Goal: Task Accomplishment & Management: Use online tool/utility

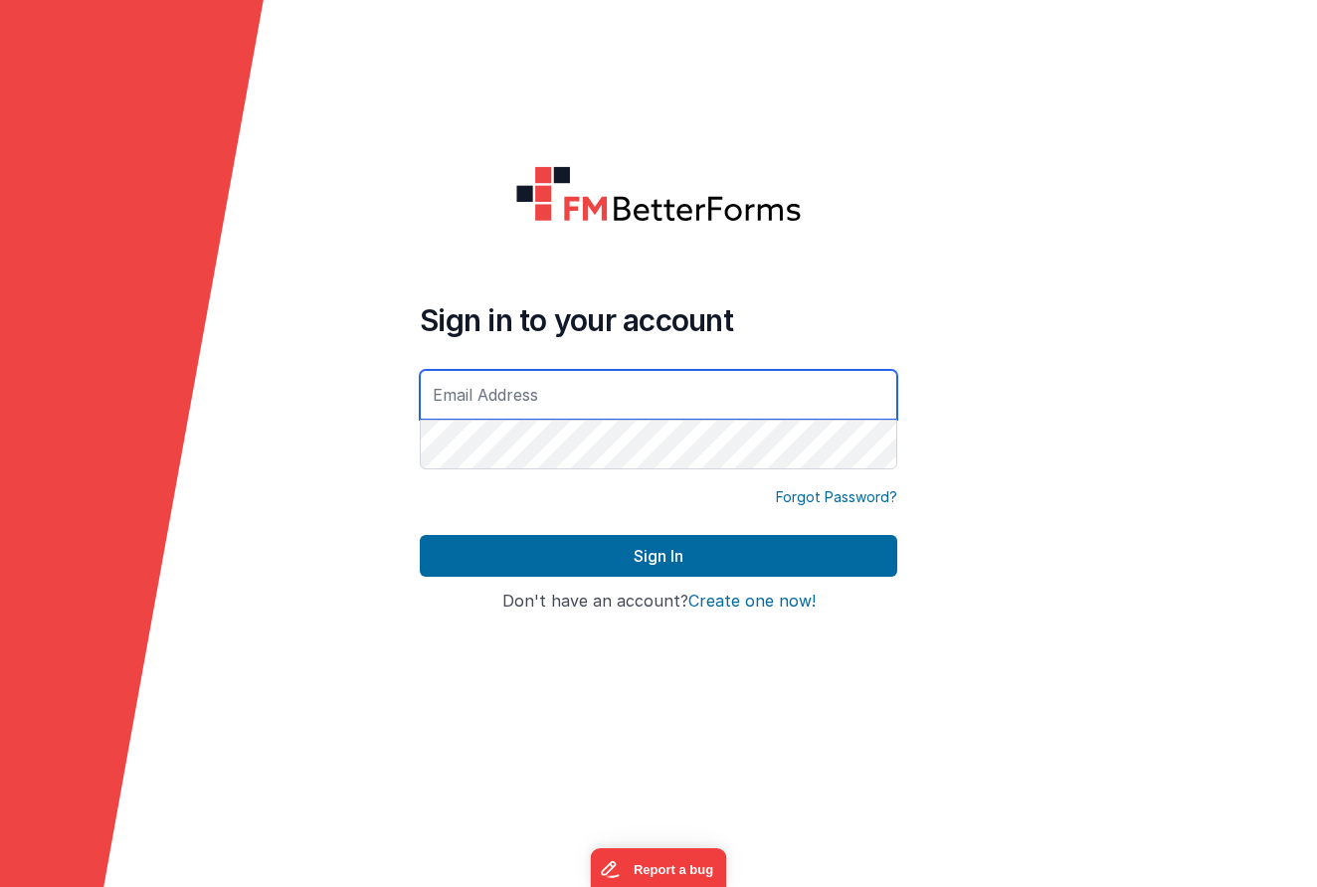
type input "[PERSON_NAME][EMAIL_ADDRESS][DOMAIN_NAME]"
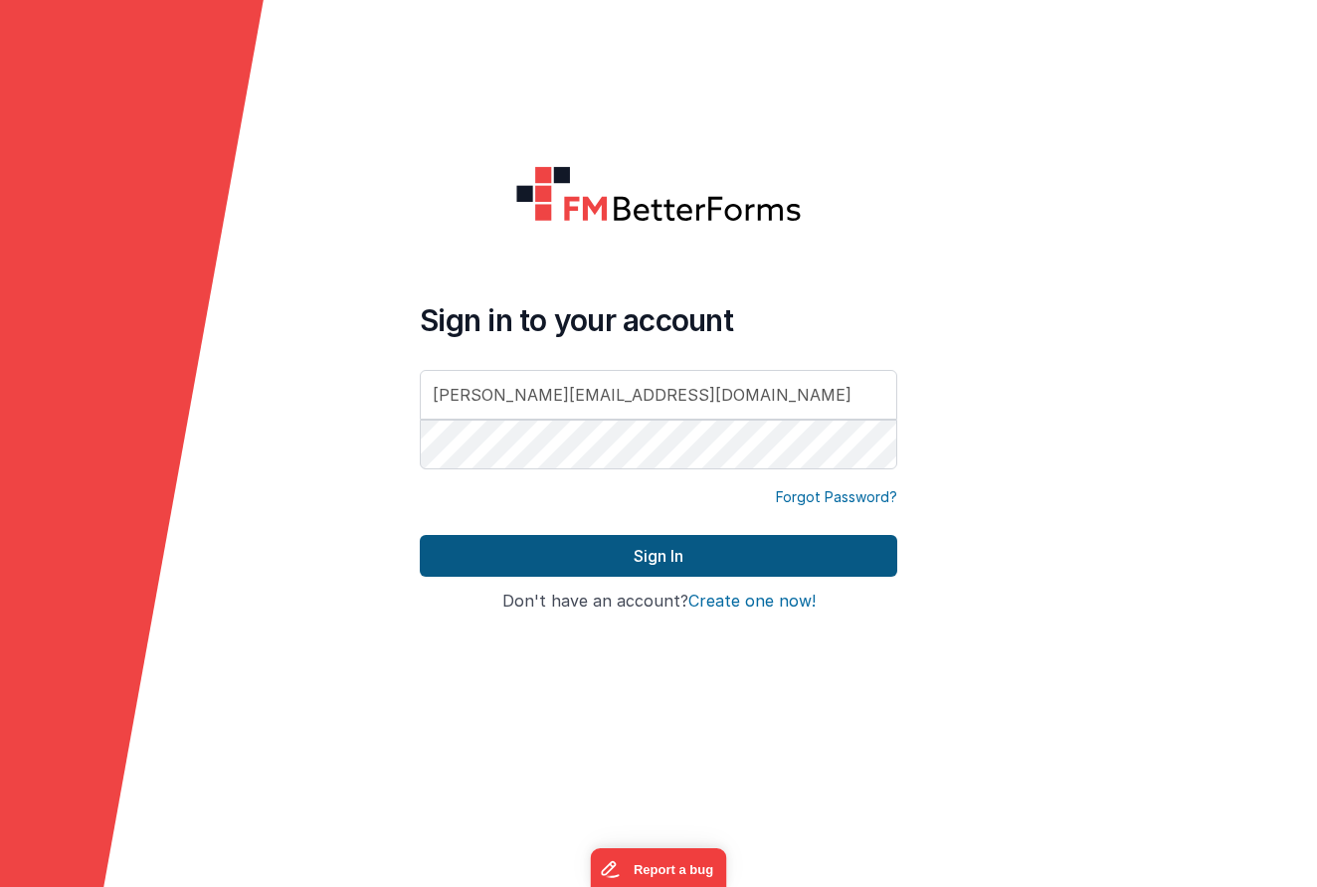
click at [673, 541] on button "Sign In" at bounding box center [658, 556] width 477 height 42
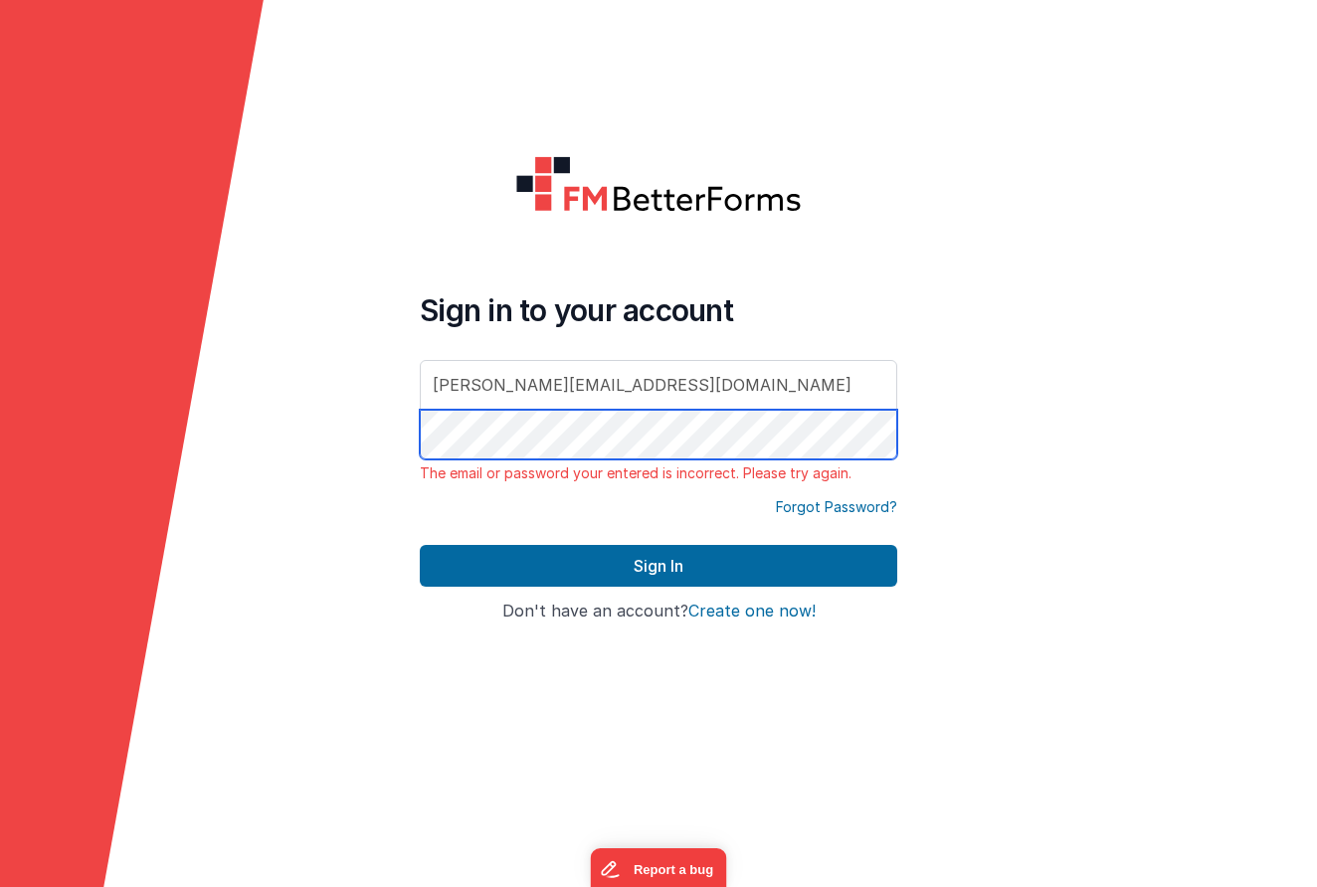
click at [658, 566] on button "Sign In" at bounding box center [658, 566] width 477 height 42
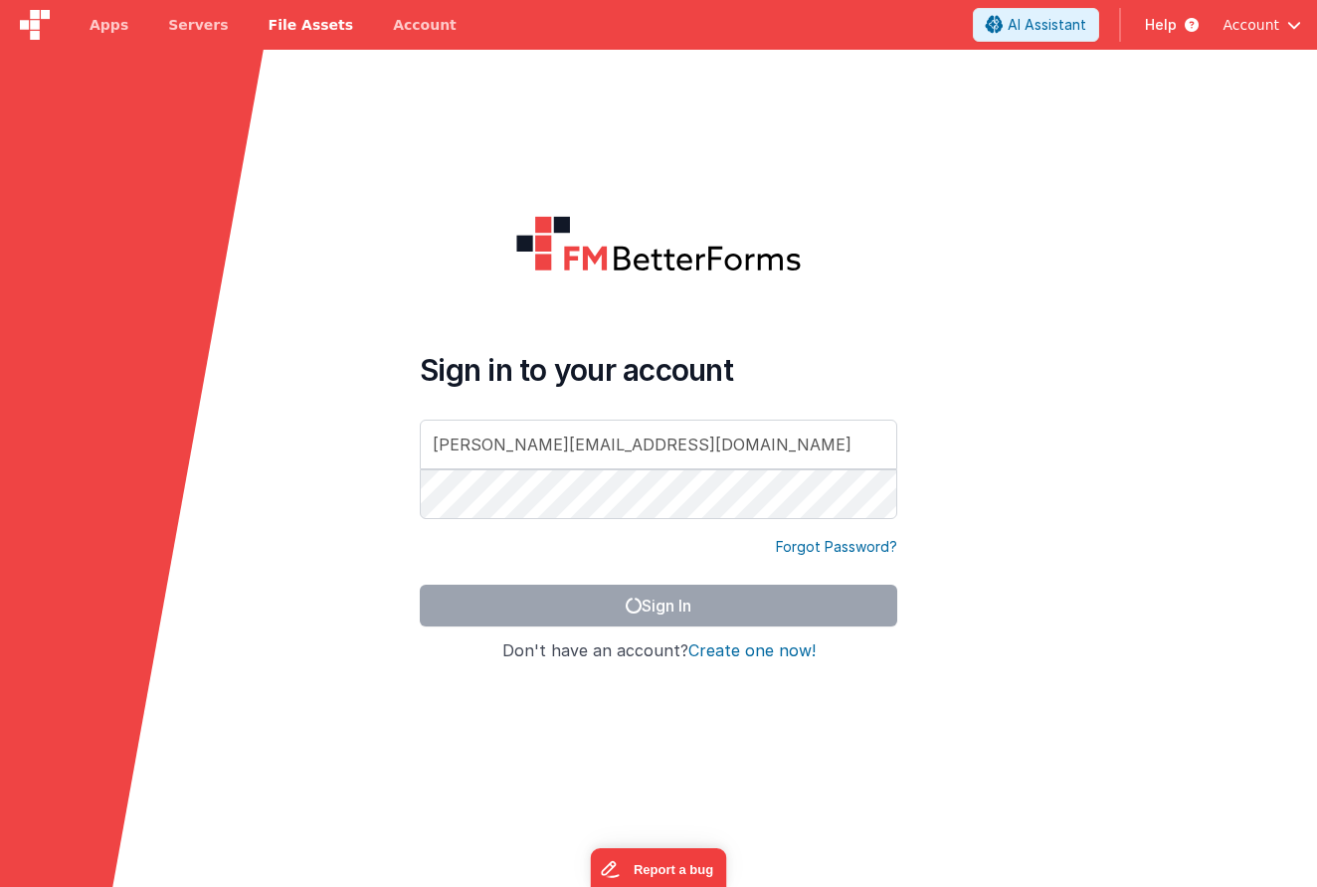
click at [318, 2] on link "File Assets" at bounding box center [311, 25] width 125 height 50
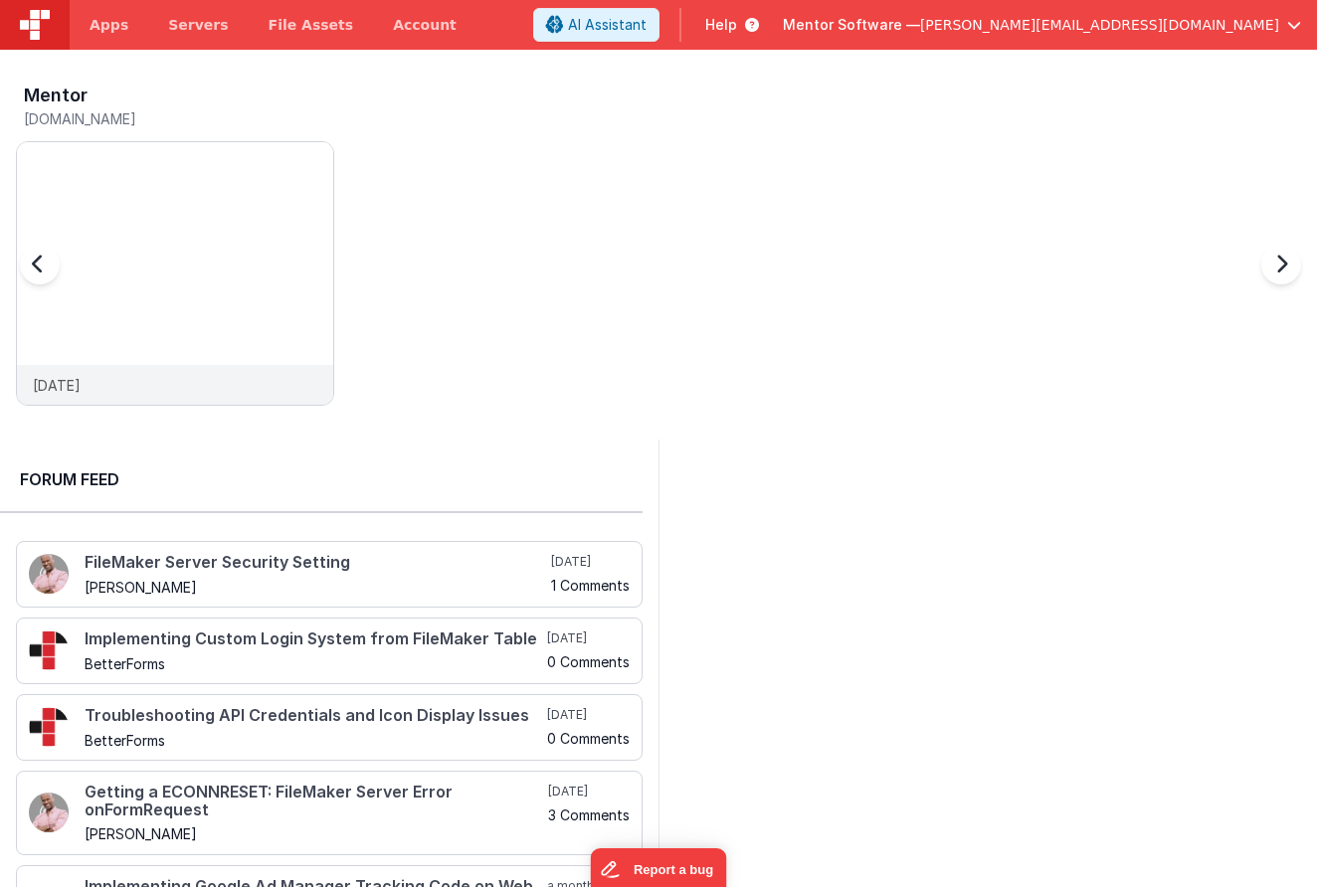
click at [178, 123] on h5 "mentordev.fmbetterforms.com" at bounding box center [179, 118] width 310 height 15
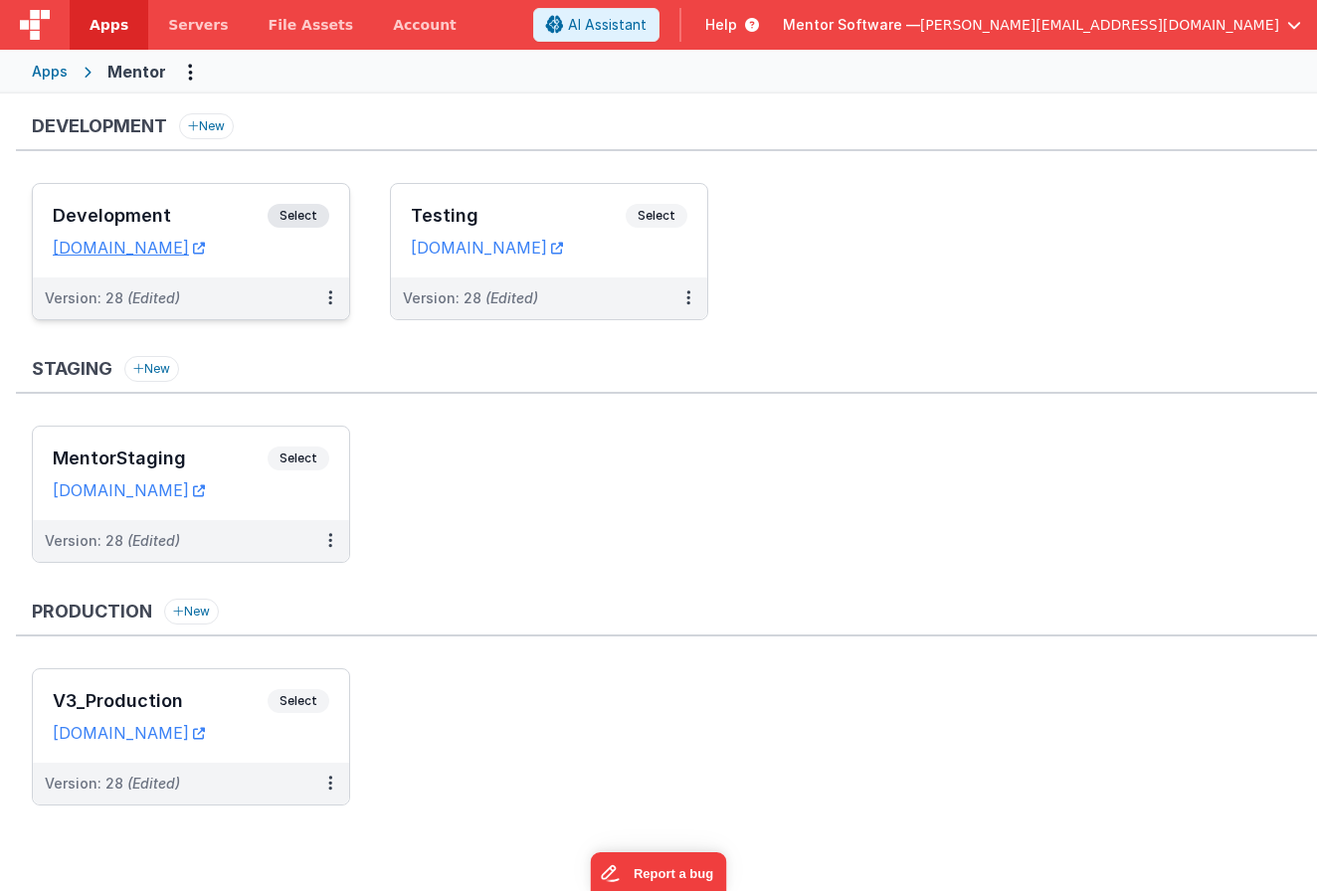
click at [303, 208] on span "Select" at bounding box center [299, 216] width 62 height 24
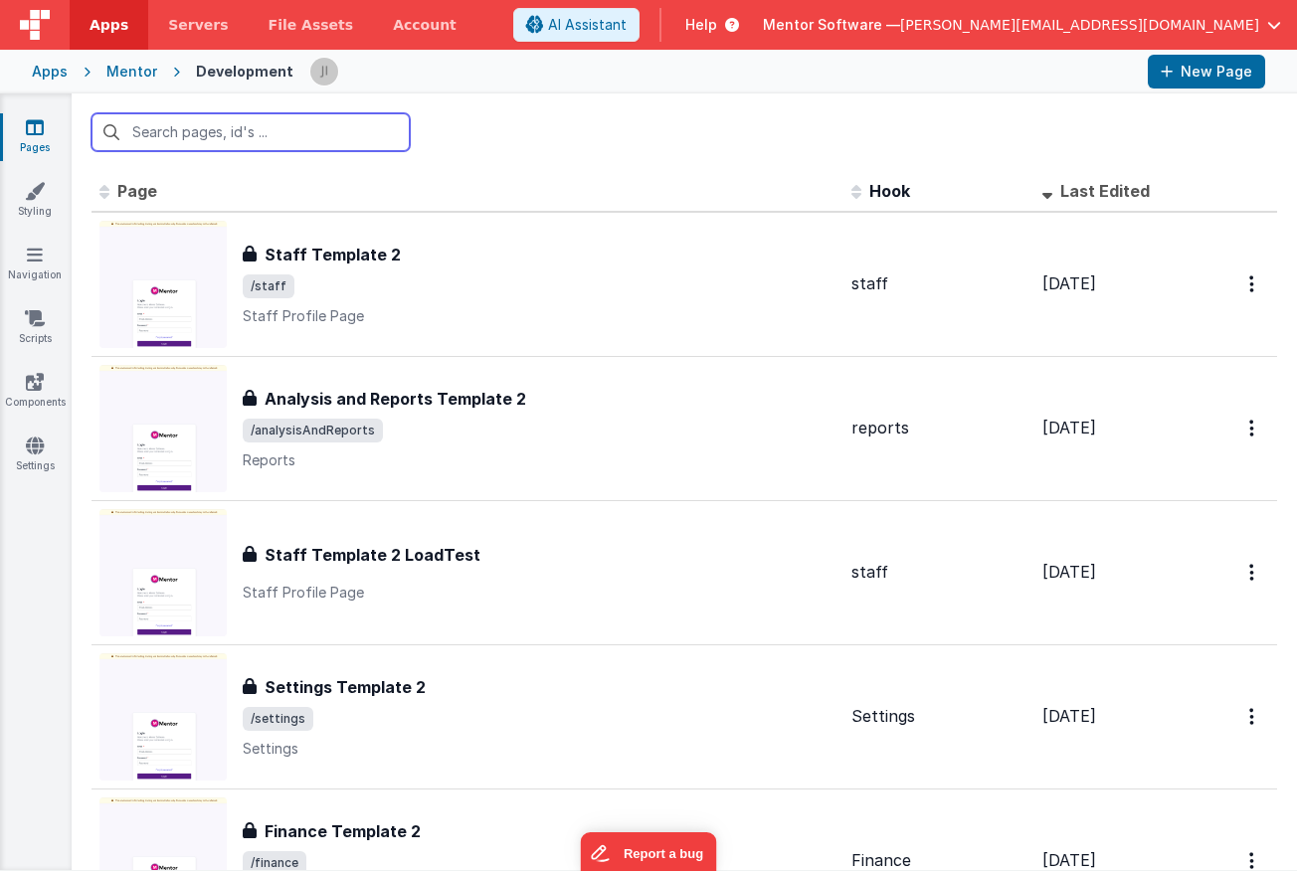
click at [266, 134] on input "text" at bounding box center [251, 132] width 318 height 38
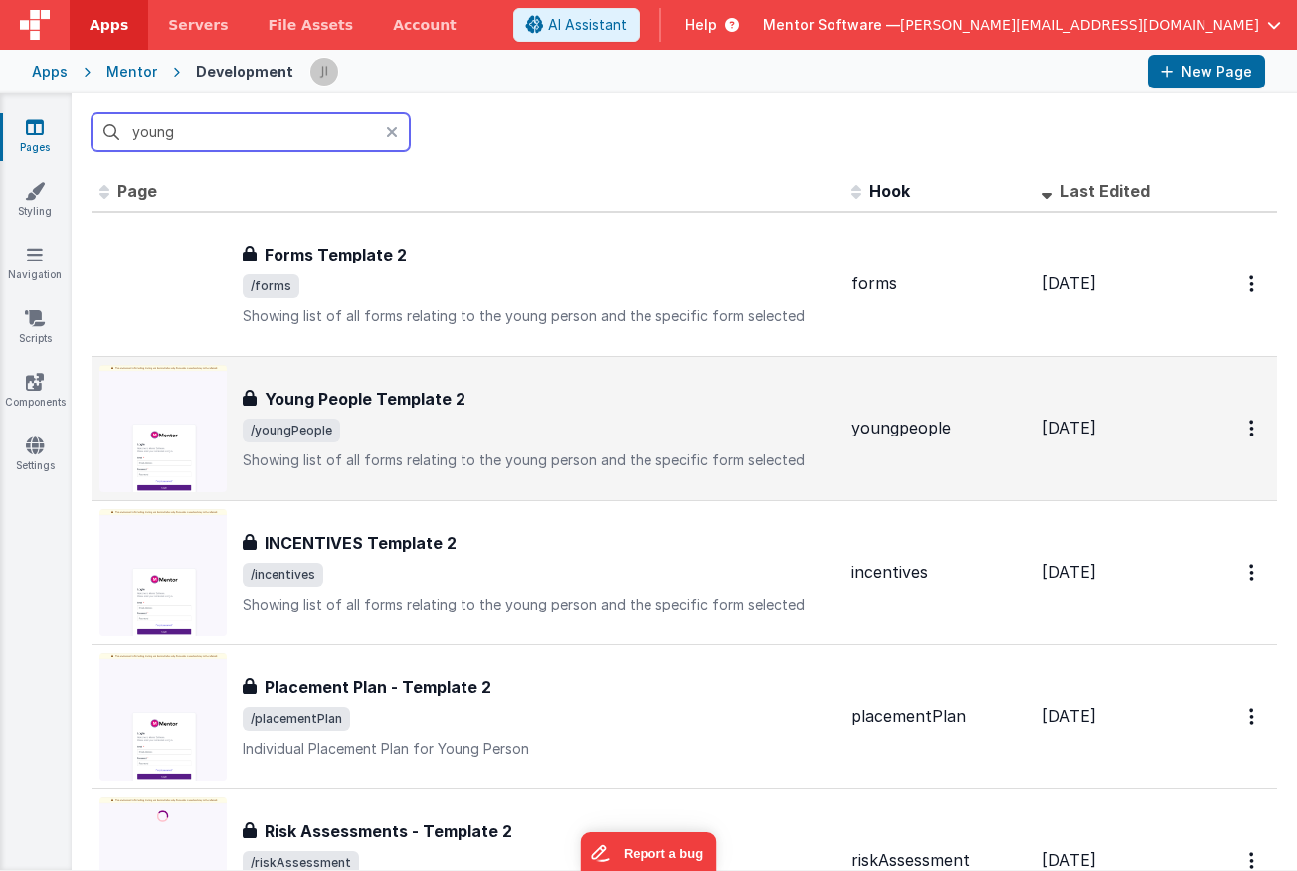
type input "young"
click at [729, 406] on div "Young People Template 2" at bounding box center [539, 399] width 593 height 24
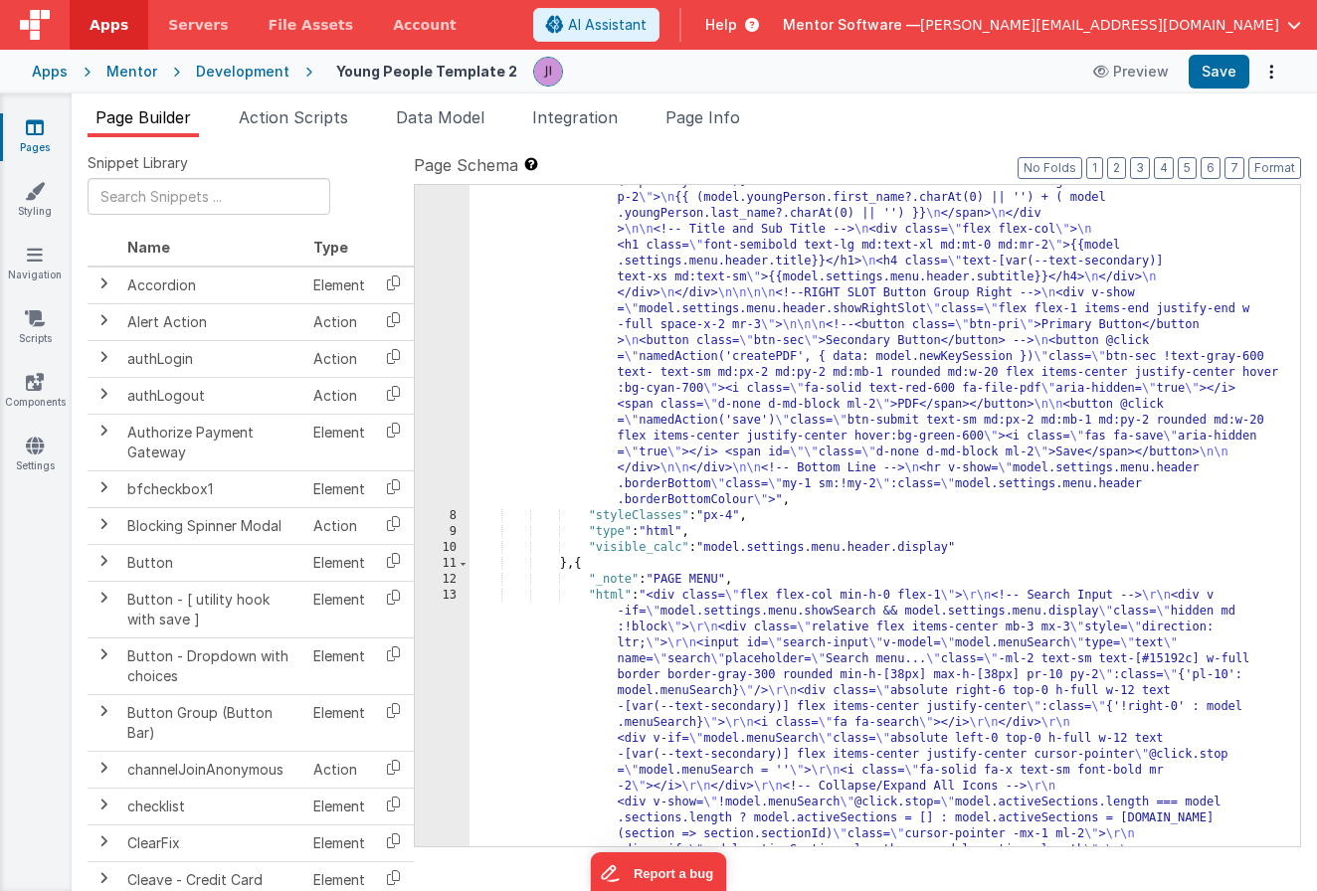
scroll to position [116, 0]
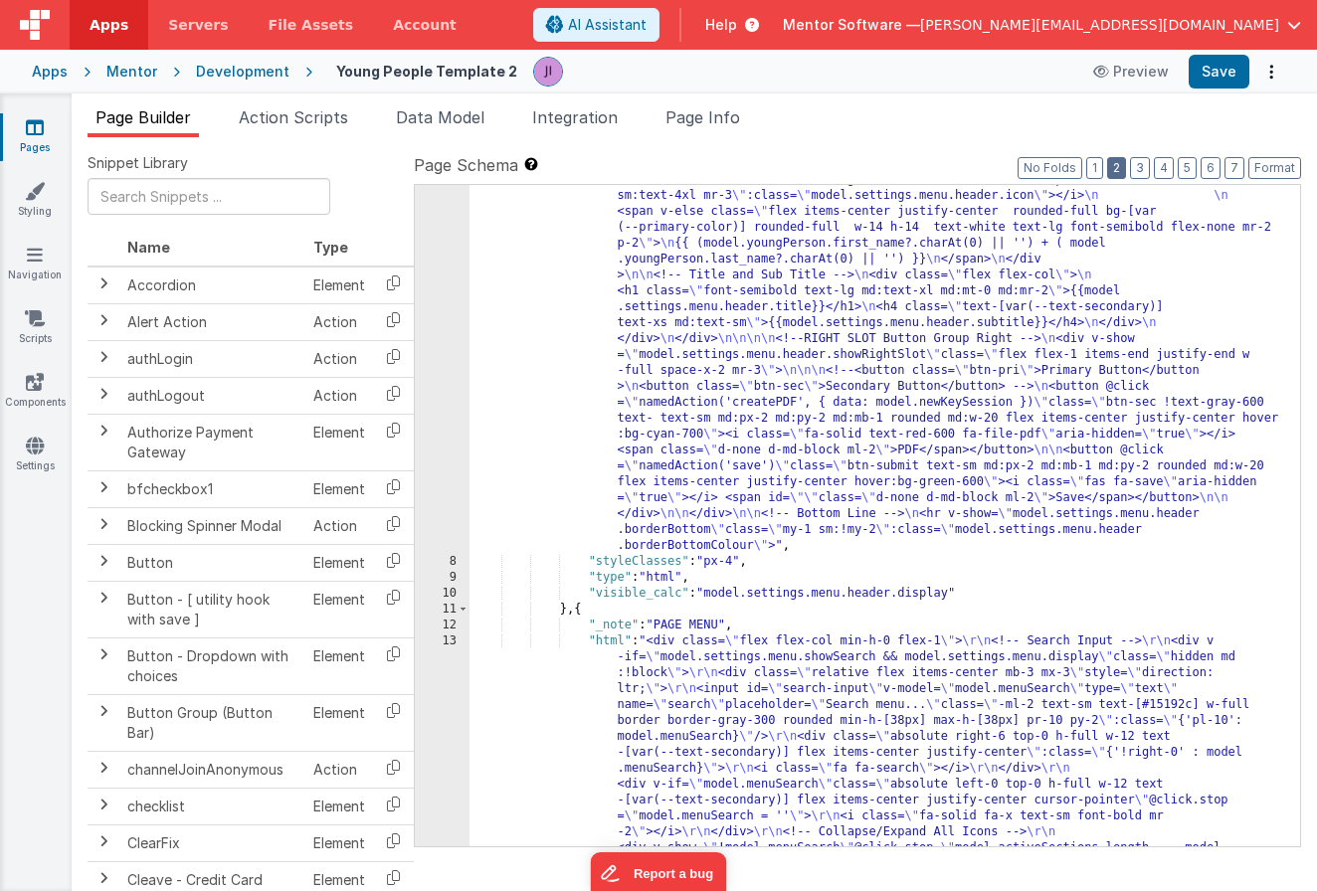
click at [1120, 162] on button "2" at bounding box center [1116, 168] width 19 height 22
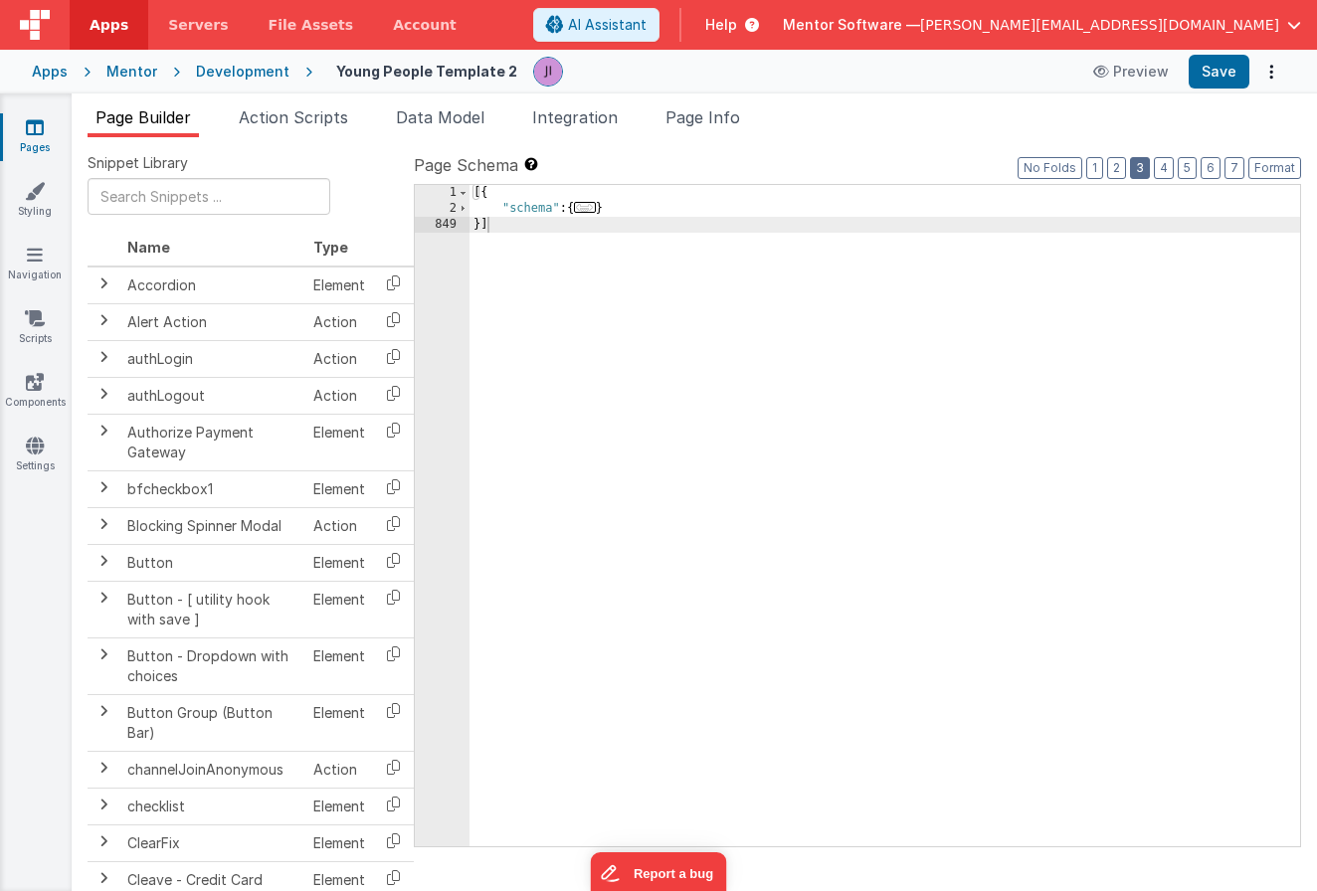
click at [1140, 166] on button "3" at bounding box center [1140, 168] width 20 height 22
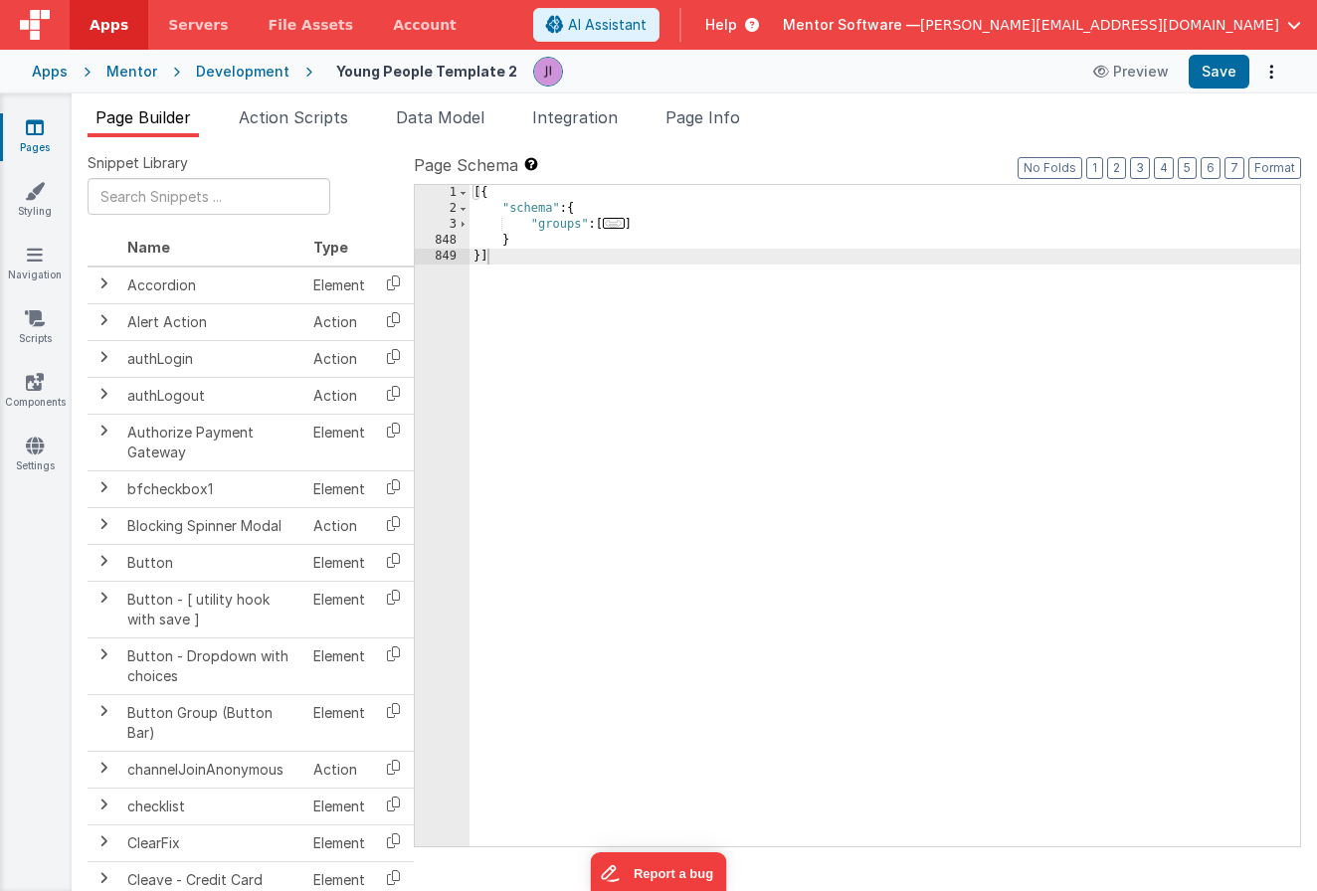
click at [1042, 334] on div "[{ "schema" : { "groups" : [ ... ] } }]" at bounding box center [884, 531] width 830 height 693
click at [1148, 164] on button "3" at bounding box center [1140, 168] width 20 height 22
click at [1073, 264] on div "[{ "schema" : { "groups" : [ ... ] } }]" at bounding box center [884, 531] width 830 height 693
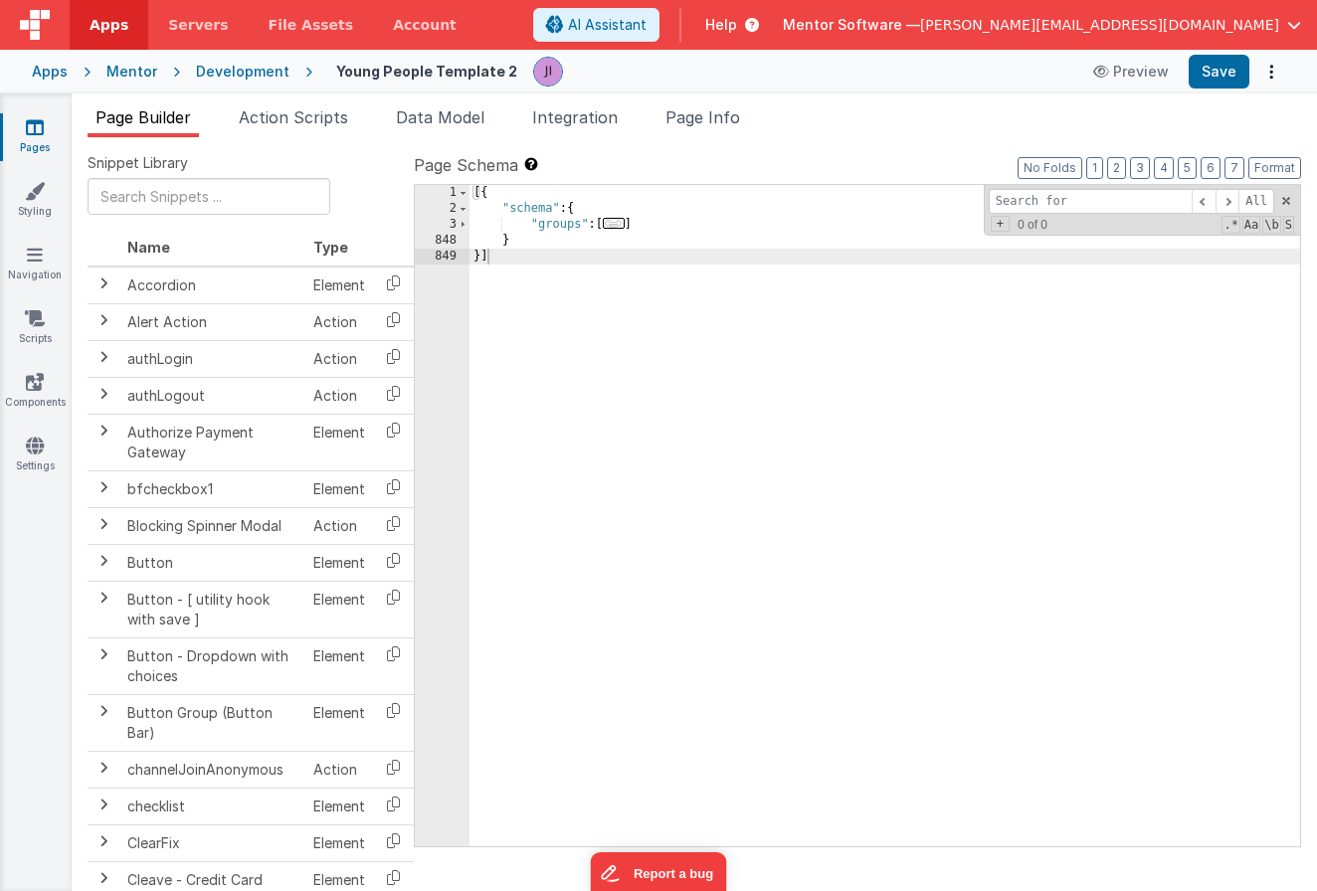
type input "p"
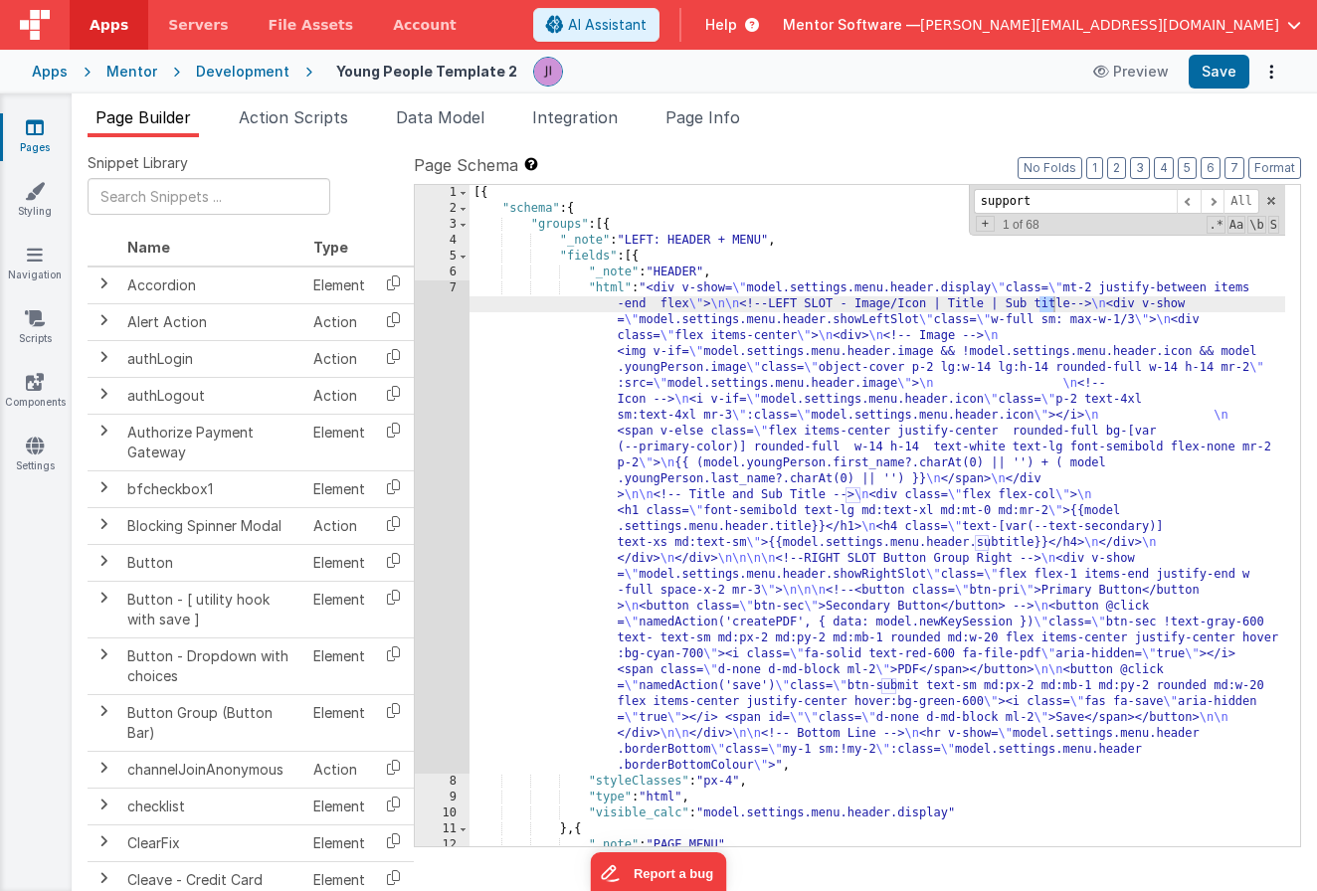
scroll to position [19833, 0]
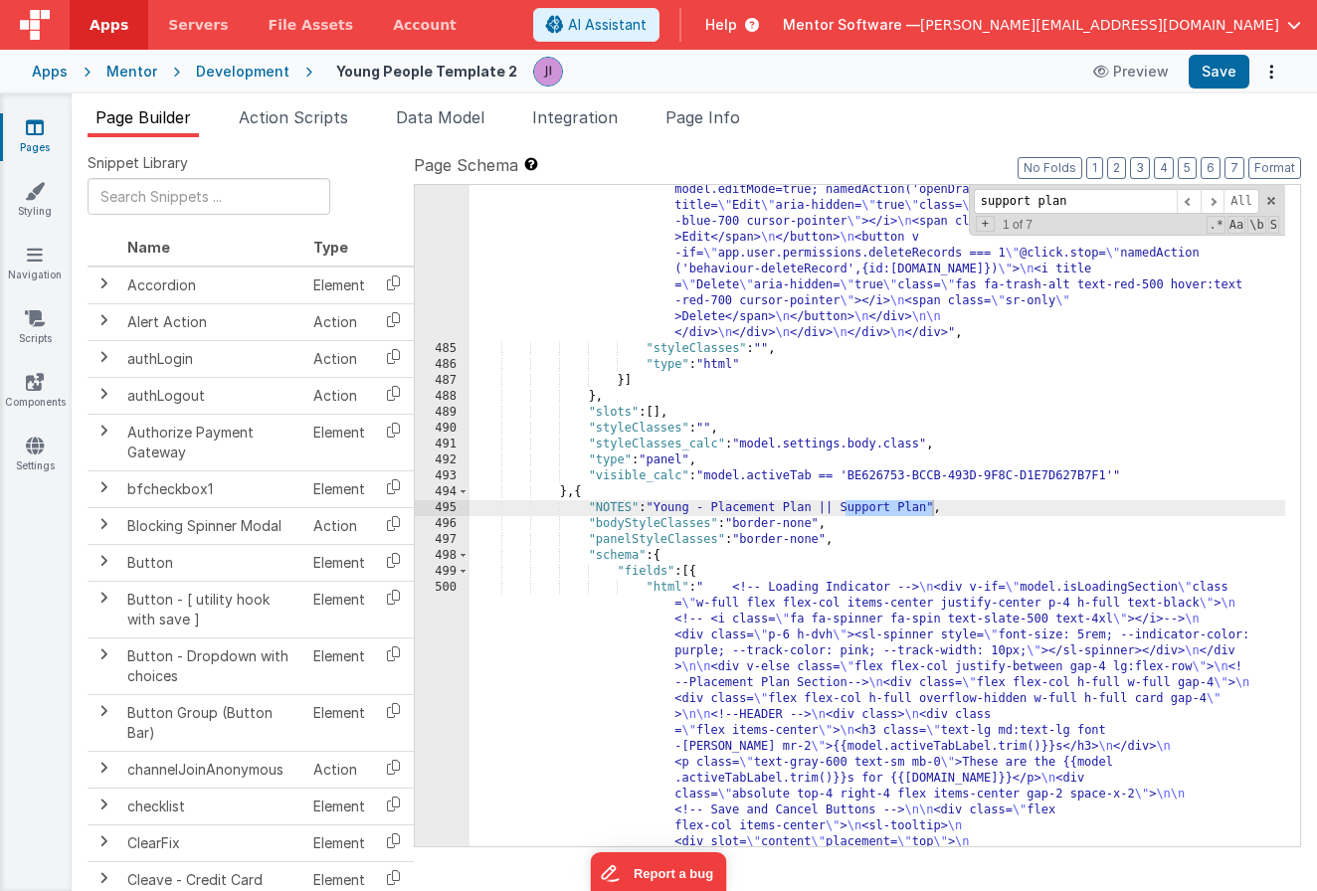
type input "support plan"
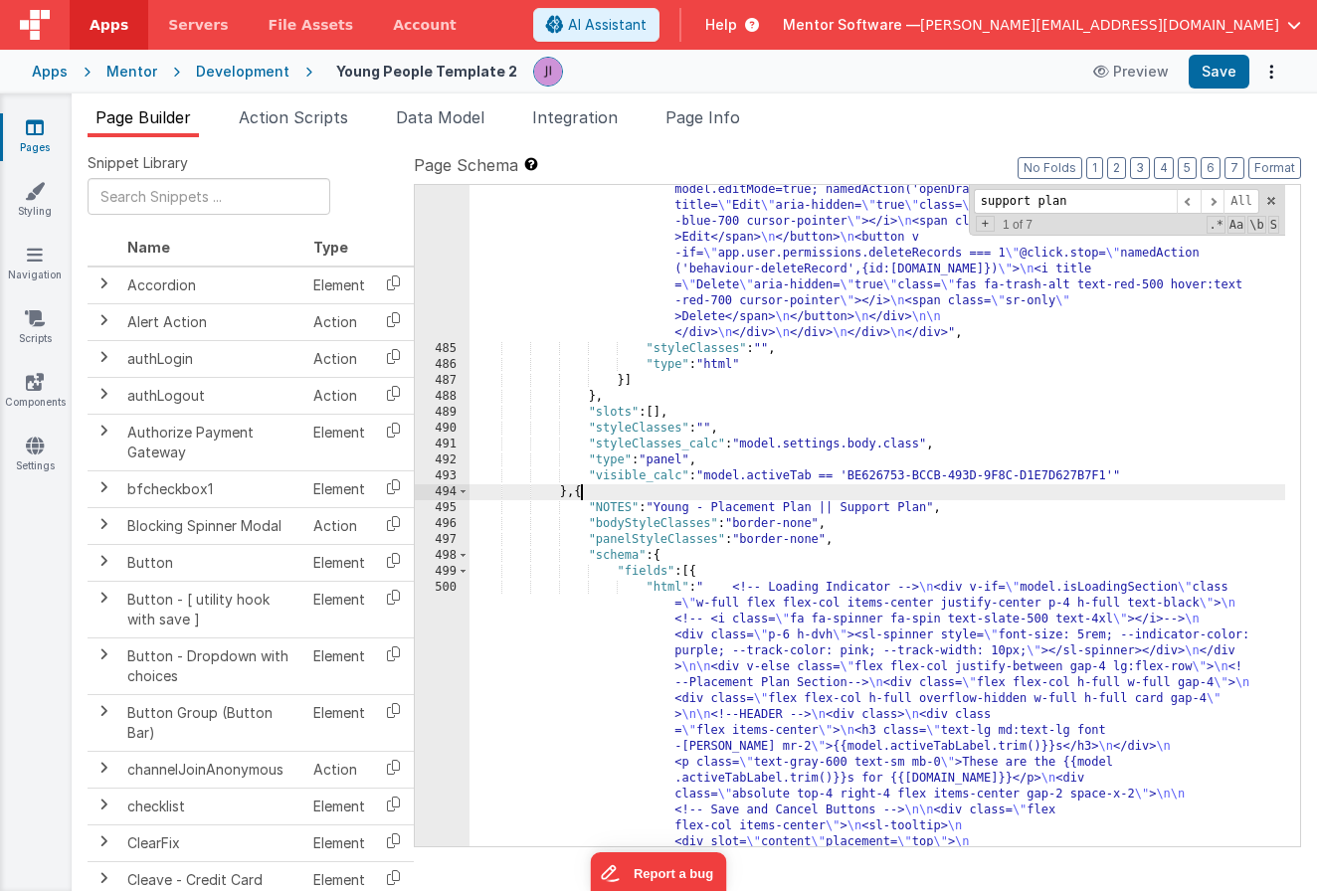
paste textarea
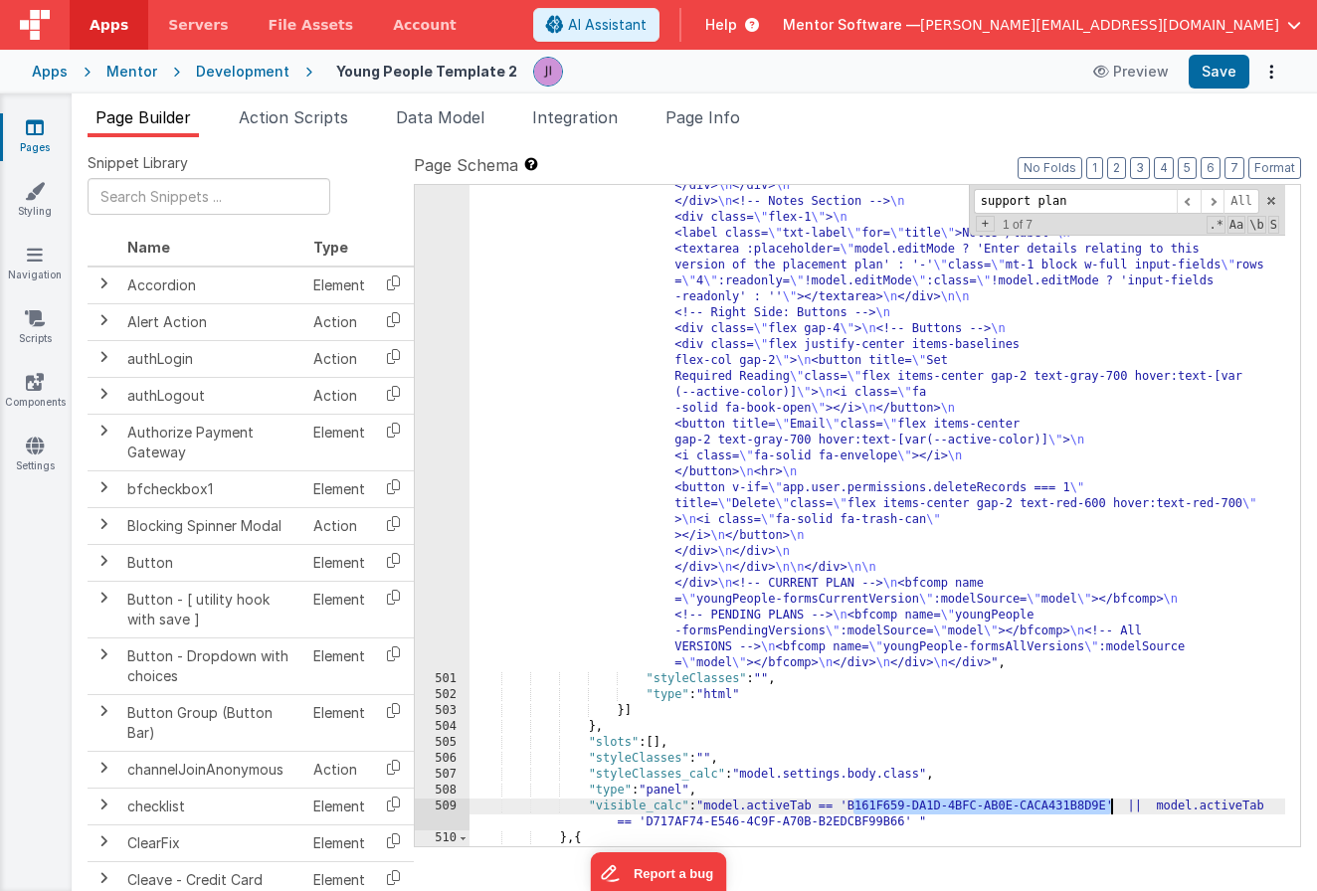
drag, startPoint x: 851, startPoint y: 805, endPoint x: 1110, endPoint y: 813, distance: 258.7
click at [1110, 813] on div ""html" : " <!-- Loading Indicator --> \n <div v-if= \" model.isLoadingSection \…" at bounding box center [877, 7] width 816 height 2682
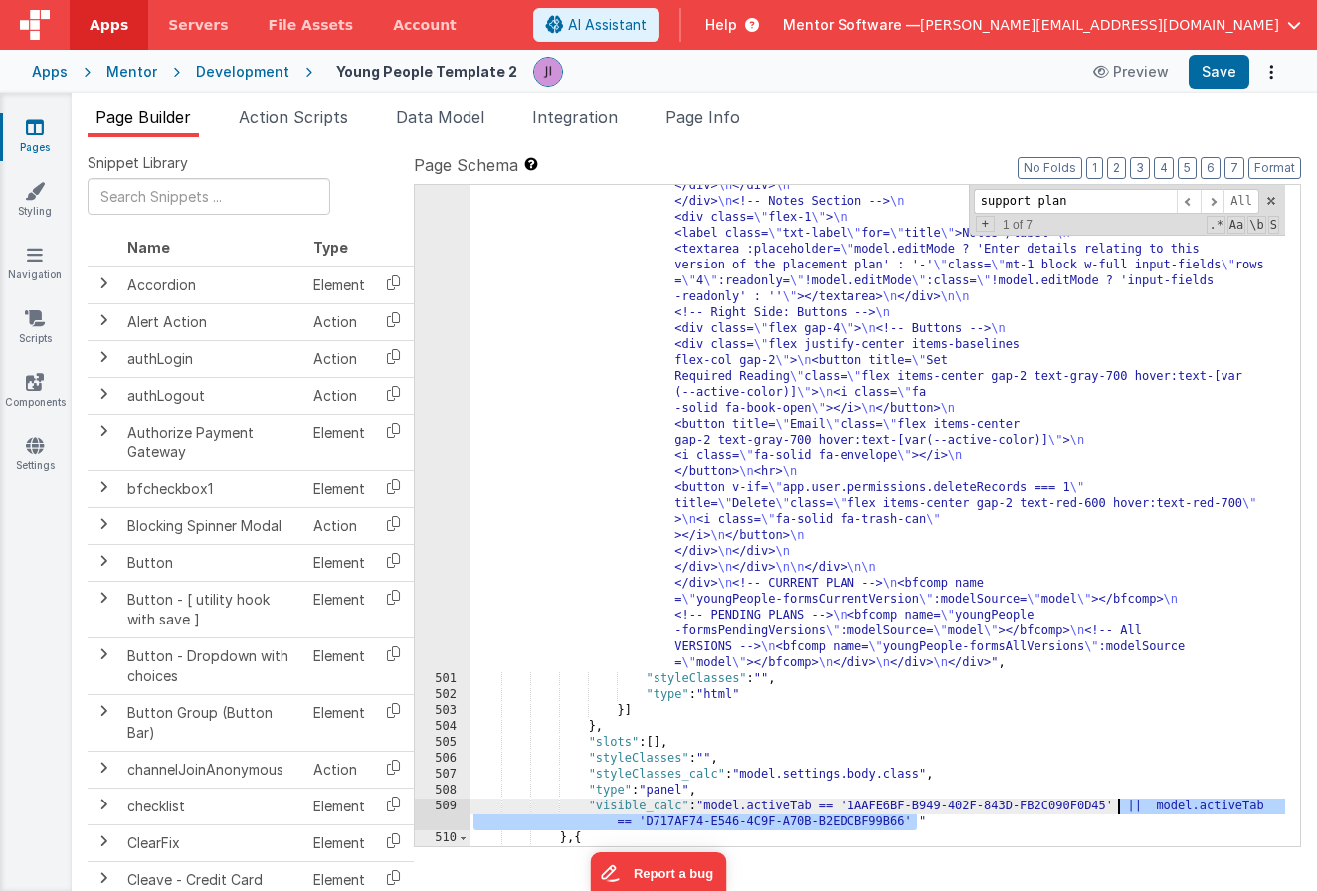
drag, startPoint x: 917, startPoint y: 821, endPoint x: 1117, endPoint y: 809, distance: 200.3
click at [1117, 809] on div ""html" : " <!-- Loading Indicator --> \n <div v-if= \" model.isLoadingSection \…" at bounding box center [877, 7] width 816 height 2682
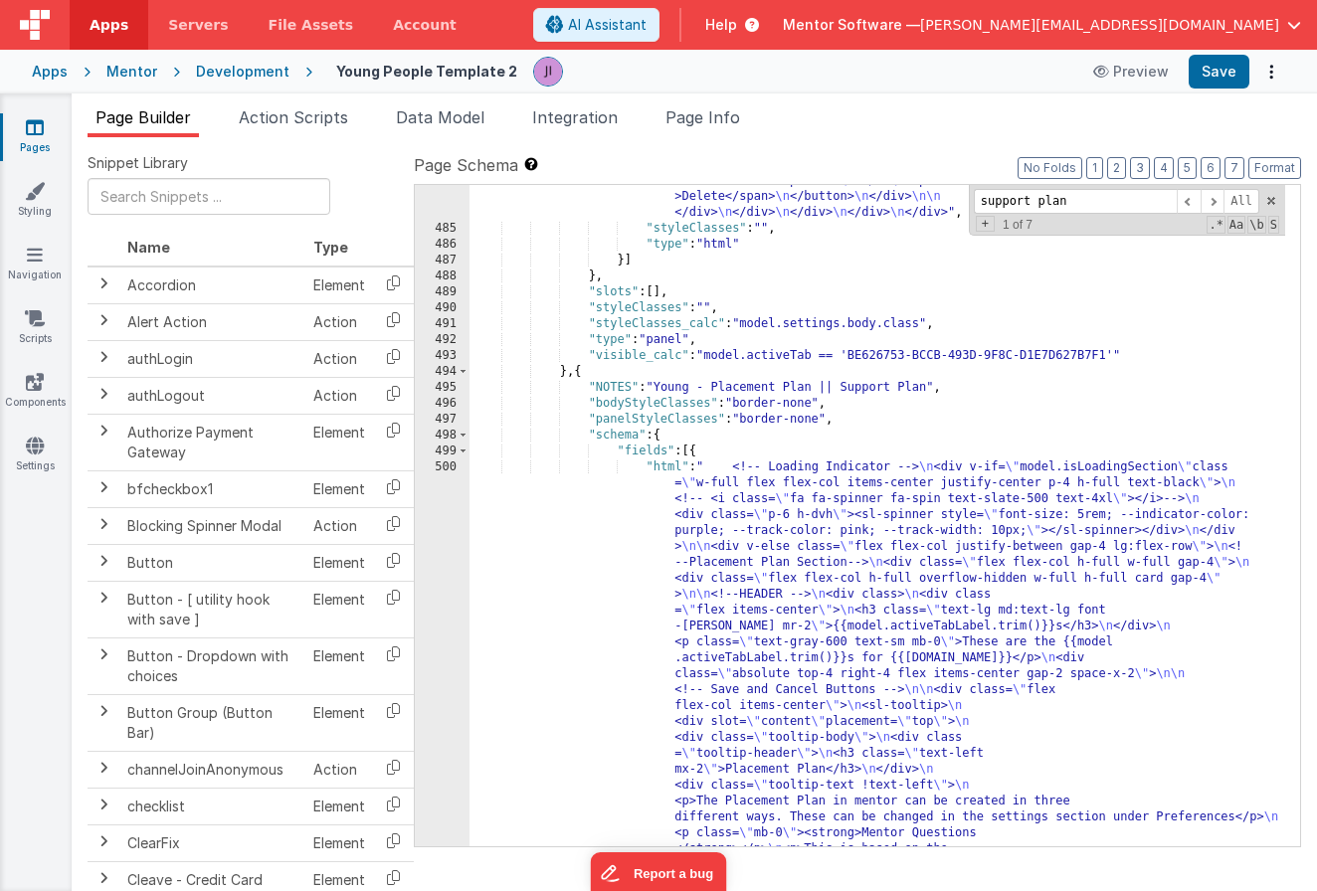
scroll to position [19195, 0]
drag, startPoint x: 843, startPoint y: 385, endPoint x: 980, endPoint y: 387, distance: 136.3
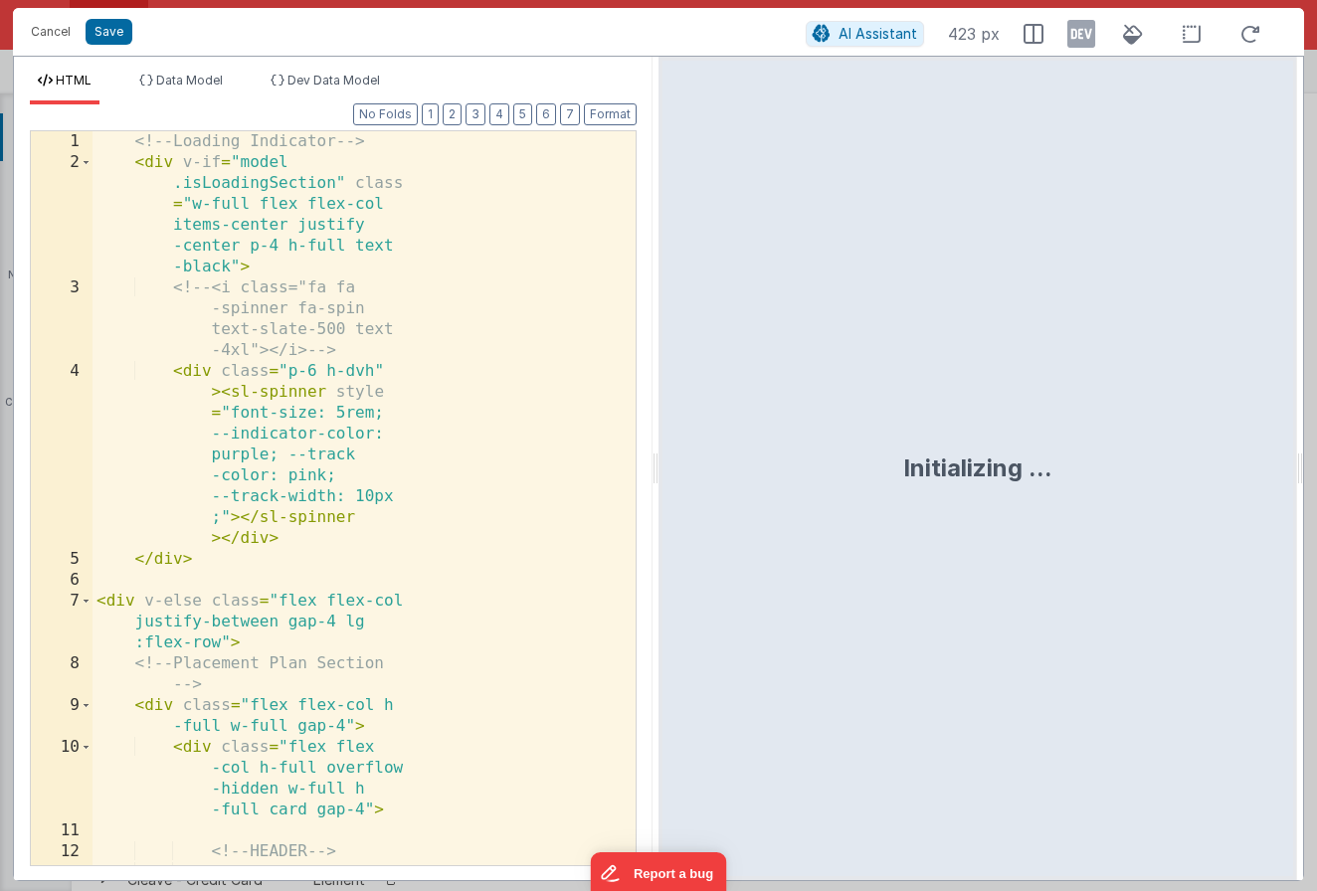
scroll to position [20033, 0]
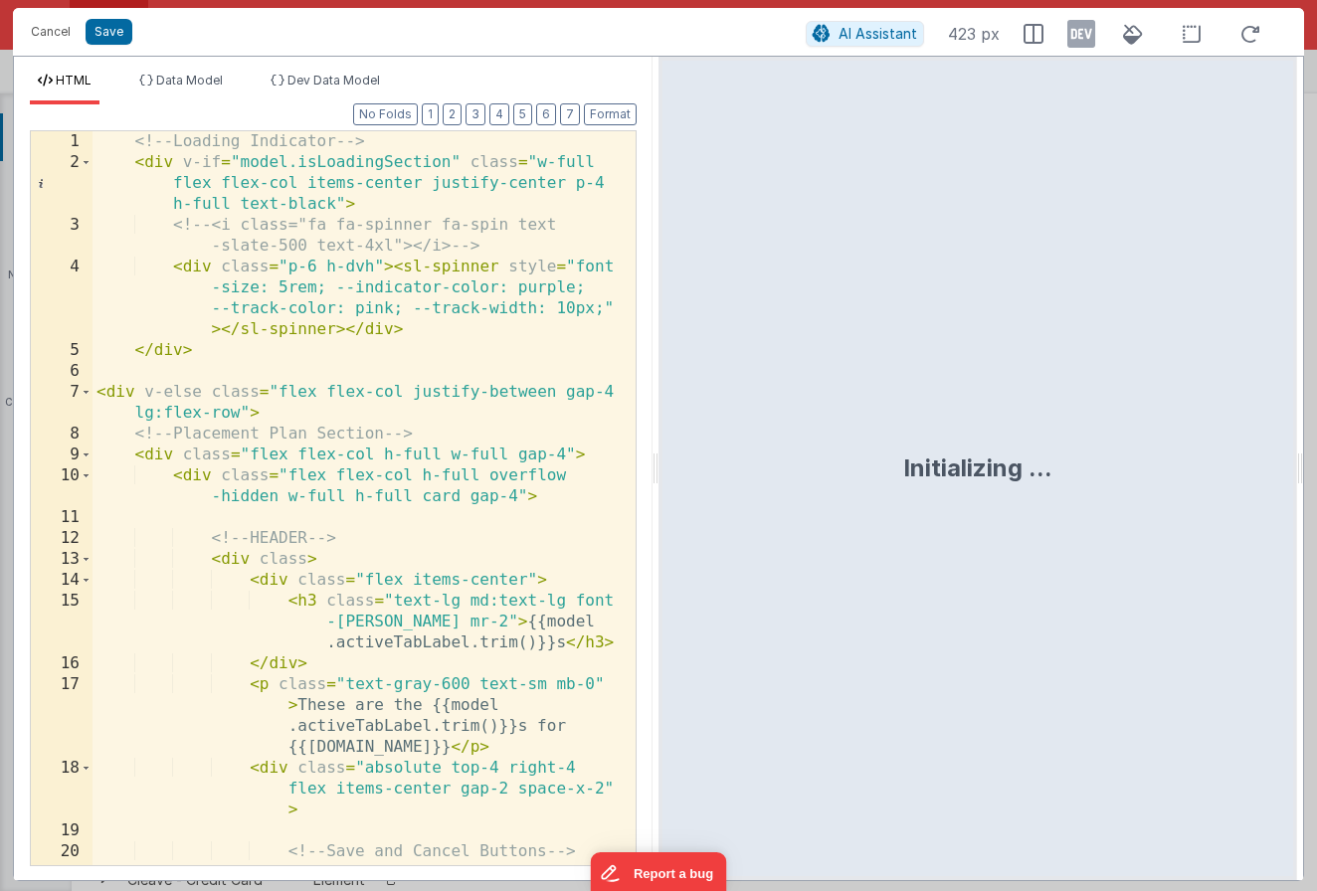
click at [444, 568] on div "<!-- Loading Indicator --> < div v-if = "model.isLoadingSection" class = "w-ful…" at bounding box center [356, 529] width 528 height 797
click at [90, 393] on span at bounding box center [86, 392] width 11 height 21
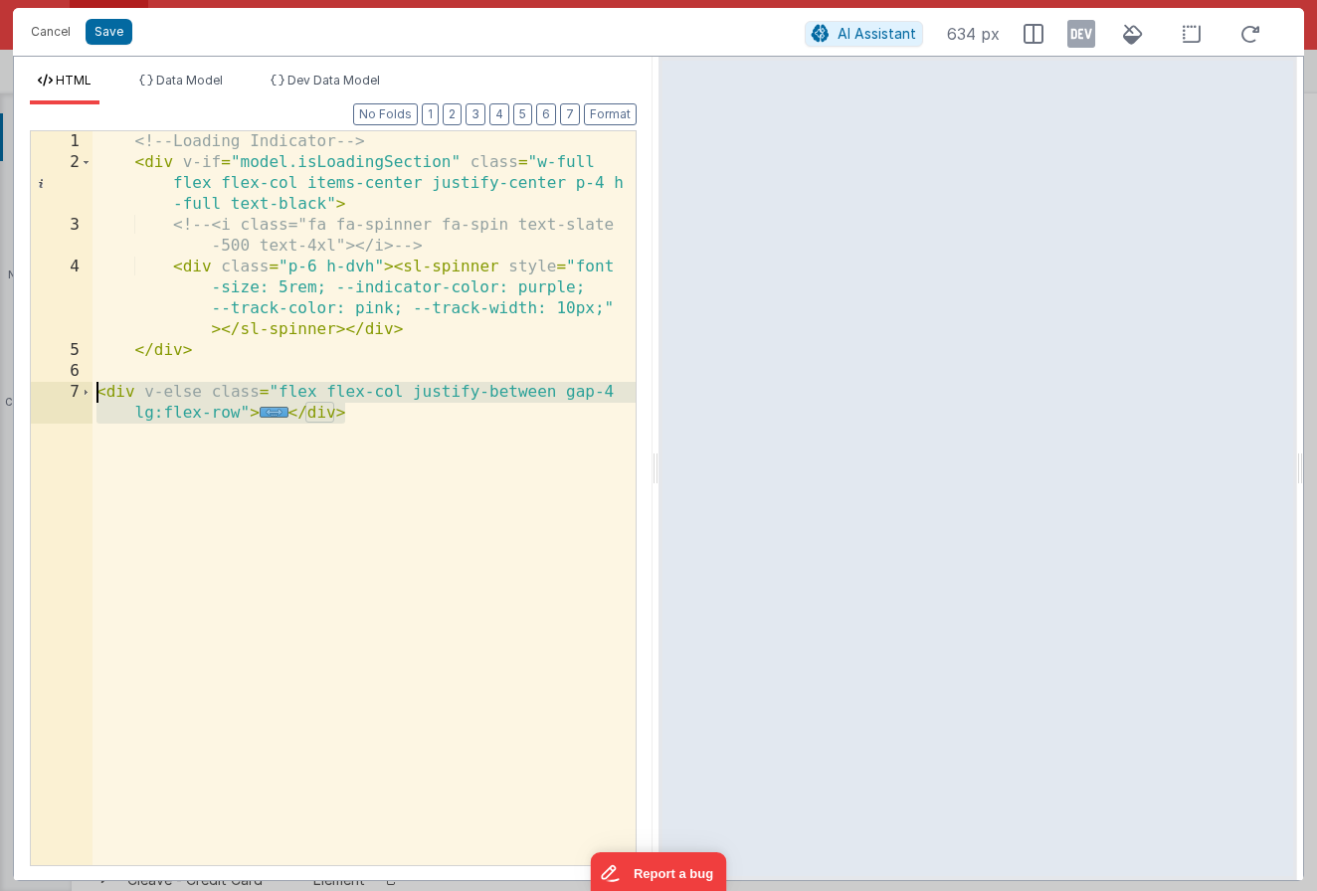
drag, startPoint x: 353, startPoint y: 416, endPoint x: 80, endPoint y: 397, distance: 274.2
click at [80, 397] on div "1 2 3 4 5 6 7 <!-- Loading Indicator --> < div v-if = "model.isLoadingSection" …" at bounding box center [333, 498] width 607 height 736
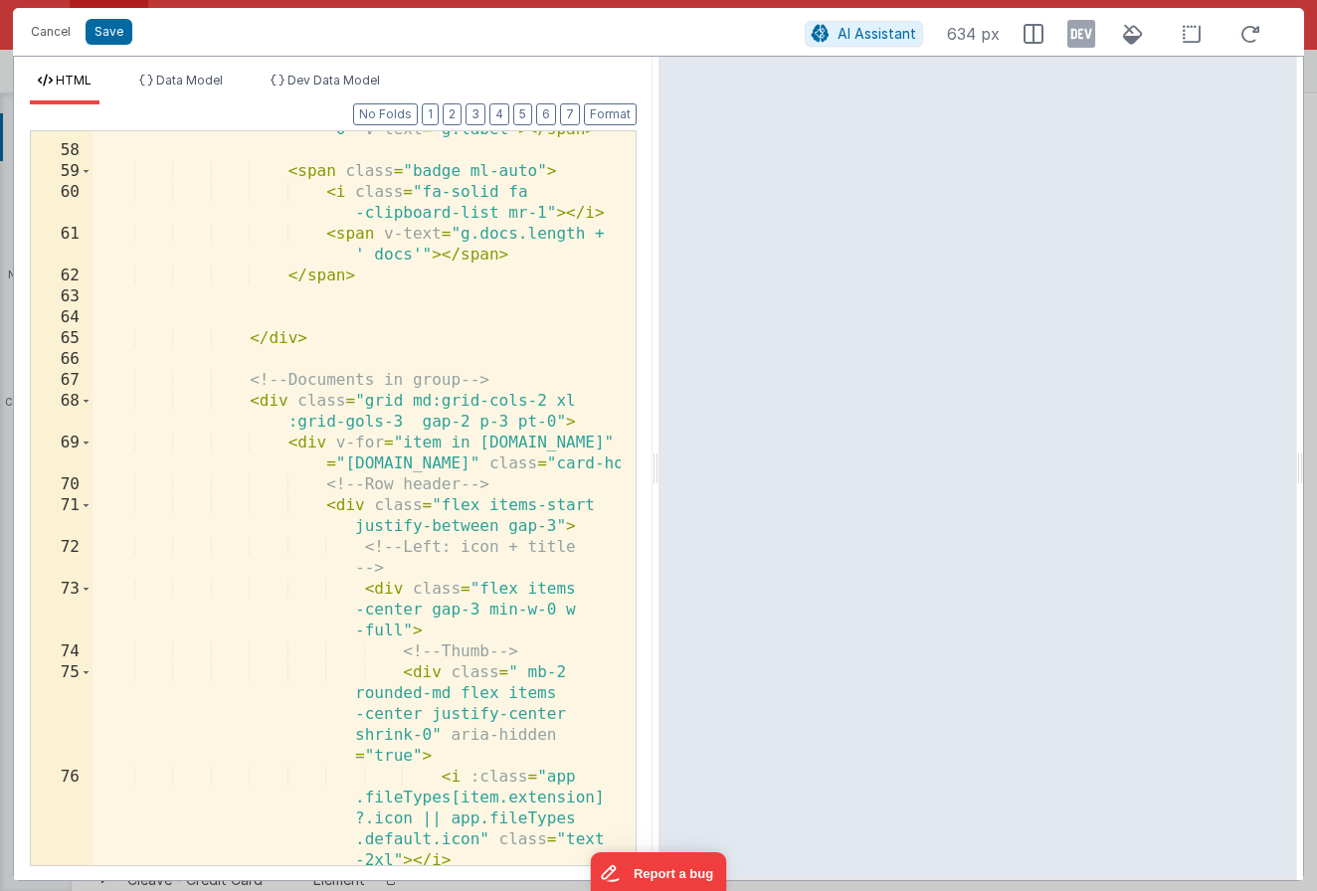
scroll to position [0, 0]
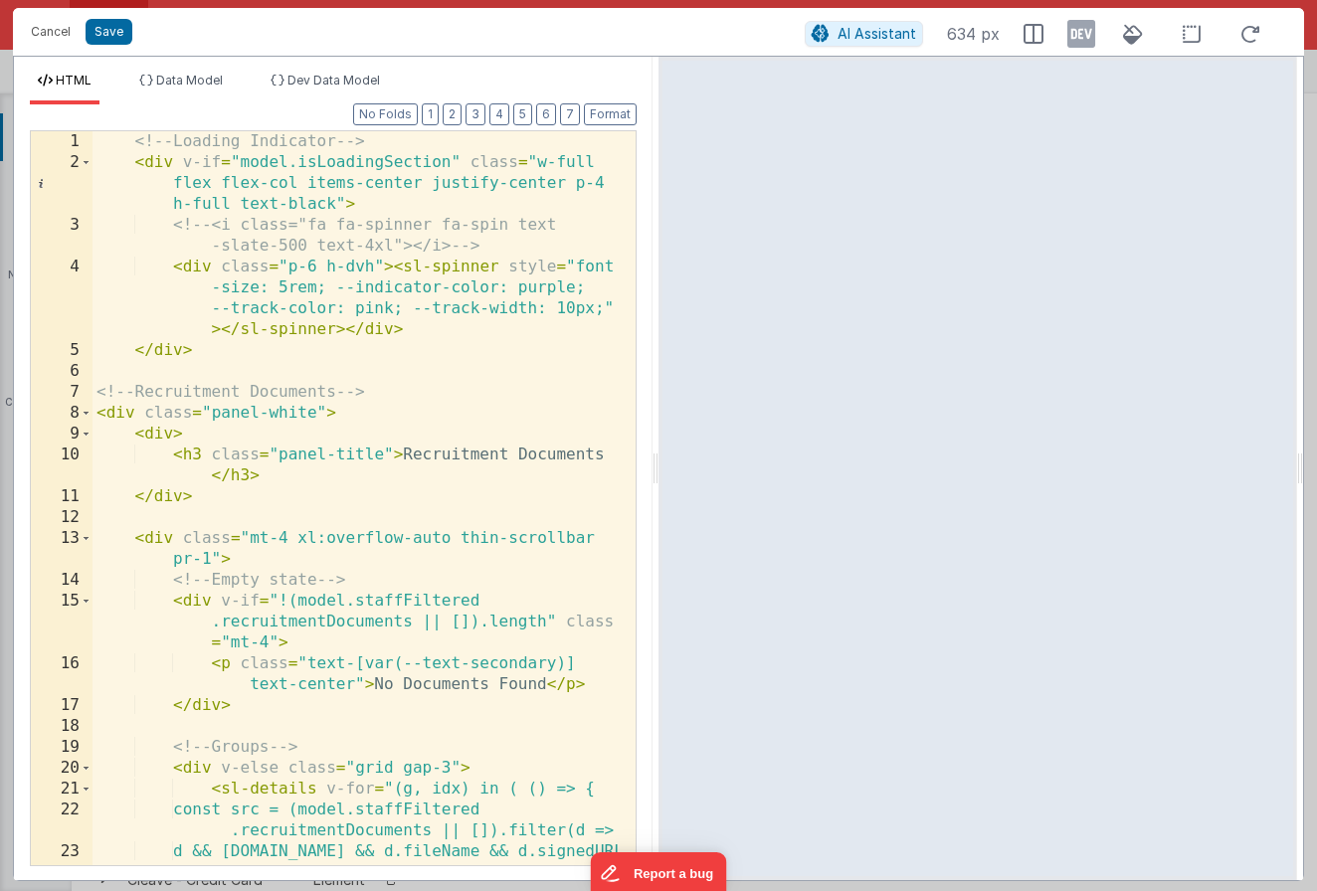
click at [134, 412] on div "<!-- Loading Indicator --> < div v-if = "model.isLoadingSection" class = "w-ful…" at bounding box center [356, 529] width 528 height 797
drag, startPoint x: 399, startPoint y: 459, endPoint x: 608, endPoint y: 460, distance: 208.9
click at [608, 460] on div "<!-- Loading Indicator --> < div v-if = "model.isLoadingSection" class = "w-ful…" at bounding box center [356, 529] width 528 height 797
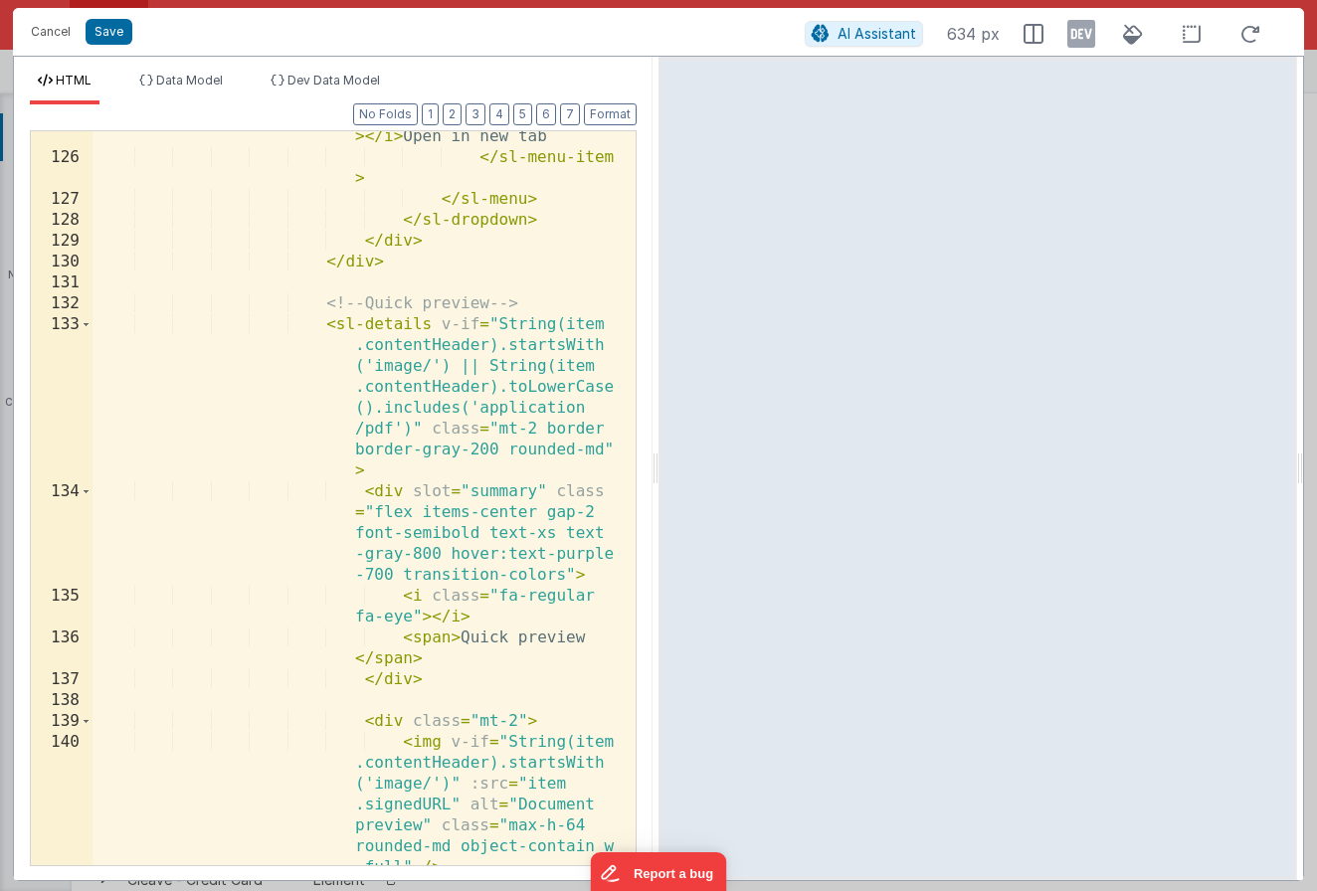
scroll to position [5219, 0]
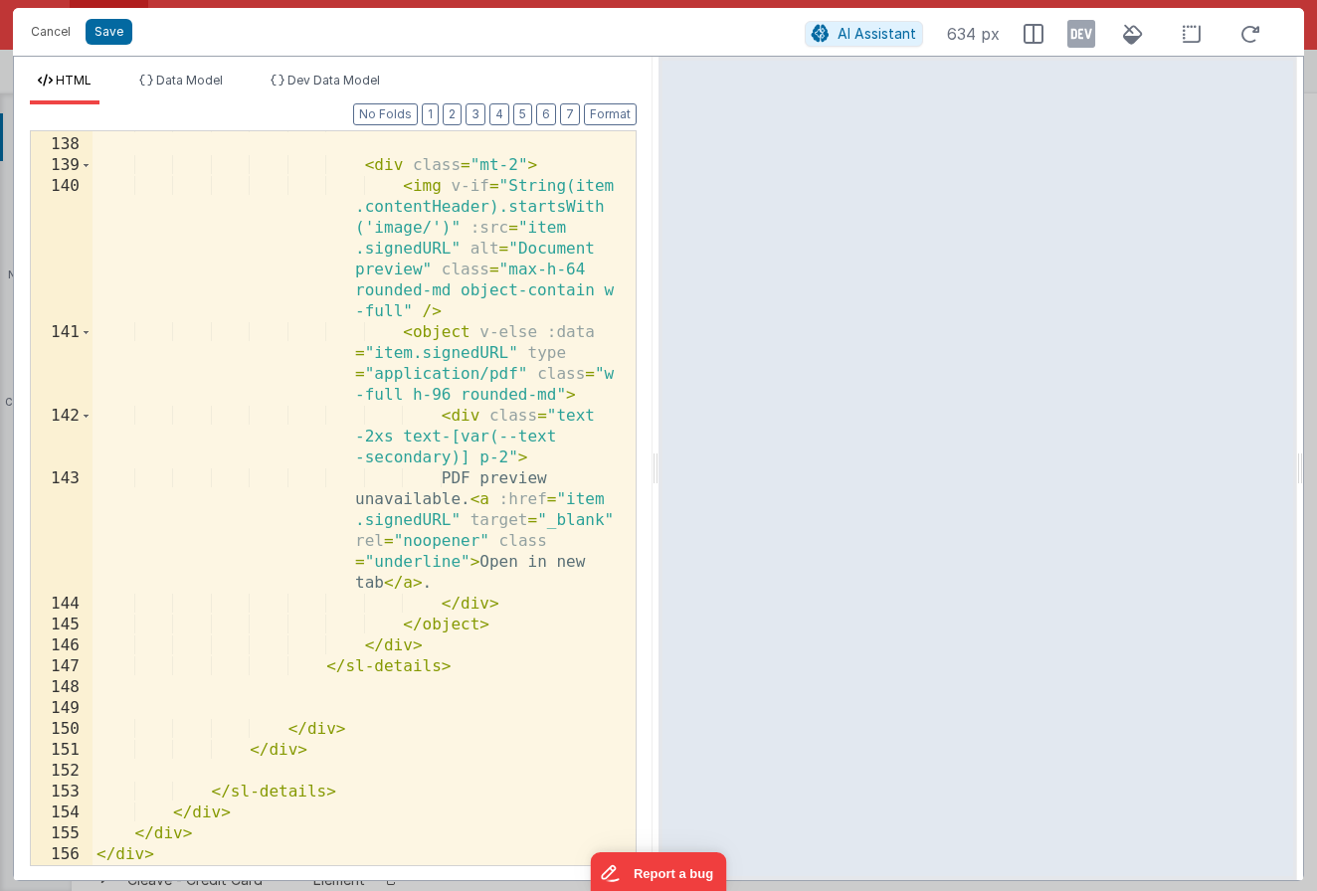
click at [448, 545] on div "</ div > < div class = "mt-2" > < img v-if = "String(item .contentHeader).start…" at bounding box center [356, 501] width 528 height 776
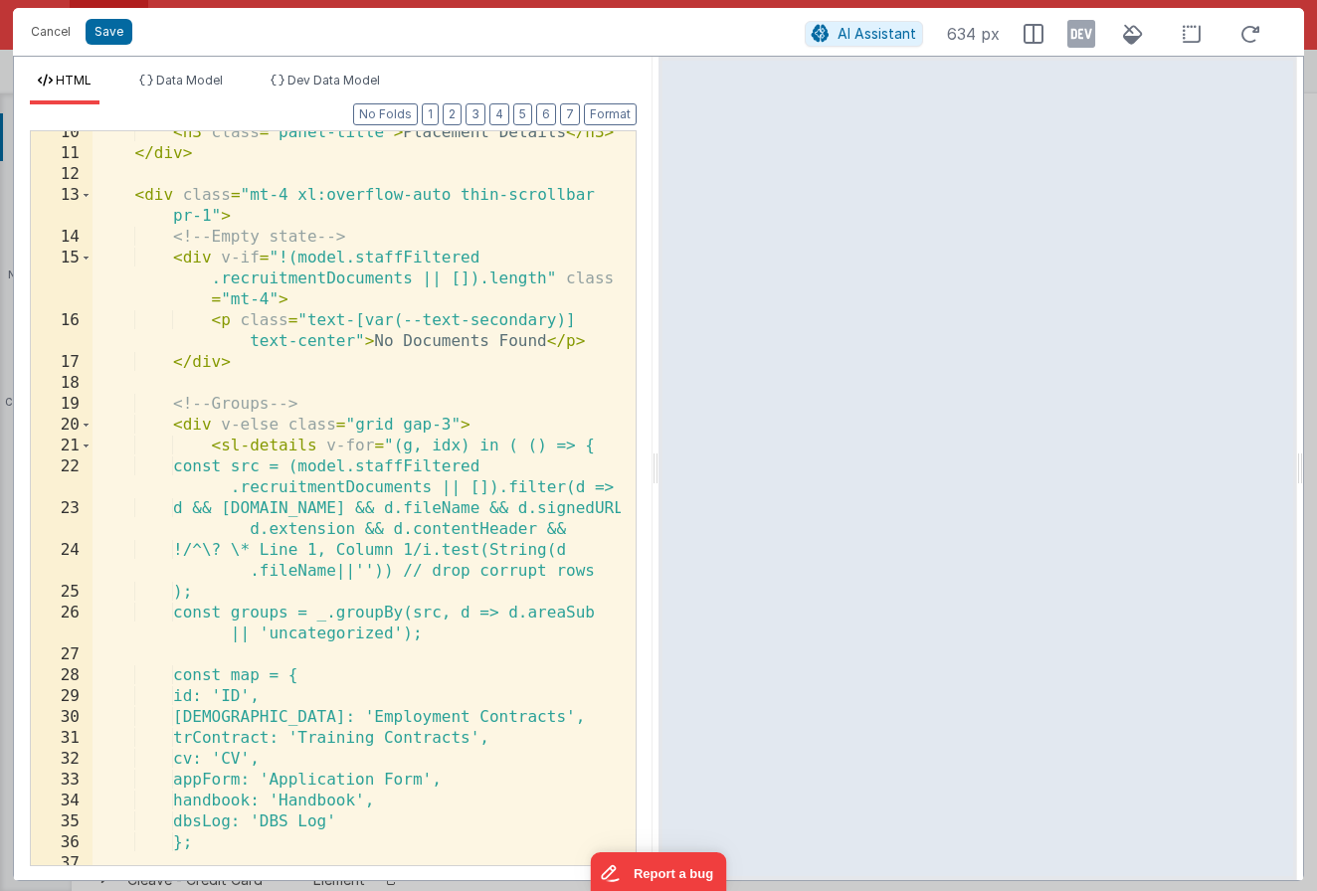
scroll to position [0, 0]
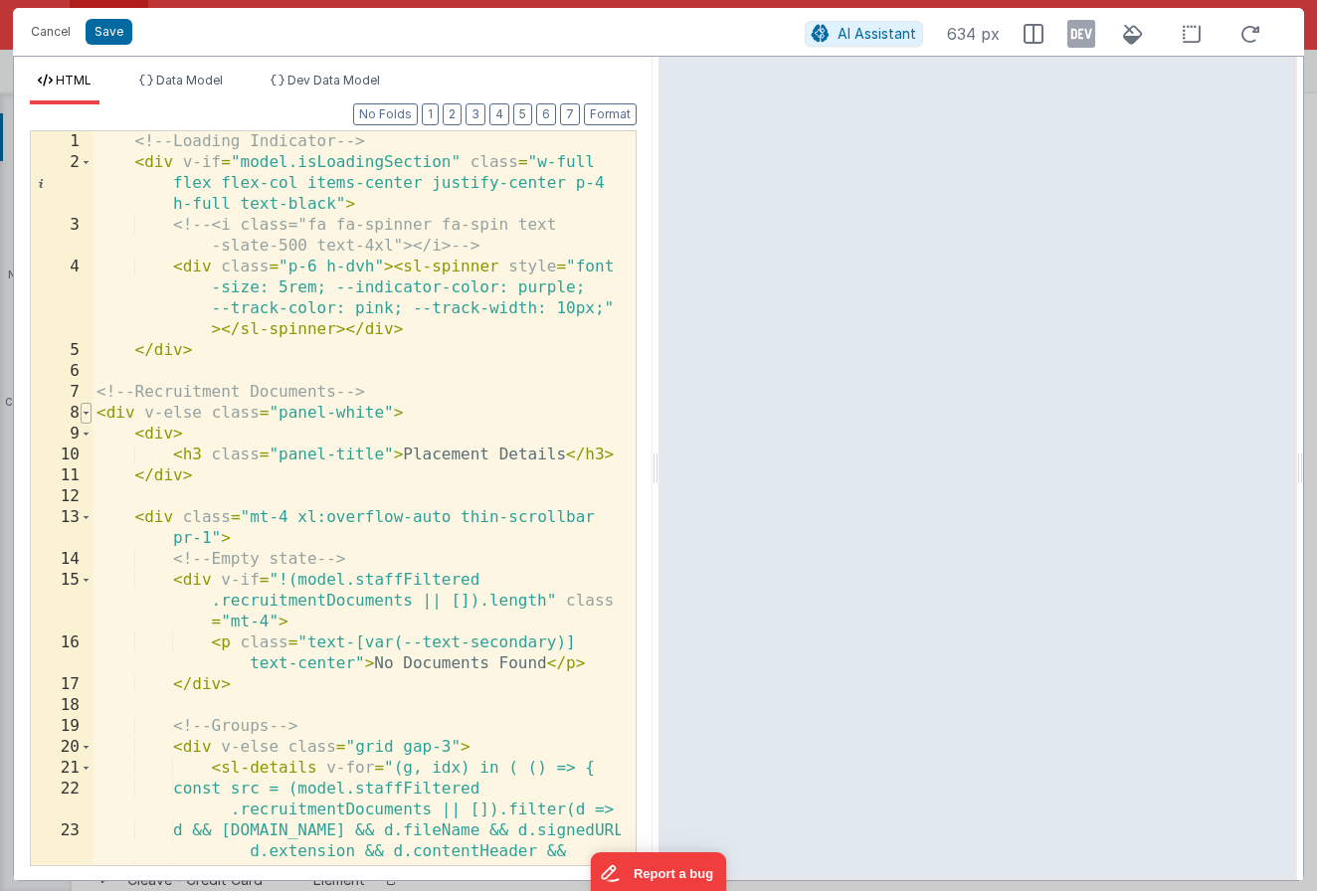
click at [83, 416] on span at bounding box center [86, 413] width 11 height 21
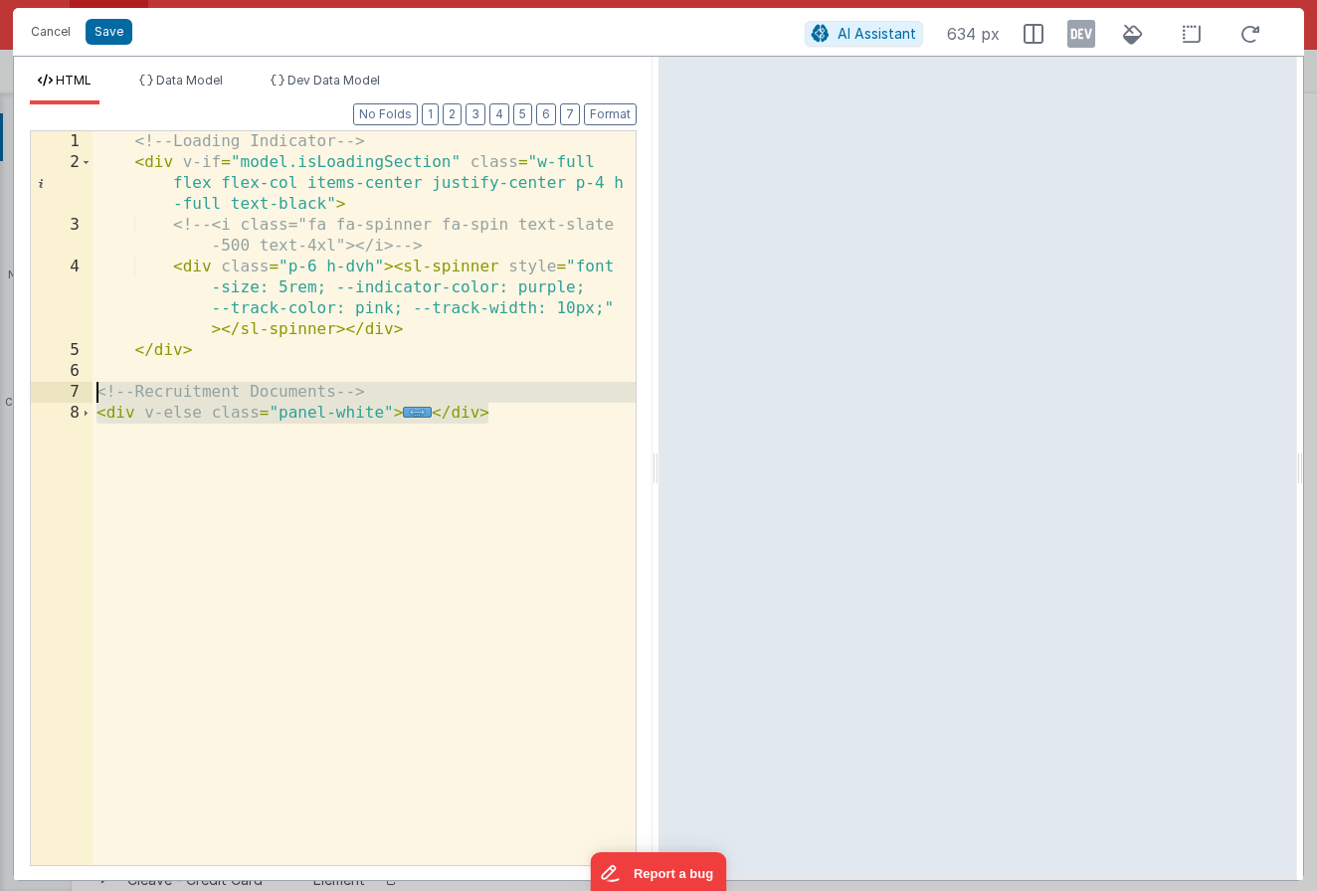
drag, startPoint x: 551, startPoint y: 400, endPoint x: 82, endPoint y: 397, distance: 469.5
click at [82, 397] on div "1 2 3 4 5 6 7 8 <!-- Loading Indicator --> < div v-if = "model.isLoadingSection…" at bounding box center [333, 498] width 607 height 736
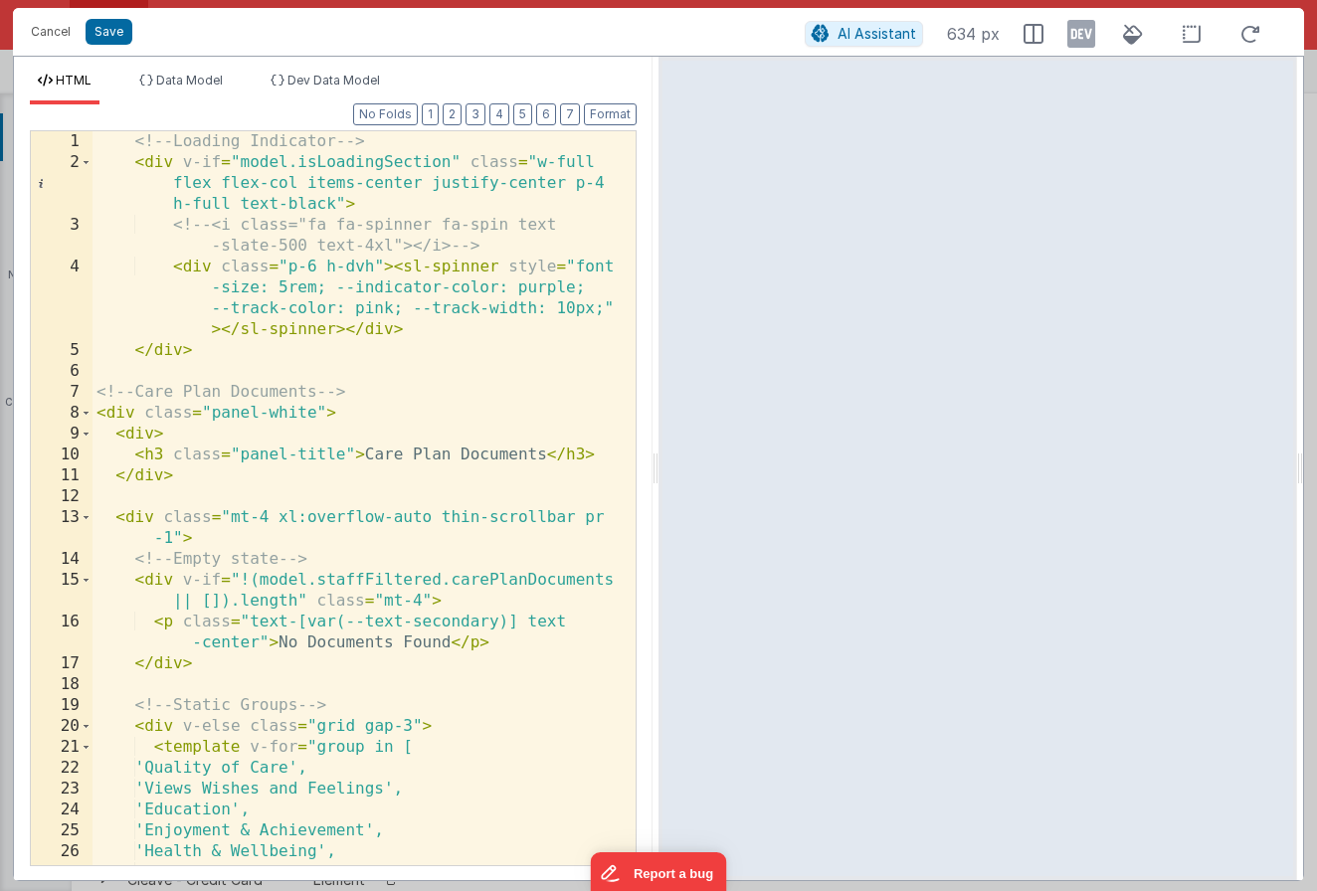
click at [130, 413] on div "<!-- Loading Indicator --> < div v-if = "model.isLoadingSection" class = "w-ful…" at bounding box center [356, 519] width 528 height 776
click at [188, 658] on div "<!-- Loading Indicator --> < div v-if = "model.isLoadingSection" class = "w-ful…" at bounding box center [356, 519] width 528 height 776
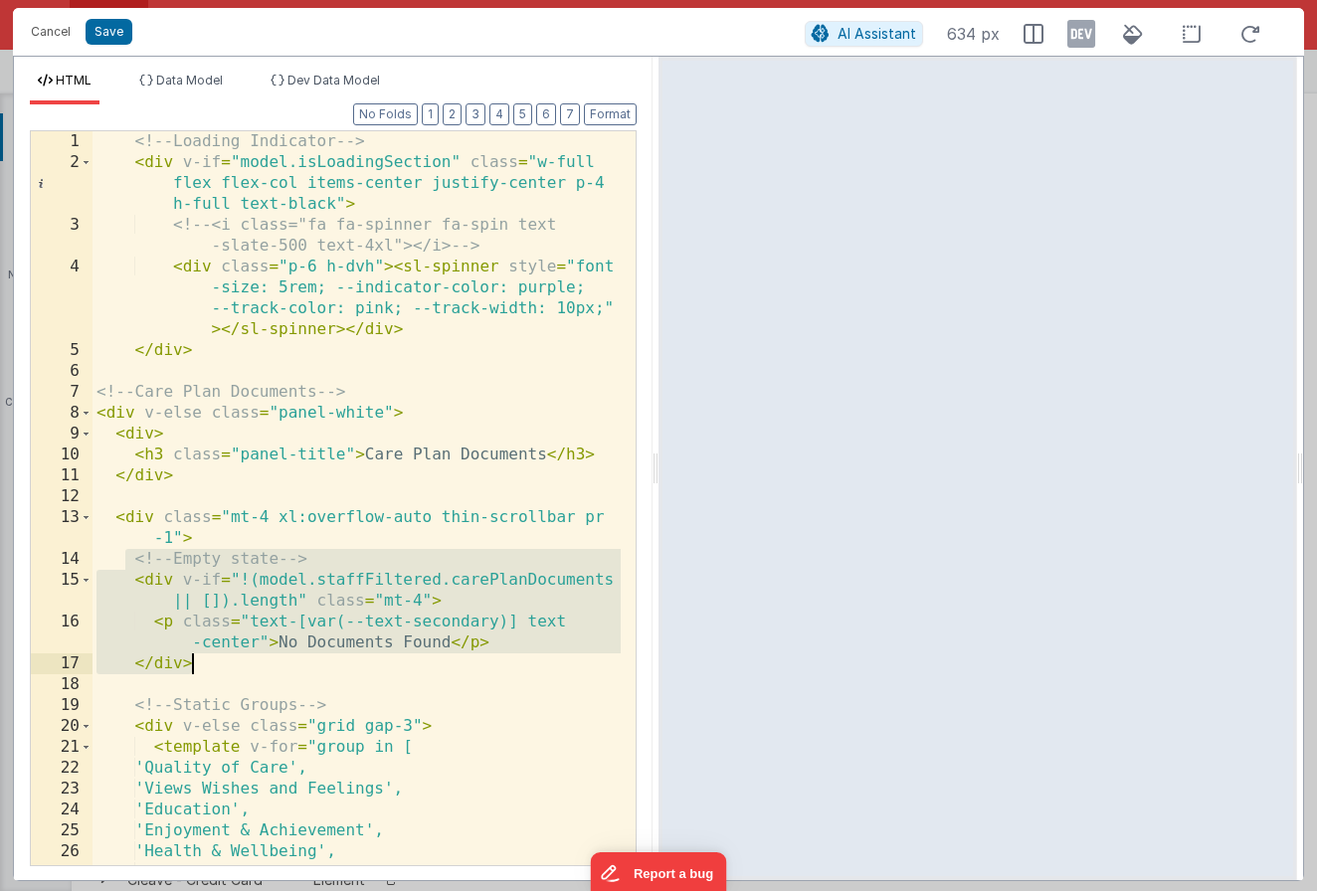
drag, startPoint x: 127, startPoint y: 565, endPoint x: 282, endPoint y: 670, distance: 187.6
click at [282, 670] on div "<!-- Loading Indicator --> < div v-if = "model.isLoadingSection" class = "w-ful…" at bounding box center [356, 519] width 528 height 776
click at [233, 660] on div "<!-- Loading Indicator --> < div v-if = "model.isLoadingSection" class = "w-ful…" at bounding box center [356, 519] width 528 height 776
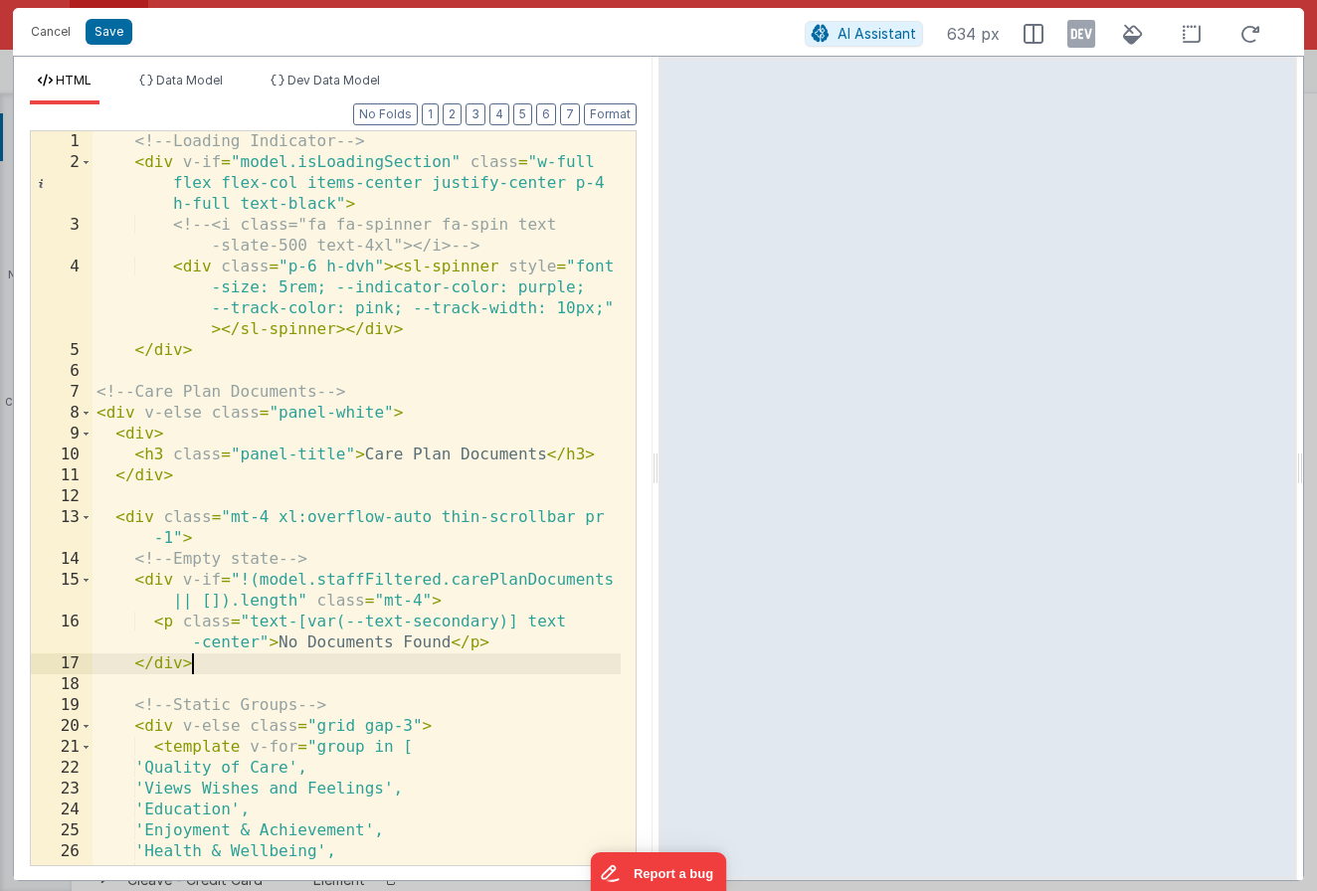
click at [207, 700] on div "<!-- Loading Indicator --> < div v-if = "model.isLoadingSection" class = "w-ful…" at bounding box center [356, 519] width 528 height 776
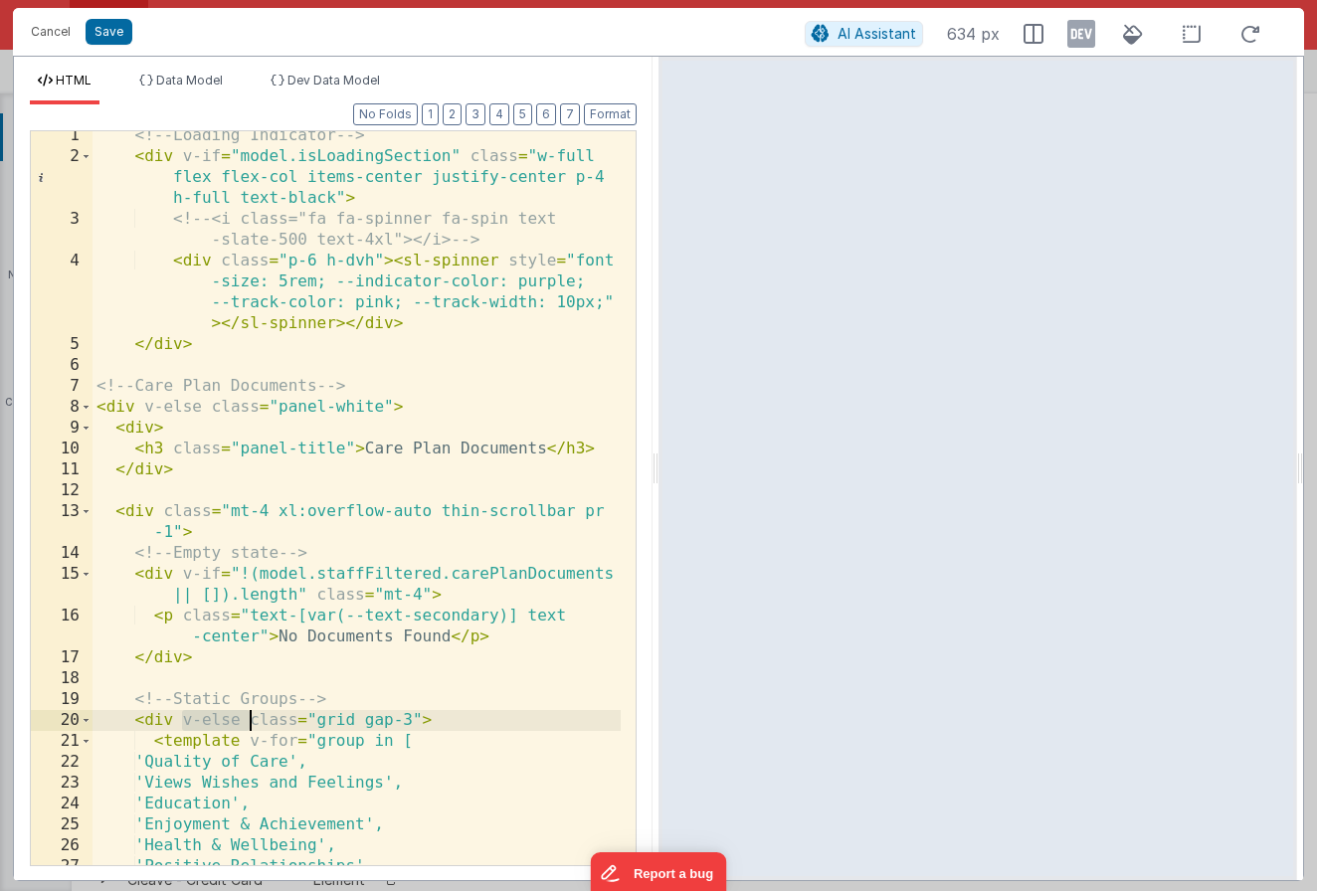
drag, startPoint x: 181, startPoint y: 725, endPoint x: 251, endPoint y: 714, distance: 70.5
click at [251, 714] on div "<!-- Loading Indicator --> < div v-if = "model.isLoadingSection" class = "w-ful…" at bounding box center [356, 513] width 528 height 776
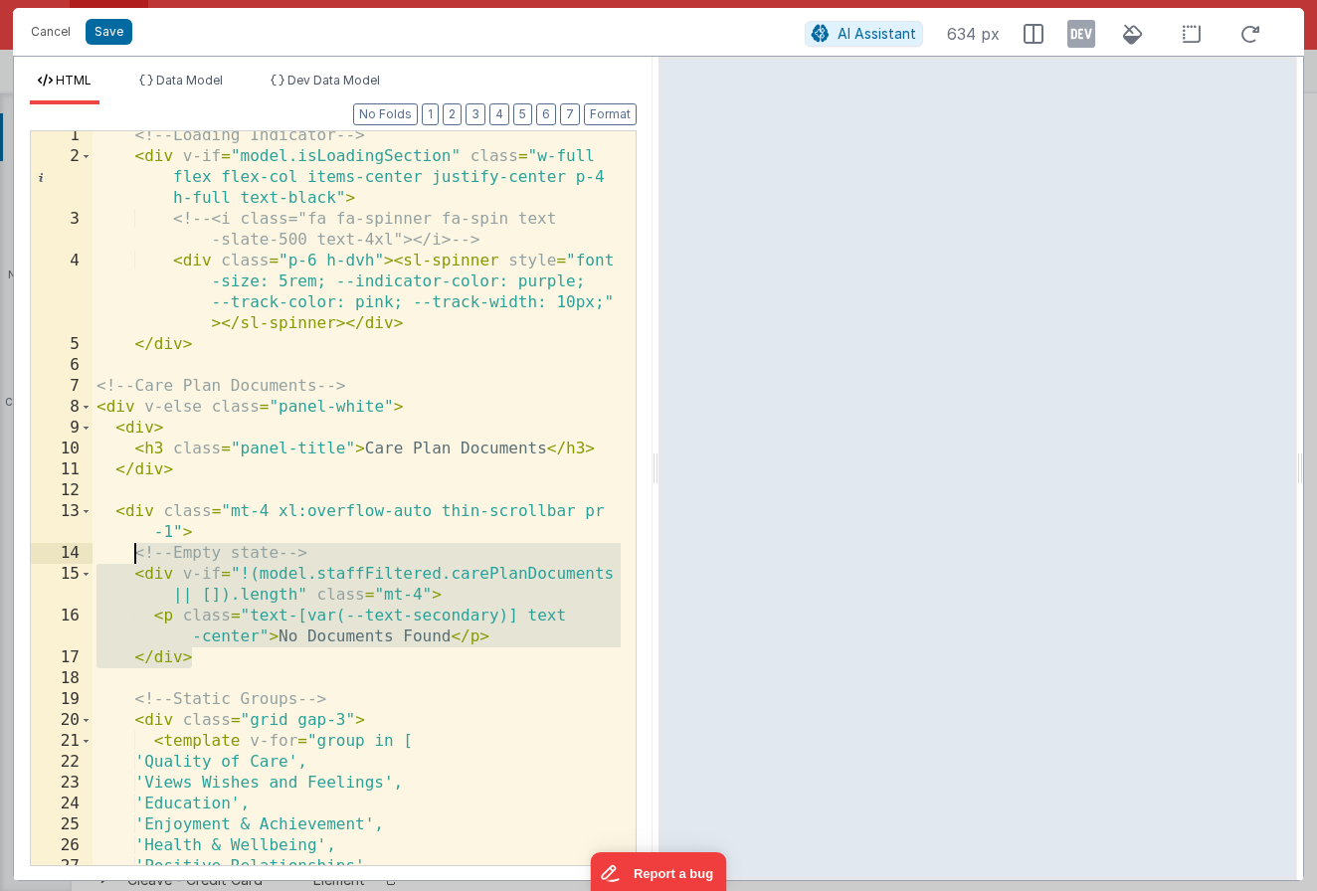
drag, startPoint x: 224, startPoint y: 663, endPoint x: 127, endPoint y: 547, distance: 151.2
click at [126, 547] on div "<!-- Loading Indicator --> < div v-if = "model.isLoadingSection" class = "w-ful…" at bounding box center [356, 513] width 528 height 776
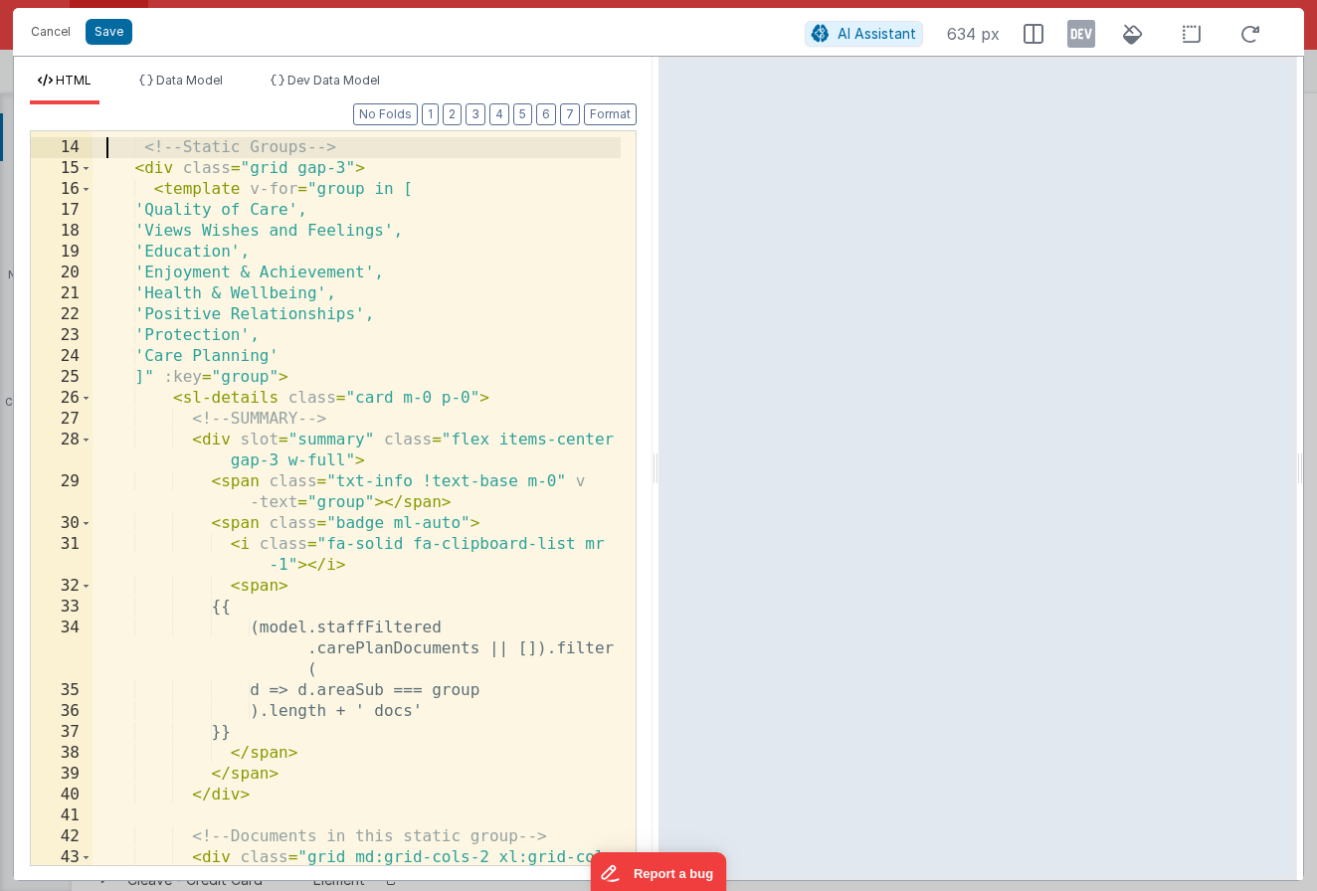
scroll to position [412, 0]
click at [283, 631] on div "< div class = "mt-4 xl:overflow-auto thin-scrollbar pr -1" > <!-- Static Groups…" at bounding box center [356, 504] width 528 height 818
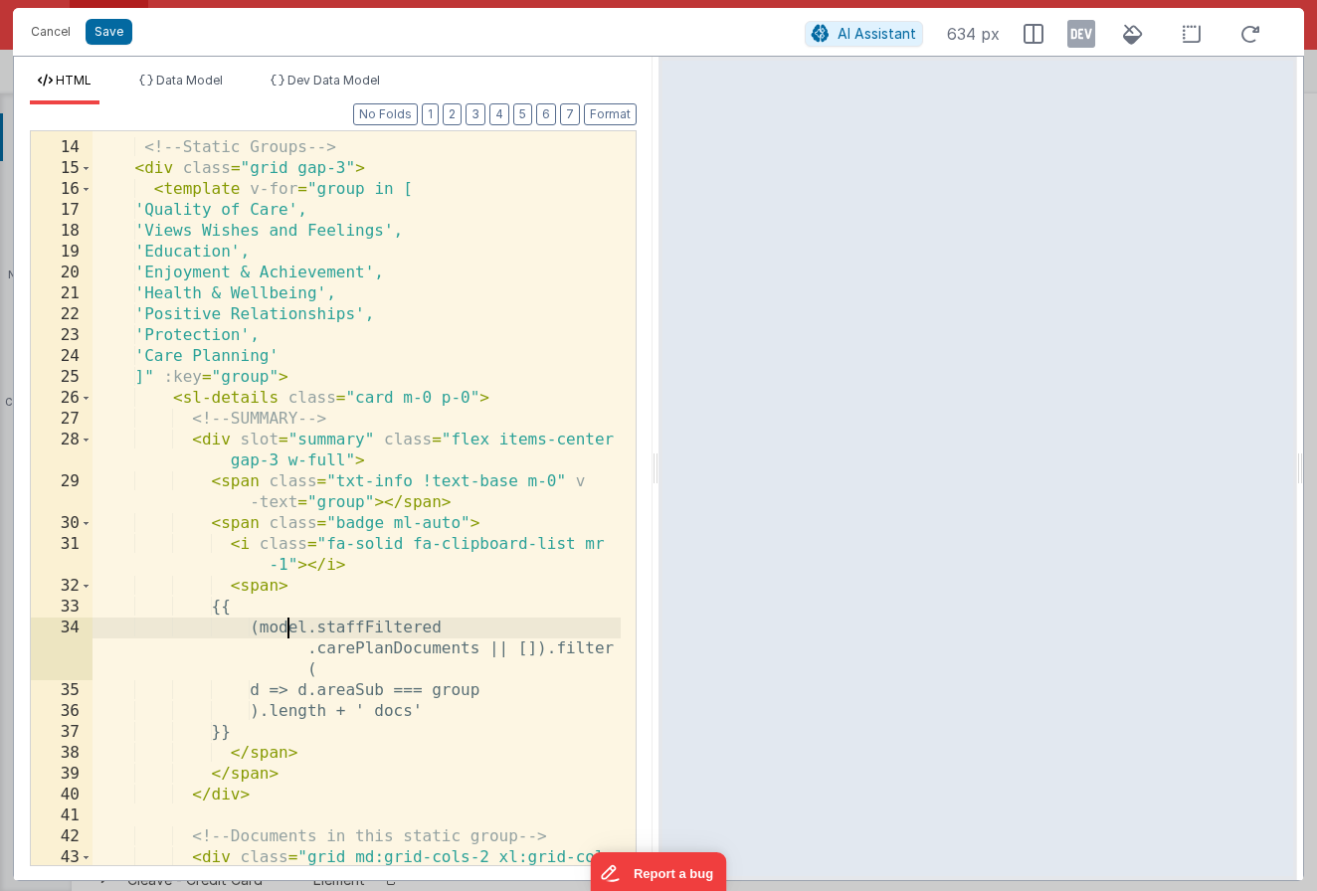
click at [235, 599] on div "< div class = "mt-4 xl:overflow-auto thin-scrollbar pr -1" > <!-- Static Groups…" at bounding box center [356, 504] width 528 height 818
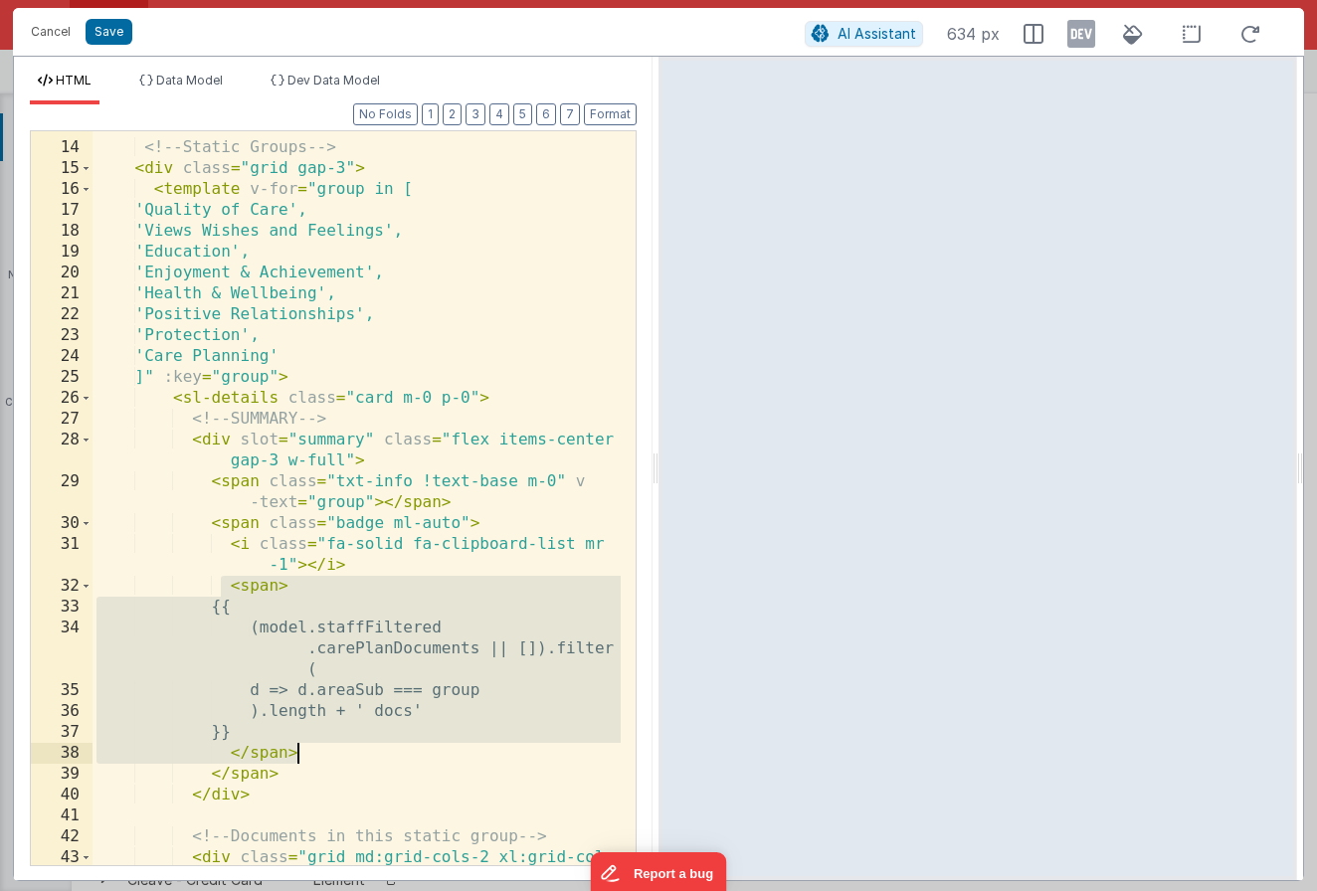
drag, startPoint x: 223, startPoint y: 588, endPoint x: 332, endPoint y: 757, distance: 201.4
click at [332, 757] on div "< div class = "mt-4 xl:overflow-auto thin-scrollbar pr -1" > <!-- Static Groups…" at bounding box center [356, 504] width 528 height 818
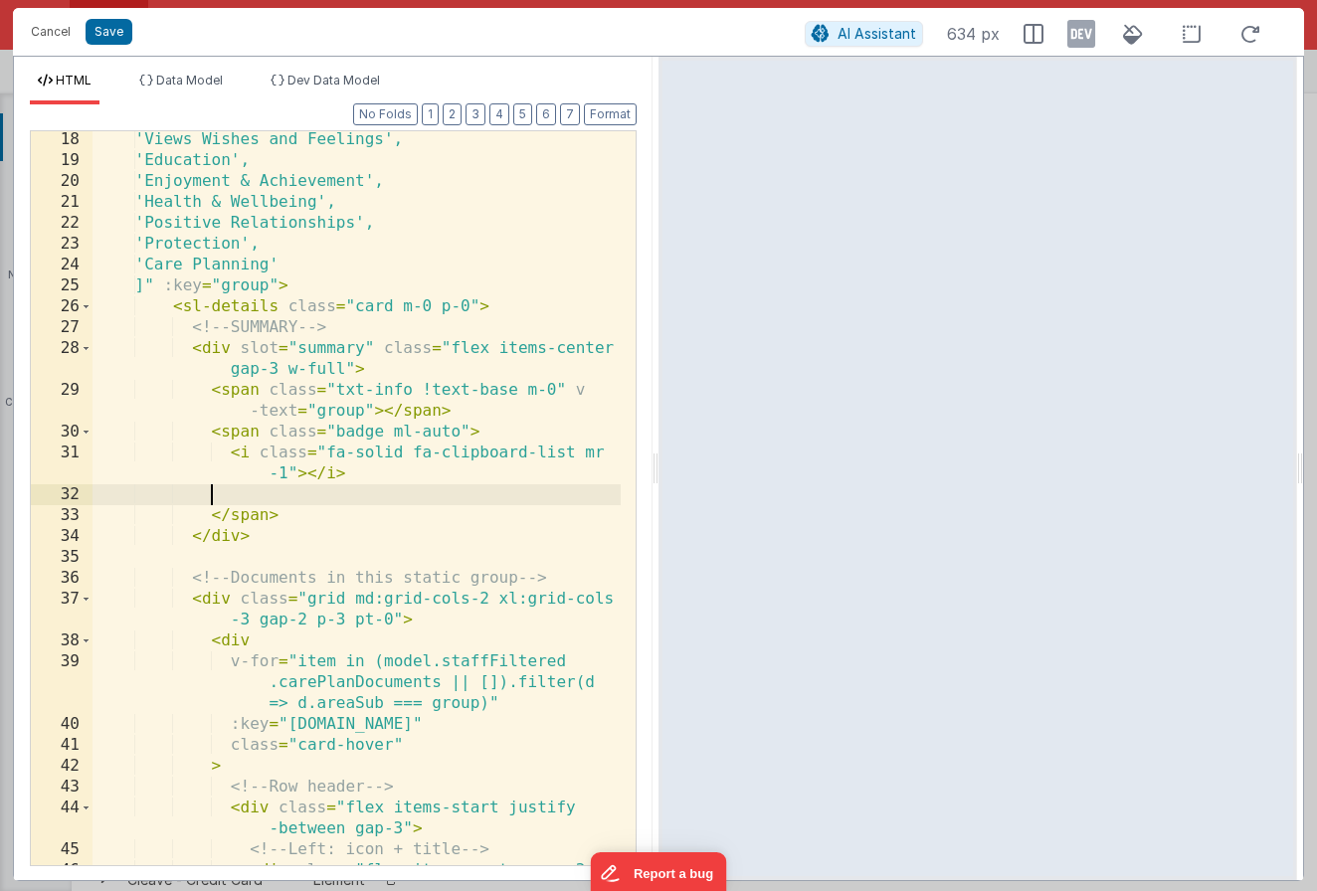
scroll to position [694, 0]
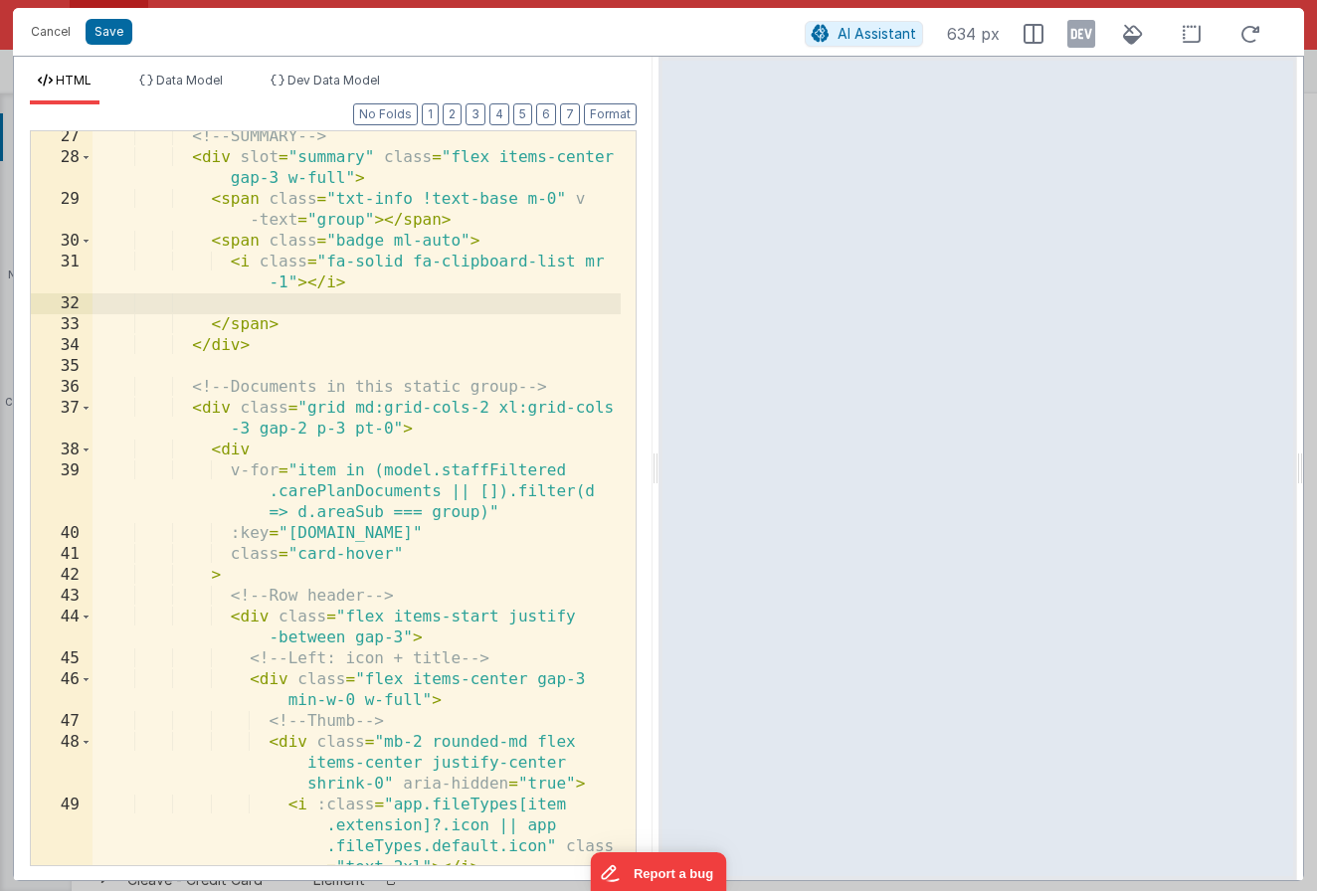
drag, startPoint x: 198, startPoint y: 407, endPoint x: 182, endPoint y: 409, distance: 16.0
click at [198, 408] on div "<!-- SUMMARY --> < div slot = "summary" class = "flex items-center gap-3 w-full…" at bounding box center [356, 514] width 528 height 776
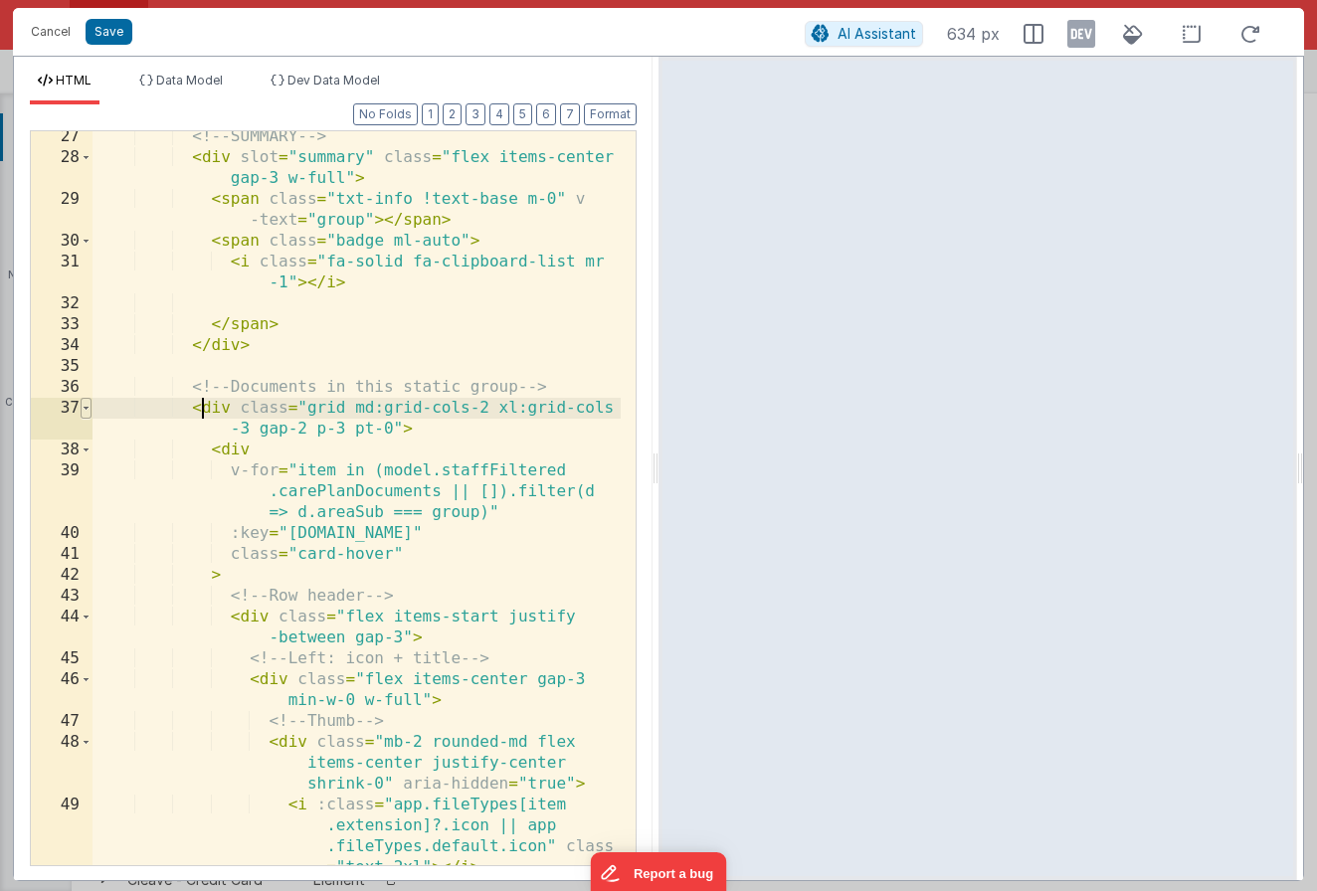
click at [90, 411] on span at bounding box center [86, 408] width 11 height 21
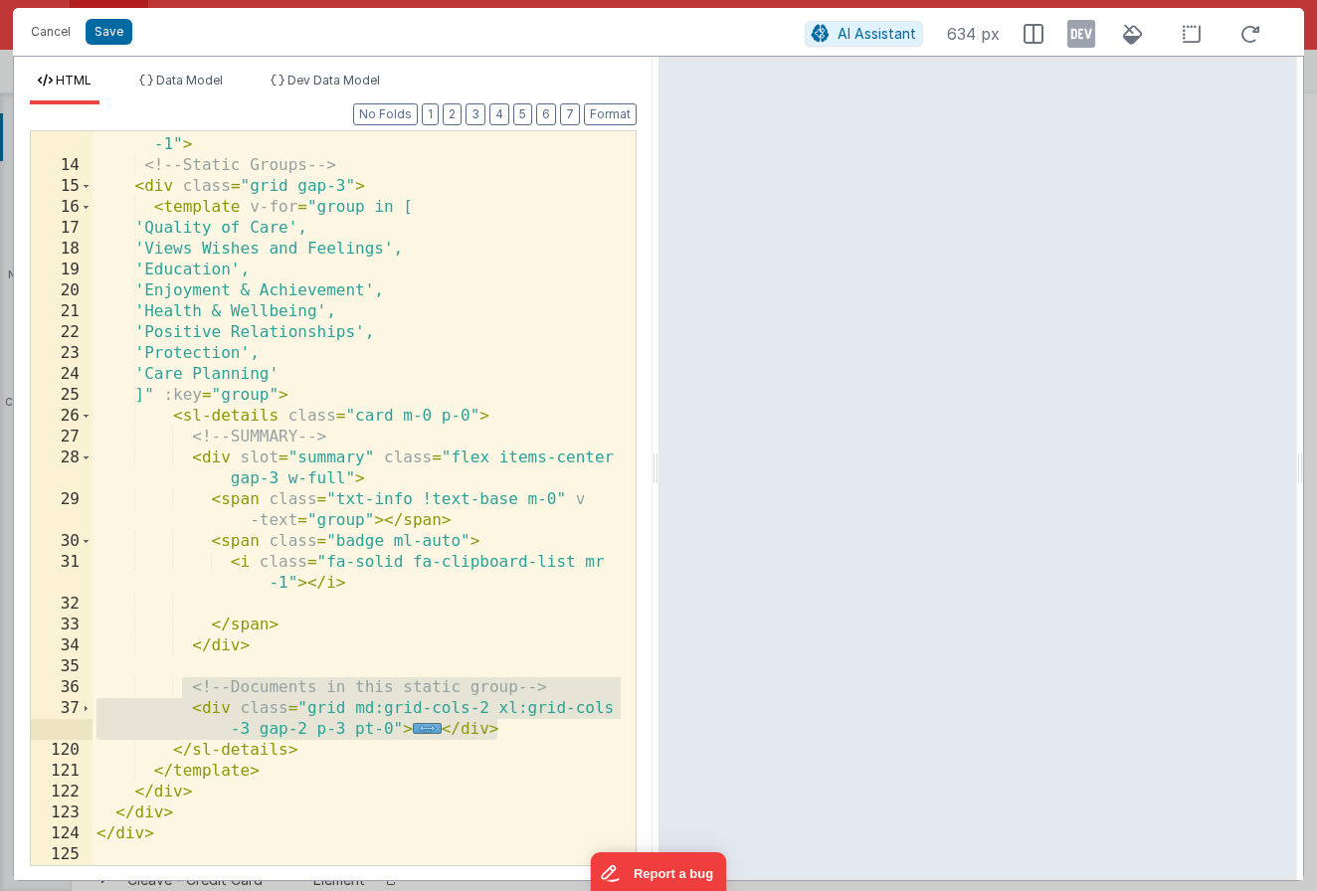
drag, startPoint x: 195, startPoint y: 691, endPoint x: 565, endPoint y: 725, distance: 371.5
click at [565, 725] on div "< div class = "mt-4 xl:overflow-auto thin-scrollbar pr -1" > <!-- Static Groups…" at bounding box center [356, 511] width 528 height 797
click at [423, 731] on span "..." at bounding box center [427, 728] width 29 height 11
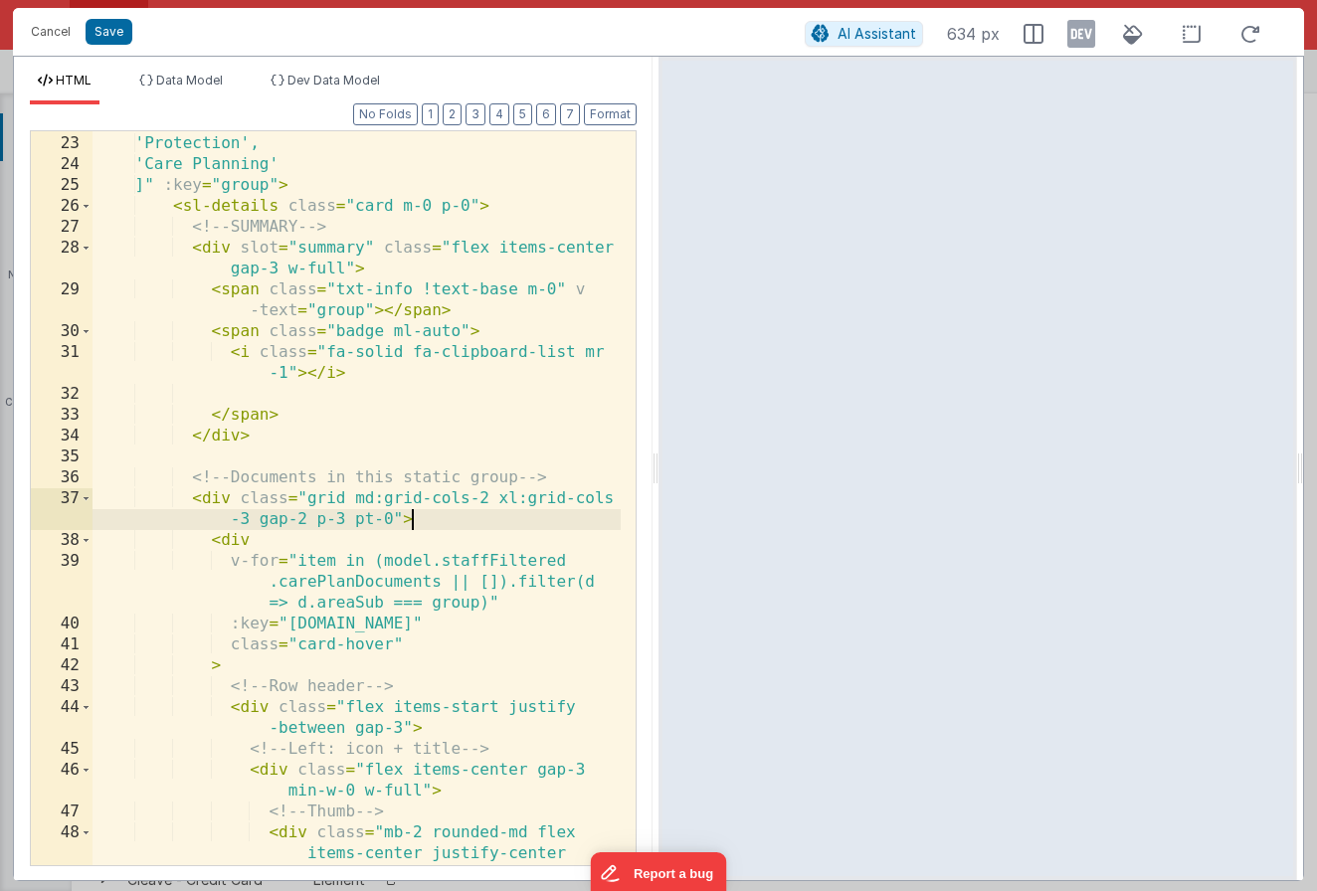
scroll to position [604, 0]
click at [92, 498] on div "37" at bounding box center [62, 509] width 62 height 42
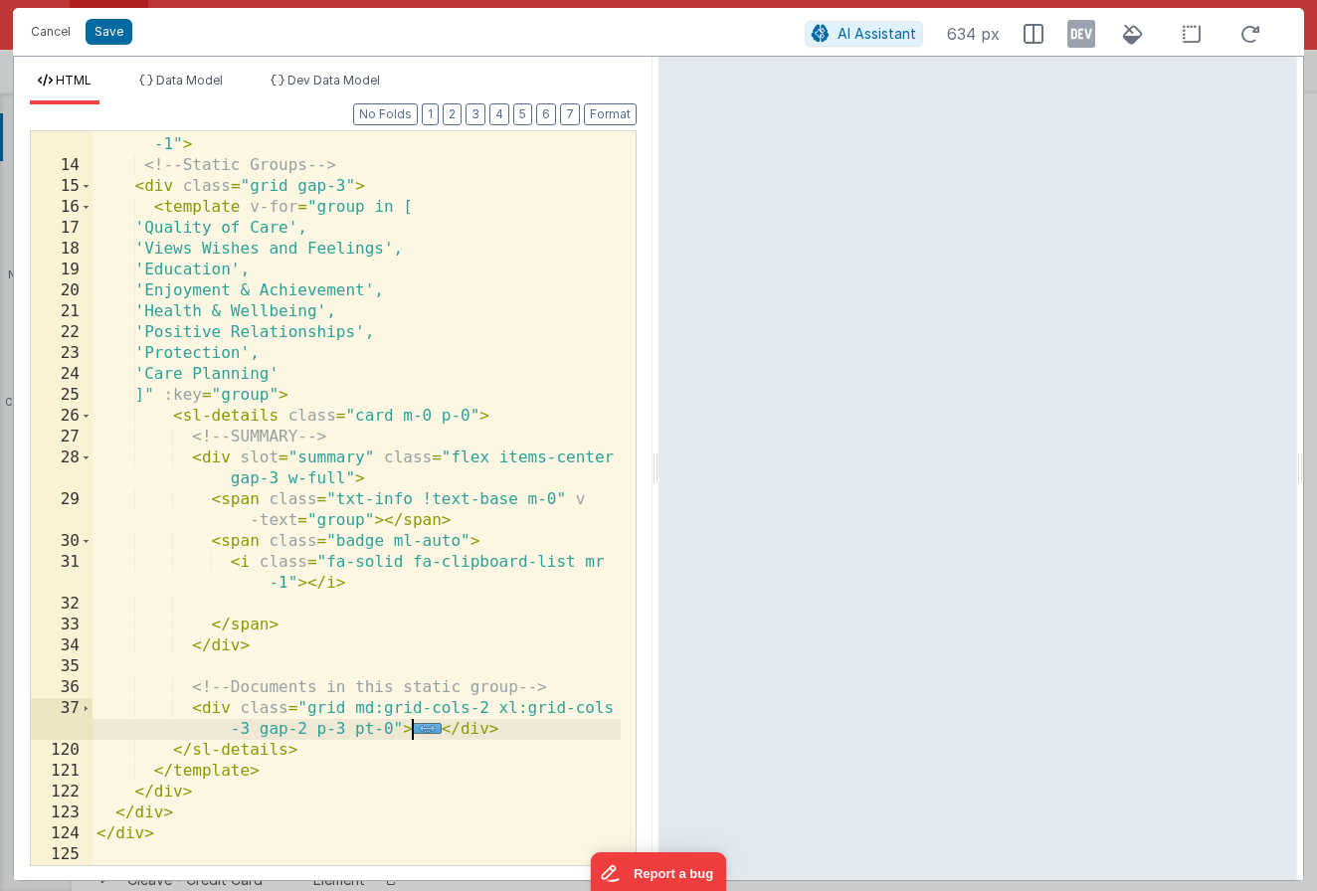
scroll to position [394, 0]
click at [212, 716] on div "< div class = "mt-4 xl:overflow-auto thin-scrollbar pr -1" > <!-- Static Groups…" at bounding box center [356, 511] width 528 height 797
click at [211, 709] on div "< div class = "mt-4 xl:overflow-auto thin-scrollbar pr -1" > <!-- Static Groups…" at bounding box center [356, 511] width 528 height 797
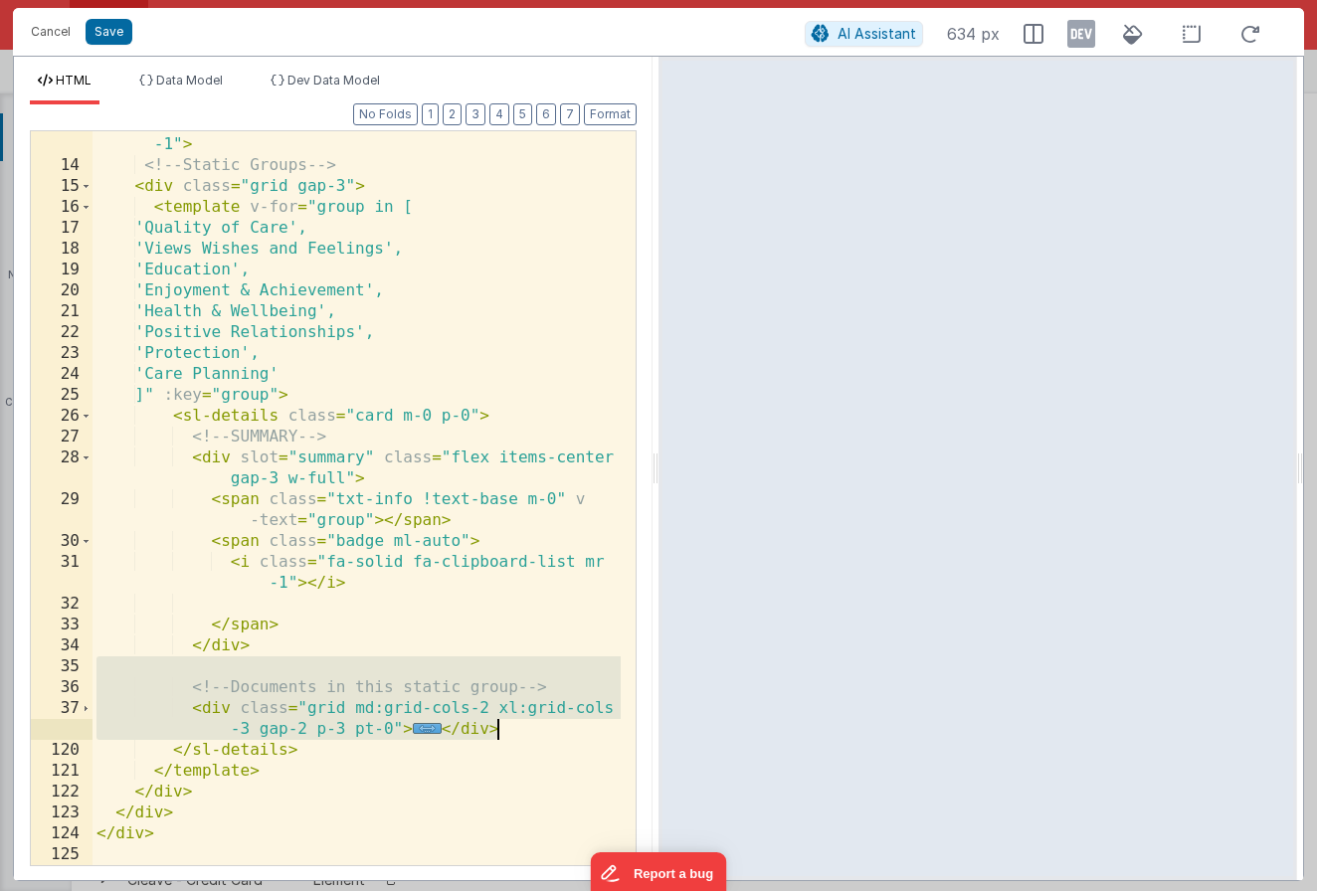
drag, startPoint x: 234, startPoint y: 683, endPoint x: 597, endPoint y: 725, distance: 365.4
click at [597, 725] on div "< div class = "mt-4 xl:overflow-auto thin-scrollbar pr -1" > <!-- Static Groups…" at bounding box center [356, 511] width 528 height 797
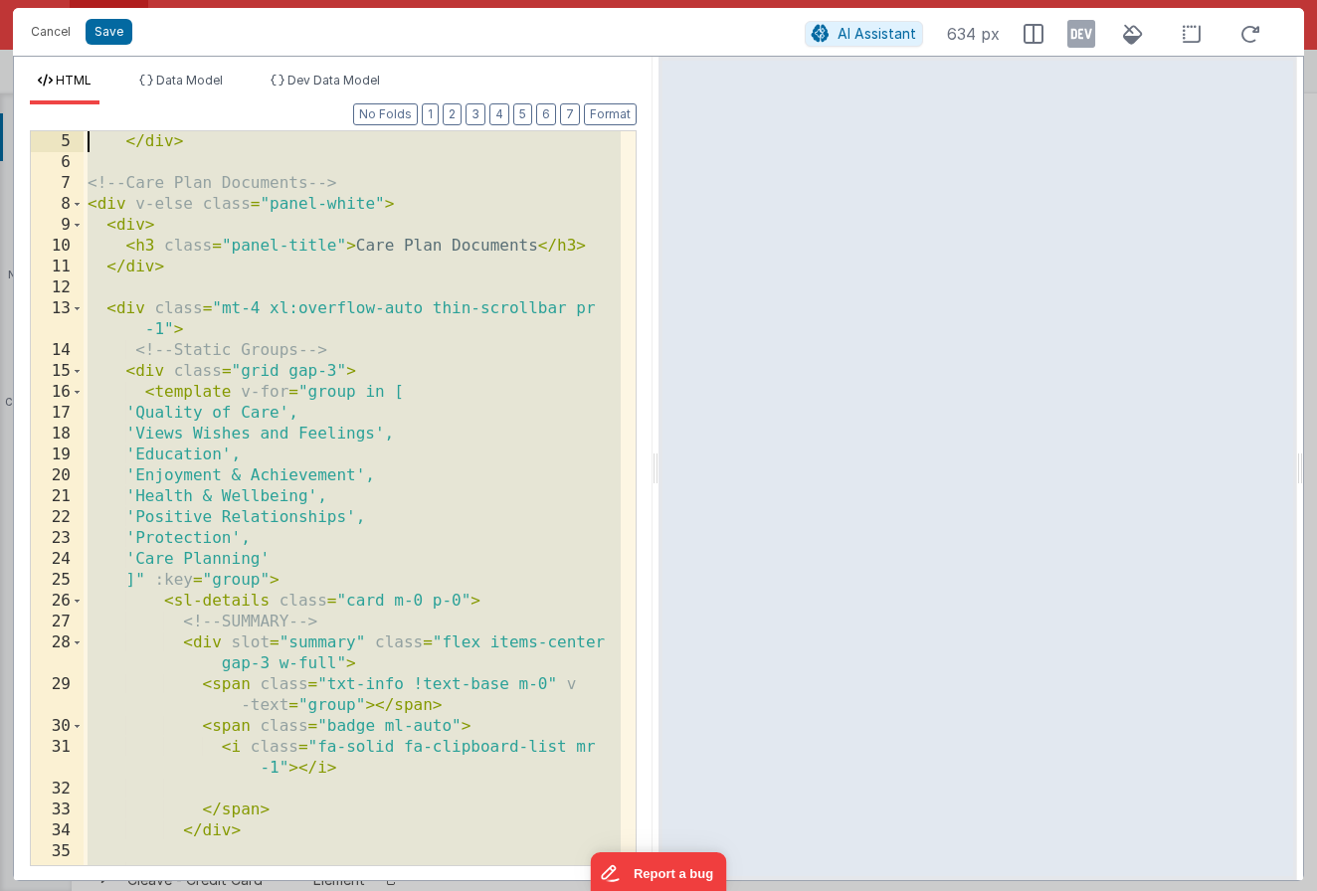
scroll to position [0, 0]
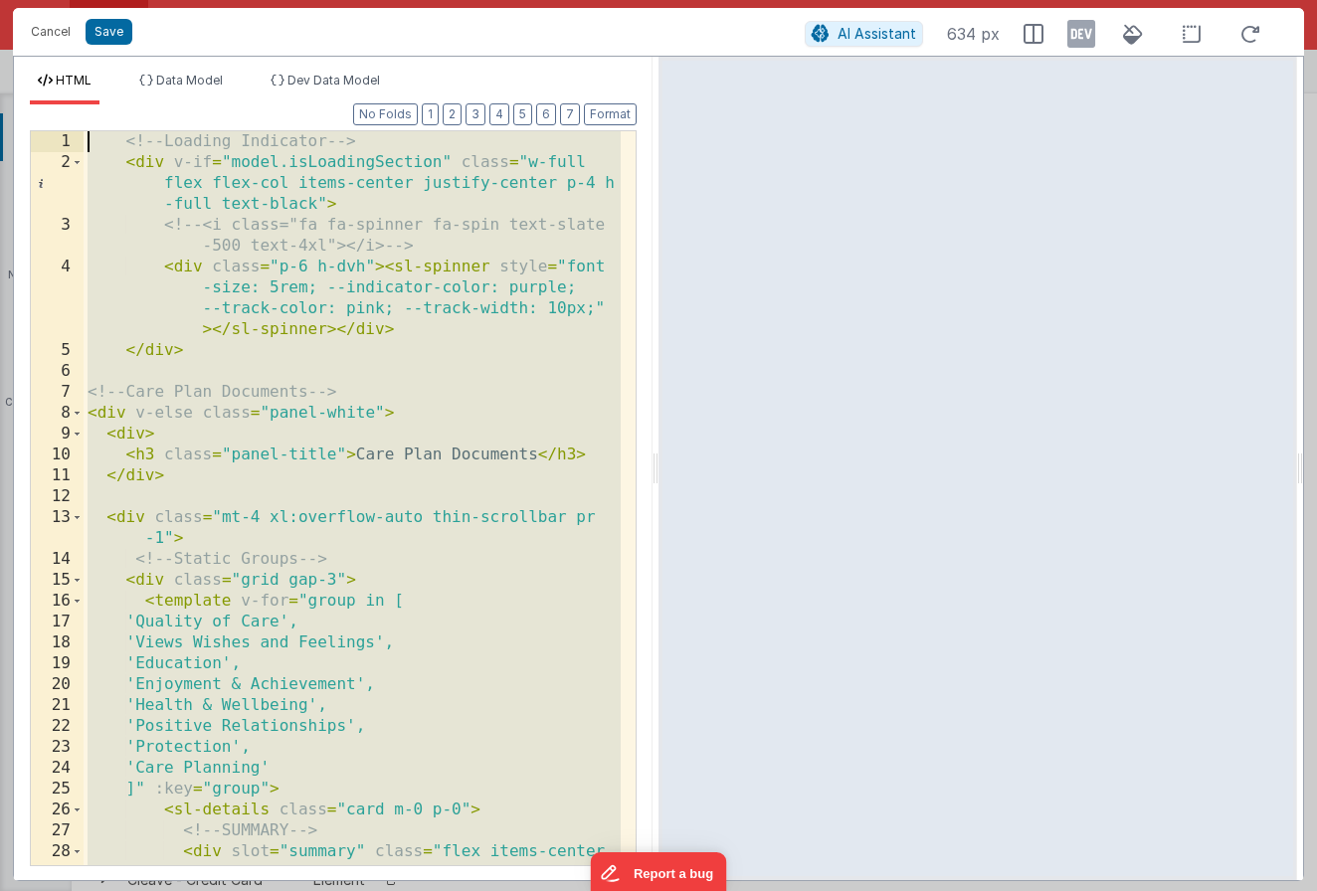
drag, startPoint x: 399, startPoint y: 865, endPoint x: -145, endPoint y: -117, distance: 1123.2
click at [0, 0] on html "Cancel Save AI Assistant 634 px HTML Data Model Dev Data Model Format 7 6 5 4 3…" at bounding box center [658, 445] width 1317 height 891
click at [1088, 3] on div "Cancel Save AI Assistant 634 px HTML Data Model Dev Data Model Format 7 6 5 4 3…" at bounding box center [658, 445] width 1317 height 891
click at [248, 217] on div "<!-- Loading Indicator --> < div v-if = "model.isLoadingSection" class = "w-ful…" at bounding box center [352, 529] width 537 height 797
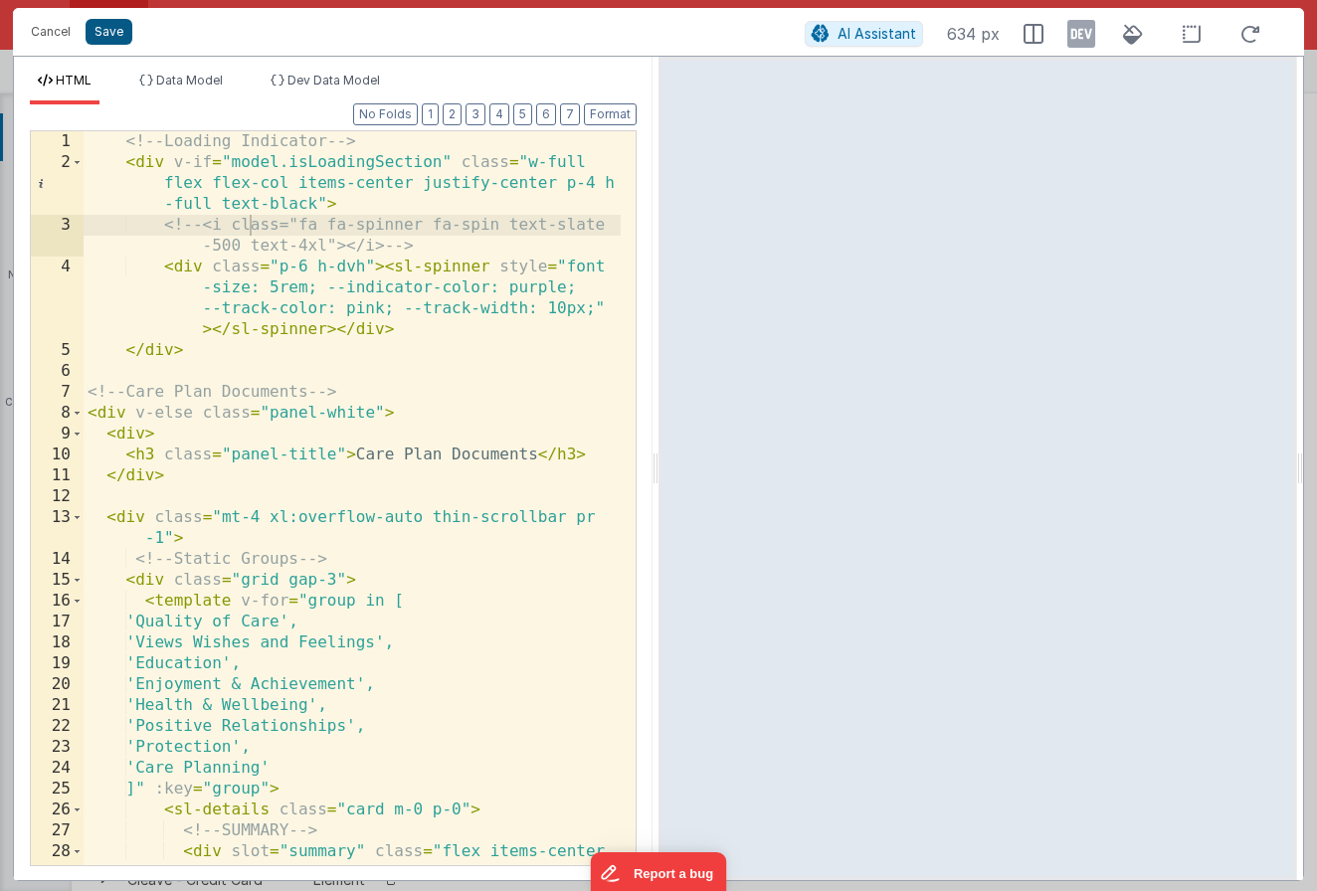
click at [92, 36] on button "Save" at bounding box center [109, 32] width 47 height 26
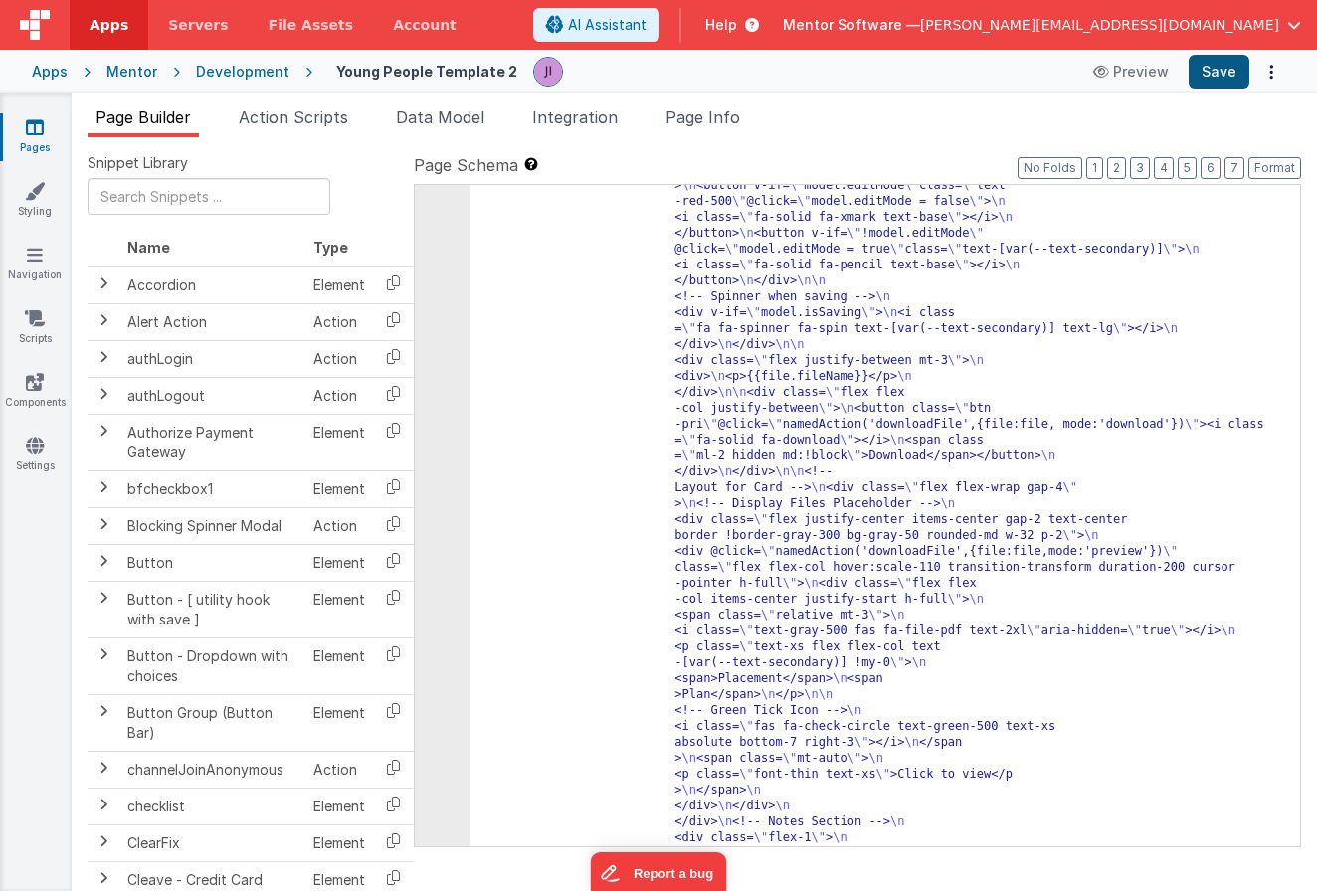
click at [1227, 74] on button "Save" at bounding box center [1219, 72] width 61 height 34
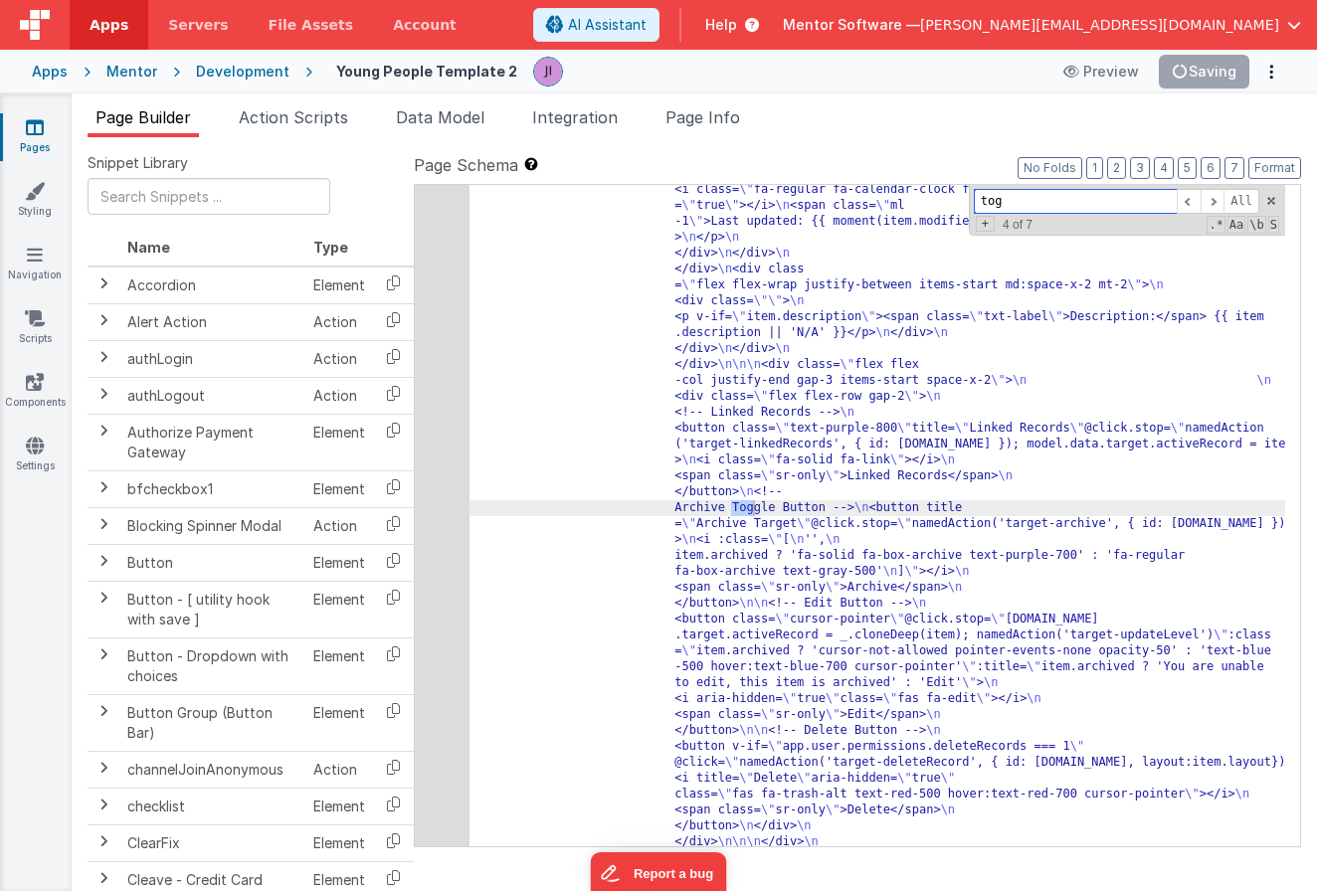
scroll to position [23414, 0]
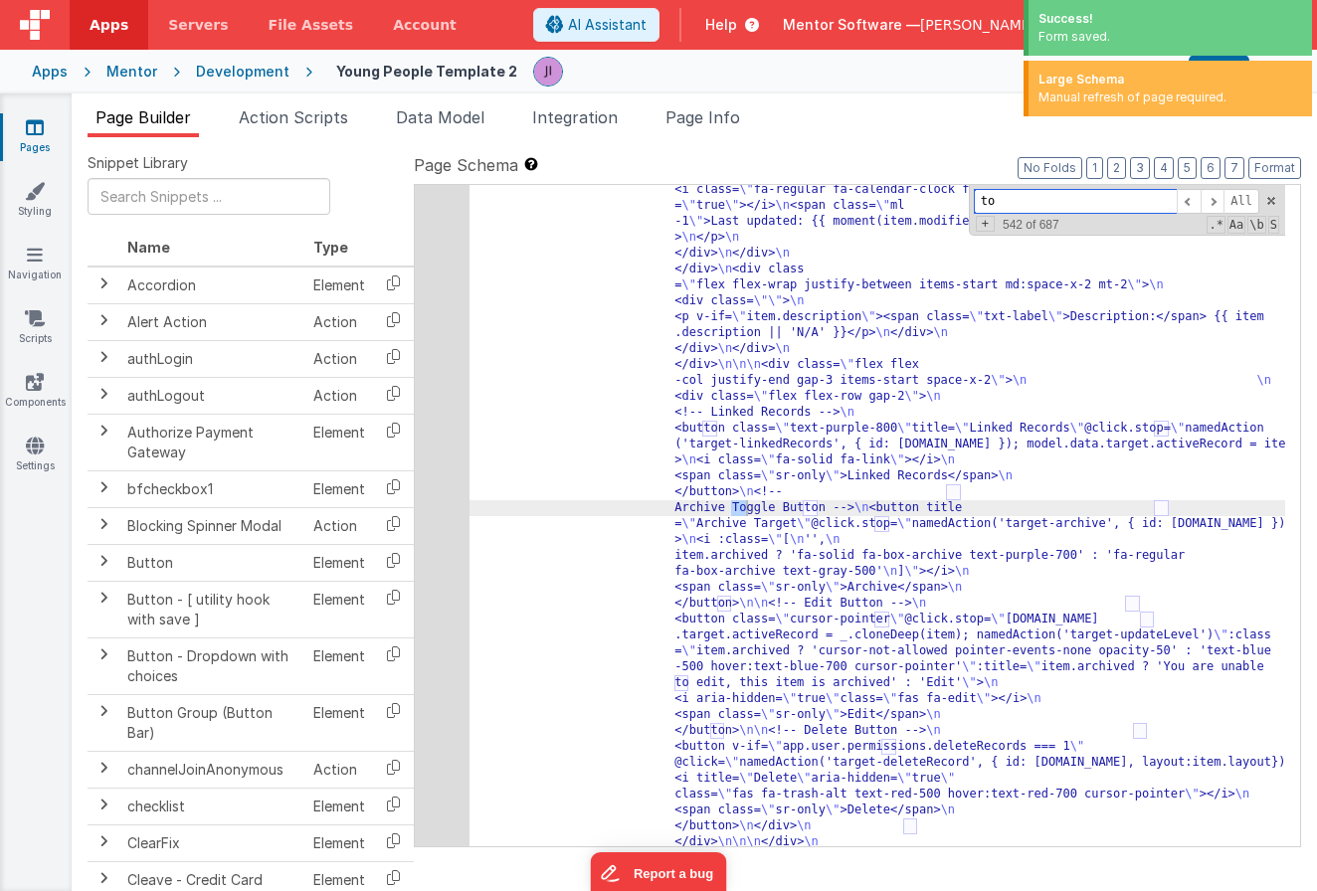
type input "t"
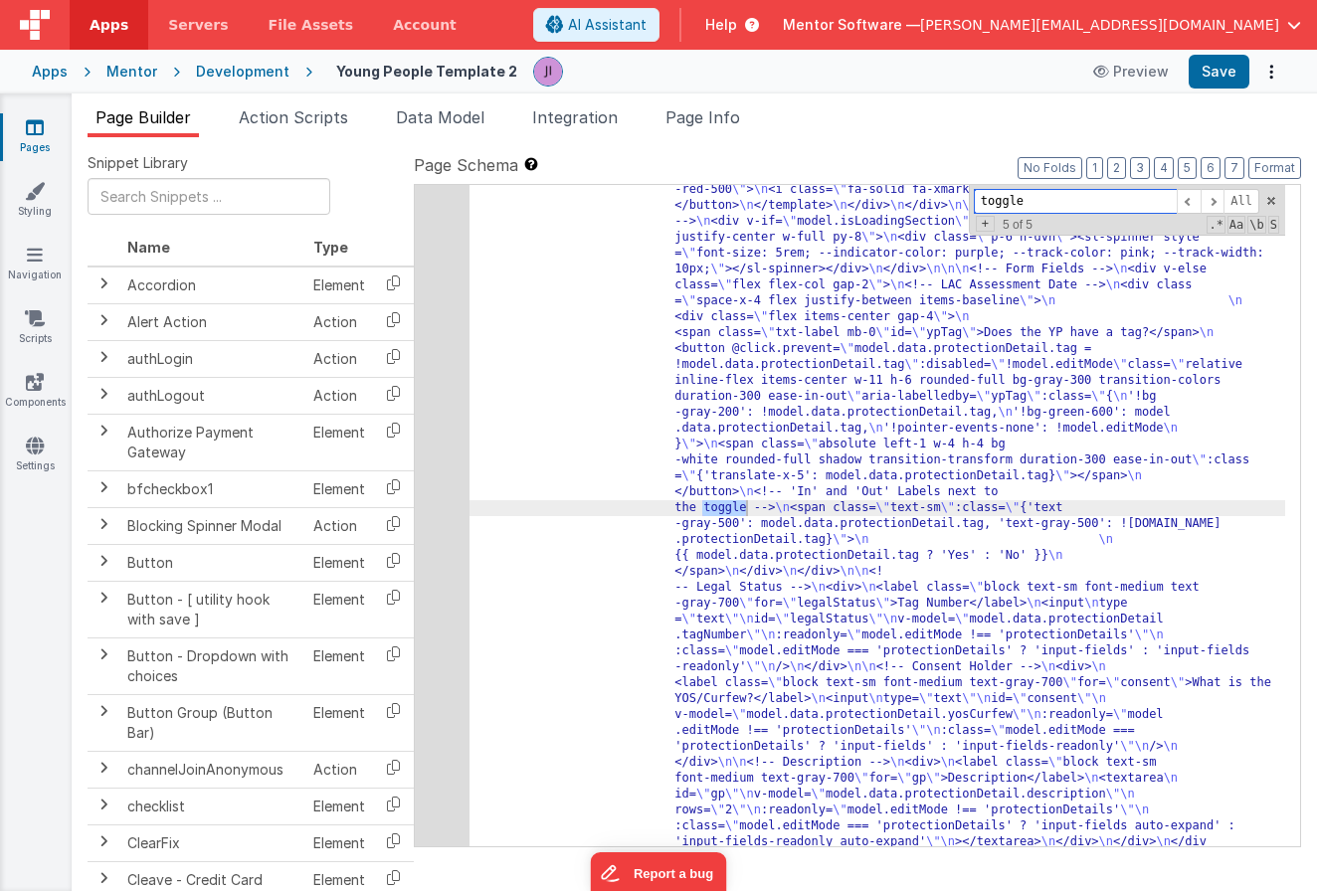
scroll to position [564, 0]
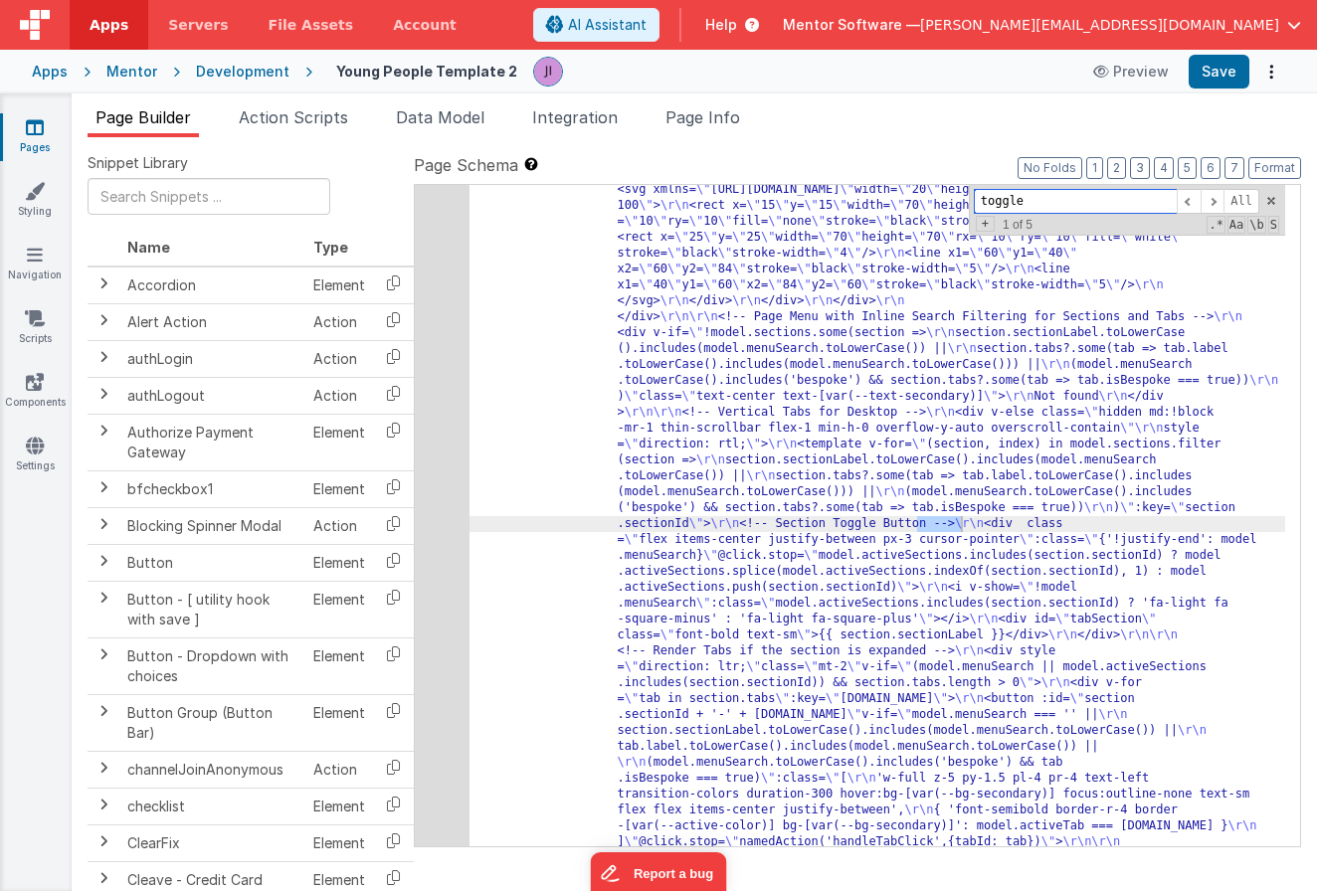
drag, startPoint x: 1035, startPoint y: 204, endPoint x: 862, endPoint y: 204, distance: 173.1
click at [874, 204] on div ""html" : "<div class= \" flex flex-col min-h-0 flex-1 \" > \r\n <!-- Search Inp…" at bounding box center [877, 515] width 816 height 661
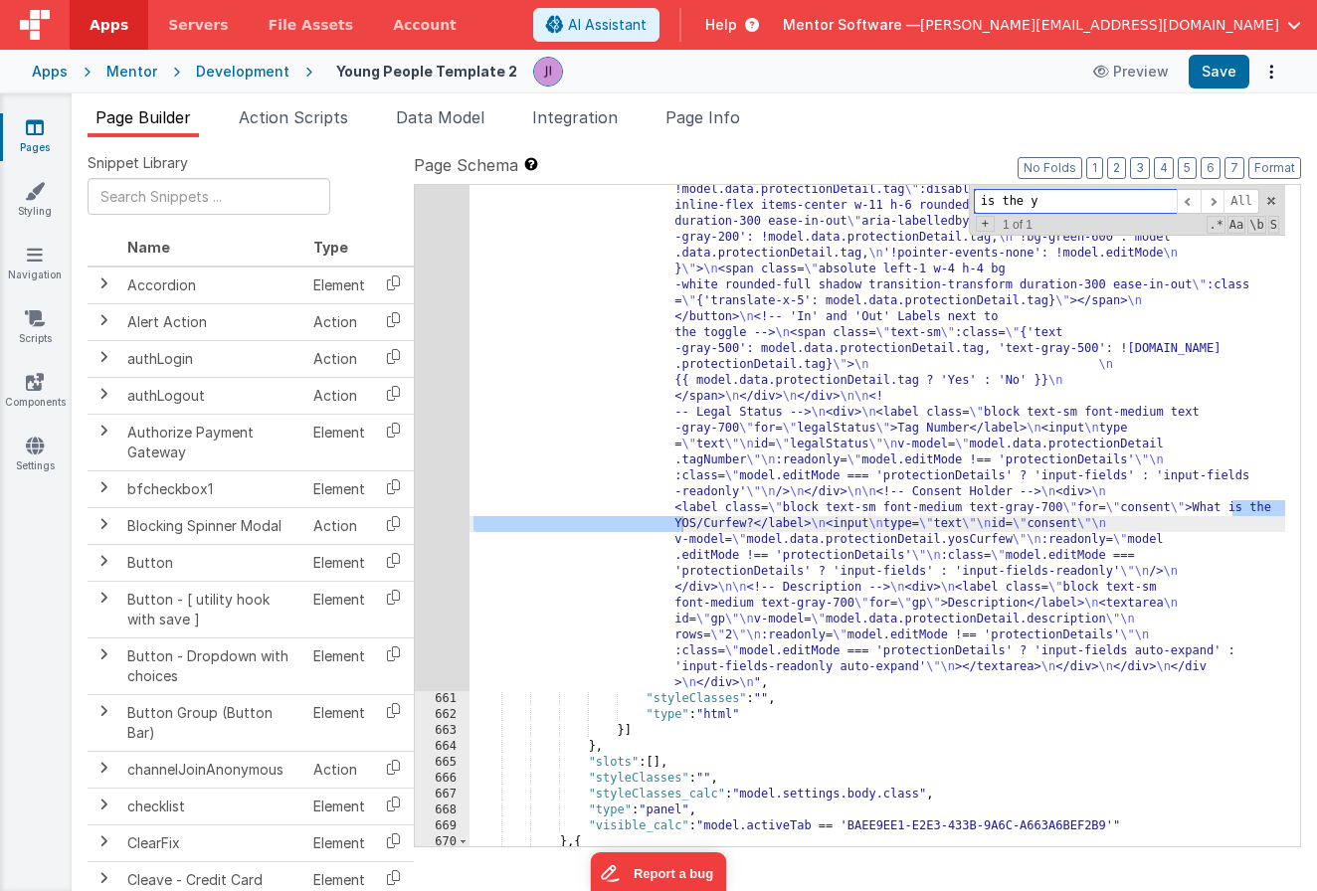
scroll to position [26916, 0]
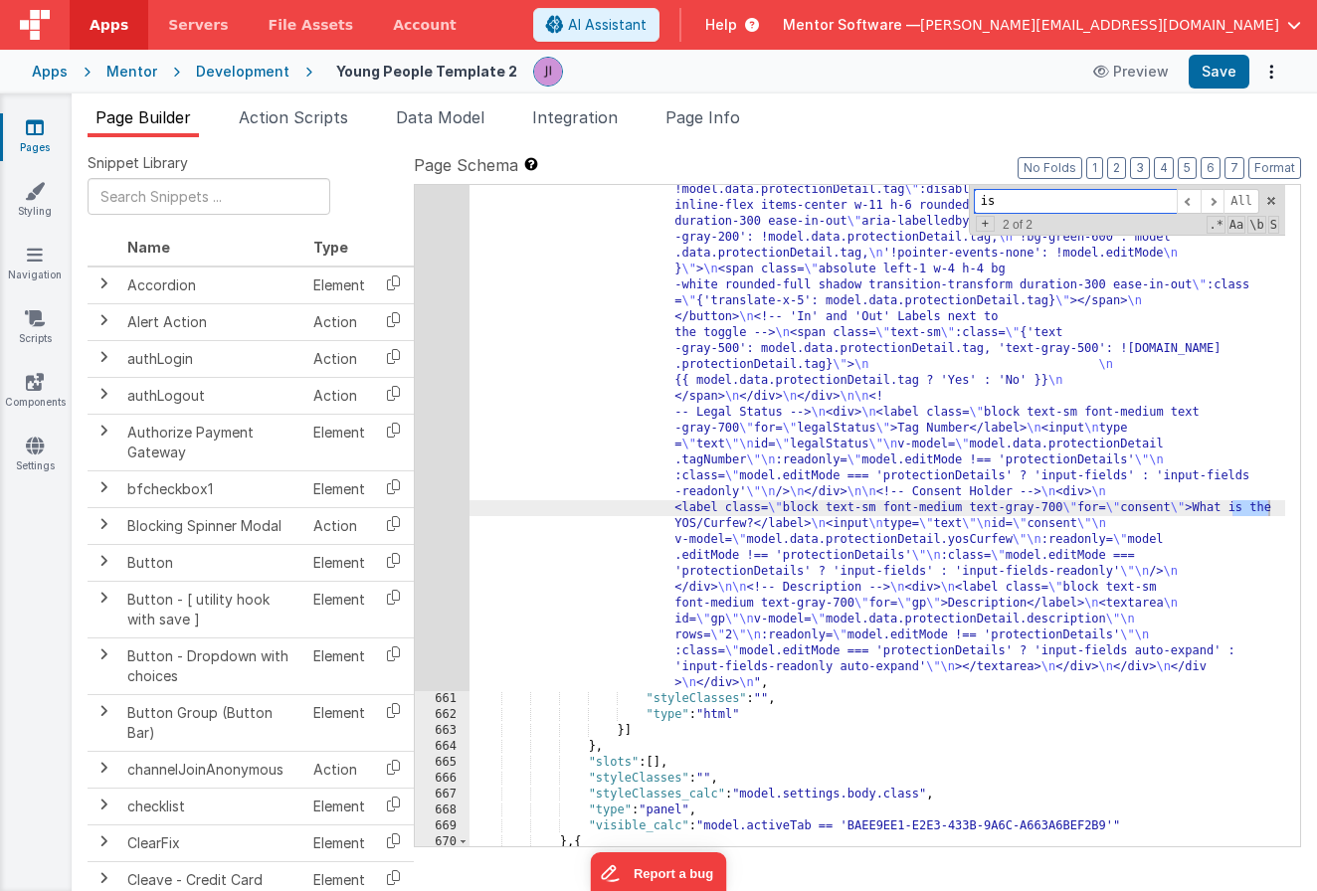
type input "i"
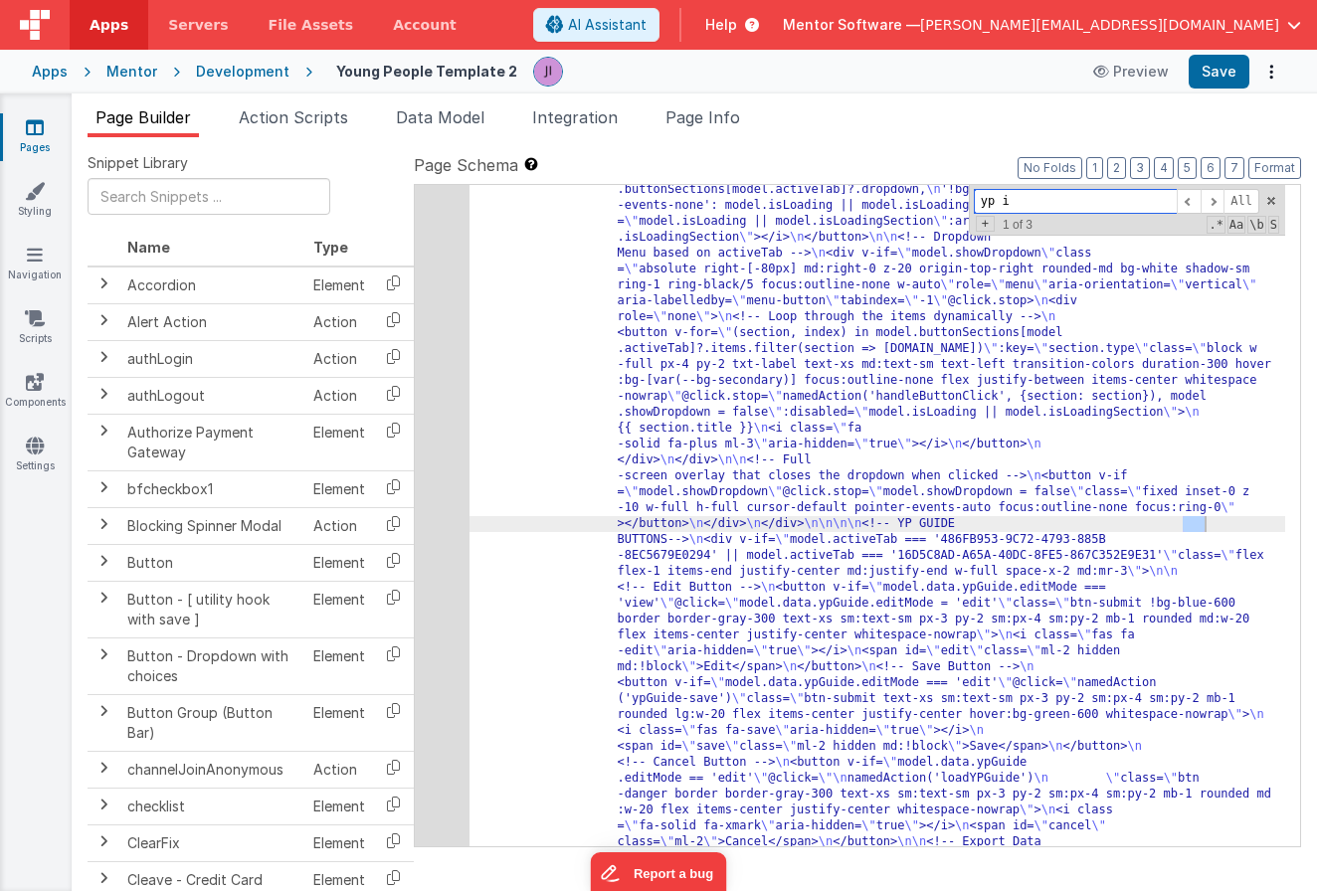
scroll to position [2974, 0]
type input "y"
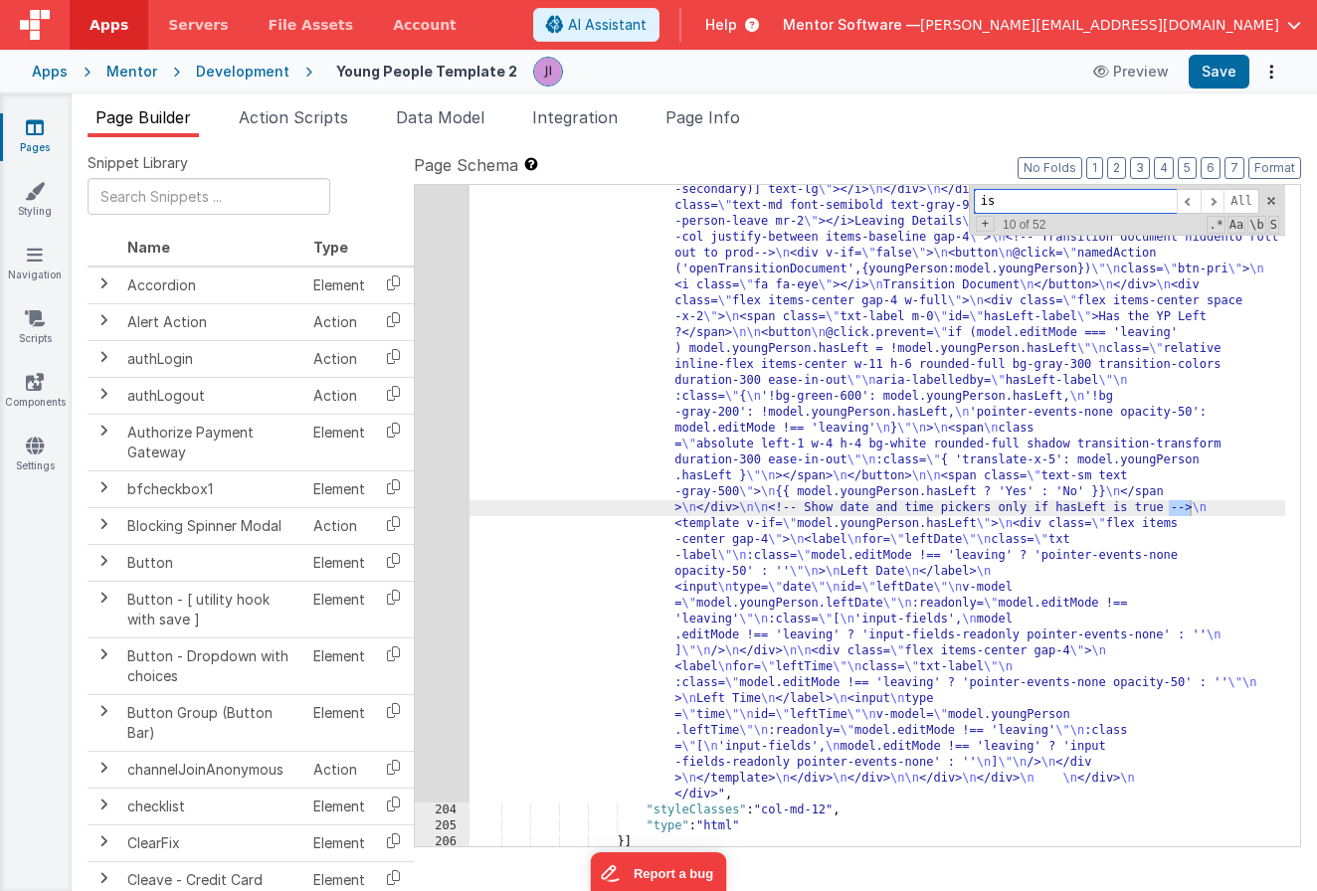
scroll to position [5368, 0]
type input "i"
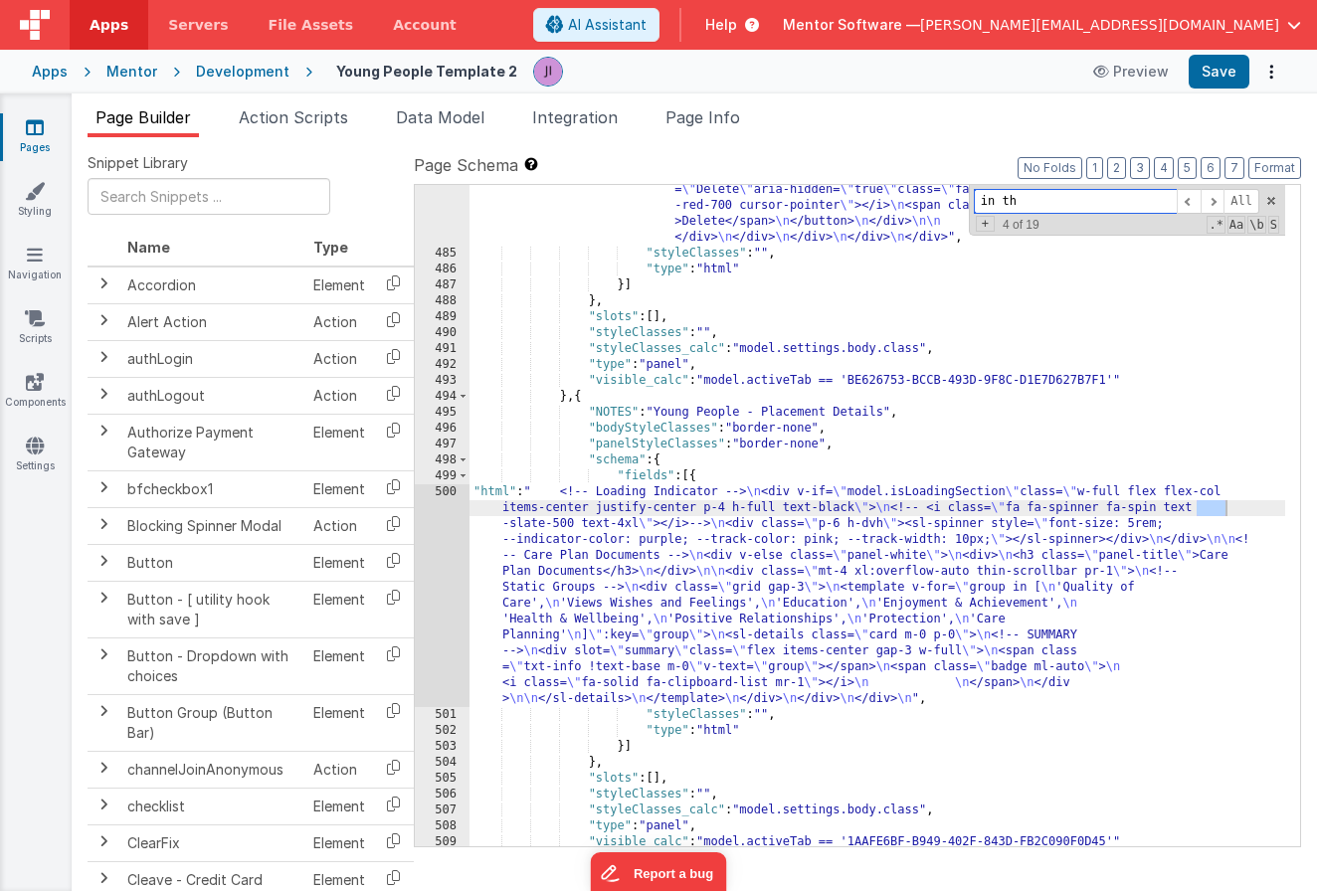
scroll to position [20147, 0]
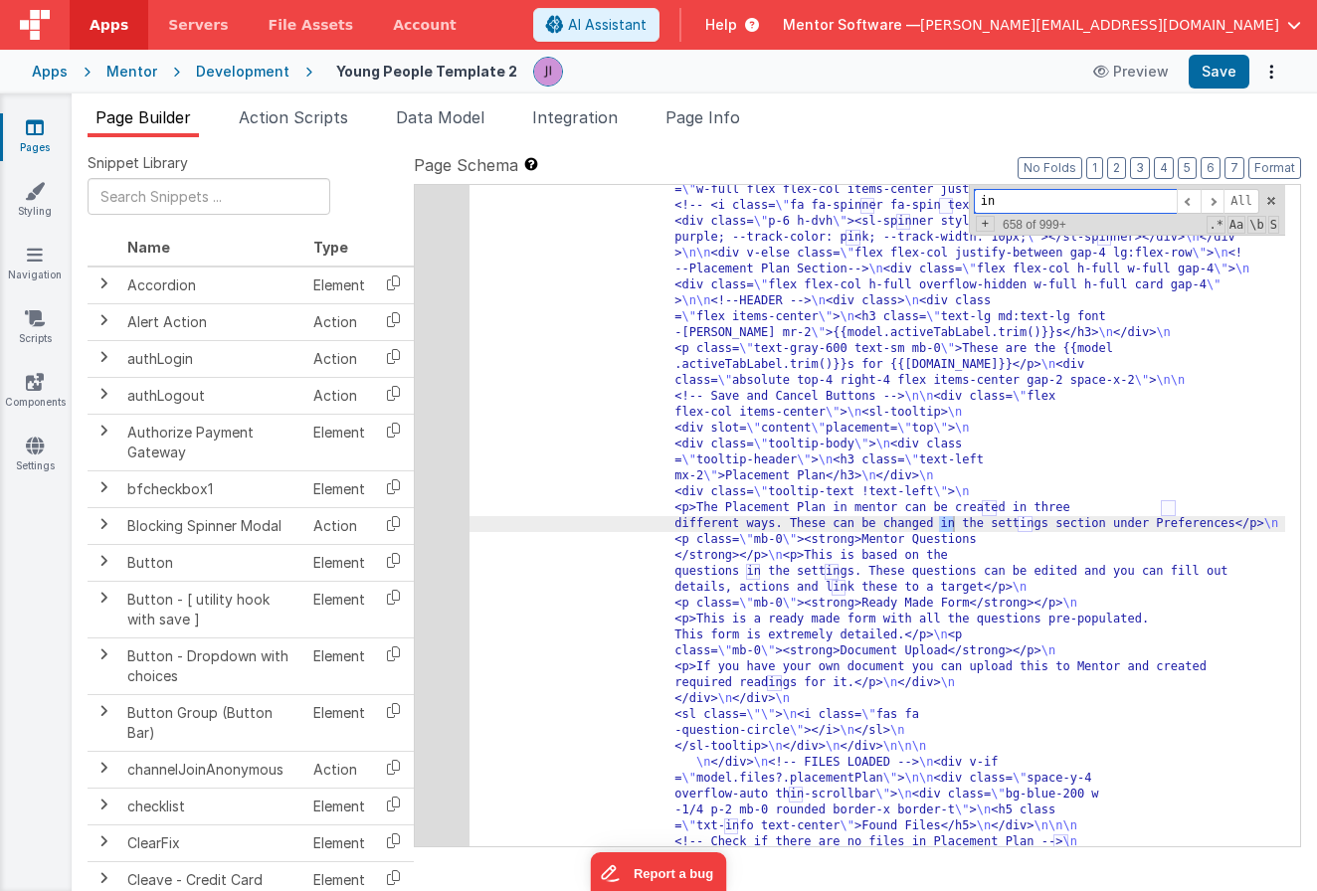
type input "i"
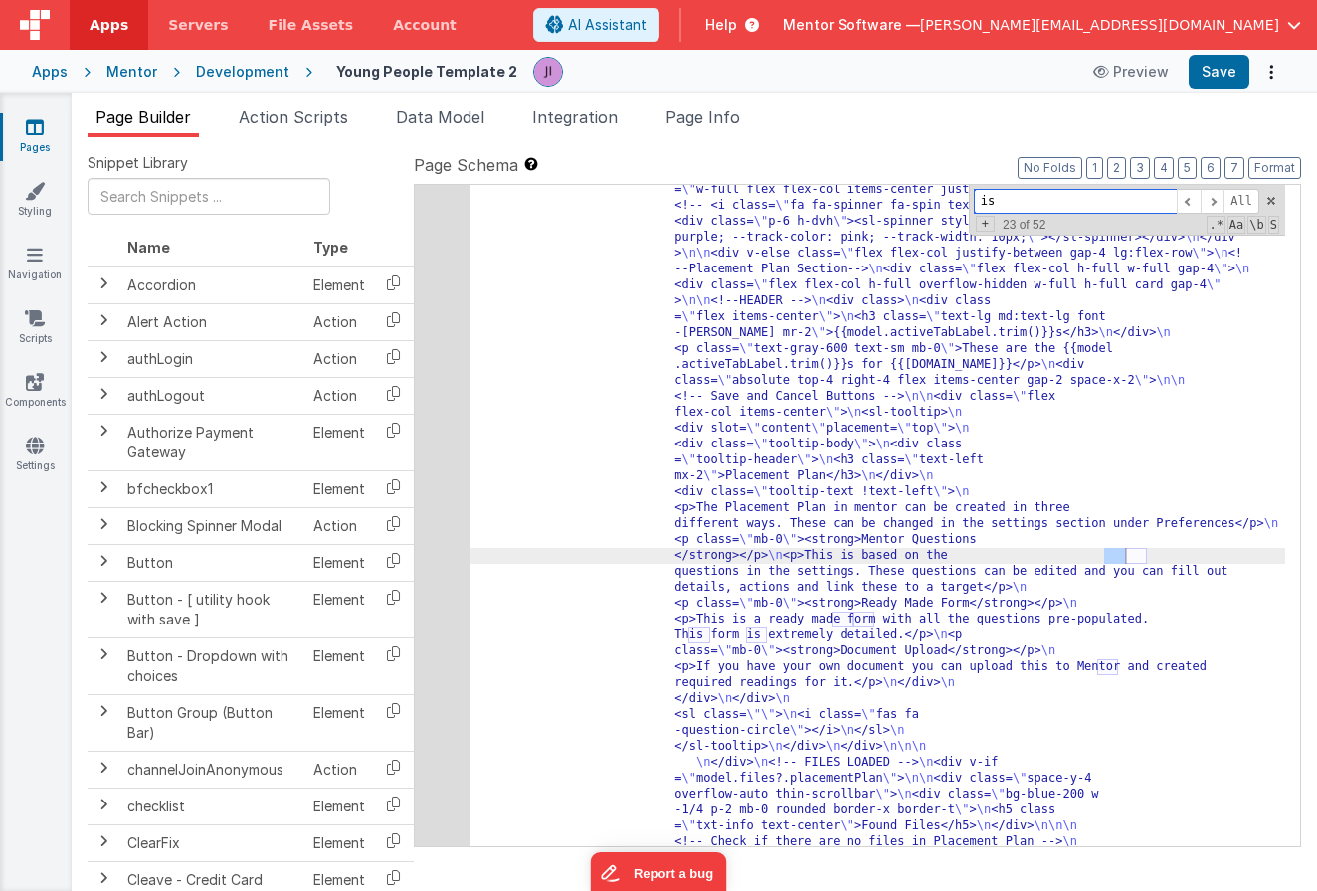
type input "i"
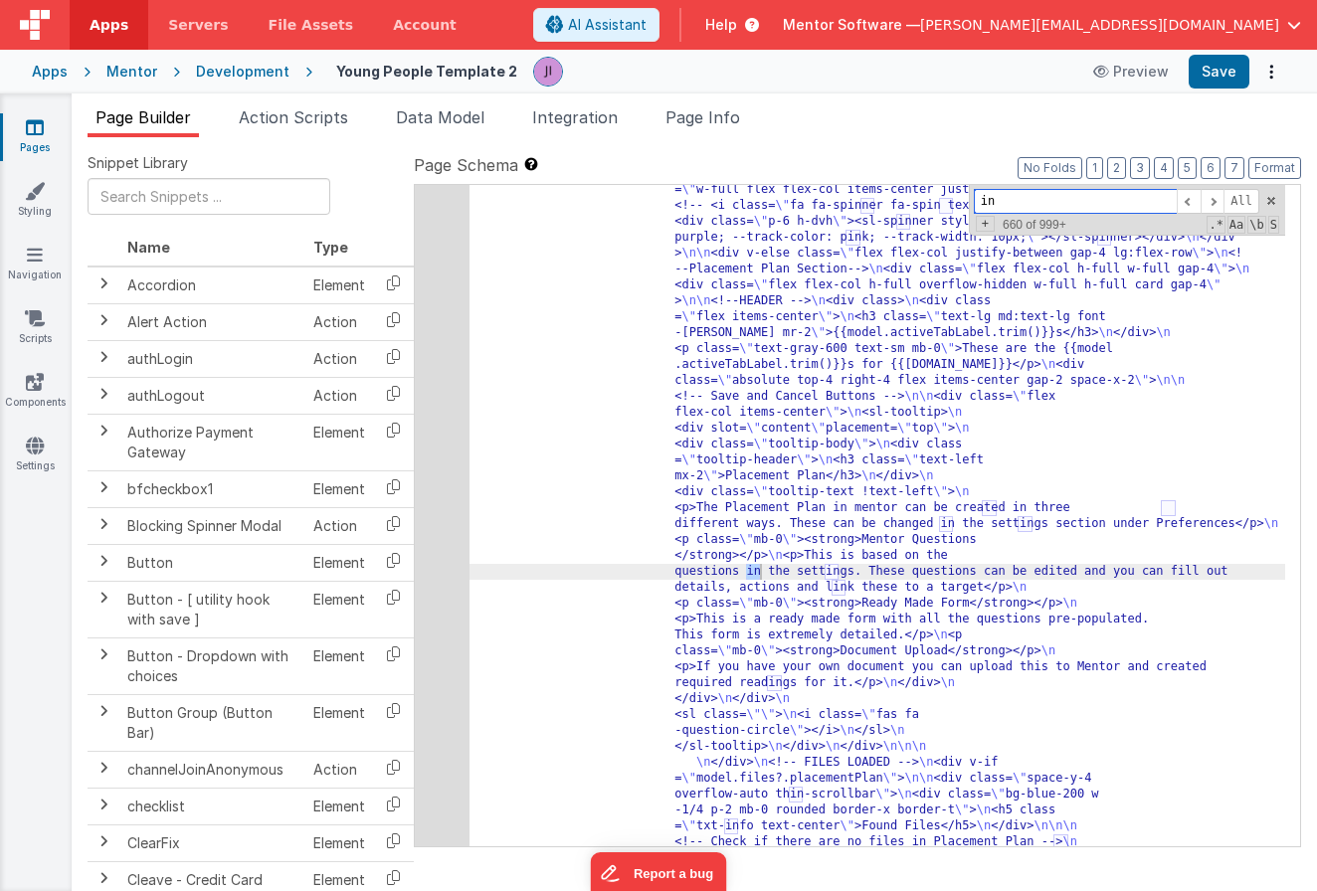
type input "i"
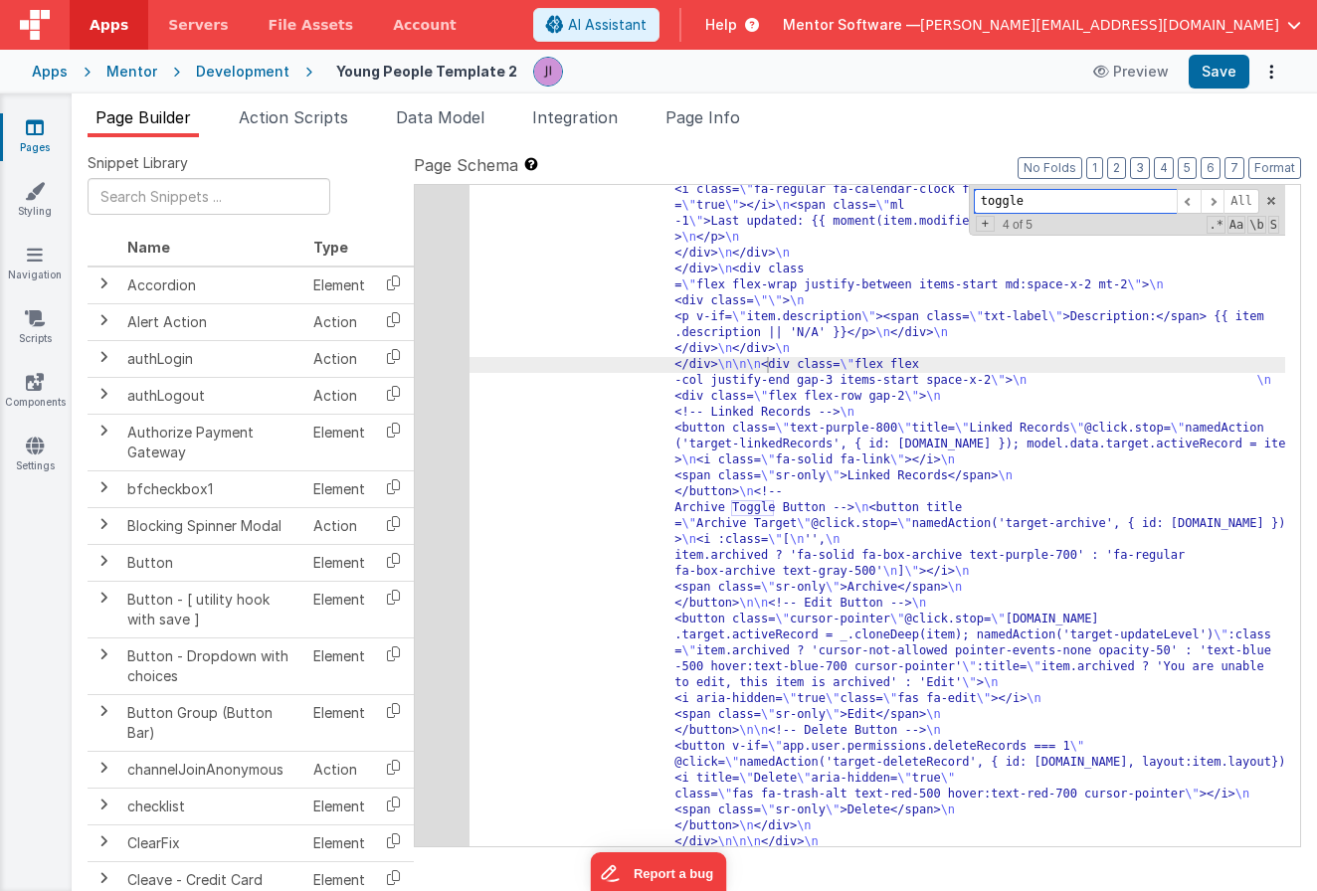
click at [1033, 203] on input "toggle" at bounding box center [1075, 201] width 203 height 25
click at [1044, 199] on input "toggle" at bounding box center [1075, 201] width 203 height 25
drag, startPoint x: 1114, startPoint y: 196, endPoint x: 876, endPoint y: 197, distance: 237.7
click at [861, 197] on div ""html" : "<div class= \" flex flex-col justify-between gap-4 md:flex-row \" sty…" at bounding box center [877, 515] width 816 height 661
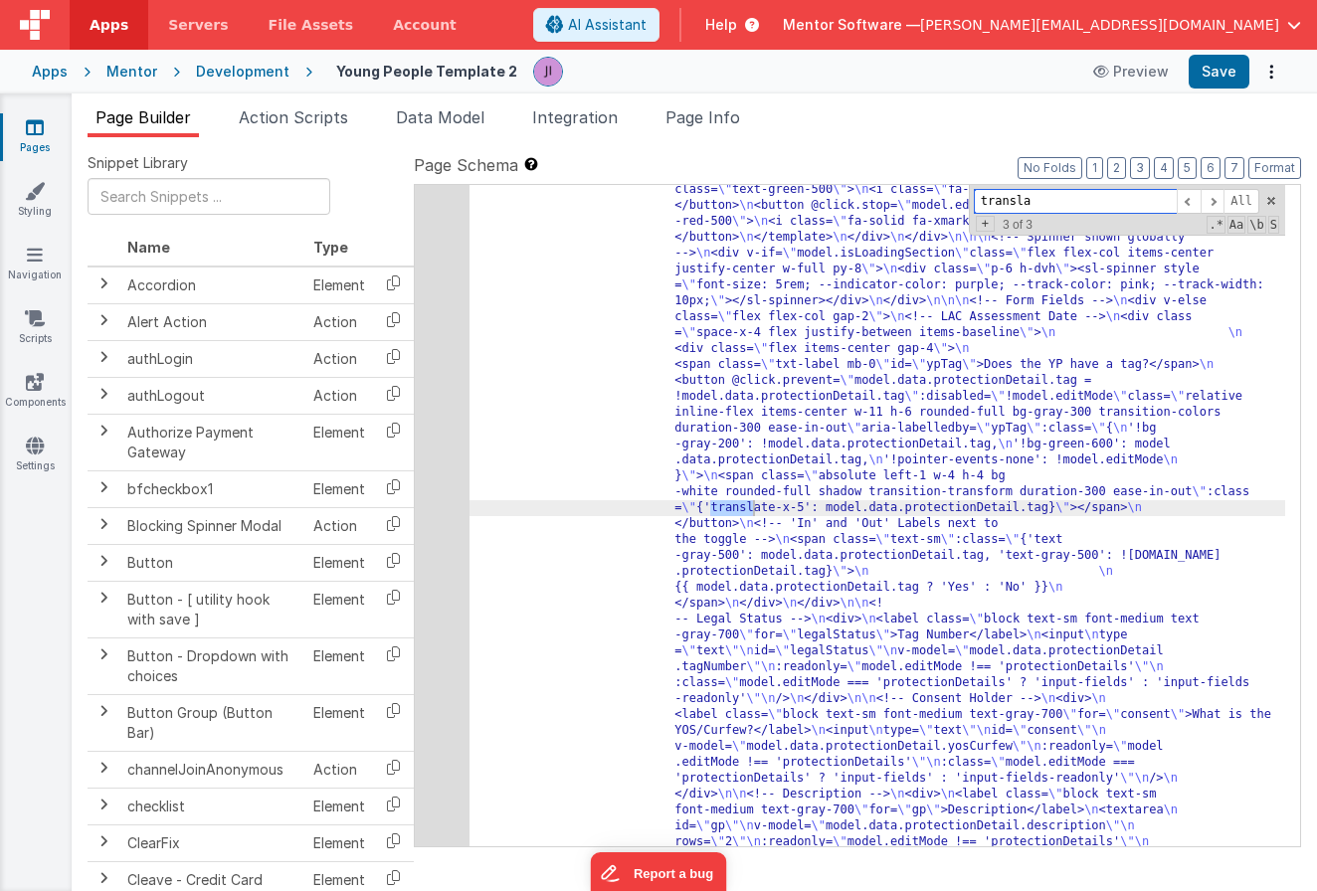
scroll to position [26806, 0]
type input "transl"
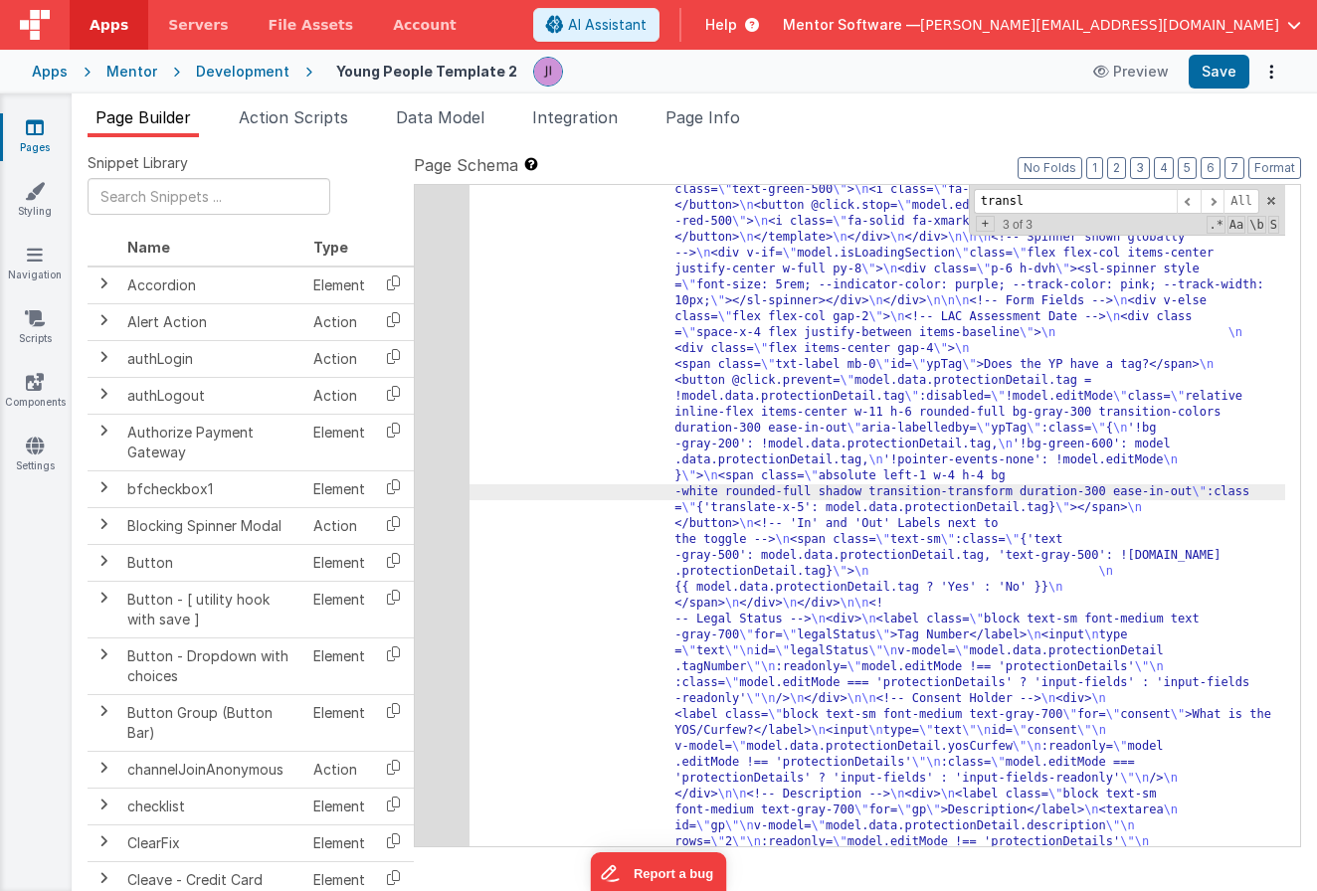
click at [437, 501] on div "660" at bounding box center [442, 452] width 55 height 891
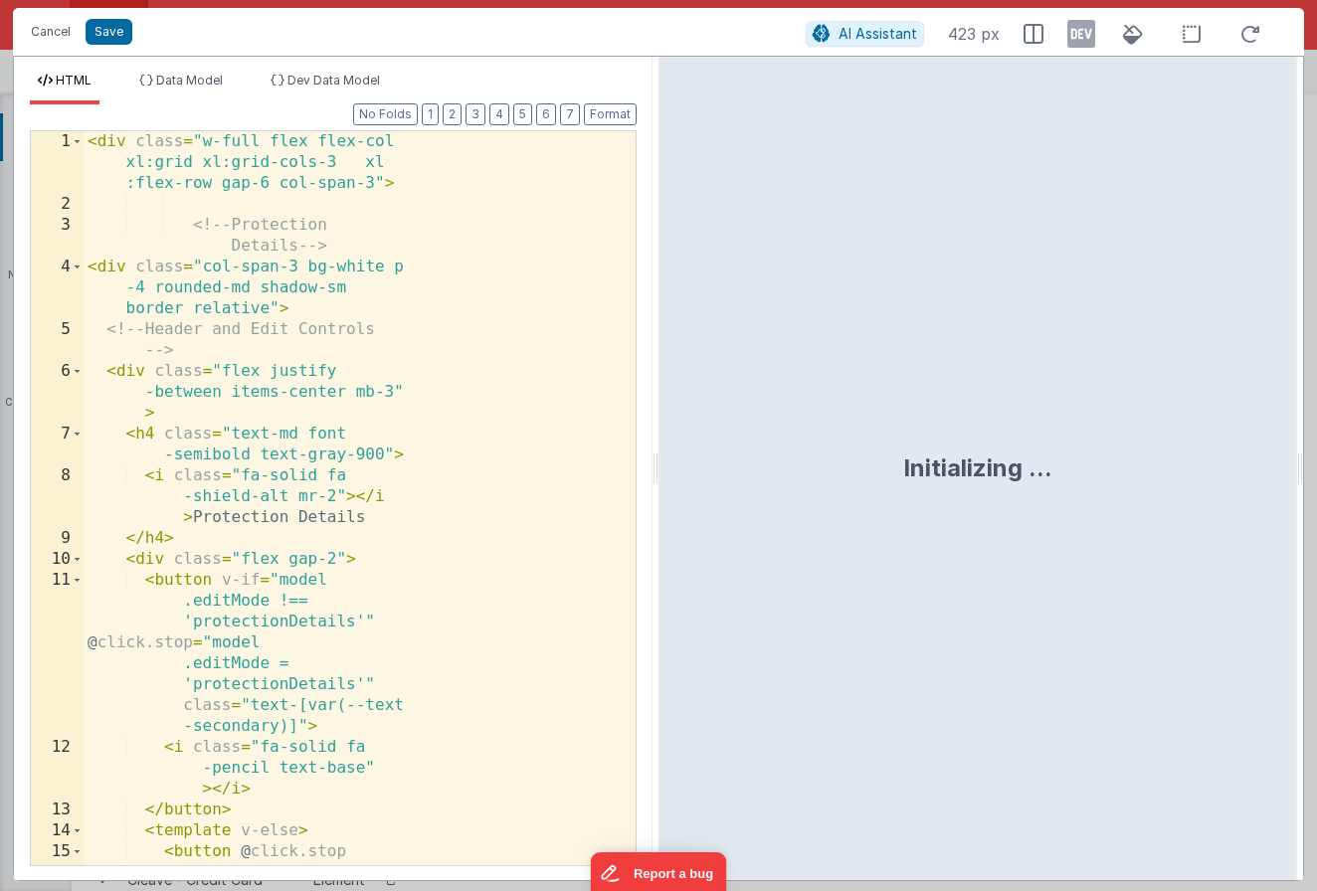
scroll to position [26842, 0]
click at [437, 494] on div "< div class = "w-full flex flex-col xl:grid xl:grid-cols-3 xl :flex-row gap-6 c…" at bounding box center [352, 634] width 537 height 1006
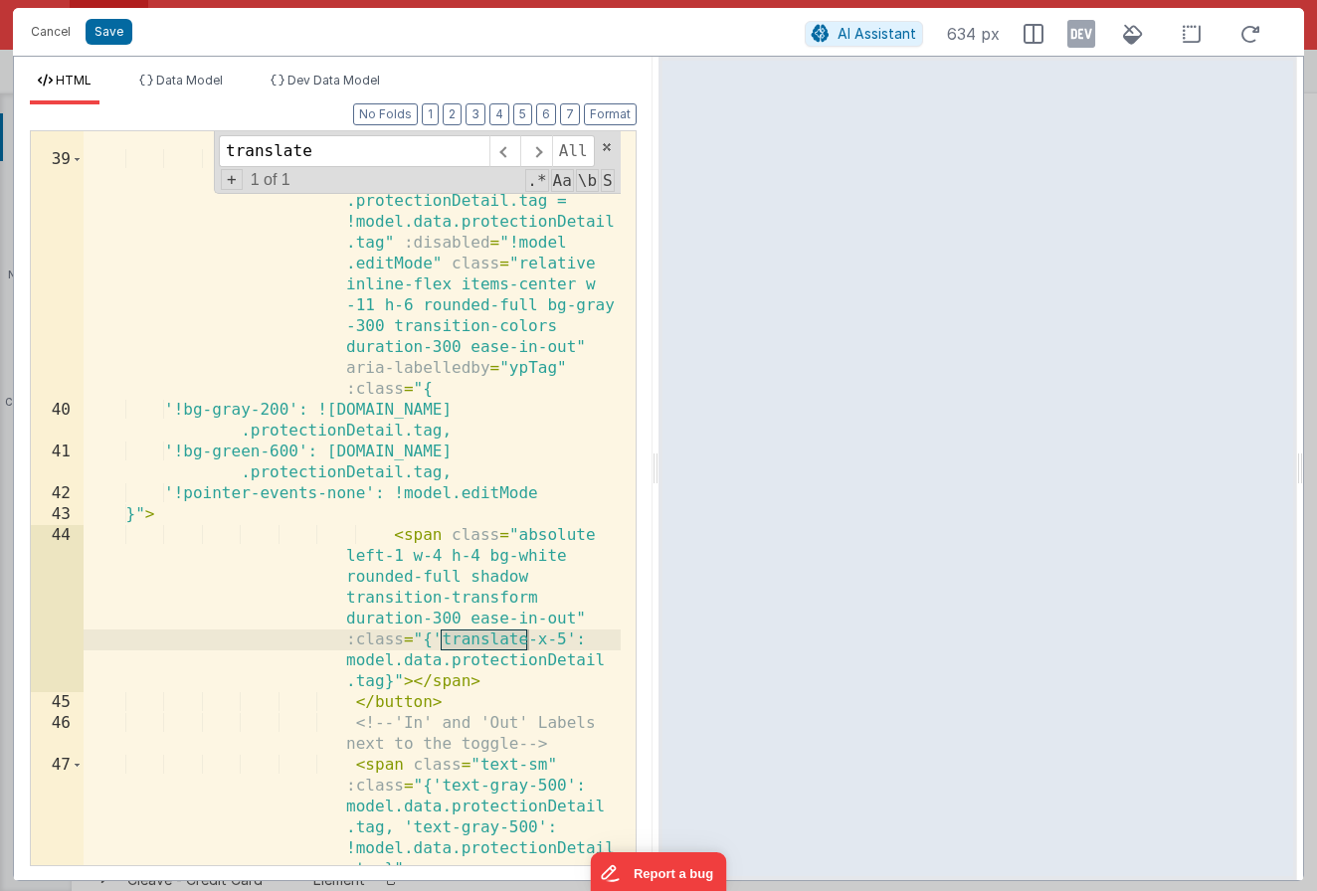
scroll to position [1173, 0]
type input "translate"
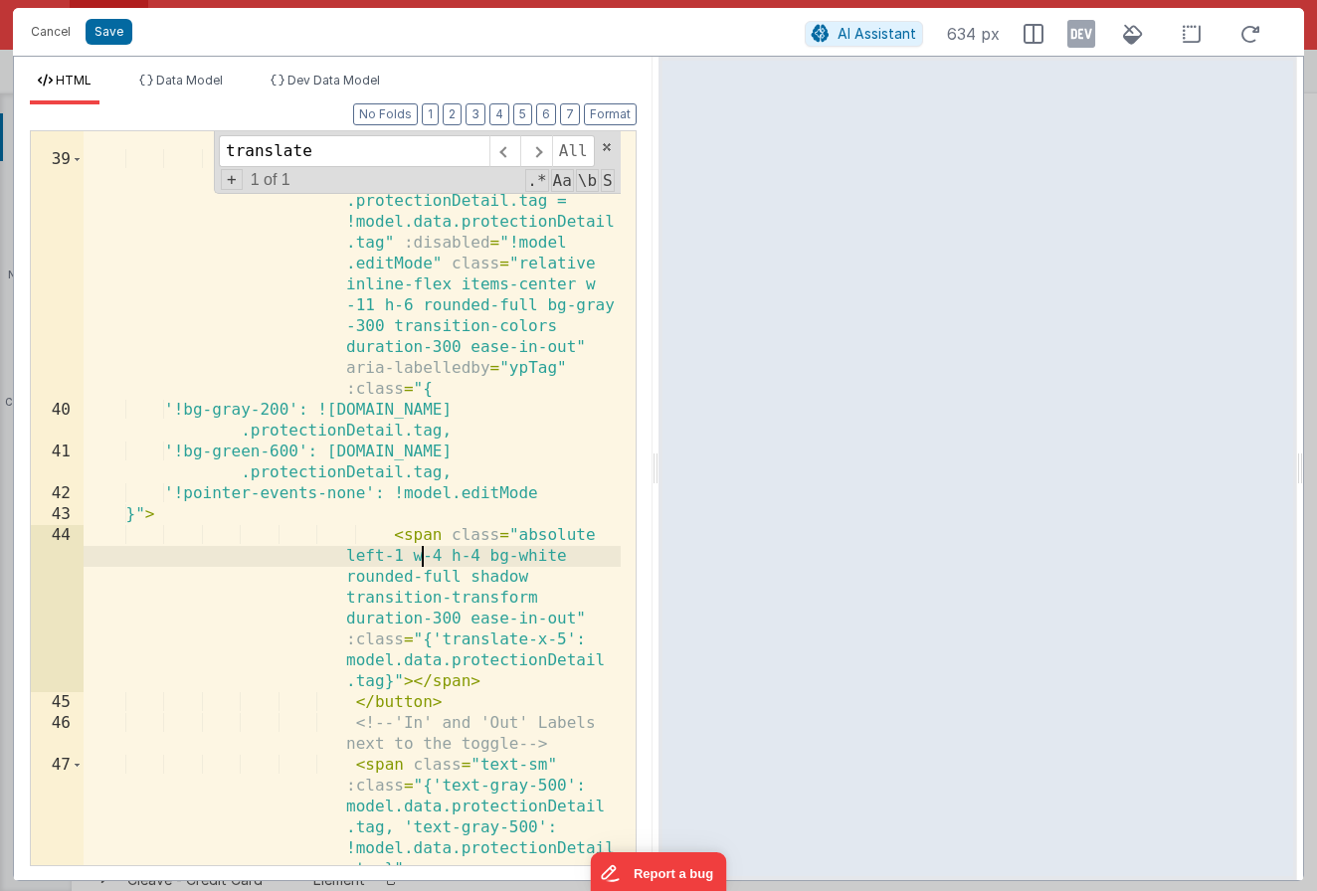
click at [421, 545] on div "< span class = "txt-label mb -0" id = "ypTag" > Does the YP have a tag? </ span…" at bounding box center [352, 496] width 537 height 818
click at [418, 542] on div "< span class = "txt-label mb -0" id = "ypTag" > Does the YP have a tag? </ span…" at bounding box center [352, 496] width 537 height 818
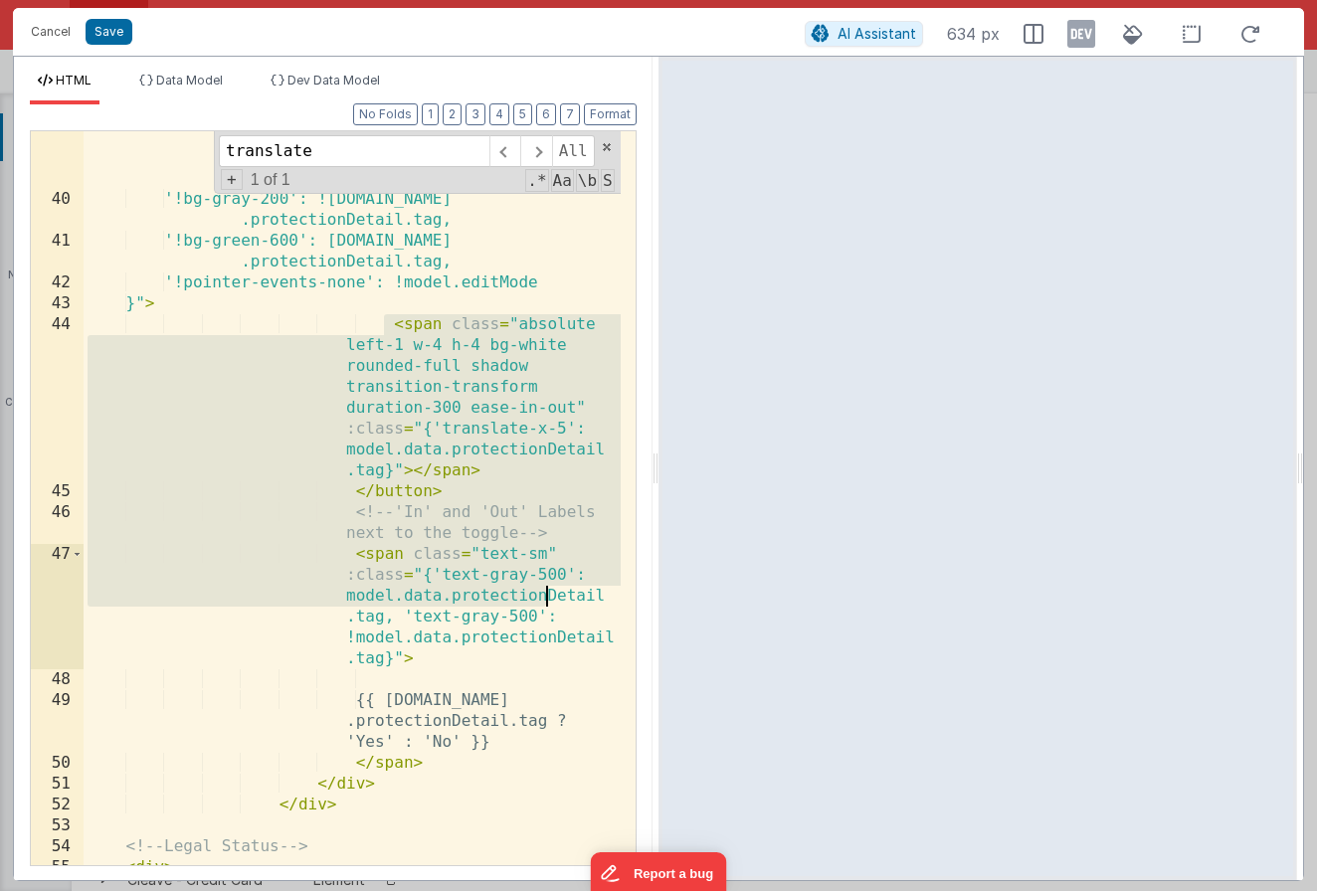
scroll to position [1383, 0]
drag, startPoint x: 396, startPoint y: 536, endPoint x: 493, endPoint y: 718, distance: 206.5
click at [548, 632] on div "< button @ click.prevent = "model.data .protectionDetail.tag = !model.data.prot…" at bounding box center [352, 451] width 537 height 1026
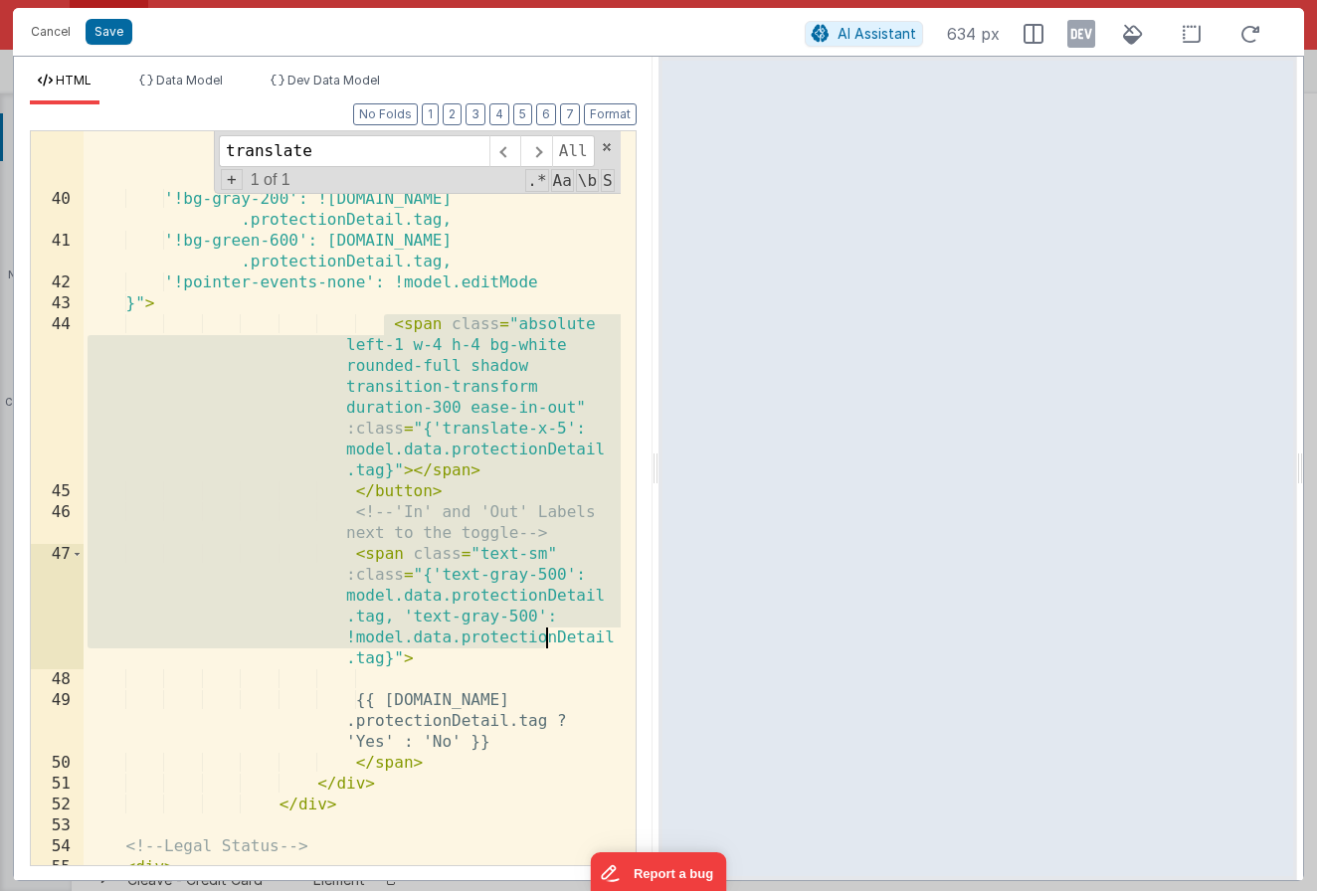
click at [327, 811] on div "< button @ click.prevent = "model.data .protectionDetail.tag = !model.data.prot…" at bounding box center [352, 451] width 537 height 1026
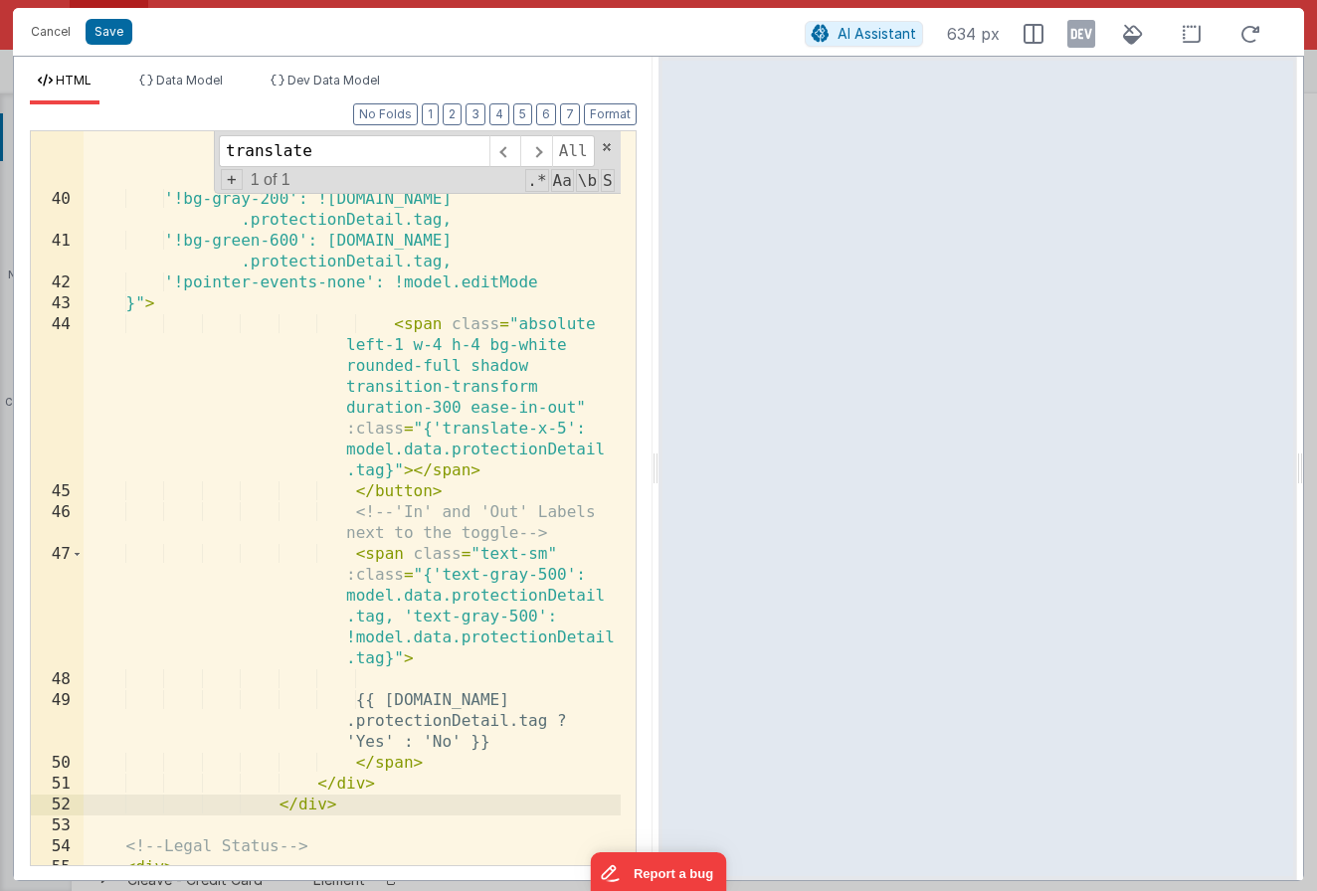
click at [348, 784] on div "< button @ click.prevent = "model.data .protectionDetail.tag = !model.data.prot…" at bounding box center [352, 451] width 537 height 1026
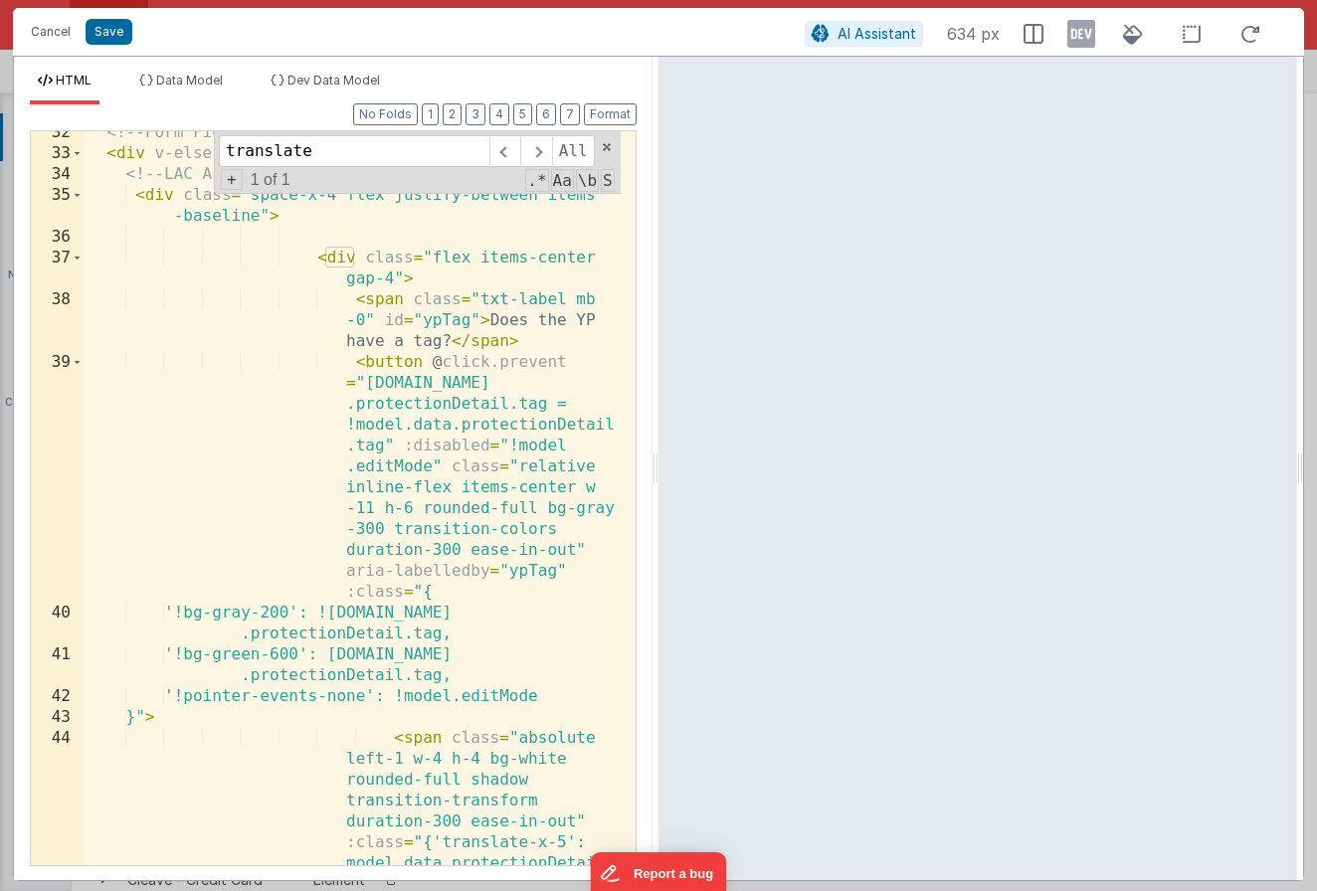
scroll to position [970, 0]
click at [331, 254] on div "<!-- Form Fields --> < div v-else class = "flex flex-col gap-2" > <!-- LAC Asse…" at bounding box center [352, 583] width 537 height 922
click at [74, 256] on span at bounding box center [77, 258] width 11 height 21
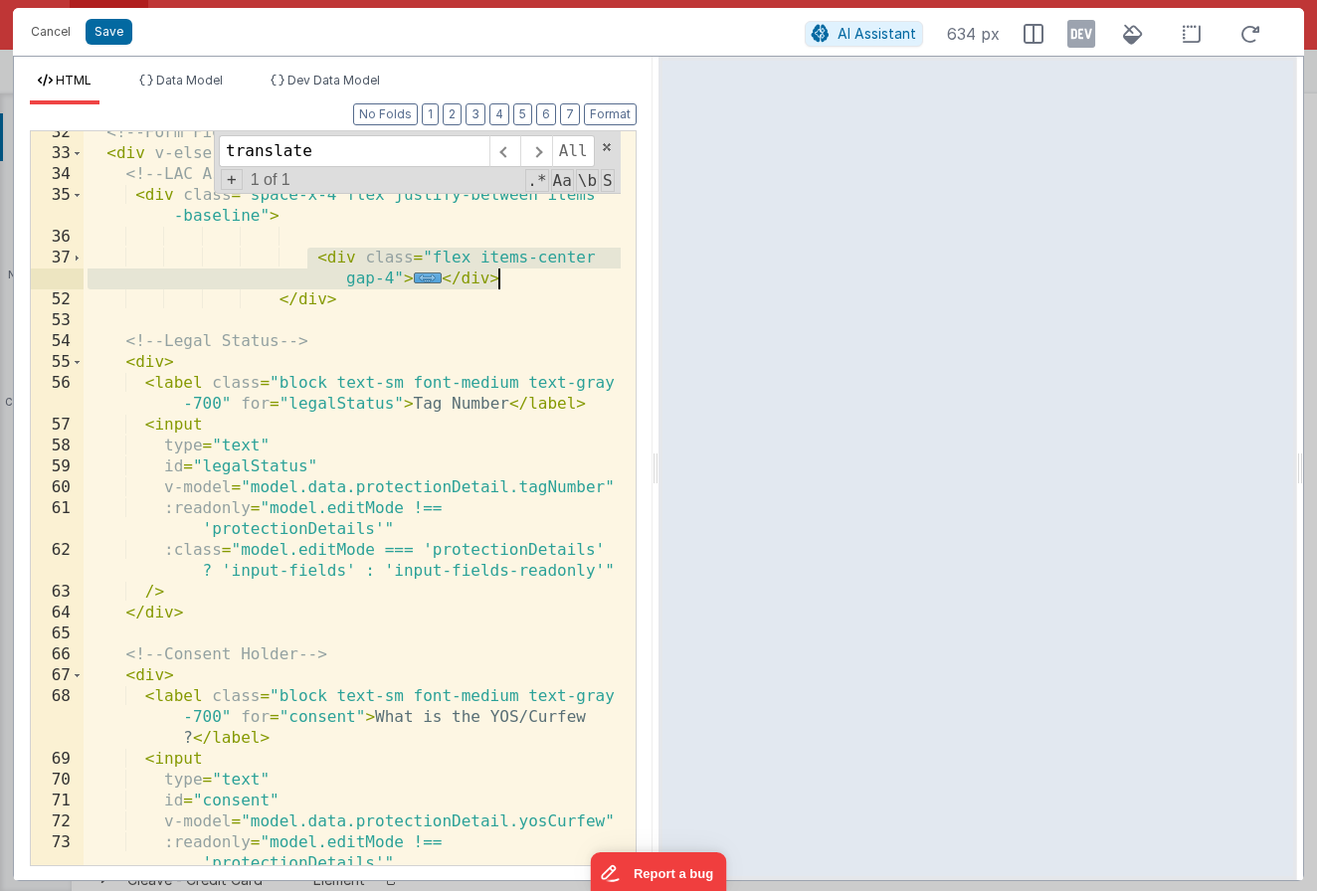
drag, startPoint x: 403, startPoint y: 255, endPoint x: 536, endPoint y: 279, distance: 135.6
click at [536, 279] on div "<!-- Form Fields --> < div v-else class = "flex flex-col gap-2" > <!-- LAC Asse…" at bounding box center [352, 520] width 537 height 797
click at [55, 33] on button "Cancel" at bounding box center [51, 32] width 60 height 28
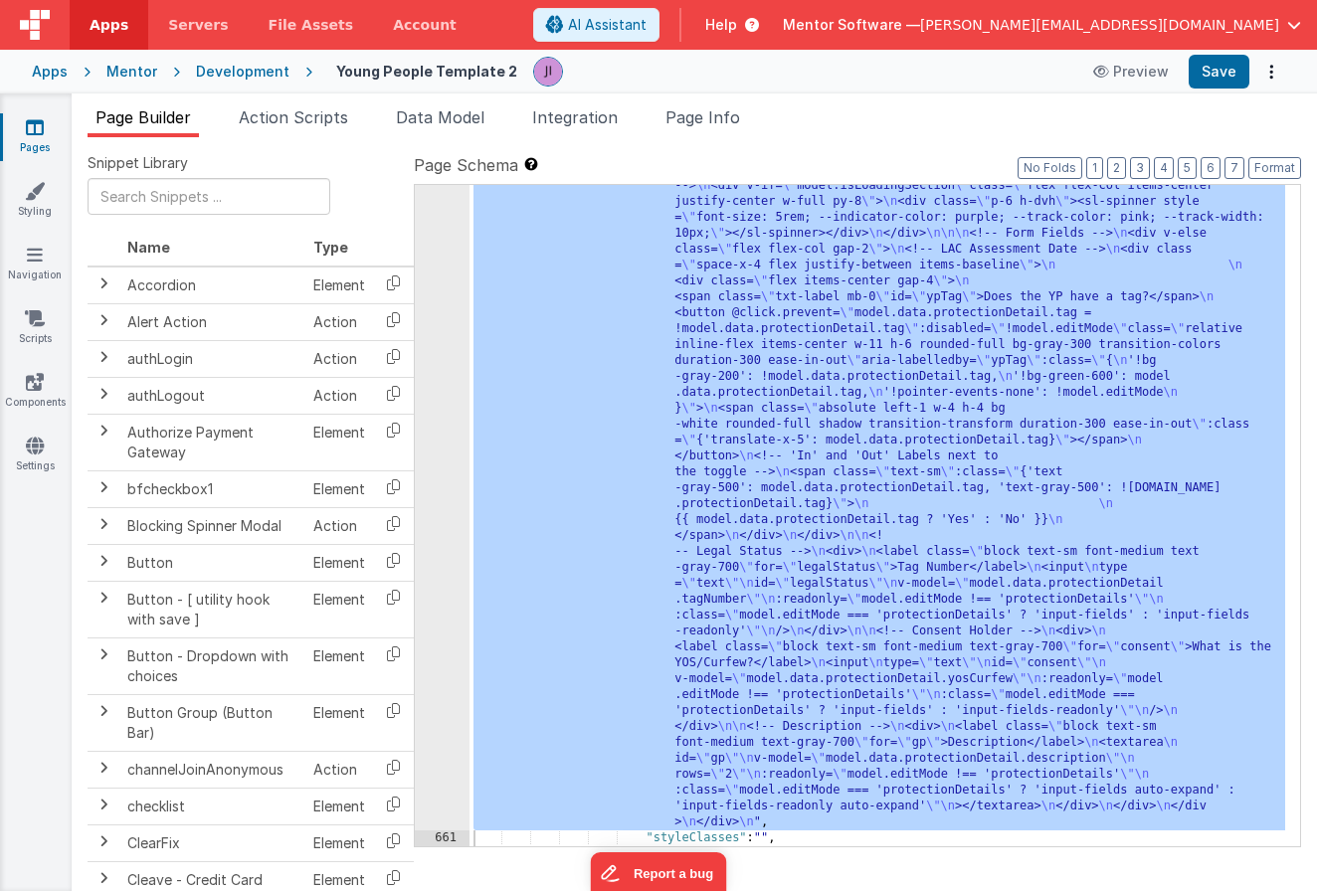
click at [887, 624] on div ""html" : "<div class= \" w-full flex flex-col xl:grid xl:grid-cols-3 xl:flex-ro…" at bounding box center [877, 723] width 816 height 1568
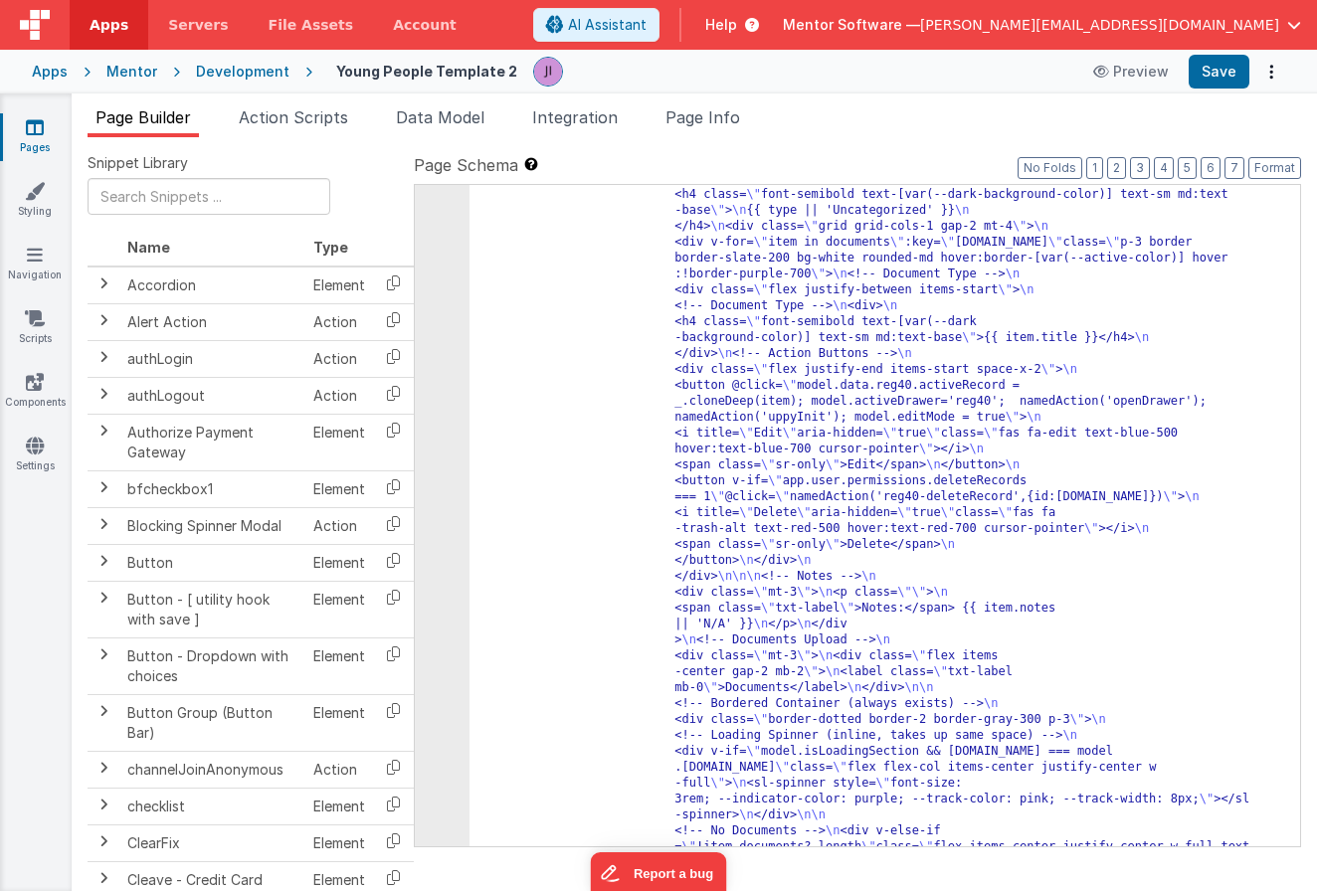
scroll to position [27918, 0]
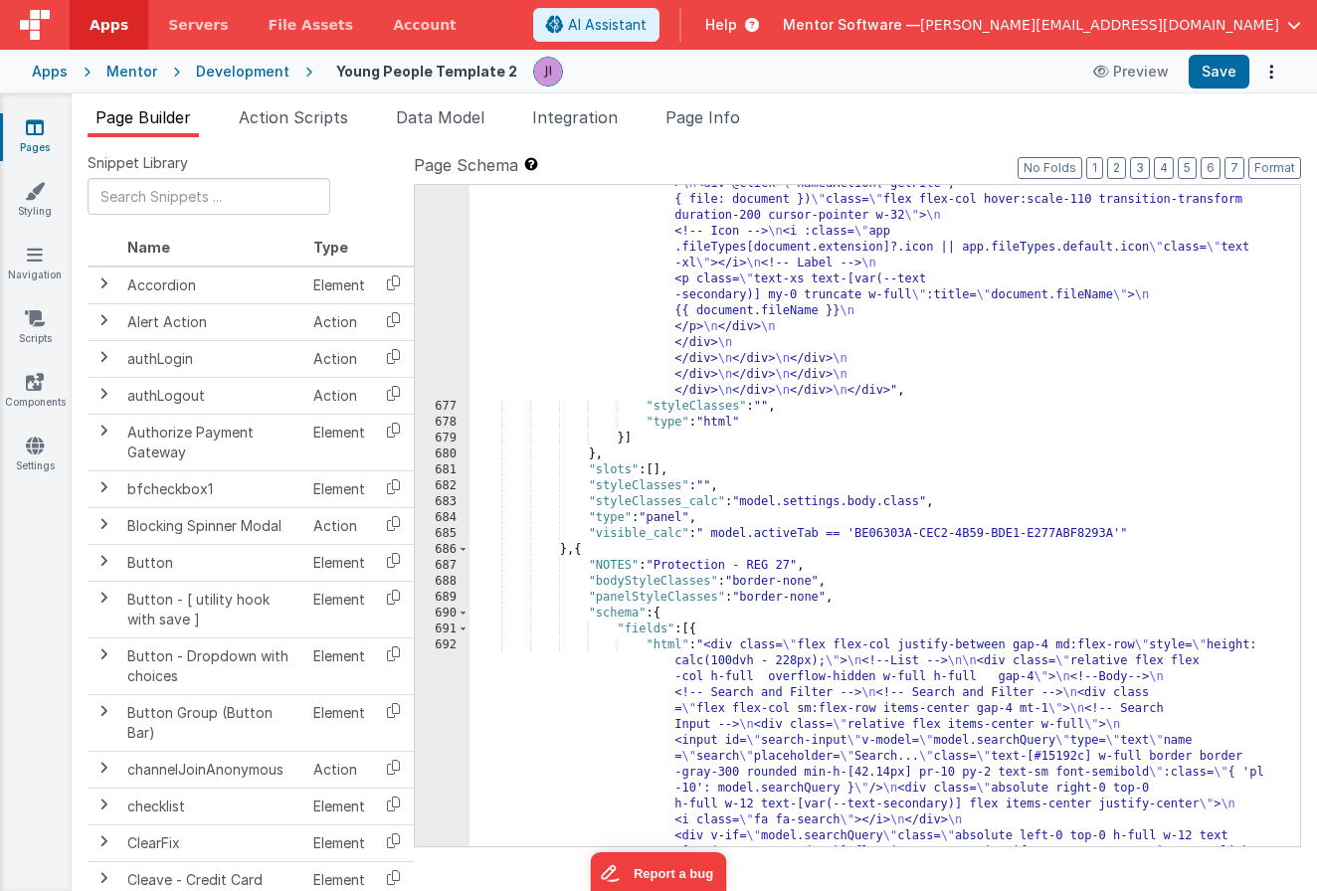
click at [874, 627] on div ""html" : "<div class= \" flex flex-col justify-between gap-4 md:flex-row \" sty…" at bounding box center [877, 729] width 816 height 3399
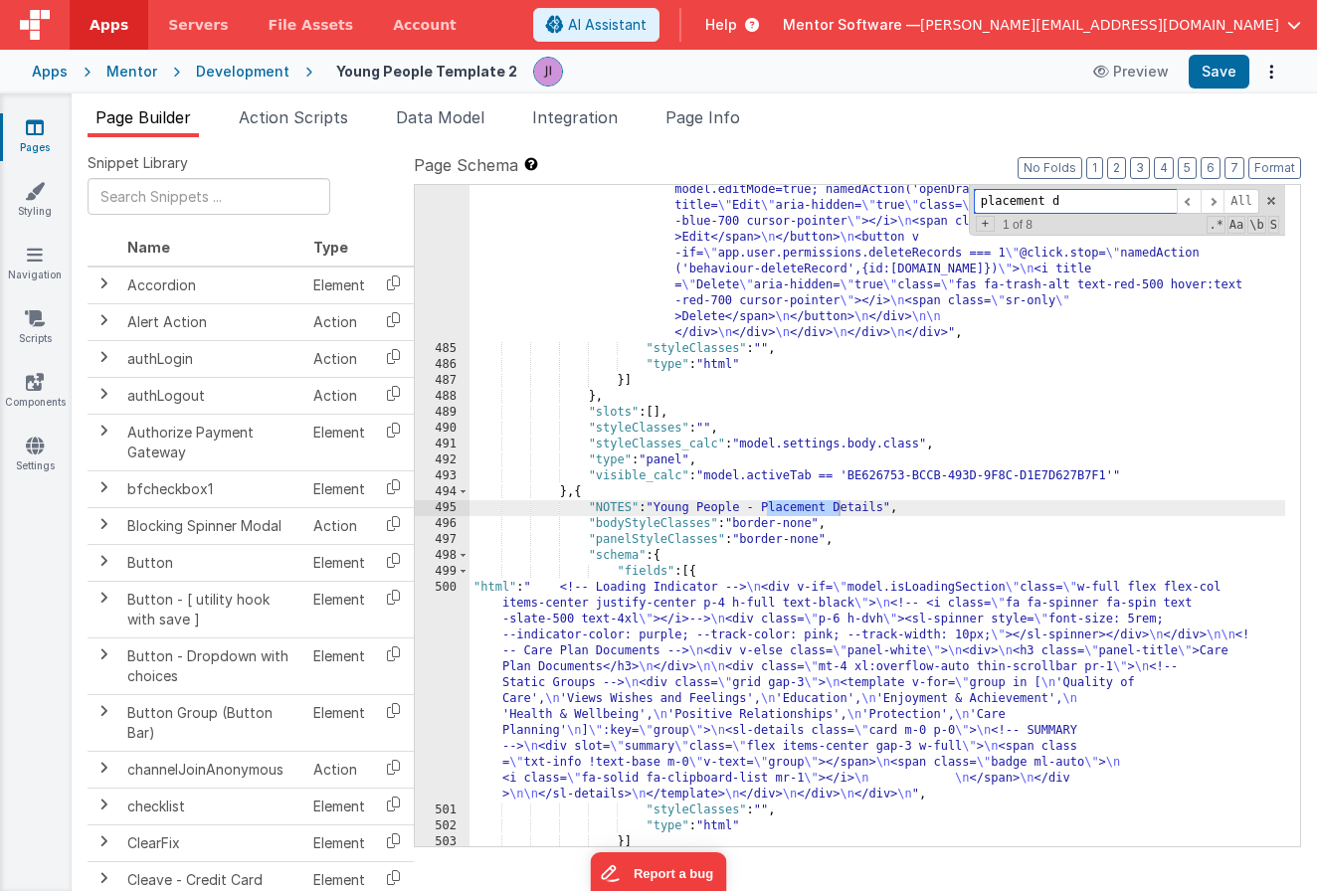
scroll to position [19685, 0]
type input "placement details"
click at [623, 781] on div ""html" : "<div class= \" flex flex-col justify-between gap-4 md:flex-row \" sty…" at bounding box center [877, 51] width 816 height 1934
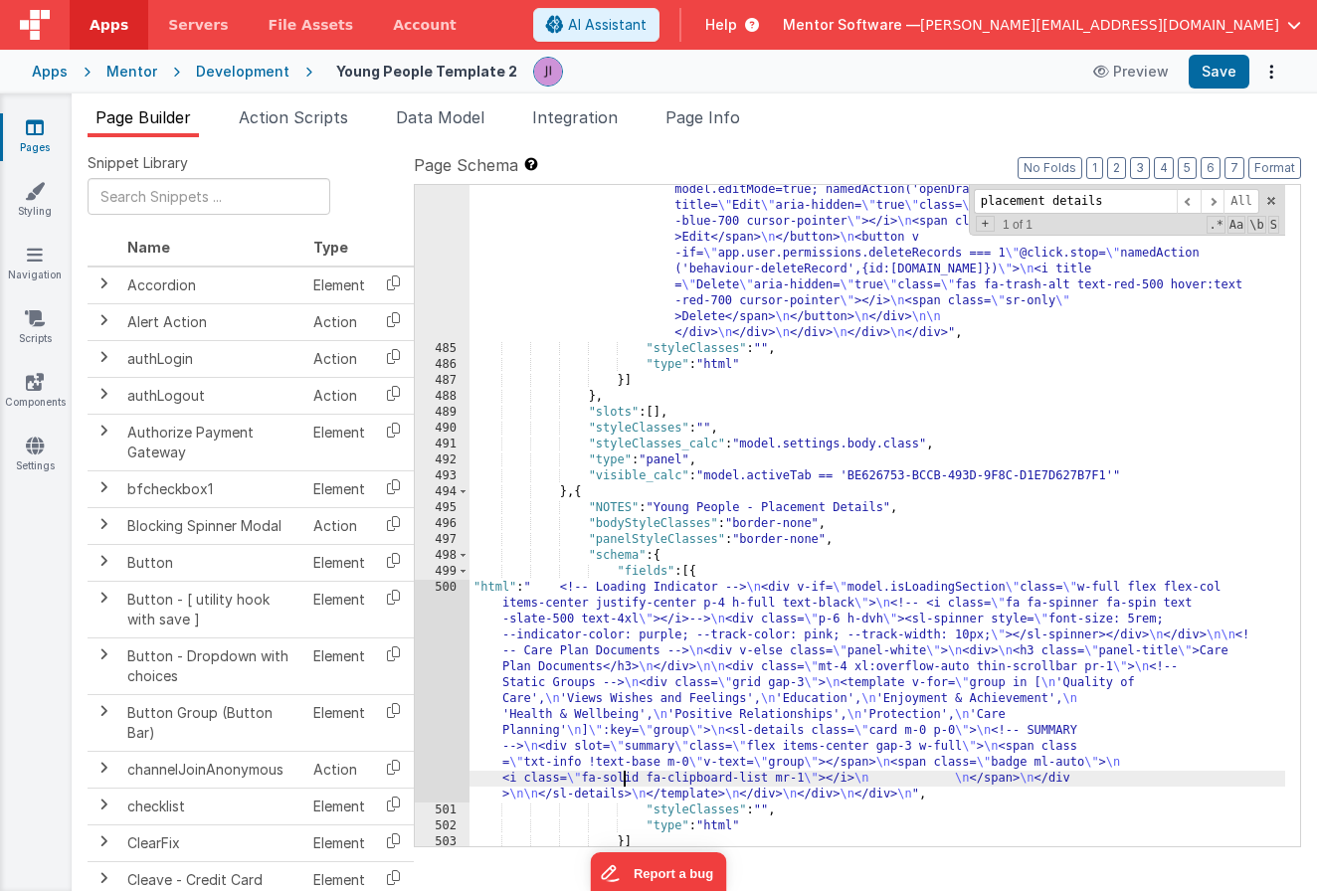
click at [456, 728] on div "500" at bounding box center [442, 691] width 55 height 223
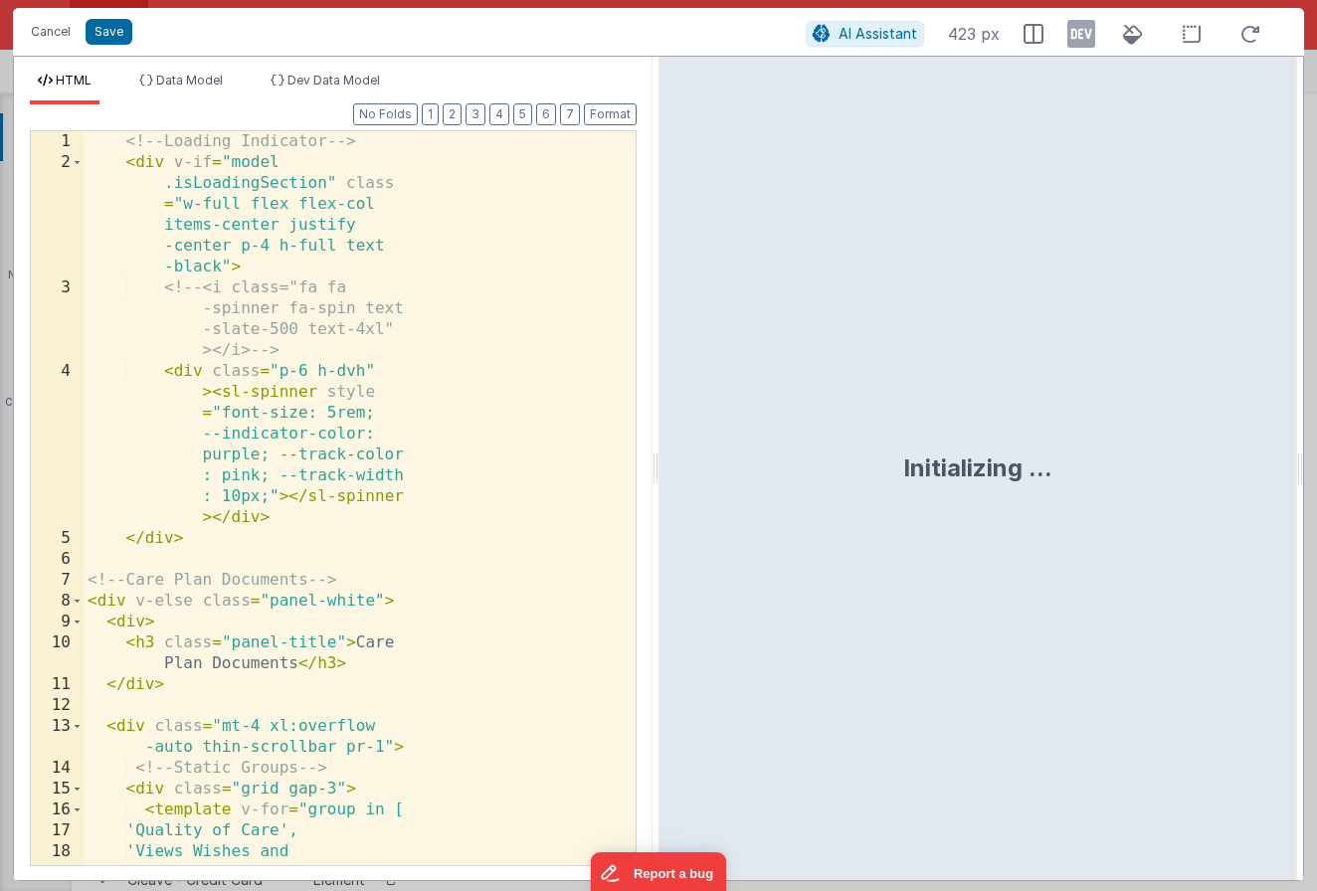
click at [450, 690] on div "<!-- Loading Indicator --> < div v-if = "model .isLoadingSection" class = "w-fu…" at bounding box center [352, 519] width 537 height 776
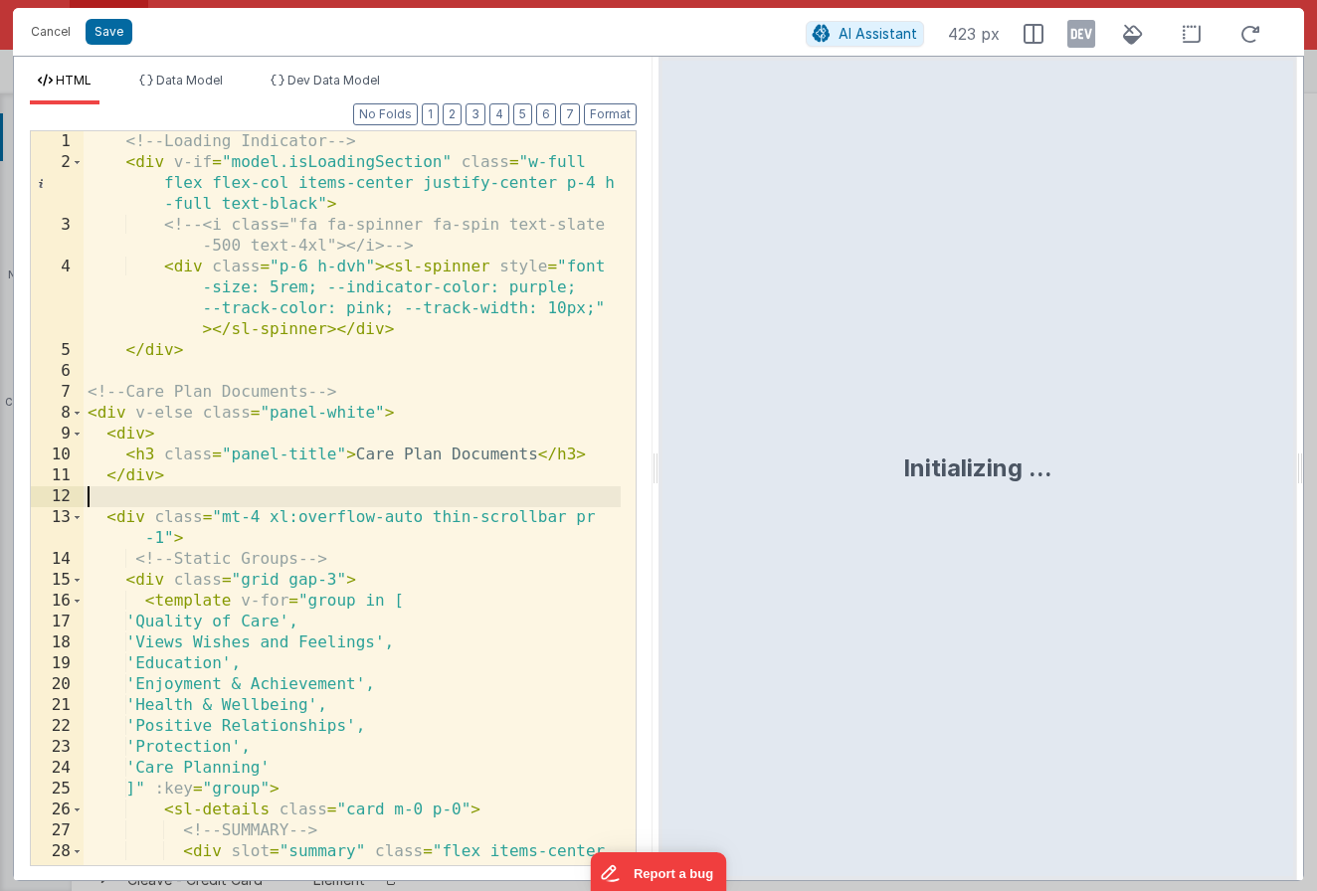
click at [443, 575] on div "<!-- Loading Indicator --> < div v-if = "model.isLoadingSection" class = "w-ful…" at bounding box center [352, 529] width 537 height 797
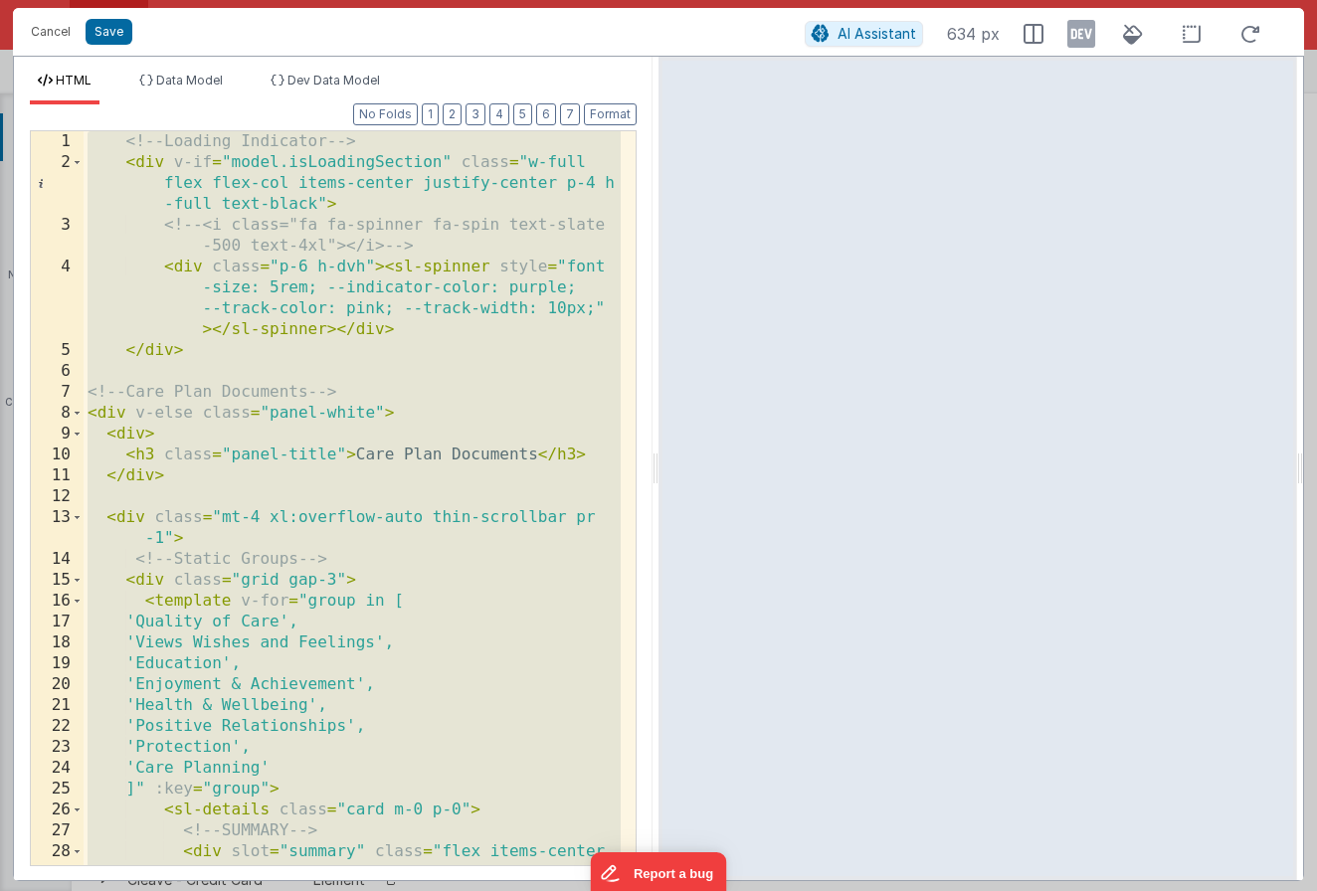
scroll to position [1919, 0]
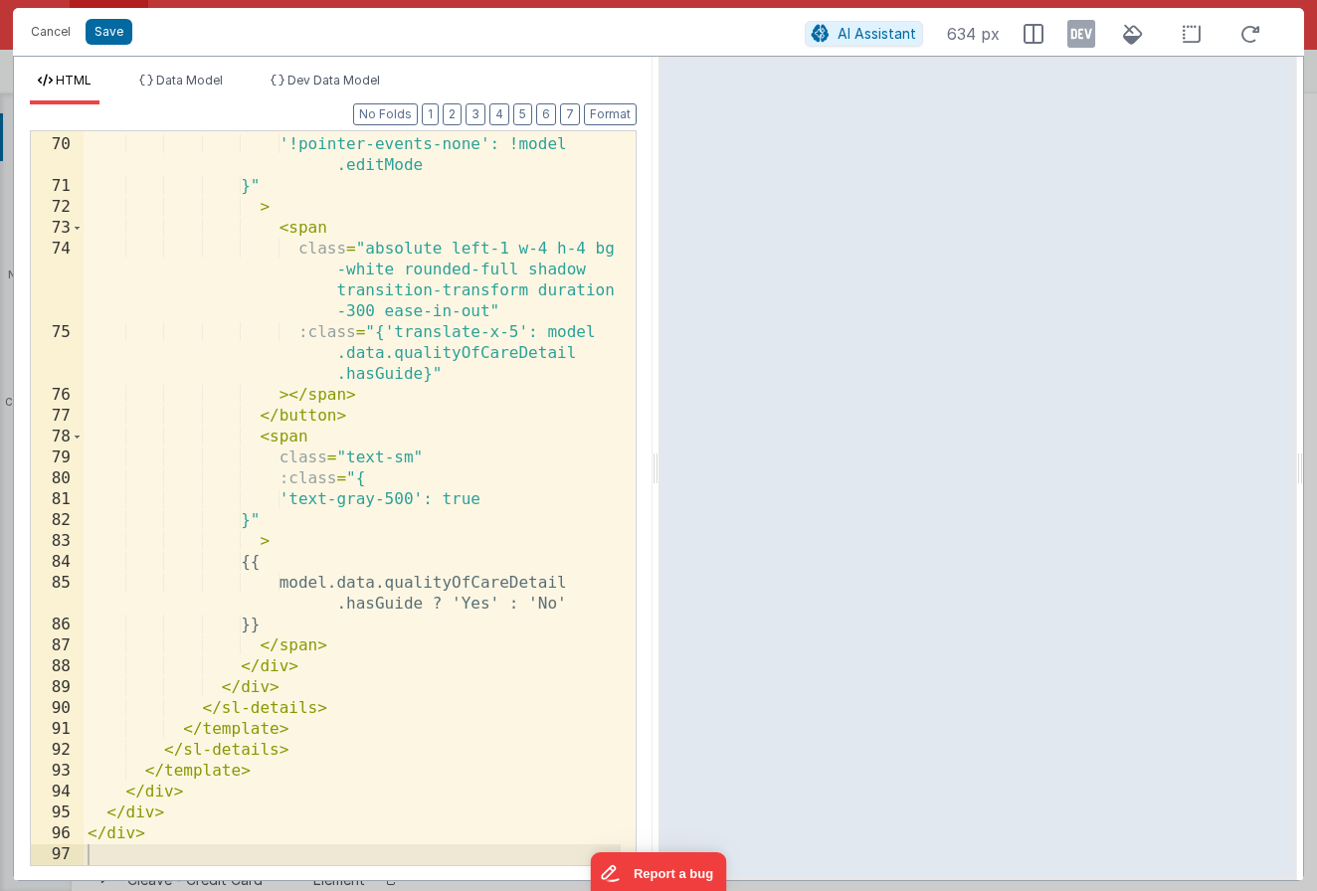
click at [478, 577] on div "'!bg-green-600': model.data .qualityOfCareDetail.hasGuide , '!pointer-events-no…" at bounding box center [352, 481] width 537 height 818
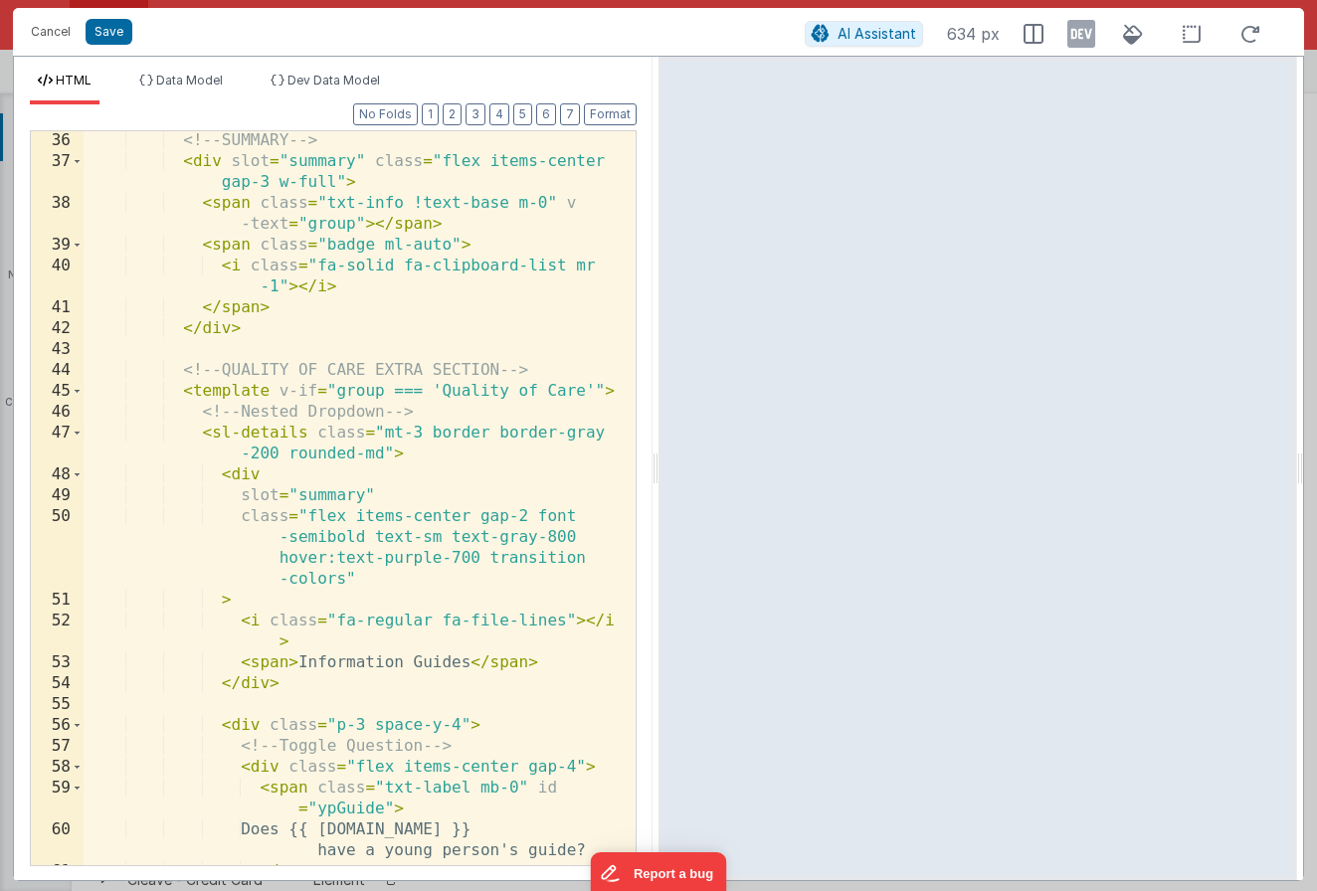
scroll to position [795, 0]
drag, startPoint x: 227, startPoint y: 369, endPoint x: 498, endPoint y: 365, distance: 271.6
click at [498, 365] on div "<!-- SUMMARY --> < div slot = "summary" class = "flex items-center gap-3 w-full…" at bounding box center [352, 518] width 537 height 776
drag, startPoint x: 511, startPoint y: 365, endPoint x: 237, endPoint y: 360, distance: 274.6
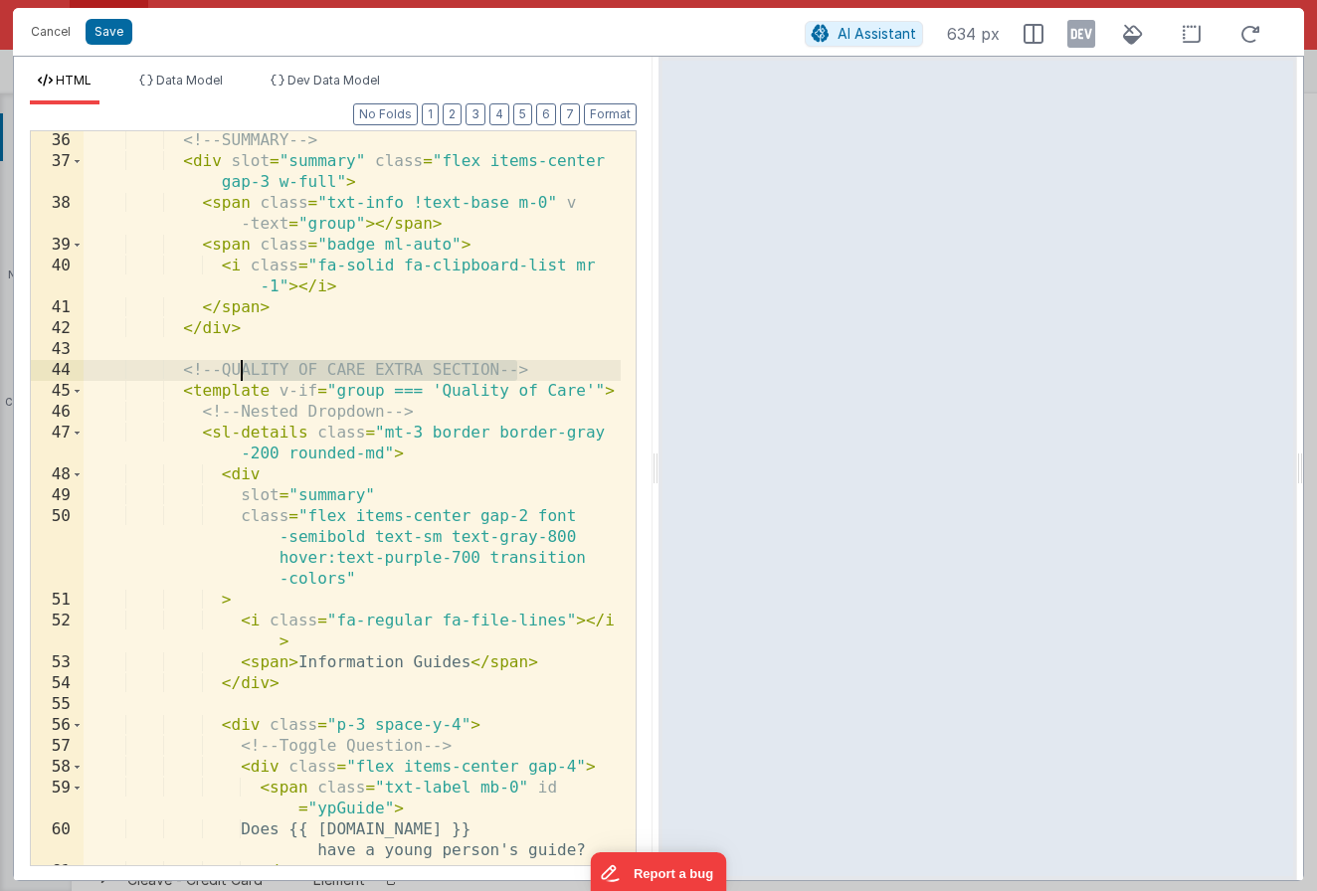
click at [231, 367] on div "<!-- SUMMARY --> < div slot = "summary" class = "flex items-center gap-3 w-full…" at bounding box center [352, 518] width 537 height 776
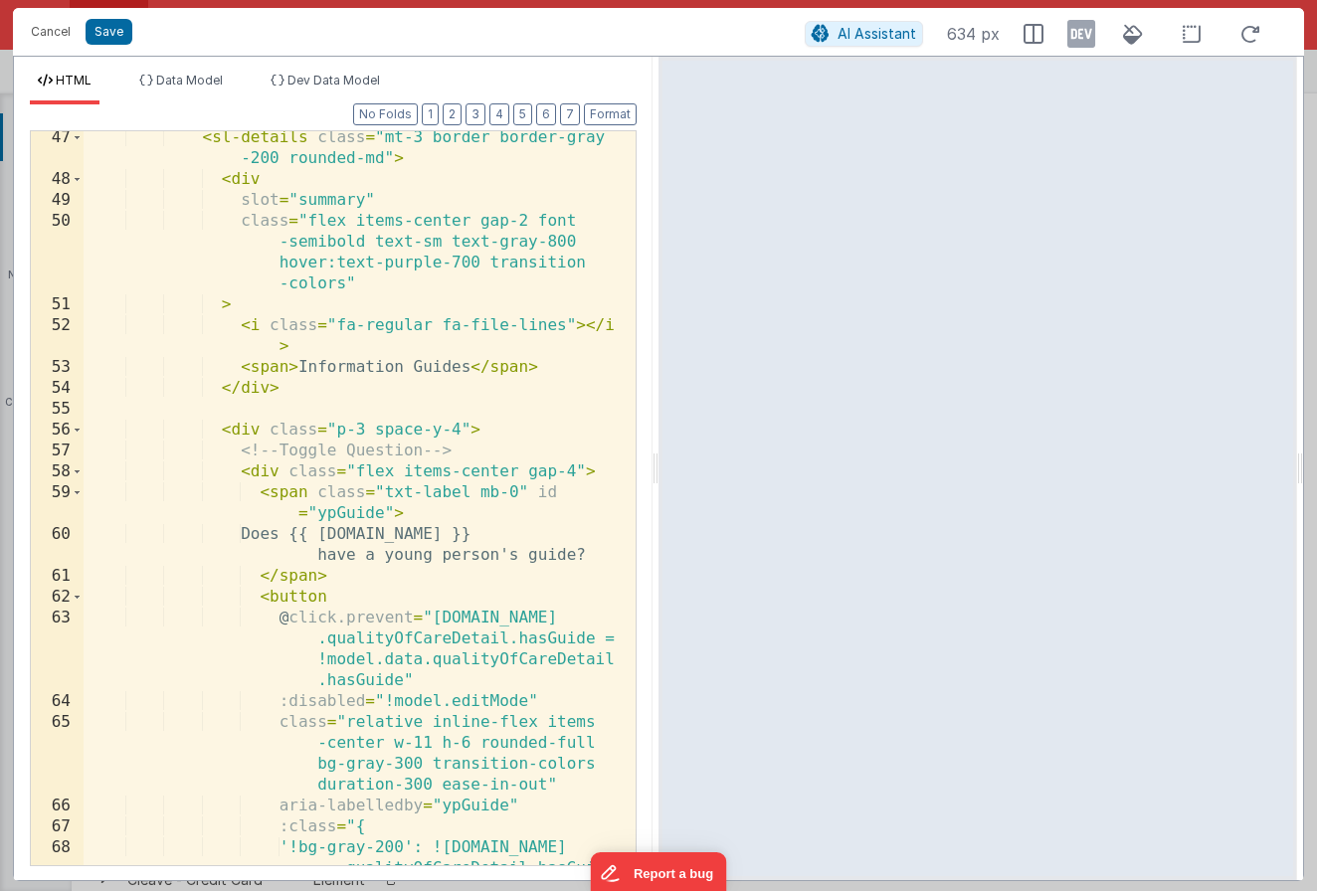
scroll to position [1090, 0]
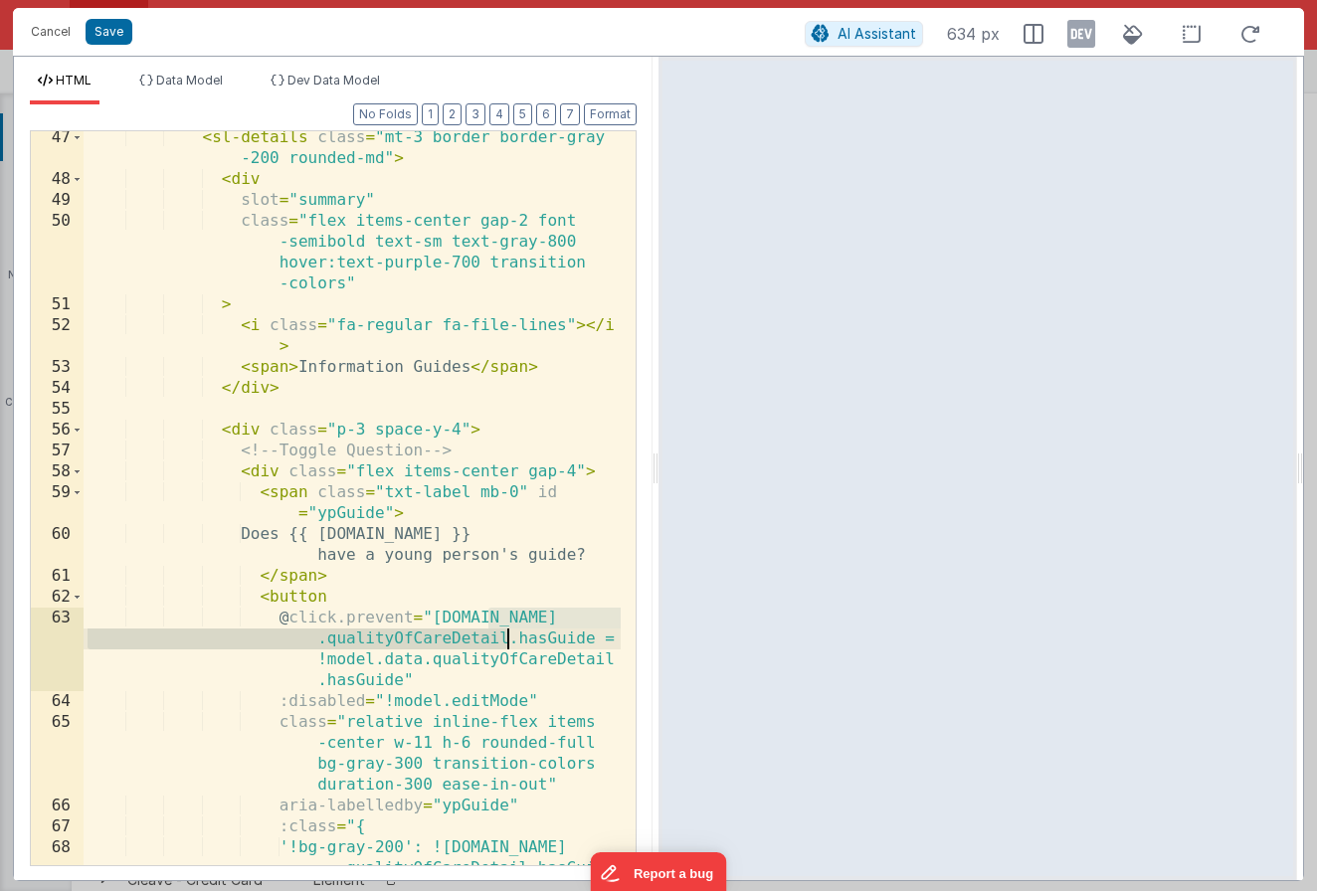
drag, startPoint x: 490, startPoint y: 622, endPoint x: 505, endPoint y: 640, distance: 23.3
click at [505, 640] on div "< sl-details class = "mt-3 border border-gray -200 rounded-md" > < div slot = "…" at bounding box center [352, 546] width 537 height 838
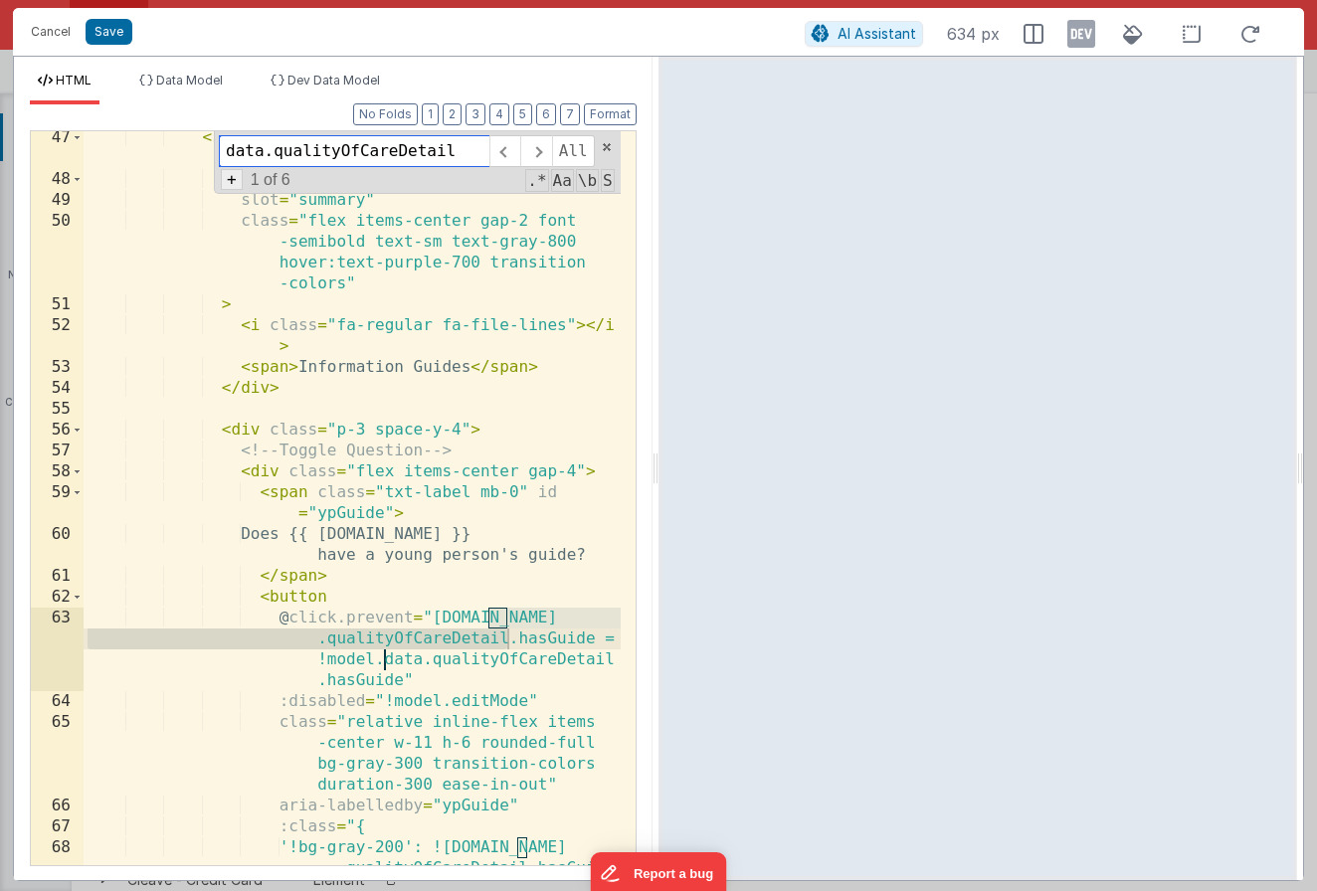
click at [234, 170] on span "+" at bounding box center [232, 179] width 22 height 21
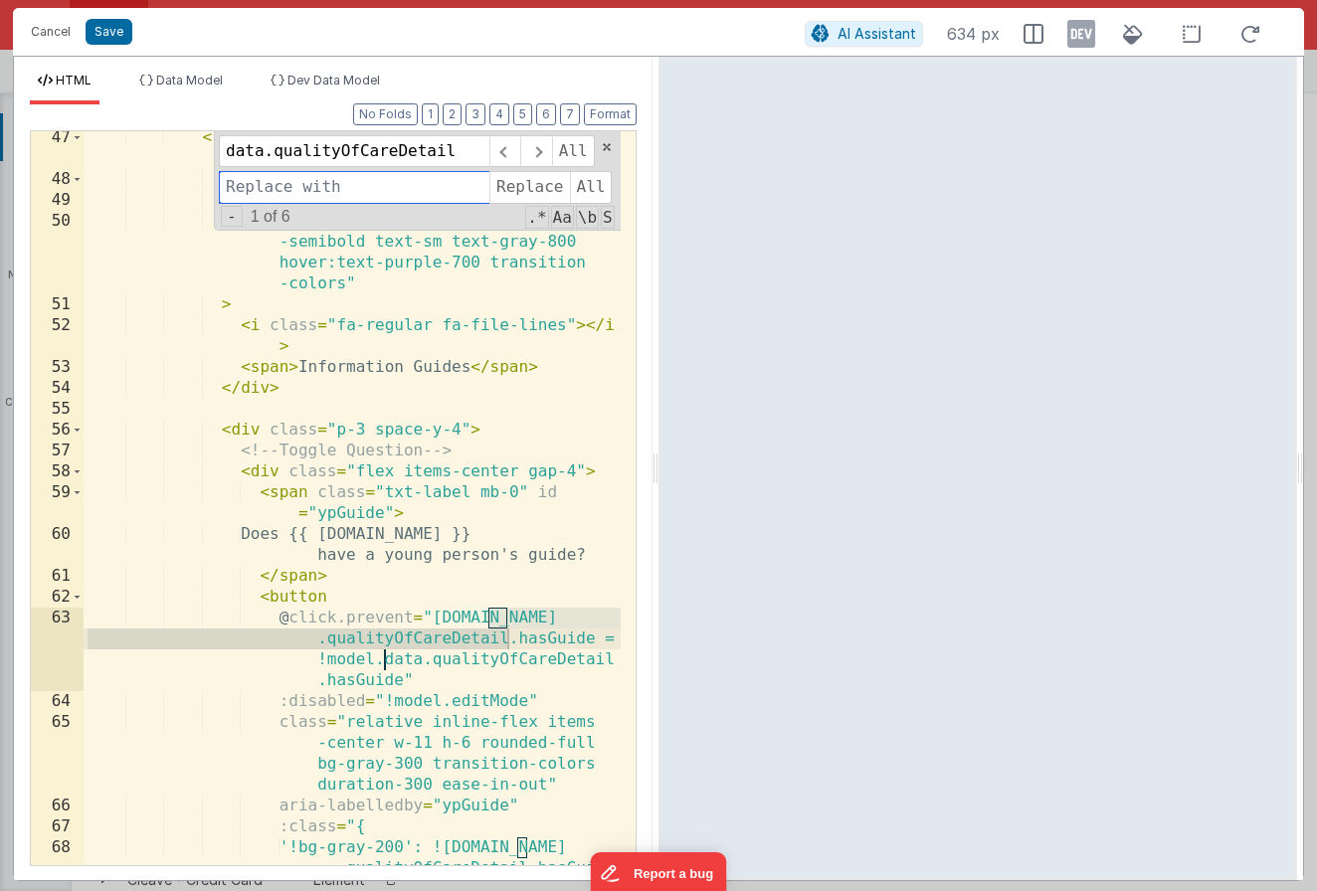
click at [281, 185] on input at bounding box center [354, 187] width 271 height 32
type input "model.data.placementDetails.qualityOfCare"
click at [579, 186] on span "All" at bounding box center [591, 187] width 43 height 32
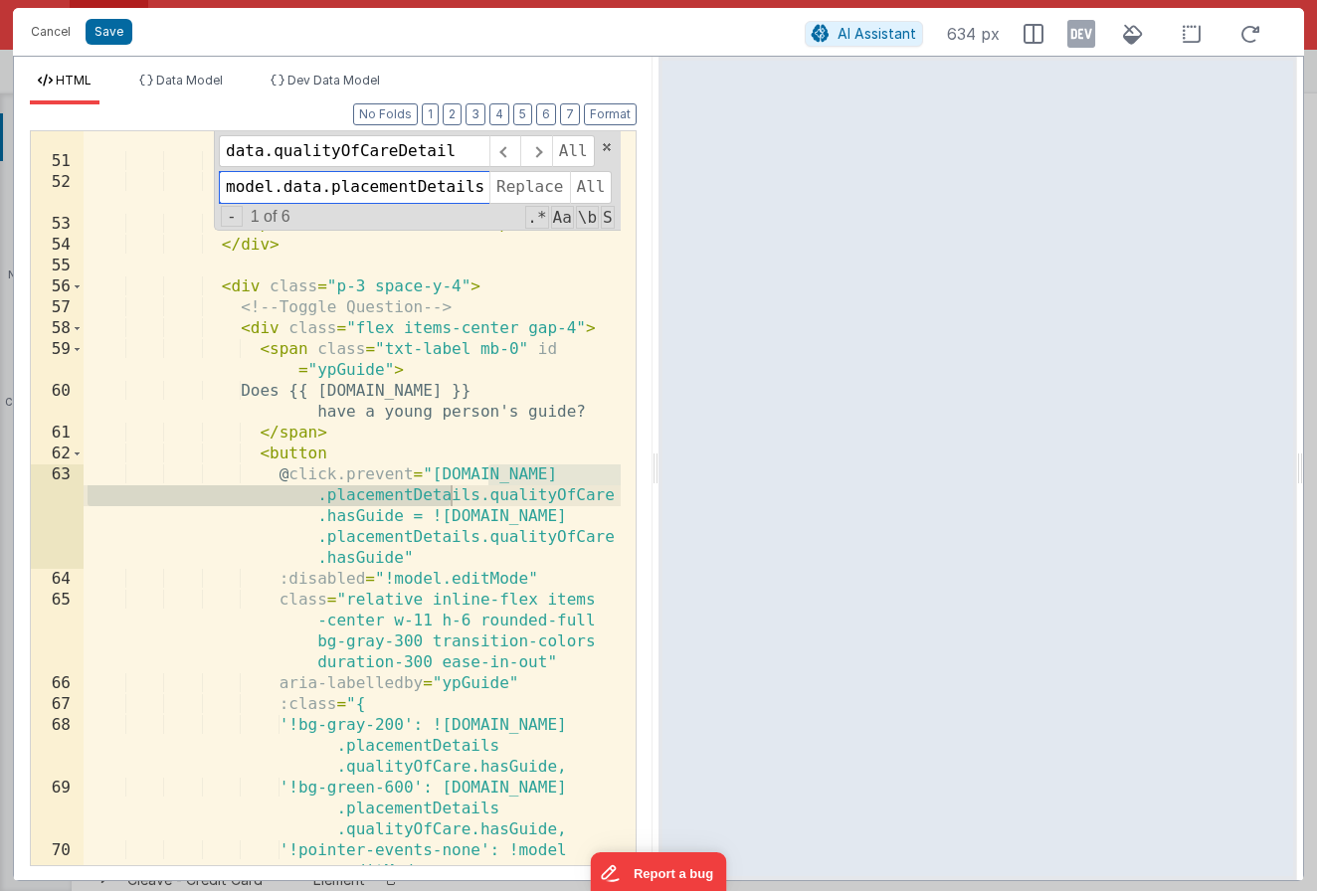
scroll to position [1296, 0]
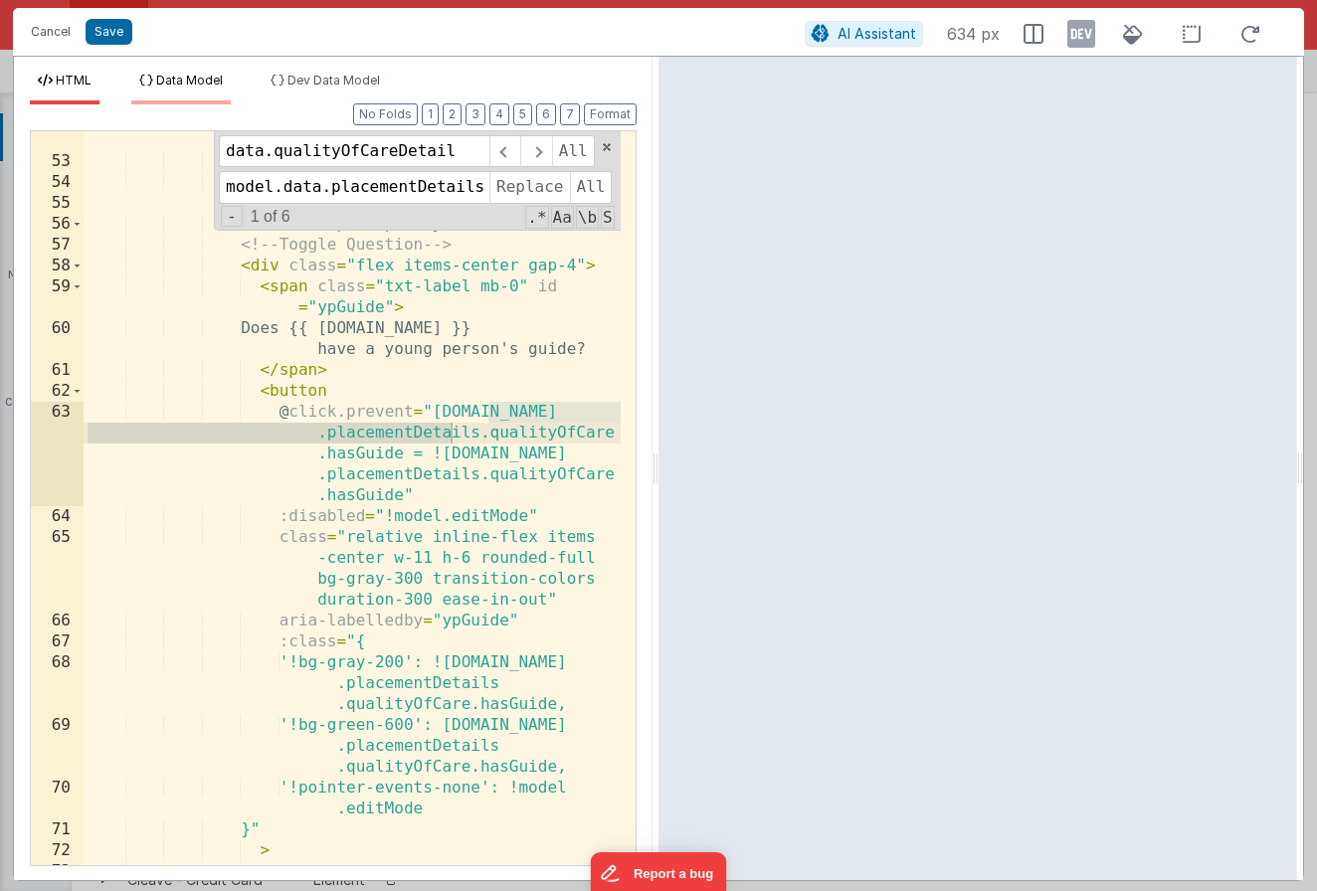
click at [198, 92] on li "Data Model" at bounding box center [180, 89] width 99 height 32
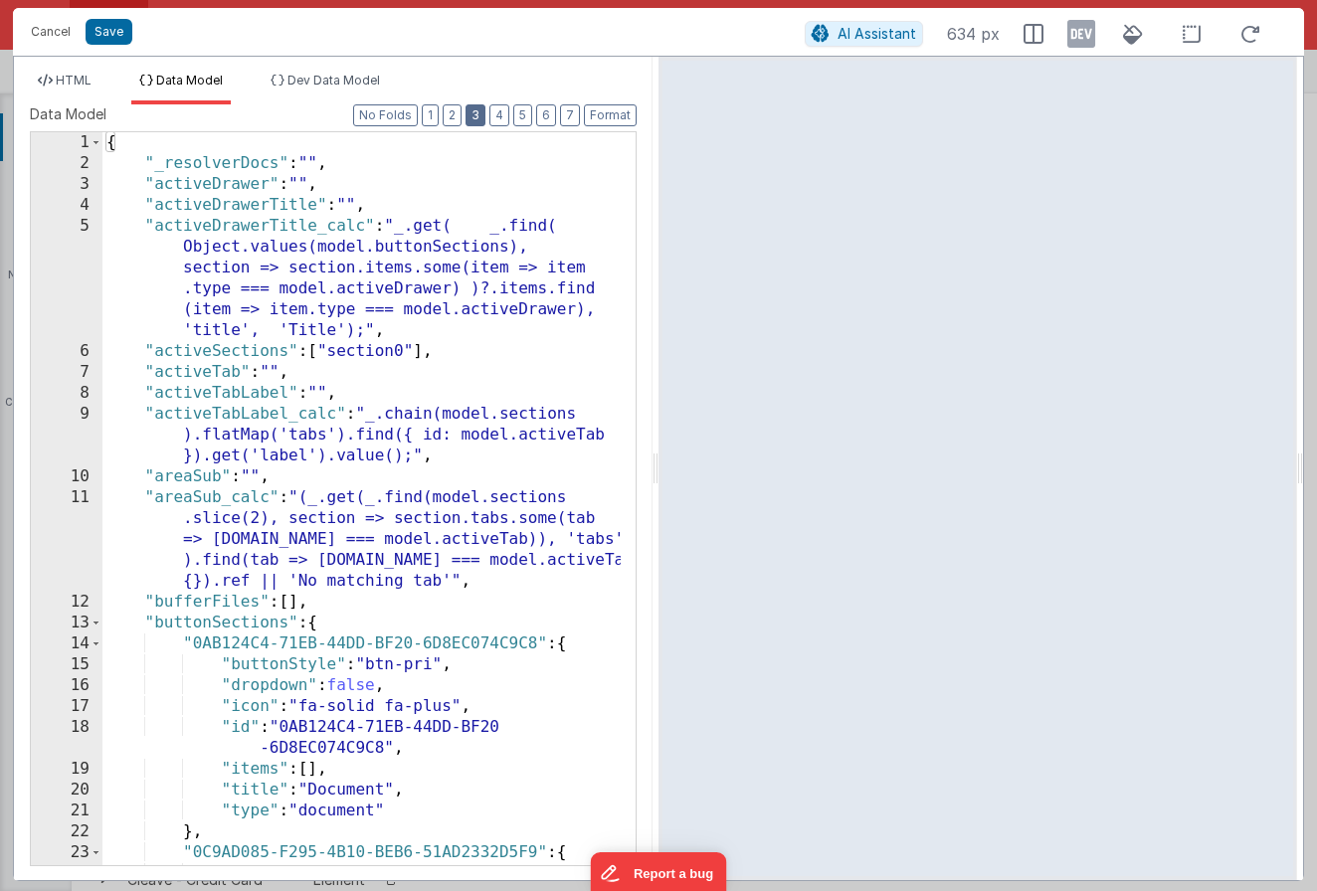
click at [475, 116] on button "3" at bounding box center [475, 115] width 20 height 22
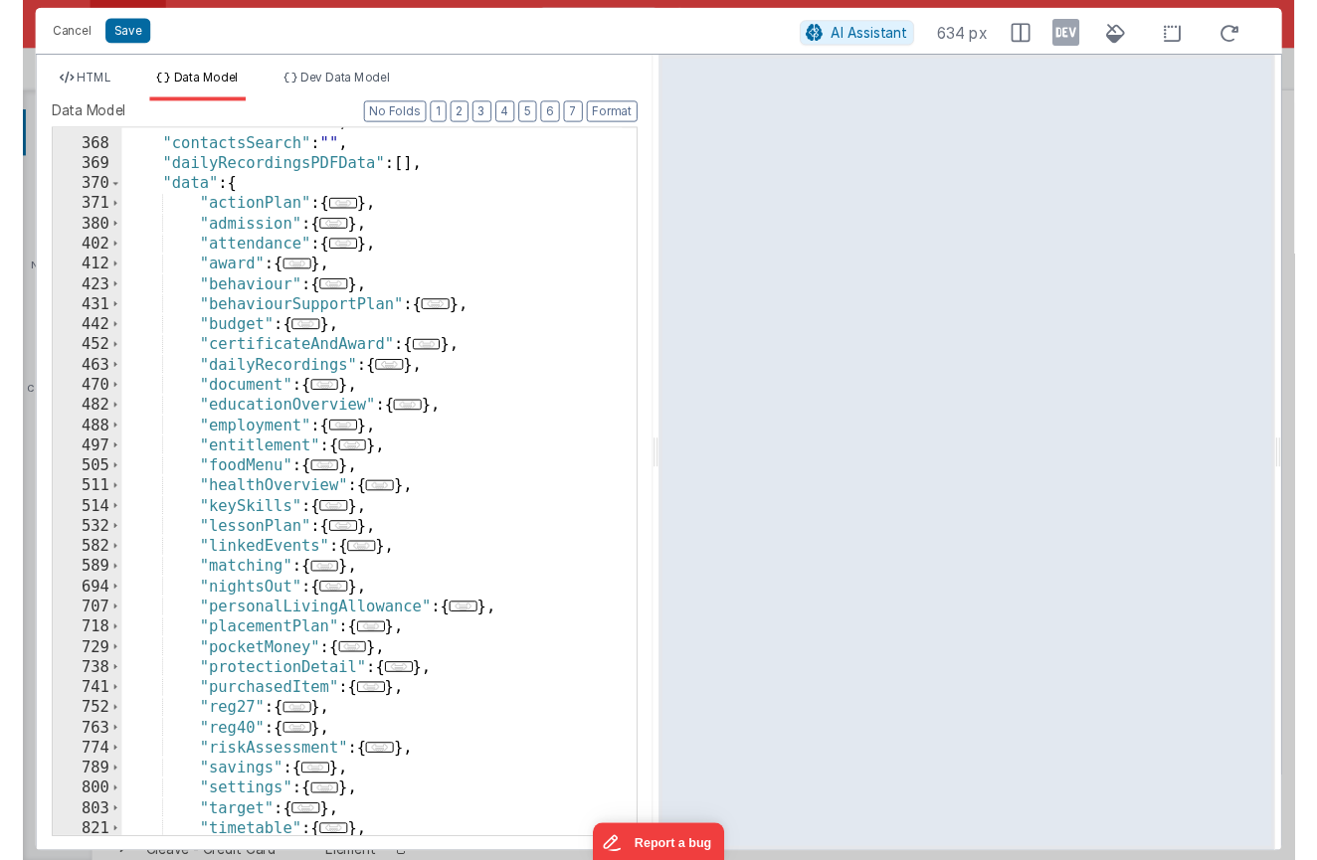
scroll to position [2047, 0]
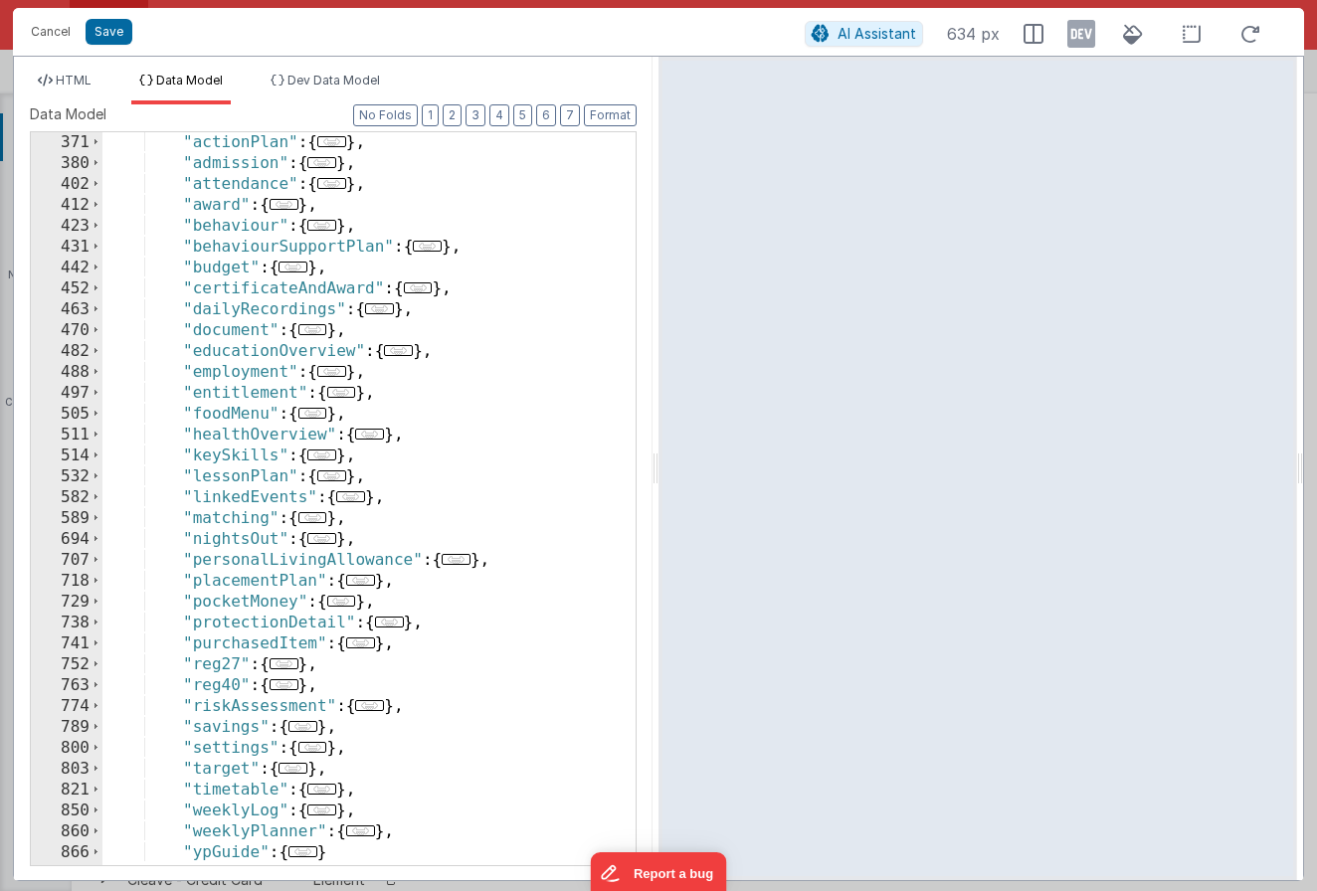
click at [504, 555] on div ""actionPlan" : { ... } , "admission" : { ... } , "attendance" : { ... } , "awar…" at bounding box center [361, 519] width 518 height 775
drag, startPoint x: 409, startPoint y: 580, endPoint x: 186, endPoint y: 577, distance: 222.8
click at [186, 577] on div ""actionPlan" : { ... } , "admission" : { ... } , "attendance" : { ... } , "awar…" at bounding box center [361, 519] width 518 height 775
click at [511, 566] on div ""actionPlan" : { ... } , "admission" : { ... } , "attendance" : { ... } , "awar…" at bounding box center [361, 519] width 518 height 775
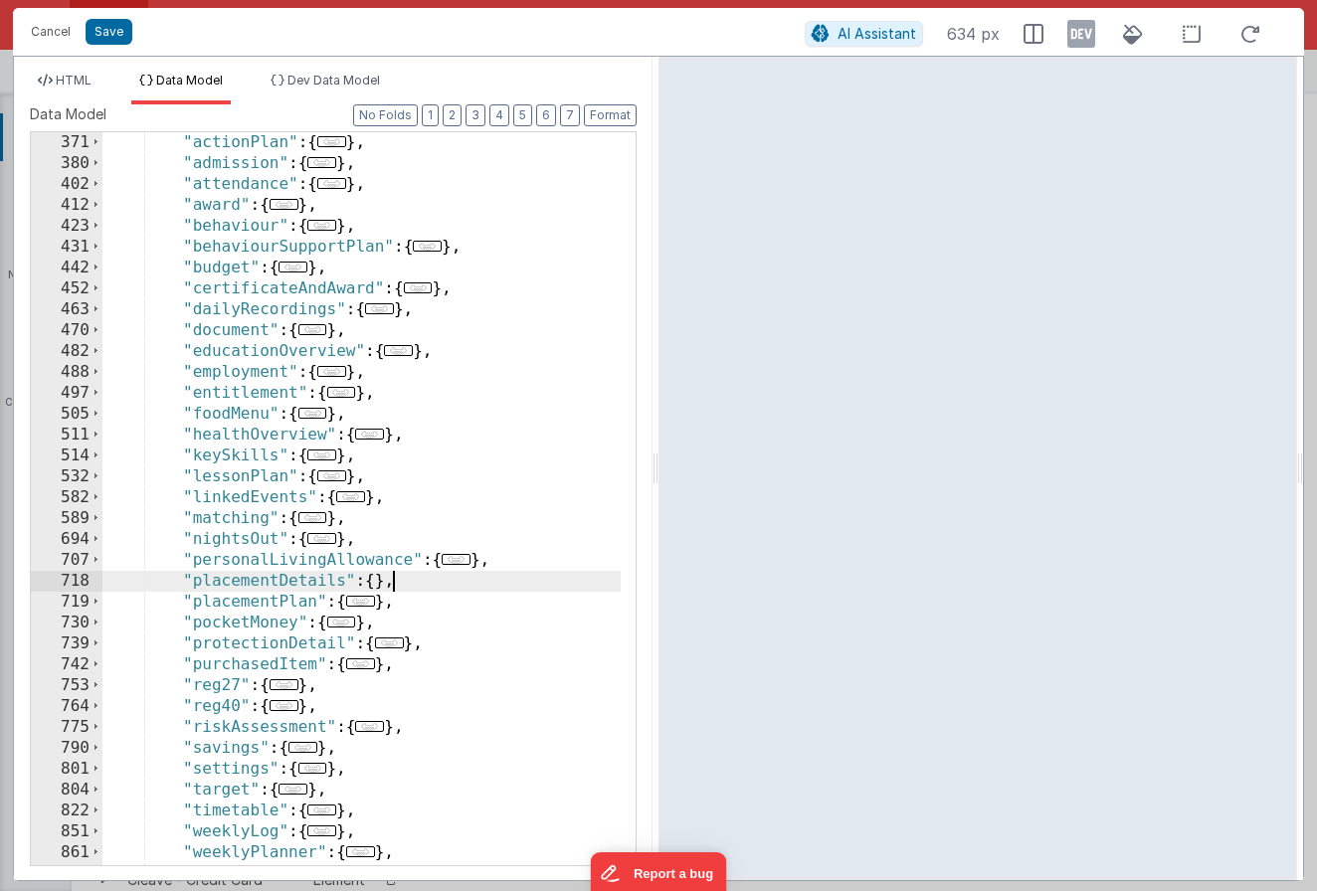
click at [371, 578] on div ""actionPlan" : { ... } , "admission" : { ... } , "attendance" : { ... } , "awar…" at bounding box center [361, 519] width 518 height 775
click at [378, 578] on div ""actionPlan" : { ... } , "admission" : { ... } , "attendance" : { ... } , "awar…" at bounding box center [361, 519] width 518 height 775
click at [552, 584] on div ""actionPlan" : { ... } , "admission" : { ... } , "attendance" : { ... } , "awar…" at bounding box center [361, 519] width 518 height 775
click at [535, 581] on div ""actionPlan" : { ... } , "admission" : { ... } , "attendance" : { ... } , "awar…" at bounding box center [361, 519] width 518 height 775
click at [373, 581] on div ""actionPlan" : { ... } , "admission" : { ... } , "attendance" : { ... } , "awar…" at bounding box center [361, 519] width 518 height 775
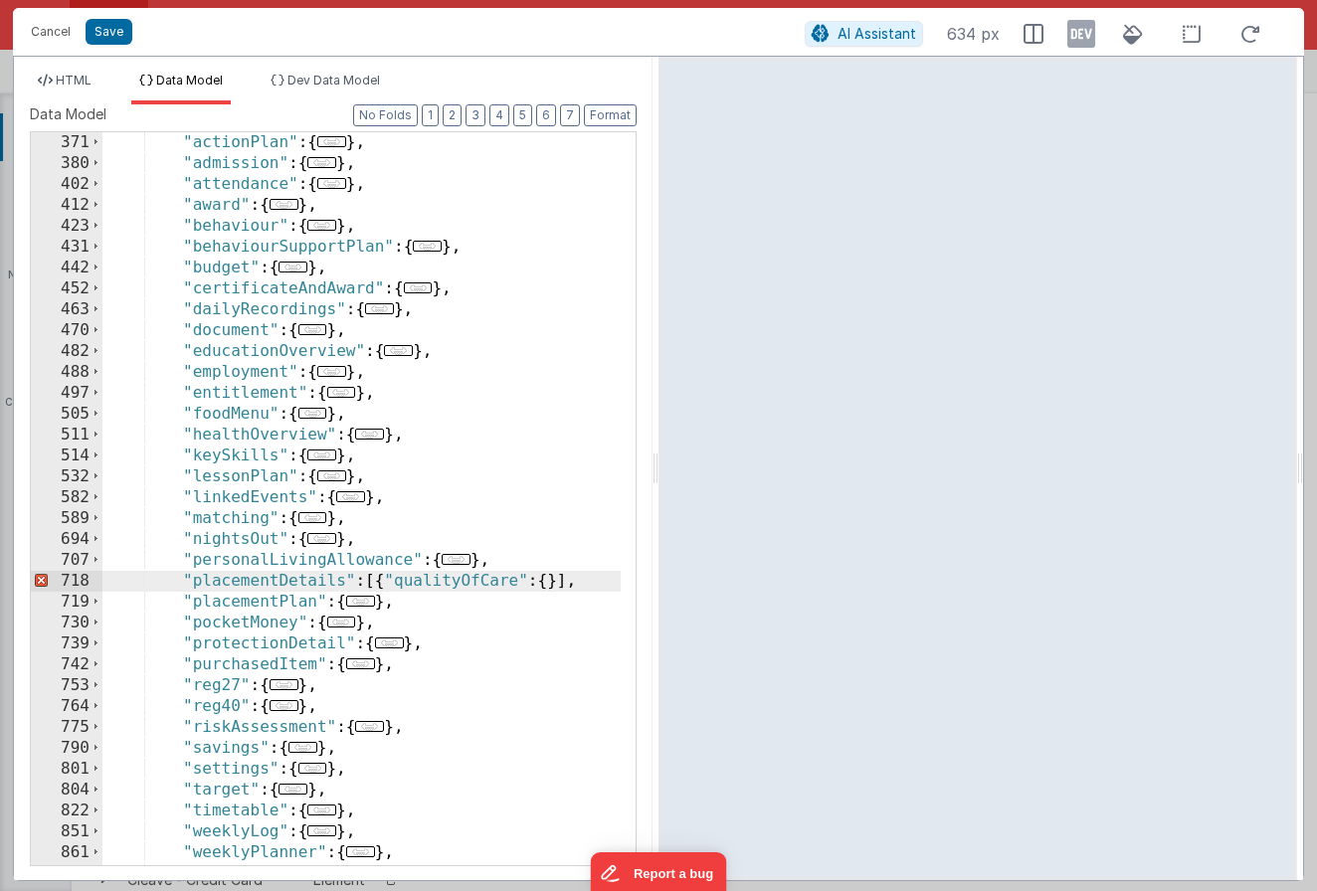
click at [554, 583] on div ""actionPlan" : { ... } , "admission" : { ... } , "attendance" : { ... } , "awar…" at bounding box center [361, 519] width 518 height 775
click at [373, 584] on div ""actionPlan" : { ... } , "admission" : { ... } , "attendance" : { ... } , "awar…" at bounding box center [361, 519] width 518 height 775
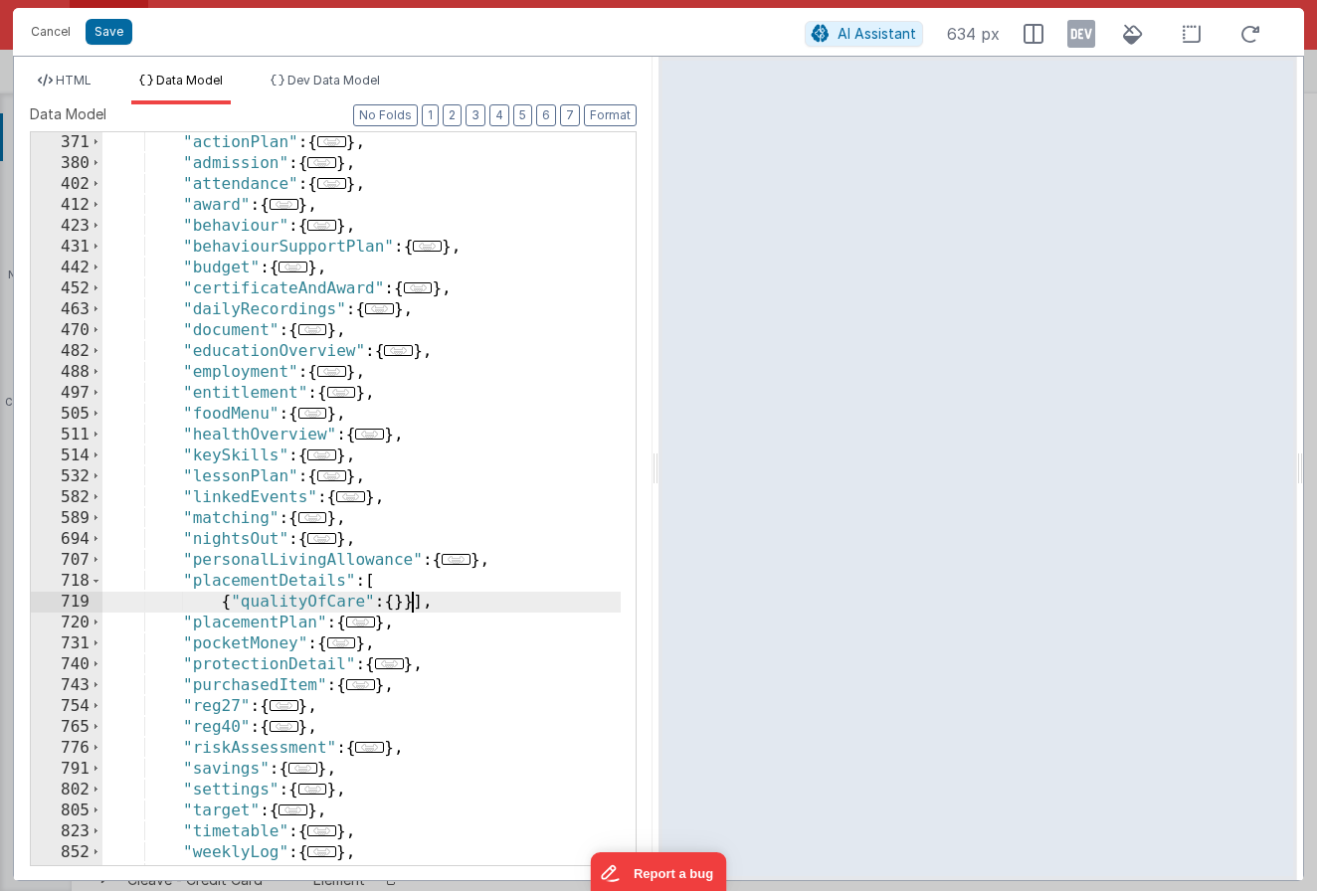
click at [411, 603] on div ""actionPlan" : { ... } , "admission" : { ... } , "attendance" : { ... } , "awar…" at bounding box center [361, 519] width 518 height 775
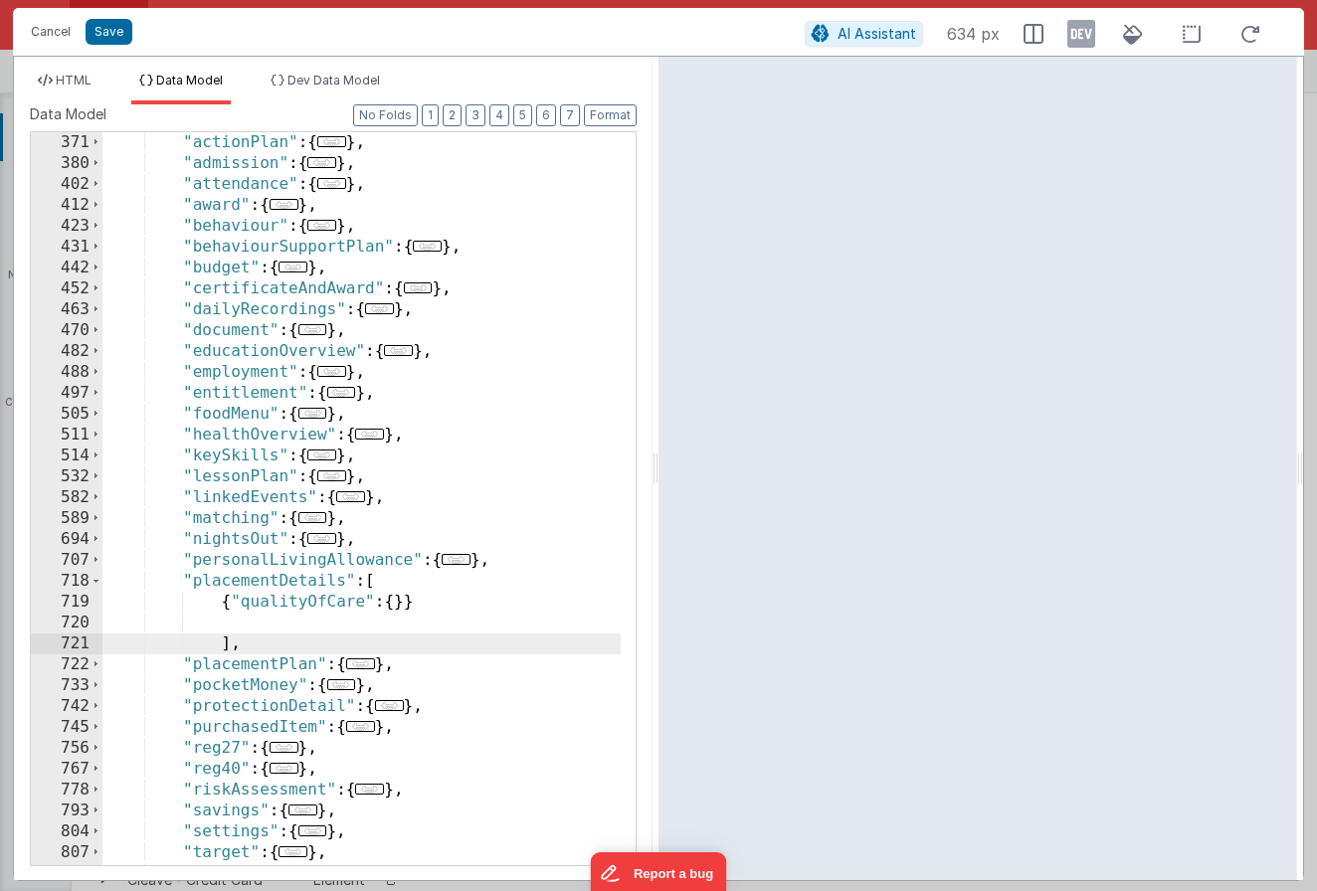
click at [404, 602] on div ""actionPlan" : { ... } , "admission" : { ... } , "attendance" : { ... } , "awar…" at bounding box center [361, 519] width 518 height 775
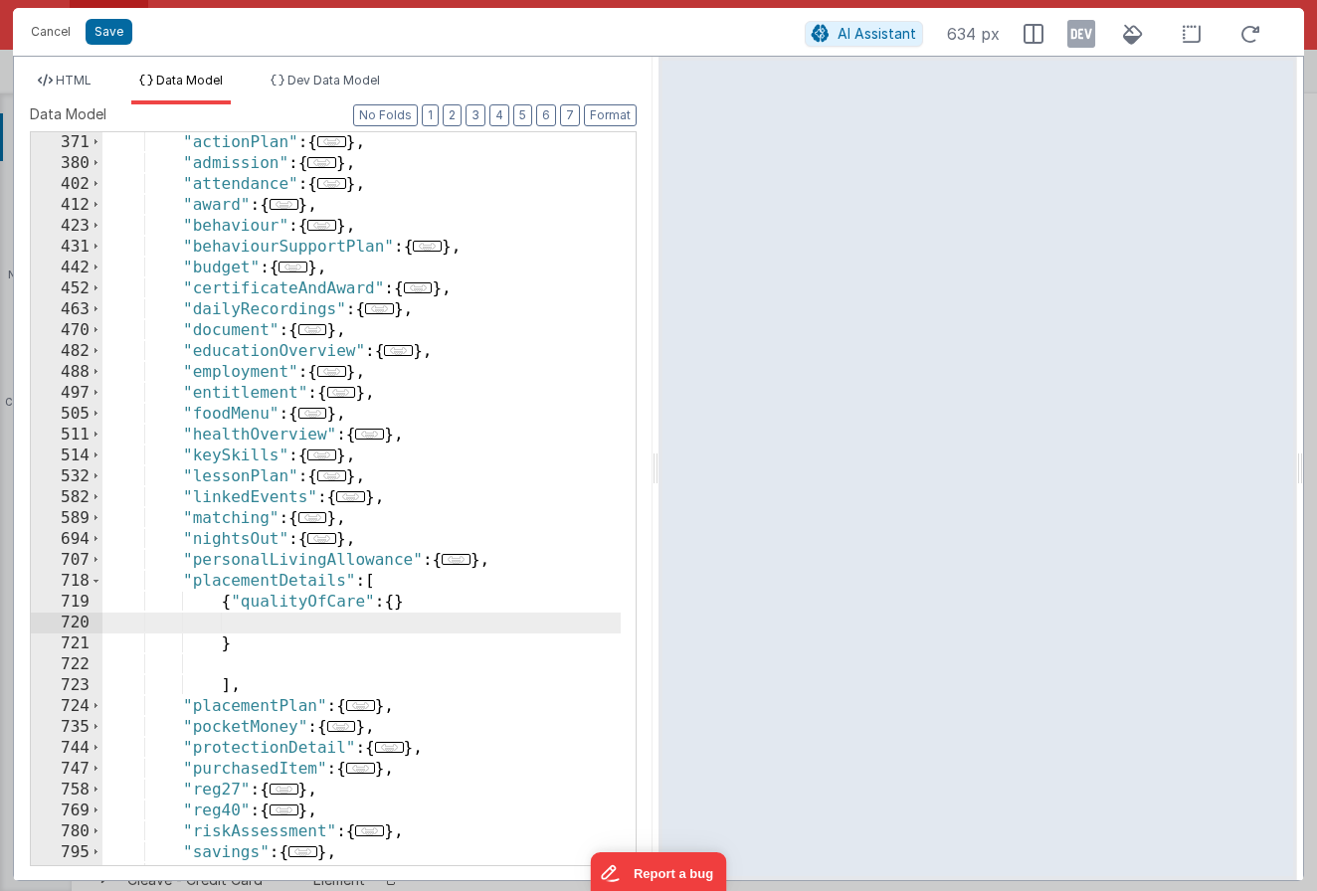
click at [391, 603] on div ""actionPlan" : { ... } , "admission" : { ... } , "attendance" : { ... } , "awar…" at bounding box center [361, 519] width 518 height 775
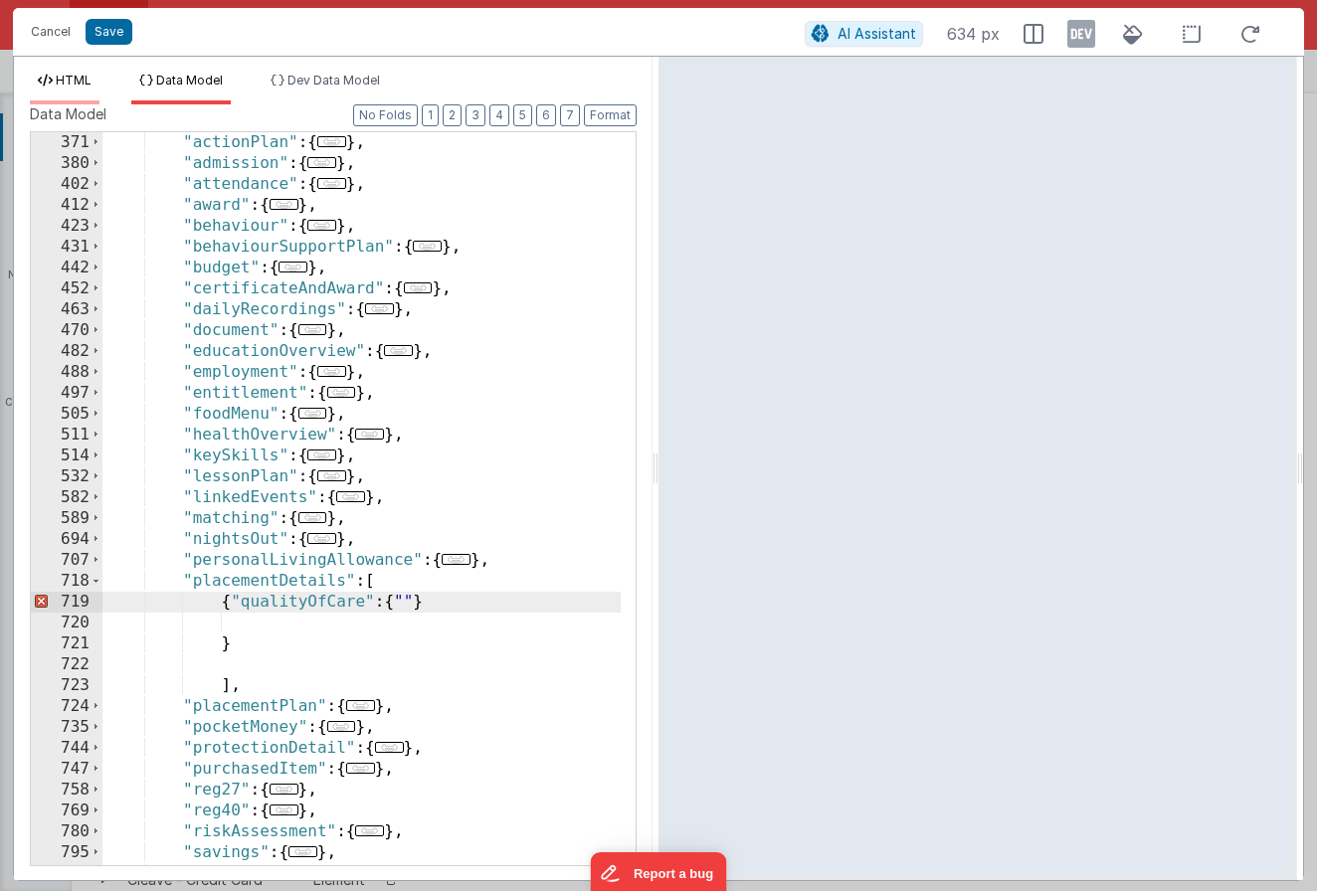
click at [53, 96] on li "HTML" at bounding box center [65, 89] width 70 height 32
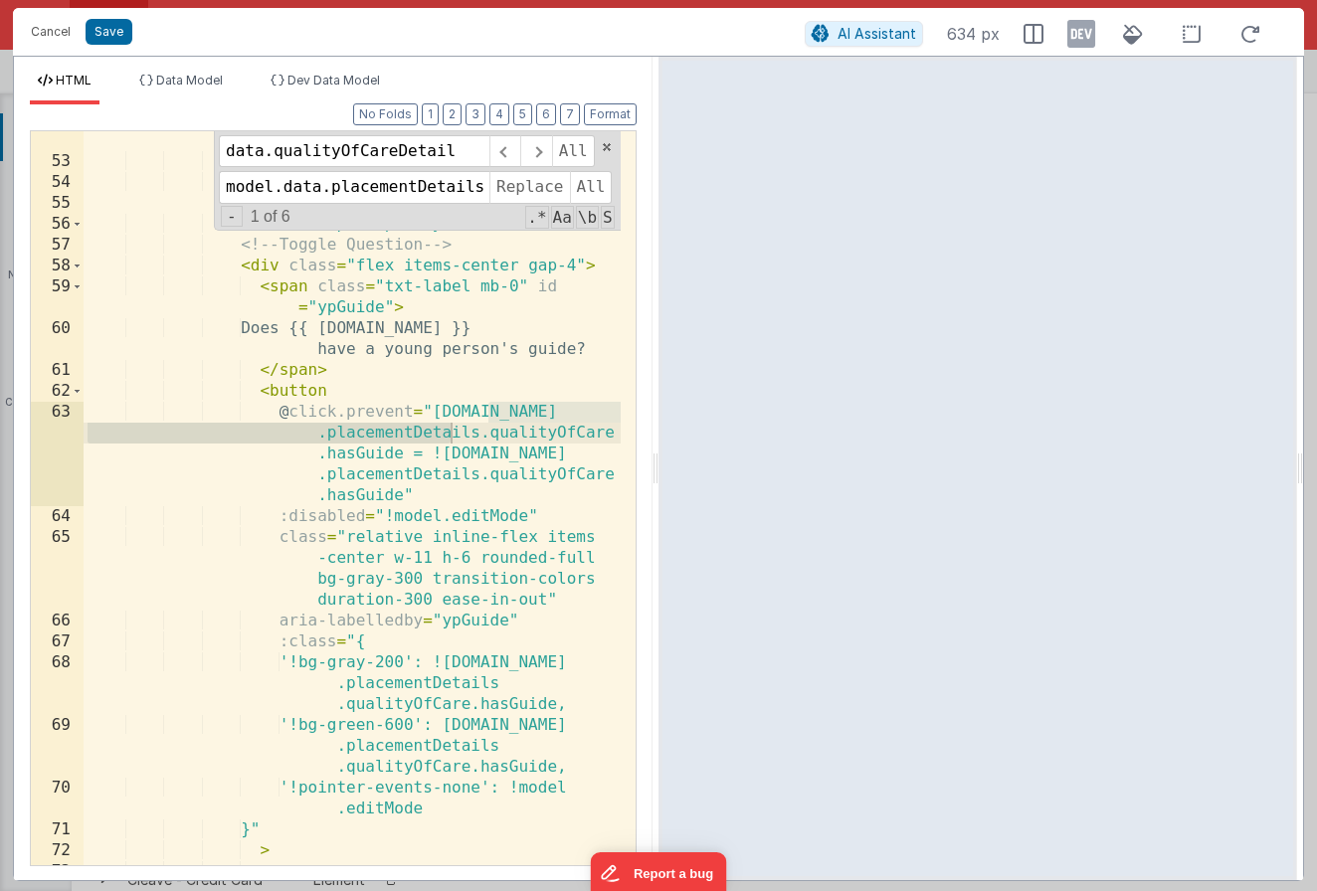
click at [395, 449] on div "< i class = "fa-regular fa-file-lines" > </ i > < span > Information Guides </ …" at bounding box center [352, 538] width 537 height 859
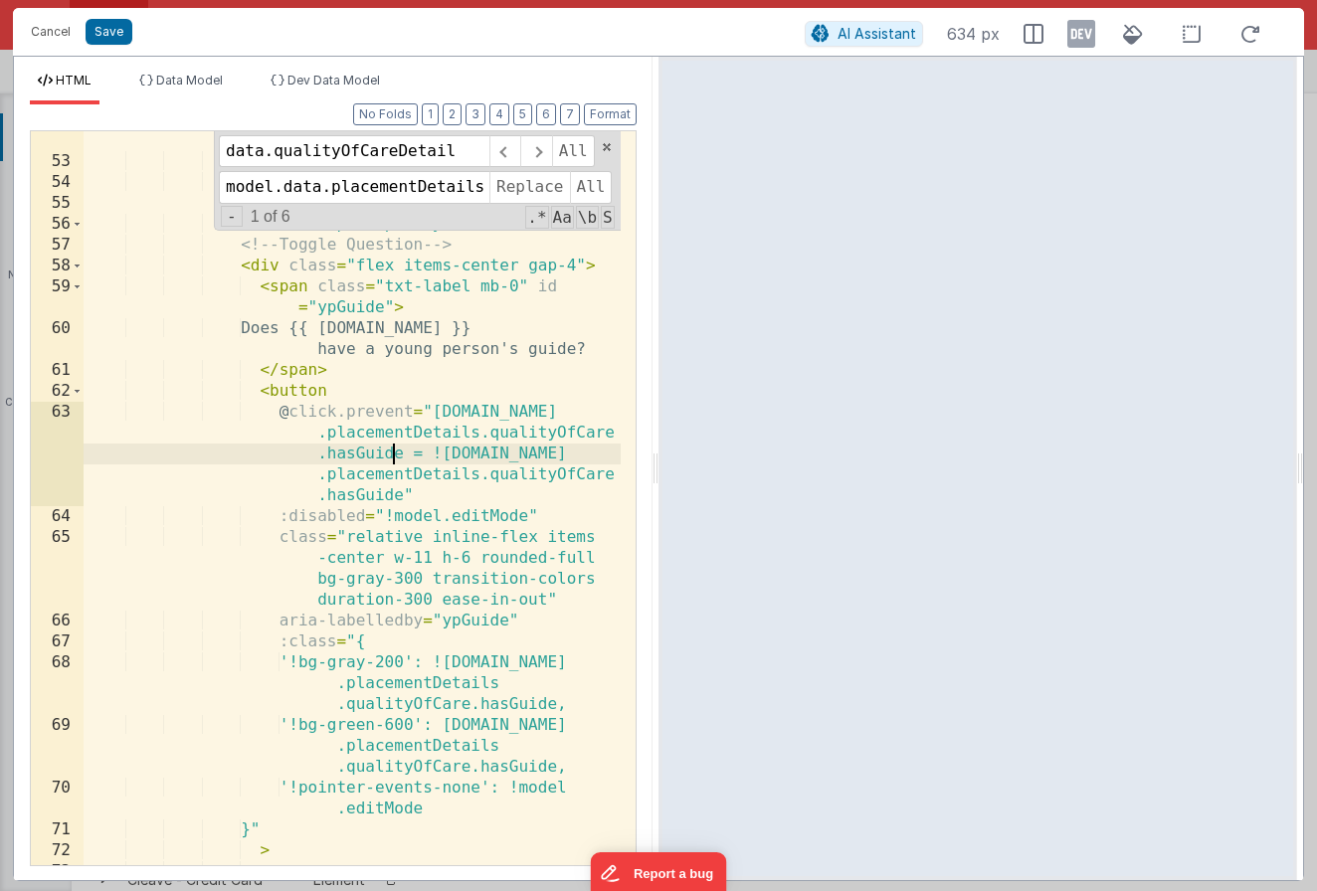
click at [576, 426] on div "< i class = "fa-regular fa-file-lines" > </ i > < span > Information Guides </ …" at bounding box center [352, 538] width 537 height 859
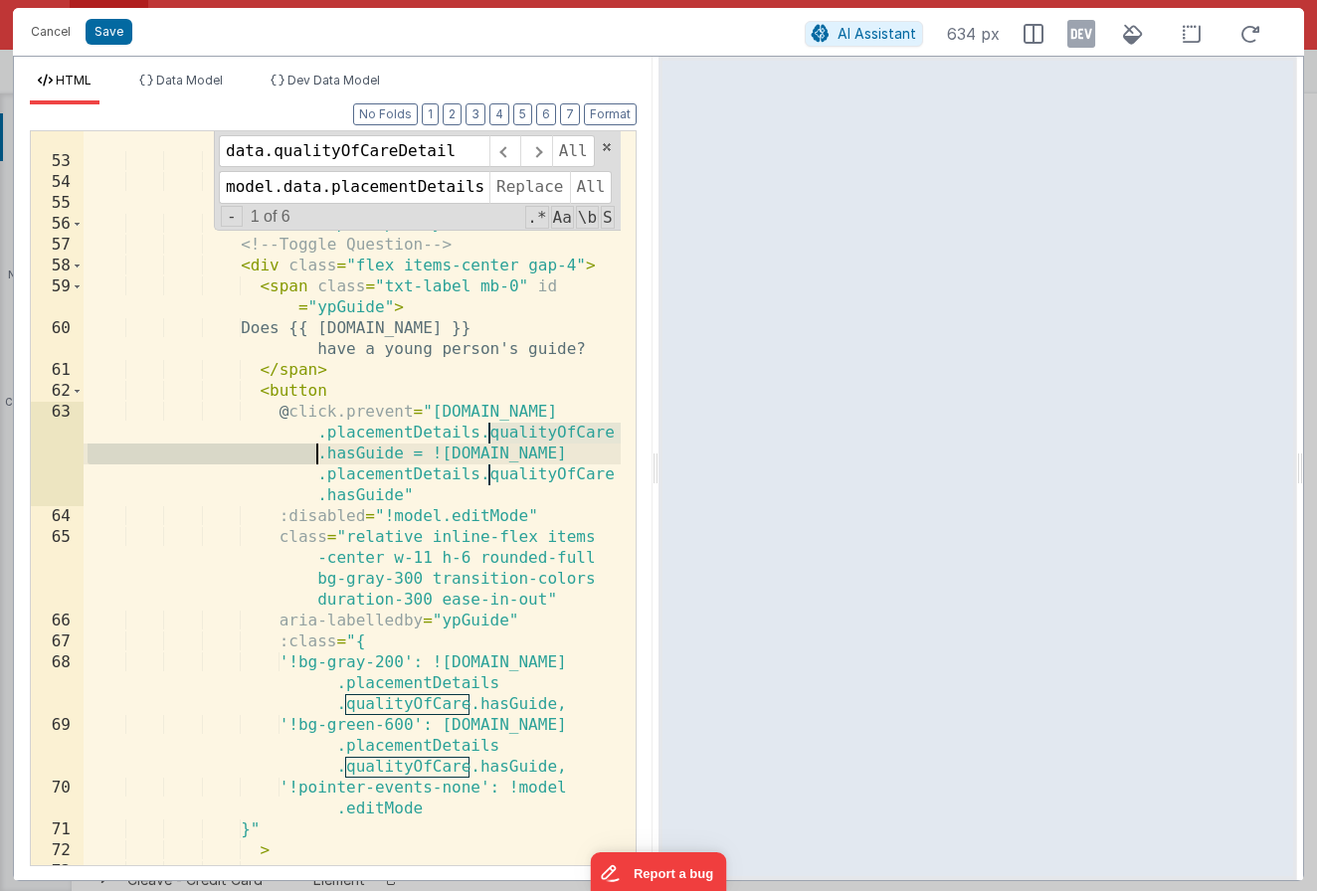
click at [353, 457] on div "< i class = "fa-regular fa-file-lines" > </ i > < span > Information Guides </ …" at bounding box center [352, 538] width 537 height 859
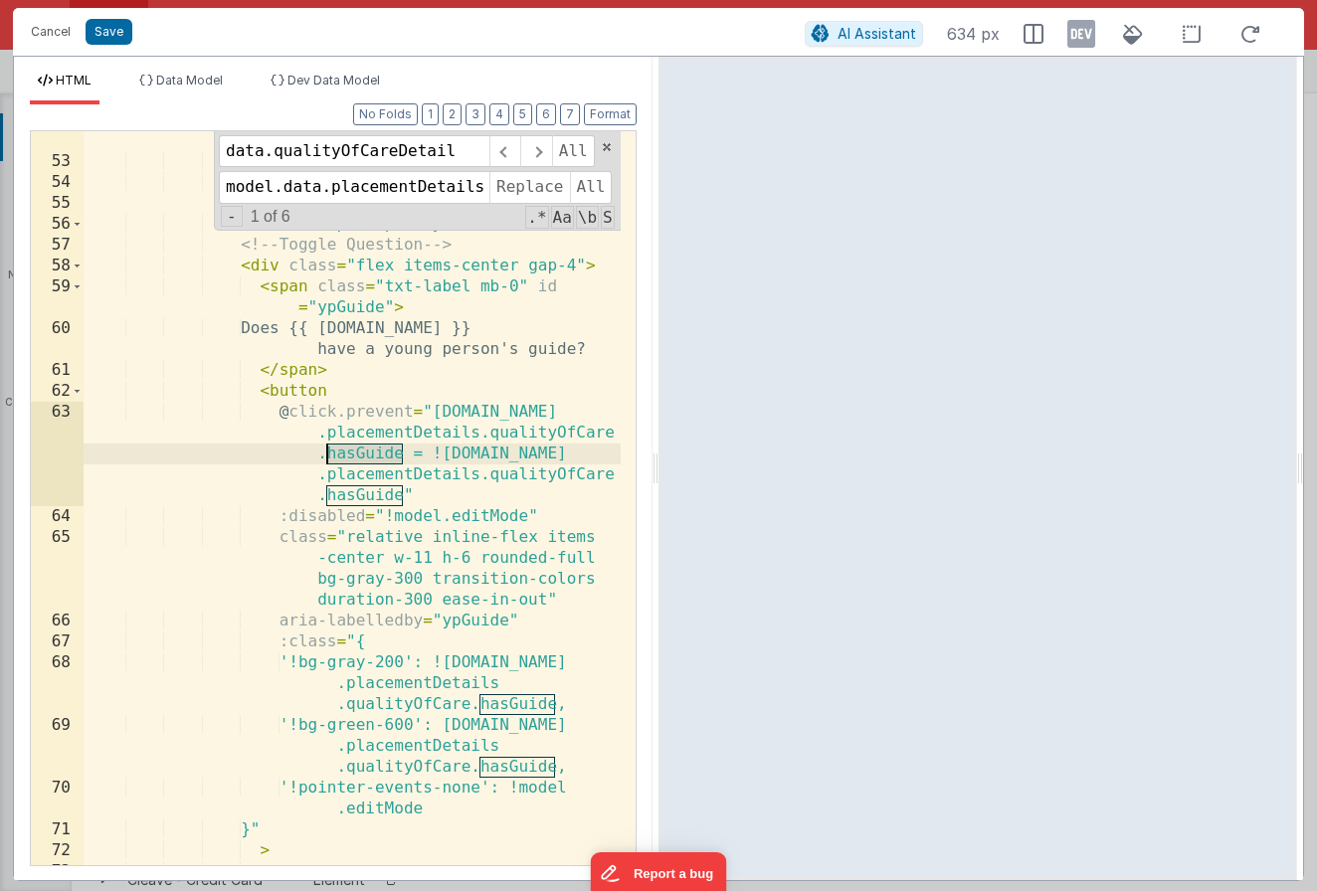
click at [153, 69] on div "HTML Data Model Dev Data Model Format 7 6 5 4 3 2 1 No Folds 52 53 54 55 56 57 …" at bounding box center [333, 469] width 639 height 824
click at [183, 88] on li "Data Model" at bounding box center [180, 89] width 99 height 32
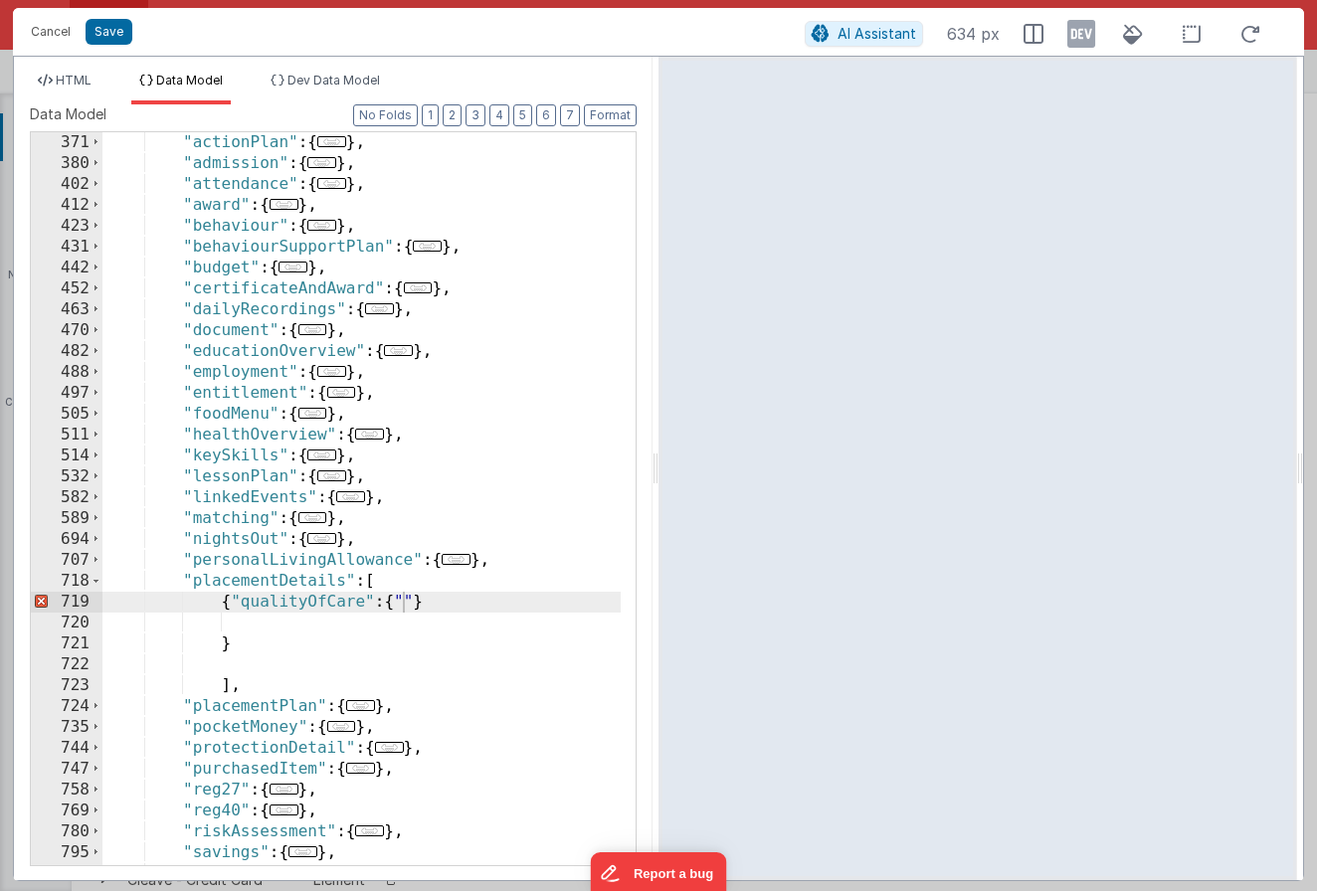
drag, startPoint x: 410, startPoint y: 603, endPoint x: 398, endPoint y: 602, distance: 12.0
click at [410, 603] on div ""actionPlan" : { ... } , "admission" : { ... } , "attendance" : { ... } , "awar…" at bounding box center [361, 519] width 518 height 775
click at [395, 602] on div ""actionPlan" : { ... } , "admission" : { ... } , "attendance" : { ... } , "awar…" at bounding box center [361, 519] width 518 height 775
click at [401, 603] on div ""actionPlan" : { ... } , "admission" : { ... } , "attendance" : { ... } , "awar…" at bounding box center [361, 519] width 518 height 775
paste textarea
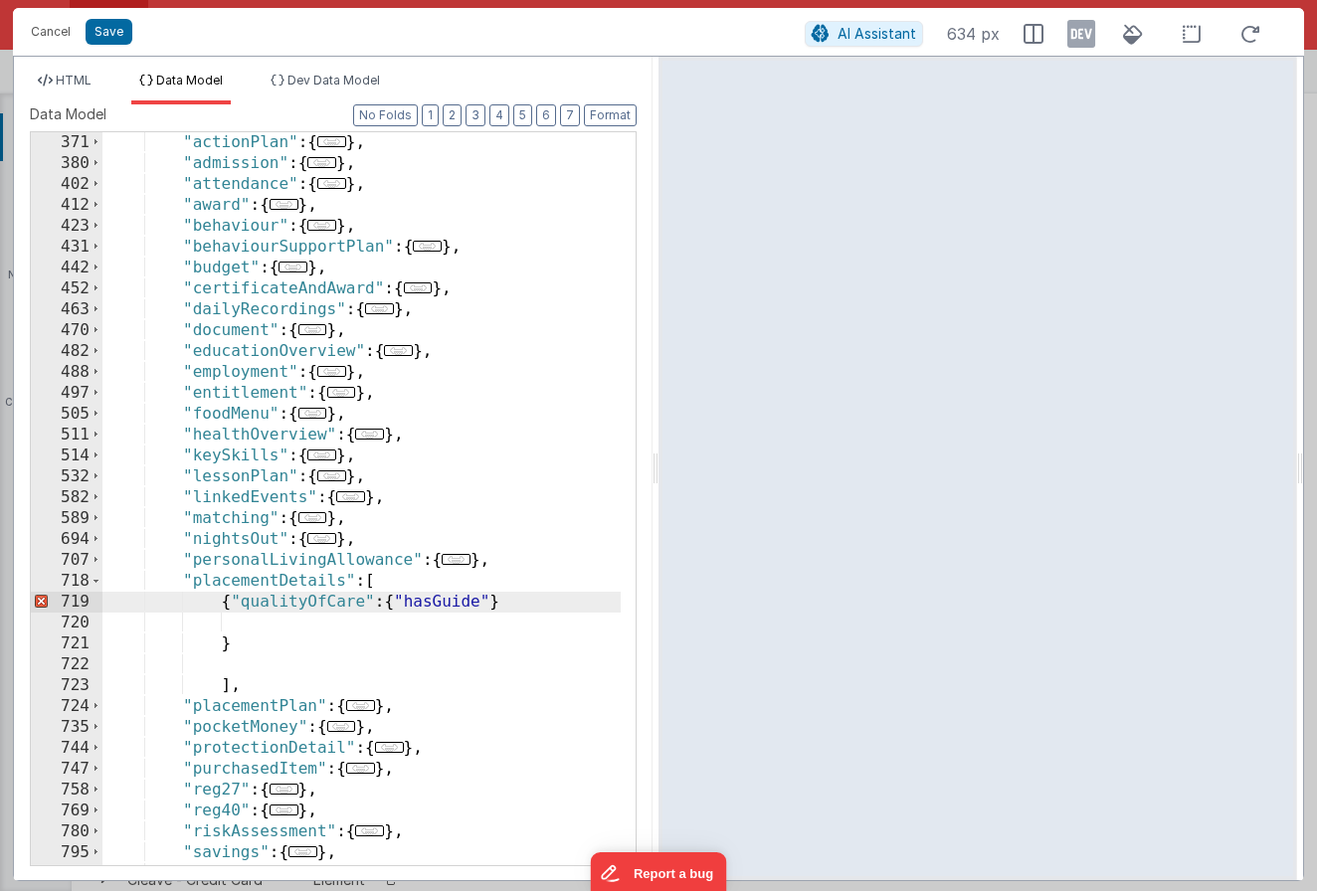
click at [485, 599] on div ""actionPlan" : { ... } , "admission" : { ... } , "attendance" : { ... } , "awar…" at bounding box center [361, 519] width 518 height 775
click at [568, 626] on div ""actionPlan" : { ... } , "admission" : { ... } , "attendance" : { ... } , "awar…" at bounding box center [361, 519] width 518 height 775
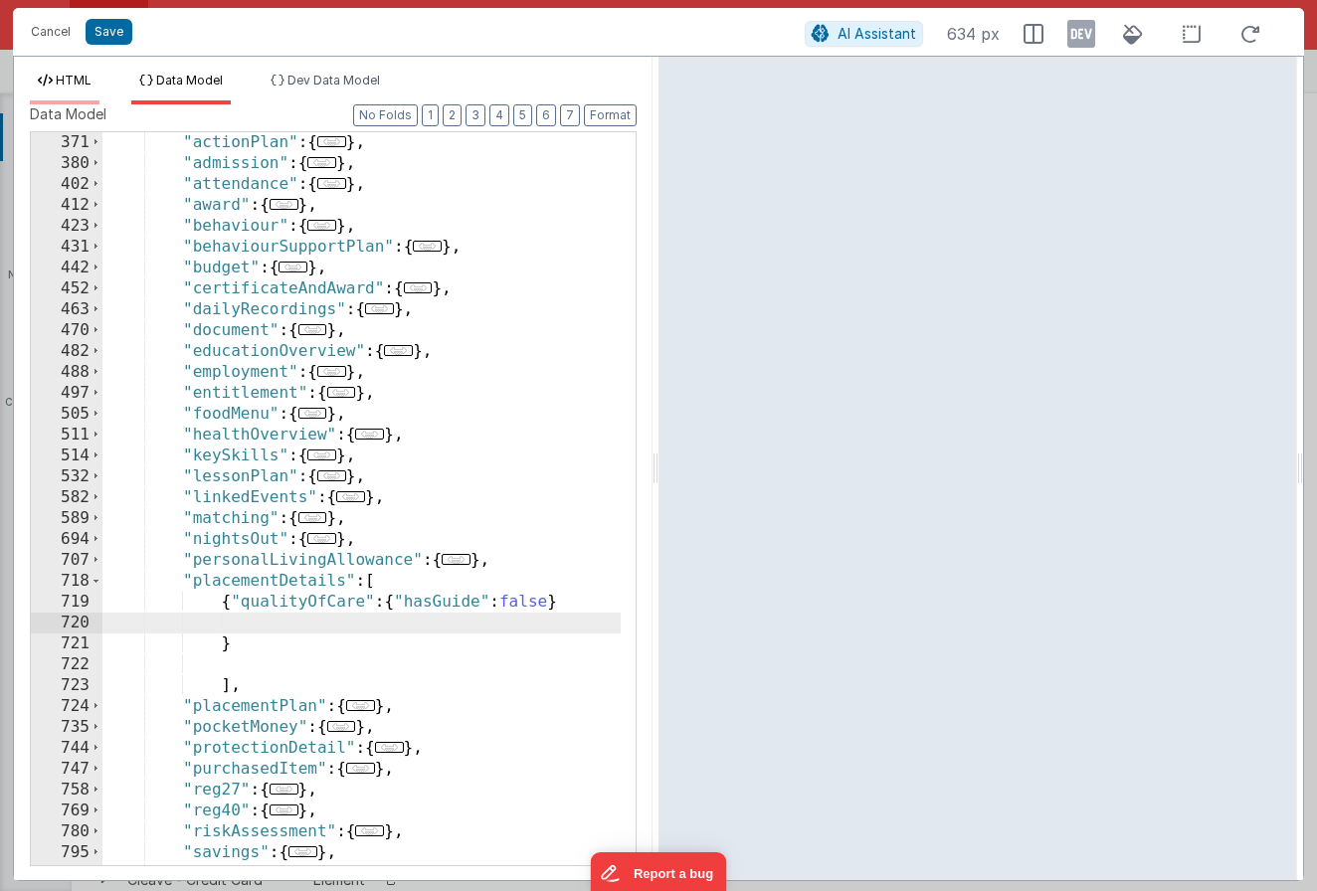
click at [73, 94] on li "HTML" at bounding box center [65, 89] width 70 height 32
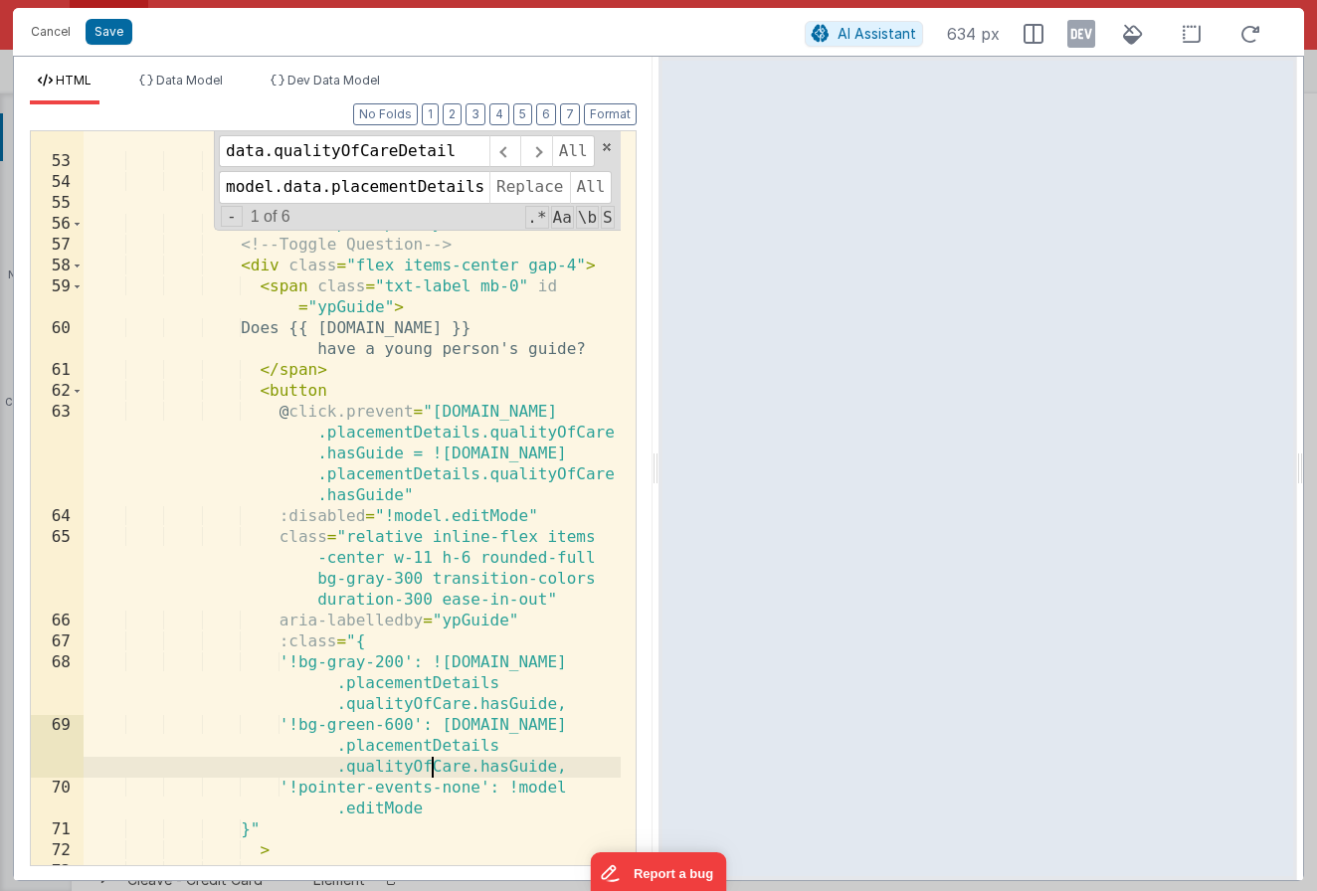
click at [436, 766] on div "< i class = "fa-regular fa-file-lines" > </ i > < span > Information Guides </ …" at bounding box center [352, 538] width 537 height 859
click at [445, 742] on div "< i class = "fa-regular fa-file-lines" > </ i > < span > Information Guides </ …" at bounding box center [352, 538] width 537 height 859
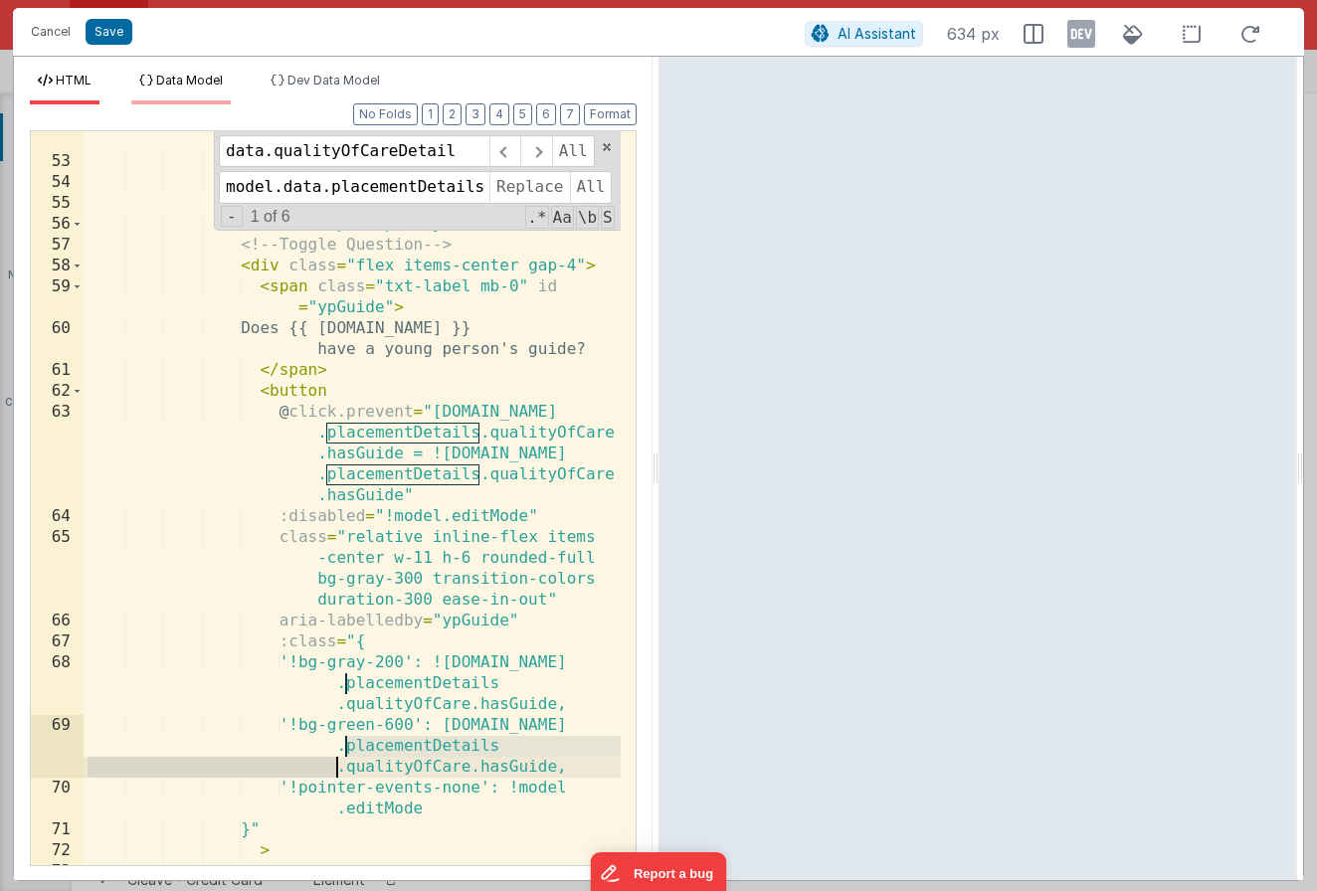
click at [198, 86] on span "Data Model" at bounding box center [189, 80] width 67 height 15
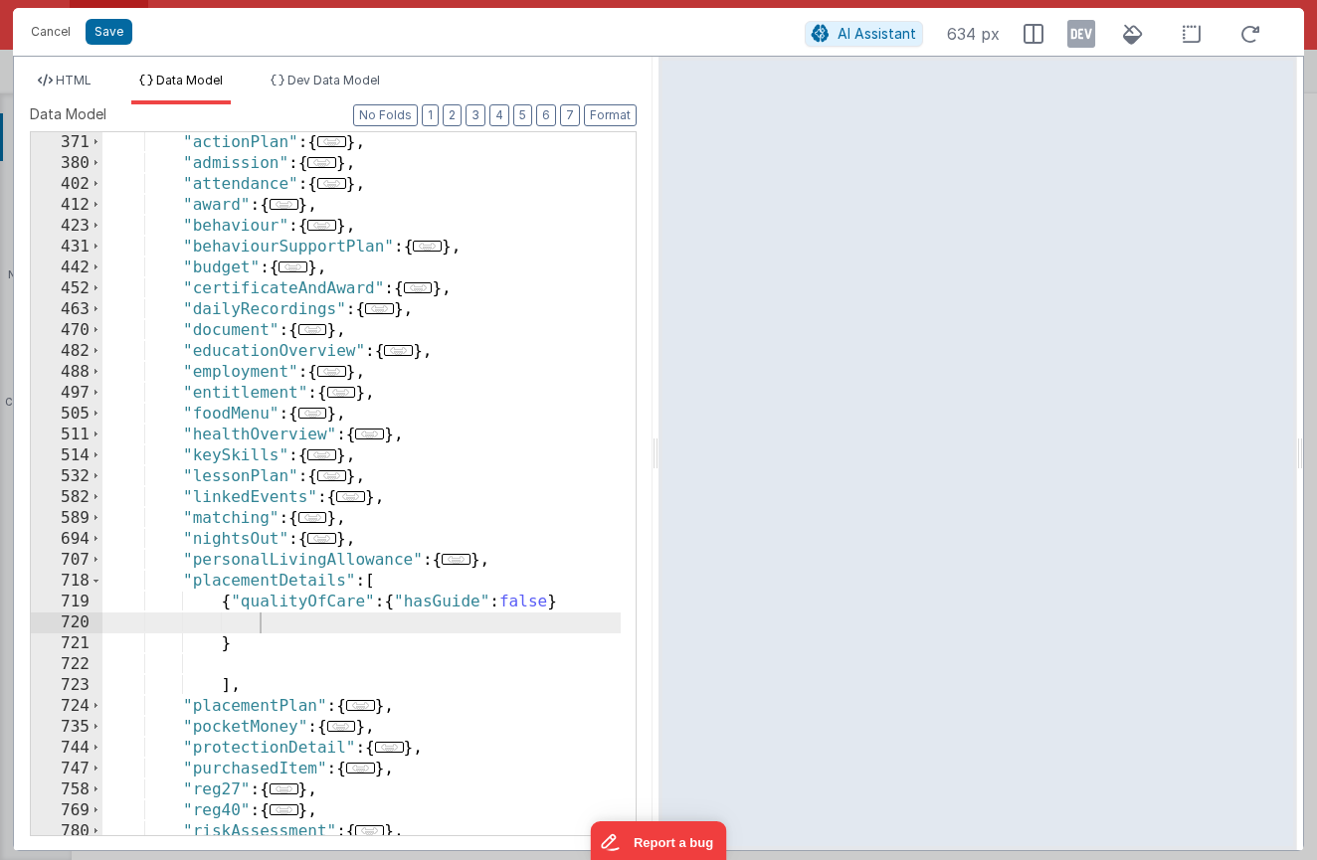
click at [394, 600] on div ""actionPlan" : { ... } , "admission" : { ... } , "attendance" : { ... } , "awar…" at bounding box center [361, 504] width 518 height 745
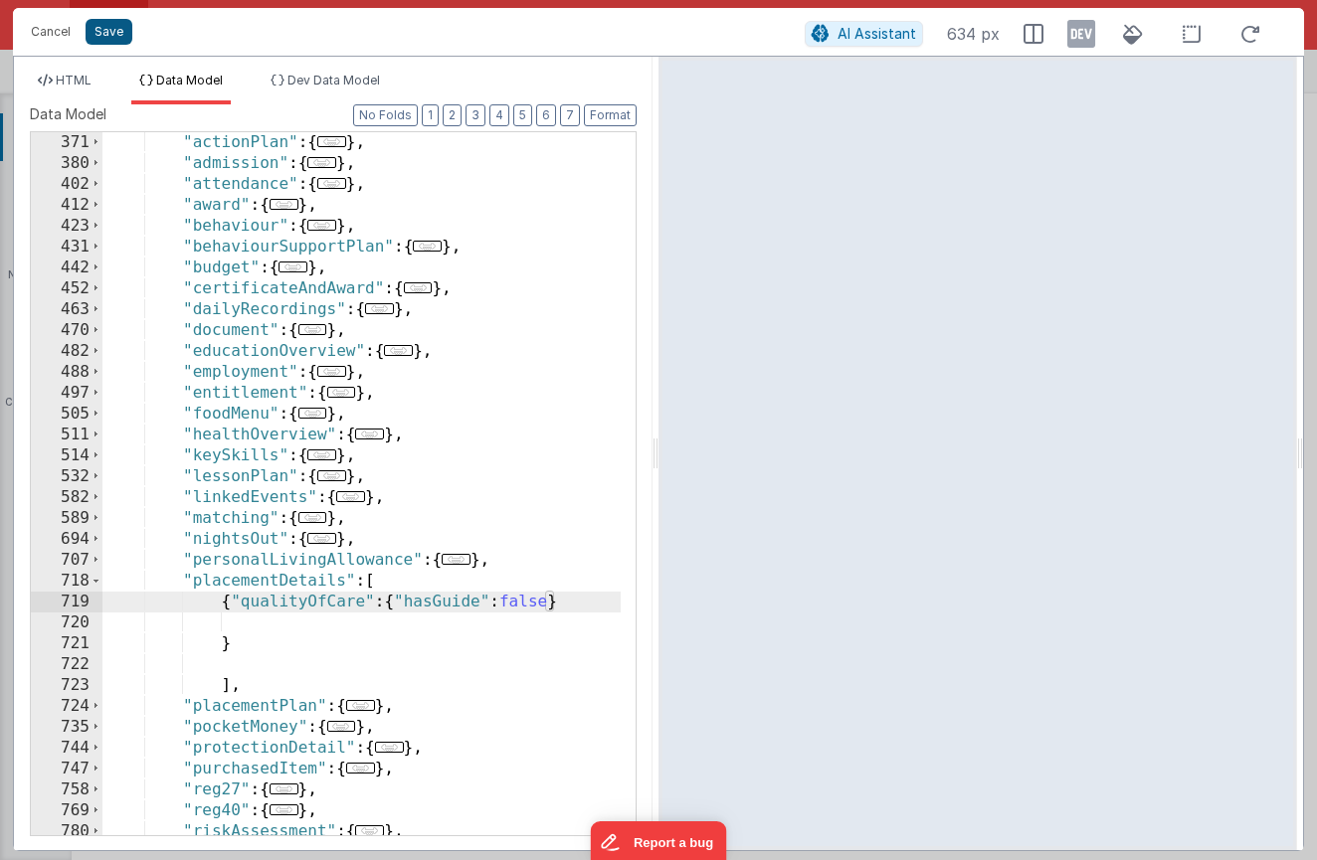
click at [100, 37] on button "Save" at bounding box center [109, 32] width 47 height 26
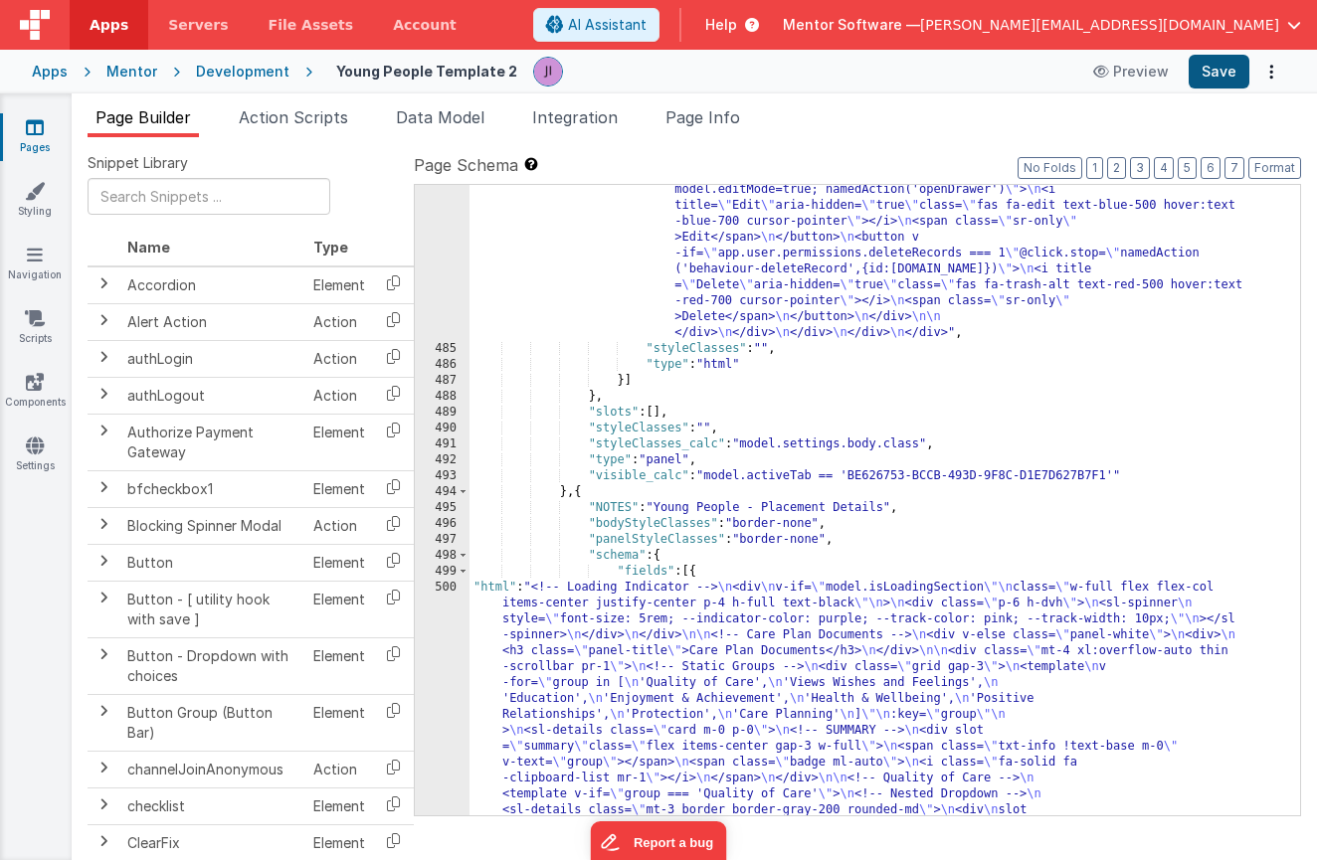
click at [1216, 69] on button "Save" at bounding box center [1219, 72] width 61 height 34
click at [664, 669] on div ""html" : "<div class= \" flex flex-col justify-between gap-4 md:flex-row \" sty…" at bounding box center [877, 314] width 816 height 2461
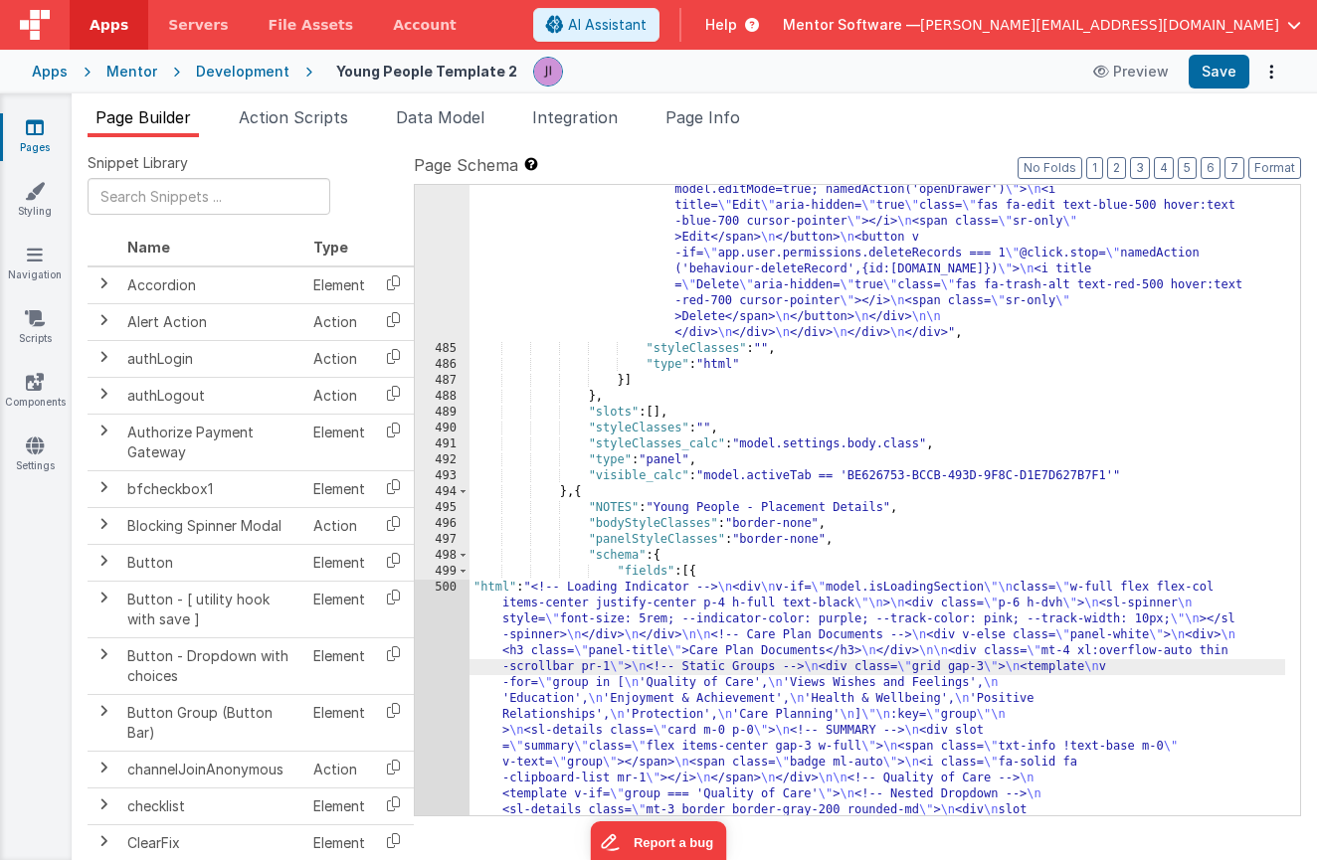
scroll to position [19760, 0]
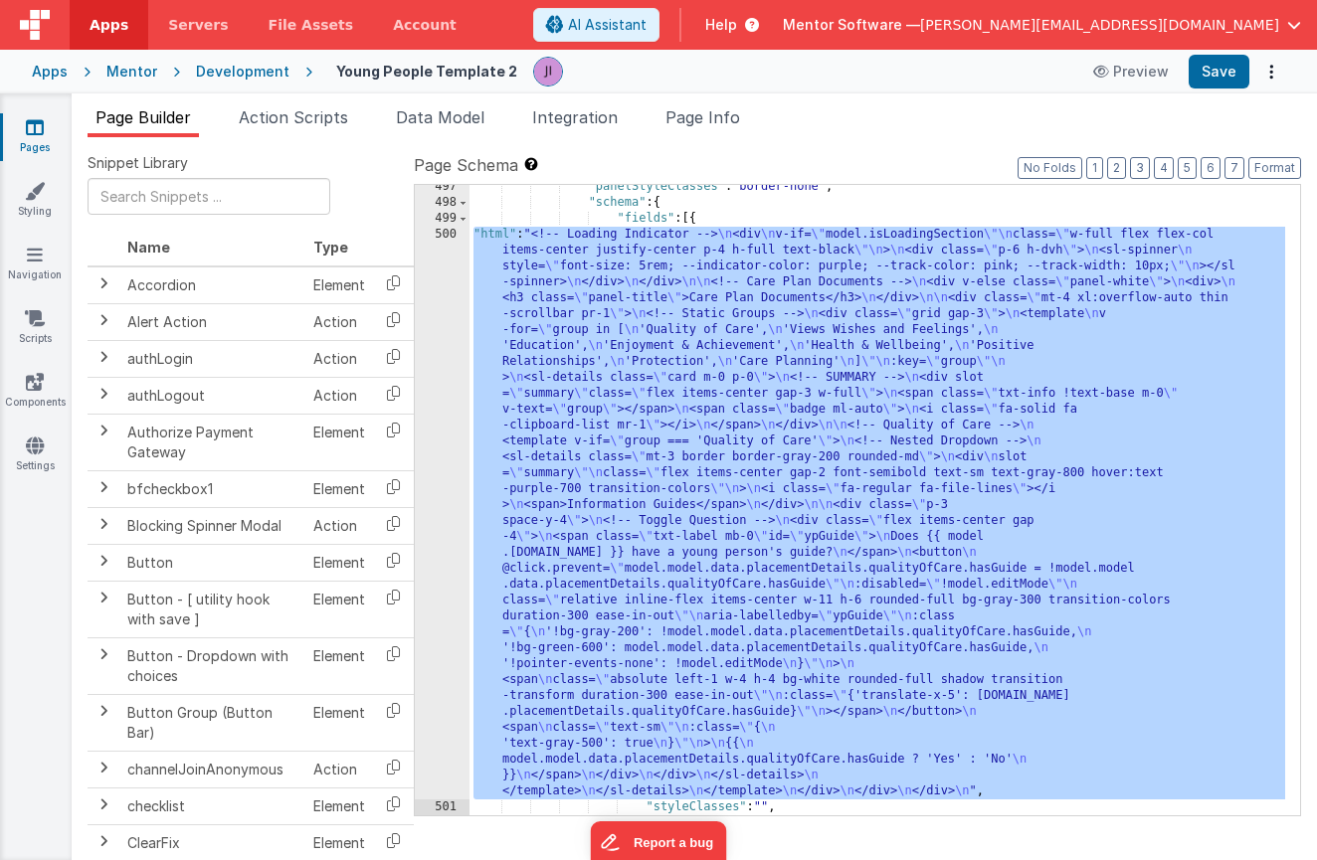
click at [454, 585] on div "500" at bounding box center [442, 513] width 55 height 573
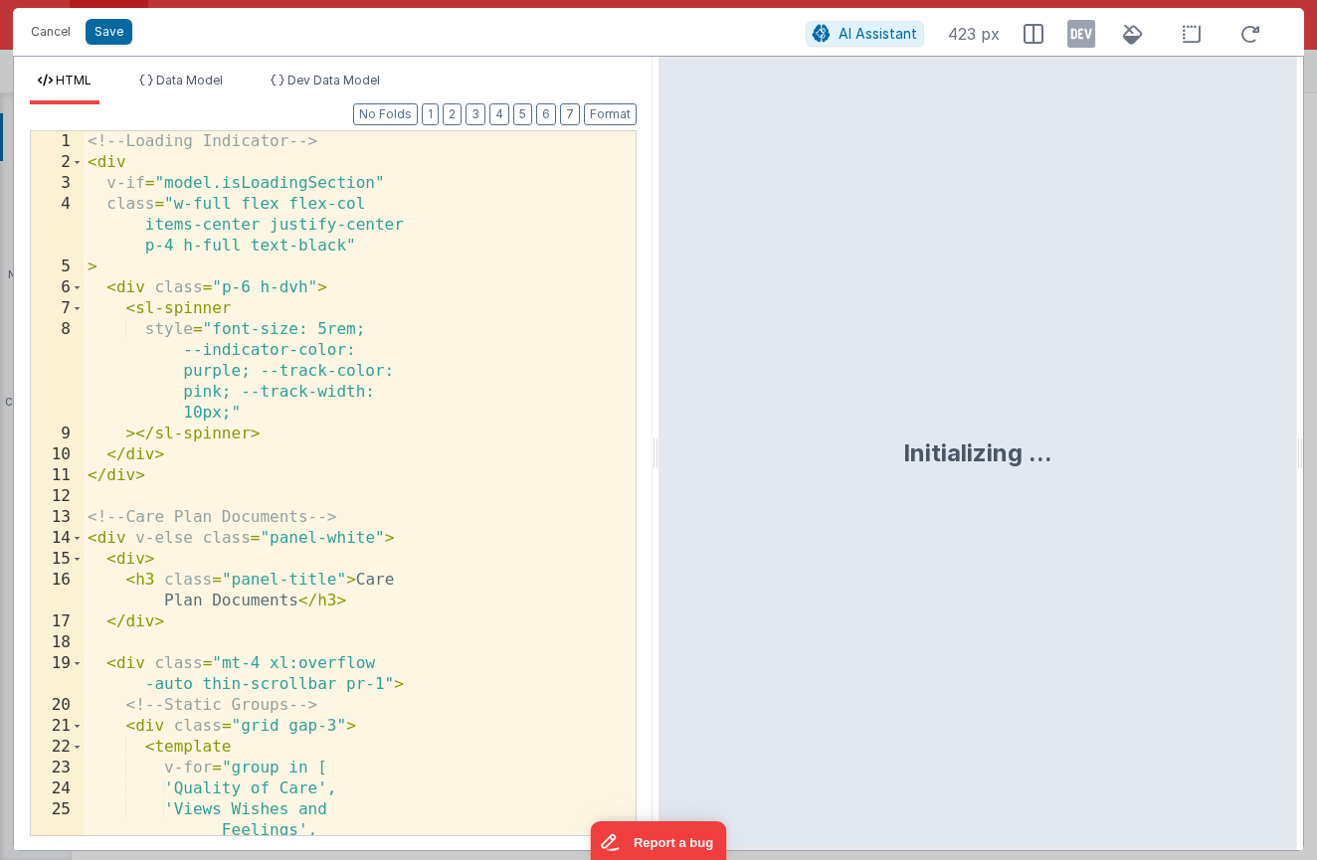
click at [438, 558] on div "<!-- Loading Indicator --> < div v-if = "model.isLoadingSection" class = "w-ful…" at bounding box center [352, 504] width 537 height 746
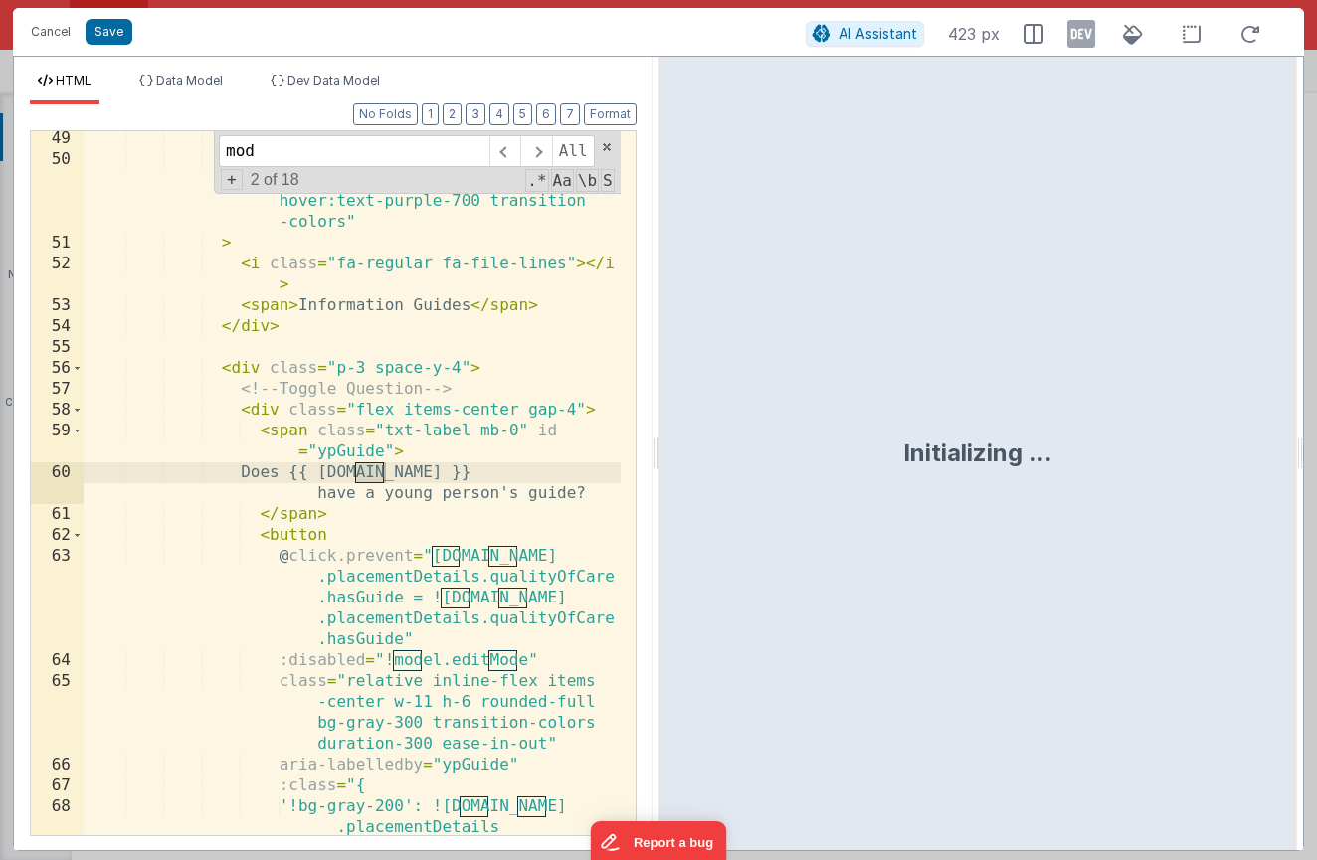
scroll to position [1152, 0]
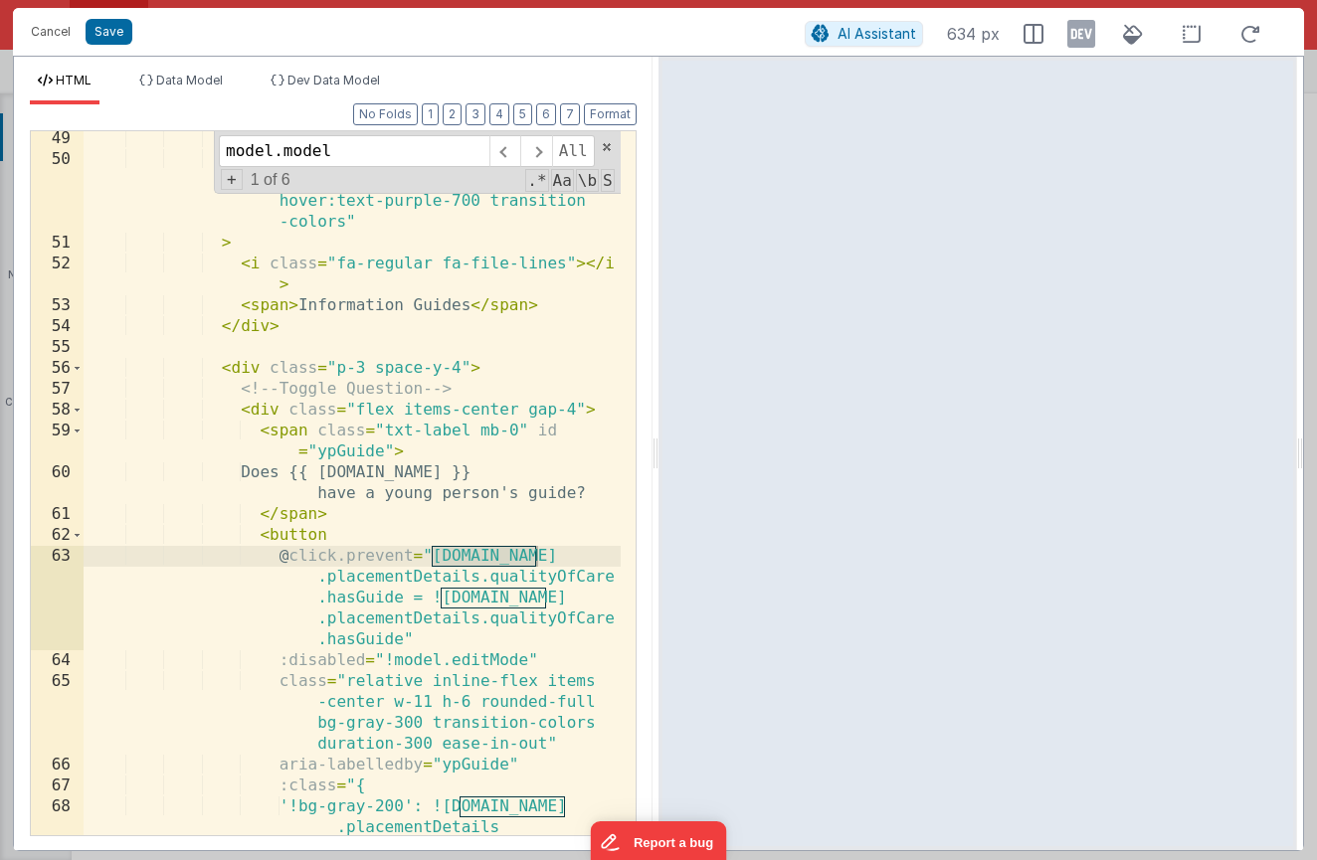
type input "model.model"
click at [212, 181] on div "slot = "summary" class = "flex items-center gap-2 font -semibold text-sm text-g…" at bounding box center [352, 522] width 537 height 788
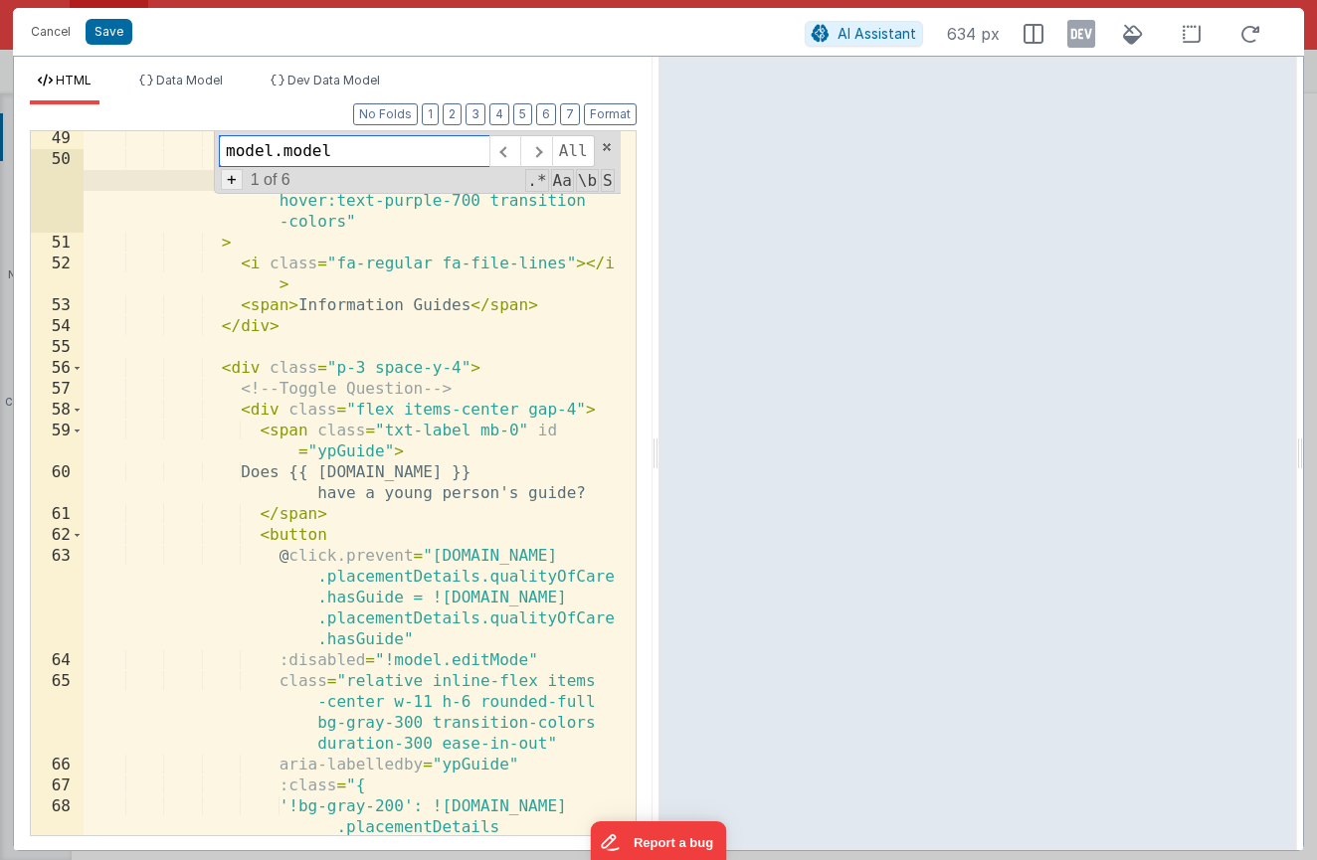
click at [233, 181] on span "+" at bounding box center [232, 179] width 22 height 21
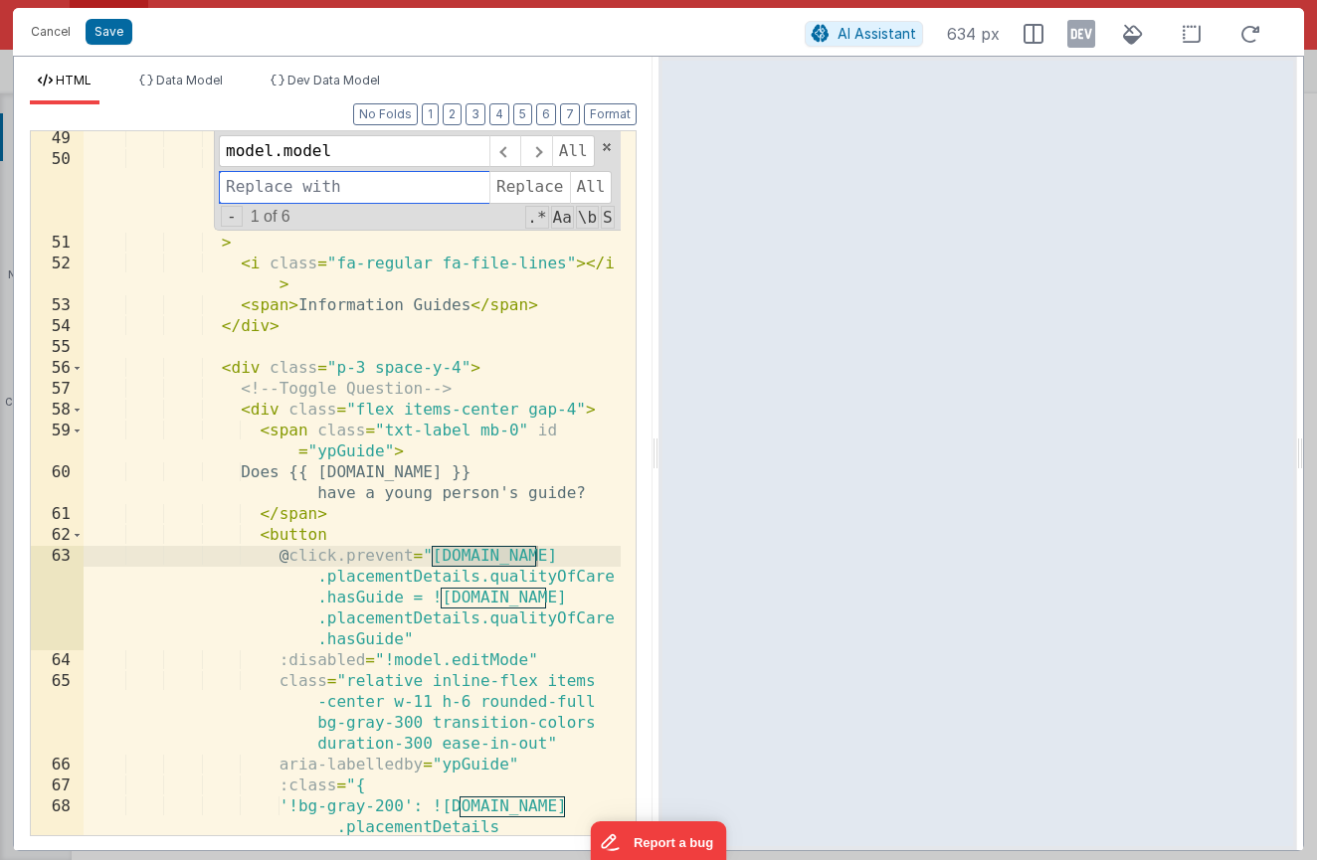
click at [285, 181] on input at bounding box center [354, 187] width 271 height 32
type input "model"
click at [580, 184] on span "All" at bounding box center [591, 187] width 43 height 32
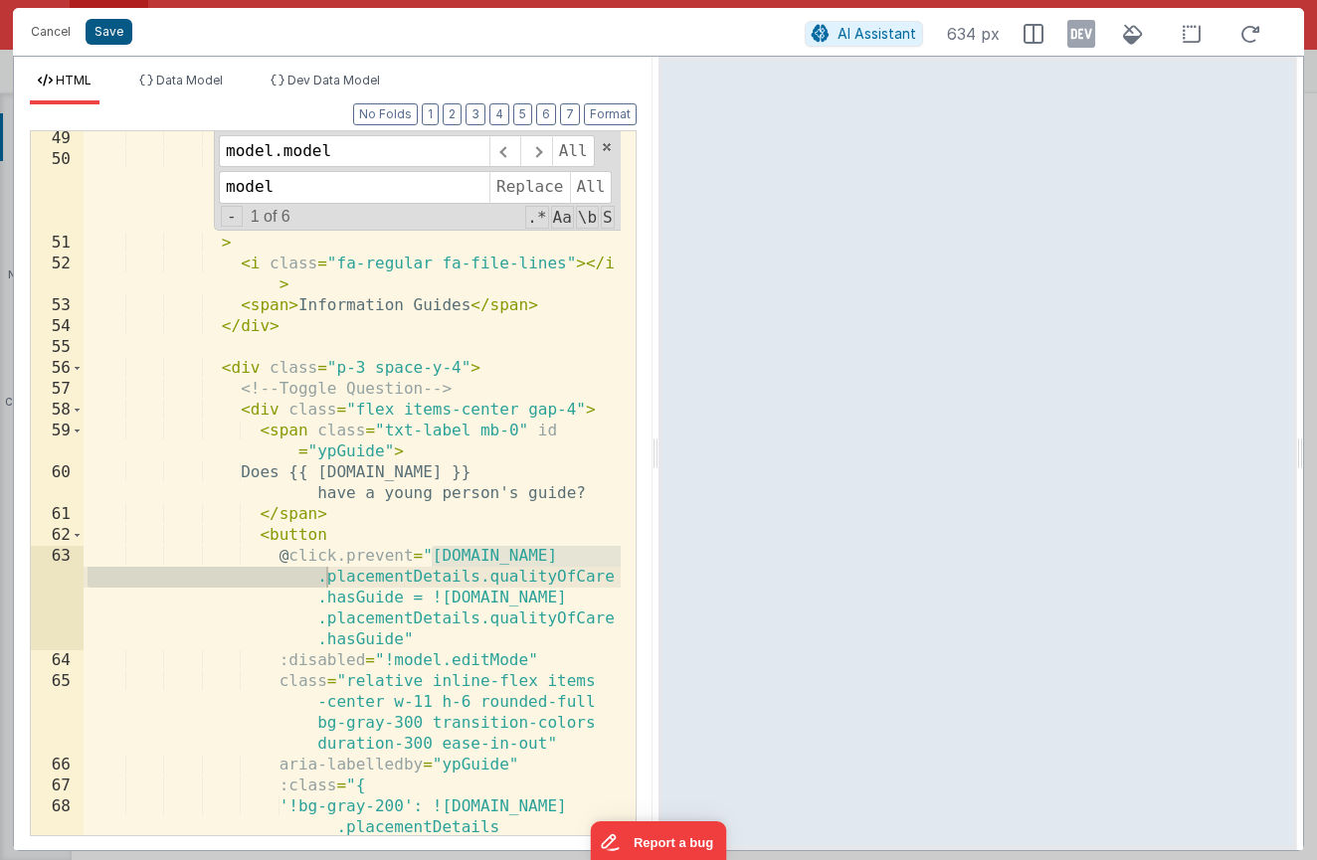
click at [102, 27] on button "Save" at bounding box center [109, 32] width 47 height 26
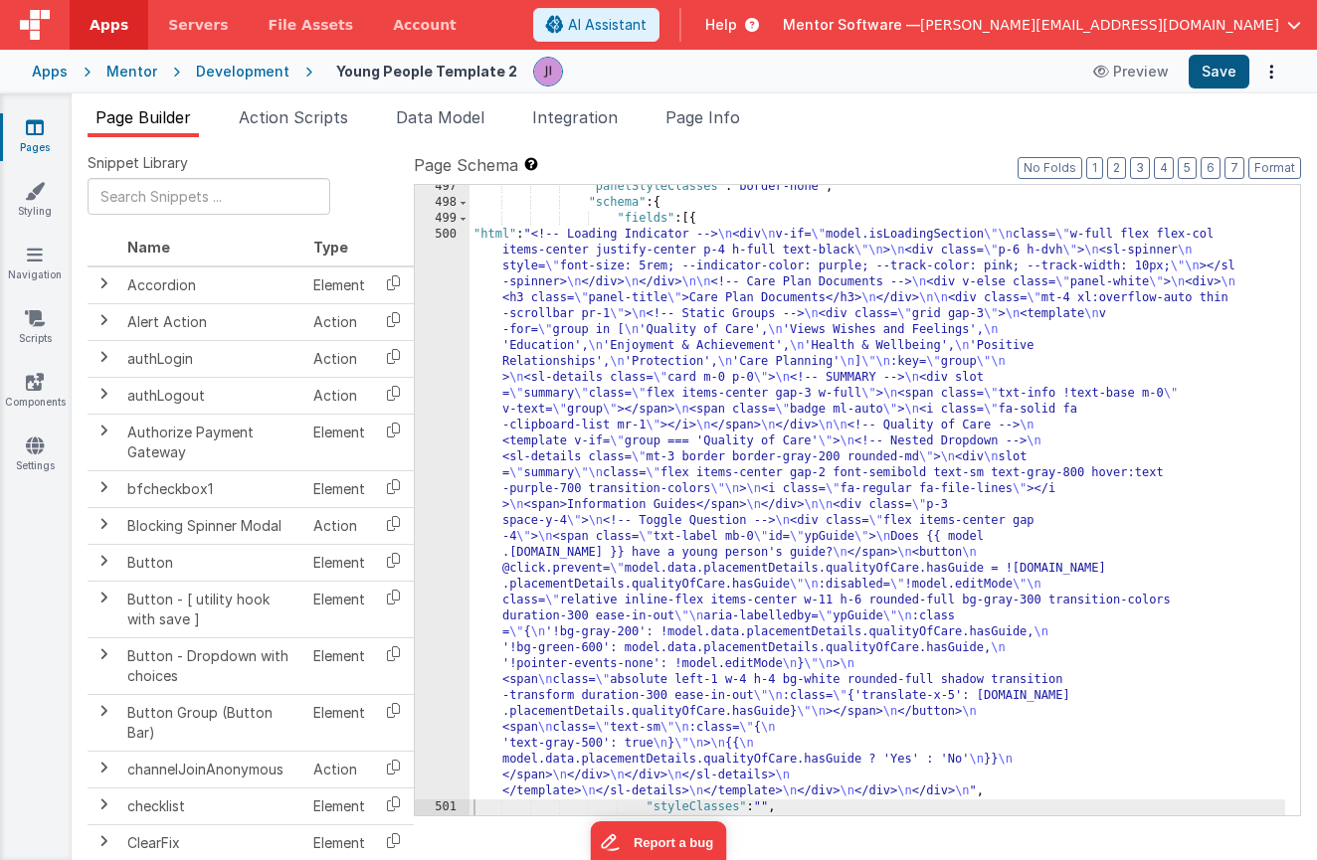
click at [1220, 66] on button "Save" at bounding box center [1219, 72] width 61 height 34
click at [571, 639] on div ""panelStyleClasses" : "border-none" , "schema" : { "fields" : [{ "html" : "<!--…" at bounding box center [877, 510] width 816 height 662
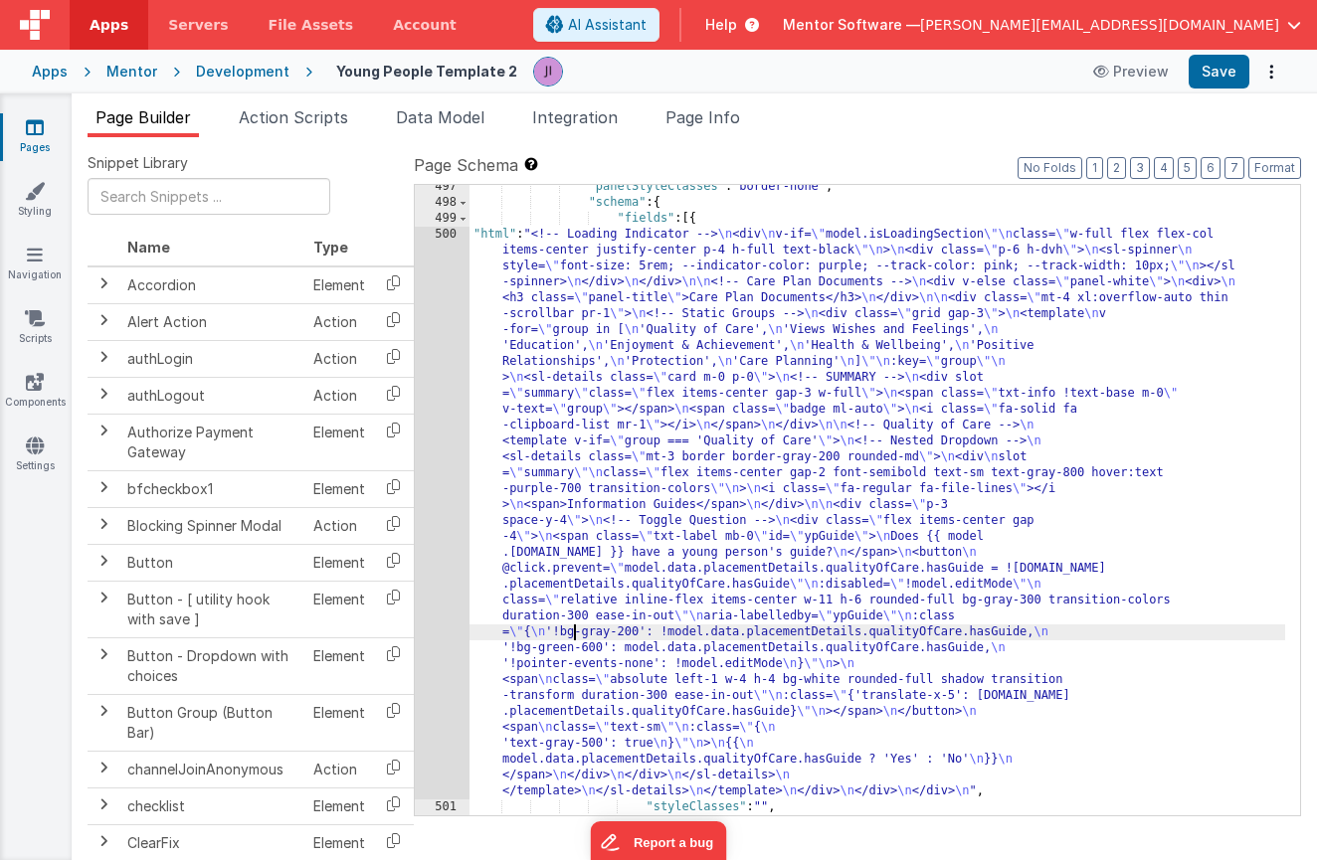
click at [431, 579] on div "500" at bounding box center [442, 513] width 55 height 573
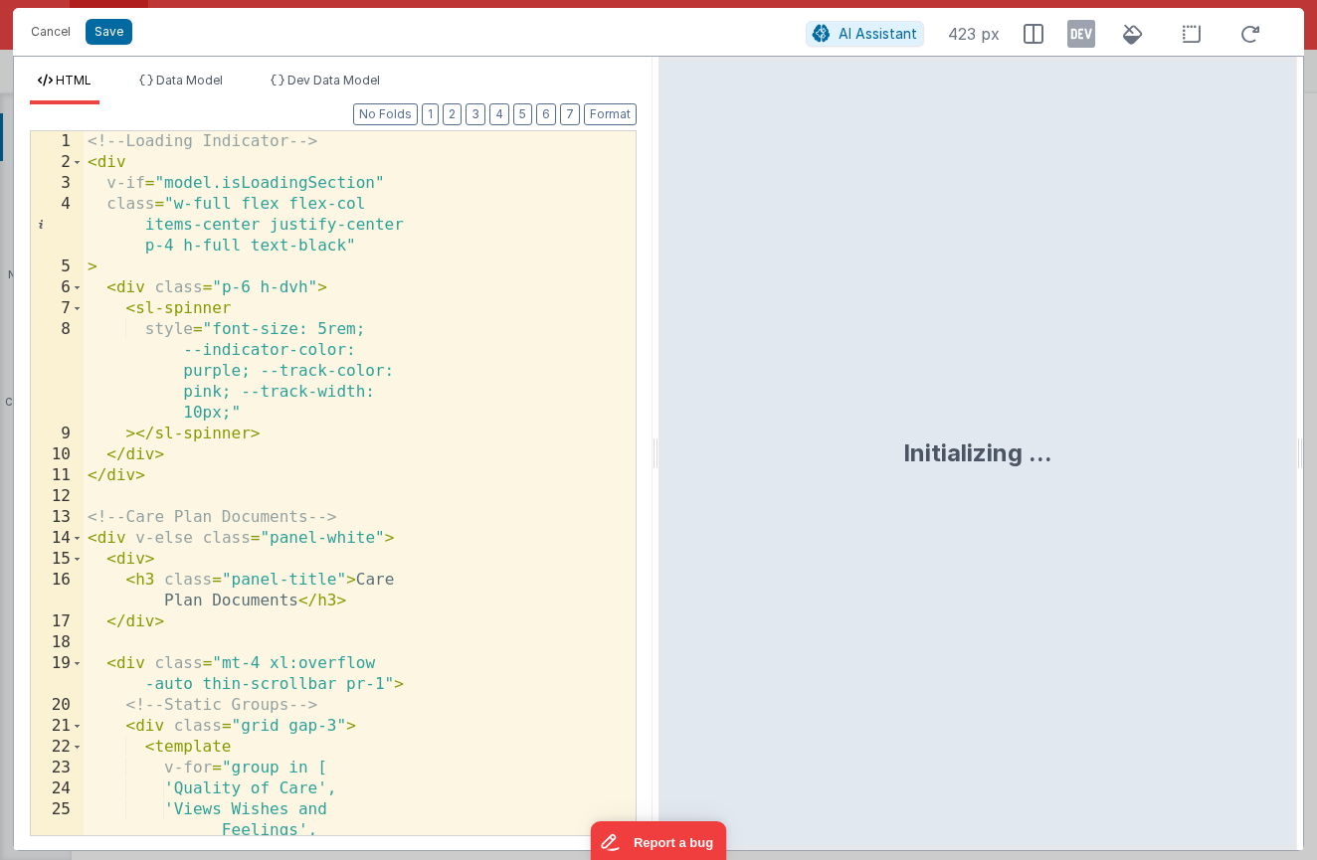
click at [381, 353] on div "<!-- Loading Indicator --> < div v-if = "model.isLoadingSection" class = "w-ful…" at bounding box center [352, 504] width 537 height 746
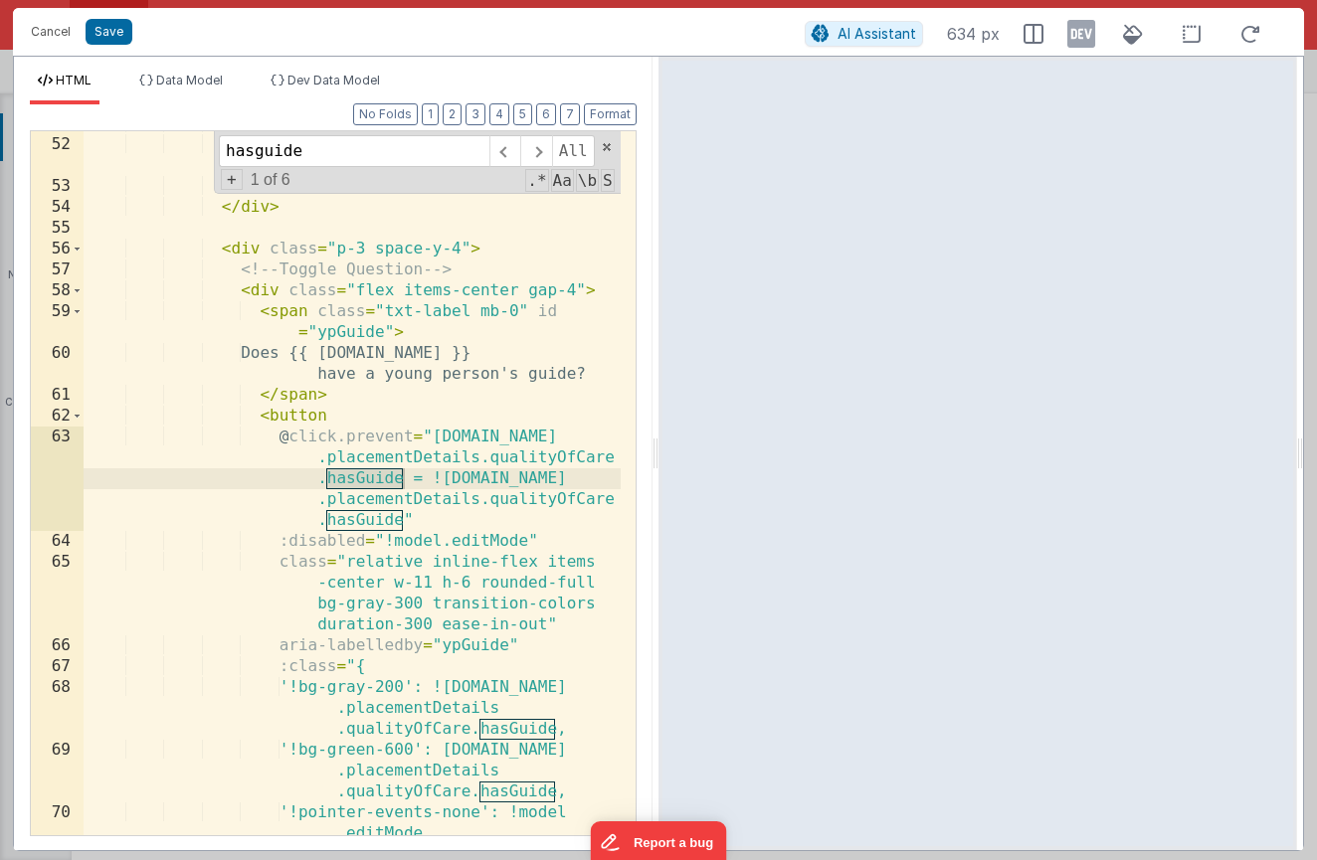
scroll to position [1271, 0]
type input "hasguide"
click at [408, 464] on div "> < i class = "fa-regular fa-file-lines" > </ i > < span > Information Guides <…" at bounding box center [352, 496] width 537 height 767
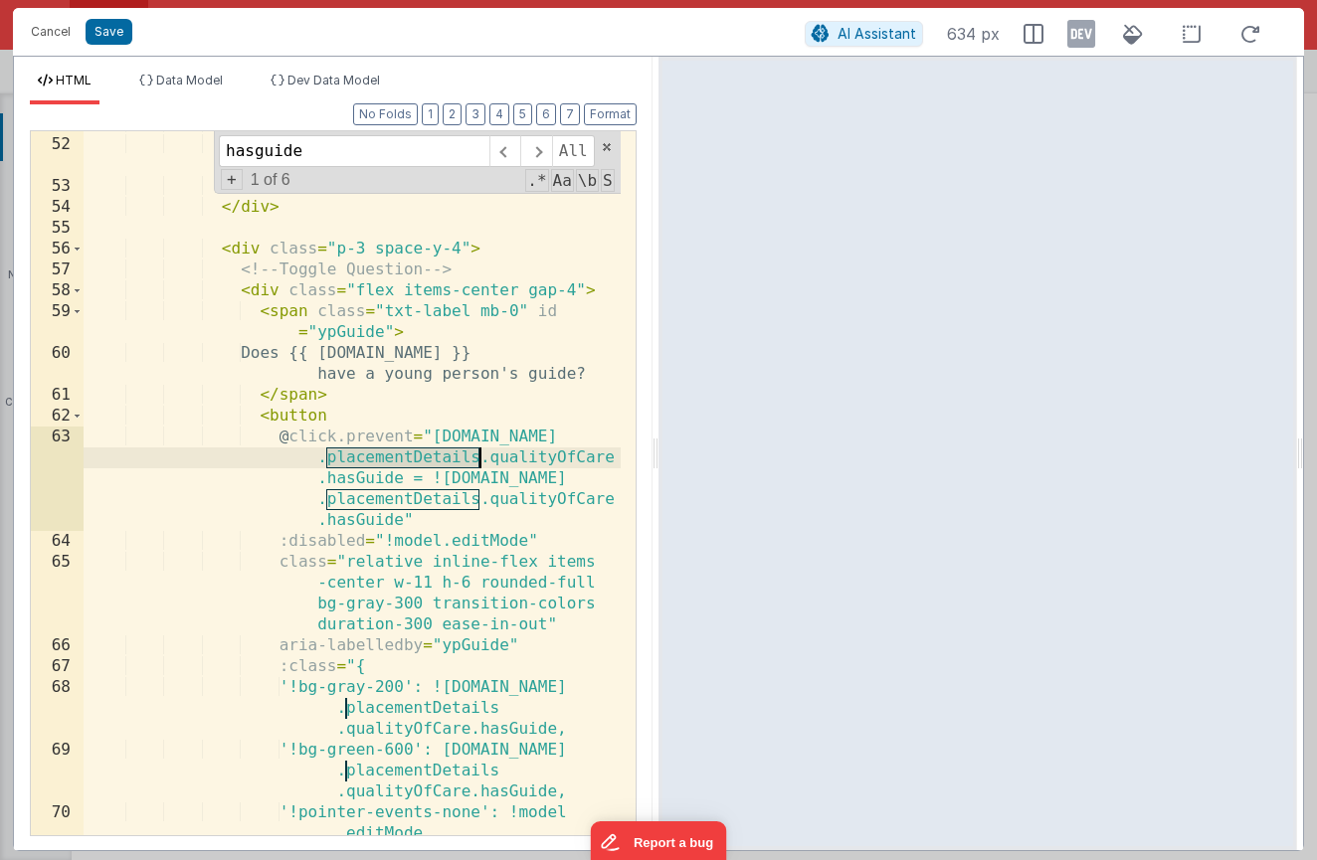
click at [408, 464] on div "> < i class = "fa-regular fa-file-lines" > </ i > < span > Information Guides <…" at bounding box center [352, 496] width 537 height 767
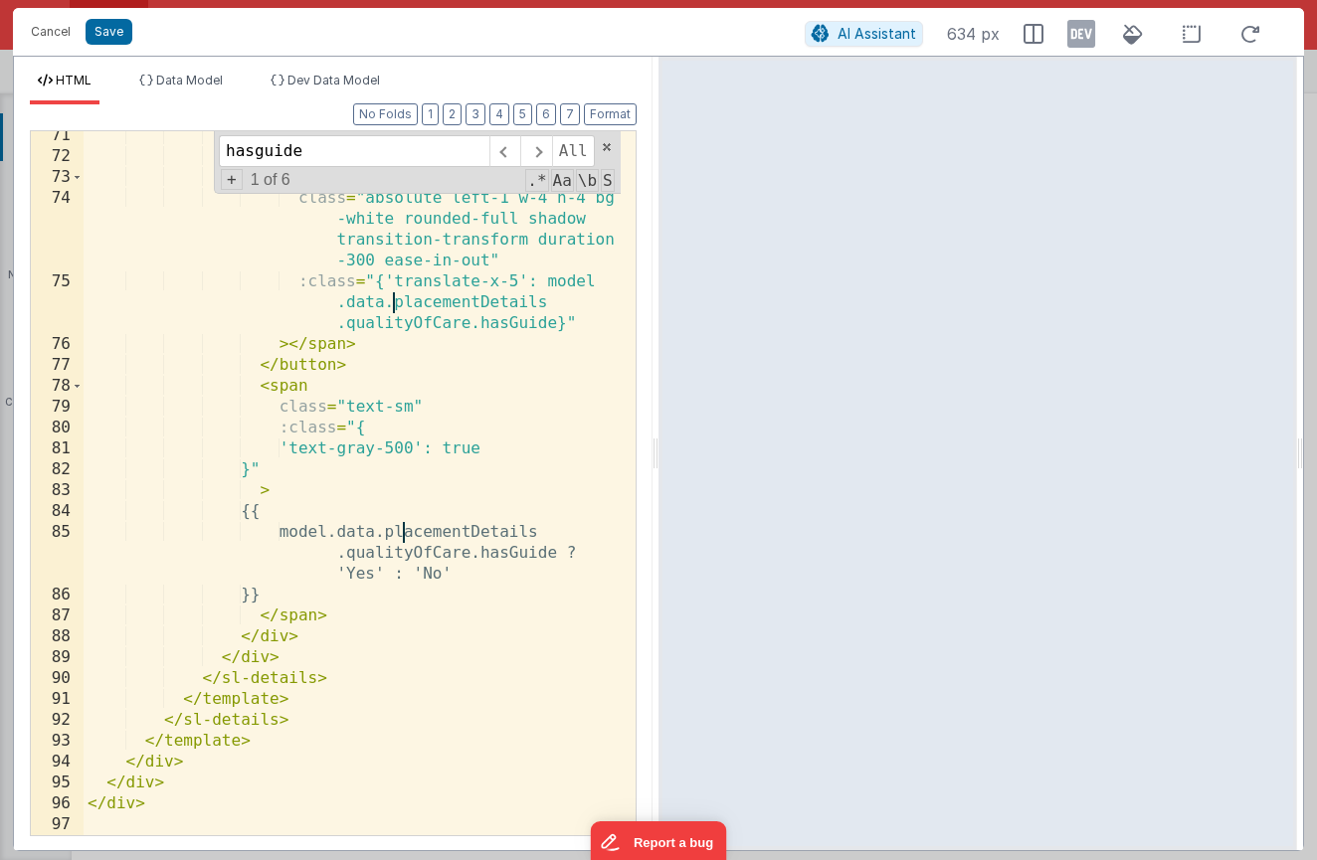
scroll to position [1990, 0]
click at [205, 86] on span "Data Model" at bounding box center [189, 80] width 67 height 15
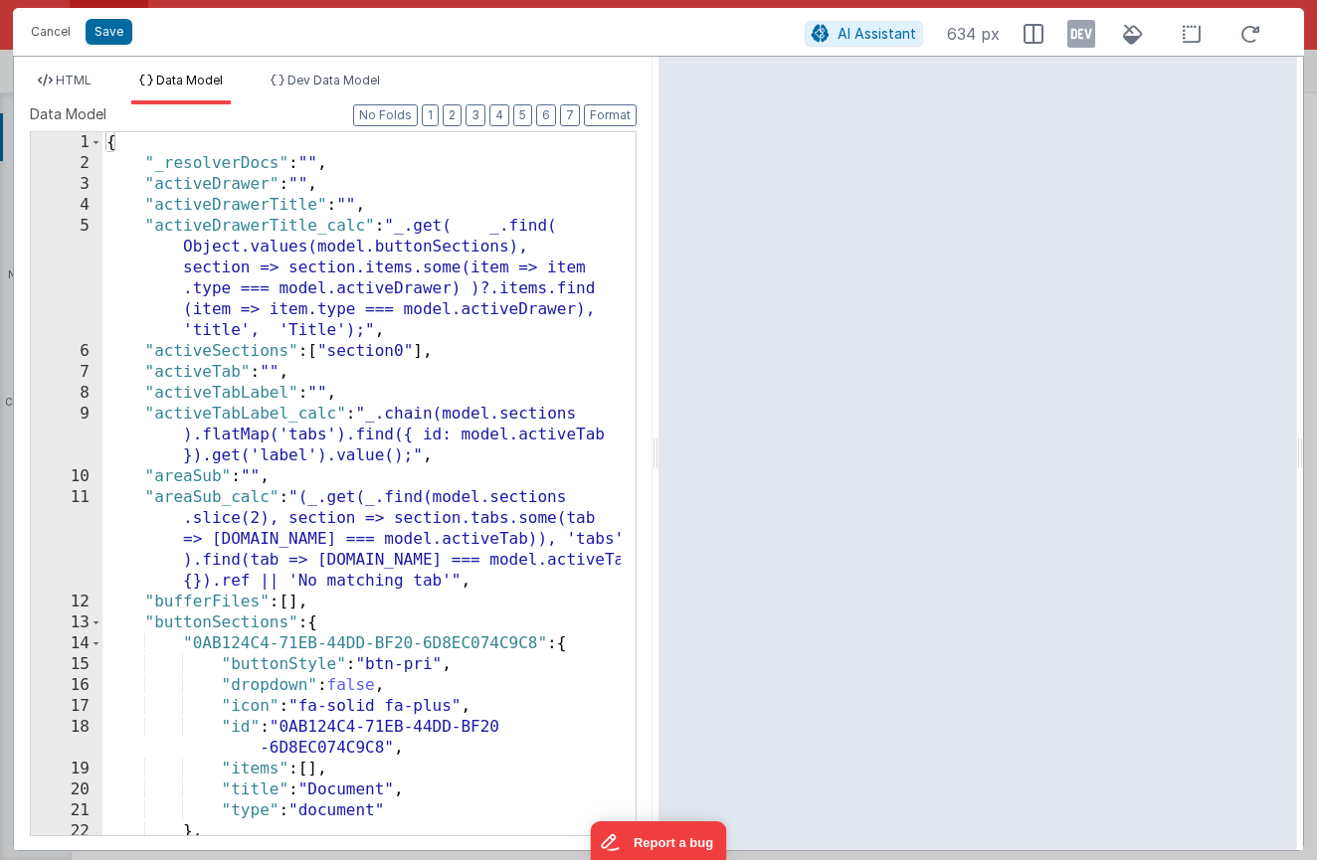
click at [450, 224] on div "{ "_resolverDocs" : "" , "activeDrawer" : "" , "activeDrawerTitle" : "" , "acti…" at bounding box center [361, 504] width 518 height 745
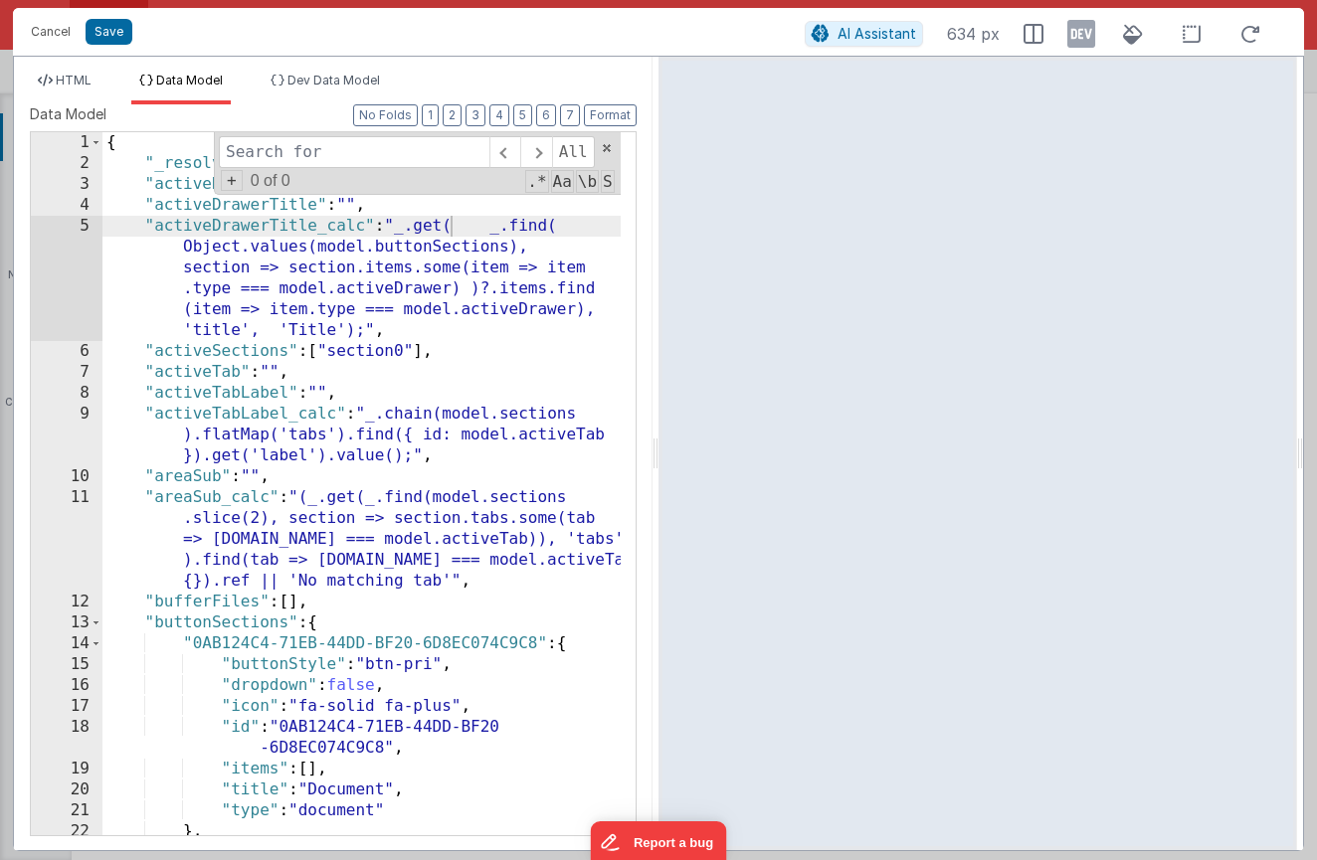
type input "g"
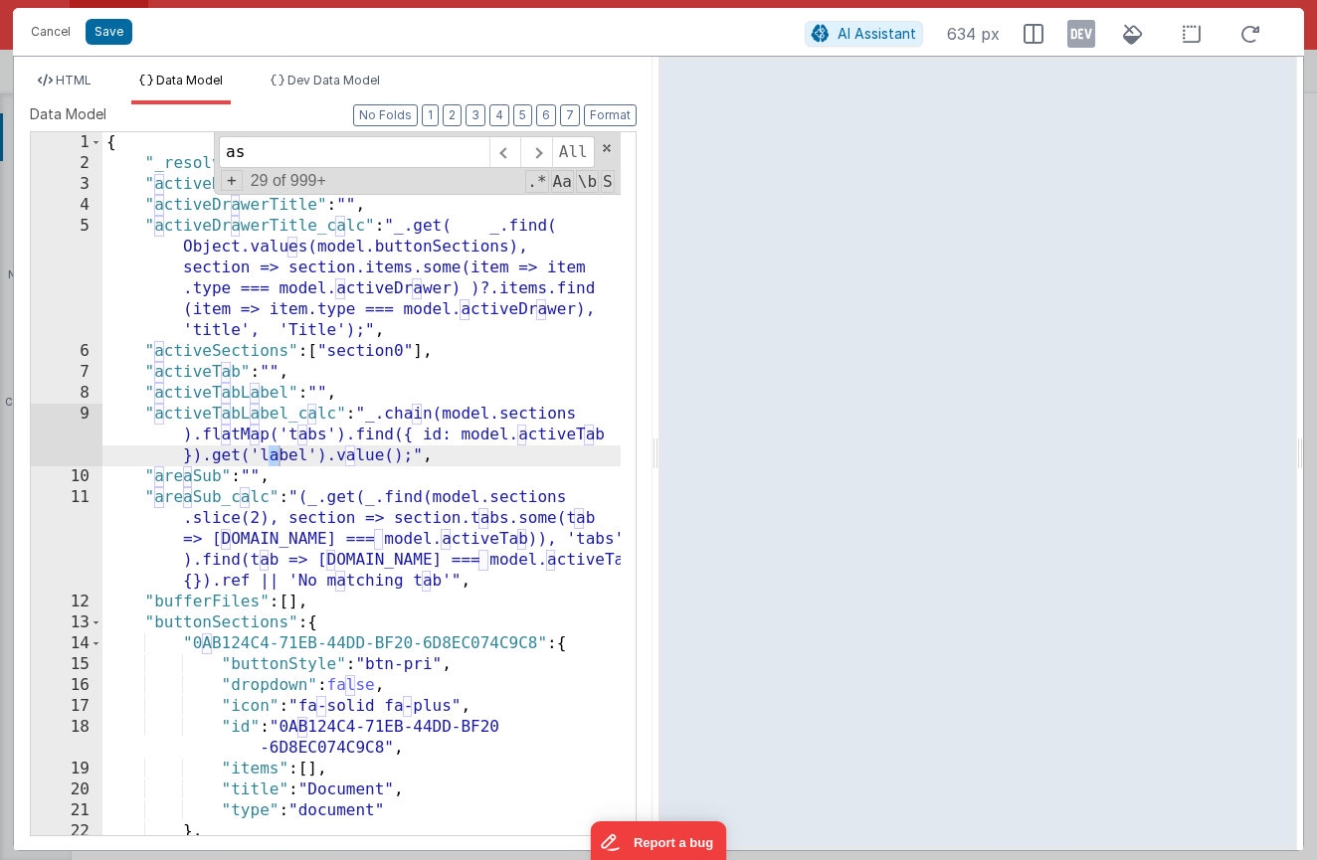
type input "a"
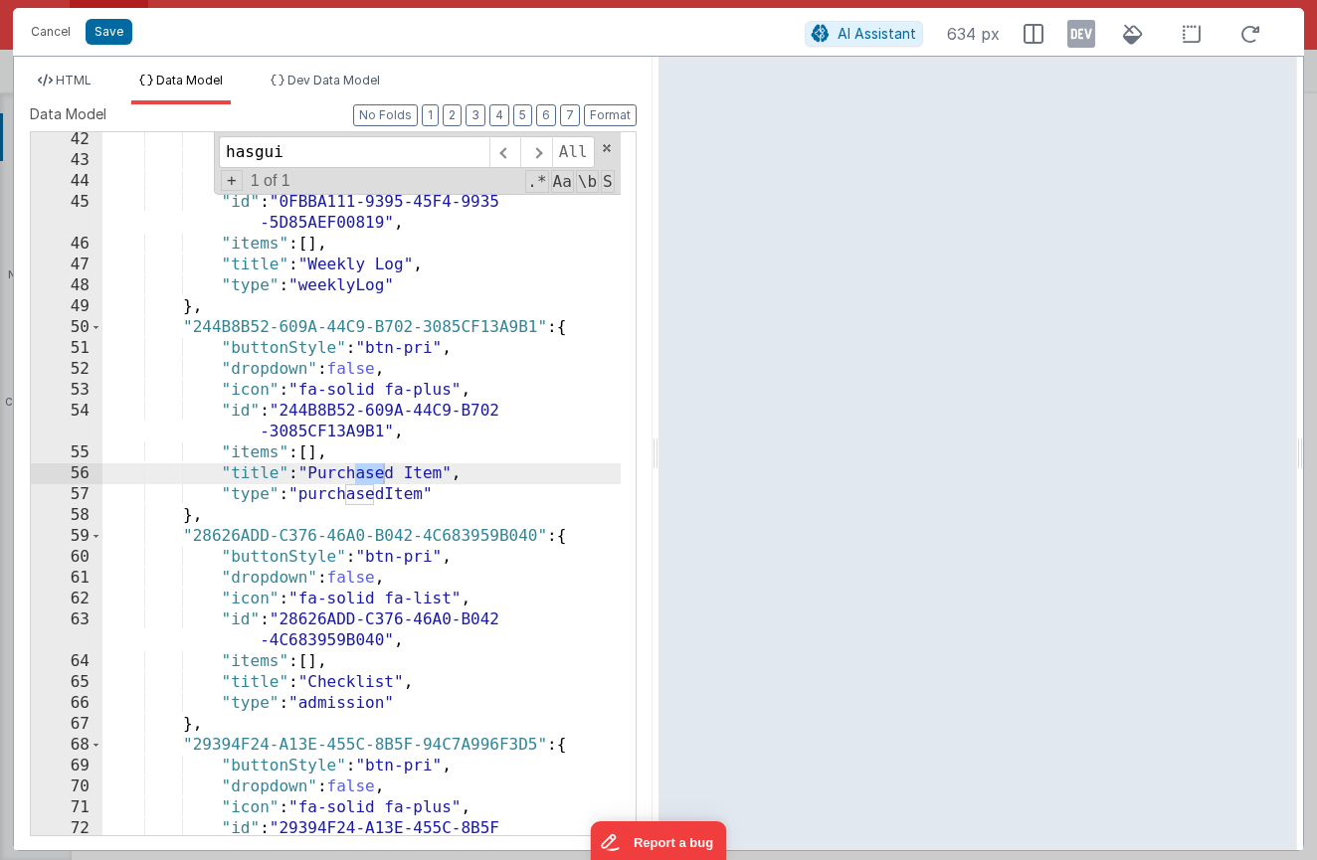
scroll to position [16455, 0]
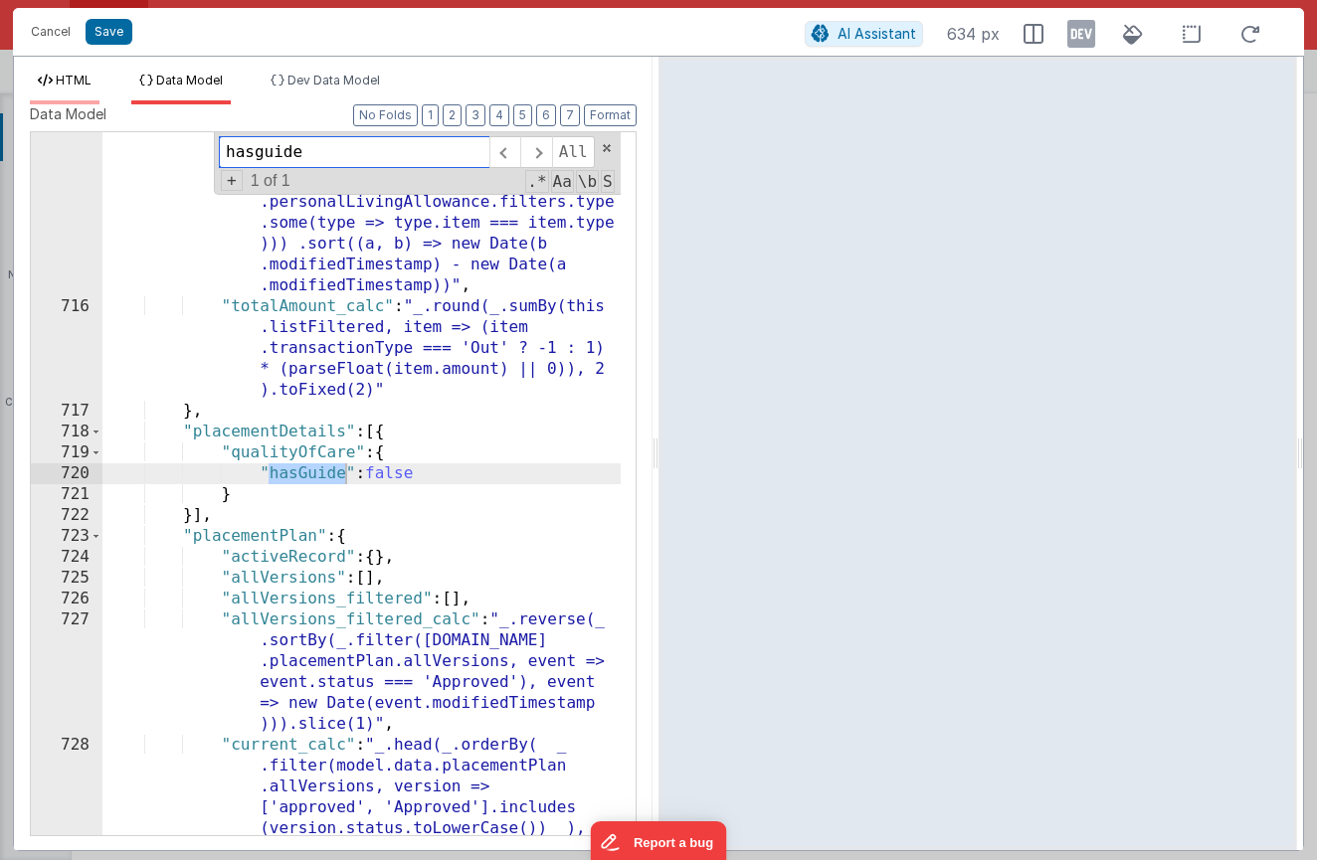
type input "hasguide"
click at [61, 79] on span "HTML" at bounding box center [74, 80] width 36 height 15
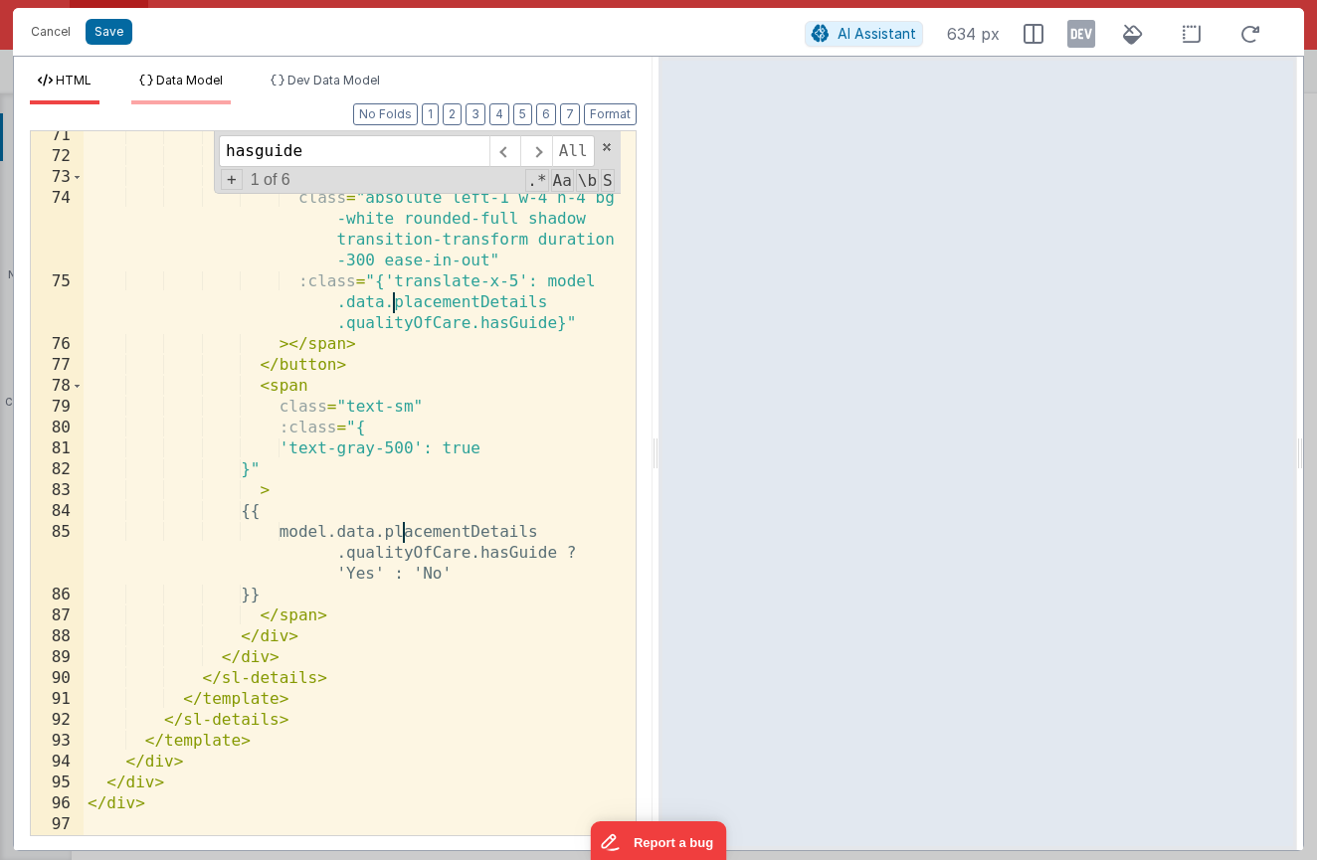
click at [180, 81] on span "Data Model" at bounding box center [189, 80] width 67 height 15
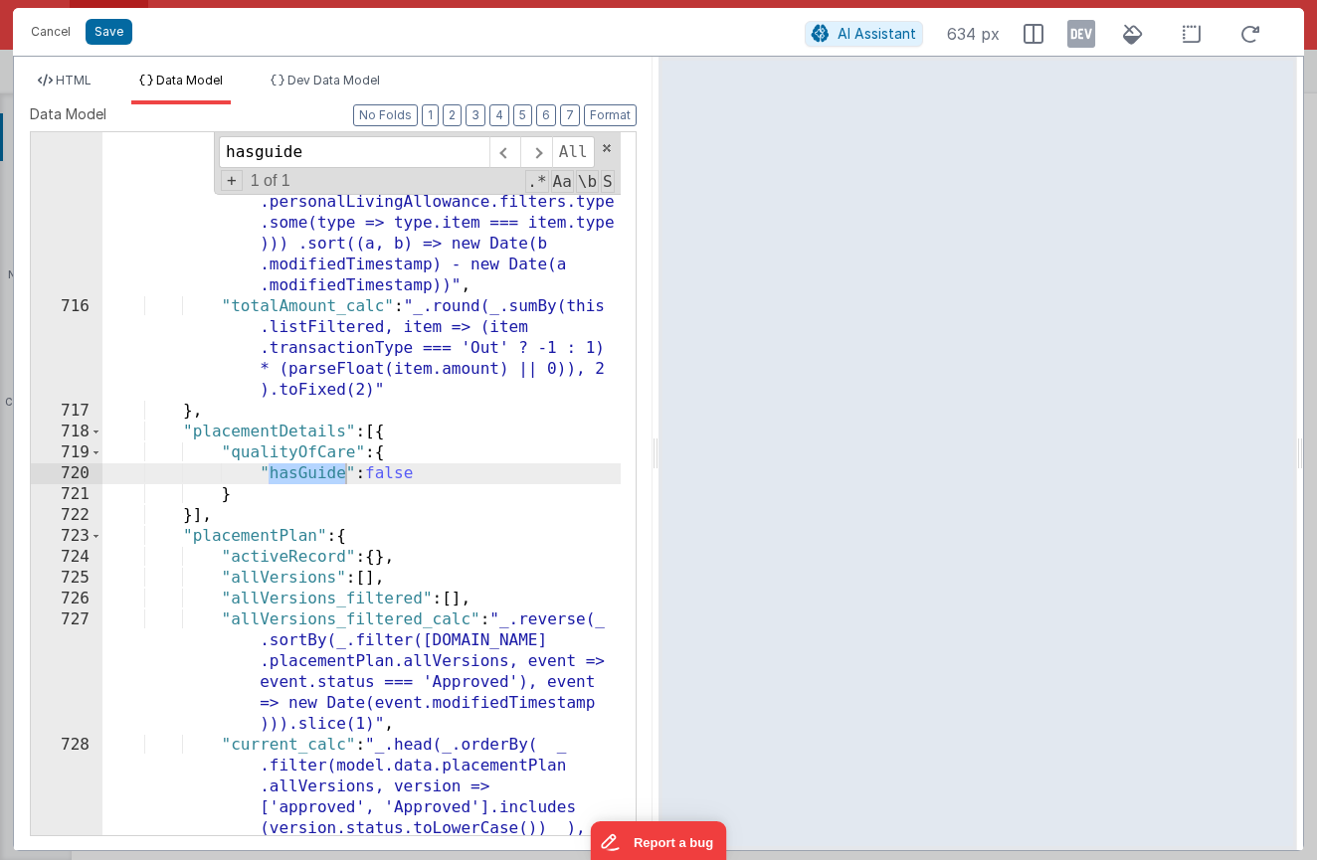
click at [337, 402] on div ""listFiltered_calc" : "this.list.filter (item => (!model.searchQuery || JSON .s…" at bounding box center [361, 596] width 518 height 1100
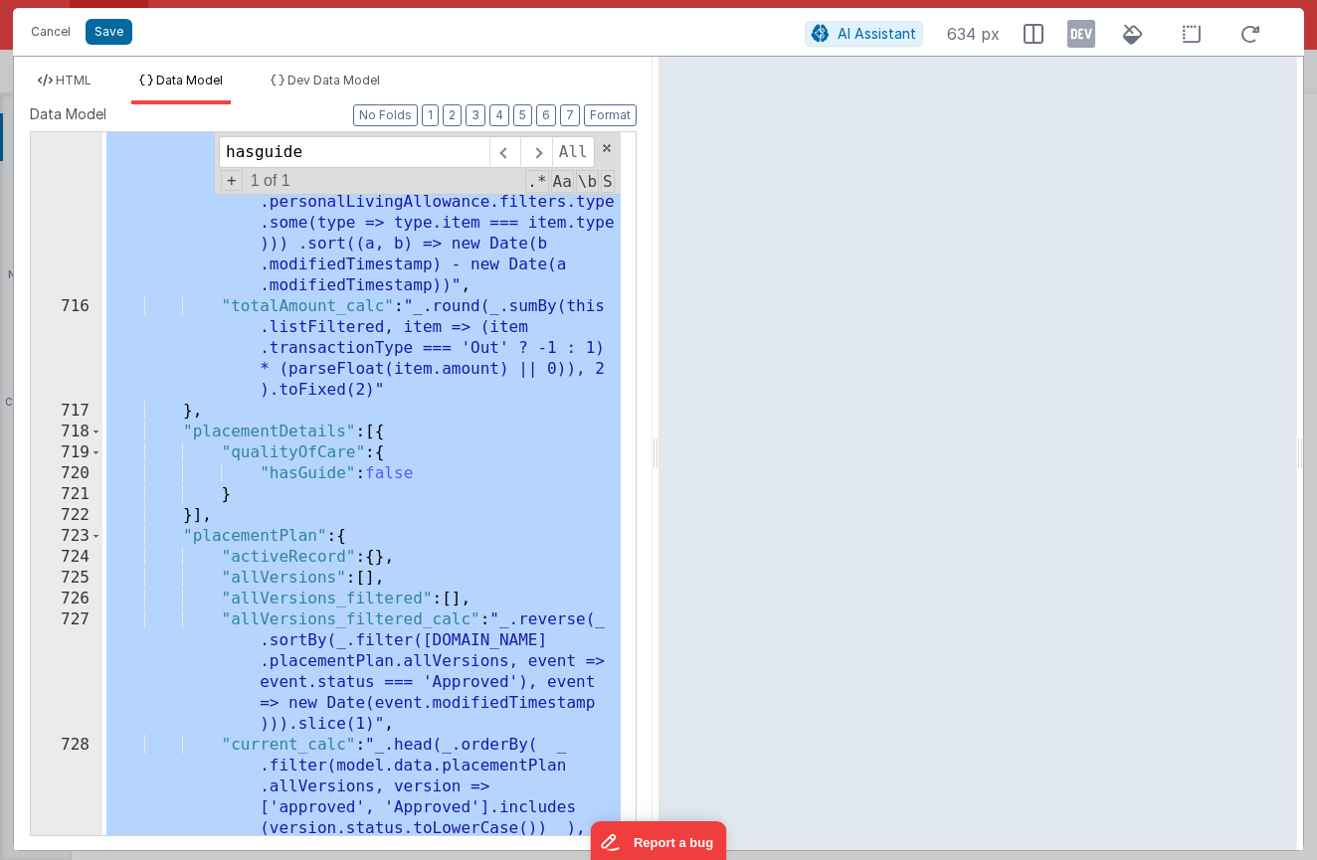
scroll to position [31888, 0]
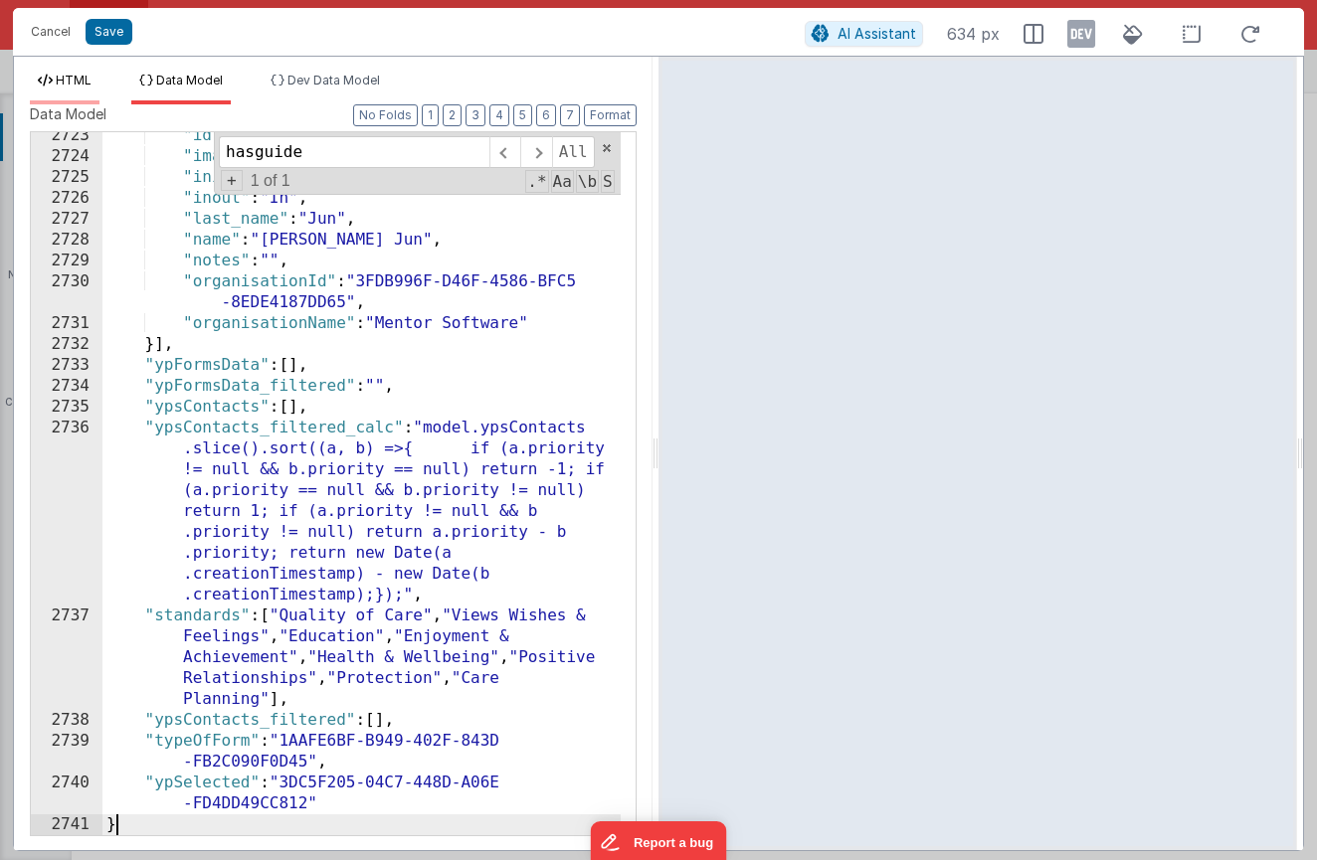
drag, startPoint x: 75, startPoint y: 92, endPoint x: 90, endPoint y: 103, distance: 19.1
click at [74, 92] on li "HTML" at bounding box center [65, 89] width 70 height 32
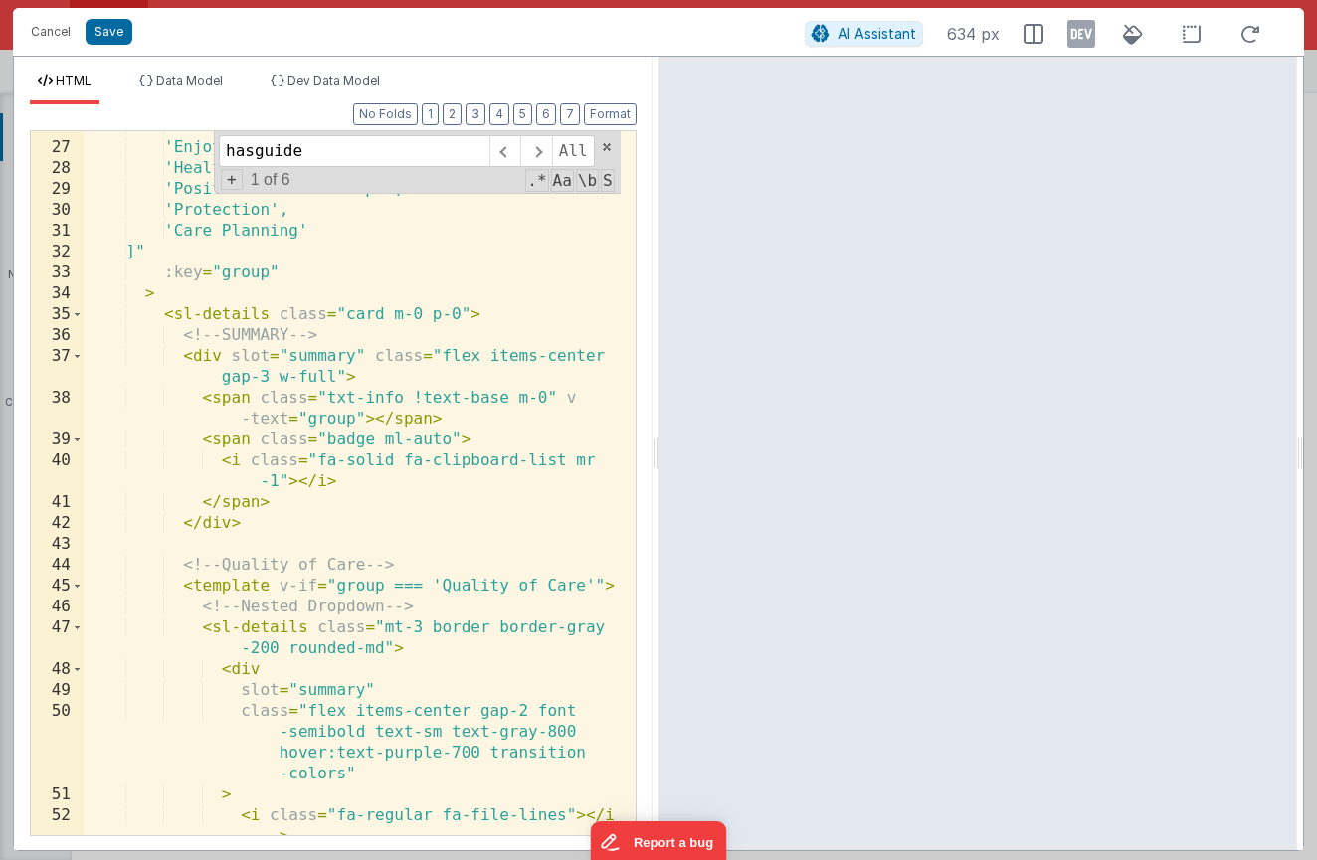
scroll to position [0, 0]
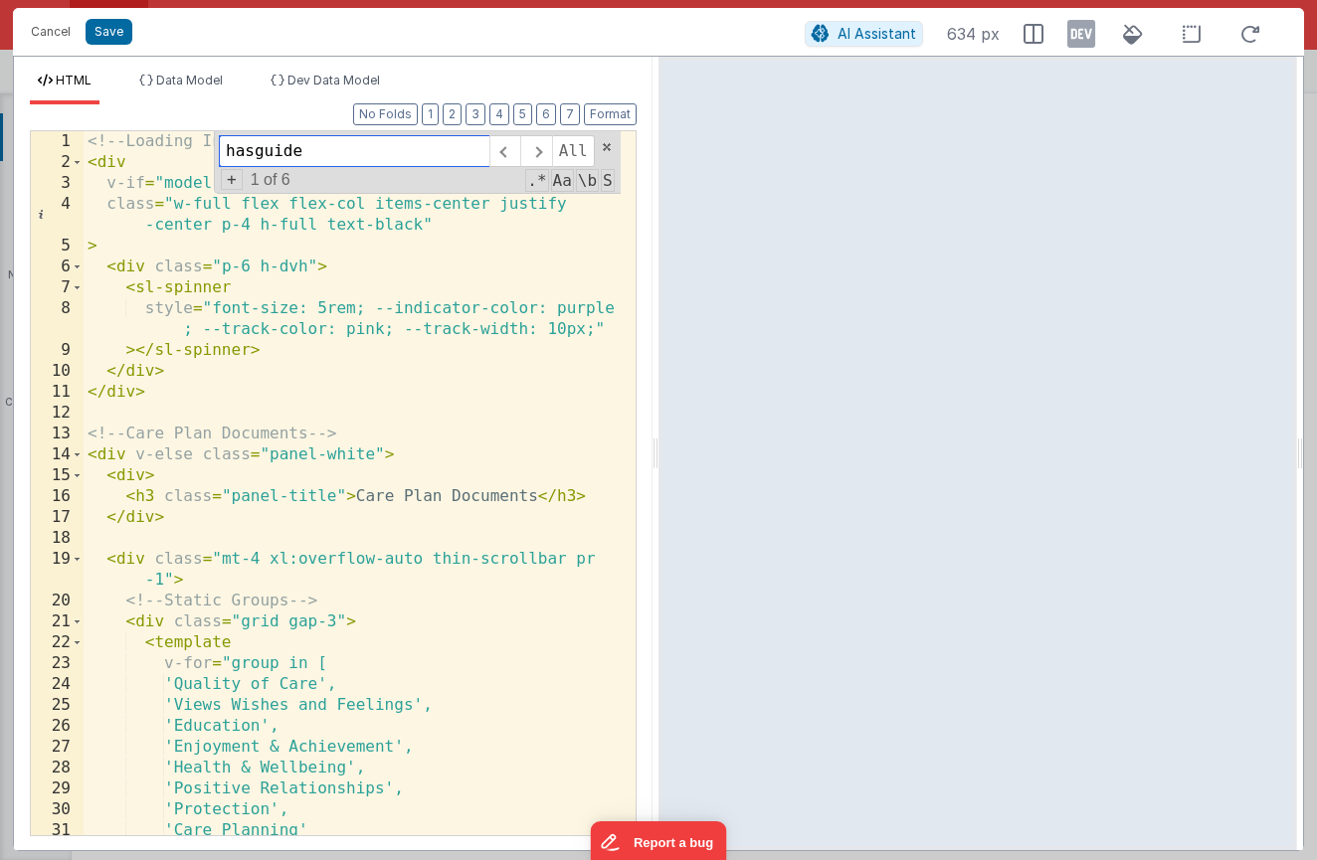
click at [613, 153] on div "hasguide All Replace All + 1 of 6 .* Aa \b S" at bounding box center [417, 162] width 407 height 63
click at [609, 150] on span at bounding box center [607, 147] width 14 height 14
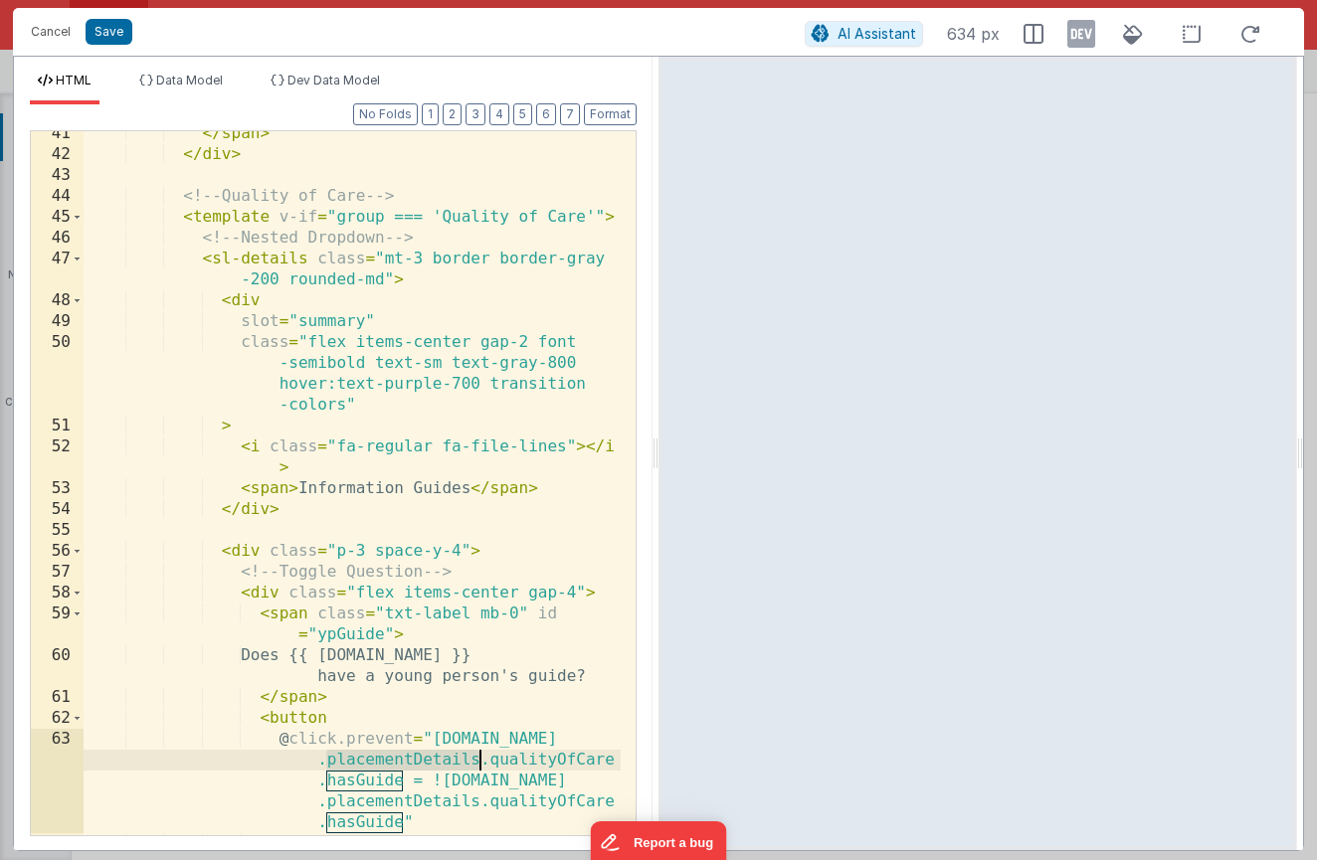
scroll to position [975, 0]
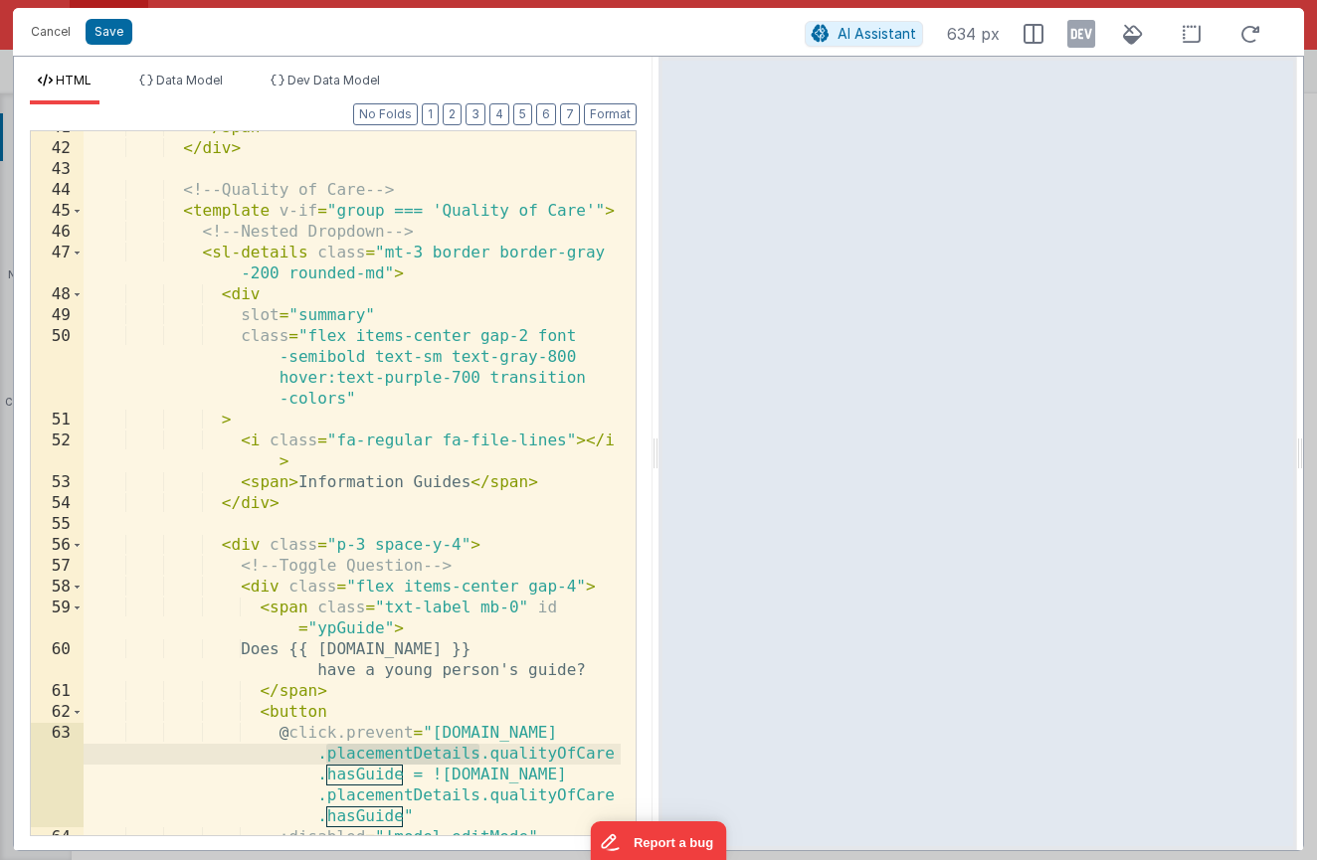
click at [207, 550] on div "</ span > </ div > <!-- Quality of Care --> < template v-if = "group === 'Quali…" at bounding box center [352, 490] width 537 height 746
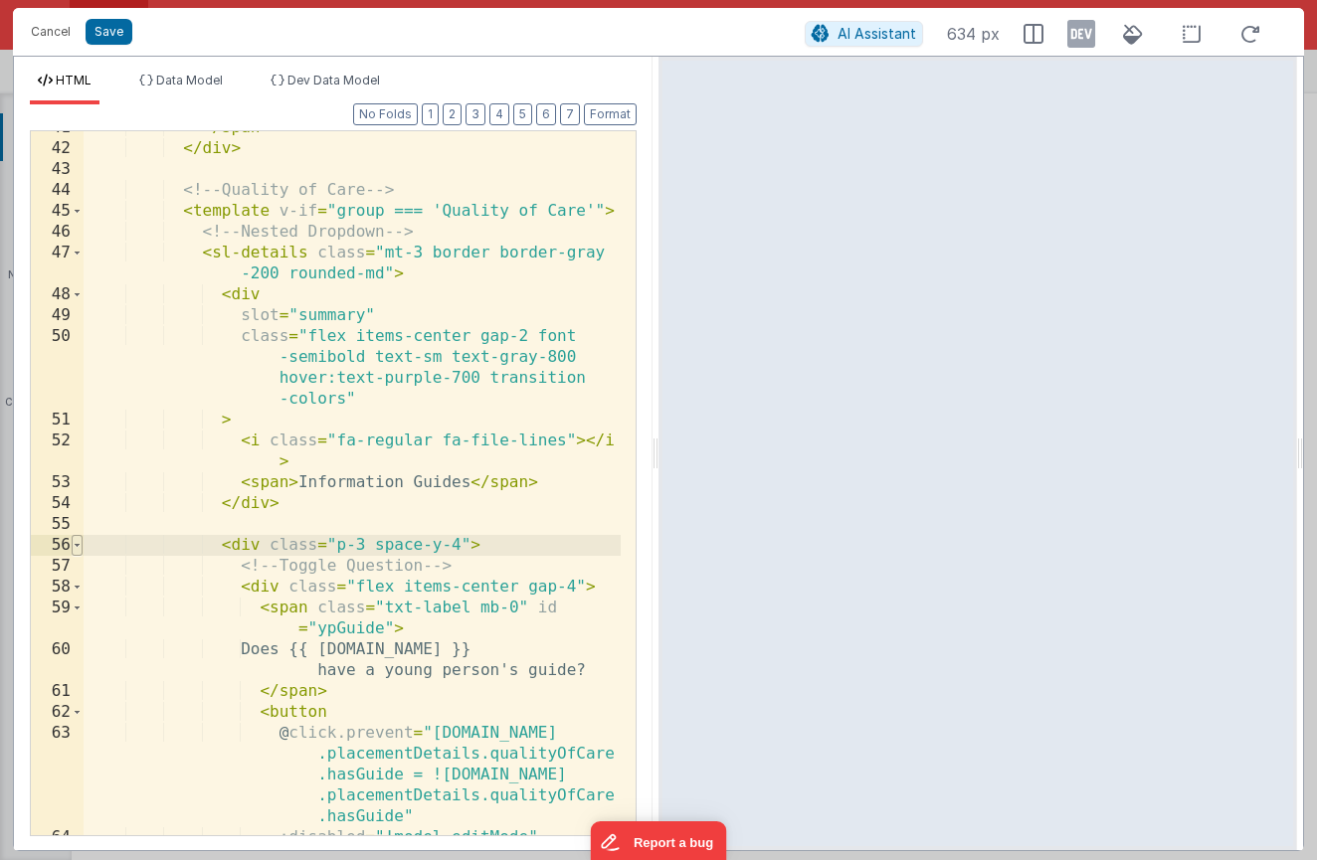
click at [79, 547] on span at bounding box center [77, 545] width 11 height 21
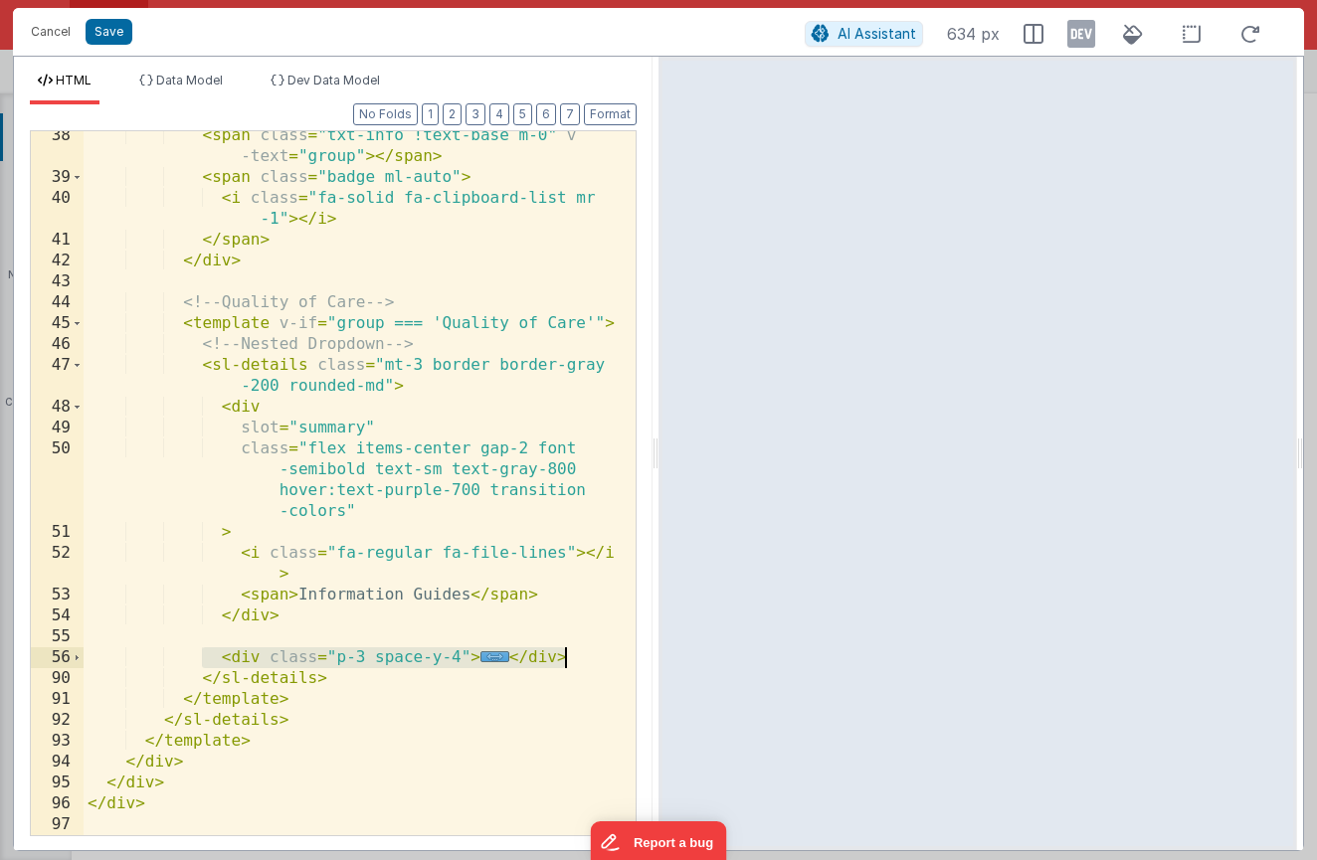
drag, startPoint x: 201, startPoint y: 651, endPoint x: 611, endPoint y: 660, distance: 409.9
click at [611, 660] on div "< span class = "txt-info !text-base m-0" v -text = "group" > </ span > < span c…" at bounding box center [352, 508] width 537 height 767
click at [498, 654] on span "..." at bounding box center [494, 656] width 29 height 11
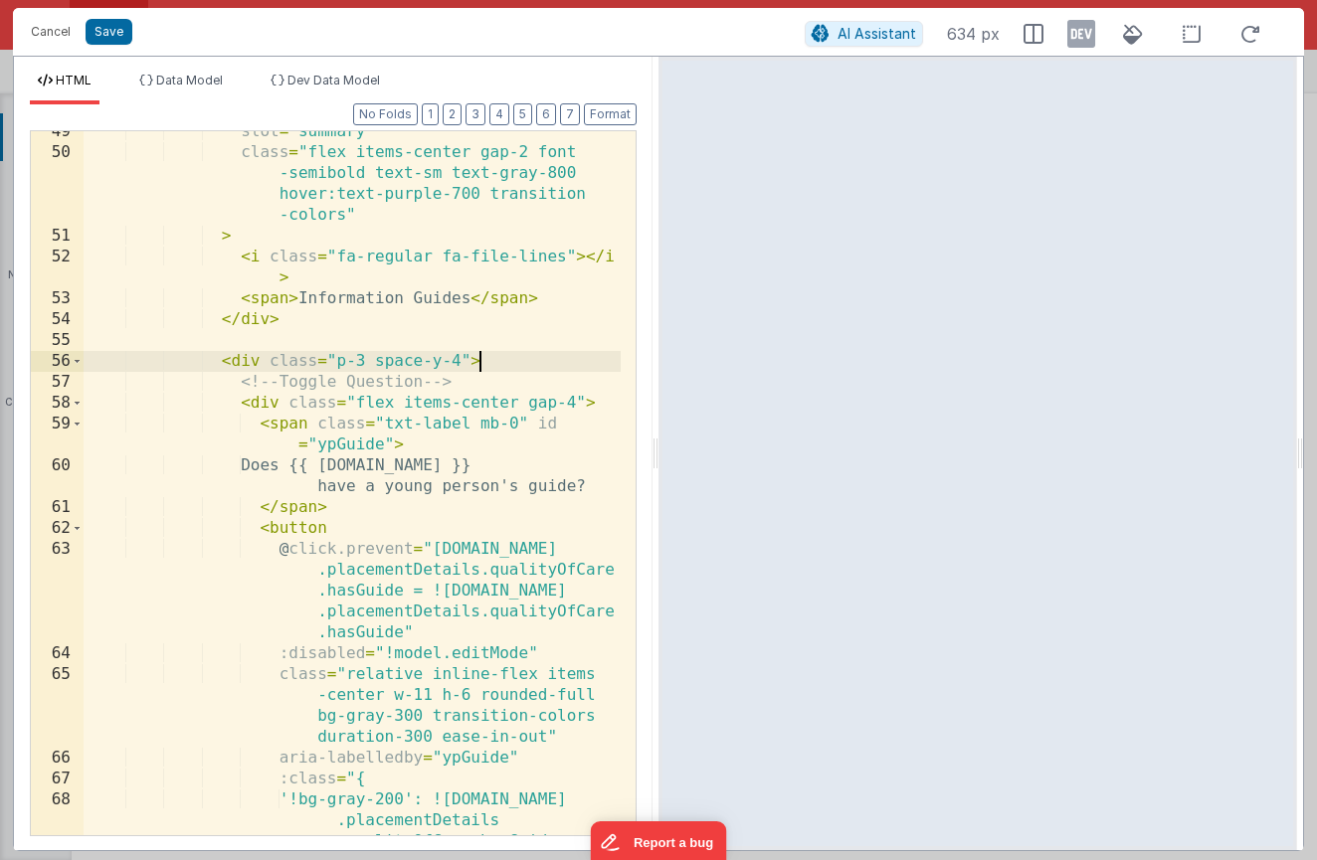
scroll to position [1159, 0]
click at [526, 560] on div "slot = "summary" class = "flex items-center gap-2 font -semibold text-sm text-g…" at bounding box center [352, 515] width 537 height 788
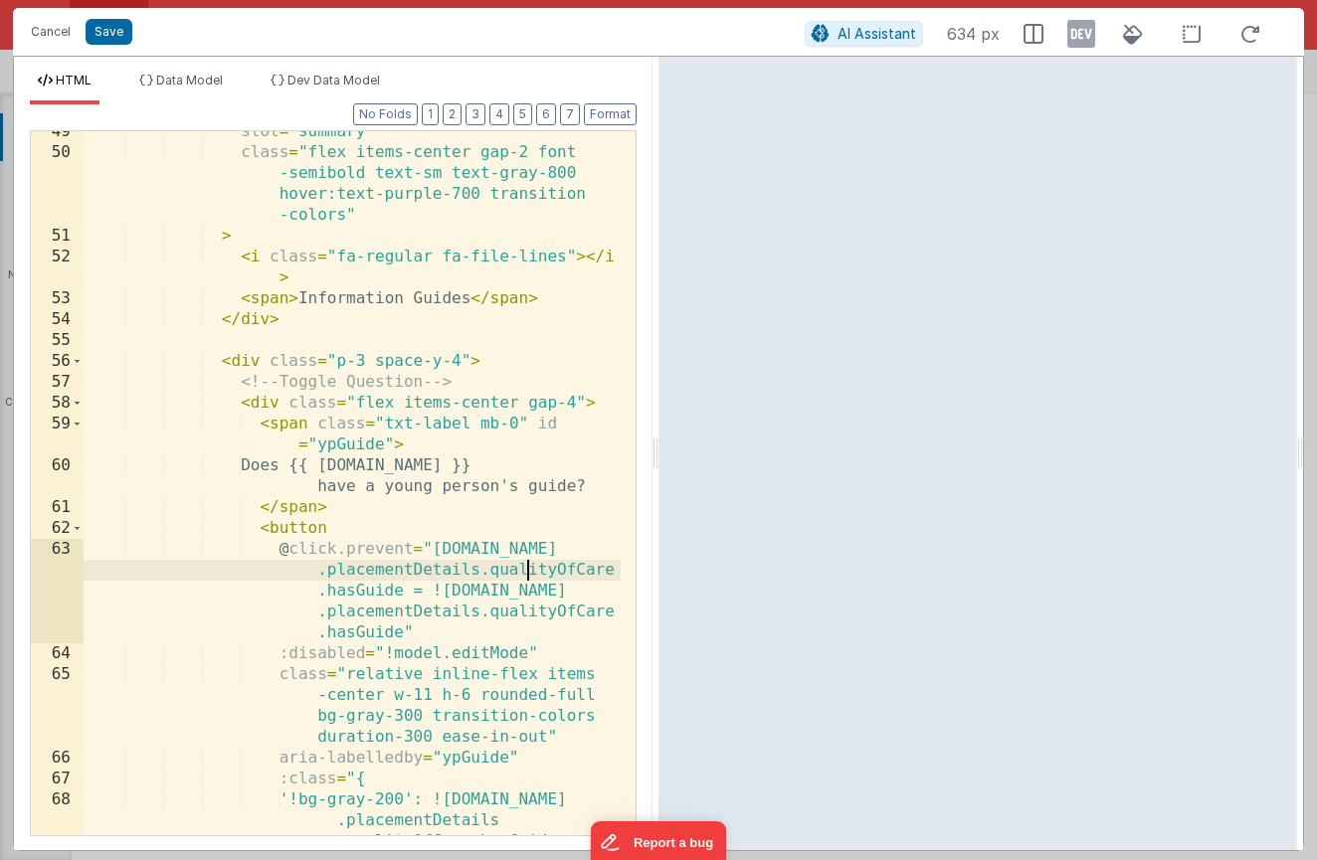
click at [526, 560] on div "slot = "summary" class = "flex items-center gap-2 font -semibold text-sm text-g…" at bounding box center [352, 515] width 537 height 788
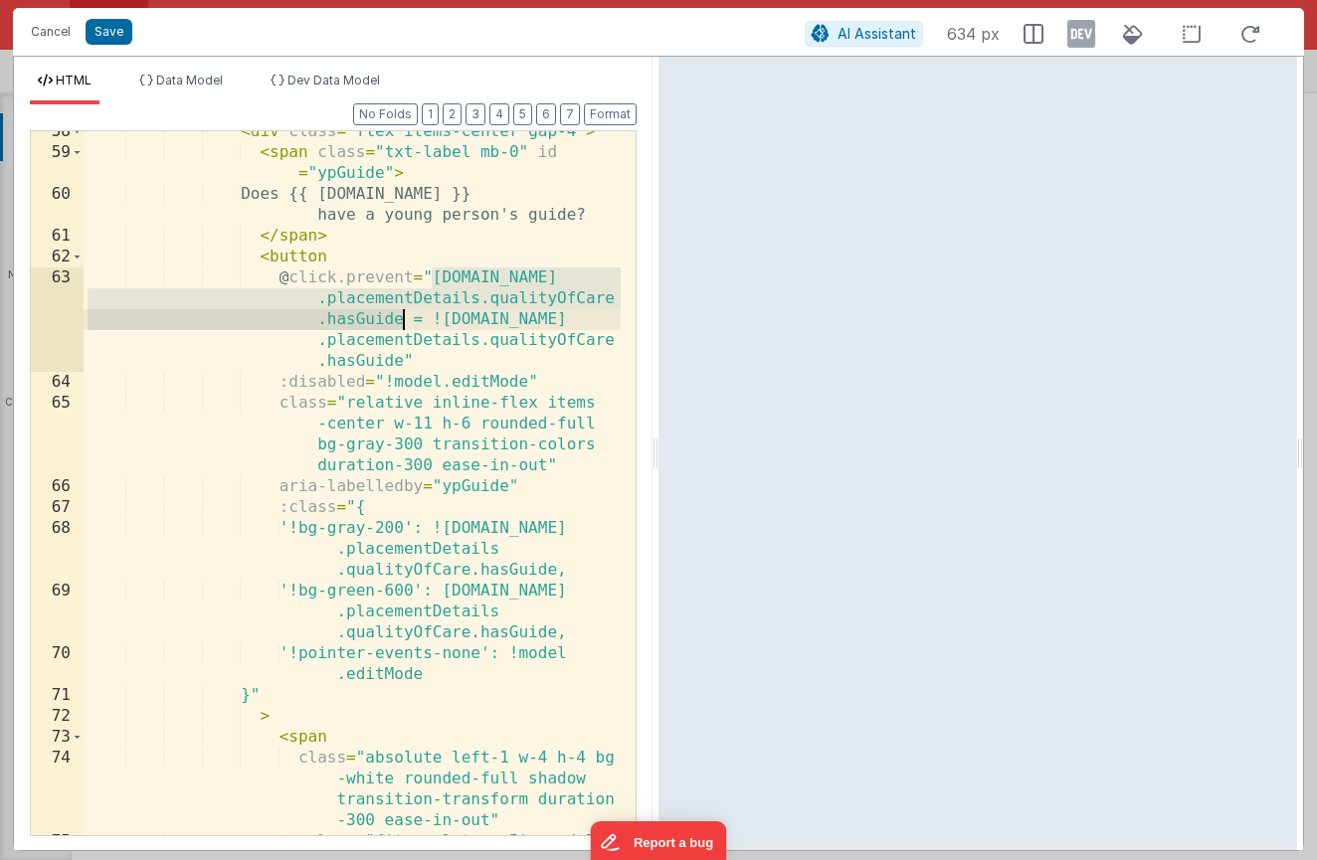
drag, startPoint x: 431, startPoint y: 276, endPoint x: 402, endPoint y: 323, distance: 55.8
click at [402, 323] on div "< div class = "flex items-center gap-4" > < span class = "txt-label mb-0" id = …" at bounding box center [352, 515] width 537 height 788
type input "model.data.placementDetails.qualityOfCare.hasGuide"
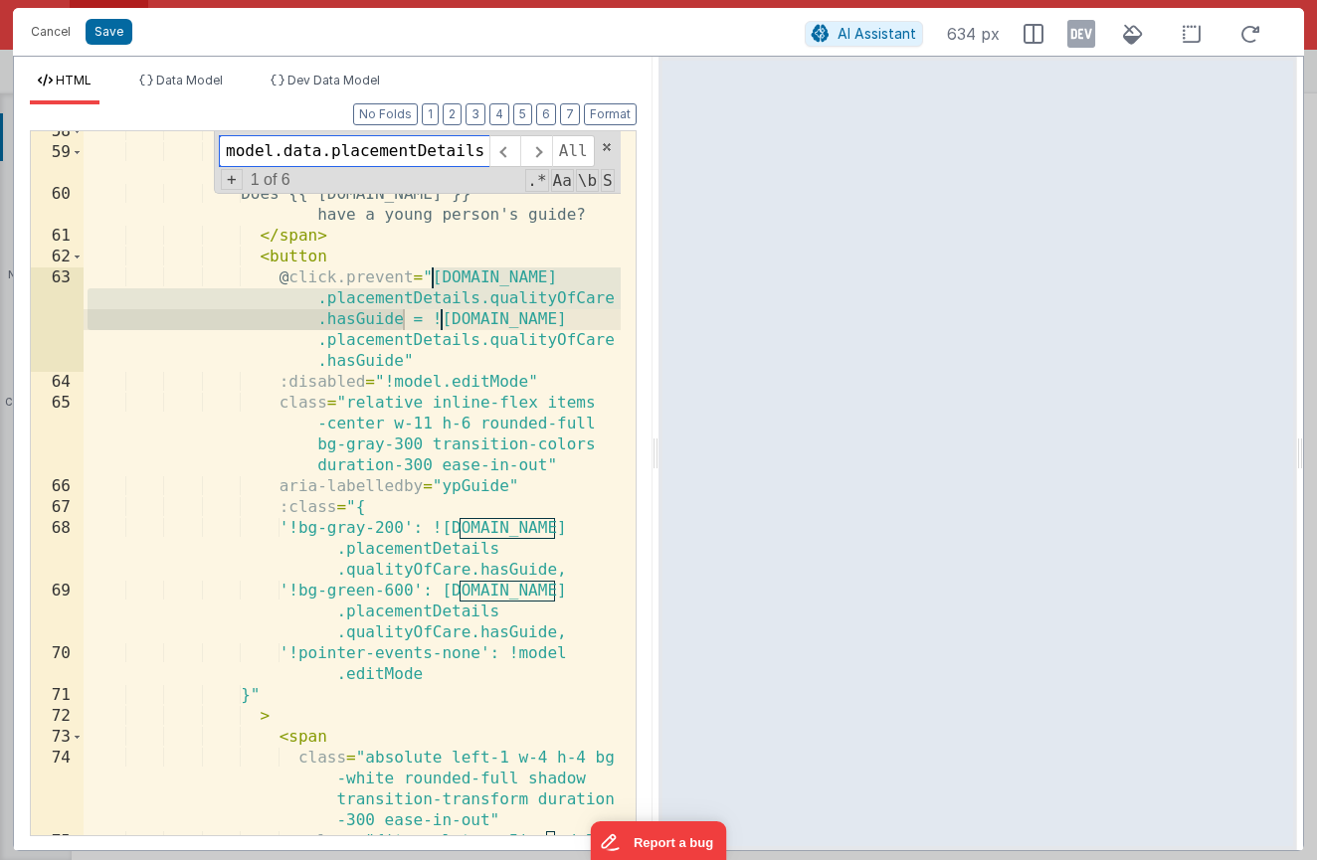
drag, startPoint x: 233, startPoint y: 183, endPoint x: 289, endPoint y: 186, distance: 56.8
click at [233, 182] on span "+" at bounding box center [232, 179] width 22 height 21
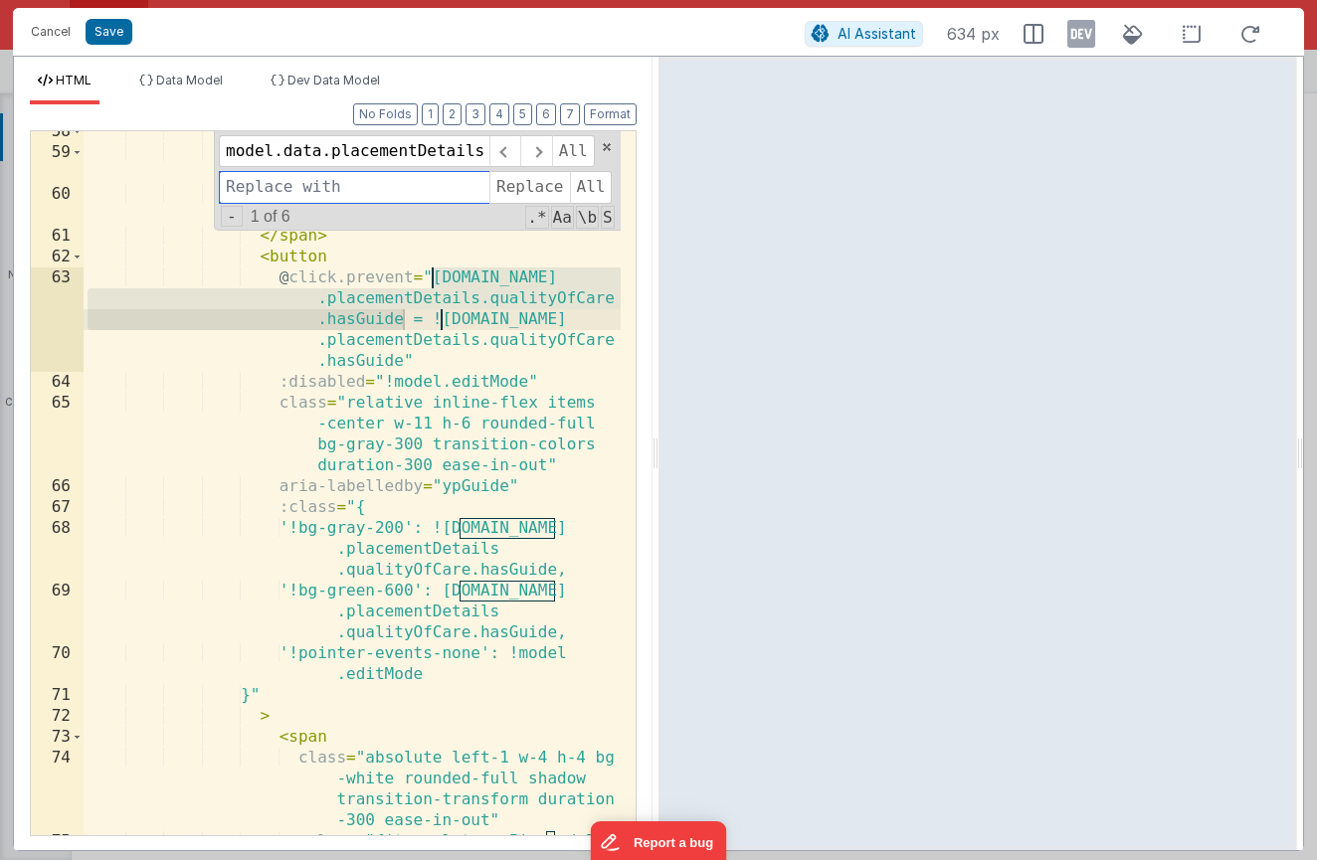
click at [325, 187] on input at bounding box center [354, 187] width 271 height 32
click at [565, 194] on span "Replace" at bounding box center [529, 187] width 80 height 32
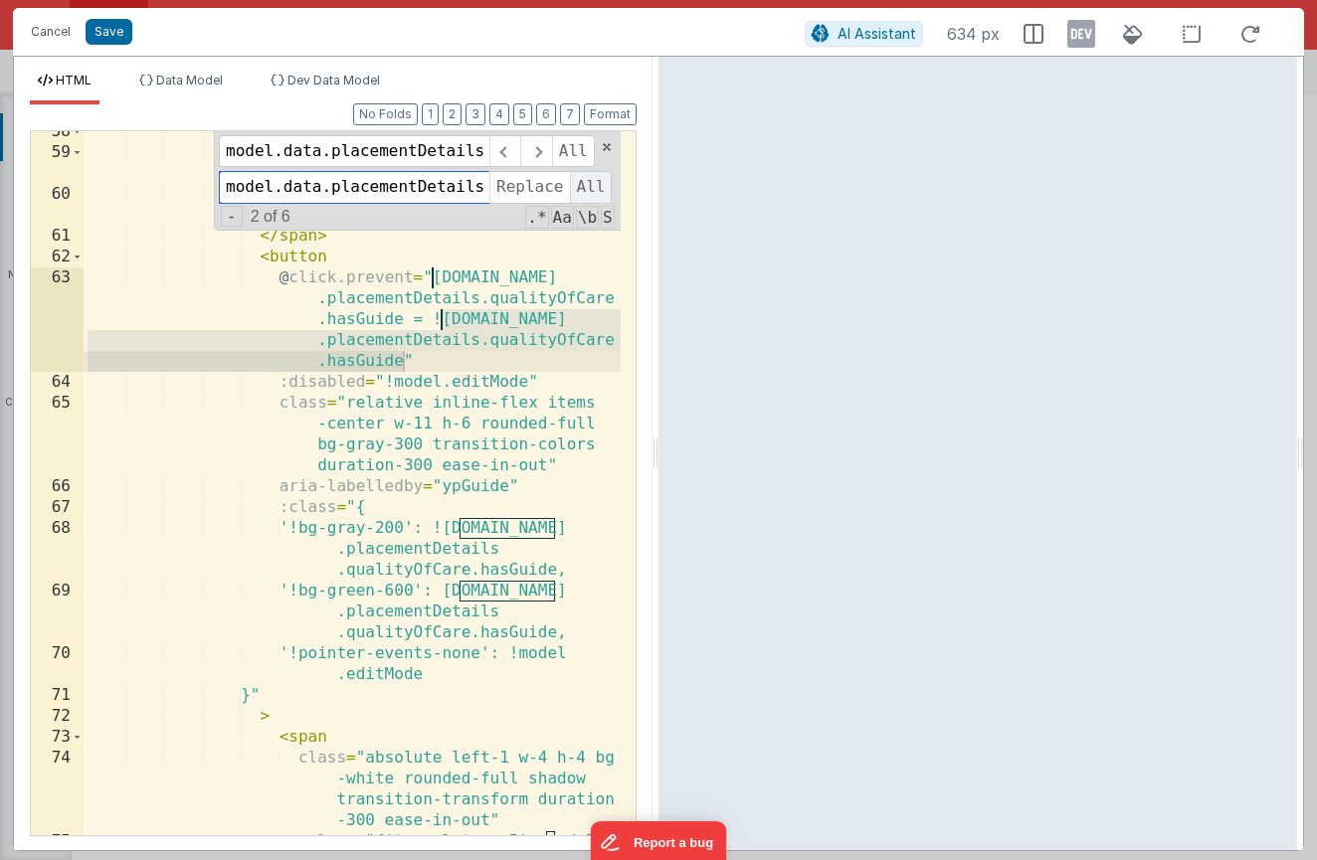
click at [585, 188] on span "All" at bounding box center [591, 187] width 43 height 32
click at [155, 55] on div "Cancel Save AI Assistant 634 px" at bounding box center [658, 32] width 1291 height 48
click at [162, 82] on span "Data Model" at bounding box center [189, 80] width 67 height 15
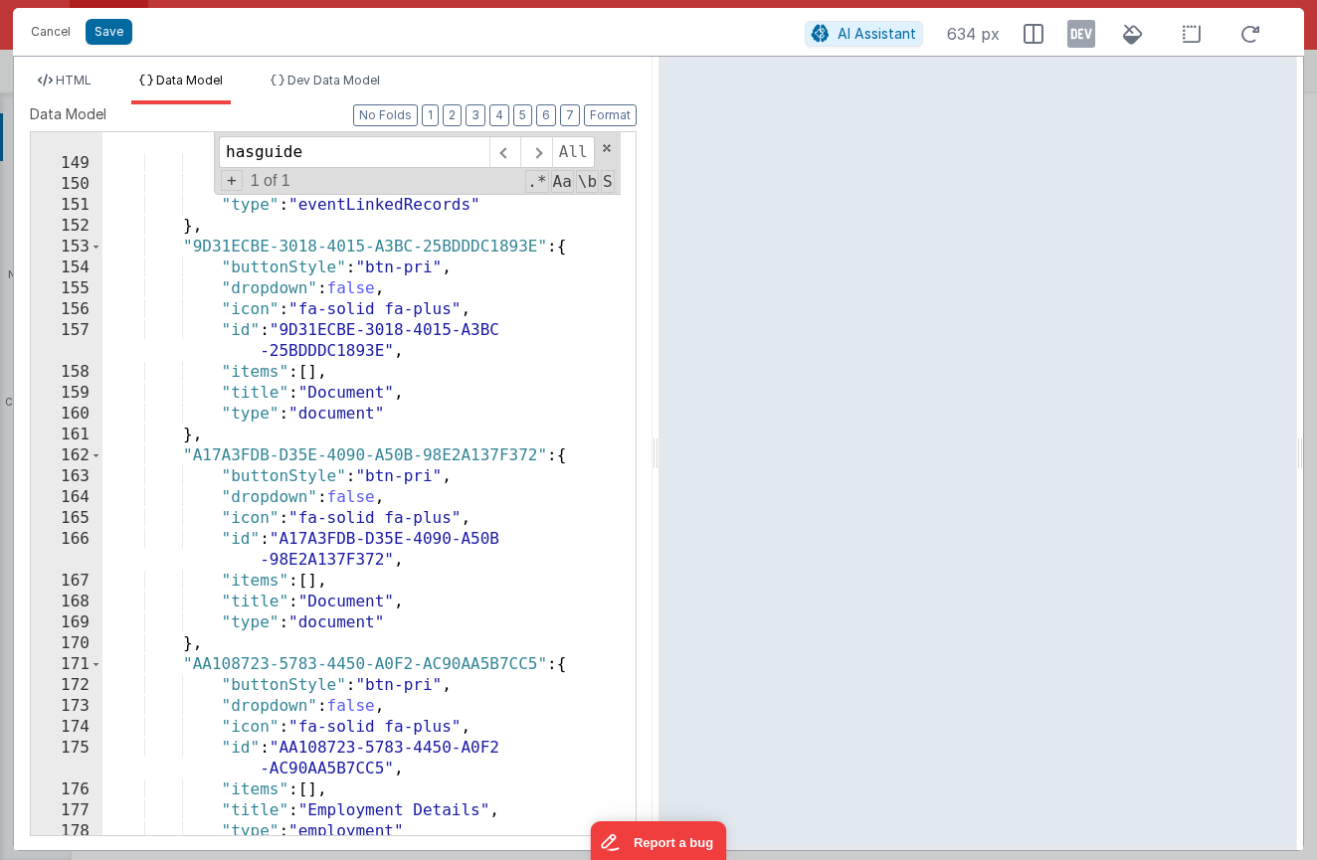
scroll to position [0, 0]
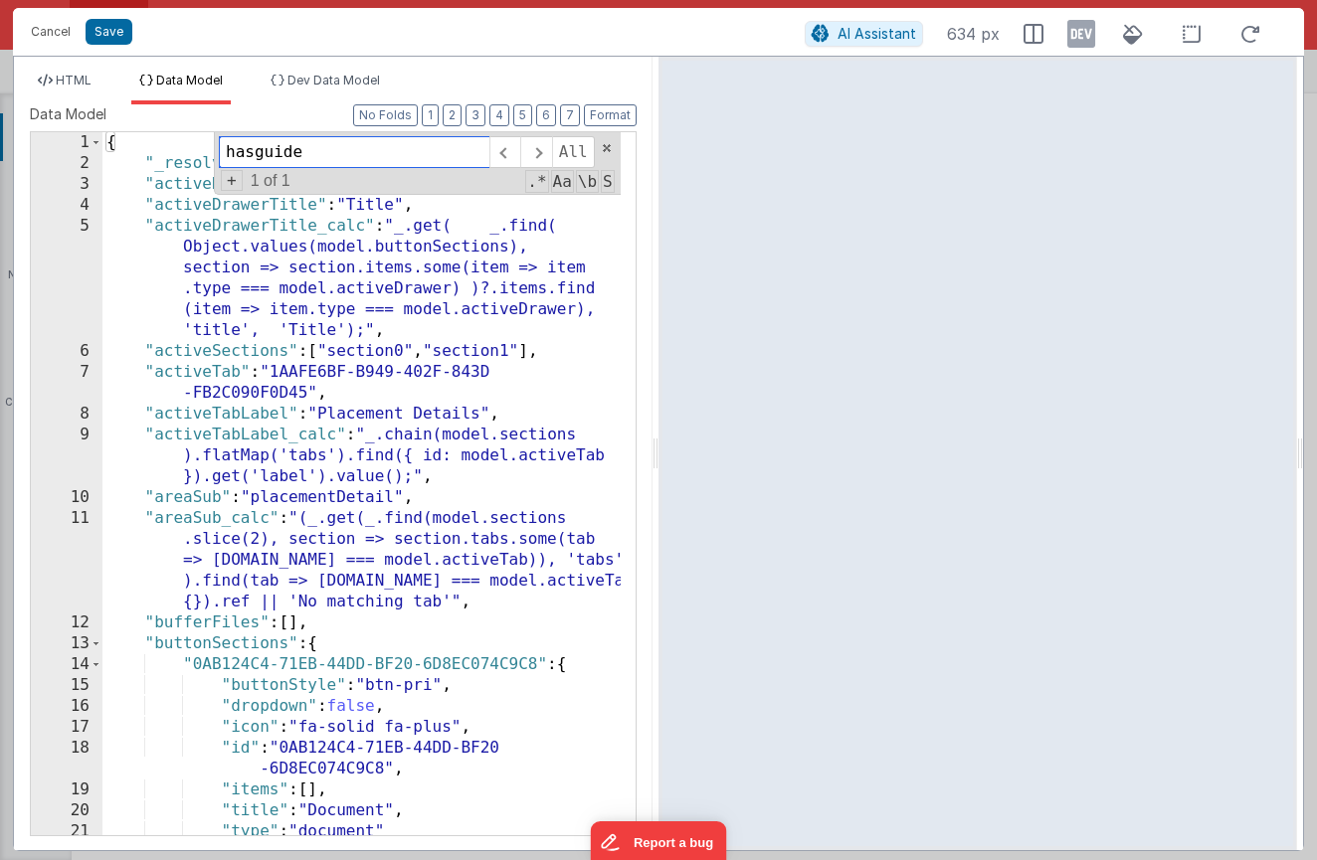
click at [613, 155] on div "hasguide All Replace All + 1 of 1 .* Aa \b S" at bounding box center [417, 163] width 407 height 63
click at [609, 148] on span at bounding box center [607, 148] width 14 height 14
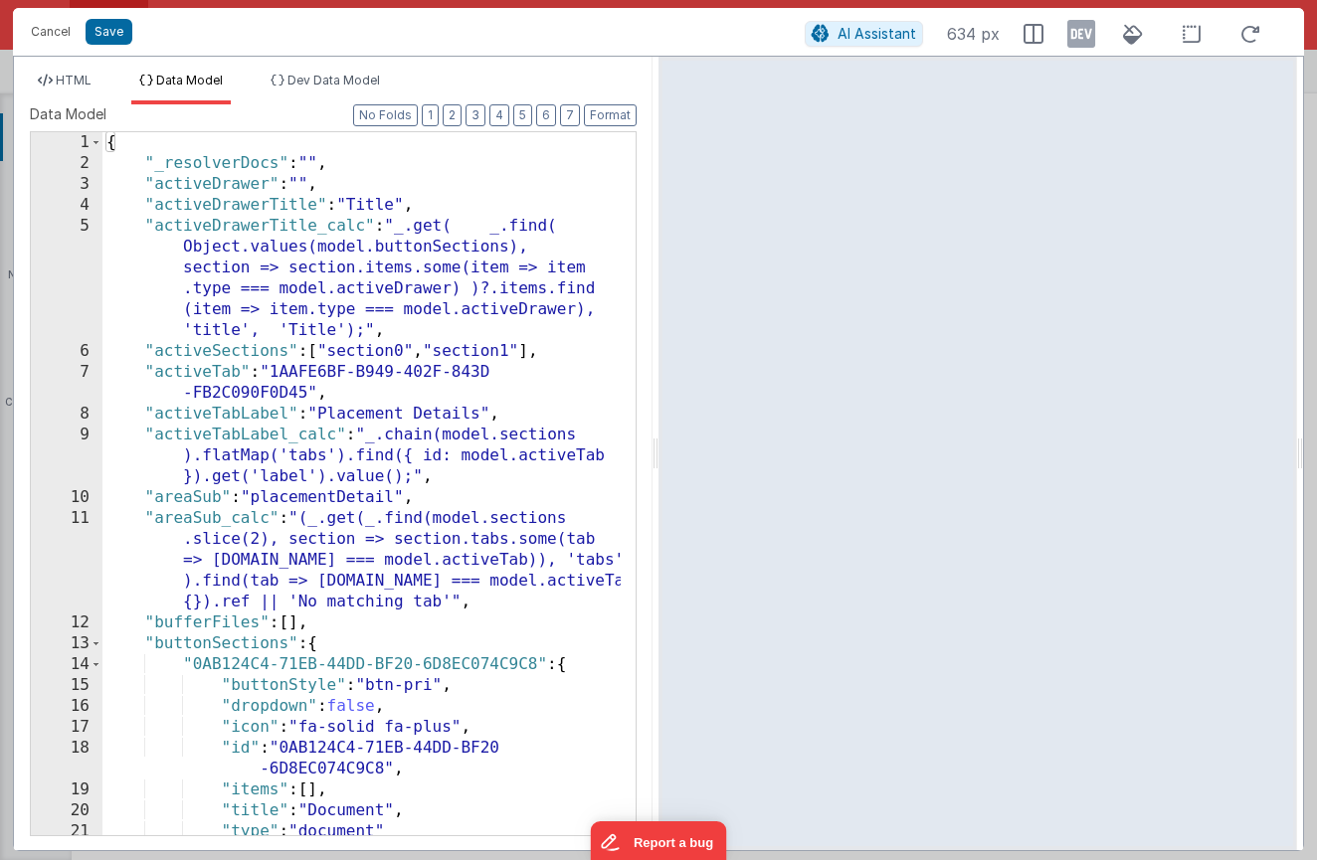
scroll to position [2, 0]
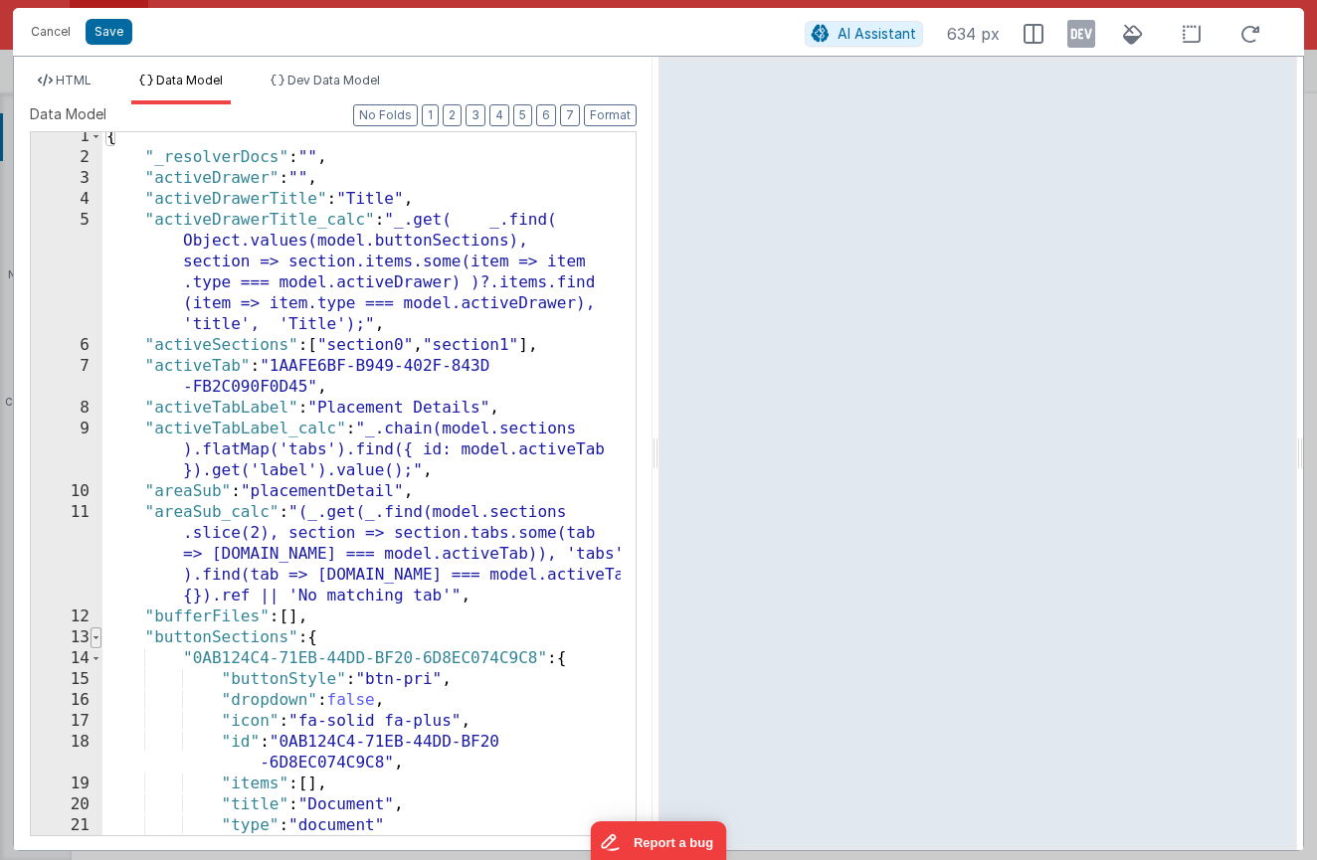
click at [96, 638] on span at bounding box center [96, 638] width 11 height 21
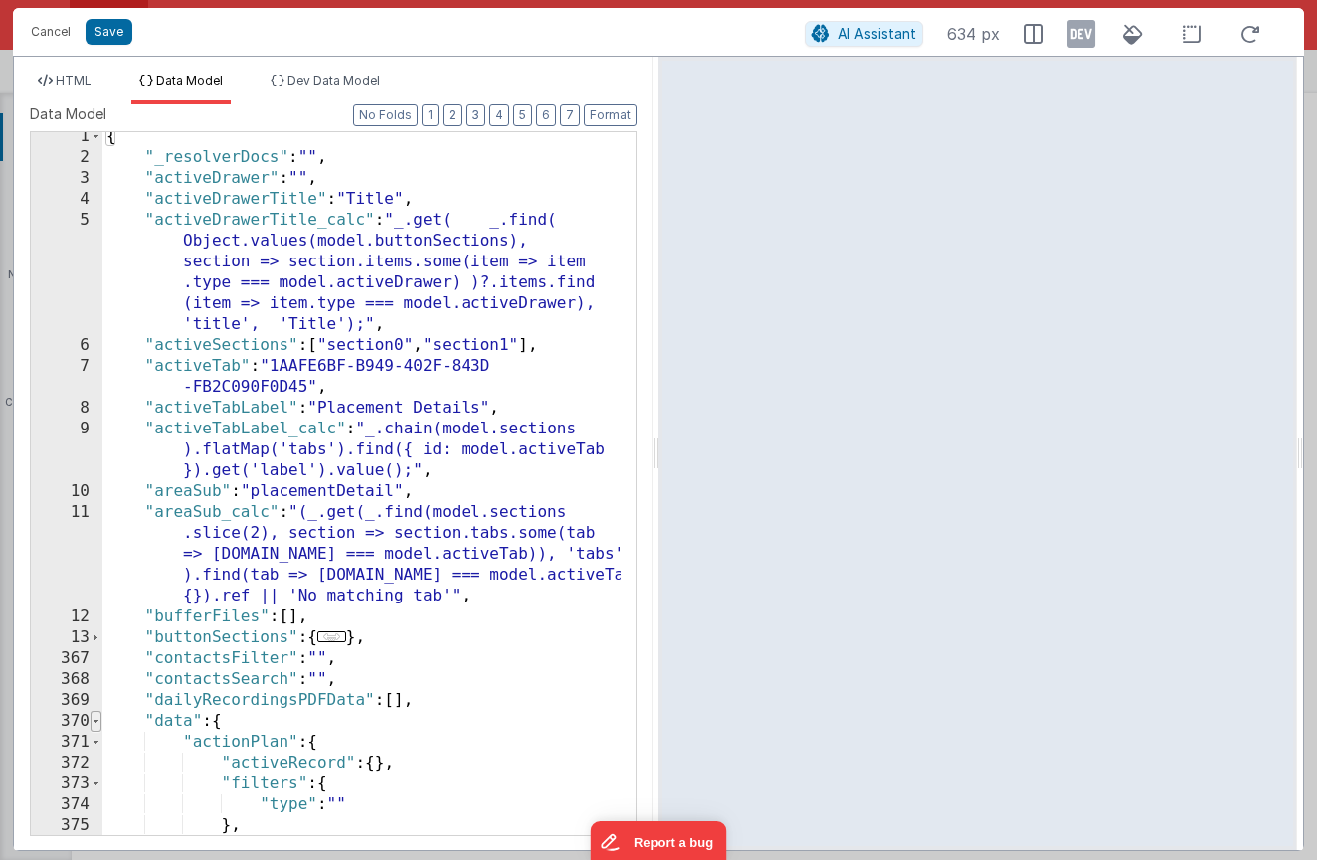
click at [97, 722] on span at bounding box center [96, 721] width 11 height 21
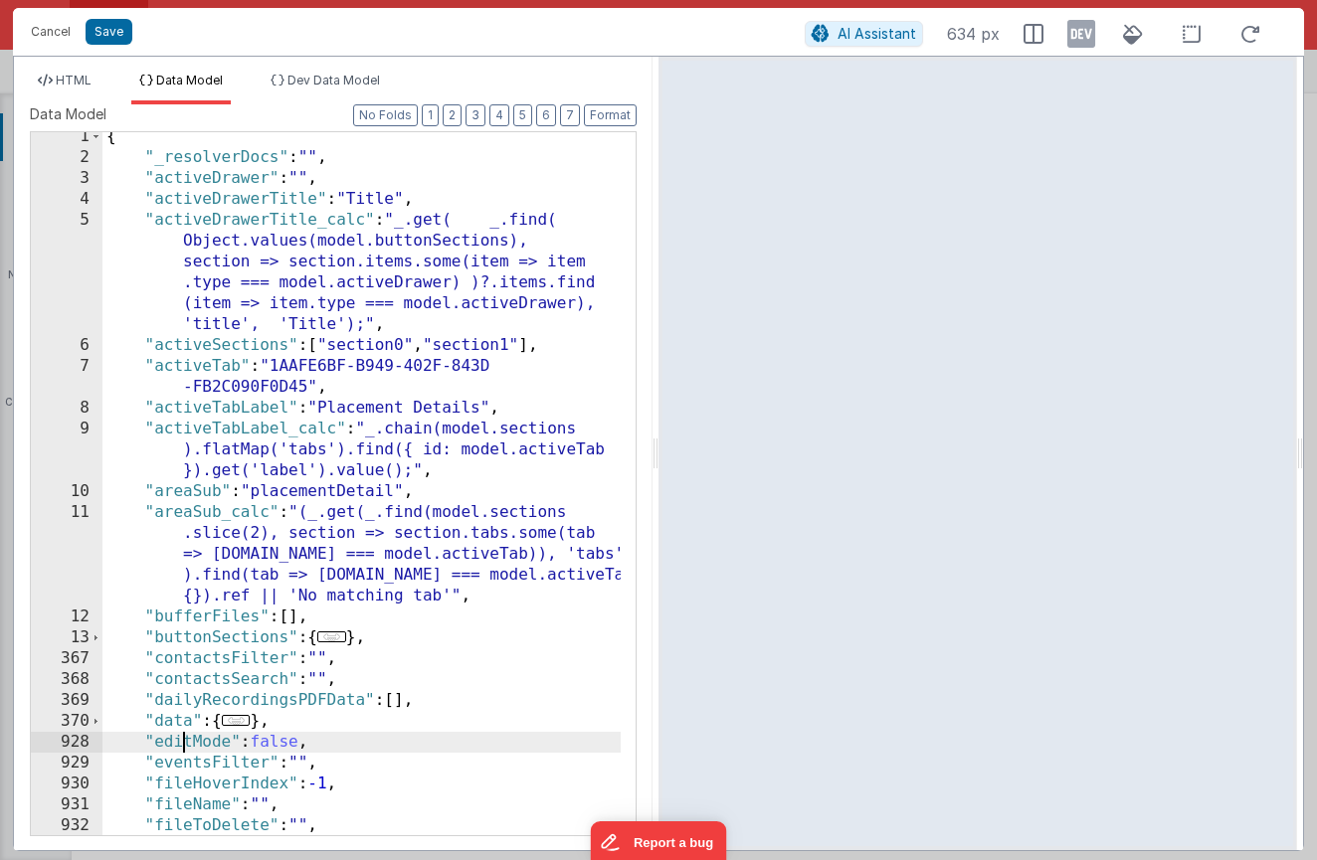
click at [186, 741] on div "{ "_resolverDocs" : "" , "activeDrawer" : "" , "activeDrawerTitle" : "Title" , …" at bounding box center [361, 498] width 518 height 745
click at [187, 740] on div "{ "_resolverDocs" : "" , "activeDrawer" : "" , "activeDrawerTitle" : "Title" , …" at bounding box center [361, 498] width 518 height 745
click at [84, 75] on span "HTML" at bounding box center [74, 80] width 36 height 15
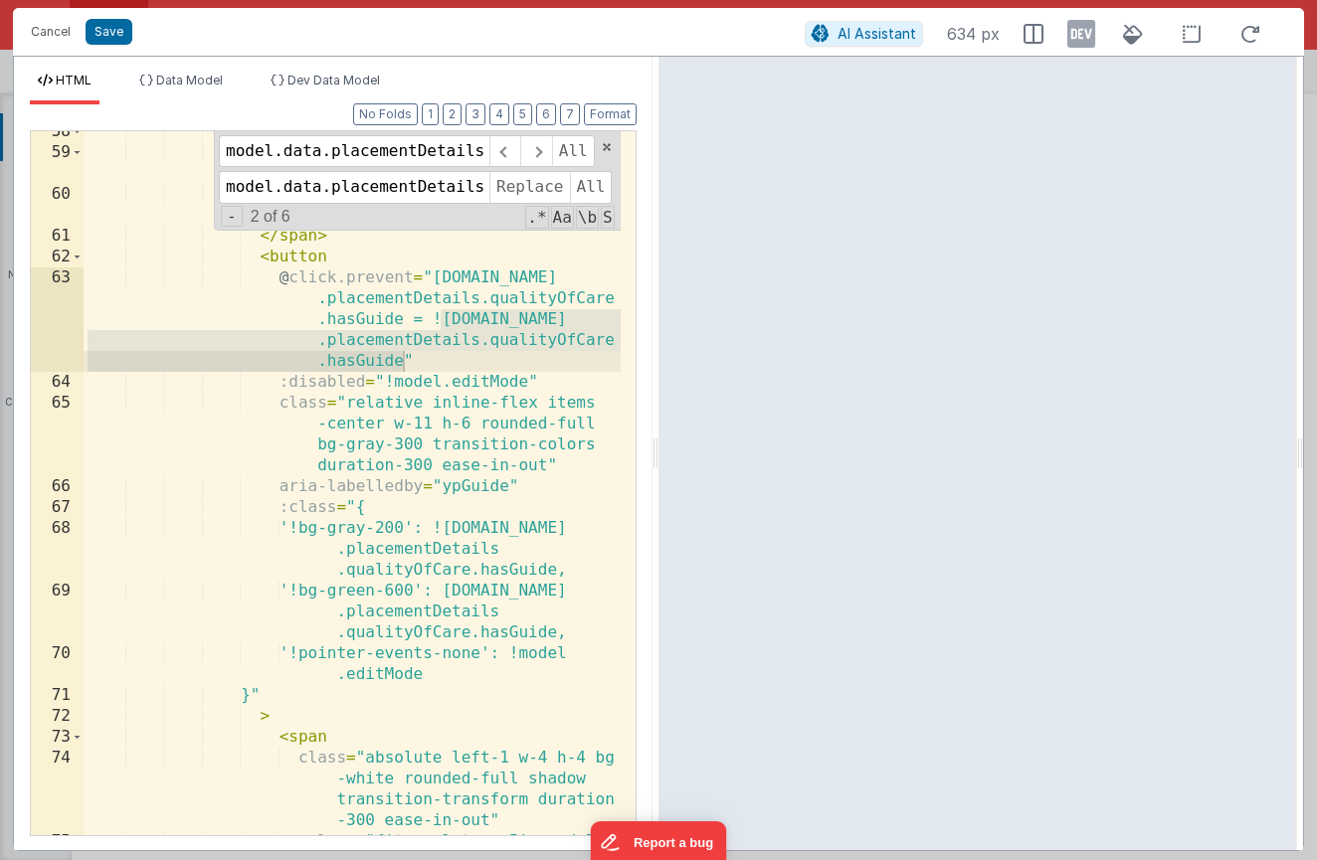
click at [323, 322] on div "< div class = "flex items-center gap-4" > < span class = "txt-label mb-0" id = …" at bounding box center [352, 515] width 537 height 788
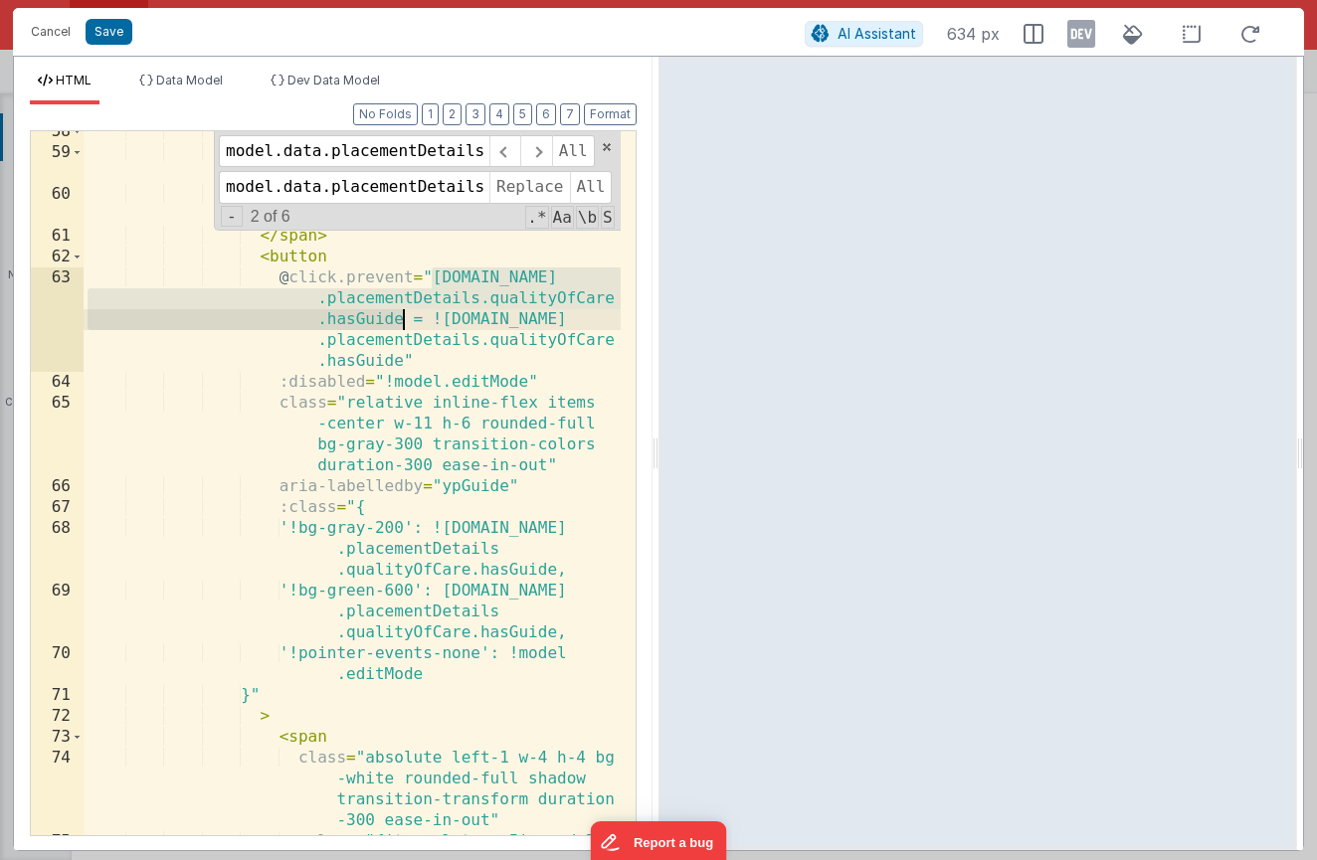
drag, startPoint x: 430, startPoint y: 279, endPoint x: 399, endPoint y: 314, distance: 46.5
click at [399, 314] on div "< div class = "flex items-center gap-4" > < span class = "txt-label mb-0" id = …" at bounding box center [352, 515] width 537 height 788
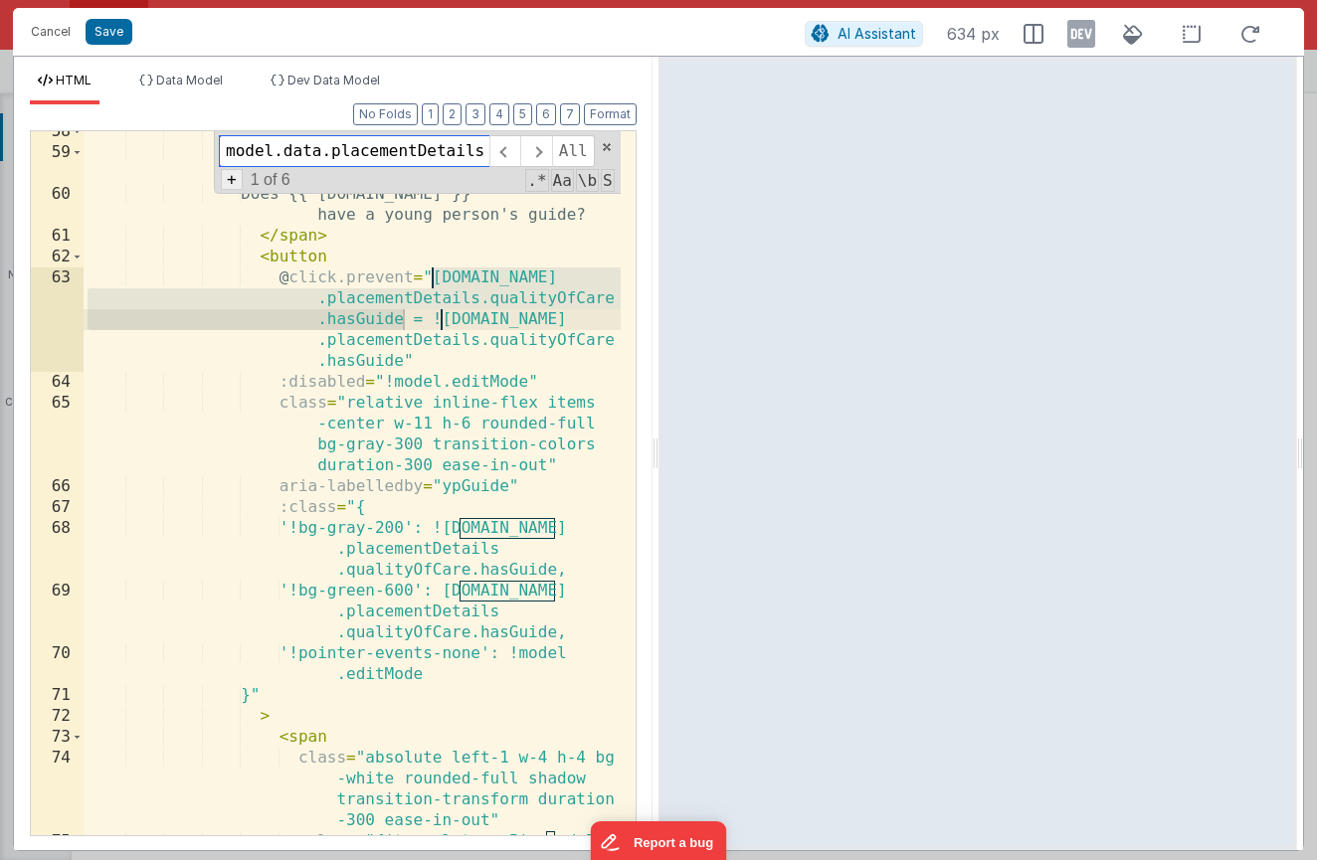
click at [240, 179] on div "+ 1 of 6 .* Aa \b S" at bounding box center [417, 180] width 396 height 19
click at [236, 180] on span "+" at bounding box center [232, 179] width 22 height 21
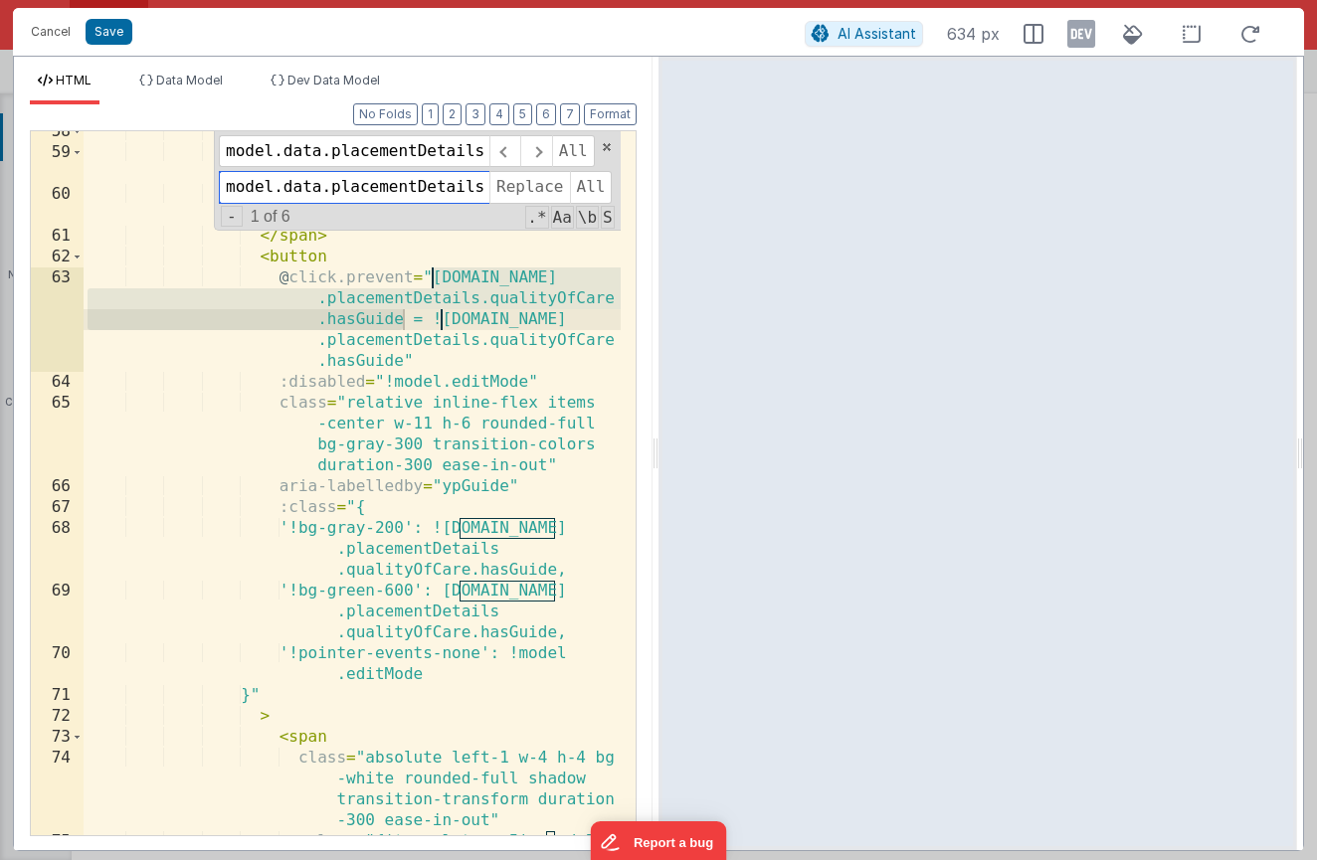
click at [267, 183] on input "model.data.placementDetails.qualityOfCare.hasGuide" at bounding box center [354, 187] width 271 height 32
click at [267, 182] on input "model.data.placementDetails.qualityOfCare.hasGuide" at bounding box center [354, 187] width 271 height 32
type input "model.editMode"
click at [572, 180] on span "All" at bounding box center [591, 187] width 43 height 32
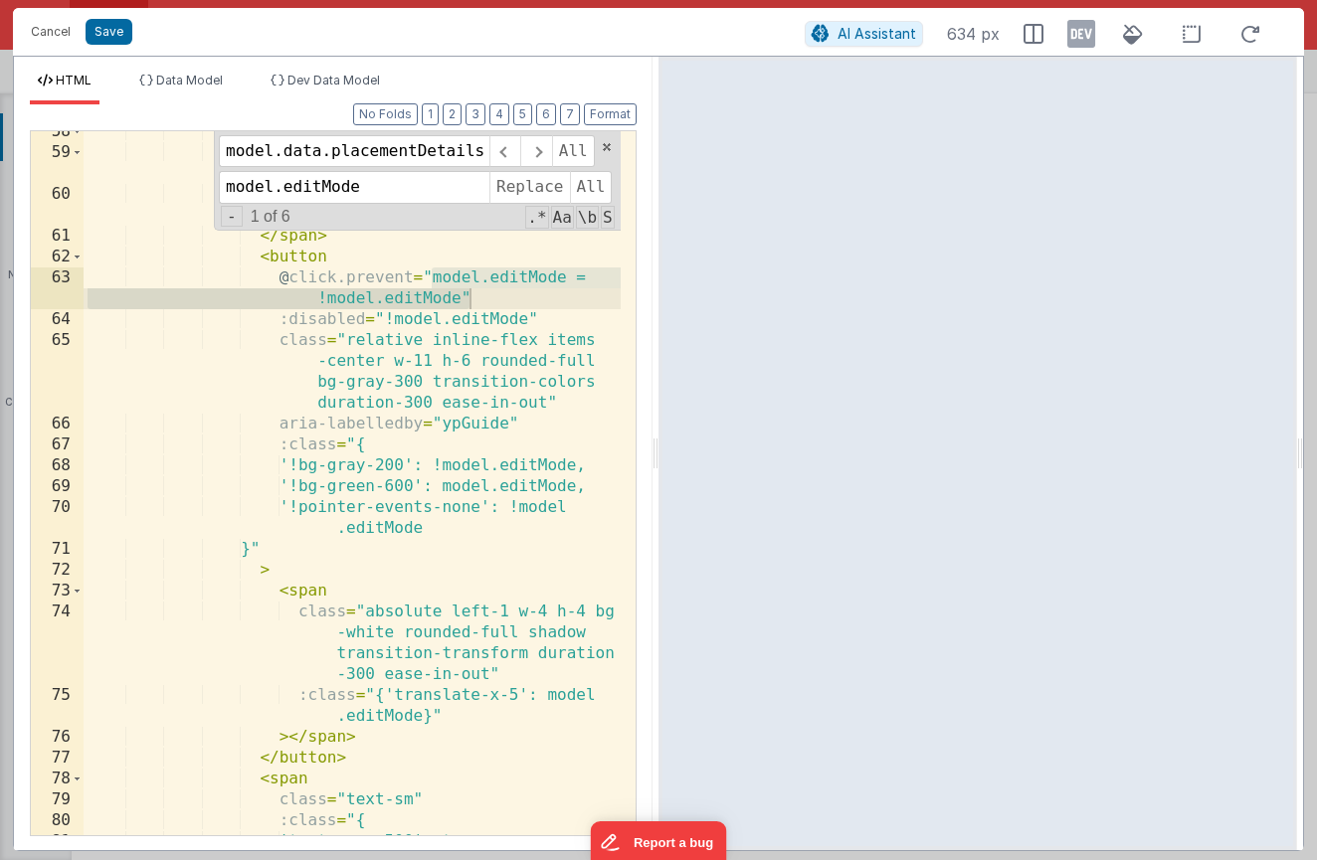
click at [416, 280] on div "< div class = "flex items-center gap-4" > < span class = "txt-label mb-0" id = …" at bounding box center [352, 494] width 537 height 746
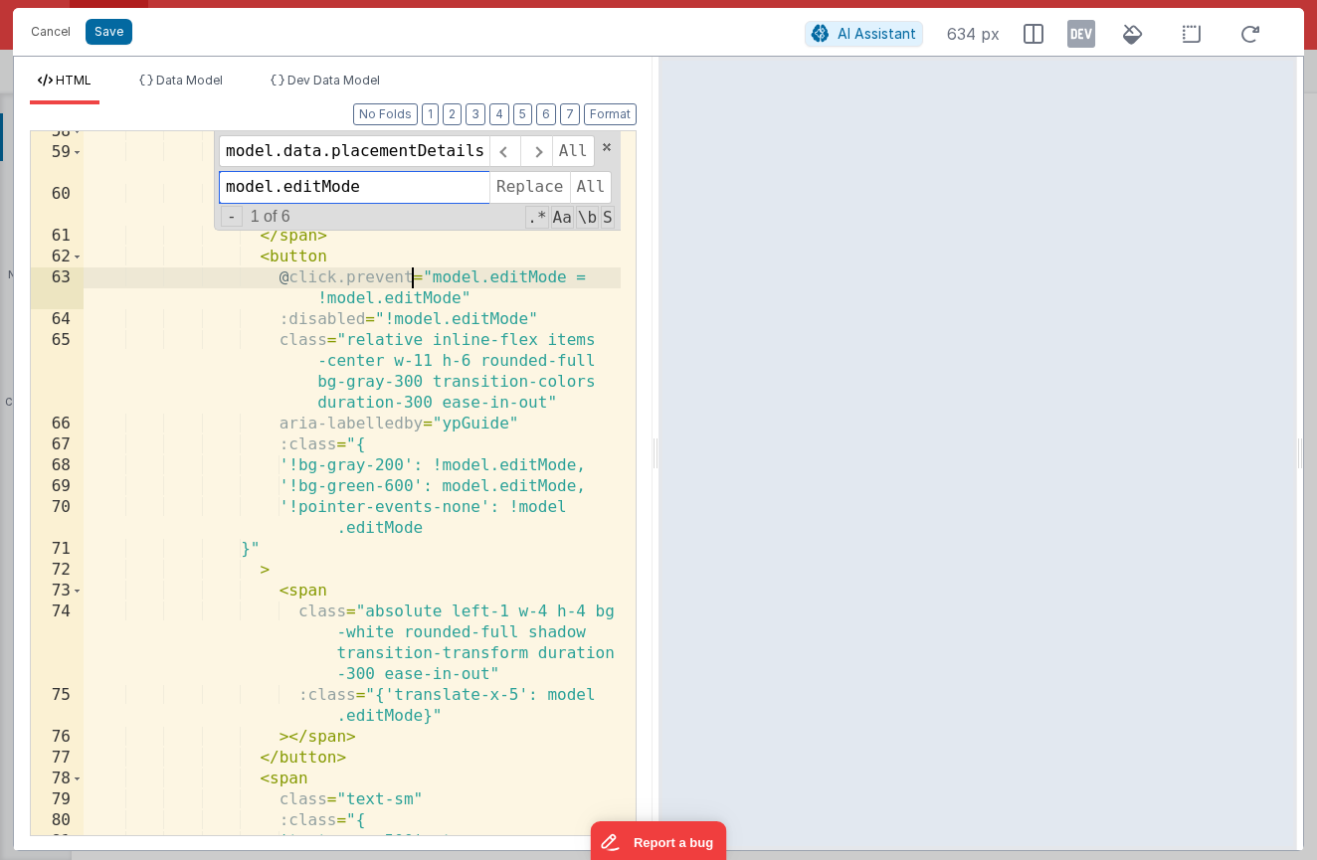
click at [376, 192] on input "model.editMode" at bounding box center [354, 187] width 271 height 32
click at [357, 155] on input "model.data.placementDetails.qualityOfCare.hasGuide" at bounding box center [354, 151] width 271 height 32
click at [382, 183] on input "model.editMode" at bounding box center [354, 187] width 271 height 32
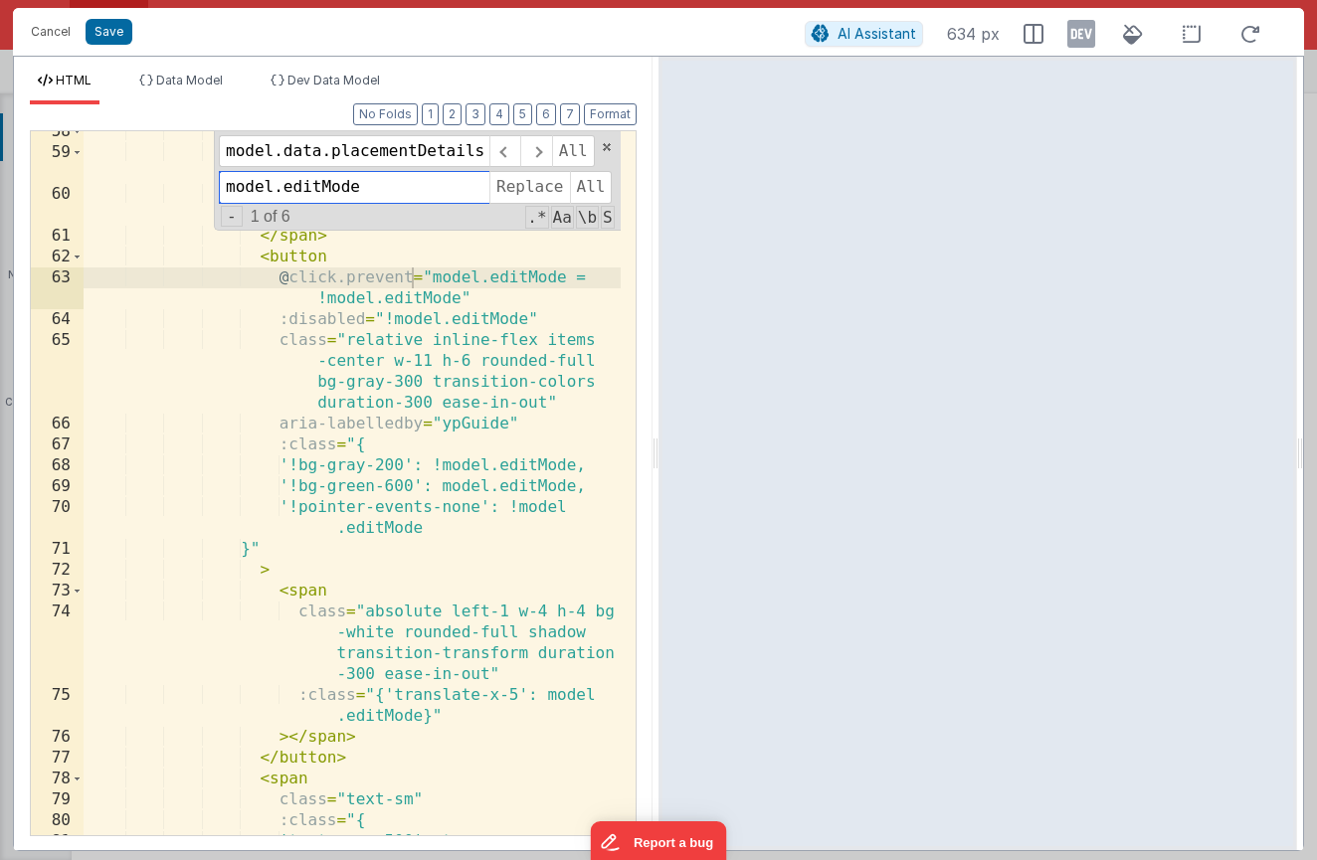
click at [382, 183] on input "model.editMode" at bounding box center [354, 187] width 271 height 32
drag, startPoint x: 377, startPoint y: 183, endPoint x: 249, endPoint y: 192, distance: 128.6
click at [219, 179] on input "model.editMode" at bounding box center [354, 187] width 271 height 32
drag, startPoint x: 248, startPoint y: 158, endPoint x: 231, endPoint y: 149, distance: 19.1
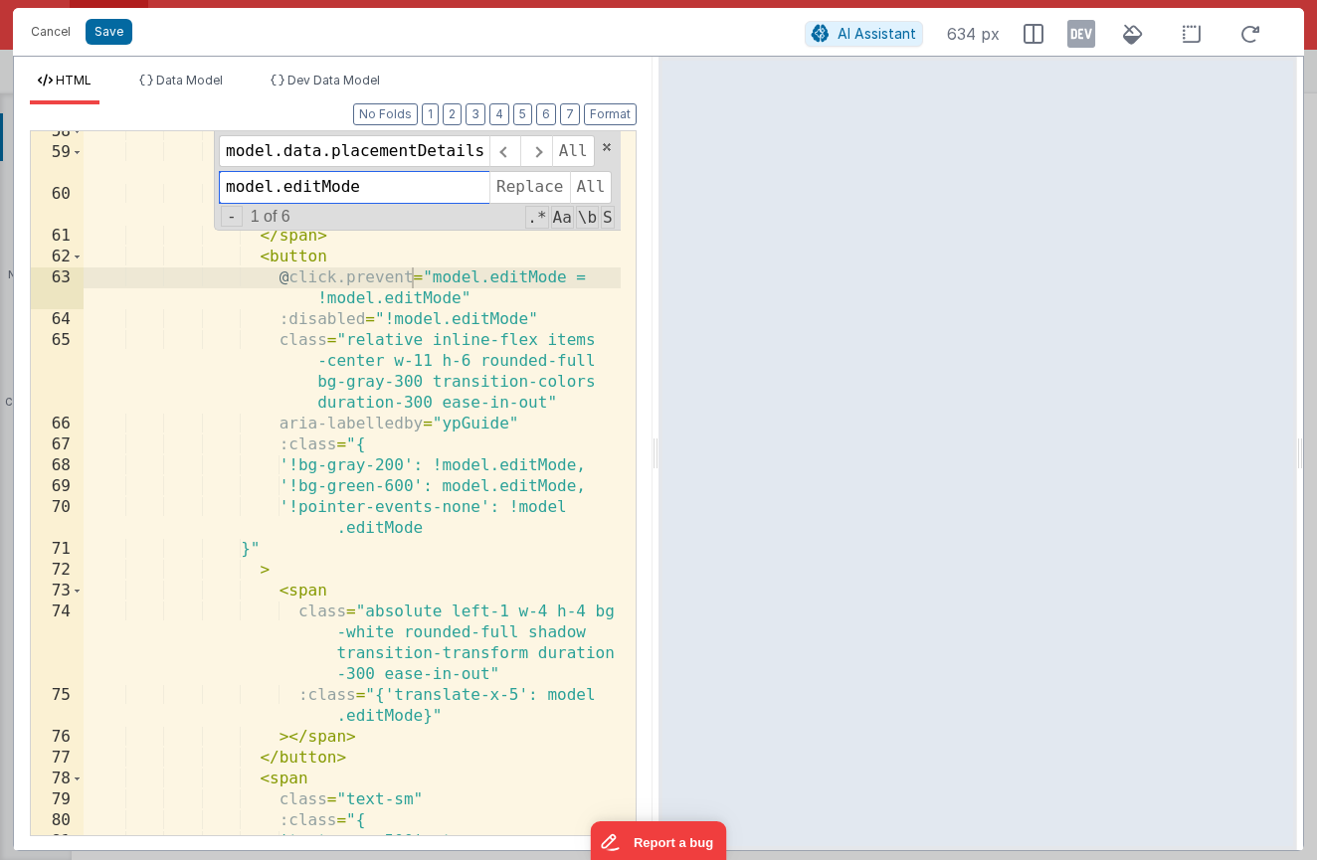
click at [231, 149] on div "model.data.placementDetails.qualityOfCare.hasGuide All model.editMode Replace A…" at bounding box center [417, 180] width 407 height 99
click at [233, 150] on input "model.data.placementDetails.qualityOfCare.hasGuide" at bounding box center [354, 151] width 271 height 32
click at [288, 191] on input at bounding box center [354, 187] width 271 height 32
paste input "model.data.placementDetails.qualityOfCare.hasGuide"
type input "model.data.placementDetails.qualityOfCare.hasGuide"
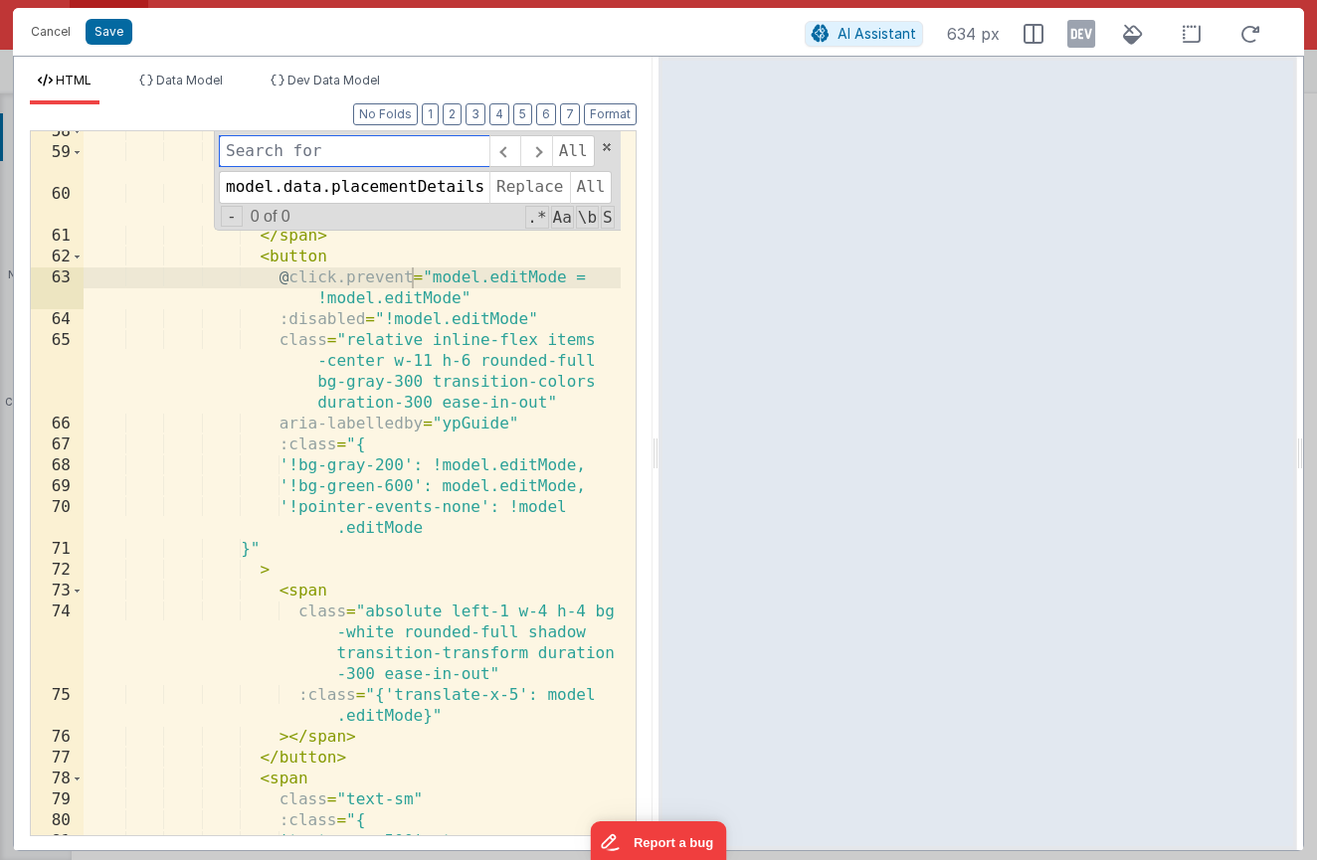
click at [288, 140] on input at bounding box center [354, 151] width 271 height 32
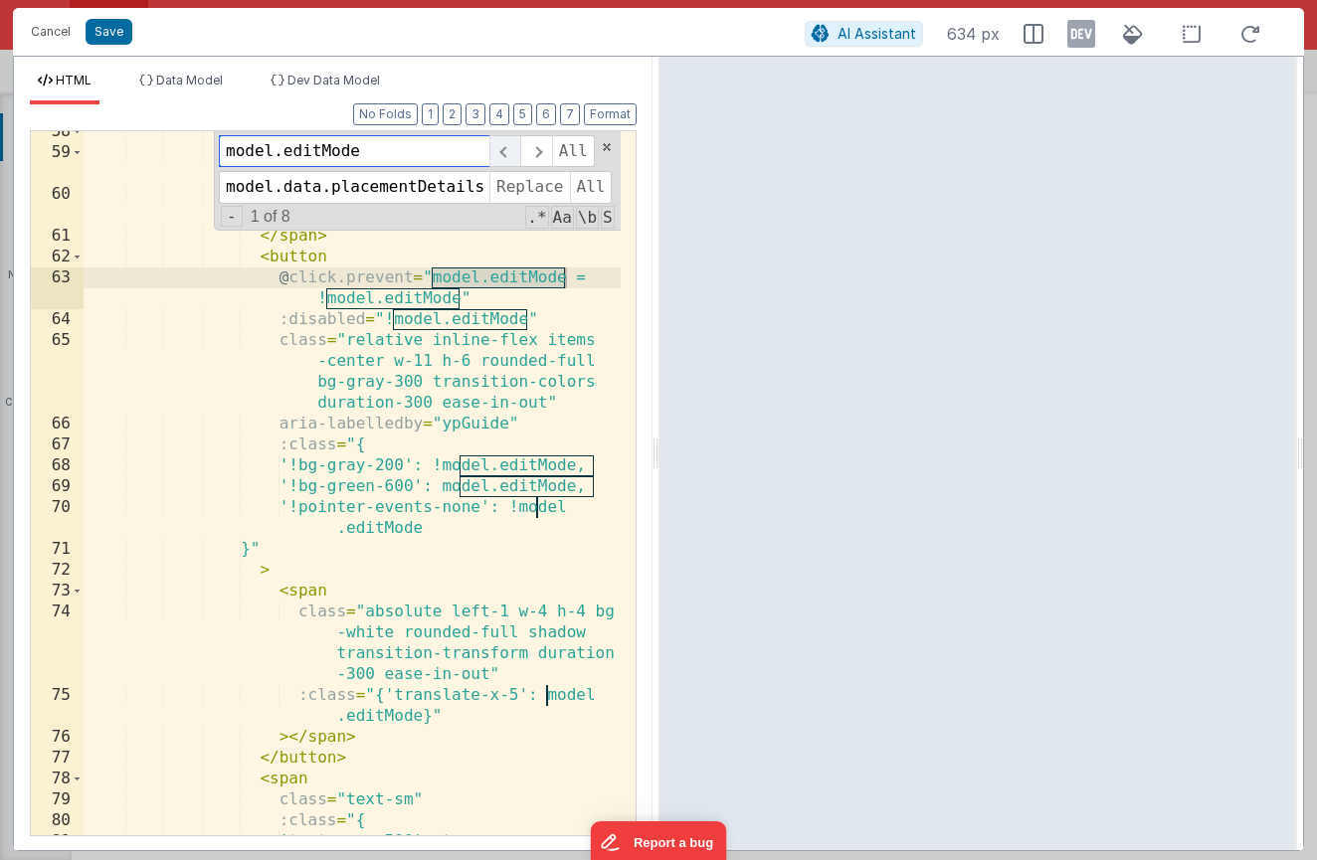
type input "model.editMode"
click at [502, 154] on span at bounding box center [504, 151] width 31 height 32
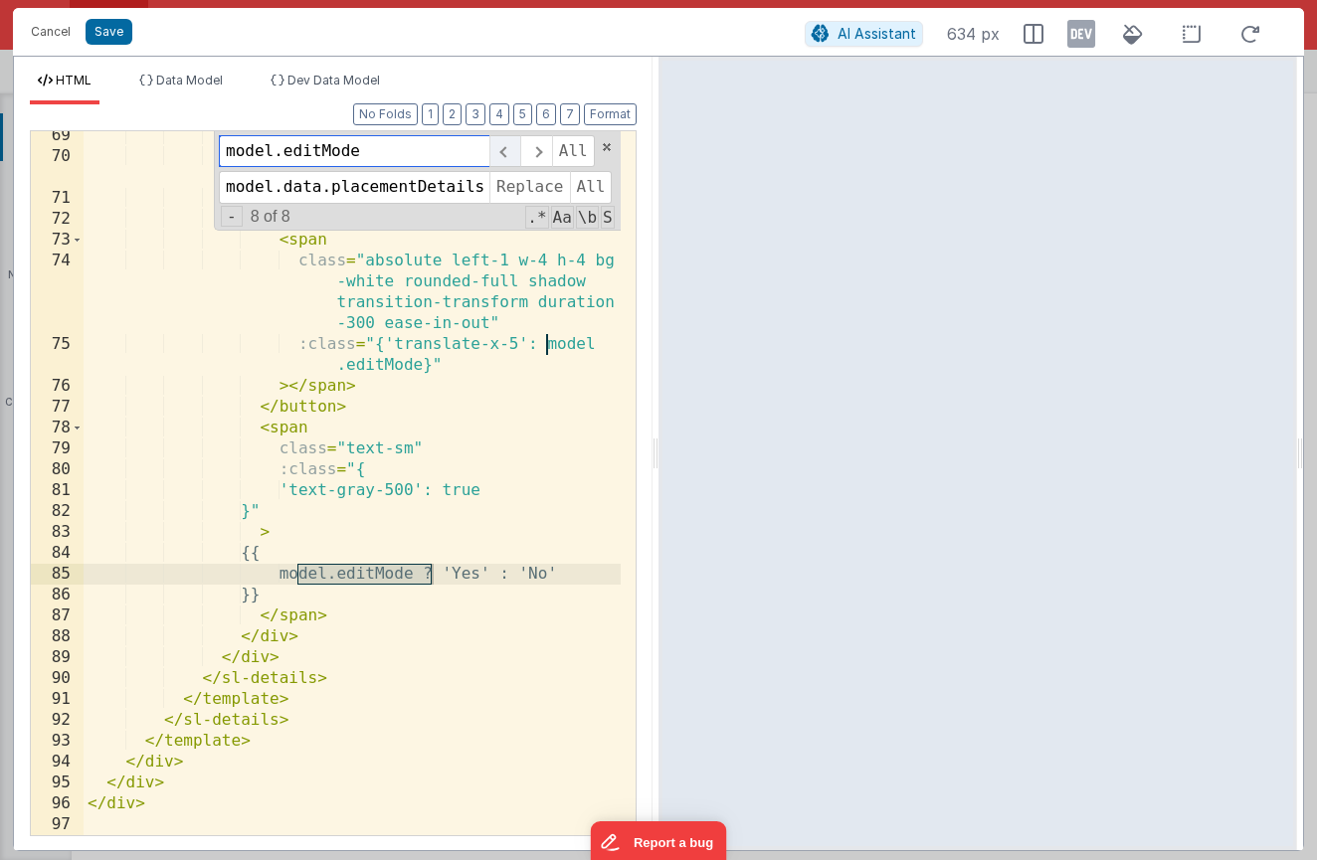
click at [502, 154] on span at bounding box center [504, 151] width 31 height 32
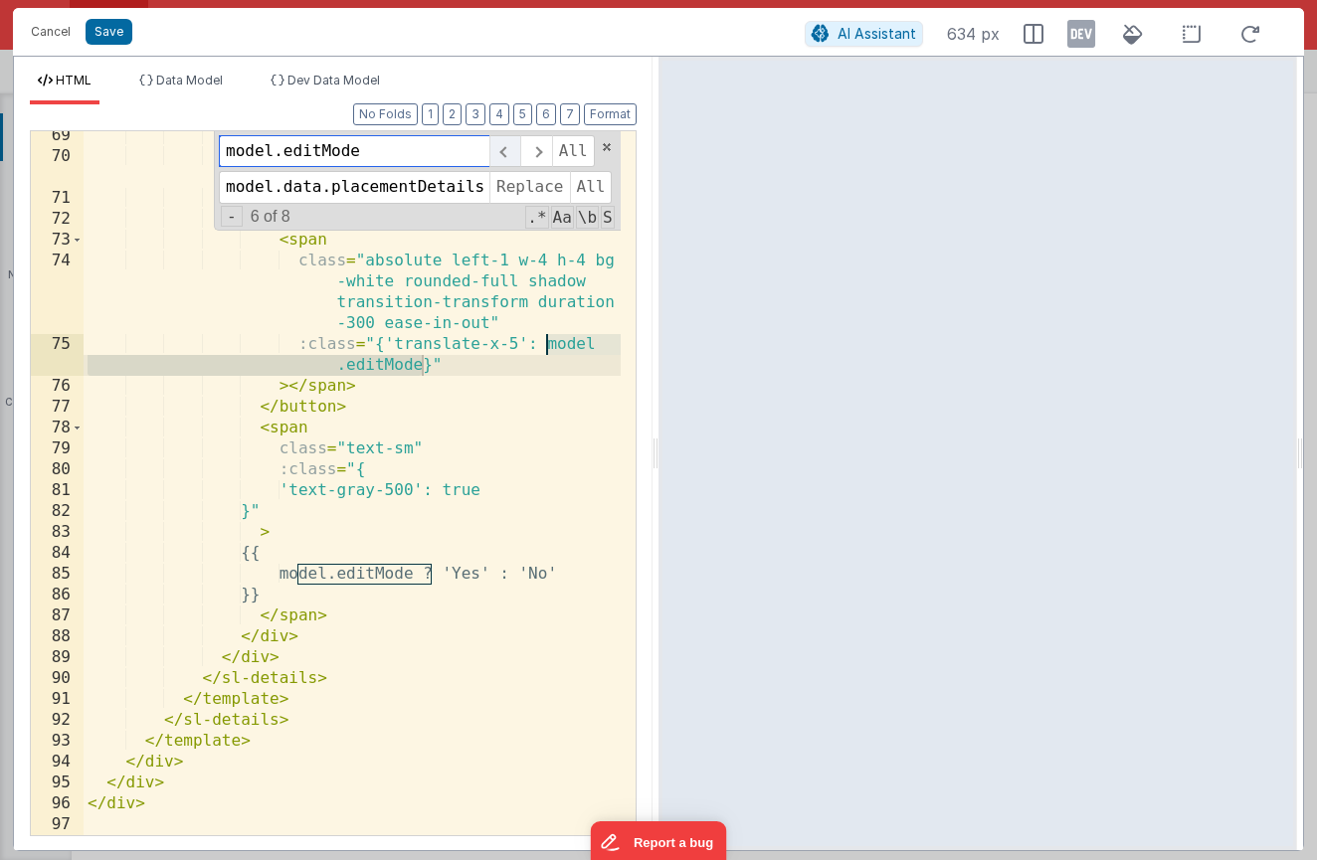
click at [502, 154] on span at bounding box center [504, 151] width 31 height 32
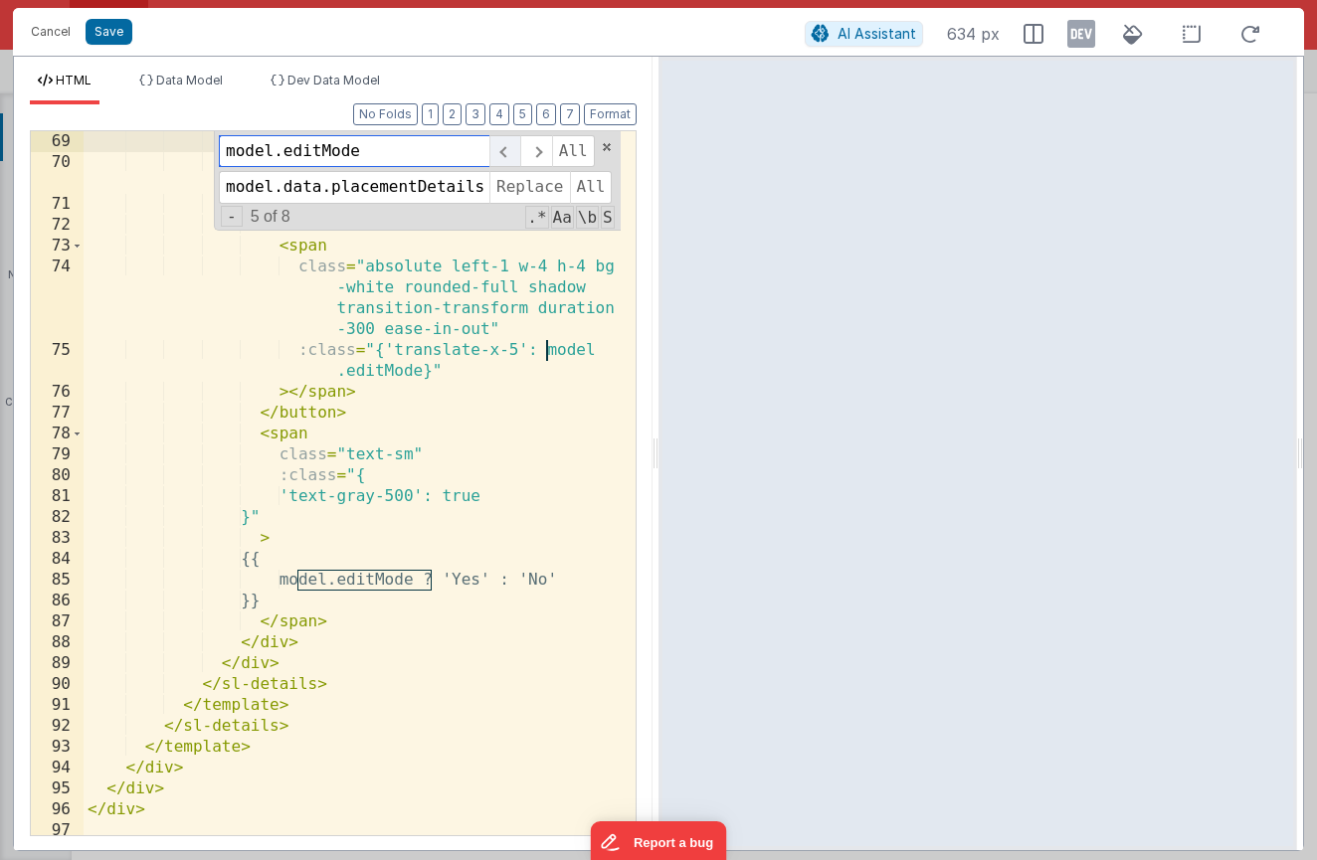
click at [502, 154] on span at bounding box center [504, 151] width 31 height 32
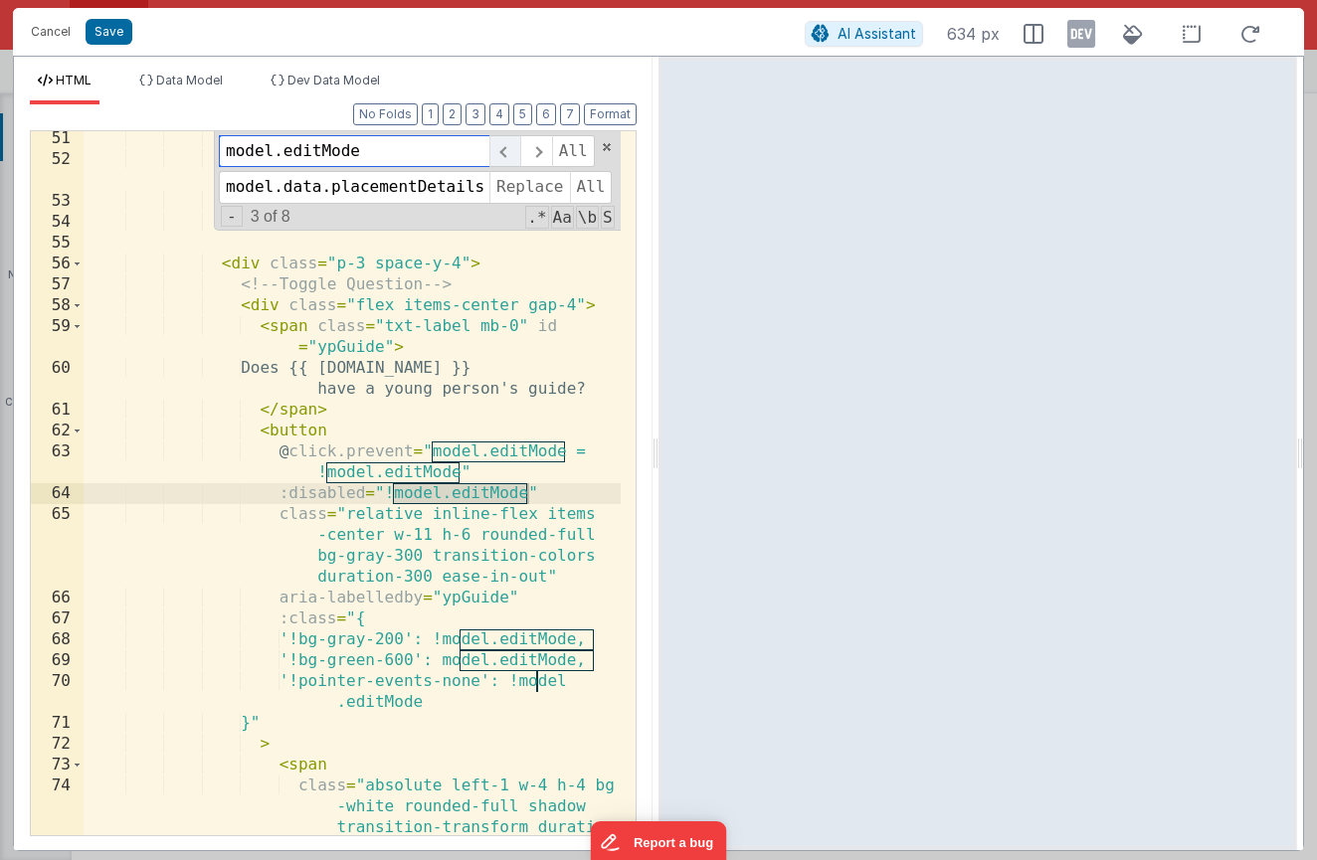
click at [502, 154] on span at bounding box center [504, 151] width 31 height 32
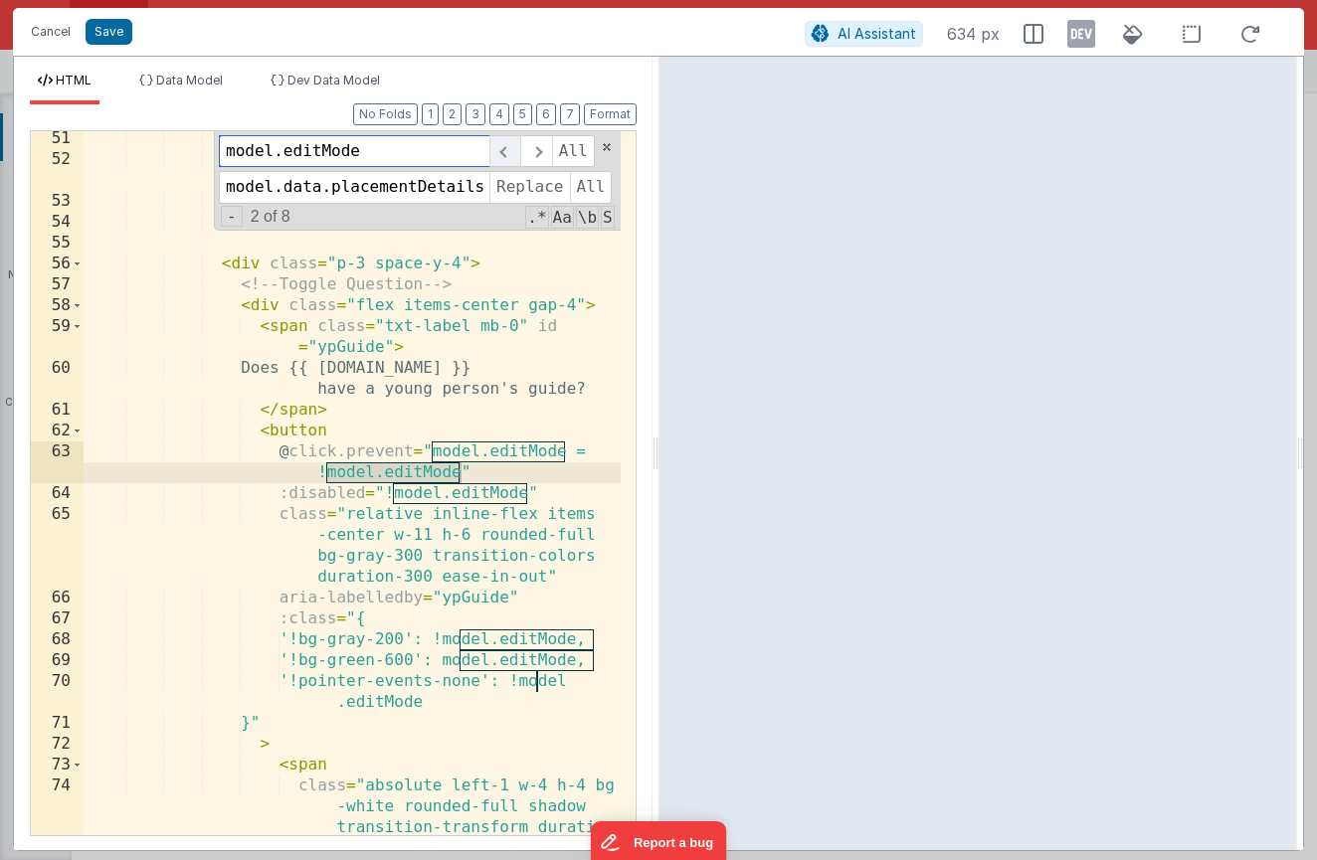
click at [502, 154] on span at bounding box center [504, 151] width 31 height 32
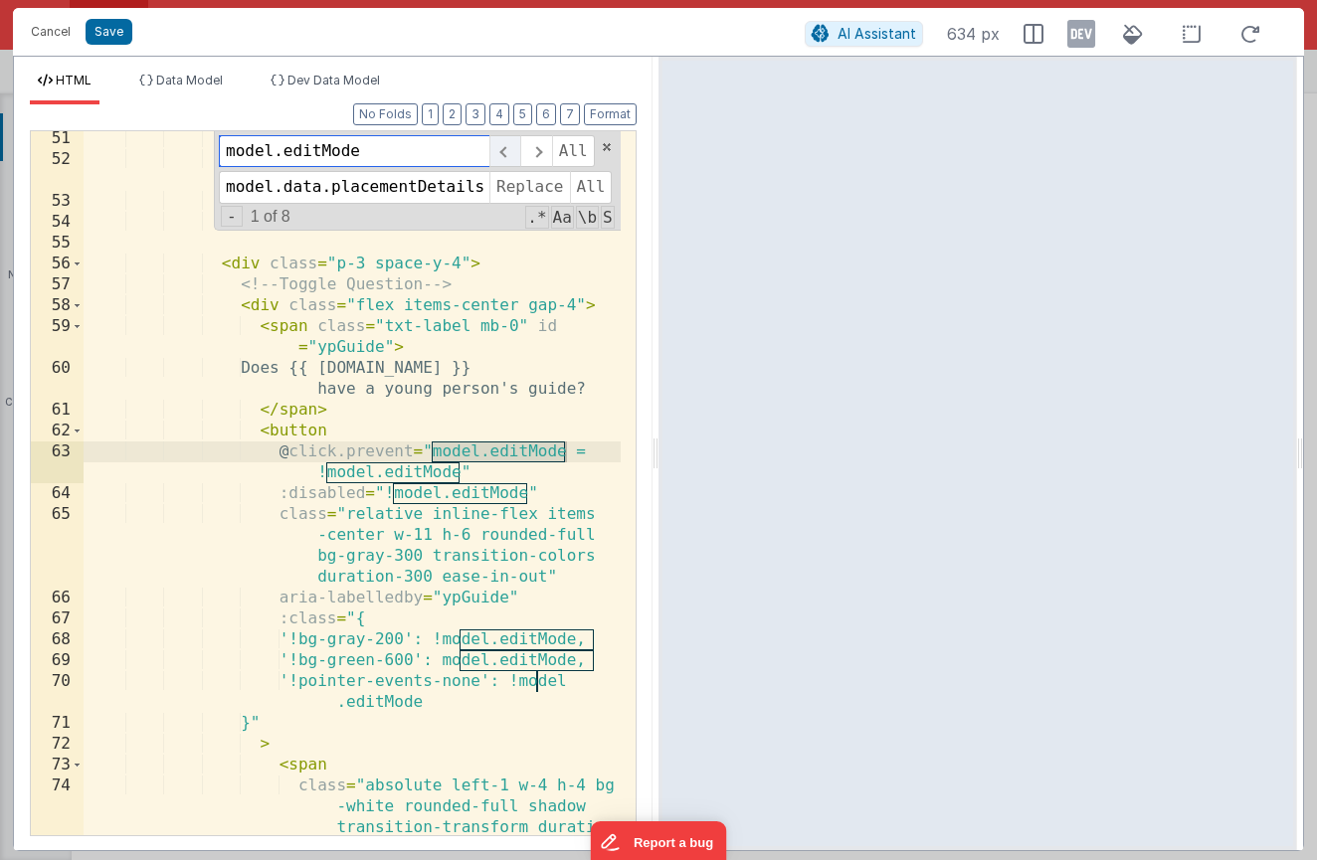
click at [502, 154] on span at bounding box center [504, 151] width 31 height 32
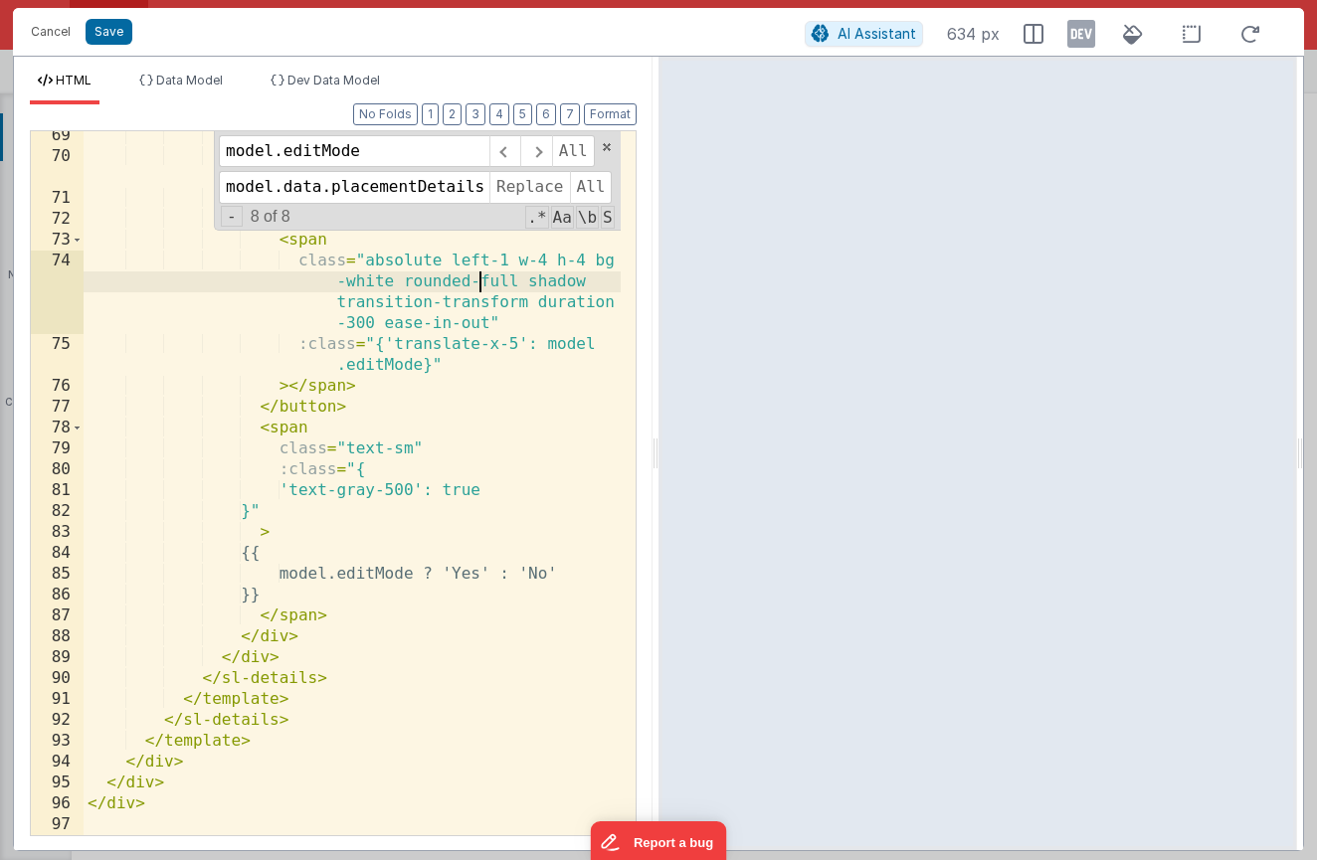
click at [474, 276] on div "'!bg-green-600': model.editMode, '!pointer-events-none': !model .editMode }" > …" at bounding box center [352, 498] width 537 height 746
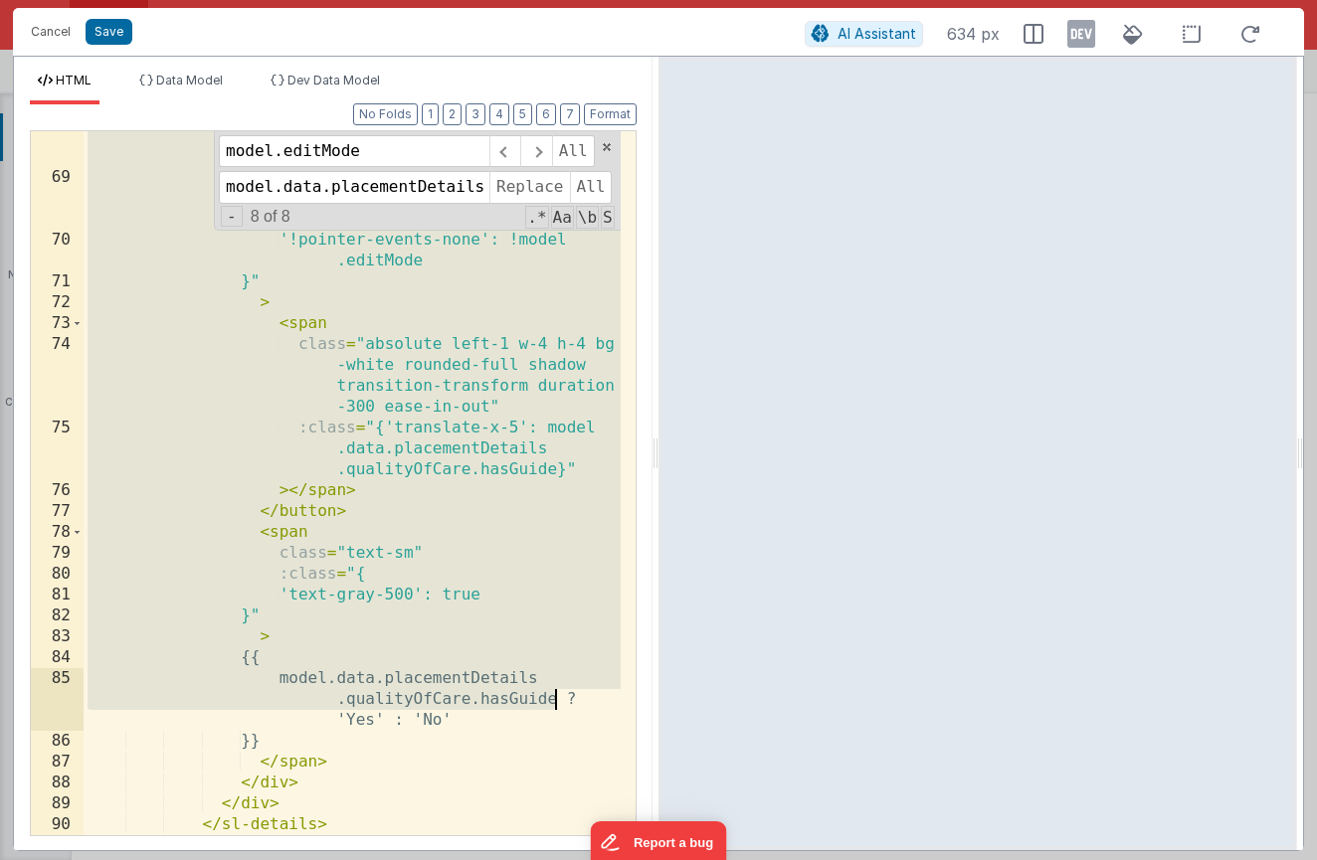
click at [512, 458] on div "'!bg-gray-200': !model.data .placementDetails .qualityOfCare.hasGuide, '!bg-gre…" at bounding box center [352, 498] width 537 height 788
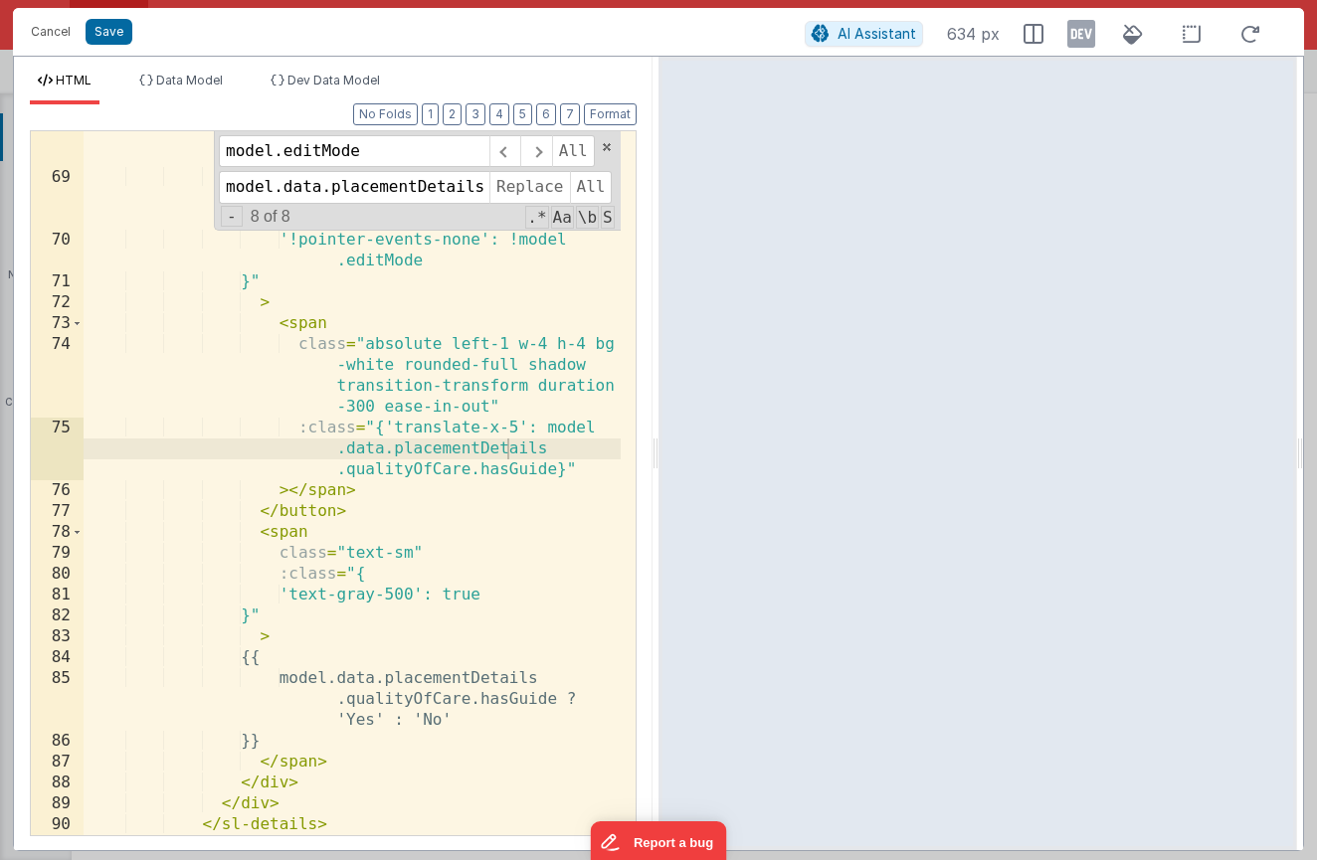
click at [1240, 18] on div "AI Assistant 634 px" at bounding box center [1038, 34] width 467 height 36
click at [1243, 31] on icon at bounding box center [1250, 34] width 44 height 25
click at [411, 172] on input "model.data.placementDetails.qualityOfCare.hasGuide" at bounding box center [354, 187] width 271 height 32
click at [372, 187] on input "model.data.placementDetails.qualityOfCare.hasGuide" at bounding box center [354, 187] width 271 height 32
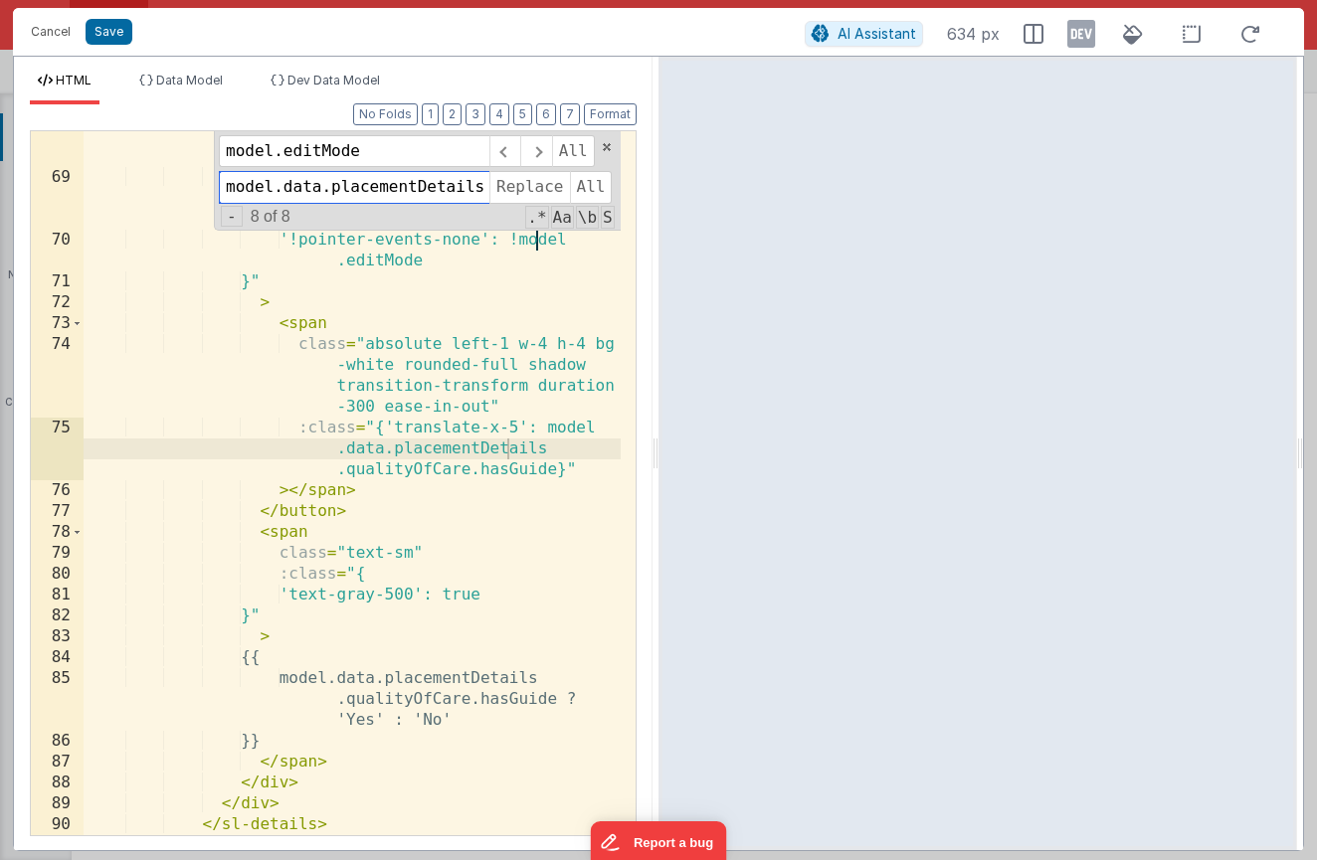
click at [372, 187] on input "model.data.placementDetails.qualityOfCare.hasGuide" at bounding box center [354, 187] width 271 height 32
click at [372, 195] on input "model.data.placementDetails.qualityOfCare.hasGuide" at bounding box center [354, 187] width 271 height 32
drag, startPoint x: 333, startPoint y: 195, endPoint x: 441, endPoint y: 191, distance: 107.5
click at [440, 192] on input "model.data.placementDetails.qualityOfCare.hasGuide" at bounding box center [354, 187] width 271 height 32
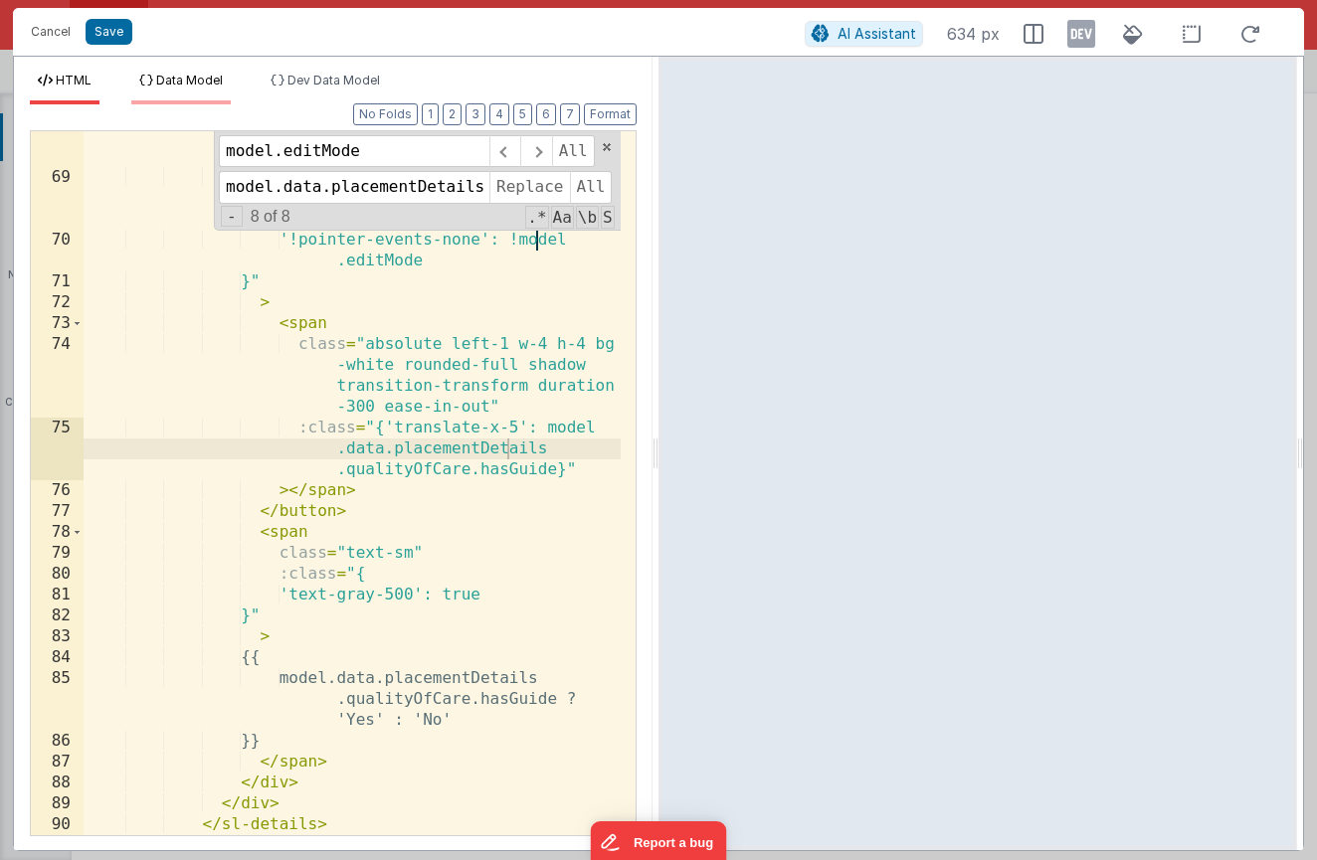
click at [178, 92] on li "Data Model" at bounding box center [180, 89] width 99 height 32
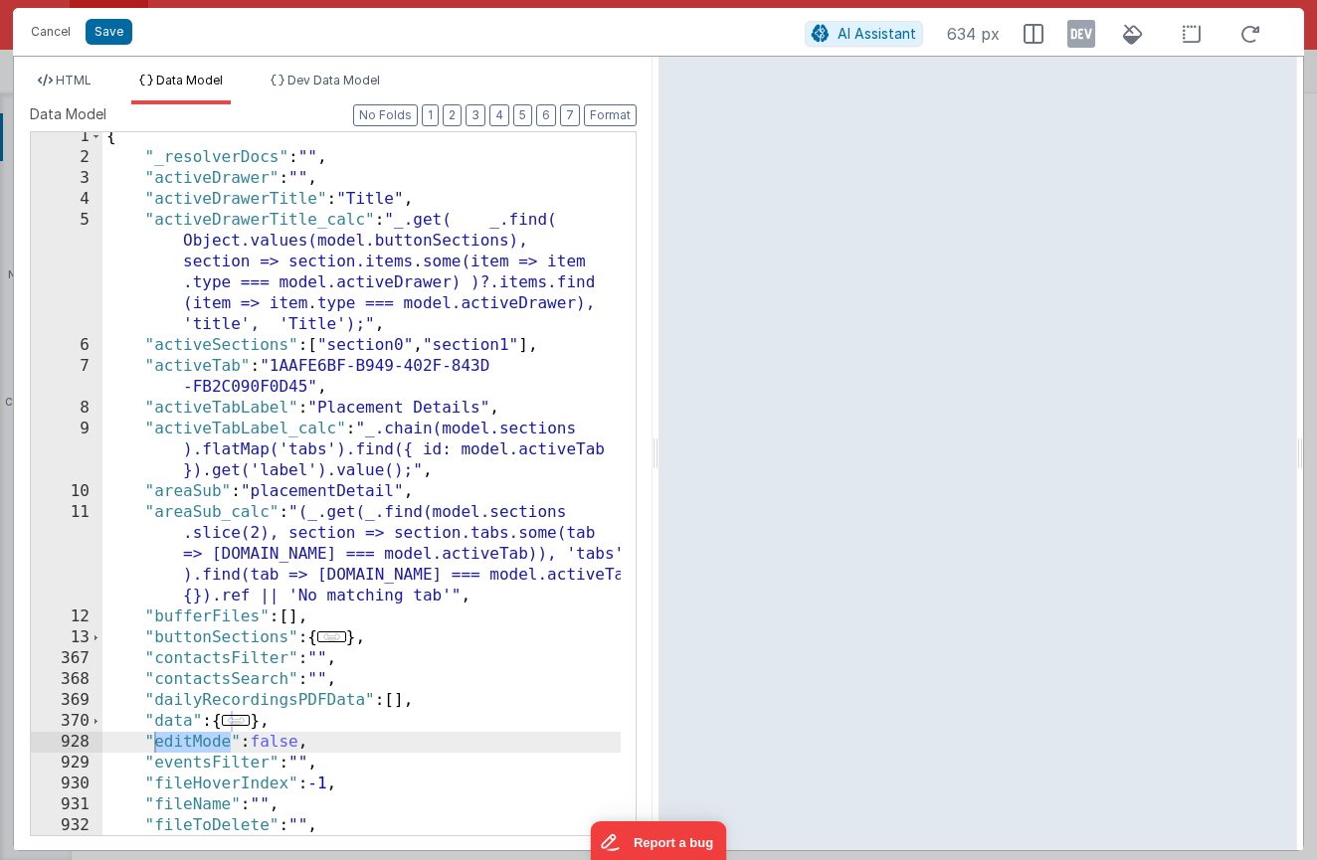
click at [362, 374] on div "{ "_resolverDocs" : "" , "activeDrawer" : "" , "activeDrawerTitle" : "Title" , …" at bounding box center [361, 498] width 518 height 745
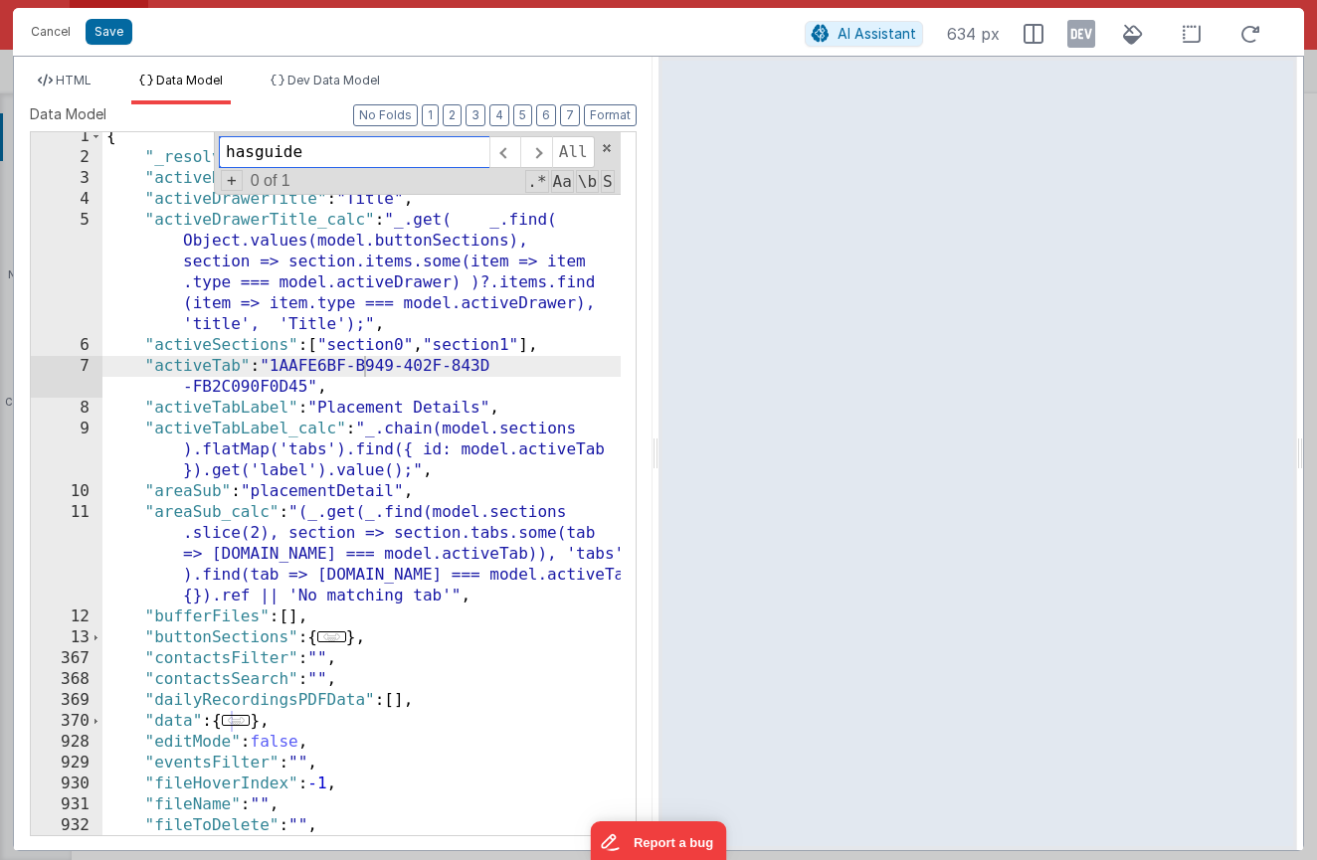
paste input "placementDetails"
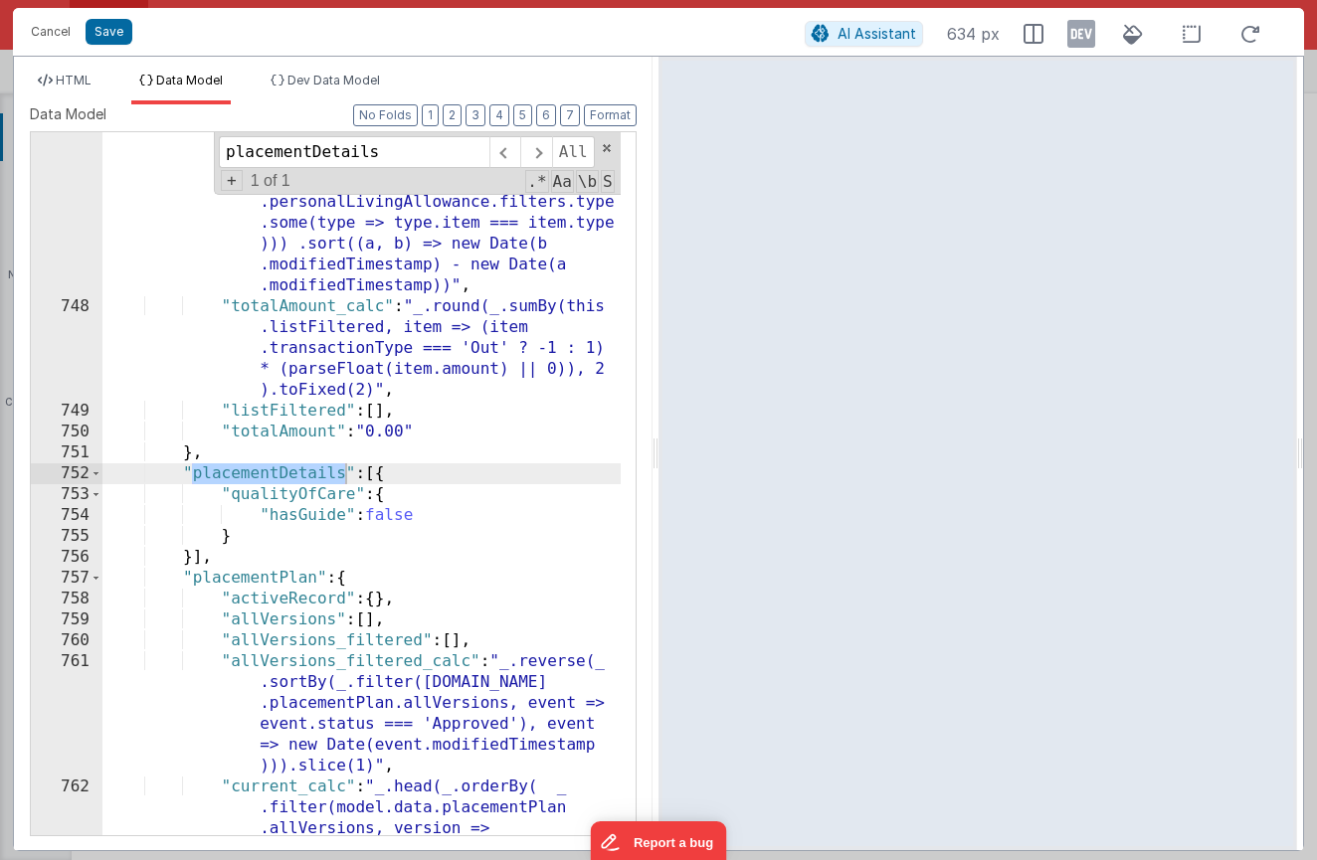
click at [331, 496] on div ""listFiltered_calc" : "this.list.filter (item => (!model.searchQuery || JSON .s…" at bounding box center [361, 596] width 518 height 1100
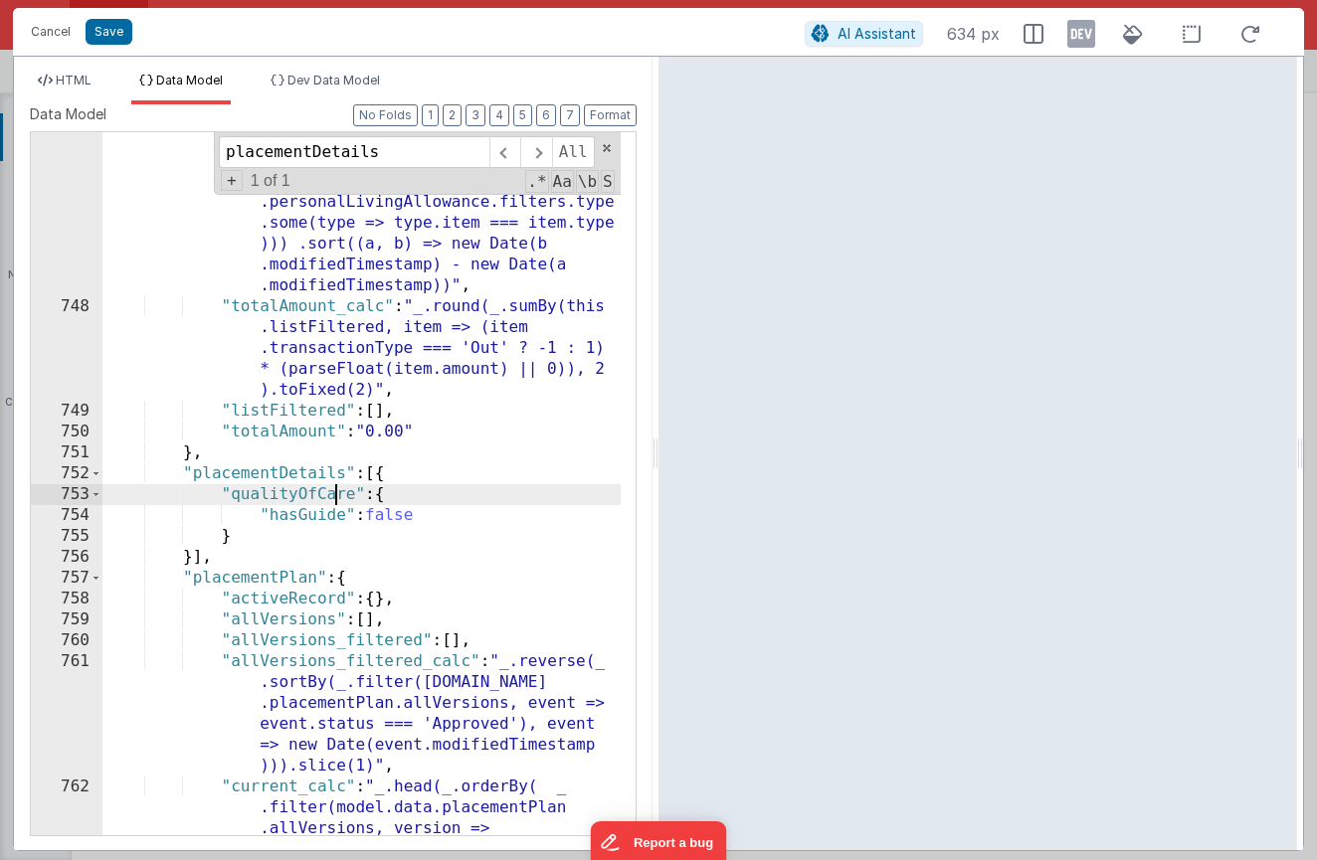
click at [331, 496] on div ""listFiltered_calc" : "this.list.filter (item => (!model.searchQuery || JSON .s…" at bounding box center [361, 596] width 518 height 1100
click at [390, 495] on div ""listFiltered_calc" : "this.list.filter (item => (!model.searchQuery || JSON .s…" at bounding box center [361, 596] width 518 height 1100
click at [384, 495] on div ""listFiltered_calc" : "this.list.filter (item => (!model.searchQuery || JSON .s…" at bounding box center [361, 596] width 518 height 1100
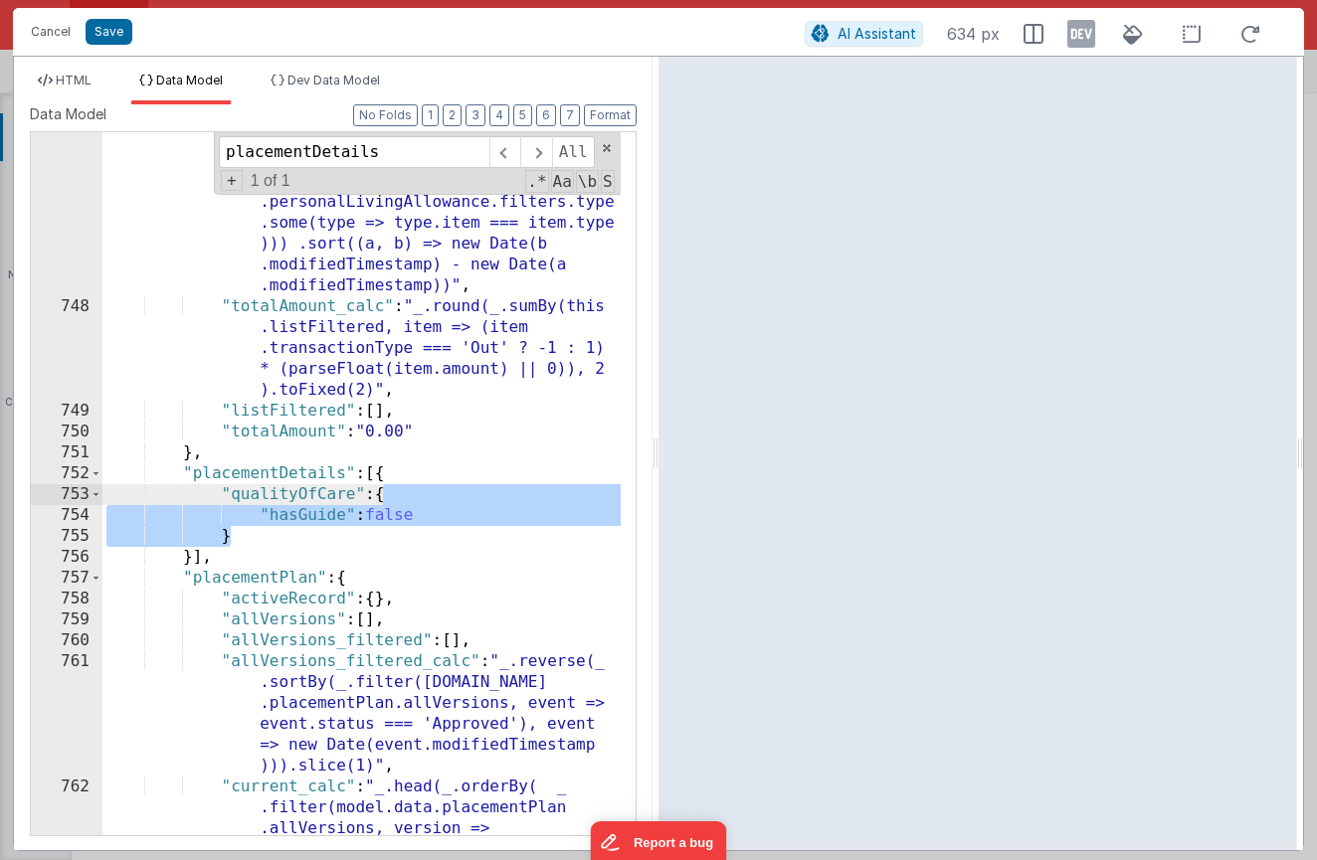
click at [307, 538] on div ""listFiltered_calc" : "this.list.filter (item => (!model.searchQuery || JSON .s…" at bounding box center [361, 596] width 518 height 1100
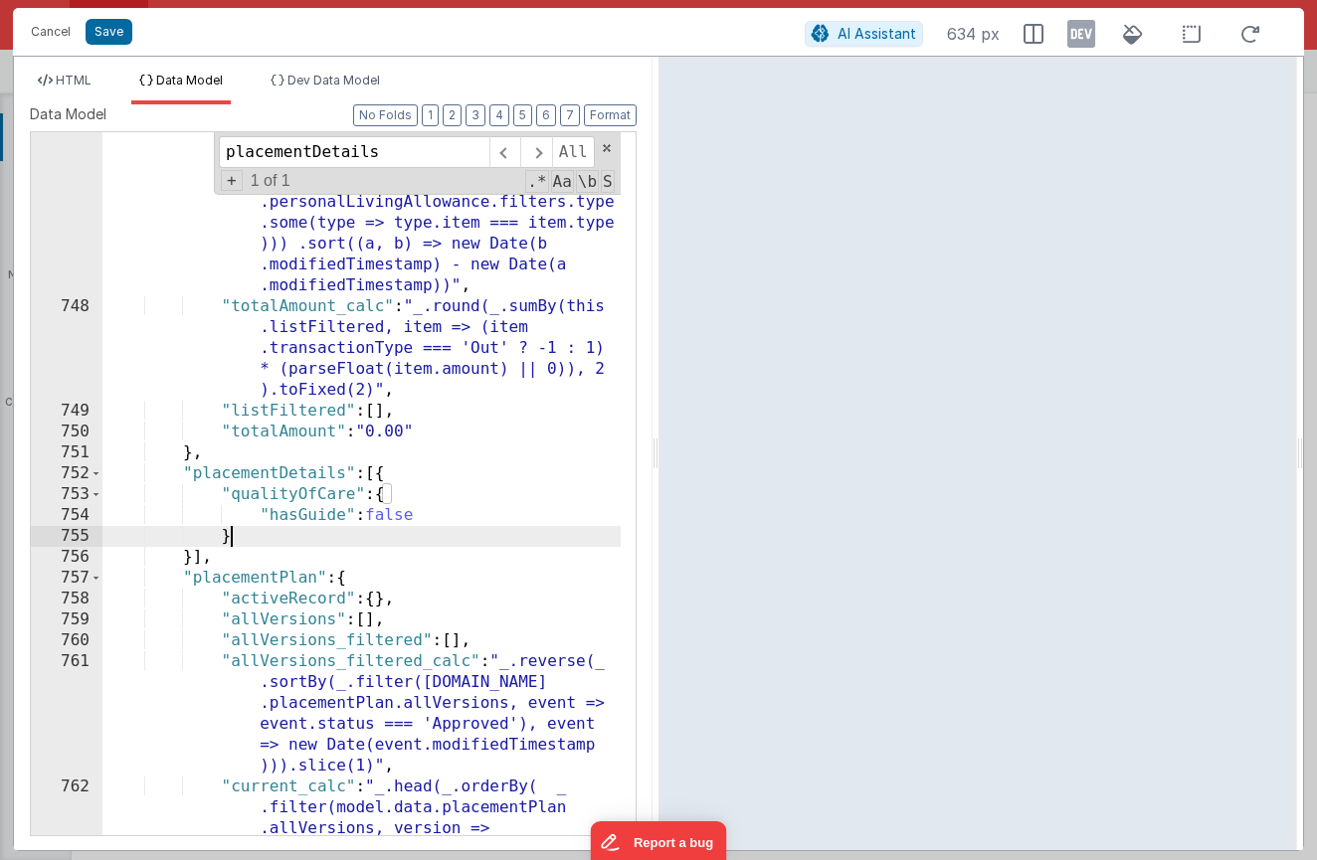
click at [195, 561] on div ""listFiltered_calc" : "this.list.filter (item => (!model.searchQuery || JSON .s…" at bounding box center [361, 596] width 518 height 1100
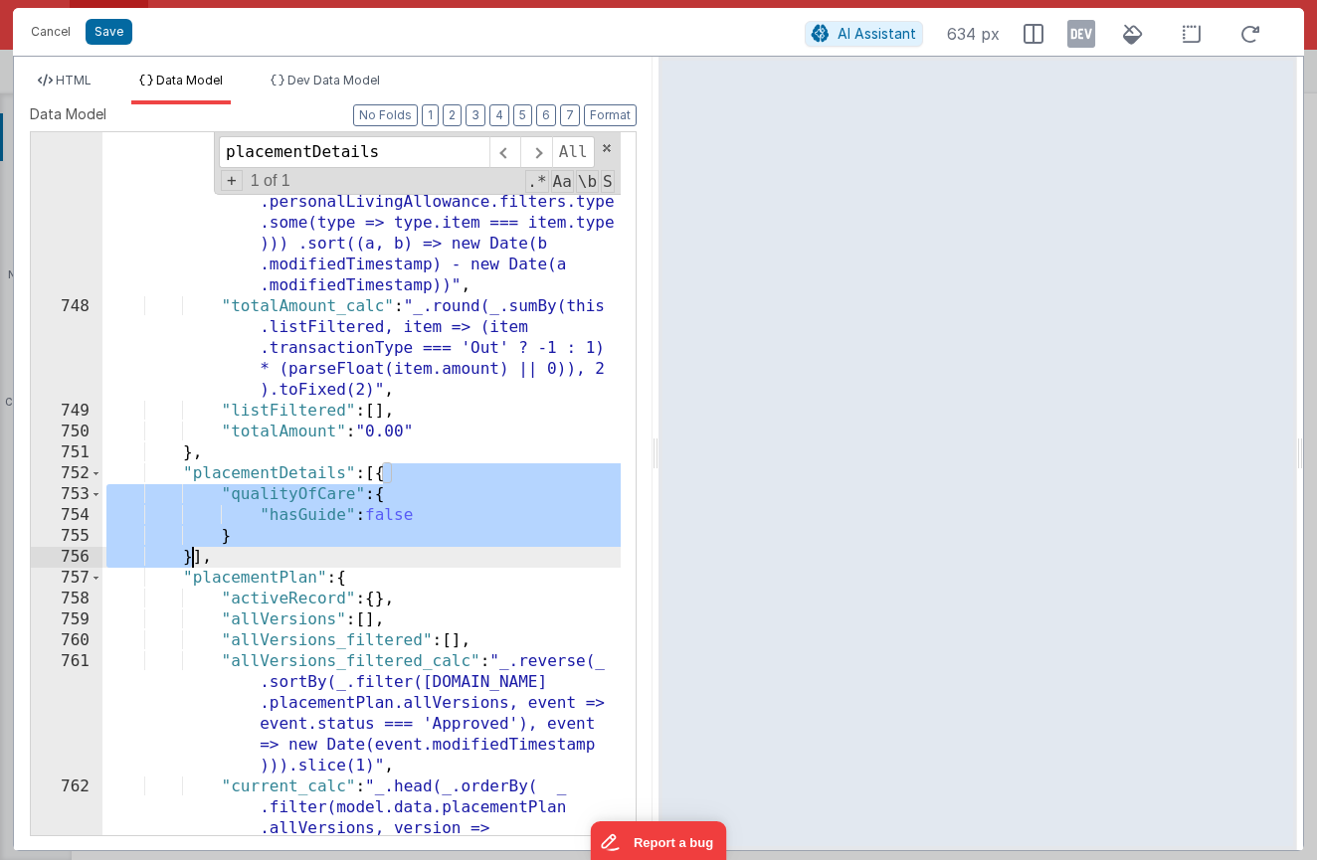
click at [195, 561] on div ""listFiltered_calc" : "this.list.filter (item => (!model.searchQuery || JSON .s…" at bounding box center [361, 596] width 518 height 1100
click at [197, 561] on div ""listFiltered_calc" : "this.list.filter (item => (!model.searchQuery || JSON .s…" at bounding box center [361, 596] width 518 height 1100
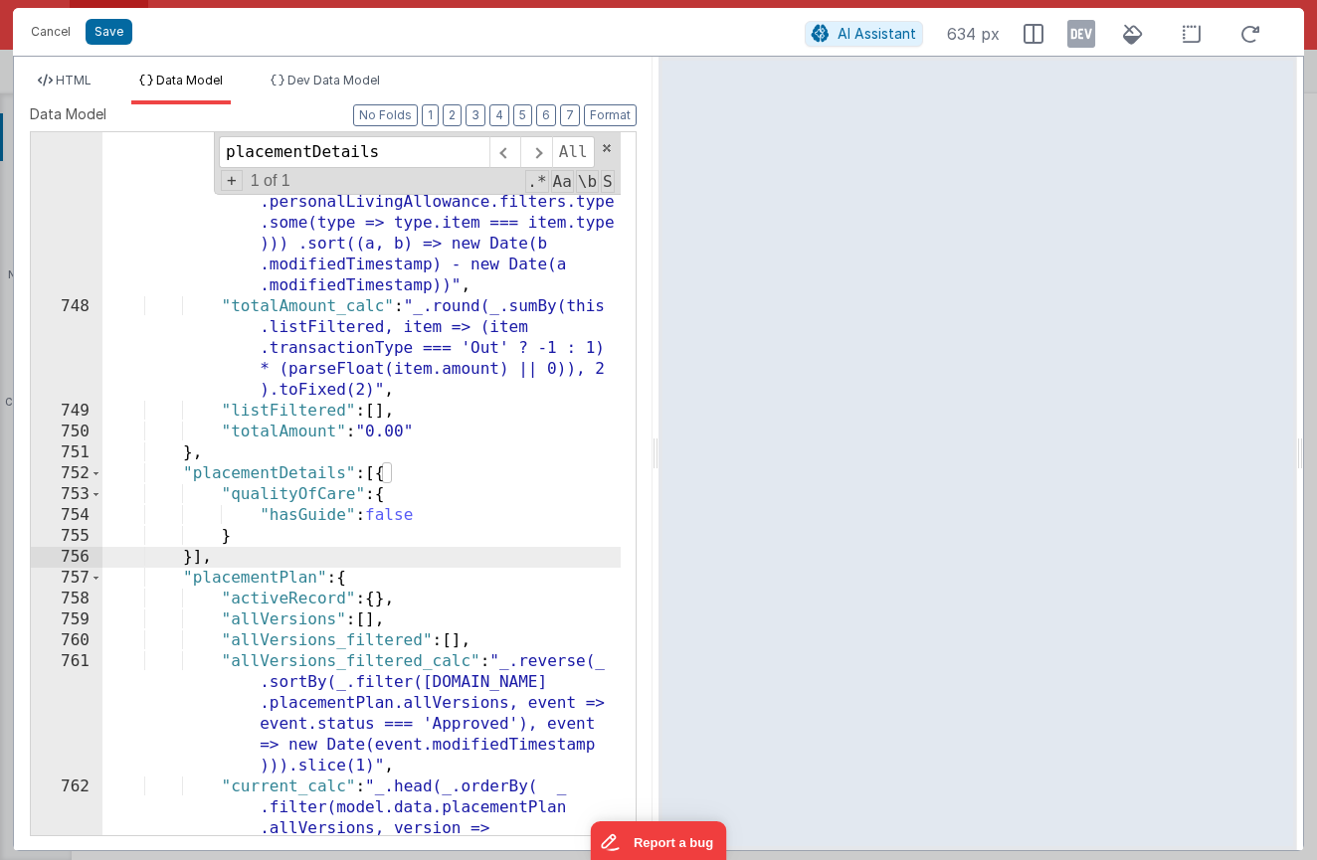
drag, startPoint x: 385, startPoint y: 475, endPoint x: 423, endPoint y: 487, distance: 39.6
click at [385, 475] on div ""listFiltered_calc" : "this.list.filter (item => (!model.searchQuery || JSON .s…" at bounding box center [361, 596] width 518 height 1100
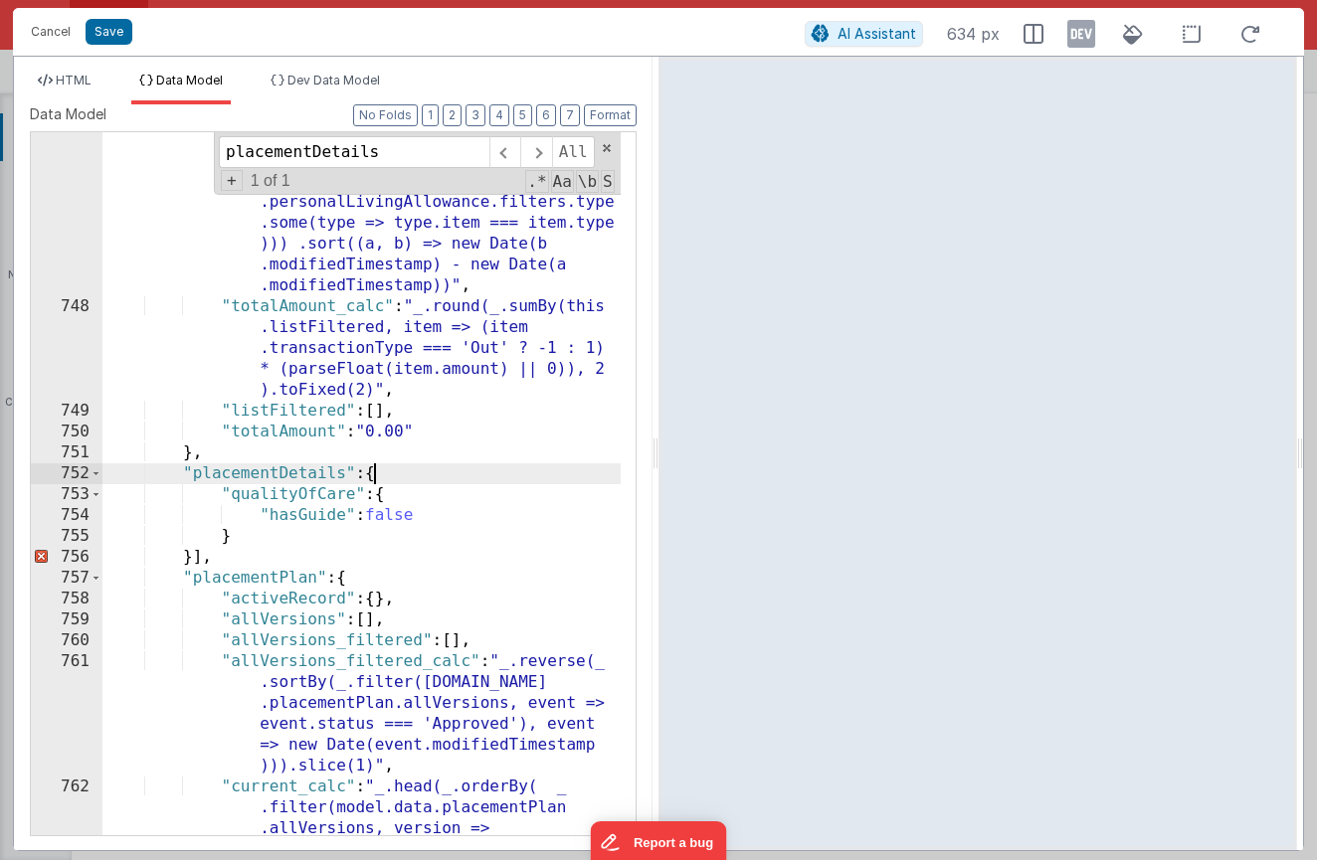
click at [199, 555] on div ""listFiltered_calc" : "this.list.filter (item => (!model.searchQuery || JSON .s…" at bounding box center [361, 596] width 518 height 1100
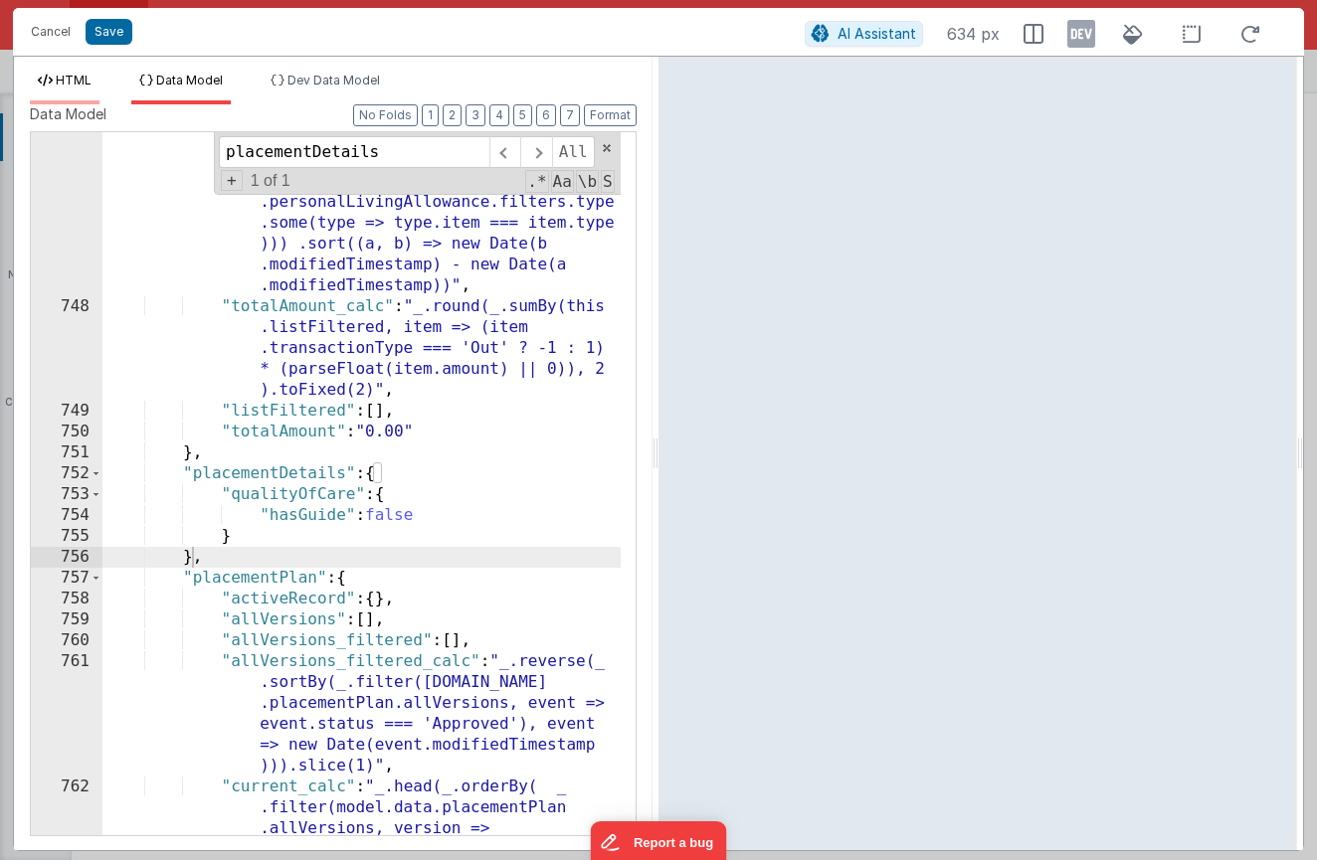
click at [64, 89] on li "HTML" at bounding box center [65, 89] width 70 height 32
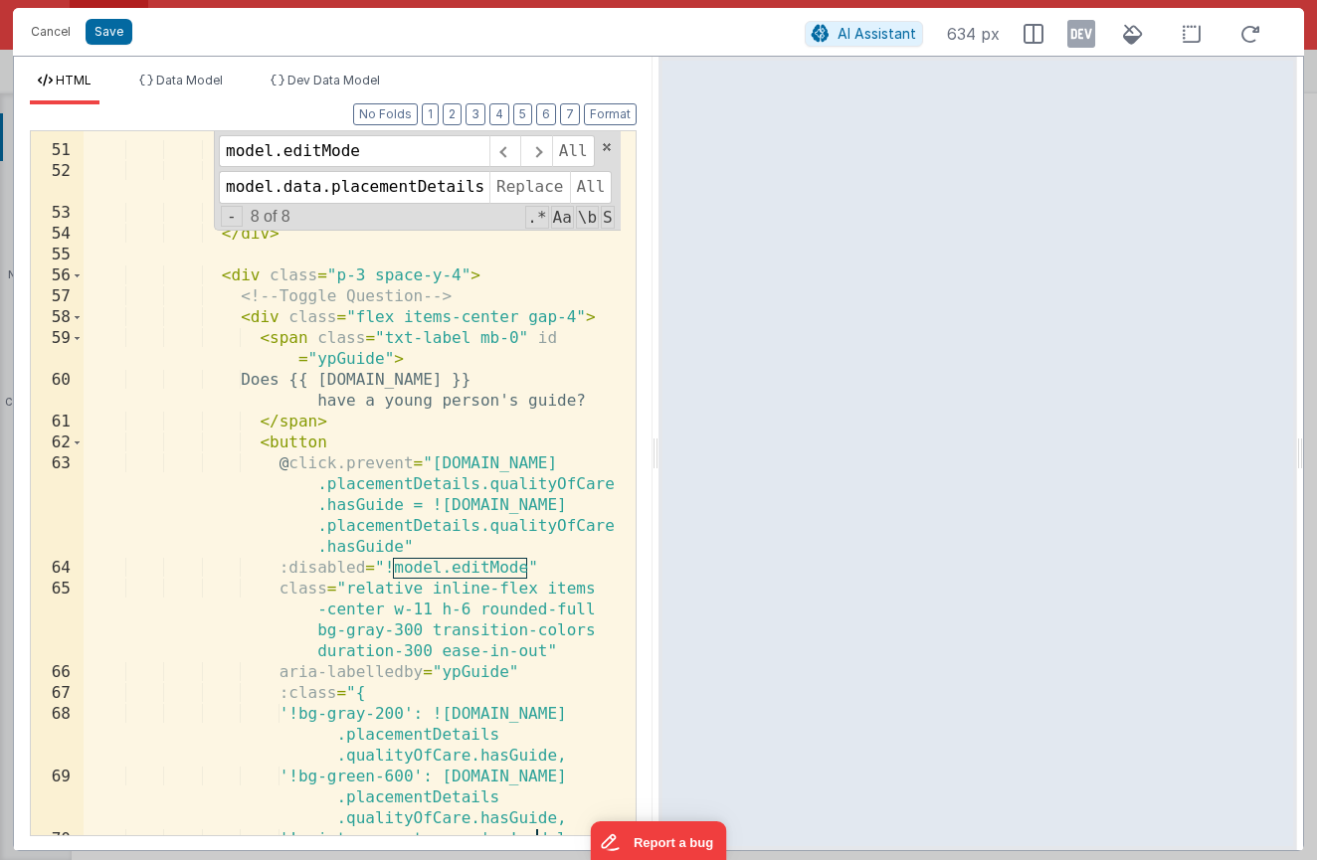
scroll to position [1077, 0]
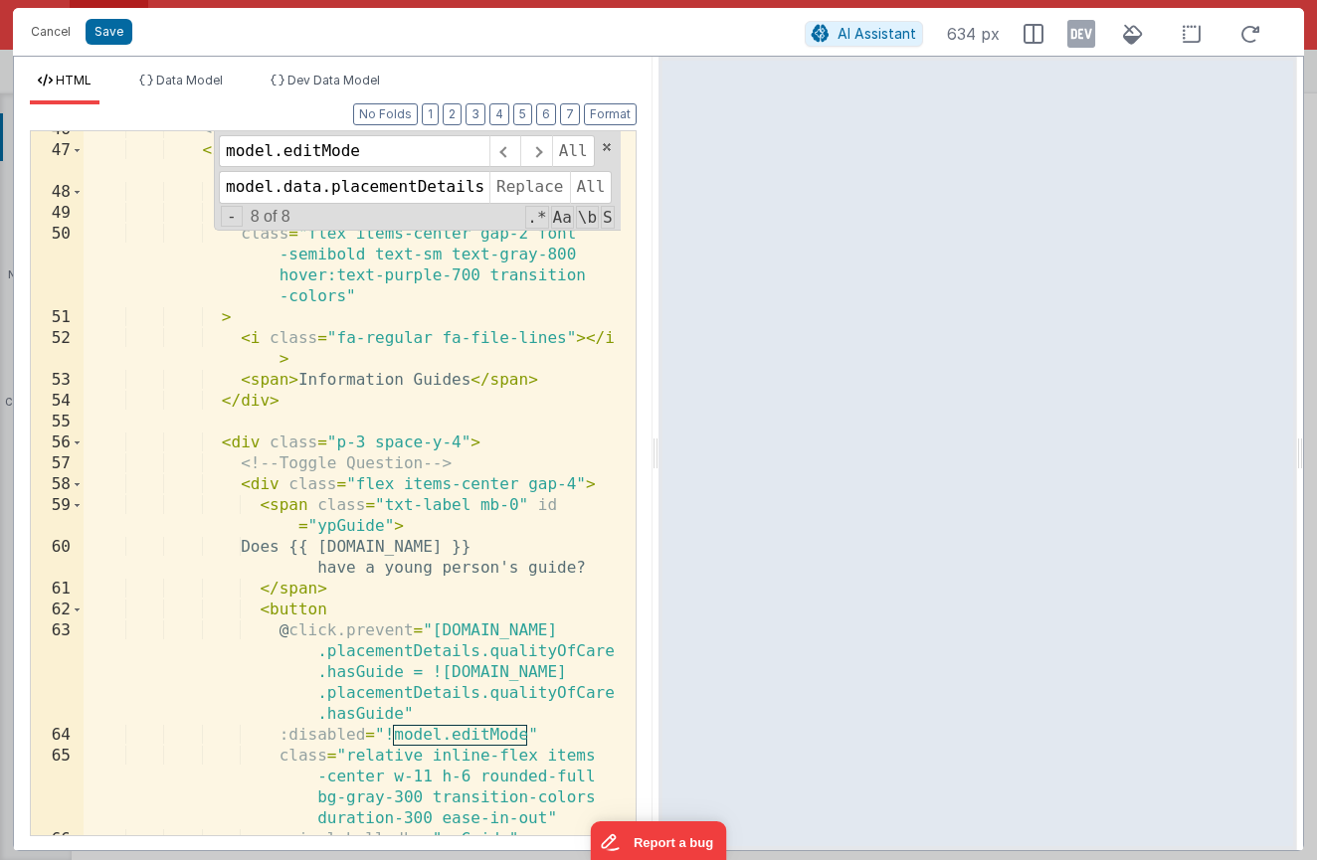
click at [317, 519] on div "<!-- Nested Dropdown --> < sl-details class = "mt-3 border border-gray -200 rou…" at bounding box center [352, 492] width 537 height 746
click at [256, 452] on div "<!-- Nested Dropdown --> < sl-details class = "mt-3 border border-gray -200 rou…" at bounding box center [352, 492] width 537 height 746
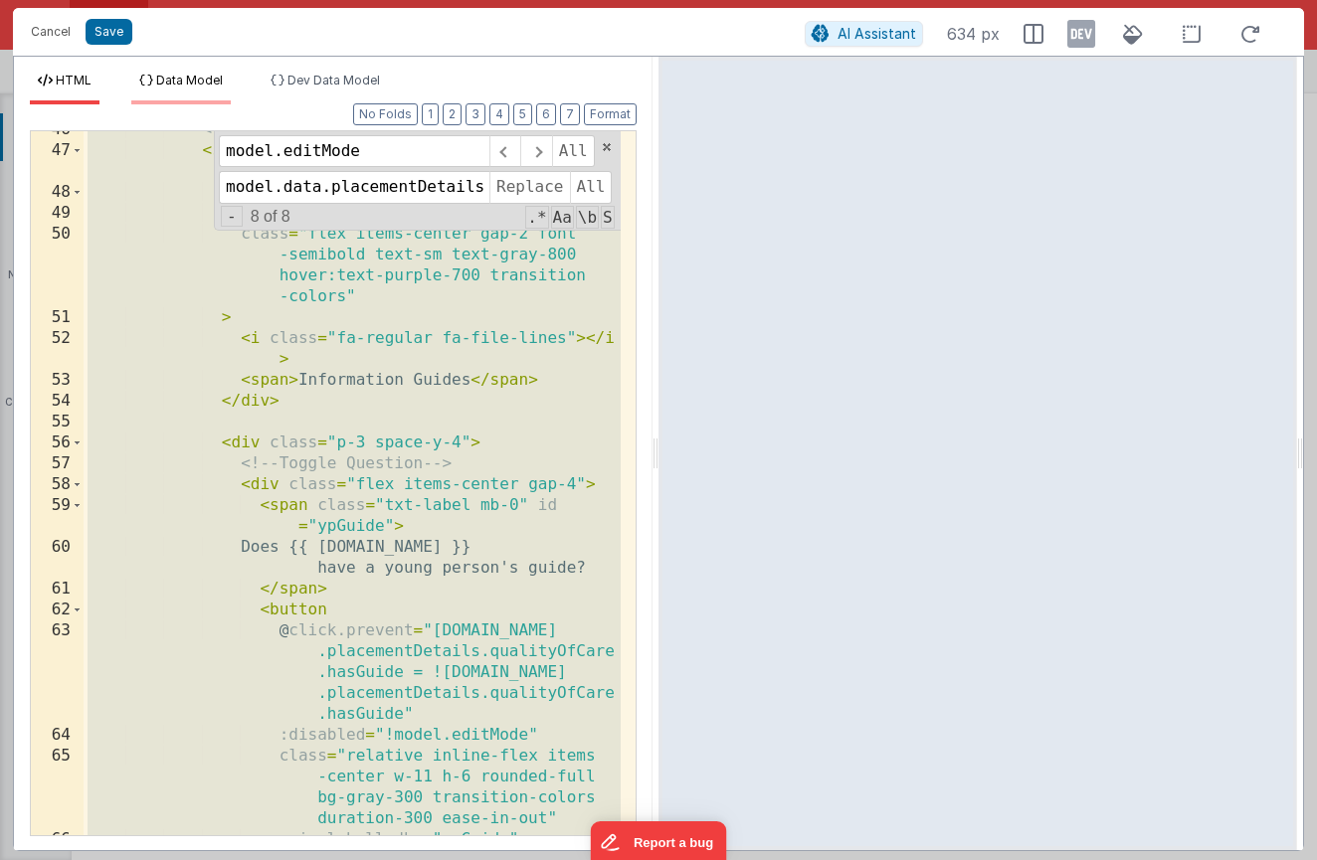
click at [211, 74] on span "Data Model" at bounding box center [189, 80] width 67 height 15
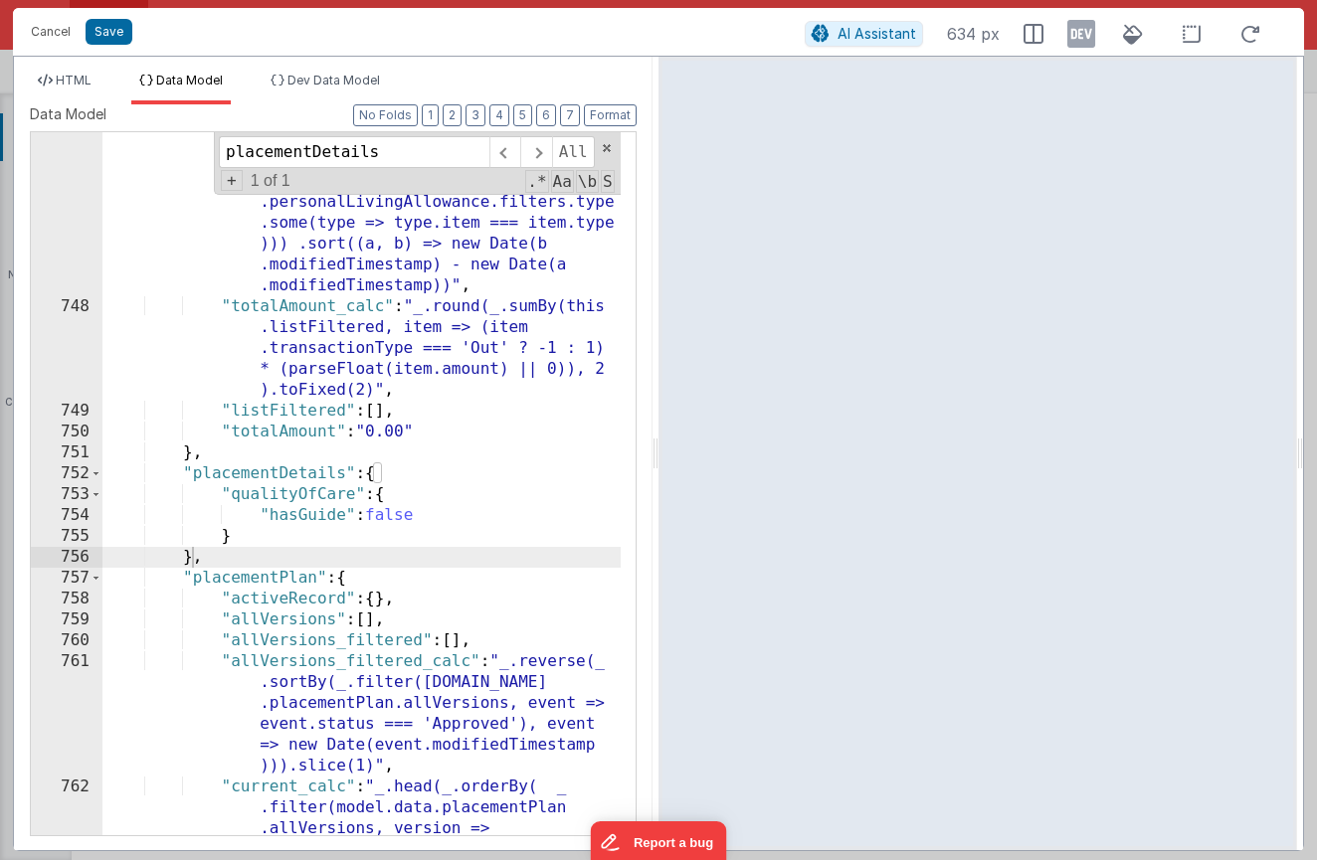
click at [289, 289] on div ""listFiltered_calc" : "this.list.filter (item => (!model.searchQuery || JSON .s…" at bounding box center [361, 596] width 518 height 1100
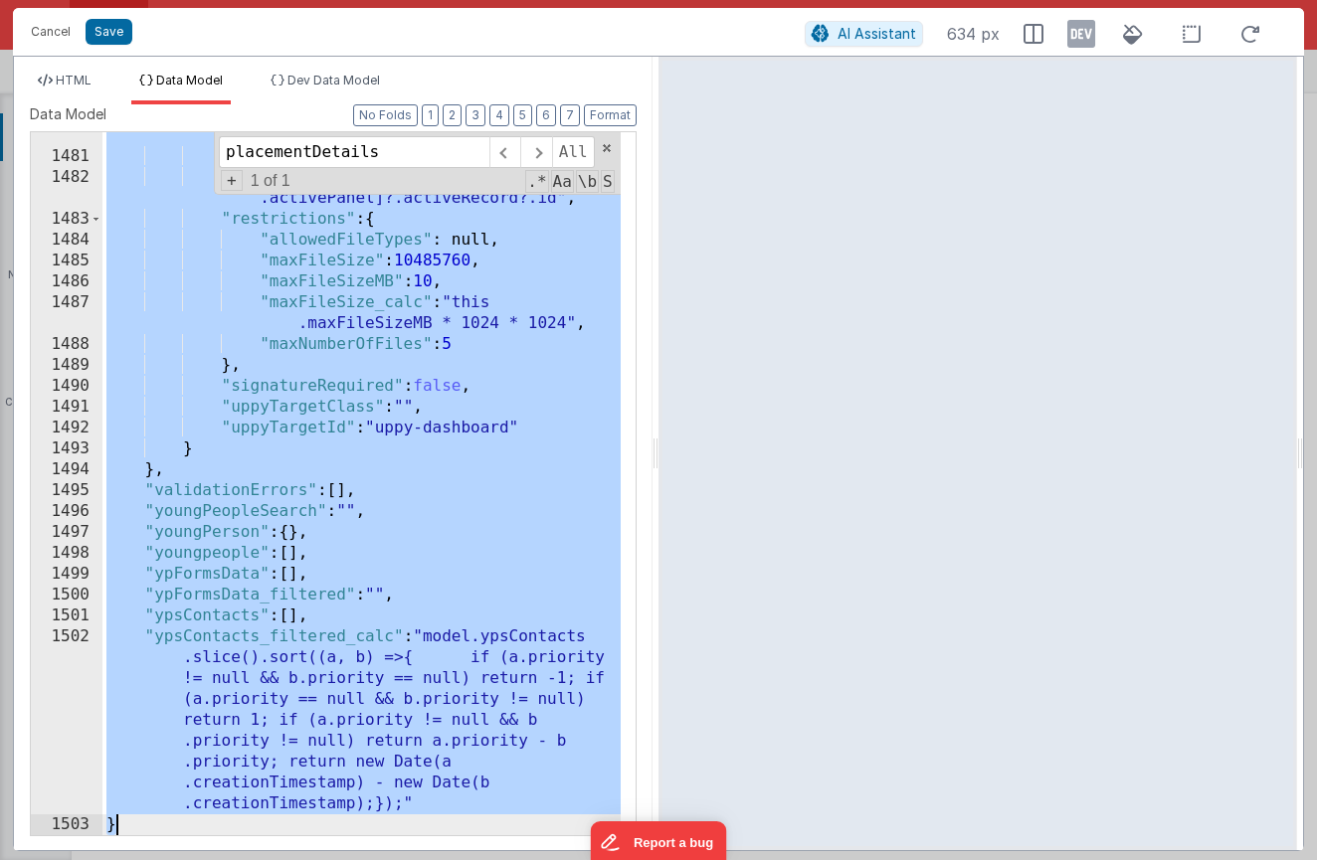
scroll to position [31888, 0]
click at [468, 423] on div ""docType_calc" : "model.data[this .activePanel]?.activeRecord?.type" , "id" : "…" at bounding box center [361, 487] width 518 height 766
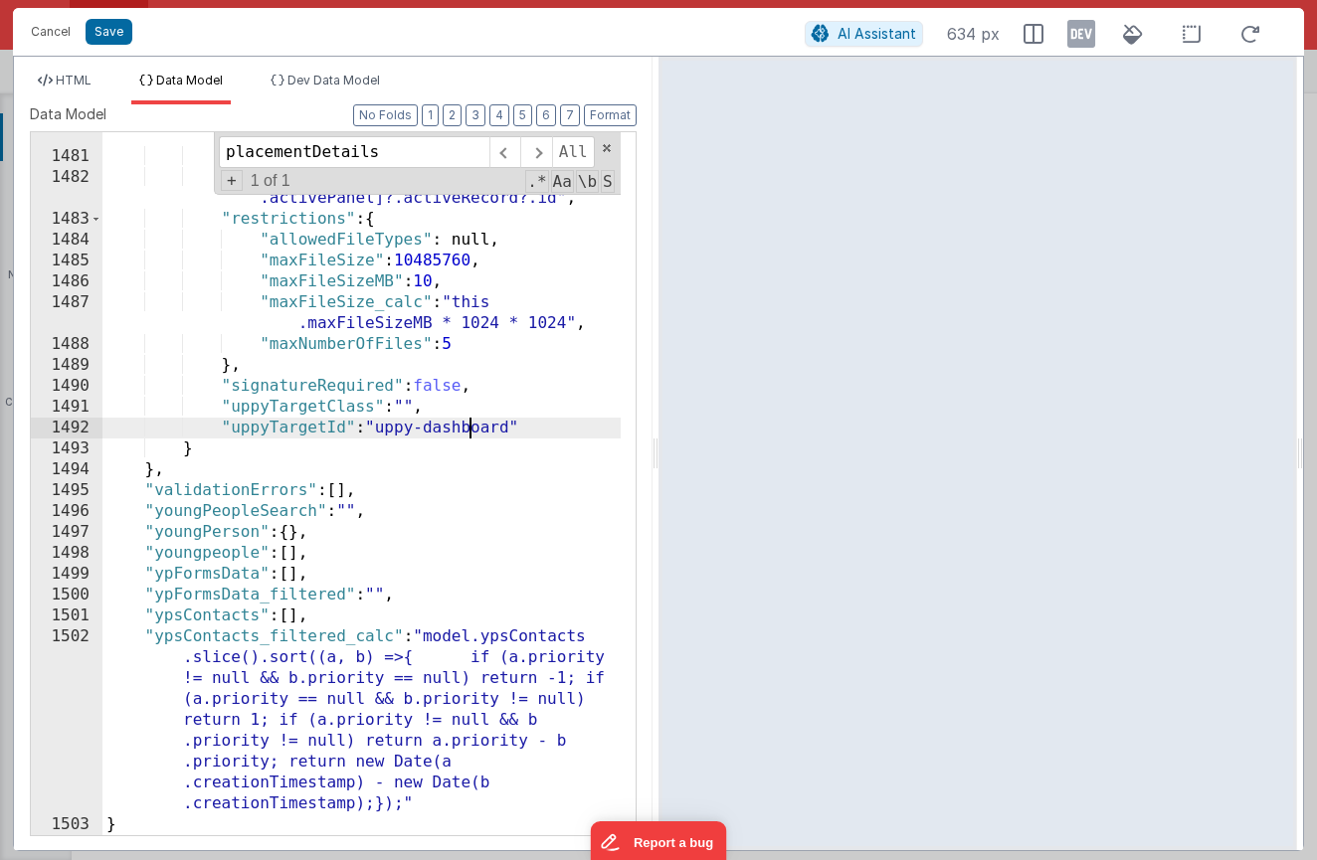
click at [453, 361] on div ""docType_calc" : "model.data[this .activePanel]?.activeRecord?.type" , "id" : "…" at bounding box center [361, 487] width 518 height 766
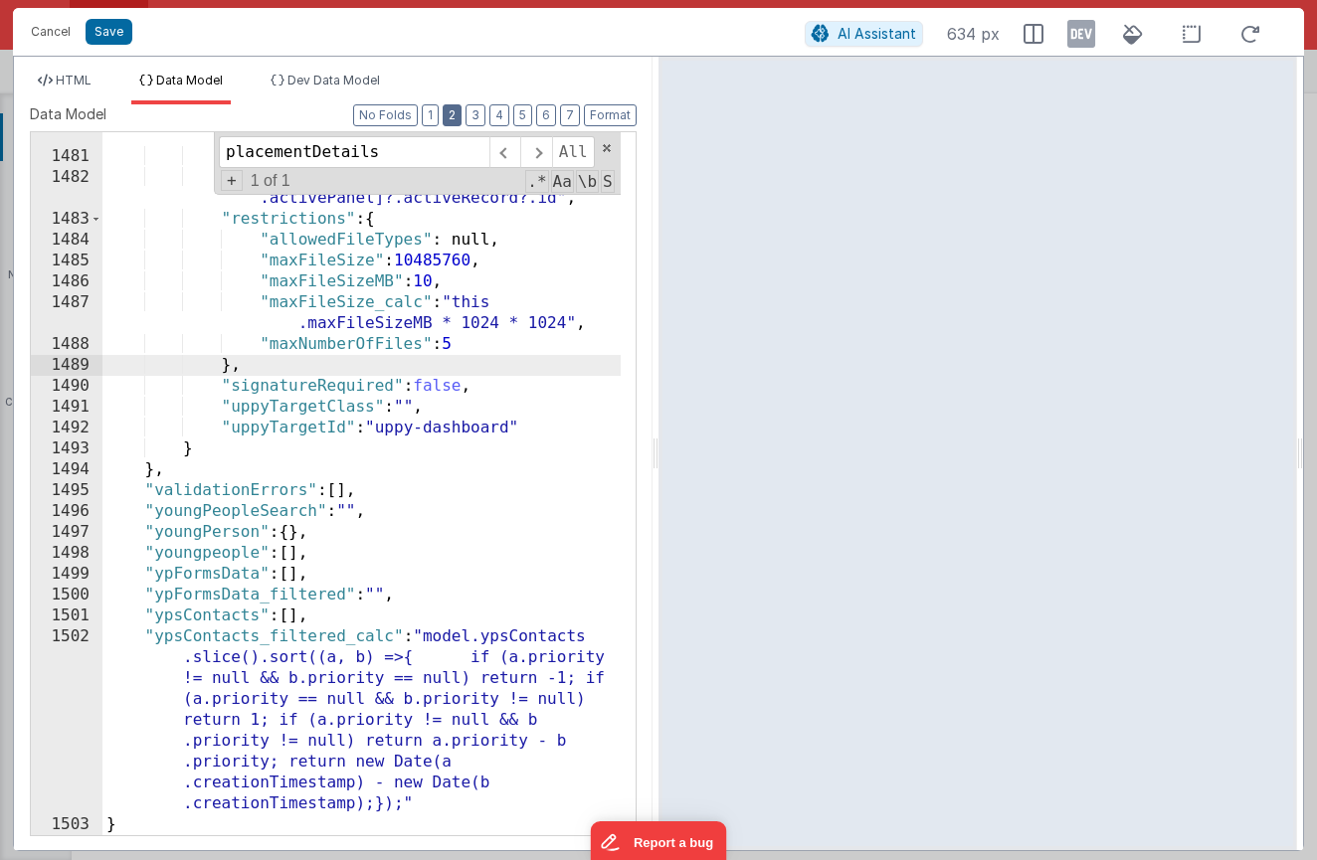
click at [451, 112] on button "2" at bounding box center [452, 115] width 19 height 22
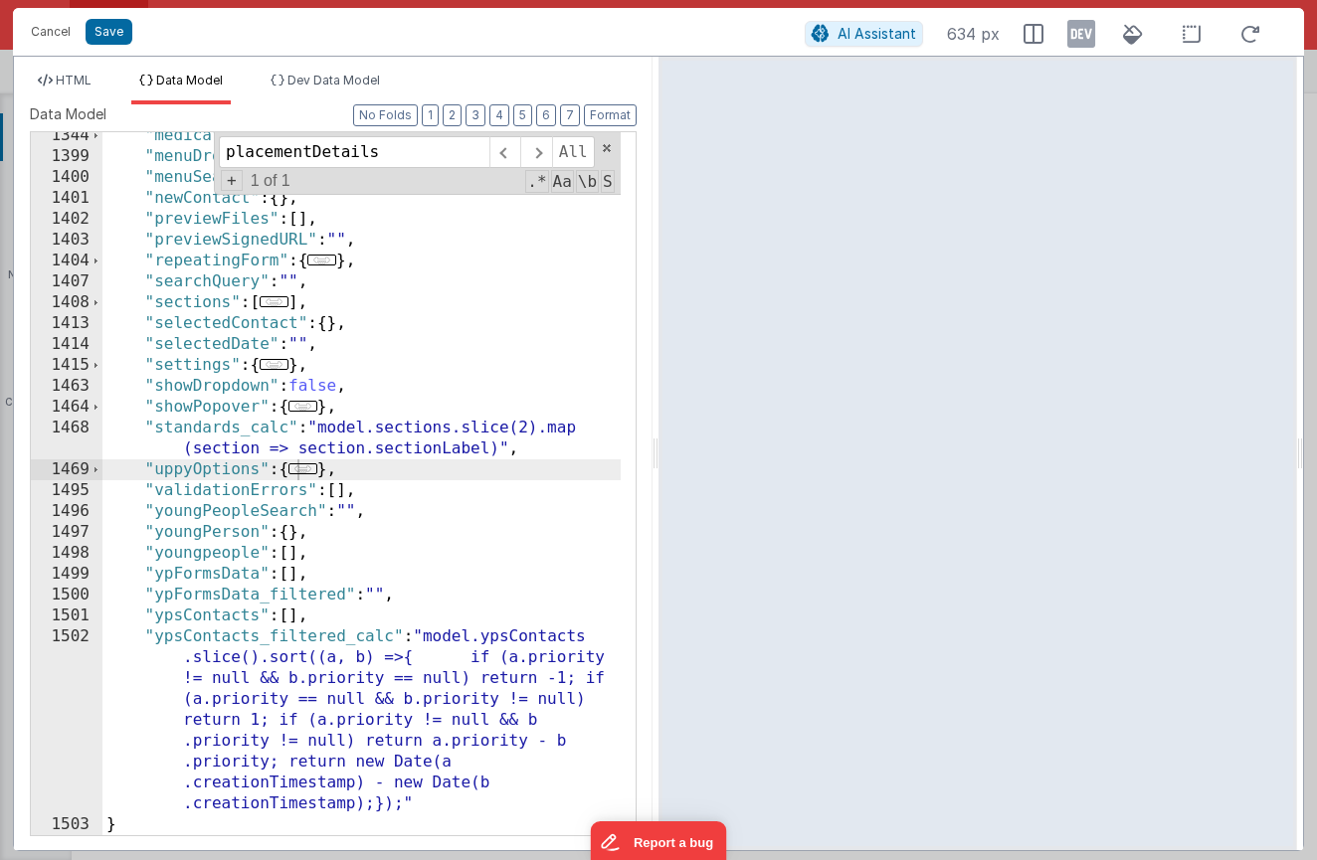
scroll to position [968, 0]
click at [416, 566] on div ""medication" : { ... } , "menuDropdown" : false , "menuSearch" : "" , "newConta…" at bounding box center [361, 497] width 518 height 745
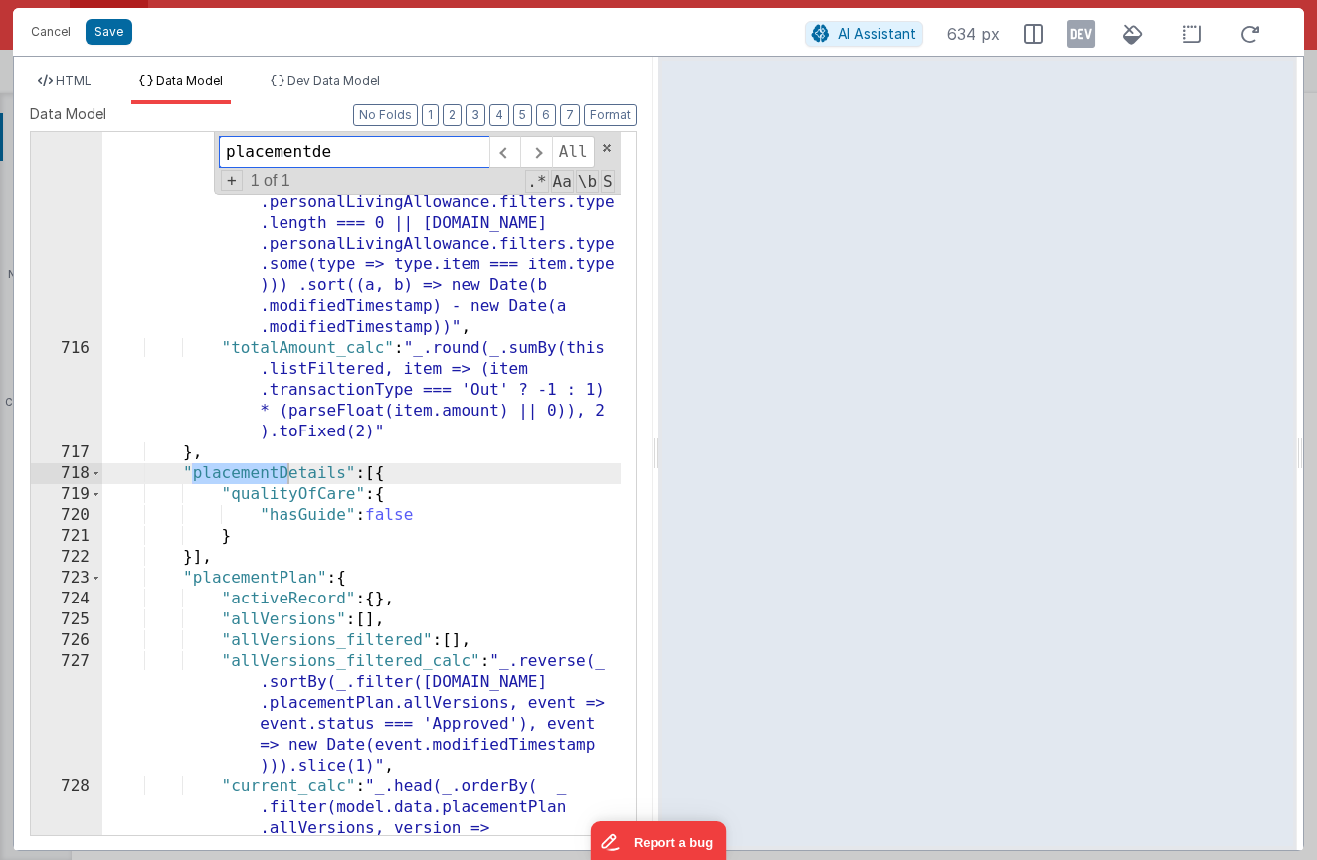
scroll to position [21871, 0]
type input "placementdetails"
click at [390, 471] on div ""listFiltered_calc" : "this.list.filter (item => (!model.searchQuery || JSON .s…" at bounding box center [361, 638] width 518 height 1100
click at [388, 469] on div ""listFiltered_calc" : "this.list.filter (item => (!model.searchQuery || JSON .s…" at bounding box center [361, 638] width 518 height 1100
click at [202, 562] on div ""listFiltered_calc" : "this.list.filter (item => (!model.searchQuery || JSON .s…" at bounding box center [361, 638] width 518 height 1100
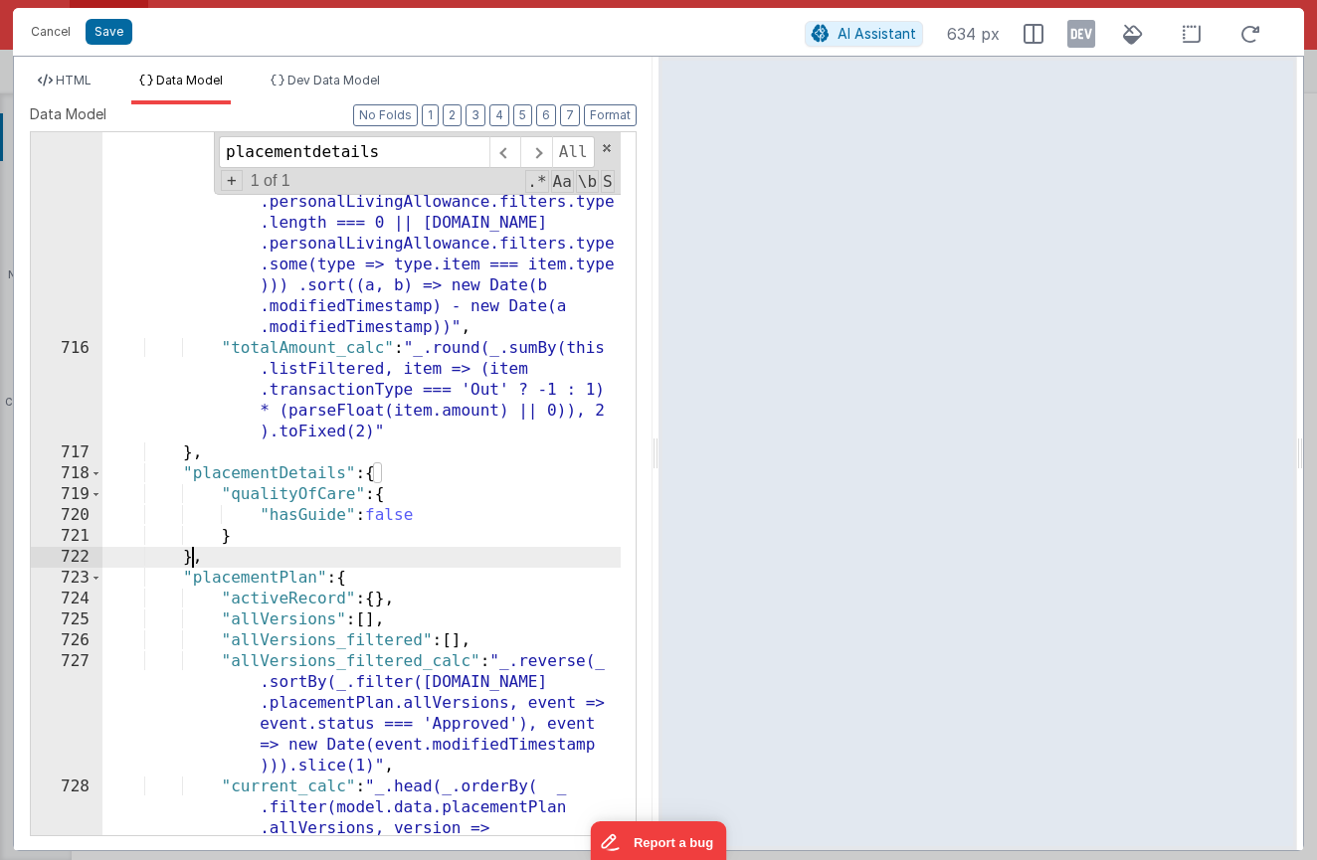
click at [90, 115] on span "Data Model" at bounding box center [68, 114] width 77 height 20
click at [92, 96] on li "HTML" at bounding box center [65, 89] width 70 height 32
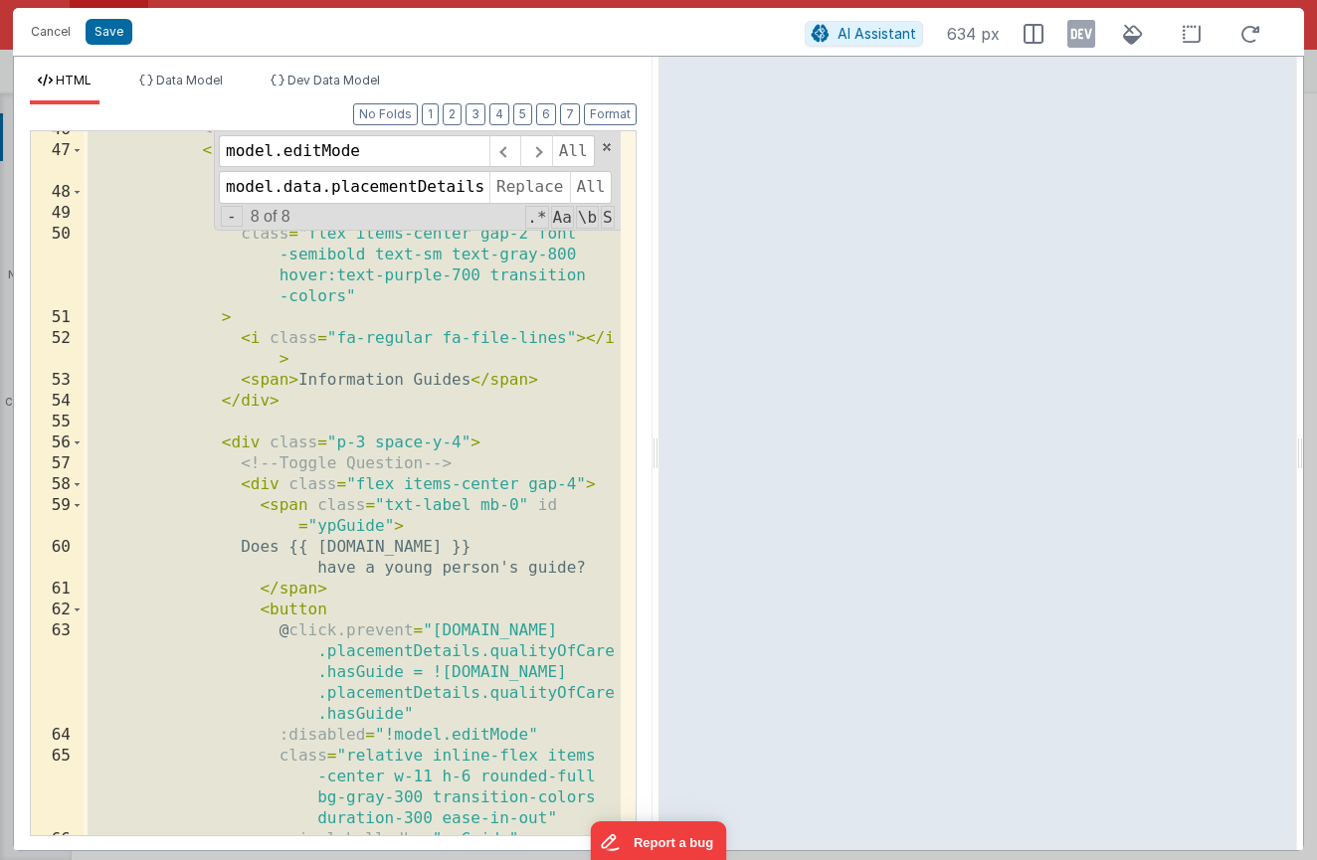
click at [446, 482] on div "<!-- Nested Dropdown --> < sl-details class = "mt-3 border border-gray -200 rou…" at bounding box center [352, 492] width 537 height 746
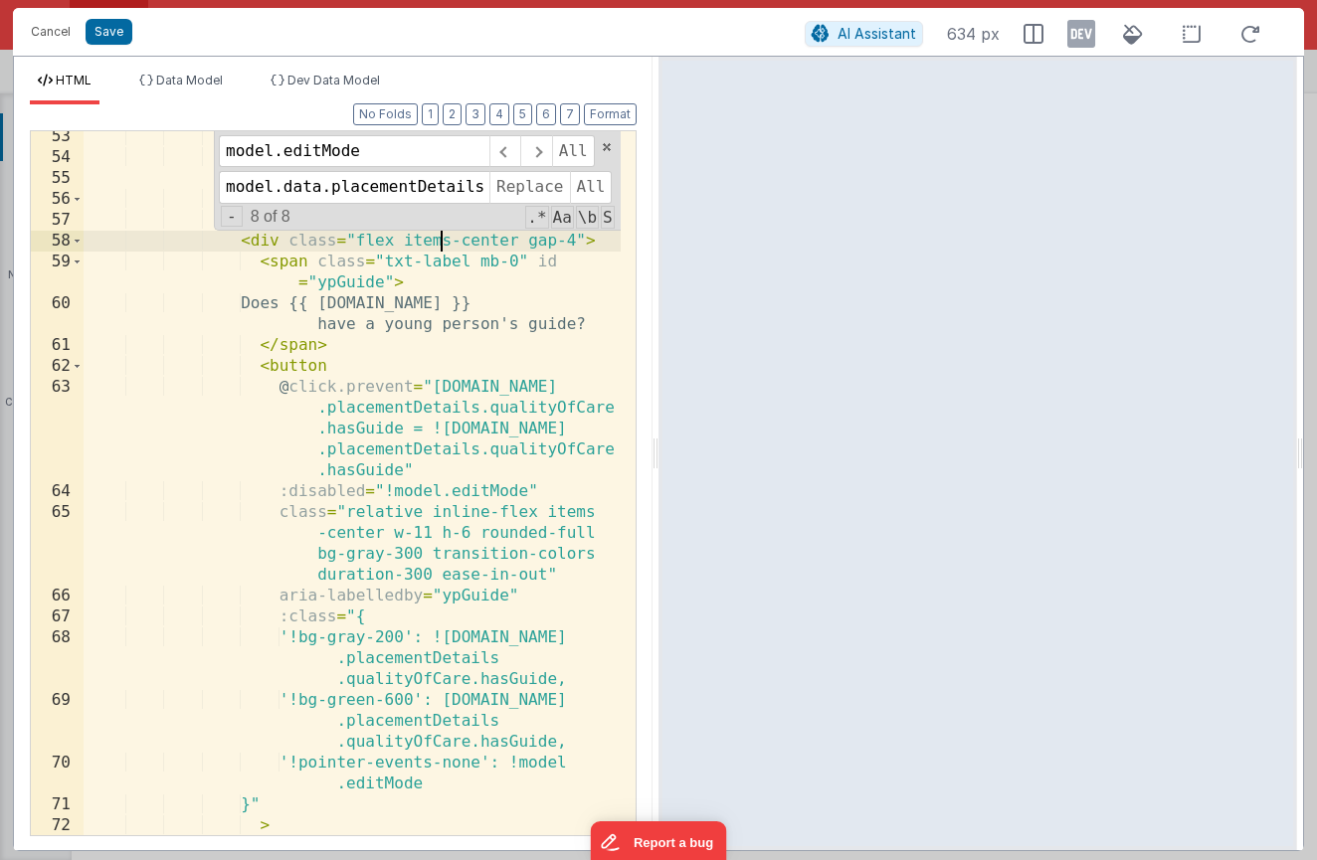
scroll to position [1315, 0]
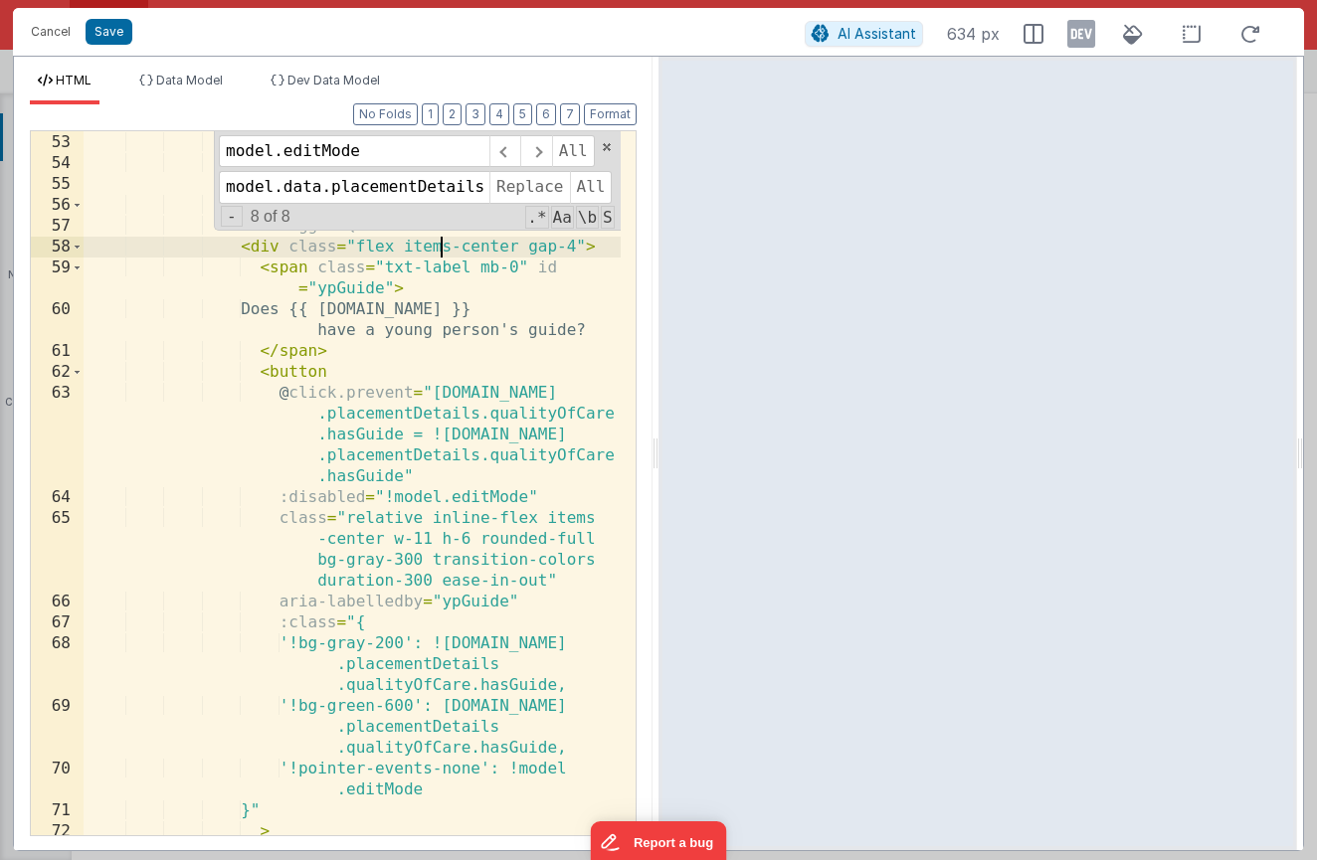
click at [253, 244] on div "< i class = "fa-regular fa-file-lines" > </ i > < span > Information Guides </ …" at bounding box center [352, 474] width 537 height 767
click at [399, 251] on div "< i class = "fa-regular fa-file-lines" > </ i > < span > Information Guides </ …" at bounding box center [352, 474] width 537 height 767
drag, startPoint x: 393, startPoint y: 249, endPoint x: 405, endPoint y: 252, distance: 12.3
click at [393, 249] on div "< i class = "fa-regular fa-file-lines" > </ i > < span > Information Guides </ …" at bounding box center [352, 474] width 537 height 767
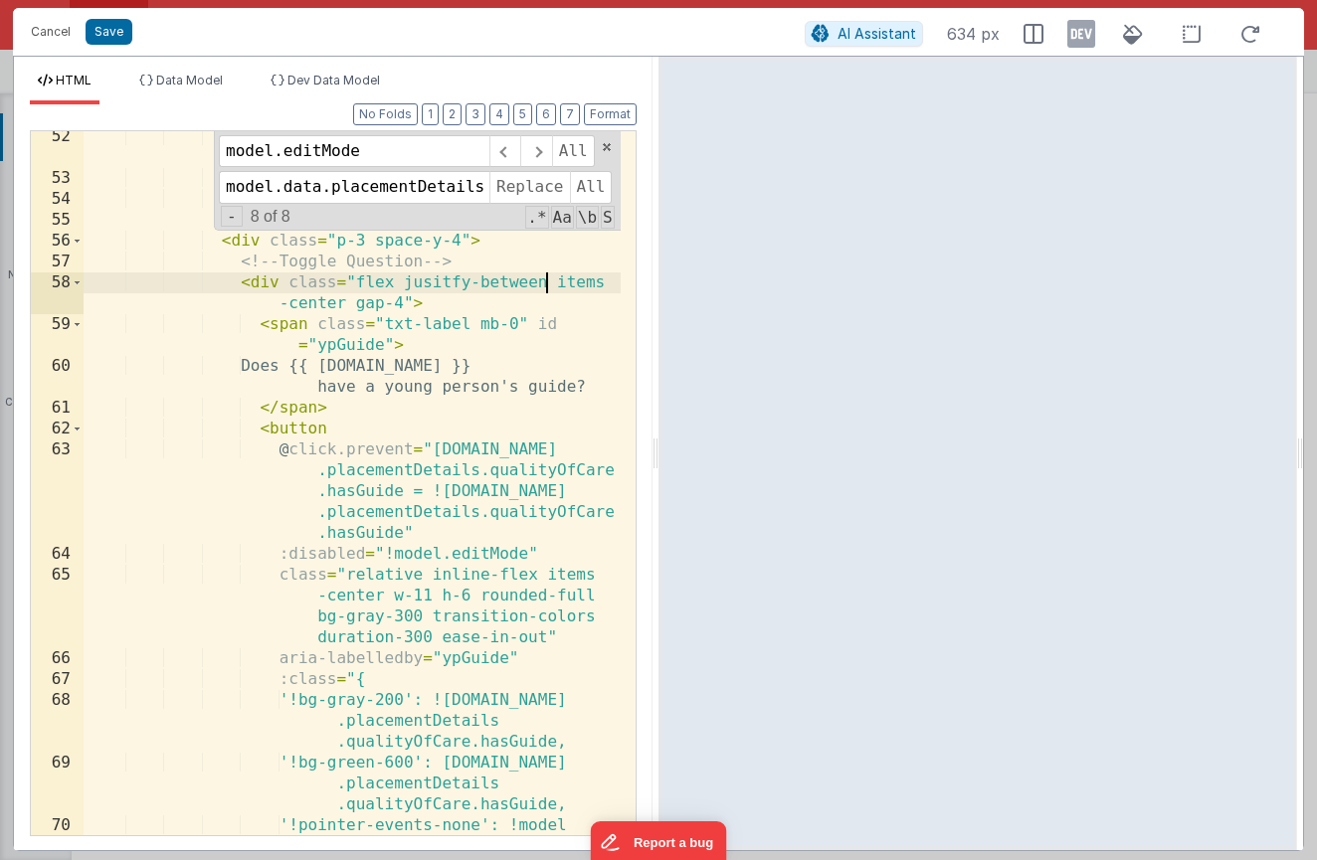
scroll to position [1225, 0]
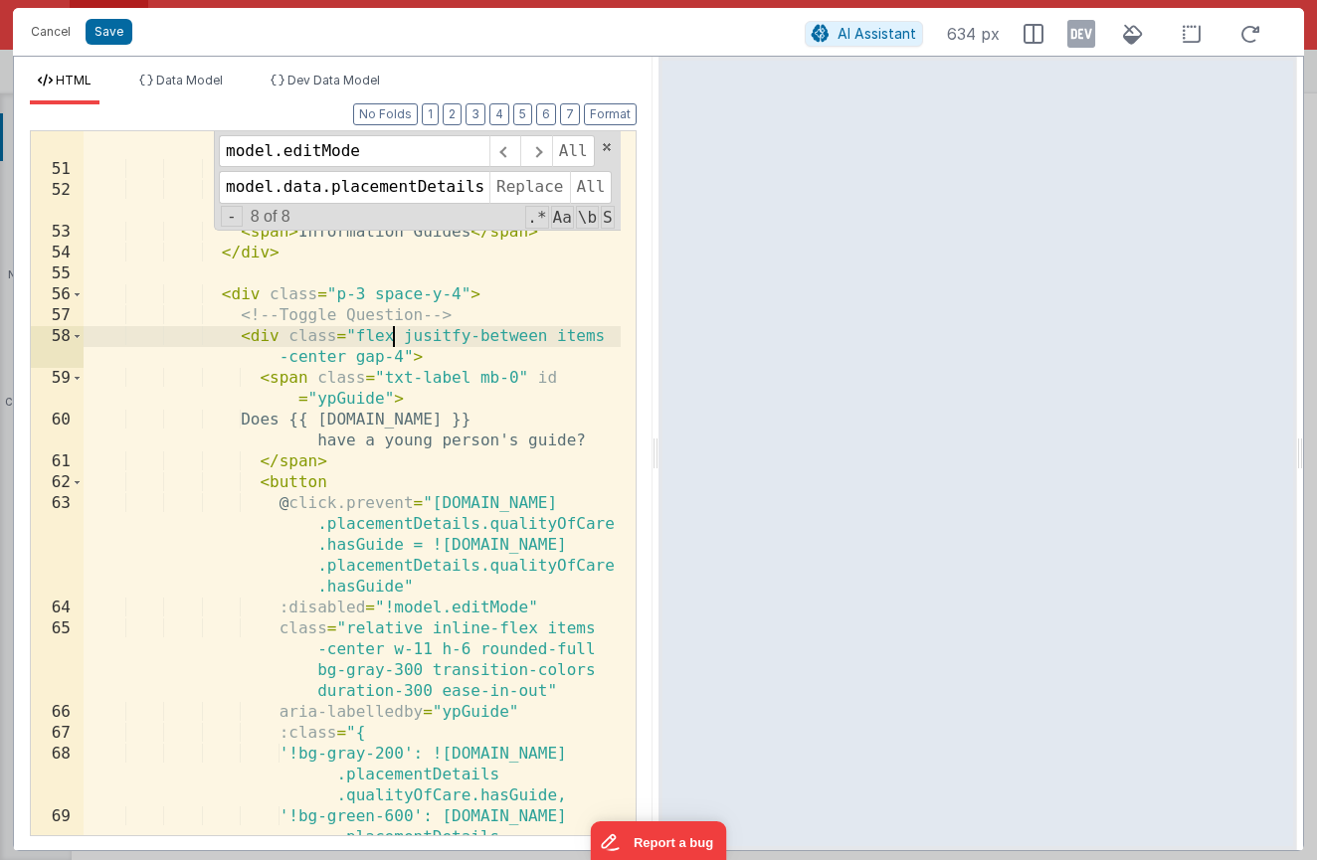
click at [394, 341] on div "class = "flex items-center gap-2 font -semibold text-sm text-gray-800 hover:tex…" at bounding box center [352, 501] width 537 height 850
click at [432, 330] on div "class = "flex items-center gap-2 font -semibold text-sm text-gray-800 hover:tex…" at bounding box center [352, 501] width 537 height 850
click at [507, 330] on div "class = "flex items-center gap-2 font -semibold text-sm text-gray-800 hover:tex…" at bounding box center [352, 501] width 537 height 850
click at [1249, 35] on icon at bounding box center [1250, 34] width 44 height 25
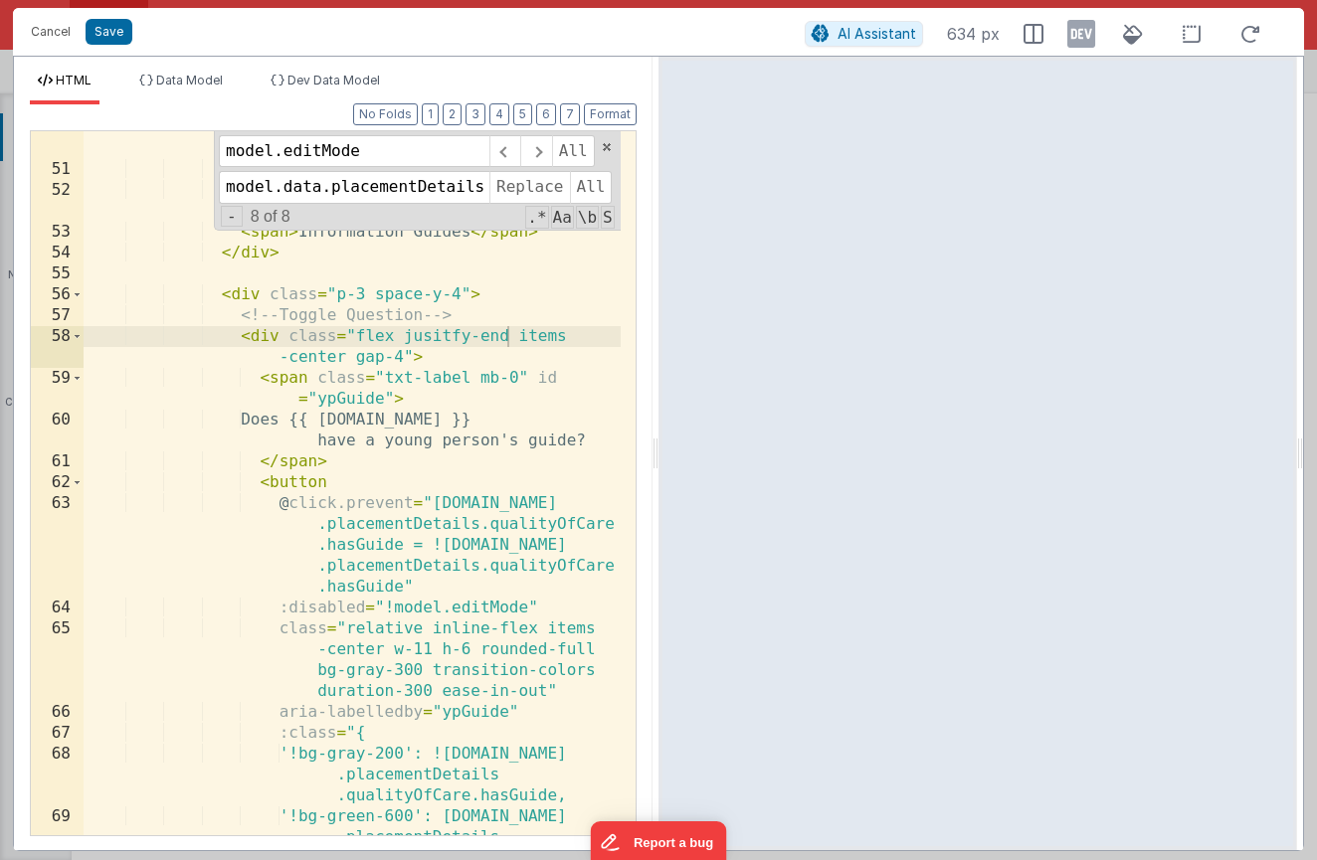
click at [316, 345] on div "class = "flex items-center gap-2 font -semibold text-sm text-gray-800 hover:tex…" at bounding box center [352, 501] width 537 height 850
click at [313, 353] on div "class = "flex items-center gap-2 font -semibold text-sm text-gray-800 hover:tex…" at bounding box center [352, 501] width 537 height 850
click at [598, 338] on div "class = "flex items-center gap-2 font -semibold text-sm text-gray-800 hover:tex…" at bounding box center [352, 501] width 537 height 850
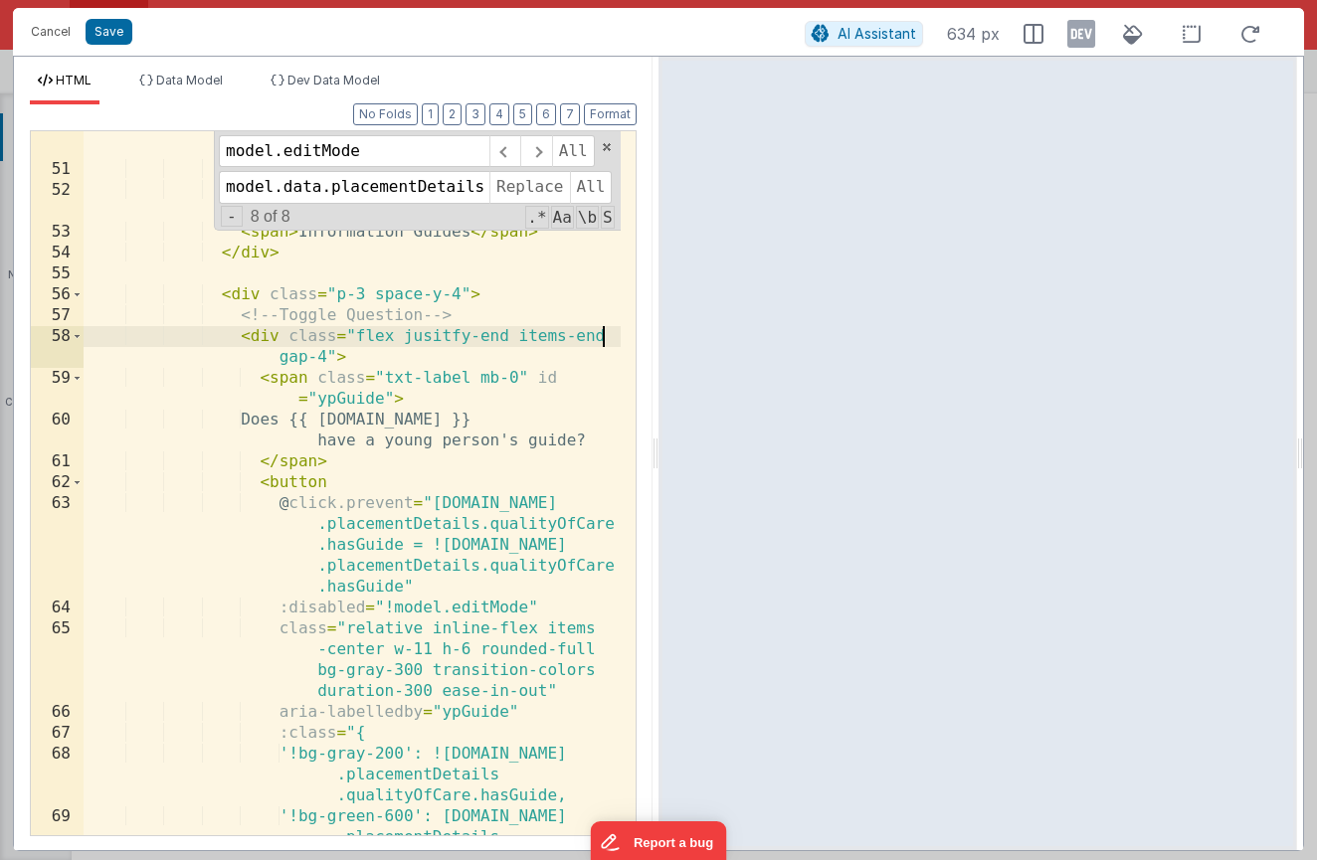
click at [598, 338] on div "class = "flex items-center gap-2 font -semibold text-sm text-gray-800 hover:tex…" at bounding box center [352, 501] width 537 height 850
click at [525, 337] on div "class = "flex items-center gap-2 font -semibold text-sm text-gray-800 hover:tex…" at bounding box center [352, 501] width 537 height 850
click at [505, 337] on div "class = "flex items-center gap-2 font -semibold text-sm text-gray-800 hover:tex…" at bounding box center [352, 501] width 537 height 850
drag, startPoint x: 505, startPoint y: 338, endPoint x: 402, endPoint y: 339, distance: 103.4
click at [402, 340] on div "class = "flex items-center gap-2 font -semibold text-sm text-gray-800 hover:tex…" at bounding box center [352, 501] width 537 height 850
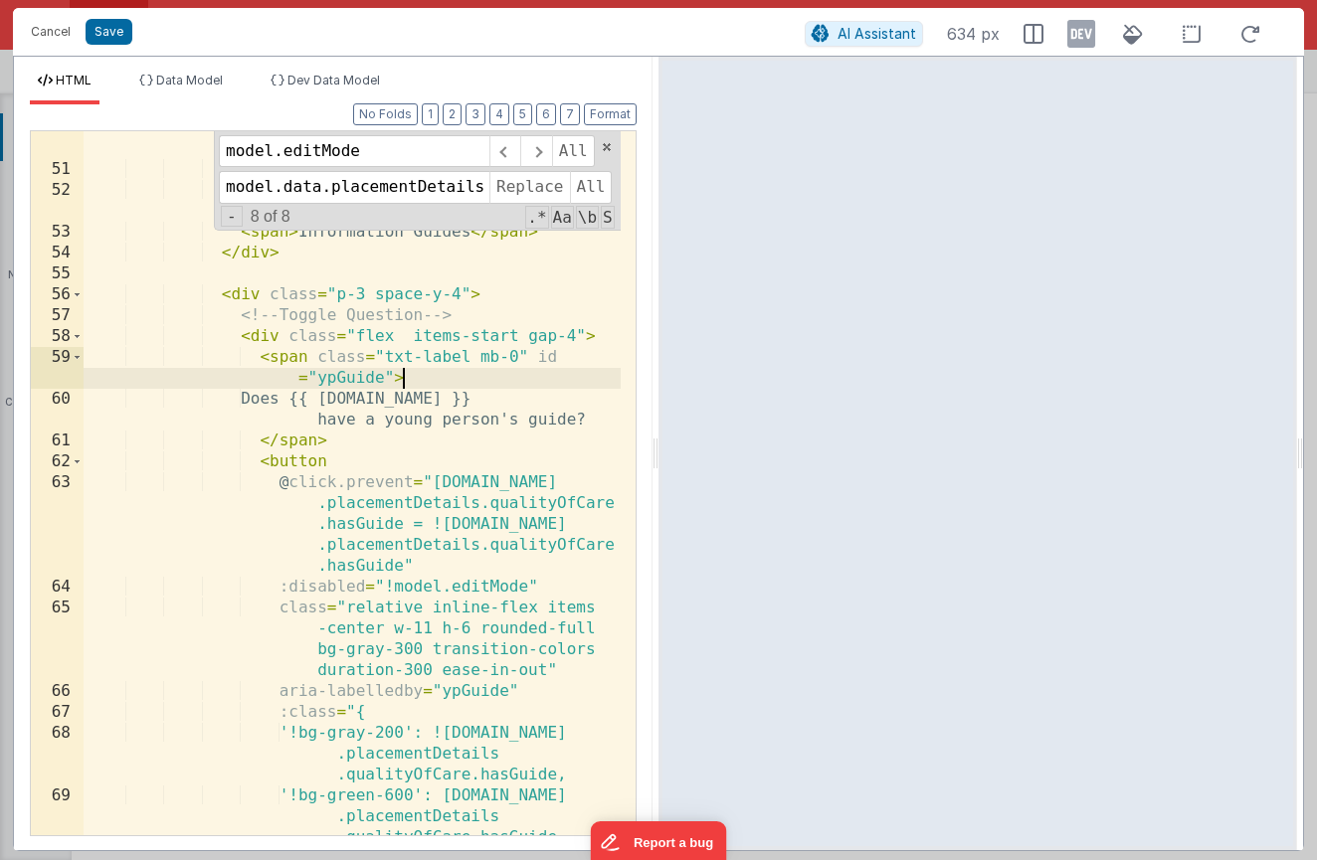
click at [478, 380] on div "class = "flex items-center gap-2 font -semibold text-sm text-gray-800 hover:tex…" at bounding box center [352, 501] width 537 height 850
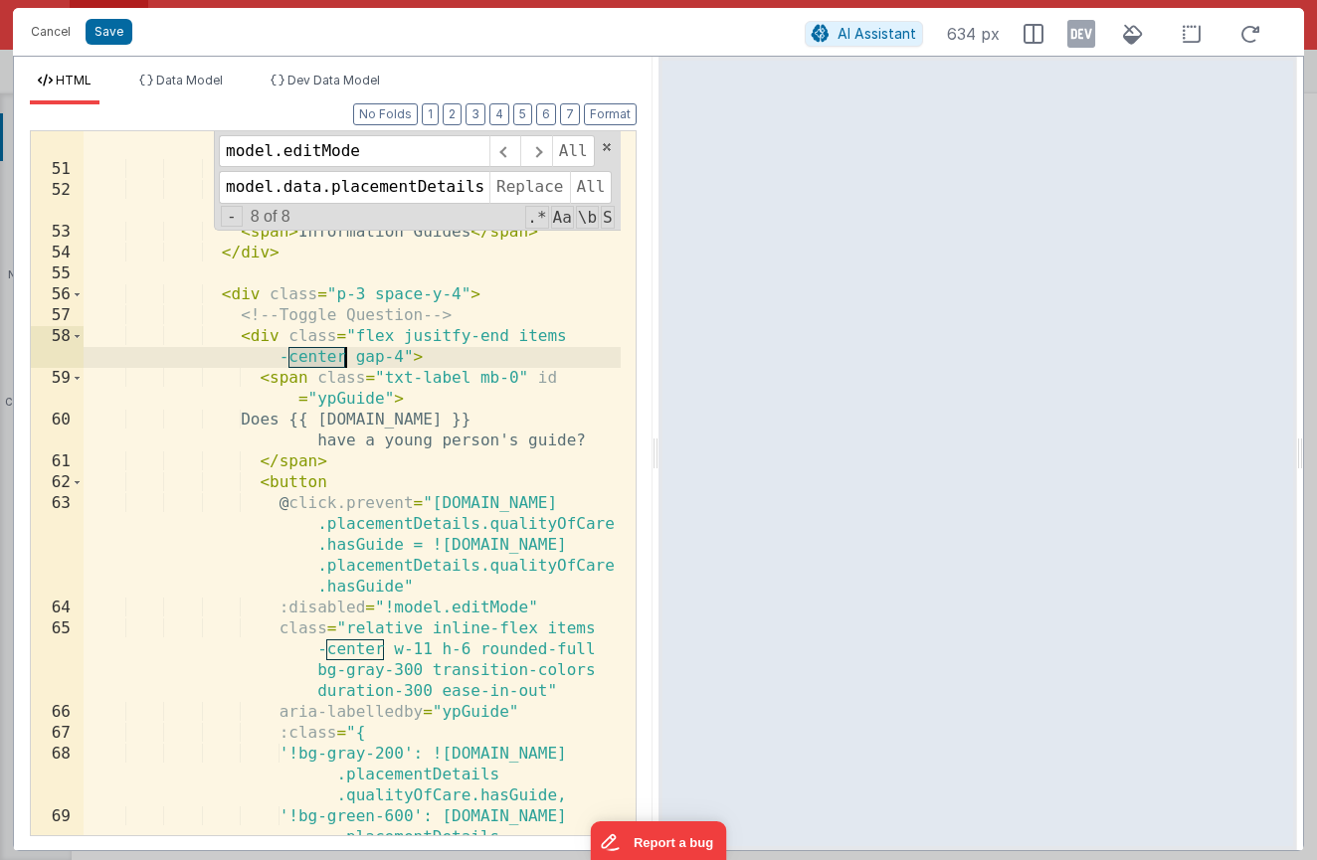
click at [481, 371] on div "class = "flex items-center gap-2 font -semibold text-sm text-gray-800 hover:tex…" at bounding box center [352, 501] width 537 height 850
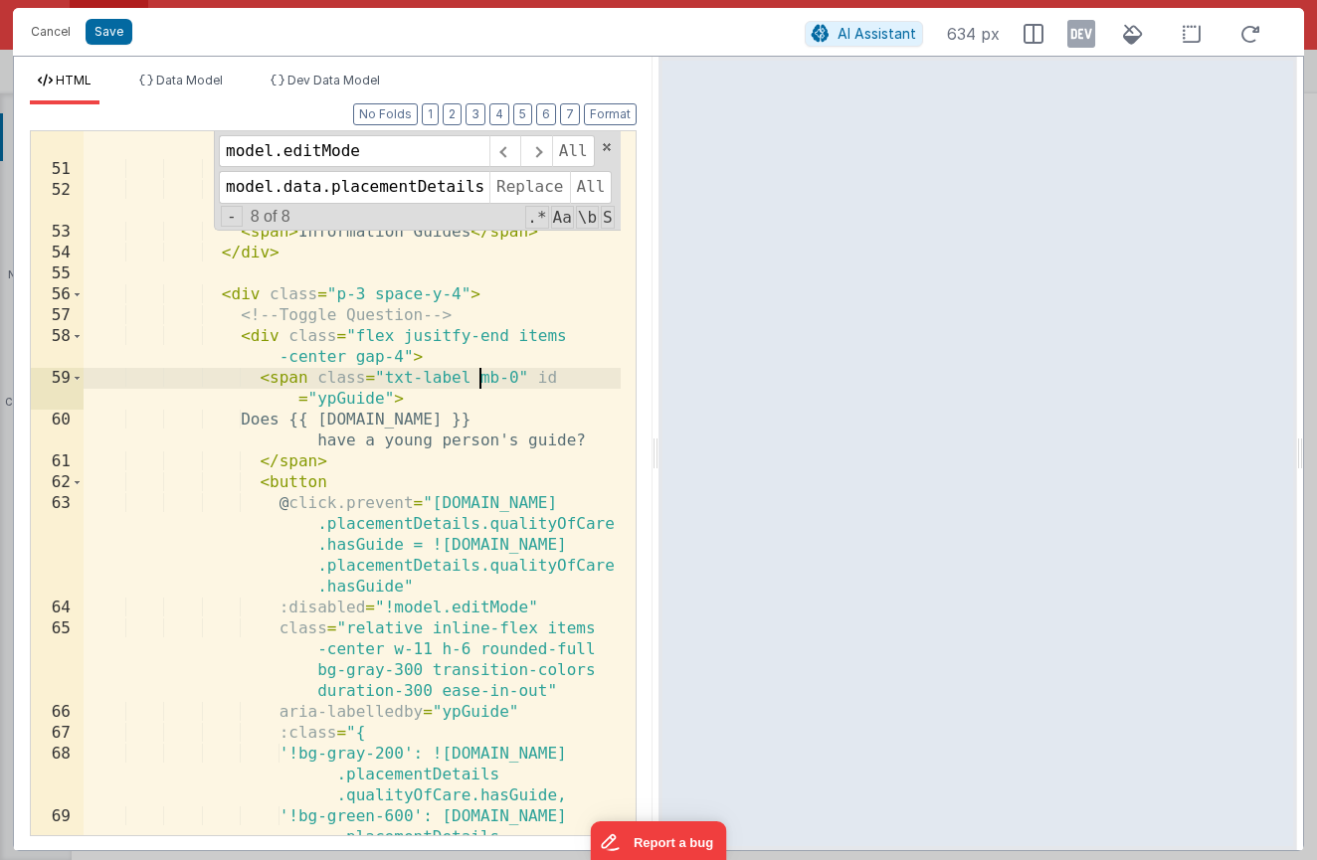
click at [493, 355] on div "class = "flex items-center gap-2 font -semibold text-sm text-gray-800 hover:tex…" at bounding box center [352, 501] width 537 height 850
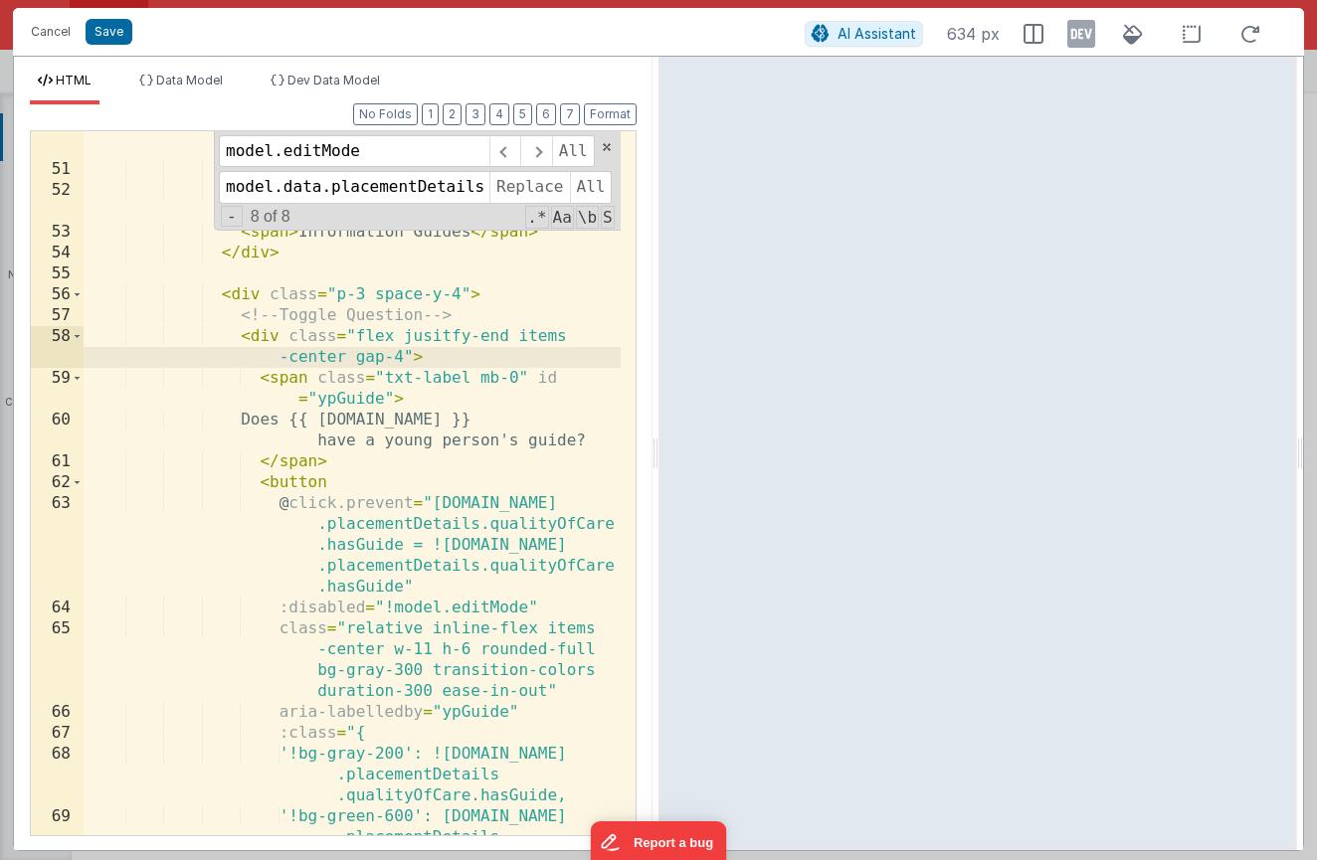
click at [268, 487] on div "class = "flex items-center gap-2 font -semibold text-sm text-gray-800 hover:tex…" at bounding box center [352, 501] width 537 height 850
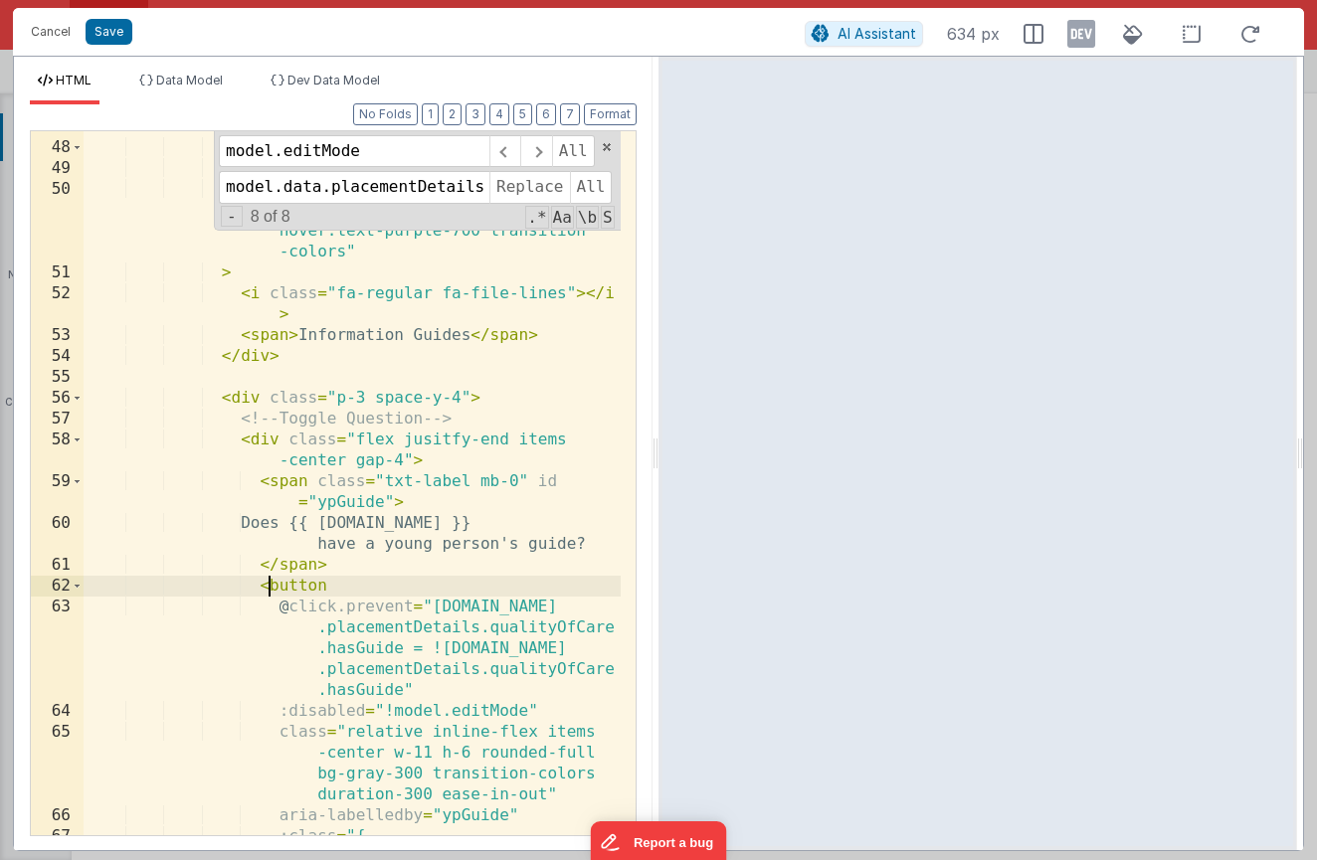
scroll to position [1122, 0]
click at [490, 440] on div "< sl-details class = "mt-3 border border-gray -200 rounded-md" > < div slot = "…" at bounding box center [352, 478] width 537 height 767
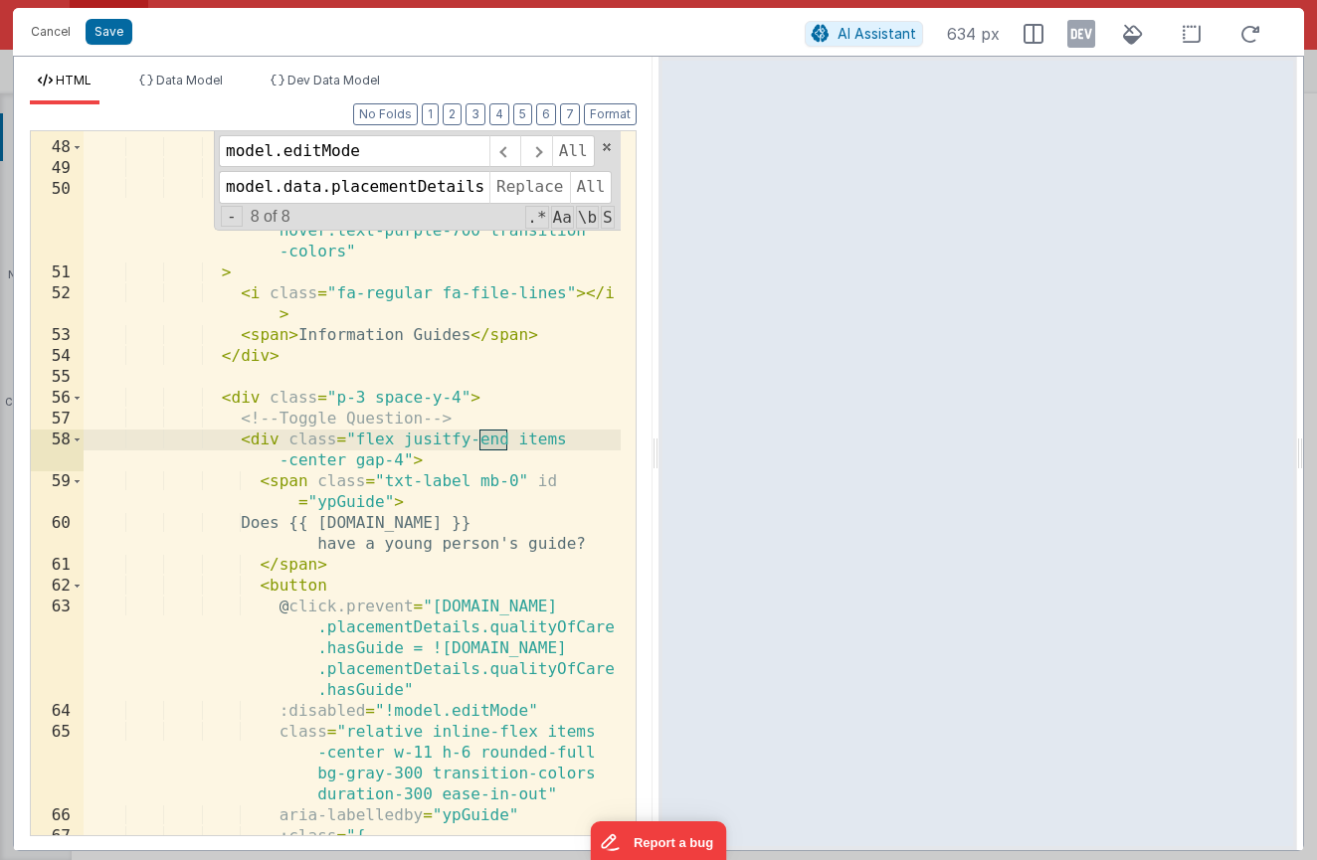
click at [335, 455] on div "< sl-details class = "mt-3 border border-gray -200 rounded-md" > < div slot = "…" at bounding box center [352, 478] width 537 height 767
click at [368, 460] on div "< sl-details class = "mt-3 border border-gray -200 rounded-md" > < div slot = "…" at bounding box center [352, 478] width 537 height 767
click at [260, 437] on div "< sl-details class = "mt-3 border border-gray -200 rounded-md" > < div slot = "…" at bounding box center [352, 478] width 537 height 767
click at [243, 403] on div "< sl-details class = "mt-3 border border-gray -200 rounded-md" > < div slot = "…" at bounding box center [352, 478] width 537 height 767
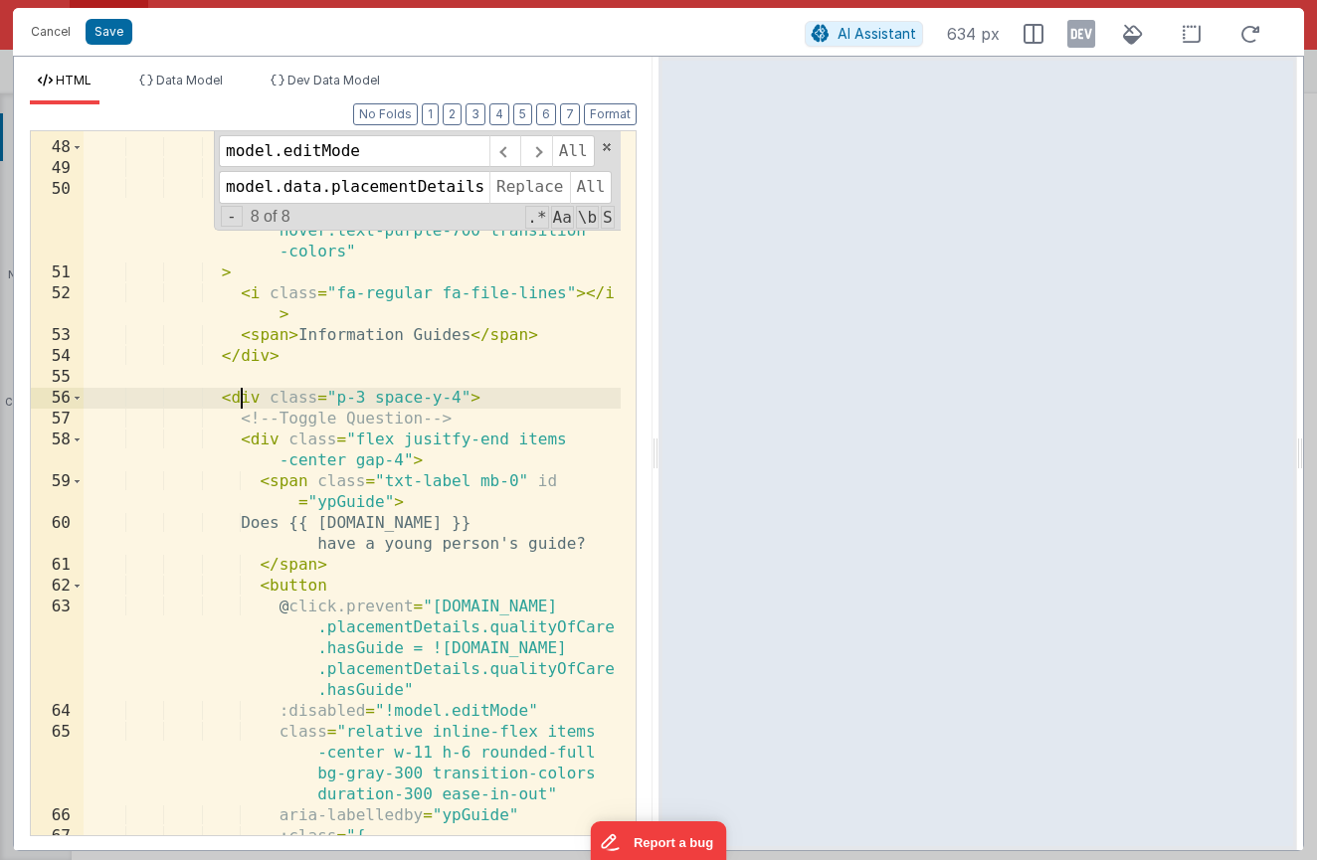
click at [460, 398] on div "< sl-details class = "mt-3 border border-gray -200 rounded-md" > < div slot = "…" at bounding box center [352, 478] width 537 height 767
click at [256, 385] on div "< sl-details class = "mt-3 border border-gray -200 rounded-md" > < div slot = "…" at bounding box center [352, 478] width 537 height 767
click at [253, 393] on div "< sl-details class = "mt-3 border border-gray -200 rounded-md" > < div slot = "…" at bounding box center [352, 478] width 537 height 767
click at [80, 400] on span at bounding box center [77, 398] width 11 height 21
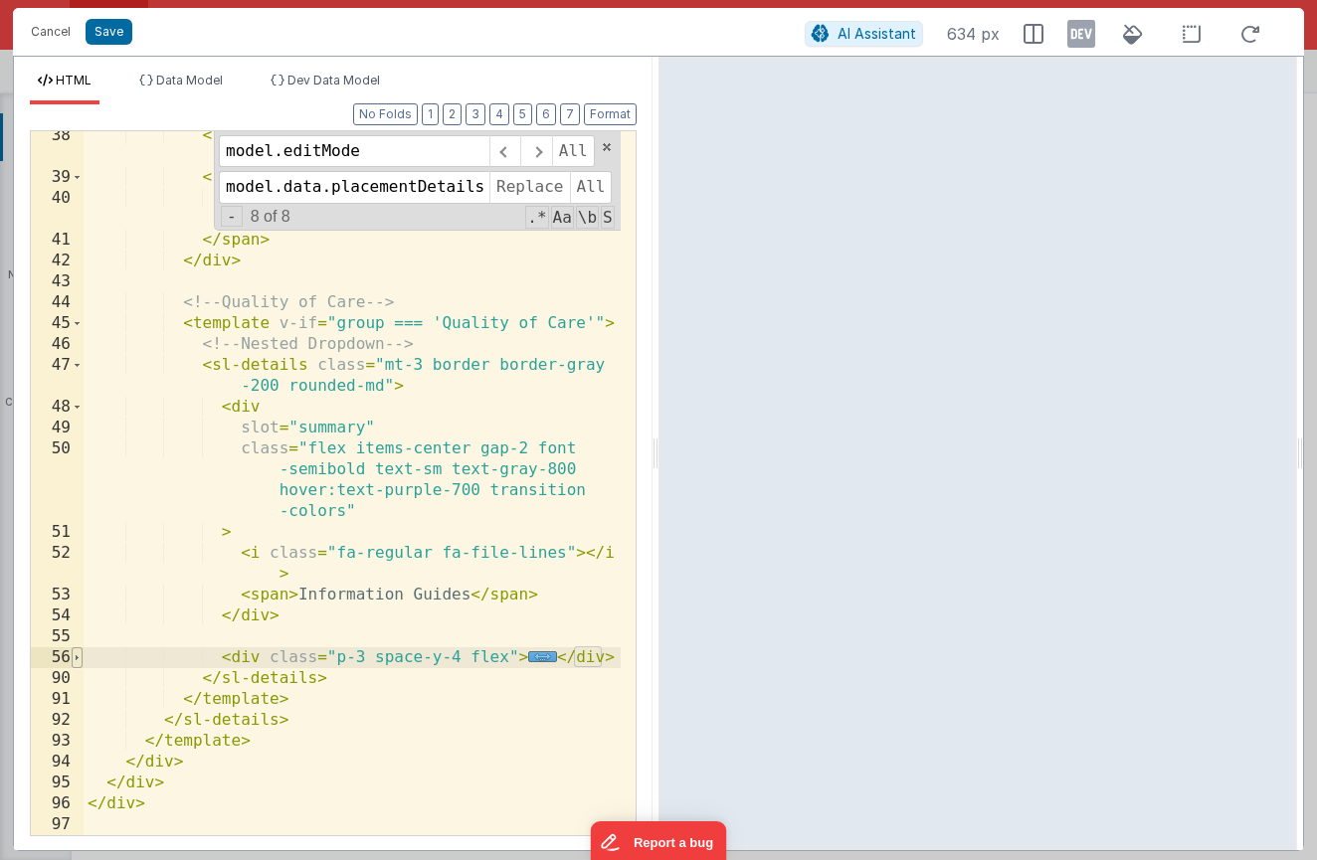
click at [79, 655] on span at bounding box center [77, 657] width 11 height 21
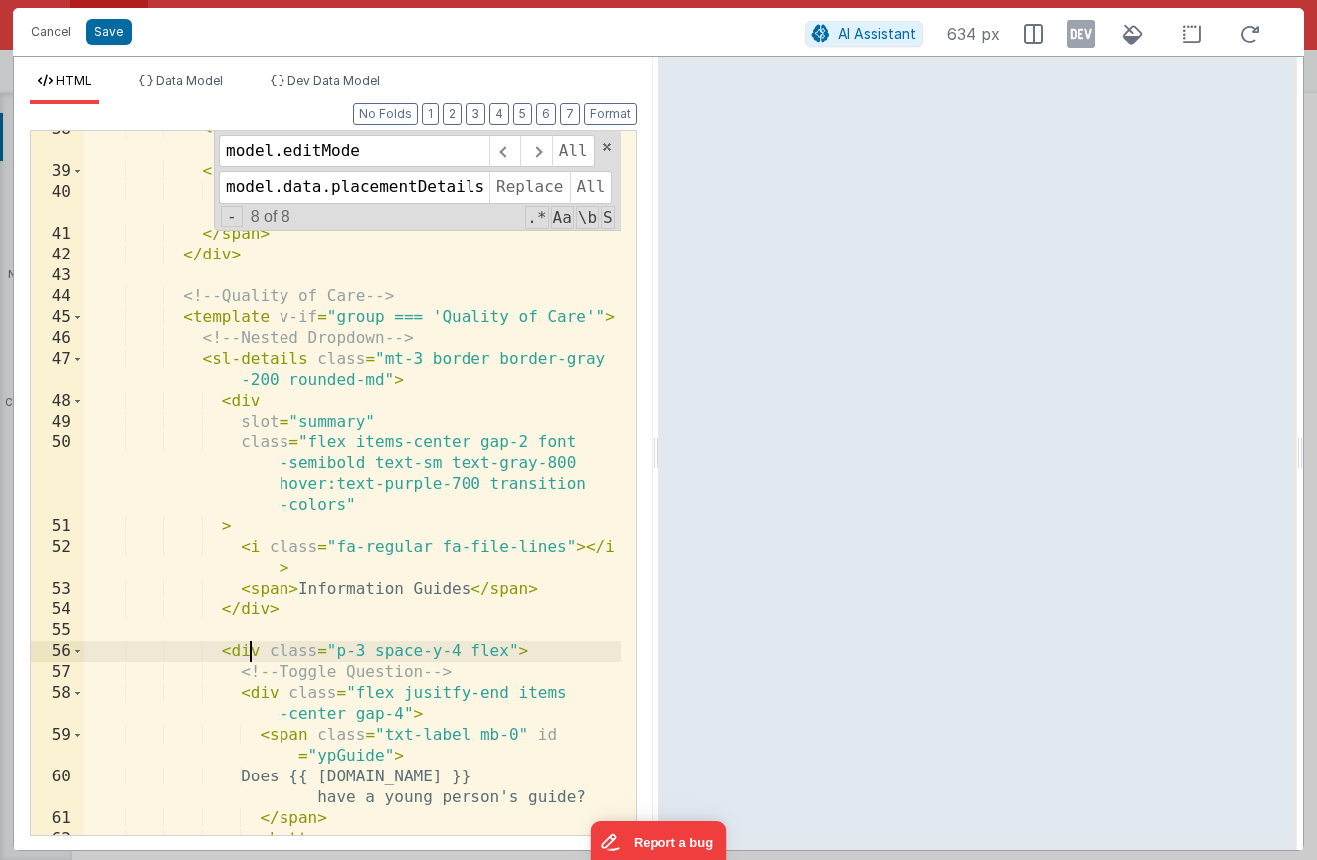
scroll to position [1028, 0]
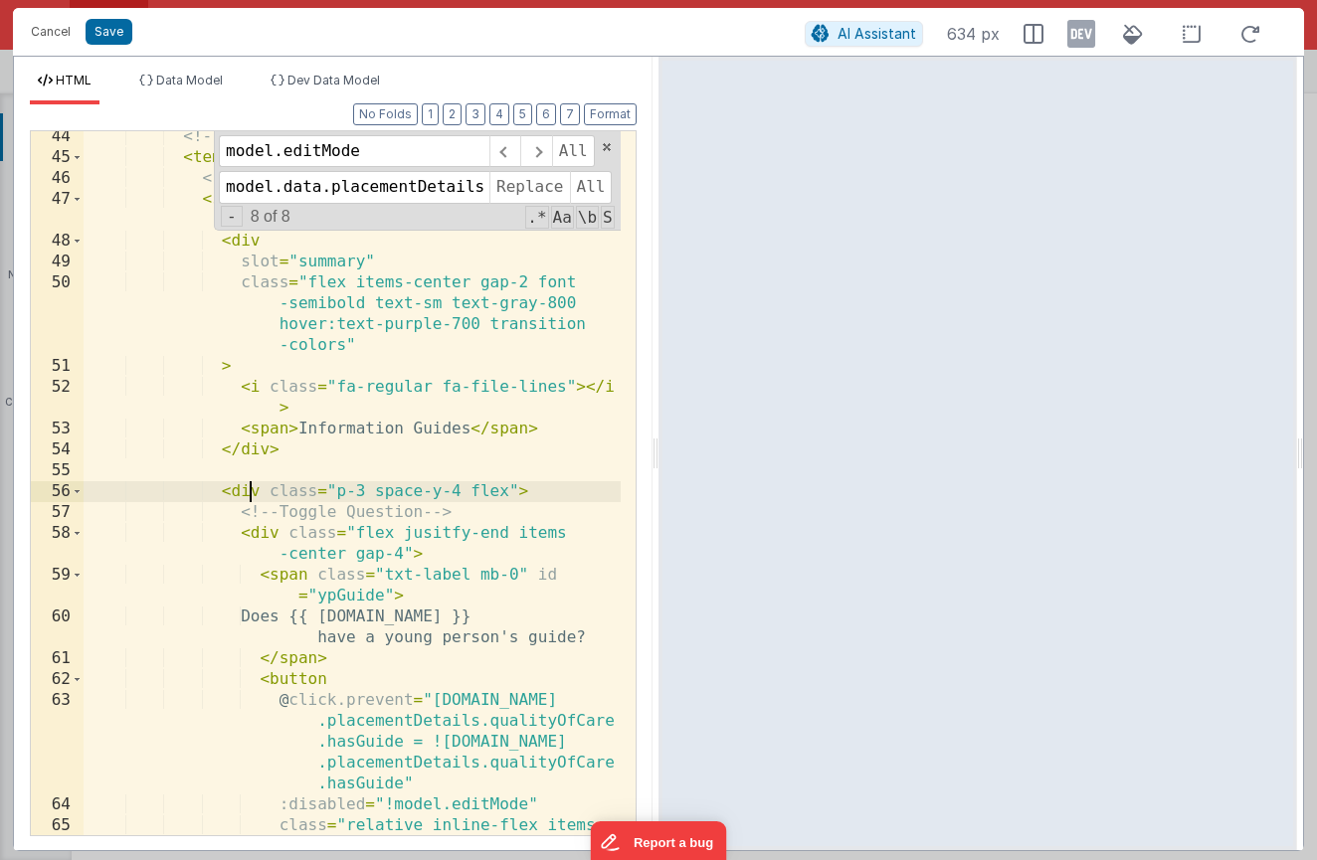
click at [337, 493] on div "<!-- Quality of Care --> < template v-if = "group === 'Quality of Care'" > <!--…" at bounding box center [352, 530] width 537 height 809
click at [502, 492] on div "<!-- Quality of Care --> < template v-if = "group === 'Quality of Care'" > <!--…" at bounding box center [352, 530] width 537 height 809
click at [506, 492] on div "<!-- Quality of Care --> < template v-if = "group === 'Quality of Care'" > <!--…" at bounding box center [352, 530] width 537 height 809
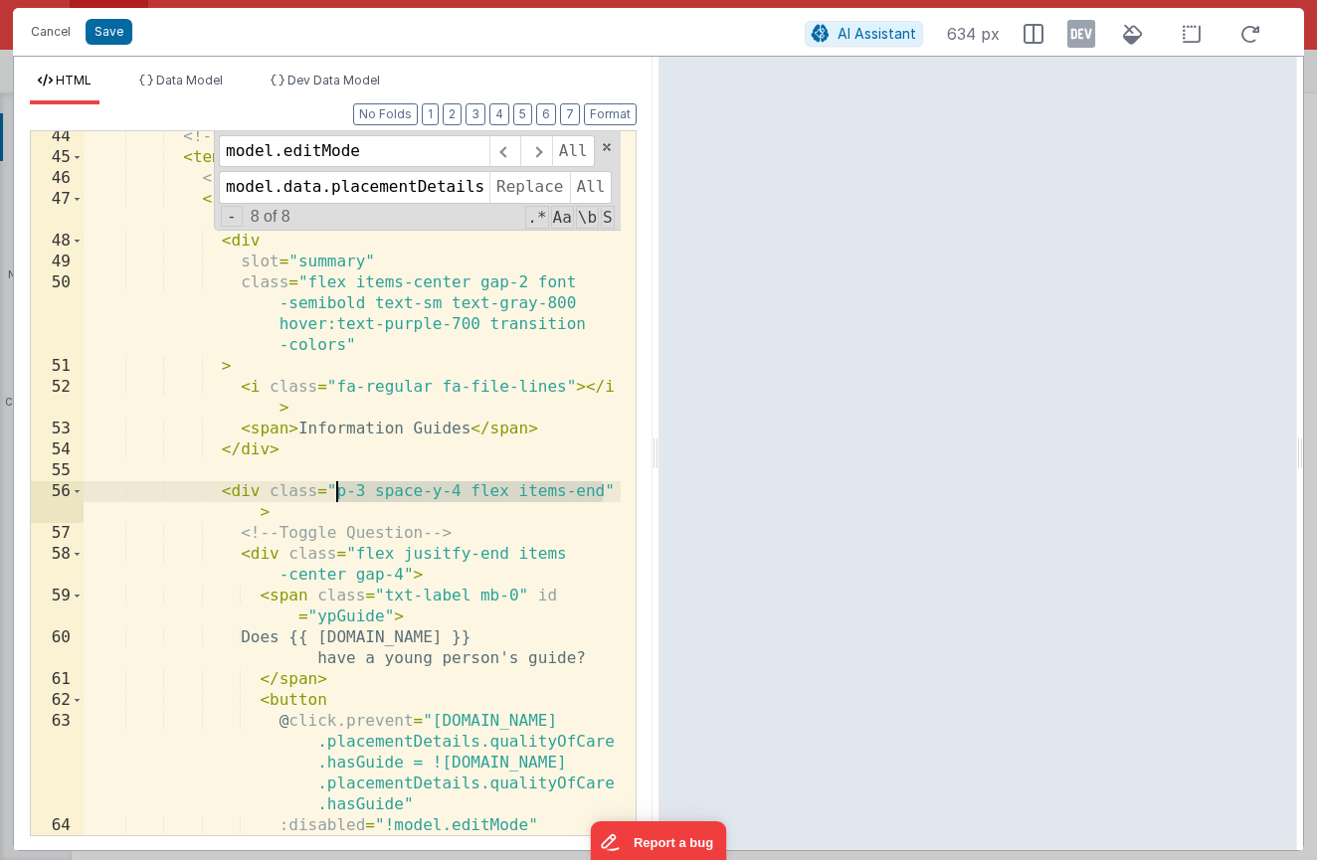
drag, startPoint x: 606, startPoint y: 491, endPoint x: 329, endPoint y: 490, distance: 276.5
click at [329, 490] on div "<!-- Quality of Care --> < template v-if = "group === 'Quality of Care'" > <!--…" at bounding box center [352, 530] width 537 height 809
click at [368, 514] on div "<!-- Quality of Care --> < template v-if = "group === 'Quality of Care'" > <!--…" at bounding box center [352, 530] width 537 height 809
click at [260, 498] on div "<!-- Quality of Care --> < template v-if = "group === 'Quality of Care'" > <!--…" at bounding box center [352, 530] width 537 height 809
click at [227, 485] on div "<!-- Quality of Care --> < template v-if = "group === 'Quality of Care'" > <!--…" at bounding box center [352, 530] width 537 height 809
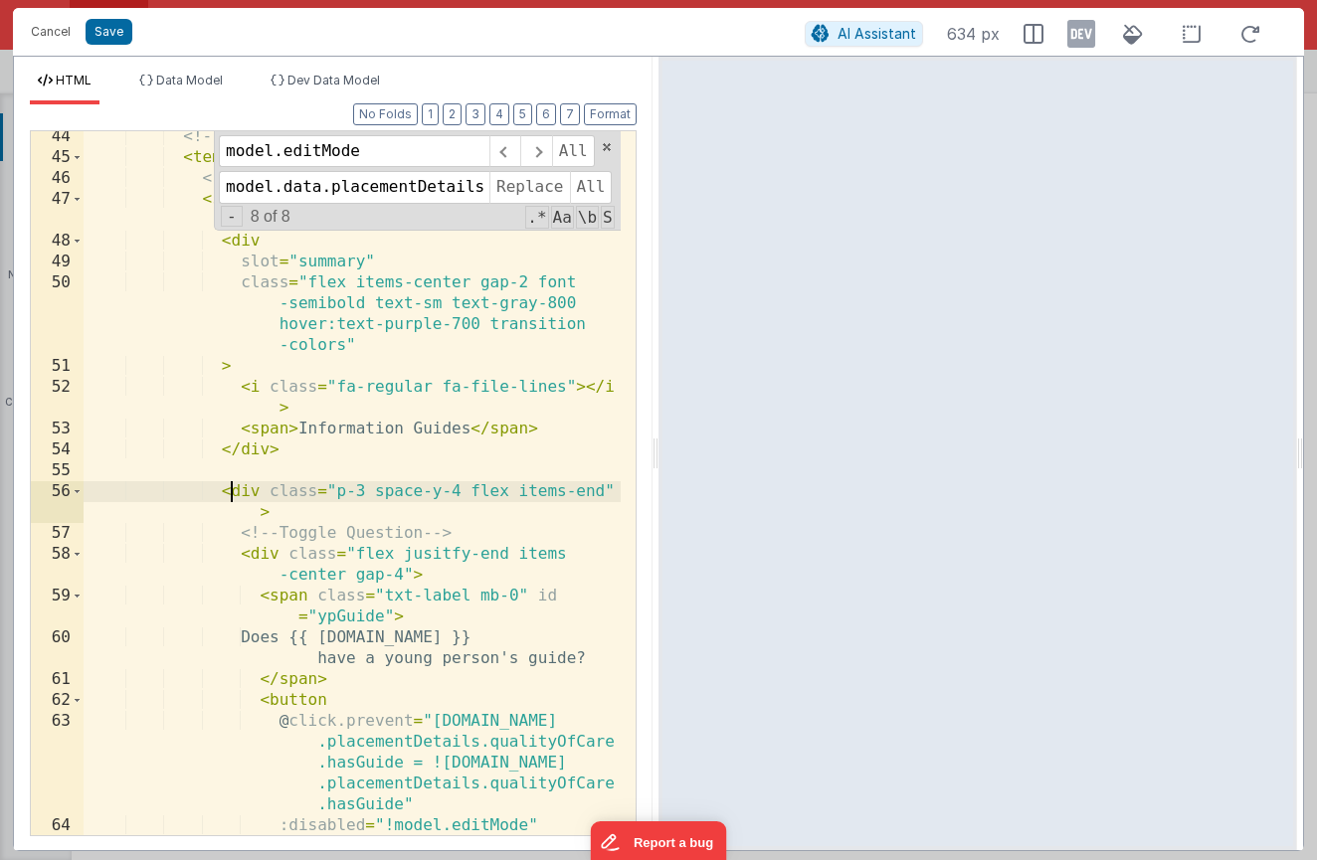
click at [233, 493] on div "<!-- Quality of Care --> < template v-if = "group === 'Quality of Care'" > <!--…" at bounding box center [352, 530] width 537 height 809
click at [262, 573] on div "<!-- Quality of Care --> < template v-if = "group === 'Quality of Care'" > <!--…" at bounding box center [352, 530] width 537 height 809
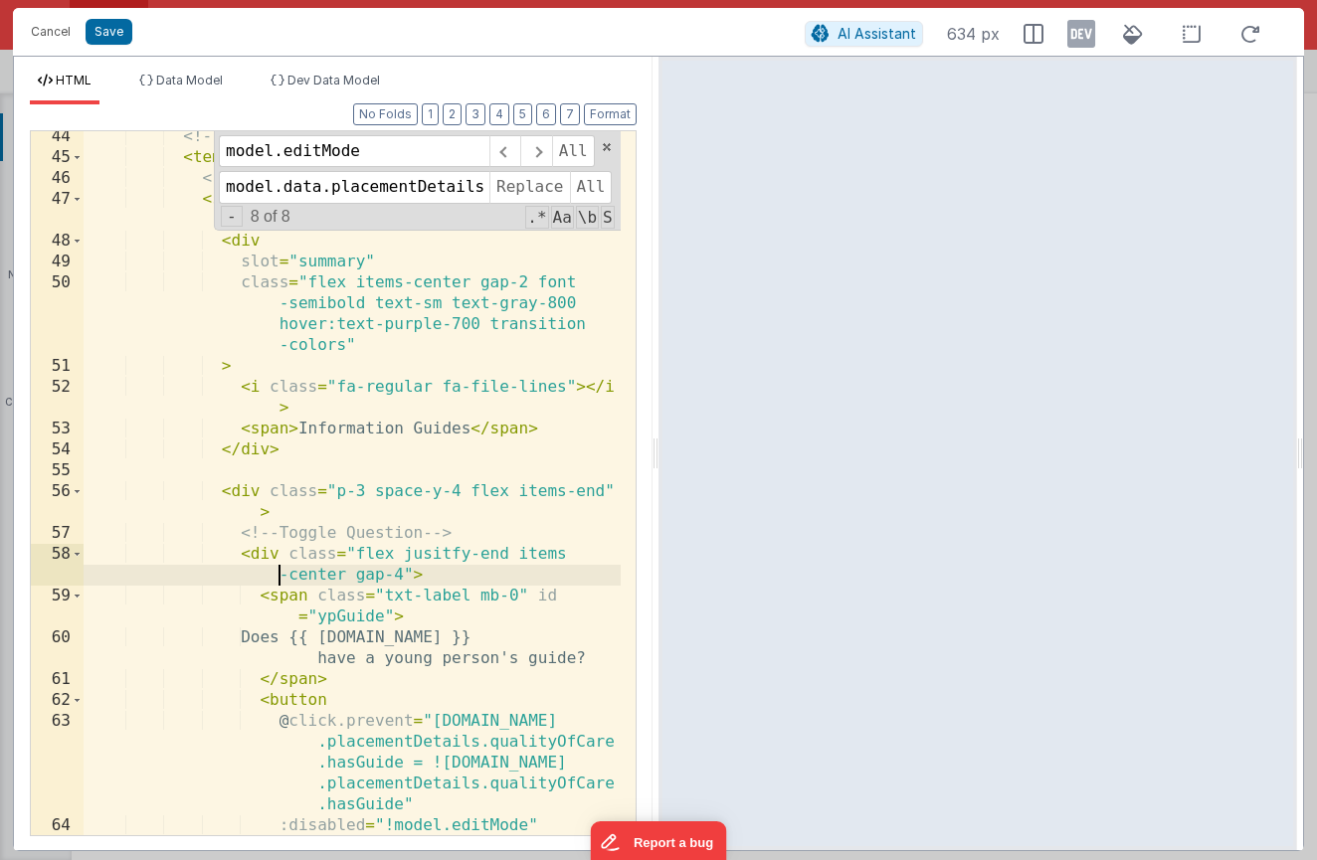
click at [255, 560] on div "<!-- Quality of Care --> < template v-if = "group === 'Quality of Care'" > <!--…" at bounding box center [352, 530] width 537 height 809
click at [302, 562] on div "<!-- Quality of Care --> < template v-if = "group === 'Quality of Care'" > <!--…" at bounding box center [352, 530] width 537 height 809
click at [424, 570] on div "<!-- Quality of Care --> < template v-if = "group === 'Quality of Care'" > <!--…" at bounding box center [352, 530] width 537 height 809
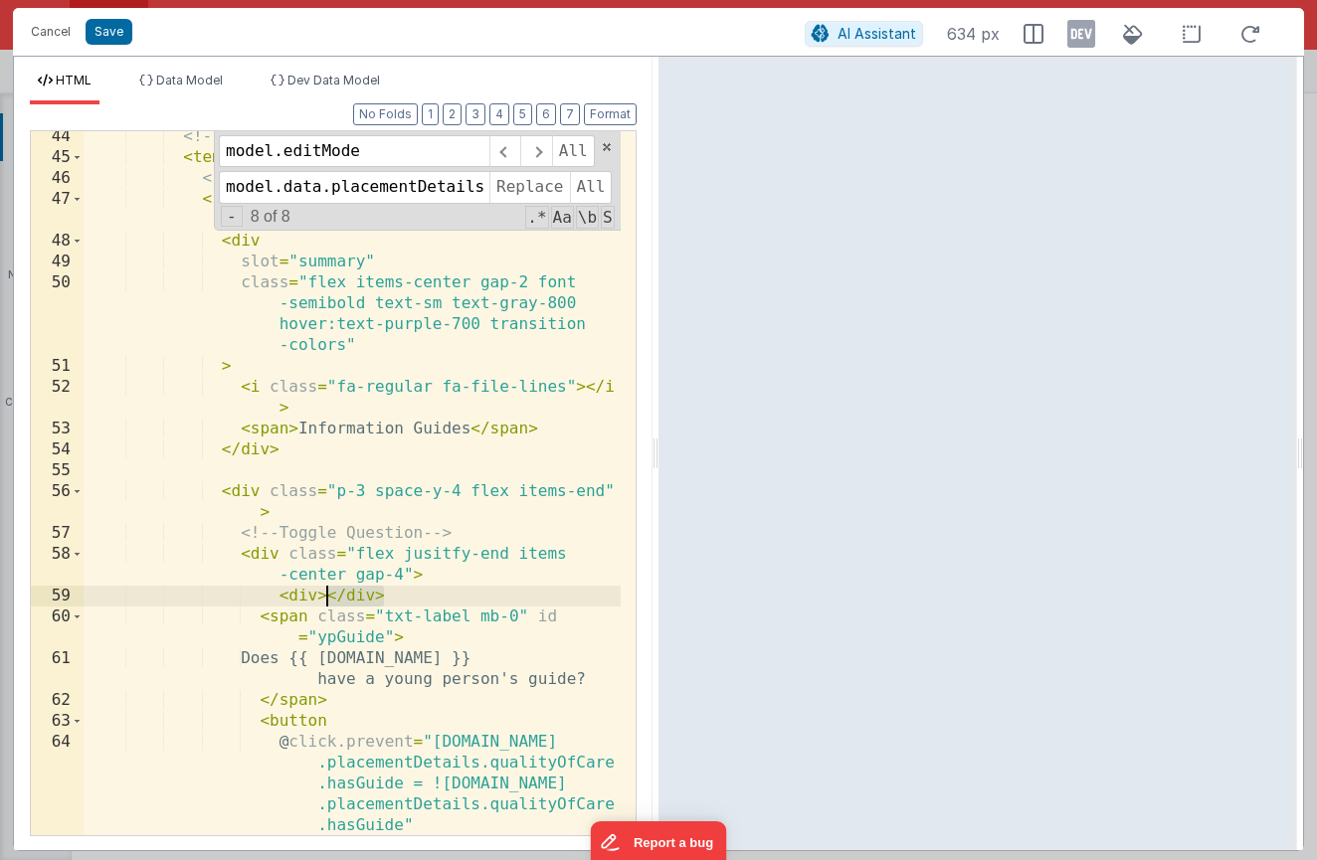
drag, startPoint x: 377, startPoint y: 599, endPoint x: 326, endPoint y: 600, distance: 50.7
click at [324, 600] on div "<!-- Quality of Care --> < template v-if = "group === 'Quality of Care'" > <!--…" at bounding box center [352, 499] width 537 height 746
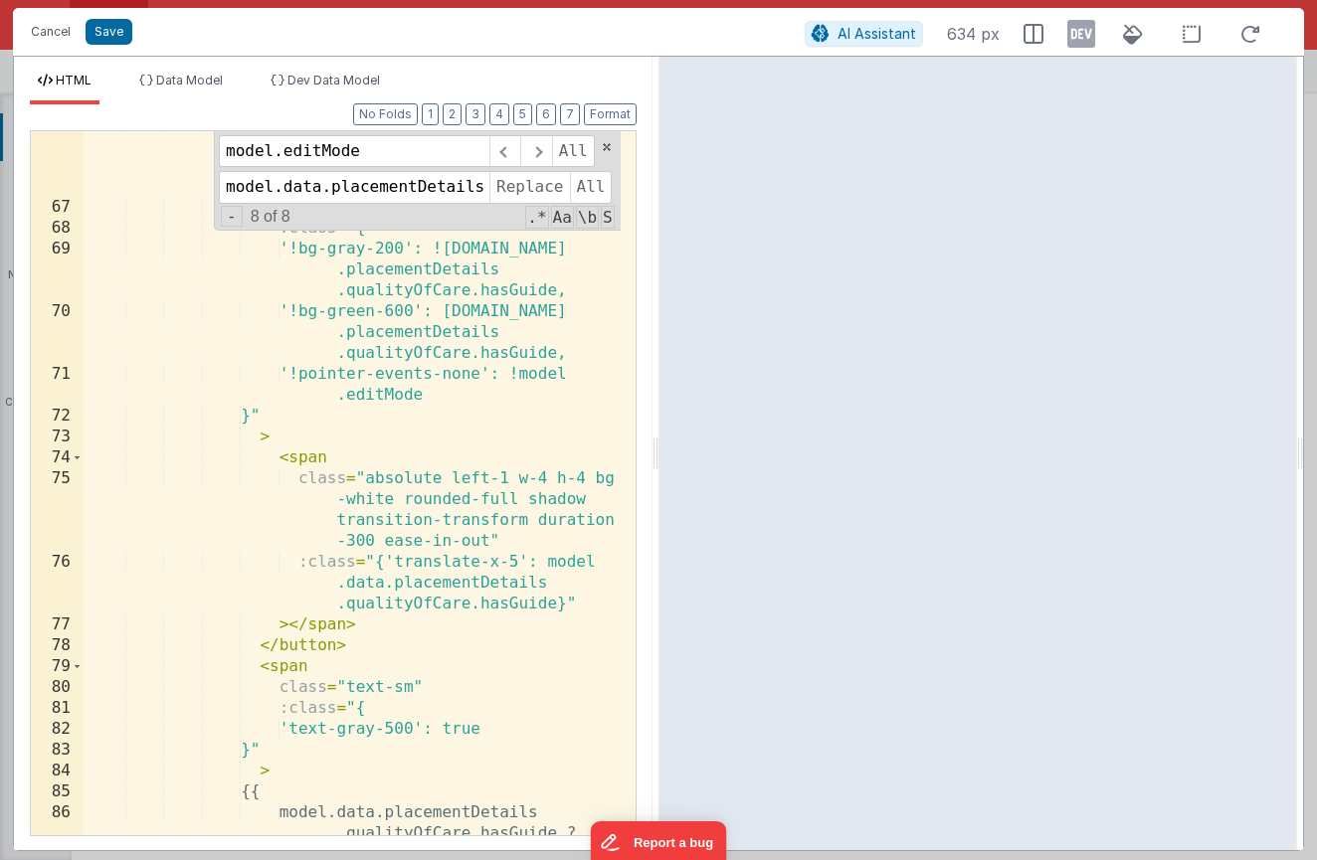
scroll to position [2014, 0]
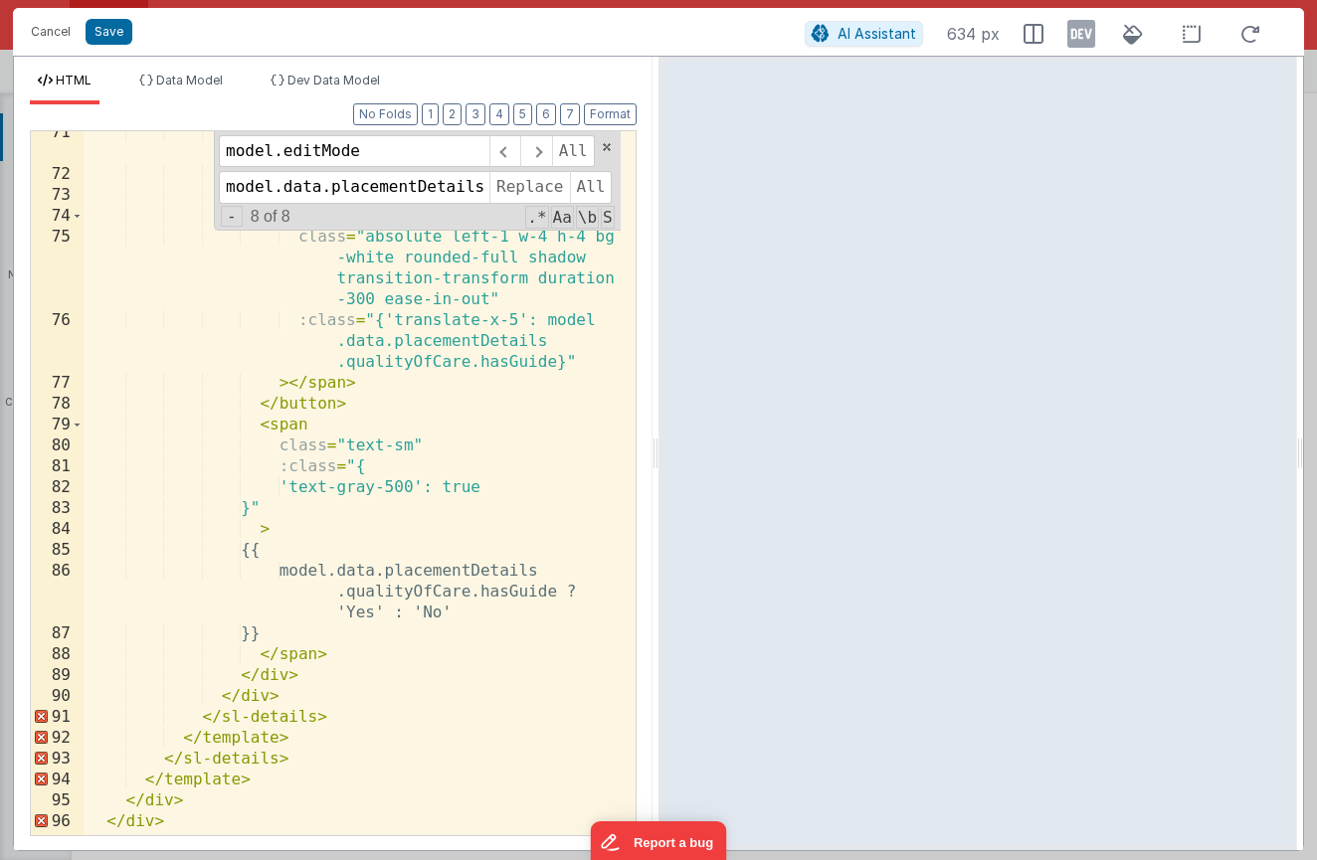
click at [322, 656] on div "'!pointer-events-none': !model .editMode }" > < span class = "absolute left-1 w…" at bounding box center [352, 505] width 537 height 767
click at [392, 663] on div "'!pointer-events-none': !model .editMode }" > < span class = "absolute left-1 w…" at bounding box center [352, 505] width 537 height 767
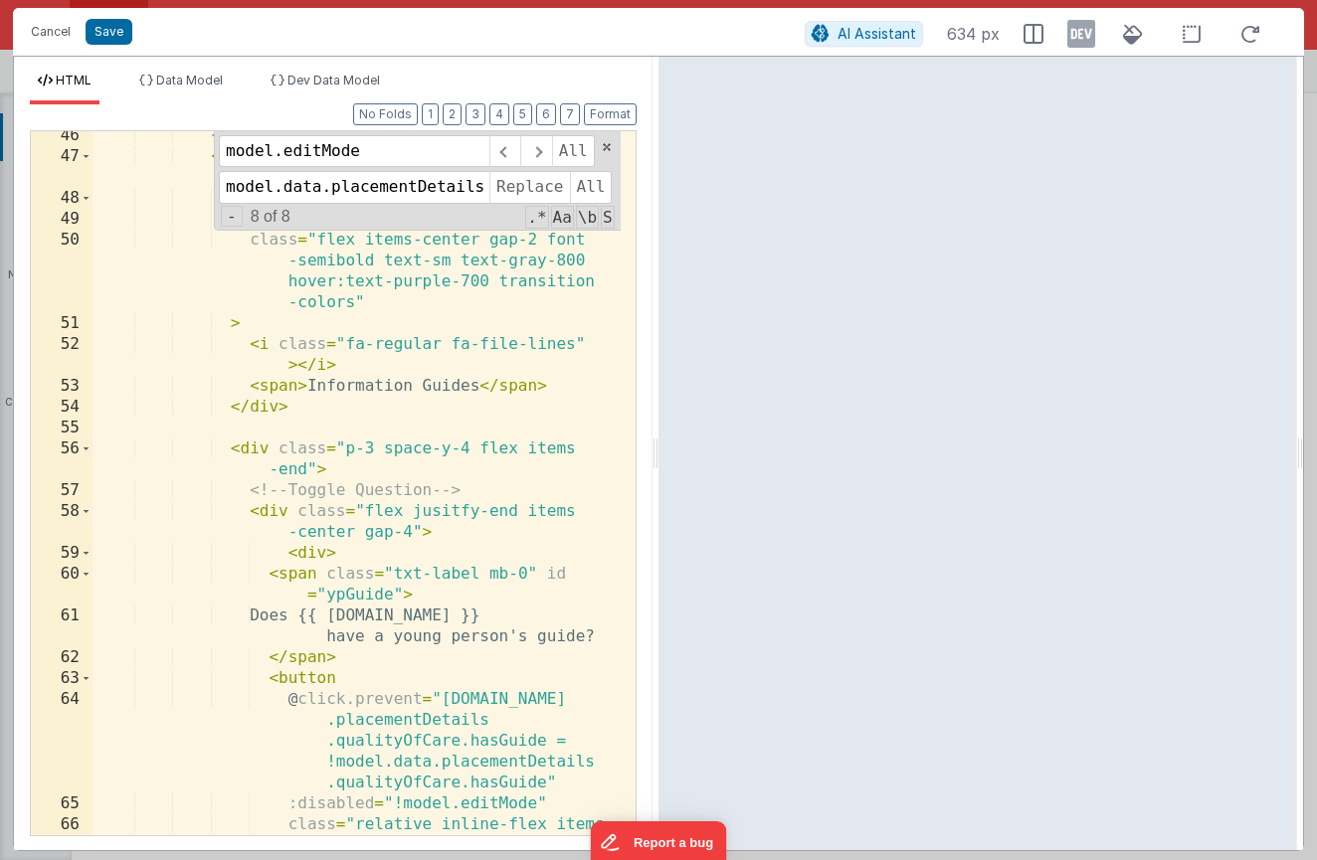
scroll to position [1113, 0]
click at [294, 557] on div "<!-- Nested Dropdown --> < sl-details class = "mt-3 border border-gray -200 rou…" at bounding box center [356, 529] width 528 height 809
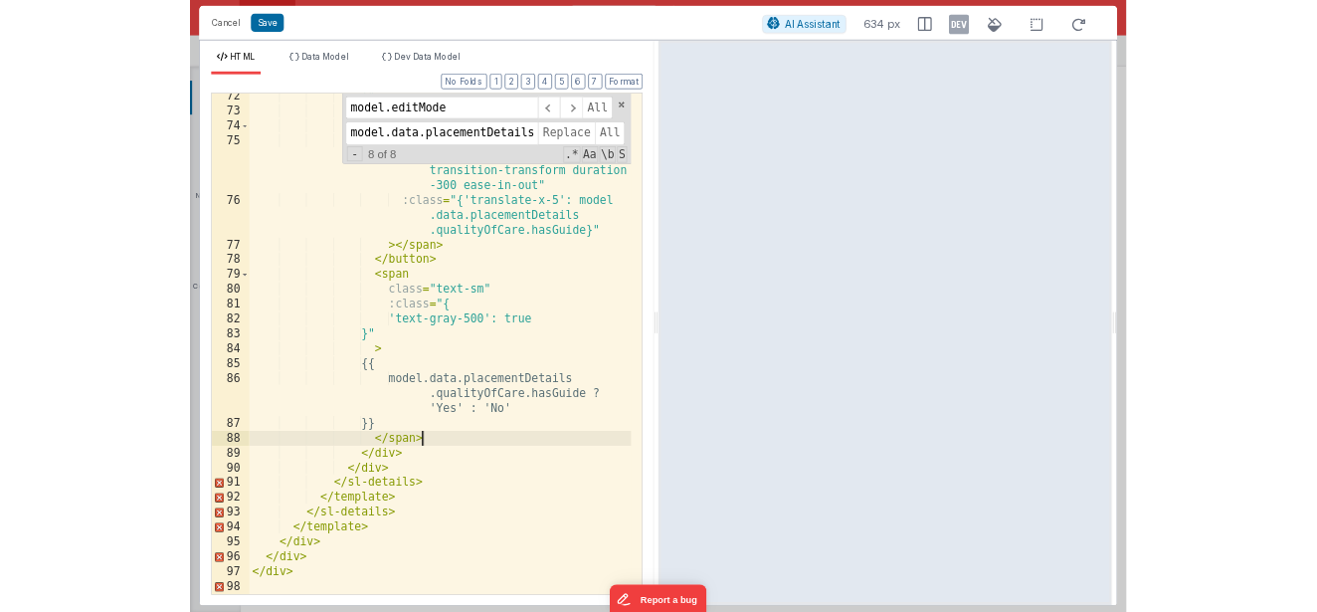
scroll to position [1131, 0]
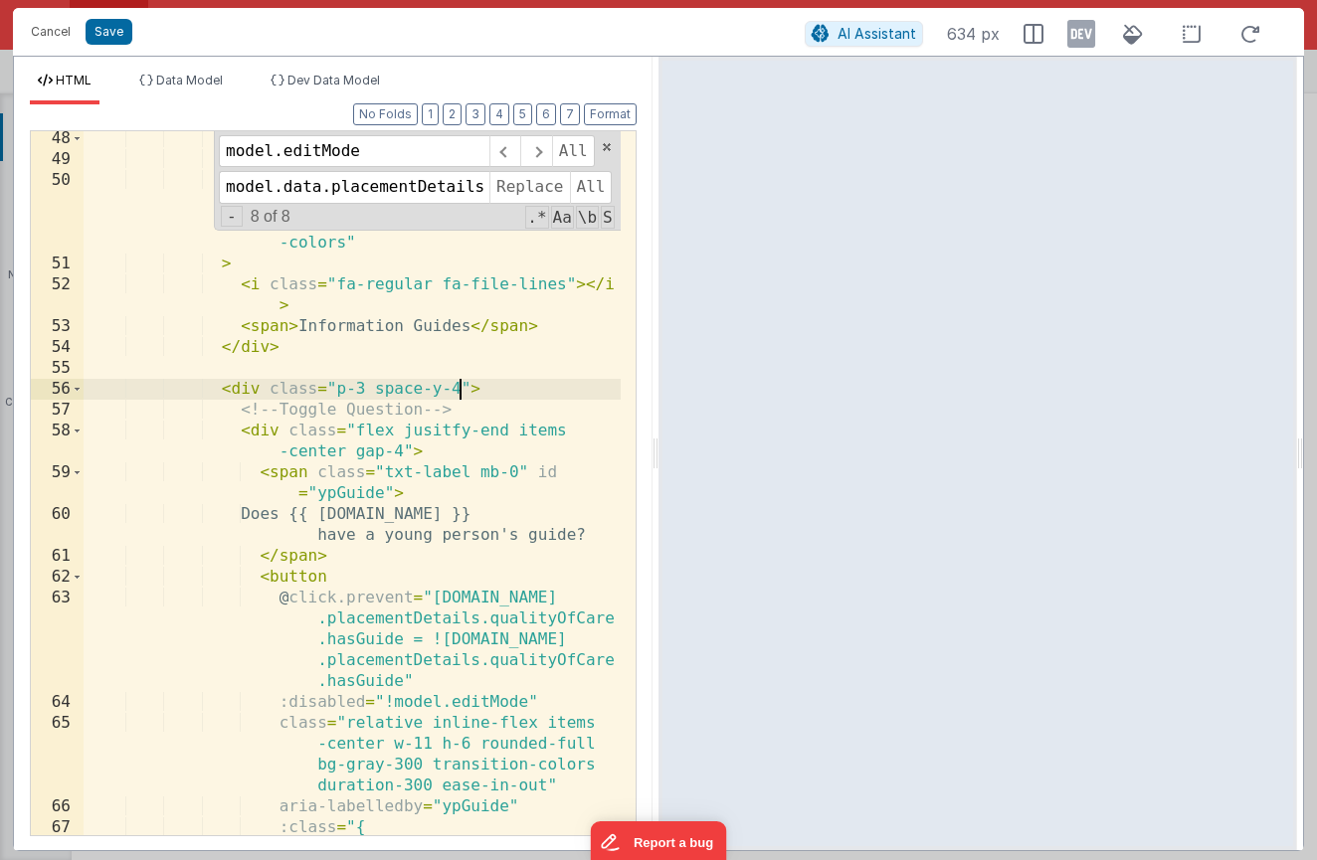
click at [296, 559] on div "< div slot = "summary" class = "flex items-center gap-2 font -semibold text-sm …" at bounding box center [352, 522] width 537 height 788
click at [510, 436] on div "< div slot = "summary" class = "flex items-center gap-2 font -semibold text-sm …" at bounding box center [352, 522] width 537 height 788
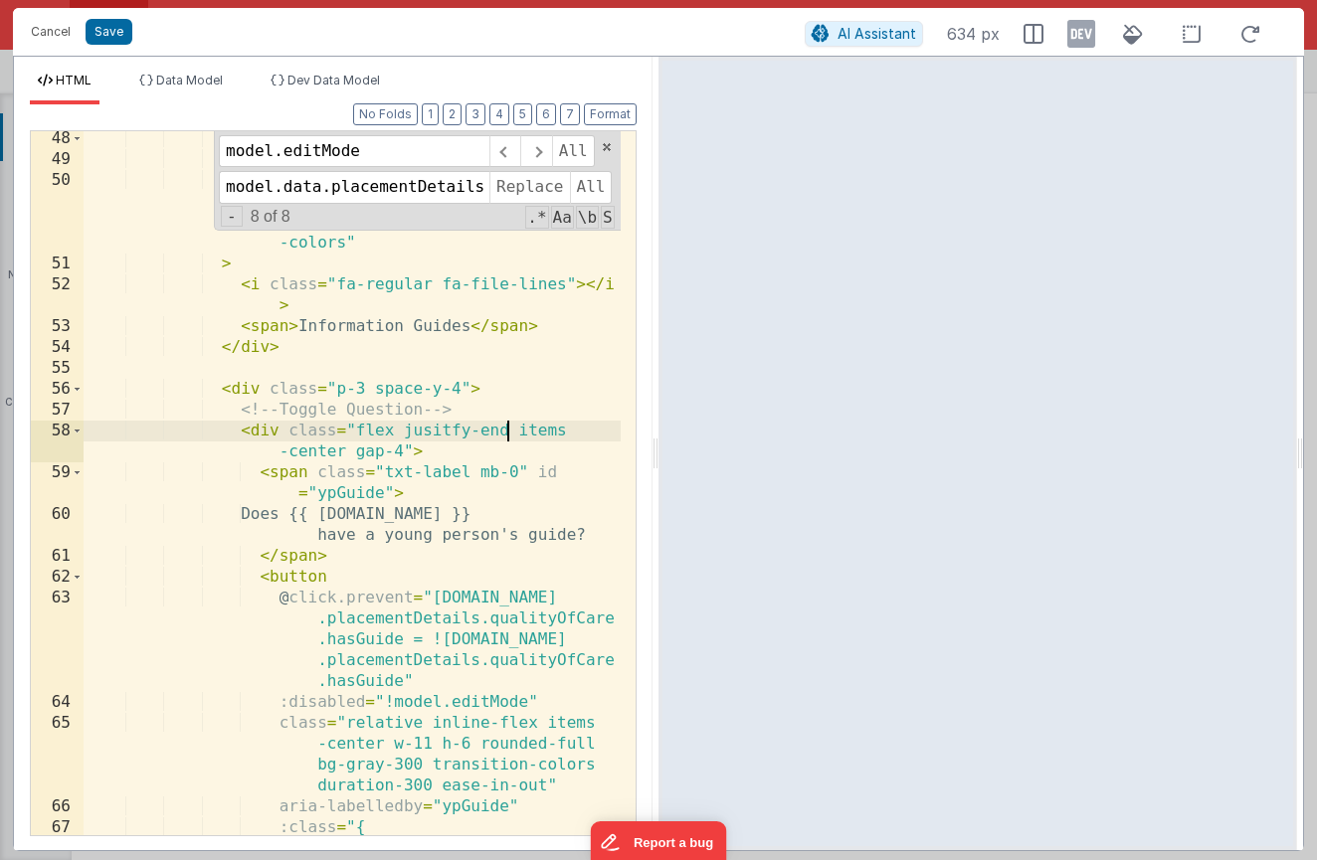
click at [499, 429] on div "< div slot = "summary" class = "flex items-center gap-2 font -semibold text-sm …" at bounding box center [352, 522] width 537 height 788
drag, startPoint x: 405, startPoint y: 458, endPoint x: 395, endPoint y: 456, distance: 10.1
click at [395, 456] on div "< div slot = "summary" class = "flex items-center gap-2 font -semibold text-sm …" at bounding box center [352, 522] width 537 height 788
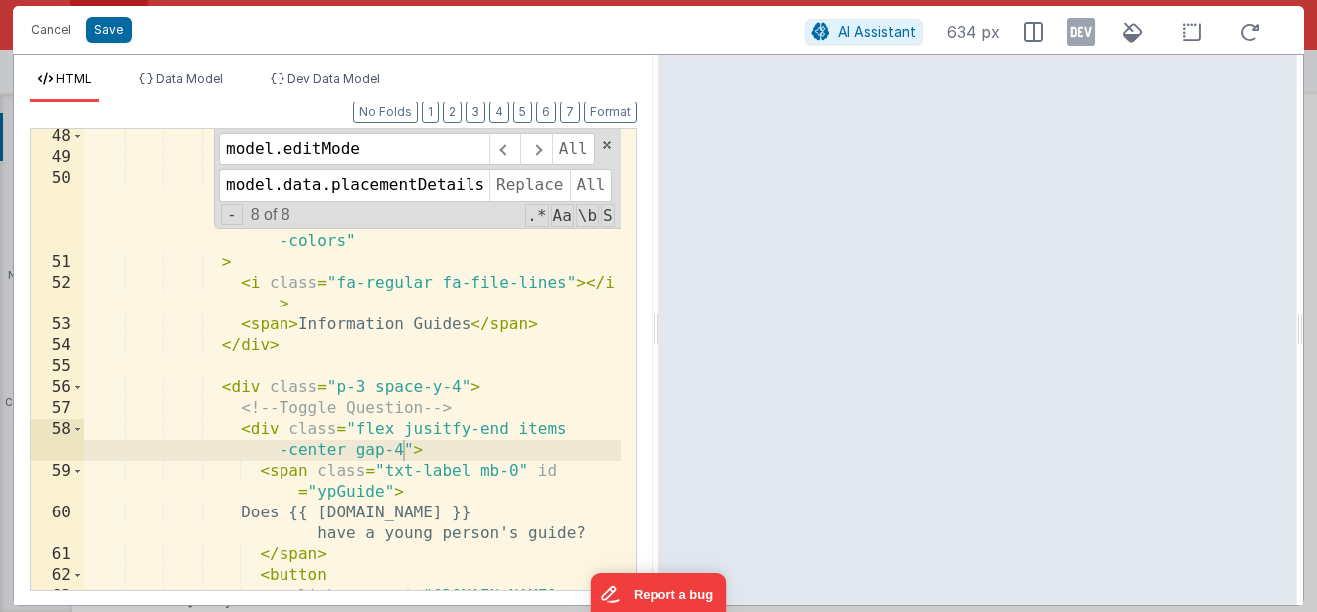
click at [377, 376] on div "< div slot = "summary" class = "flex items-center gap-2 font -semibold text-sm …" at bounding box center [352, 419] width 537 height 586
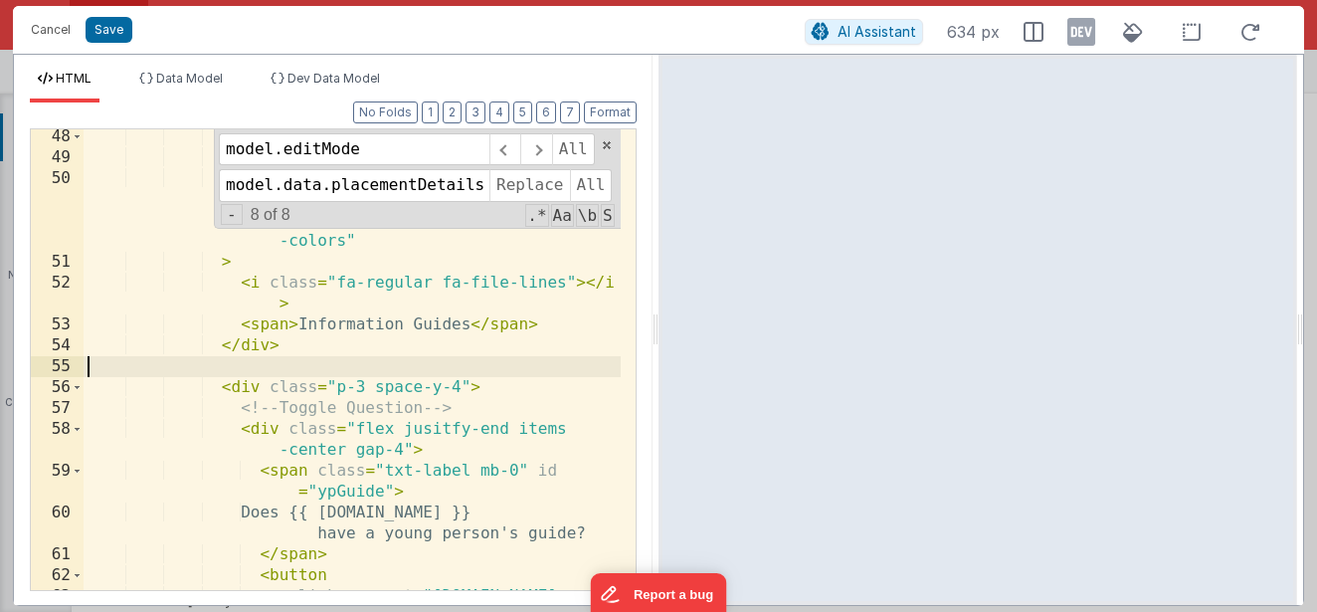
click at [457, 390] on div "< div slot = "summary" class = "flex items-center gap-2 font -semibold text-sm …" at bounding box center [352, 419] width 537 height 586
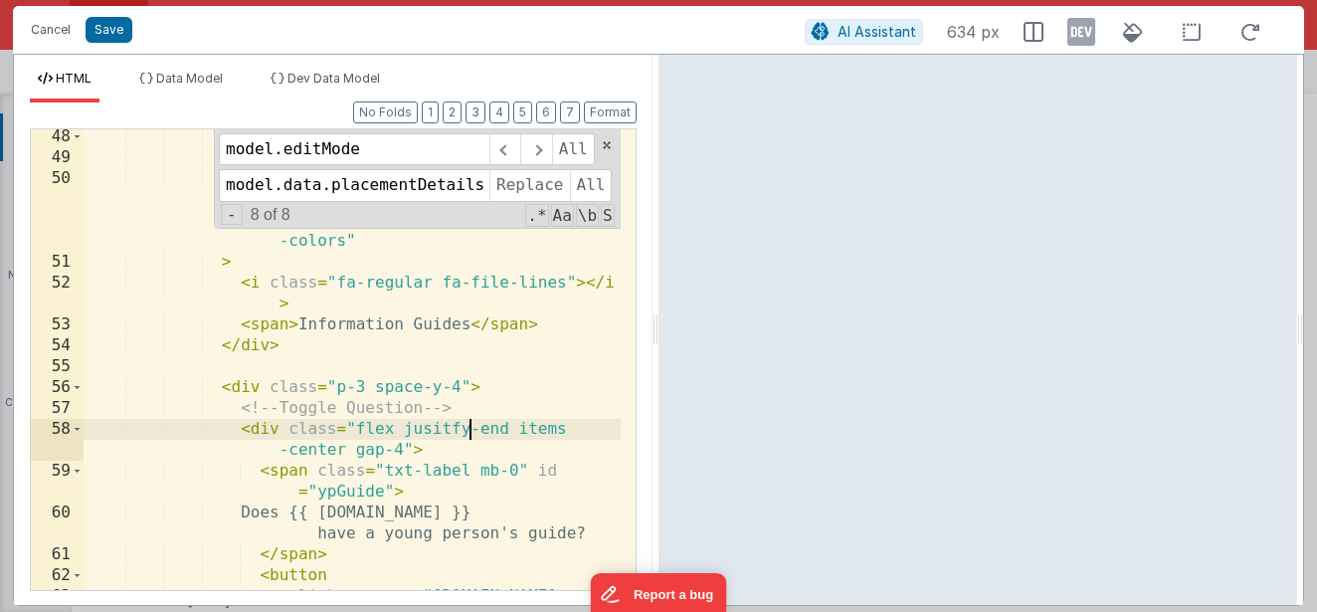
click at [471, 436] on div "< div slot = "summary" class = "flex items-center gap-2 font -semibold text-sm …" at bounding box center [352, 419] width 537 height 586
click at [494, 435] on div "< div slot = "summary" class = "flex items-center gap-2 font -semibold text-sm …" at bounding box center [352, 419] width 537 height 586
click at [394, 428] on div "< div slot = "summary" class = "flex items-center gap-2 font -semibold text-sm …" at bounding box center [352, 419] width 537 height 586
click at [489, 426] on div "< div slot = "summary" class = "flex items-center gap-2 font -semibold text-sm …" at bounding box center [352, 419] width 537 height 586
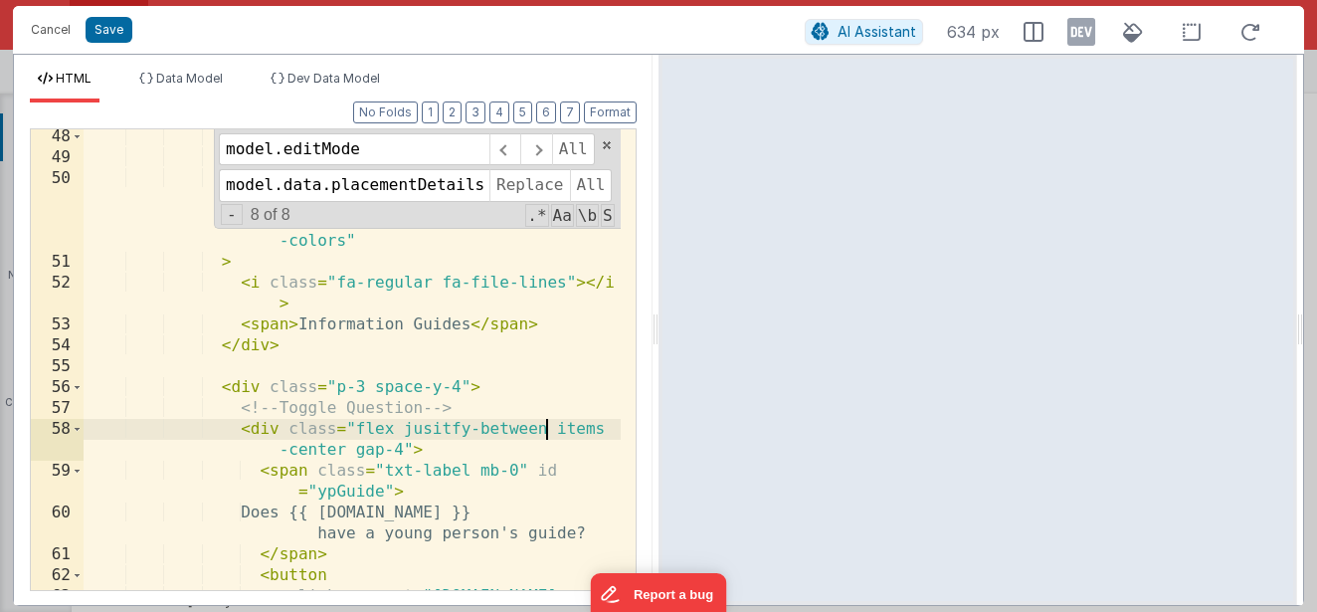
click at [429, 433] on div "< div slot = "summary" class = "flex items-center gap-2 font -semibold text-sm …" at bounding box center [352, 419] width 537 height 586
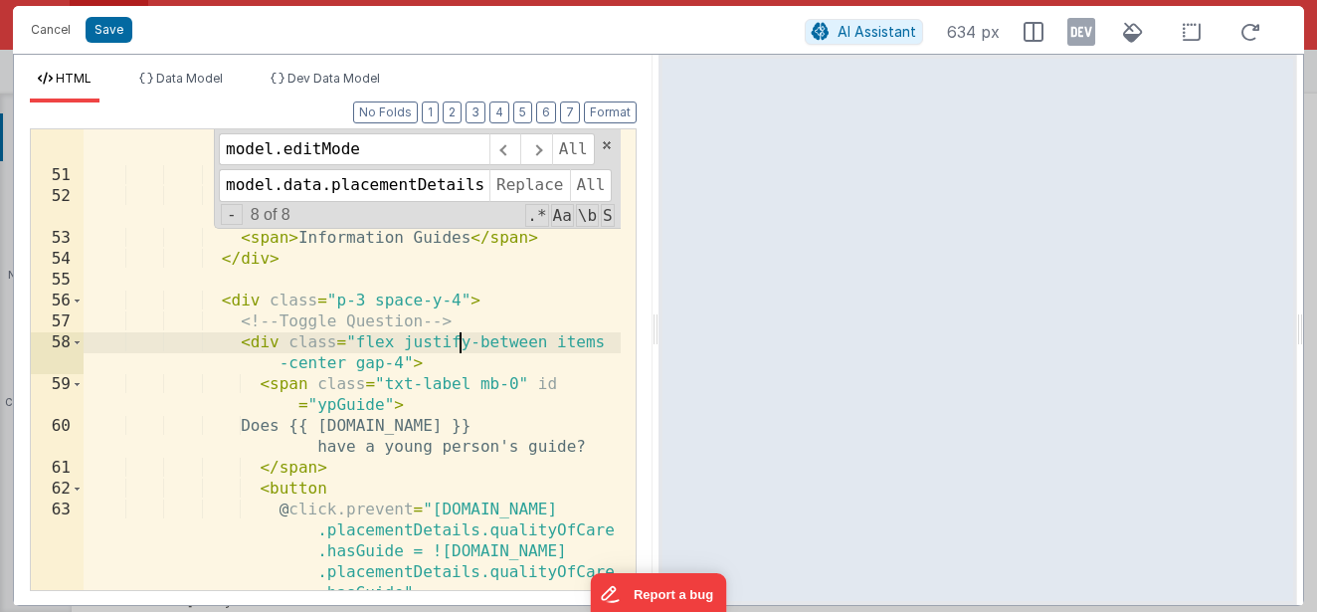
scroll to position [1257, 0]
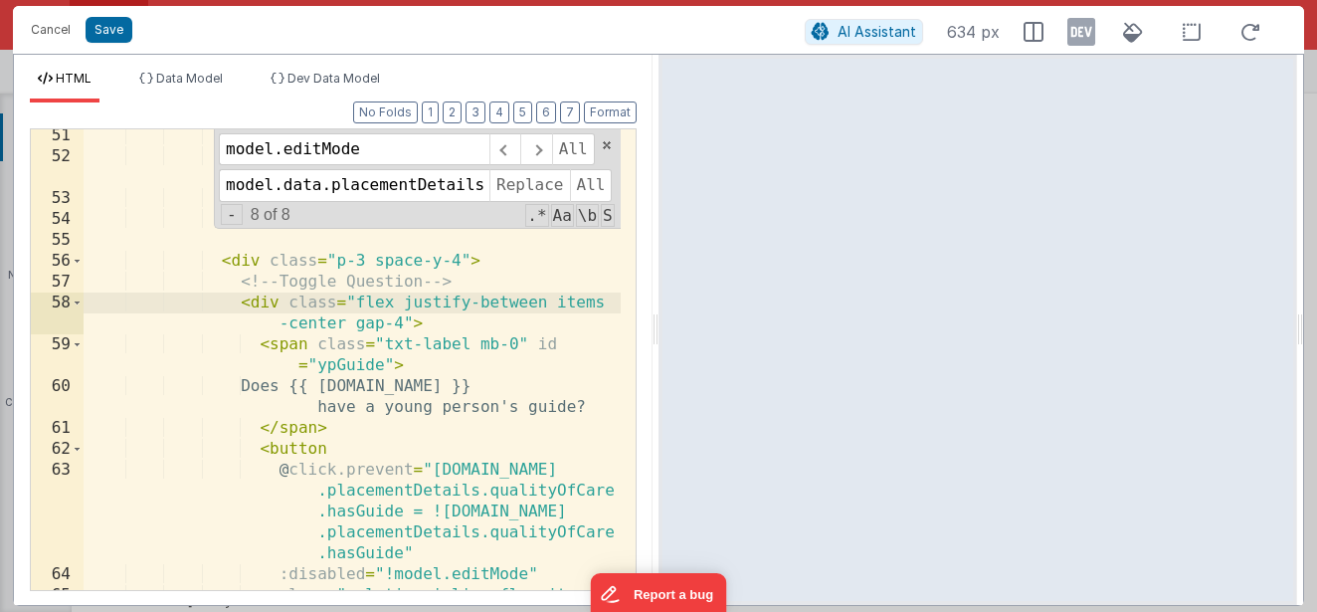
click at [369, 422] on div "> < i class = "fa-regular fa-file-lines" > </ i > < span > Information Guides <…" at bounding box center [352, 407] width 537 height 565
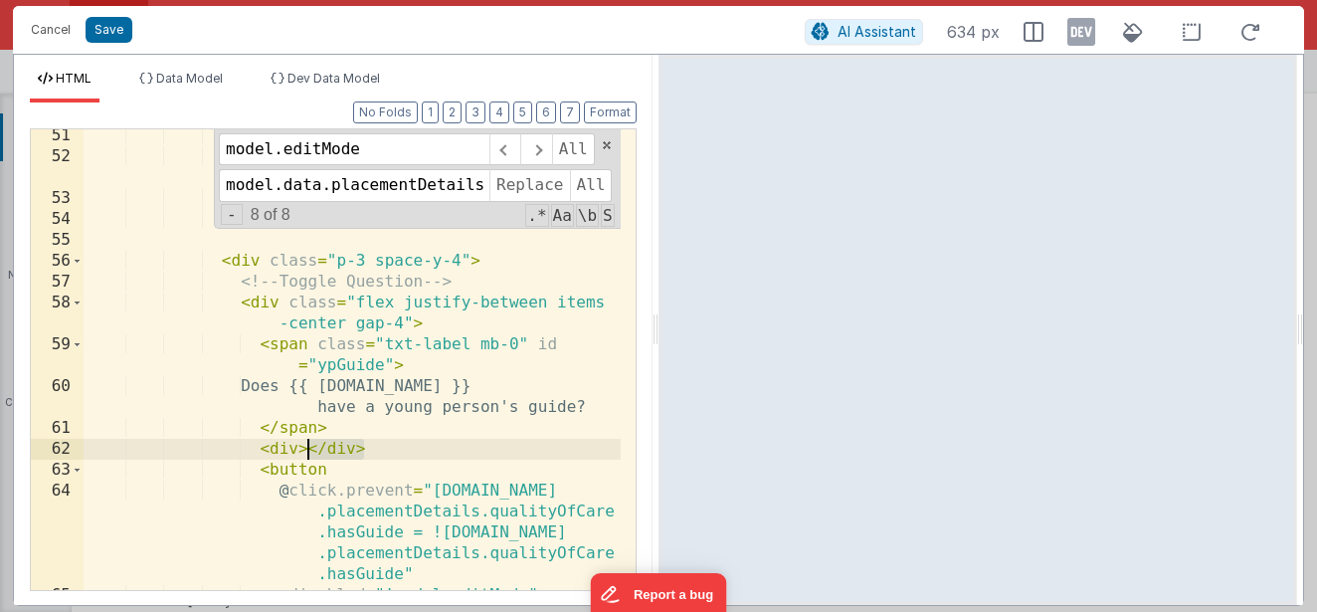
drag, startPoint x: 369, startPoint y: 440, endPoint x: 308, endPoint y: 457, distance: 63.0
click at [306, 457] on div "> < i class = "fa-regular fa-file-lines" > </ i > < span > Information Guides <…" at bounding box center [352, 407] width 537 height 565
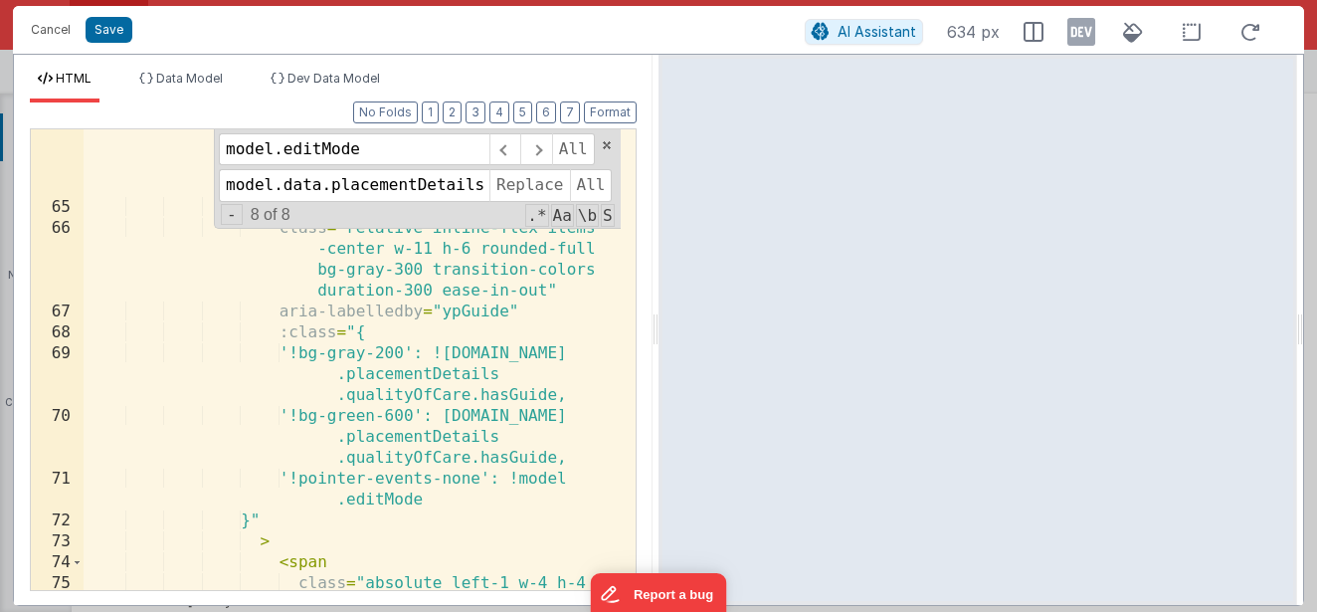
scroll to position [2186, 0]
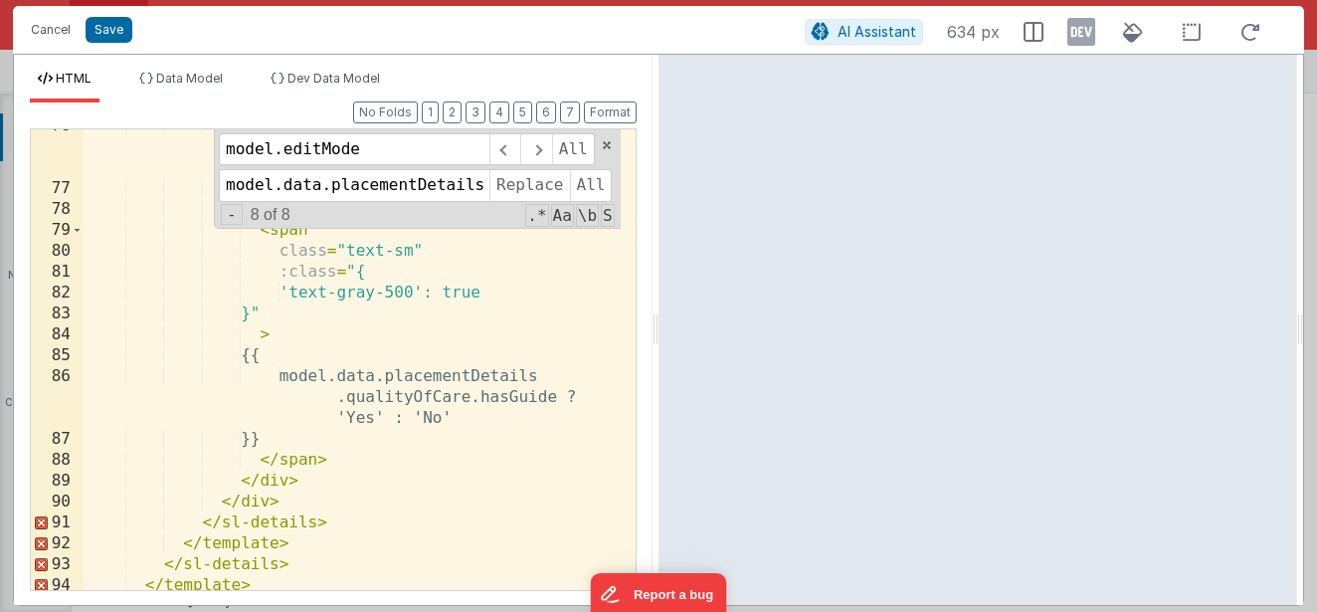
click at [336, 458] on div ":class = "{'translate-x-5': model .data.placementDetails .qualityOfCare.hasGuid…" at bounding box center [352, 387] width 537 height 544
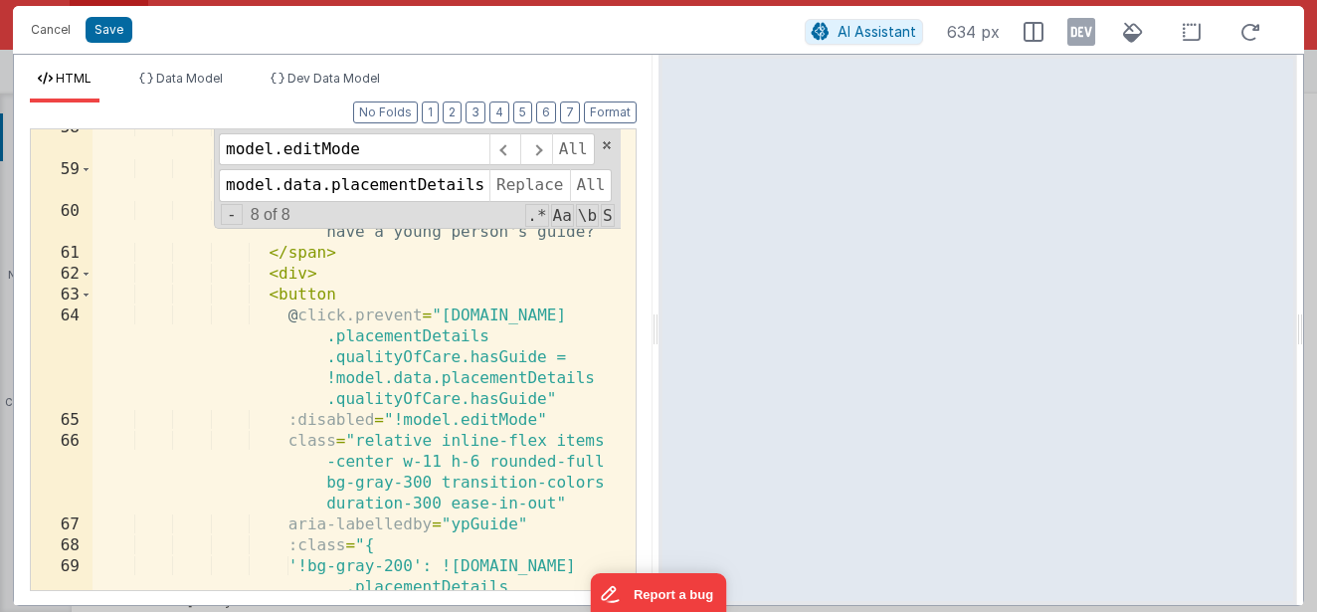
scroll to position [1443, 0]
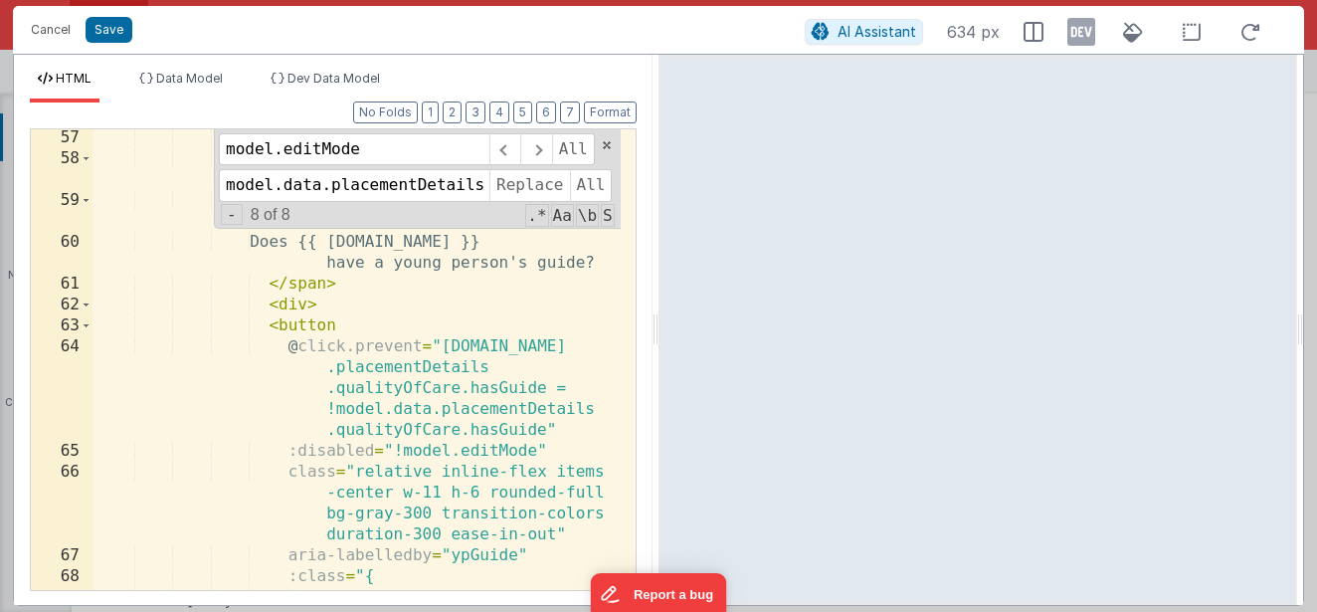
drag, startPoint x: 306, startPoint y: 292, endPoint x: 315, endPoint y: 303, distance: 14.1
click at [306, 293] on div "<!-- Toggle Question --> < div class = "flex justify-between items -center gap-…" at bounding box center [356, 399] width 528 height 544
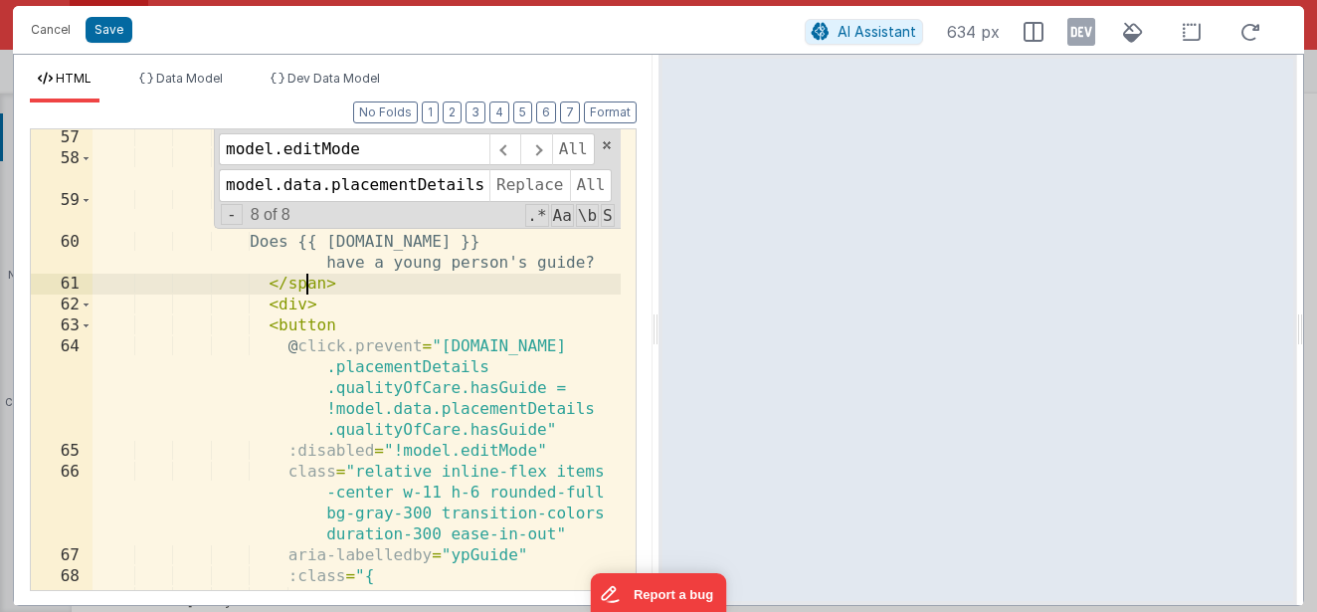
click at [310, 305] on div "<!-- Toggle Question --> < div class = "flex justify-between items -center gap-…" at bounding box center [356, 399] width 528 height 544
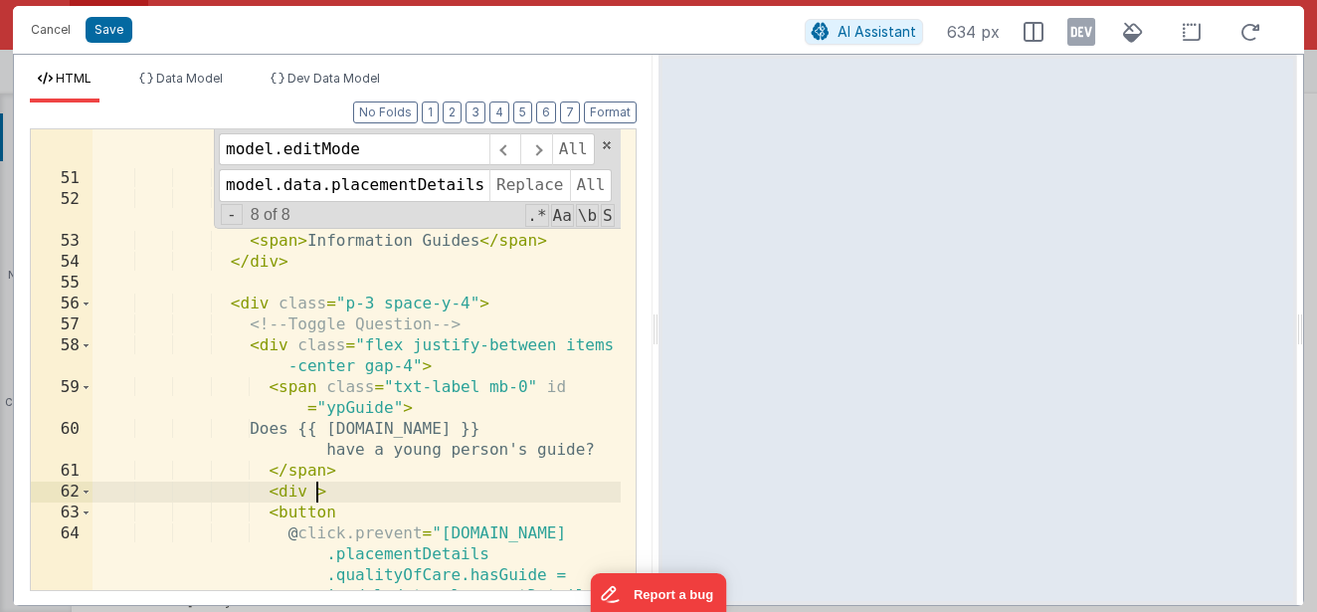
scroll to position [1256, 0]
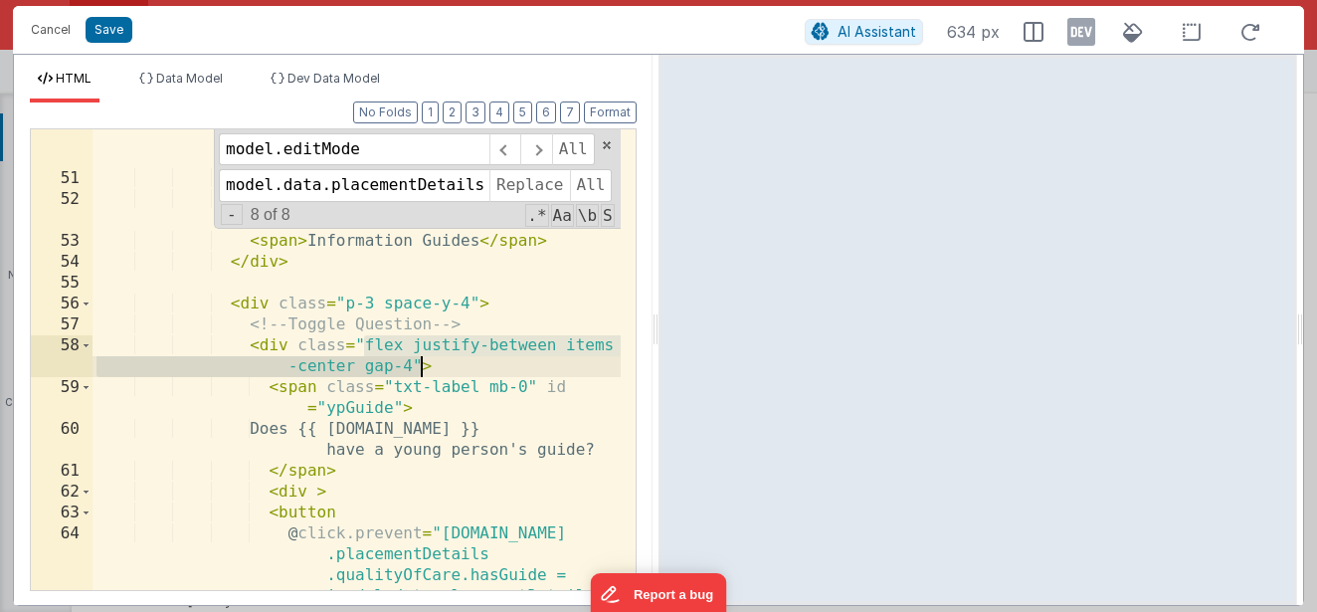
drag, startPoint x: 366, startPoint y: 345, endPoint x: 417, endPoint y: 364, distance: 54.1
click at [417, 364] on div "class = "flex items-center gap-2 font -semibold text-sm text-gray-800 hover:tex…" at bounding box center [356, 409] width 528 height 648
click at [412, 364] on div "class = "flex items-center gap-2 font -semibold text-sm text-gray-800 hover:tex…" at bounding box center [356, 409] width 528 height 648
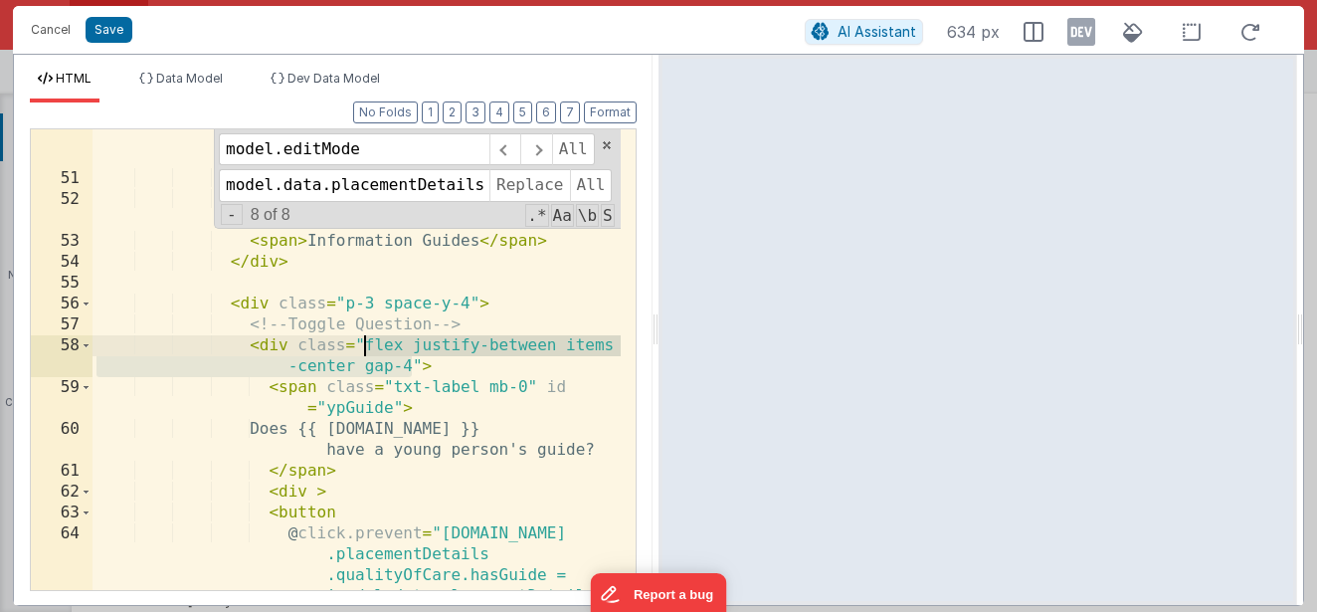
drag, startPoint x: 394, startPoint y: 357, endPoint x: 366, endPoint y: 350, distance: 28.7
click at [366, 350] on div "class = "flex items-center gap-2 font -semibold text-sm text-gray-800 hover:tex…" at bounding box center [356, 409] width 528 height 648
click at [312, 495] on div "class = "flex items-center gap-2 font -semibold text-sm text-gray-800 hover:tex…" at bounding box center [356, 409] width 528 height 648
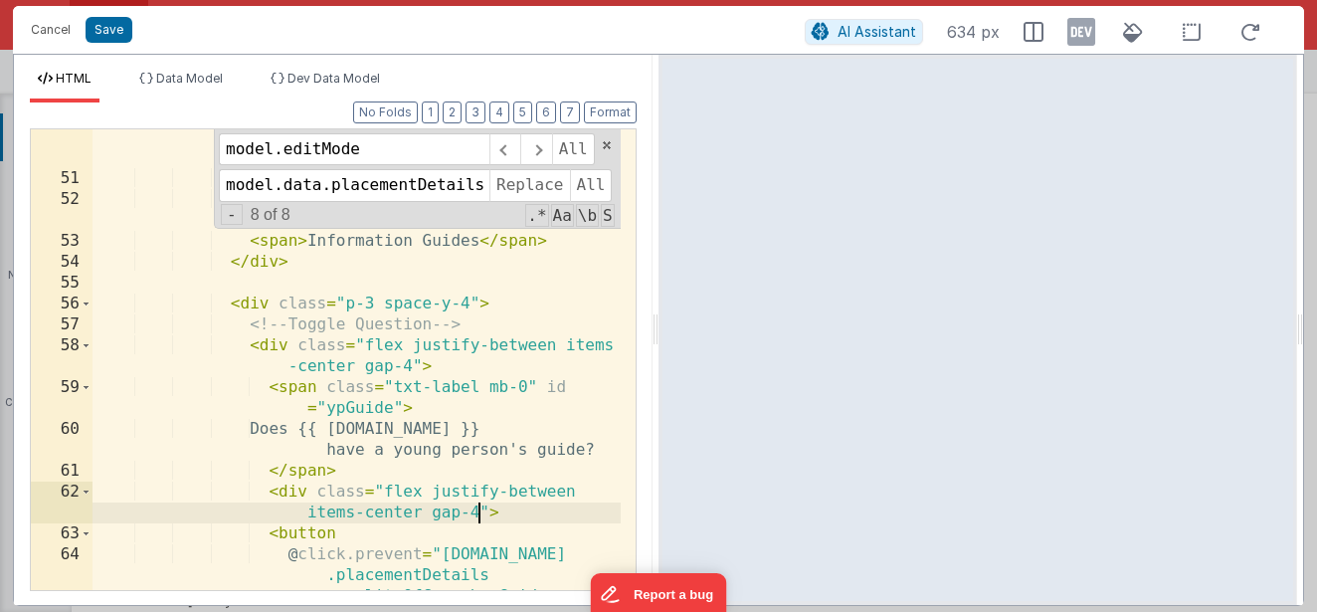
click at [390, 512] on div "class = "flex items-center gap-2 font -semibold text-sm text-gray-800 hover:tex…" at bounding box center [356, 409] width 528 height 648
drag, startPoint x: 466, startPoint y: 513, endPoint x: 413, endPoint y: 512, distance: 53.7
click at [413, 512] on div "class = "flex items-center gap-2 font -semibold text-sm text-gray-800 hover:tex…" at bounding box center [356, 409] width 528 height 648
click at [413, 499] on div "class = "flex items-center gap-2 font -semibold text-sm text-gray-800 hover:tex…" at bounding box center [356, 409] width 528 height 648
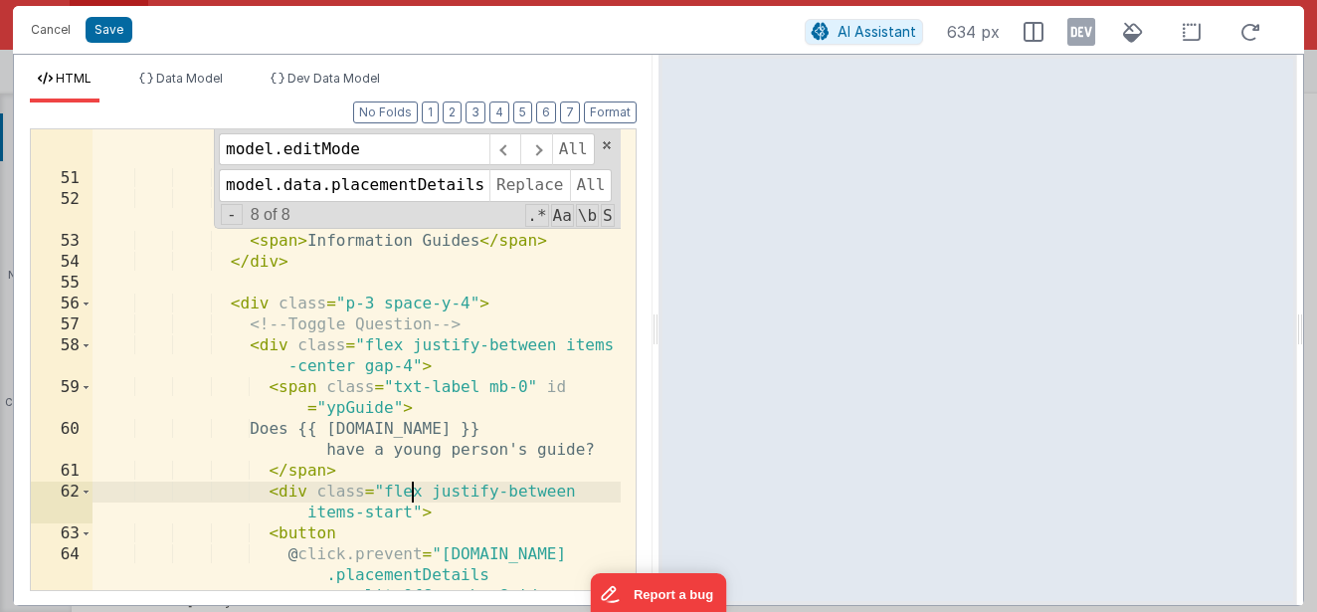
click at [431, 495] on div "class = "flex items-center gap-2 font -semibold text-sm text-gray-800 hover:tex…" at bounding box center [356, 409] width 528 height 648
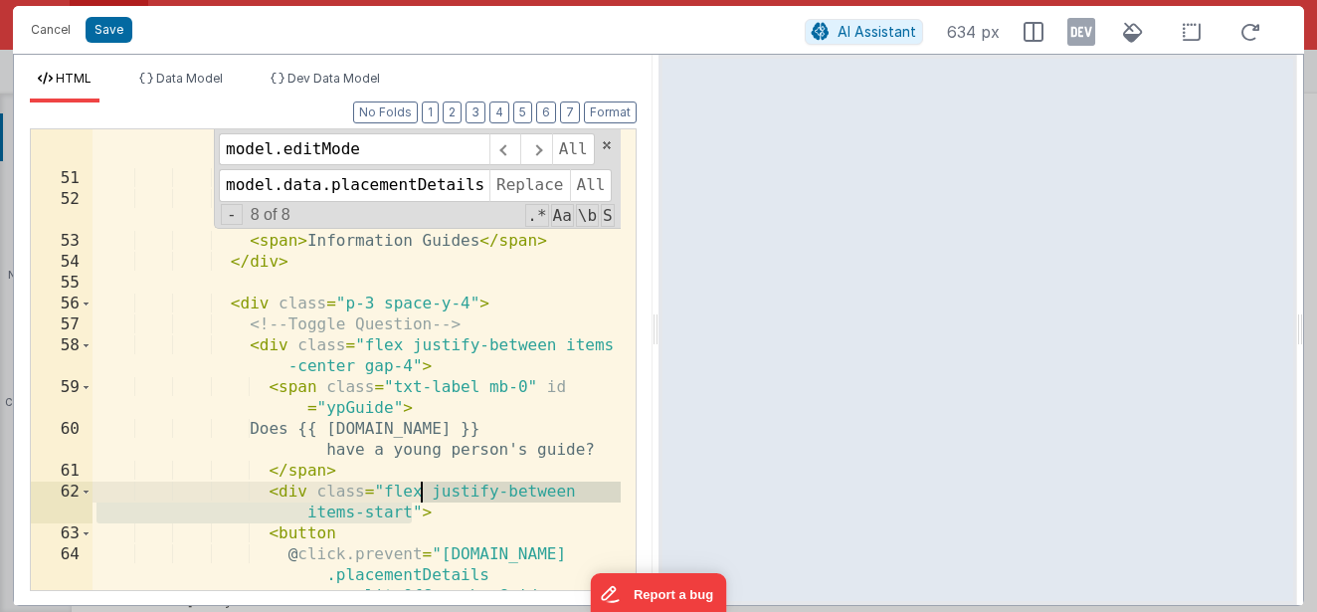
drag, startPoint x: 416, startPoint y: 512, endPoint x: 423, endPoint y: 490, distance: 23.0
click at [423, 490] on div "class = "flex items-center gap-2 font -semibold text-sm text-gray-800 hover:tex…" at bounding box center [356, 409] width 528 height 648
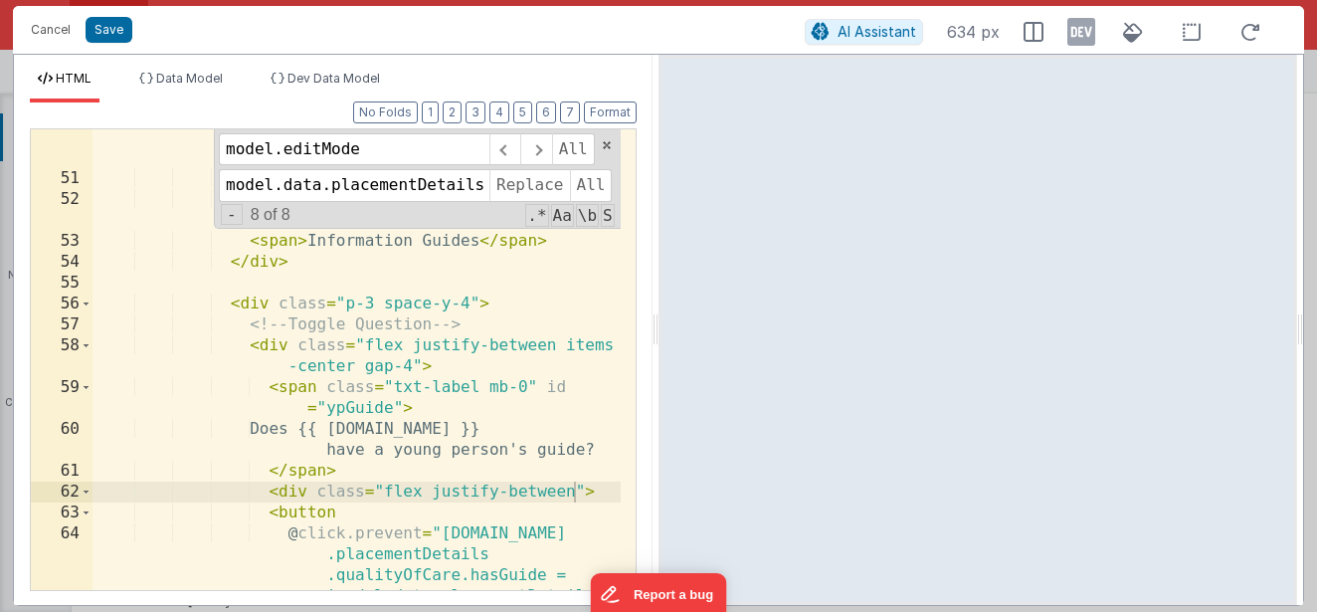
click at [581, 498] on div "class = "flex items-center gap-2 font -semibold text-sm text-gray-800 hover:tex…" at bounding box center [356, 409] width 528 height 648
click at [576, 489] on div "class = "flex items-center gap-2 font -semibold text-sm text-gray-800 hover:tex…" at bounding box center [356, 409] width 528 height 648
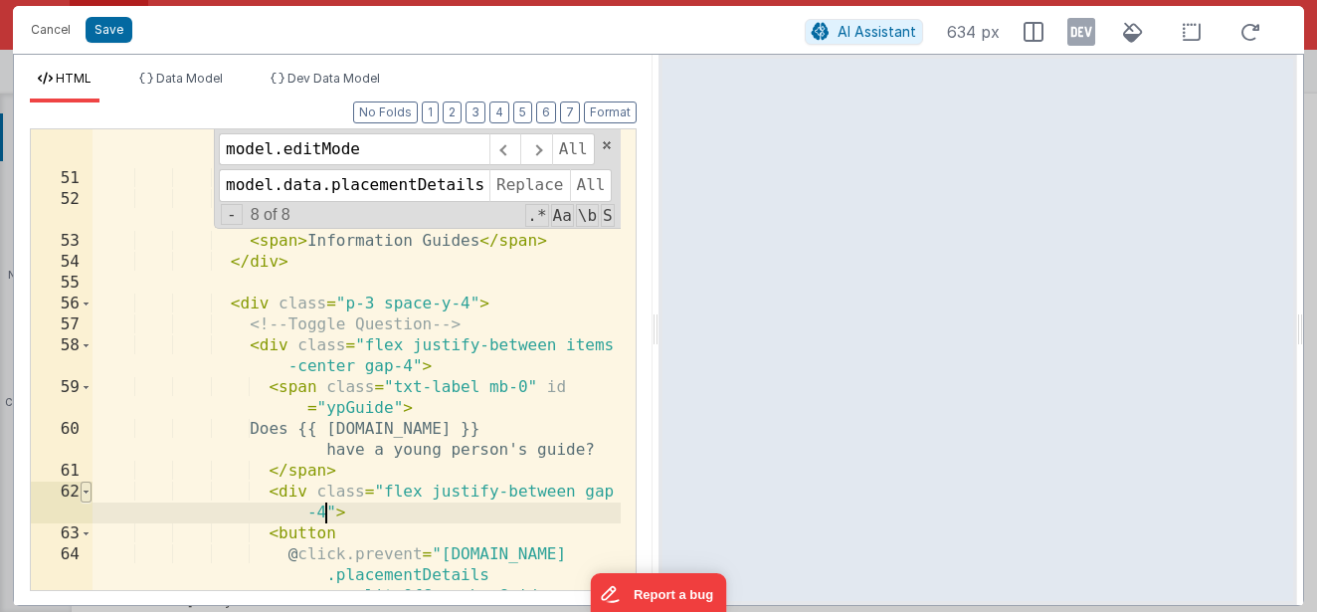
click at [88, 489] on span at bounding box center [86, 491] width 11 height 21
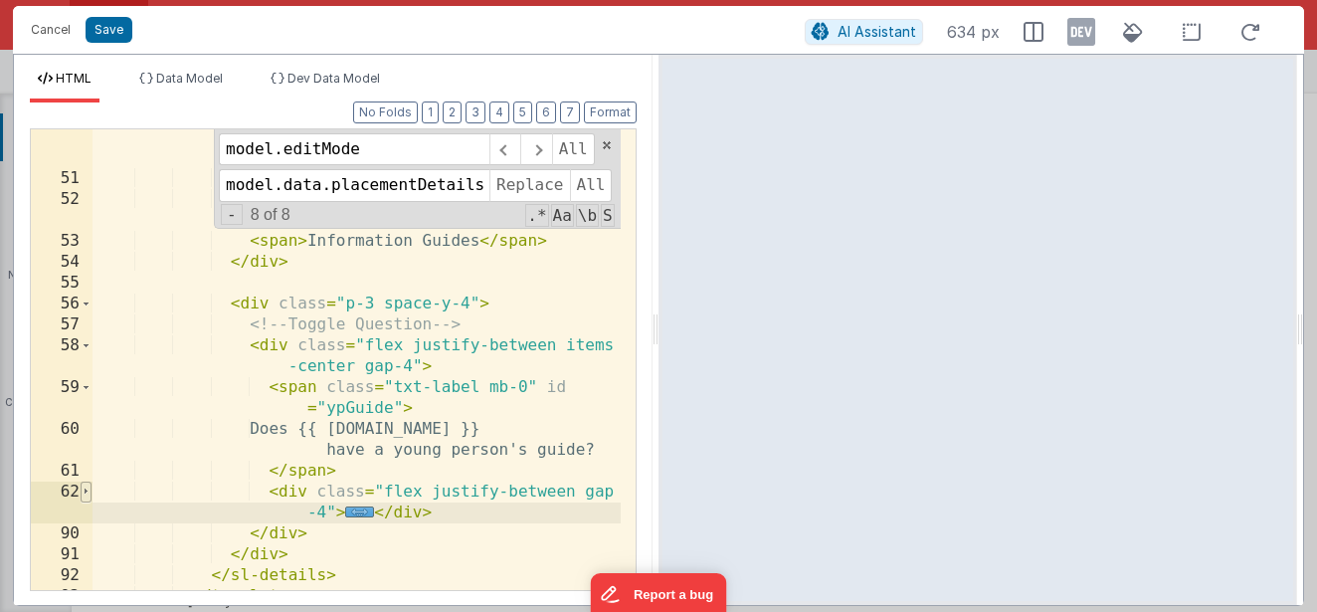
click at [88, 489] on span at bounding box center [86, 491] width 11 height 21
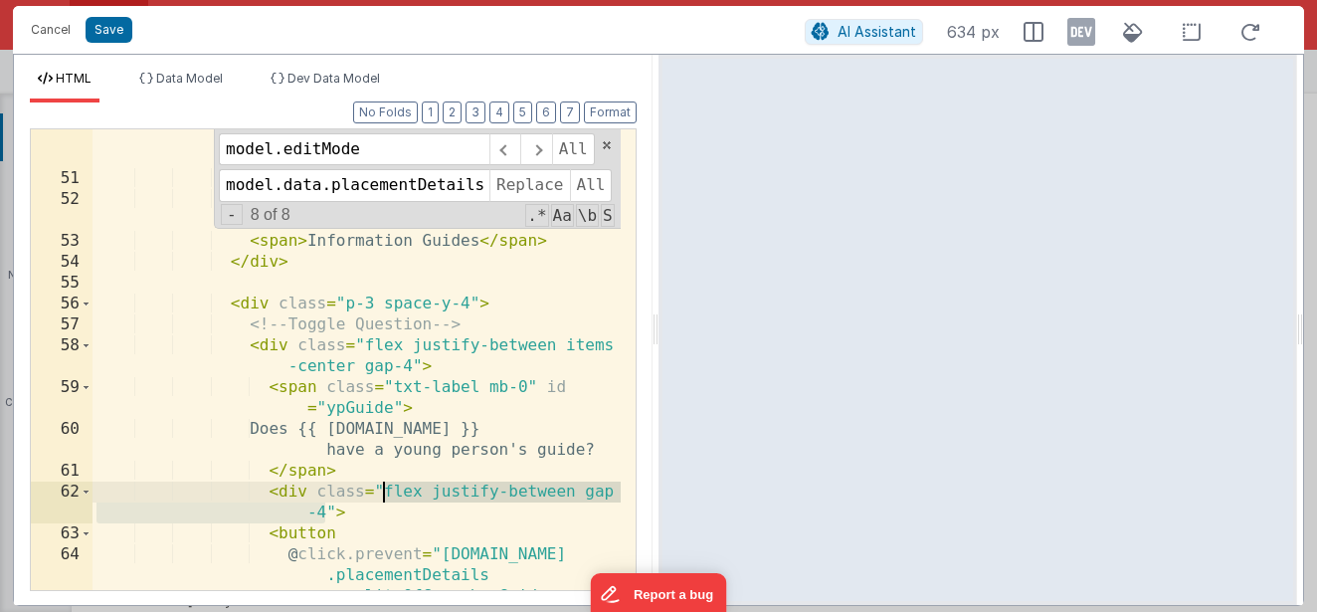
drag, startPoint x: 326, startPoint y: 513, endPoint x: 381, endPoint y: 487, distance: 60.5
click at [381, 487] on div "class = "flex items-center gap-2 font -semibold text-sm text-gray-800 hover:tex…" at bounding box center [356, 409] width 528 height 648
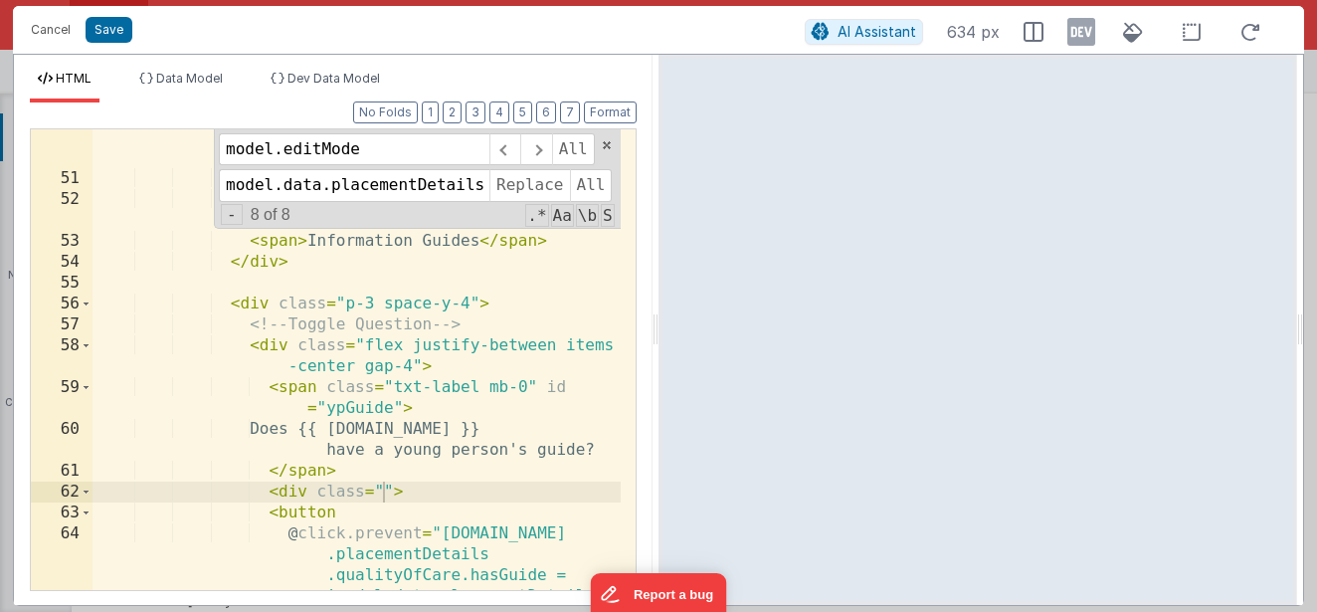
drag, startPoint x: 1301, startPoint y: 361, endPoint x: 394, endPoint y: 512, distance: 919.6
click at [394, 512] on div "class = "flex items-center gap-2 font -semibold text-sm text-gray-800 hover:tex…" at bounding box center [356, 409] width 528 height 648
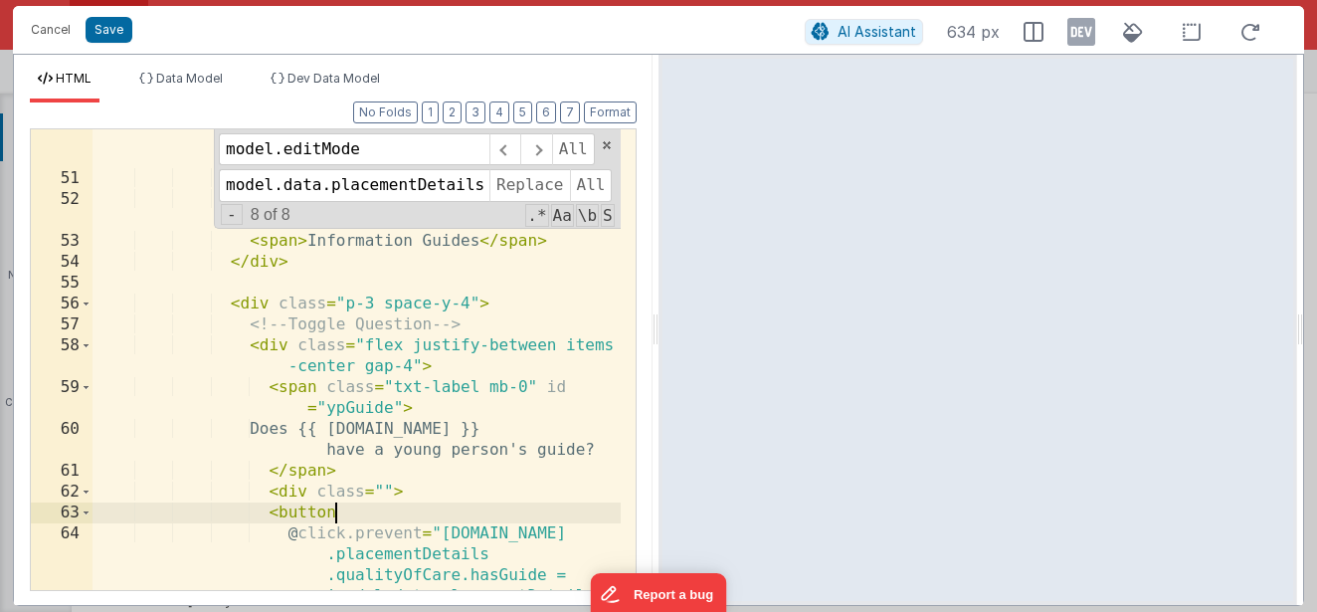
click at [386, 494] on div "class = "flex items-center gap-2 font -semibold text-sm text-gray-800 hover:tex…" at bounding box center [356, 409] width 528 height 648
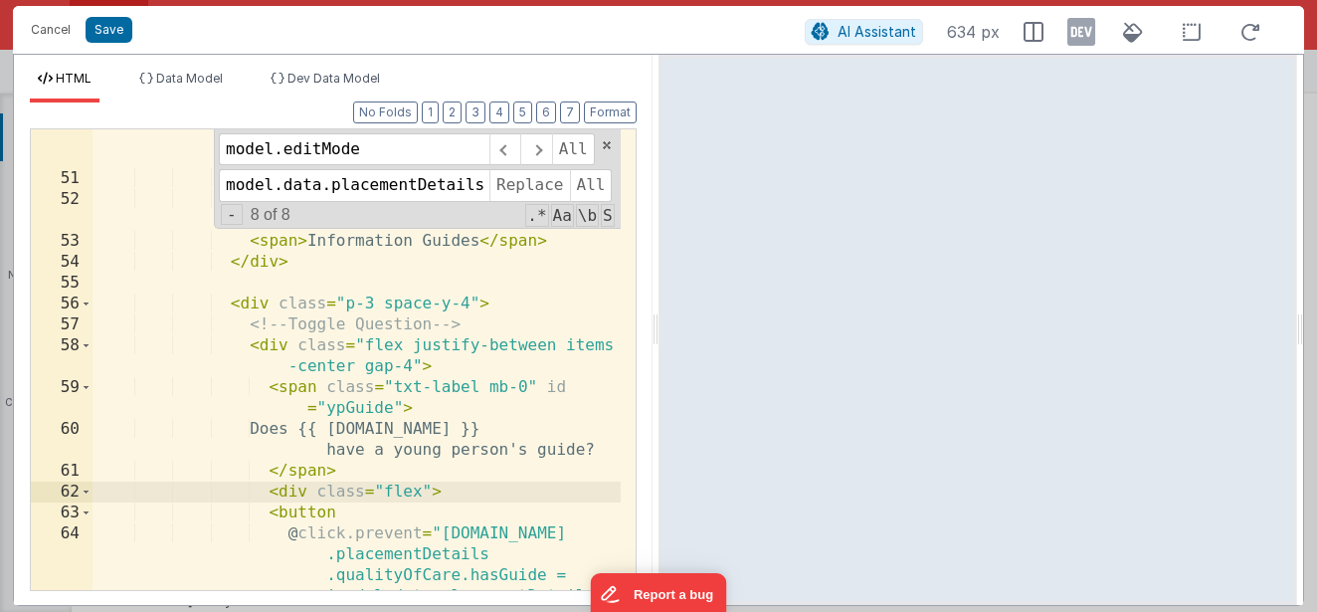
click at [148, 272] on div "class = "flex items-center gap-2 font -semibold text-sm text-gray-800 hover:tex…" at bounding box center [356, 409] width 528 height 648
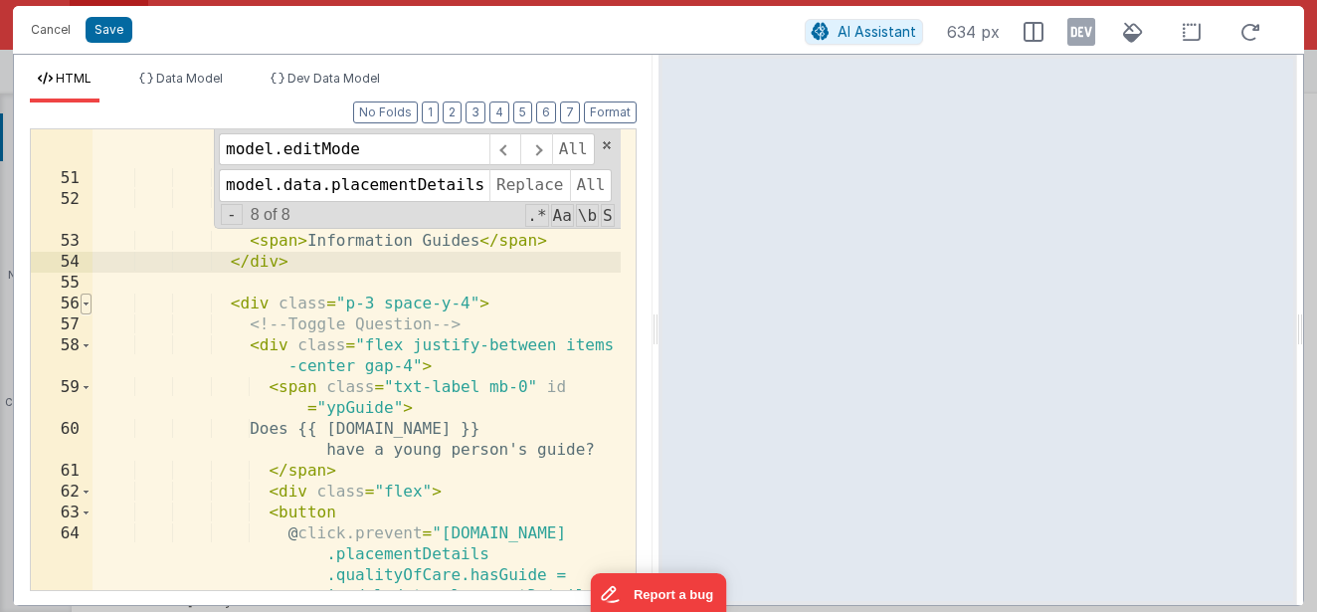
click at [89, 305] on span at bounding box center [86, 303] width 11 height 21
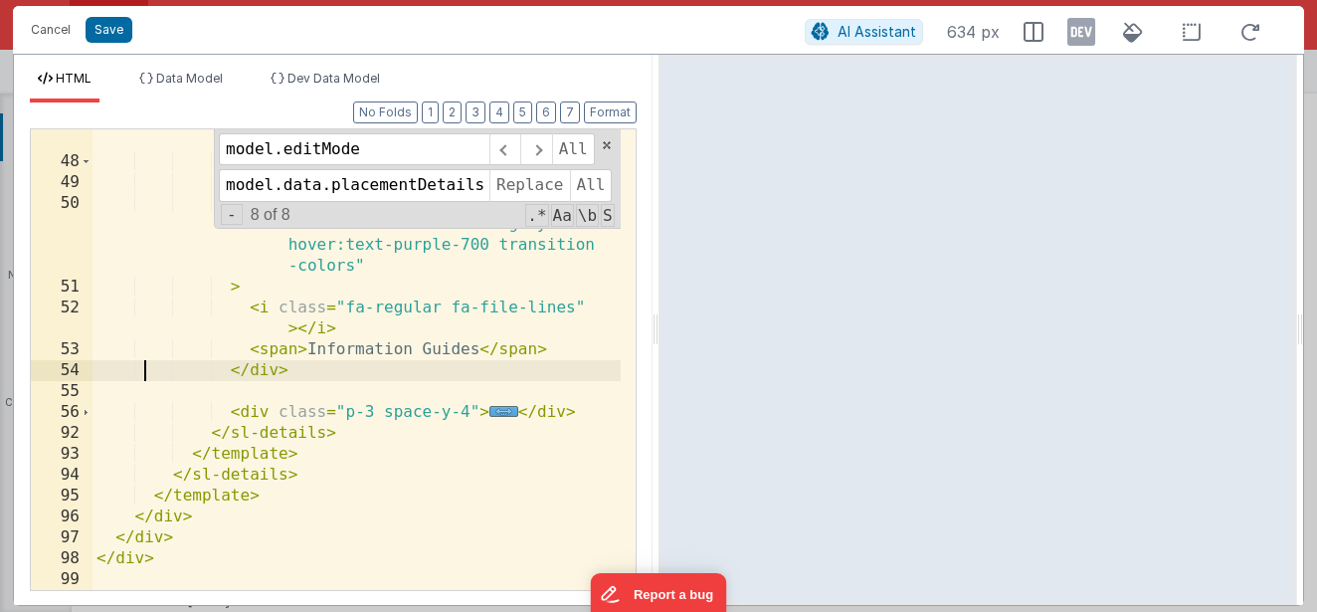
scroll to position [1148, 0]
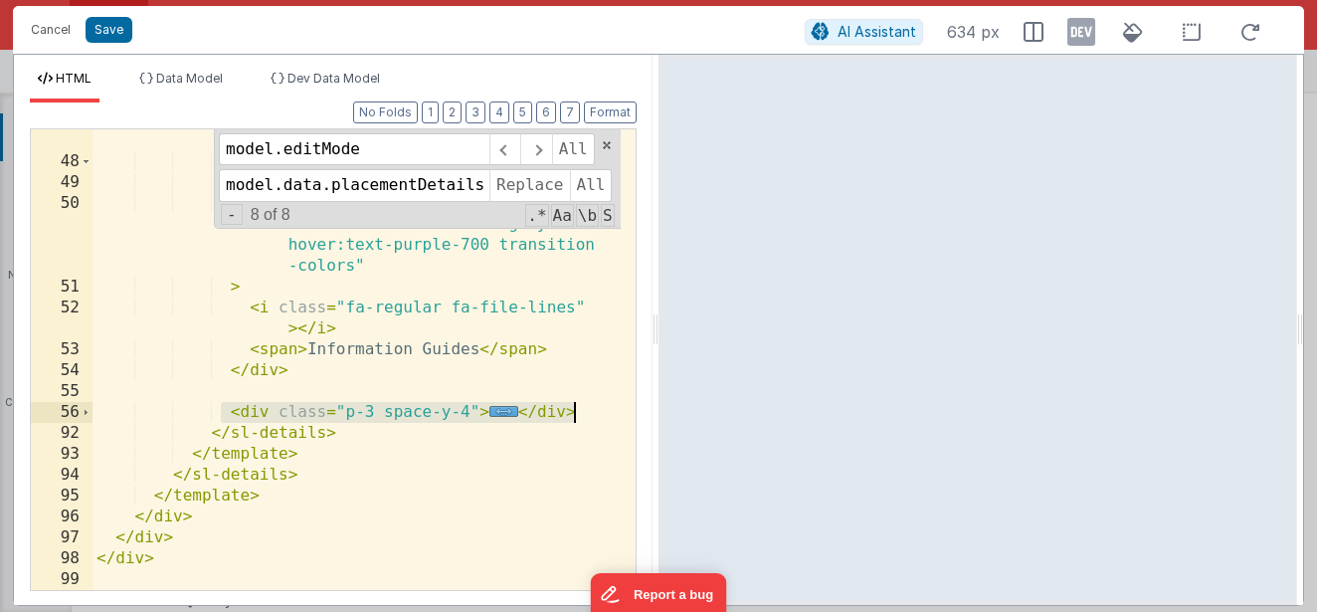
drag, startPoint x: 218, startPoint y: 406, endPoint x: 592, endPoint y: 411, distance: 374.0
click at [592, 411] on div "< sl-details class = "mt-3 border border-gray -200 rounded-md" > < div slot = "…" at bounding box center [356, 370] width 528 height 523
click at [784, 0] on html "Cancel Save AI Assistant 634 px HTML Data Model Dev Data Model Format 7 6 5 4 3…" at bounding box center [658, 306] width 1317 height 612
click at [502, 357] on div "< sl-details class = "mt-3 border border-gray -200 rounded-md" > < div slot = "…" at bounding box center [356, 370] width 528 height 523
drag, startPoint x: 226, startPoint y: 415, endPoint x: 591, endPoint y: 417, distance: 365.0
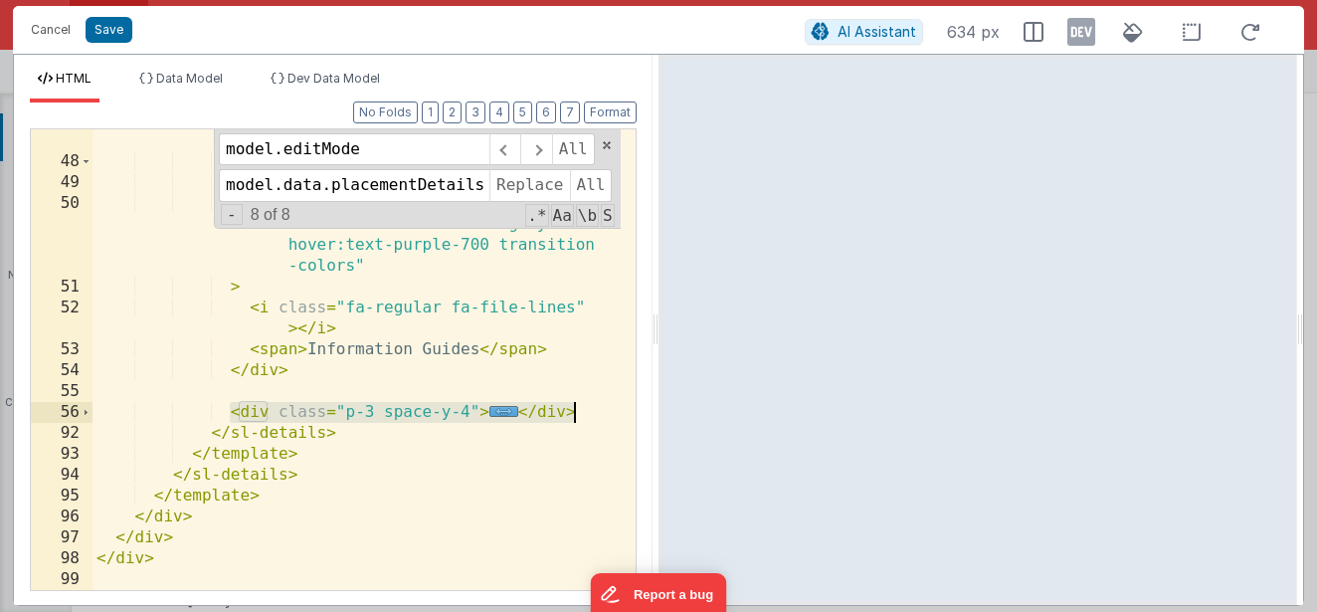
click at [586, 415] on div "< sl-details class = "mt-3 border border-gray -200 rounded-md" > < div slot = "…" at bounding box center [356, 370] width 528 height 523
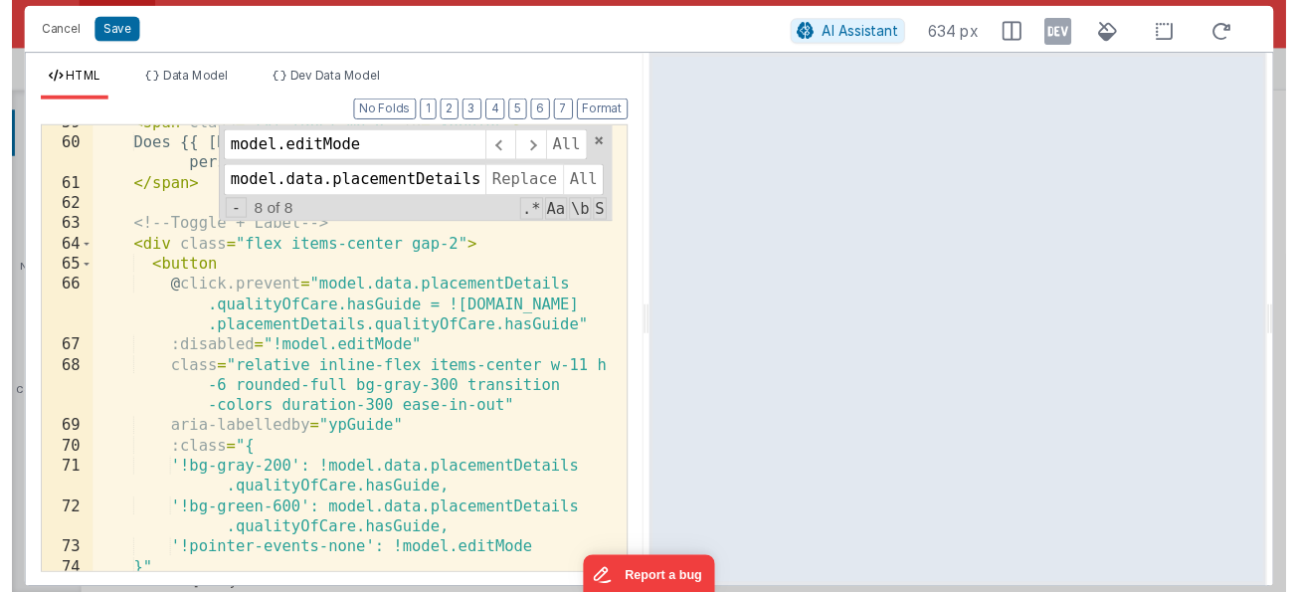
scroll to position [1292, 0]
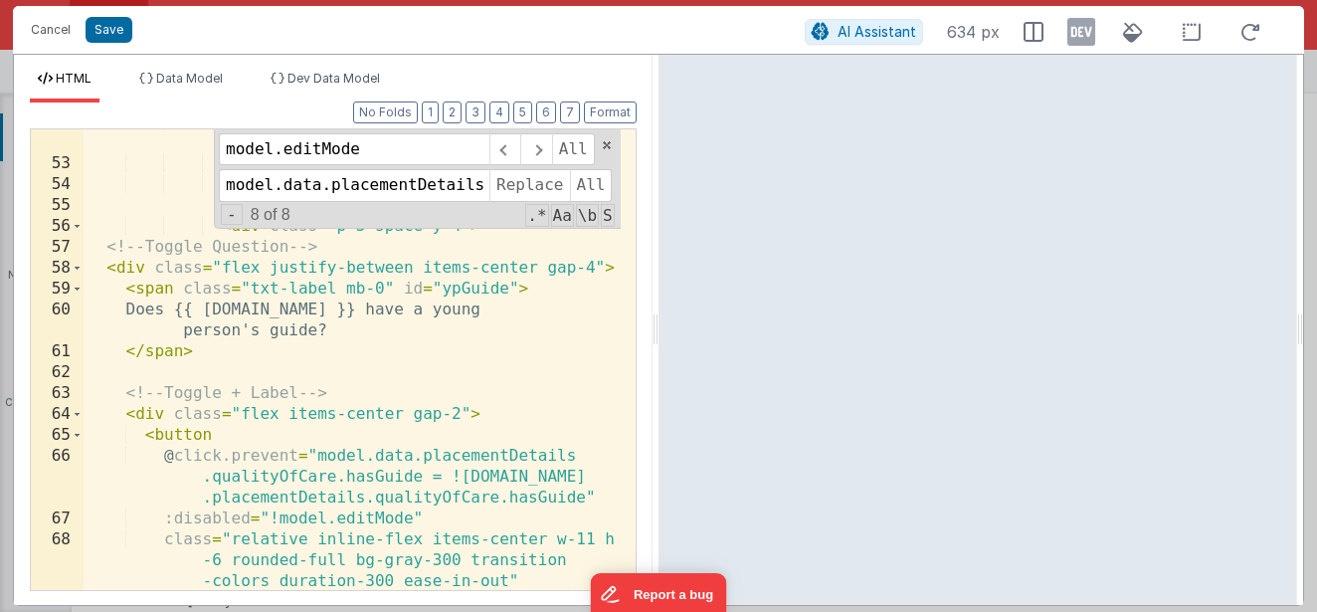
click at [461, 409] on div "< i class = "fa-regular fa-file-lines" > </ i > < span > Information Guides </ …" at bounding box center [352, 372] width 537 height 523
click at [1237, 27] on icon at bounding box center [1250, 32] width 44 height 25
click at [1250, 33] on icon at bounding box center [1250, 32] width 44 height 25
click at [1251, 39] on icon at bounding box center [1250, 32] width 44 height 25
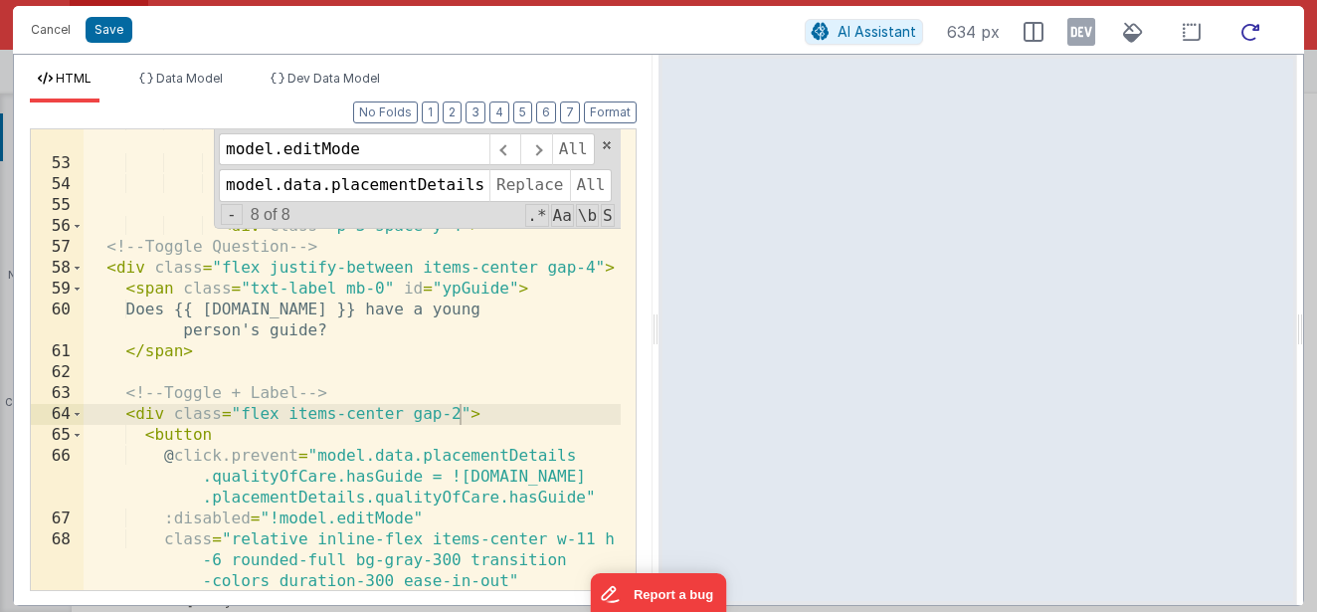
click at [1251, 38] on icon at bounding box center [1250, 32] width 44 height 25
click at [1017, 291] on div at bounding box center [977, 330] width 639 height 550
click at [1248, 22] on icon at bounding box center [1250, 32] width 44 height 25
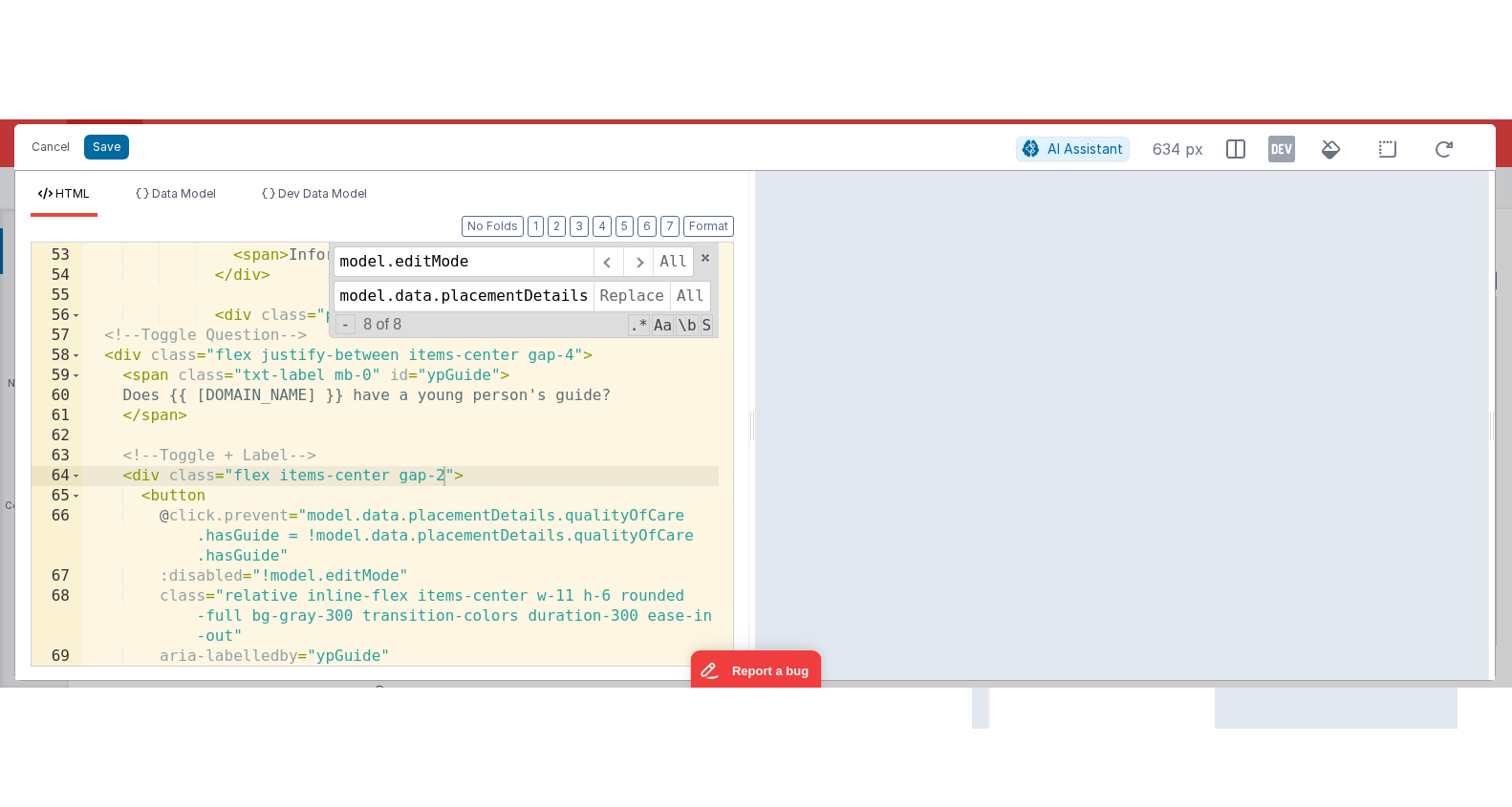
scroll to position [24830, 0]
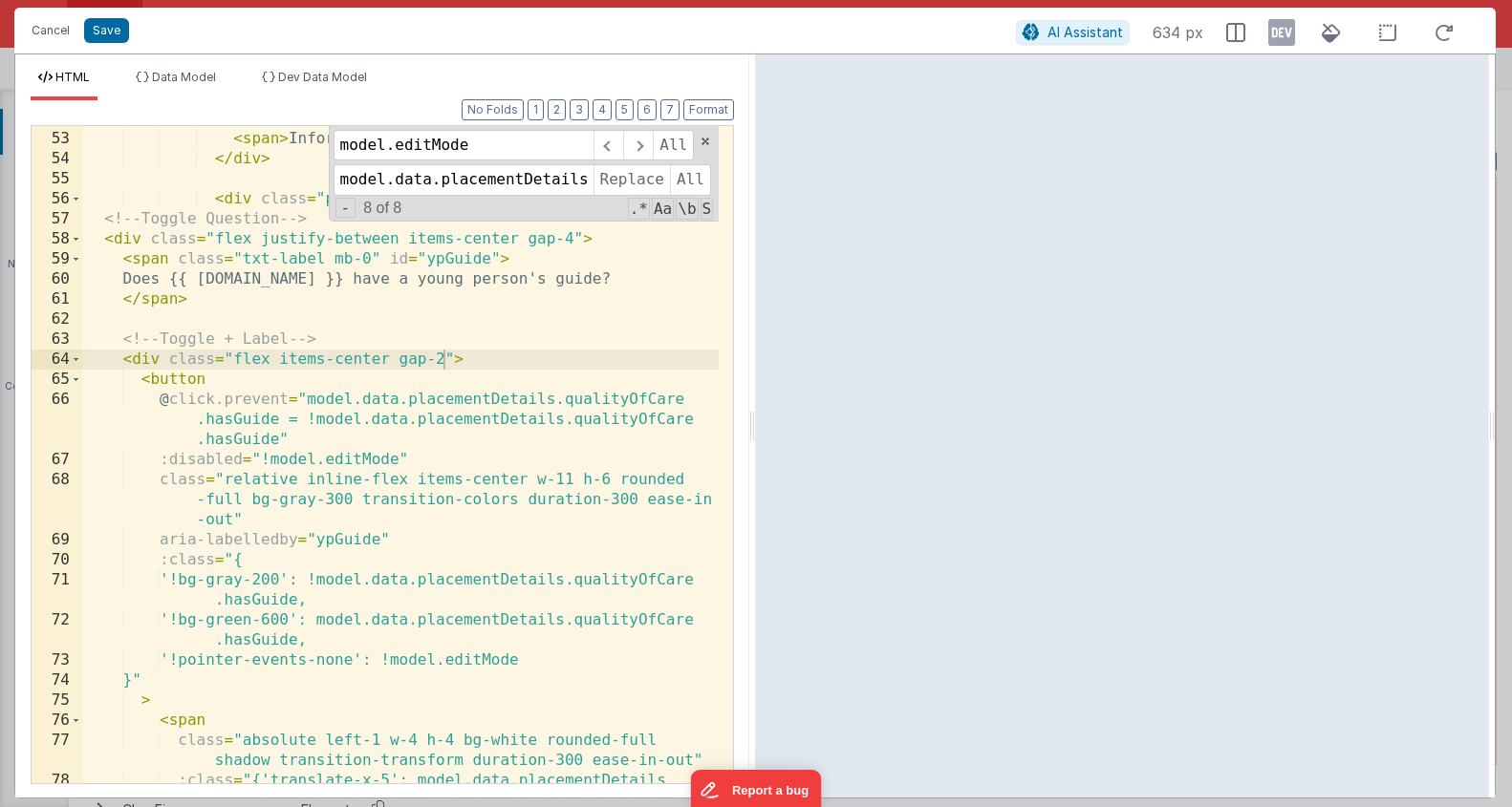
click at [434, 371] on div "< i class = "fa-regular fa-file-lines" > </ i > < span > Information Guides </ …" at bounding box center [401, 467] width 636 height 718
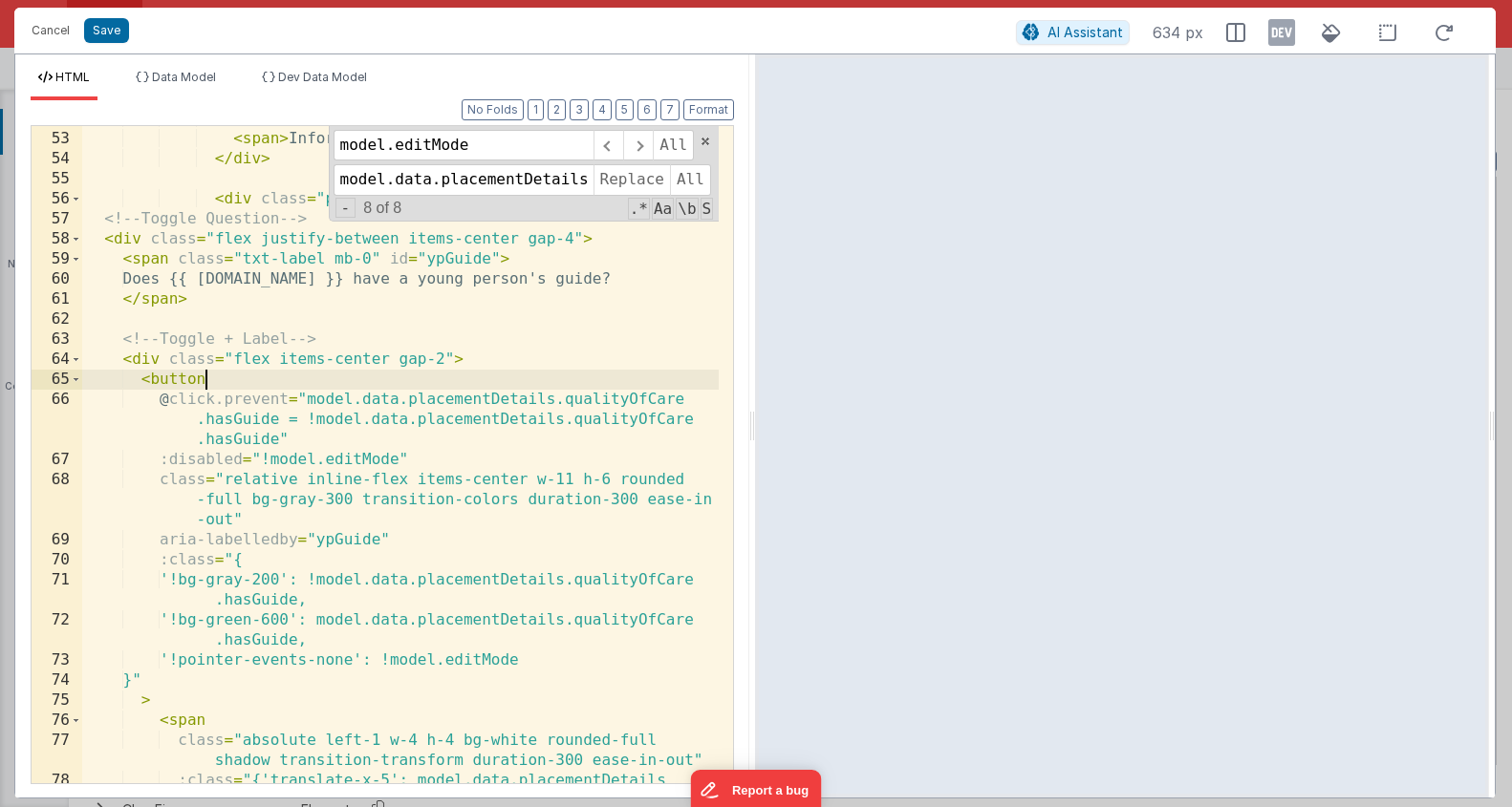
click at [343, 386] on div "< i class = "fa-regular fa-file-lines" > </ i > < span > Information Guides </ …" at bounding box center [401, 467] width 636 height 718
click at [1265, 26] on icon at bounding box center [1445, 33] width 42 height 24
click at [1265, 30] on icon at bounding box center [1445, 33] width 42 height 24
click at [91, 33] on button "Save" at bounding box center [107, 31] width 45 height 25
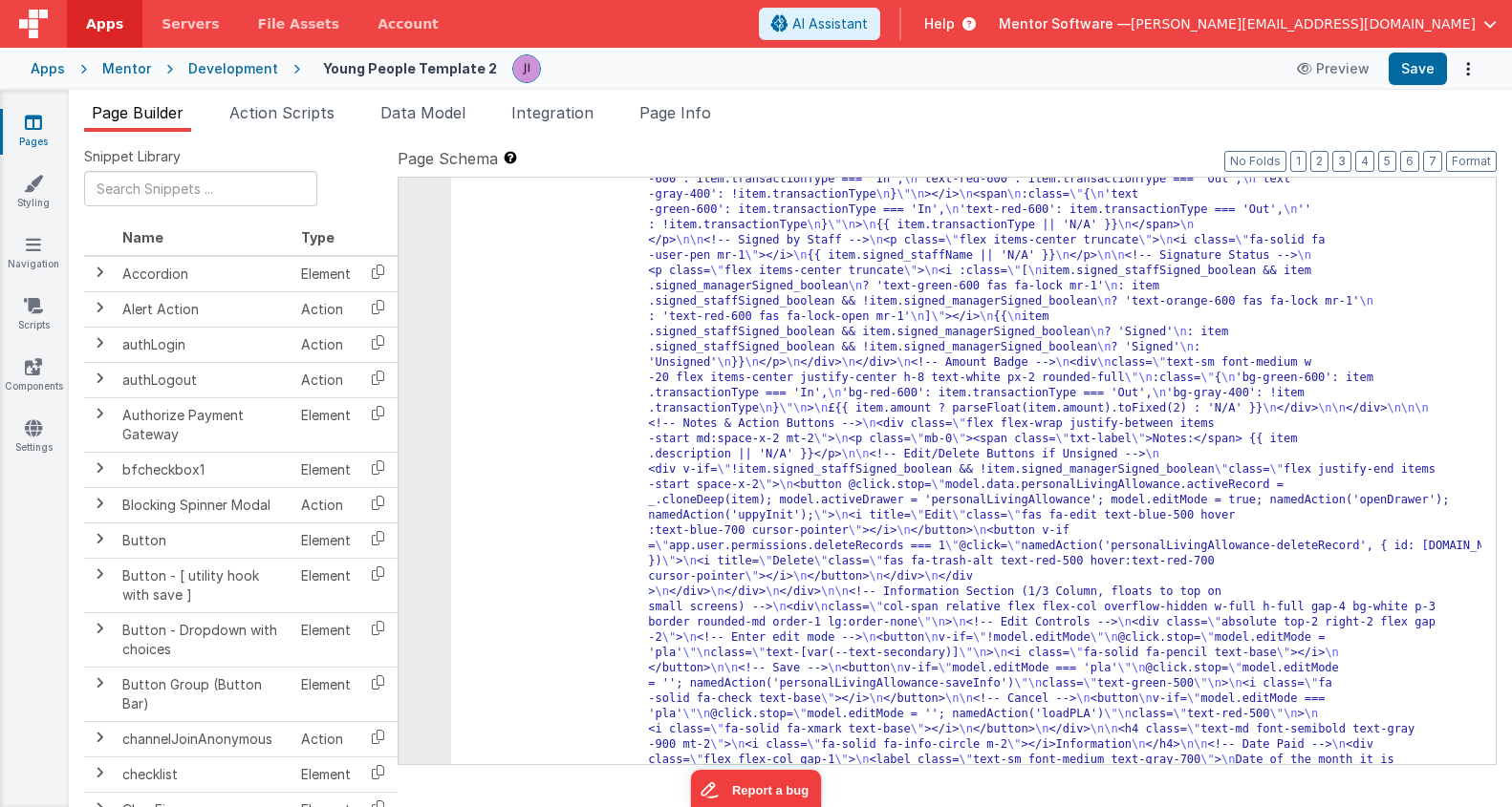
scroll to position [24854, 0]
click at [1265, 64] on button "Save" at bounding box center [1418, 69] width 59 height 33
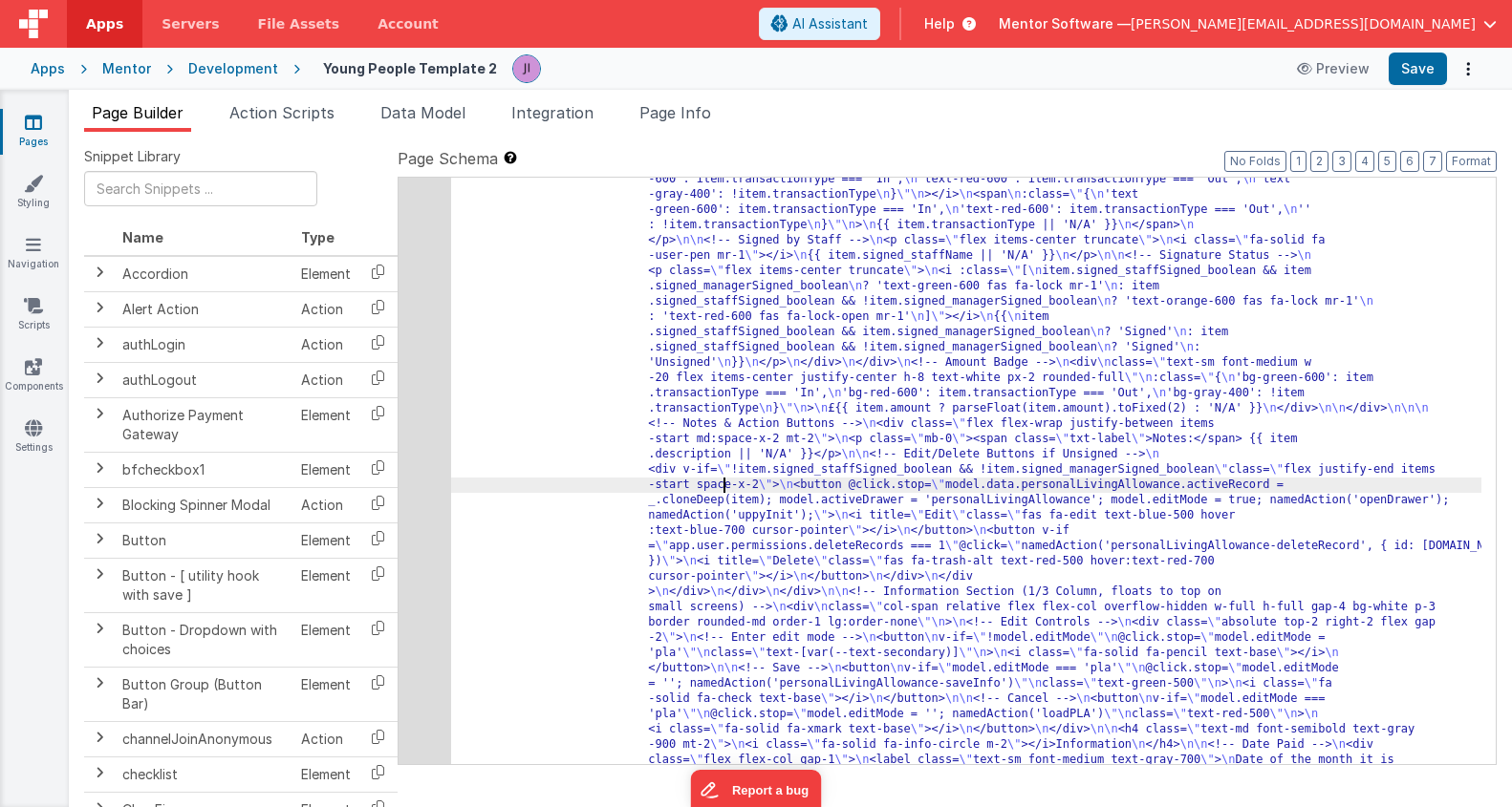
click at [434, 457] on div "644" at bounding box center [425, 355] width 53 height 1192
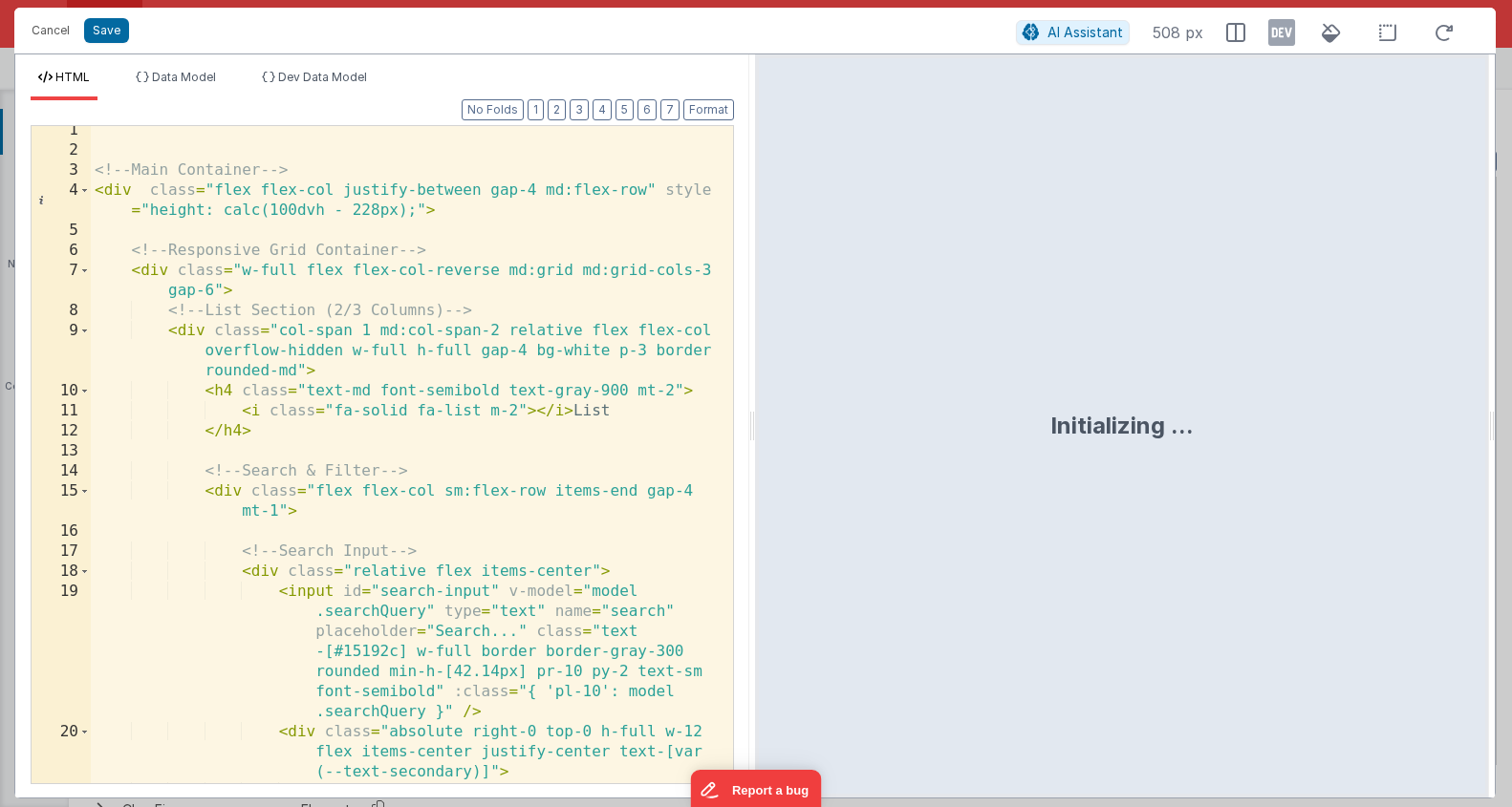
scroll to position [3858, 0]
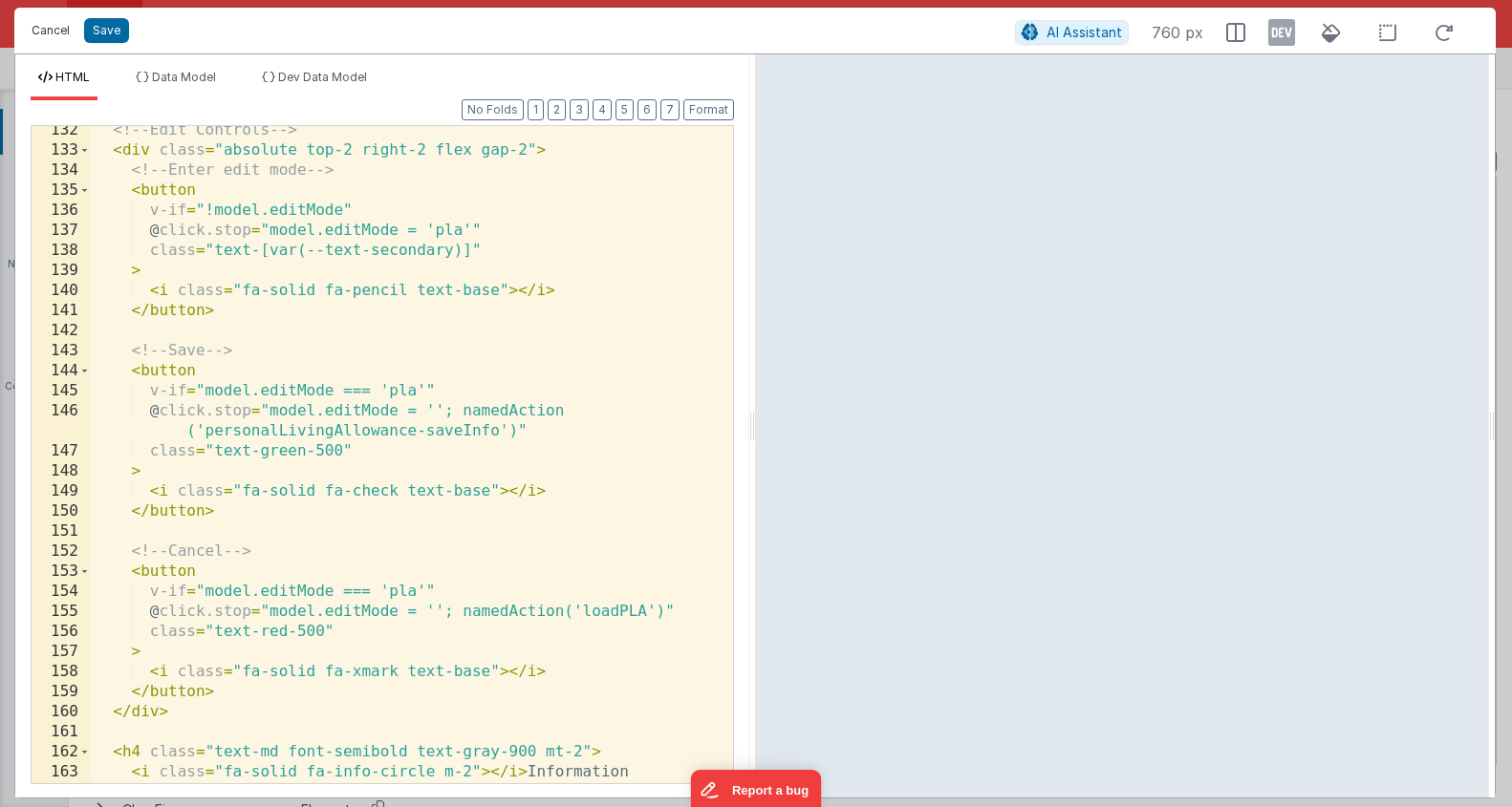
click at [41, 32] on button "Cancel" at bounding box center [51, 31] width 58 height 27
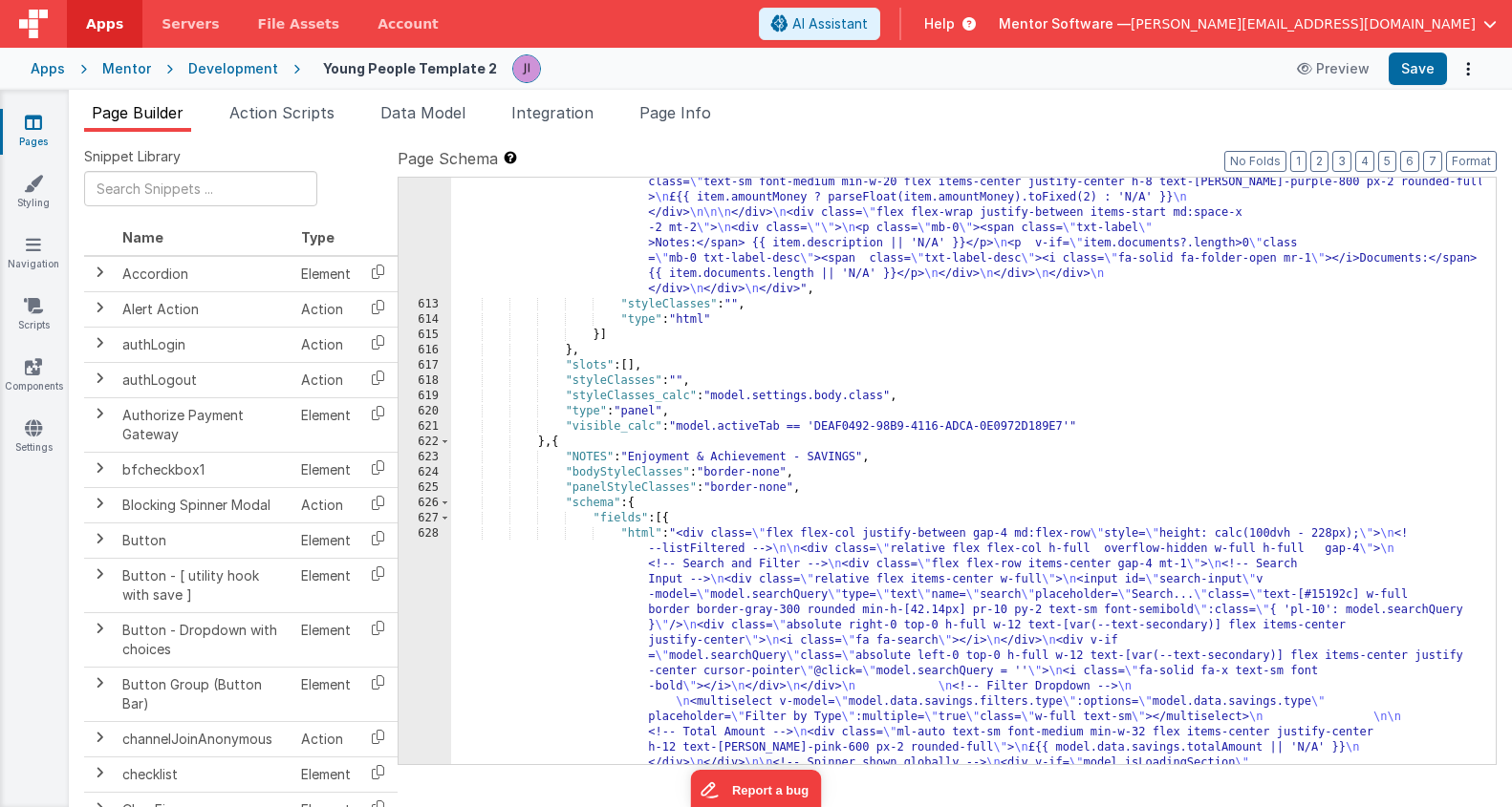
scroll to position [23544, 0]
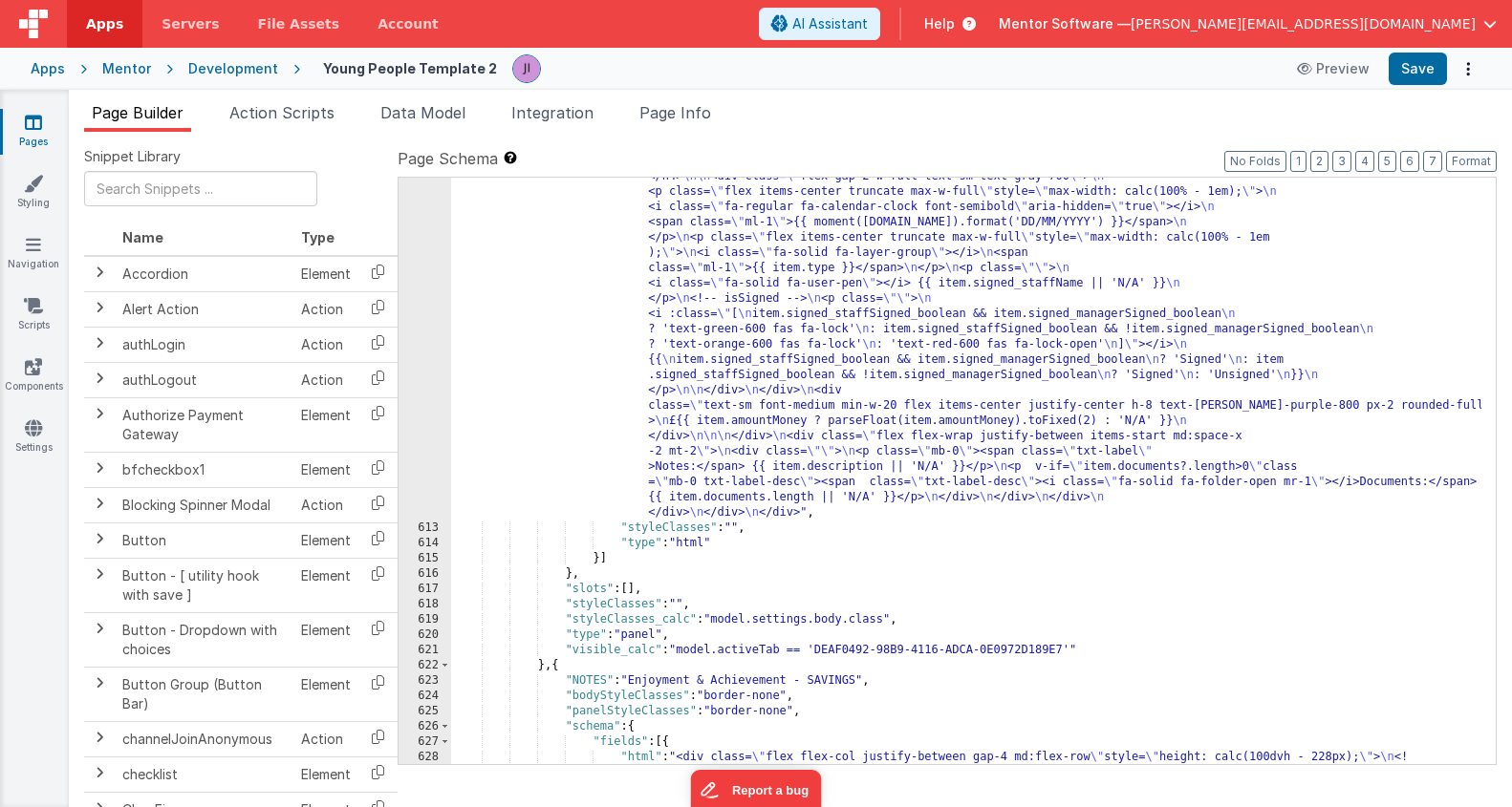
click at [743, 536] on div ""html" : "<div class= \" flex flex-col justify-between gap-4 md:flex-row \" sty…" at bounding box center [966, 798] width 1030 height 1993
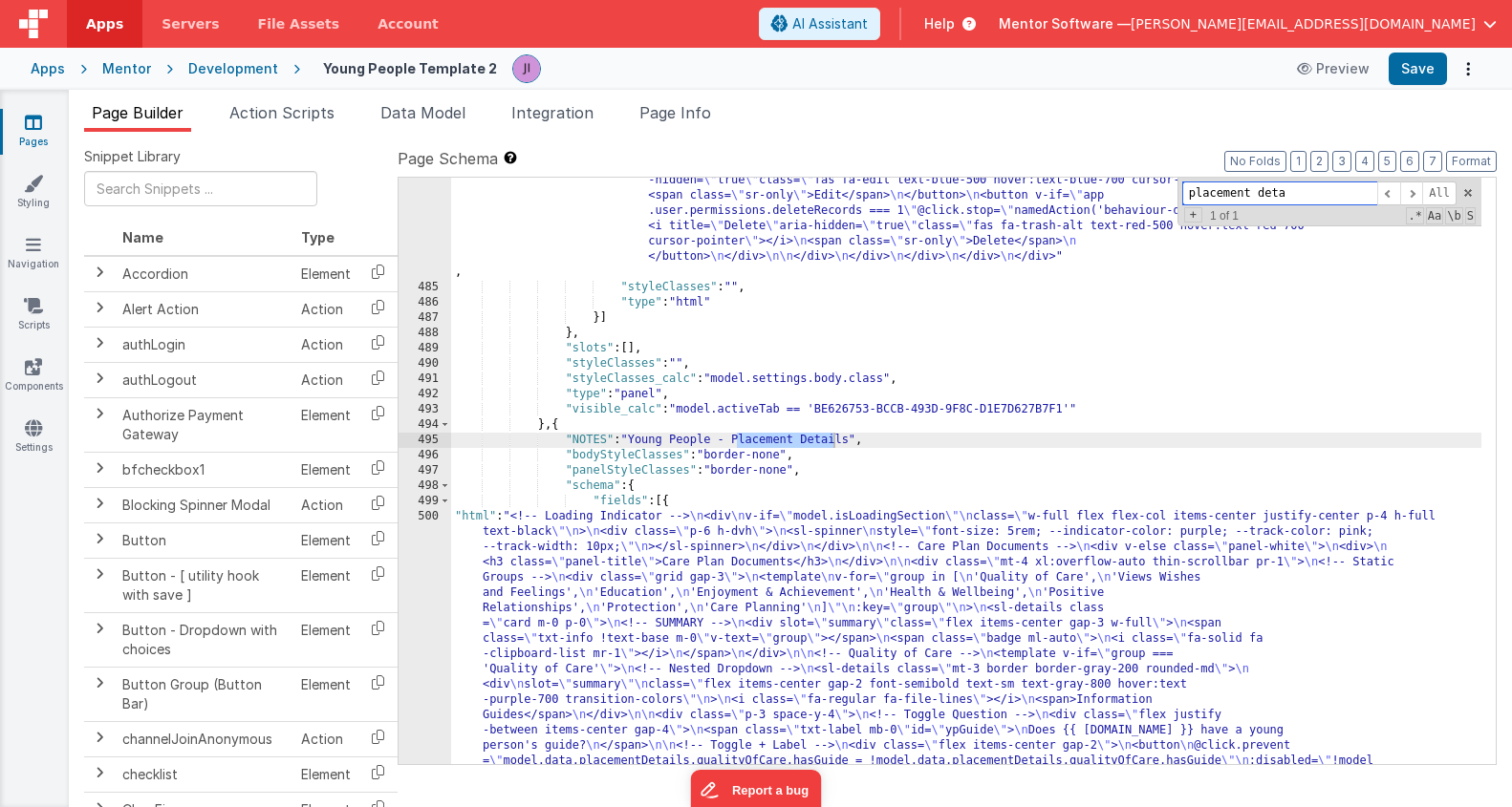
scroll to position [18699, 0]
type input "placement deta"
click at [568, 613] on div ""html" : "<div class= \" flex flex-col justify-between gap-4 md:flex-row \" sty…" at bounding box center [966, 329] width 1030 height 1810
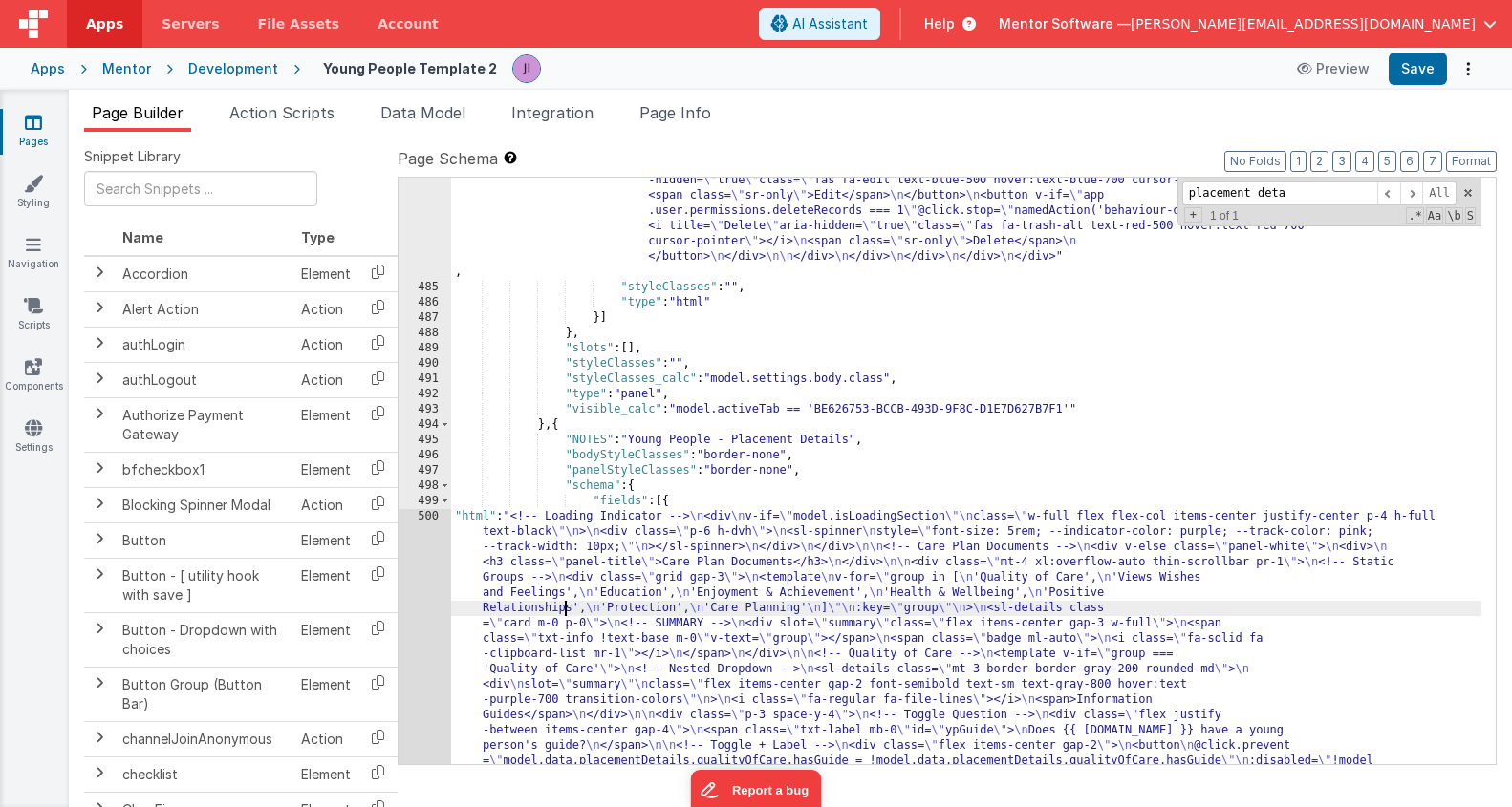
click at [421, 603] on div "484 485 486 487 488 489 490 491 492 493 494 495 496 497 498 499 500 501 502 503…" at bounding box center [425, 329] width 53 height 1810
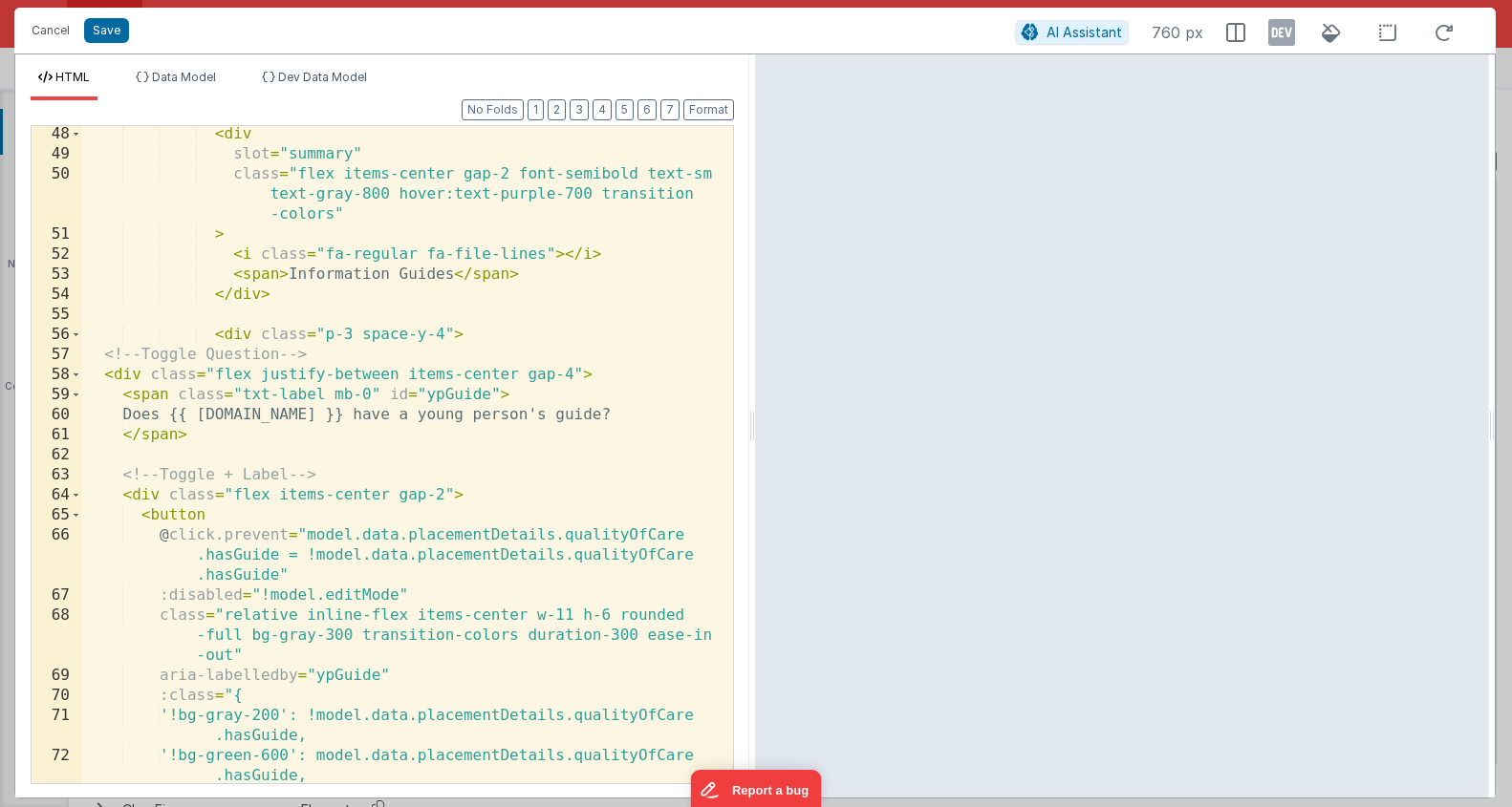
scroll to position [1045, 0]
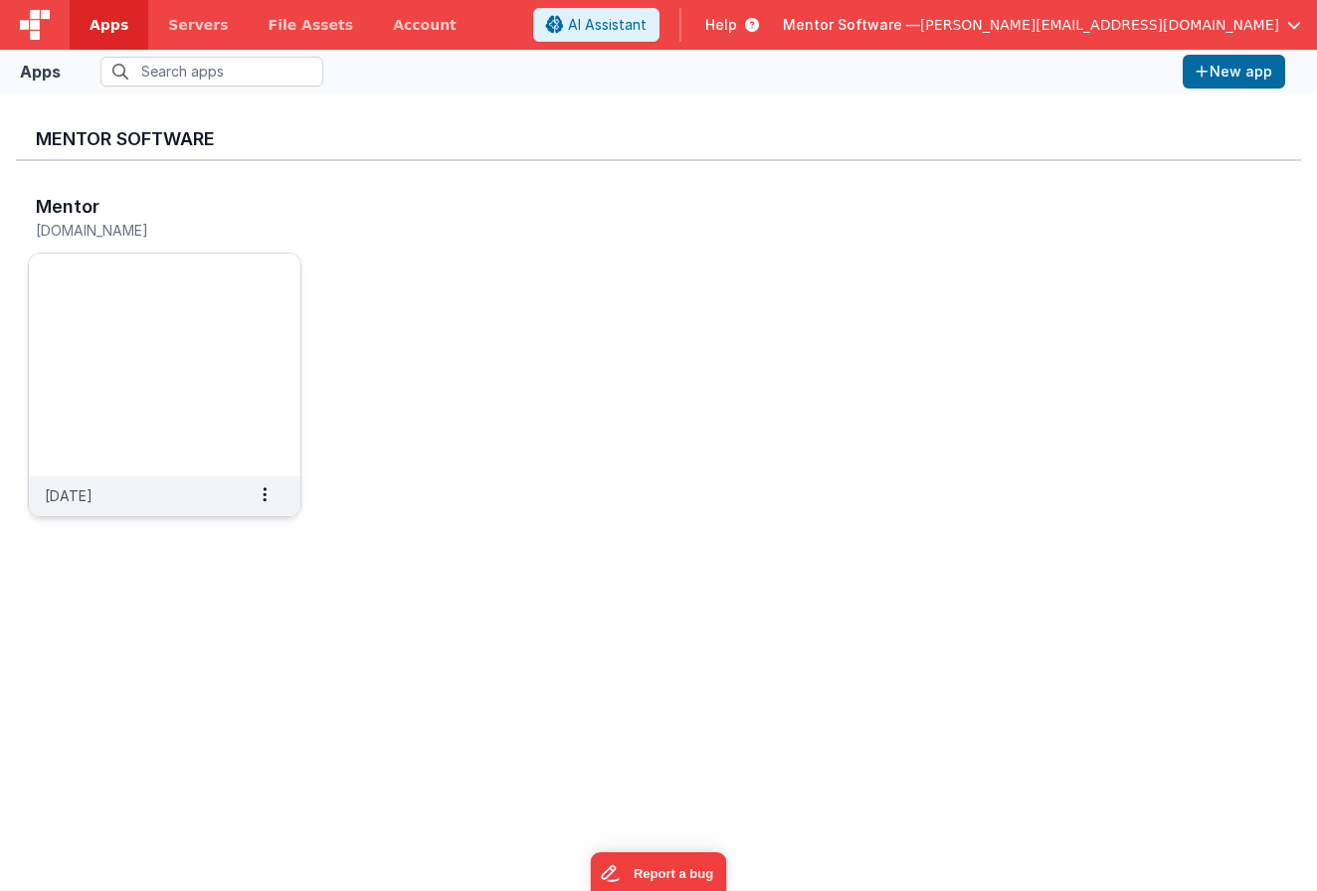
click at [134, 223] on h5 "mentordev.fmbetterforms.com" at bounding box center [144, 230] width 216 height 15
click at [58, 195] on div "Mentor mentordev.fmbetterforms.com" at bounding box center [165, 221] width 274 height 64
click at [154, 448] on img at bounding box center [165, 365] width 272 height 223
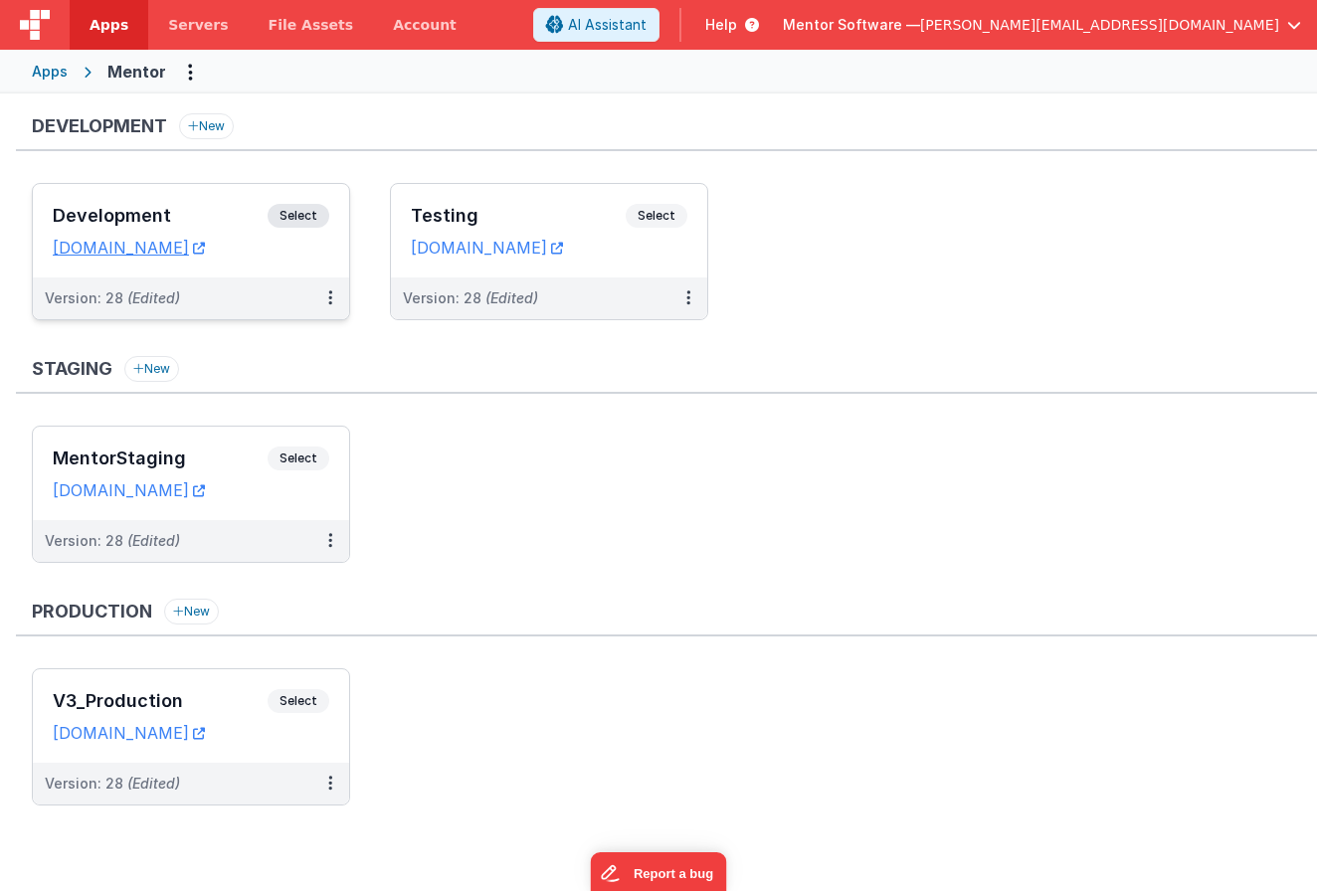
click at [300, 212] on span "Select" at bounding box center [299, 216] width 62 height 24
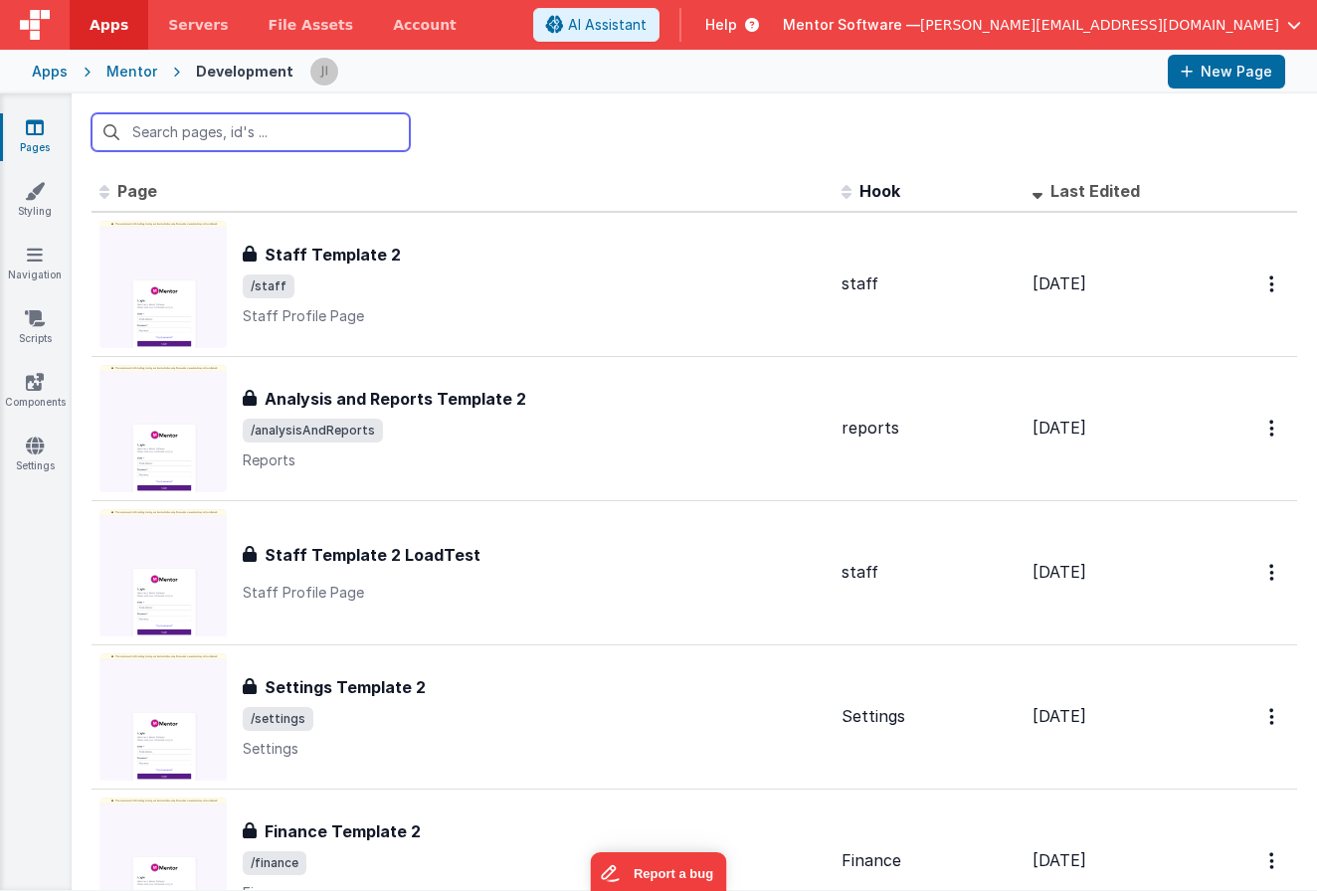
click at [340, 130] on input "text" at bounding box center [251, 132] width 318 height 38
click at [343, 139] on input "text" at bounding box center [251, 132] width 318 height 38
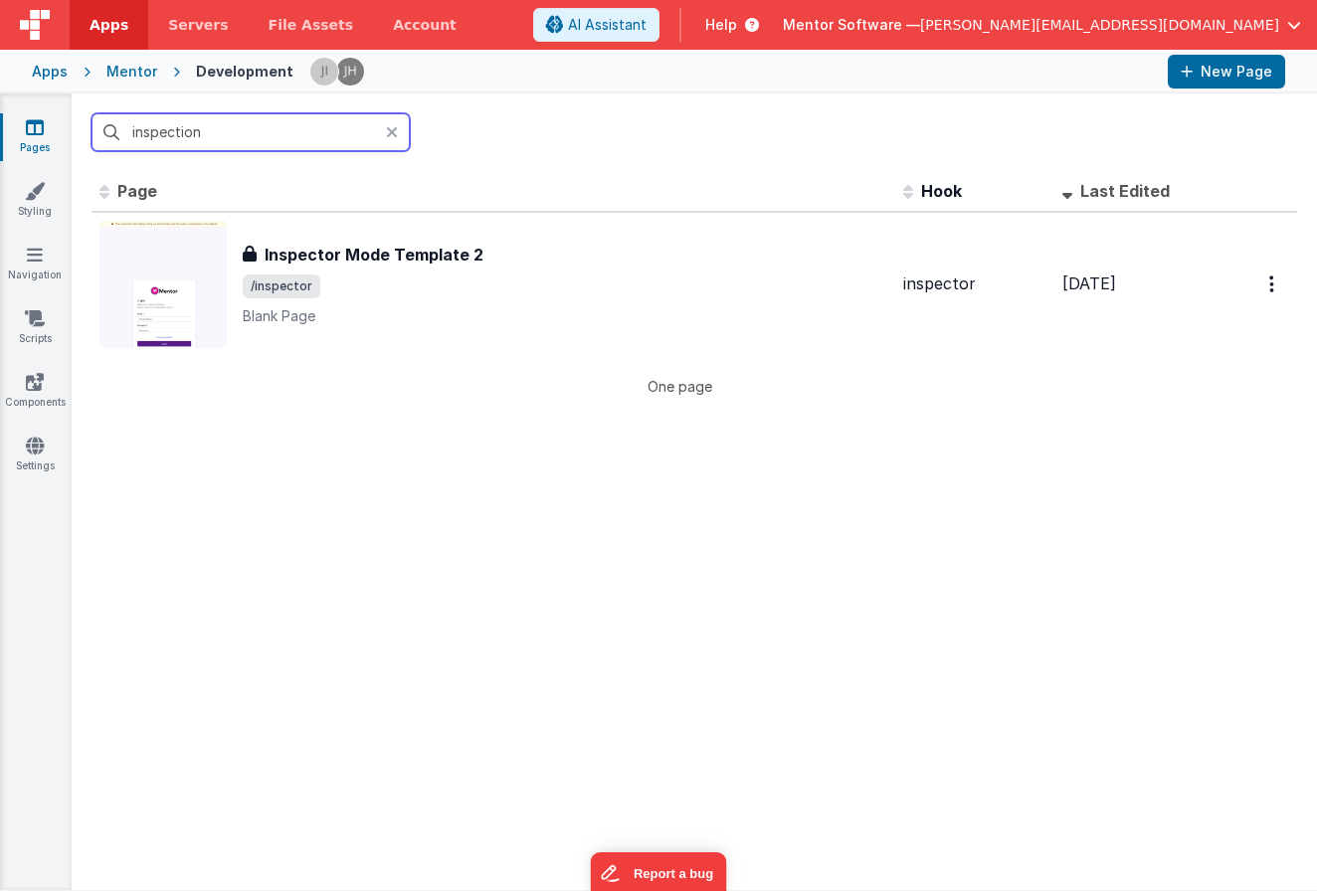
type input "inspection"
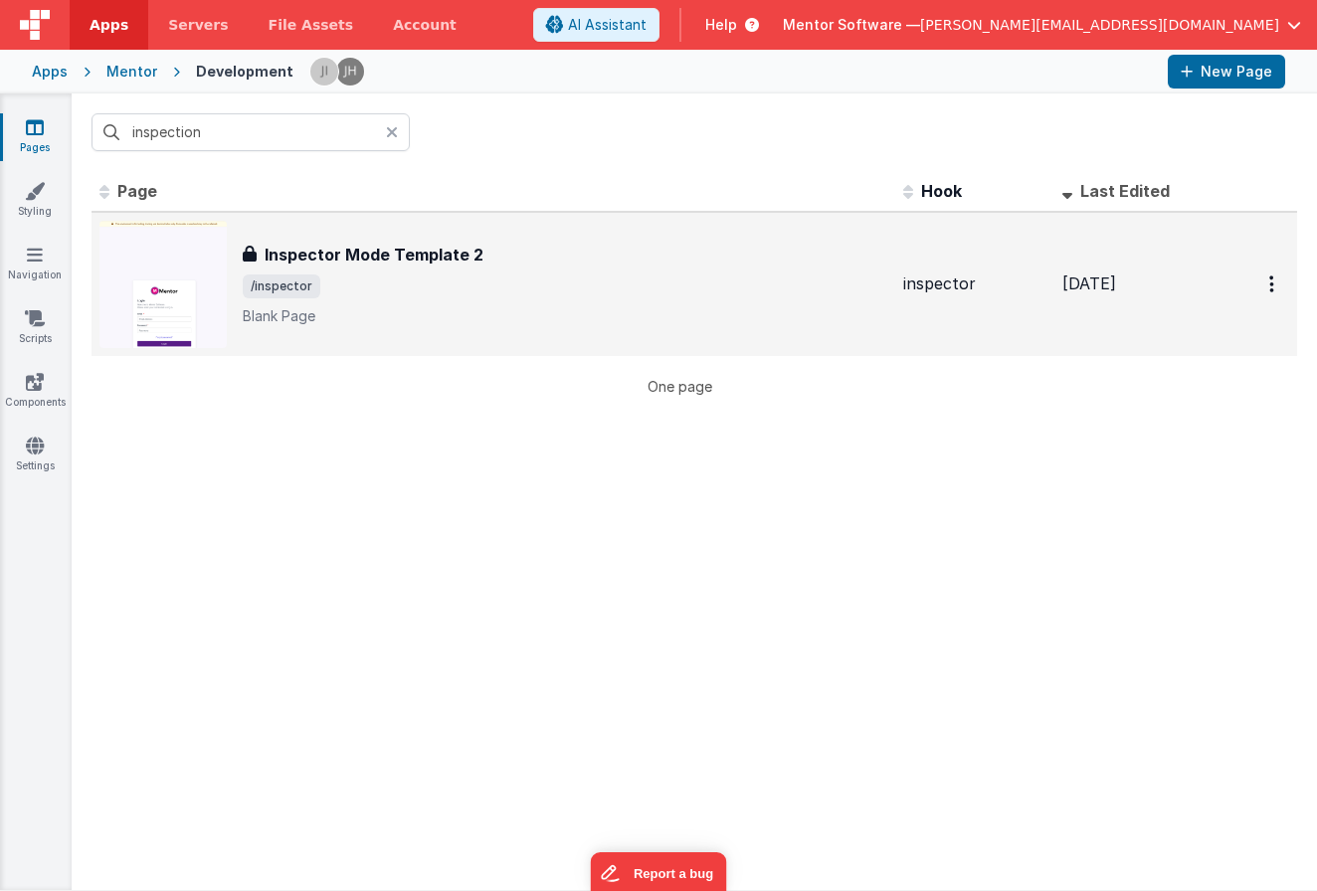
drag, startPoint x: 343, startPoint y: 139, endPoint x: 736, endPoint y: 304, distance: 426.1
click at [736, 304] on div "Inspector Mode Template 2 Inspector Mode Template 2 /inspector Blank Page" at bounding box center [565, 285] width 644 height 84
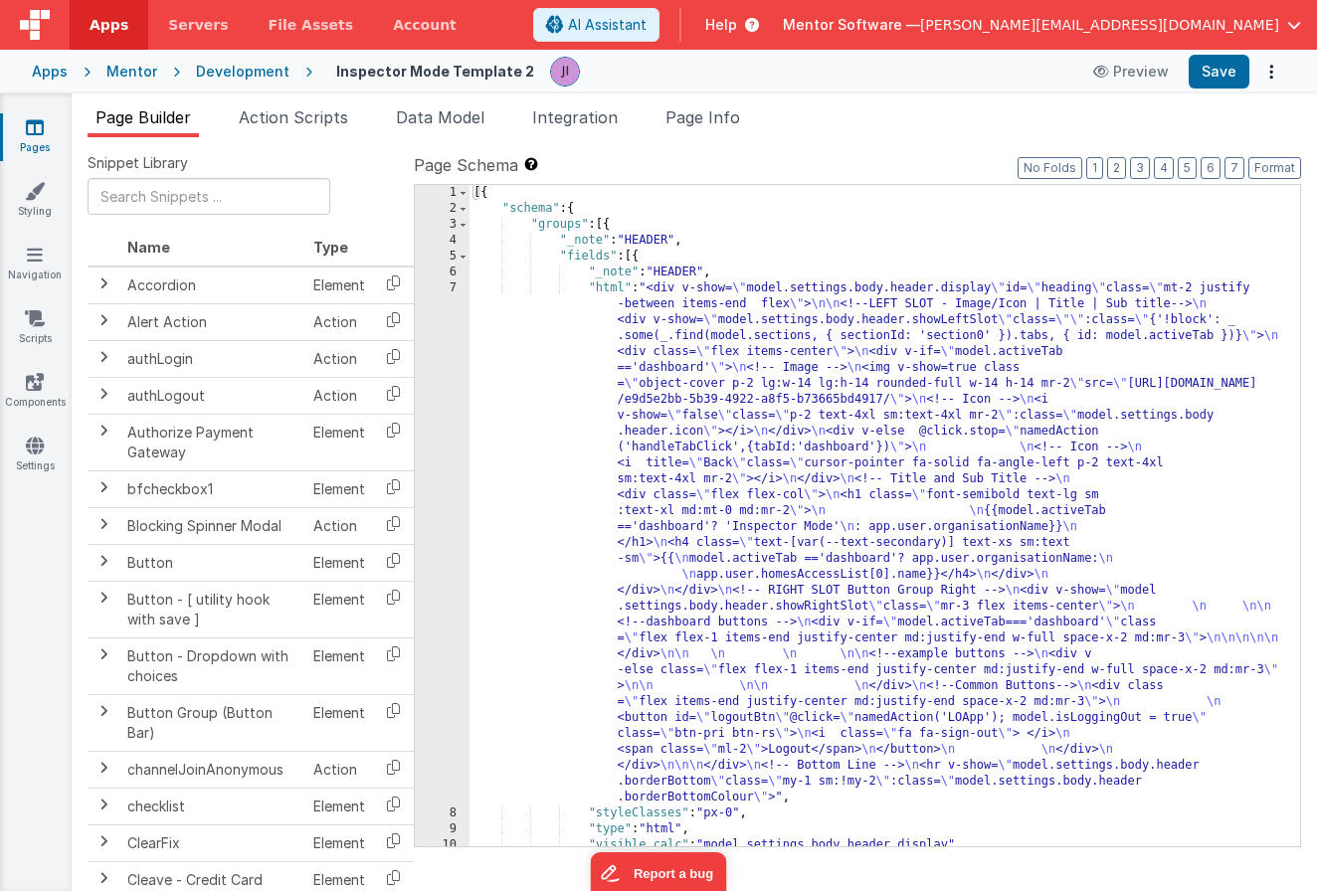
click at [803, 420] on div "[{ "schema" : { "groups" : [{ "_note" : "HEADER" , "fields" : [{ "_note" : "HEA…" at bounding box center [877, 531] width 816 height 693
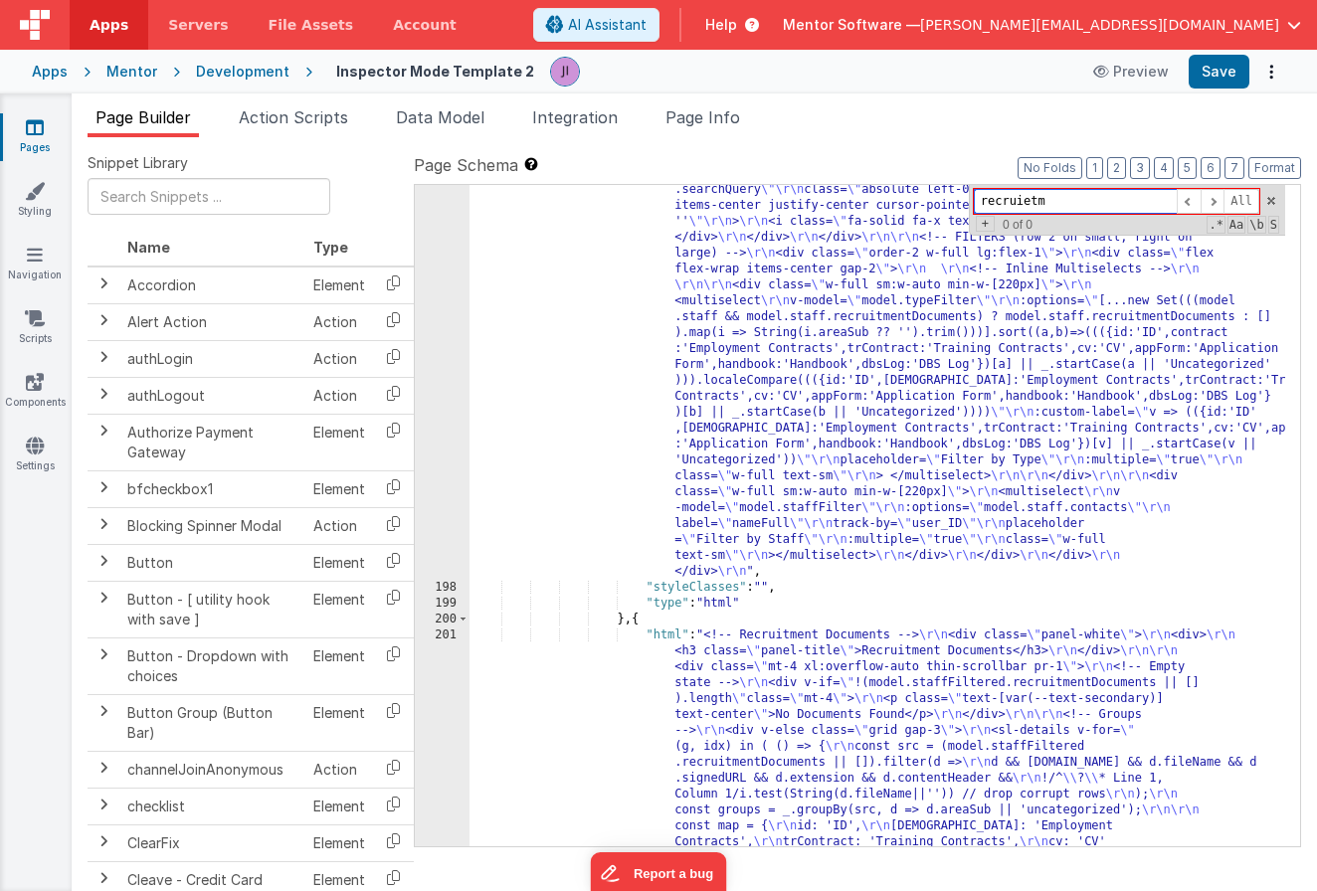
scroll to position [12171, 0]
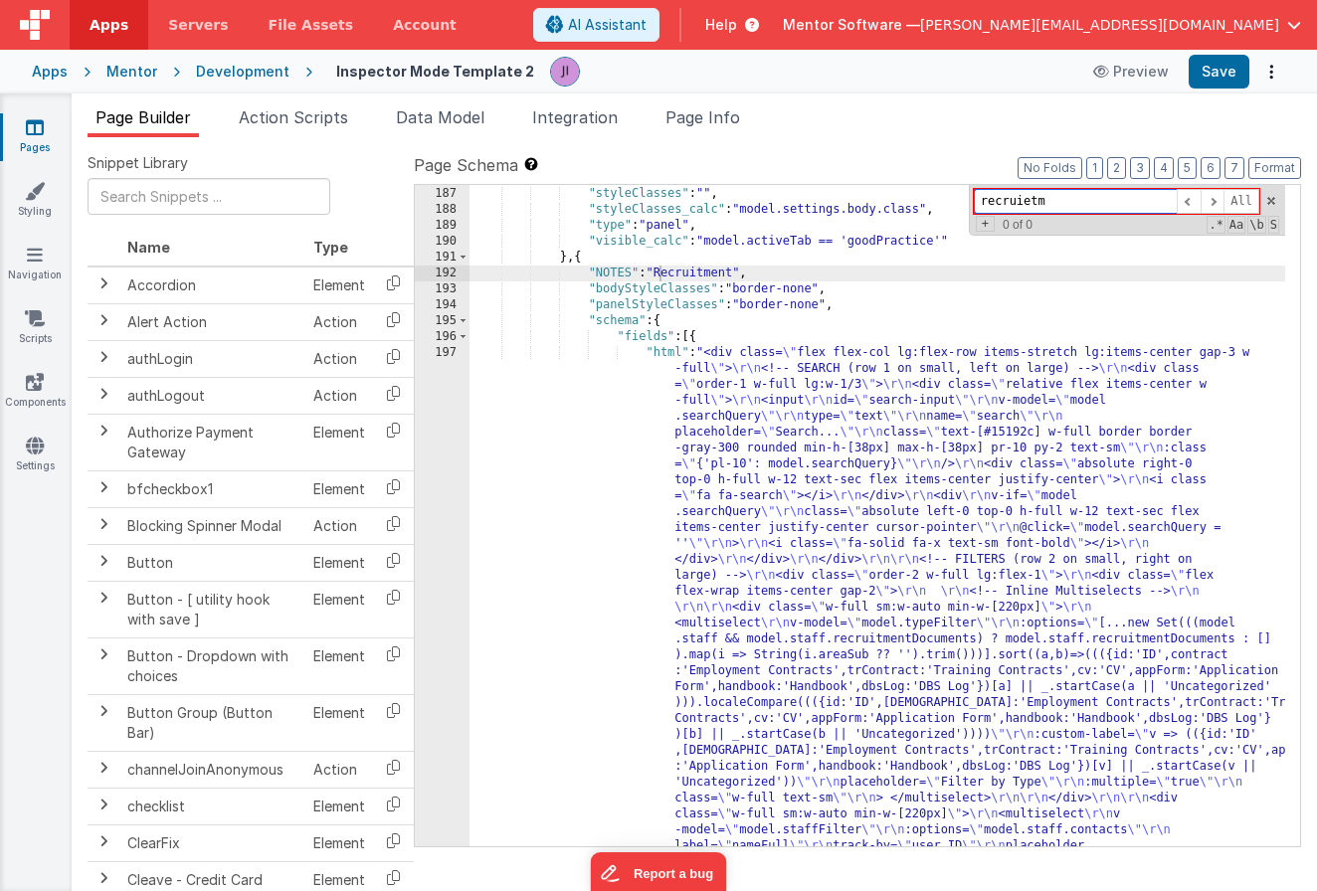
type input "recruietm"
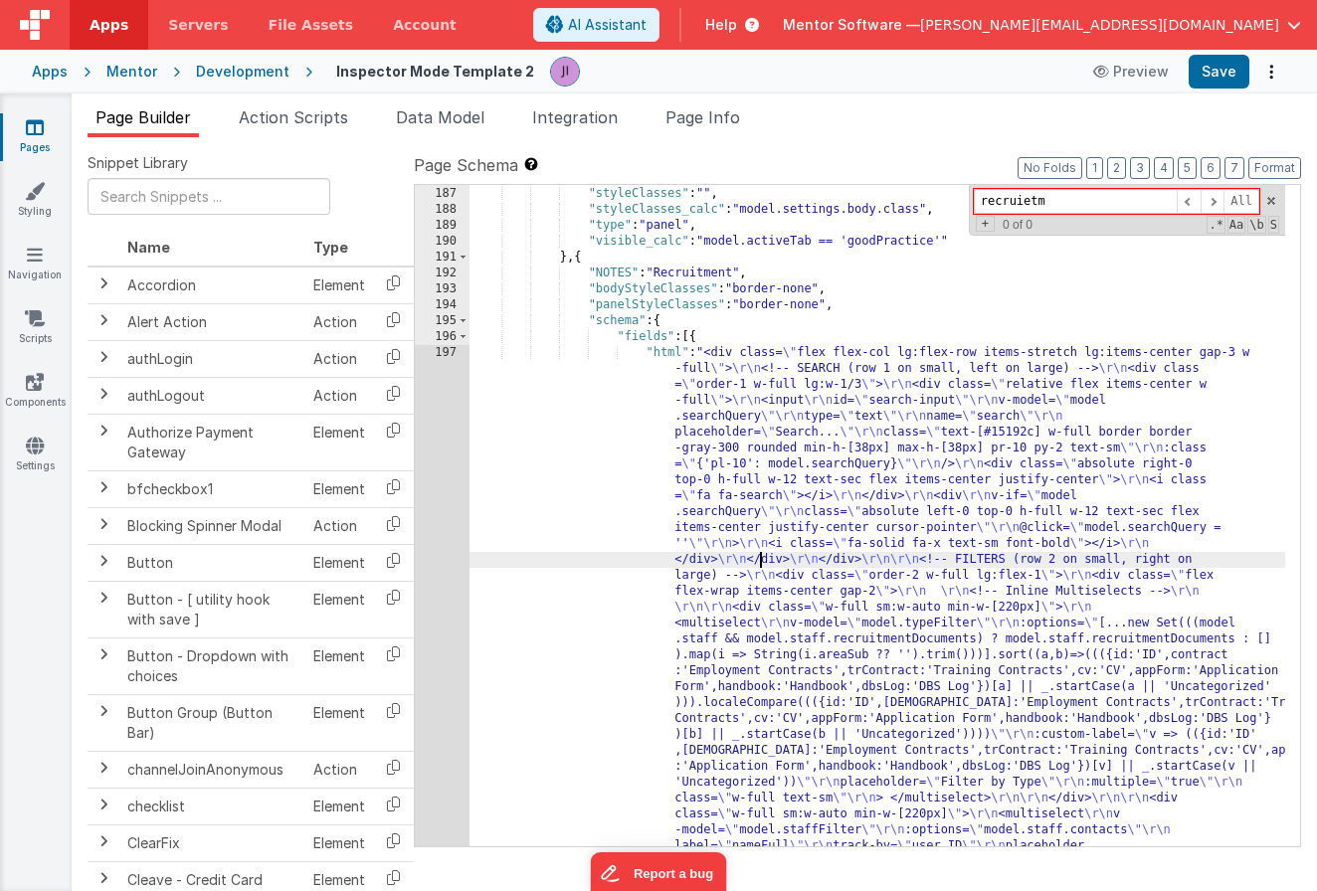
click at [760, 564] on div ""slots" : [ ] , "styleClasses" : "" , "styleClasses_calc" : "model.settings.bod…" at bounding box center [877, 787] width 816 height 1234
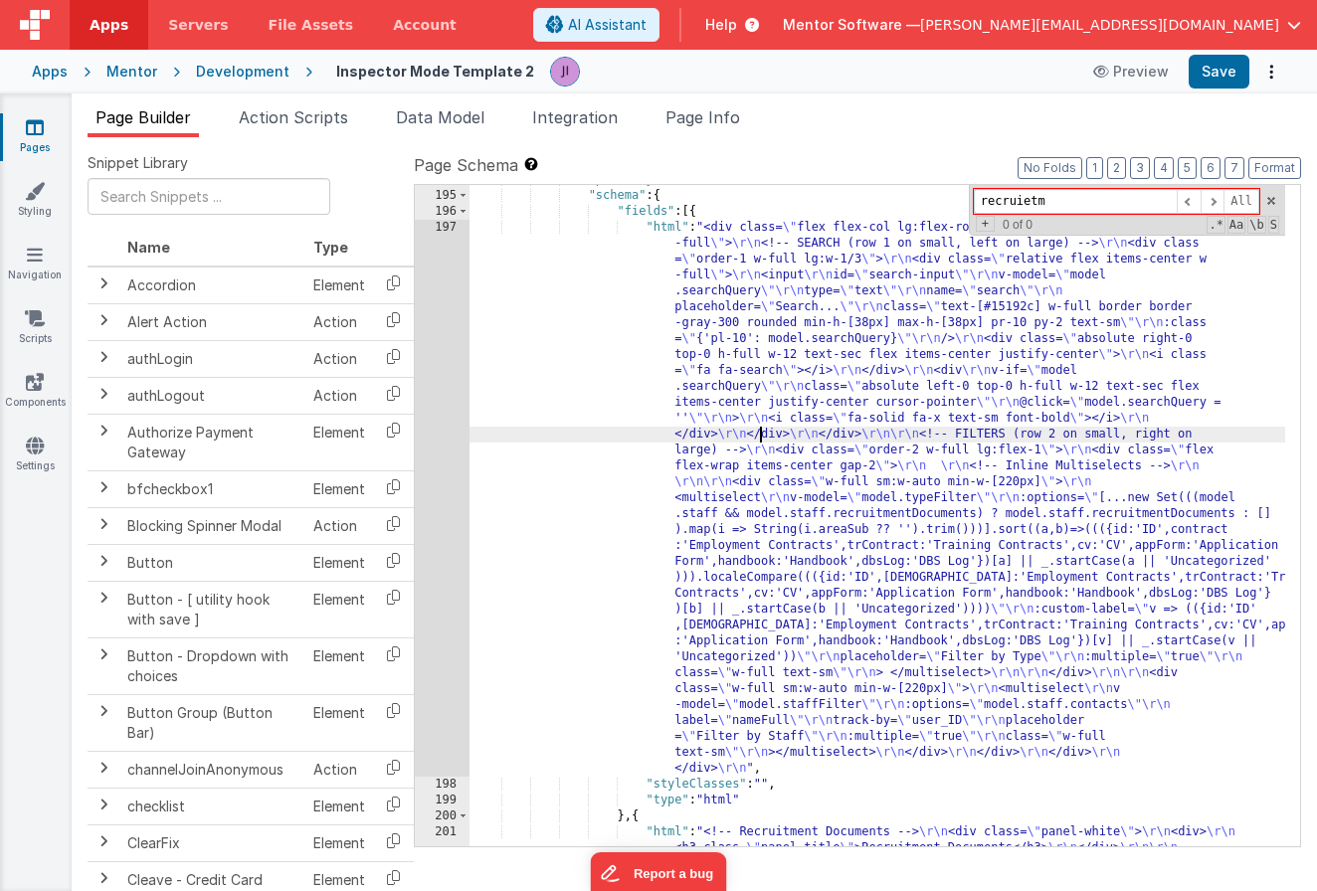
scroll to position [12382, 0]
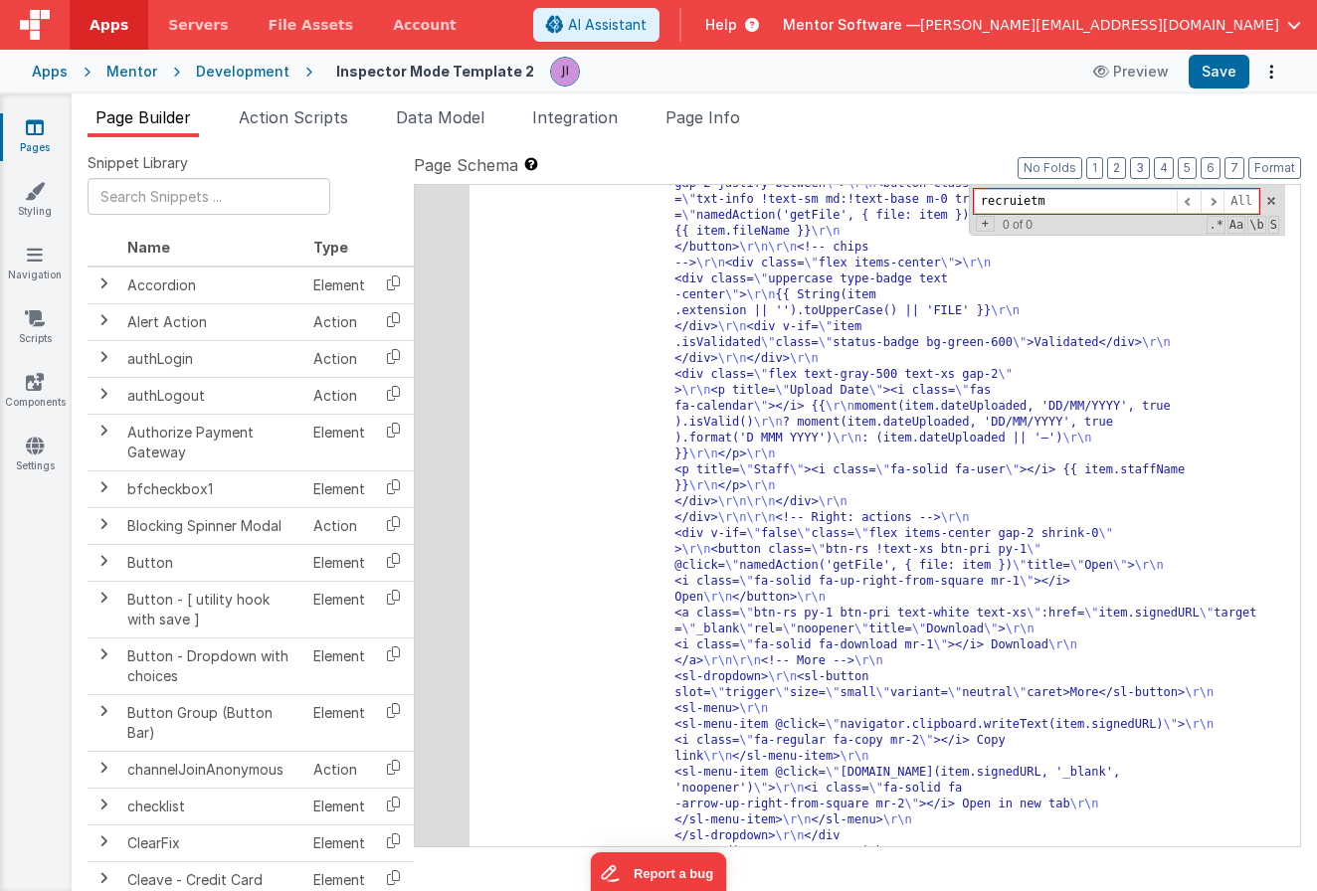
scroll to position [13579, 0]
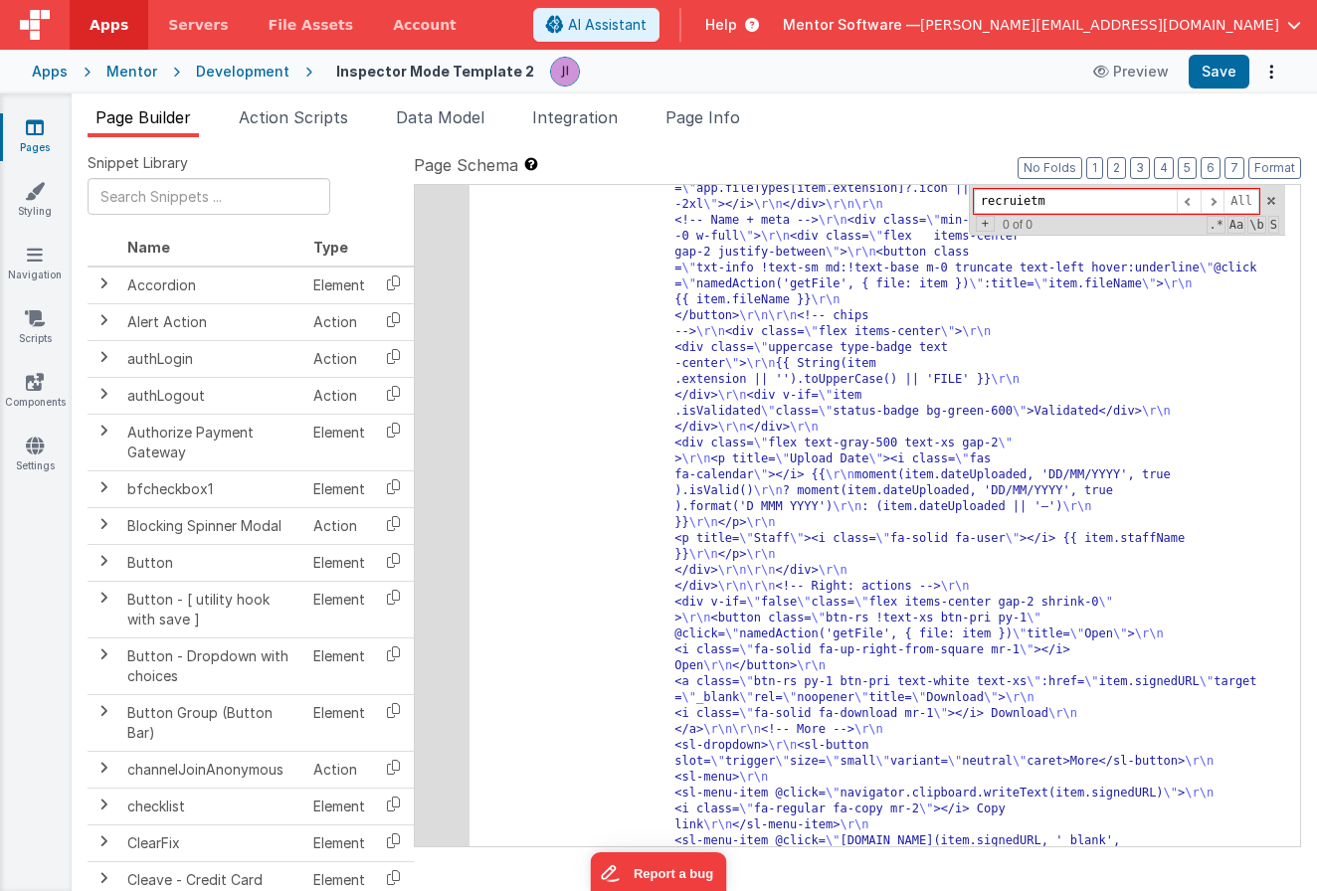
click at [440, 398] on div "201" at bounding box center [442, 380] width 55 height 1703
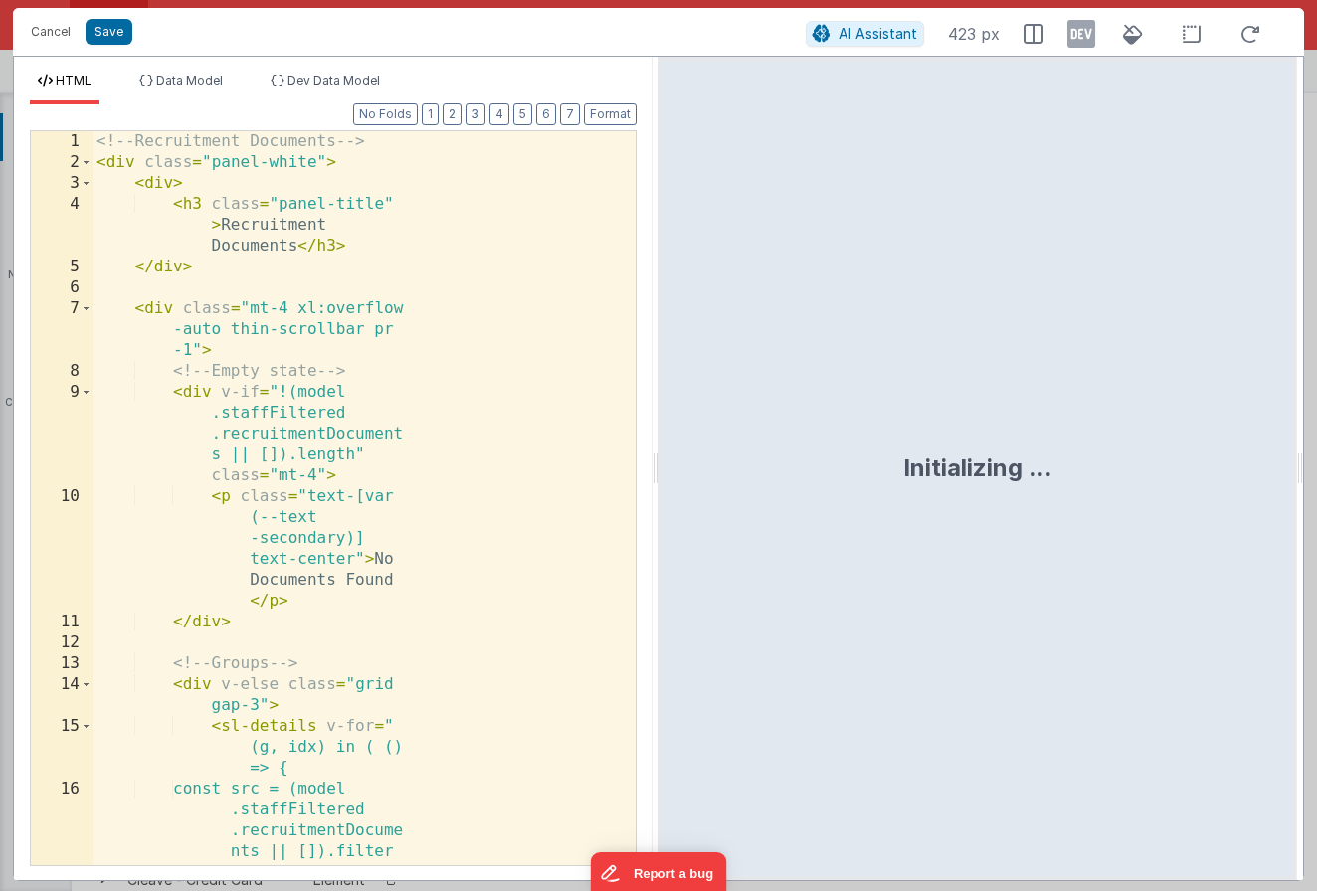
scroll to position [13976, 0]
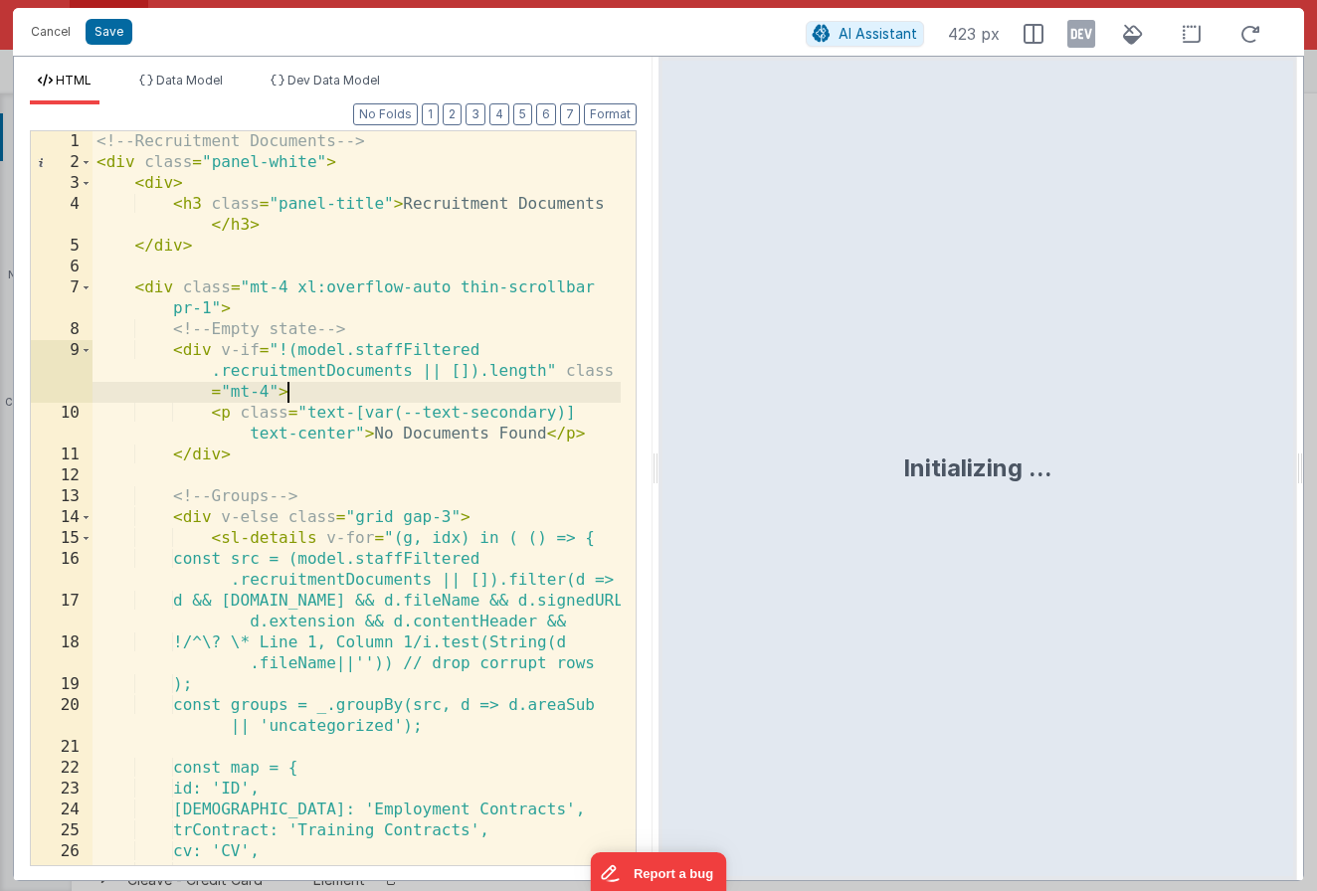
click at [440, 398] on div "<!-- Recruitment Documents --> < div class = "panel-white" > < div > < h3 class…" at bounding box center [356, 519] width 528 height 776
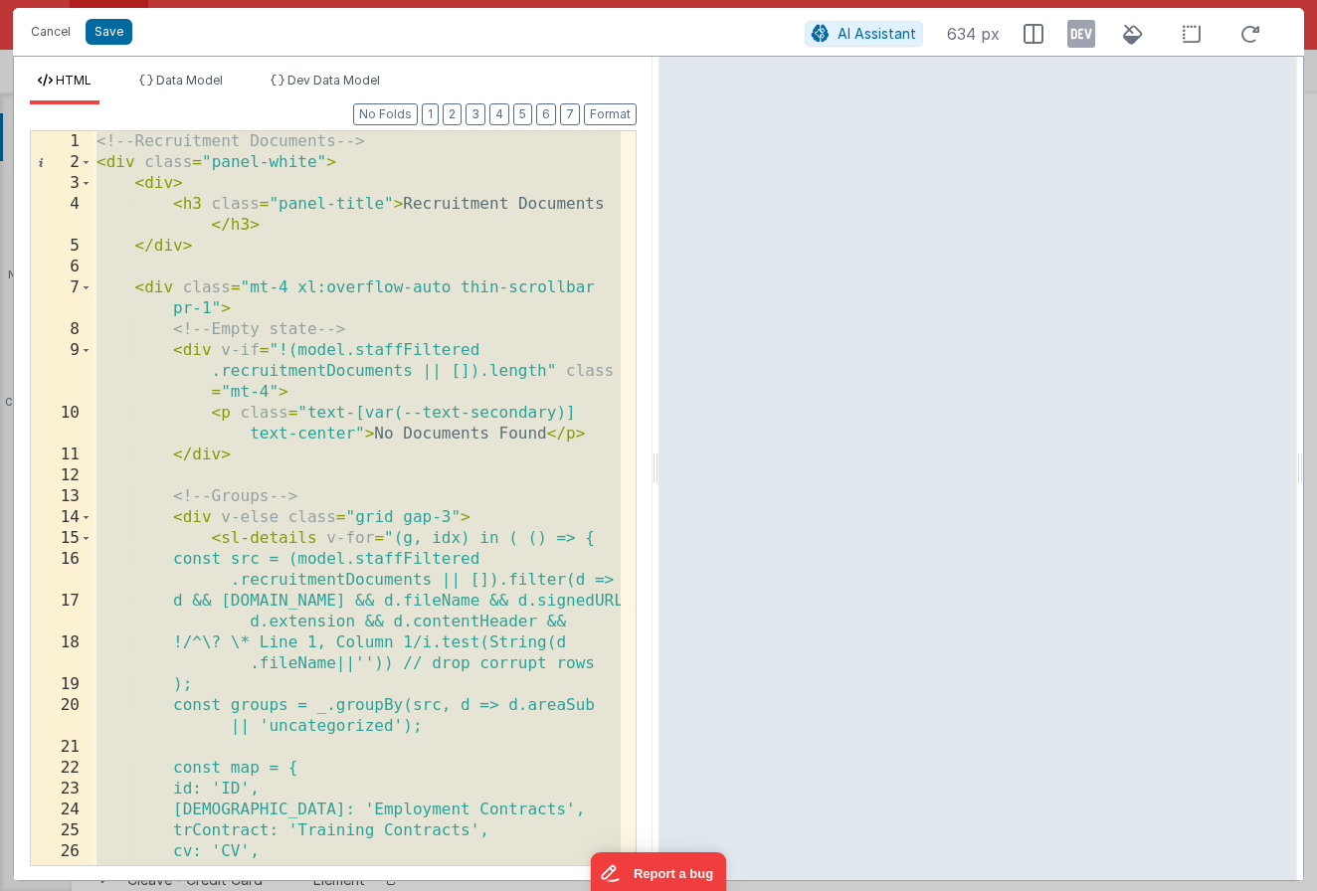
click at [387, 594] on div "<!-- Recruitment Documents --> < div class = "panel-white" > < div > < h3 class…" at bounding box center [356, 519] width 528 height 776
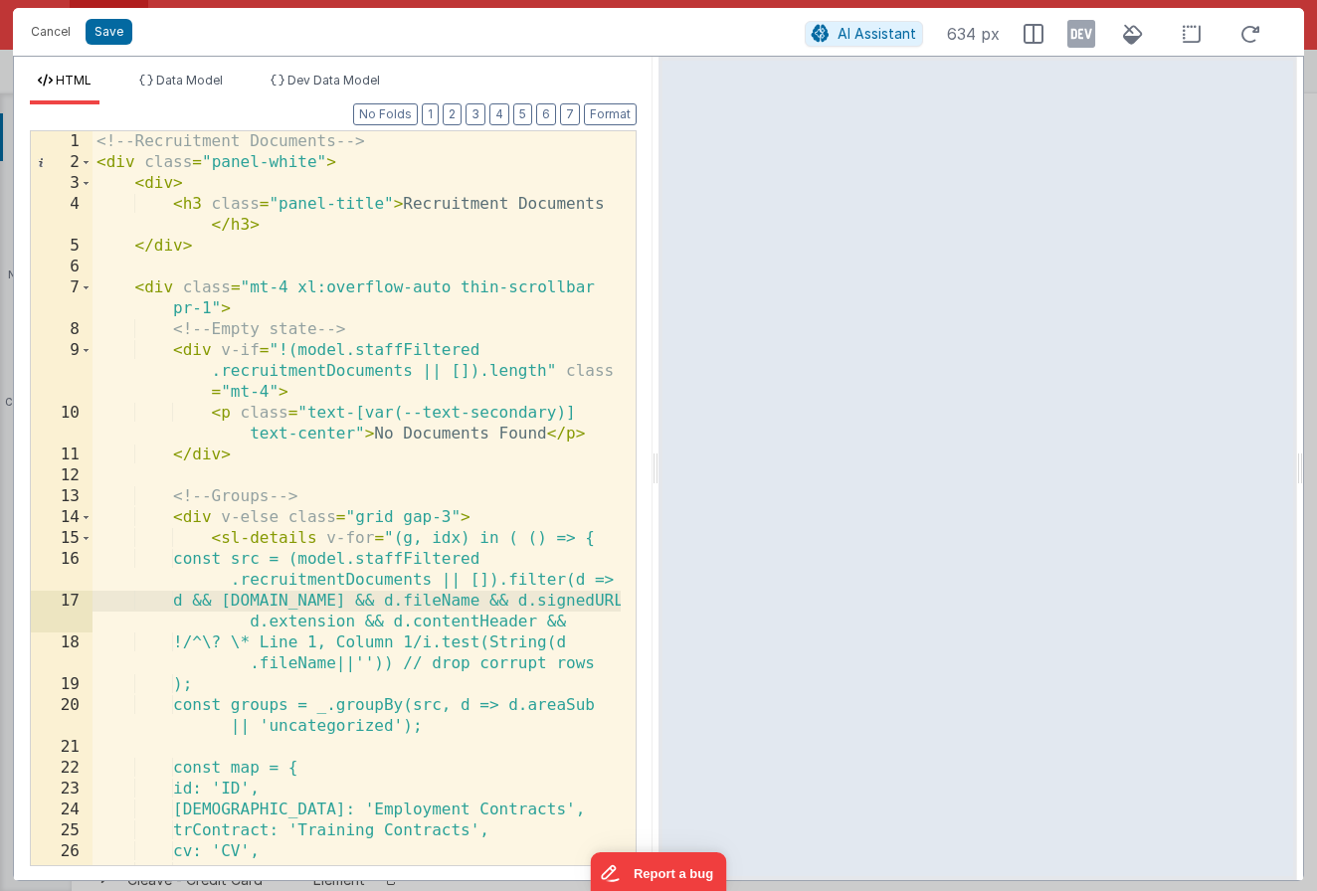
click at [388, 583] on div "<!-- Recruitment Documents --> < div class = "panel-white" > < div > < h3 class…" at bounding box center [356, 519] width 528 height 776
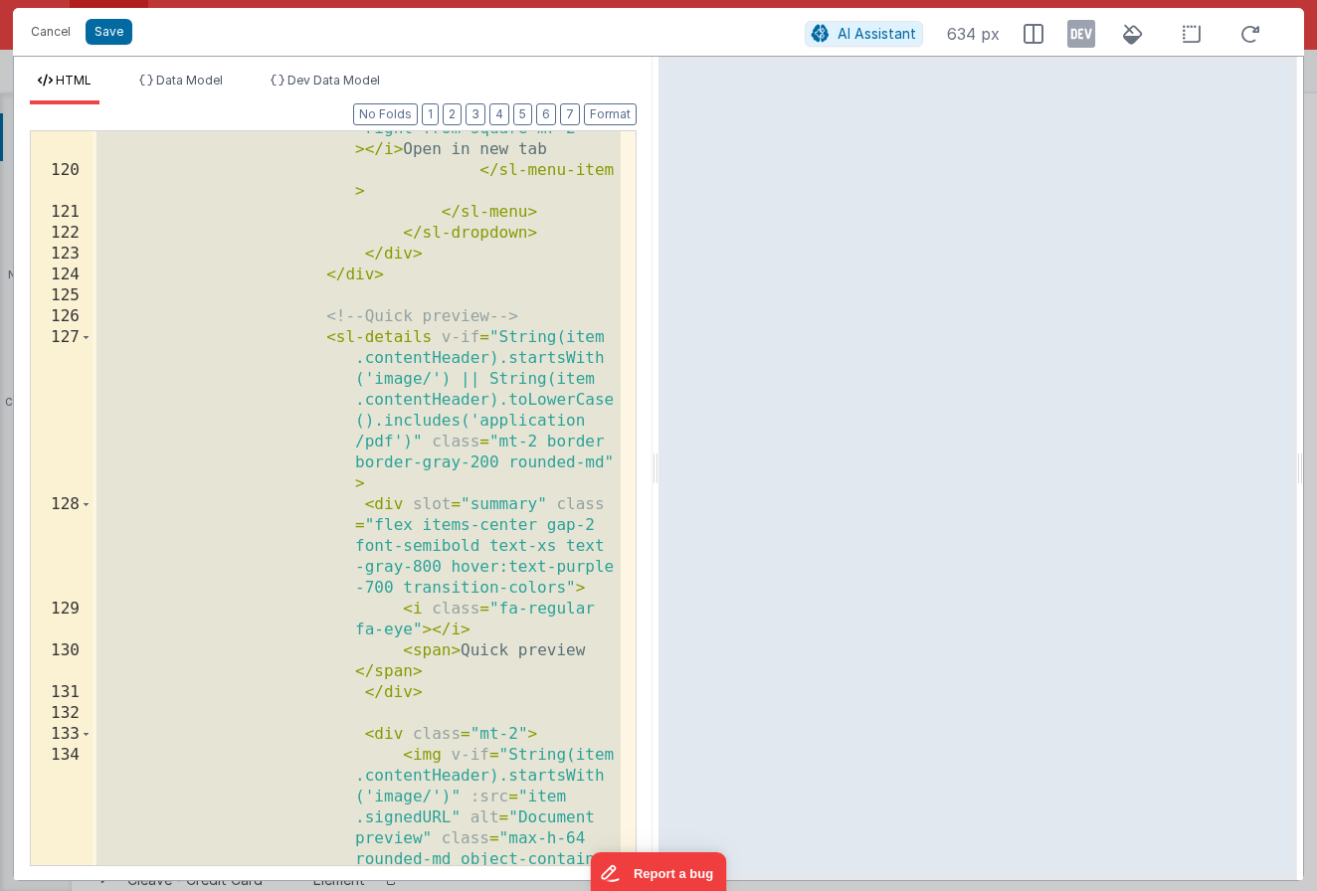
scroll to position [4989, 0]
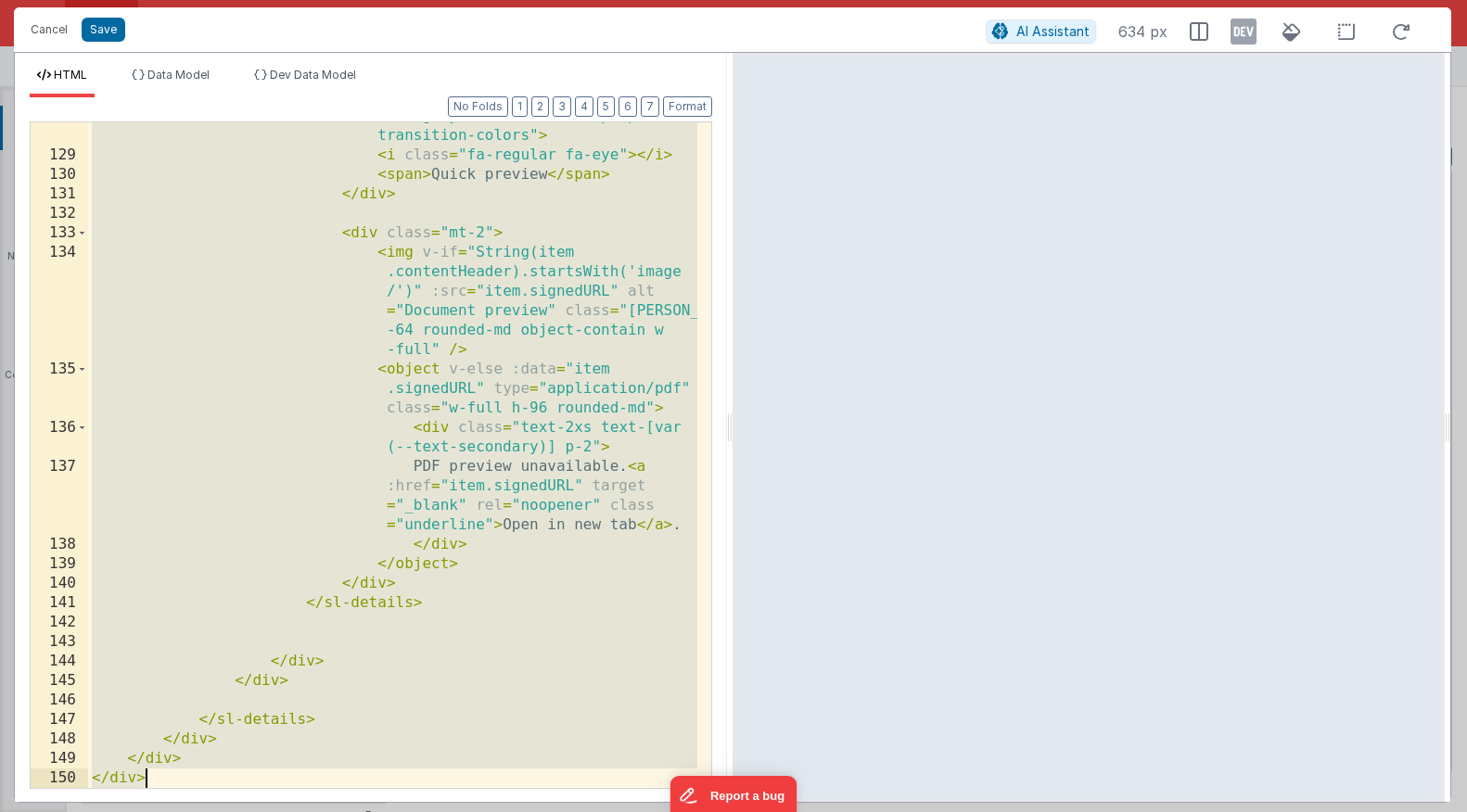
scroll to position [13150, 0]
click at [518, 499] on div "< div slot = "summary" class = "flex items -center gap-2 font-semibold text-xs …" at bounding box center [392, 449] width 609 height 764
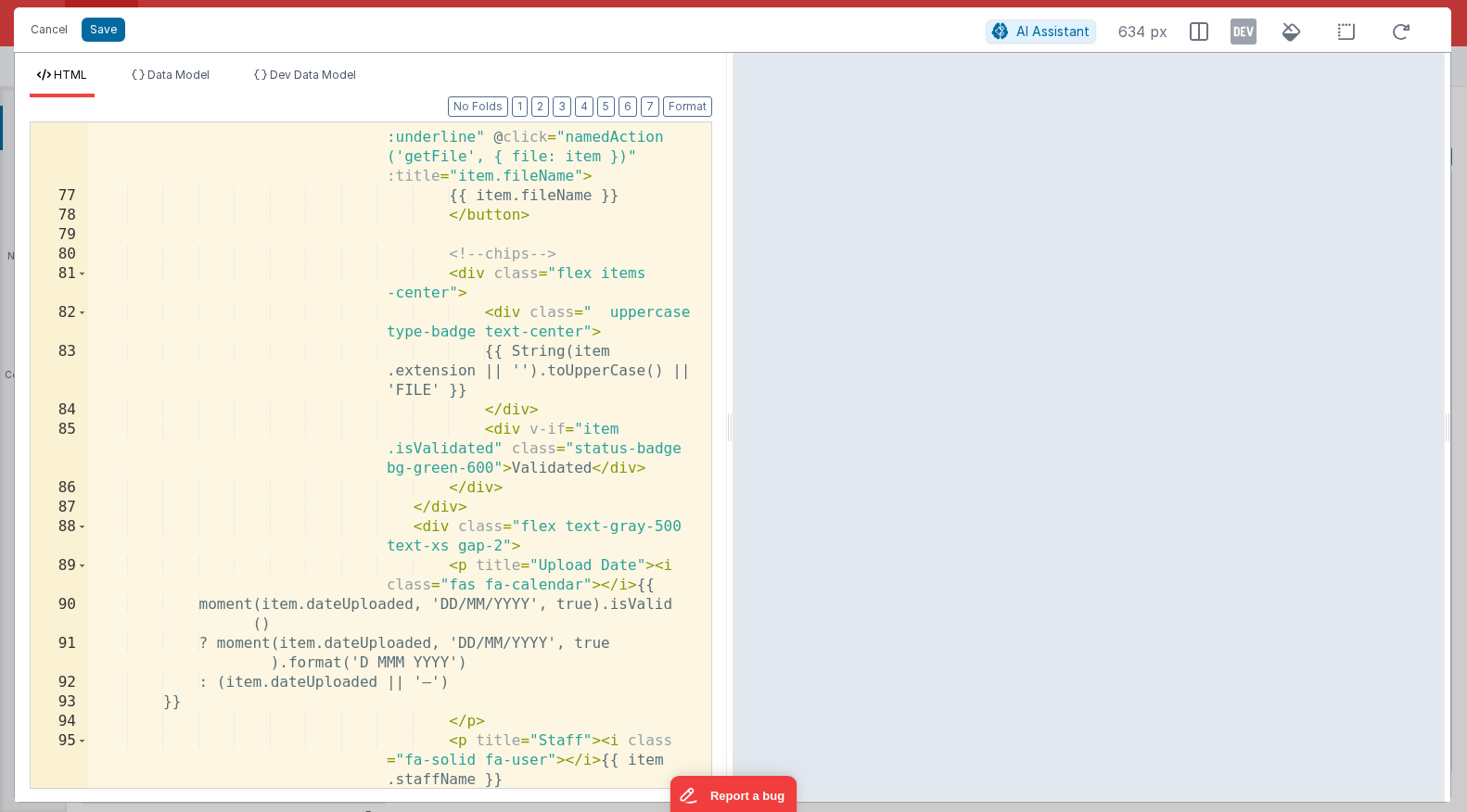
scroll to position [1701, 0]
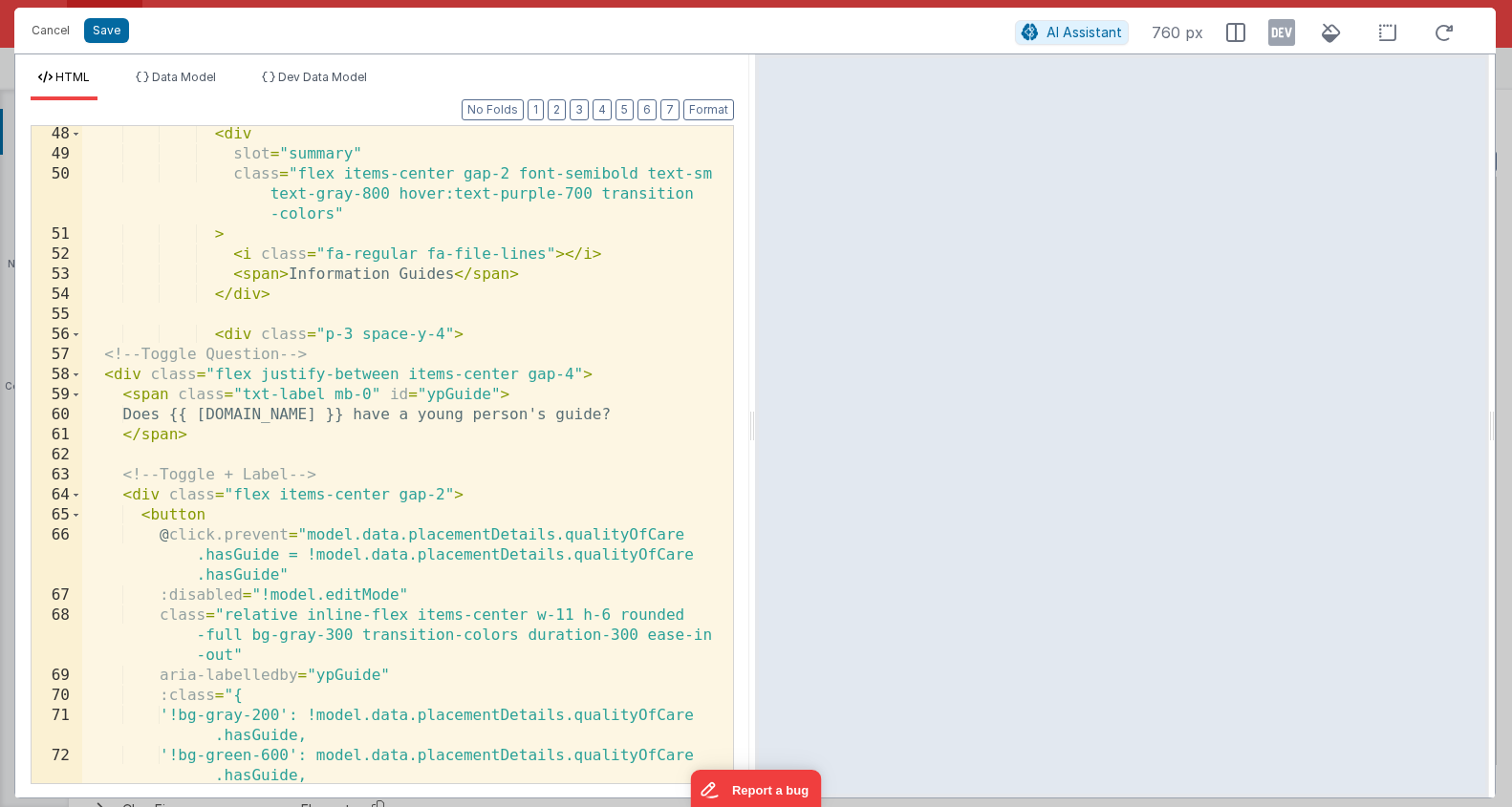
scroll to position [18787, 0]
click at [470, 540] on div "< div slot = "summary" class = "flex items-center gap-2 font-semibold text-sm t…" at bounding box center [401, 473] width 636 height 697
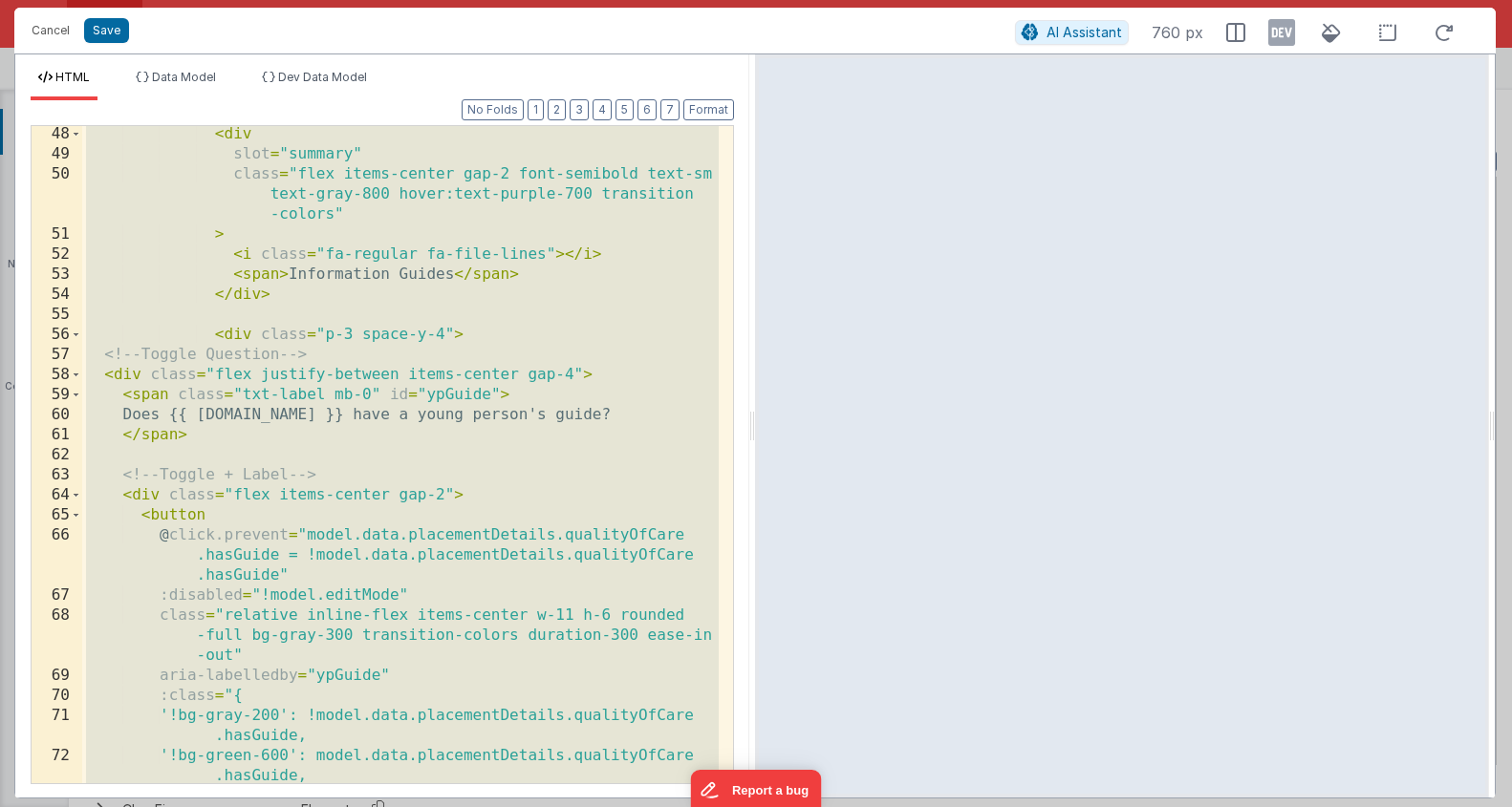
click at [471, 434] on div "< div slot = "summary" class = "flex items-center gap-2 font-semibold text-sm t…" at bounding box center [401, 473] width 636 height 697
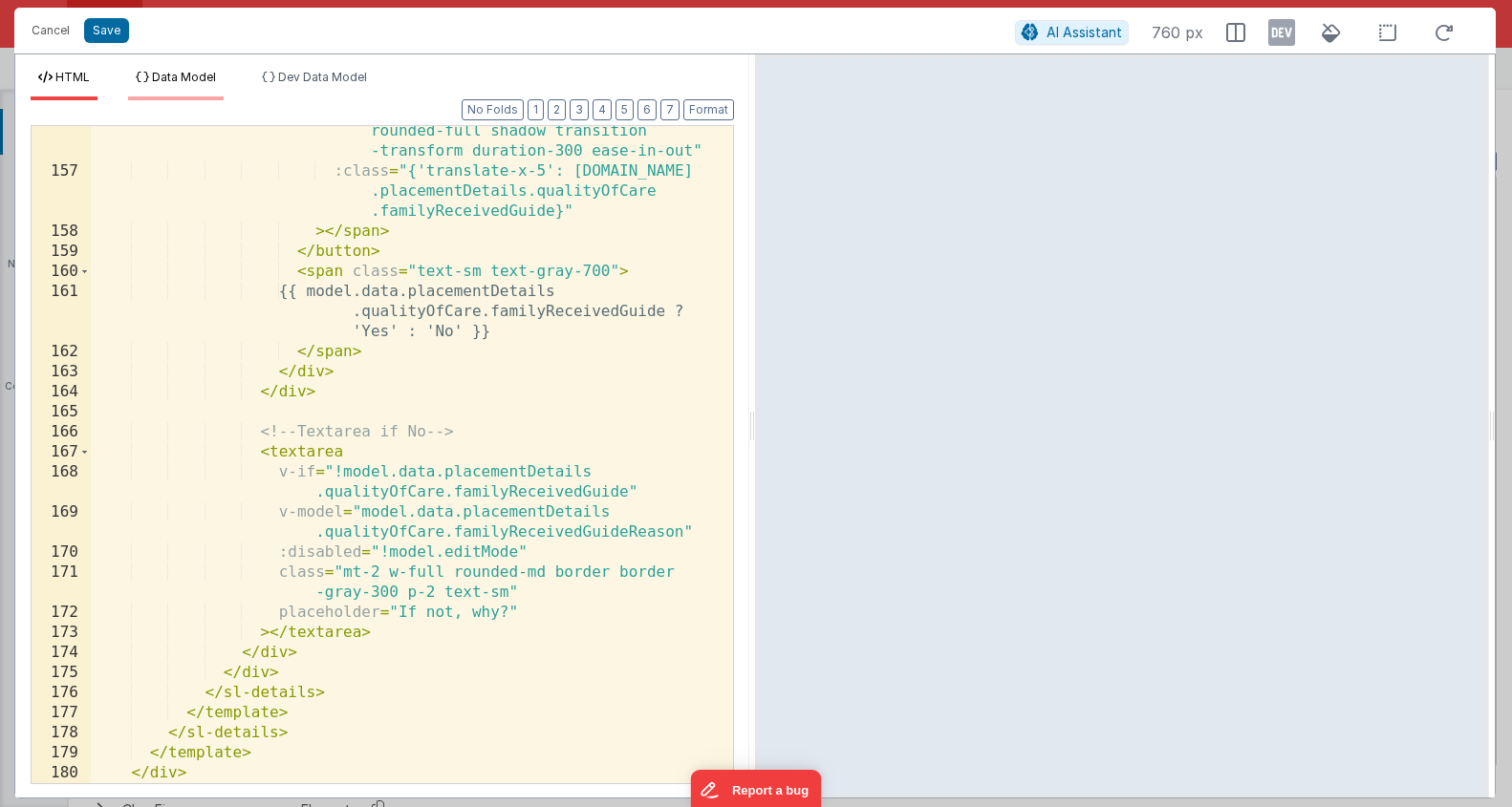
click at [199, 92] on li "Data Model" at bounding box center [175, 86] width 95 height 31
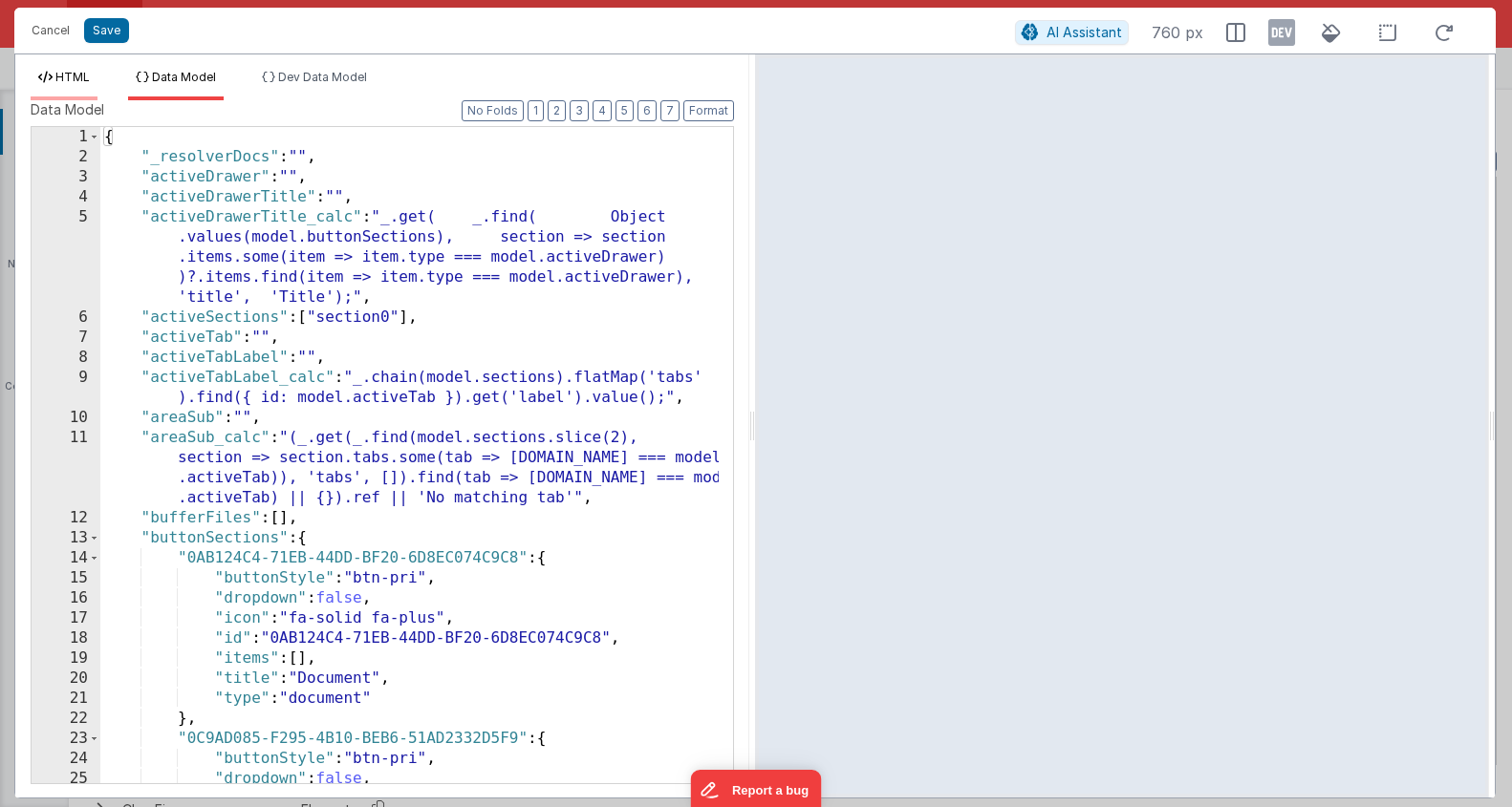
click at [79, 81] on span "HTML" at bounding box center [73, 77] width 35 height 14
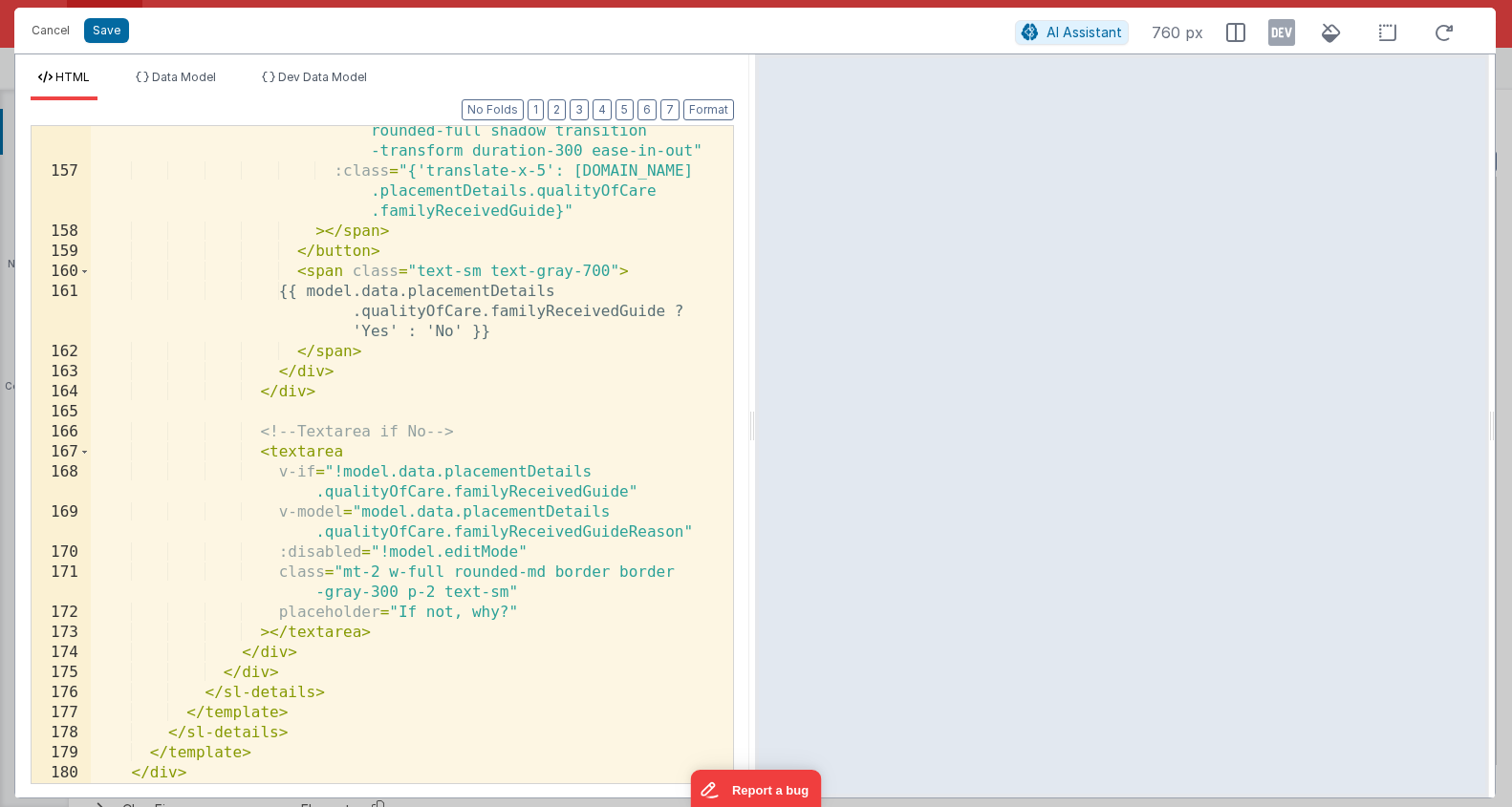
click at [445, 604] on div "class = "absolute left-1 w-4 h-4 bg-white rounded-full shadow transition -trans…" at bounding box center [404, 470] width 628 height 738
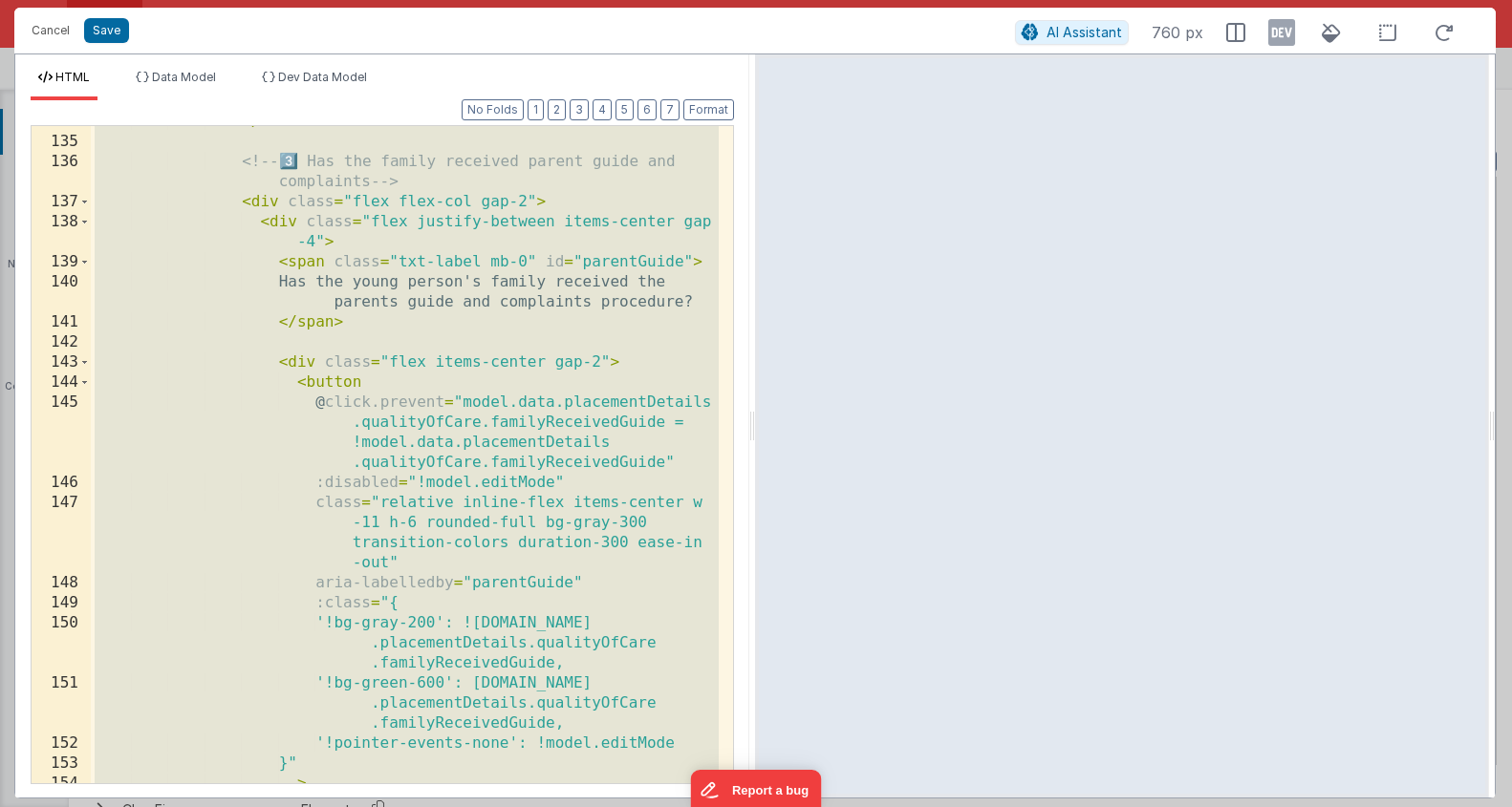
scroll to position [3398, 0]
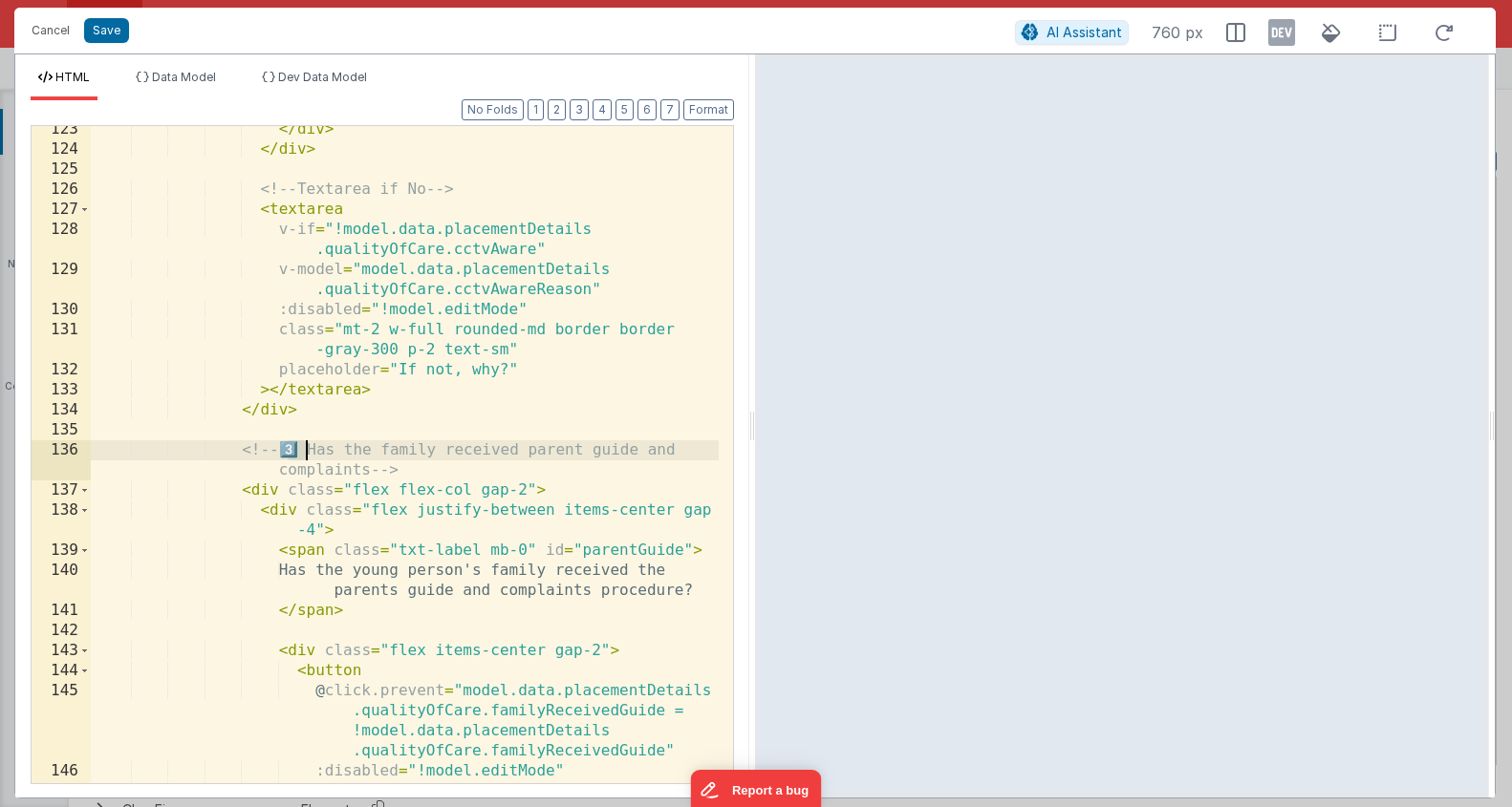
drag, startPoint x: 285, startPoint y: 452, endPoint x: 319, endPoint y: 447, distance: 34.4
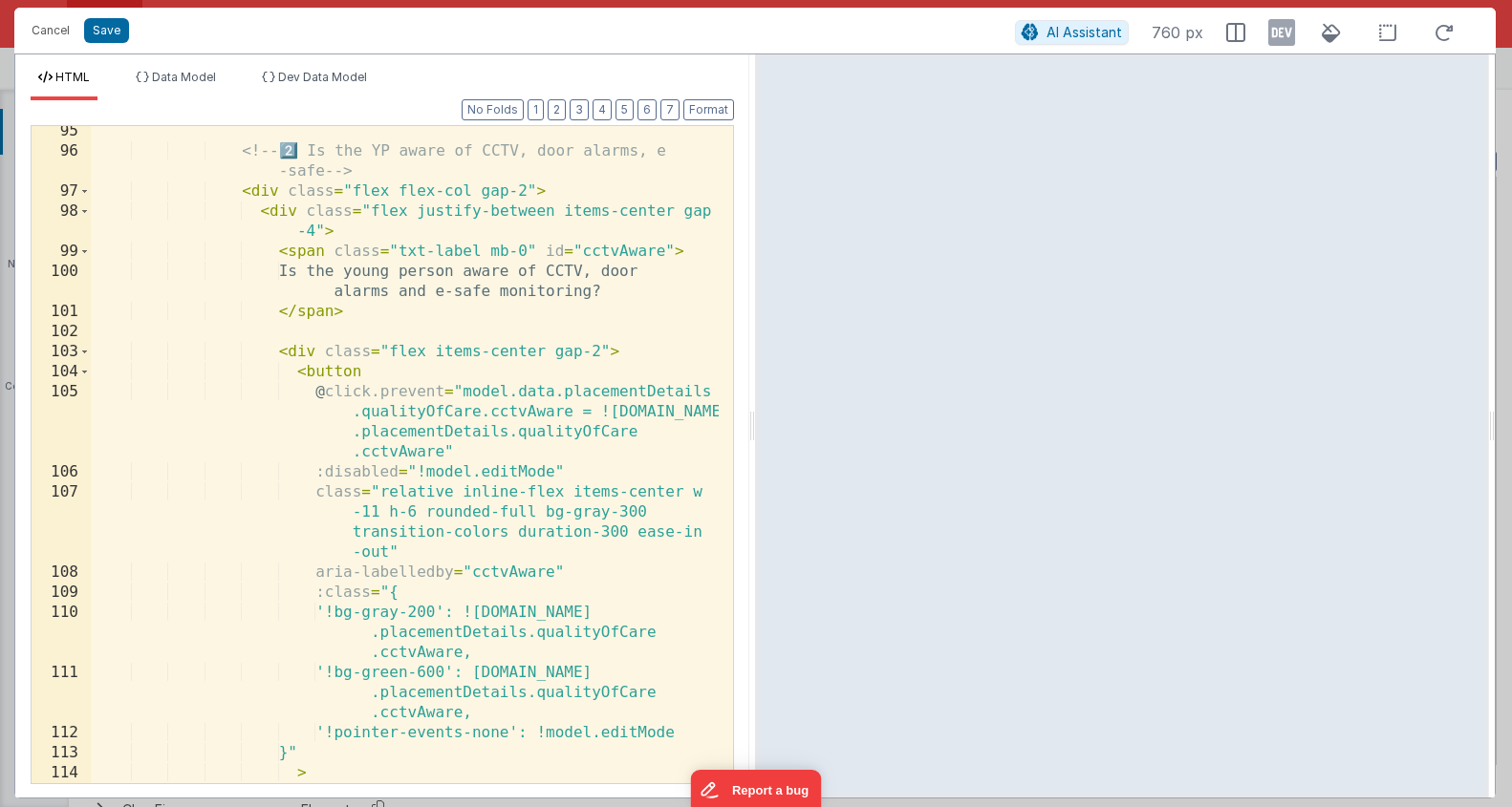
scroll to position [2225, 0]
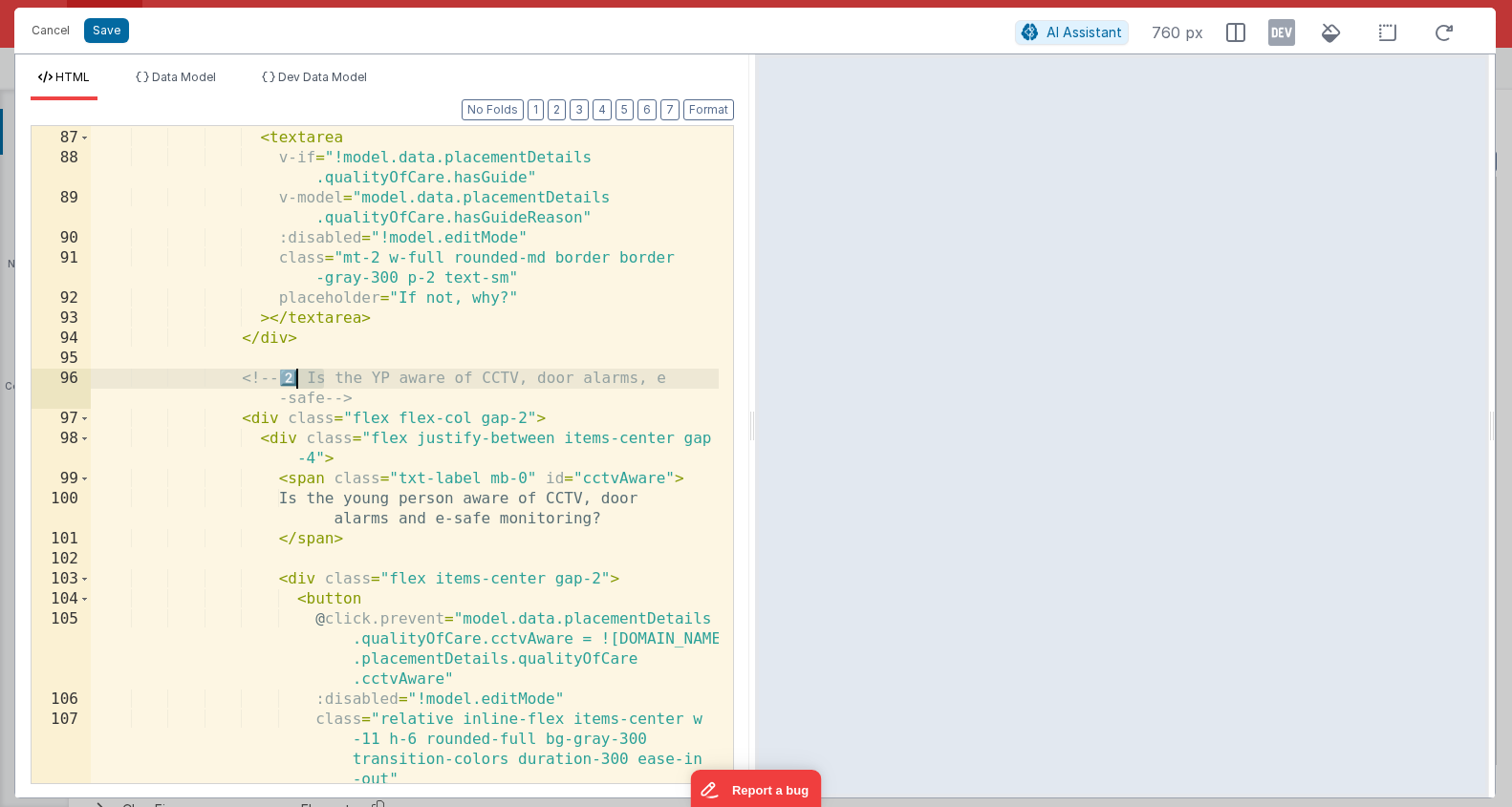
drag, startPoint x: 321, startPoint y: 382, endPoint x: 294, endPoint y: 383, distance: 27.0
click at [294, 383] on div "<!-- Textarea if No --> < textarea v-if = "!model.data.placementDetails .qualit…" at bounding box center [404, 486] width 628 height 758
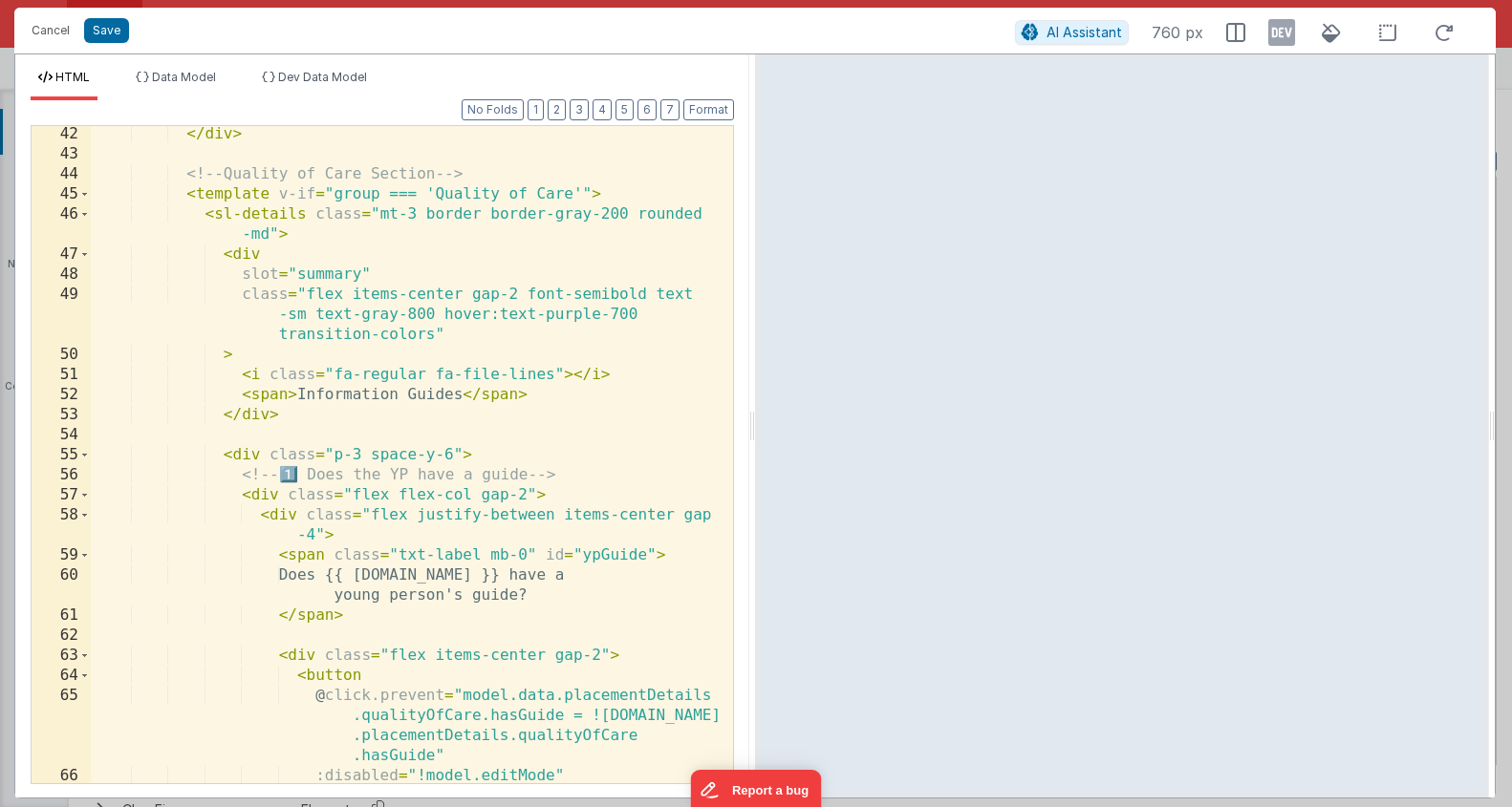
scroll to position [899, 0]
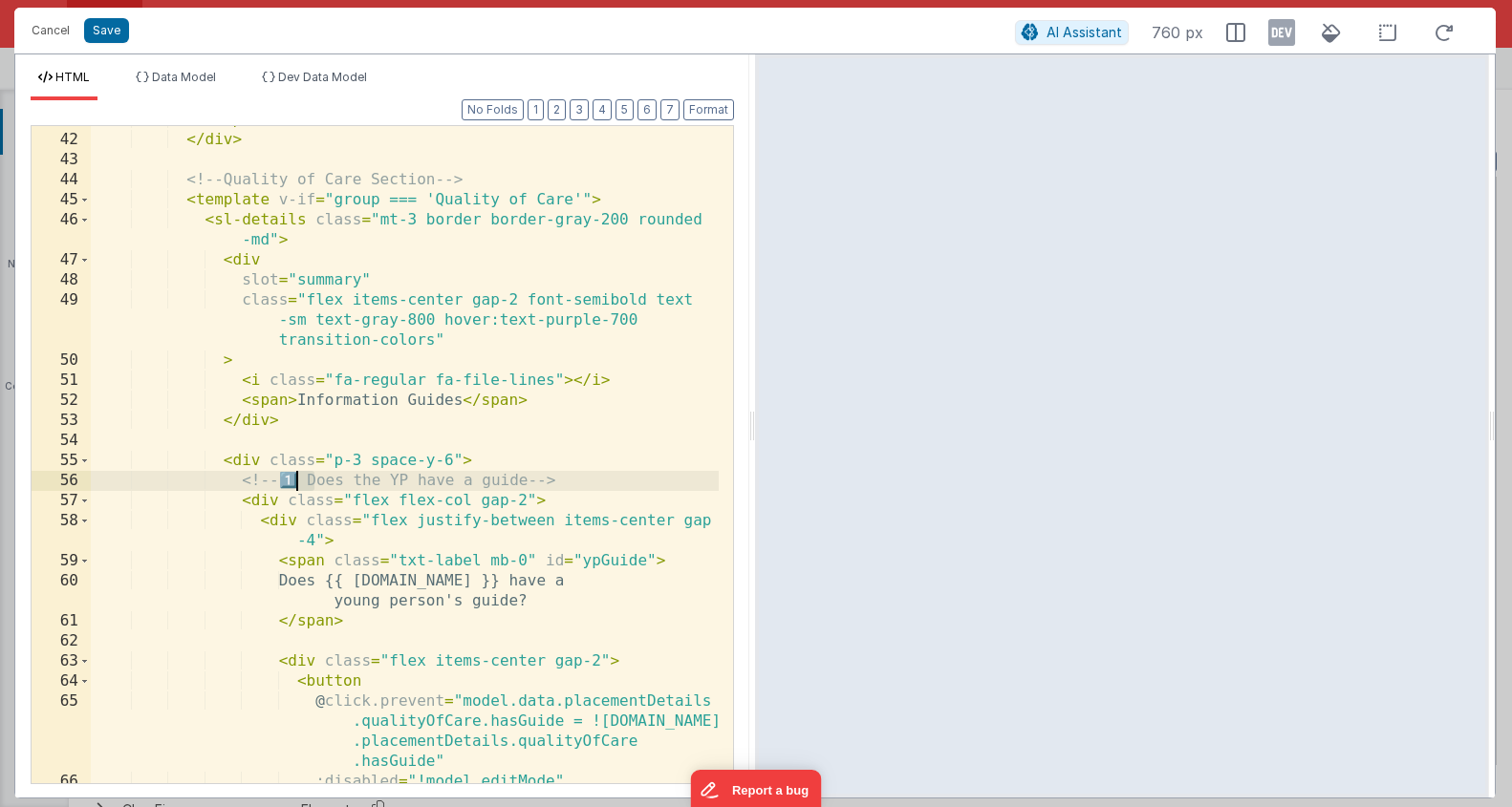
drag, startPoint x: 319, startPoint y: 483, endPoint x: 293, endPoint y: 486, distance: 26.2
click at [288, 486] on div "</ span > </ div > <!-- Quality of Care Section --> < template v-if = "group ==…" at bounding box center [404, 458] width 628 height 697
click at [436, 585] on div "</ span > </ div > <!-- Quality of Care Section --> < template v-if = "group ==…" at bounding box center [404, 458] width 628 height 697
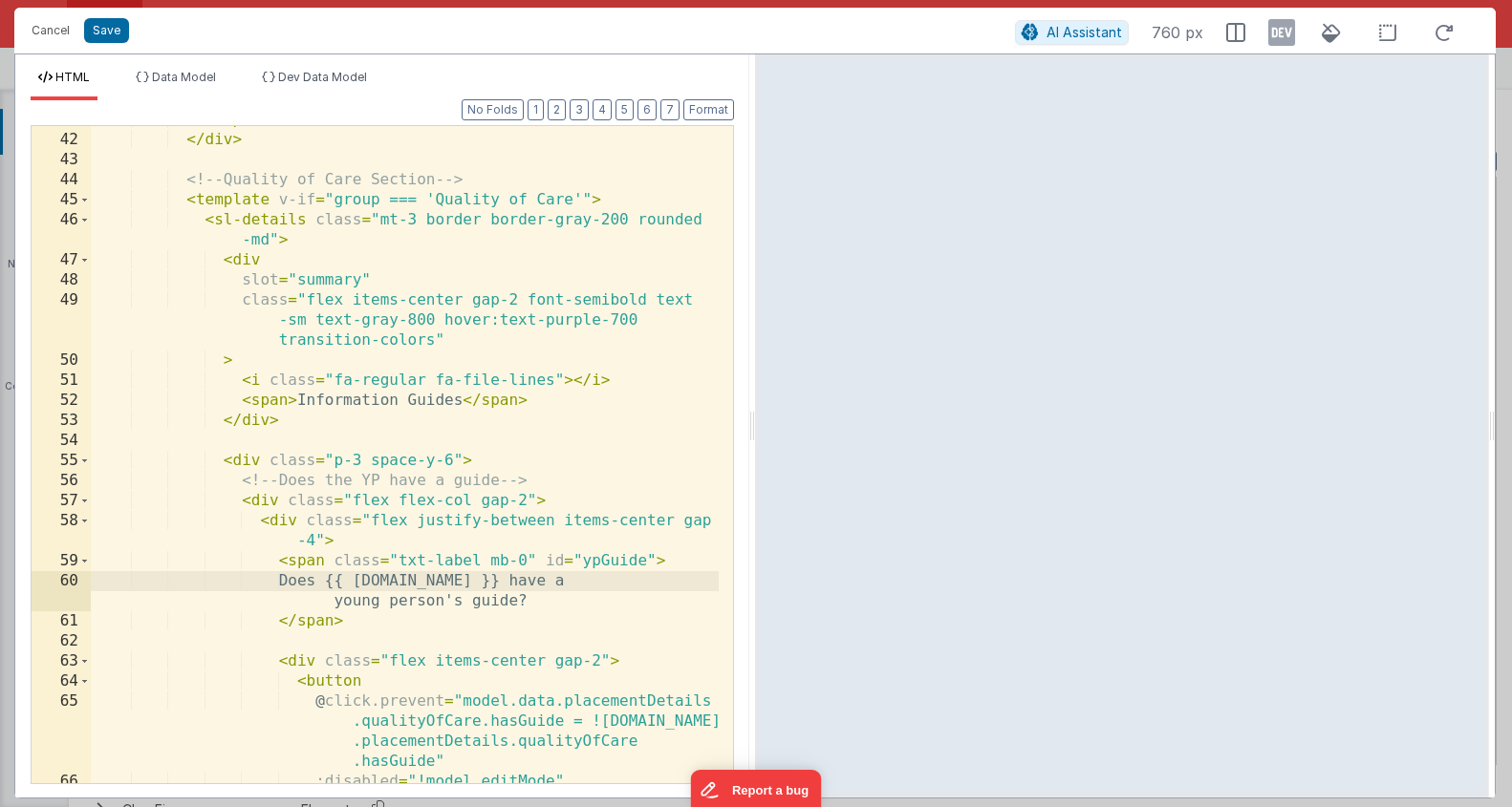
click at [485, 517] on div "</ span > </ div > <!-- Quality of Care Section --> < template v-if = "group ==…" at bounding box center [404, 458] width 628 height 697
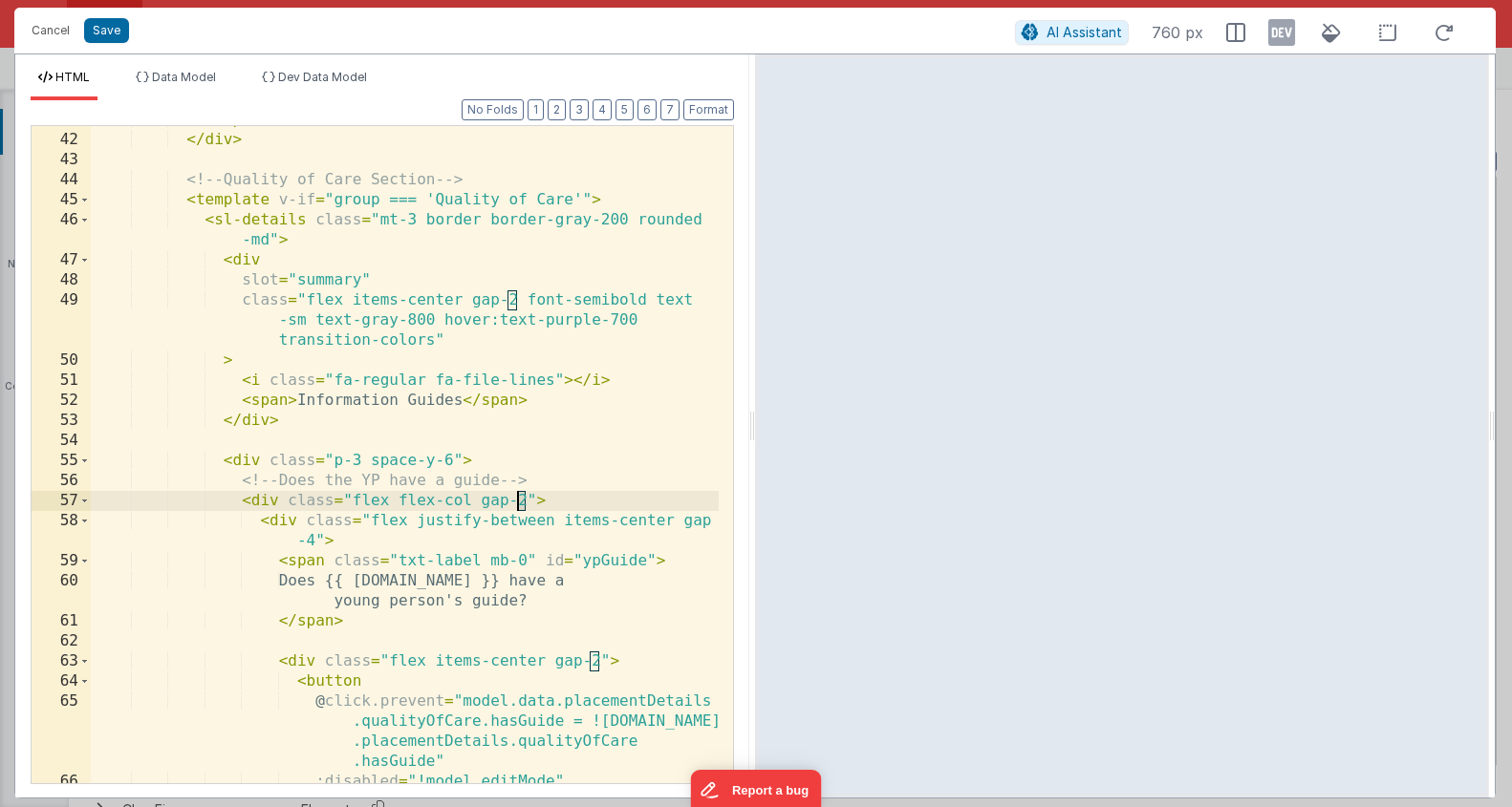
click at [517, 503] on div "</ span > </ div > <!-- Quality of Care Section --> < template v-if = "group ==…" at bounding box center [404, 458] width 628 height 697
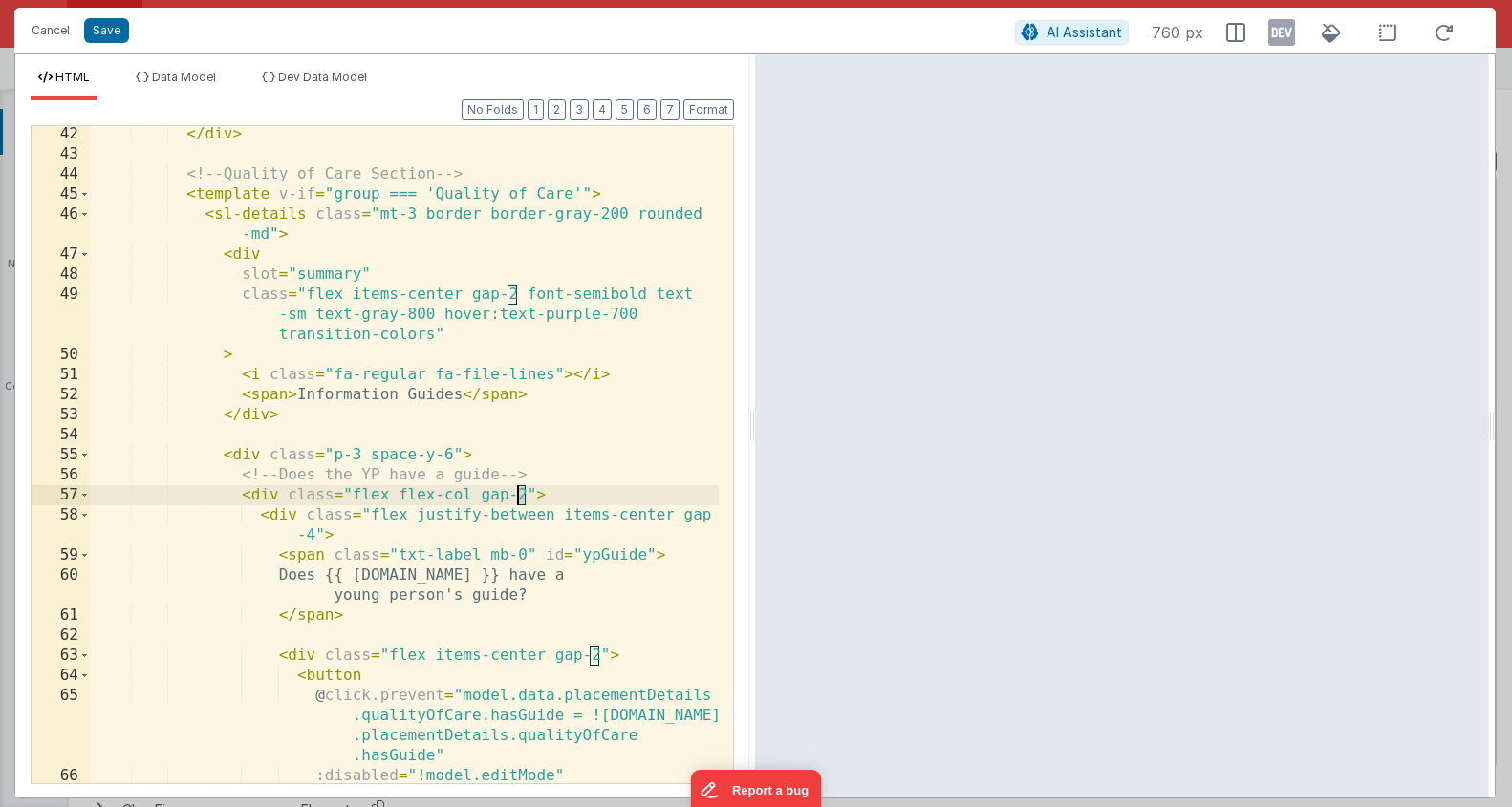
click at [587, 666] on div "</ div > <!-- Quality of Care Section --> < template v-if = "group === 'Quality…" at bounding box center [404, 502] width 628 height 758
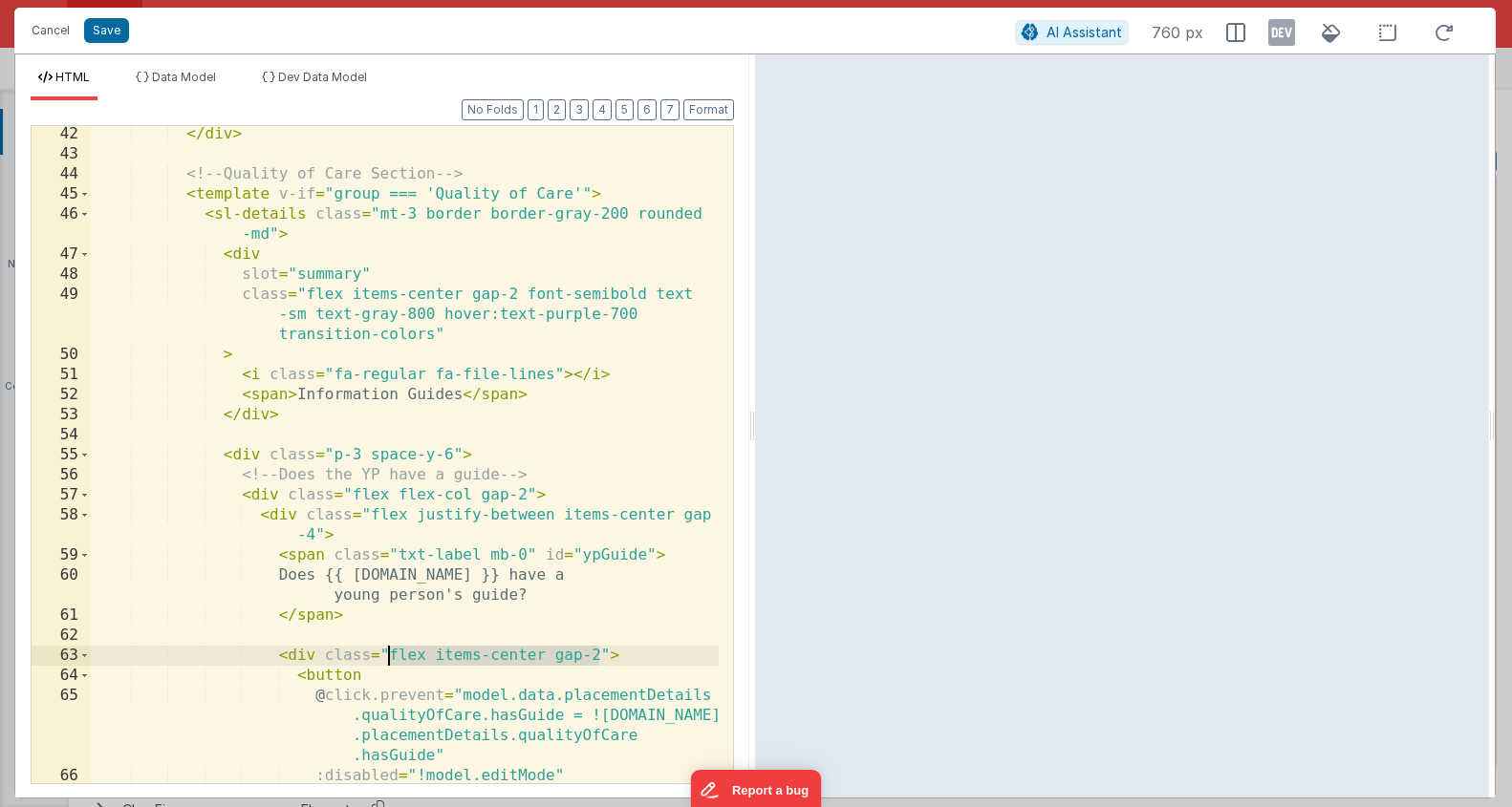
drag, startPoint x: 602, startPoint y: 655, endPoint x: 389, endPoint y: 654, distance: 213.0
click at [388, 654] on div "</ div > <!-- Quality of Care Section --> < template v-if = "group === 'Quality…" at bounding box center [404, 502] width 628 height 758
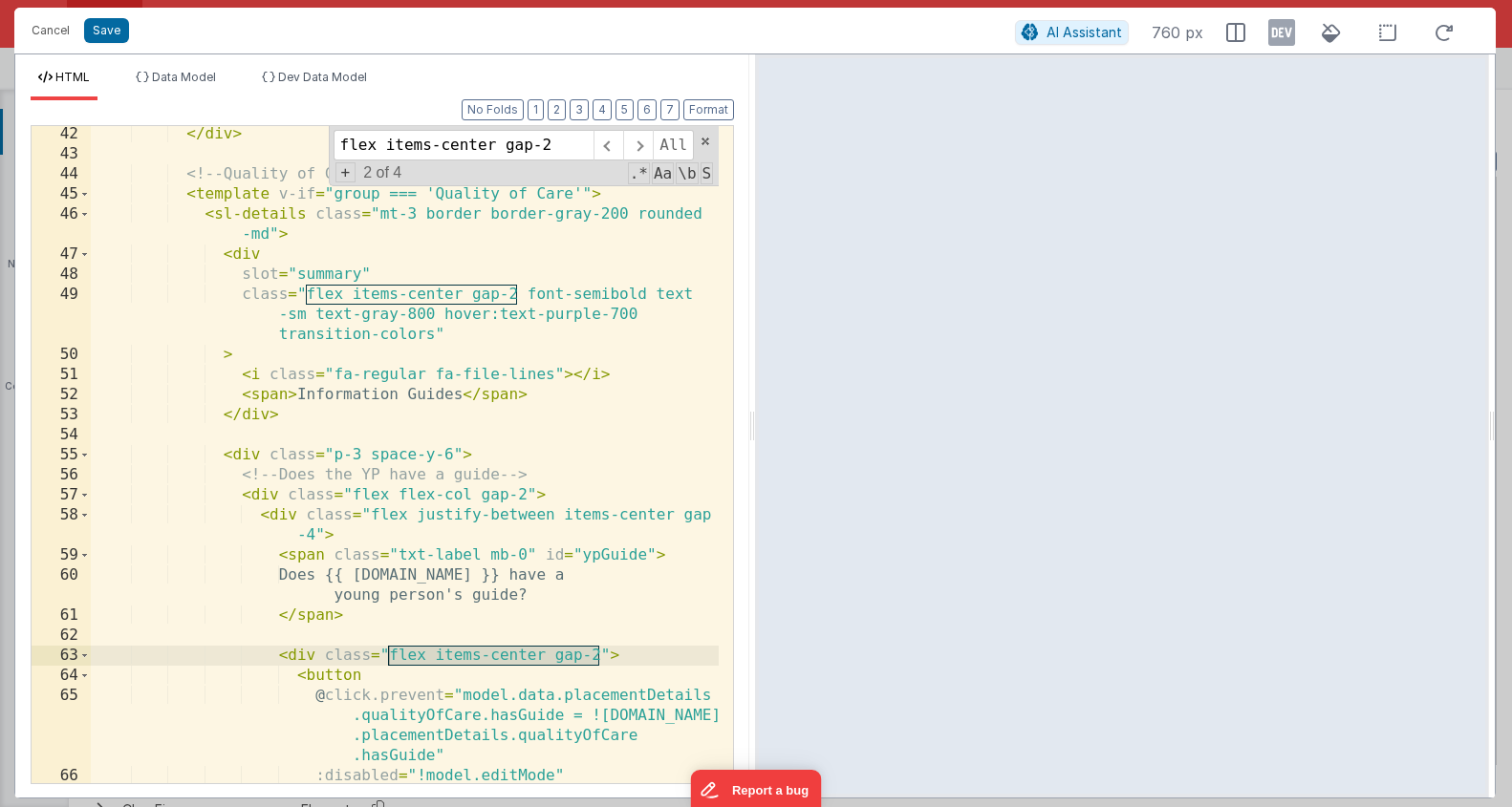
click at [566, 142] on input "flex items-center gap-2" at bounding box center [463, 145] width 260 height 31
click at [335, 180] on span "+" at bounding box center [346, 172] width 21 height 20
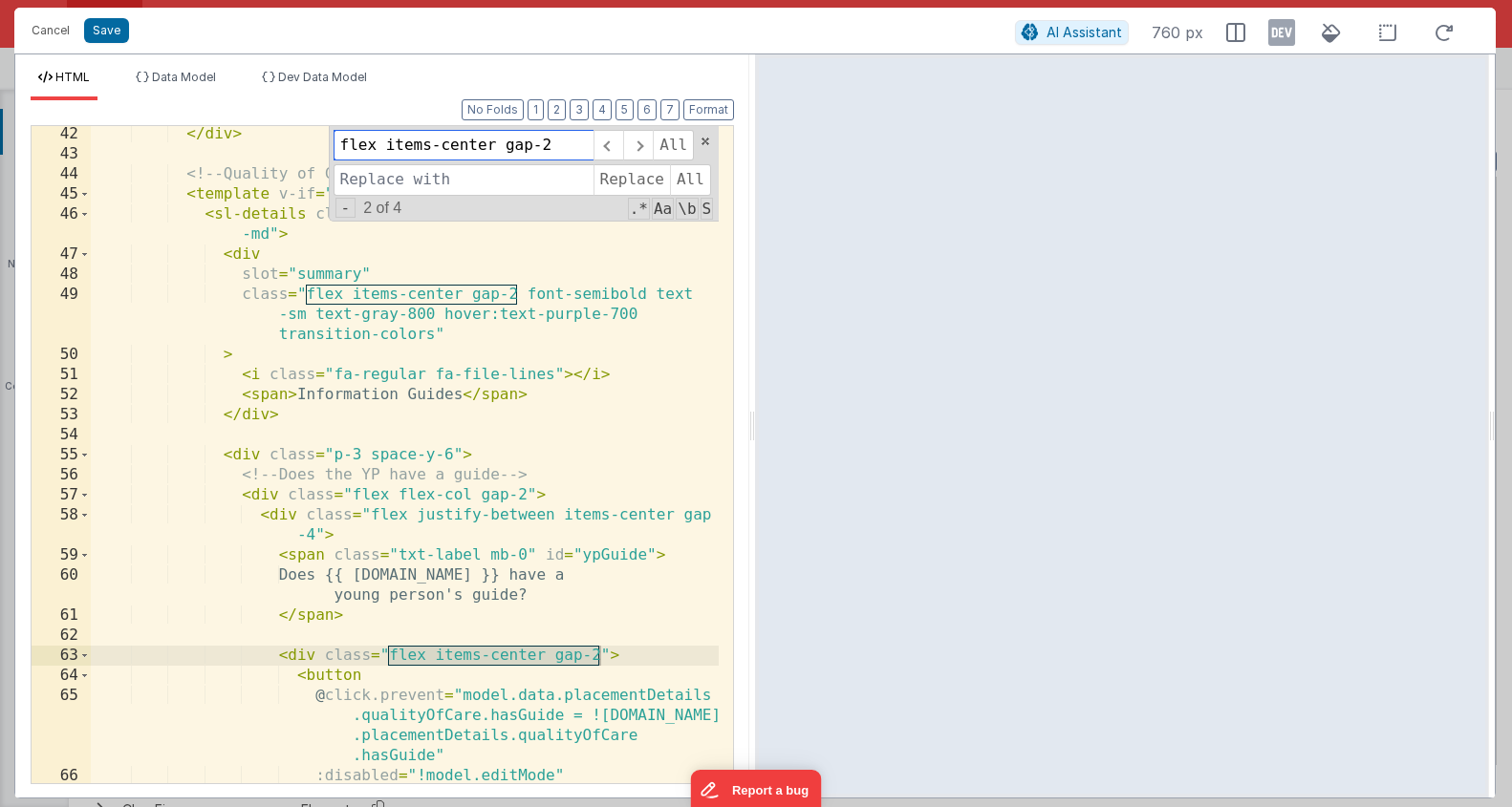
click at [371, 149] on input "flex items-center gap-2" at bounding box center [463, 145] width 260 height 31
click at [434, 168] on input at bounding box center [463, 180] width 260 height 31
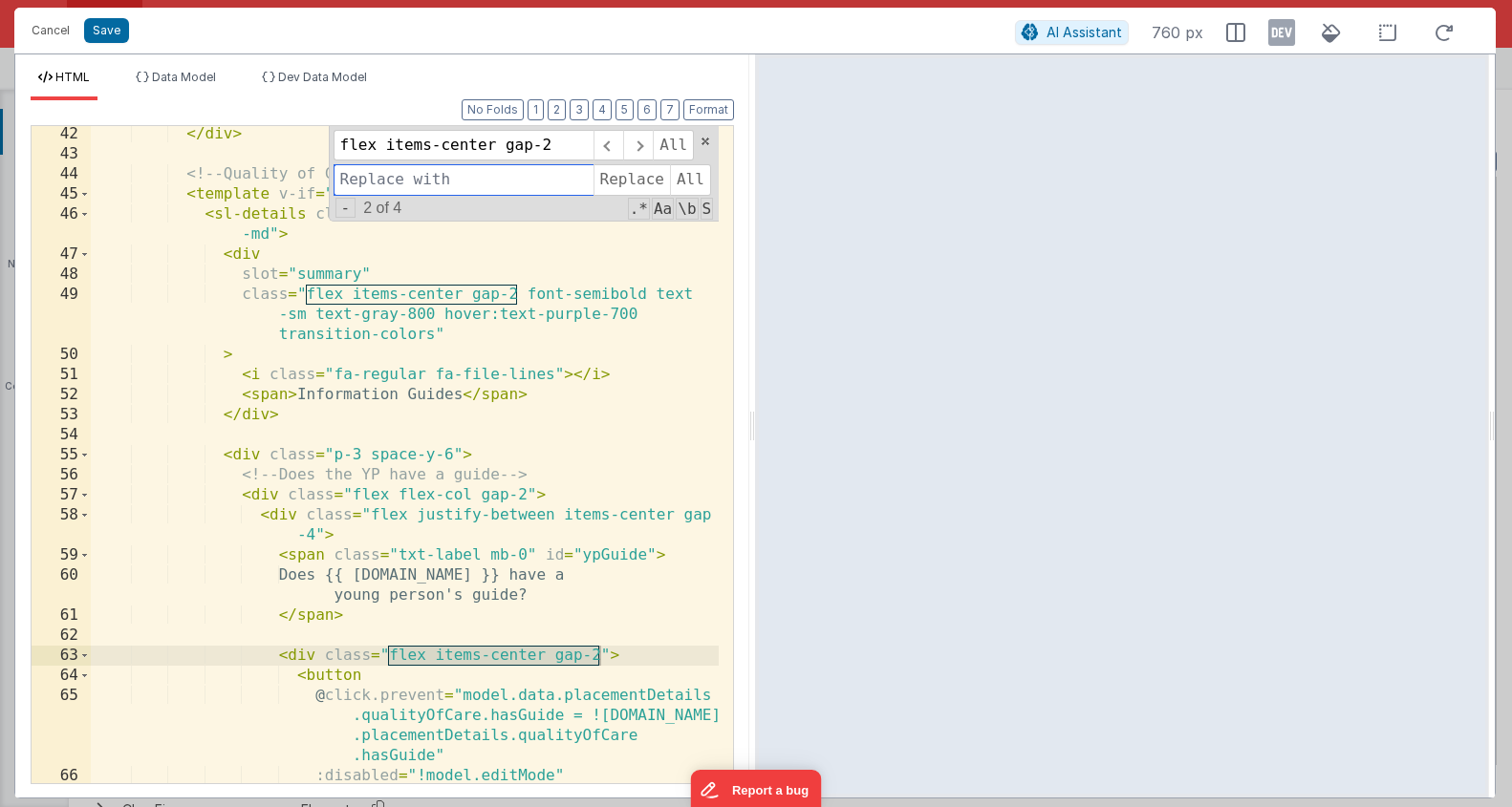
paste input "flex items-center gap-2"
click at [544, 183] on input "flex items-center gap-2" at bounding box center [463, 180] width 260 height 31
type input "flex items-center gap-3"
click at [629, 180] on span "Replace" at bounding box center [632, 180] width 77 height 31
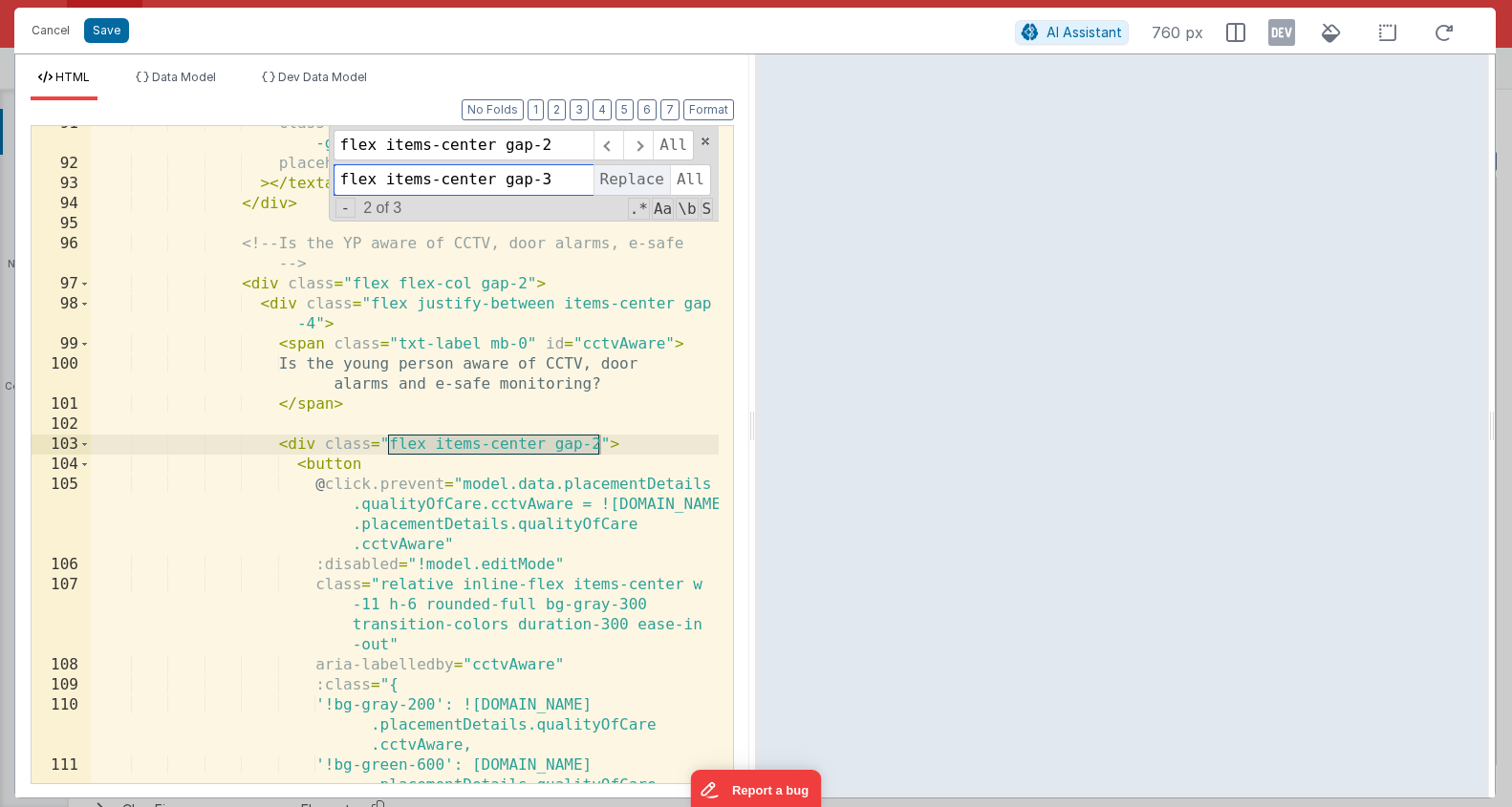
scroll to position [2360, 0]
click at [629, 180] on span "Replace" at bounding box center [632, 180] width 77 height 31
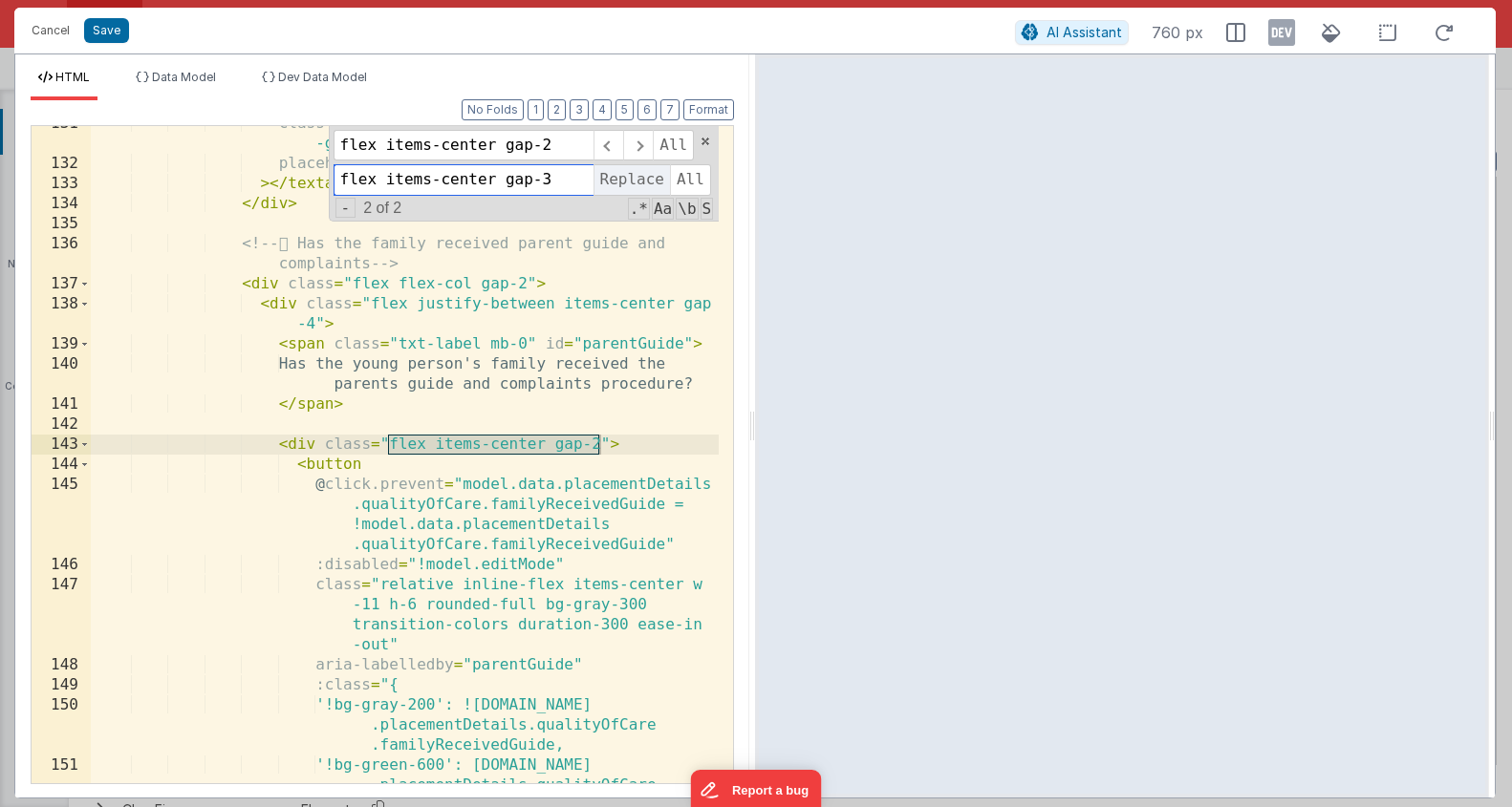
click at [629, 180] on span "Replace" at bounding box center [632, 180] width 77 height 31
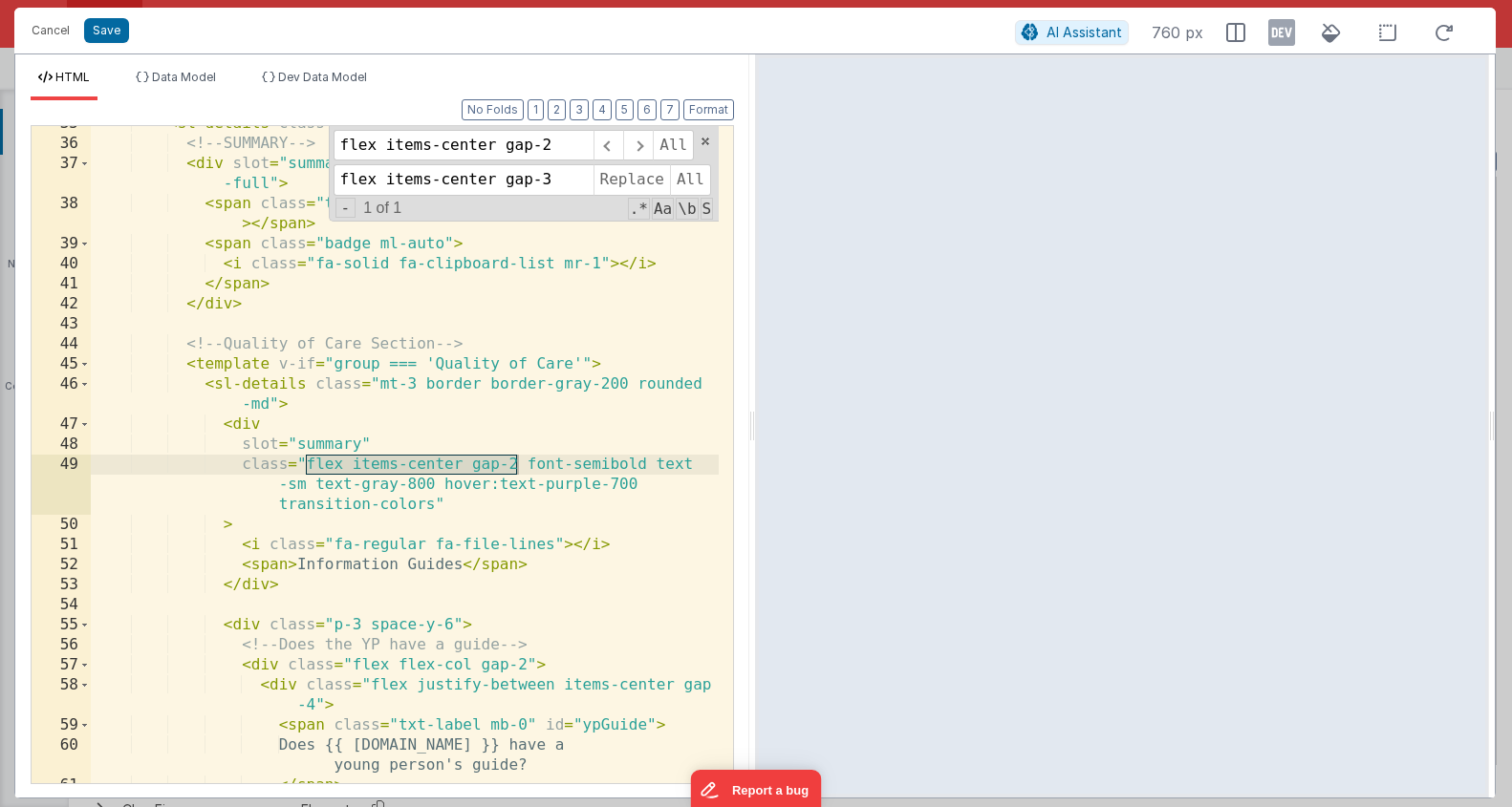
click at [530, 626] on div "< sl-details class = "card m-0 p-0" > <!-- SUMMARY --> < div slot = "summary" c…" at bounding box center [404, 462] width 628 height 697
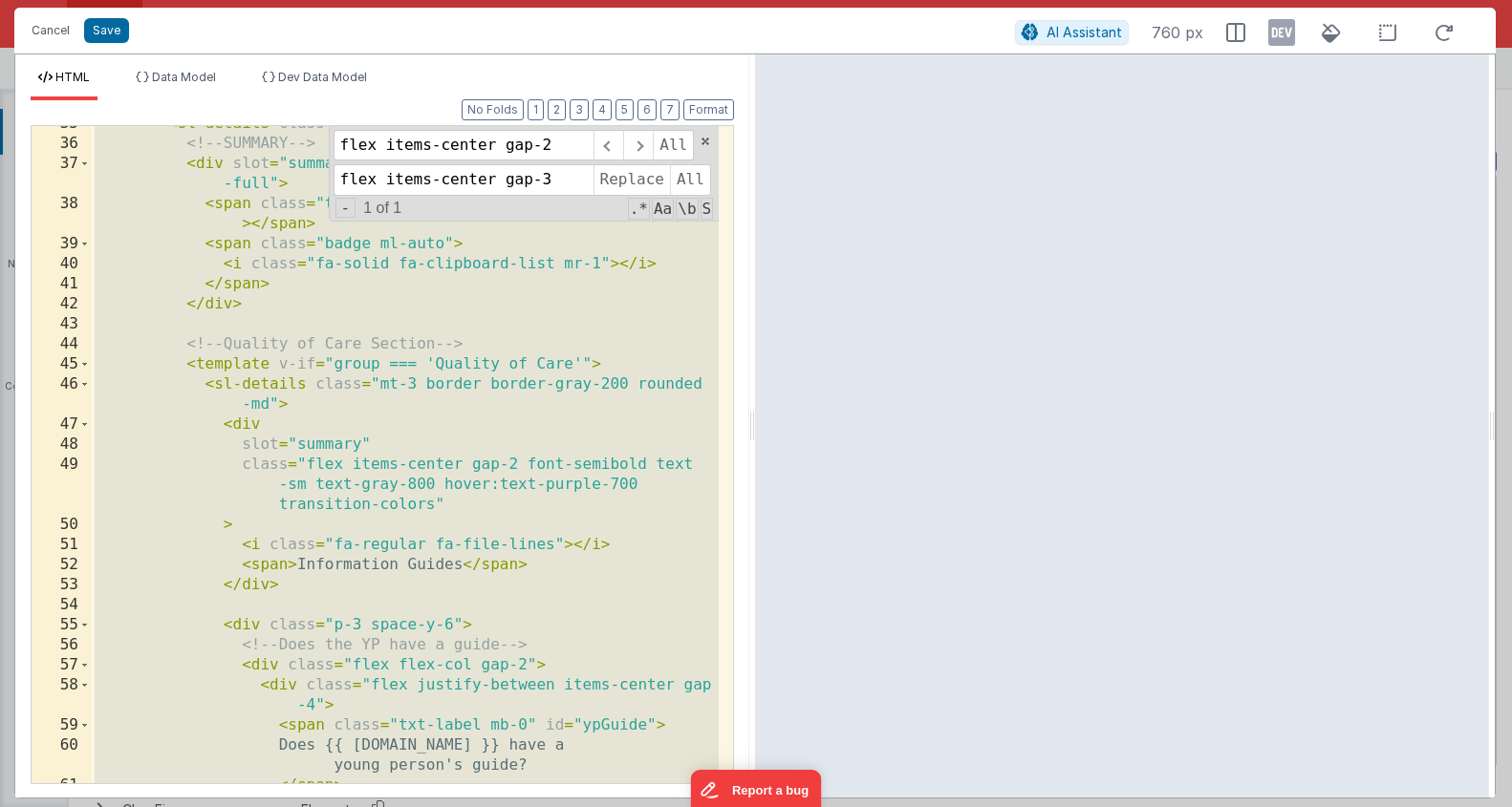
click at [454, 495] on div "< sl-details class = "card m-0 p-0" > <!-- SUMMARY --> < div slot = "summary" c…" at bounding box center [404, 462] width 628 height 697
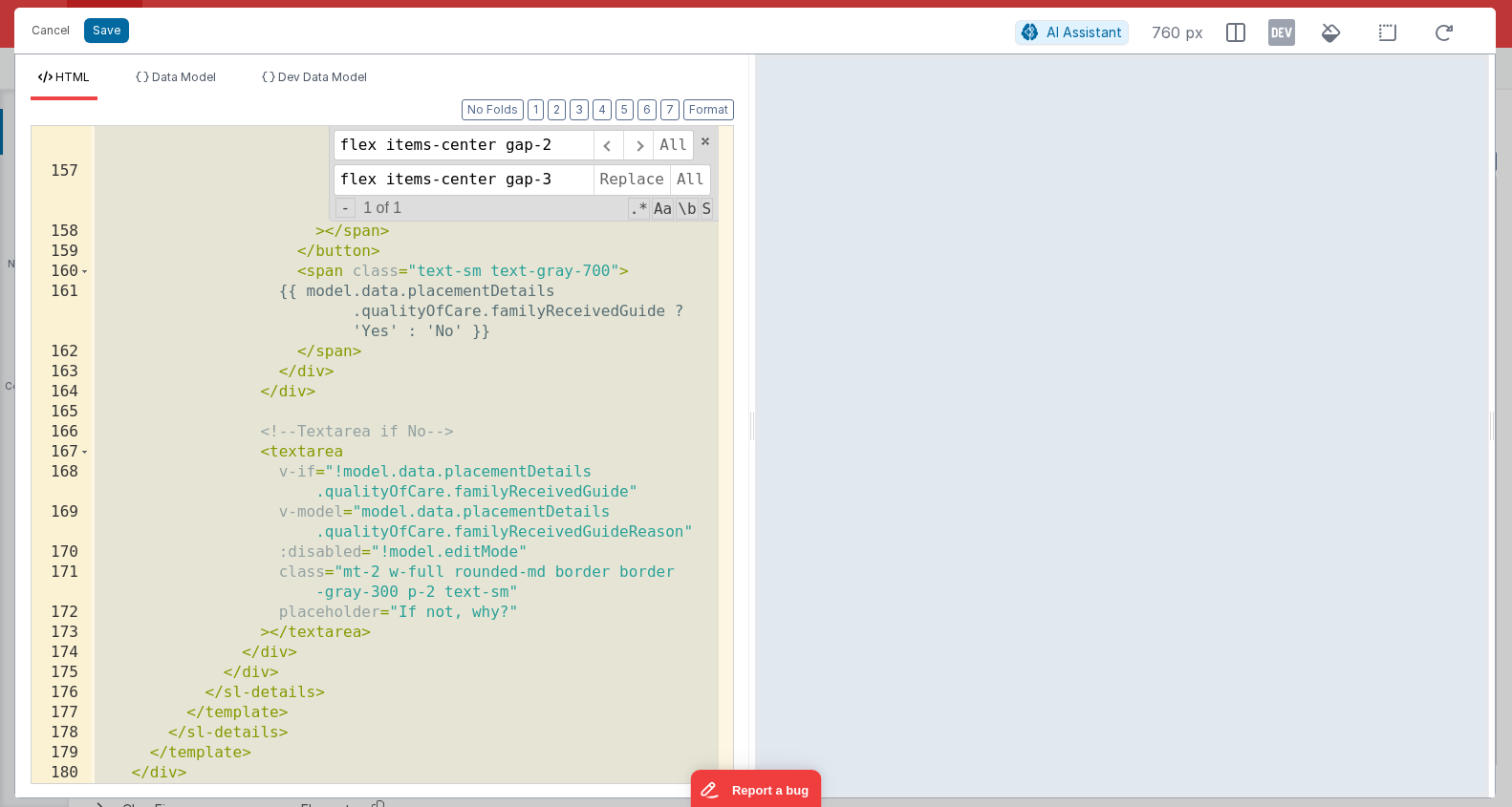
scroll to position [4460, 0]
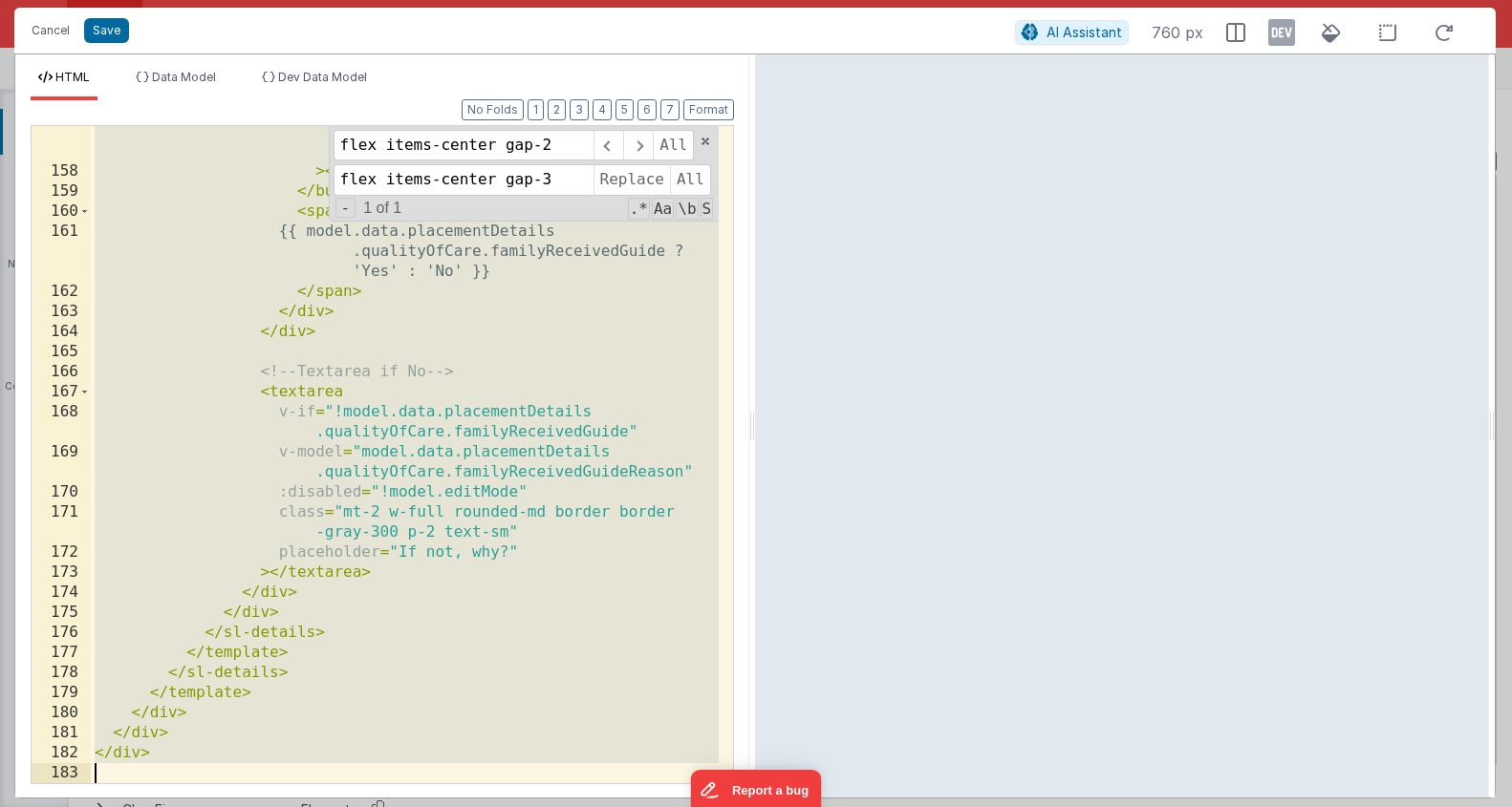
click at [390, 539] on div ":class = "{'translate-x-5': model.data .placementDetails.qualityOfCare .familyR…" at bounding box center [404, 470] width 628 height 738
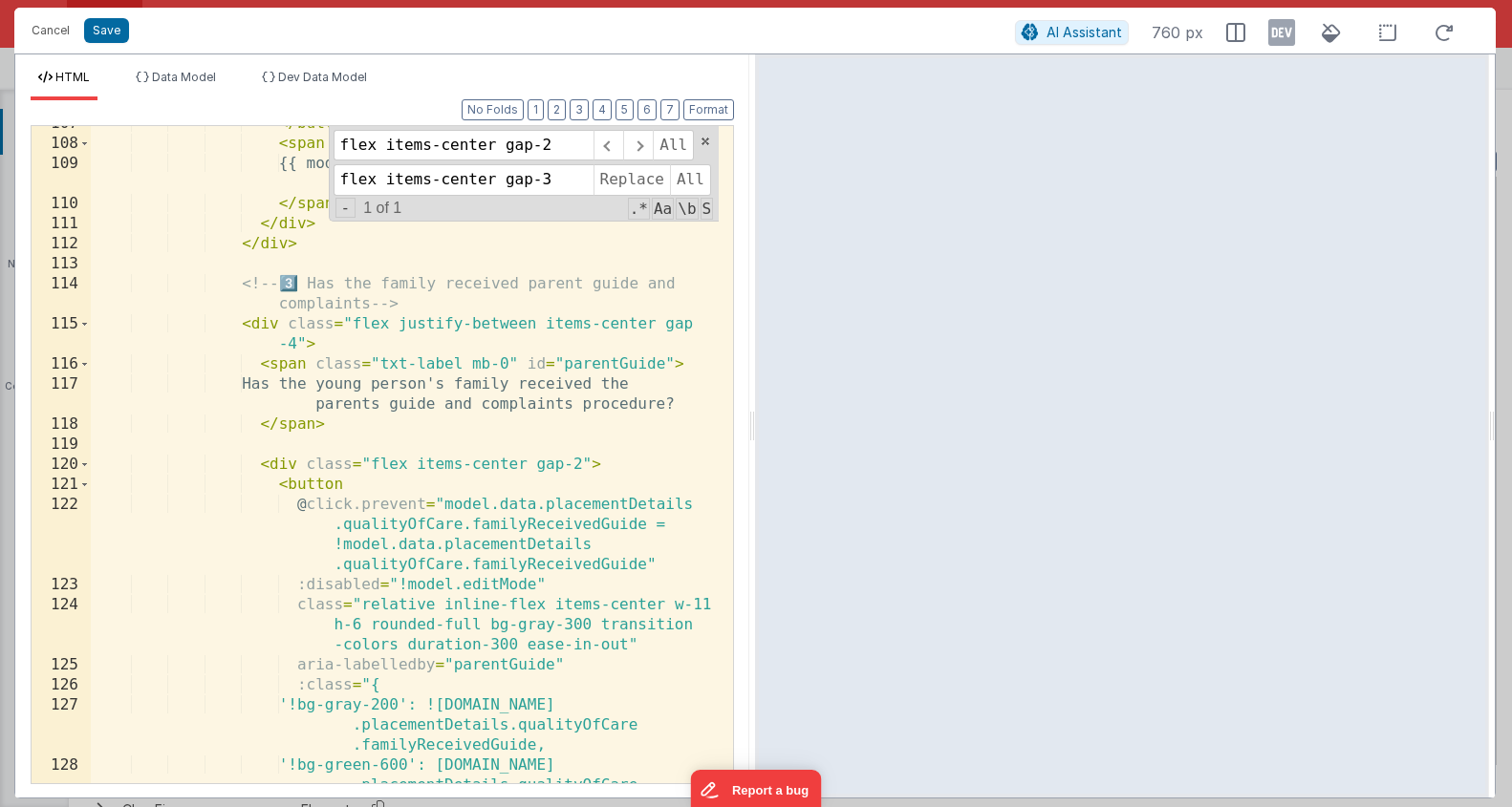
scroll to position [2640, 0]
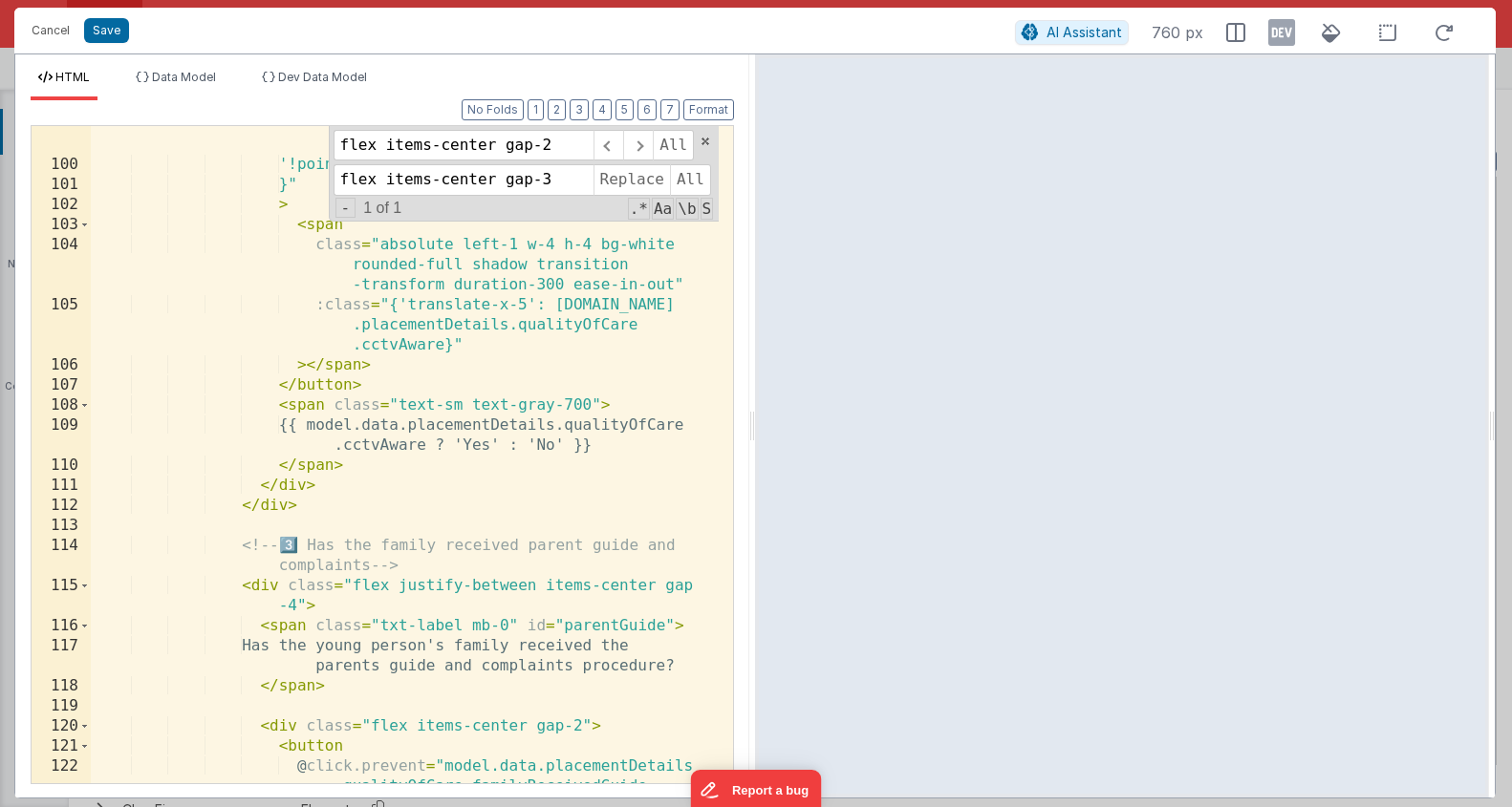
click at [371, 411] on div "'!bg-green-600': model.data .placementDetails.qualityOfCare .cctvAware, '!point…" at bounding box center [404, 493] width 628 height 797
click at [624, 142] on span at bounding box center [637, 145] width 30 height 31
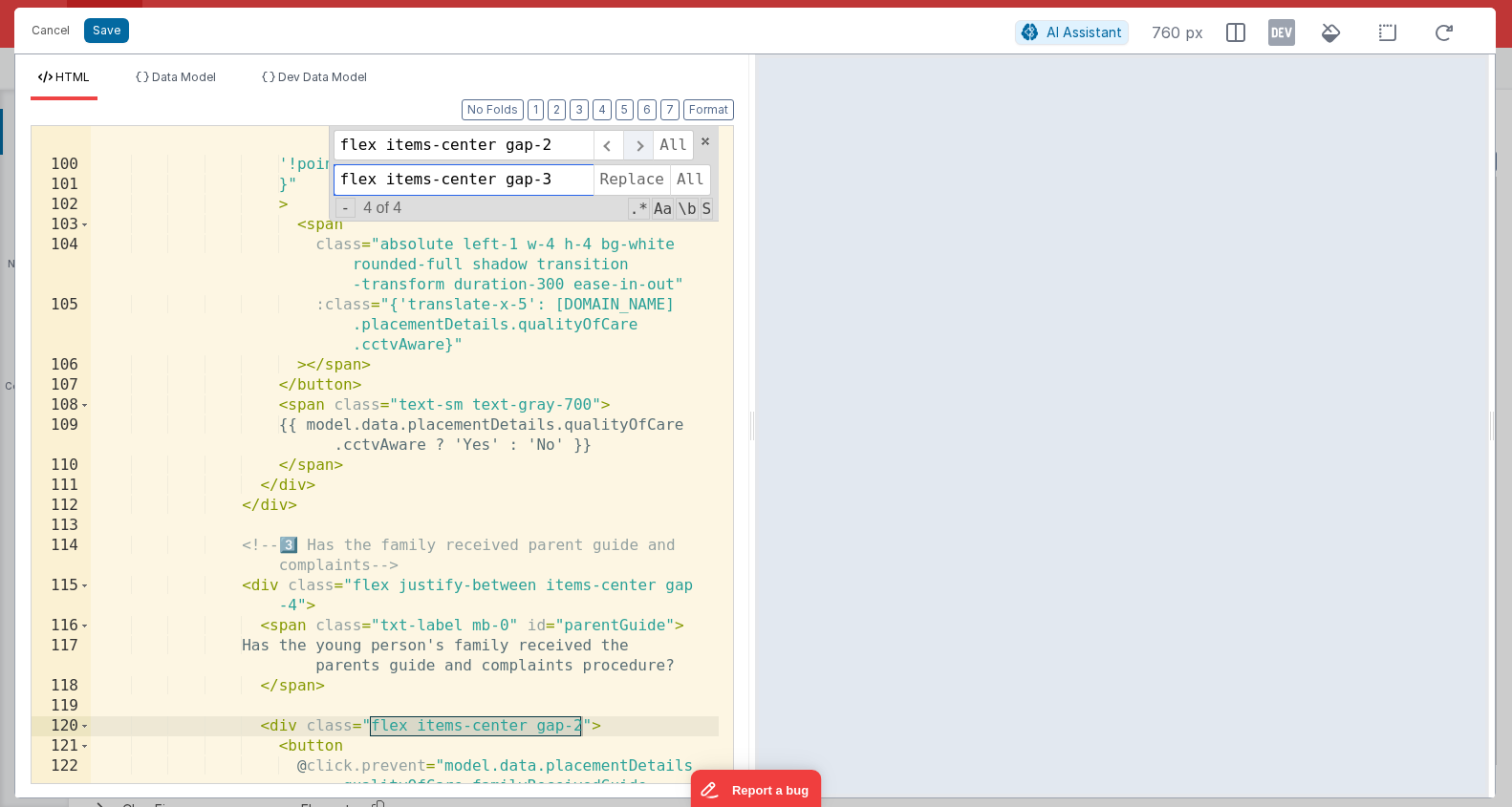
click at [630, 140] on span at bounding box center [637, 145] width 30 height 31
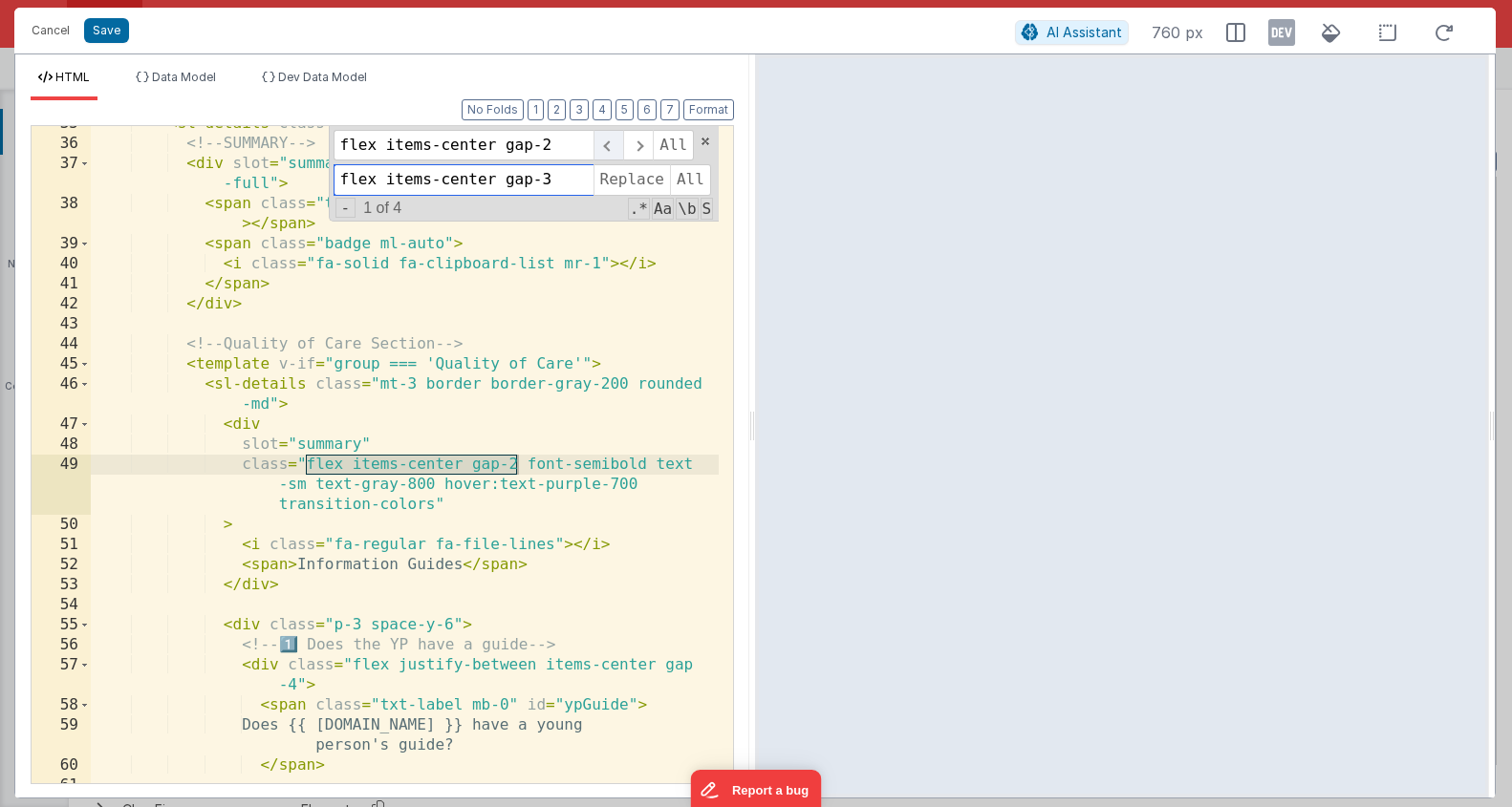
click at [619, 141] on span at bounding box center [608, 145] width 30 height 31
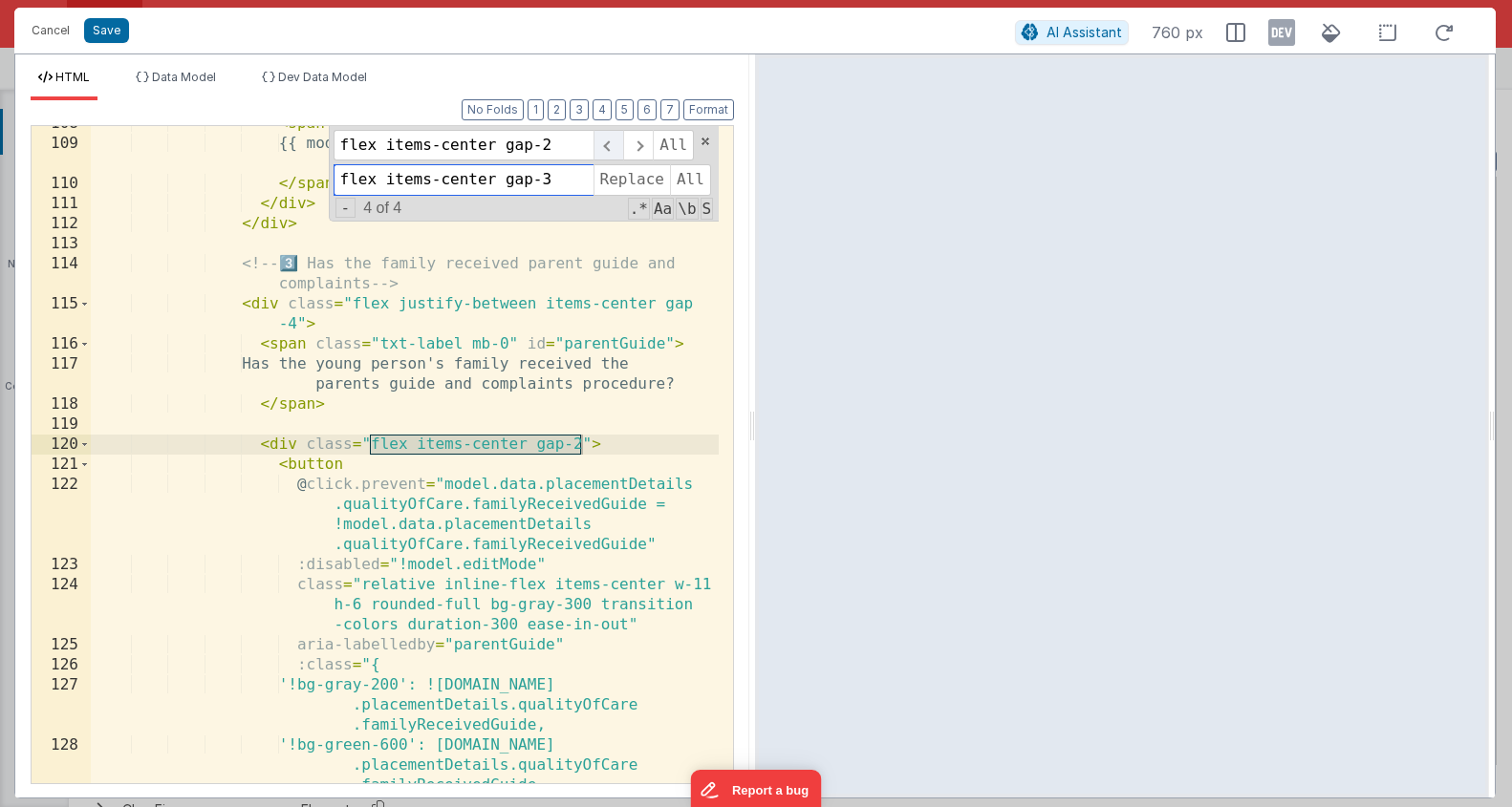
click at [620, 140] on span at bounding box center [608, 145] width 30 height 31
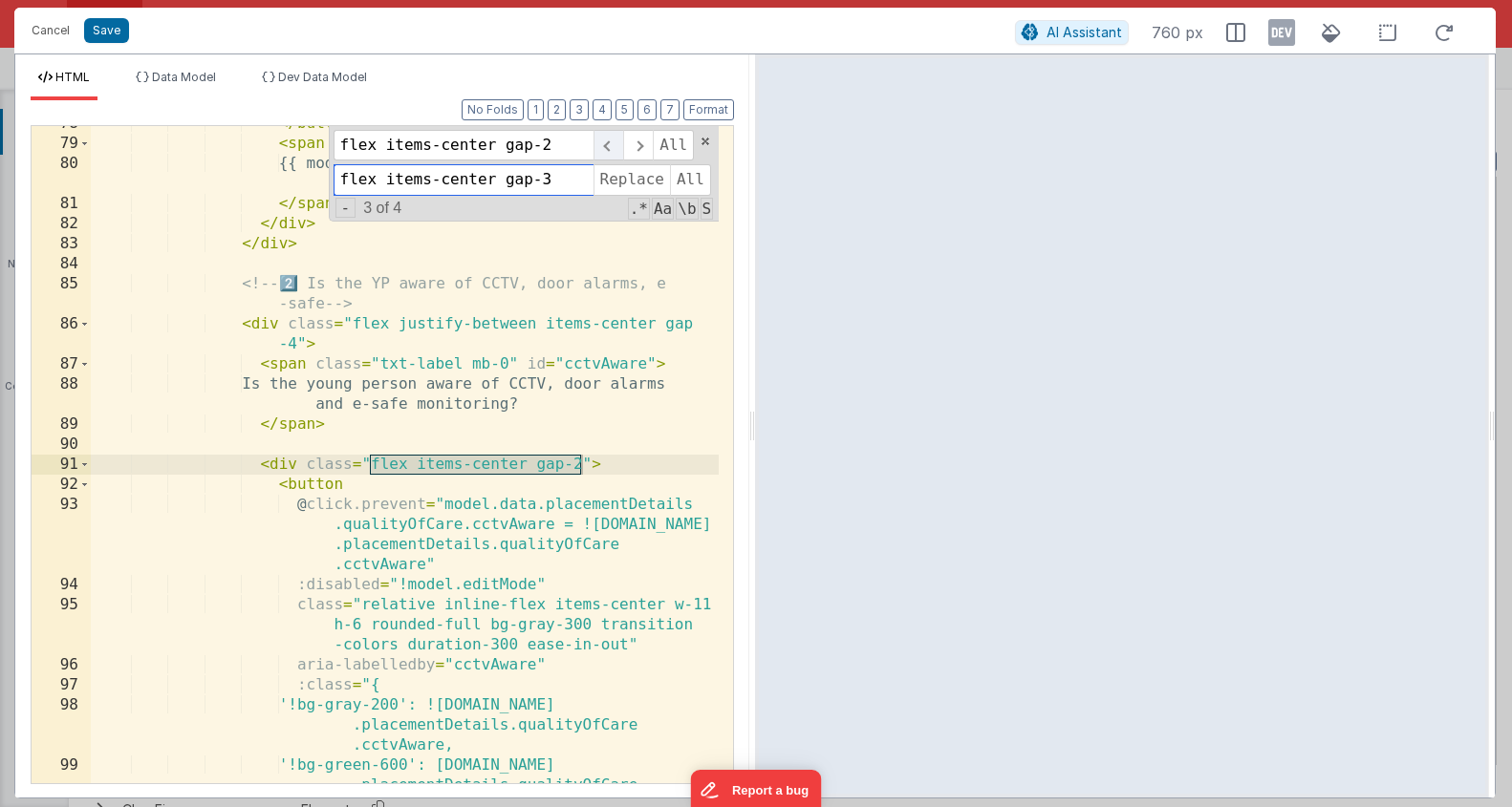
click at [610, 142] on span at bounding box center [608, 145] width 30 height 31
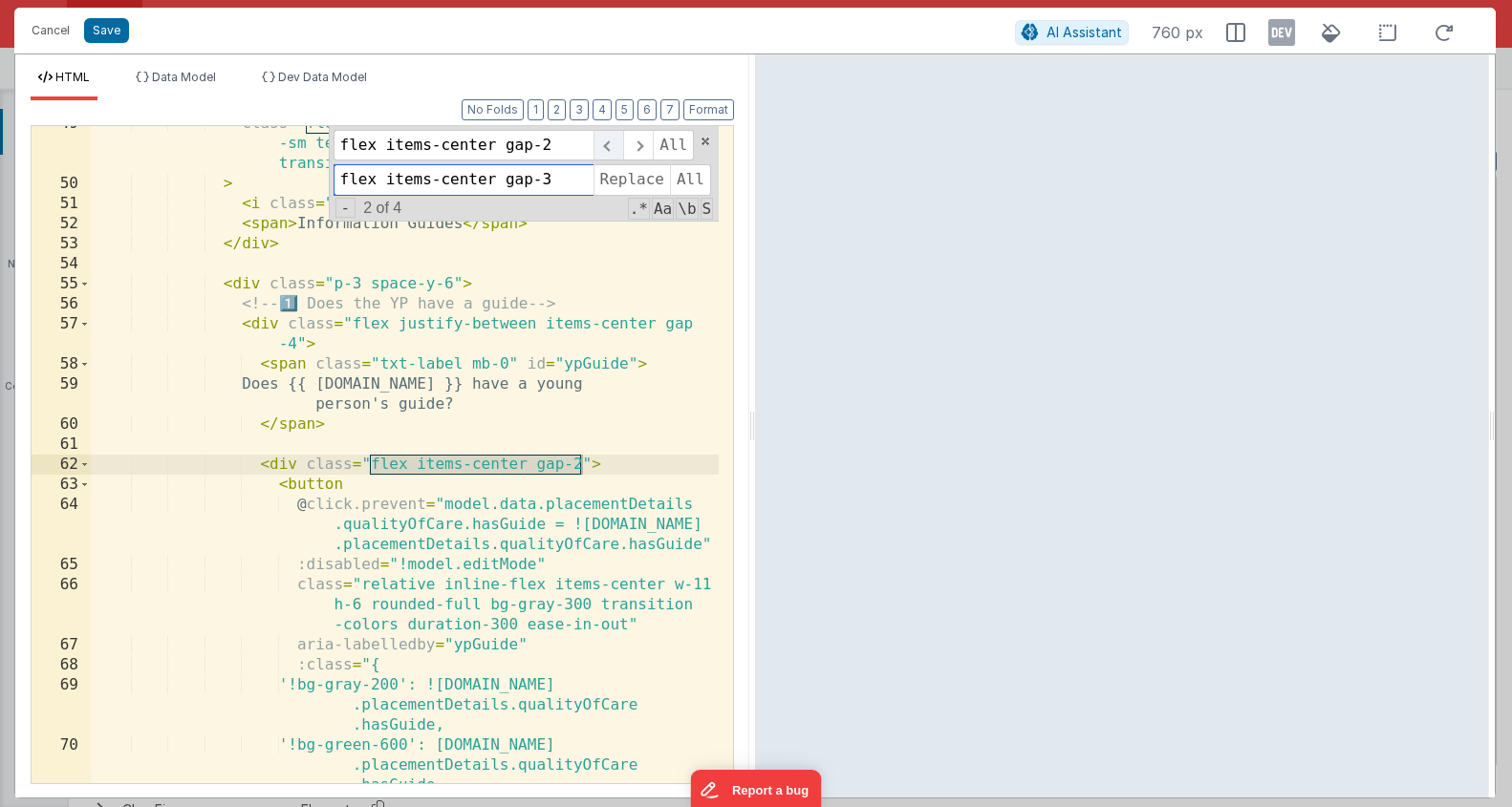
click at [610, 142] on span at bounding box center [608, 145] width 30 height 31
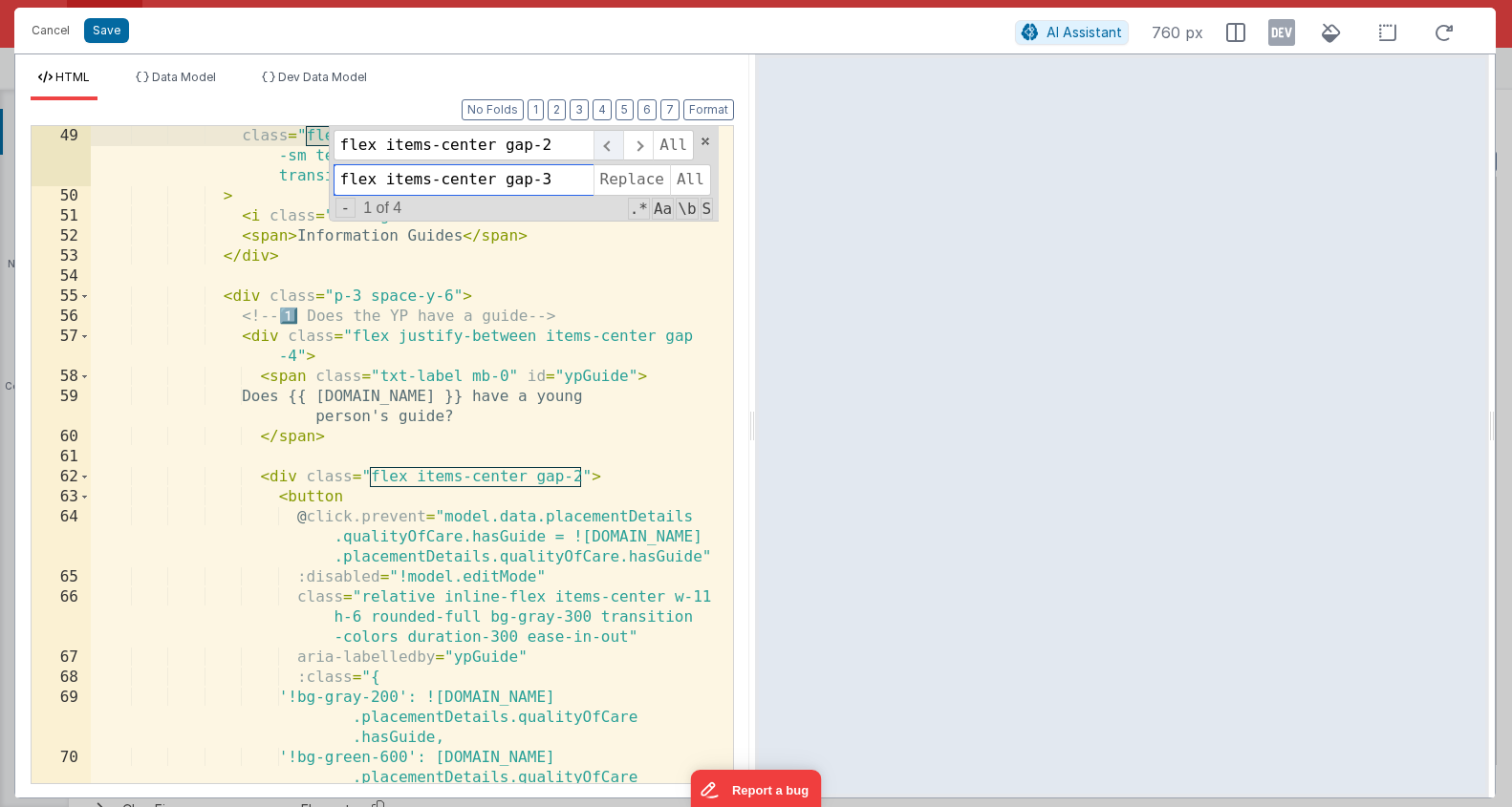
click at [610, 142] on span at bounding box center [608, 145] width 30 height 31
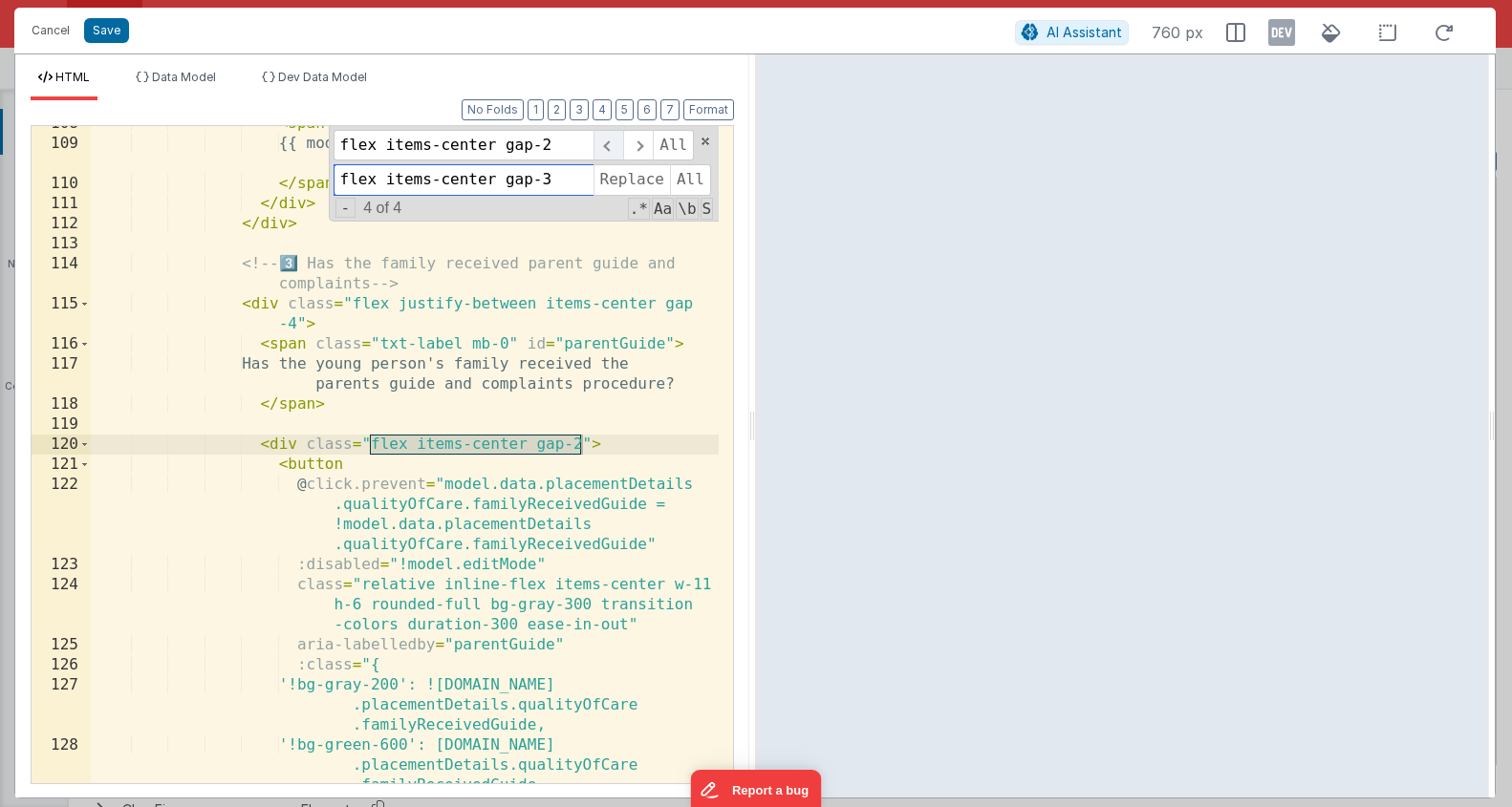
click at [610, 142] on span at bounding box center [608, 145] width 30 height 31
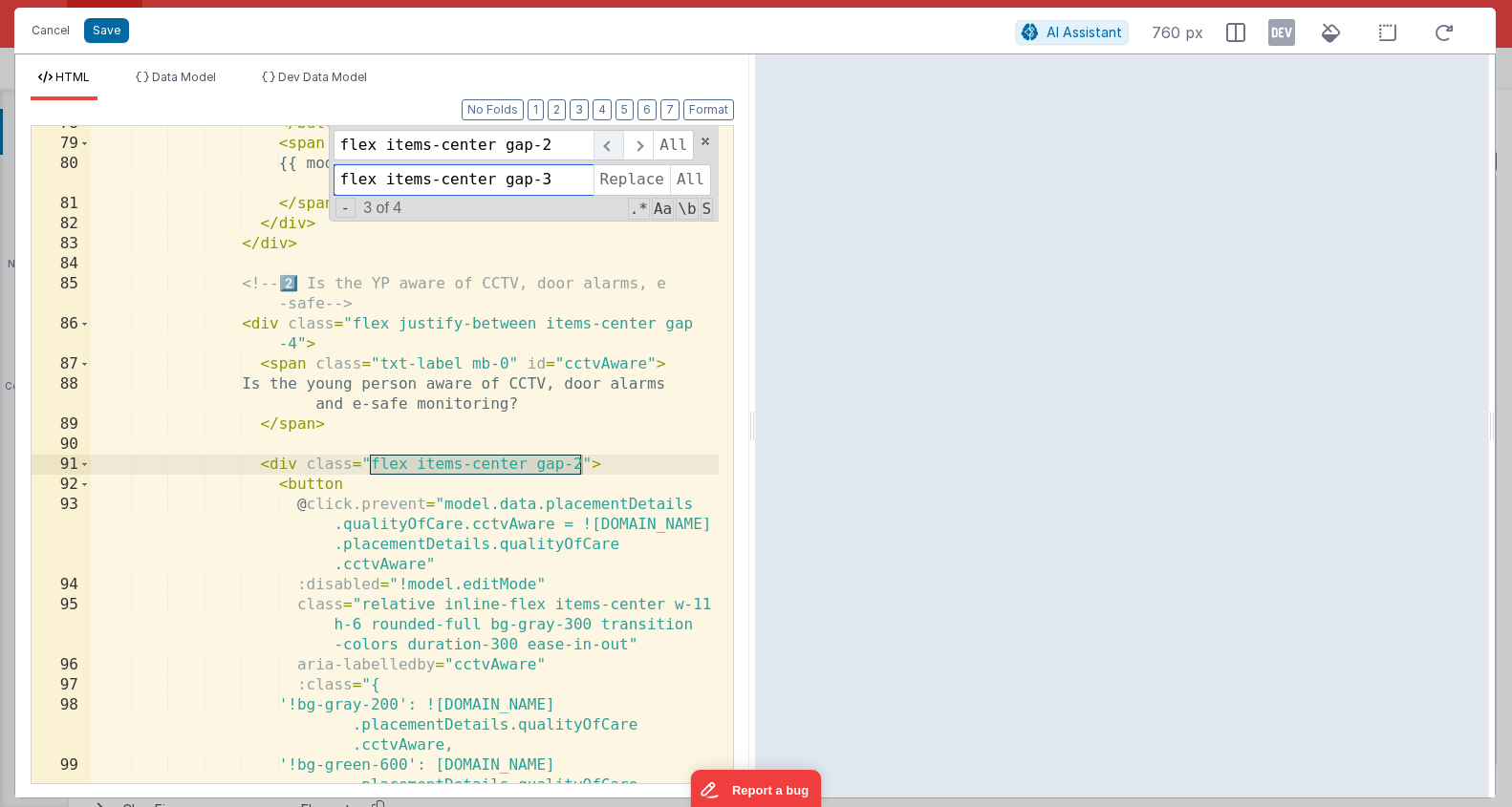
click at [610, 142] on span at bounding box center [608, 145] width 30 height 31
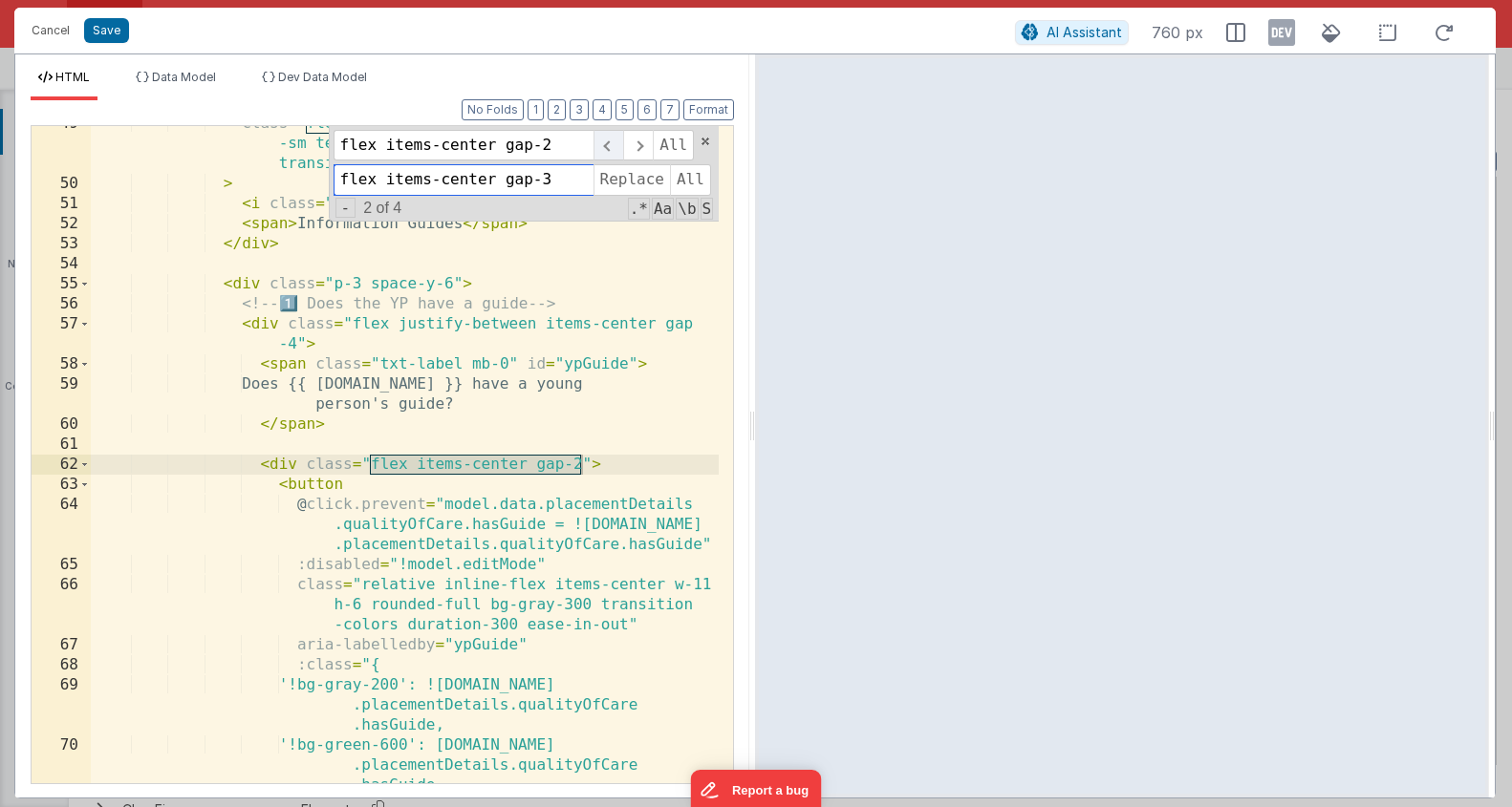
click at [610, 142] on span at bounding box center [608, 145] width 30 height 31
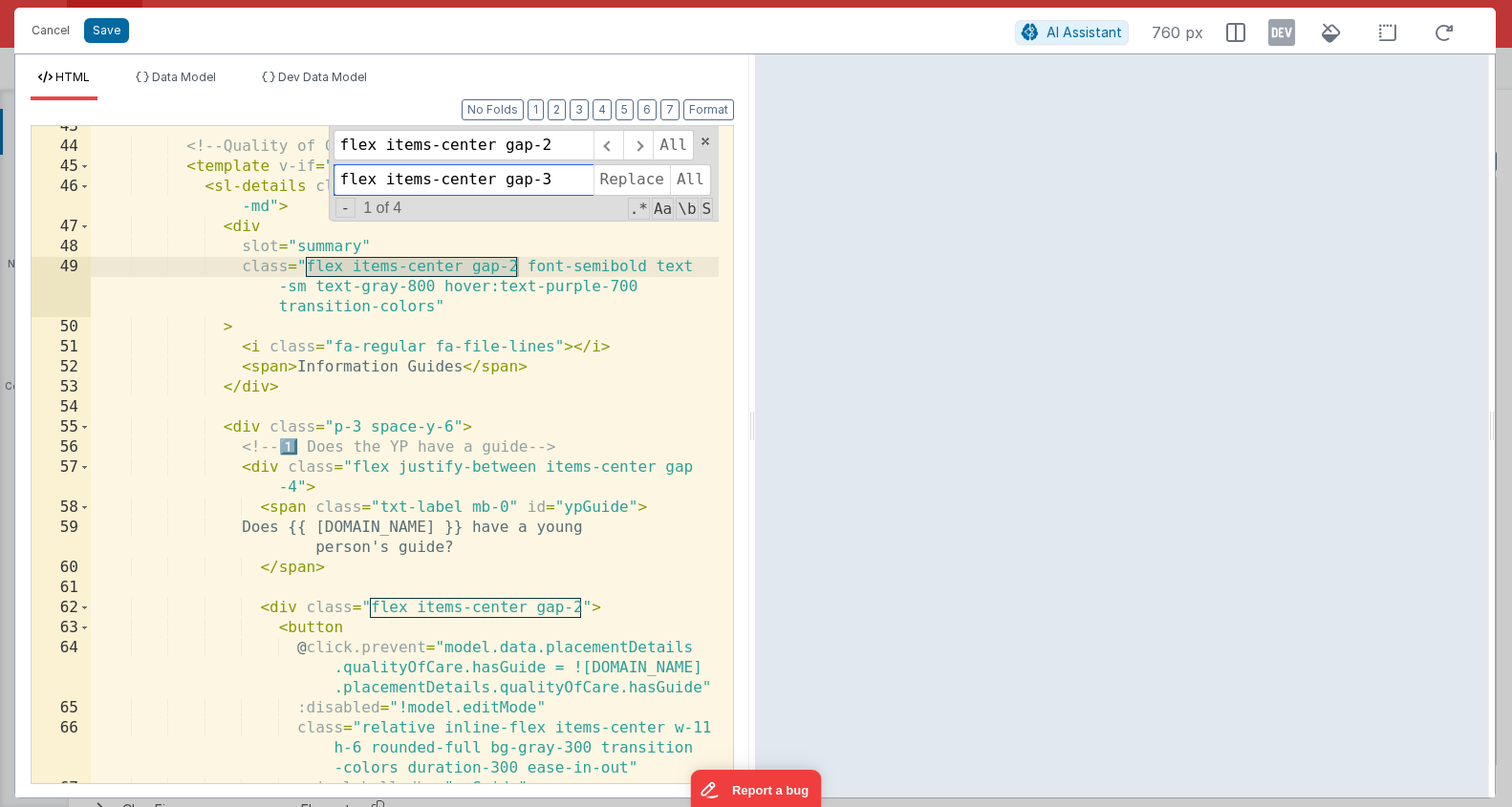
scroll to position [903, 0]
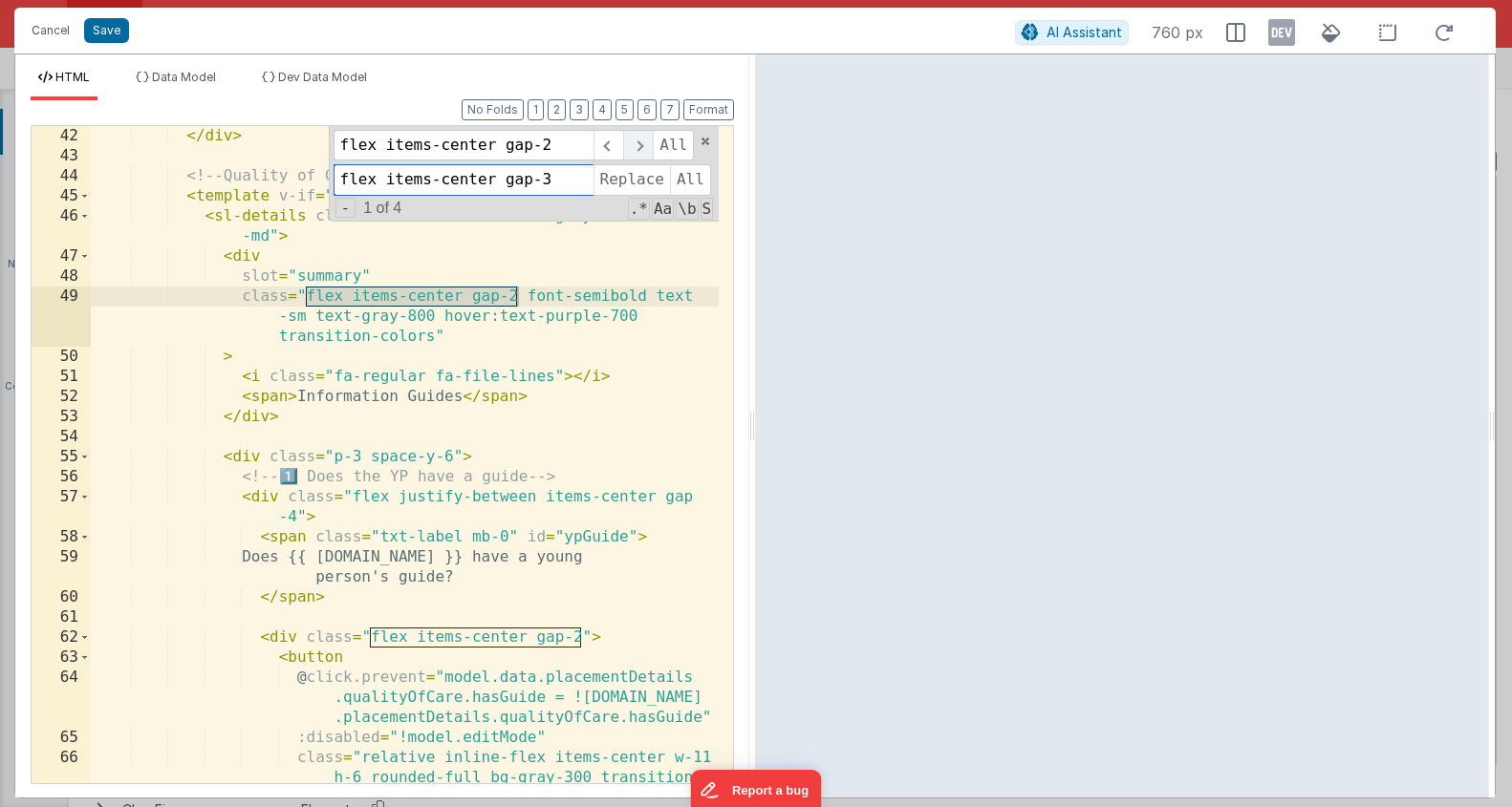
click at [638, 149] on span at bounding box center [637, 145] width 30 height 31
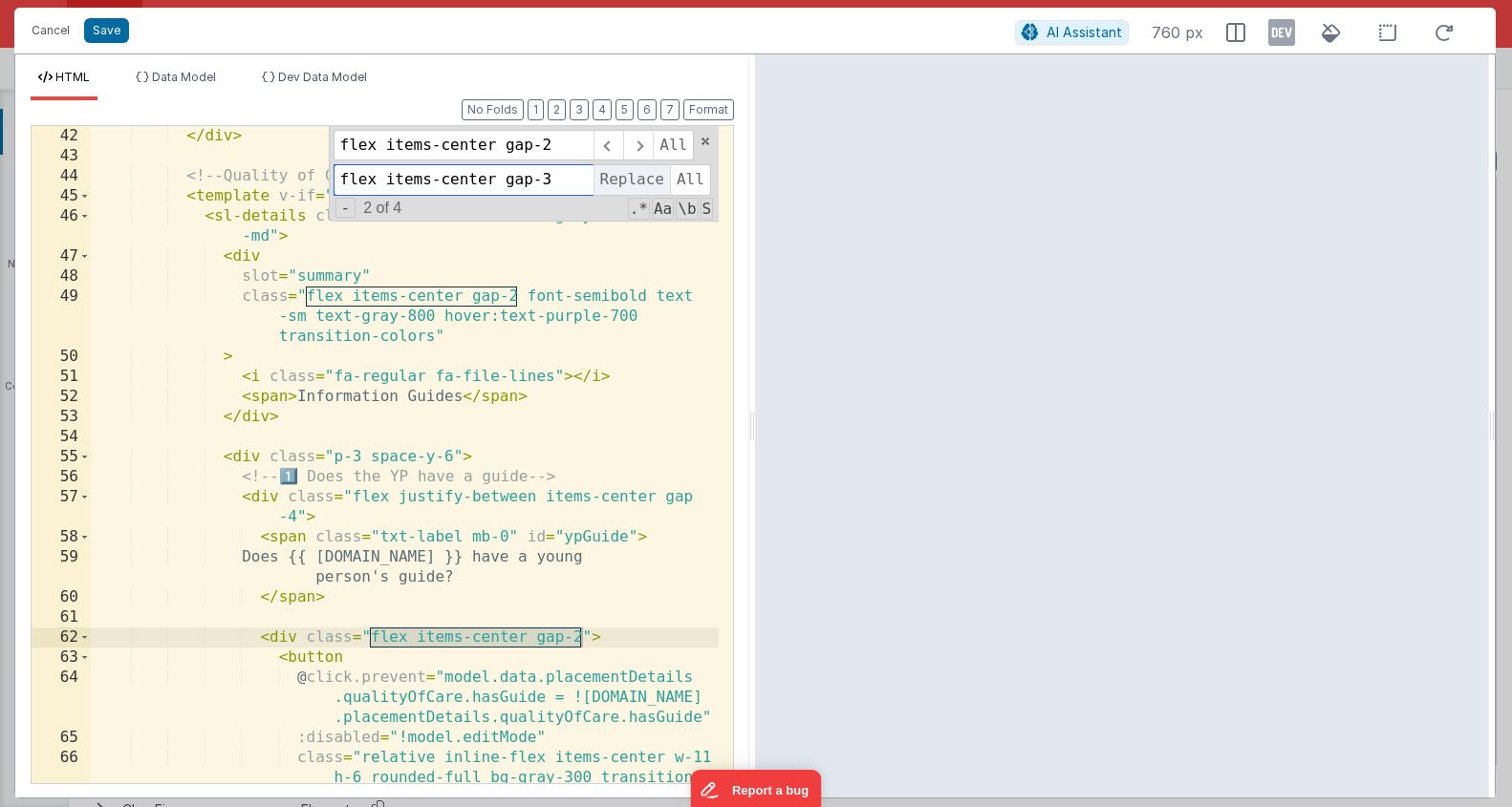
click at [642, 176] on span "Replace" at bounding box center [632, 180] width 77 height 31
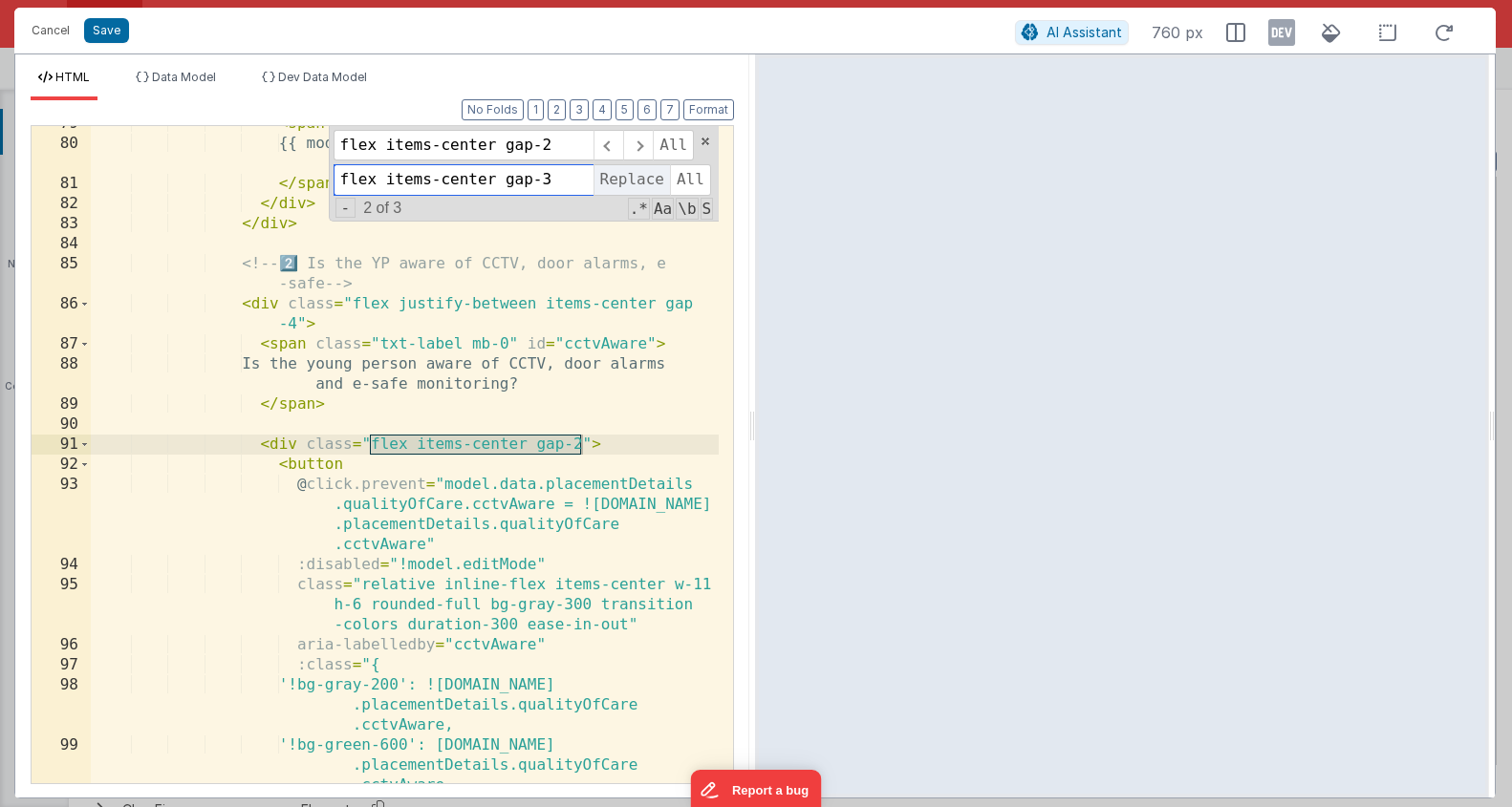
scroll to position [1999, 0]
click at [641, 190] on span "Replace" at bounding box center [632, 180] width 77 height 31
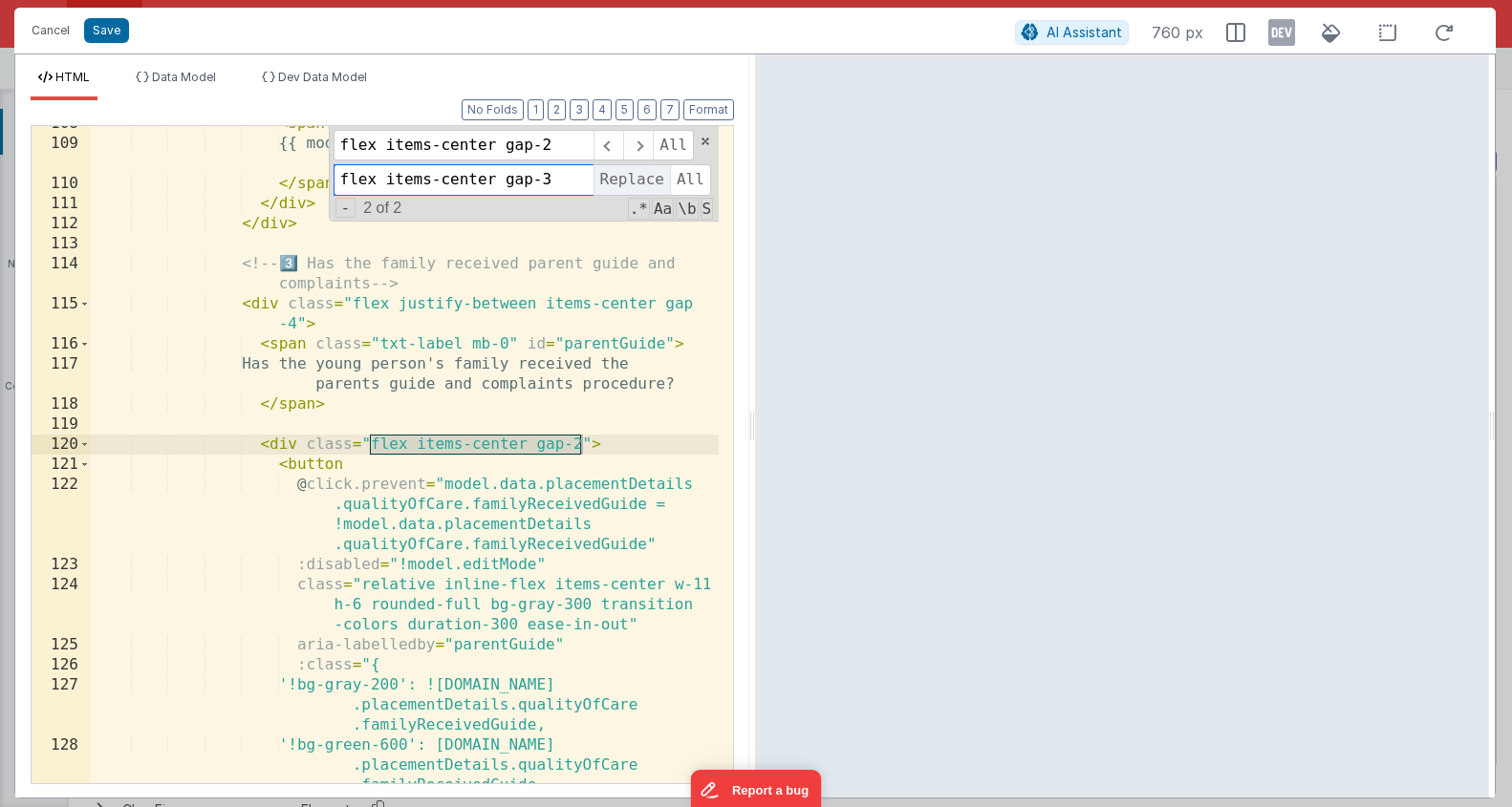
click at [641, 190] on span "Replace" at bounding box center [632, 180] width 77 height 31
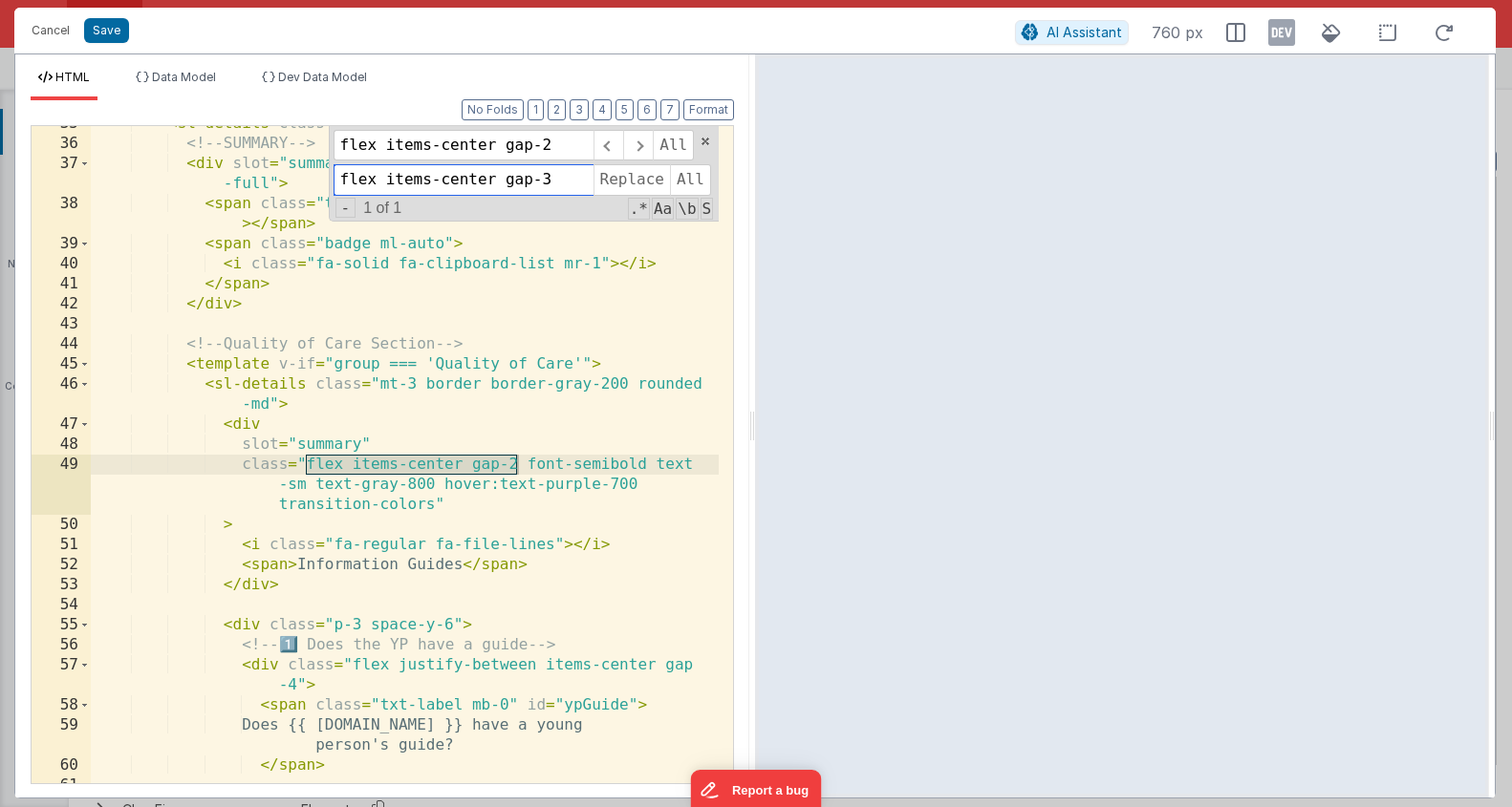
click at [567, 197] on div "flex items-center gap-2 All flex items-center gap-3 Replace All - 1 of 1 .* Aa …" at bounding box center [524, 173] width 391 height 95
click at [566, 152] on input "flex items-center gap-2" at bounding box center [463, 145] width 260 height 31
drag, startPoint x: 564, startPoint y: 183, endPoint x: 555, endPoint y: 182, distance: 9.1
click at [555, 182] on input "flex items-center gap-3" at bounding box center [463, 180] width 260 height 31
click at [554, 147] on input "flex items-center gap-2" at bounding box center [463, 145] width 260 height 31
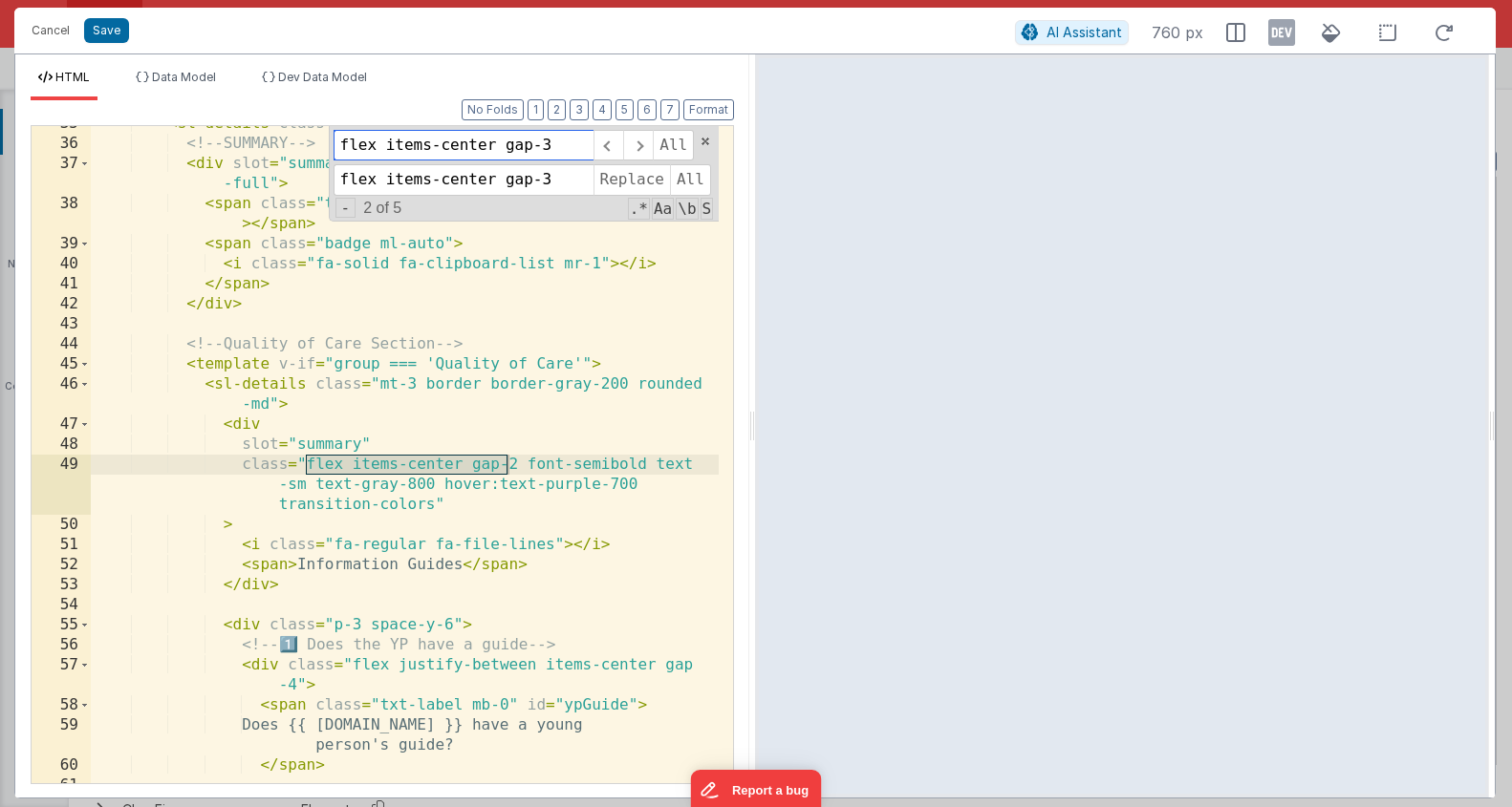
scroll to position [768, 0]
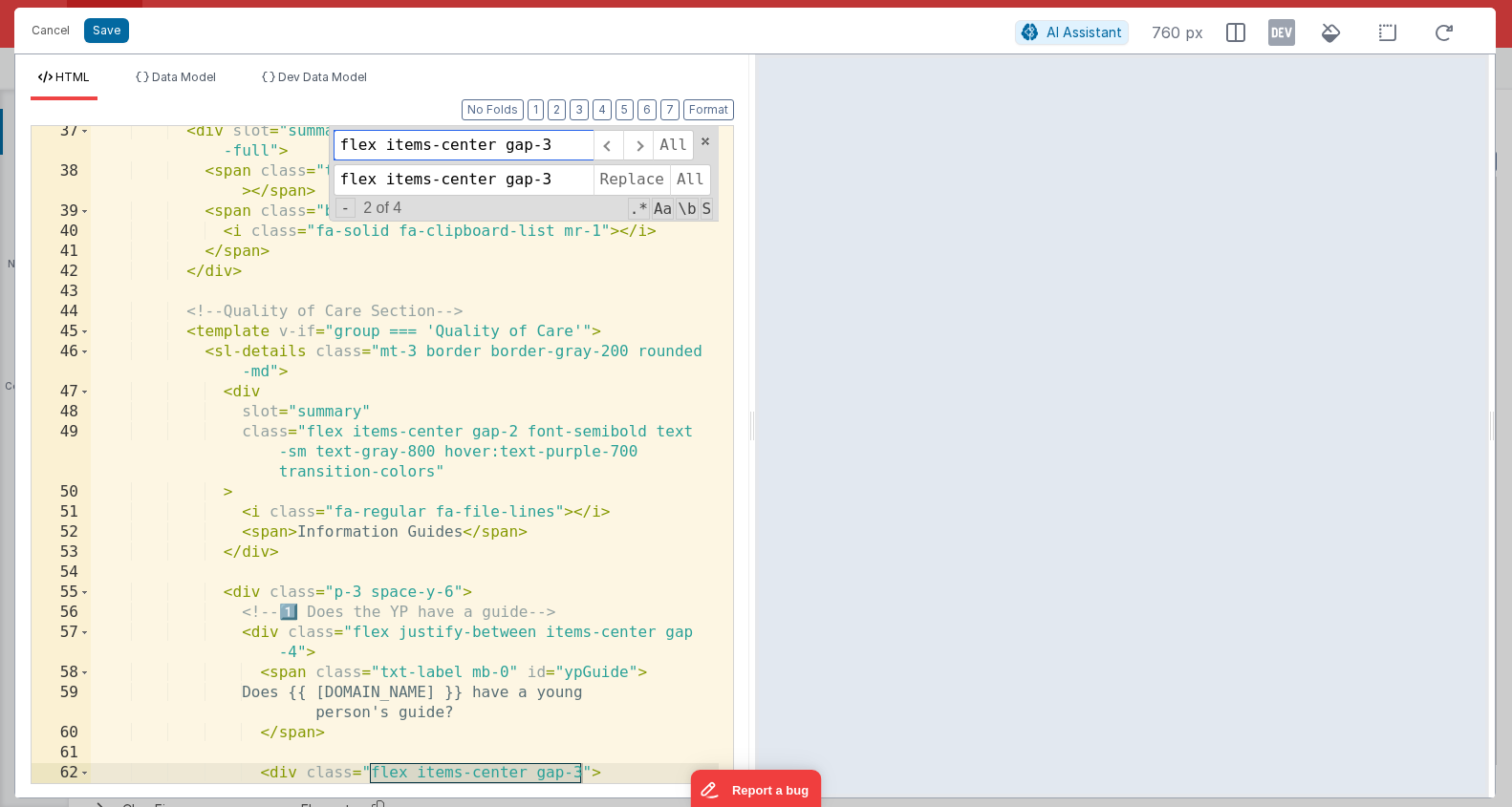
type input "flex items-center gap-3"
click at [589, 161] on div "flex items-center gap-3 All flex items-center gap-3 Replace All - 2 of 4 .* Aa …" at bounding box center [524, 173] width 391 height 95
click at [589, 173] on input "flex items-center gap-3" at bounding box center [463, 180] width 260 height 31
type input "flex items-center gap-4"
click at [682, 178] on span "All" at bounding box center [690, 180] width 41 height 31
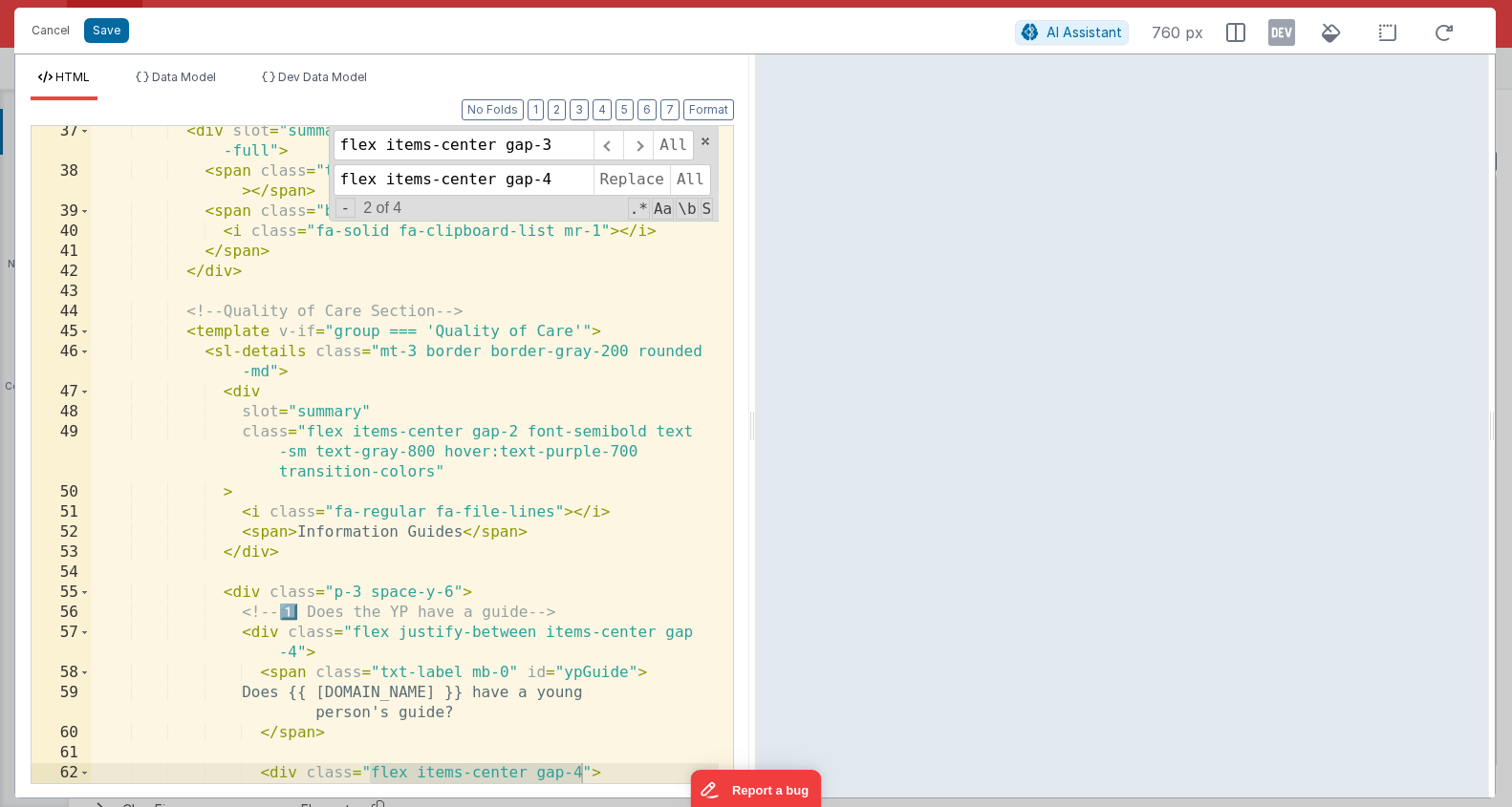
scroll to position [810, 0]
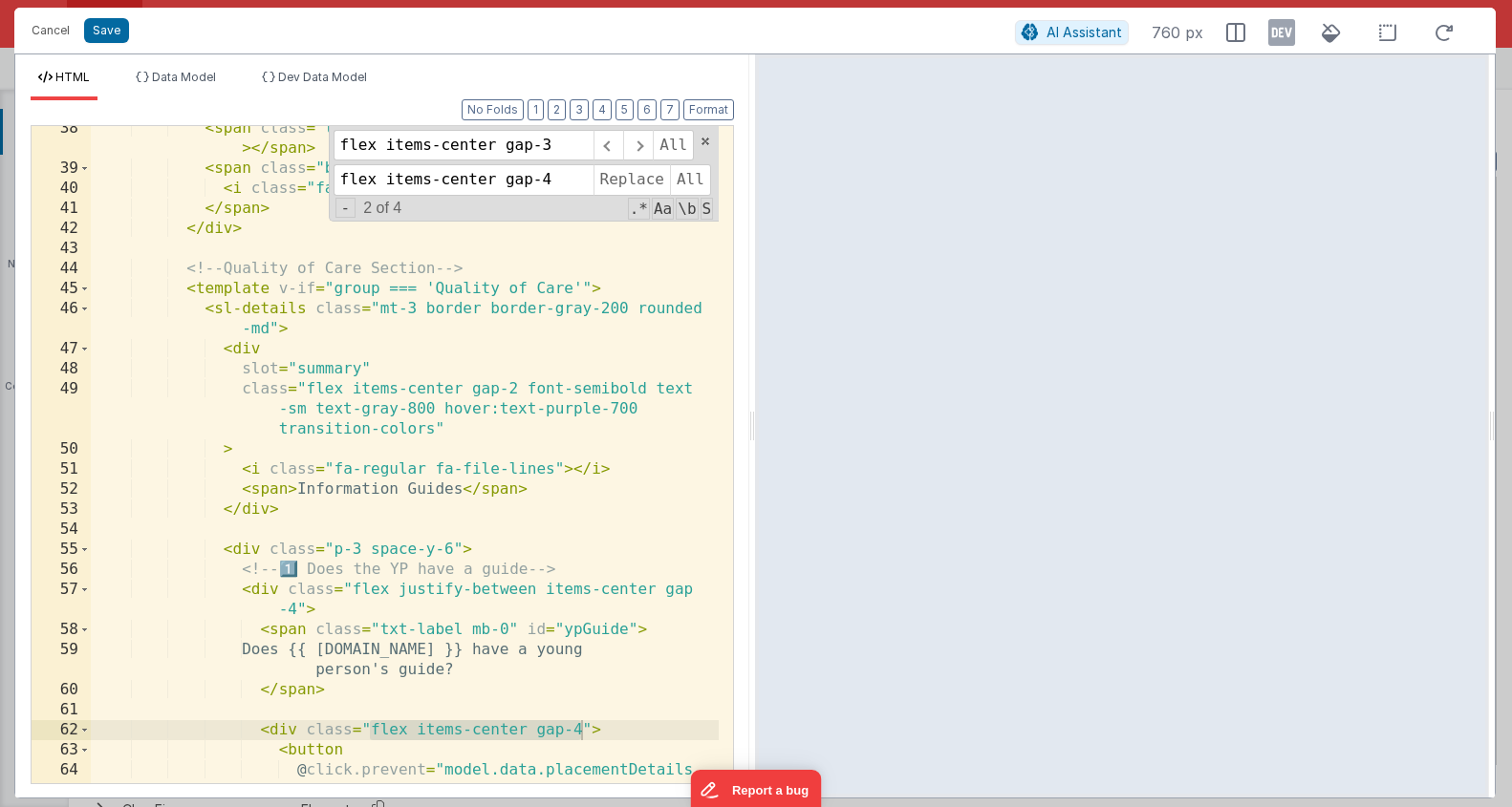
click at [445, 634] on div "< span class = "txt-info !text-base m-0" v-text = "group" > </ span > < span cl…" at bounding box center [404, 497] width 628 height 758
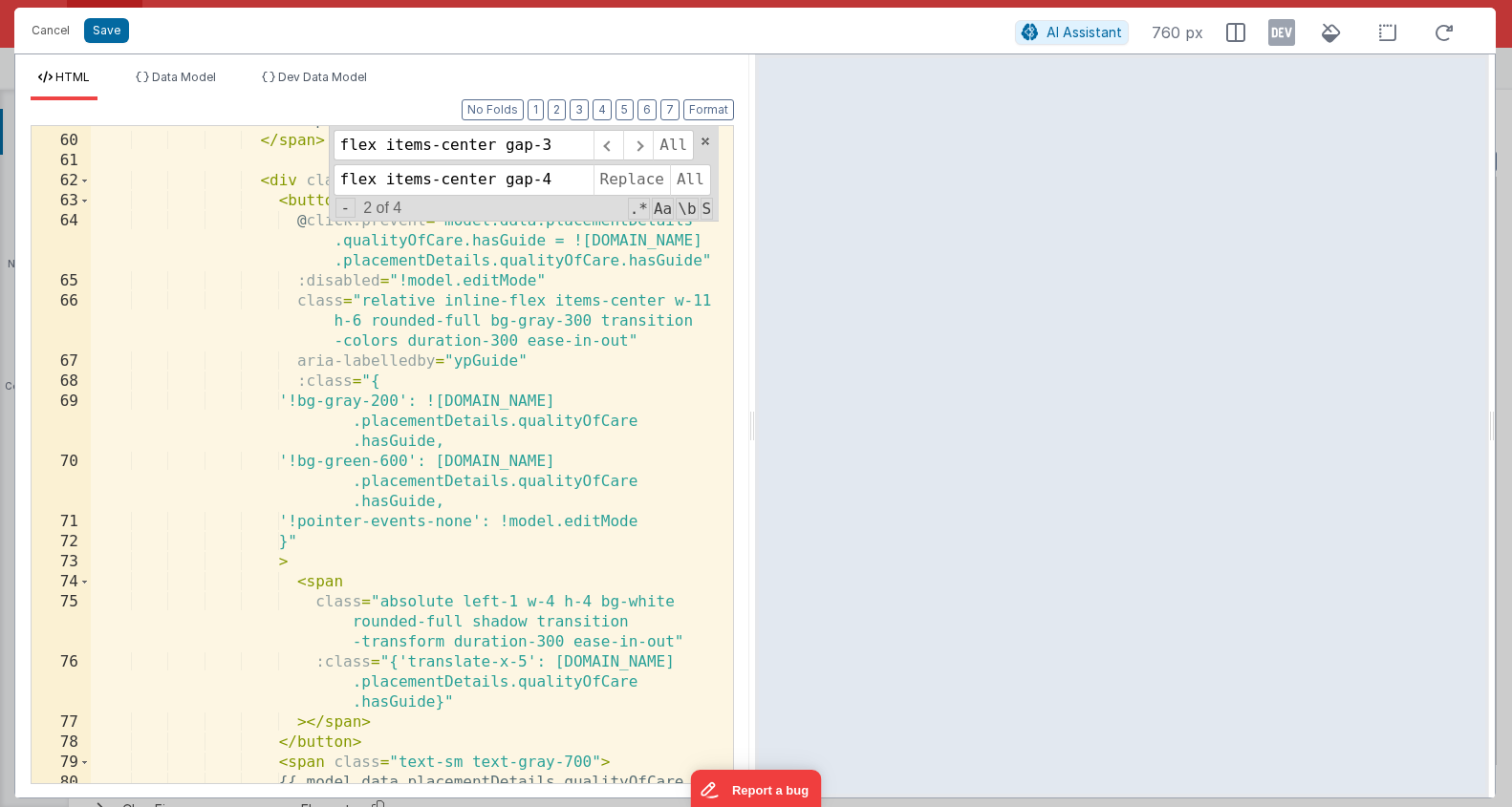
scroll to position [3798, 0]
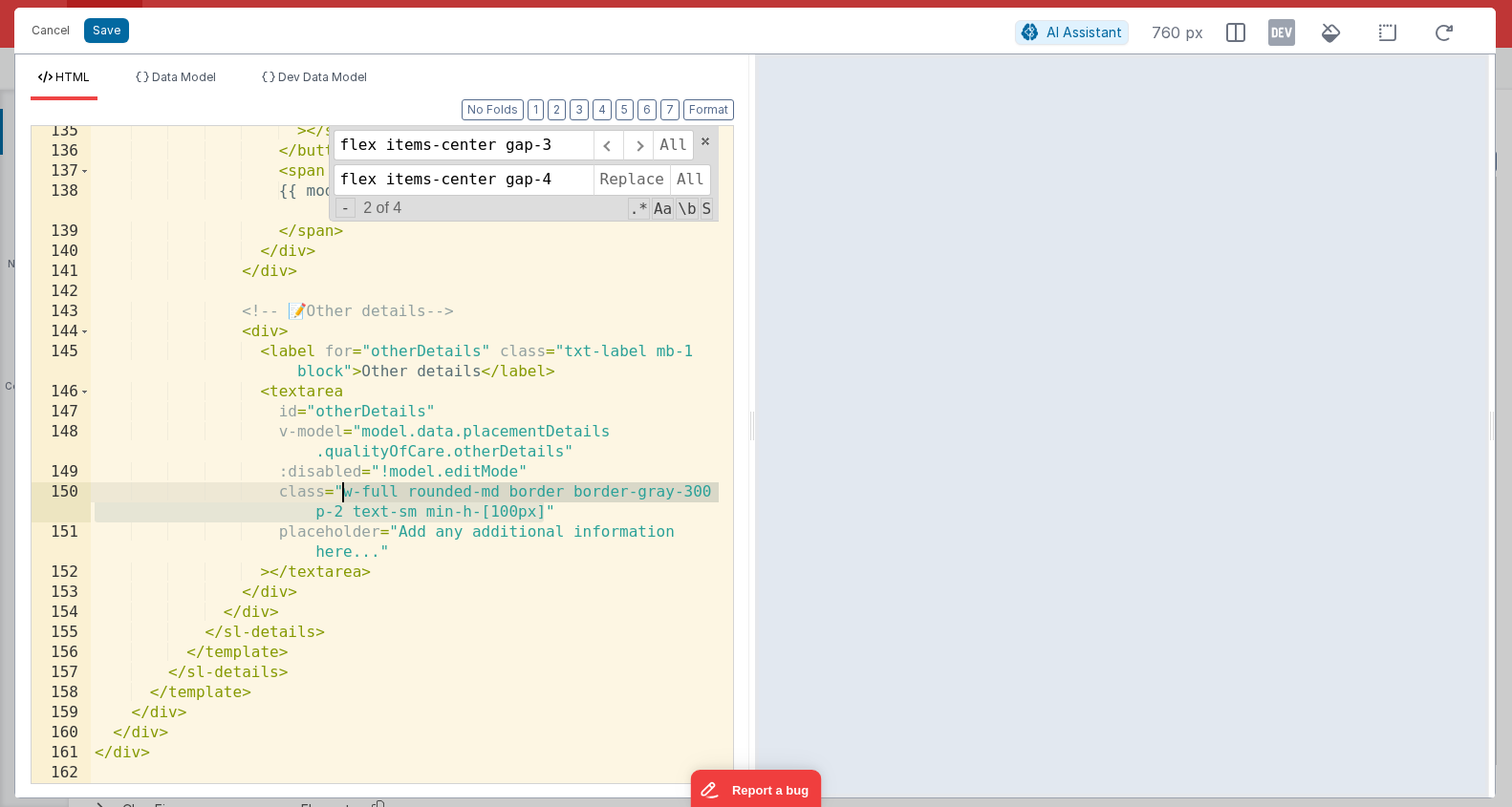
drag, startPoint x: 541, startPoint y: 518, endPoint x: 342, endPoint y: 490, distance: 201.0
click at [341, 490] on div "> </ span > </ button > < span class = "text-sm text-gray-700" > {{ model.data.…" at bounding box center [404, 470] width 628 height 697
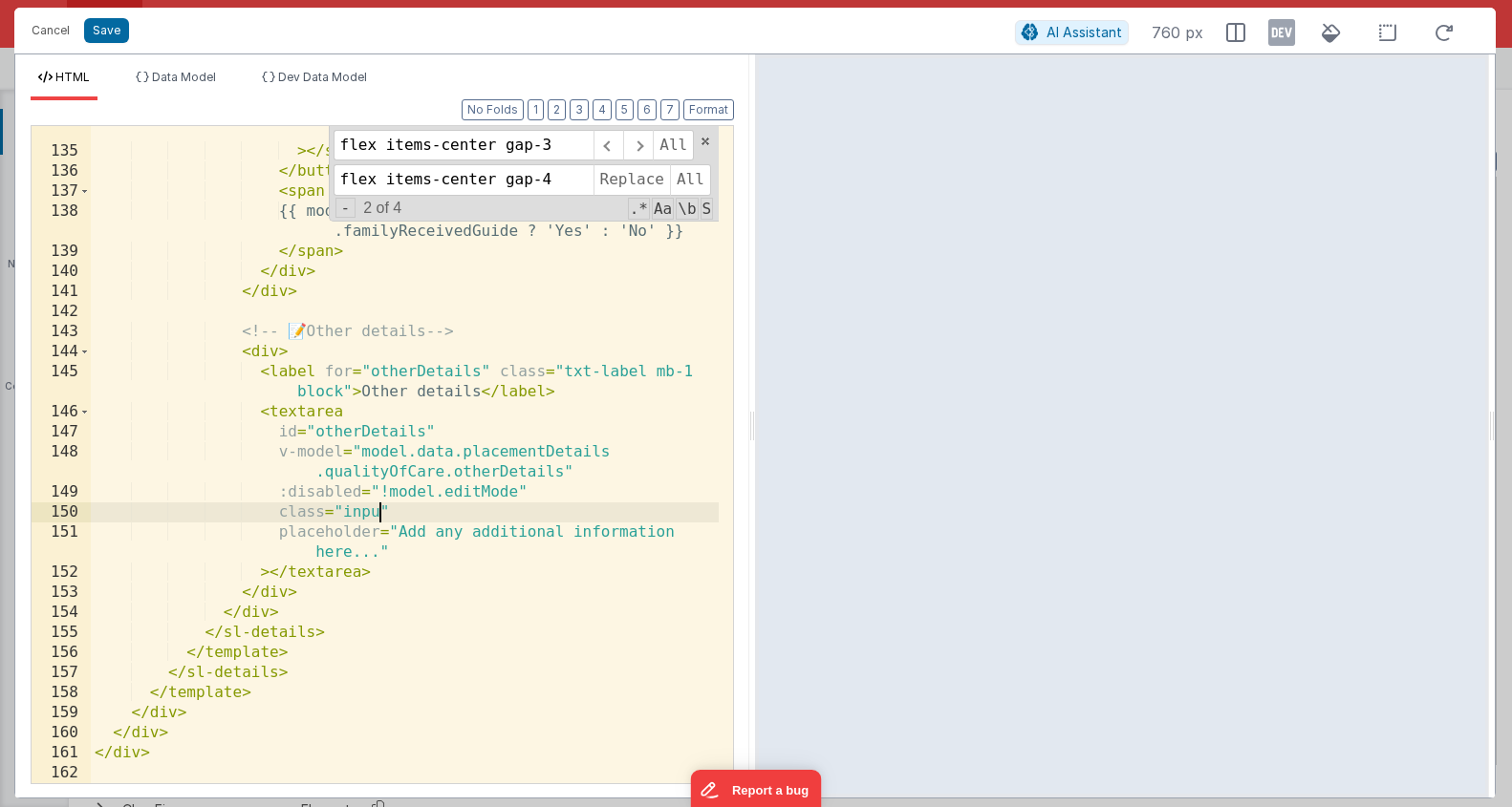
scroll to position [3778, 0]
click at [387, 665] on div ":class = "{'translate-x-5': model.data .placementDetails.qualityOfCare .familyR…" at bounding box center [404, 451] width 628 height 738
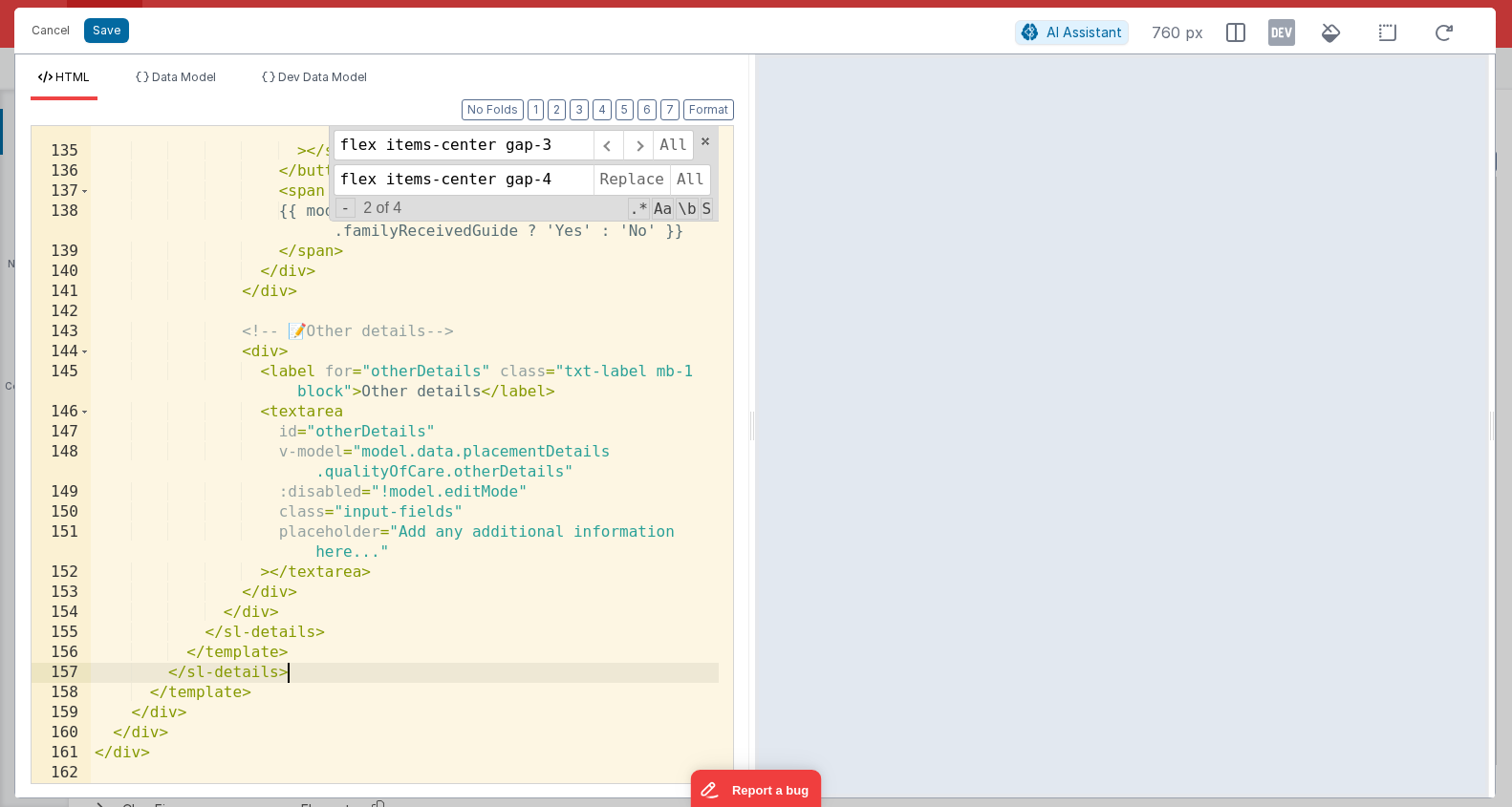
click at [499, 473] on div ":class = "{'translate-x-5': model.data .placementDetails.qualityOfCare .familyR…" at bounding box center [404, 451] width 628 height 738
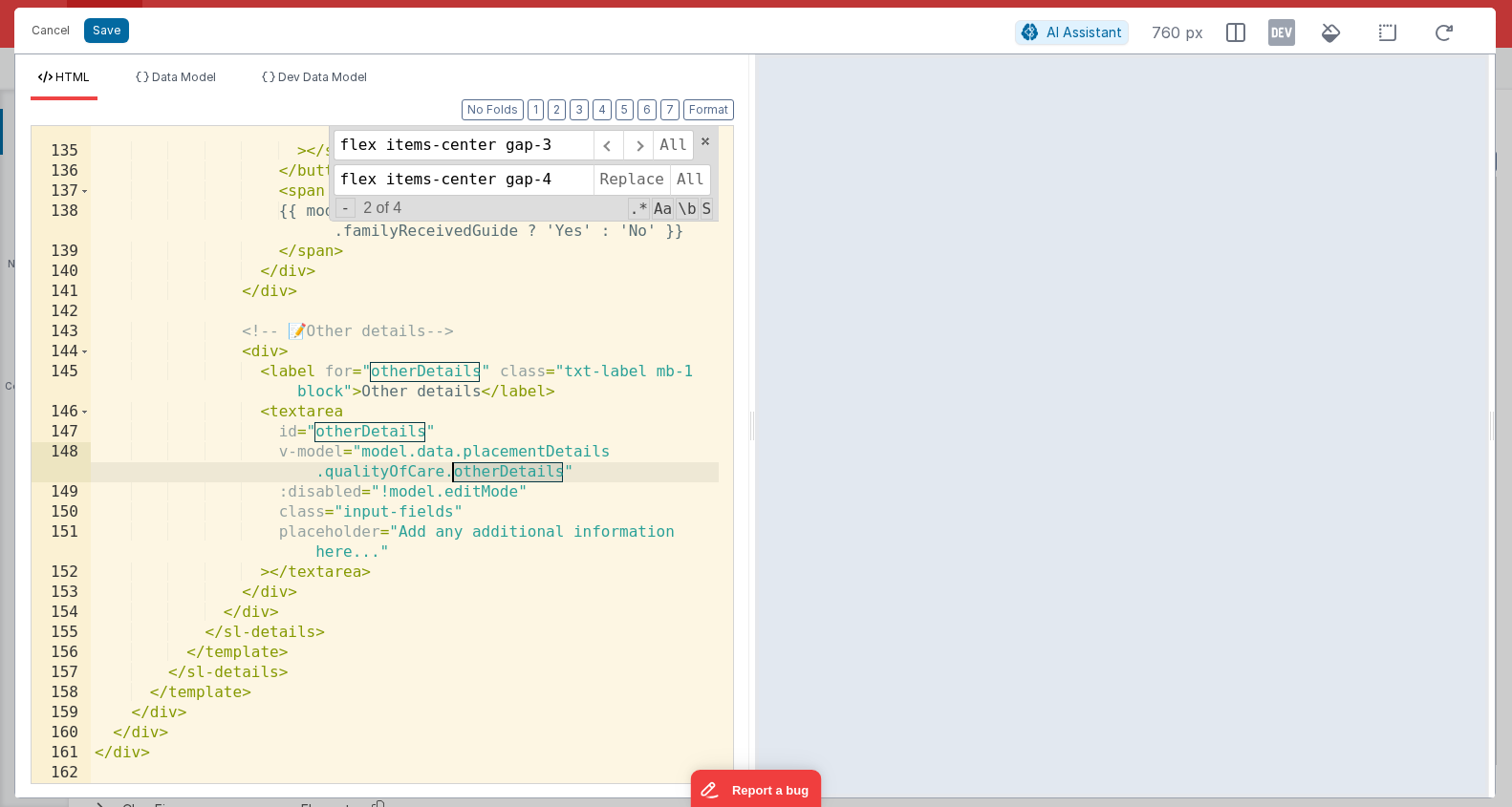
click at [499, 473] on div ":class = "{'translate-x-5': model.data .placementDetails.qualityOfCare .familyR…" at bounding box center [404, 451] width 628 height 738
click at [455, 670] on div ":class = "{'translate-x-5': model.data .placementDetails.qualityOfCare .familyR…" at bounding box center [404, 451] width 628 height 738
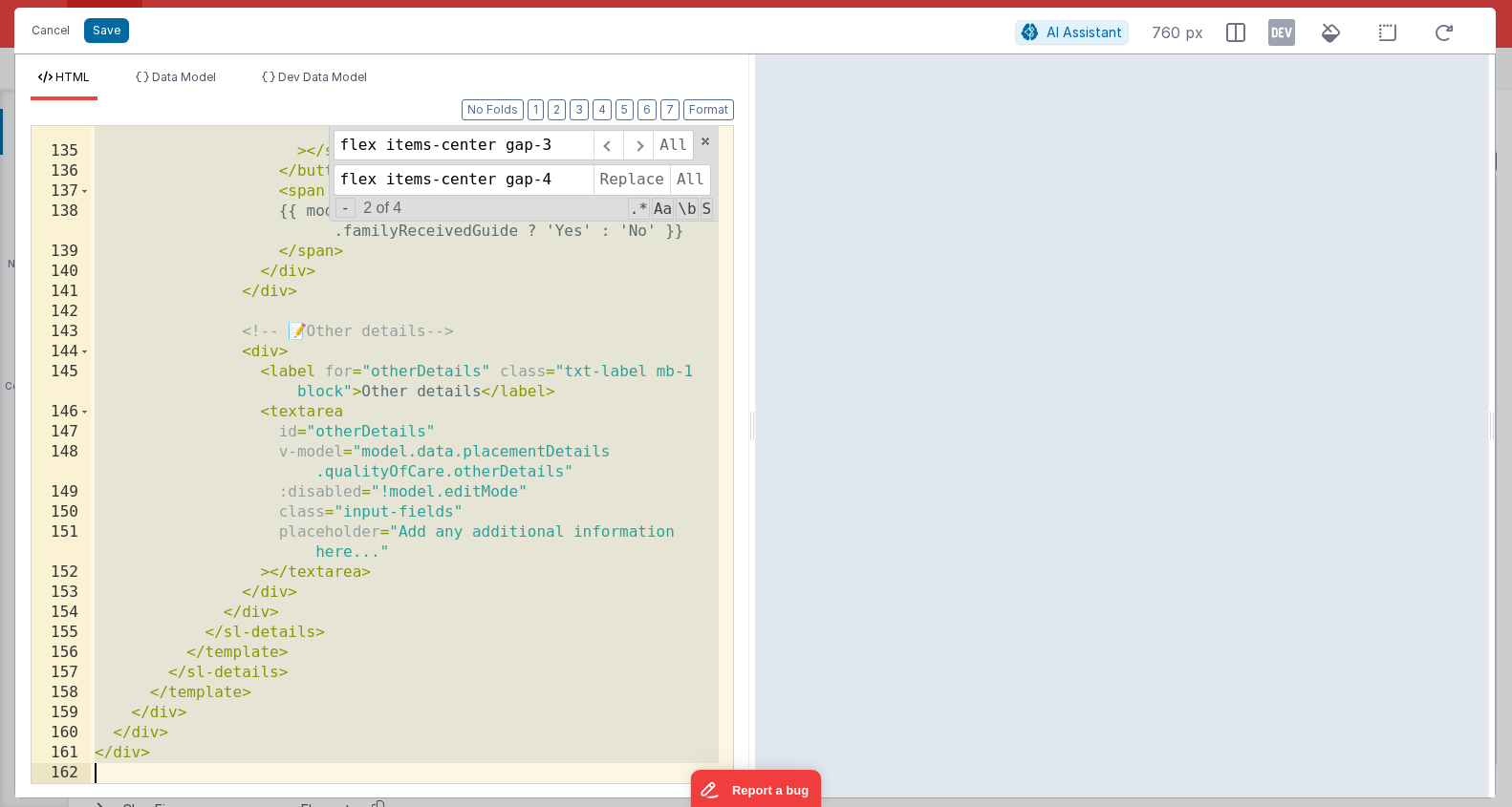
scroll to position [7088, 0]
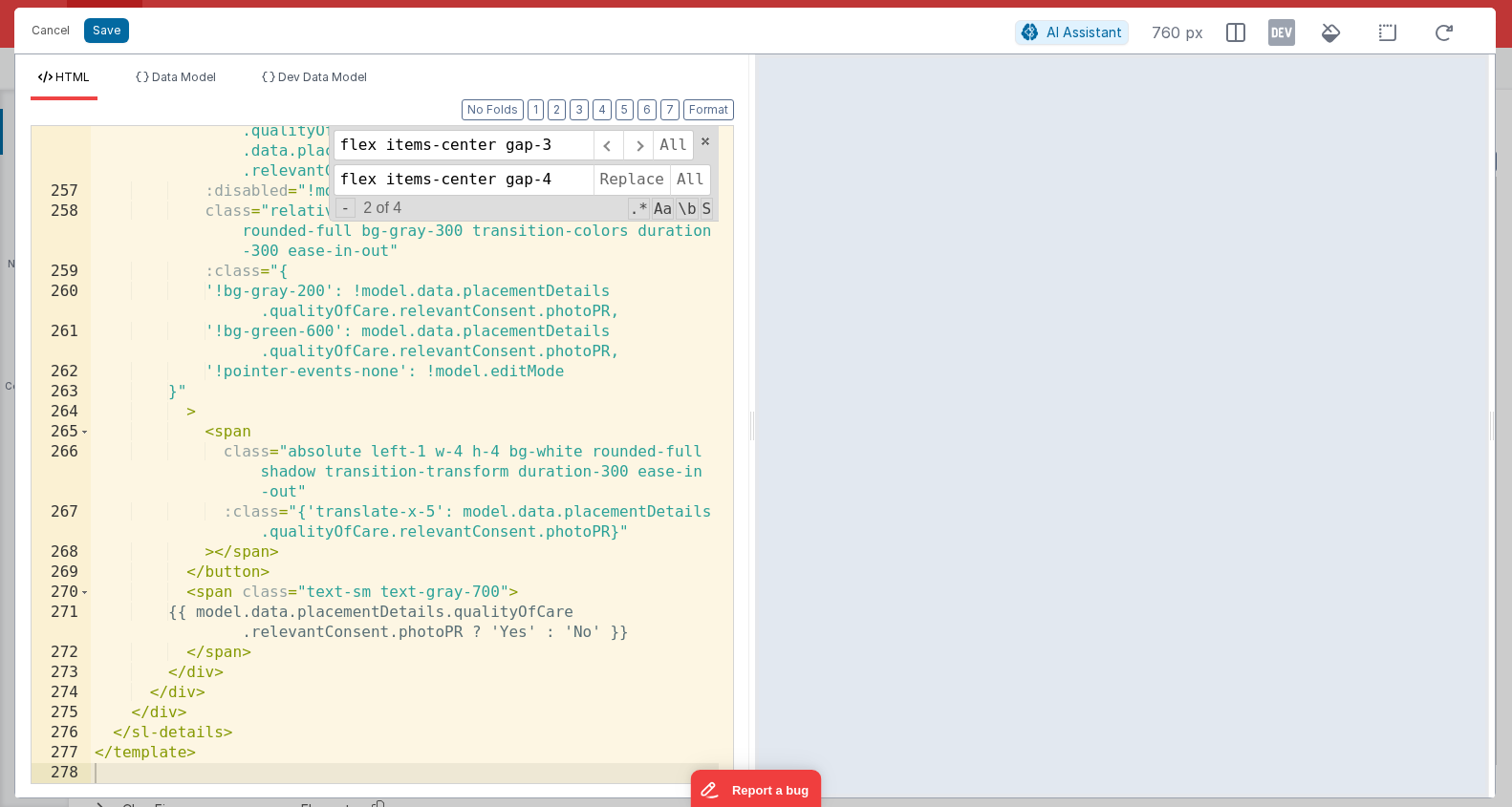
click at [467, 533] on div "@ click.prevent = "model.data.placementDetails .qualityOfCare.relevantConsent.p…" at bounding box center [404, 479] width 628 height 758
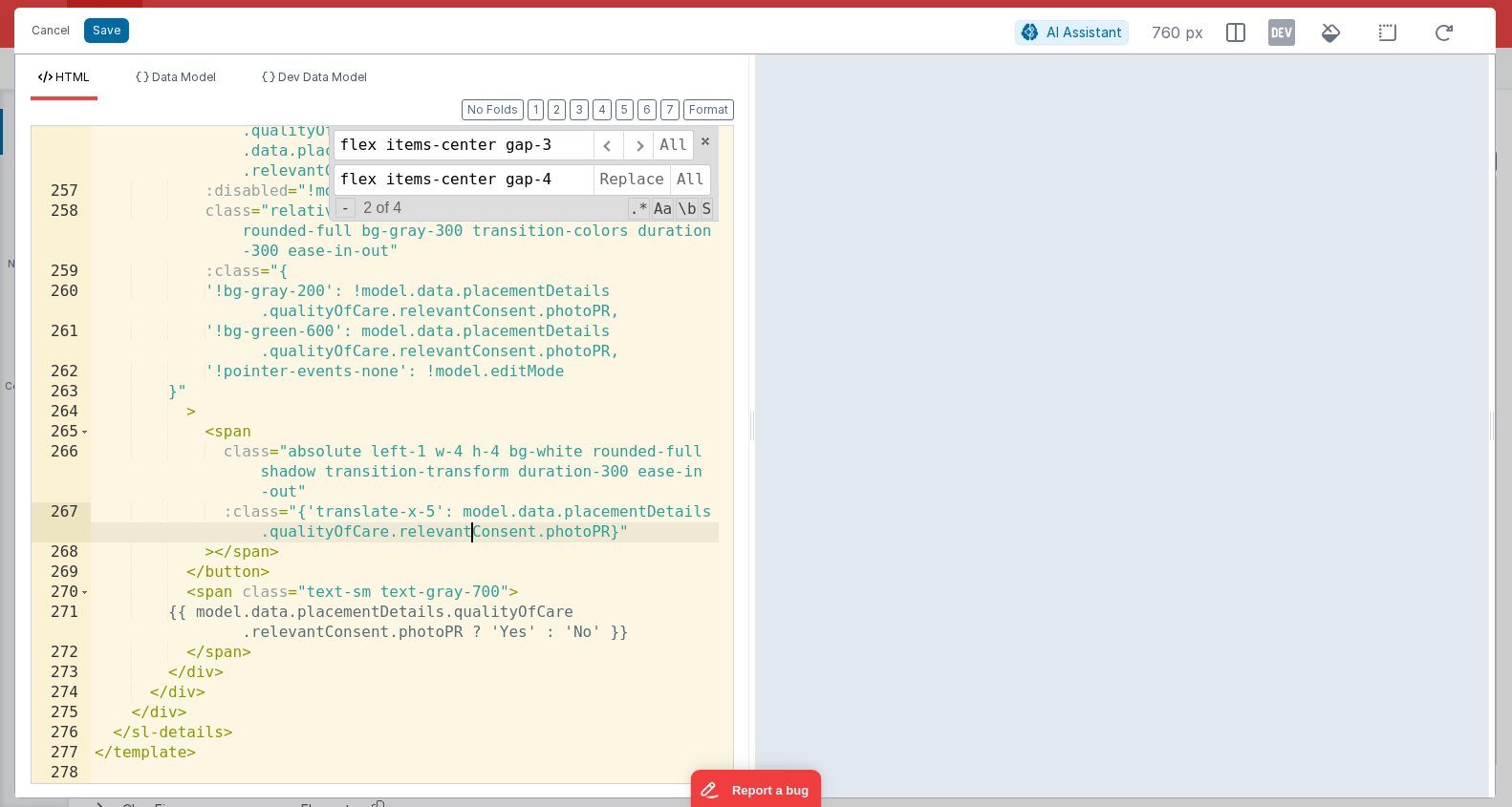
click at [467, 533] on div "@ click.prevent = "model.data.placementDetails .qualityOfCare.relevantConsent.p…" at bounding box center [404, 479] width 628 height 758
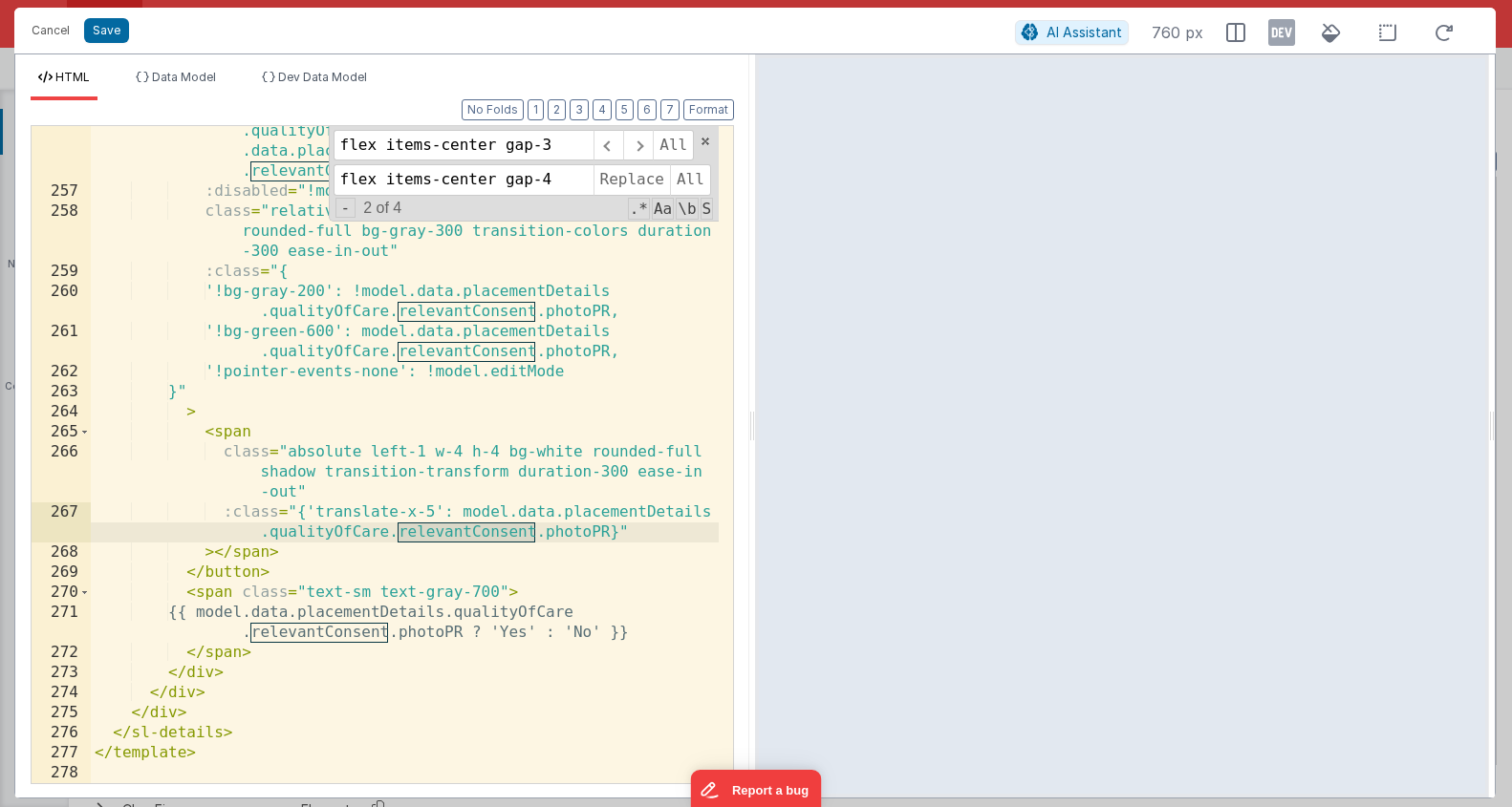
click at [453, 532] on div "@ click.prevent = "model.data.placementDetails .qualityOfCare.relevantConsent.p…" at bounding box center [404, 479] width 628 height 758
click at [202, 69] on div "HTML Data Model Dev Data Model Format 7 6 5 4 3 2 1 No Folds 256 257 258 259 26…" at bounding box center [383, 427] width 734 height 744
click at [215, 80] on span "Data Model" at bounding box center [184, 77] width 64 height 14
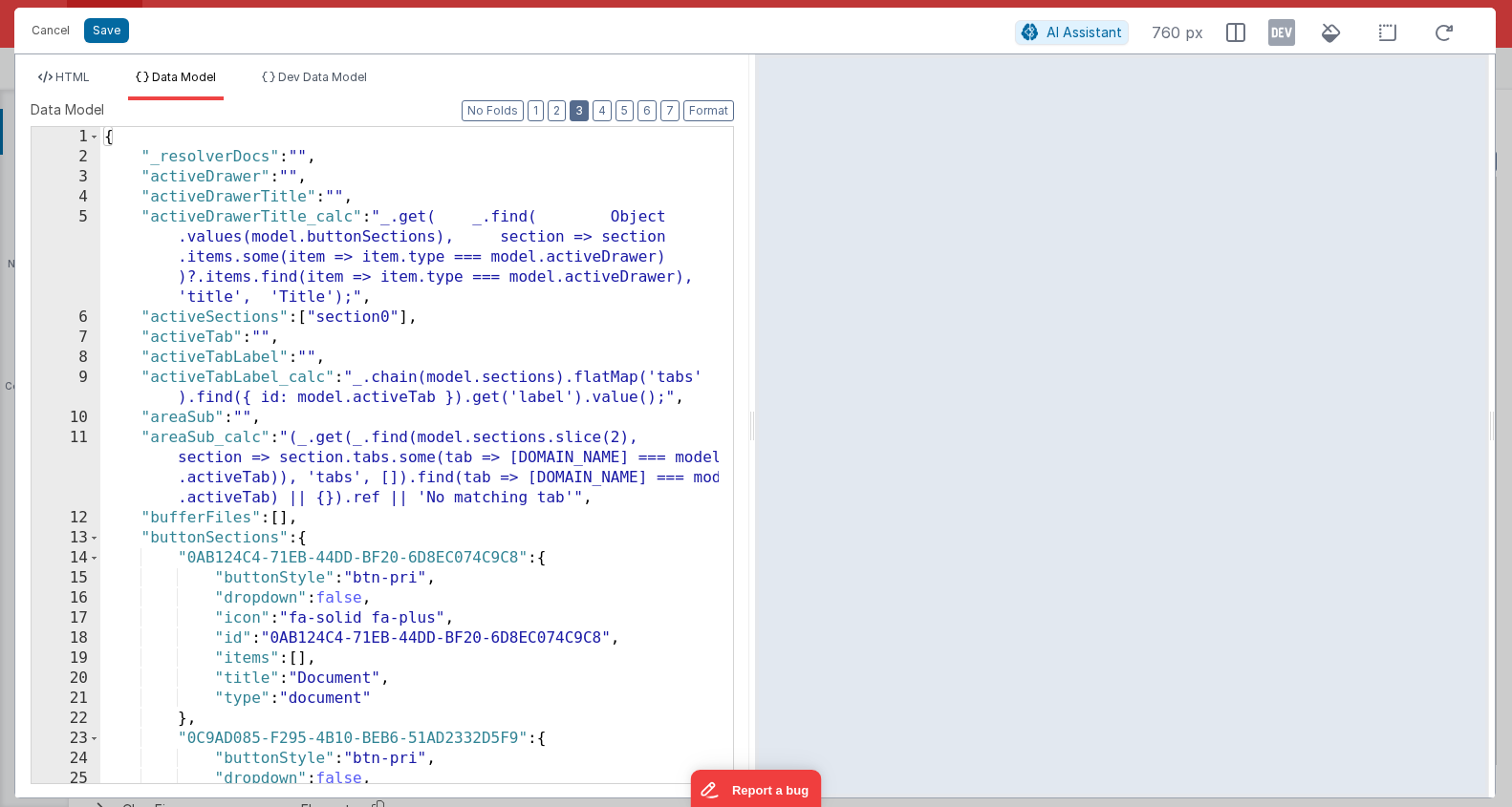
click at [579, 111] on button "3" at bounding box center [580, 110] width 19 height 21
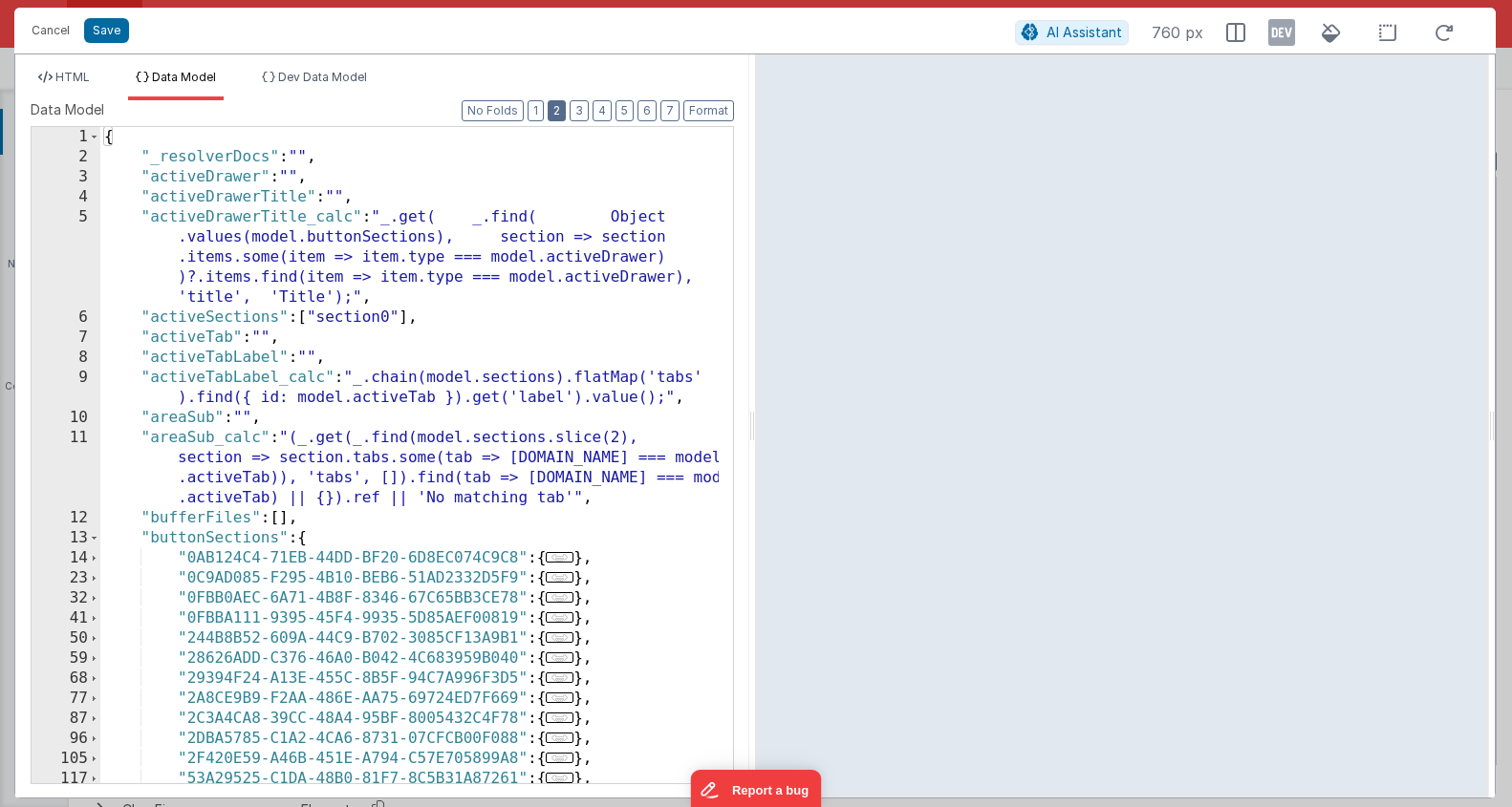
click at [564, 109] on button "2" at bounding box center [557, 110] width 18 height 21
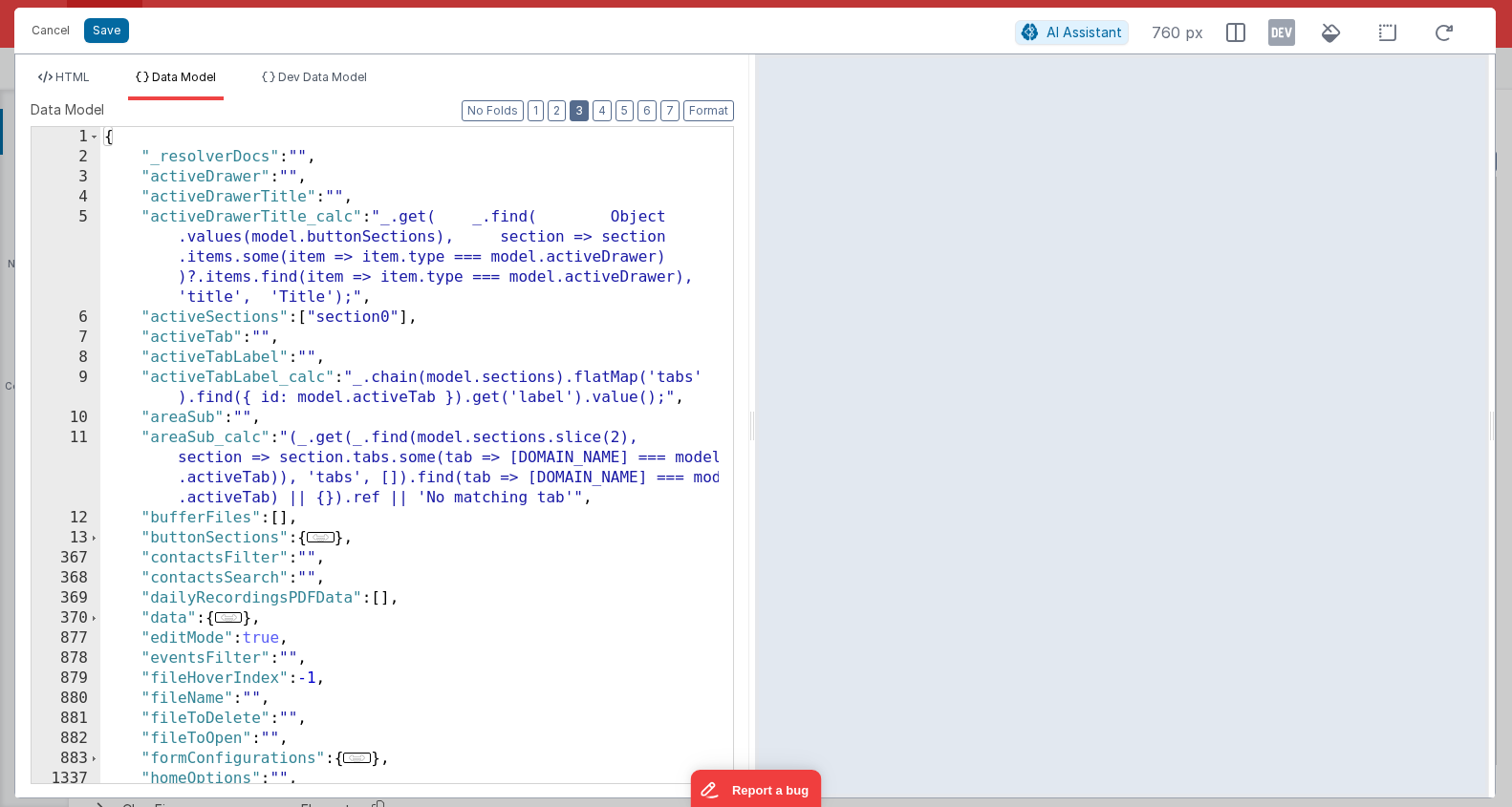
click at [581, 117] on button "3" at bounding box center [580, 110] width 19 height 21
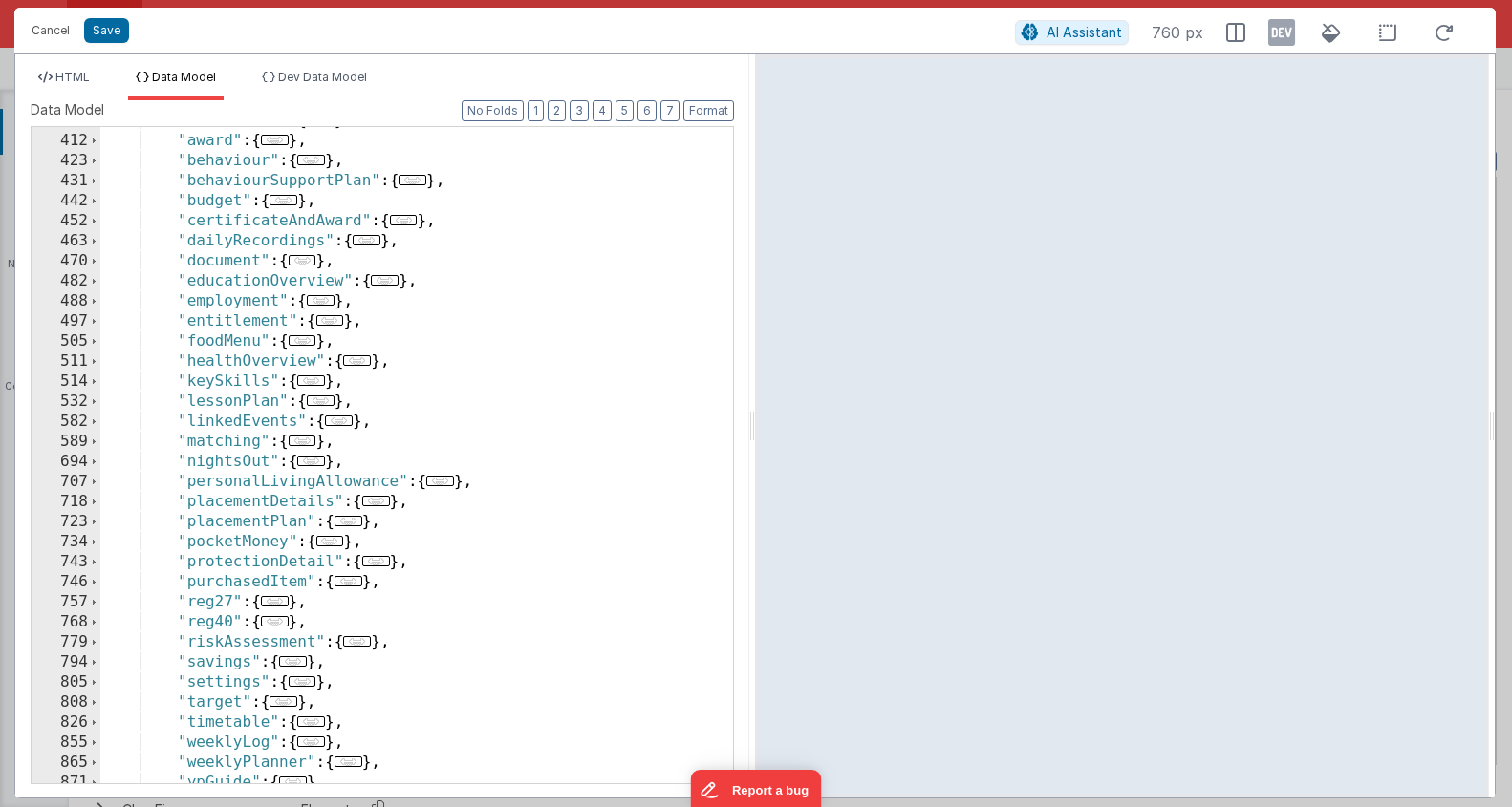
scroll to position [1301, 0]
click at [375, 561] on span "..." at bounding box center [376, 561] width 28 height 11
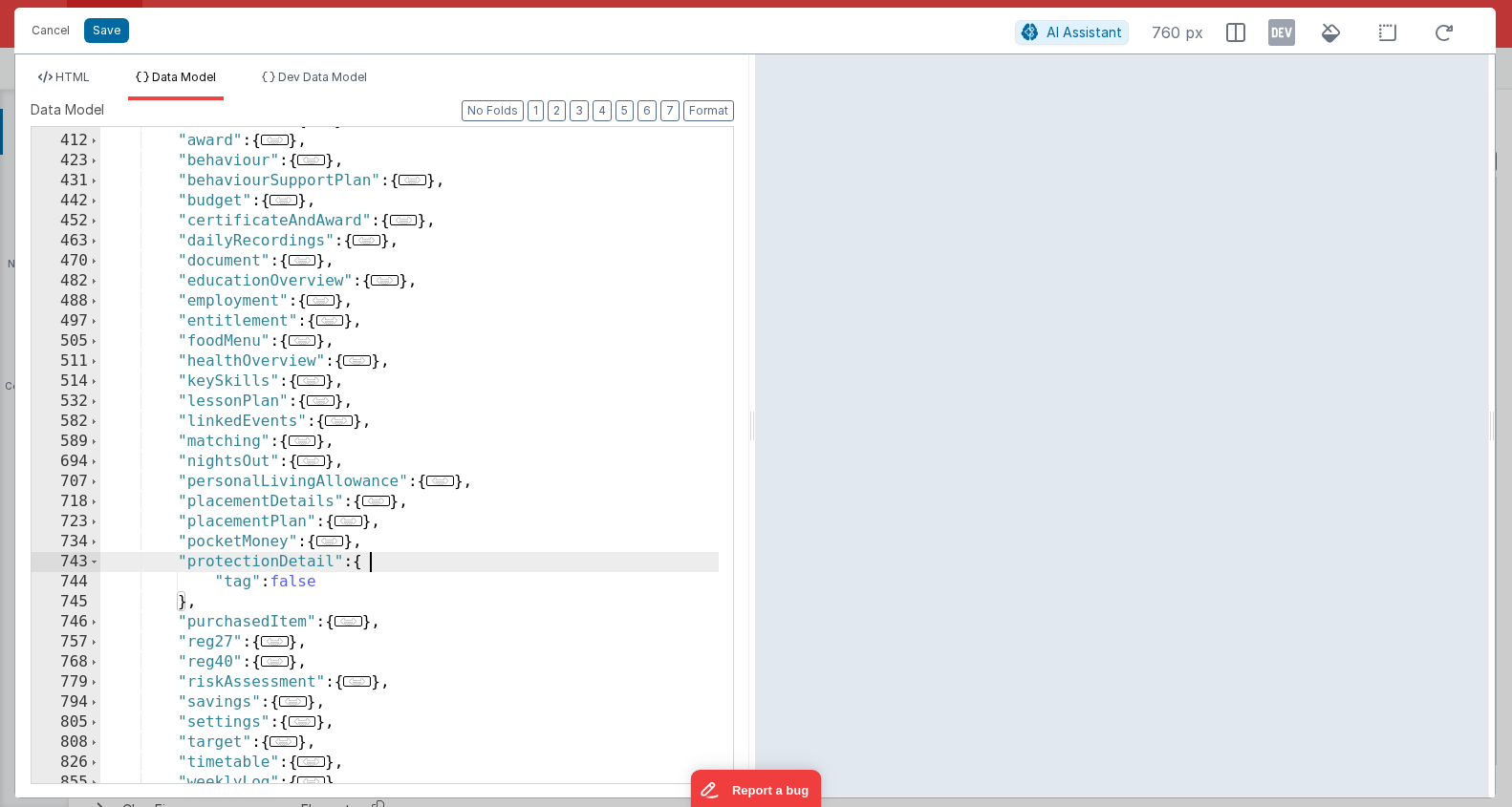
scroll to position [1307, 0]
click at [380, 495] on span "..." at bounding box center [376, 495] width 28 height 11
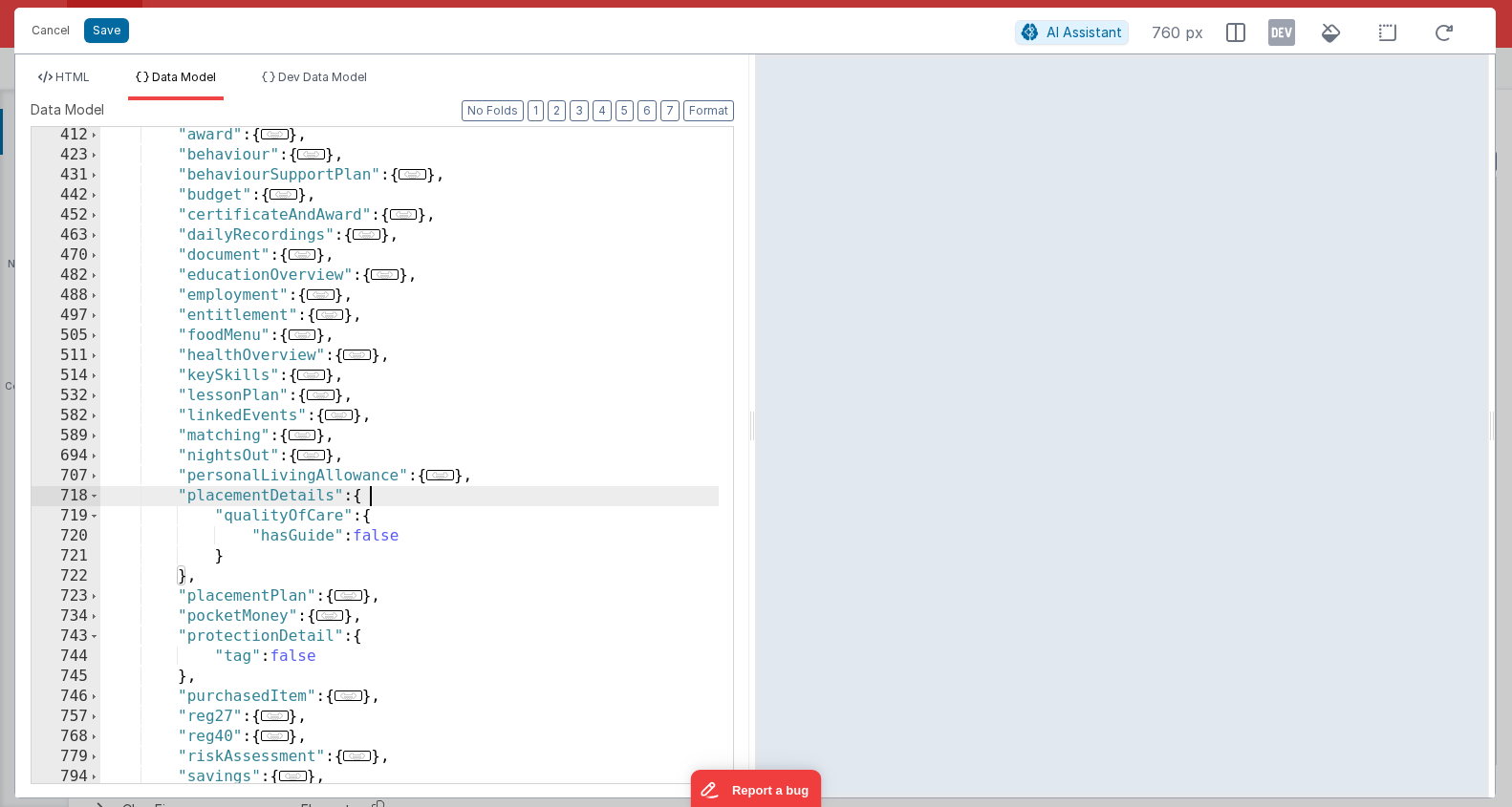
click at [396, 518] on div ""award" : { ... } , "behaviour" : { ... } , "behaviourSupportPlan" : { ... } , …" at bounding box center [409, 473] width 619 height 697
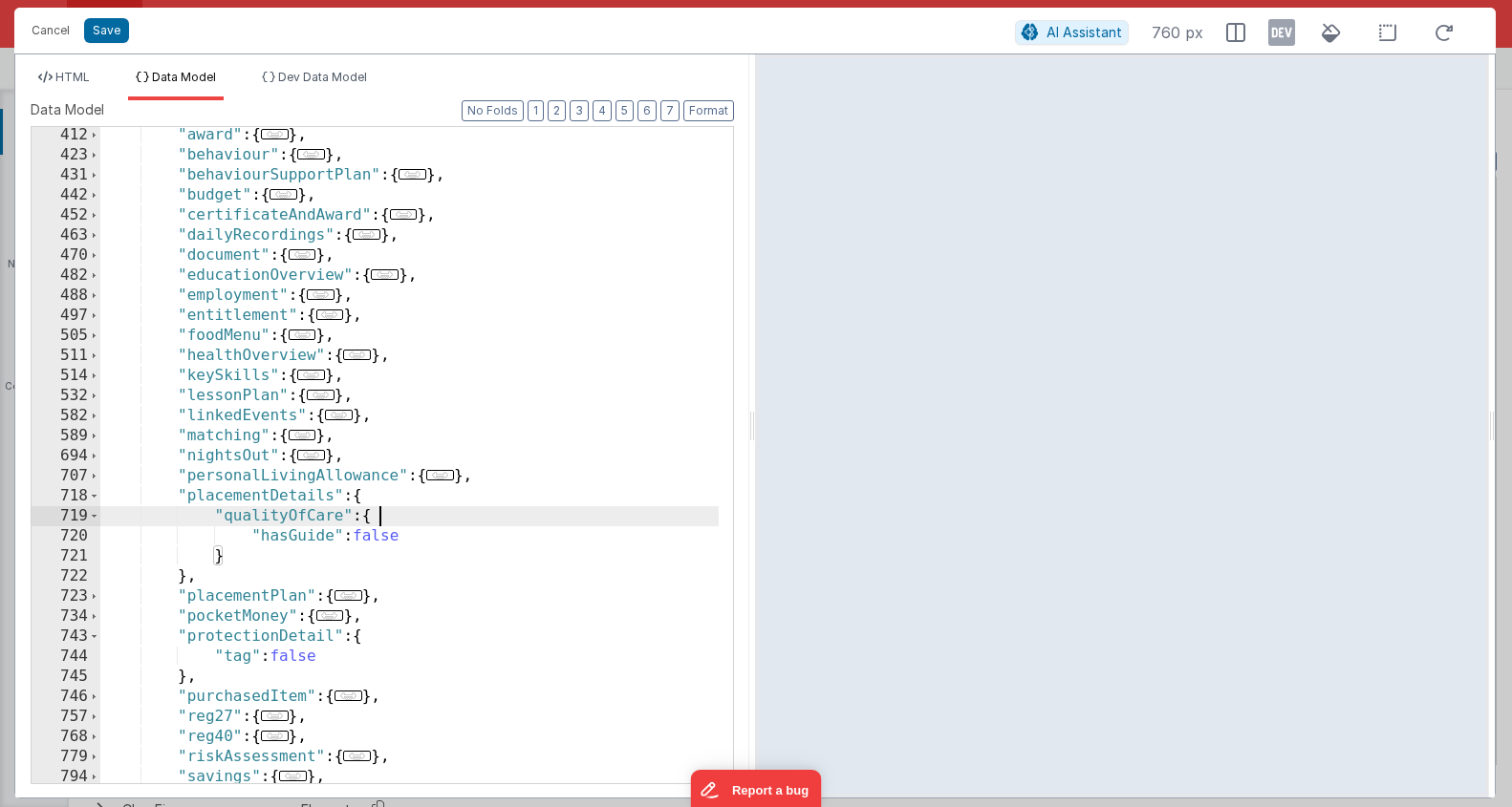
click at [428, 537] on div ""award" : { ... } , "behaviour" : { ... } , "behaviourSupportPlan" : { ... } , …" at bounding box center [409, 473] width 619 height 697
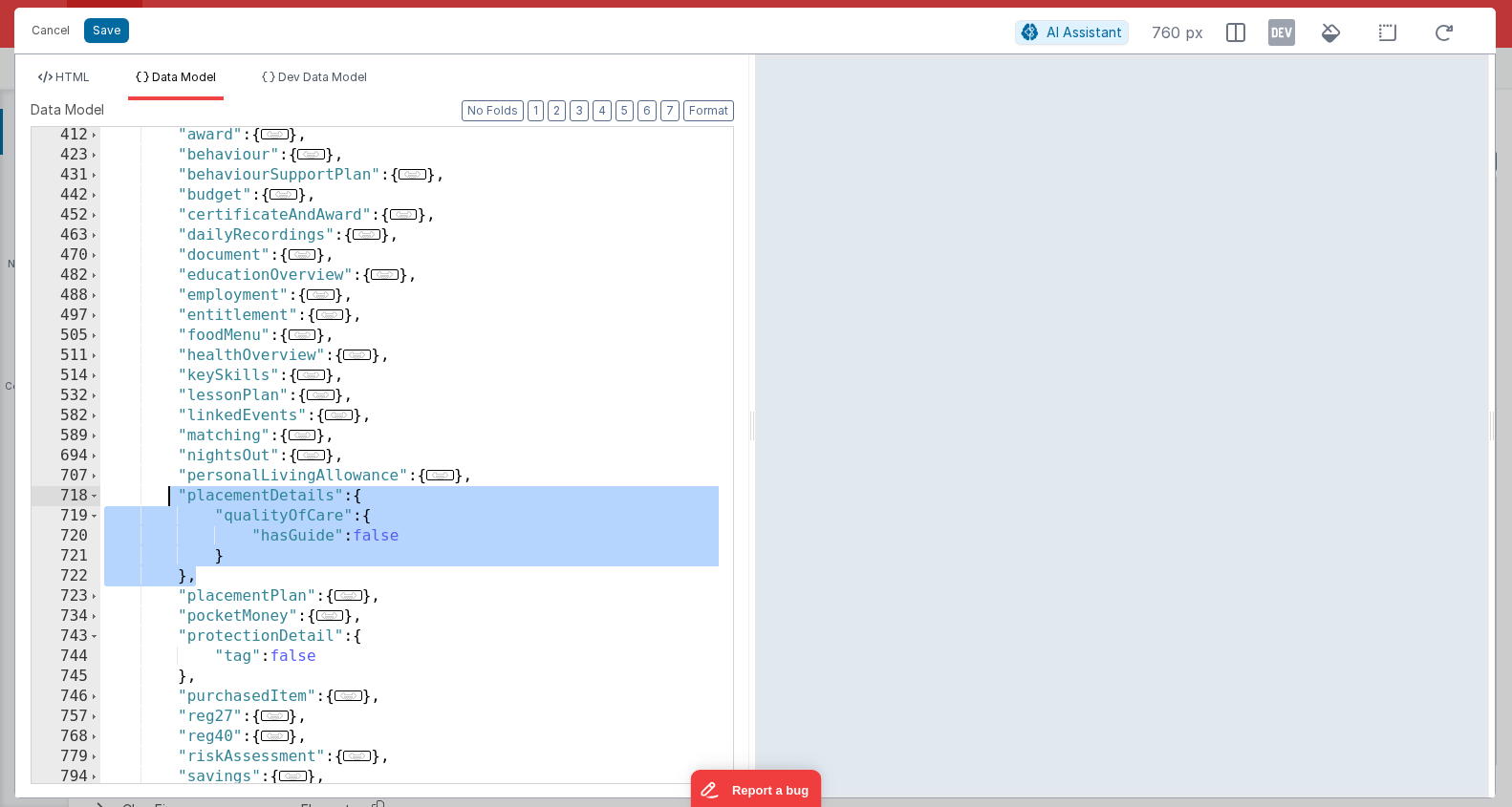
drag, startPoint x: 205, startPoint y: 570, endPoint x: 182, endPoint y: 490, distance: 83.2
click at [165, 498] on div ""award" : { ... } , "behaviour" : { ... } , "behaviourSupportPlan" : { ... } , …" at bounding box center [409, 473] width 619 height 697
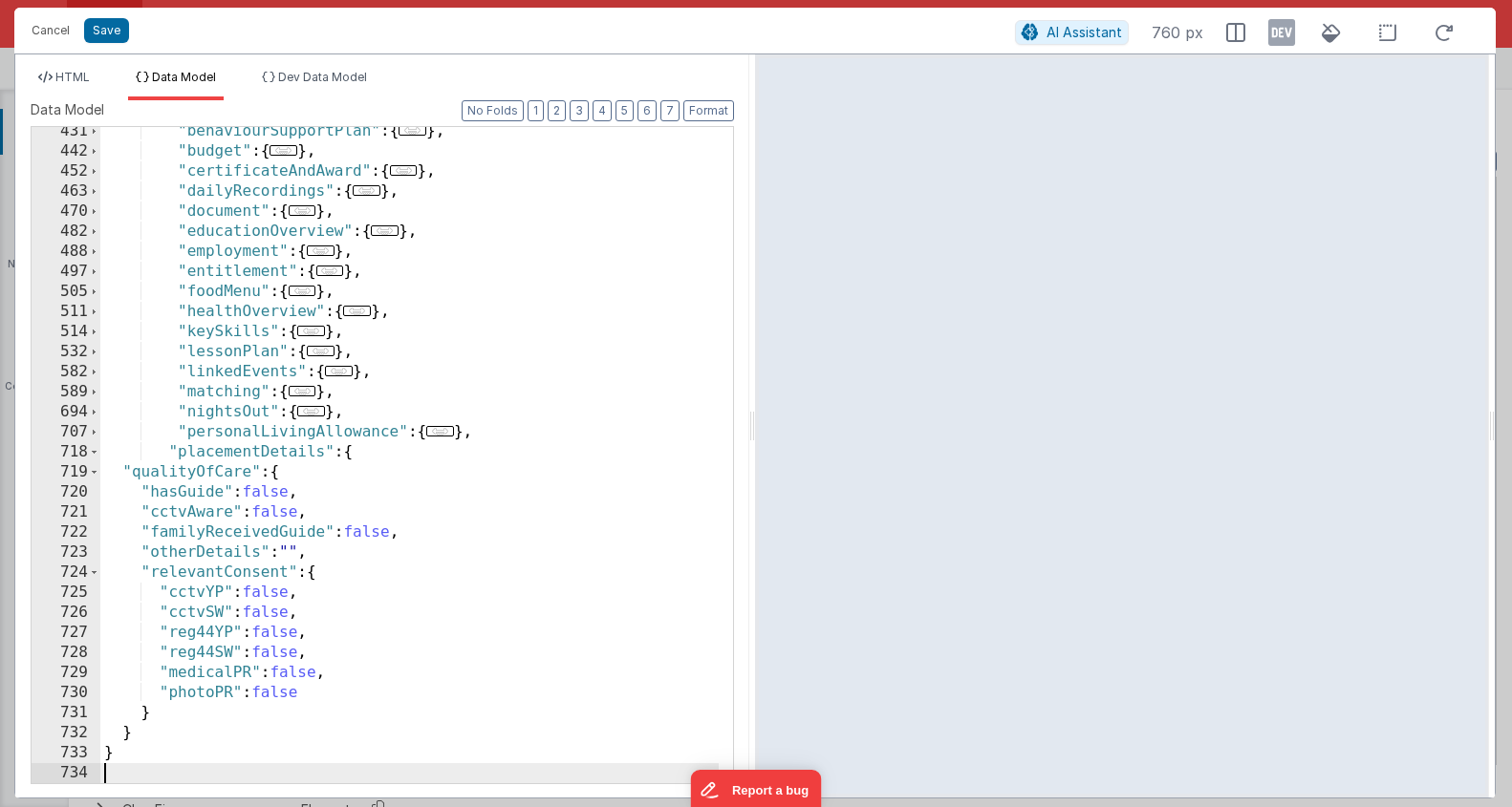
scroll to position [1350, 0]
click at [696, 110] on button "Format" at bounding box center [708, 110] width 51 height 21
click at [356, 452] on div ""behaviourSupportPlan" : { ... } , "budget" : { ... } , "certificateAndAward" :…" at bounding box center [409, 469] width 619 height 697
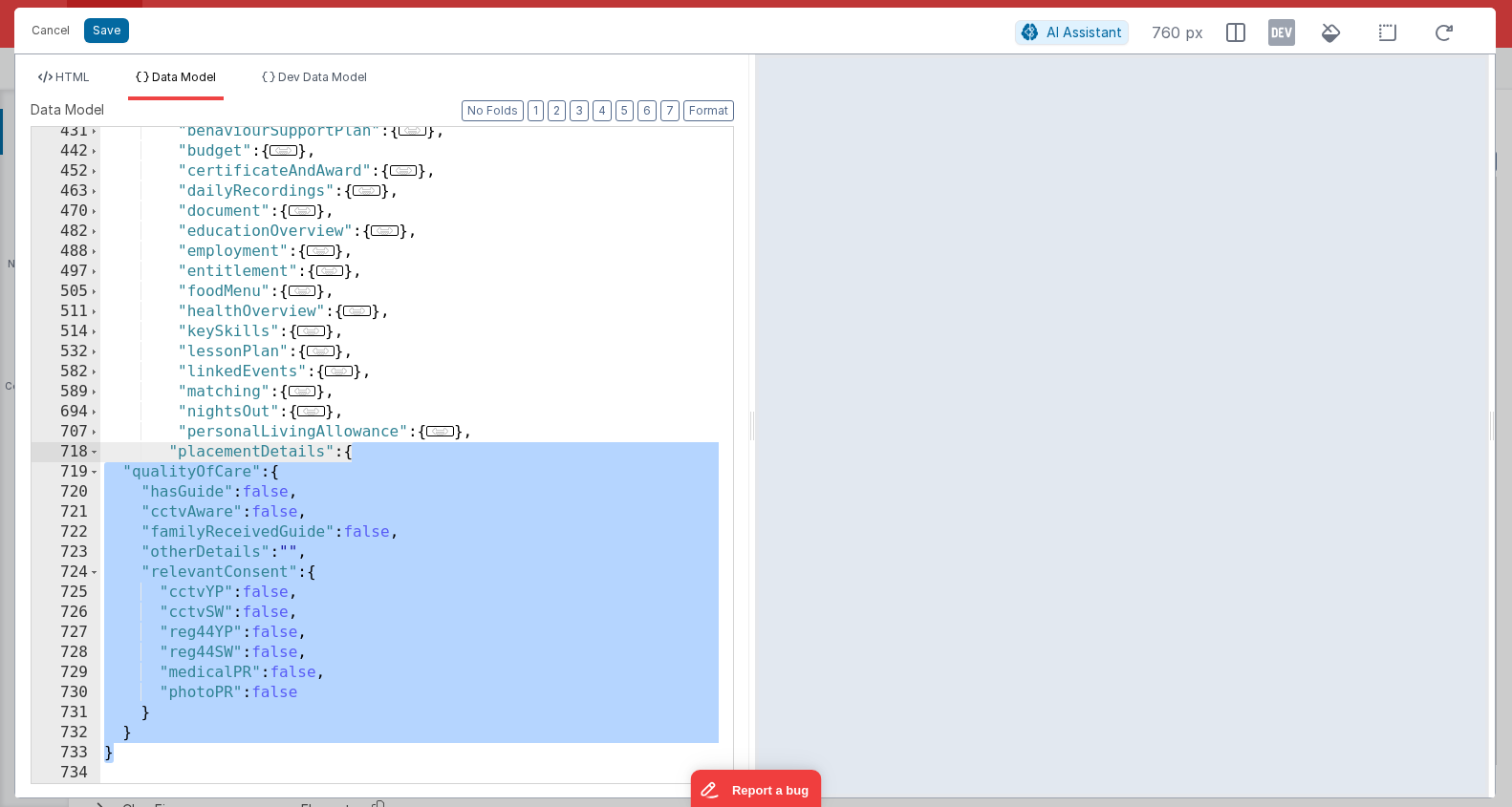
click at [235, 595] on div ""behaviourSupportPlan" : { ... } , "budget" : { ... } , "certificateAndAward" :…" at bounding box center [409, 469] width 619 height 697
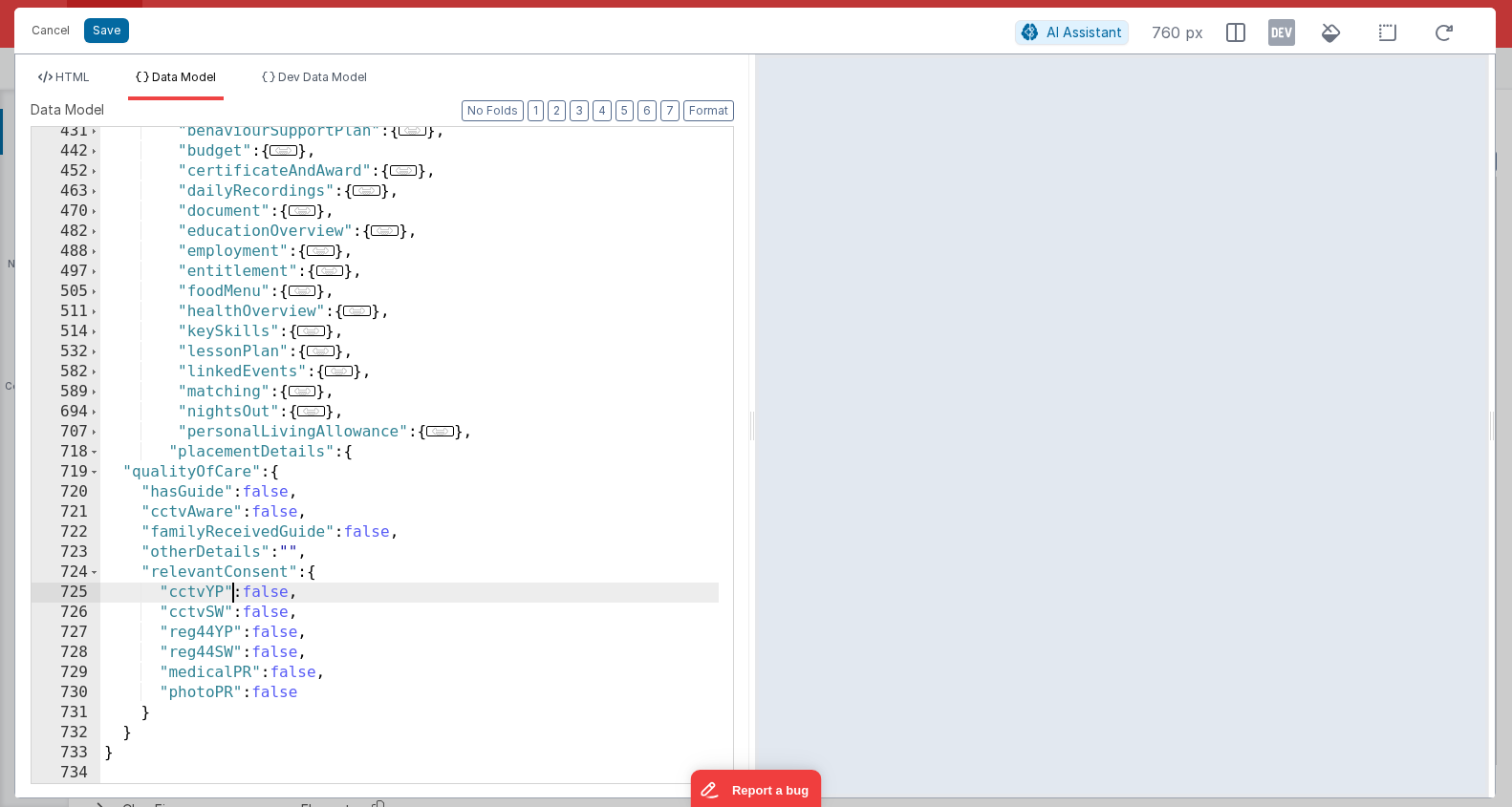
drag, startPoint x: 193, startPoint y: 570, endPoint x: 204, endPoint y: 553, distance: 20.2
click at [192, 570] on div ""behaviourSupportPlan" : { ... } , "budget" : { ... } , "certificateAndAward" :…" at bounding box center [409, 469] width 619 height 697
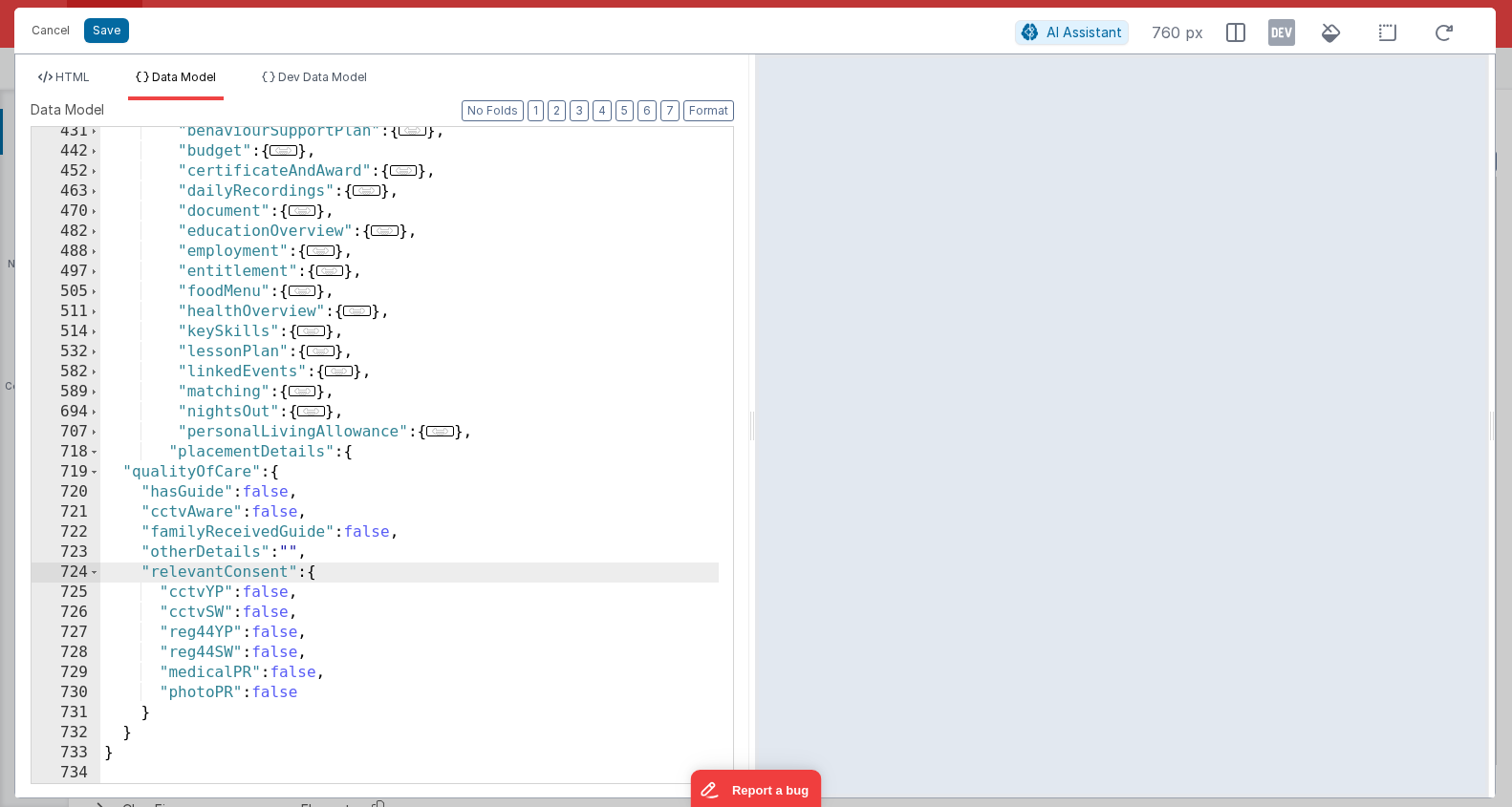
click at [280, 478] on div ""behaviourSupportPlan" : { ... } , "budget" : { ... } , "certificateAndAward" :…" at bounding box center [409, 469] width 619 height 697
click at [280, 477] on div ""behaviourSupportPlan" : { ... } , "budget" : { ... } , "certificateAndAward" :…" at bounding box center [409, 469] width 619 height 697
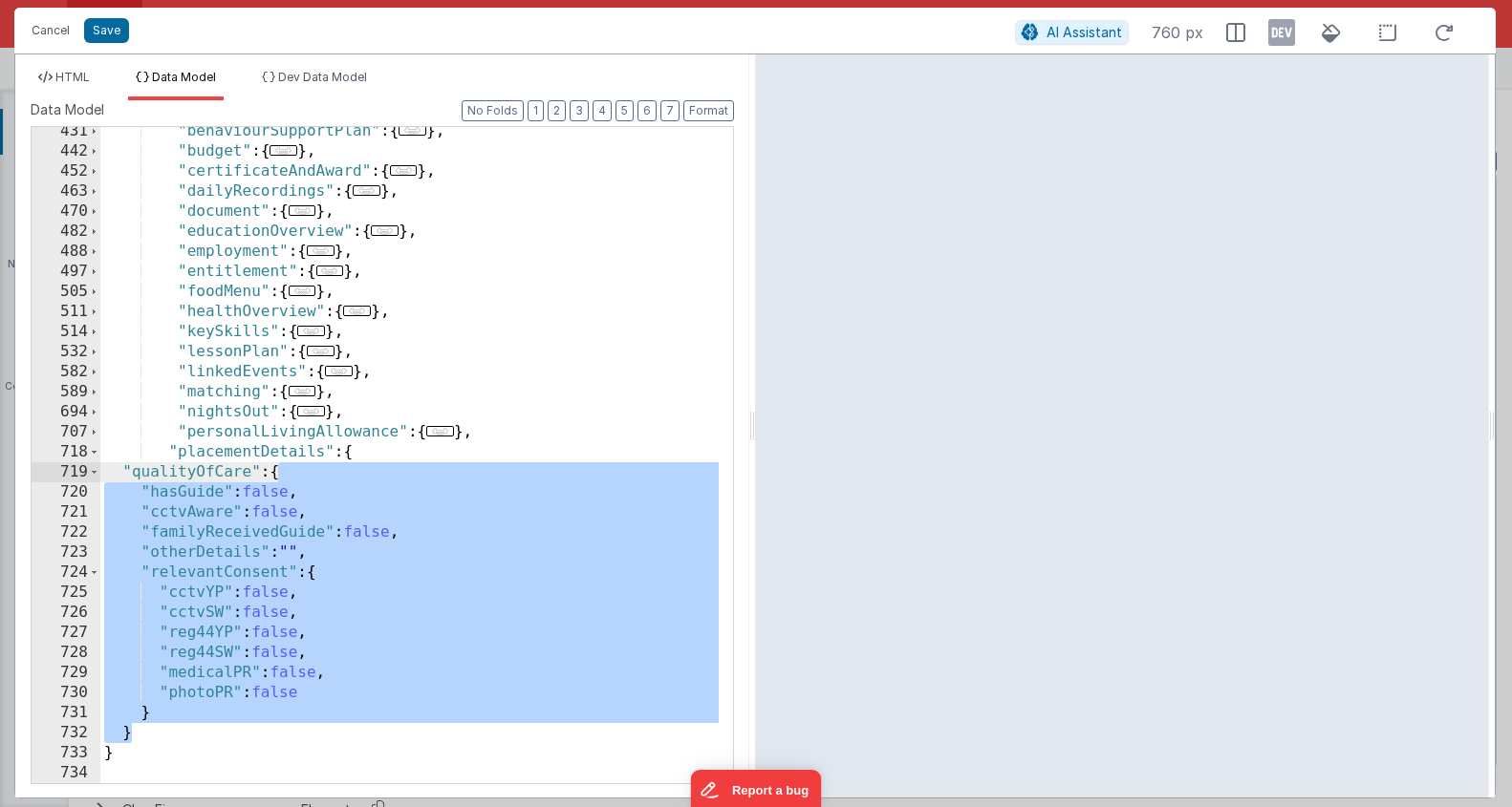
click at [245, 603] on div ""behaviourSupportPlan" : { ... } , "budget" : { ... } , "certificateAndAward" :…" at bounding box center [409, 469] width 619 height 697
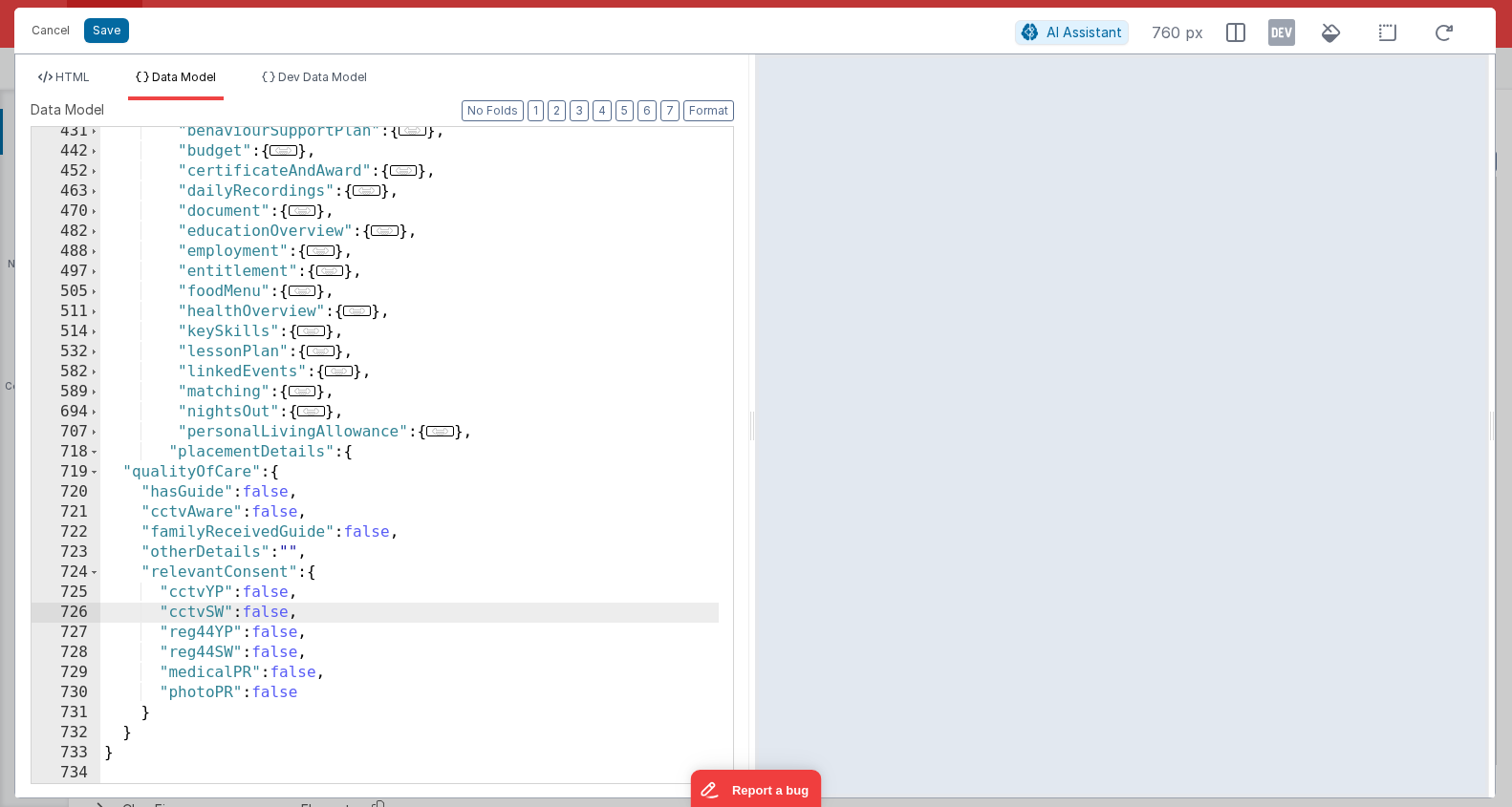
click at [279, 474] on div ""behaviourSupportPlan" : { ... } , "budget" : { ... } , "certificateAndAward" :…" at bounding box center [409, 469] width 619 height 697
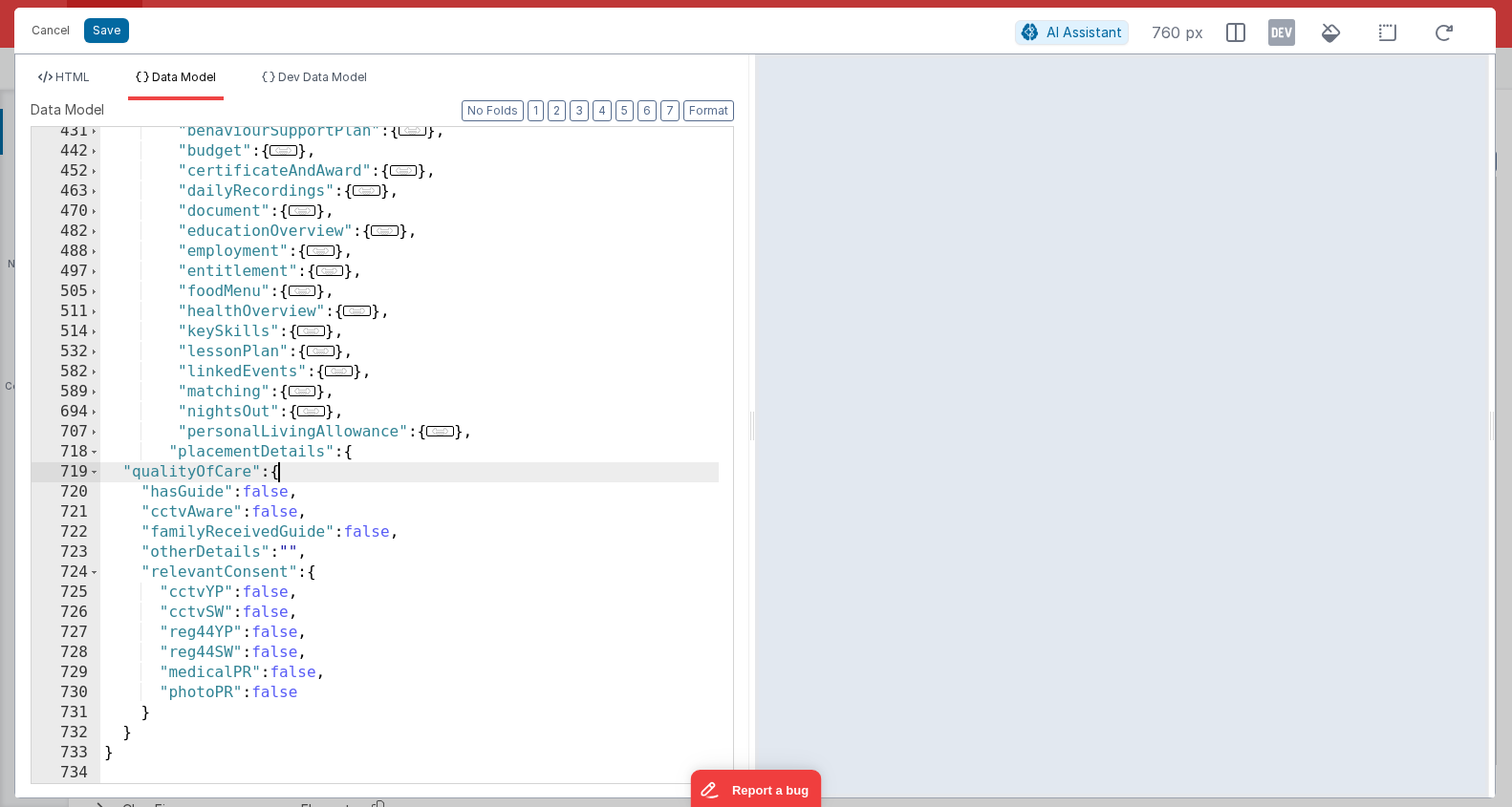
click at [279, 474] on div ""behaviourSupportPlan" : { ... } , "budget" : { ... } , "certificateAndAward" :…" at bounding box center [409, 469] width 619 height 697
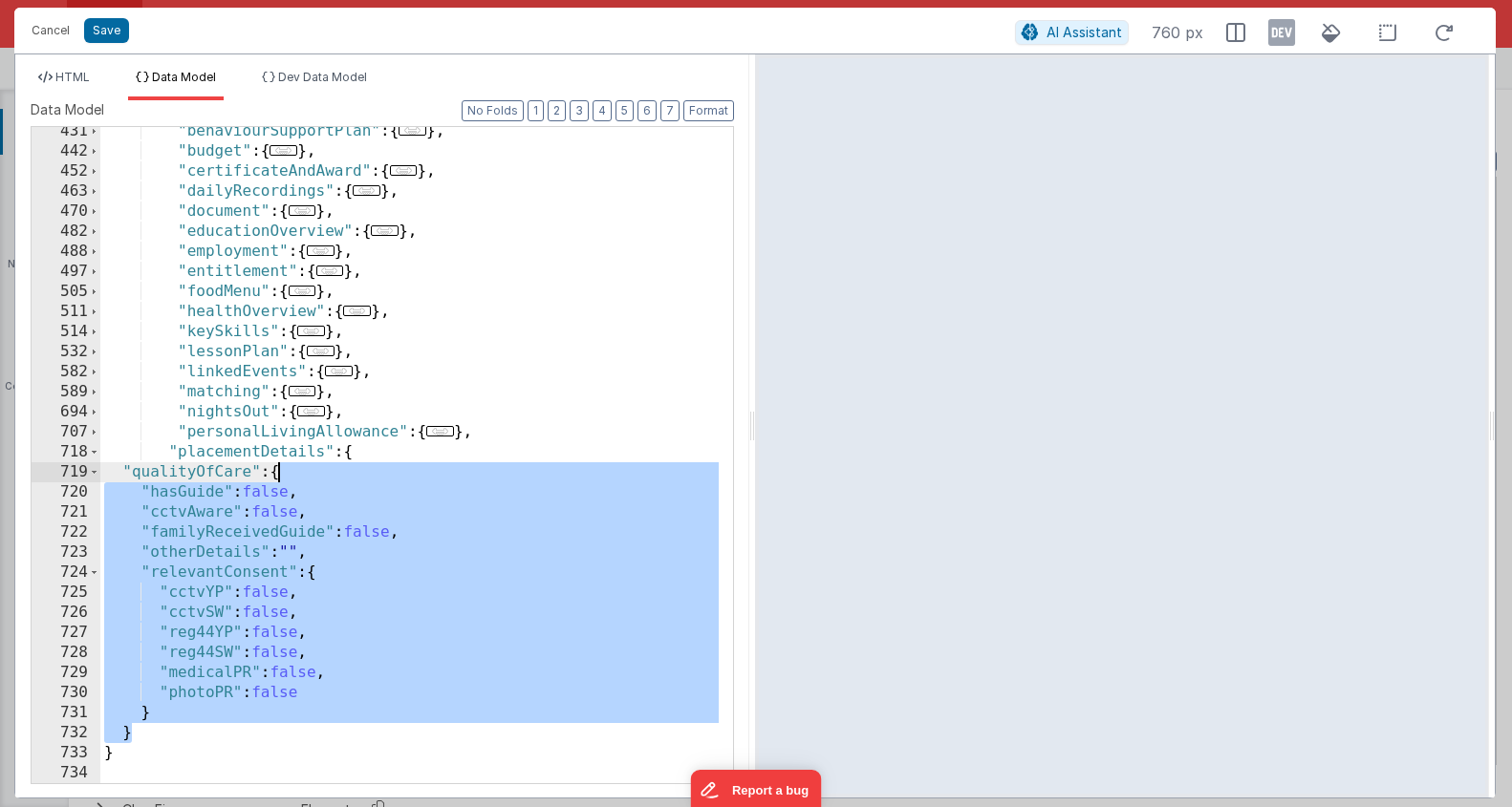
click at [250, 562] on div ""behaviourSupportPlan" : { ... } , "budget" : { ... } , "certificateAndAward" :…" at bounding box center [409, 469] width 619 height 697
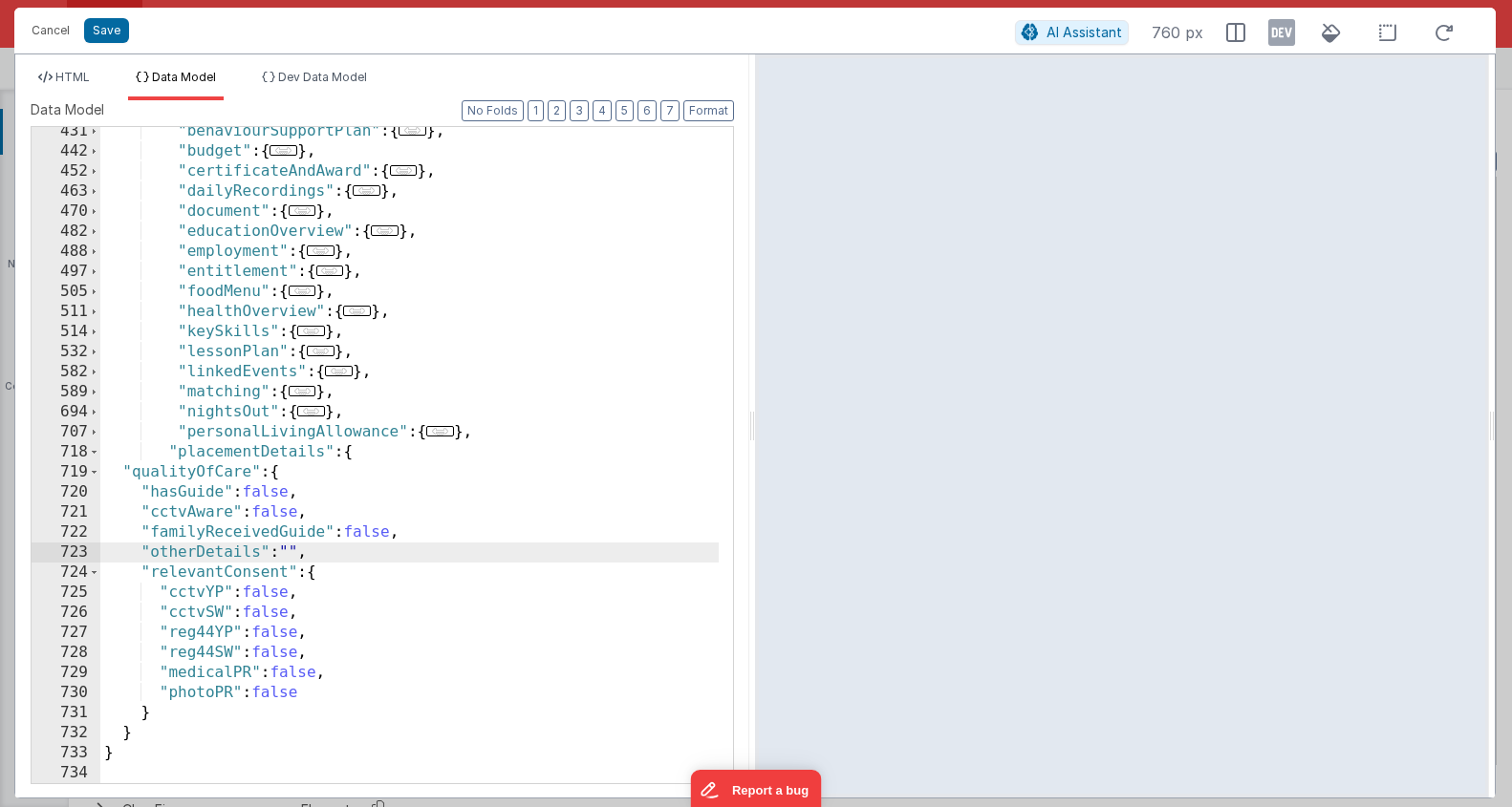
click at [180, 748] on div ""behaviourSupportPlan" : { ... } , "budget" : { ... } , "certificateAndAward" :…" at bounding box center [409, 469] width 619 height 697
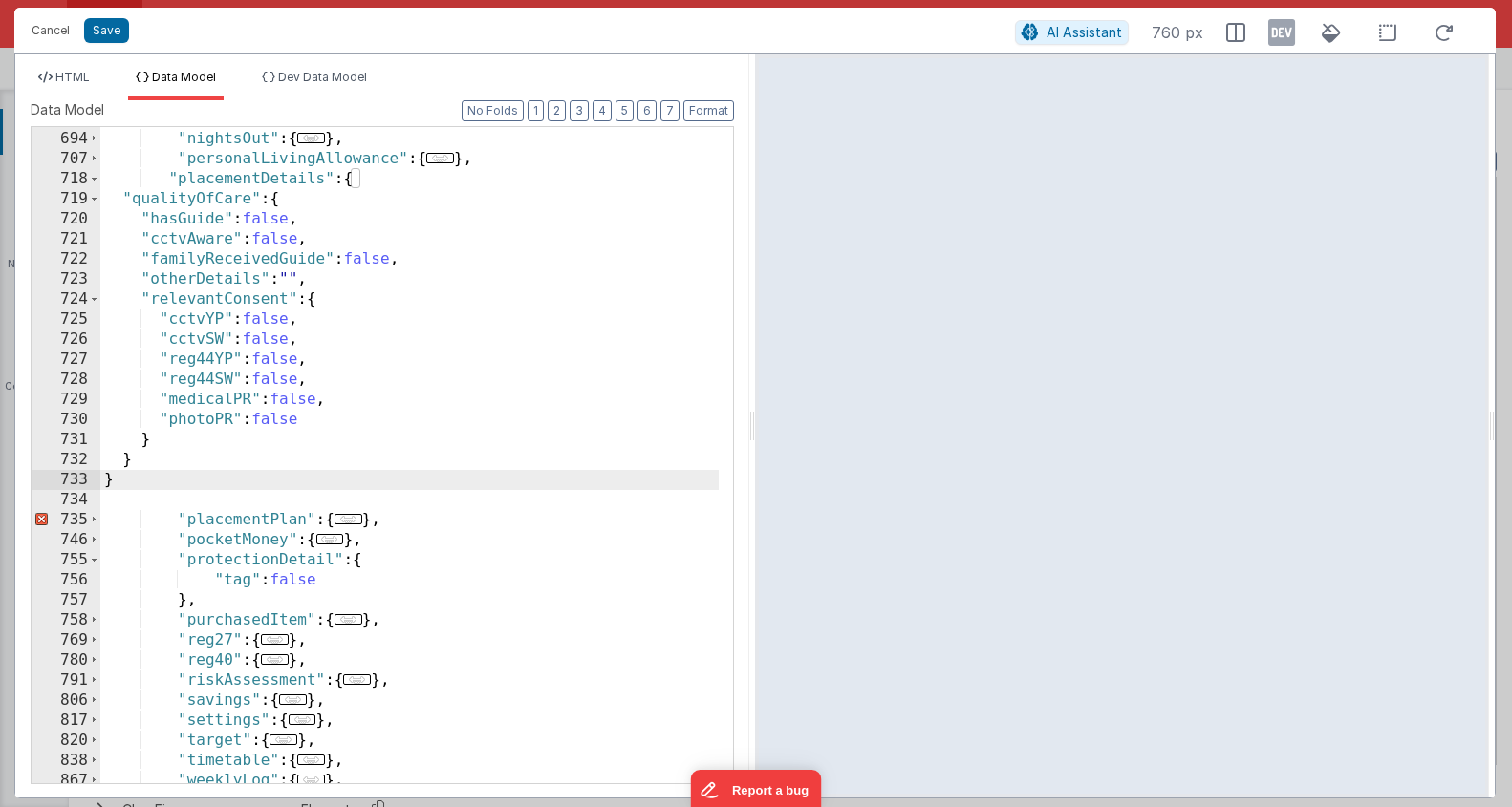
scroll to position [1618, 0]
click at [352, 189] on div ""matching" : { ... } , "nightsOut" : { ... } , "personalLivingAllowance" : { ..…" at bounding box center [409, 462] width 619 height 697
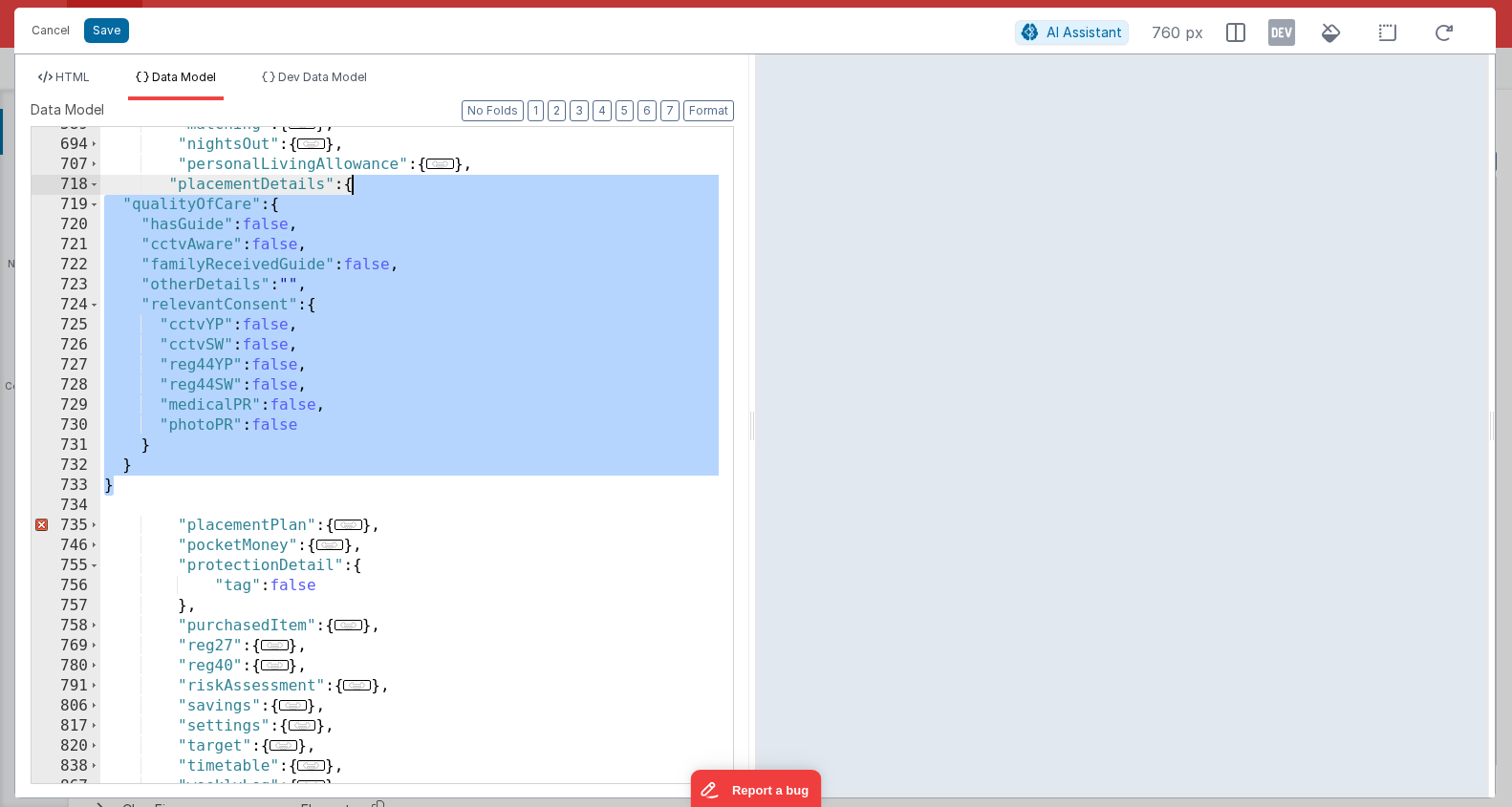
click at [352, 189] on div ""matching" : { ... } , "nightsOut" : { ... } , "personalLivingAllowance" : { ..…" at bounding box center [409, 462] width 619 height 697
drag, startPoint x: 164, startPoint y: 508, endPoint x: 168, endPoint y: 484, distance: 24.3
click at [165, 506] on div ""matching" : { ... } , "nightsOut" : { ... } , "personalLivingAllowance" : { ..…" at bounding box center [409, 462] width 619 height 697
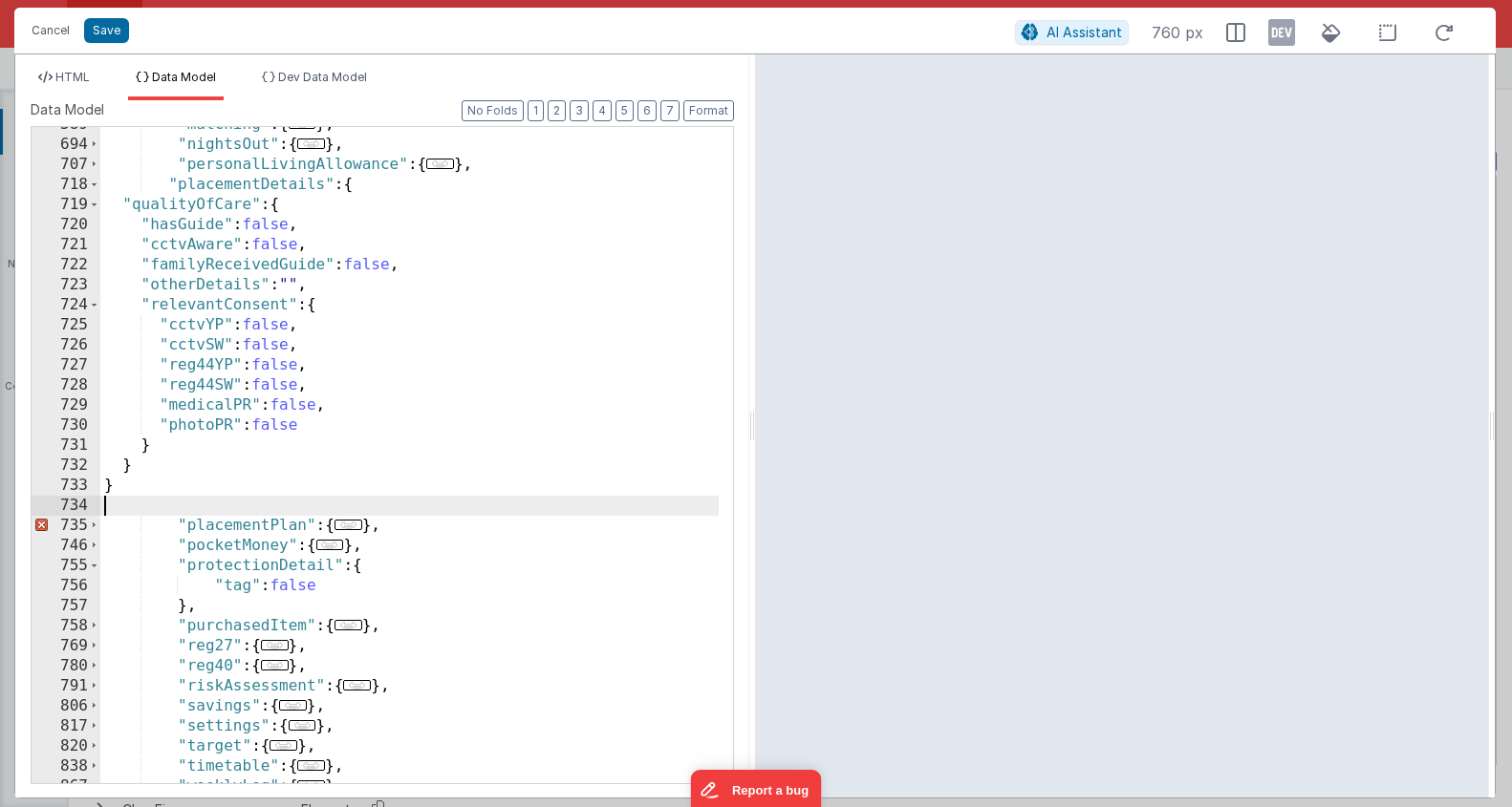
click at [164, 473] on div ""matching" : { ... } , "nightsOut" : { ... } , "personalLivingAllowance" : { ..…" at bounding box center [409, 462] width 619 height 697
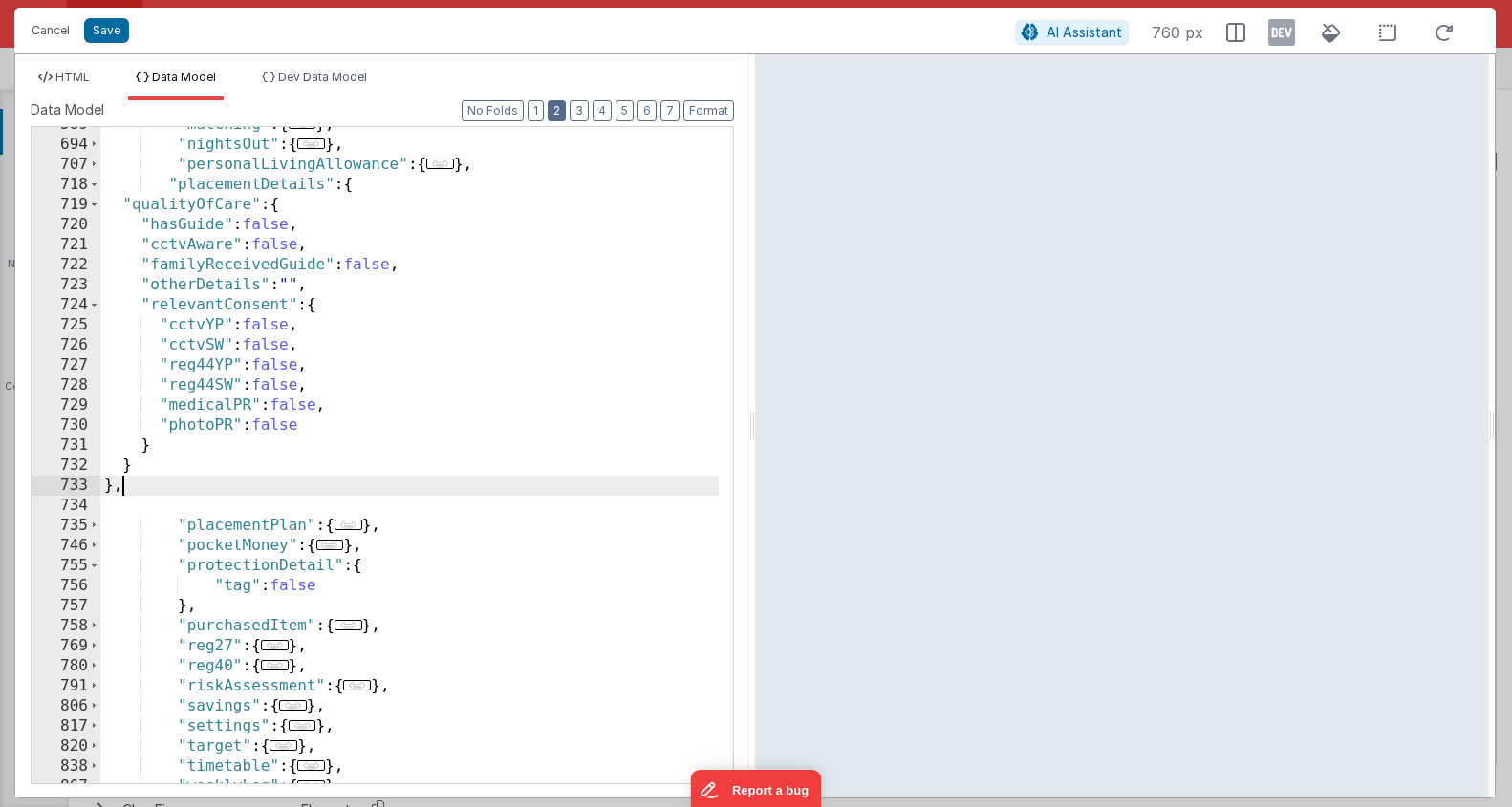
click at [564, 102] on button "2" at bounding box center [557, 110] width 18 height 21
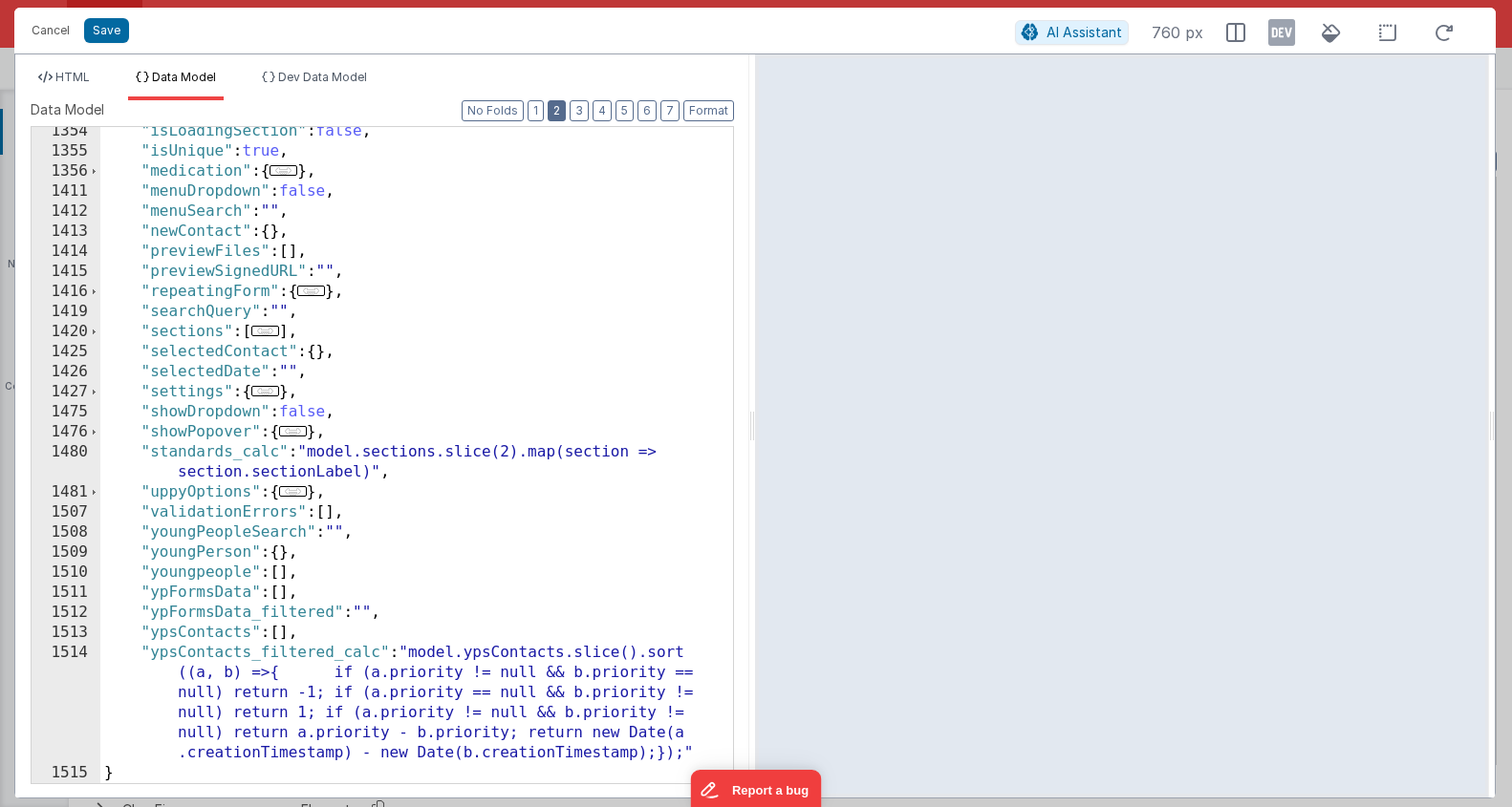
scroll to position [808, 0]
click at [357, 334] on div ""isLoadingSection" : false , "isUnique" : true , "medication" : { ... } , "menu…" at bounding box center [409, 469] width 619 height 697
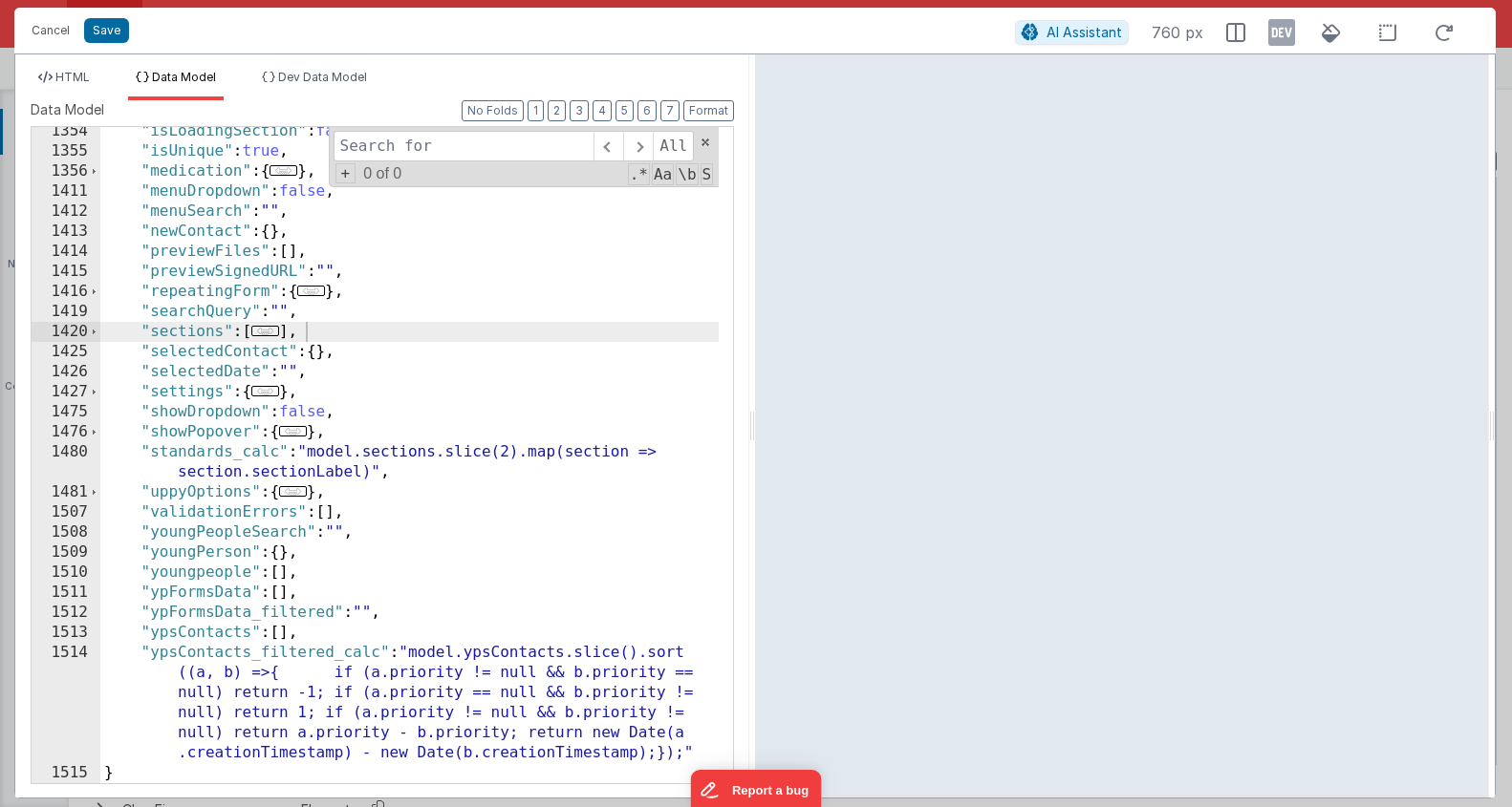
type input "["
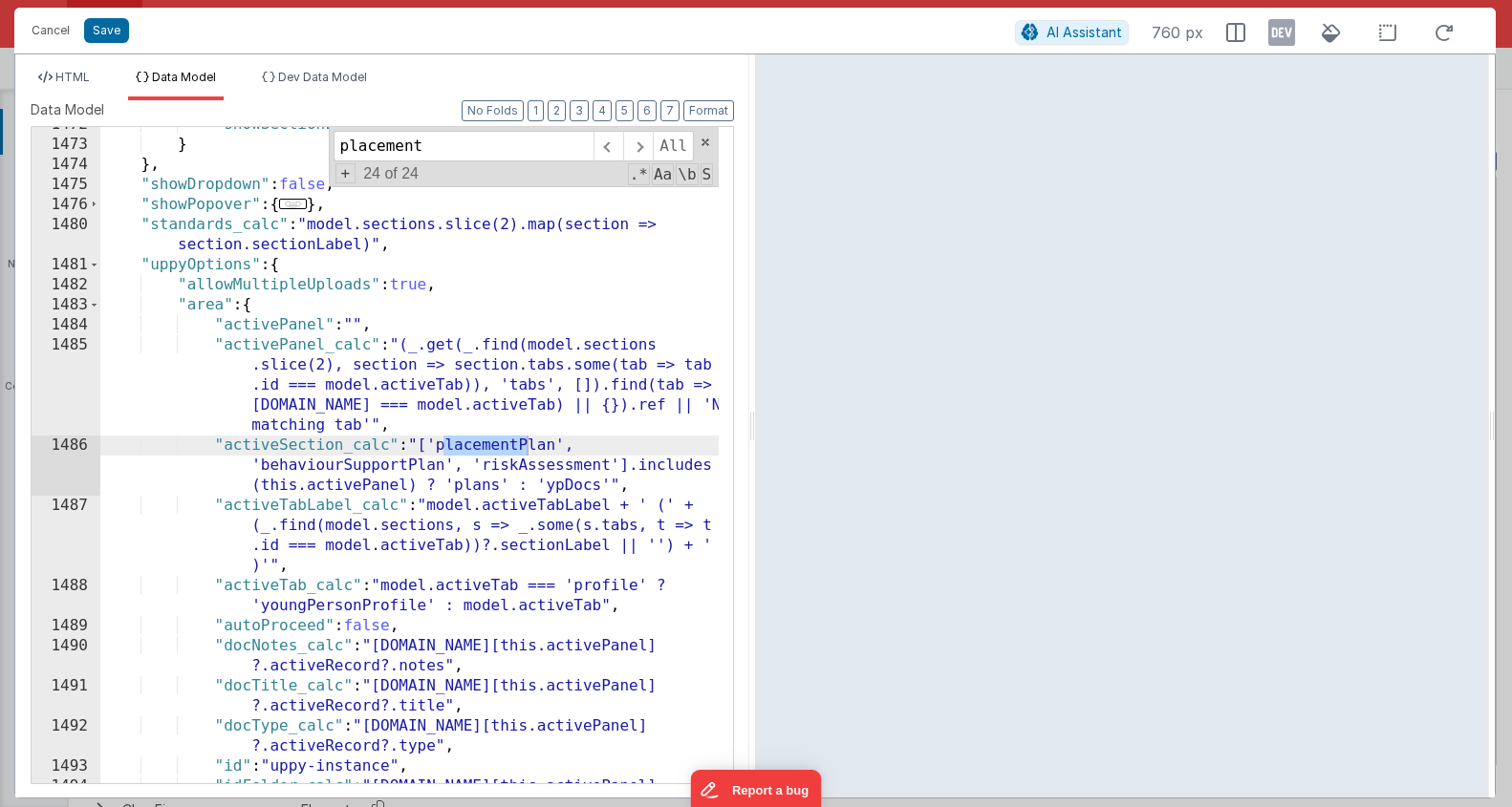
scroll to position [4407, 0]
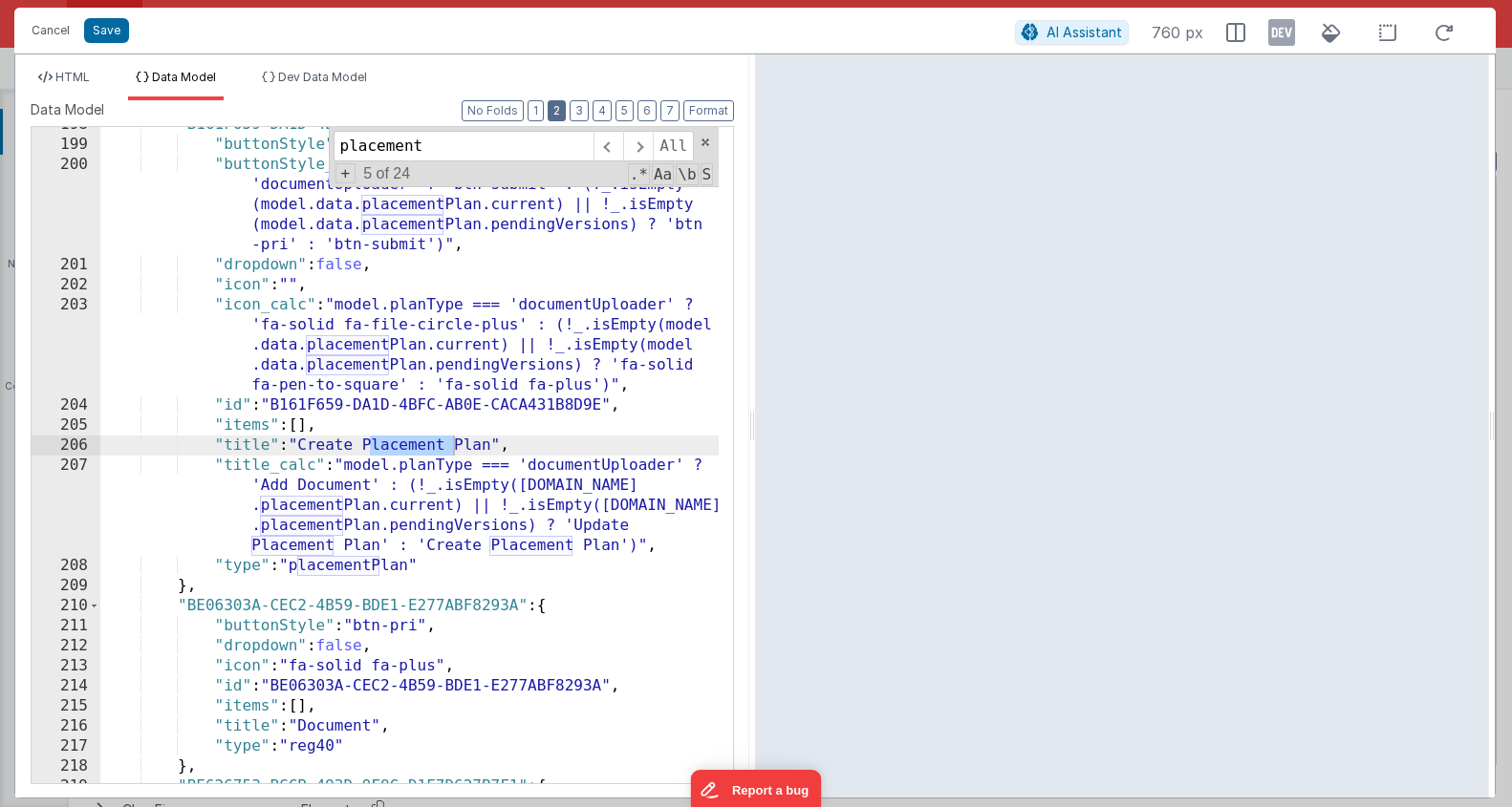
click at [565, 108] on button "2" at bounding box center [557, 110] width 18 height 21
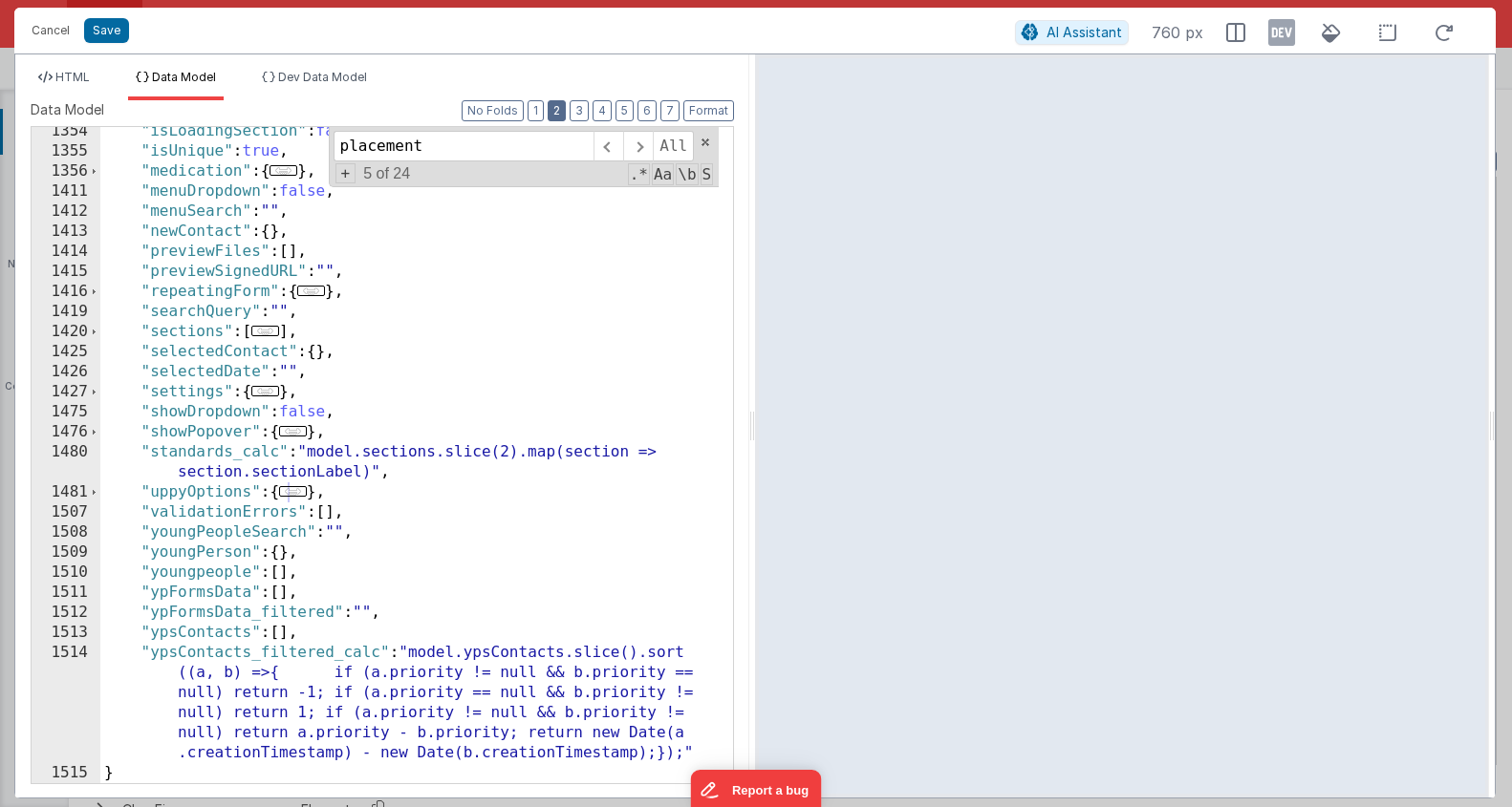
scroll to position [808, 0]
click at [584, 110] on button "3" at bounding box center [580, 110] width 19 height 21
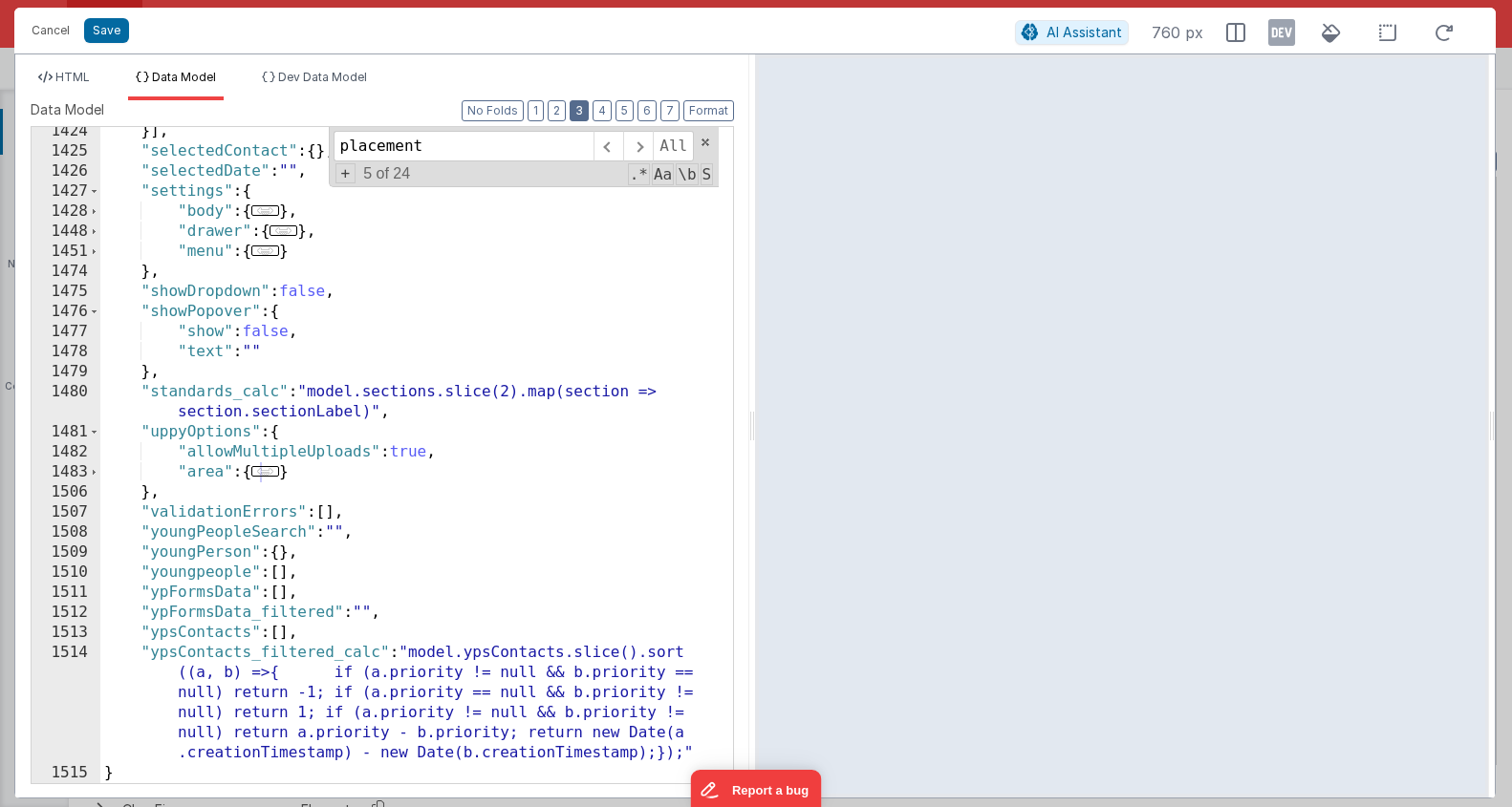
scroll to position [2996, 0]
click at [390, 460] on div "}] , "selectedContact" : { } , "selectedDate" : "" , "settings" : { "body" : { …" at bounding box center [409, 469] width 619 height 697
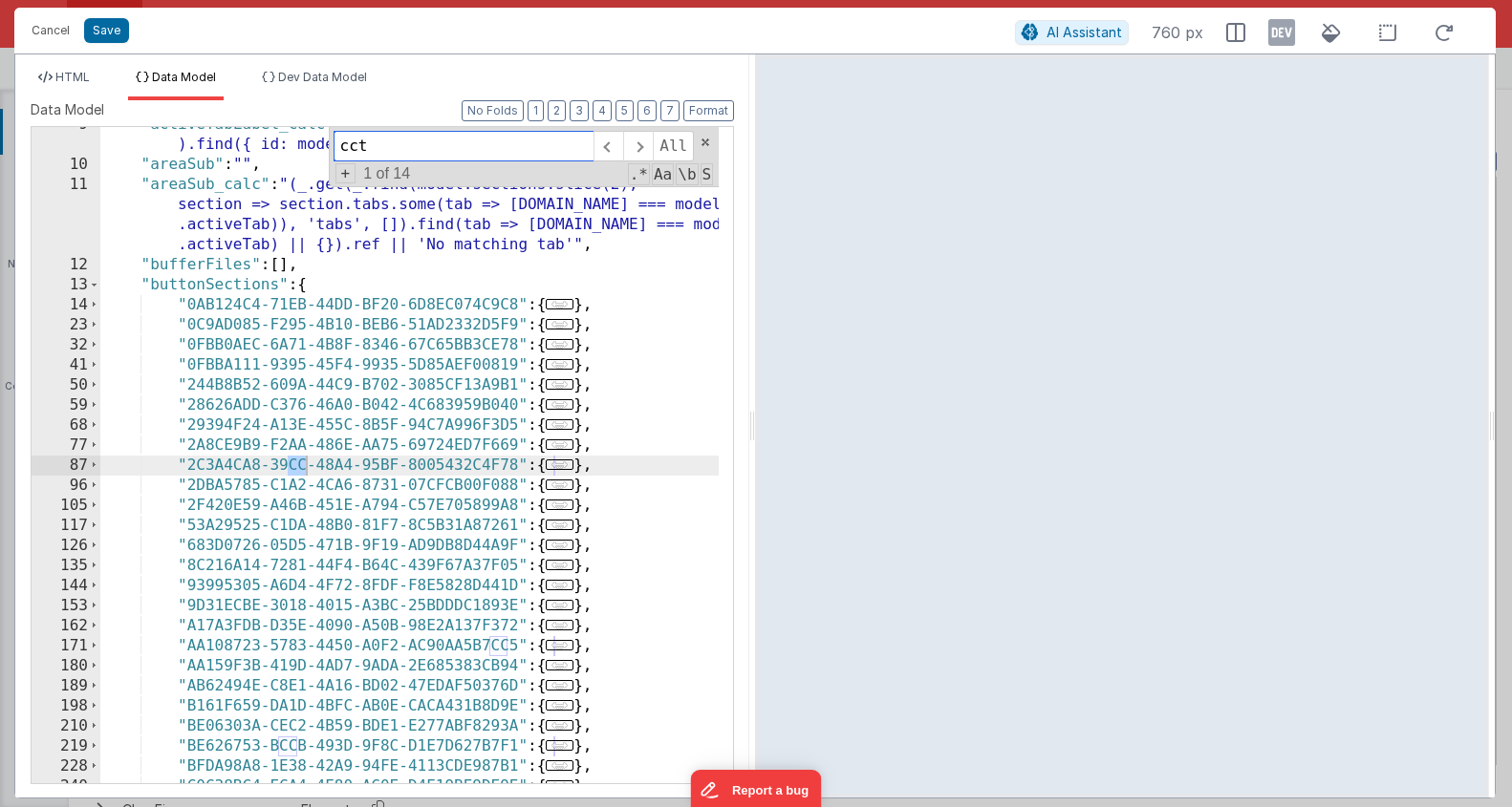
scroll to position [1417, 0]
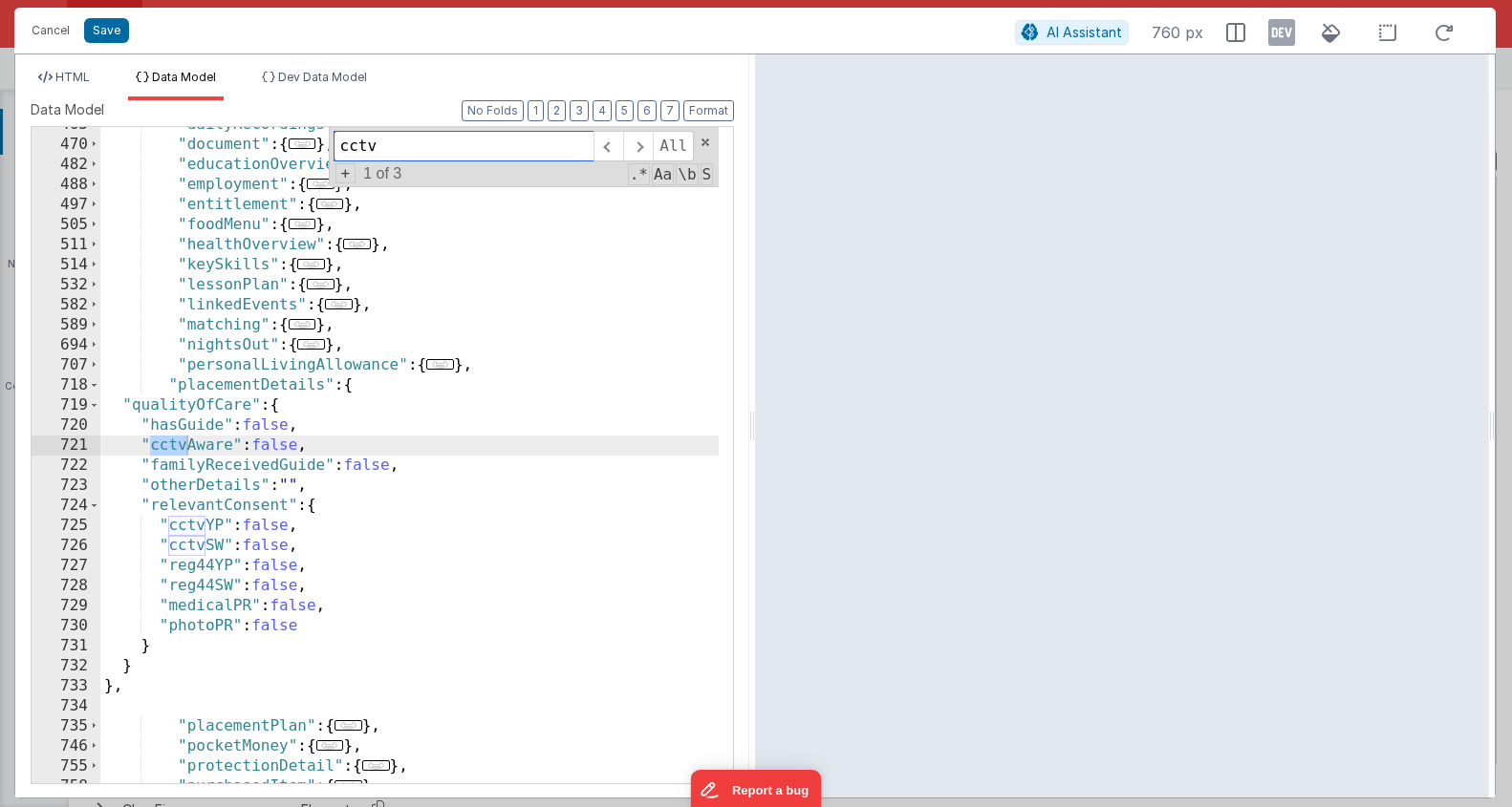
type input "cctv"
click at [237, 380] on div ""dailyRecordings" : { ... } , "document" : { ... } , "educationOverview" : { ..…" at bounding box center [409, 462] width 619 height 697
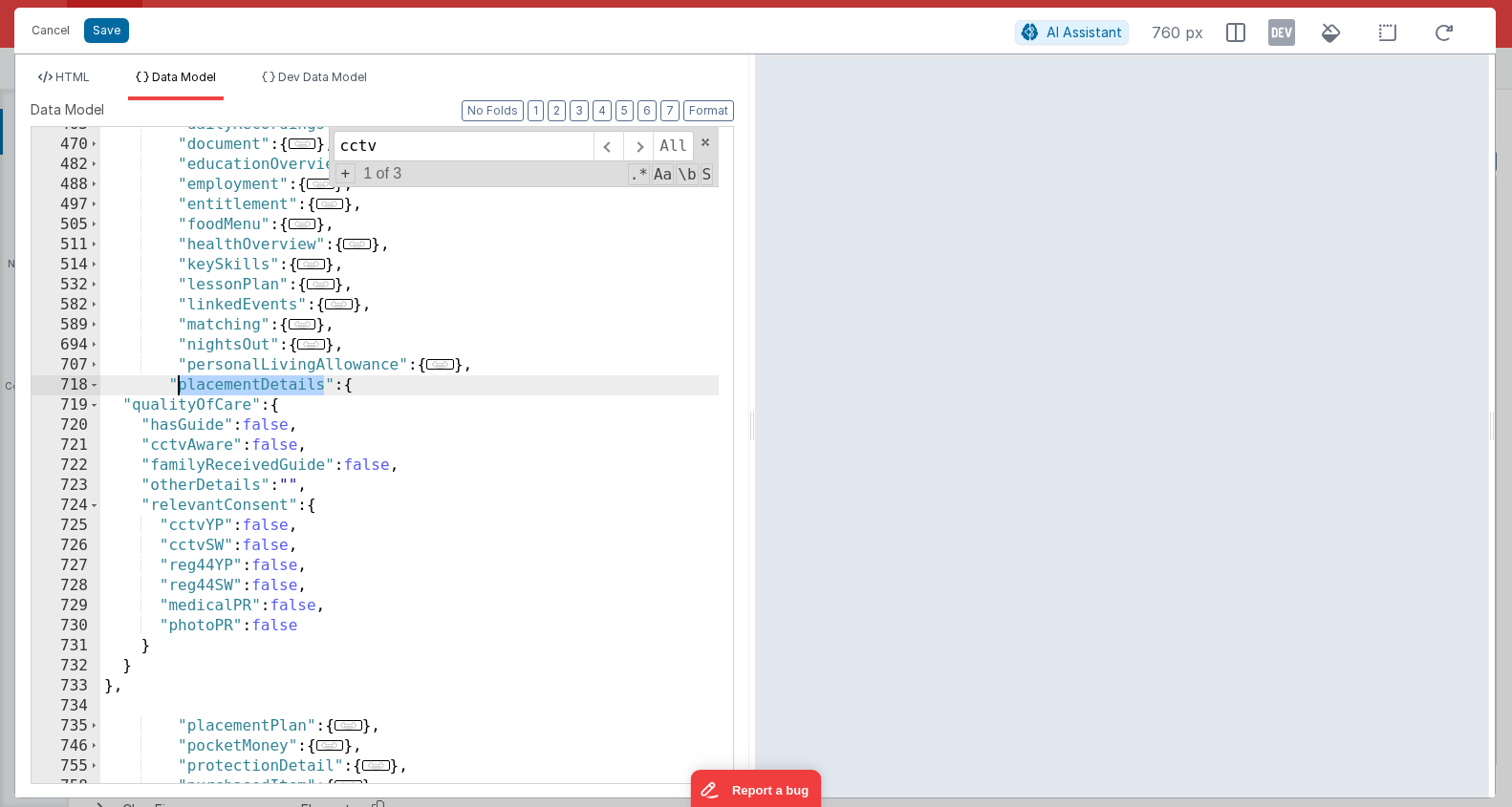
click at [237, 380] on div ""dailyRecordings" : { ... } , "document" : { ... } , "educationOverview" : { ..…" at bounding box center [409, 462] width 619 height 697
click at [112, 34] on button "Save" at bounding box center [107, 31] width 45 height 25
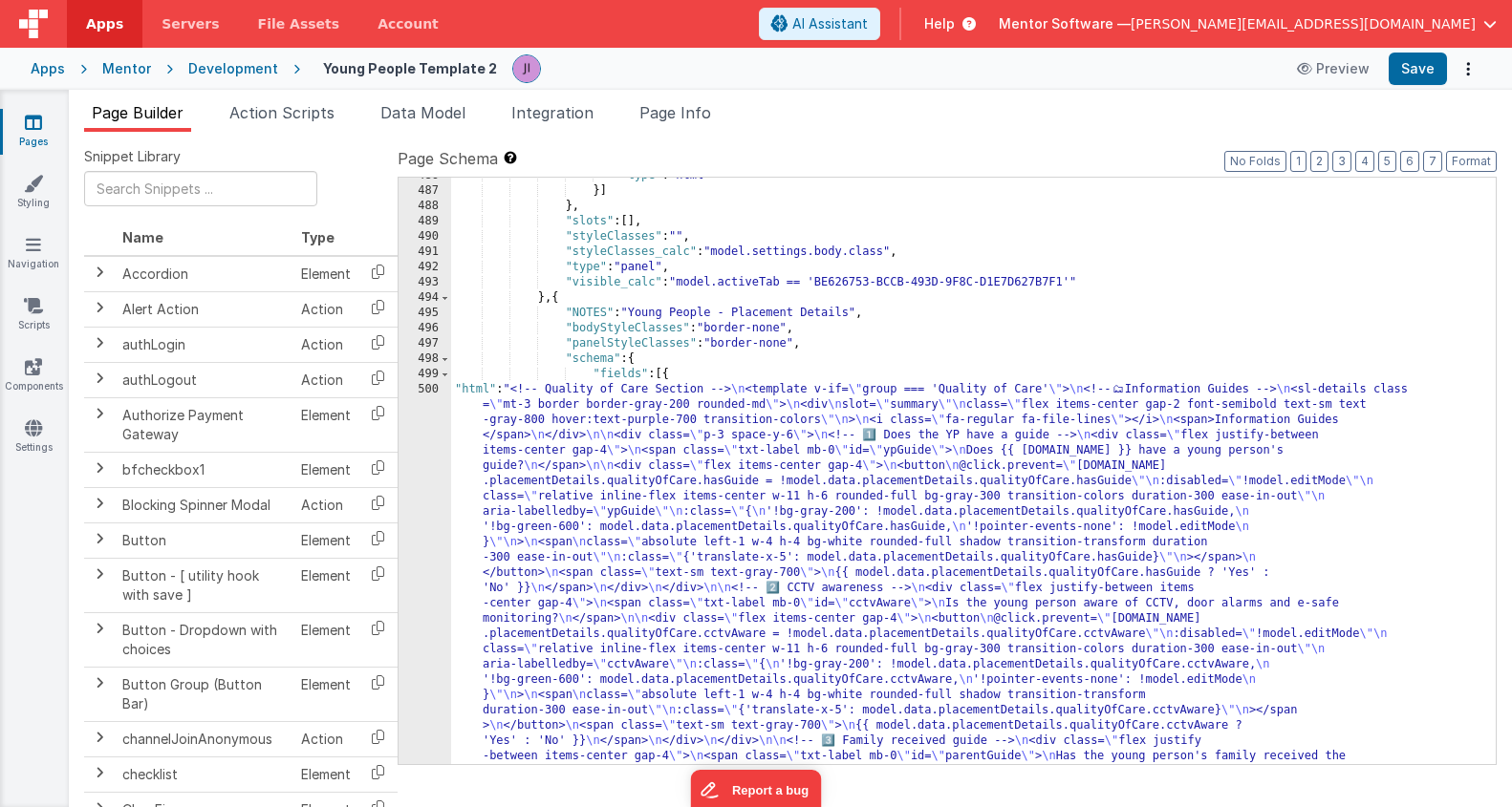
scroll to position [18313, 0]
click at [1423, 57] on button "Save" at bounding box center [1418, 69] width 59 height 33
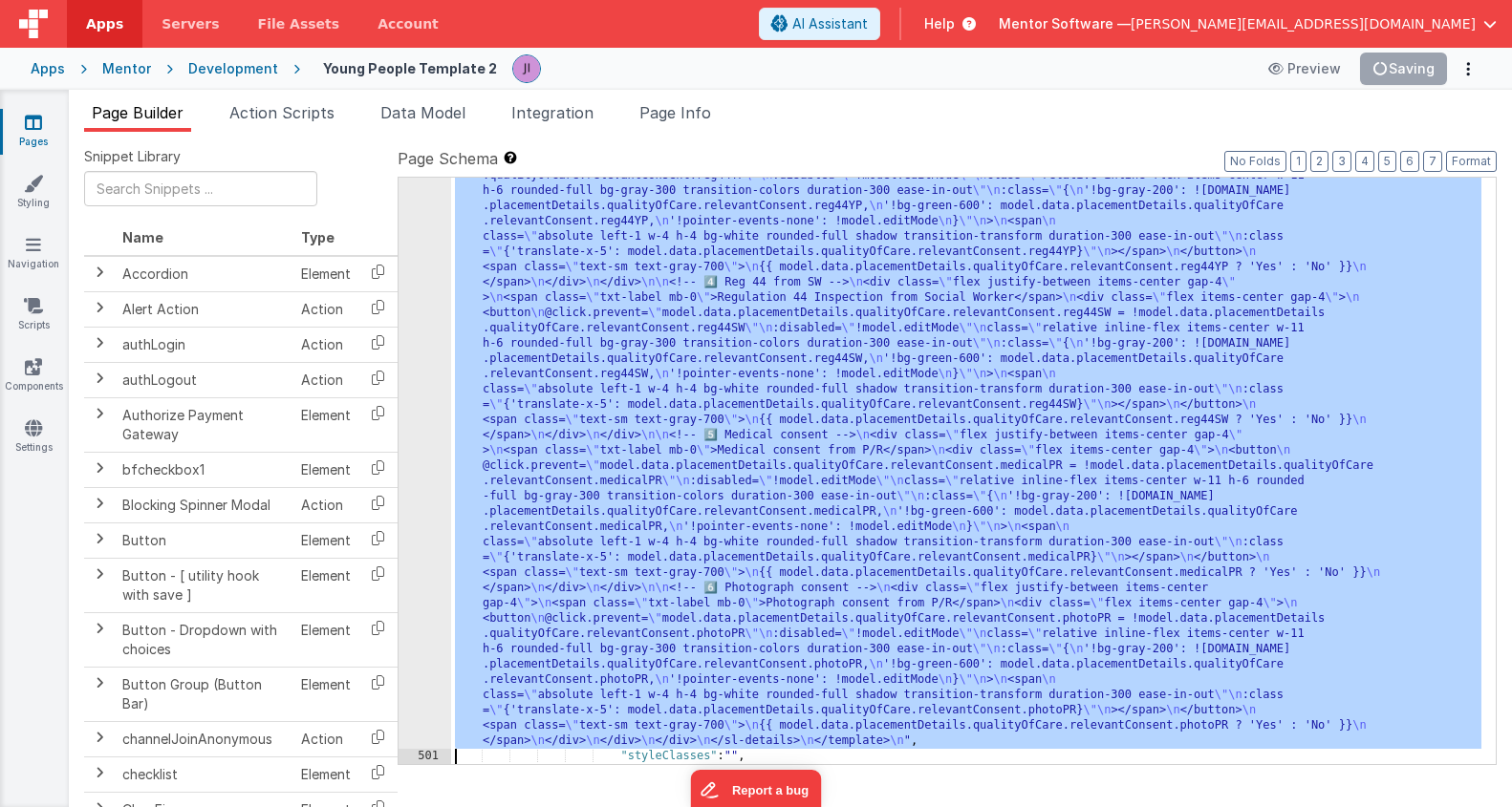
click at [420, 517] on div "500 501 502 503 504 505 506 507 508 509 510 511 512 513 514 515 516 517 518 519…" at bounding box center [425, 278] width 53 height 2146
click at [415, 511] on div "<!-- Quality of Care Section --> < template v-if = "group === 'Quality of Care'…" at bounding box center [404, 505] width 628 height 797
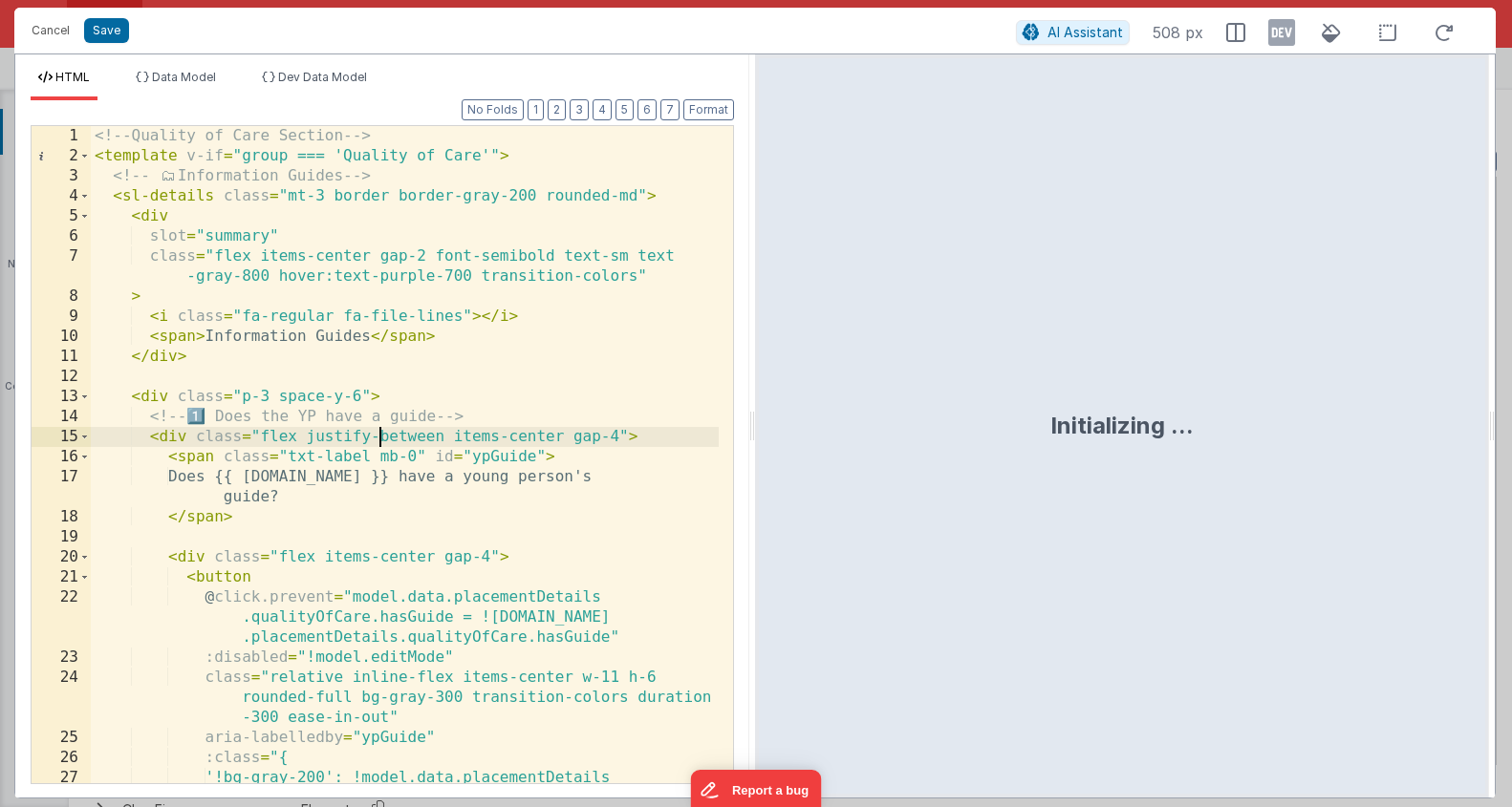
click at [382, 441] on div "<!-- Quality of Care Section --> < template v-if = "group === 'Quality of Care'…" at bounding box center [404, 484] width 628 height 718
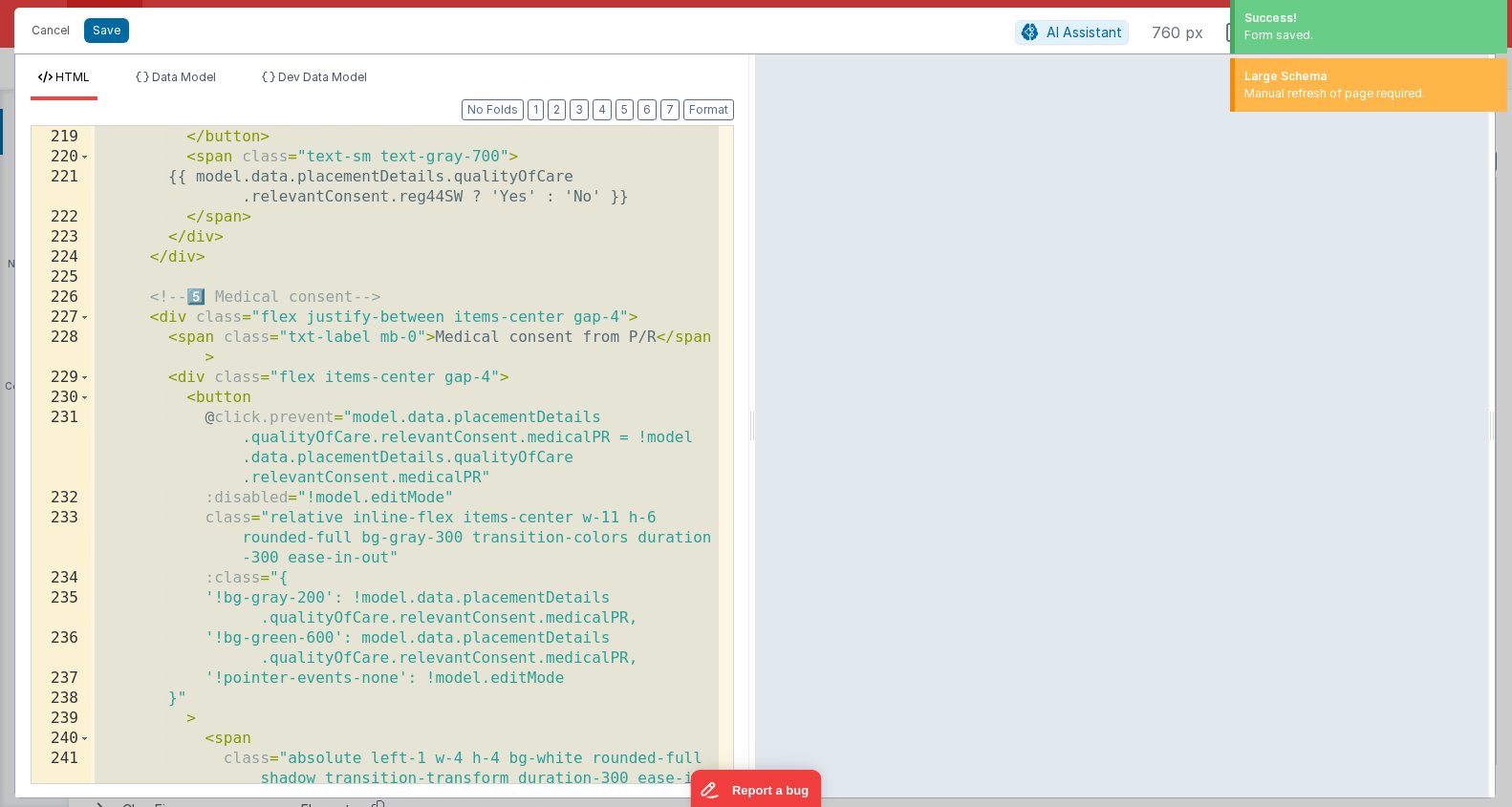
scroll to position [6530, 0]
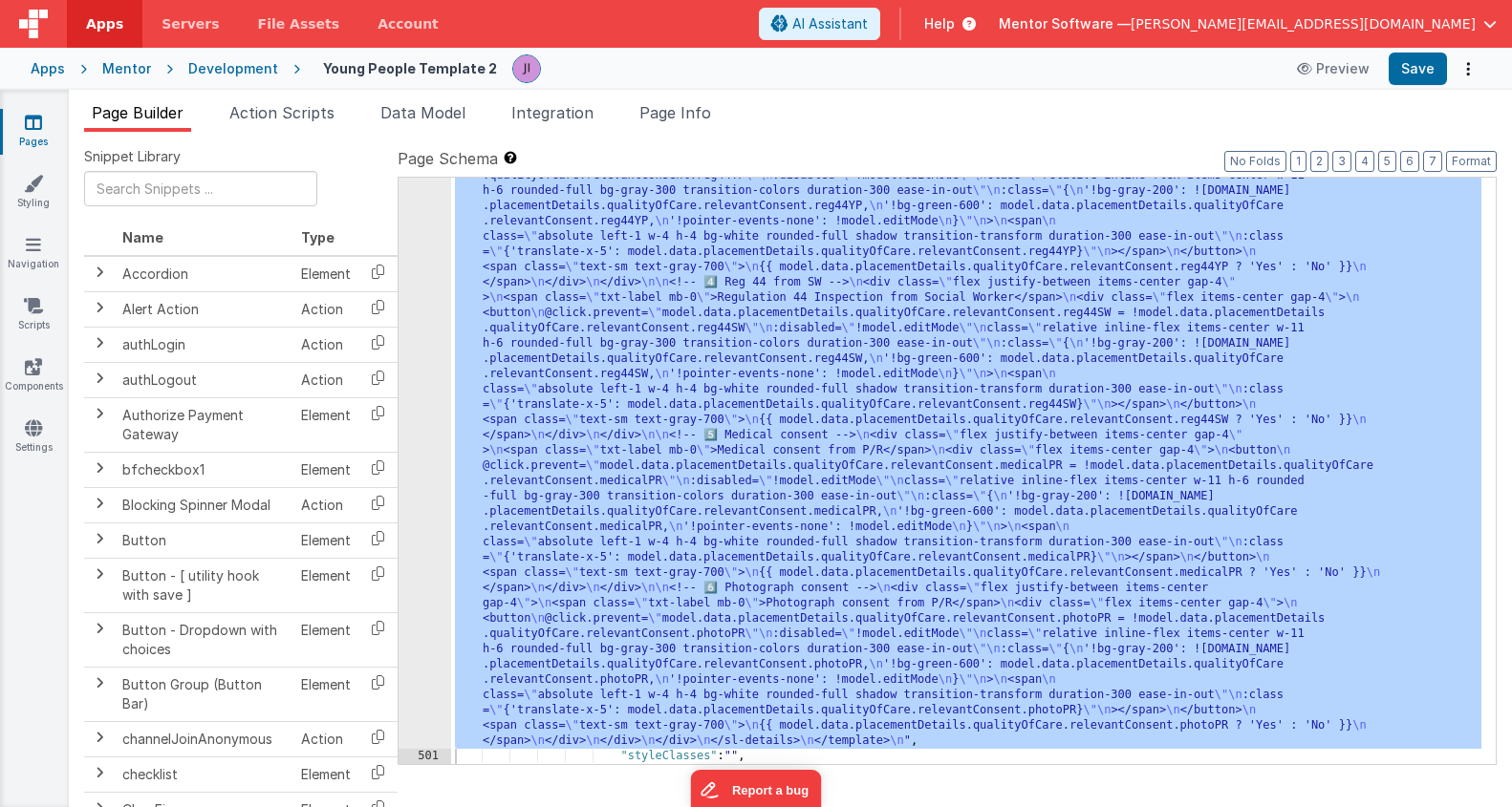
click at [552, 573] on div ""html" : "<!-- Quality of Care Section --> \n <template v-if= \" group === 'Qua…" at bounding box center [966, 278] width 1030 height 2146
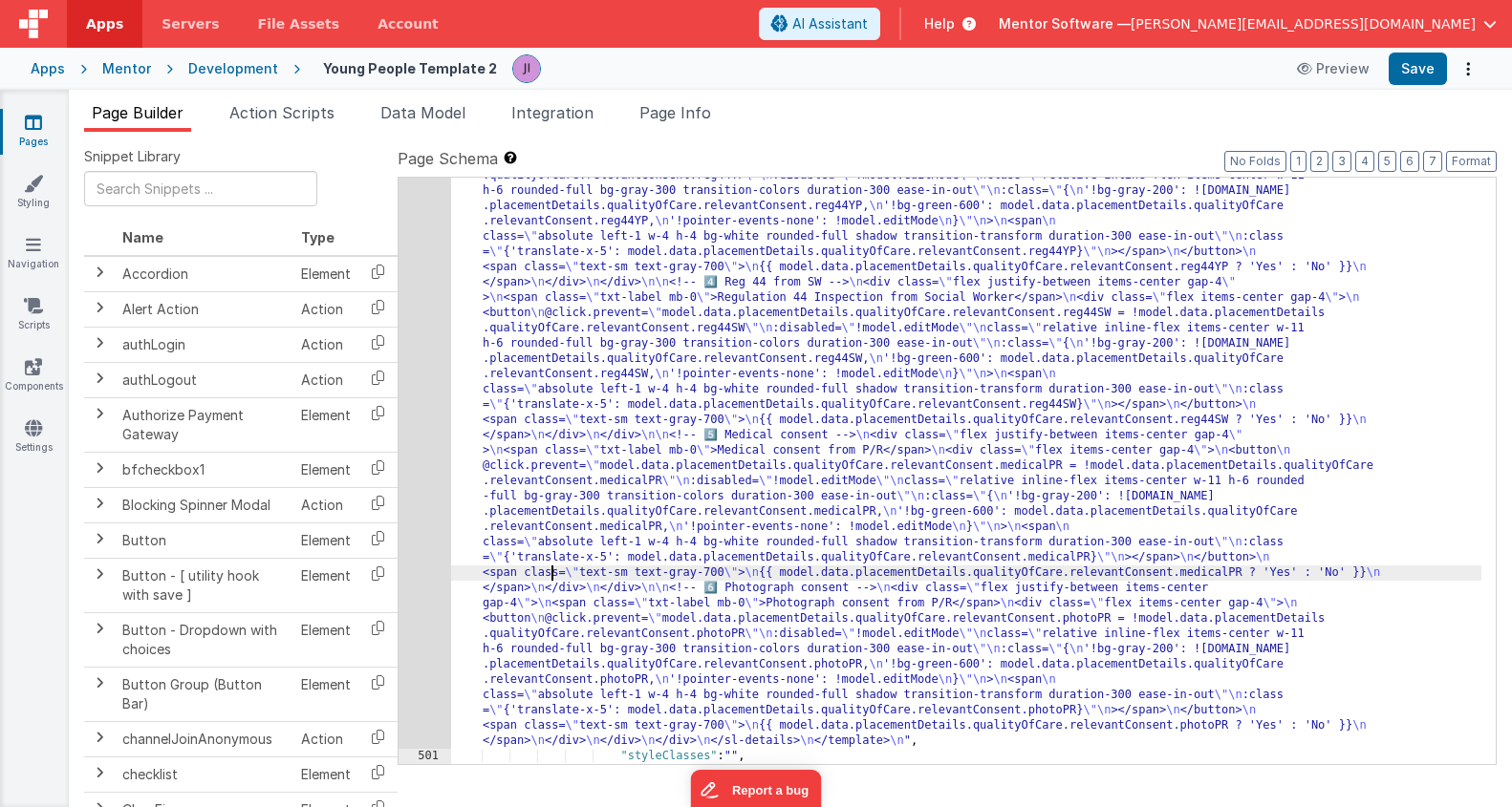
drag, startPoint x: 539, startPoint y: 526, endPoint x: 472, endPoint y: 521, distance: 67.2
click at [539, 526] on div ""html" : "<!-- Quality of Care Section --> \n <template v-if= \" group === 'Qua…" at bounding box center [966, 278] width 1030 height 2146
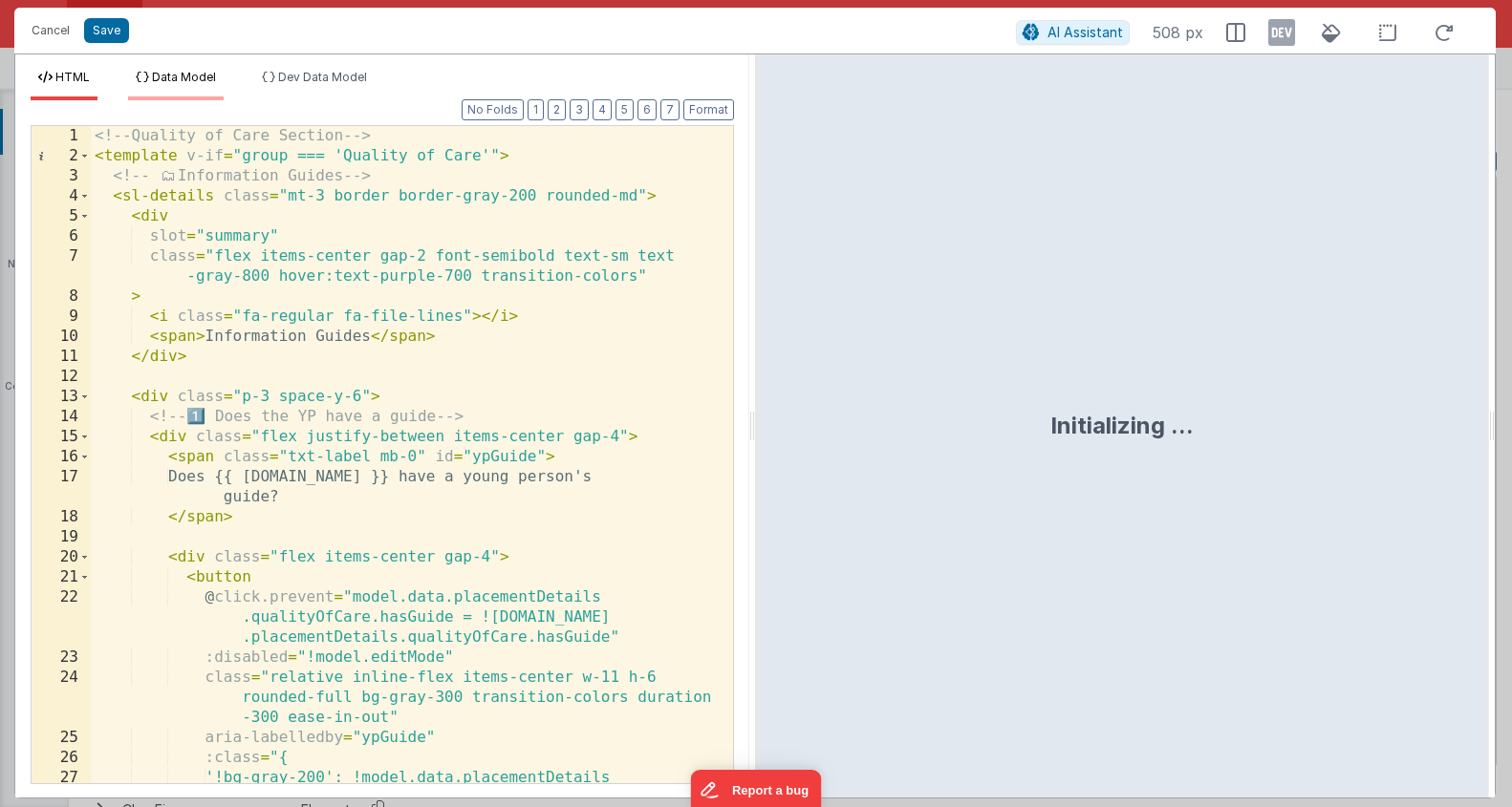
click at [203, 76] on span "Data Model" at bounding box center [184, 77] width 64 height 14
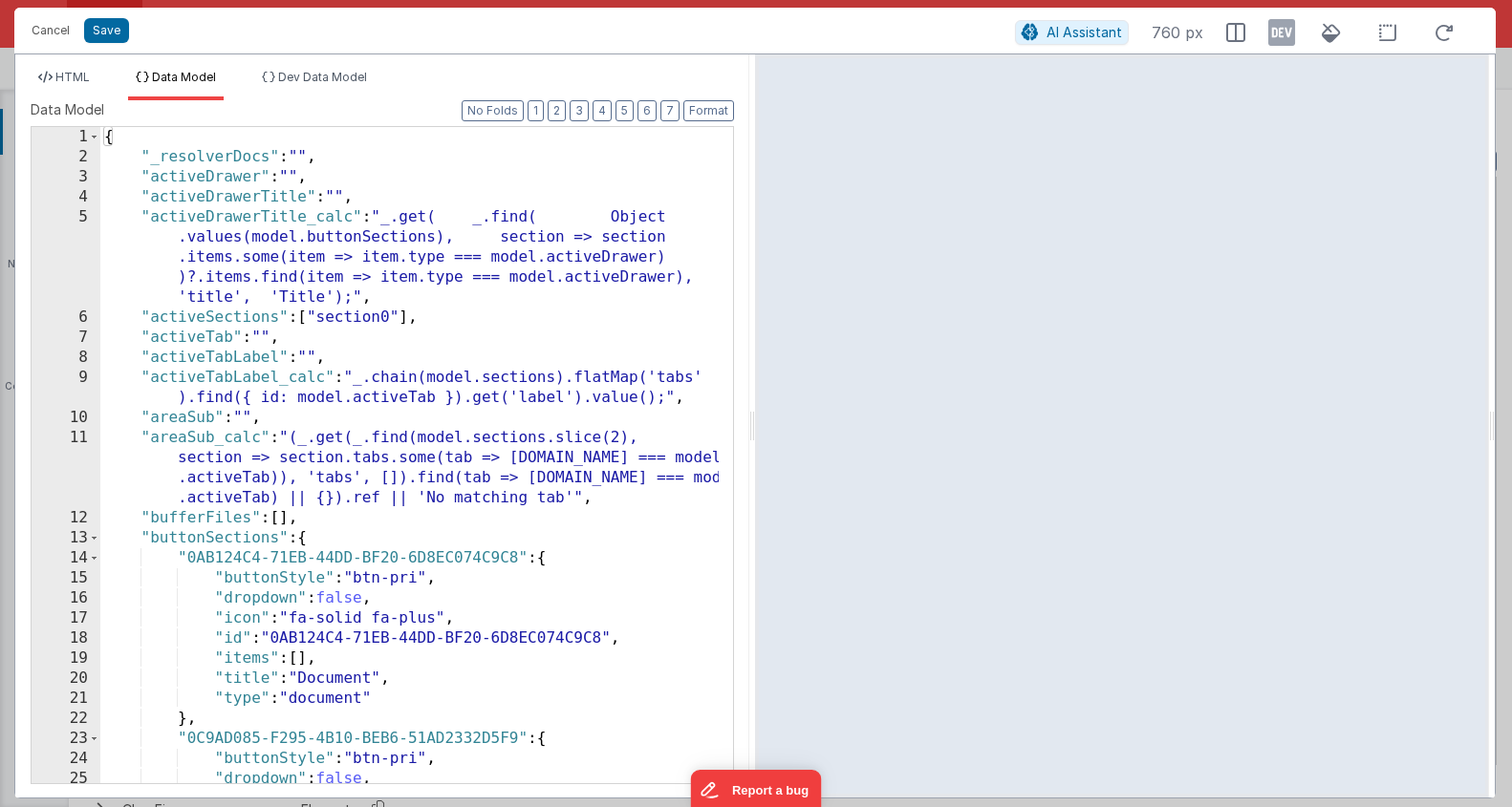
click at [409, 384] on div "{ "_resolverDocs" : "" , "activeDrawer" : "" , "activeDrawerTitle" : "" , "acti…" at bounding box center [409, 475] width 619 height 697
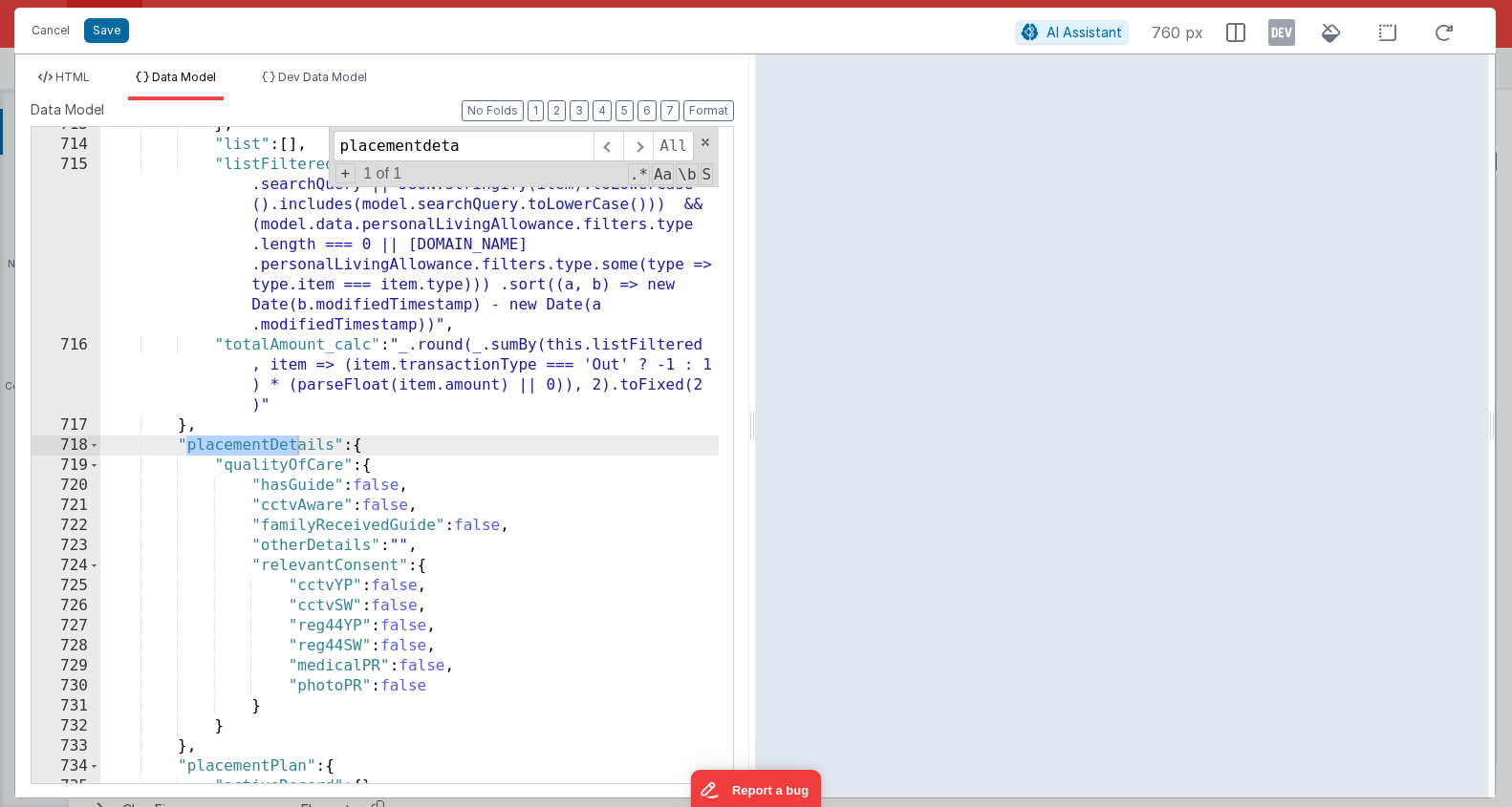
scroll to position [15283, 0]
type input "placementdetails"
click at [95, 466] on span at bounding box center [93, 465] width 11 height 20
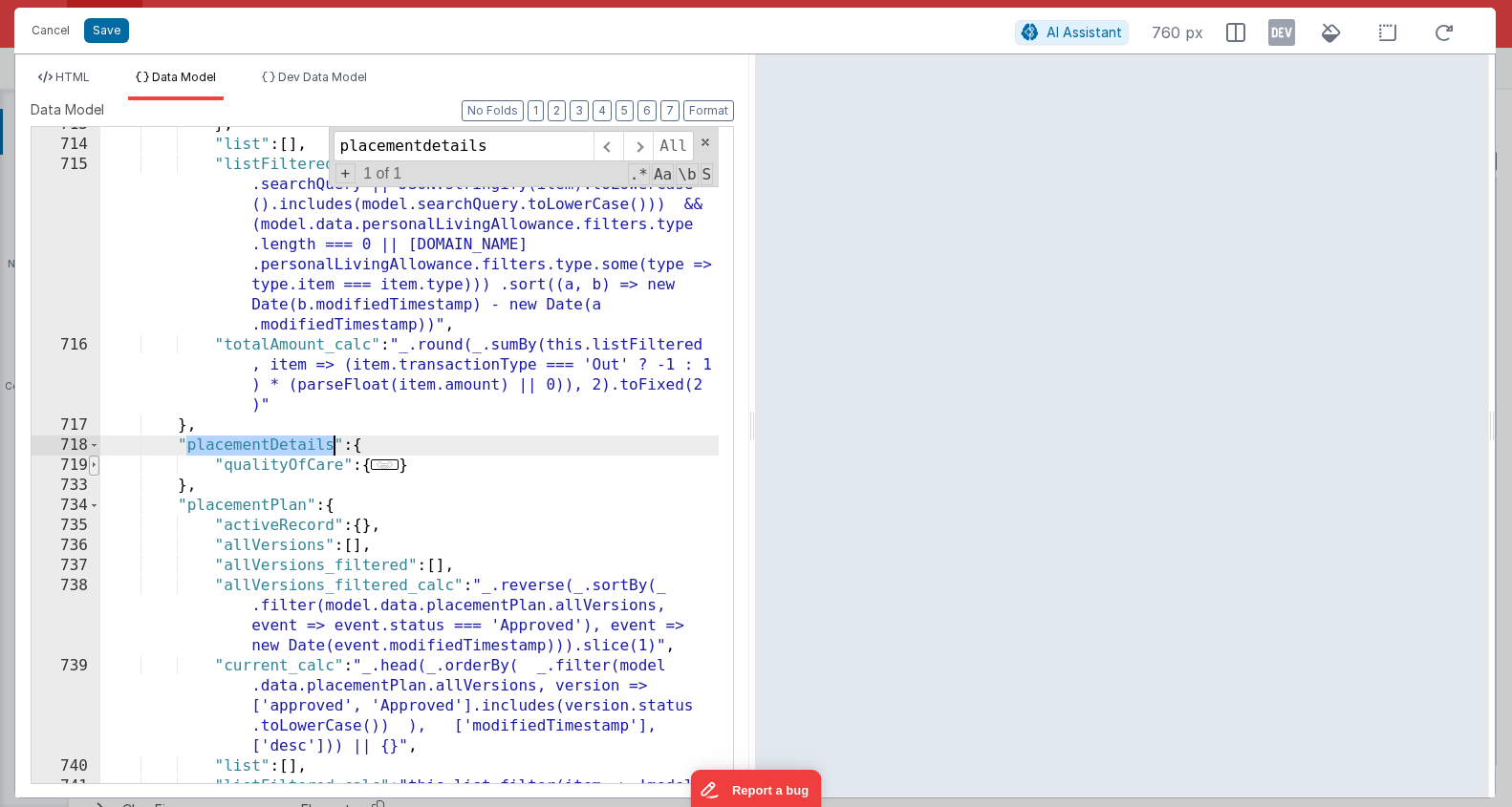
click at [95, 466] on span at bounding box center [93, 465] width 11 height 20
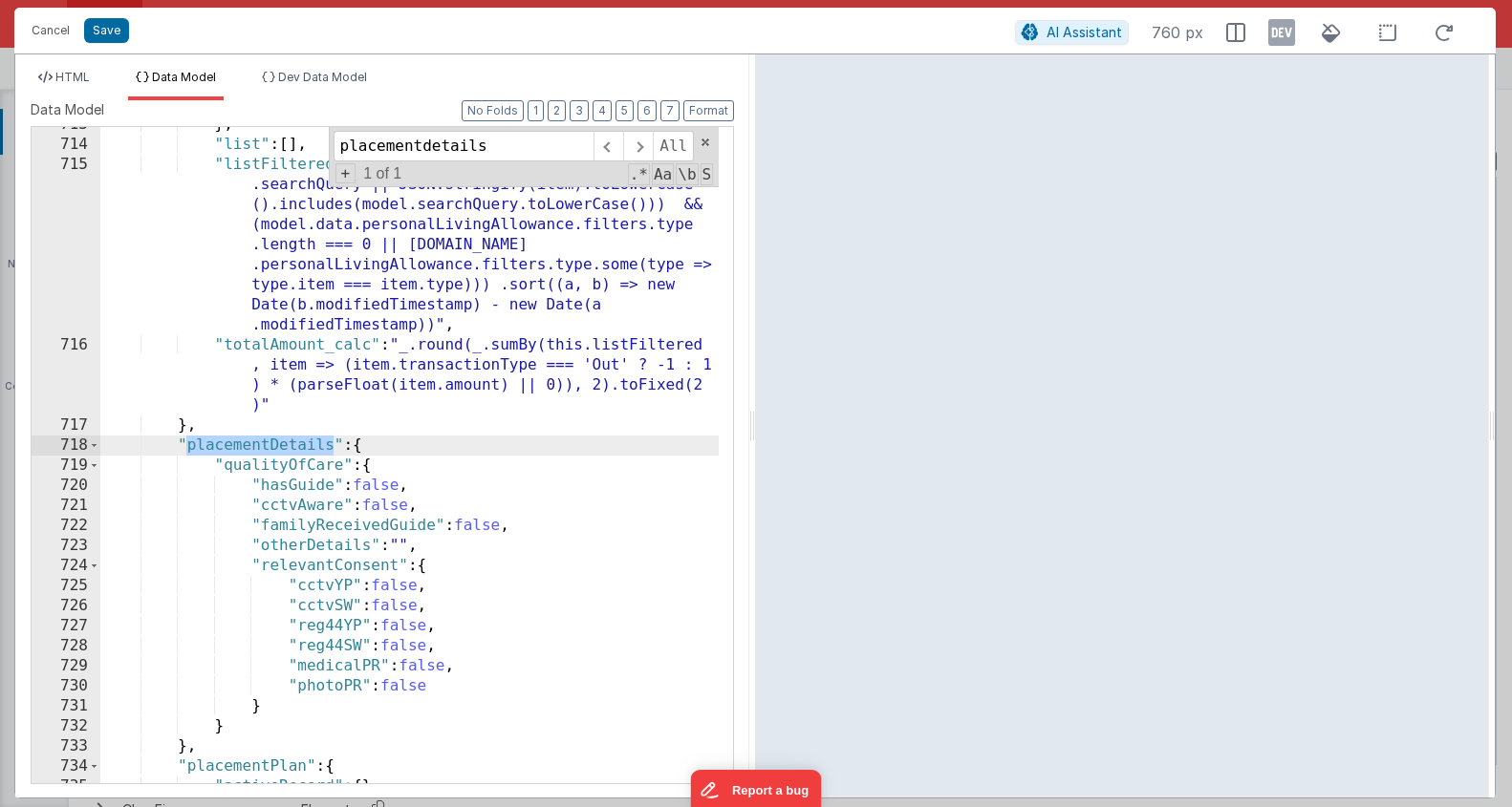
click at [285, 490] on div "} , "list" : [ ] , "listFiltered_calc" : "this.list.filter(item => (!model .sea…" at bounding box center [409, 462] width 619 height 697
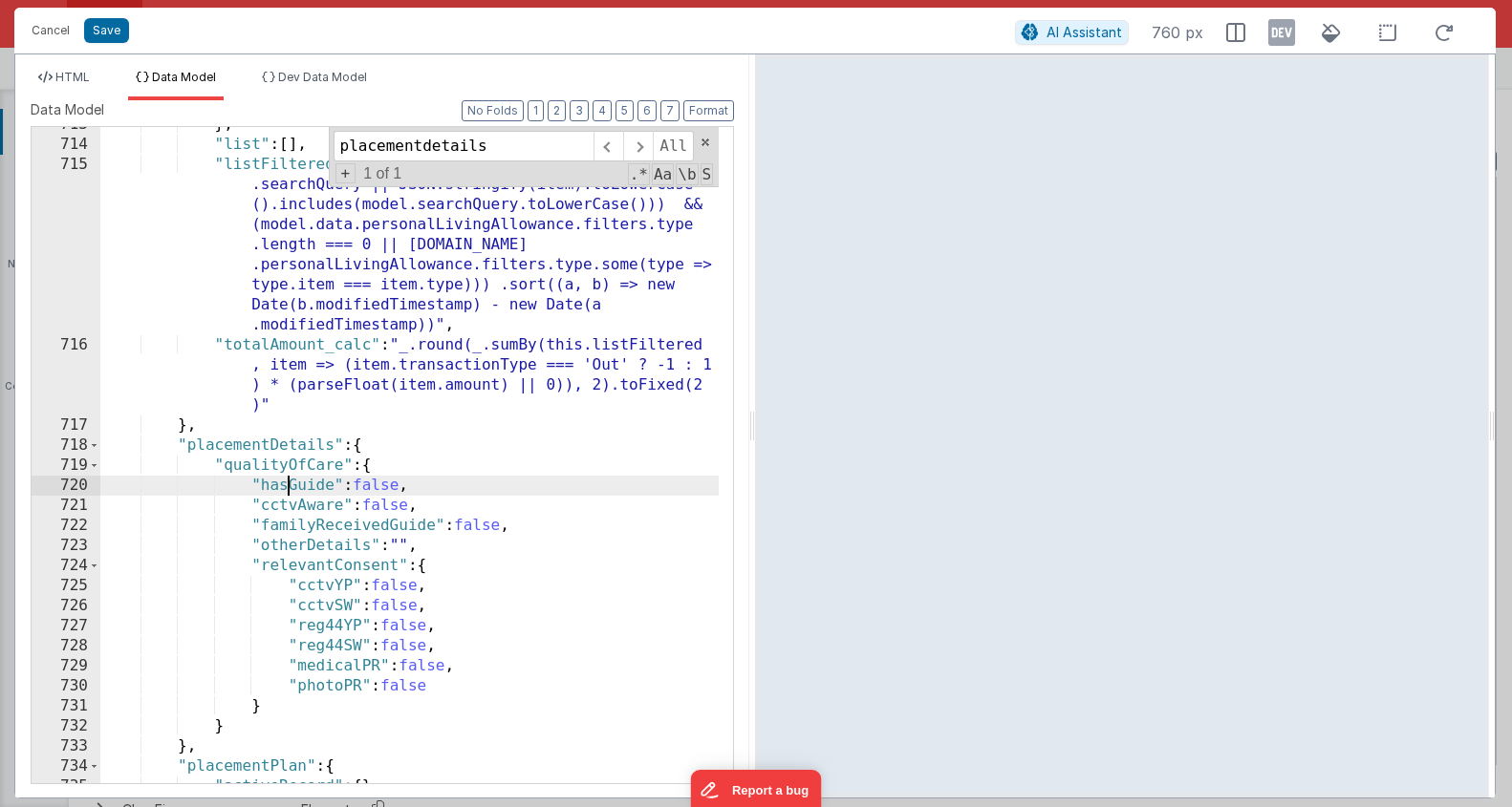
click at [273, 559] on div "} , "list" : [ ] , "listFiltered_calc" : "this.list.filter(item => (!model .sea…" at bounding box center [409, 462] width 619 height 697
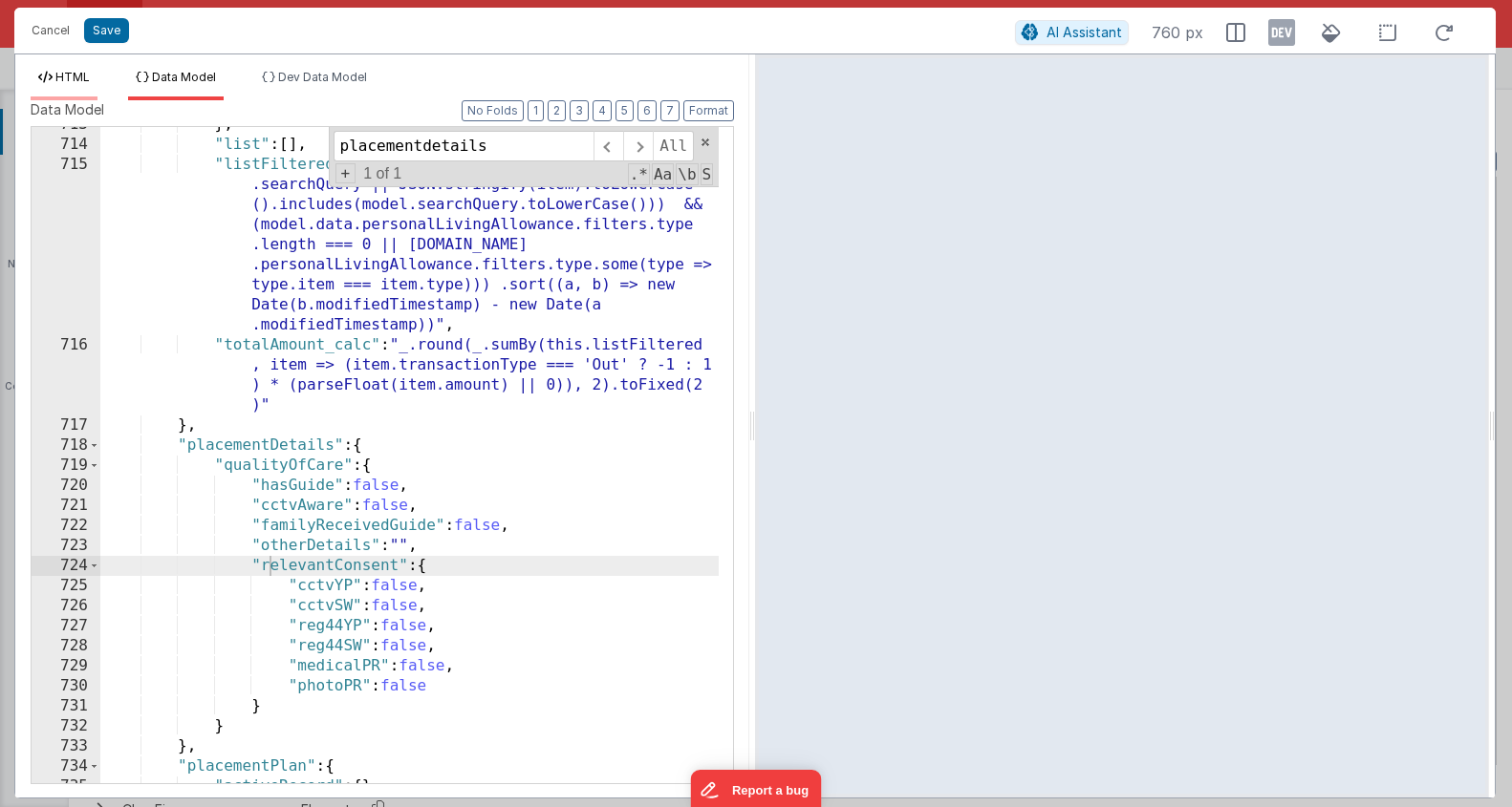
click at [65, 74] on span "HTML" at bounding box center [73, 77] width 35 height 14
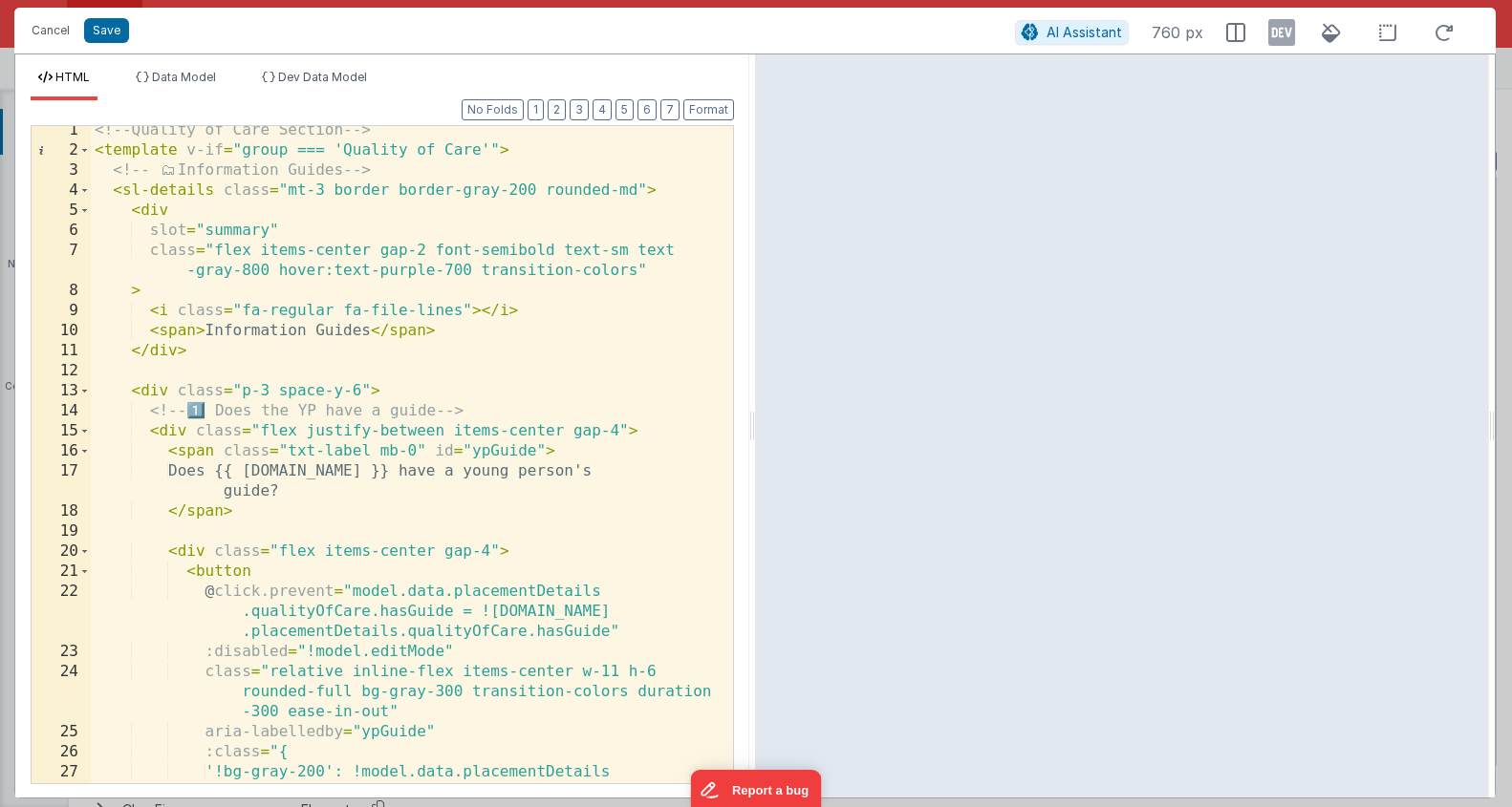
scroll to position [2458, 0]
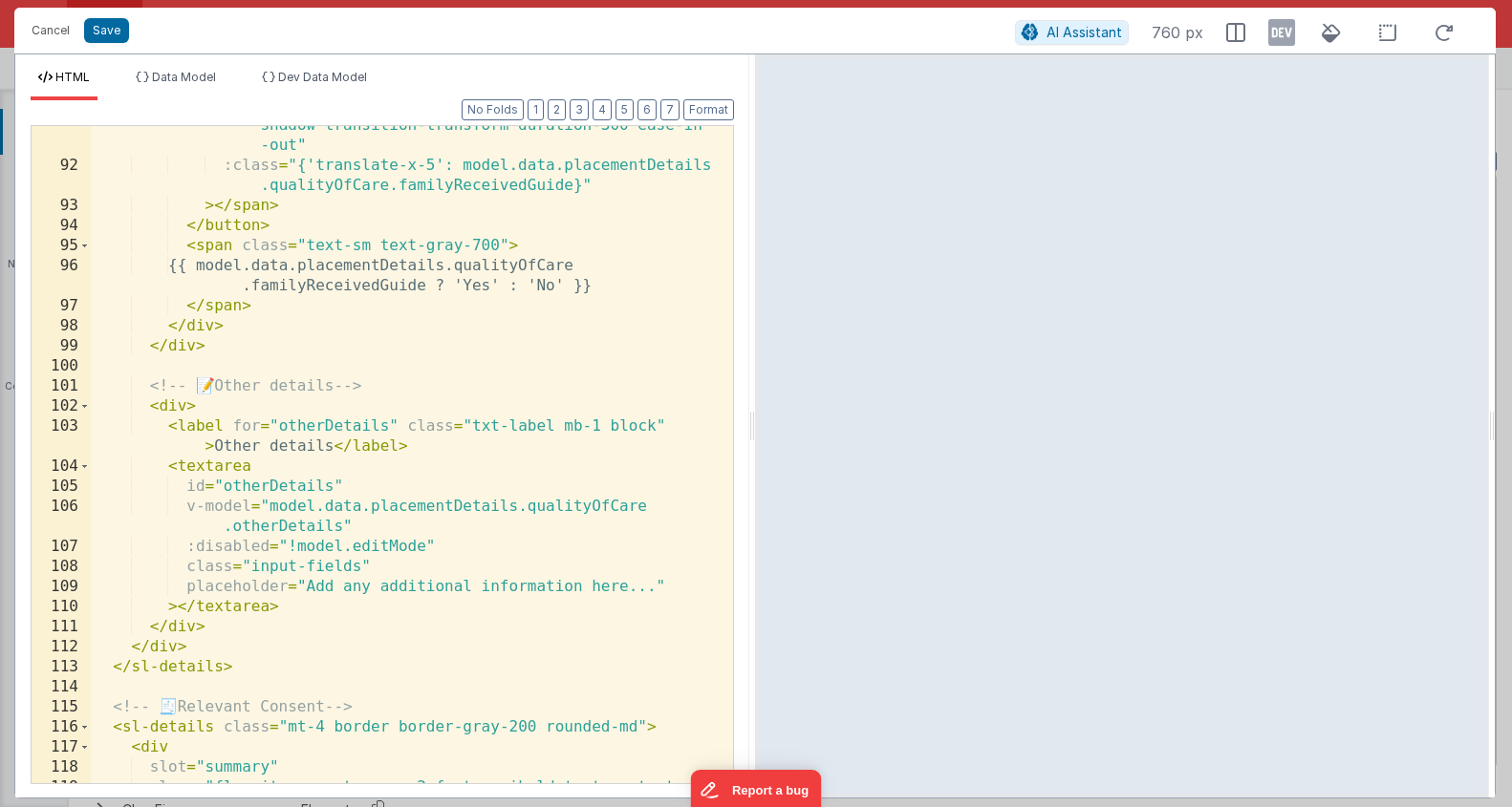
click at [196, 58] on div "HTML Data Model Dev Data Model Format 7 6 5 4 3 2 1 No Folds 91 92 93 94 95 96 …" at bounding box center [383, 427] width 734 height 744
click at [196, 70] on div "HTML Data Model Dev Data Model Format 7 6 5 4 3 2 1 No Folds 91 92 93 94 95 96 …" at bounding box center [383, 427] width 734 height 744
click at [196, 70] on span "Data Model" at bounding box center [184, 77] width 64 height 14
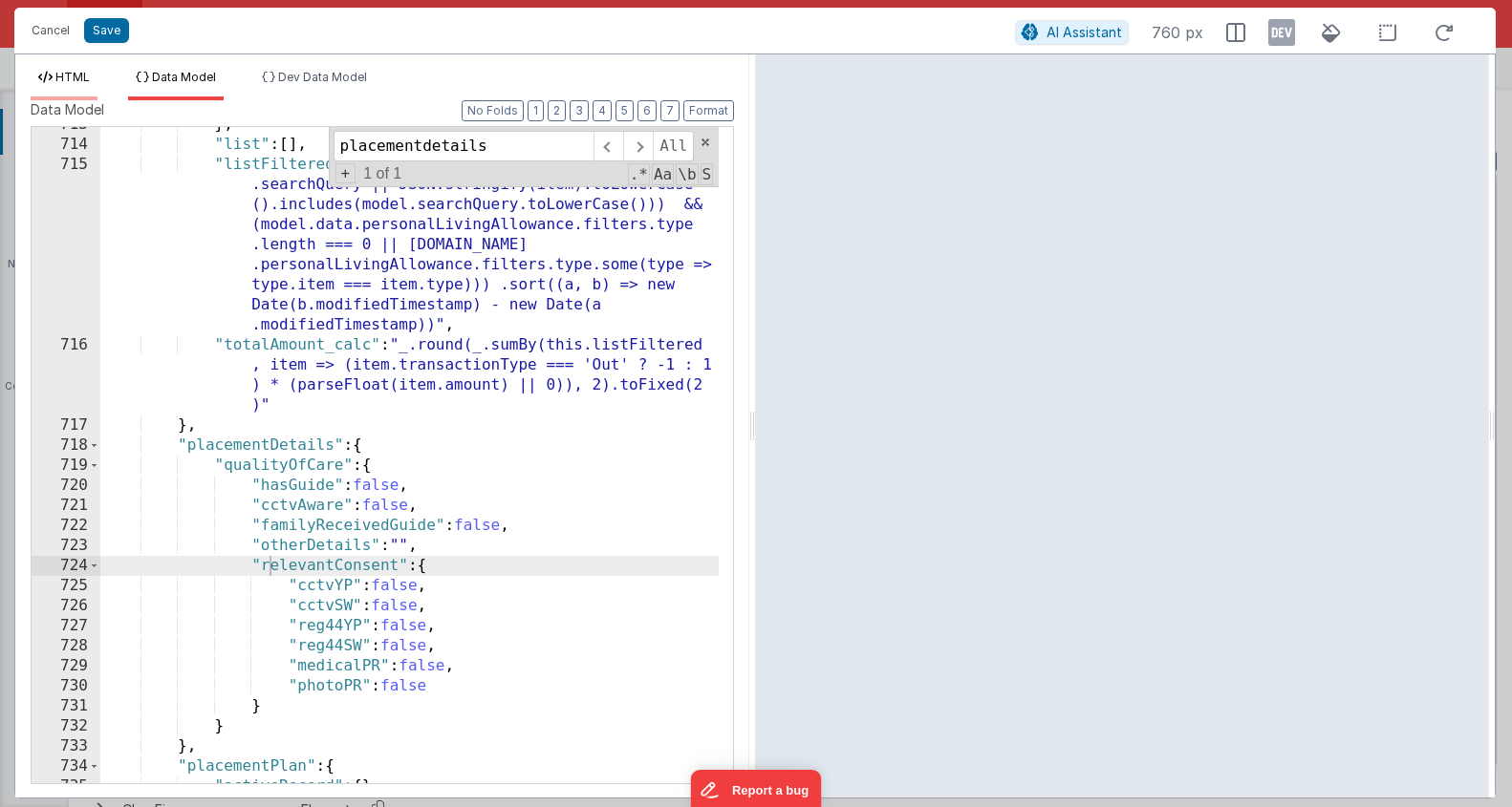
click at [52, 83] on icon at bounding box center [45, 78] width 14 height 12
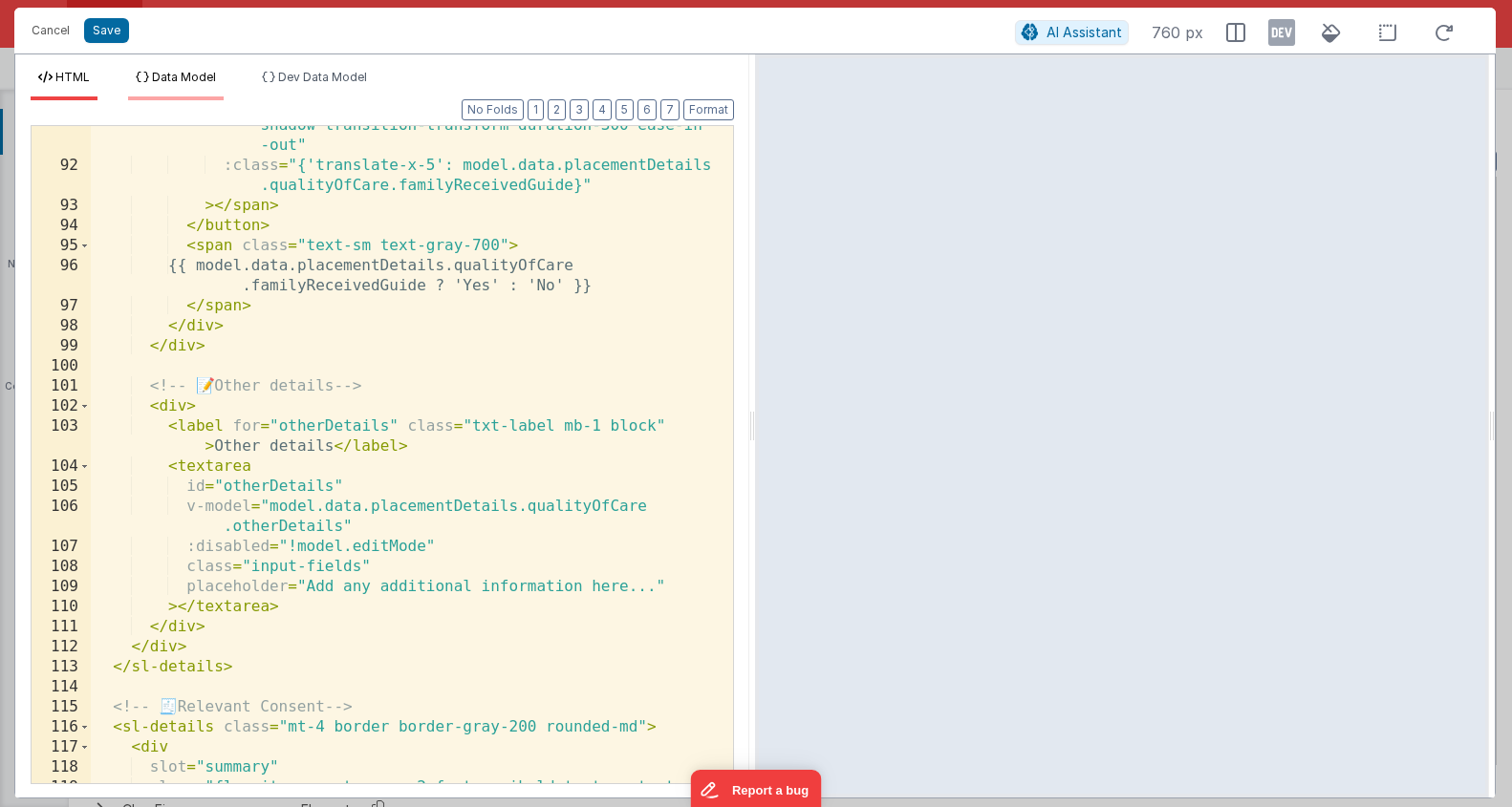
click at [201, 89] on li "Data Model" at bounding box center [175, 86] width 95 height 31
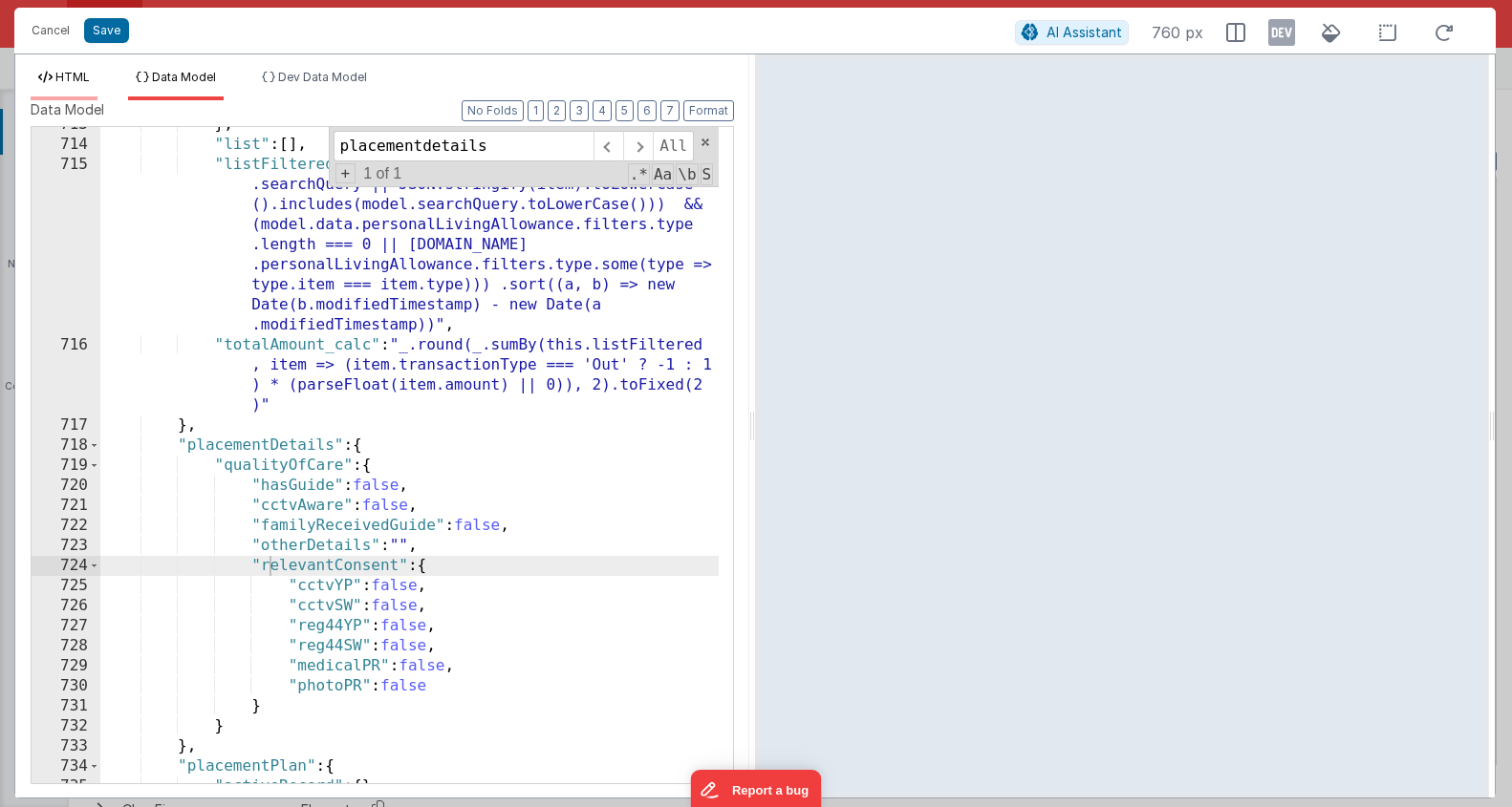
click at [56, 79] on span "HTML" at bounding box center [73, 77] width 35 height 14
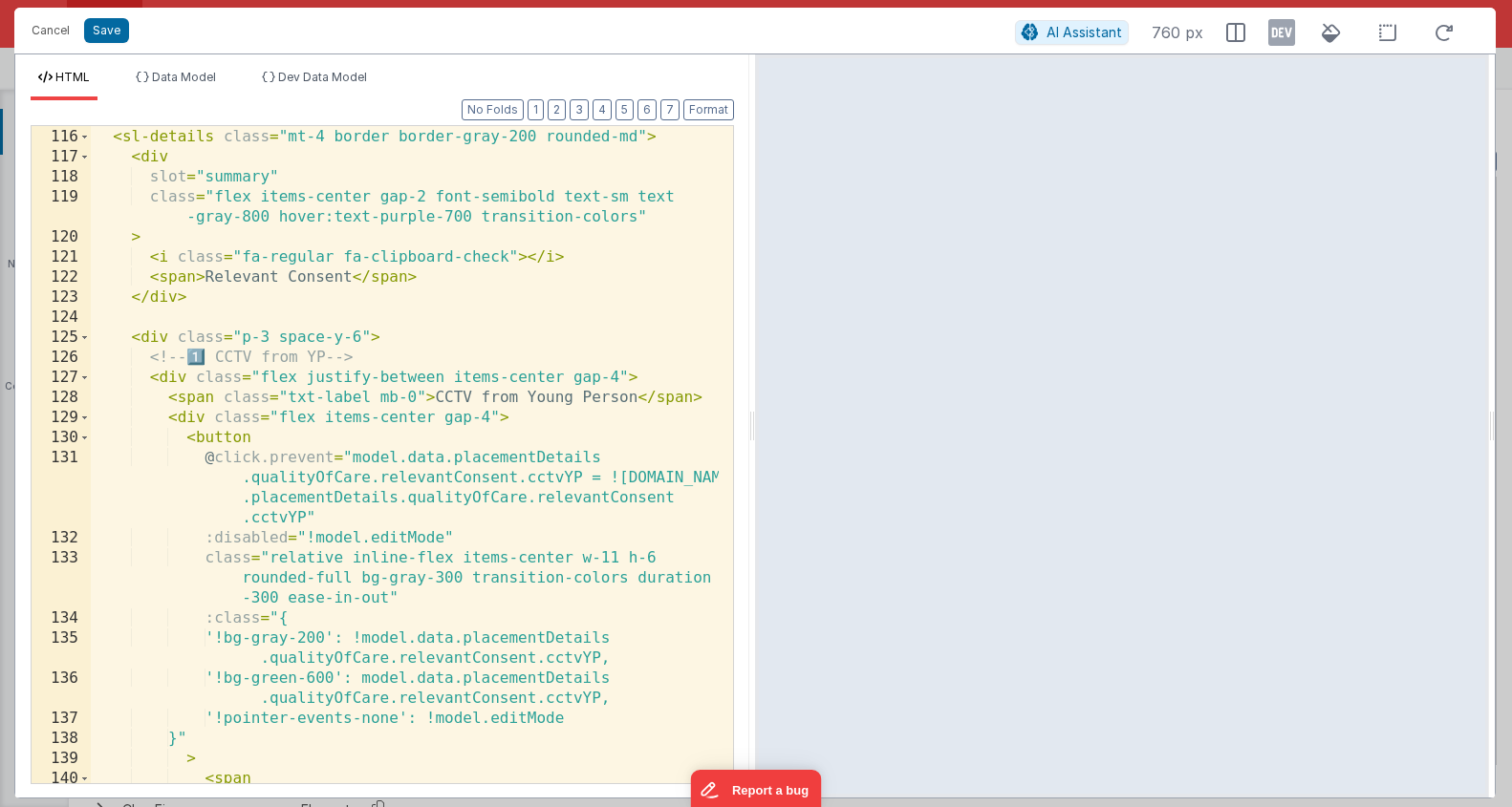
scroll to position [3049, 0]
click at [214, 89] on li "Data Model" at bounding box center [175, 86] width 95 height 31
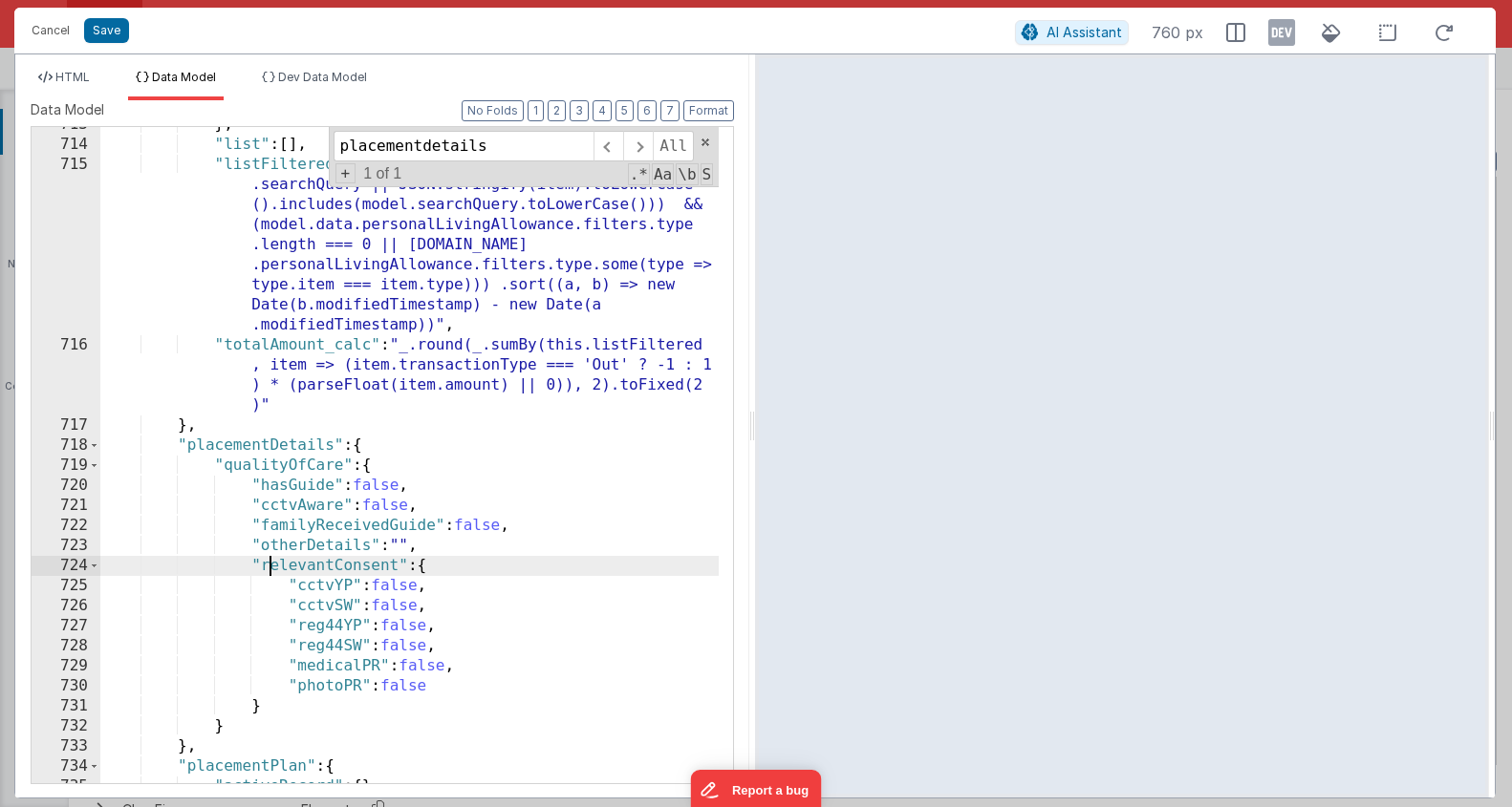
click at [221, 441] on div "} , "list" : [ ] , "listFiltered_calc" : "this.list.filter(item => (!model .sea…" at bounding box center [409, 462] width 619 height 697
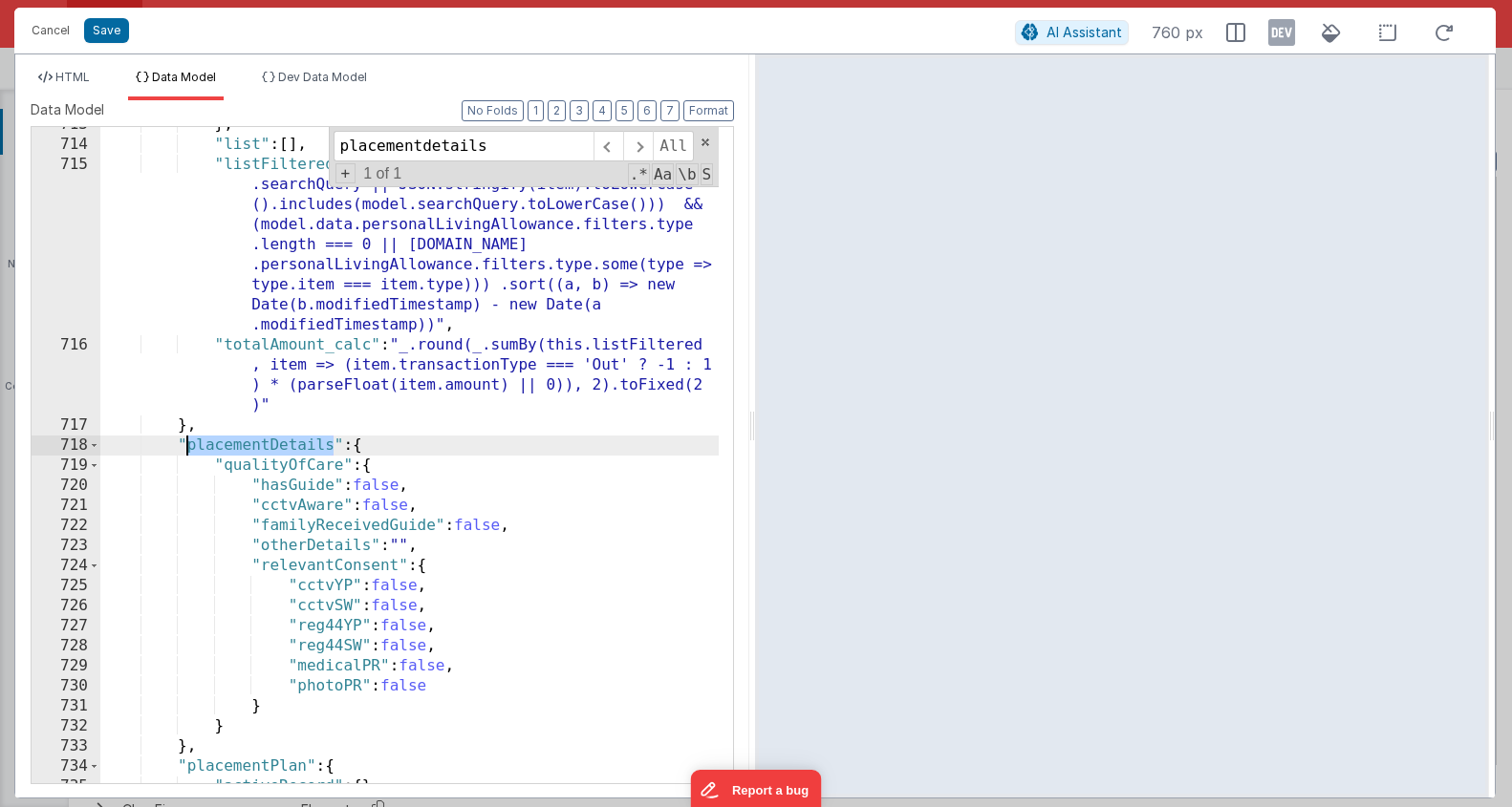
scroll to position [15324, 0]
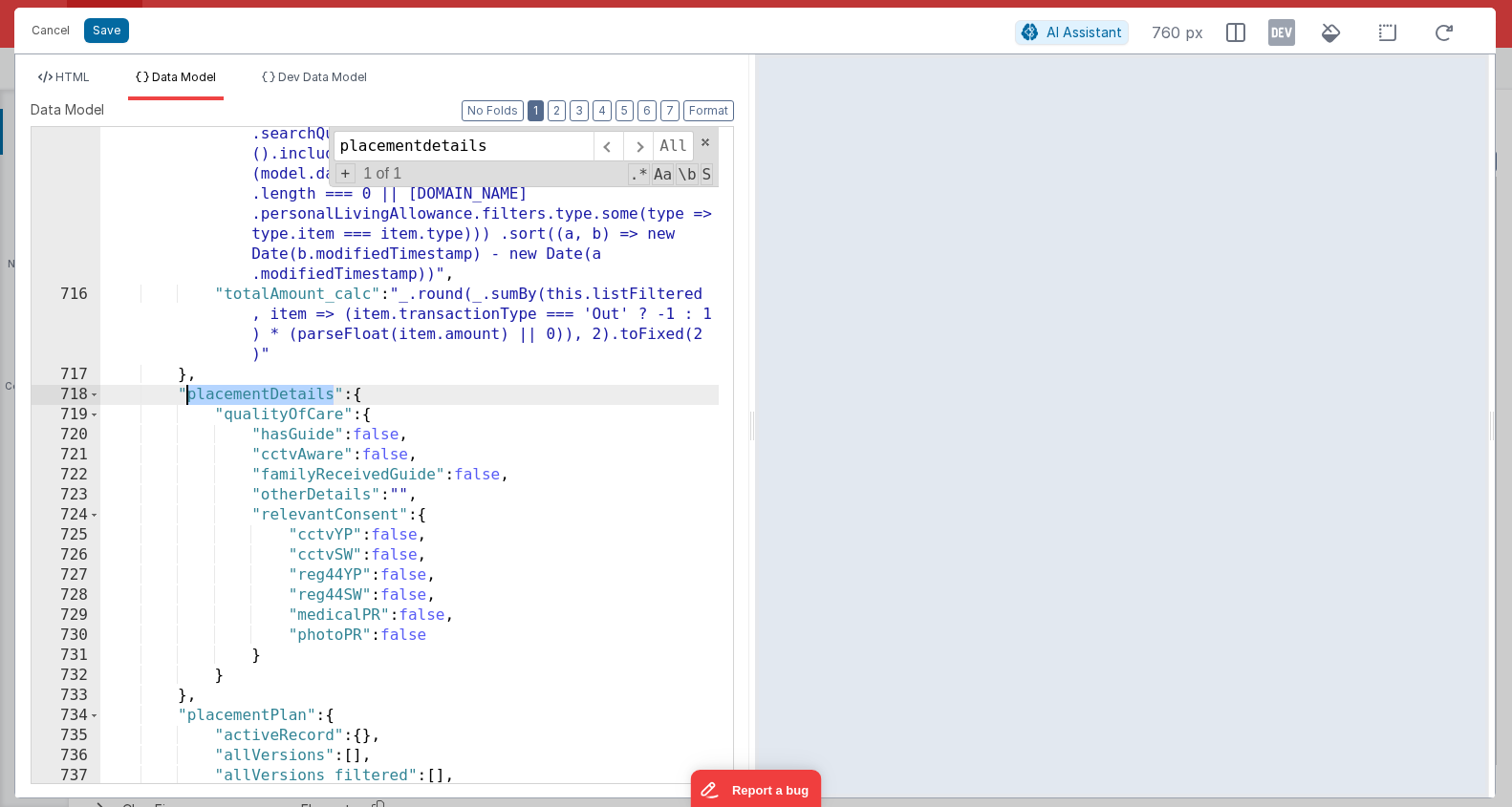
click at [542, 100] on div "HTML Data Model Dev Data Model Format 7 6 5 4 3 2 1 No Folds 115 116 117 118 11…" at bounding box center [383, 434] width 734 height 728
click at [558, 104] on button "2" at bounding box center [557, 110] width 18 height 21
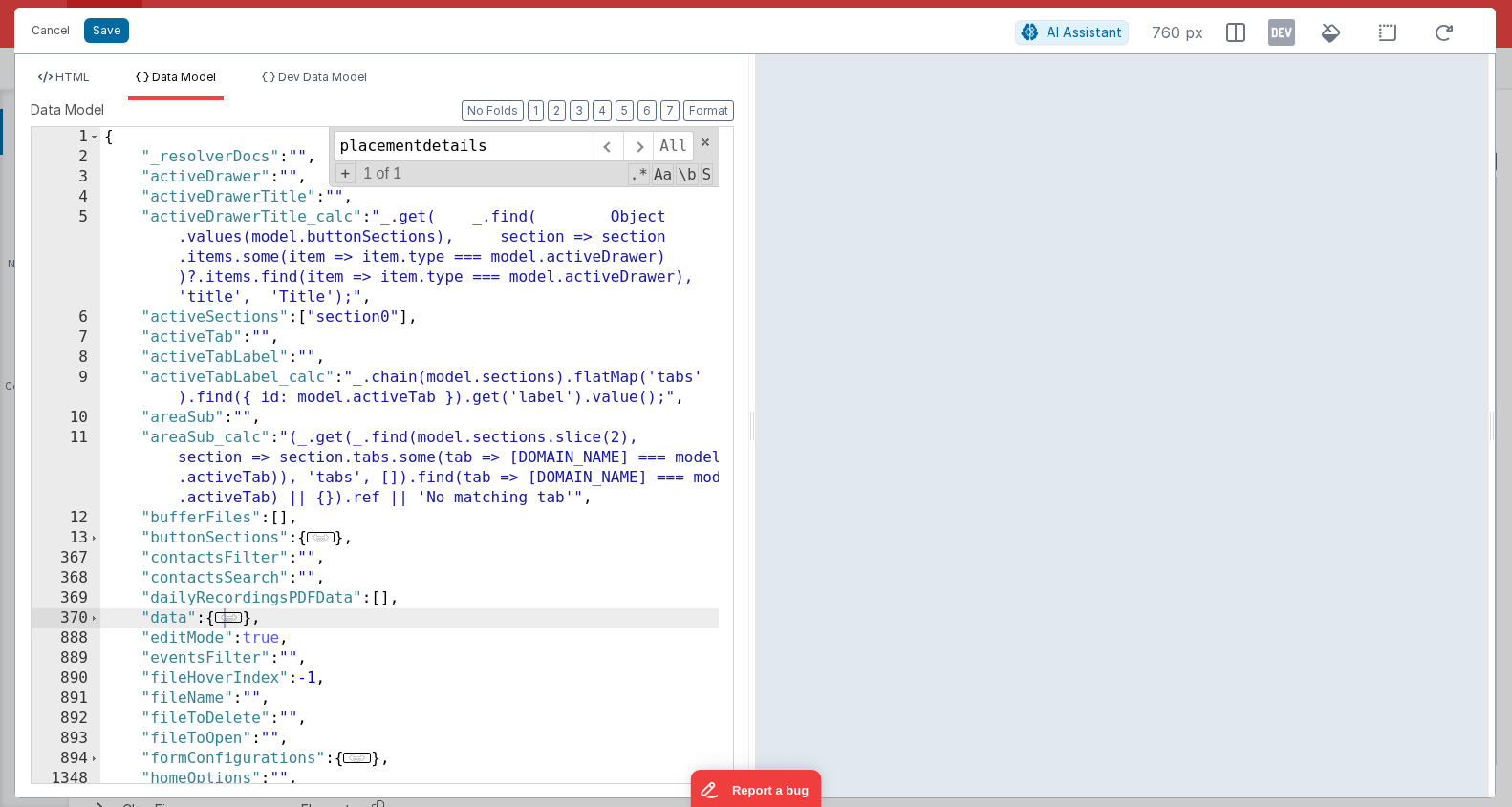
scroll to position [238, 0]
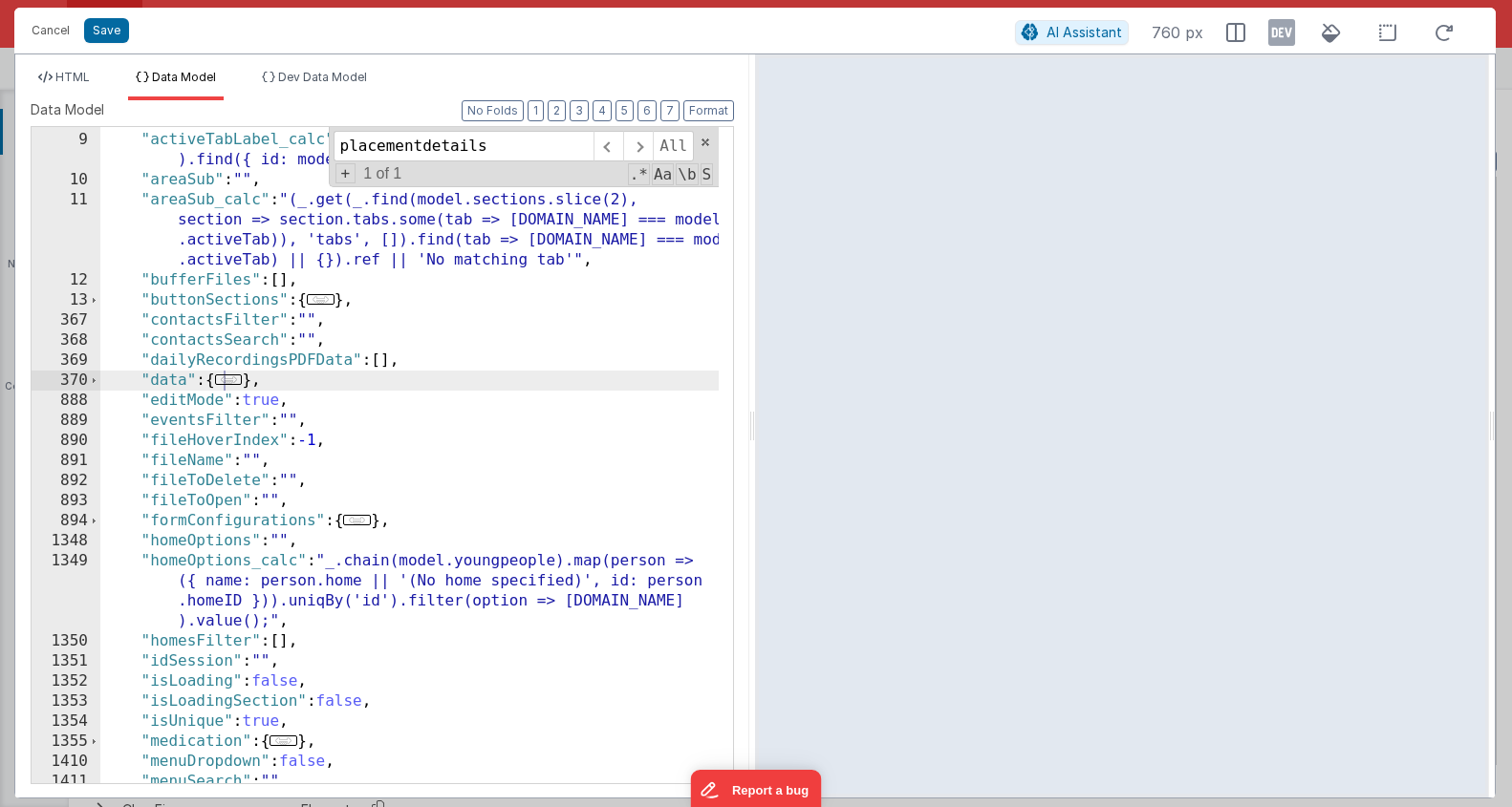
click at [240, 375] on div ""activeTabLabel" : "" , "activeTabLabel_calc" : "_.chain(model.sections).flatMa…" at bounding box center [409, 457] width 619 height 697
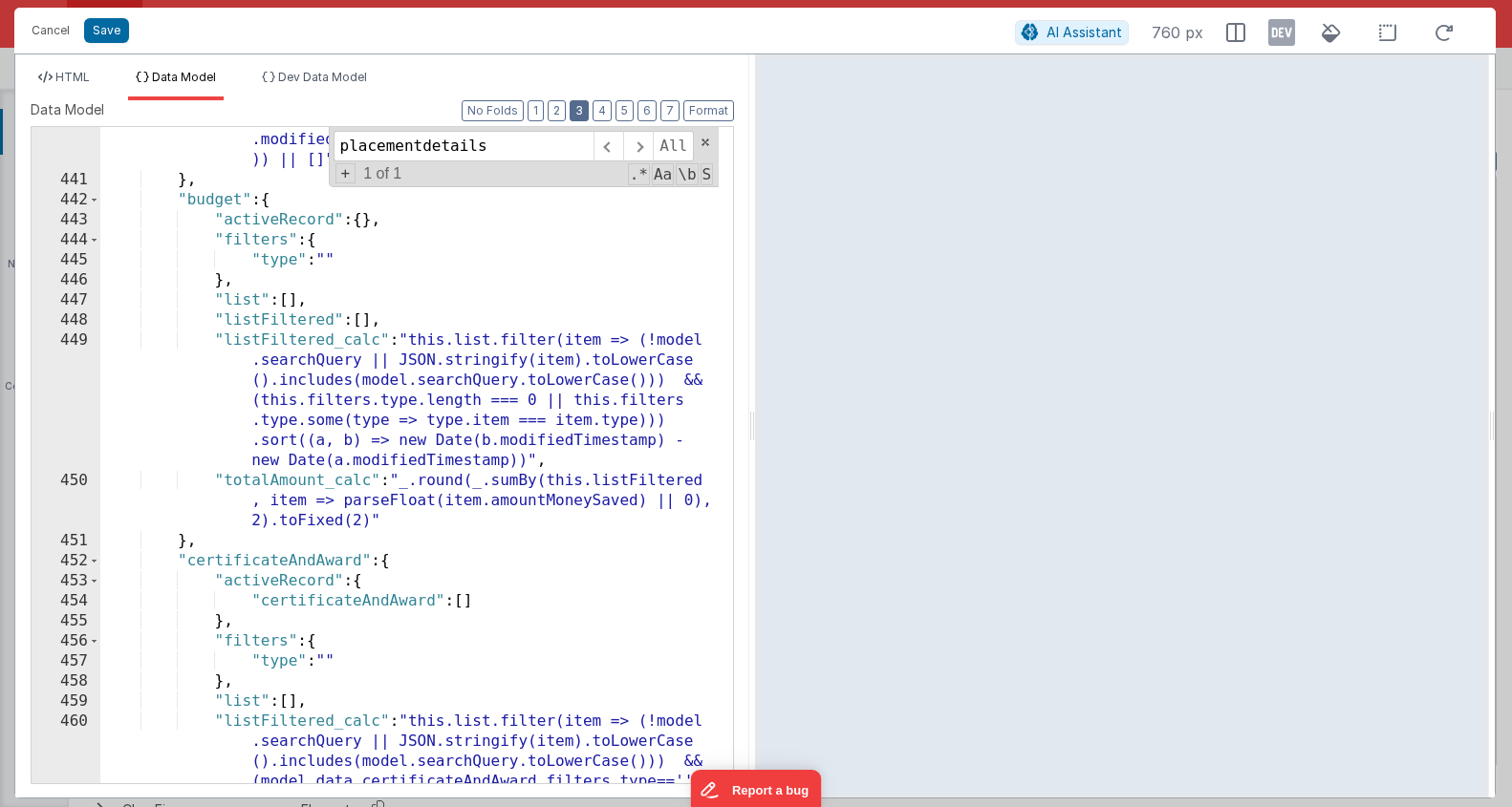
click at [586, 106] on button "3" at bounding box center [580, 110] width 19 height 21
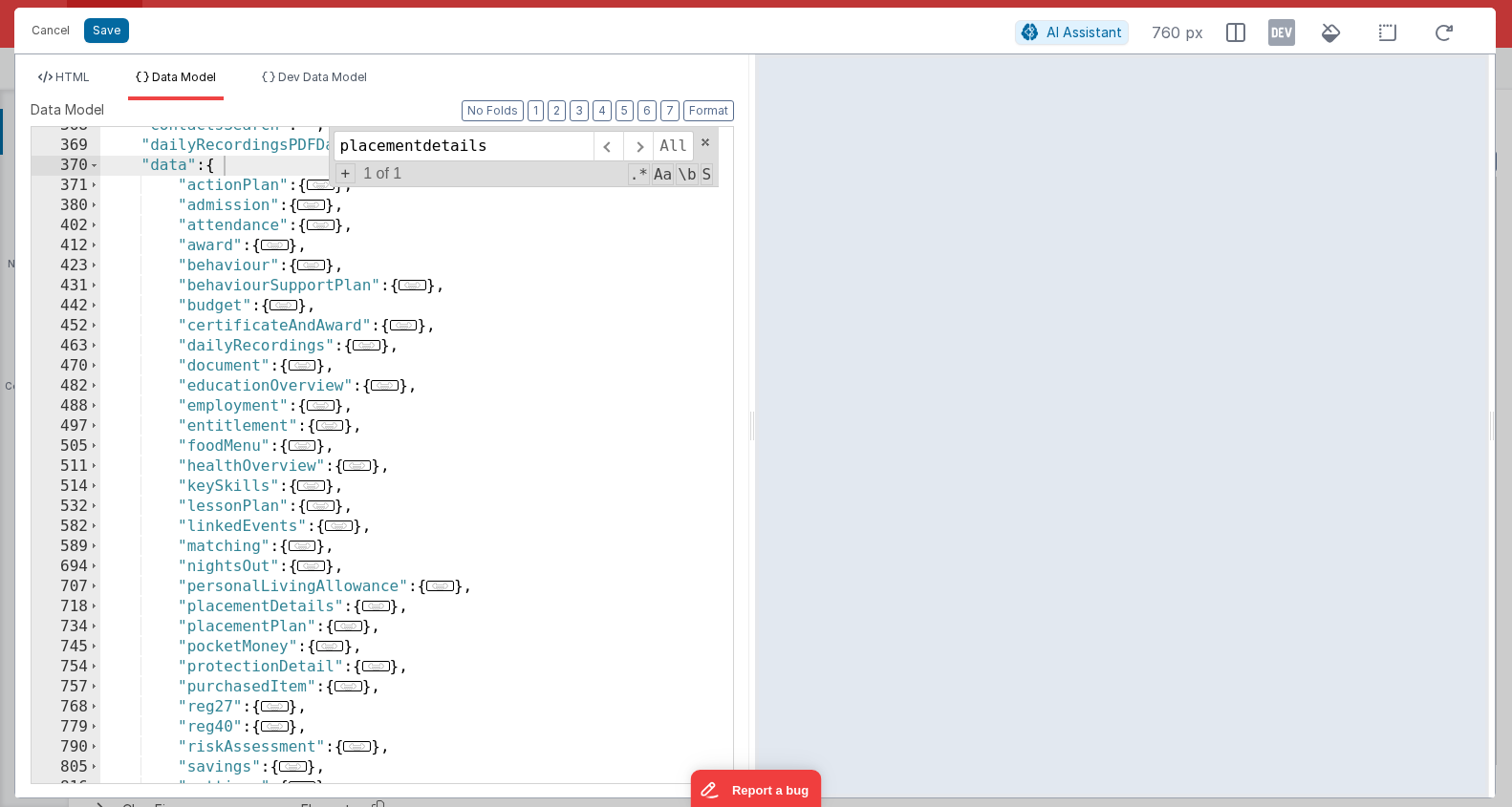
scroll to position [1503, 0]
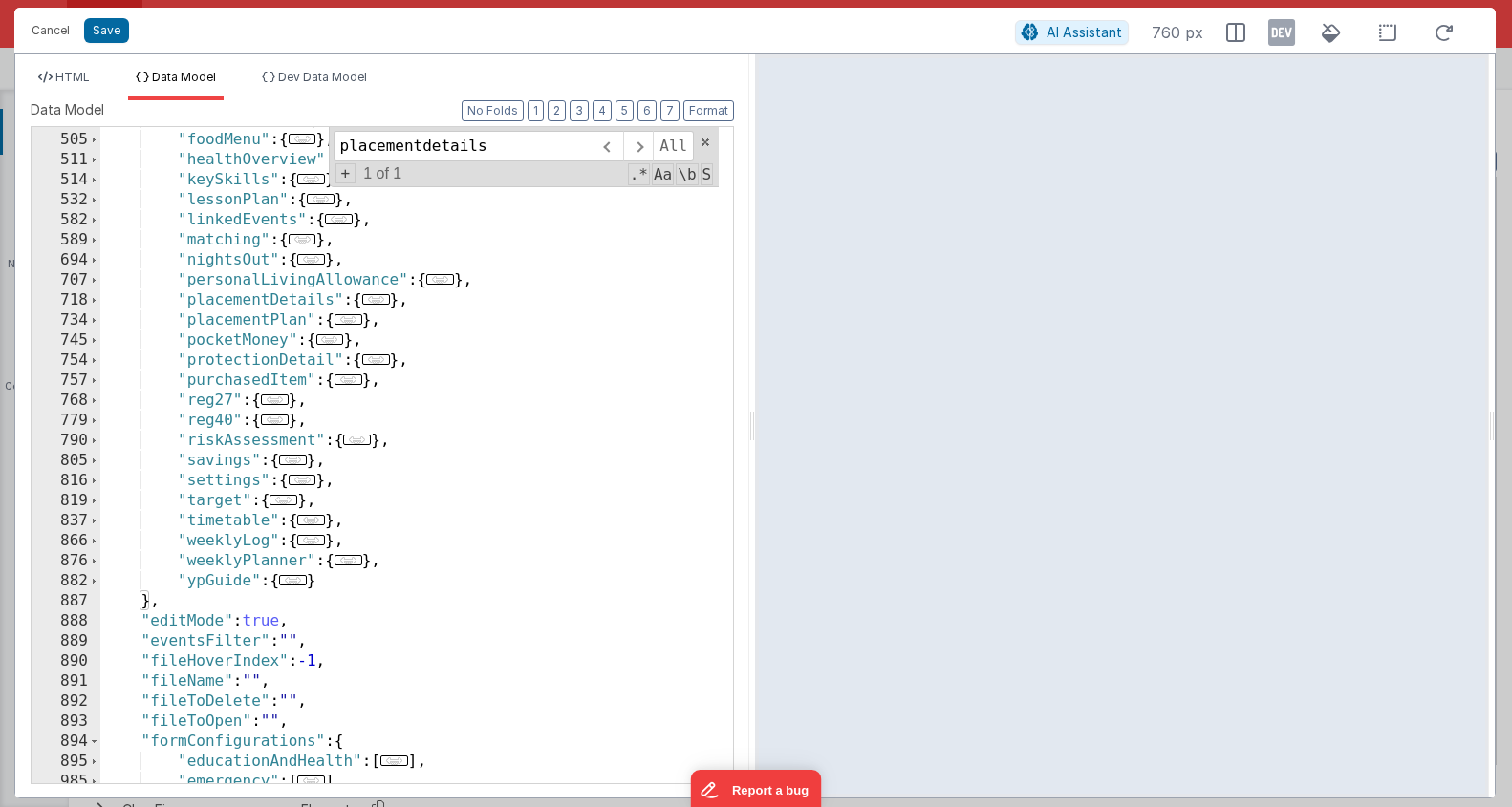
click at [382, 305] on span "..." at bounding box center [376, 299] width 28 height 11
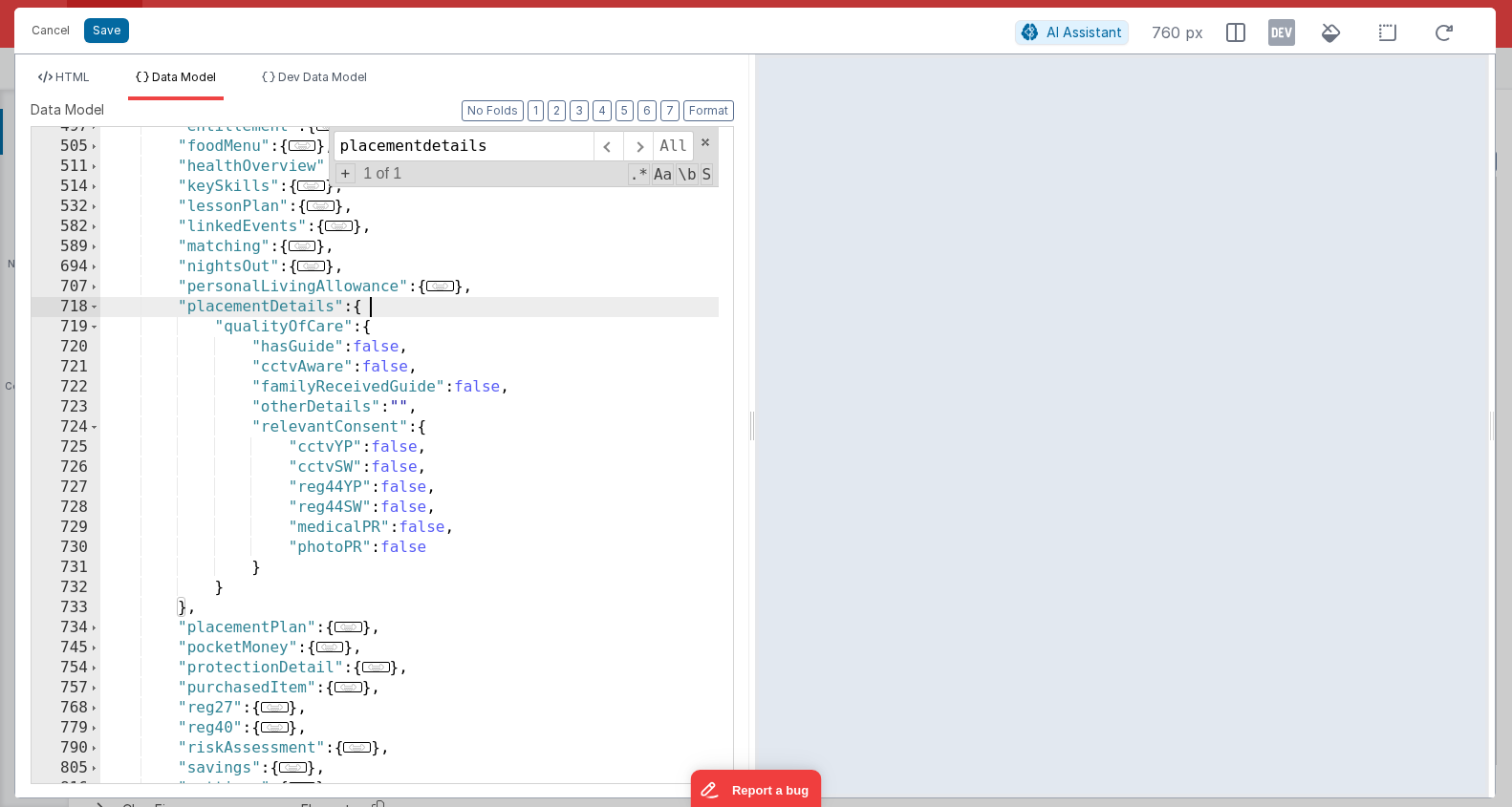
scroll to position [1496, 0]
click at [702, 143] on span at bounding box center [706, 142] width 13 height 13
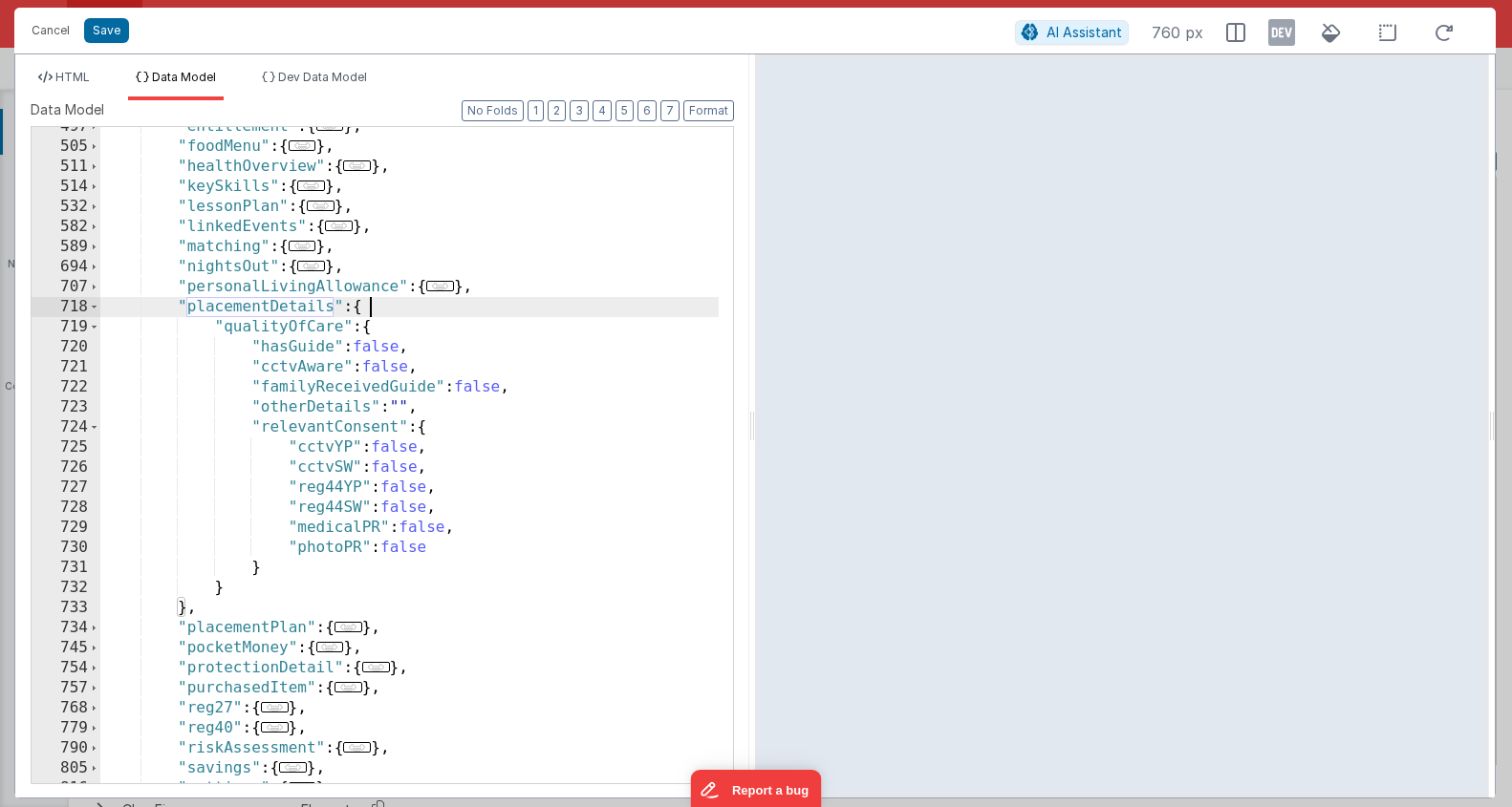
click at [186, 609] on div ""entitlement" : { ... } , "foodMenu" : { ... } , "healthOverview" : { ... } , "…" at bounding box center [409, 464] width 619 height 697
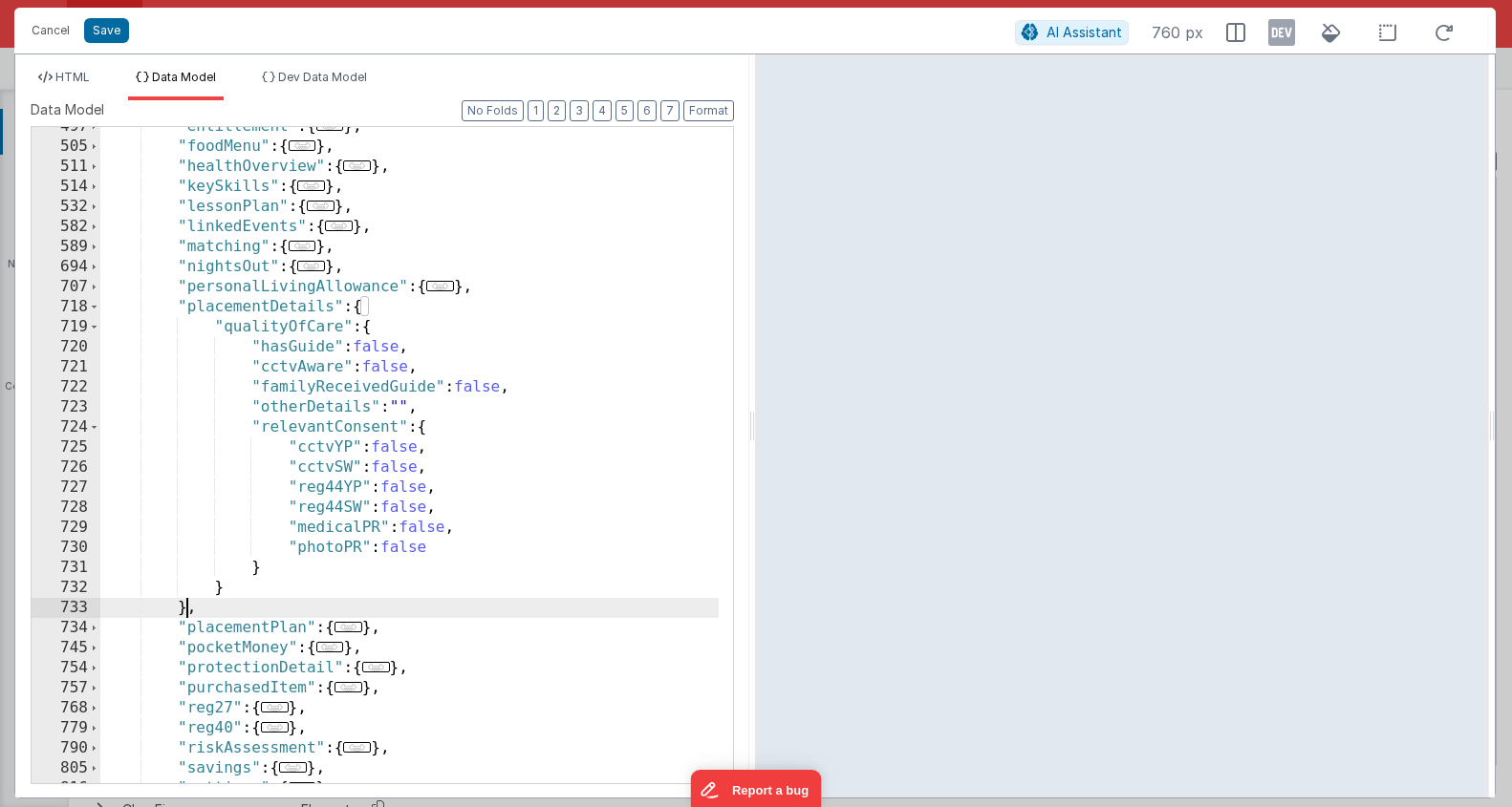
click at [186, 609] on div ""entitlement" : { ... } , "foodMenu" : { ... } , "healthOverview" : { ... } , "…" at bounding box center [409, 464] width 619 height 697
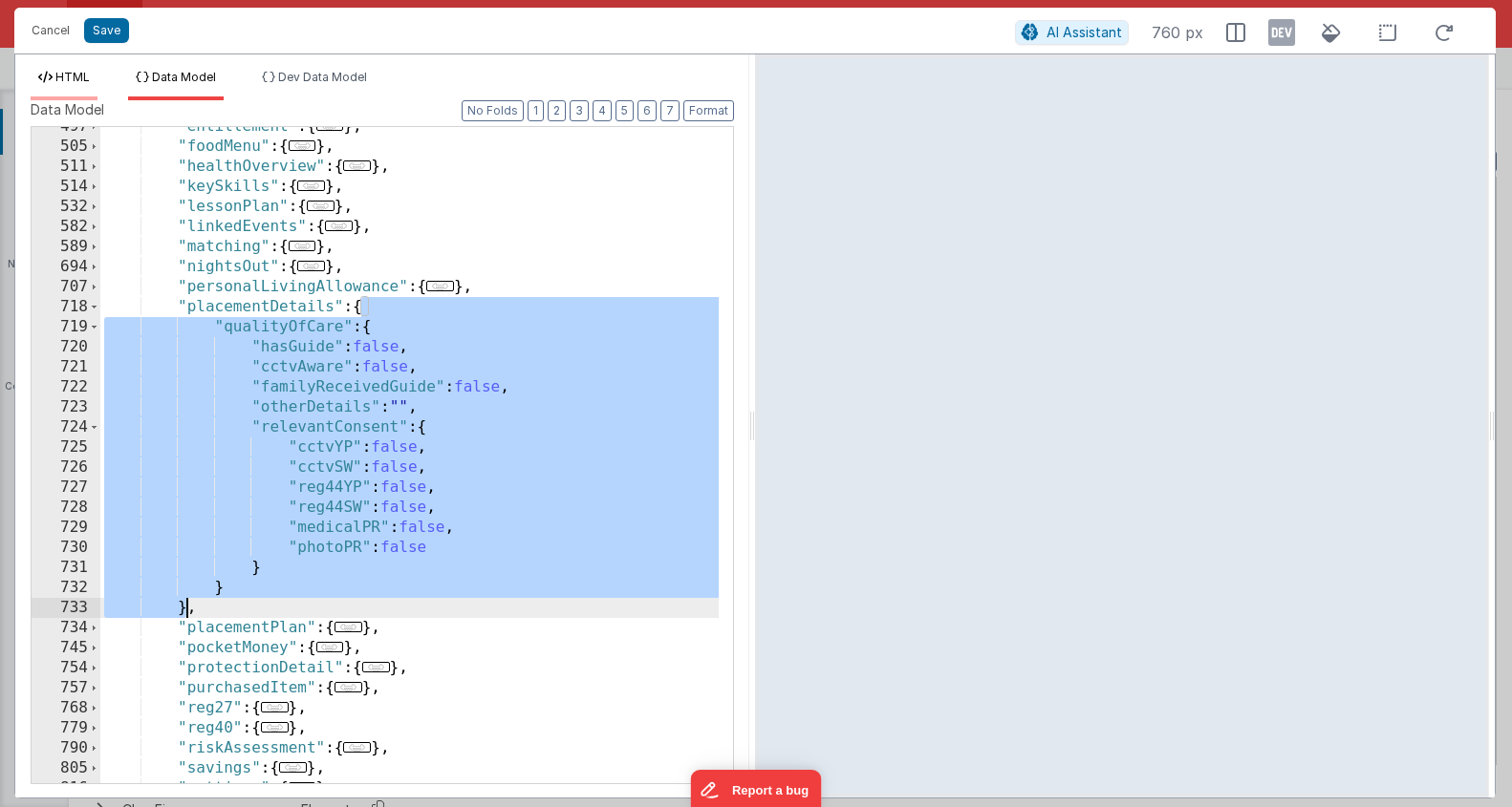
click at [41, 74] on icon at bounding box center [45, 78] width 14 height 12
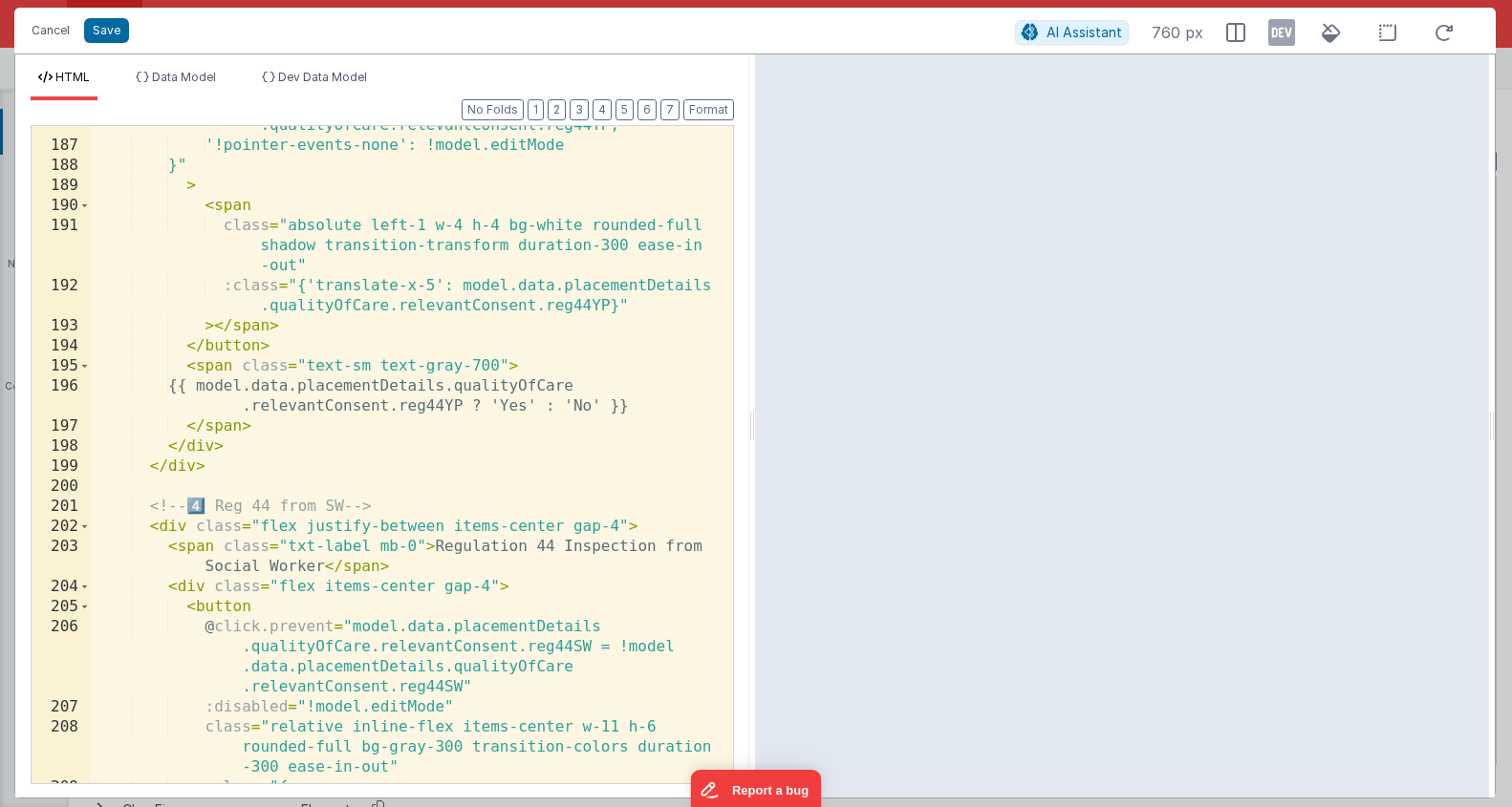
scroll to position [5145, 0]
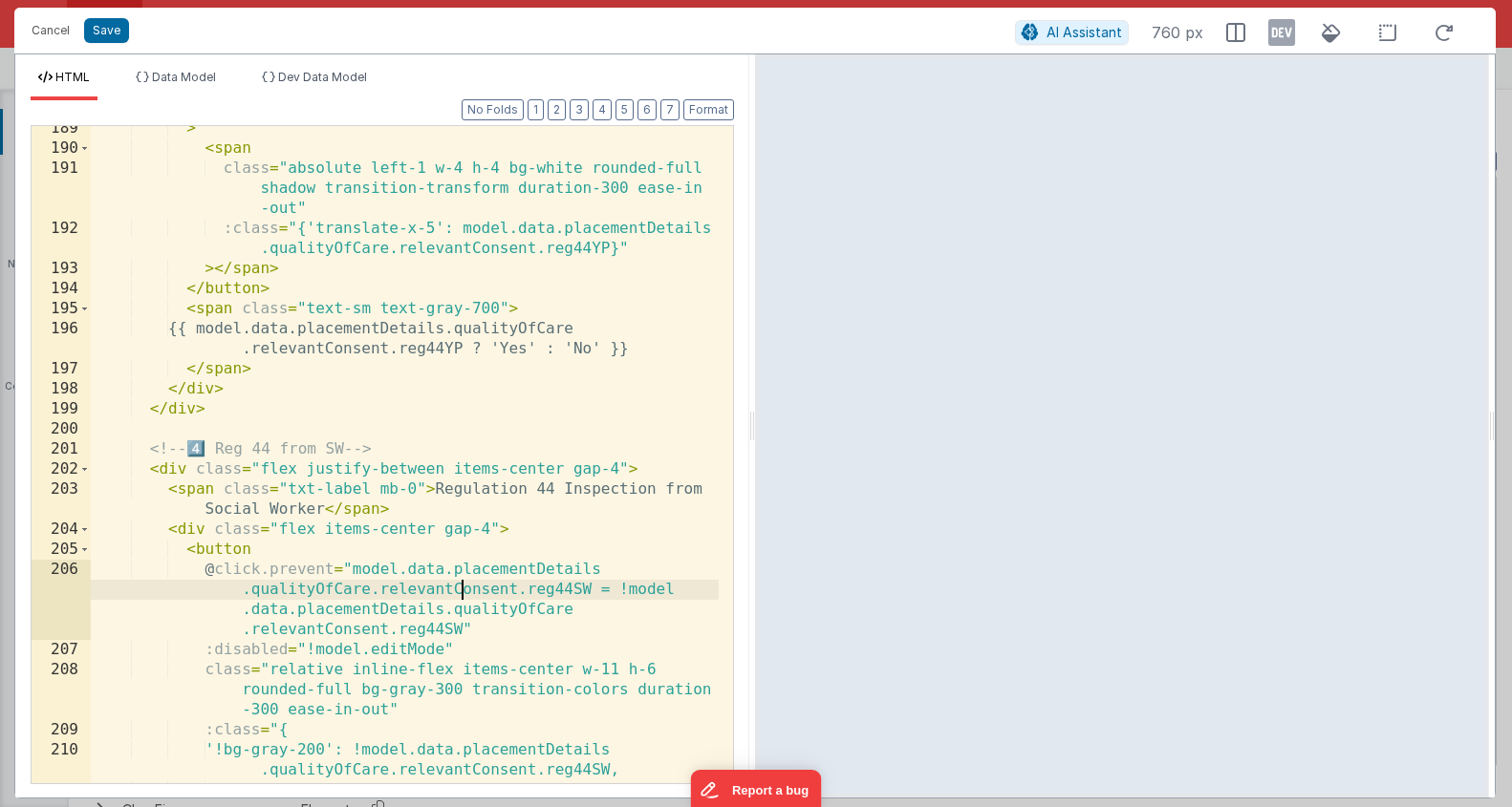
click at [460, 590] on div "> < span class = "absolute left-1 w-4 h-4 bg-white rounded-full shadow transiti…" at bounding box center [404, 477] width 628 height 718
click at [463, 593] on div "> < span class = "absolute left-1 w-4 h-4 bg-white rounded-full shadow transiti…" at bounding box center [404, 477] width 628 height 718
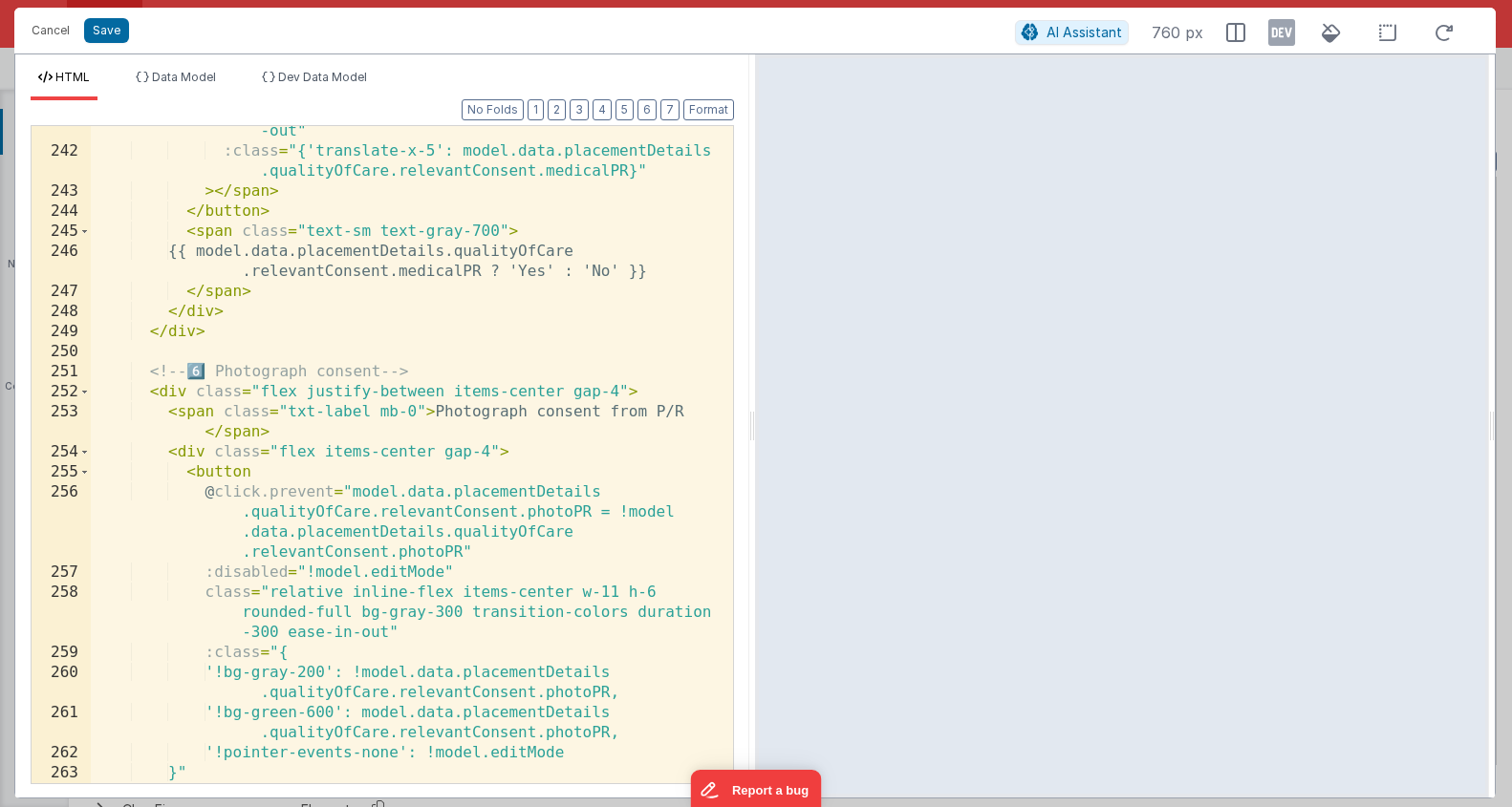
scroll to position [7088, 0]
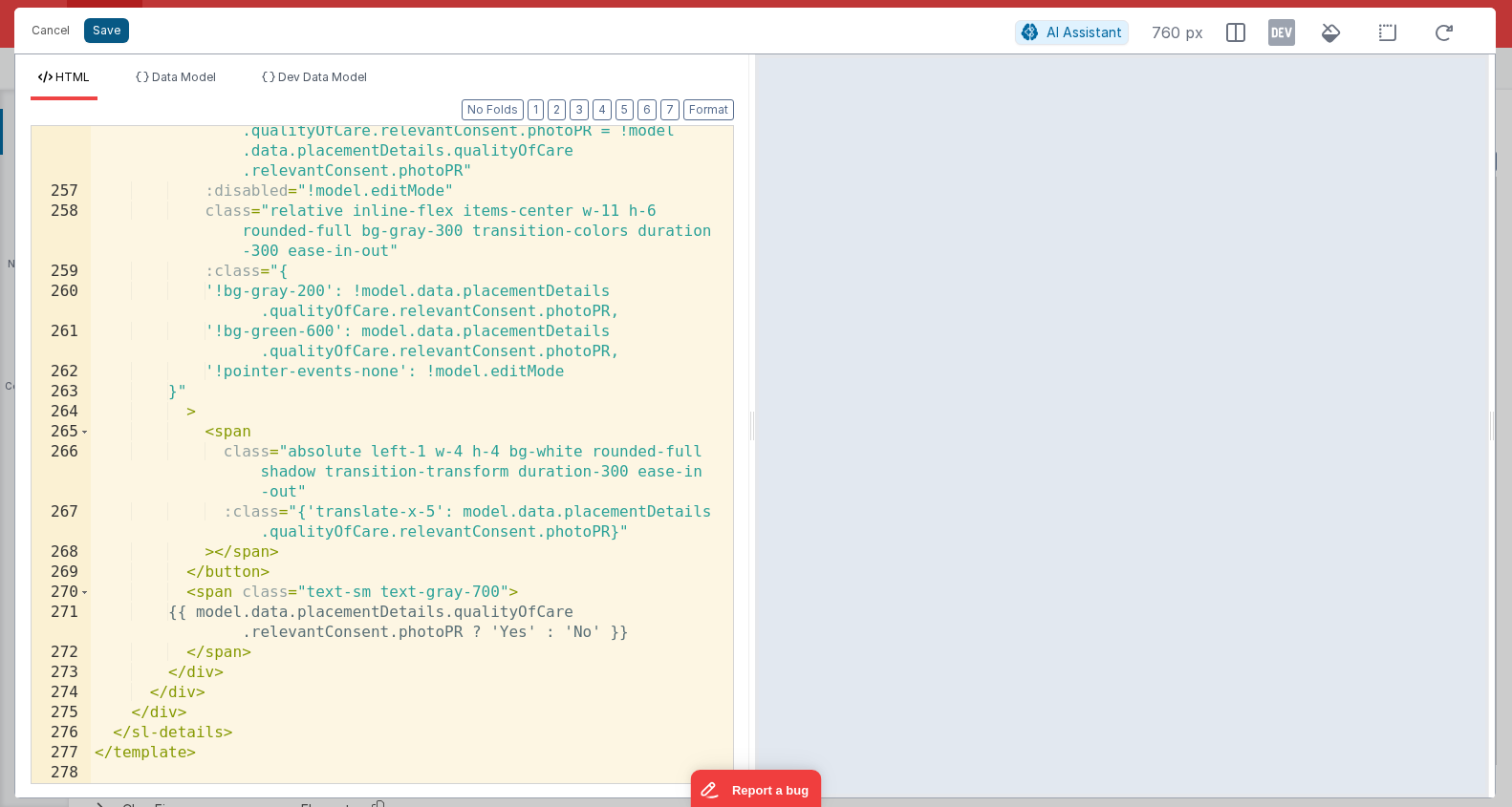
click at [112, 29] on button "Save" at bounding box center [107, 31] width 45 height 25
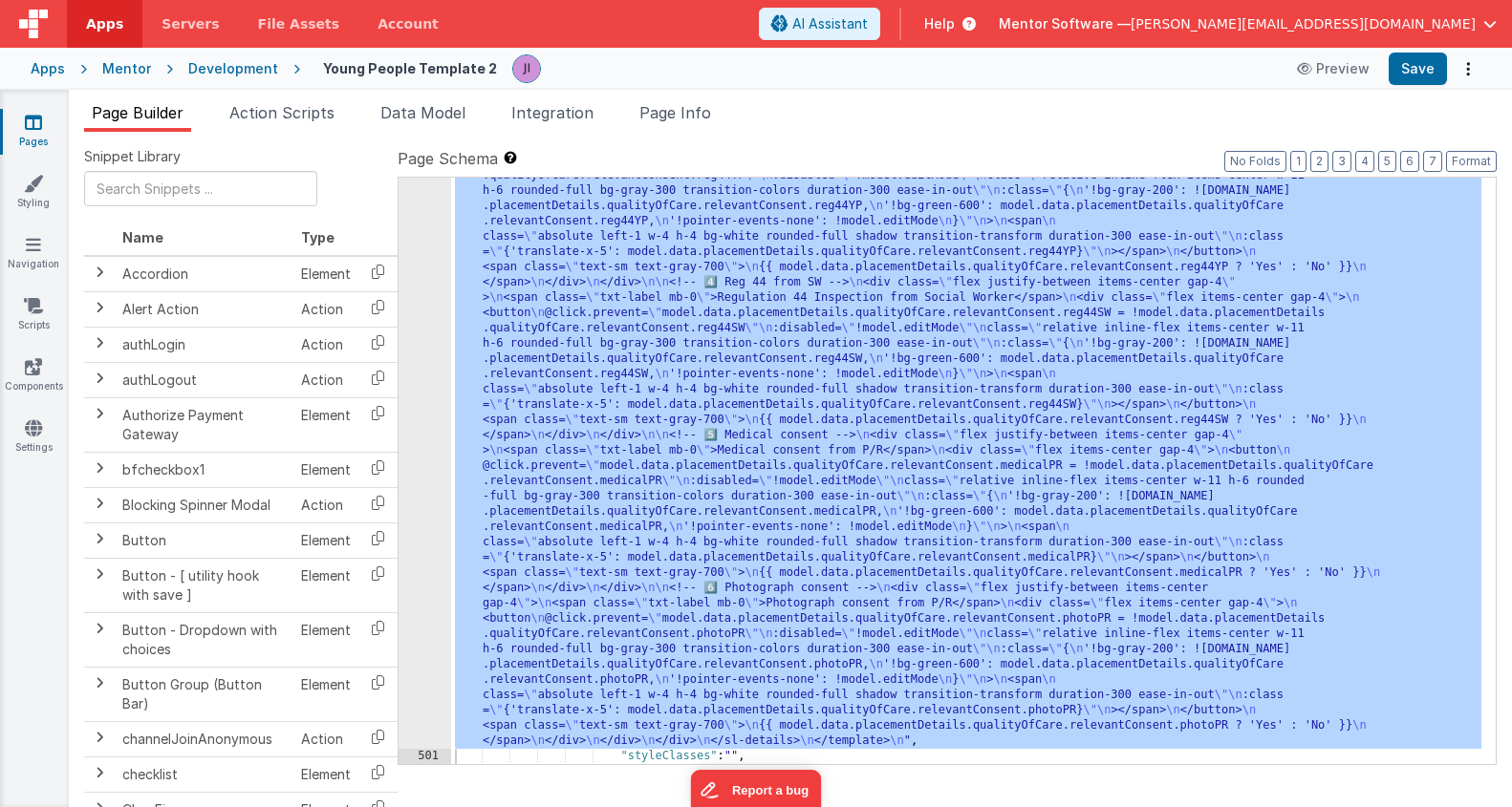
click at [1452, 79] on div "Preview Save" at bounding box center [1384, 69] width 196 height 33
click at [1447, 76] on button "Save" at bounding box center [1418, 69] width 59 height 33
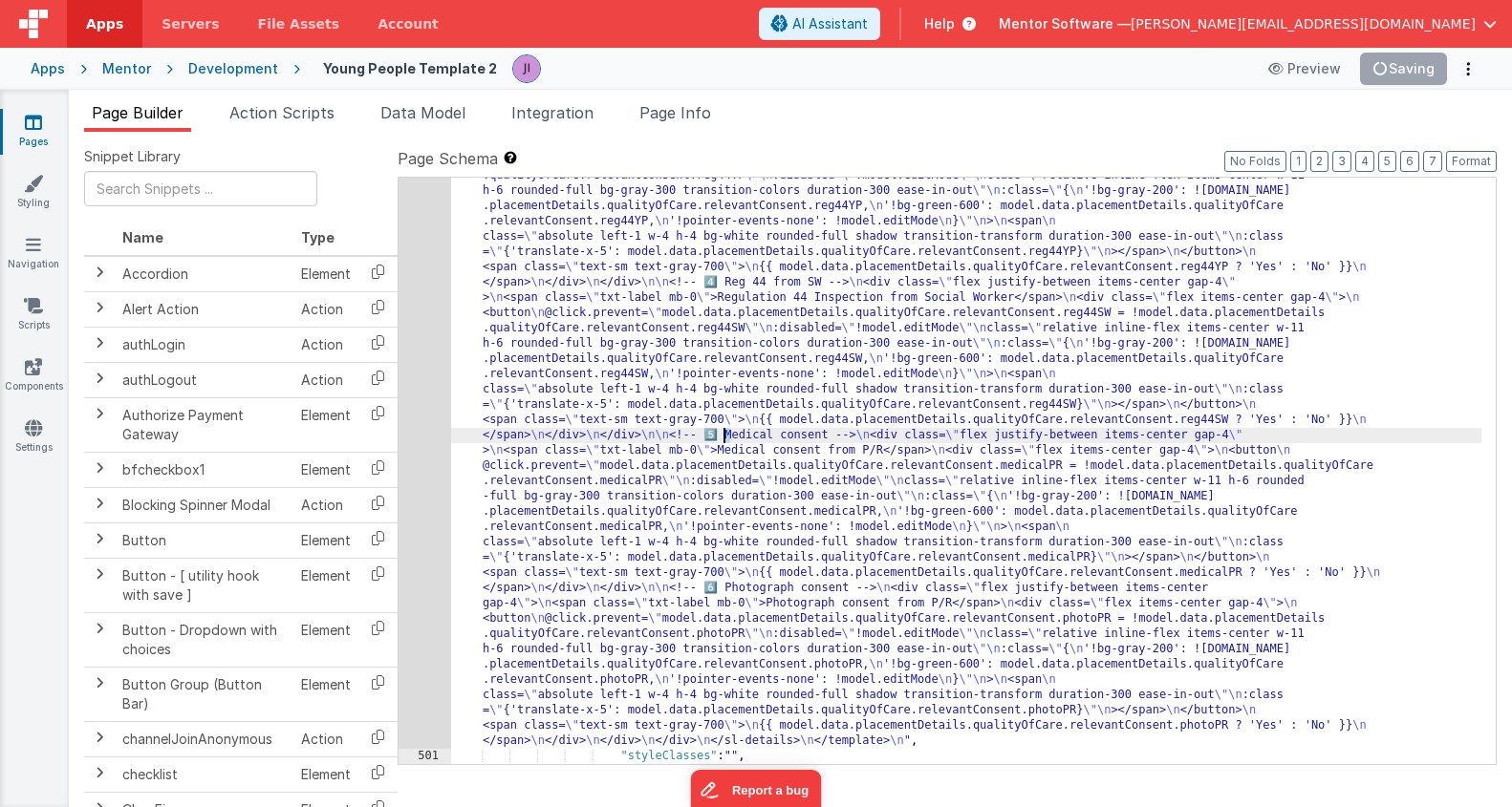
click at [727, 434] on div ""html" : "<!-- Quality of Care Section --> \n <template v-if= \" group === 'Qua…" at bounding box center [966, 278] width 1030 height 2146
click at [302, 128] on li "Action Scripts" at bounding box center [282, 116] width 120 height 31
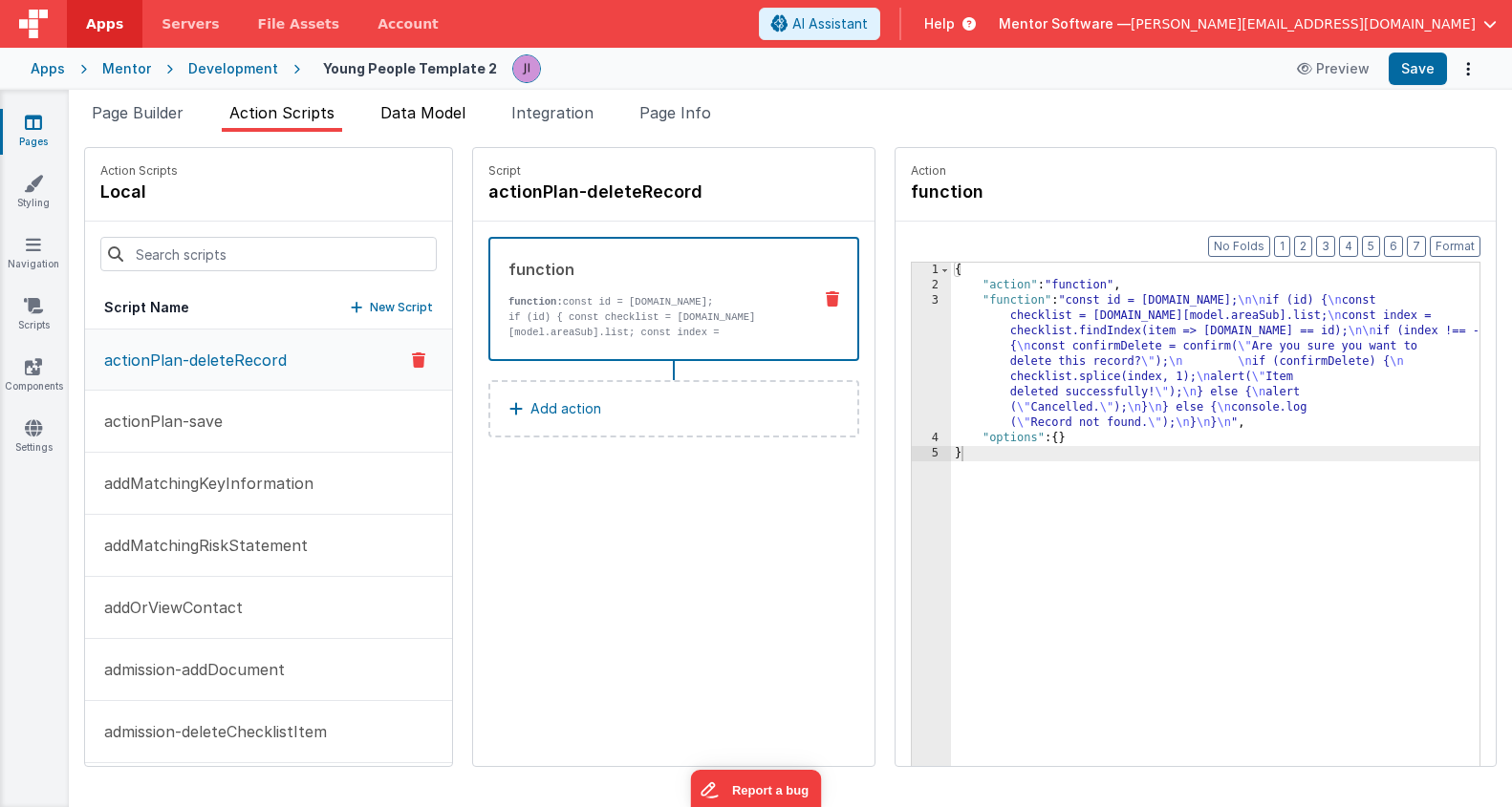
click at [458, 122] on li "Data Model" at bounding box center [423, 116] width 100 height 31
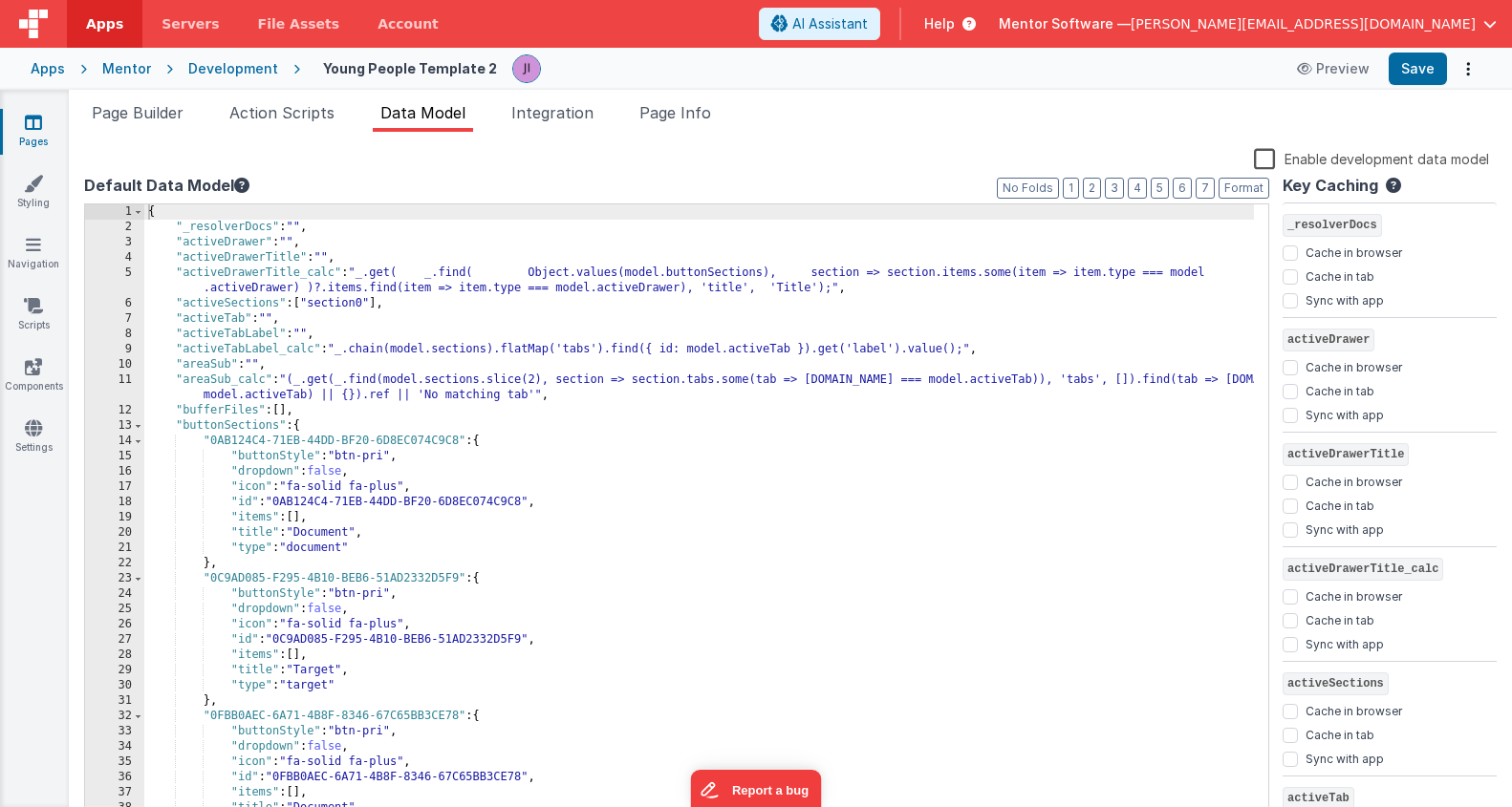
click at [454, 530] on div "{ "_resolverDocs" : "" , "activeDrawer" : "" , "activeDrawerTitle" : "" , "acti…" at bounding box center [699, 528] width 1110 height 648
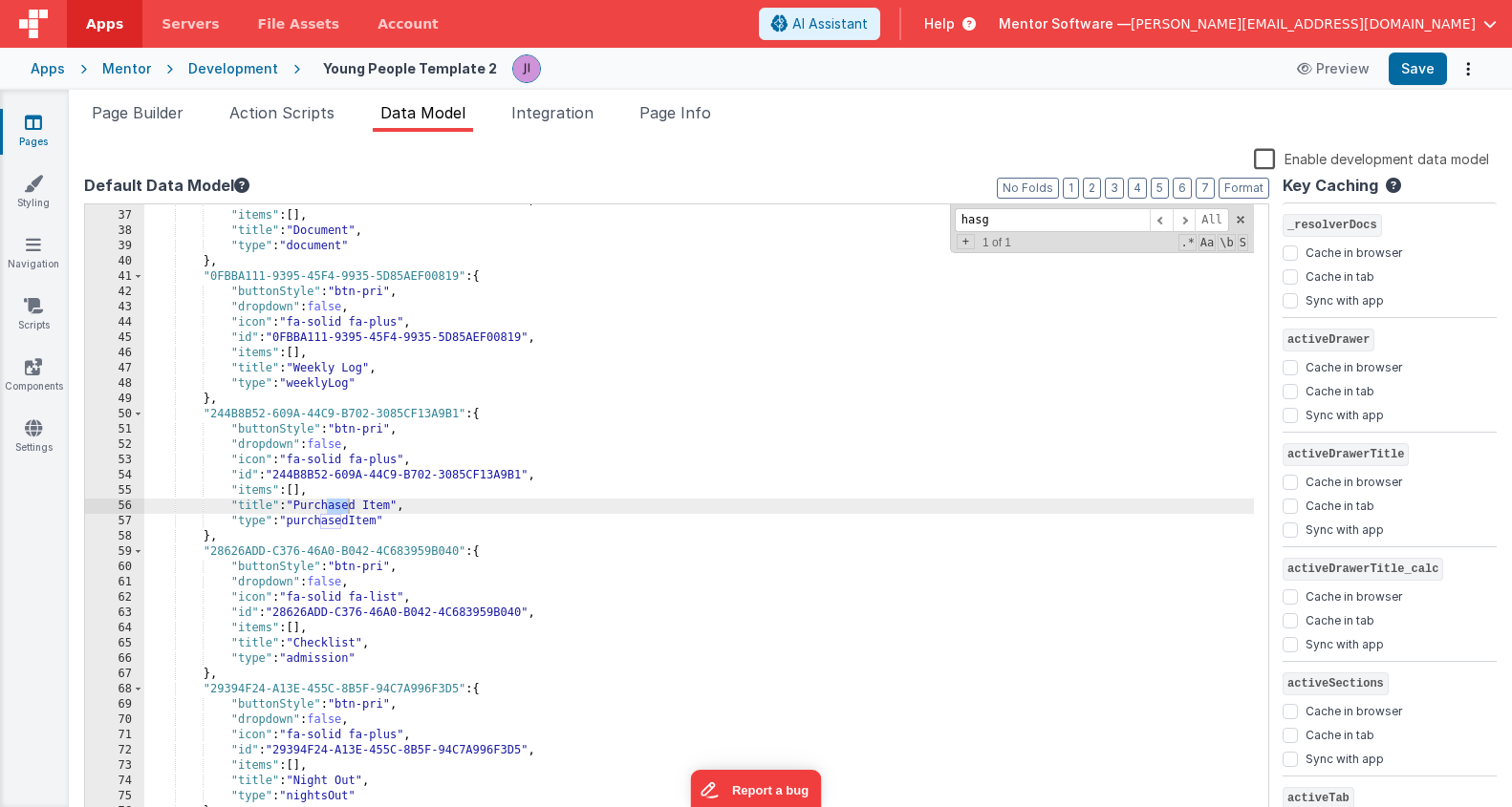
scroll to position [11584, 0]
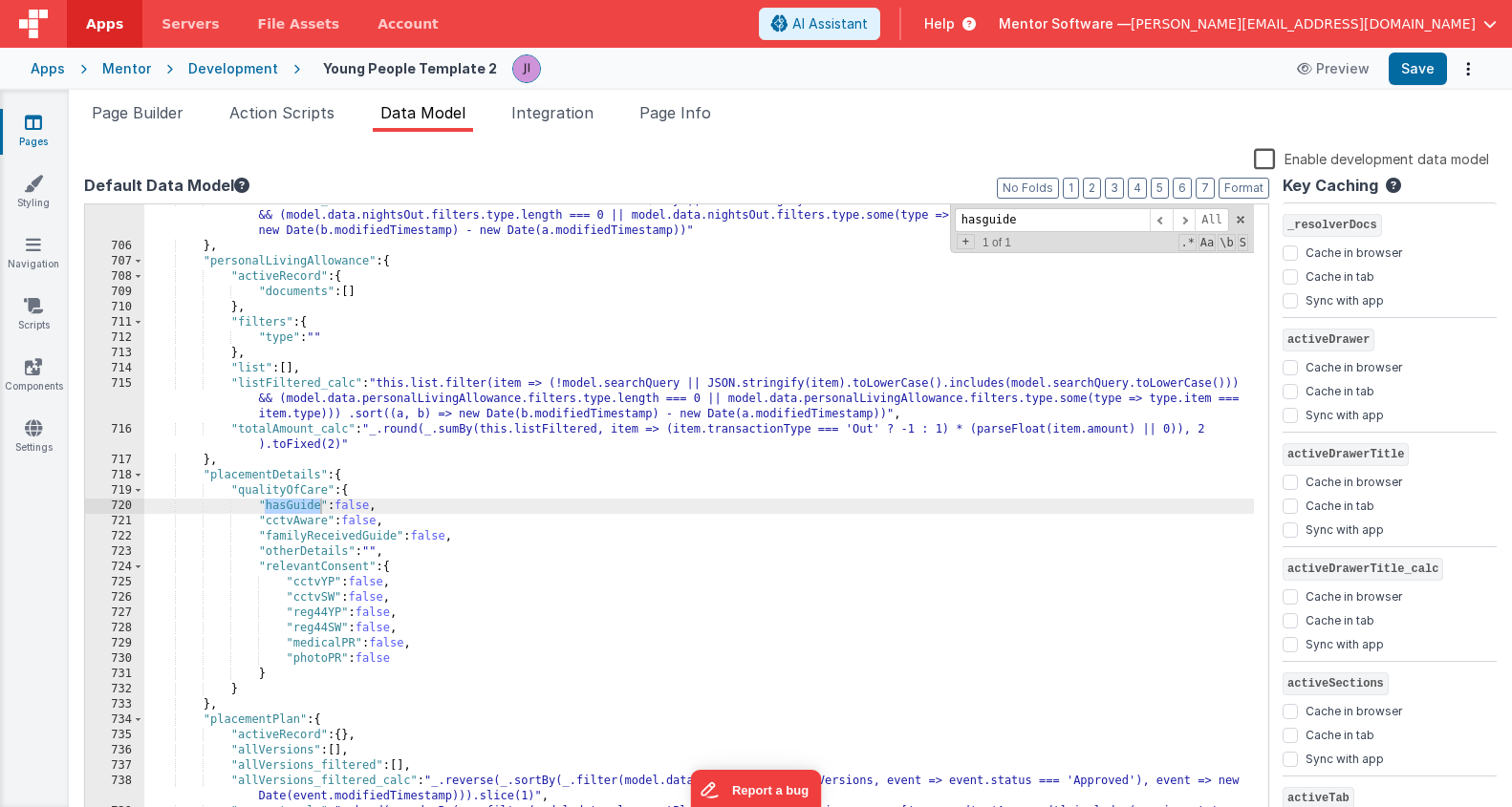
type input "hasguide"
click at [207, 708] on div ""listFiltered_calc" : "this.list.filter(item => (!model.searchQuery || JSON.str…" at bounding box center [699, 540] width 1110 height 695
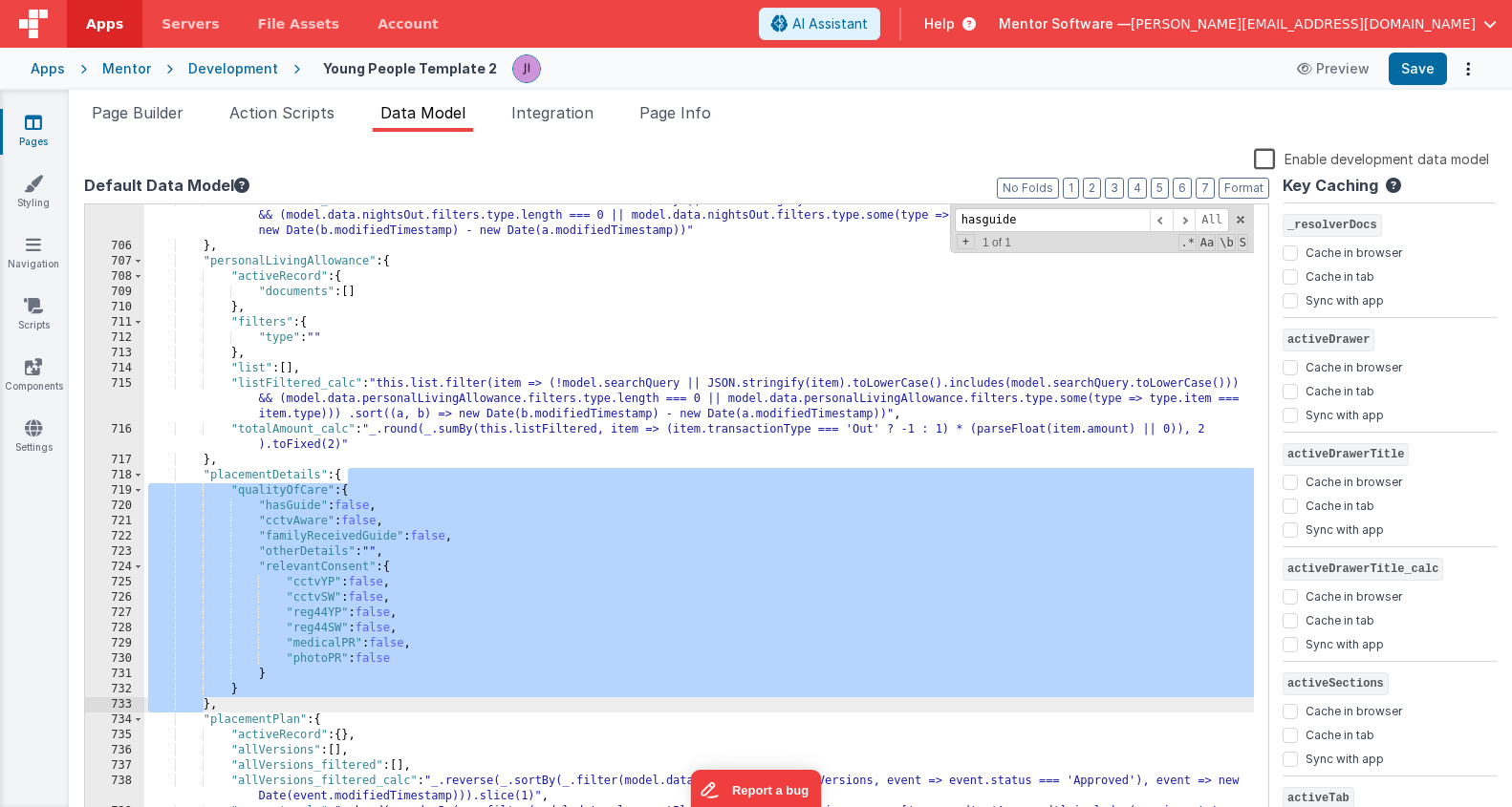
click at [272, 493] on div ""listFiltered_calc" : "this.list.filter(item => (!model.searchQuery || JSON.str…" at bounding box center [699, 540] width 1110 height 695
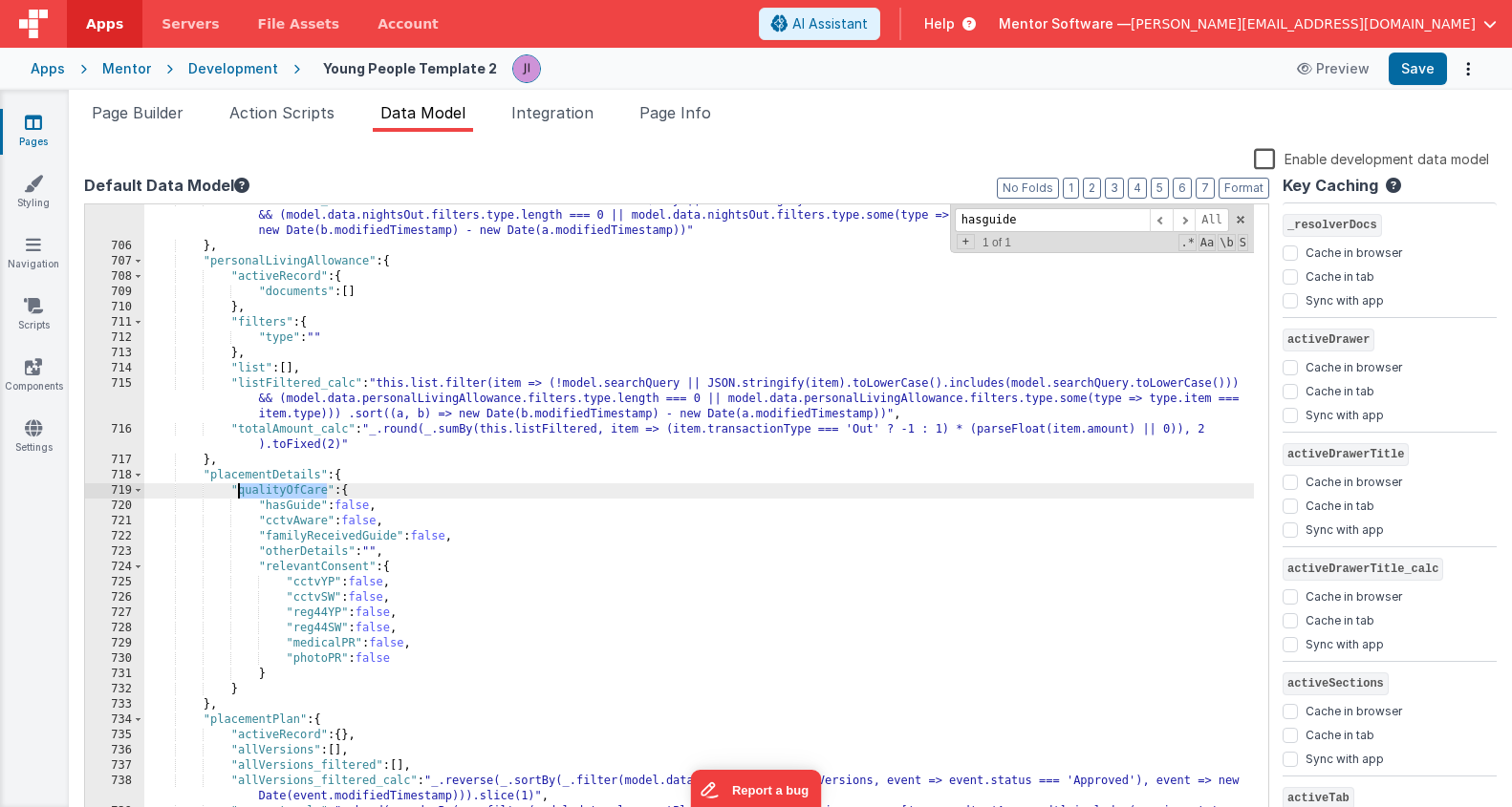
click at [272, 493] on div ""listFiltered_calc" : "this.list.filter(item => (!model.searchQuery || JSON.str…" at bounding box center [699, 540] width 1110 height 695
click at [279, 506] on div ""listFiltered_calc" : "this.list.filter(item => (!model.searchQuery || JSON.str…" at bounding box center [699, 540] width 1110 height 695
click at [290, 565] on div ""listFiltered_calc" : "this.list.filter(item => (!model.searchQuery || JSON.str…" at bounding box center [699, 540] width 1110 height 695
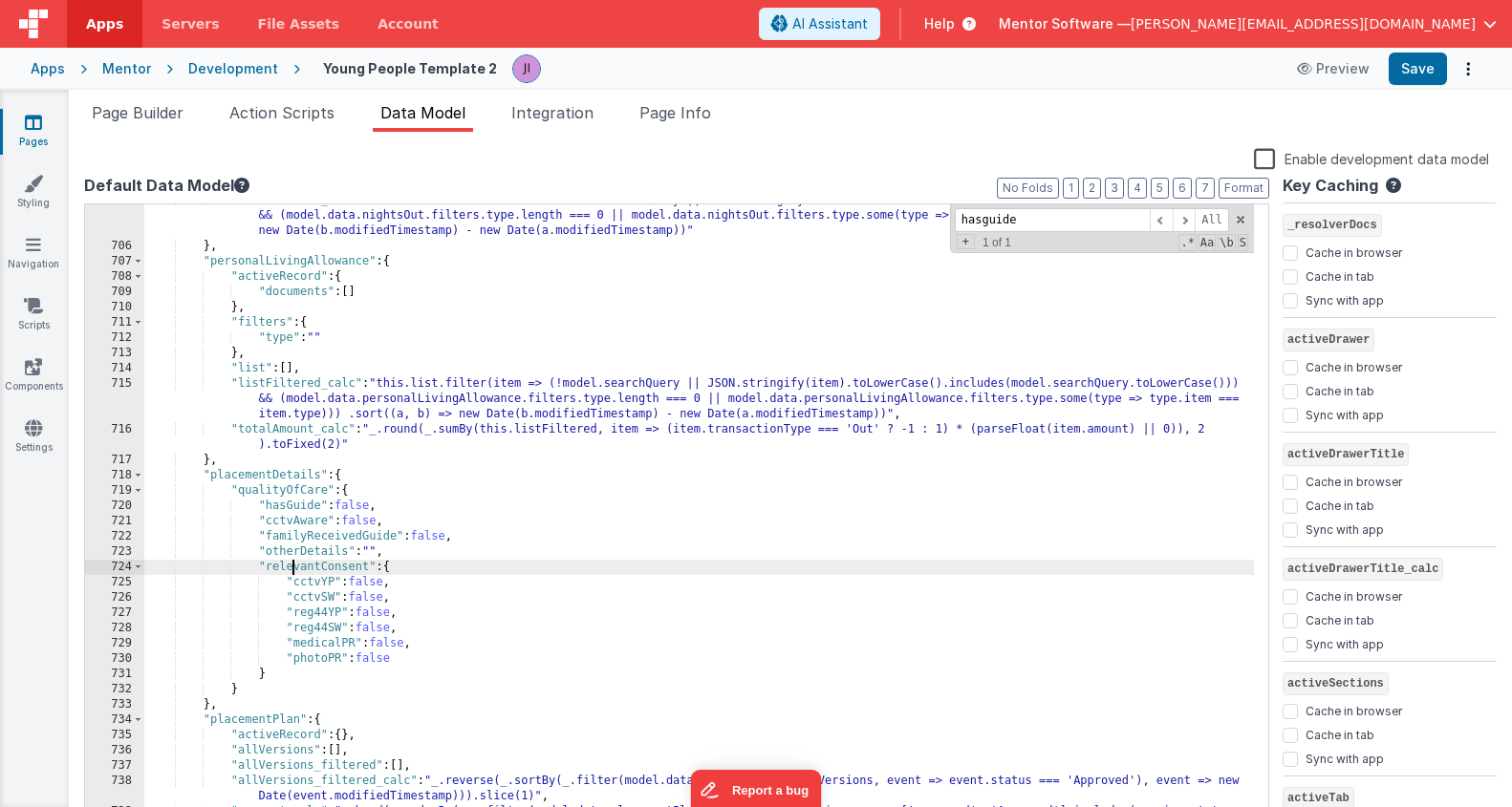
click at [290, 565] on div ""listFiltered_calc" : "this.list.filter(item => (!model.searchQuery || JSON.str…" at bounding box center [699, 540] width 1110 height 695
click at [308, 617] on div ""listFiltered_calc" : "this.list.filter(item => (!model.searchQuery || JSON.str…" at bounding box center [699, 540] width 1110 height 695
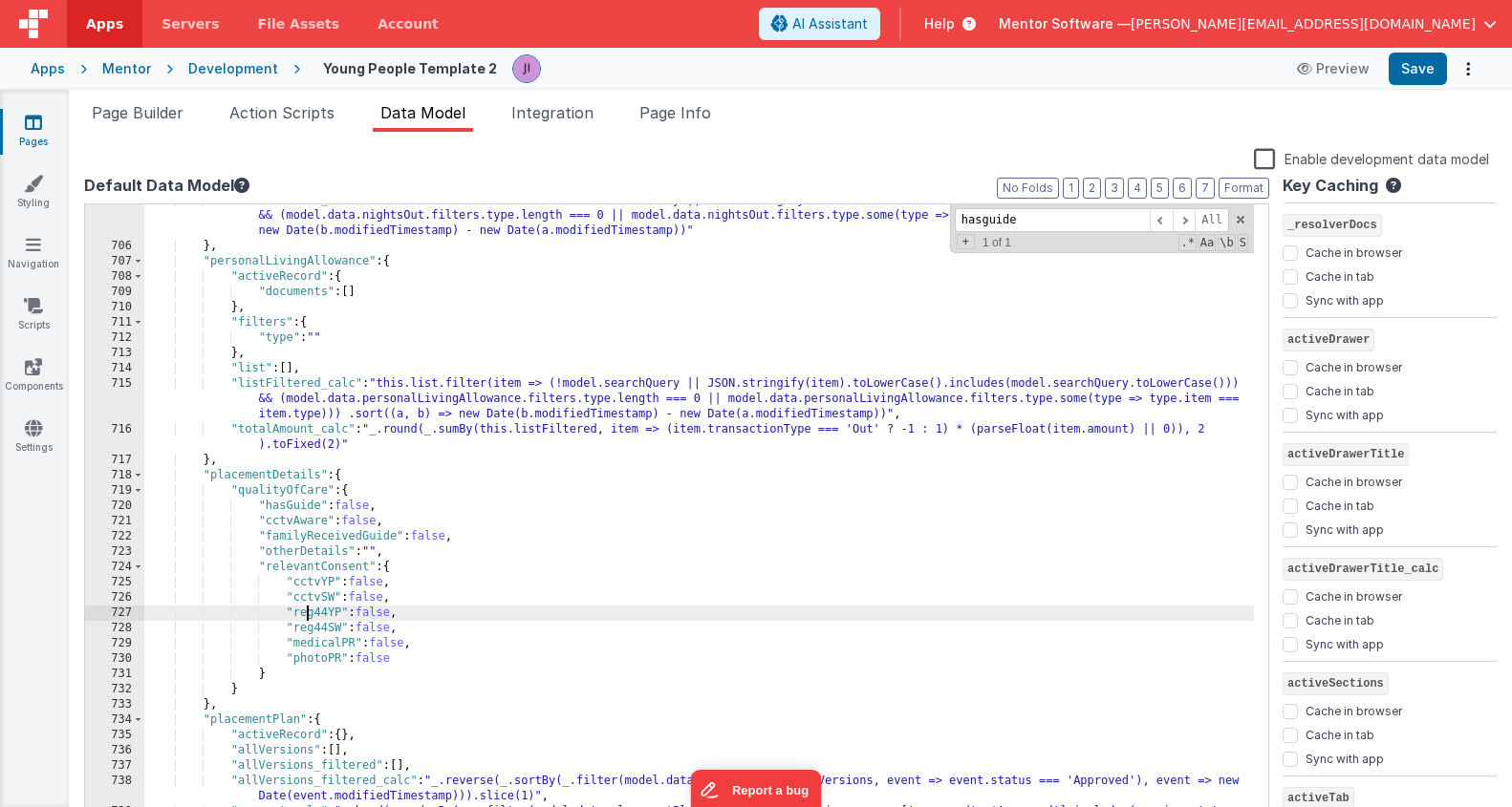
click at [318, 741] on div ""listFiltered_calc" : "this.list.filter(item => (!model.searchQuery || JSON.str…" at bounding box center [699, 540] width 1110 height 695
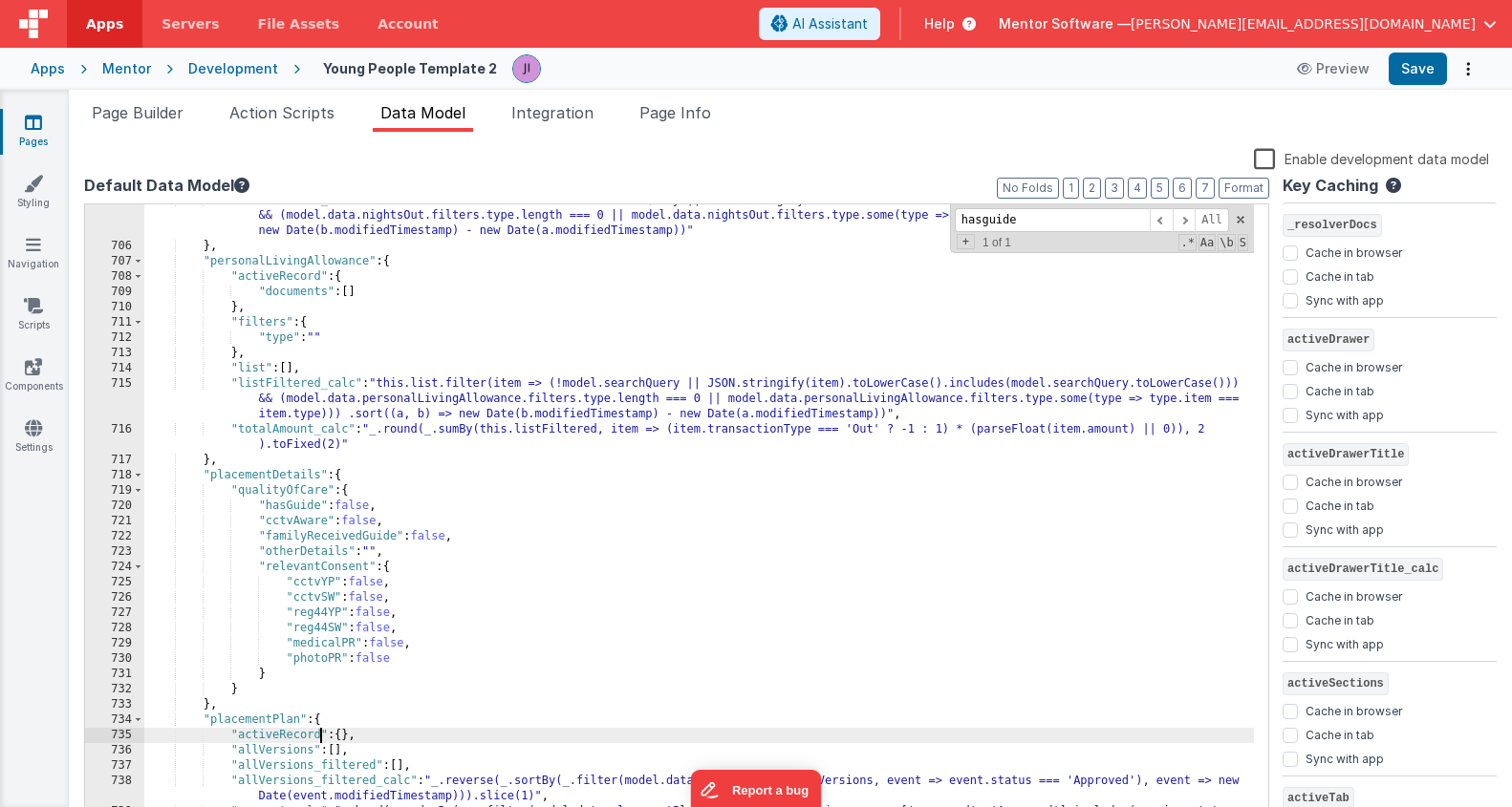
click at [471, 683] on div ""listFiltered_calc" : "this.list.filter(item => (!model.searchQuery || JSON.str…" at bounding box center [699, 540] width 1110 height 695
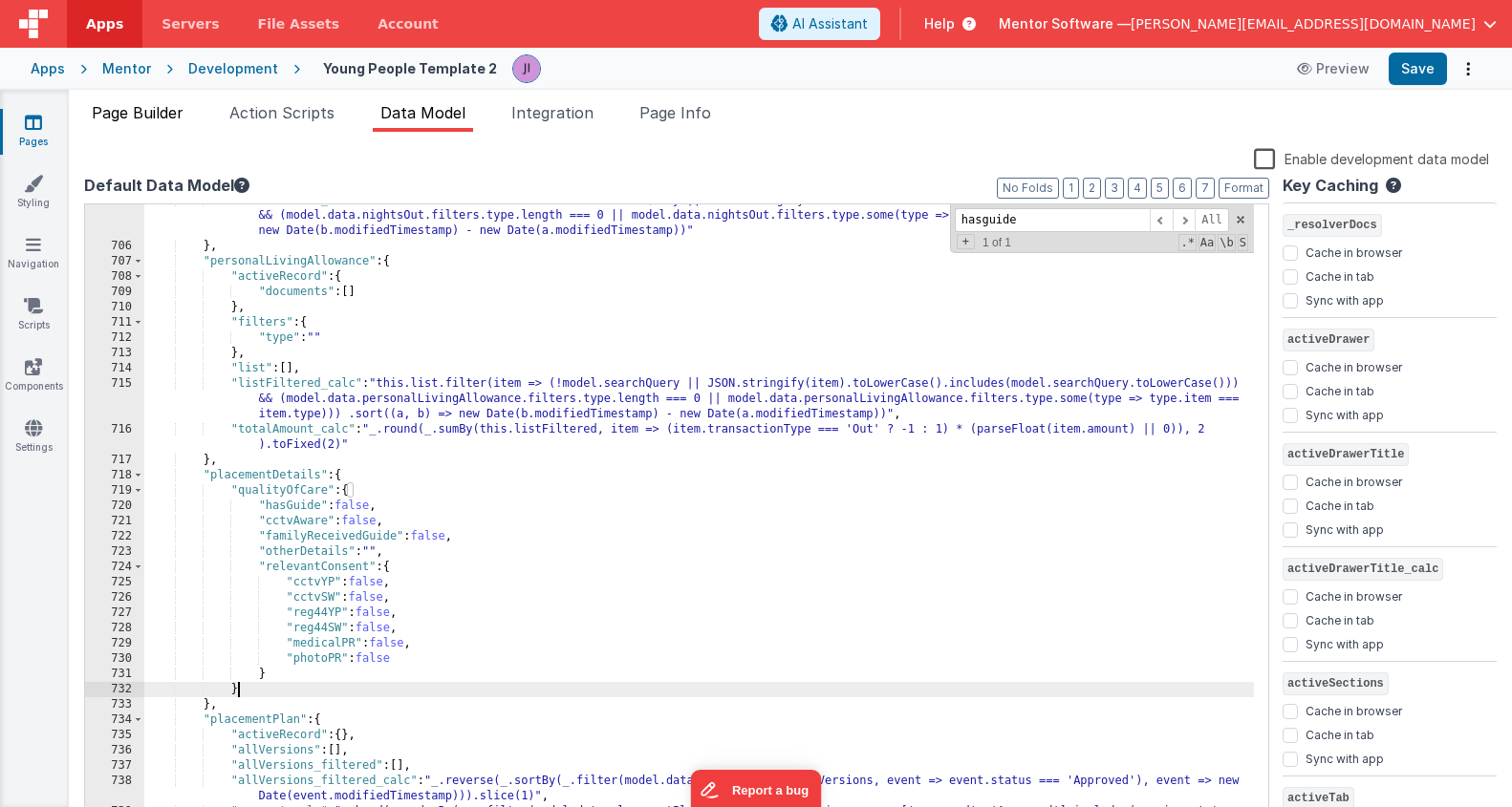
click at [168, 119] on span "Page Builder" at bounding box center [136, 112] width 91 height 19
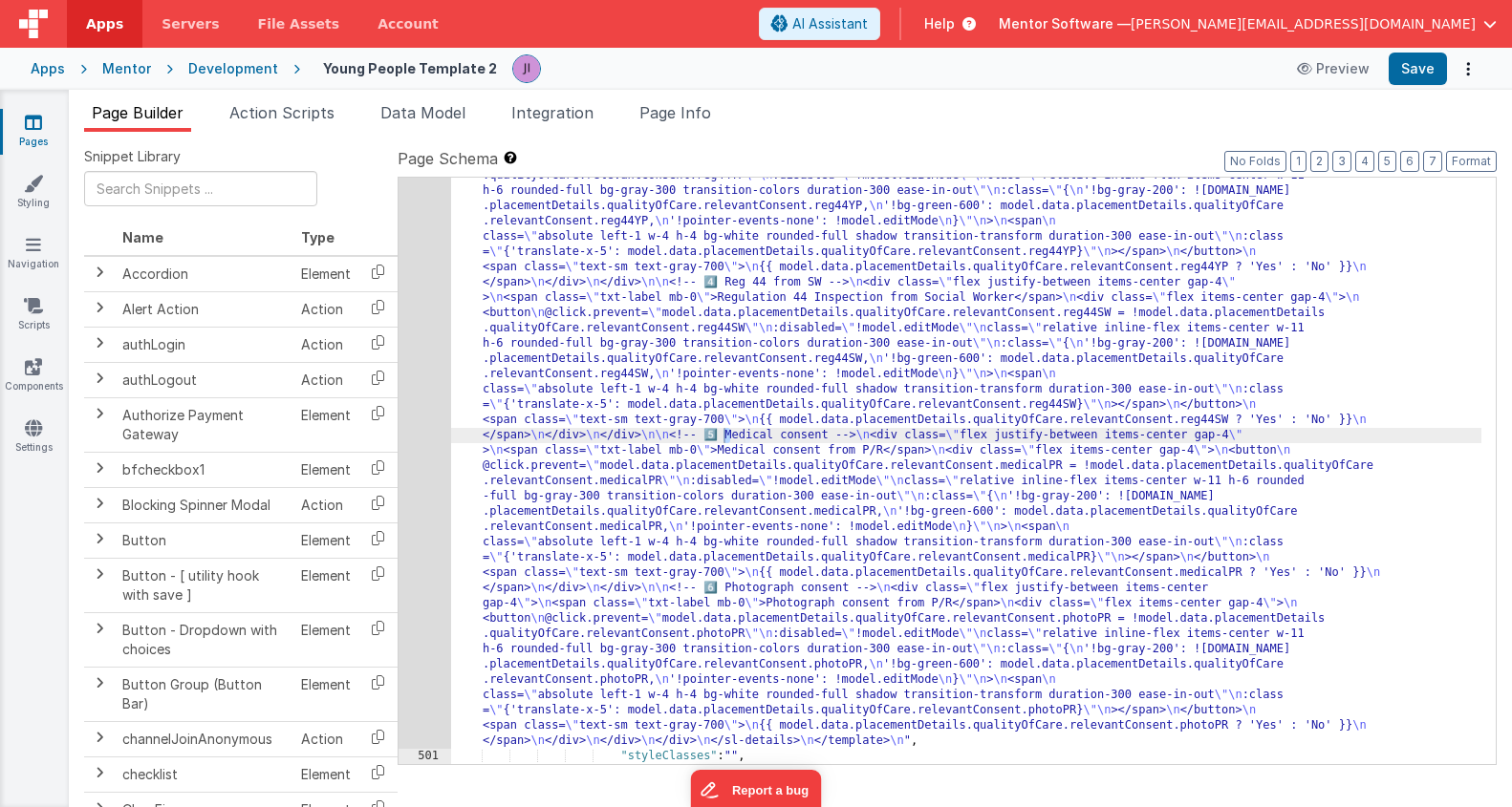
click at [481, 379] on div ""html" : "<!-- Quality of Care Section --> \n <template v-if= \" group === 'Qua…" at bounding box center [966, 278] width 1030 height 2146
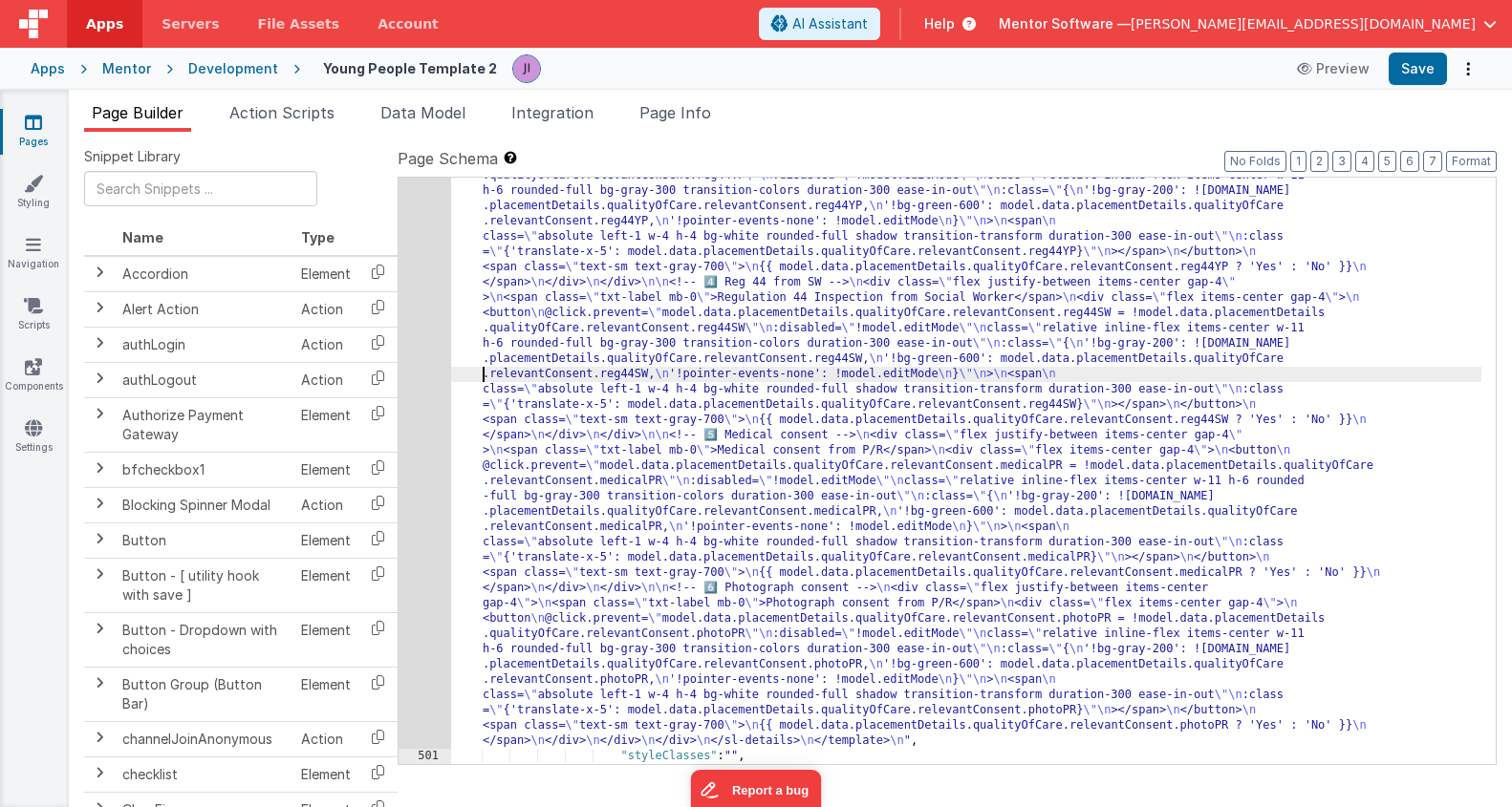
click at [454, 383] on div ""html" : "<!-- Quality of Care Section --> \n <template v-if= \" group === 'Qua…" at bounding box center [966, 278] width 1030 height 2146
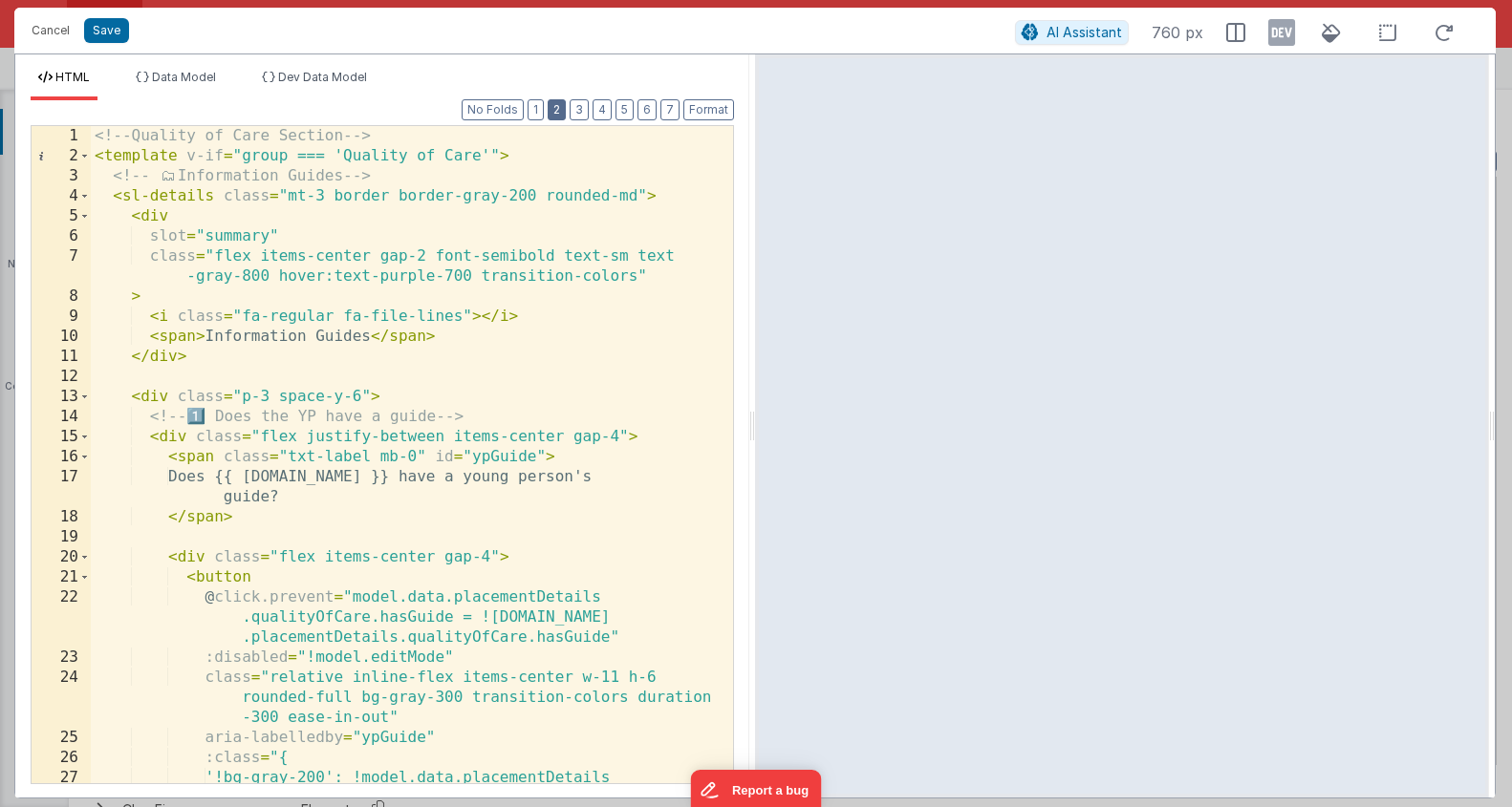
click at [566, 109] on button "2" at bounding box center [557, 110] width 18 height 21
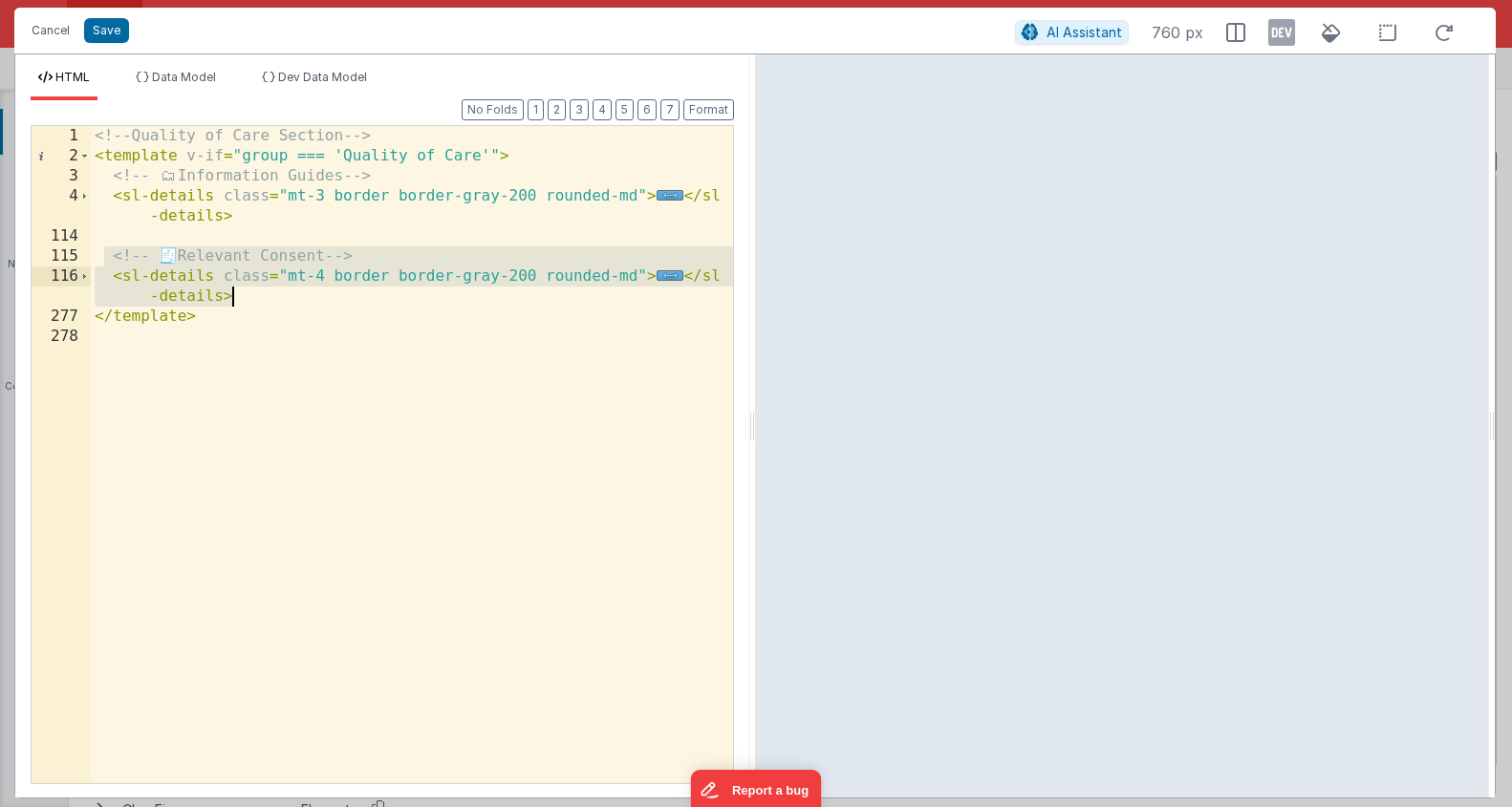
drag, startPoint x: 104, startPoint y: 264, endPoint x: 262, endPoint y: 301, distance: 162.3
click at [262, 301] on div "<!-- Quality of Care Section --> < template v-if = "group === 'Quality of Care'…" at bounding box center [411, 475] width 642 height 697
click at [250, 302] on div "<!-- Quality of Care Section --> < template v-if = "group === 'Quality of Care'…" at bounding box center [411, 475] width 642 height 697
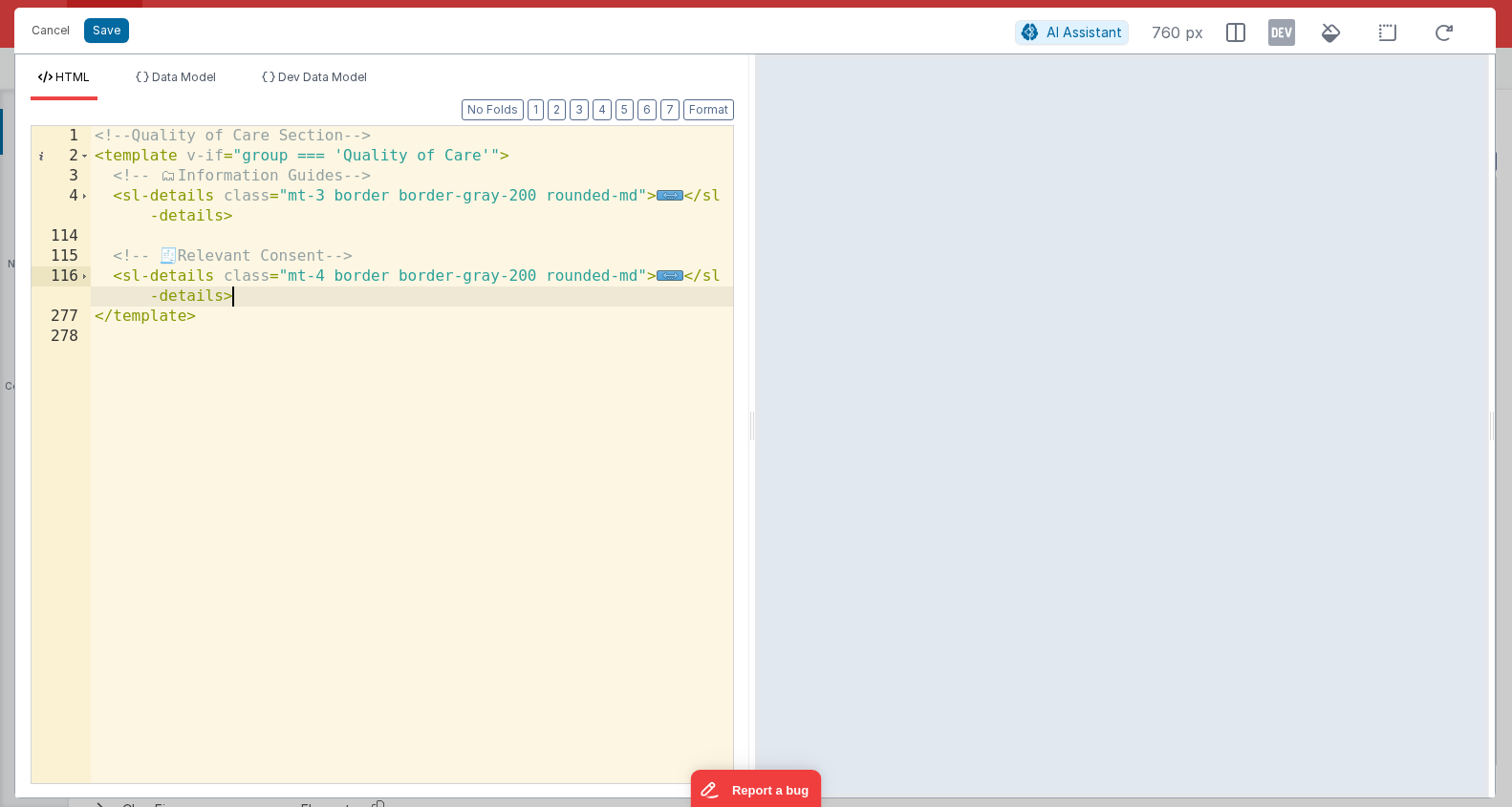
click at [142, 279] on div "<!-- Quality of Care Section --> < template v-if = "group === 'Quality of Care'…" at bounding box center [411, 475] width 642 height 697
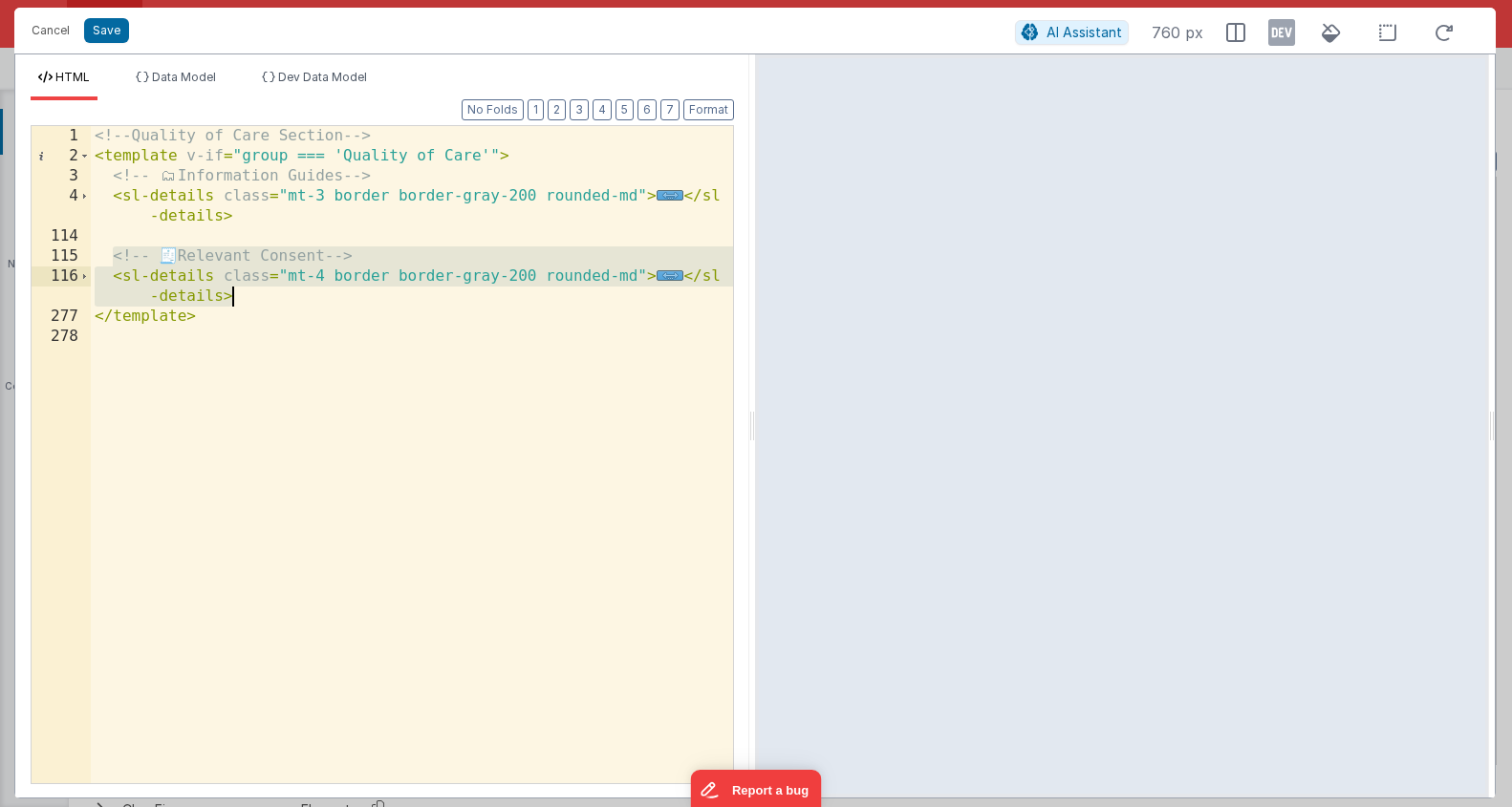
drag, startPoint x: 110, startPoint y: 261, endPoint x: 295, endPoint y: 304, distance: 189.9
click at [295, 298] on div "<!-- Quality of Care Section --> < template v-if = "group === 'Quality of Care'…" at bounding box center [411, 475] width 642 height 697
drag, startPoint x: 328, startPoint y: 294, endPoint x: 236, endPoint y: 284, distance: 92.5
click at [327, 294] on div "<!-- Quality of Care Section --> < template v-if = "group === 'Quality of Care'…" at bounding box center [411, 475] width 642 height 697
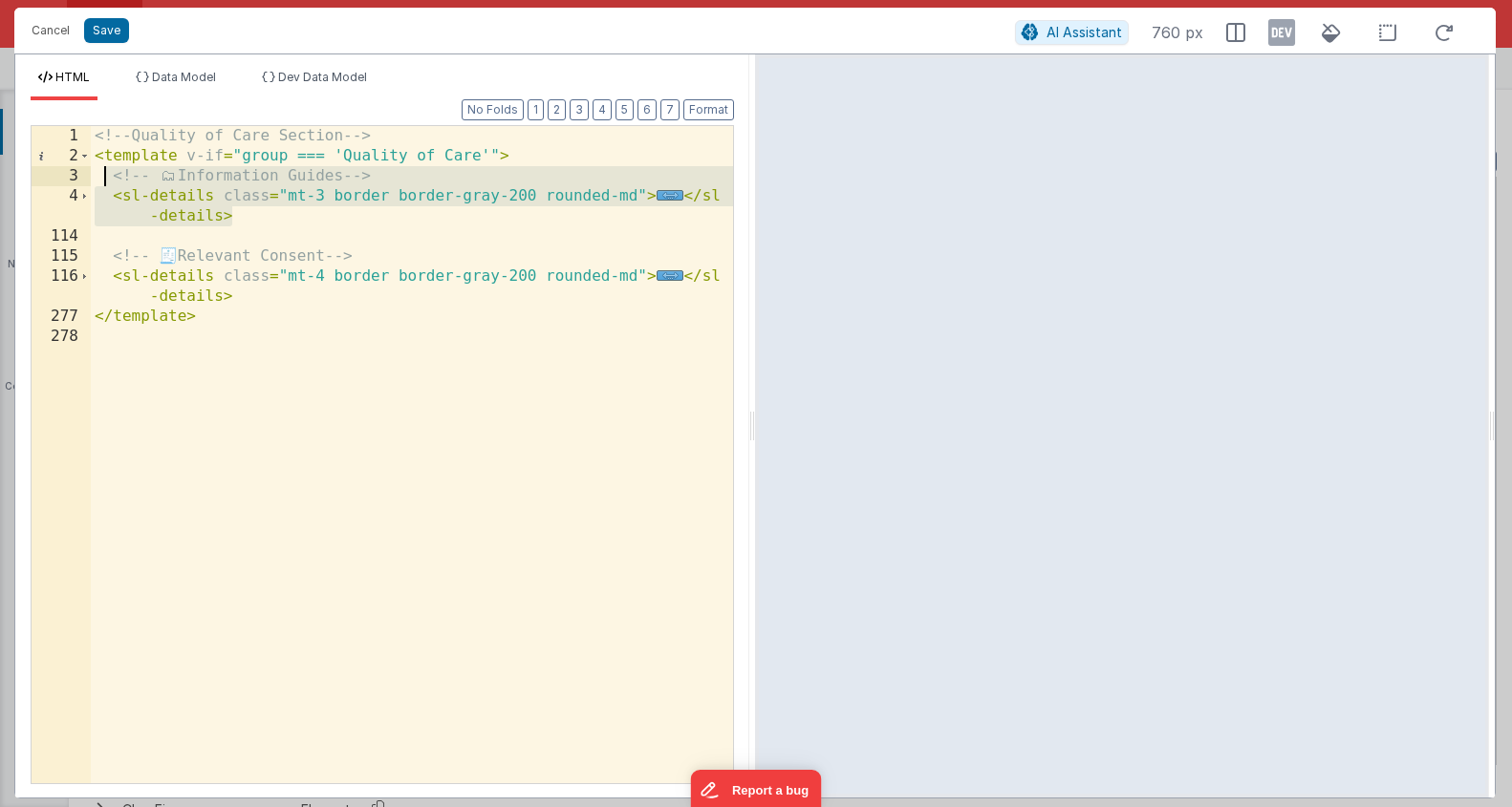
drag, startPoint x: 264, startPoint y: 212, endPoint x: 105, endPoint y: 174, distance: 163.5
click at [105, 174] on div "<!-- Quality of Care Section --> < template v-if = "group === 'Quality of Care'…" at bounding box center [411, 475] width 642 height 697
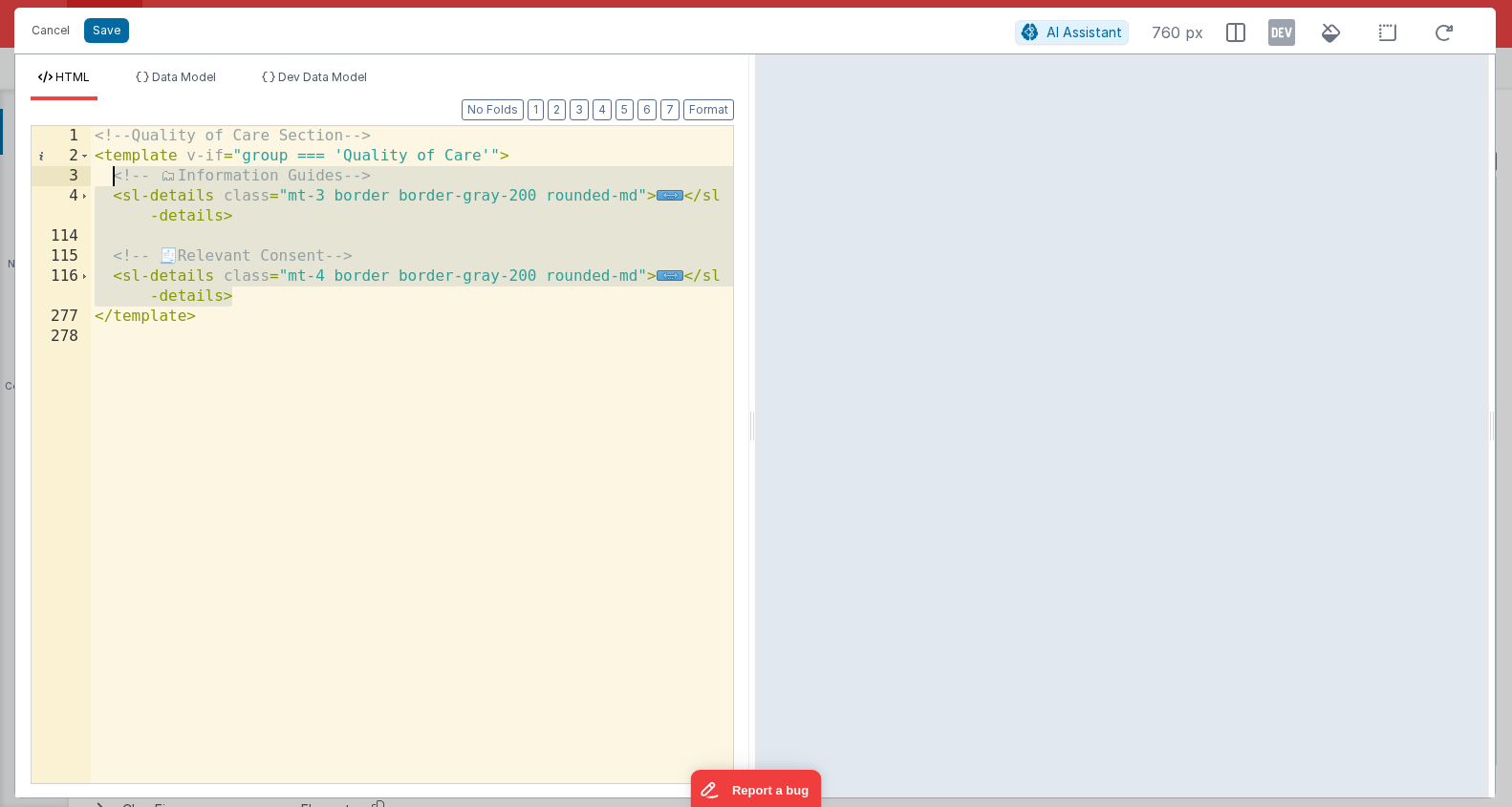
drag, startPoint x: 285, startPoint y: 292, endPoint x: 109, endPoint y: 182, distance: 207.5
click at [109, 183] on div "<!-- Quality of Care Section --> < template v-if = "group === 'Quality of Care'…" at bounding box center [411, 475] width 642 height 697
click at [296, 302] on div "<!-- Quality of Care Section --> < template v-if = "group === 'Quality of Care'…" at bounding box center [411, 475] width 642 height 697
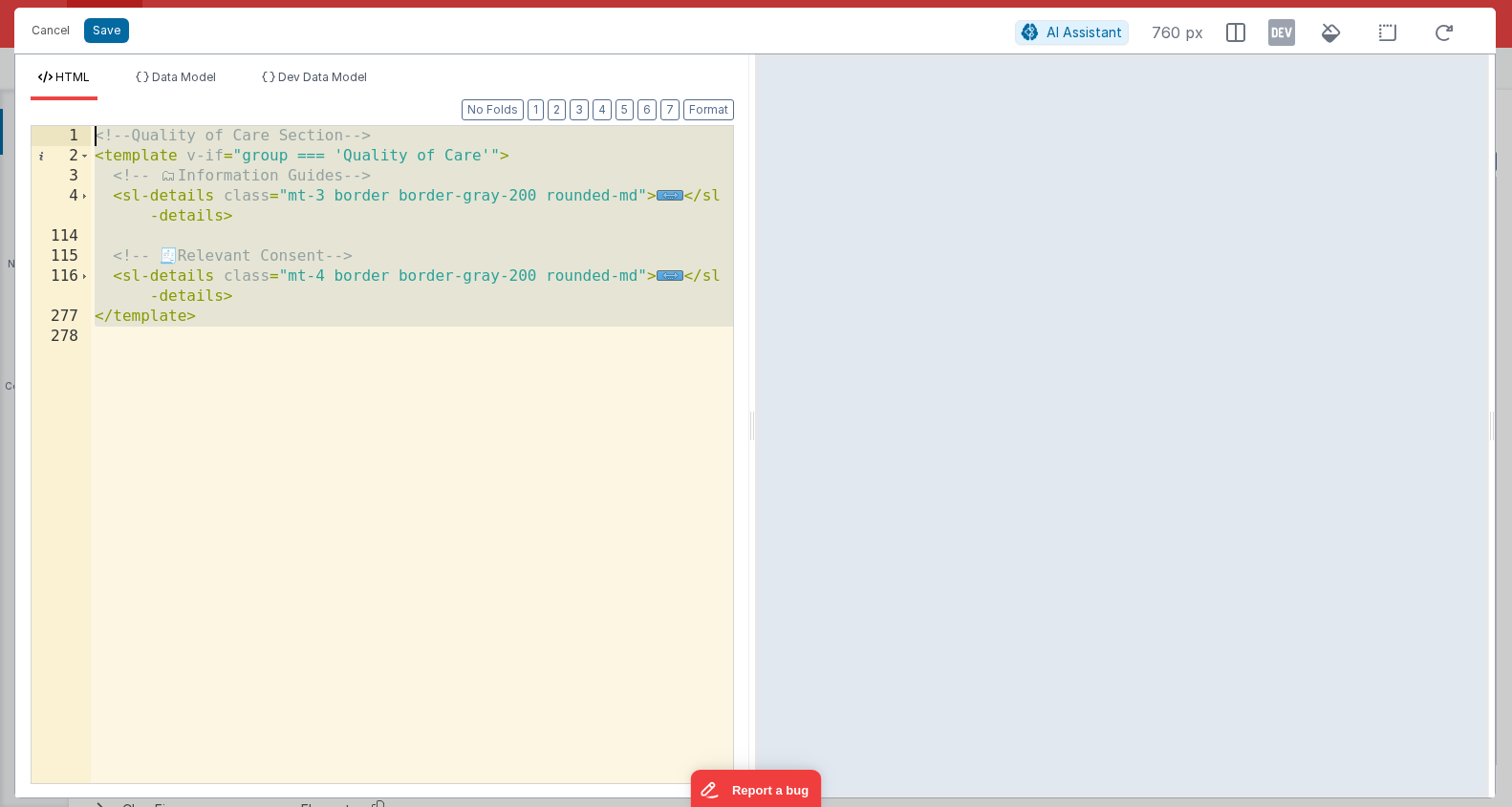
drag, startPoint x: 260, startPoint y: 330, endPoint x: 79, endPoint y: 112, distance: 283.3
click at [76, 110] on div "Format 7 6 5 4 3 2 1 No Folds 1 2 3 4 114 115 116 277 278 <!-- Quality of Care …" at bounding box center [383, 441] width 704 height 682
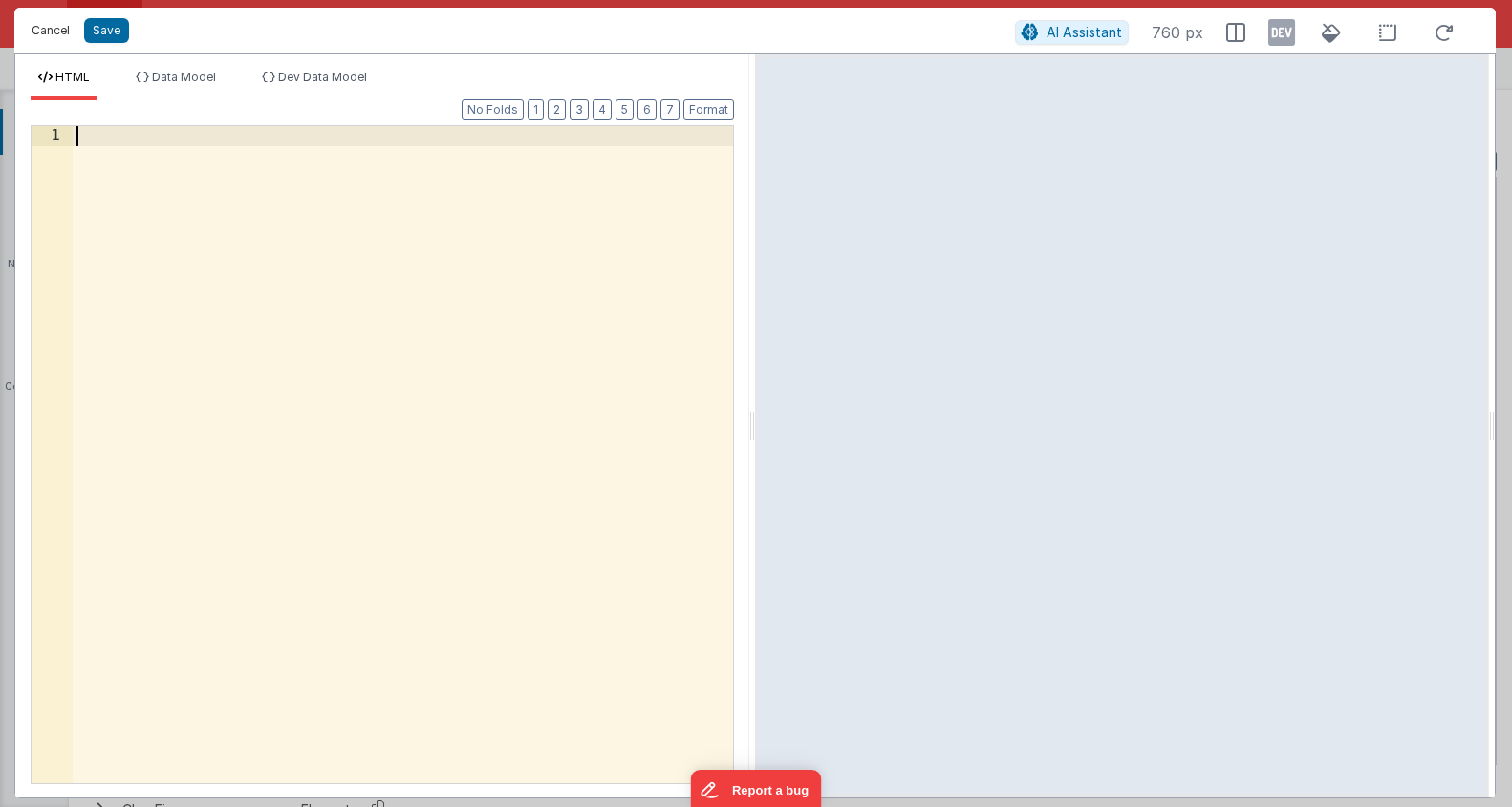
click at [51, 30] on button "Cancel" at bounding box center [51, 31] width 58 height 27
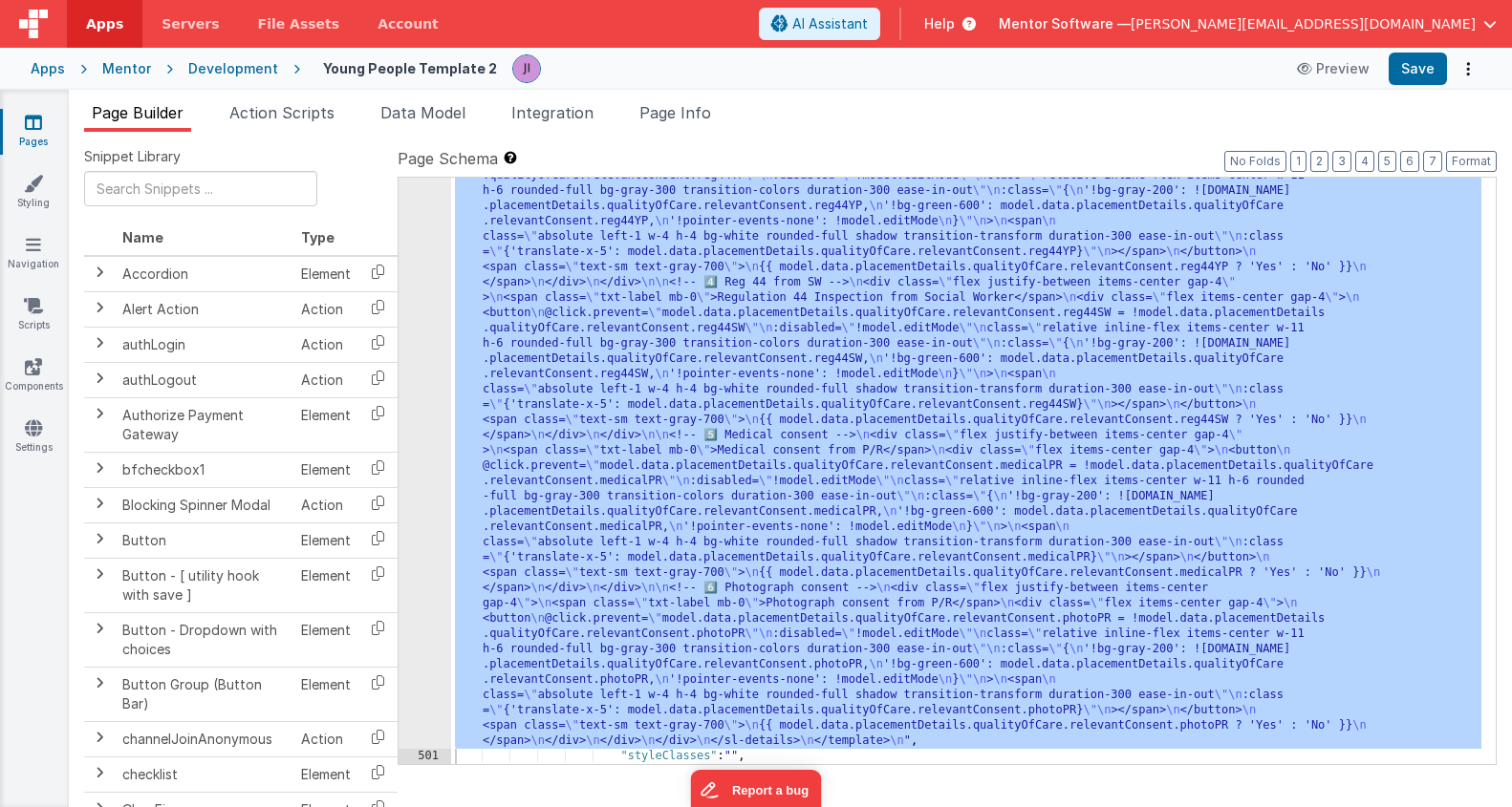
click at [575, 370] on div ""html" : "<!-- Quality of Care Section --> \n <template v-if= \" group === 'Qua…" at bounding box center [966, 278] width 1030 height 2146
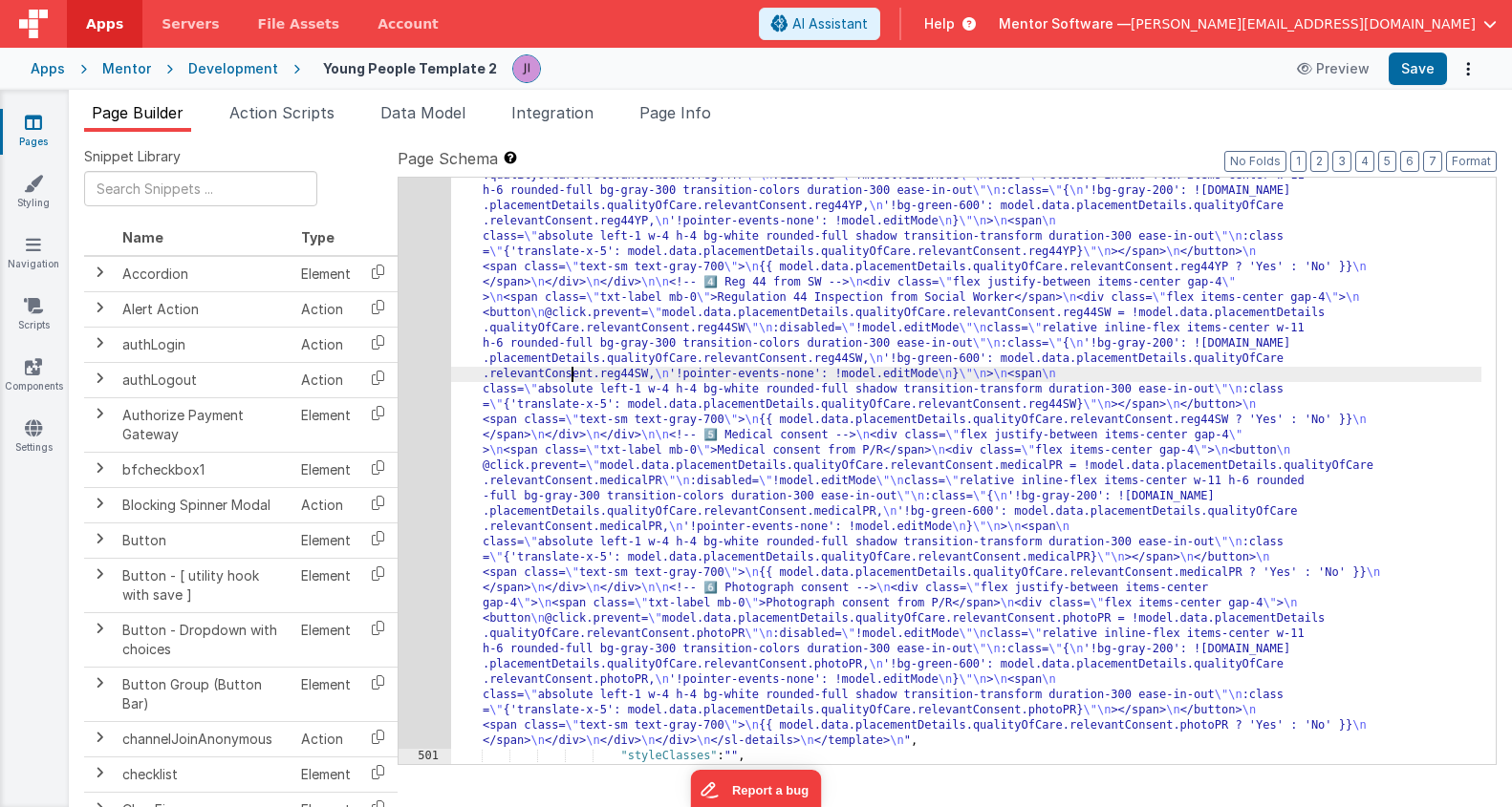
click at [657, 368] on div ""html" : "<!-- Quality of Care Section --> \n <template v-if= \" group === 'Qua…" at bounding box center [966, 278] width 1030 height 2146
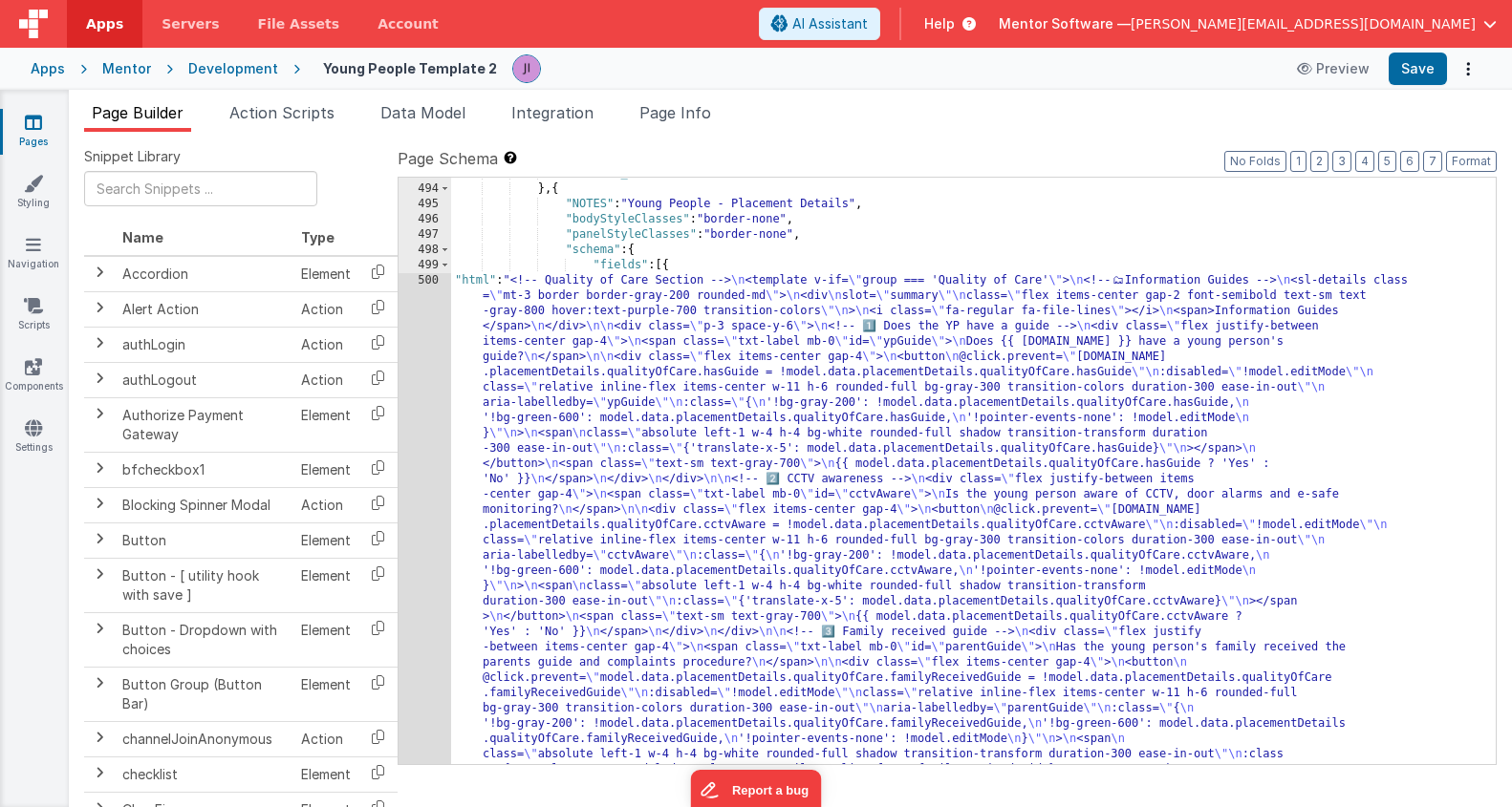
scroll to position [18346, 0]
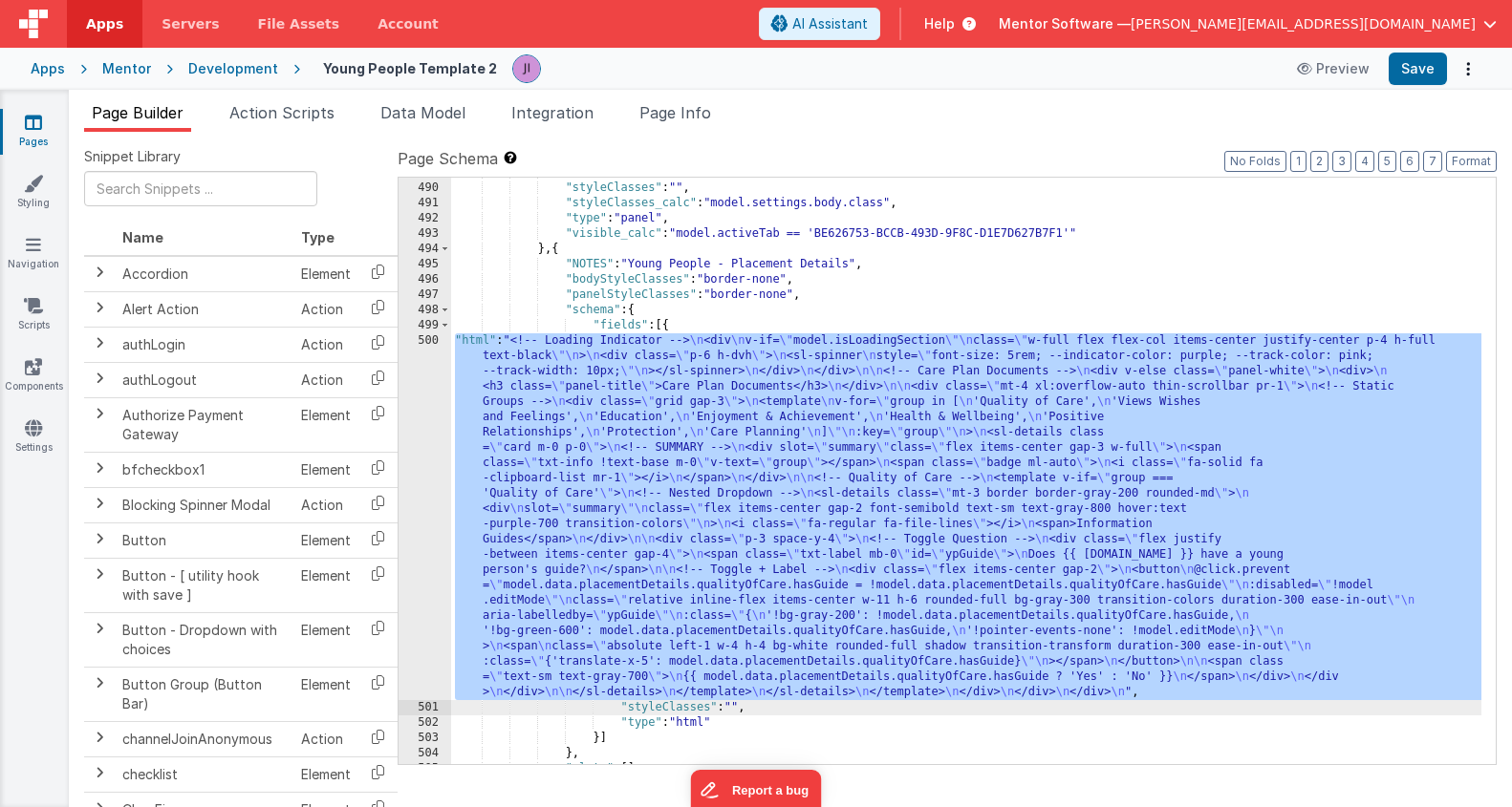
click at [533, 508] on div ""slots" : [ ] , "styleClasses" : "" , "styleClasses_calc" : "model.settings.bod…" at bounding box center [966, 474] width 1030 height 618
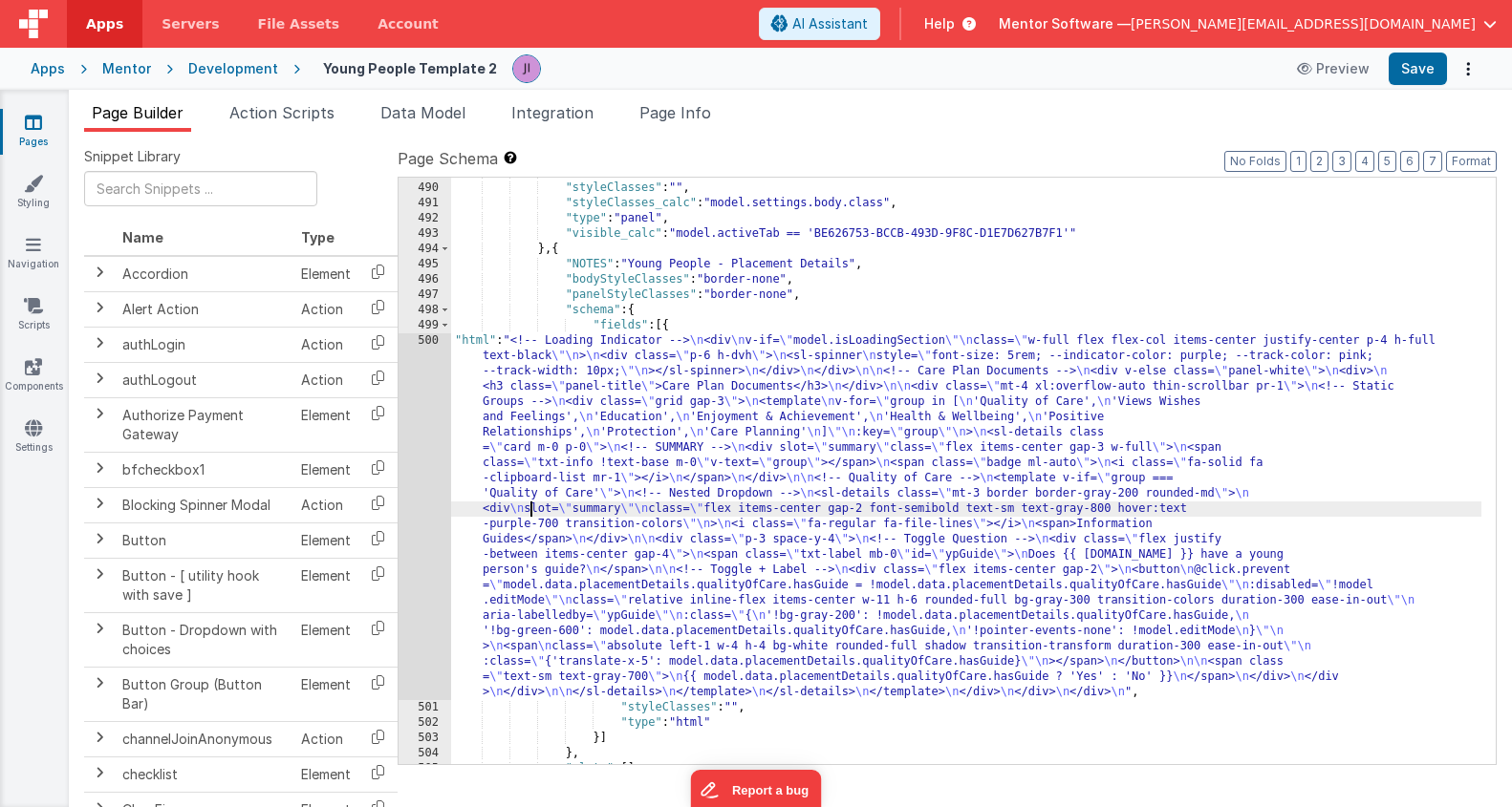
click at [412, 510] on div "500" at bounding box center [425, 517] width 53 height 367
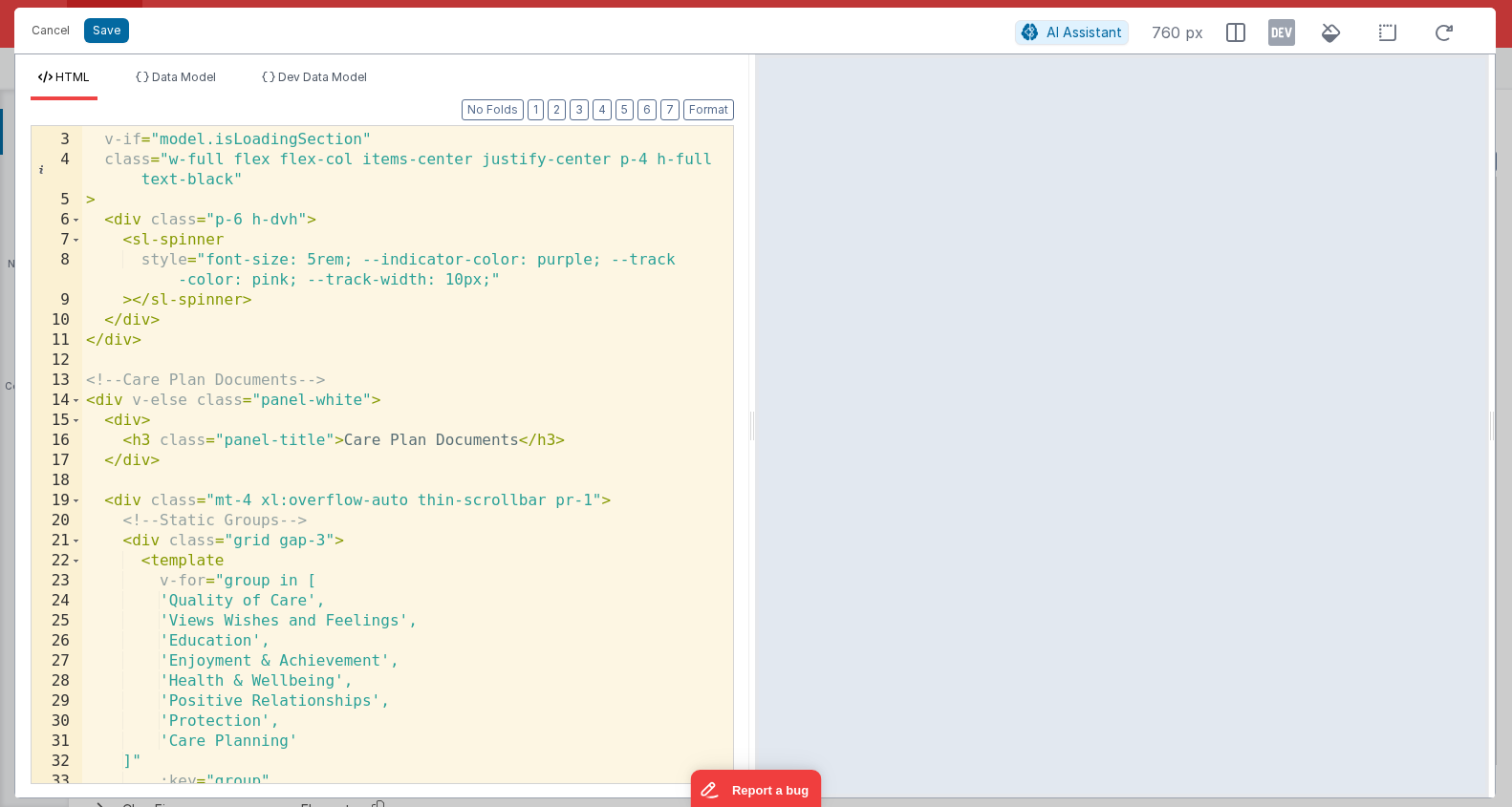
scroll to position [37, 0]
click at [573, 104] on button "3" at bounding box center [580, 110] width 19 height 21
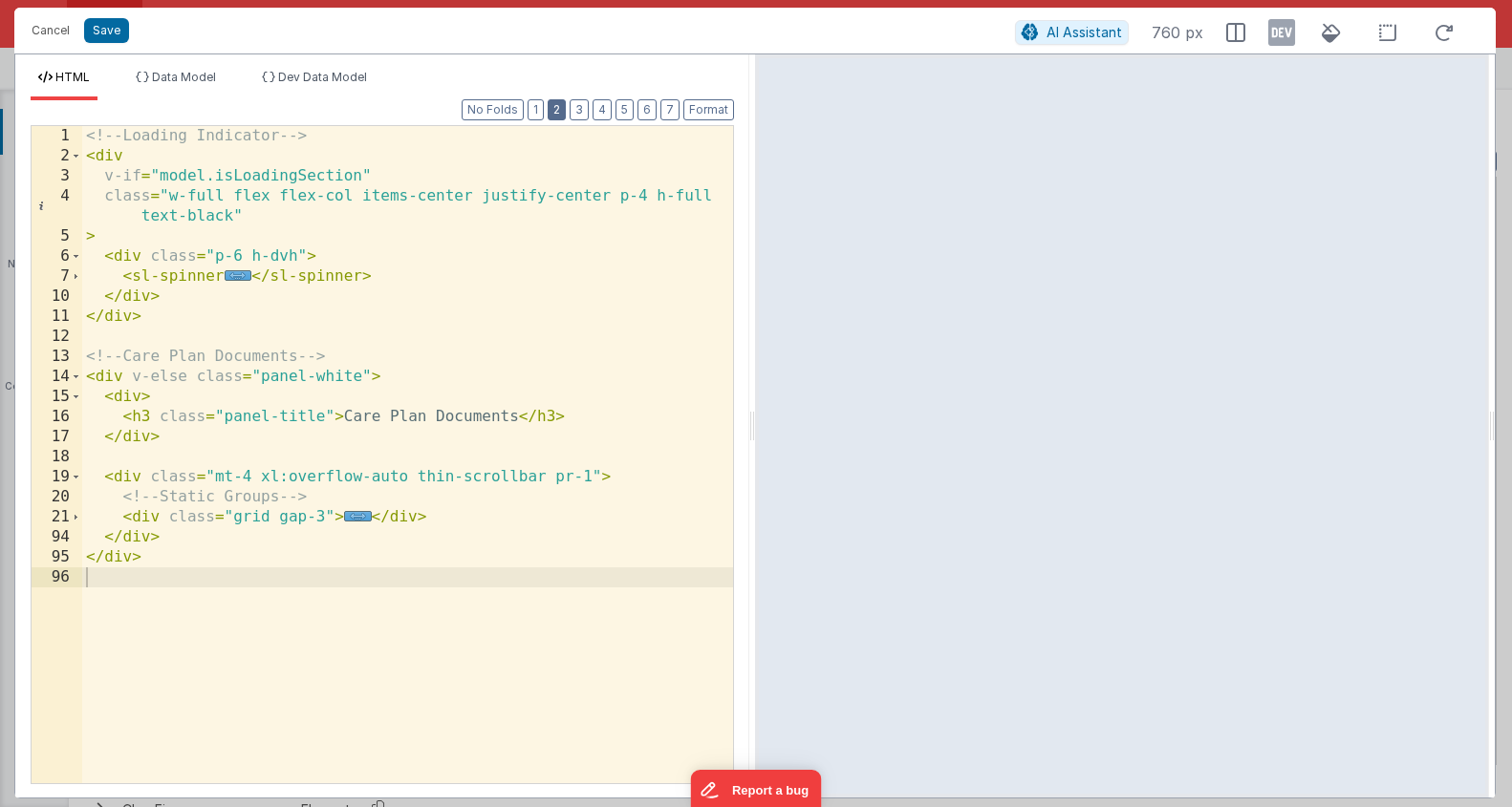
click at [566, 106] on button "2" at bounding box center [557, 110] width 18 height 21
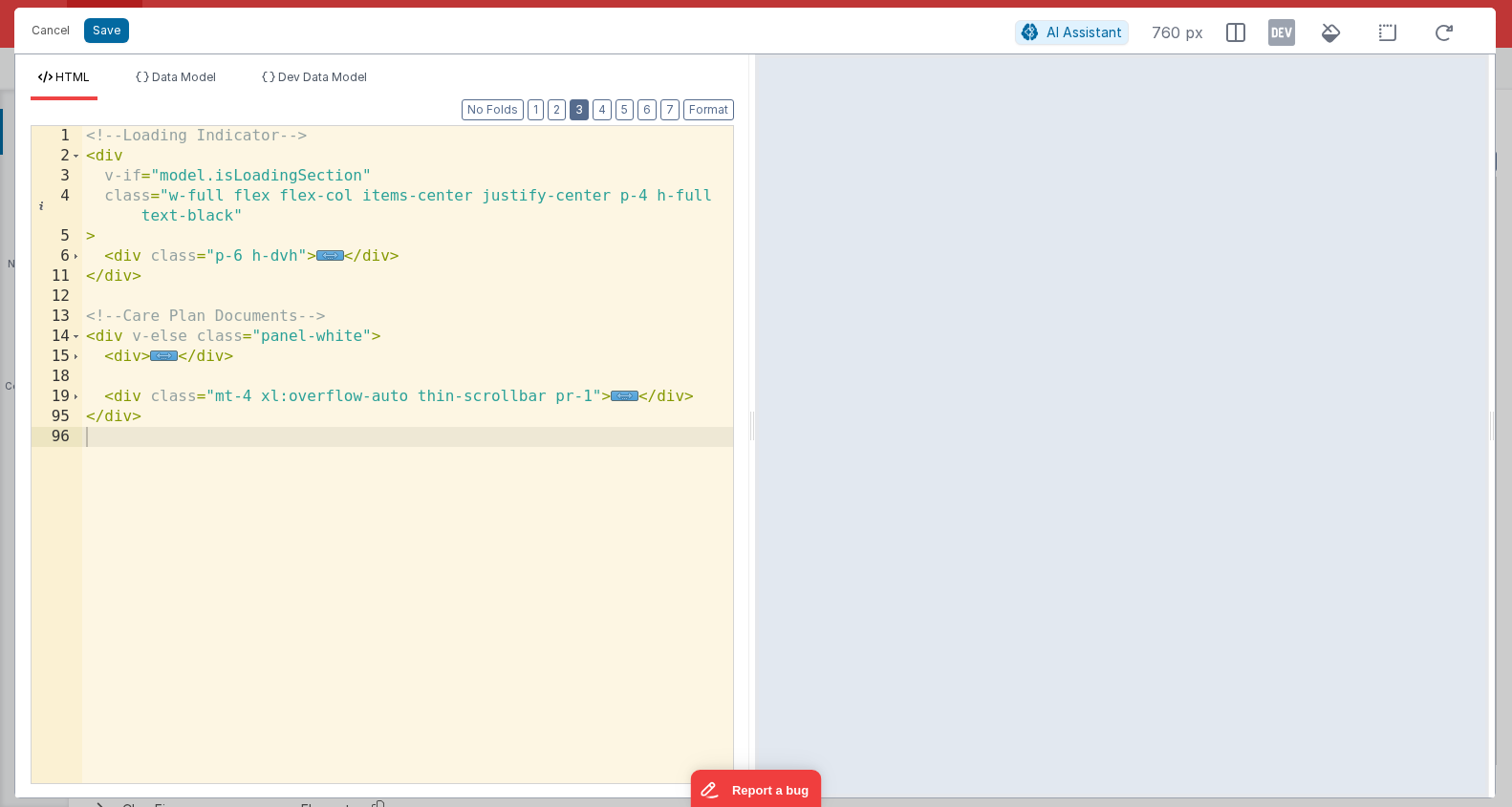
click at [574, 104] on div "Format 7 6 5 4 3 2 1 No Folds 1 2 3 4 5 6 11 12 13 14 15 18 19 95 96 <!-- Loadi…" at bounding box center [383, 441] width 704 height 682
click at [566, 105] on button "2" at bounding box center [557, 110] width 18 height 21
click at [560, 110] on button "2" at bounding box center [557, 110] width 18 height 21
click at [584, 110] on button "3" at bounding box center [580, 110] width 19 height 21
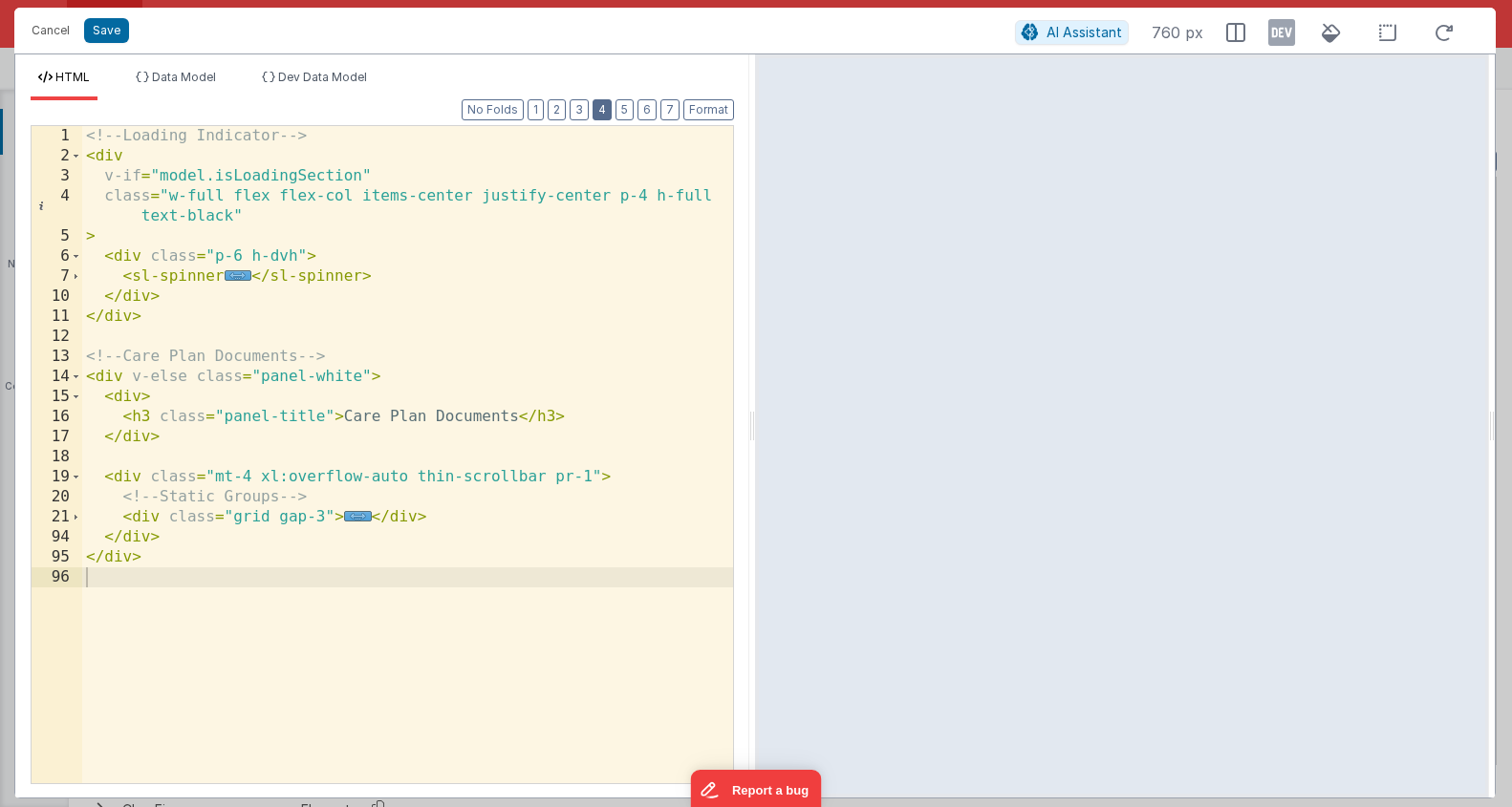
click at [598, 110] on button "4" at bounding box center [603, 110] width 19 height 21
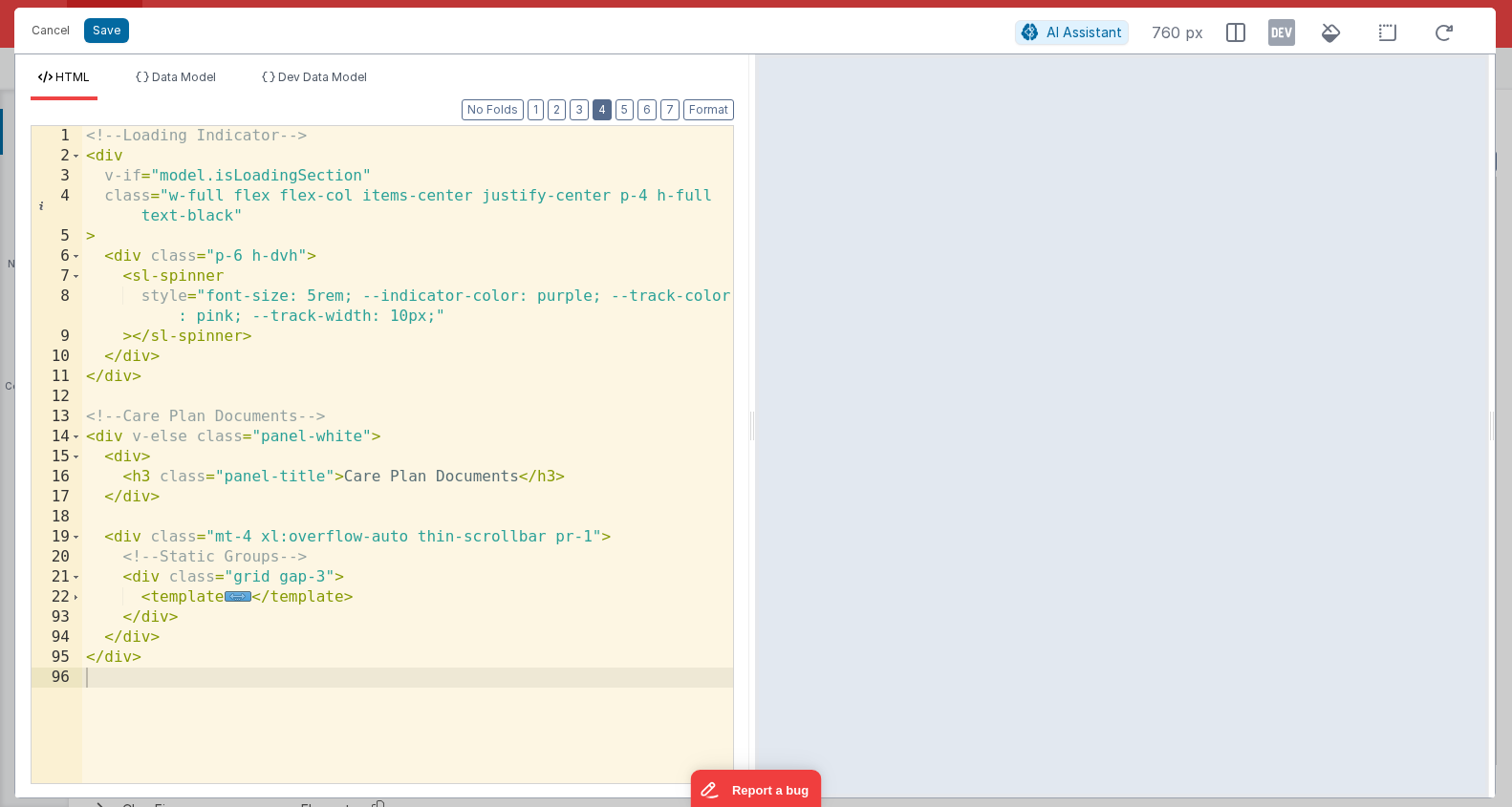
click at [609, 113] on button "4" at bounding box center [603, 110] width 19 height 21
click at [623, 111] on button "5" at bounding box center [625, 110] width 18 height 21
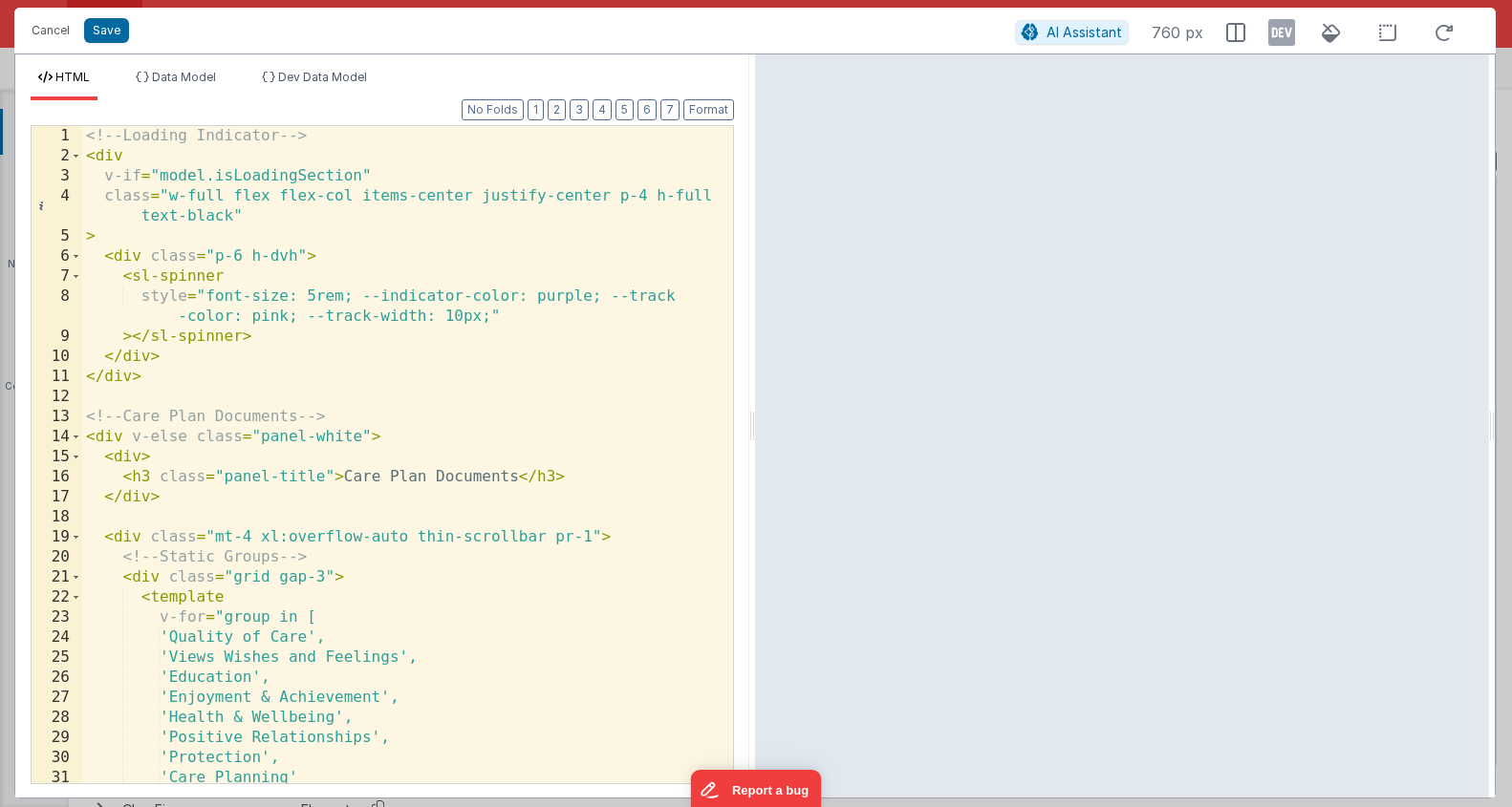
scroll to position [185, 0]
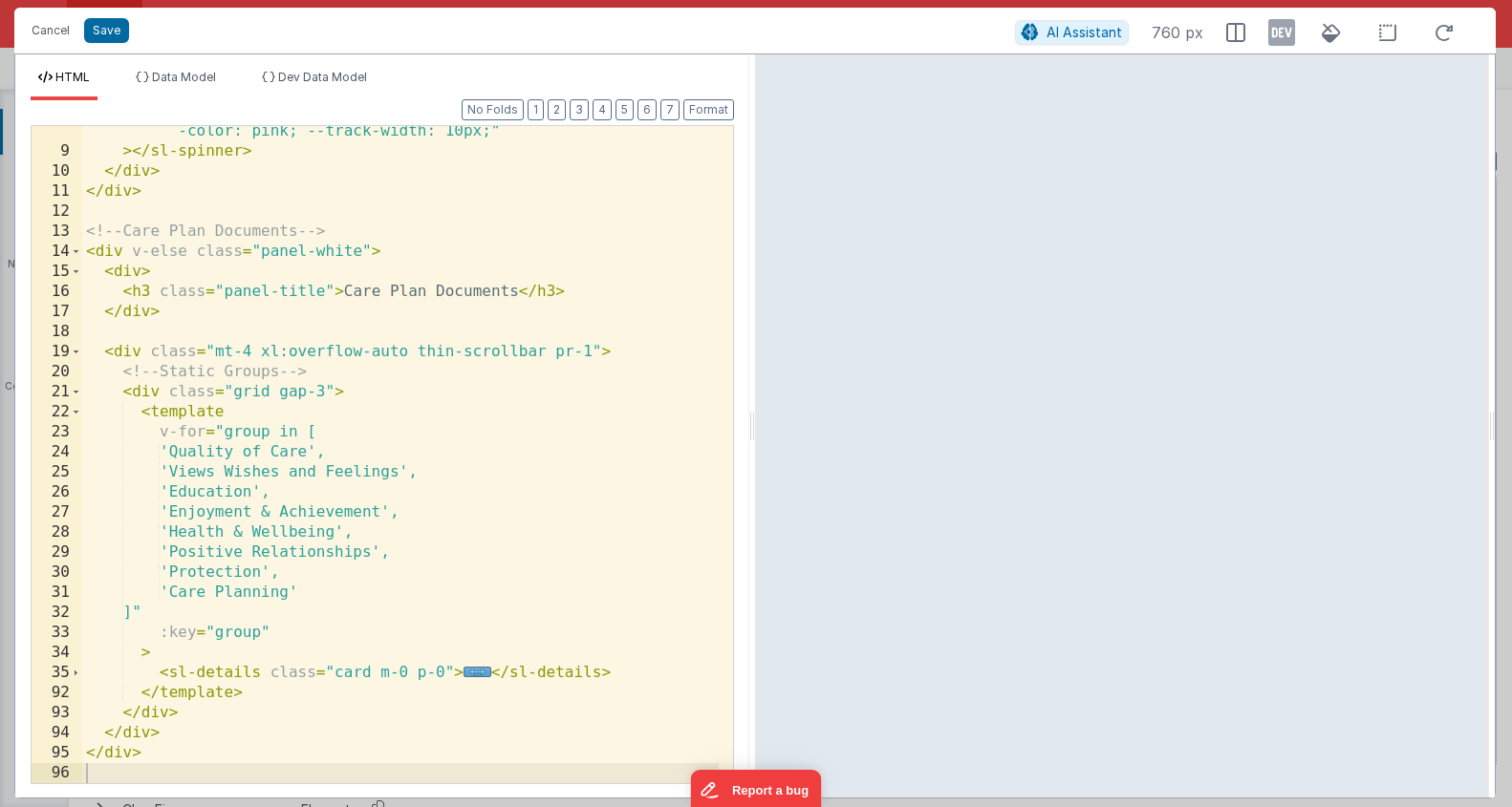
click at [171, 672] on div "style = "font-size: 5rem; --indicator-color: purple; --track -color: pink; --tr…" at bounding box center [401, 459] width 636 height 718
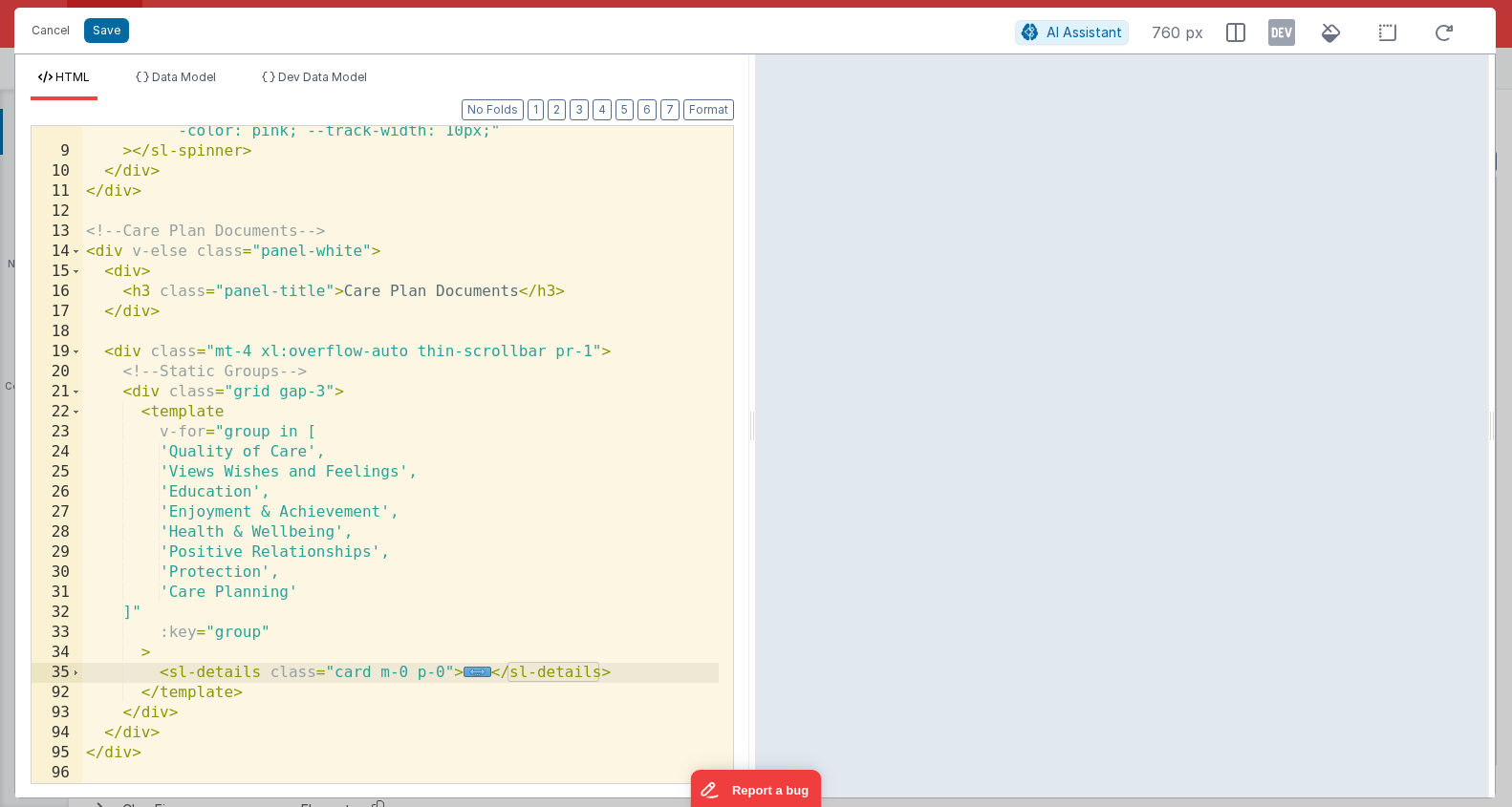
click at [179, 676] on div "style = "font-size: 5rem; --indicator-color: purple; --track -color: pink; --tr…" at bounding box center [401, 459] width 636 height 718
drag, startPoint x: 144, startPoint y: 676, endPoint x: 262, endPoint y: 672, distance: 118.1
click at [259, 672] on div "style = "font-size: 5rem; --indicator-color: purple; --track -color: pink; --tr…" at bounding box center [401, 459] width 636 height 718
click at [256, 673] on div "style = "font-size: 5rem; --indicator-color: purple; --track -color: pink; --tr…" at bounding box center [401, 459] width 636 height 718
click at [522, 677] on div "style = "font-size: 5rem; --indicator-color: purple; --track -color: pink; --tr…" at bounding box center [401, 459] width 636 height 718
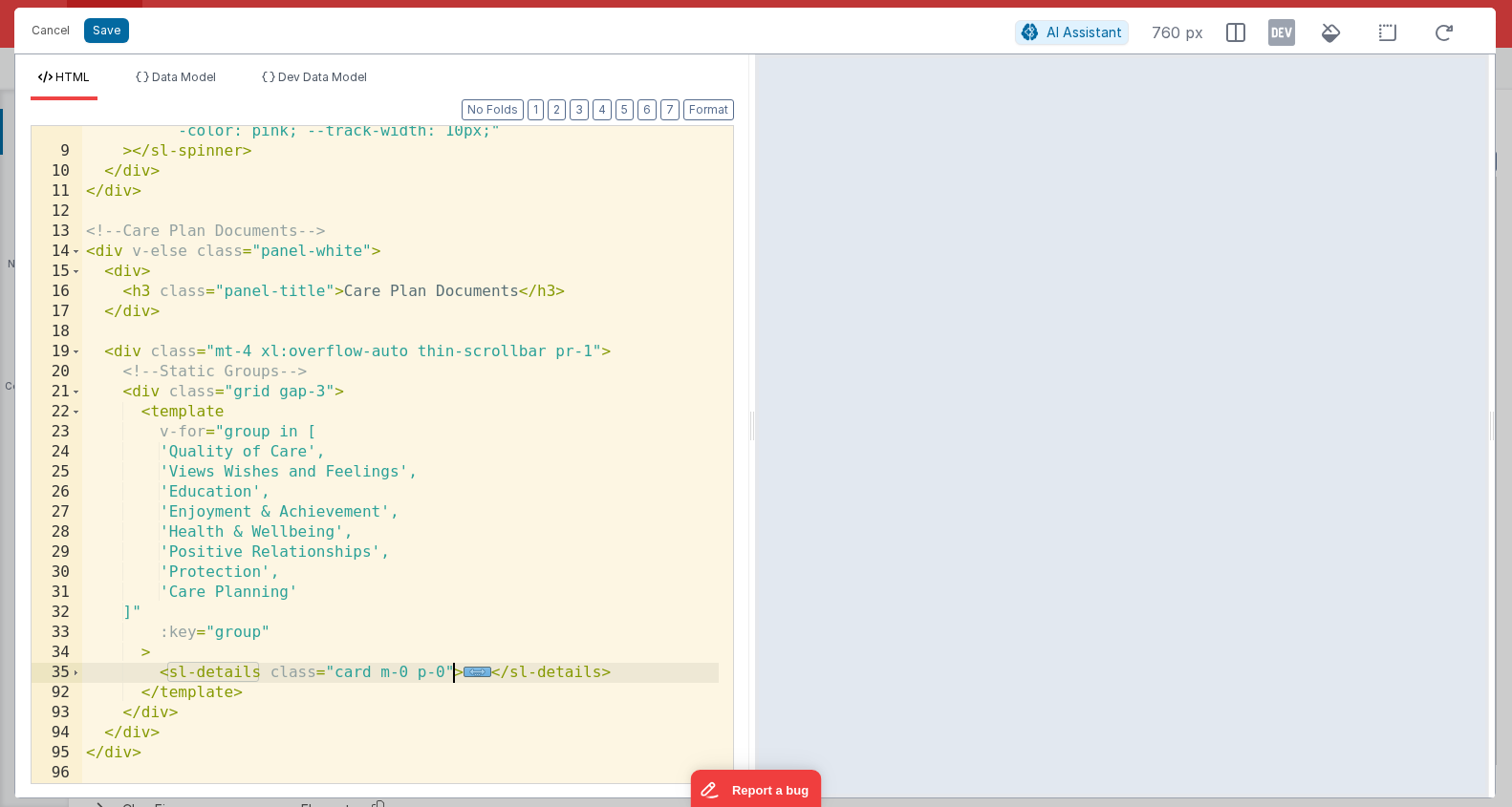
click at [456, 666] on div "style = "font-size: 5rem; --indicator-color: purple; --track -color: pink; --tr…" at bounding box center [401, 459] width 636 height 718
click at [465, 671] on span "..." at bounding box center [477, 672] width 28 height 11
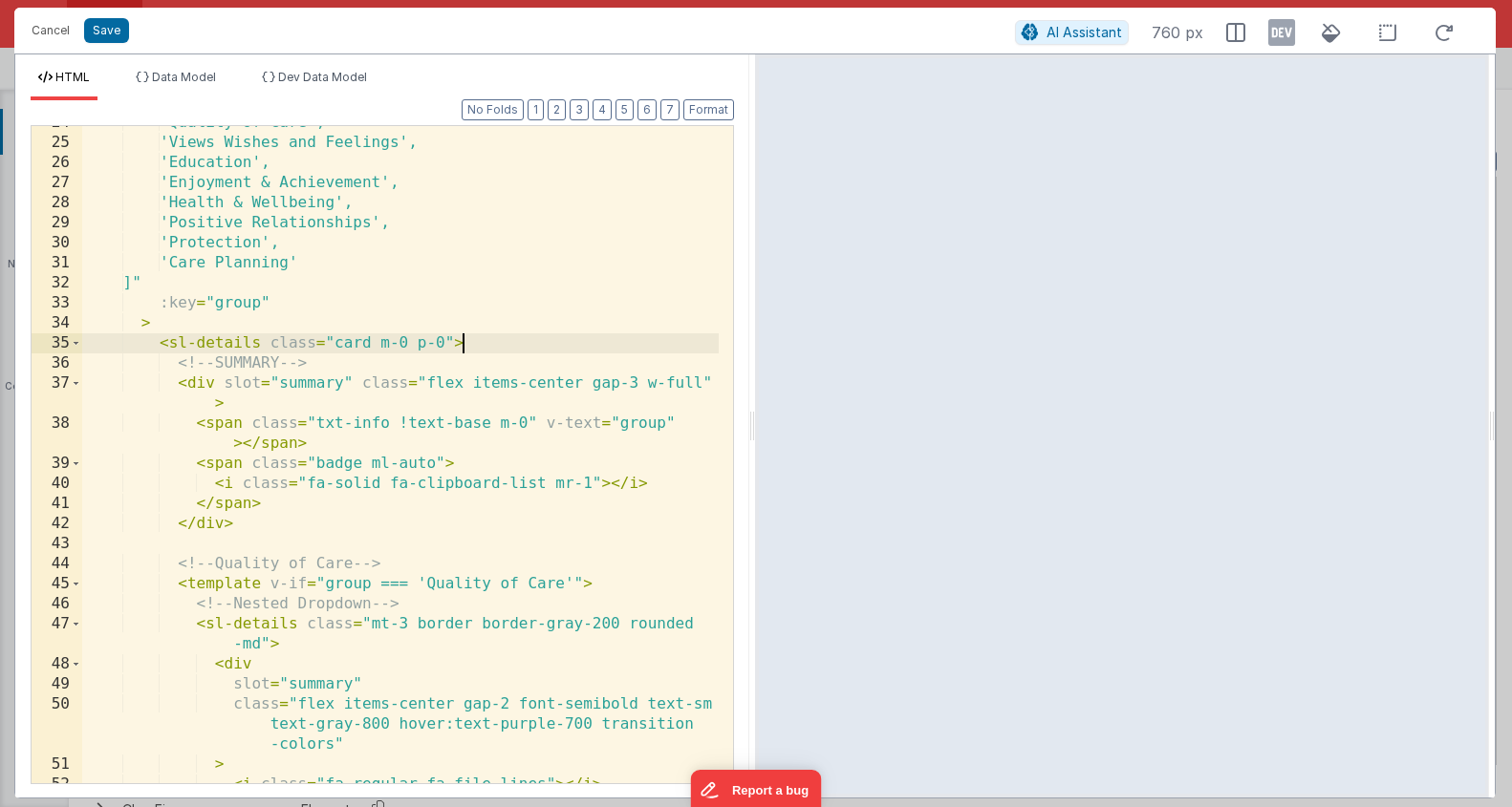
scroll to position [515, 0]
click at [76, 341] on span at bounding box center [76, 343] width 11 height 20
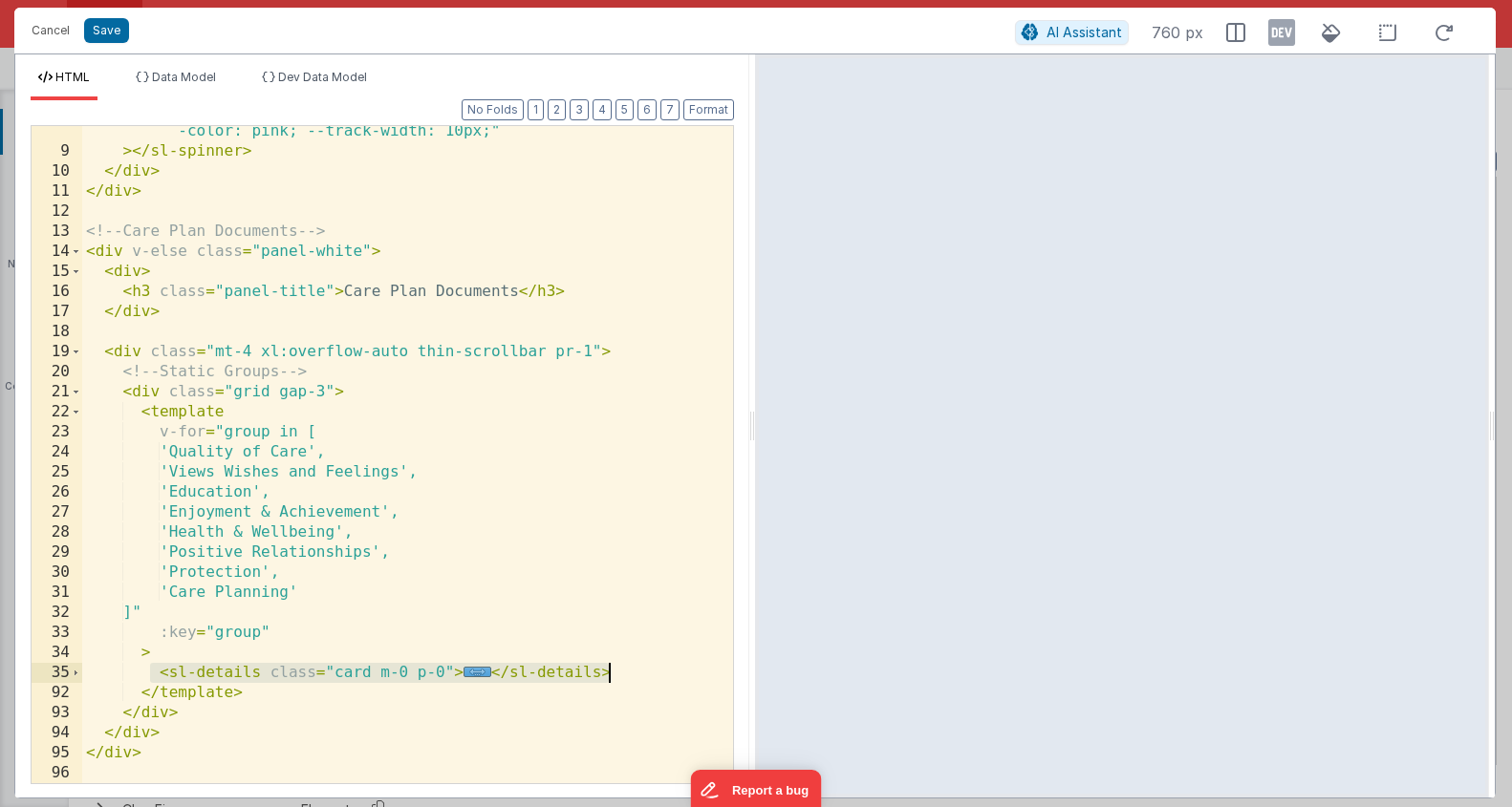
drag, startPoint x: 154, startPoint y: 672, endPoint x: 635, endPoint y: 672, distance: 481.0
click at [635, 672] on div "style = "font-size: 5rem; --indicator-color: purple; --track -color: pink; --tr…" at bounding box center [401, 459] width 636 height 718
click at [474, 673] on span "..." at bounding box center [477, 672] width 28 height 11
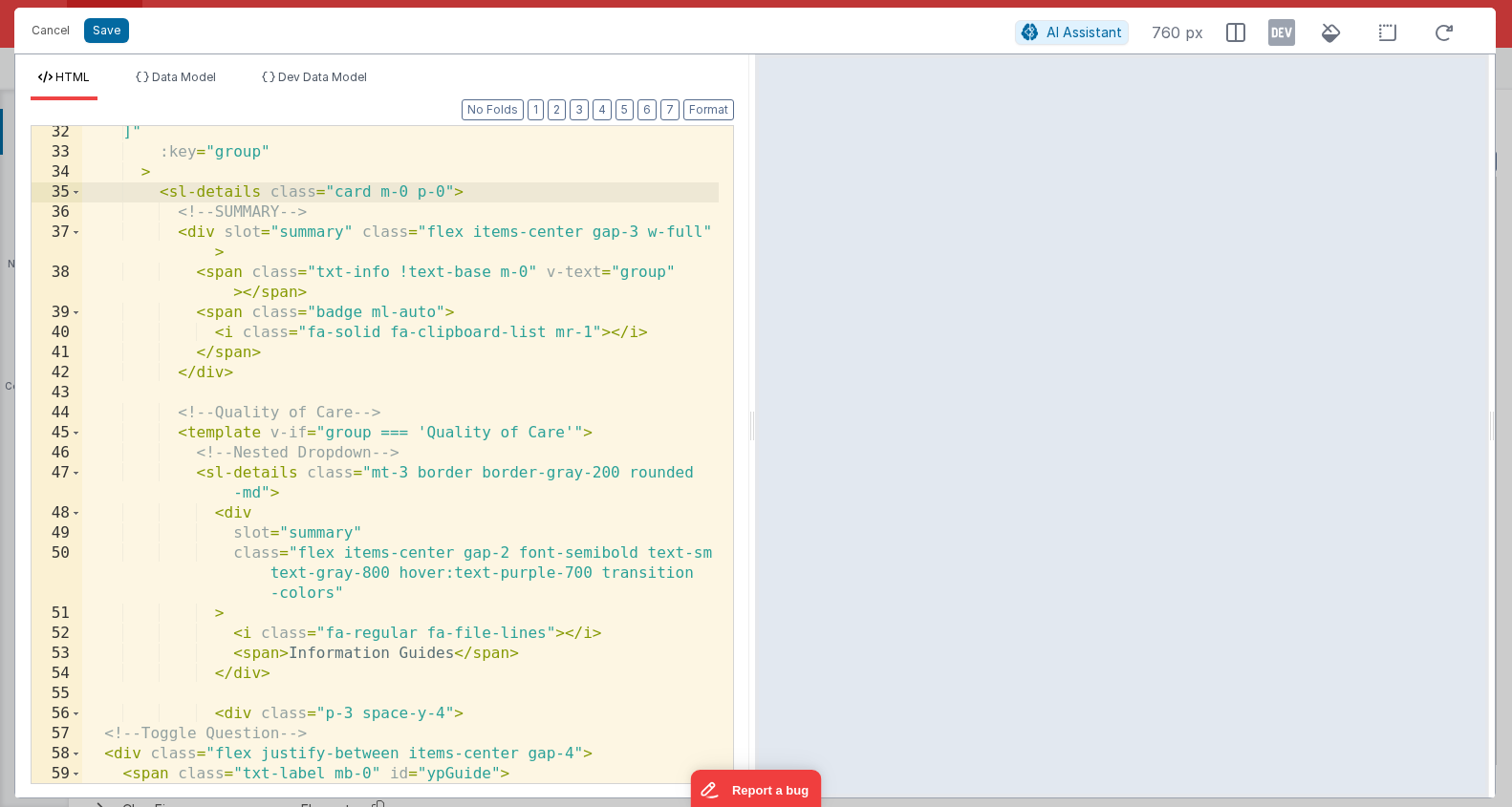
scroll to position [672, 0]
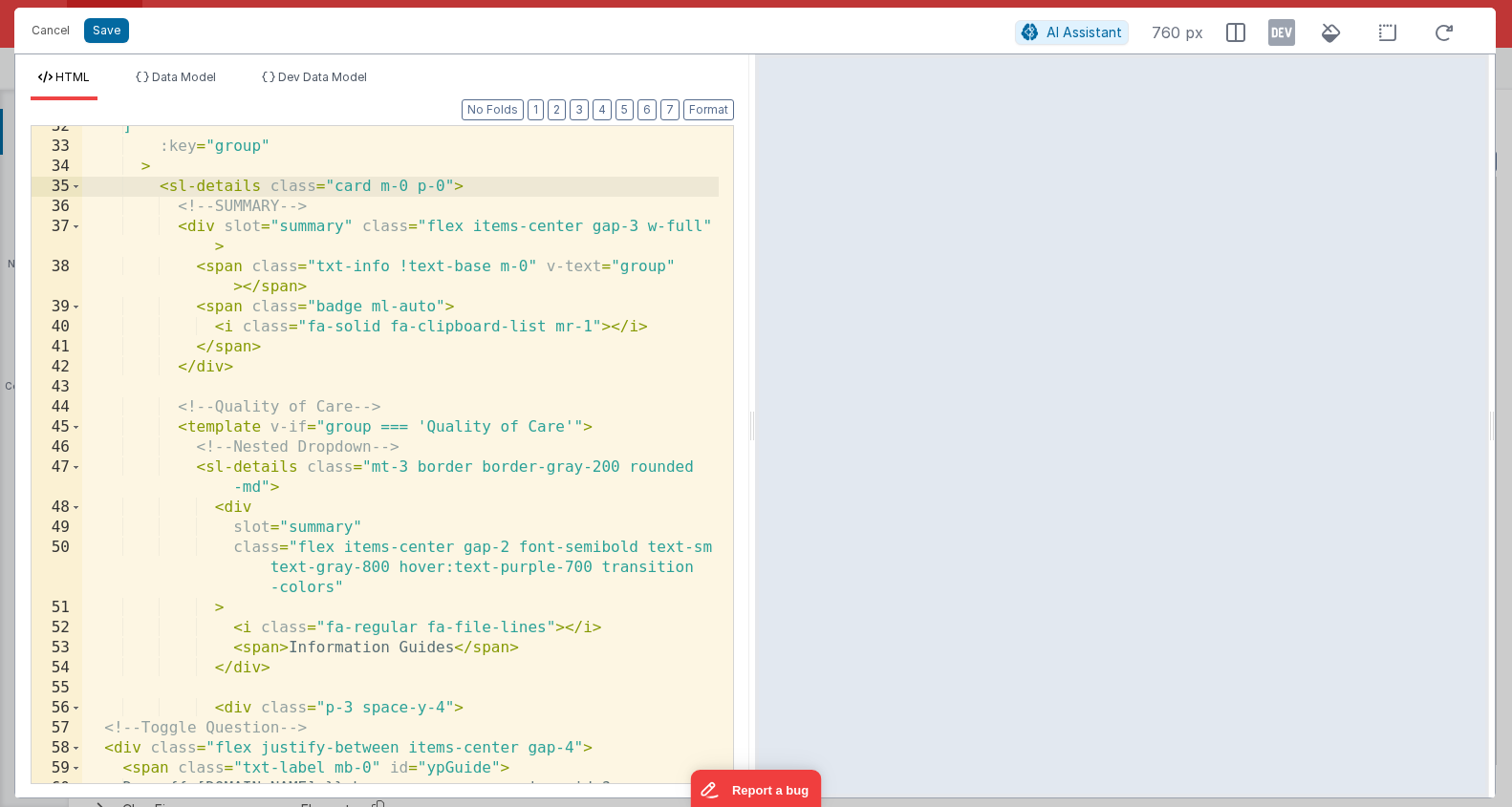
click at [188, 432] on div "]" :key = "group" > < sl-details class = "card m-0 p-0" > <!-- SUMMARY --> < di…" at bounding box center [401, 465] width 636 height 697
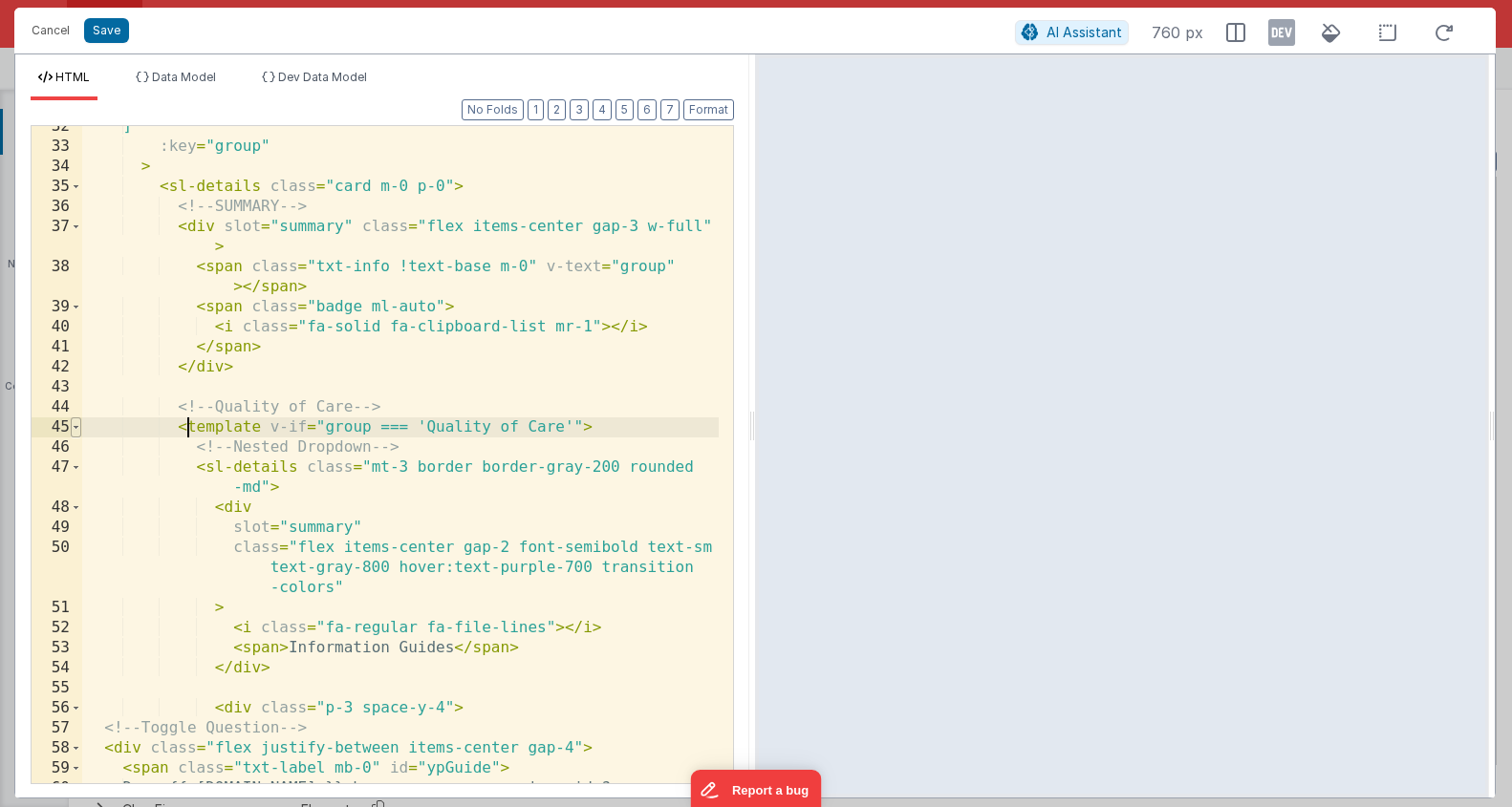
click at [78, 432] on span at bounding box center [76, 428] width 11 height 20
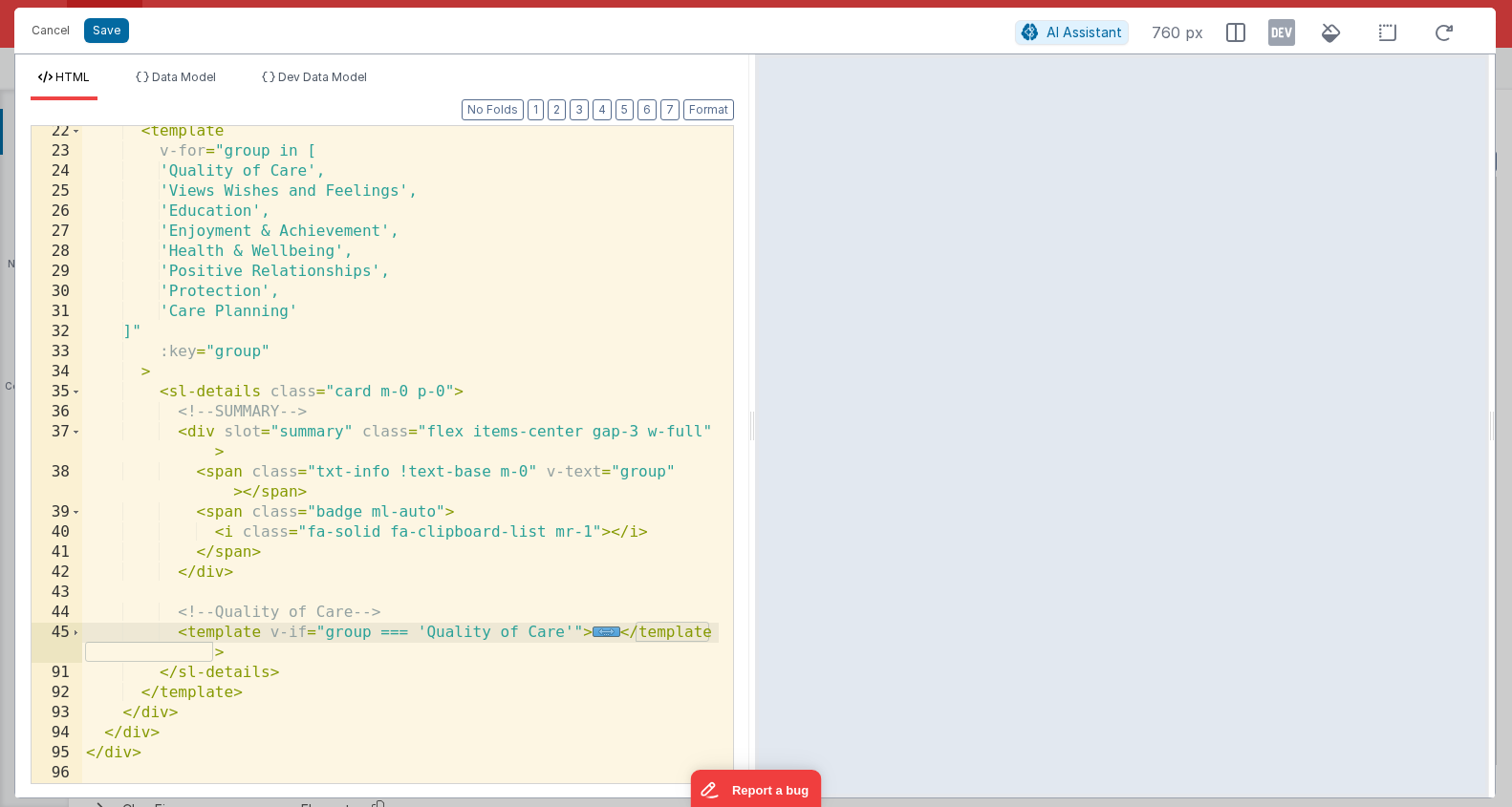
click at [285, 658] on div "< template v-for = "group in [ 'Quality of Care', 'Views Wishes and Feelings', …" at bounding box center [401, 470] width 636 height 697
click at [253, 670] on div "< template v-for = "group in [ 'Quality of Care', 'Views Wishes and Feelings', …" at bounding box center [401, 470] width 636 height 697
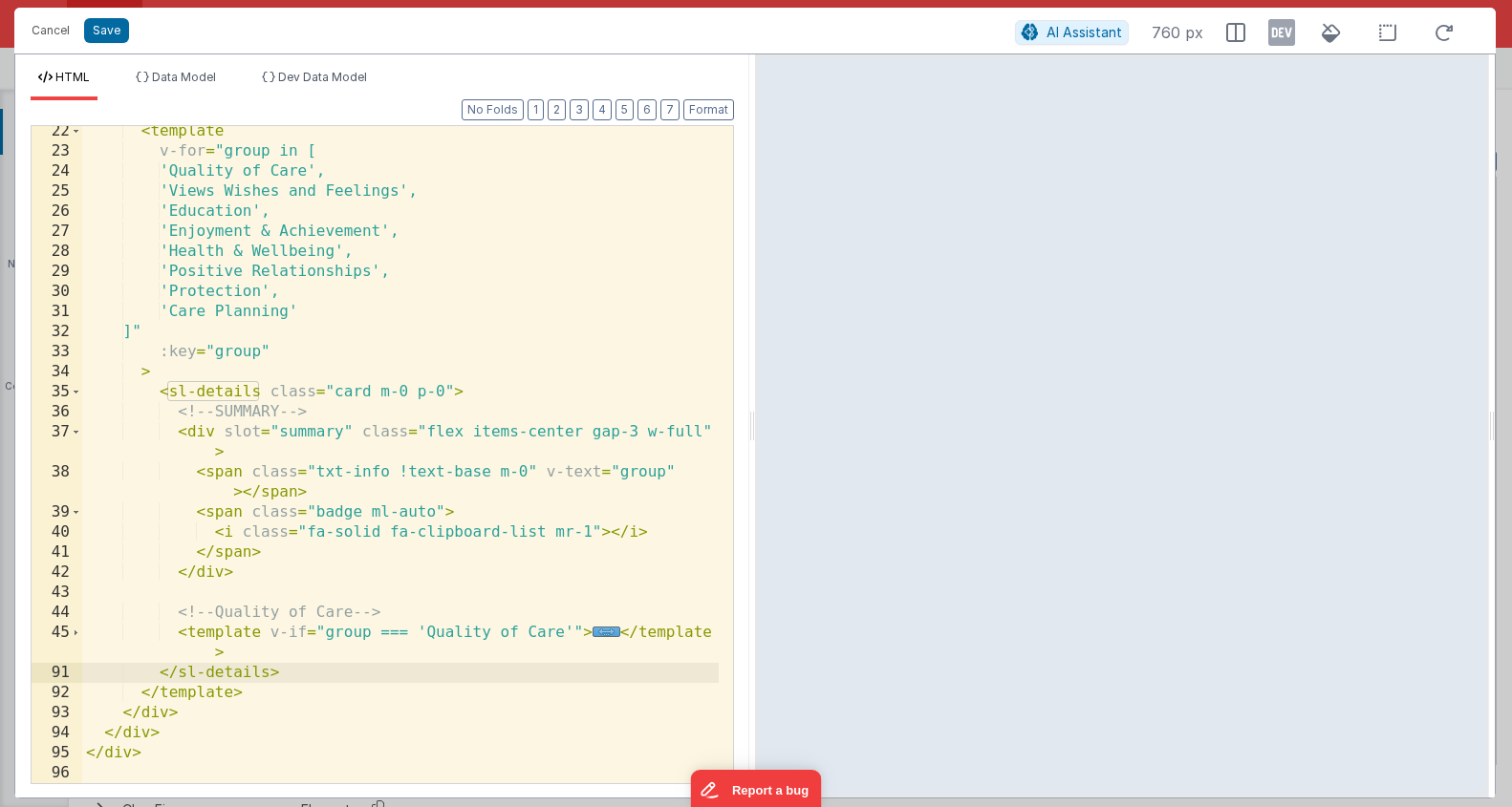
click at [262, 672] on div "< template v-for = "group in [ 'Quality of Care', 'Views Wishes and Feelings', …" at bounding box center [401, 470] width 636 height 697
click at [267, 646] on div "< template v-for = "group in [ 'Quality of Care', 'Views Wishes and Feelings', …" at bounding box center [401, 470] width 636 height 697
click at [602, 637] on span "..." at bounding box center [607, 631] width 28 height 11
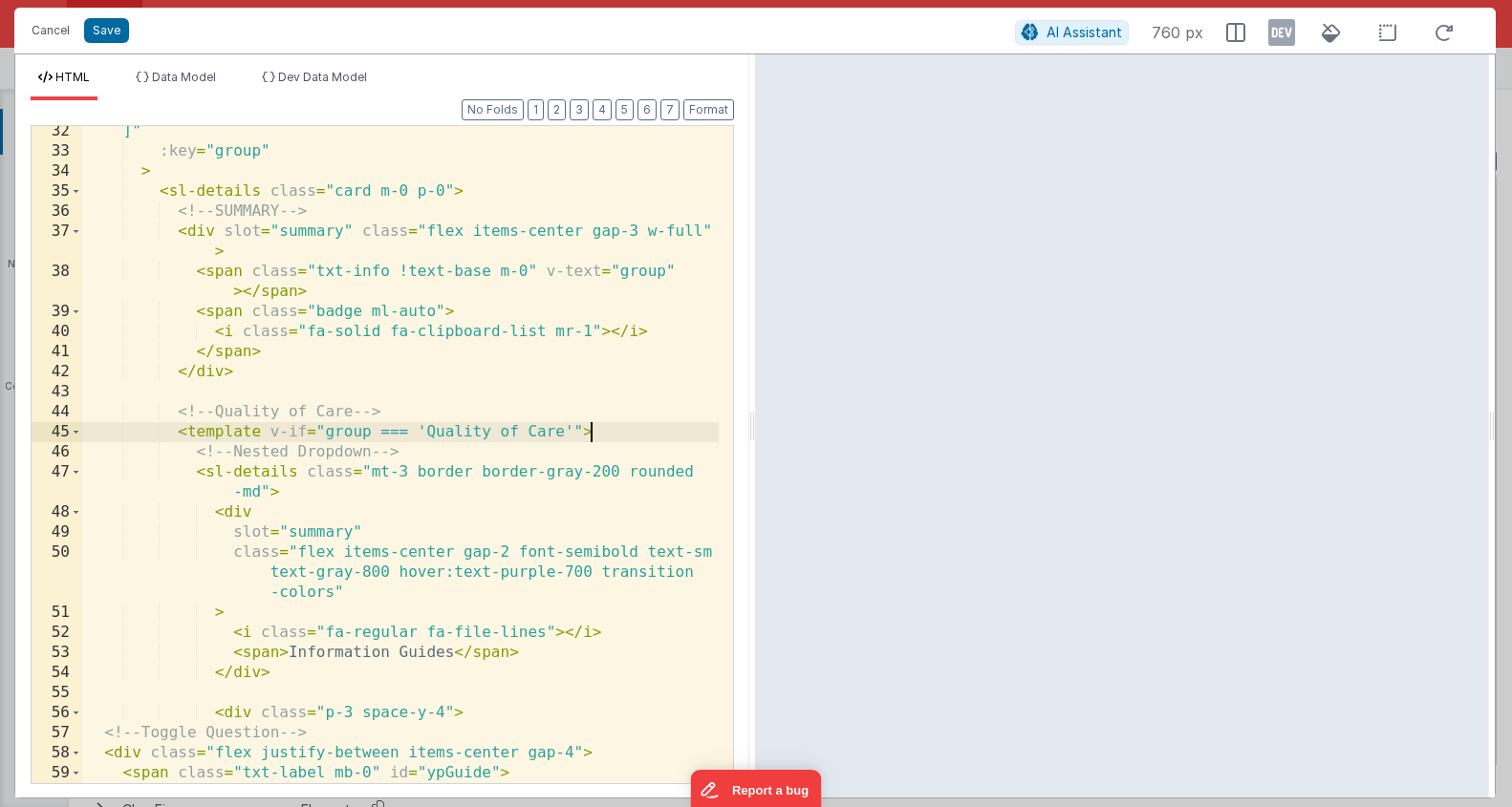
scroll to position [667, 0]
click at [77, 476] on span at bounding box center [76, 472] width 11 height 20
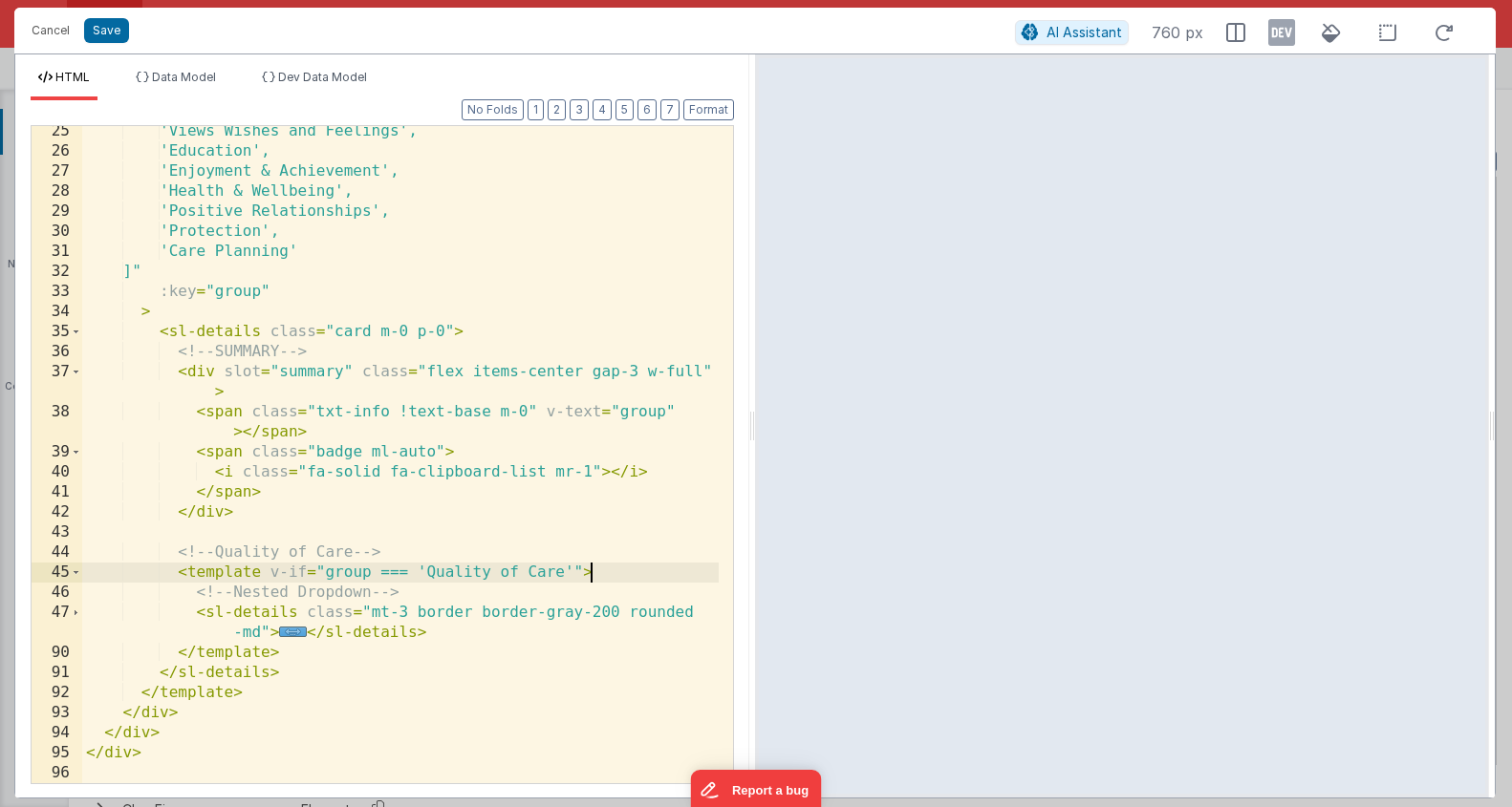
scroll to position [526, 0]
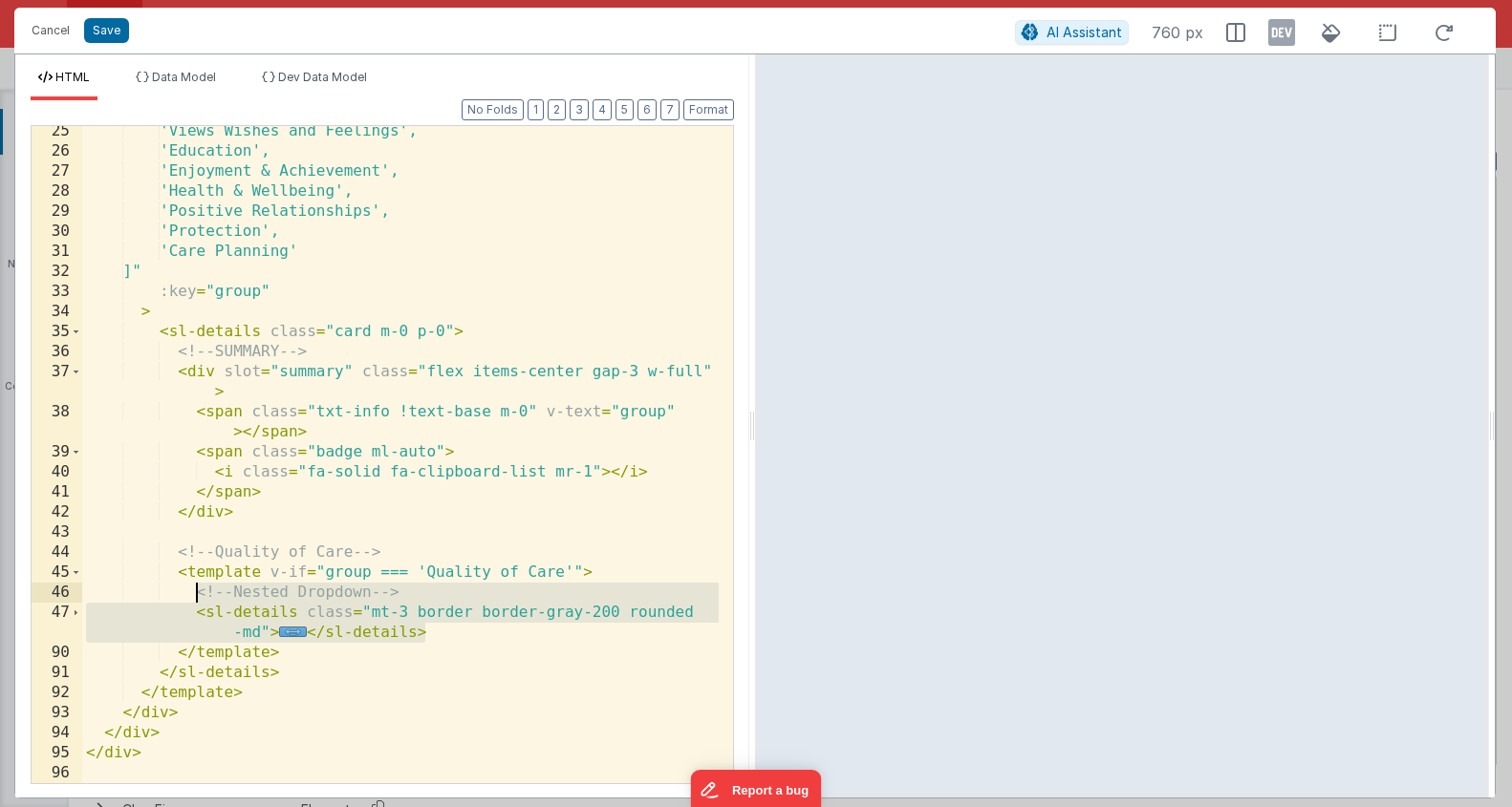
drag, startPoint x: 464, startPoint y: 636, endPoint x: 193, endPoint y: 598, distance: 273.7
click at [193, 598] on div "'Views Wishes and Feelings', 'Education', 'Enjoyment & Achievement', 'Health & …" at bounding box center [401, 470] width 636 height 697
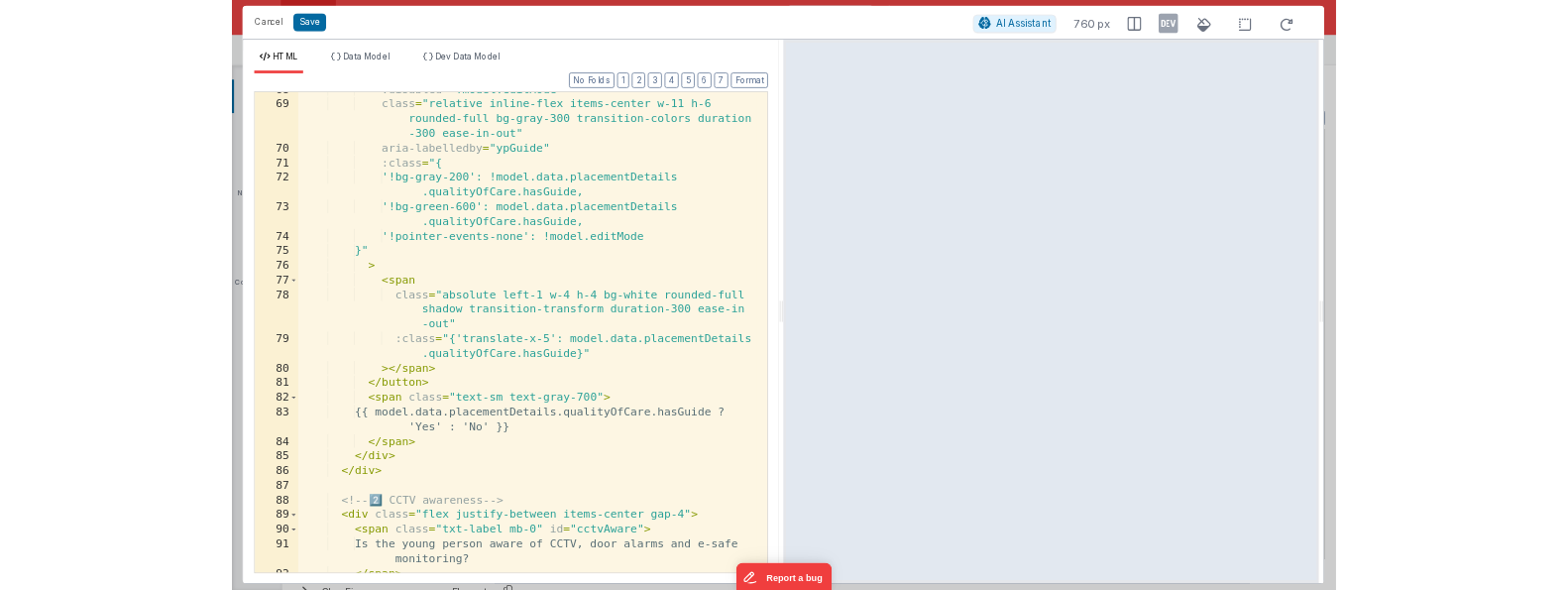
scroll to position [780, 0]
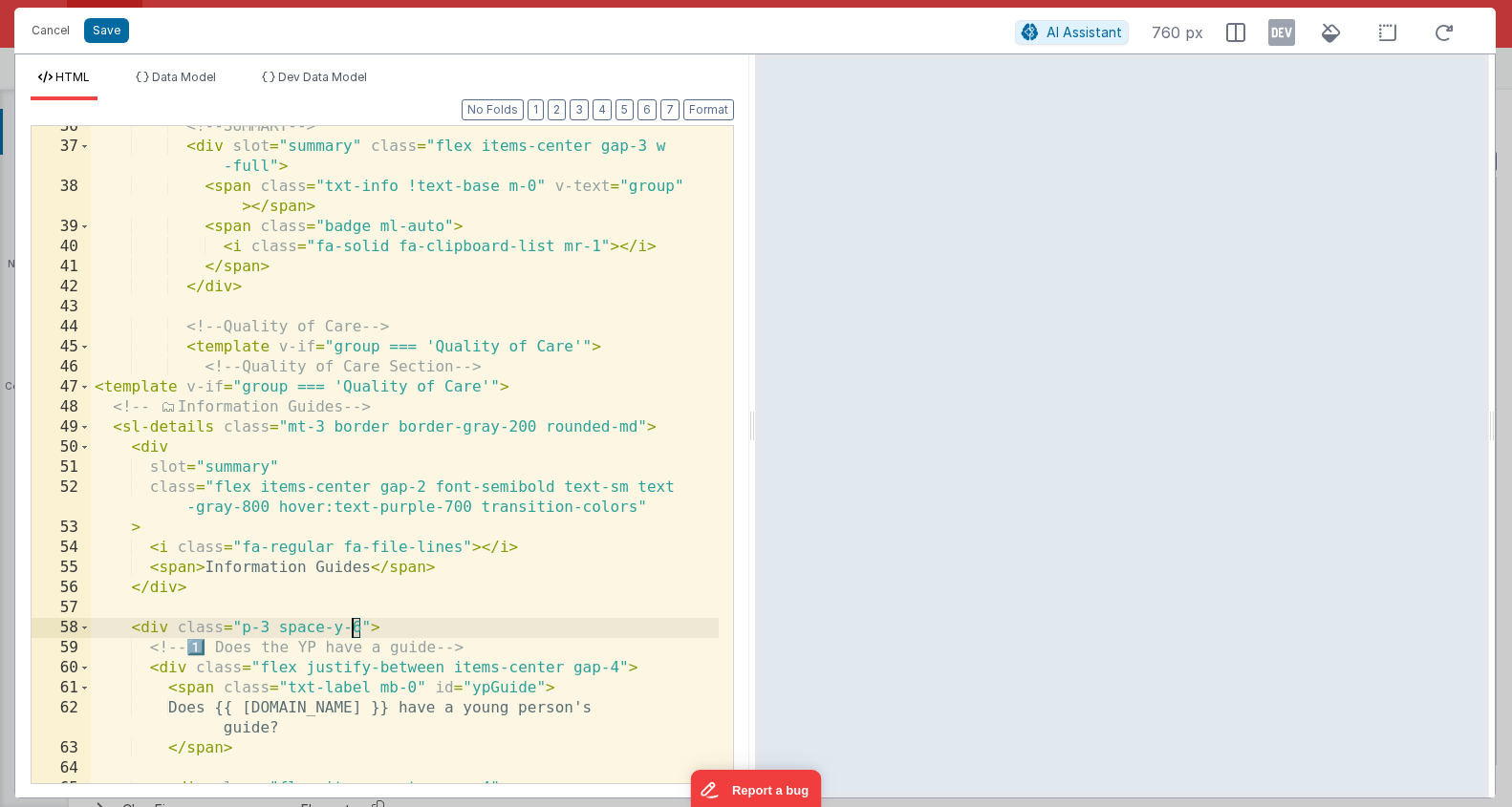
drag, startPoint x: 359, startPoint y: 632, endPoint x: 348, endPoint y: 636, distance: 11.7
click at [348, 636] on div "<!-- SUMMARY --> < div slot = "summary" class = "flex items-center gap-3 w -ful…" at bounding box center [404, 465] width 628 height 697
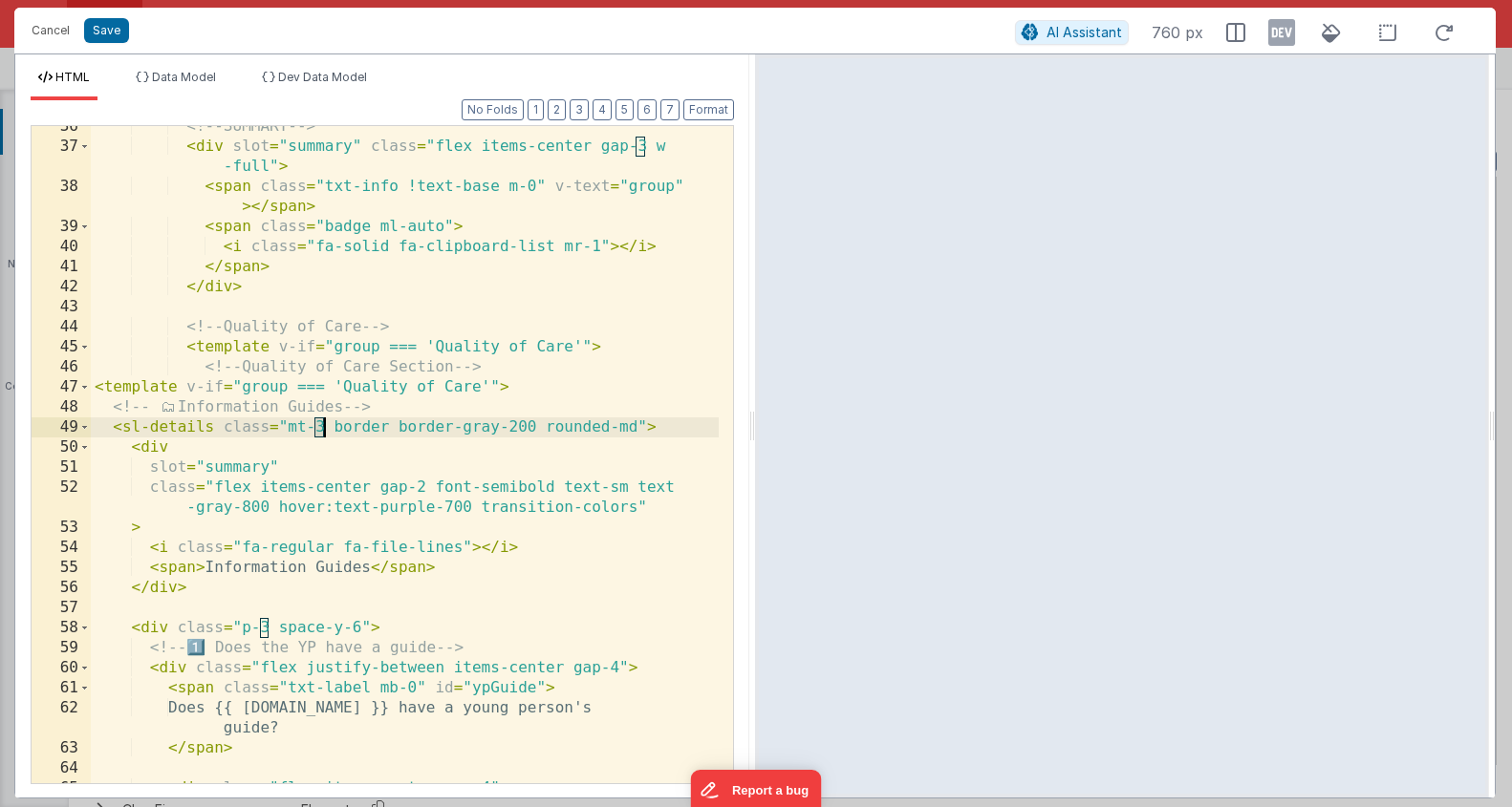
click at [321, 428] on div "<!-- SUMMARY --> < div slot = "summary" class = "flex items-center gap-3 w -ful…" at bounding box center [404, 465] width 628 height 697
click at [147, 629] on div "<!-- SUMMARY --> < div slot = "summary" class = "flex items-center gap-3 w -ful…" at bounding box center [404, 465] width 628 height 697
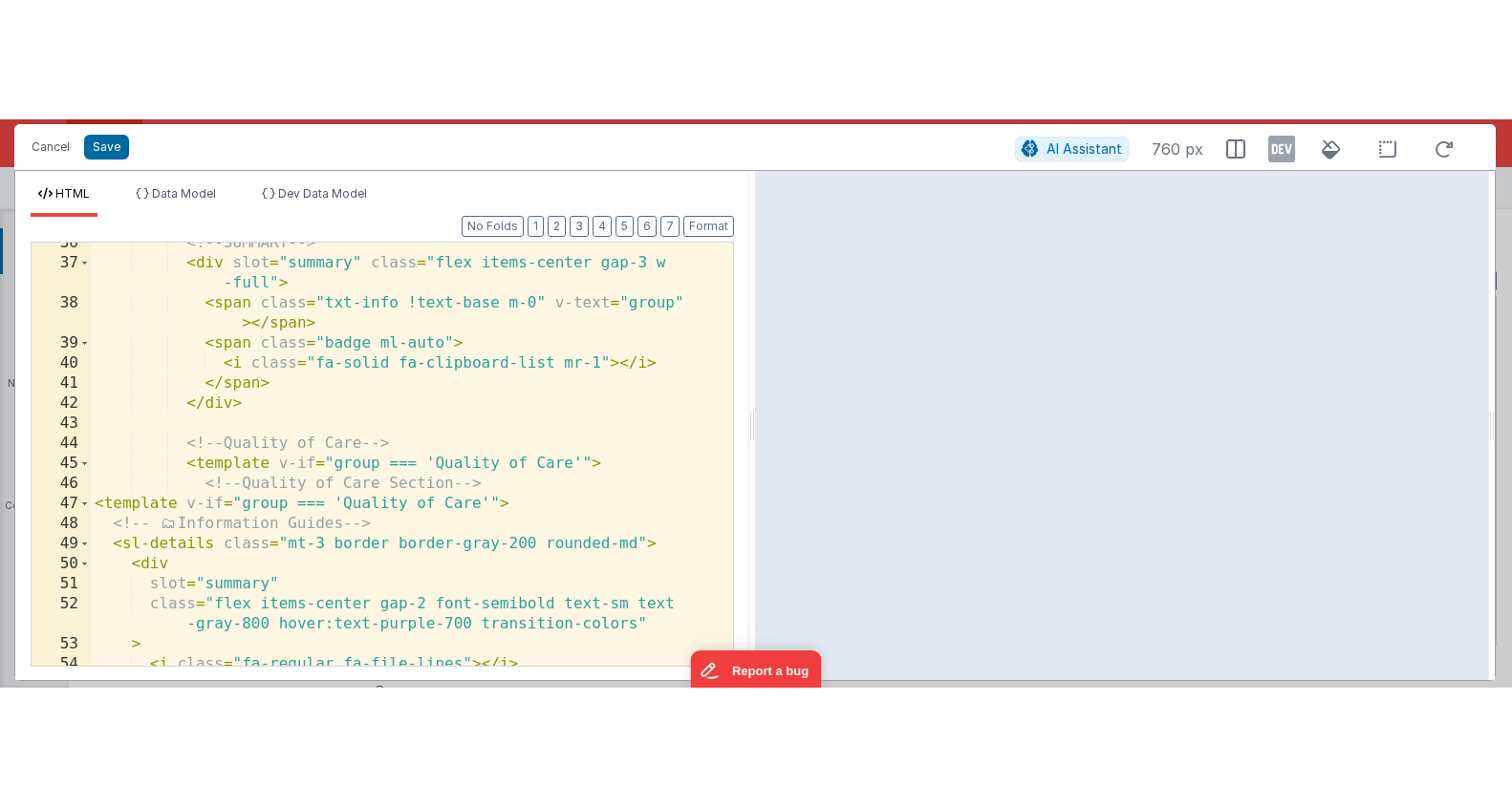
scroll to position [18820, 0]
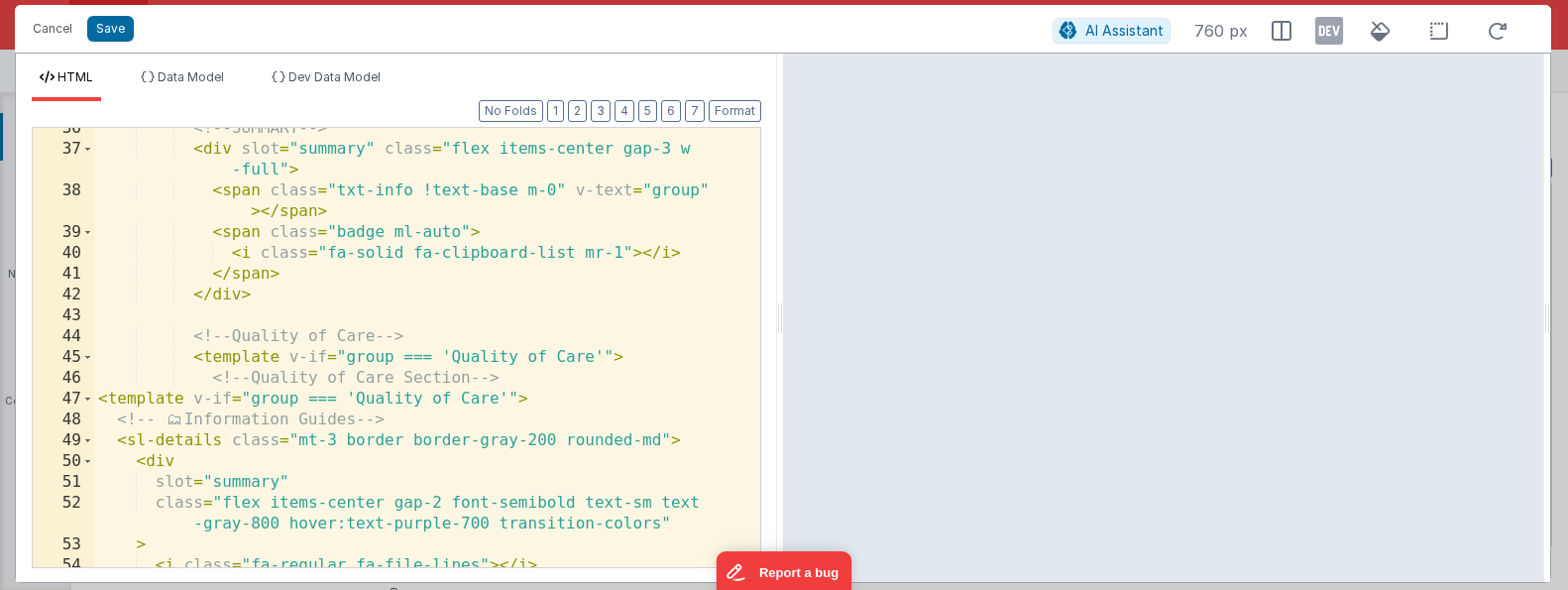
click at [354, 434] on div "<!-- SUMMARY --> < div slot = "summary" class = "flex items-center gap-3 w -ful…" at bounding box center [419, 358] width 651 height 480
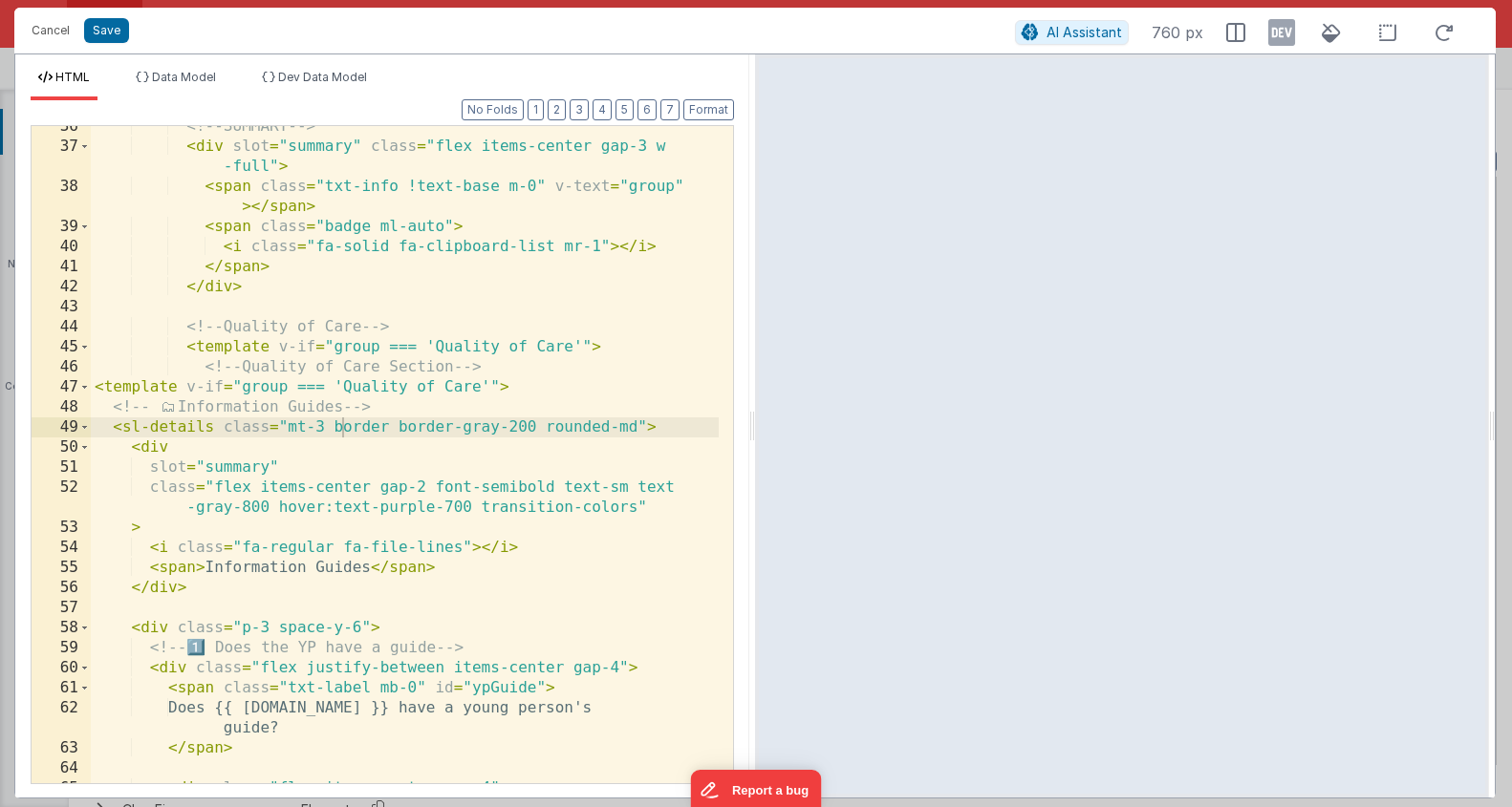
click at [279, 437] on div "<!-- SUMMARY --> < div slot = "summary" class = "flex items-center gap-3 w -ful…" at bounding box center [404, 465] width 628 height 697
click at [312, 431] on div "<!-- SUMMARY --> < div slot = "summary" class = "flex items-center gap-3 w -ful…" at bounding box center [404, 465] width 628 height 697
click at [322, 432] on div "<!-- SUMMARY --> < div slot = "summary" class = "flex items-center gap-3 w -ful…" at bounding box center [404, 465] width 628 height 697
click at [172, 577] on div "<!-- SUMMARY --> < div slot = "summary" class = "flex items-center gap-3 w -ful…" at bounding box center [404, 465] width 628 height 697
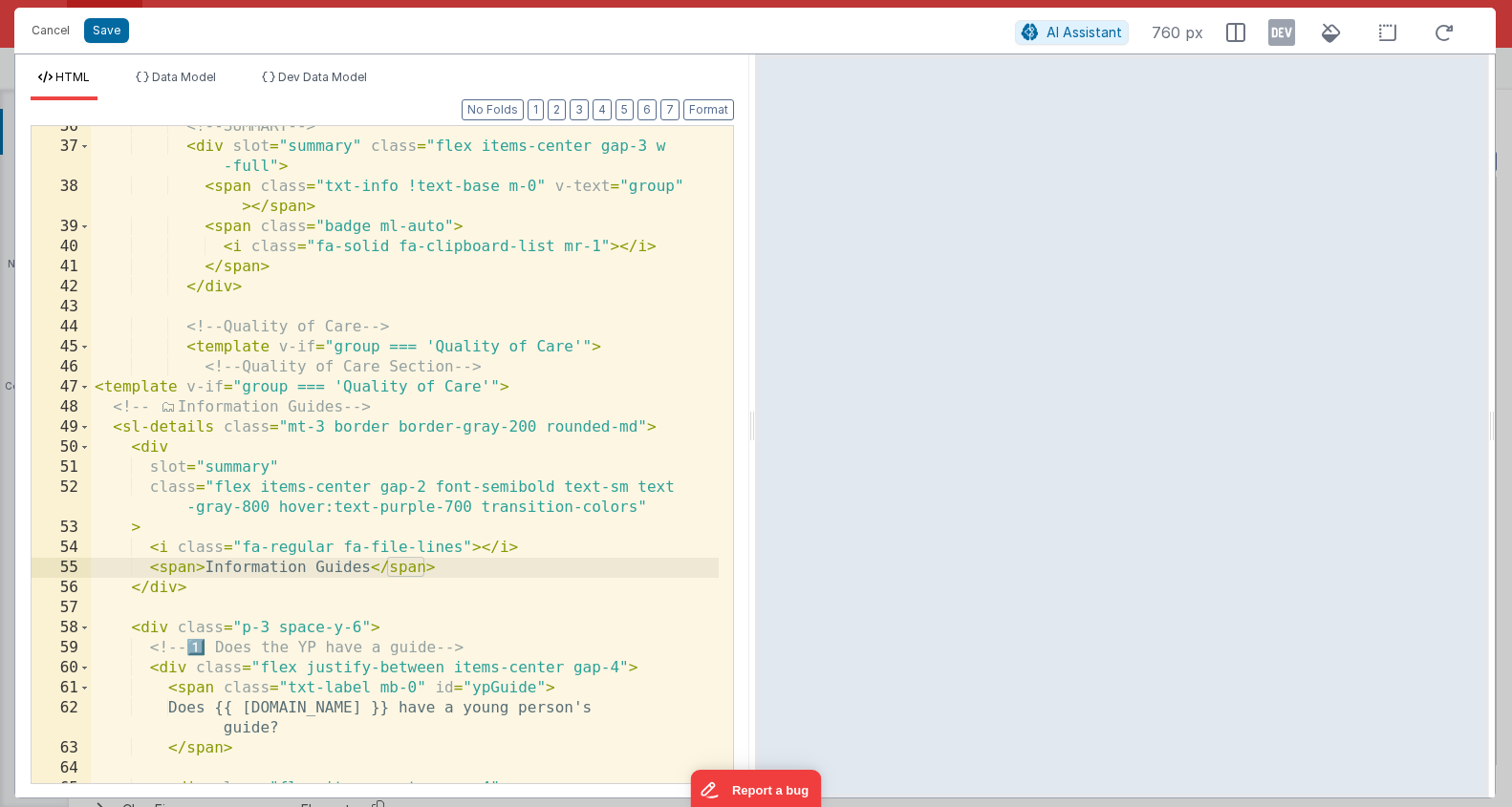
click at [191, 573] on div "<!-- SUMMARY --> < div slot = "summary" class = "flex items-center gap-3 w -ful…" at bounding box center [404, 465] width 628 height 697
click at [199, 574] on div "<!-- SUMMARY --> < div slot = "summary" class = "flex items-center gap-3 w -ful…" at bounding box center [404, 465] width 628 height 697
click at [193, 573] on div "<!-- SUMMARY --> < div slot = "summary" class = "flex items-center gap-3 w -ful…" at bounding box center [404, 465] width 628 height 697
click at [175, 493] on div "<!-- SUMMARY --> < div slot = "summary" class = "flex items-center gap-3 w -ful…" at bounding box center [404, 465] width 628 height 697
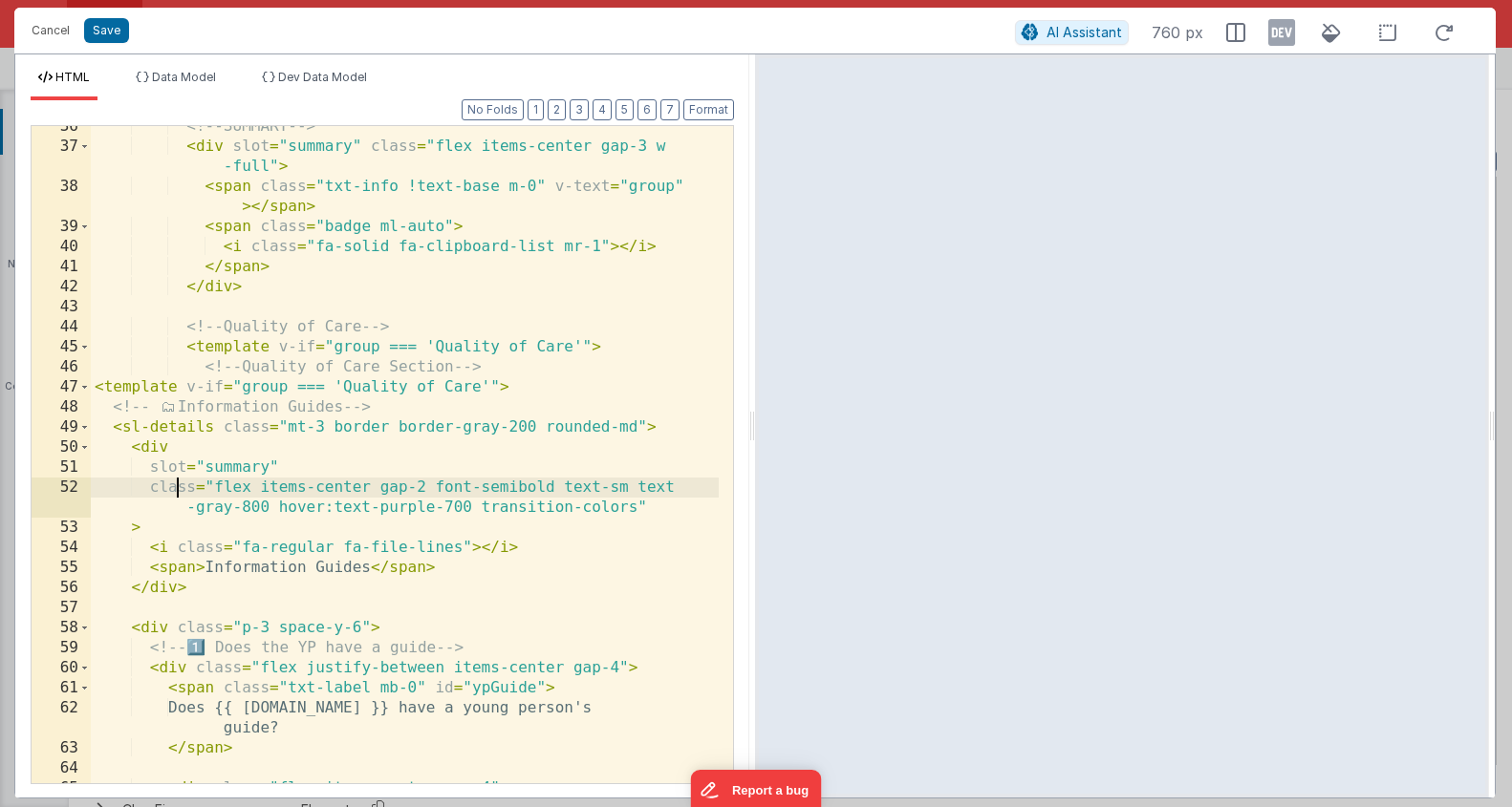
click at [630, 512] on div "<!-- SUMMARY --> < div slot = "summary" class = "flex items-center gap-3 w -ful…" at bounding box center [404, 465] width 628 height 697
click at [633, 510] on div "<!-- SUMMARY --> < div slot = "summary" class = "flex items-center gap-3 w -ful…" at bounding box center [404, 465] width 628 height 697
click at [498, 562] on div "<!-- SUMMARY --> < div slot = "summary" class = "flex items-center gap-3 w -ful…" at bounding box center [404, 465] width 628 height 697
click at [222, 575] on div "<!-- SUMMARY --> < div slot = "summary" class = "flex items-center gap-3 w -ful…" at bounding box center [404, 465] width 628 height 697
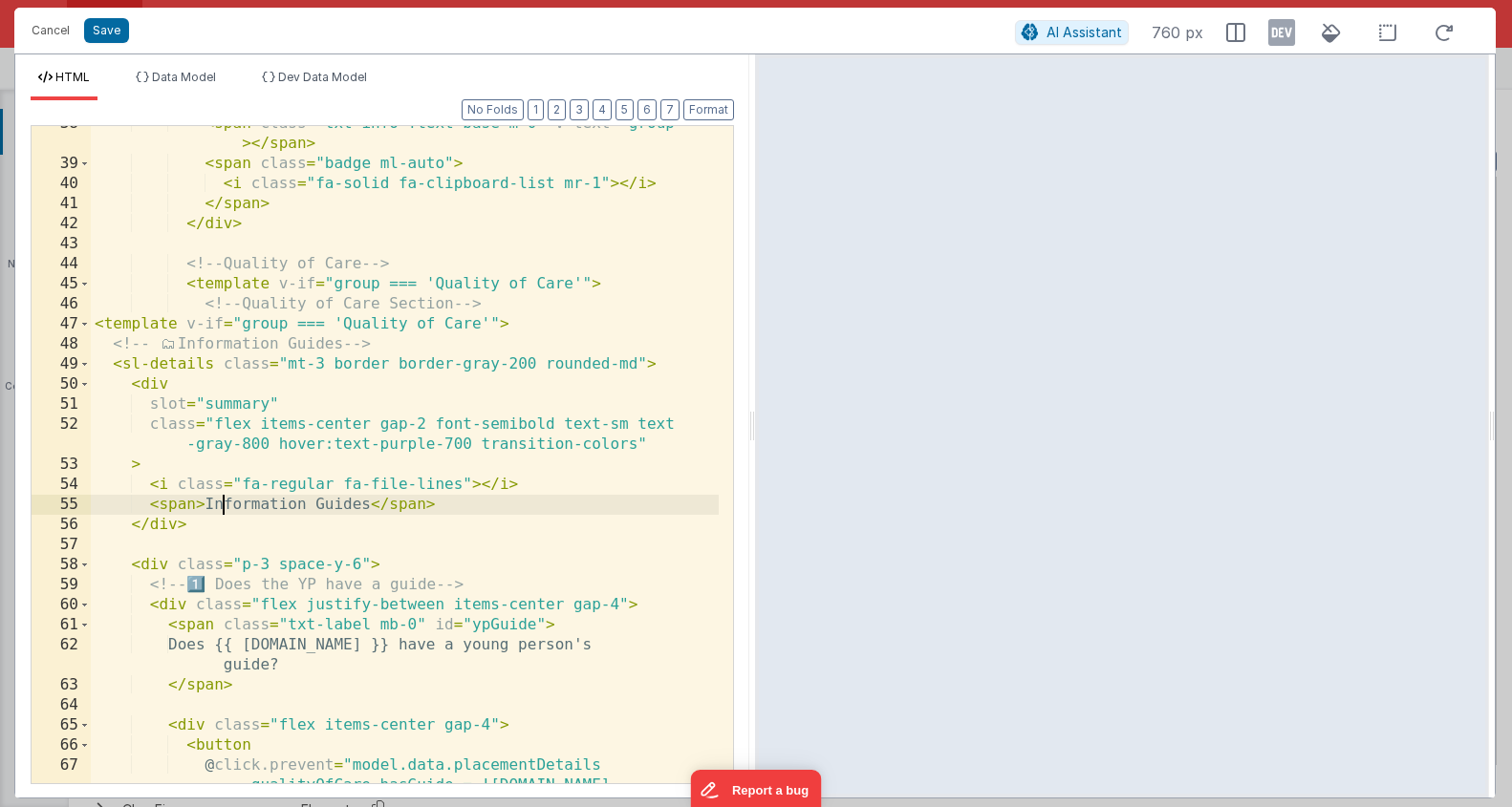
scroll to position [860, 0]
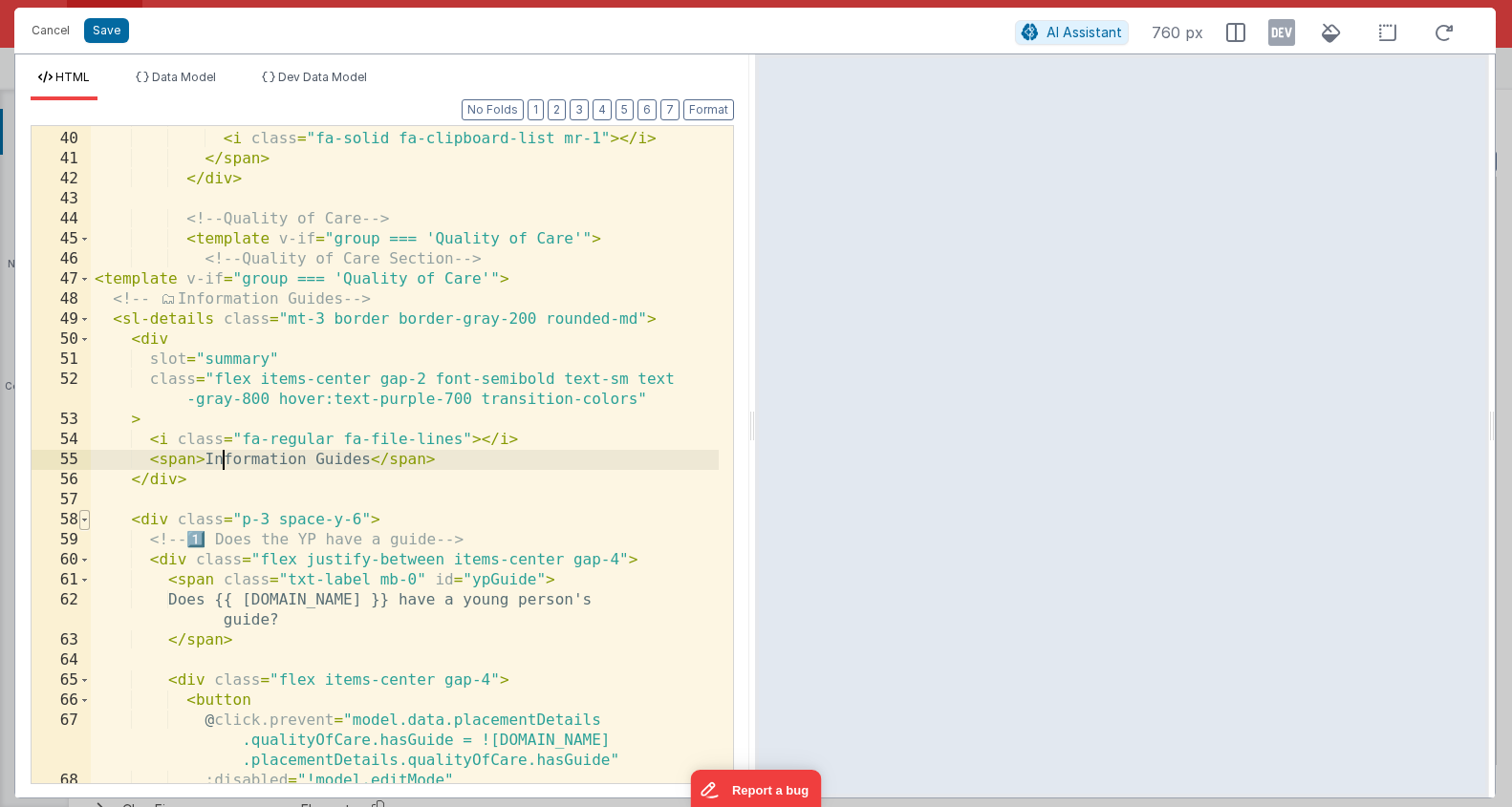
click at [82, 523] on span at bounding box center [85, 520] width 11 height 20
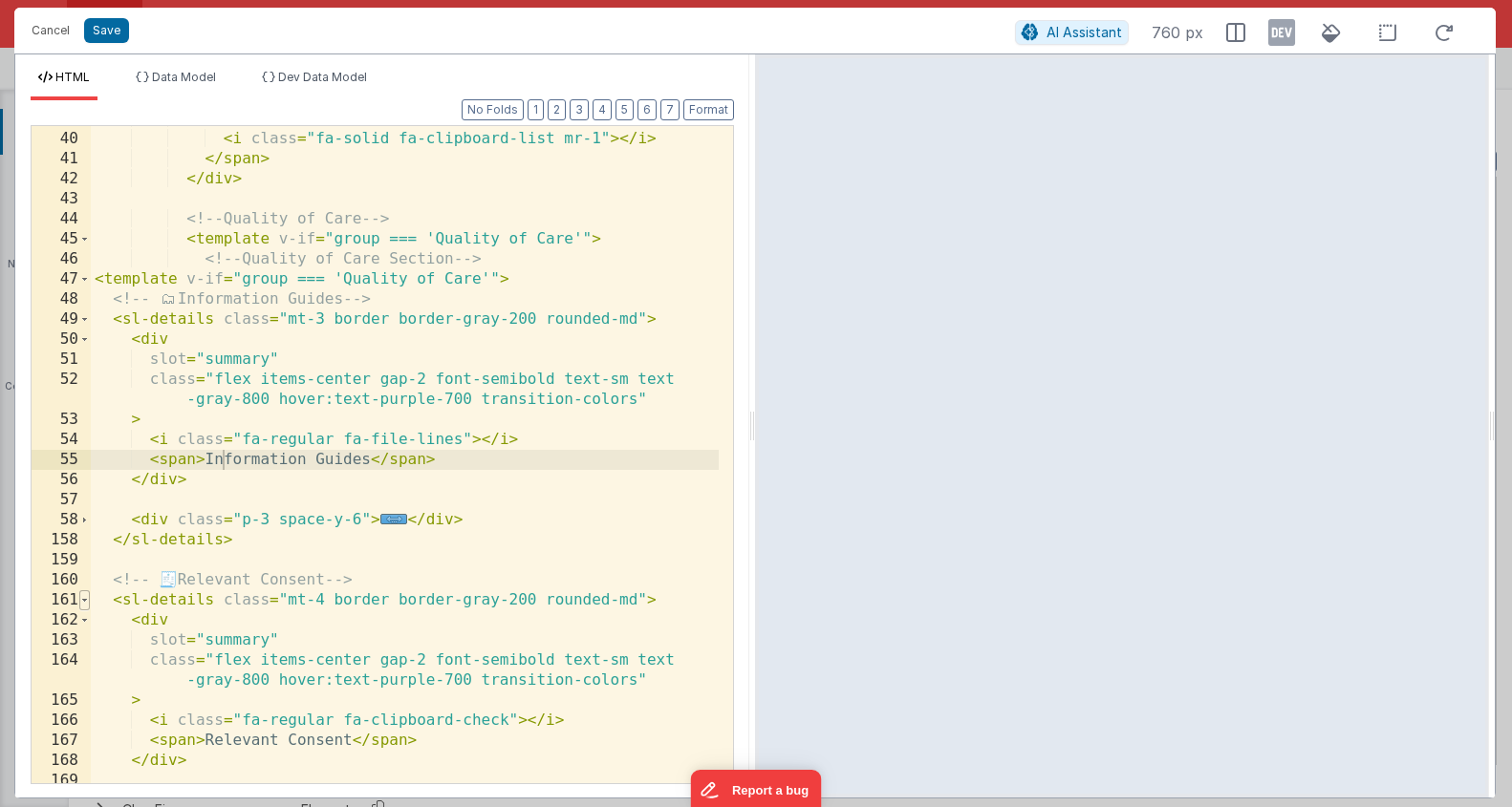
click at [82, 606] on span at bounding box center [85, 600] width 11 height 20
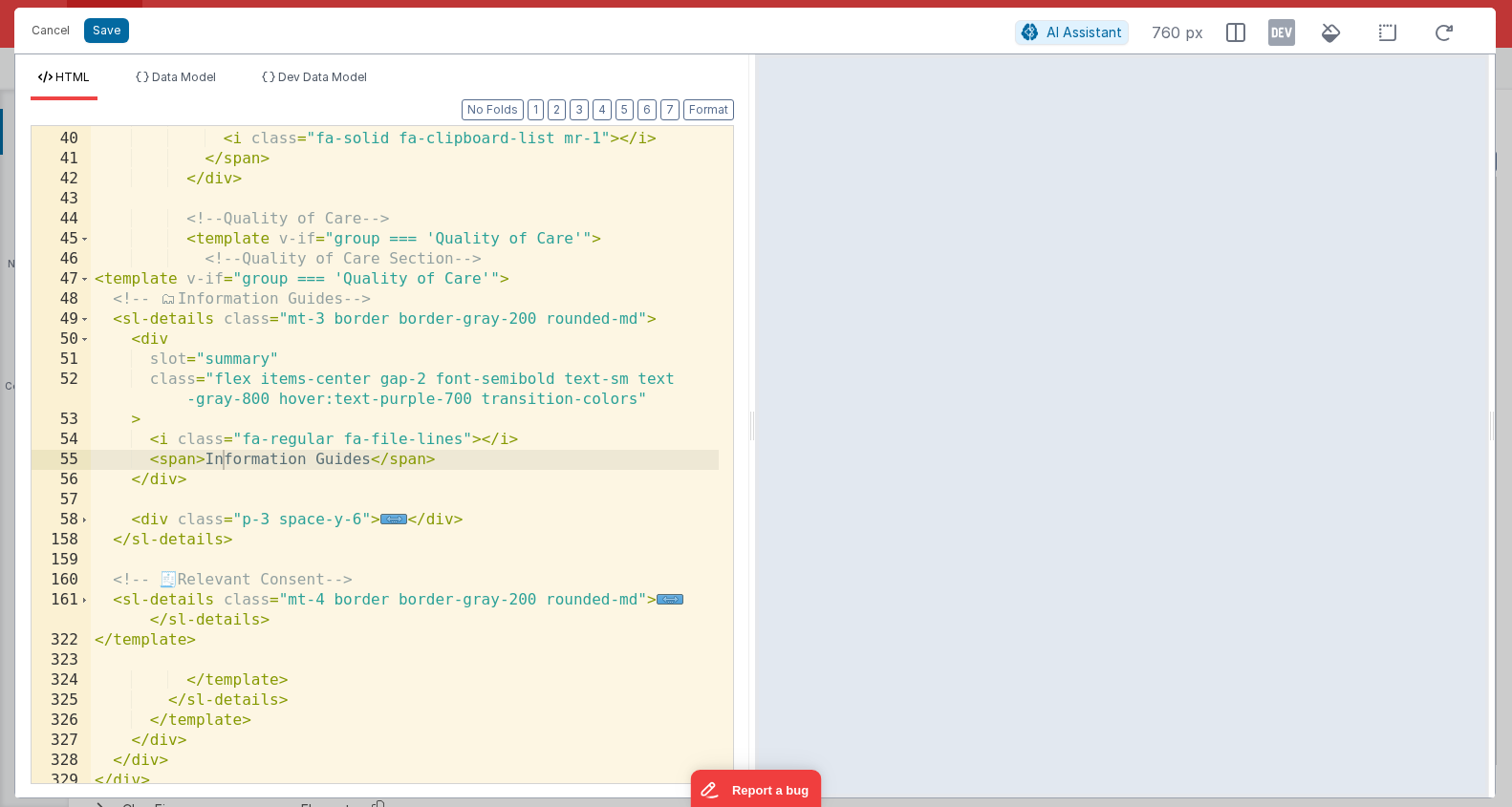
click at [313, 545] on div "< span class = "badge ml-auto" > < i class = "fa-solid fa-clipboard-list mr-1" …" at bounding box center [404, 457] width 628 height 697
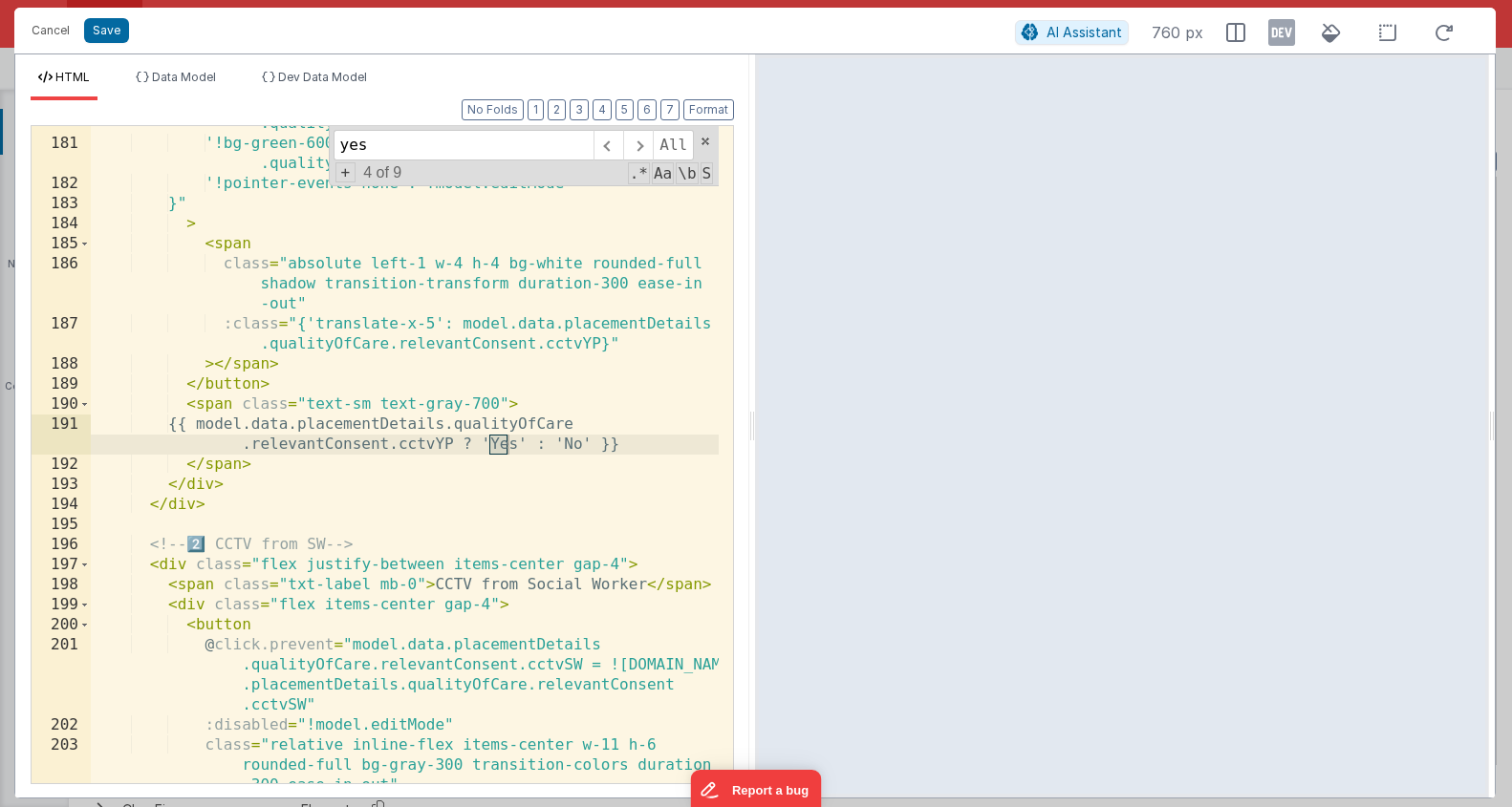
scroll to position [1858, 0]
type input "yes"
click at [500, 403] on div "'!bg-gray-200': !model.data.placementDetails .qualityOfCare.relevantConsent.cct…" at bounding box center [404, 472] width 628 height 758
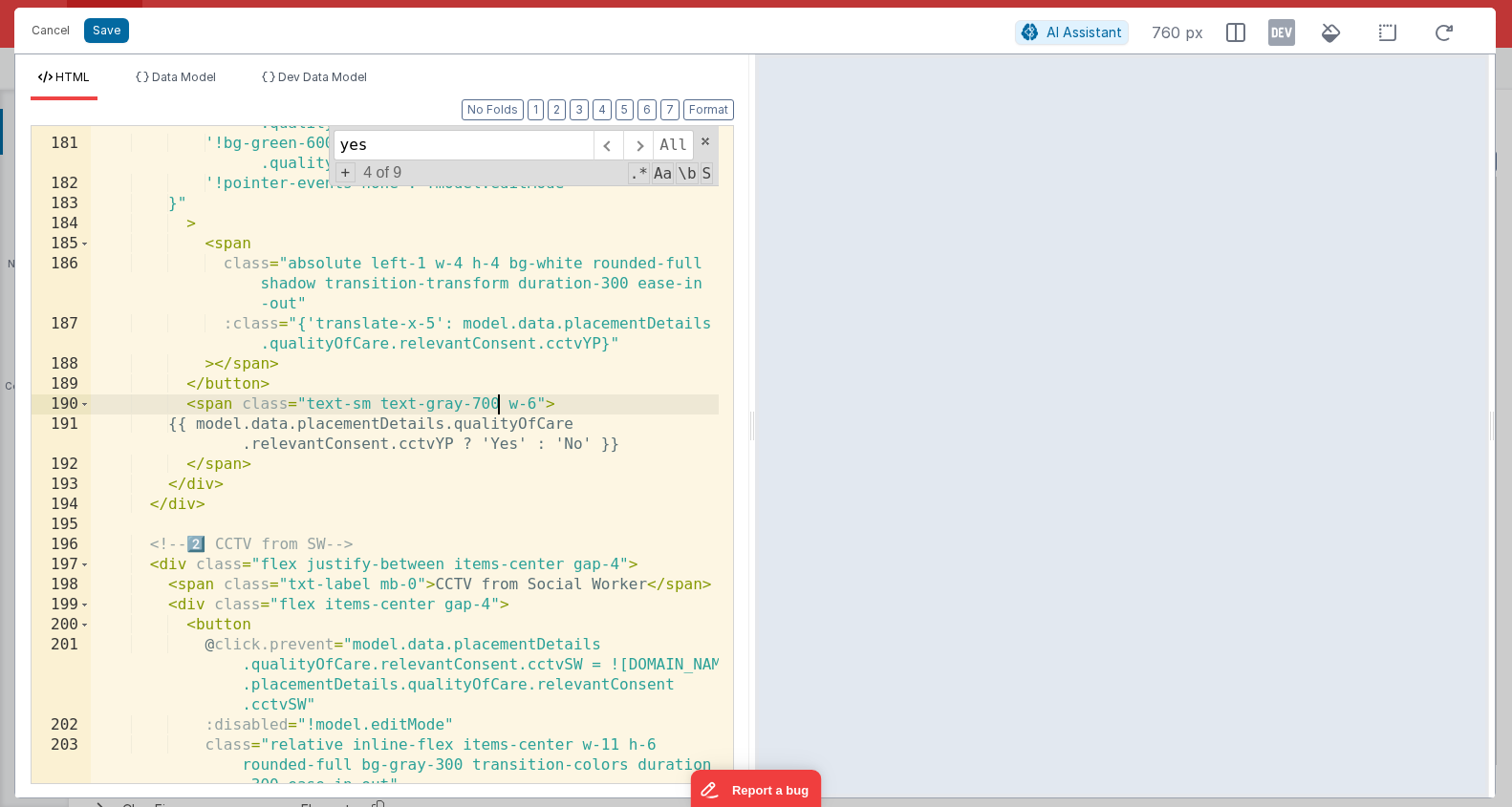
click at [501, 399] on div "'!bg-gray-200': !model.data.placementDetails .qualityOfCare.relevantConsent.cct…" at bounding box center [404, 472] width 628 height 758
drag, startPoint x: 307, startPoint y: 404, endPoint x: 499, endPoint y: 411, distance: 192.1
click at [499, 411] on div "'!bg-gray-200': !model.data.placementDetails .qualityOfCare.relevantConsent.cct…" at bounding box center [404, 472] width 628 height 758
type input "text-sm text-gray-700"
click at [335, 170] on span "+" at bounding box center [346, 172] width 21 height 20
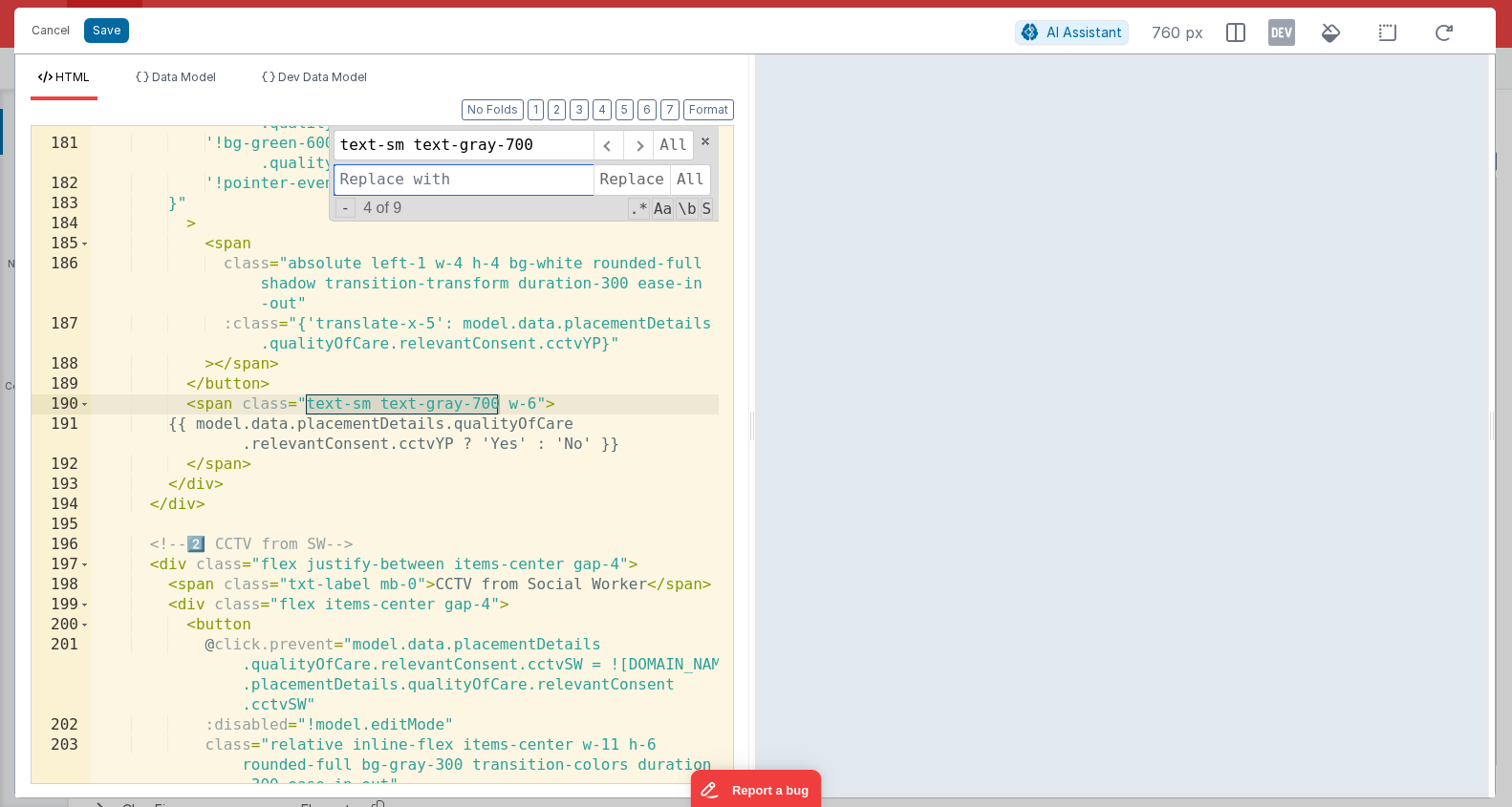
click at [525, 192] on input at bounding box center [463, 180] width 260 height 31
paste input "text-sm text-gray-700"
type input "text-sm text-gray-700 w-6"
click at [680, 178] on span "All" at bounding box center [690, 180] width 41 height 31
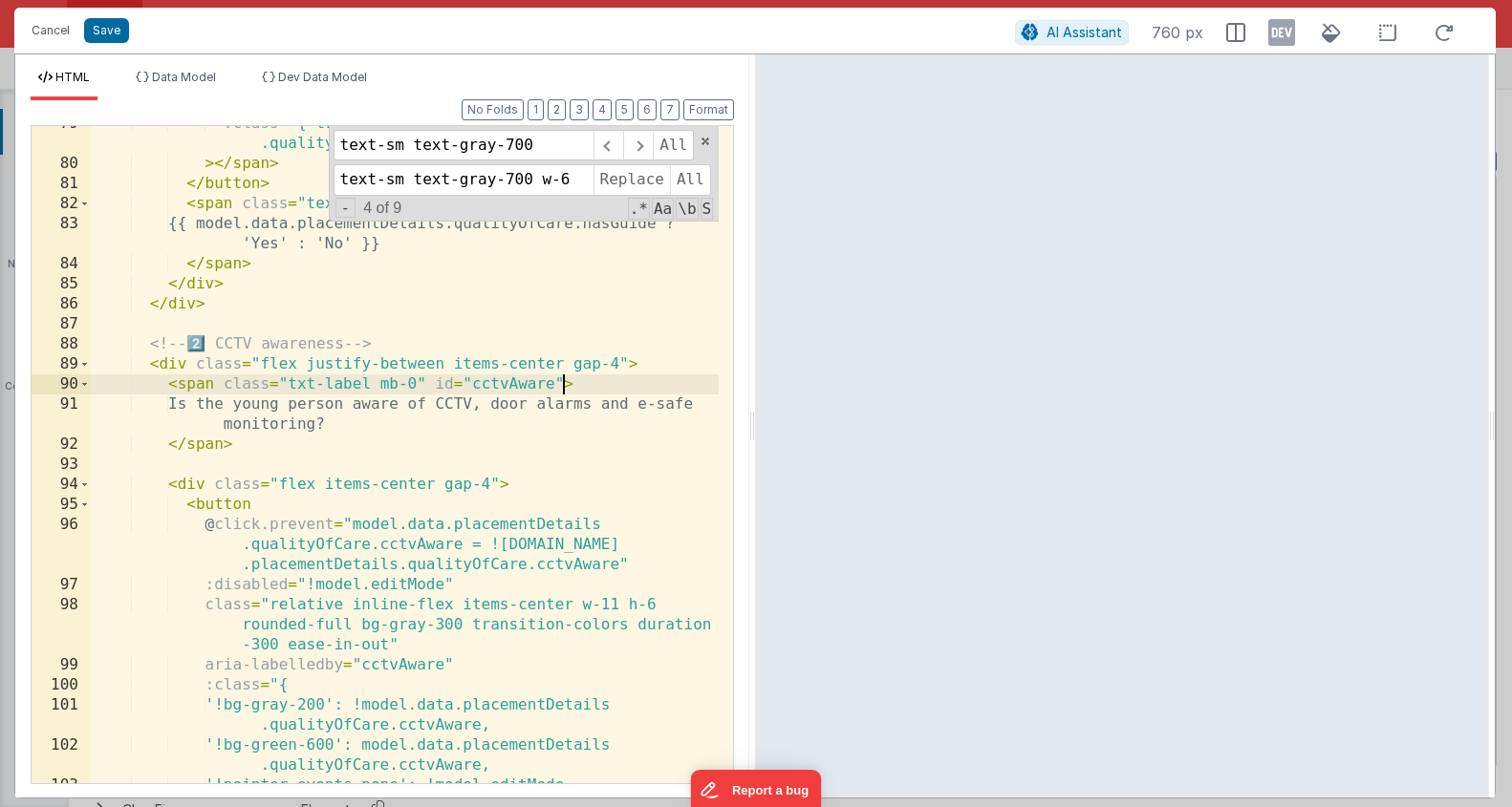
click at [567, 389] on div ":class = "{'translate-x-5': model.data.placementDetails .qualityOfCare.hasGuide…" at bounding box center [404, 472] width 628 height 718
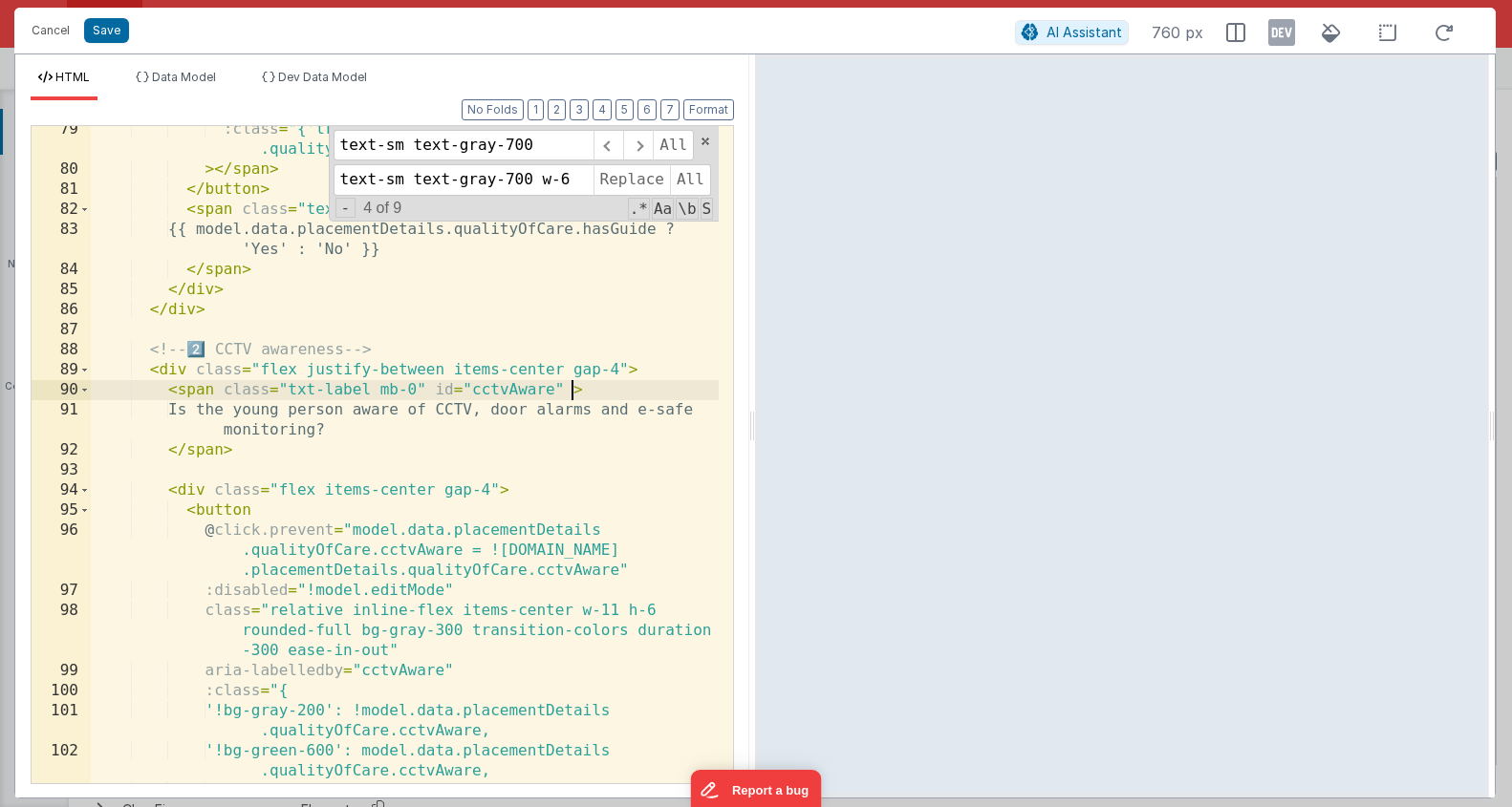
click at [615, 484] on div ":class = "{'translate-x-5': model.data.placementDetails .qualityOfCare.hasGuide…" at bounding box center [404, 477] width 628 height 718
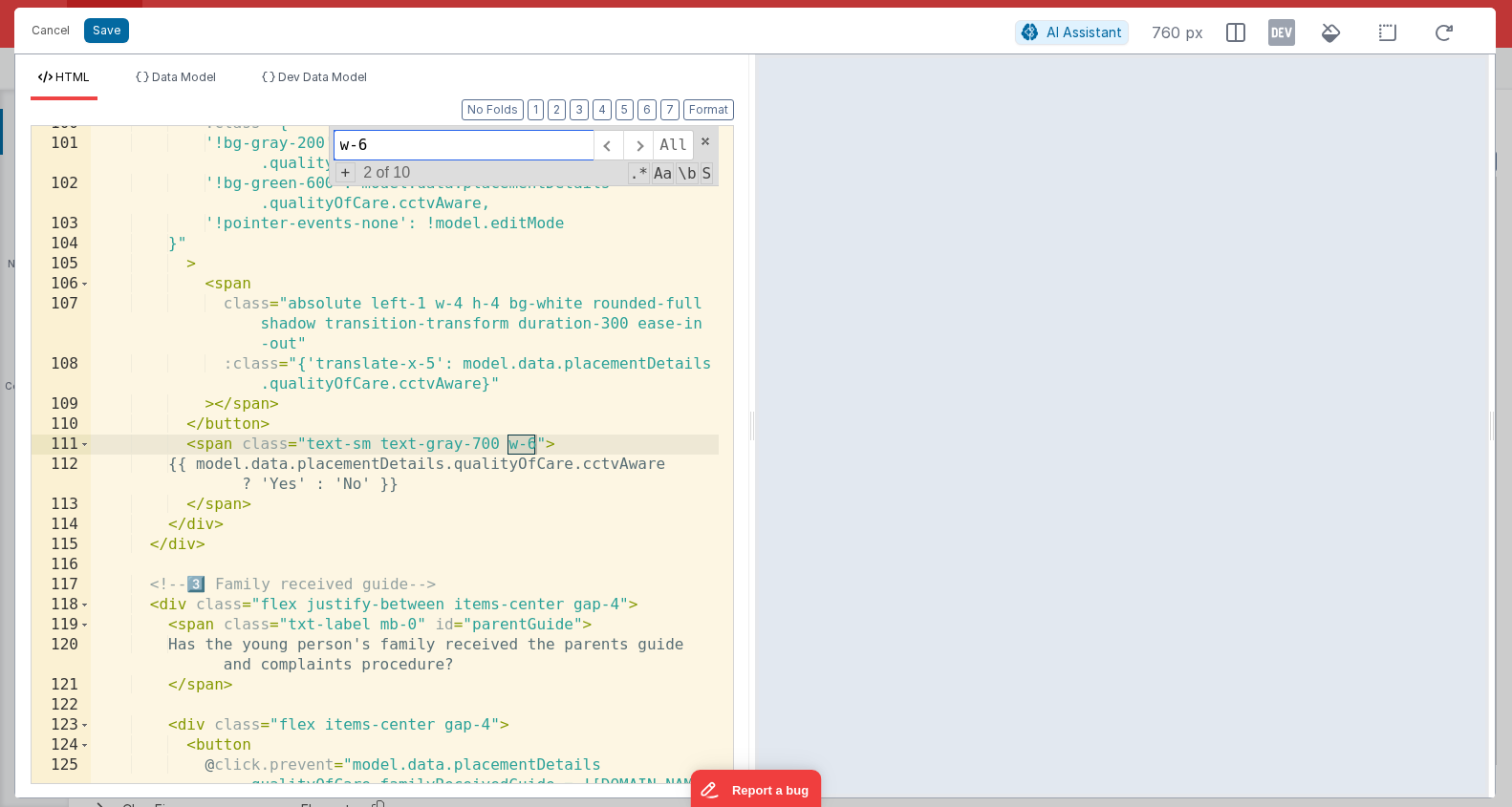
scroll to position [4527, 0]
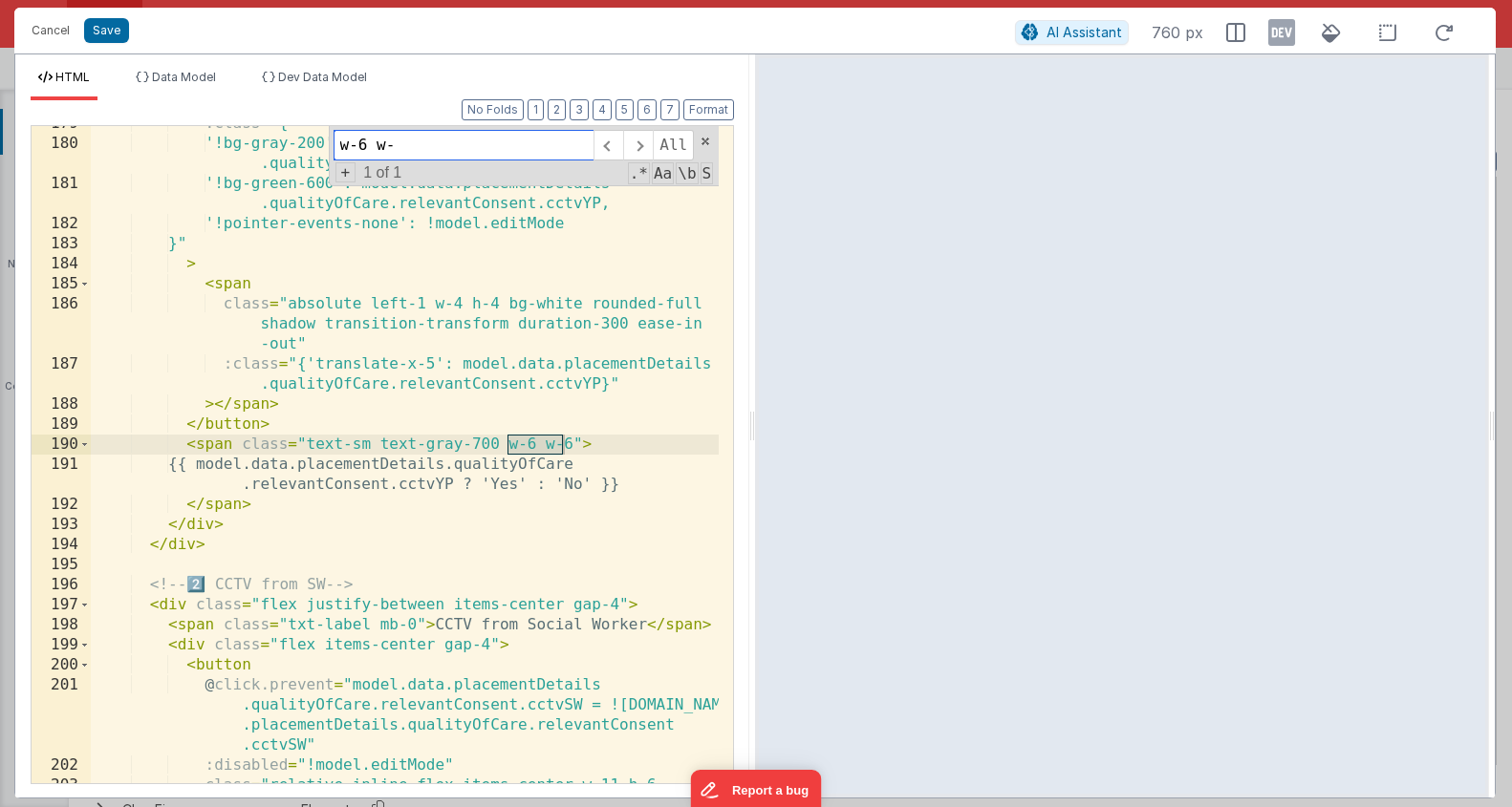
type input "w-6 w-"
click at [554, 457] on div ":class = "{ '!bg-gray-200': !model.data.placementDetails .qualityOfCare.relevan…" at bounding box center [404, 482] width 628 height 738
click at [567, 452] on div ":class = "{ '!bg-gray-200': !model.data.placementDetails .qualityOfCare.relevan…" at bounding box center [404, 482] width 628 height 738
click at [572, 446] on div ":class = "{ '!bg-gray-200': !model.data.placementDetails .qualityOfCare.relevan…" at bounding box center [404, 482] width 628 height 738
click at [545, 589] on div ":class = "{ '!bg-gray-200': !model.data.placementDetails .qualityOfCare.relevan…" at bounding box center [404, 482] width 628 height 738
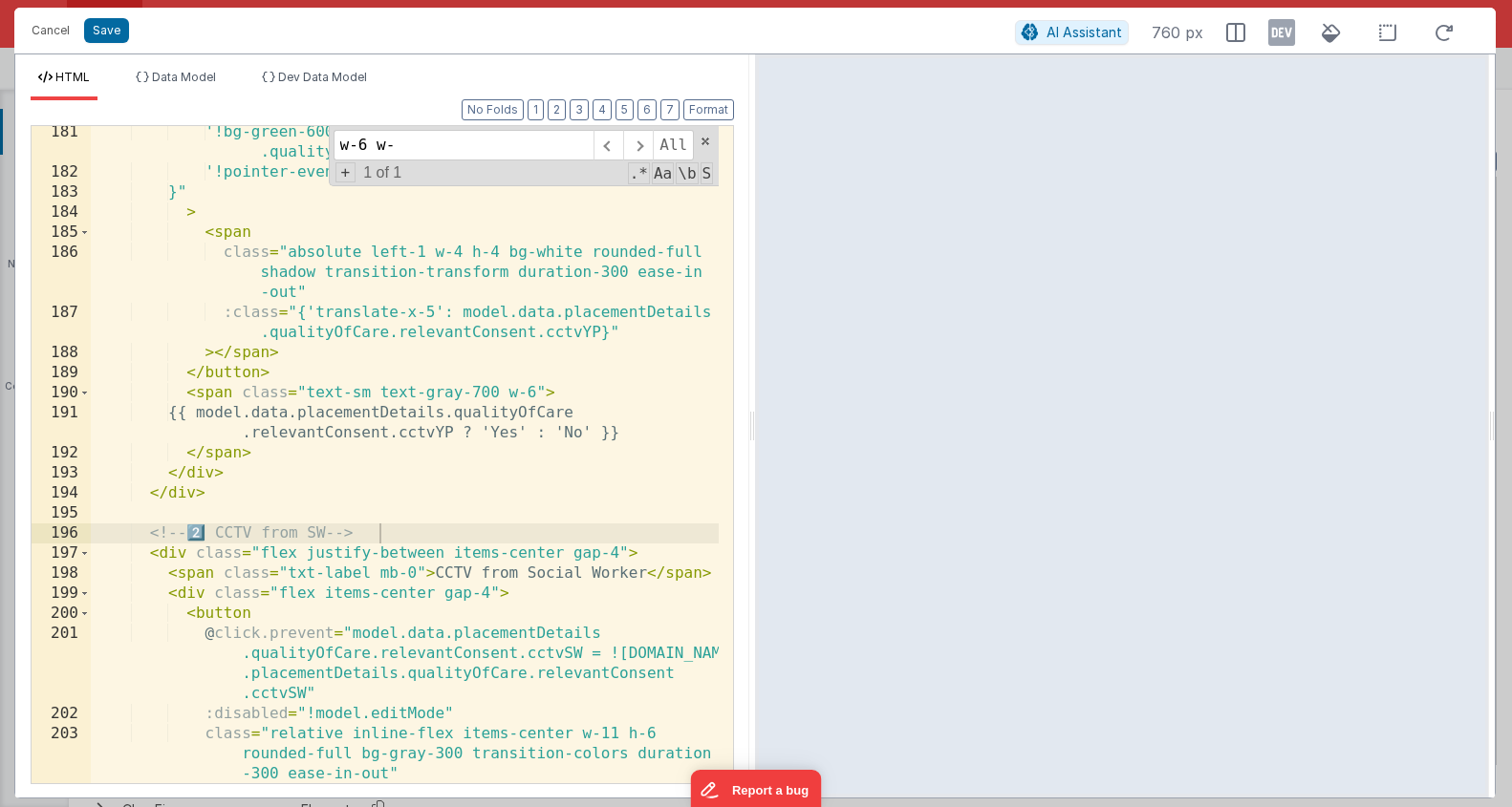
scroll to position [5417, 0]
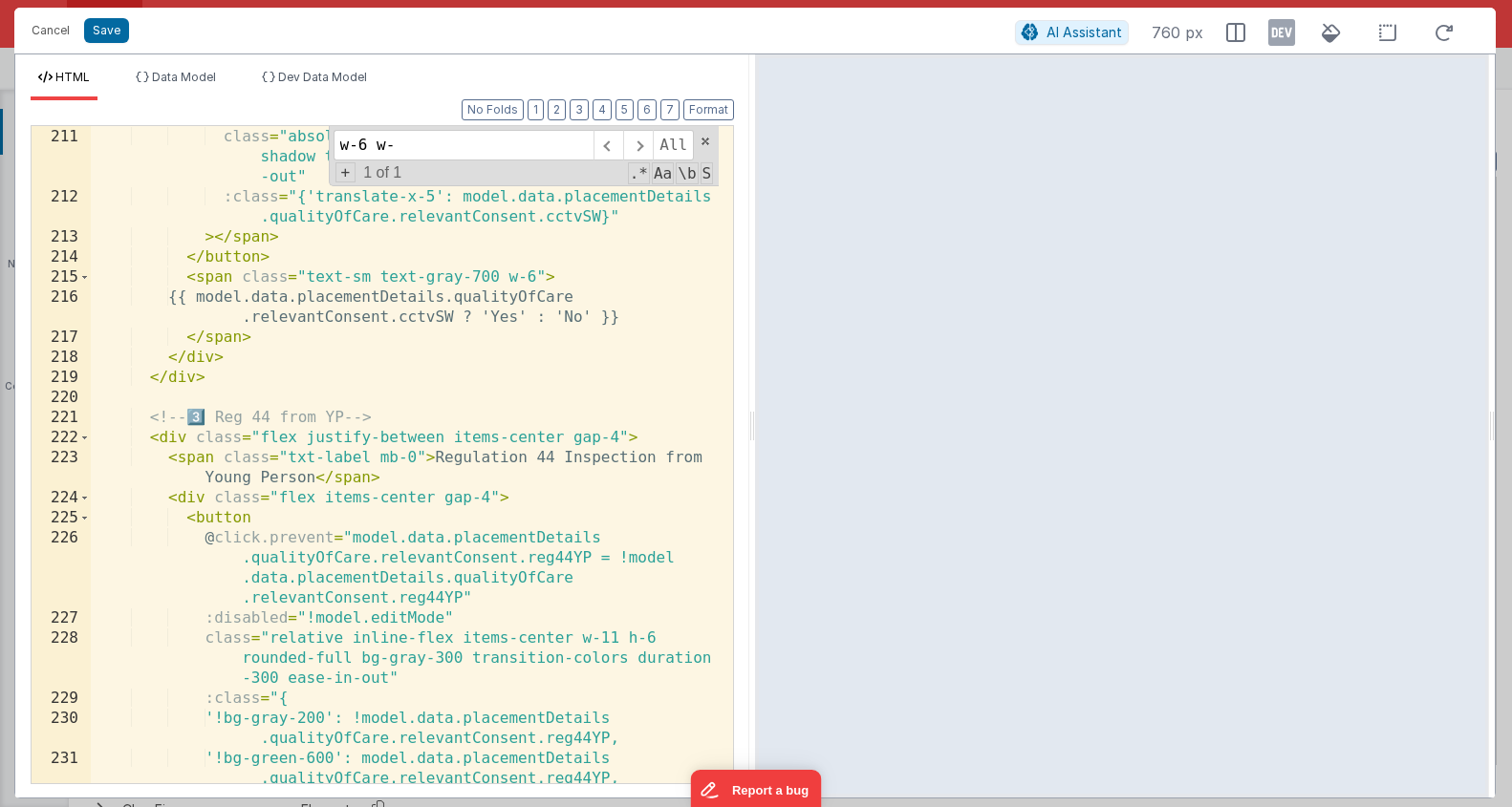
click at [404, 522] on div "< span class = "absolute left-1 w-4 h-4 bg-white rounded-full shadow transition…" at bounding box center [404, 465] width 628 height 718
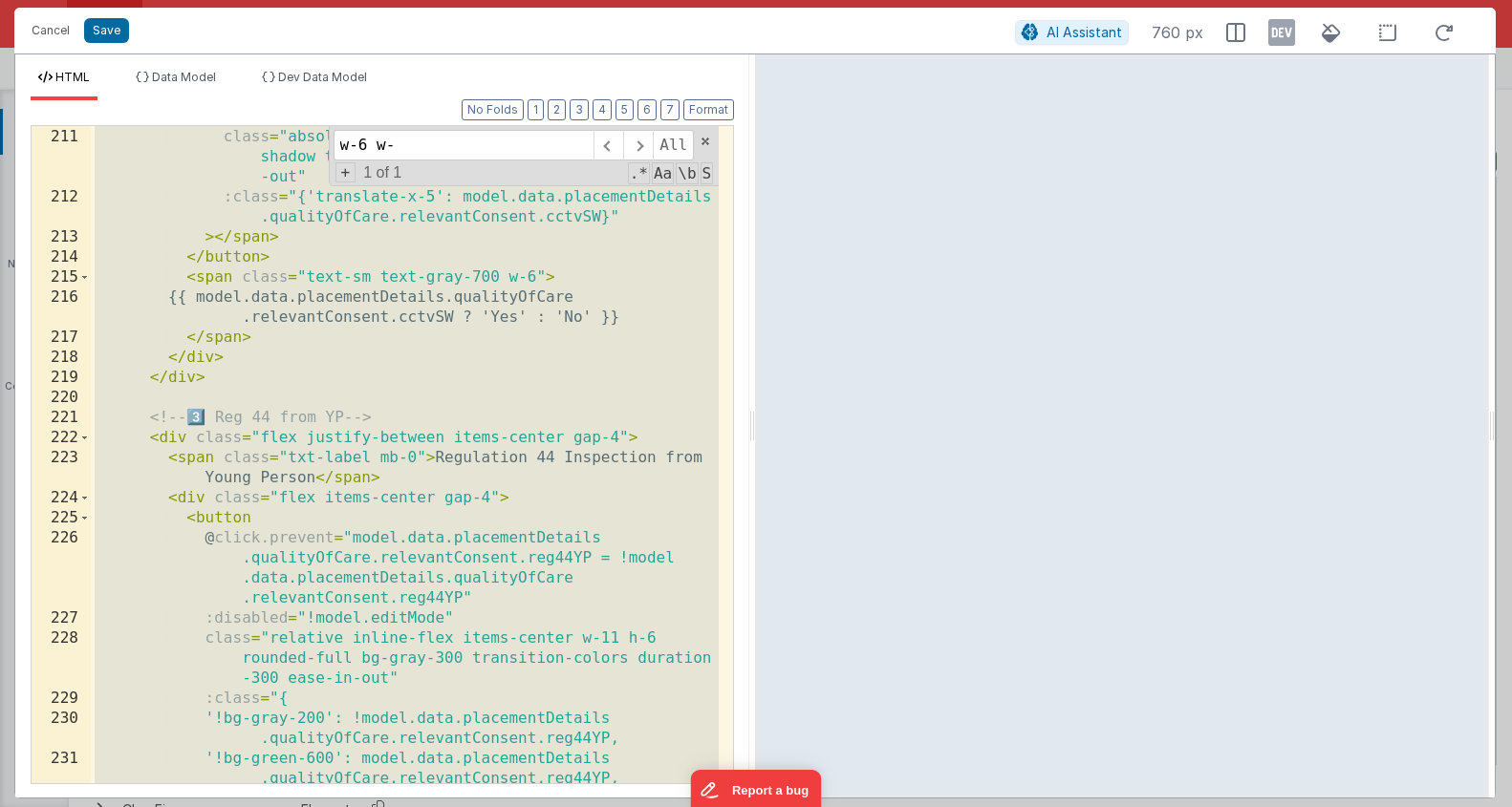
click at [544, 455] on div "< span class = "absolute left-1 w-4 h-4 bg-white rounded-full shadow transition…" at bounding box center [404, 465] width 628 height 718
click at [572, 512] on div "< span class = "absolute left-1 w-4 h-4 bg-white rounded-full shadow transition…" at bounding box center [404, 465] width 628 height 718
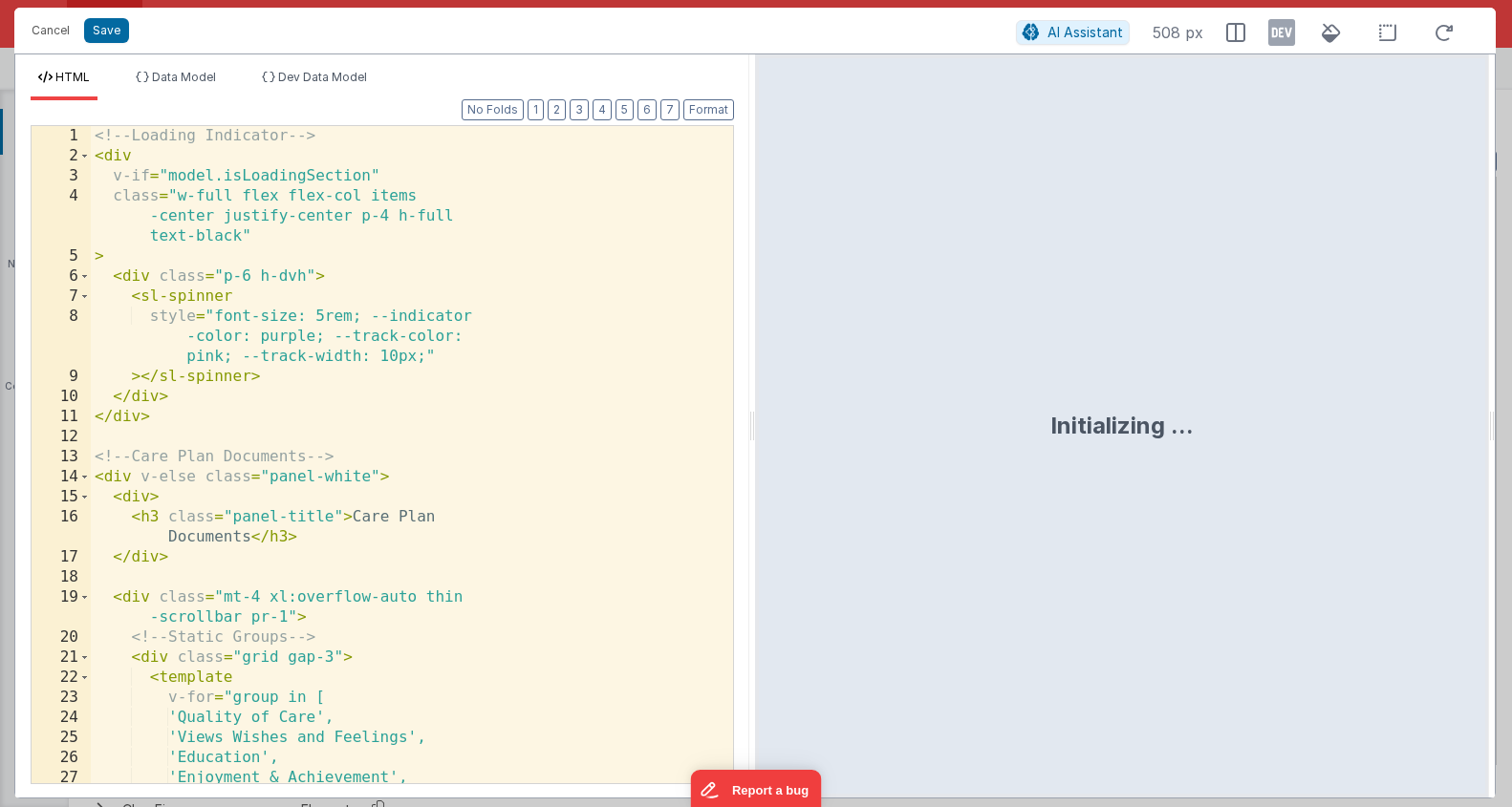
scroll to position [19145, 0]
click at [427, 508] on div "<!-- Loading Indicator --> < div v-if = "model.isLoadingSection" class = "w-ful…" at bounding box center [404, 475] width 628 height 697
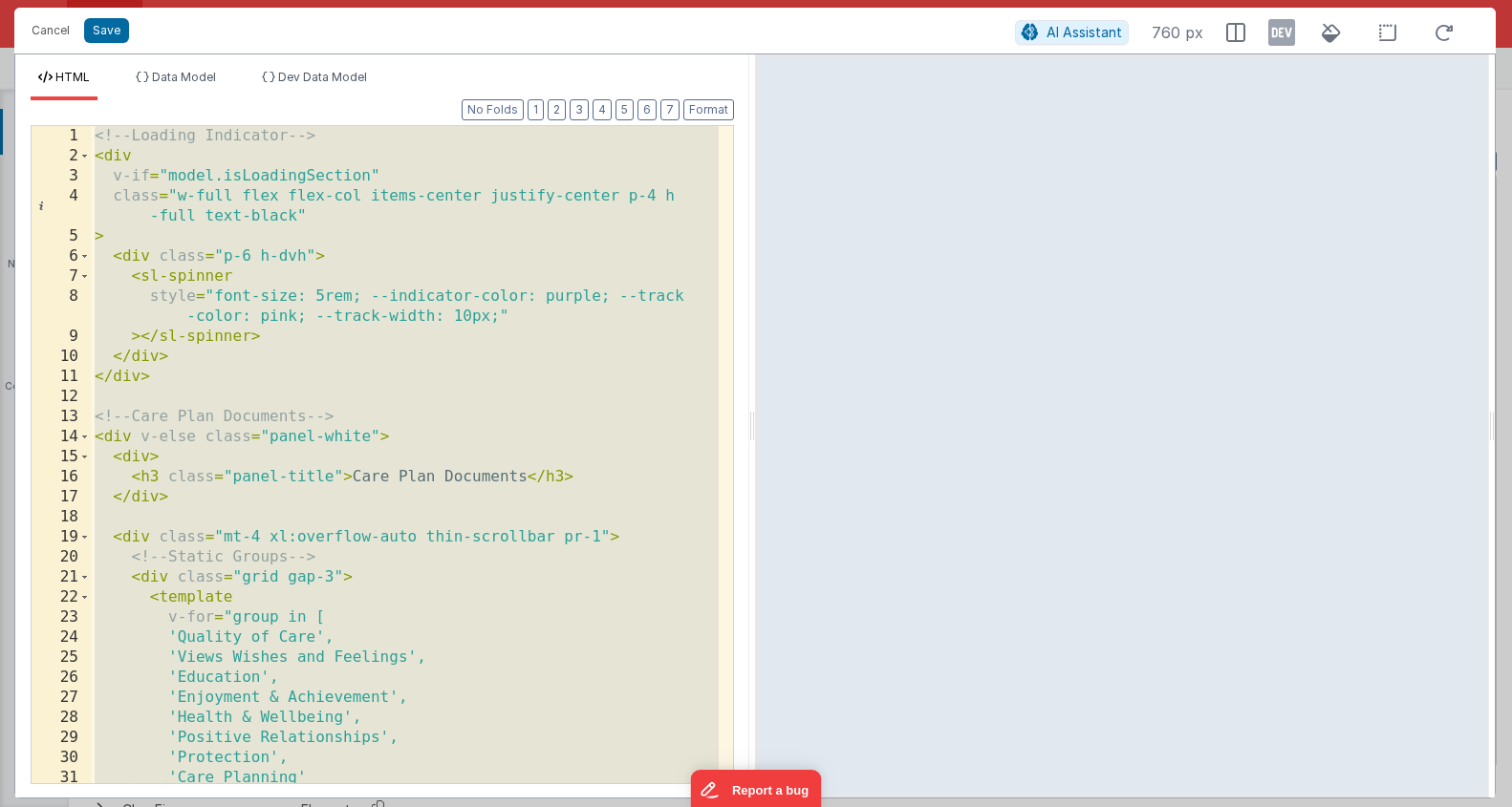
scroll to position [8734, 0]
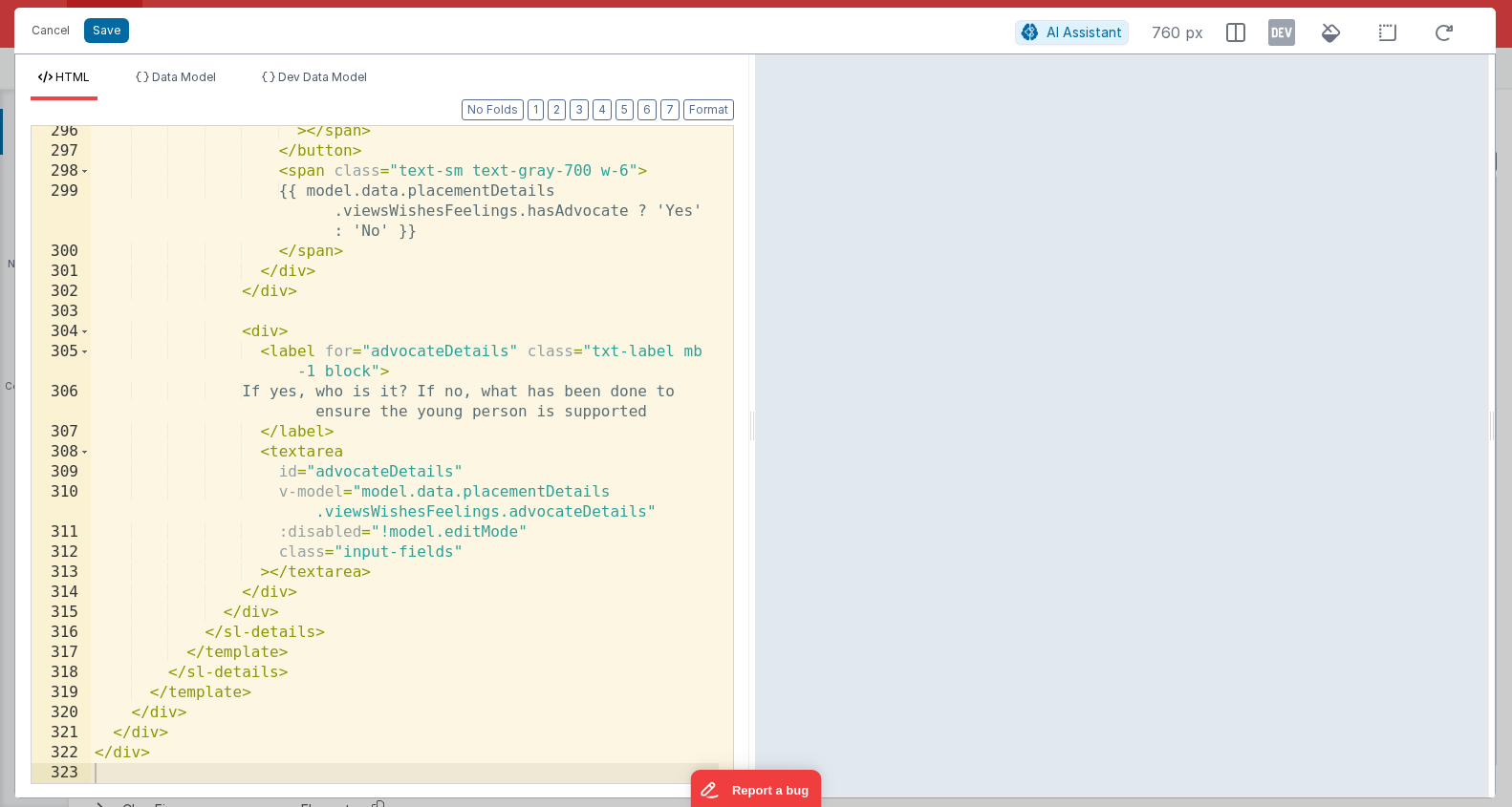
click at [555, 514] on div "> </ span > </ button > < span class = "text-sm text-gray-700 w-6" > {{ model.d…" at bounding box center [404, 470] width 628 height 697
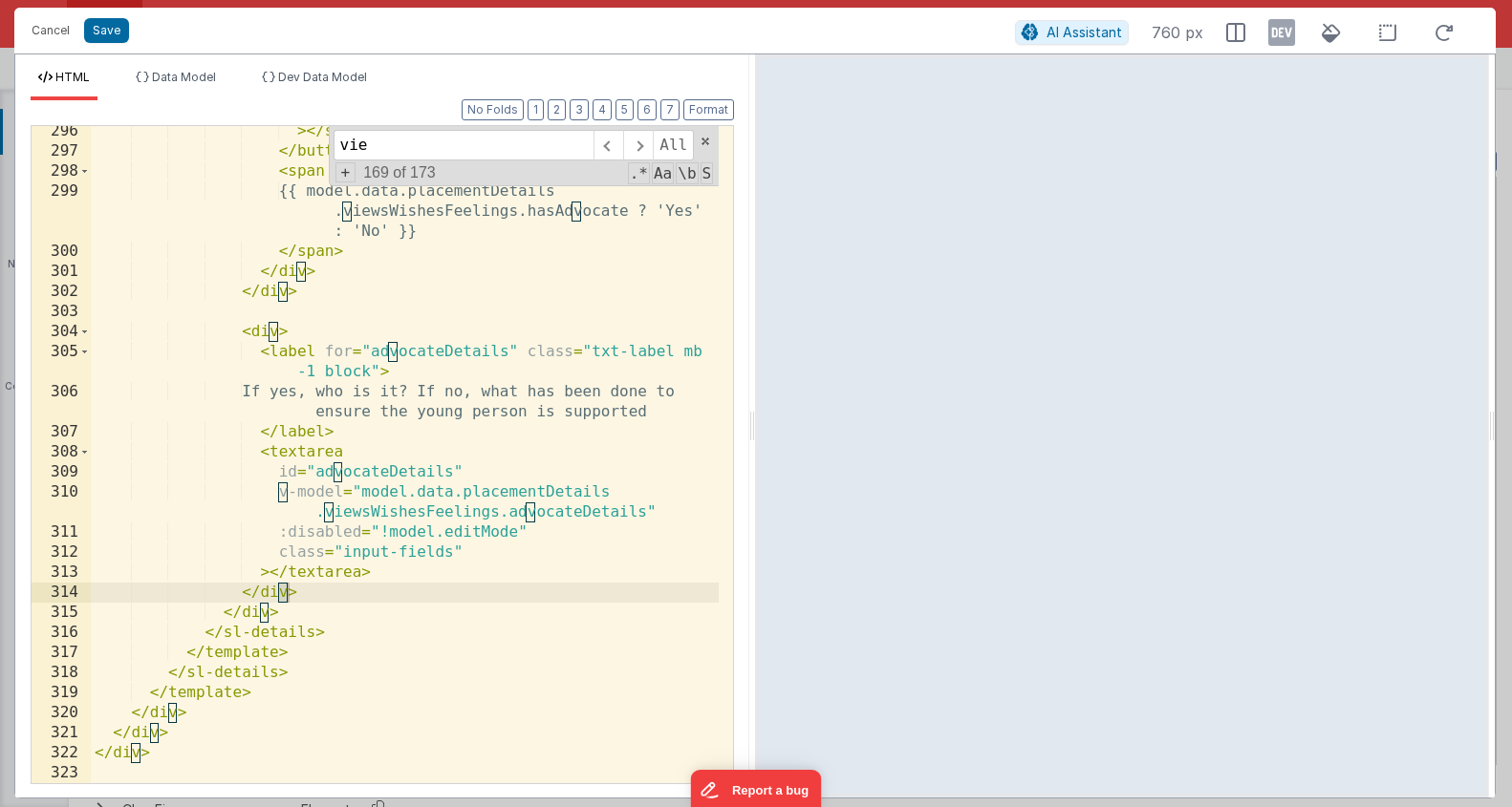
scroll to position [173, 0]
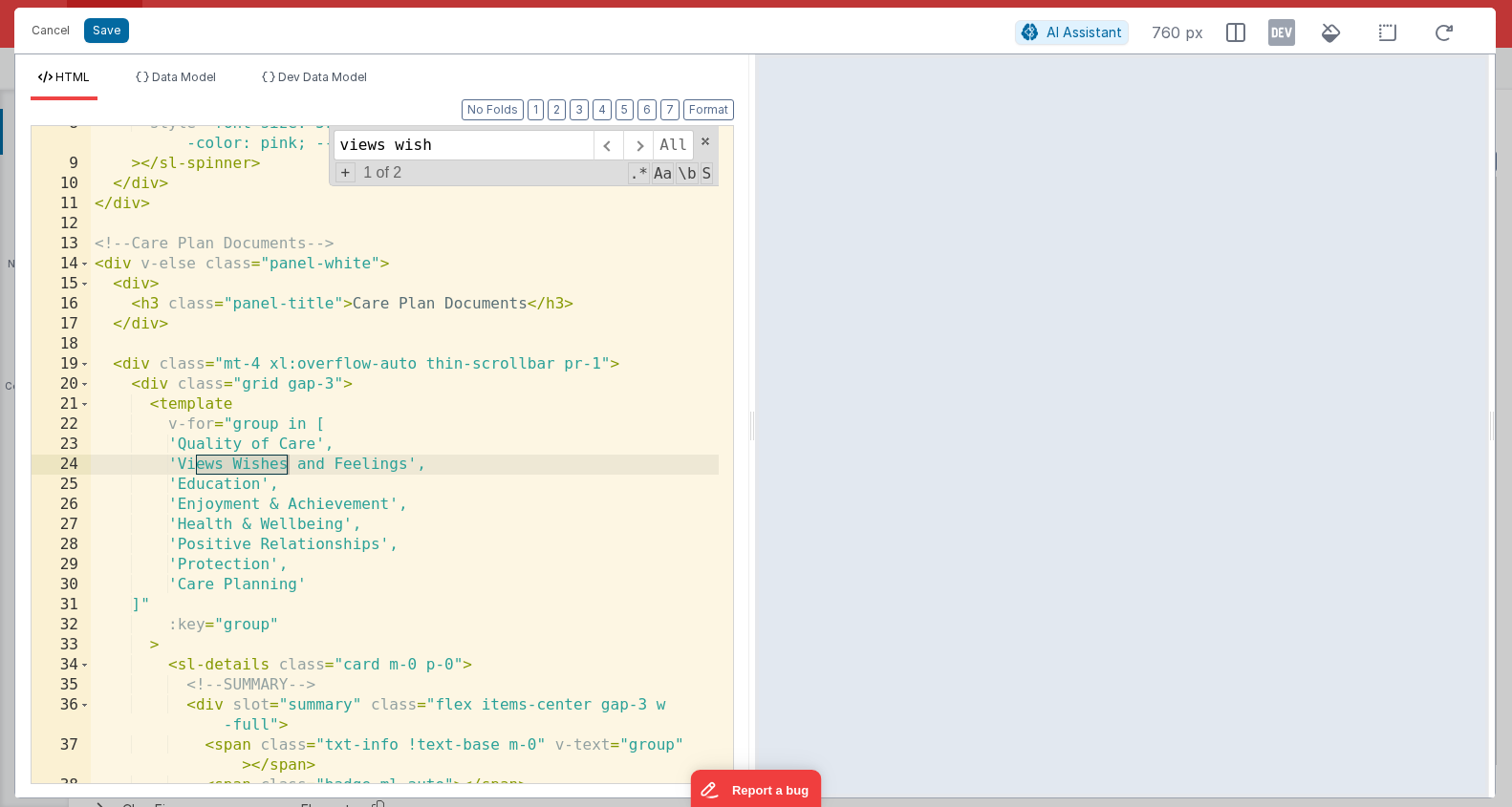
click at [314, 422] on div "style = "font-size: 5rem; --indicator-color: purple; --track -color: pink; --tr…" at bounding box center [404, 472] width 628 height 718
drag, startPoint x: 199, startPoint y: 469, endPoint x: 428, endPoint y: 459, distance: 229.2
click at [428, 459] on div "style = "font-size: 5rem; --indicator-color: purple; --track -color: pink; --tr…" at bounding box center [404, 472] width 628 height 718
type input "Views Wishes and Feelings"
click at [630, 141] on span at bounding box center [637, 145] width 30 height 31
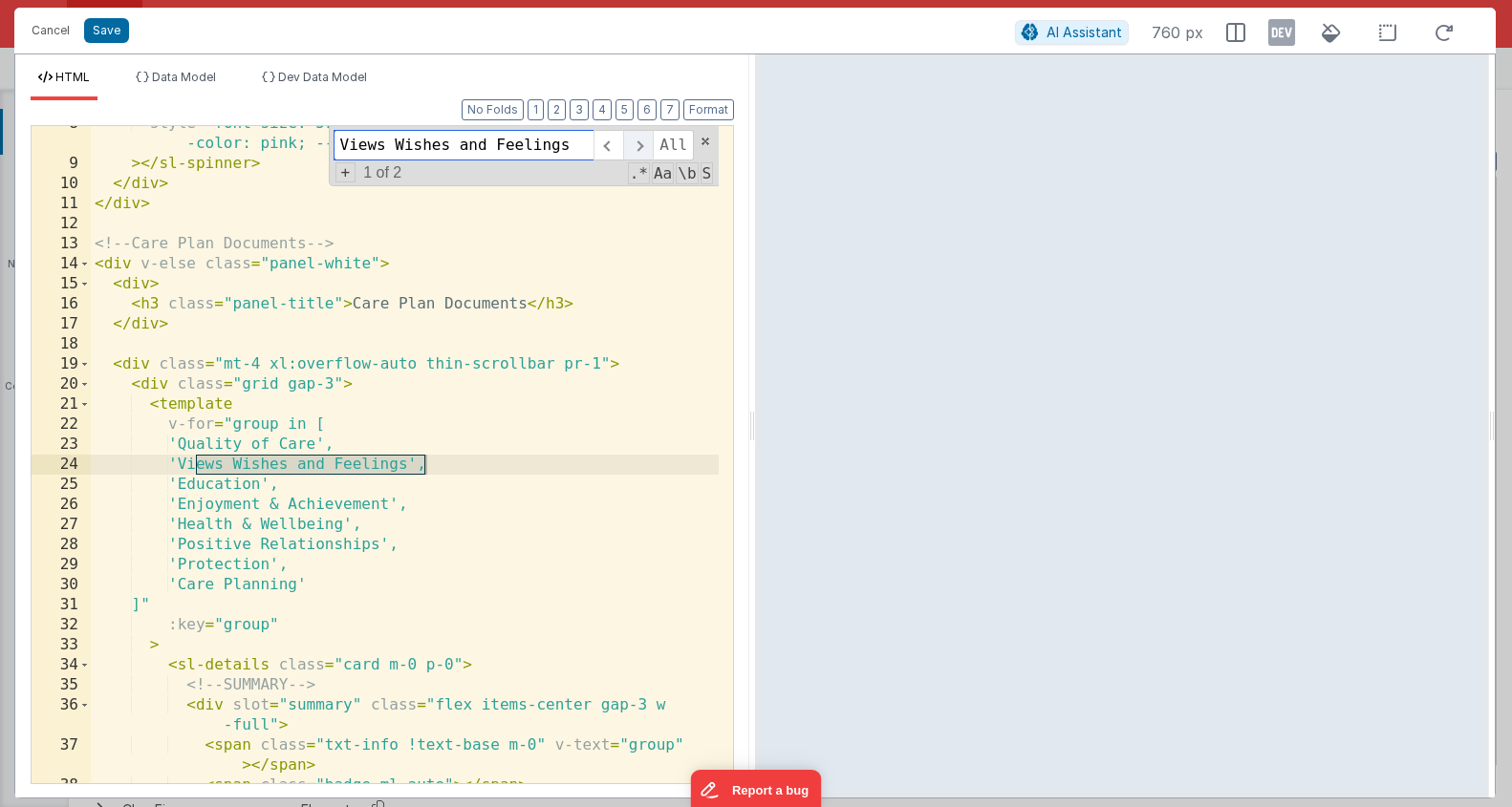
scroll to position [5089, 0]
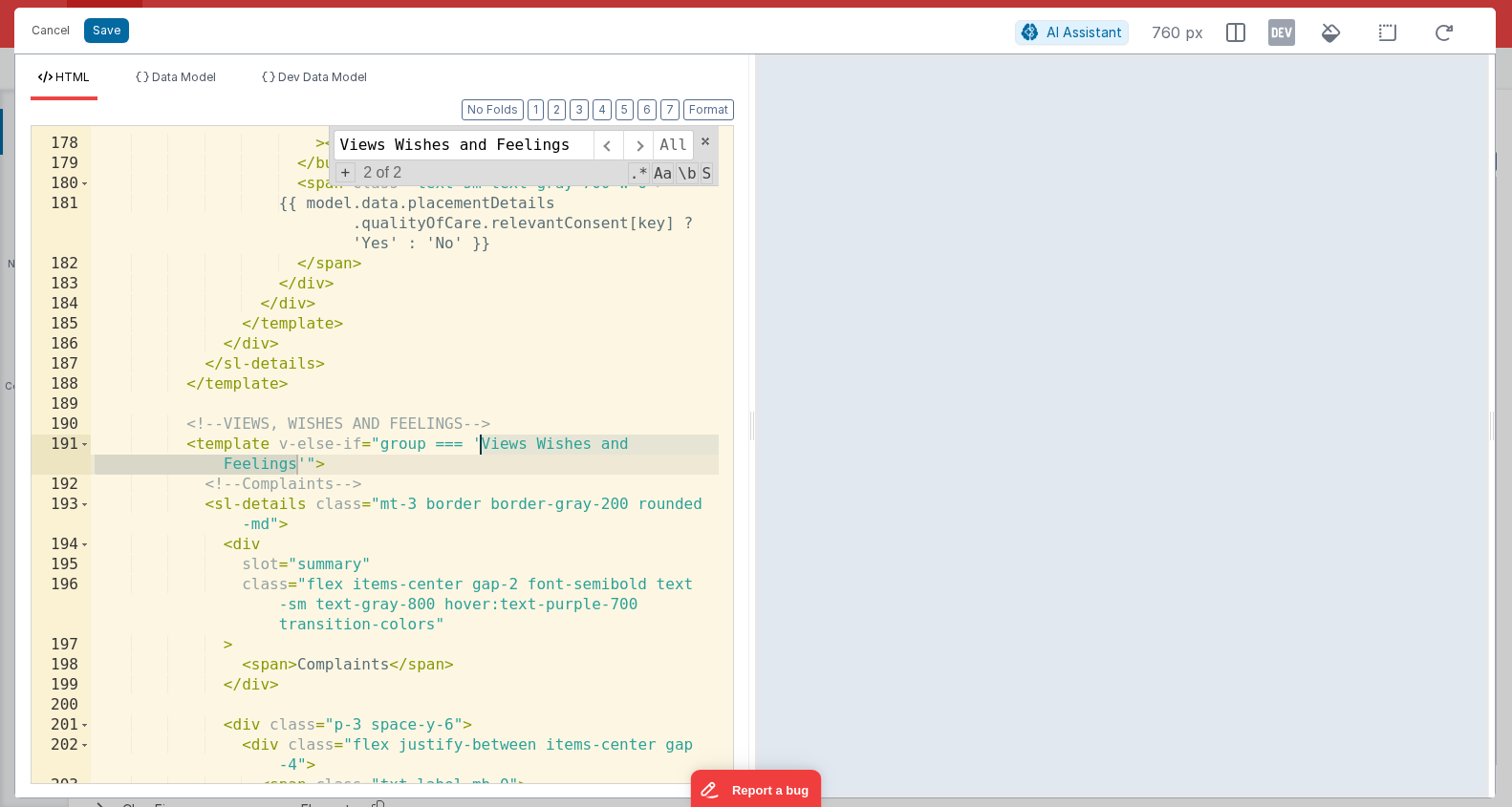
click at [528, 546] on div ":class = "{'translate-x-5': model.data .placementDetails.qualityOfCare .relevan…" at bounding box center [404, 443] width 628 height 738
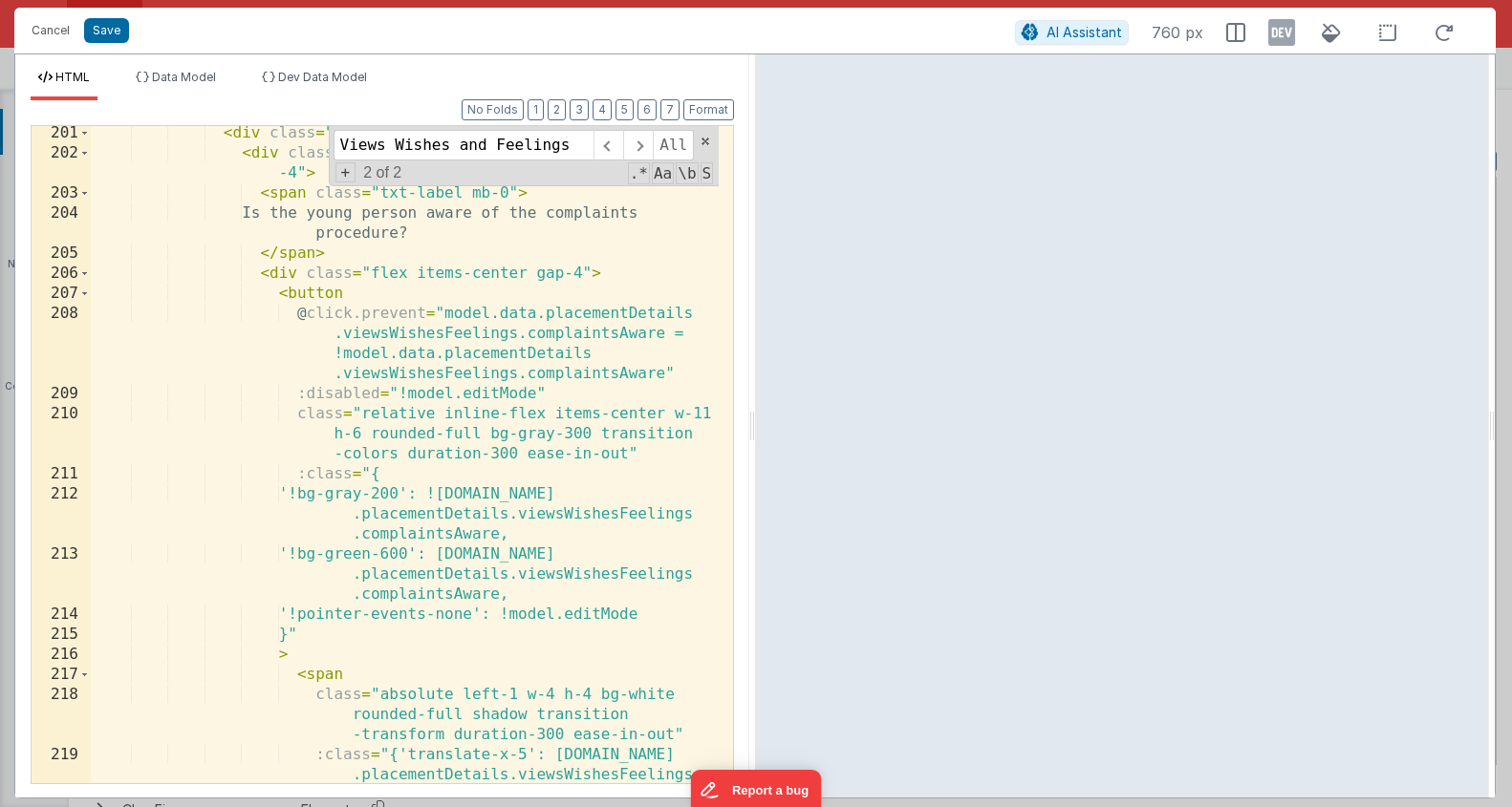
scroll to position [5682, 0]
click at [229, 86] on ul "HTML Data Model Dev Data Model" at bounding box center [383, 86] width 734 height 31
click at [216, 88] on li "Data Model" at bounding box center [175, 86] width 95 height 31
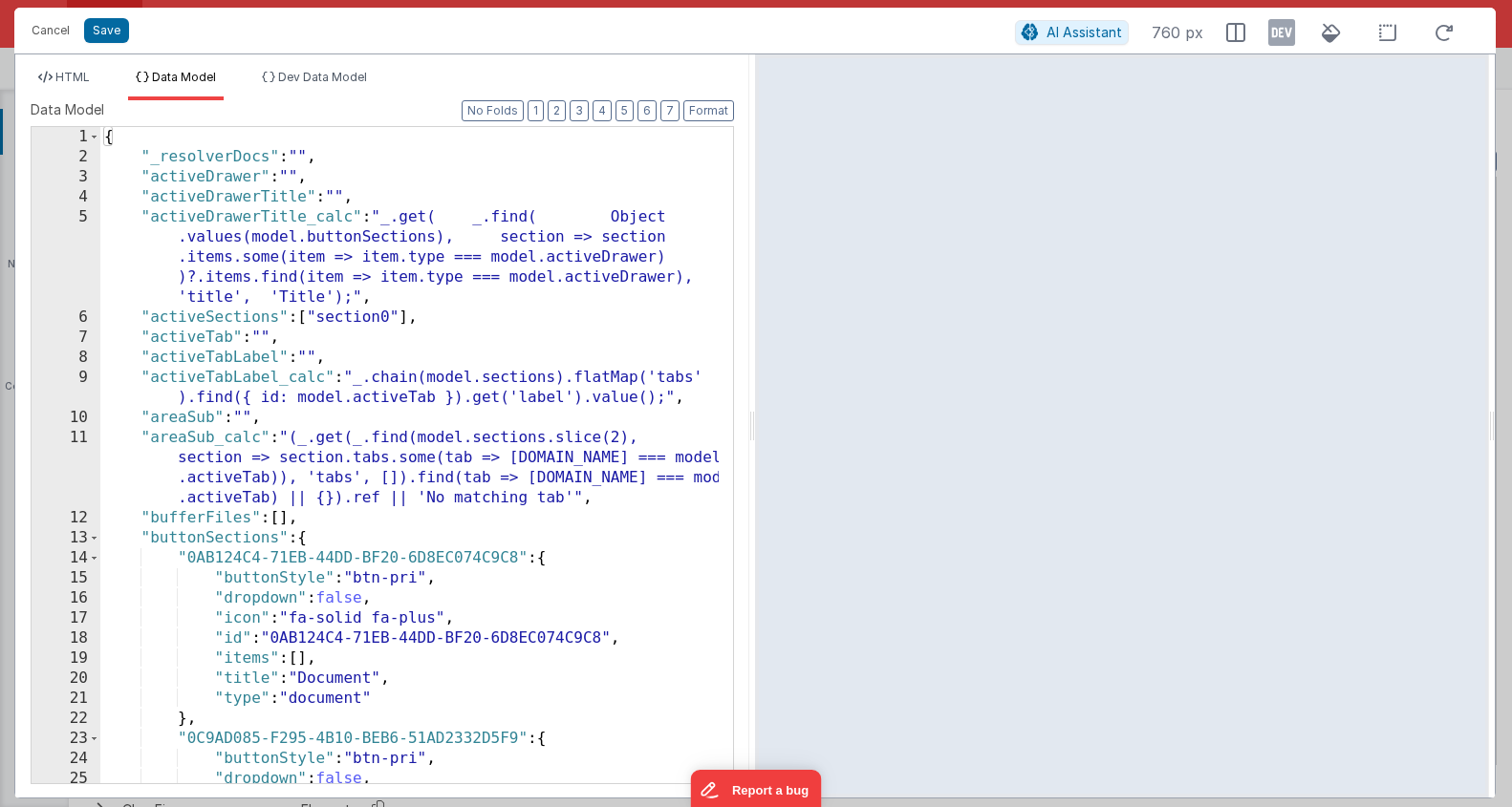
click at [292, 392] on div "{ "_resolverDocs" : "" , "activeDrawer" : "" , "activeDrawerTitle" : "" , "acti…" at bounding box center [409, 475] width 619 height 697
click at [313, 393] on div "{ "_resolverDocs" : "" , "activeDrawer" : "" , "activeDrawerTitle" : "" , "acti…" at bounding box center [409, 475] width 619 height 697
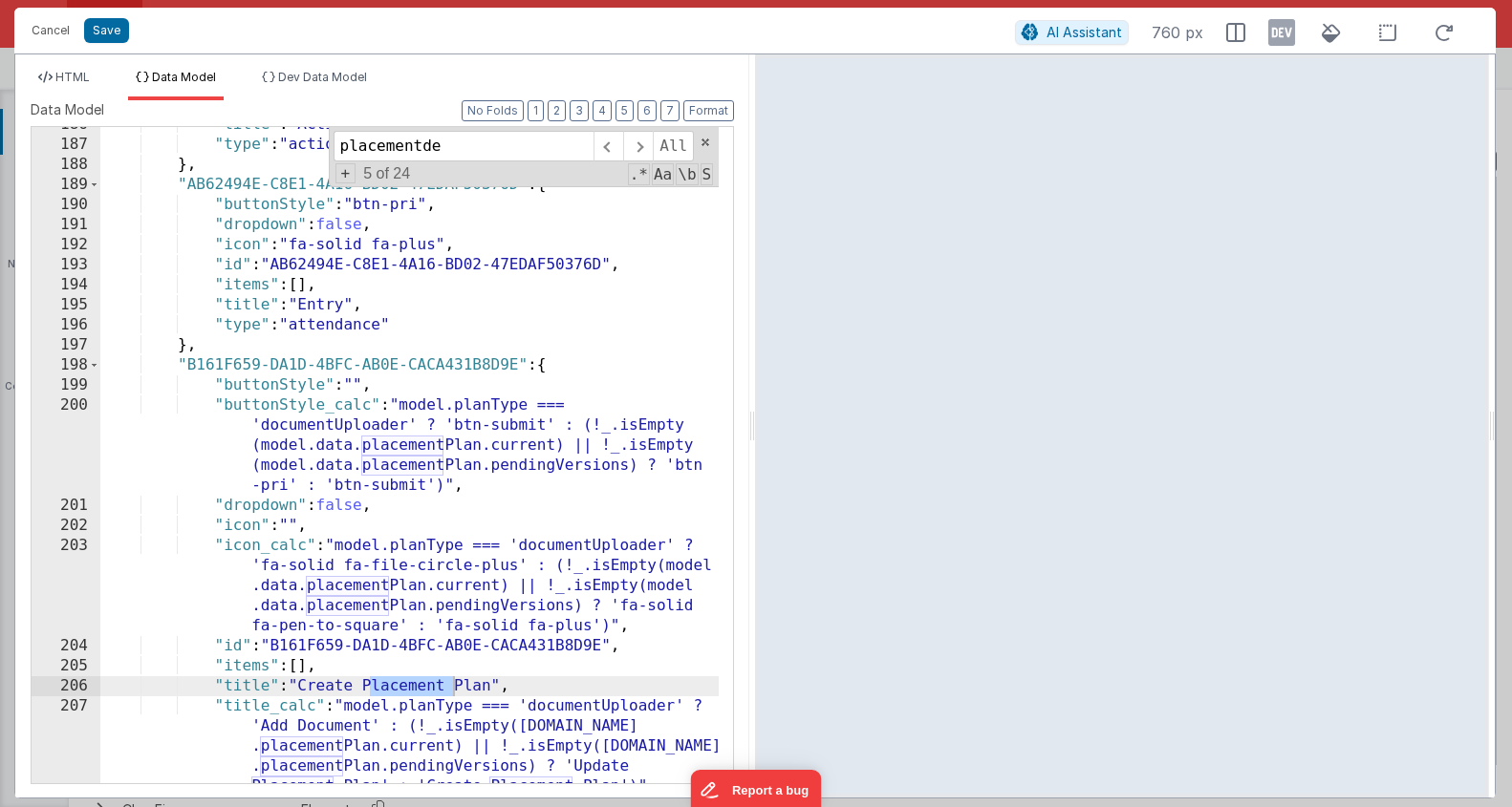
scroll to position [15283, 0]
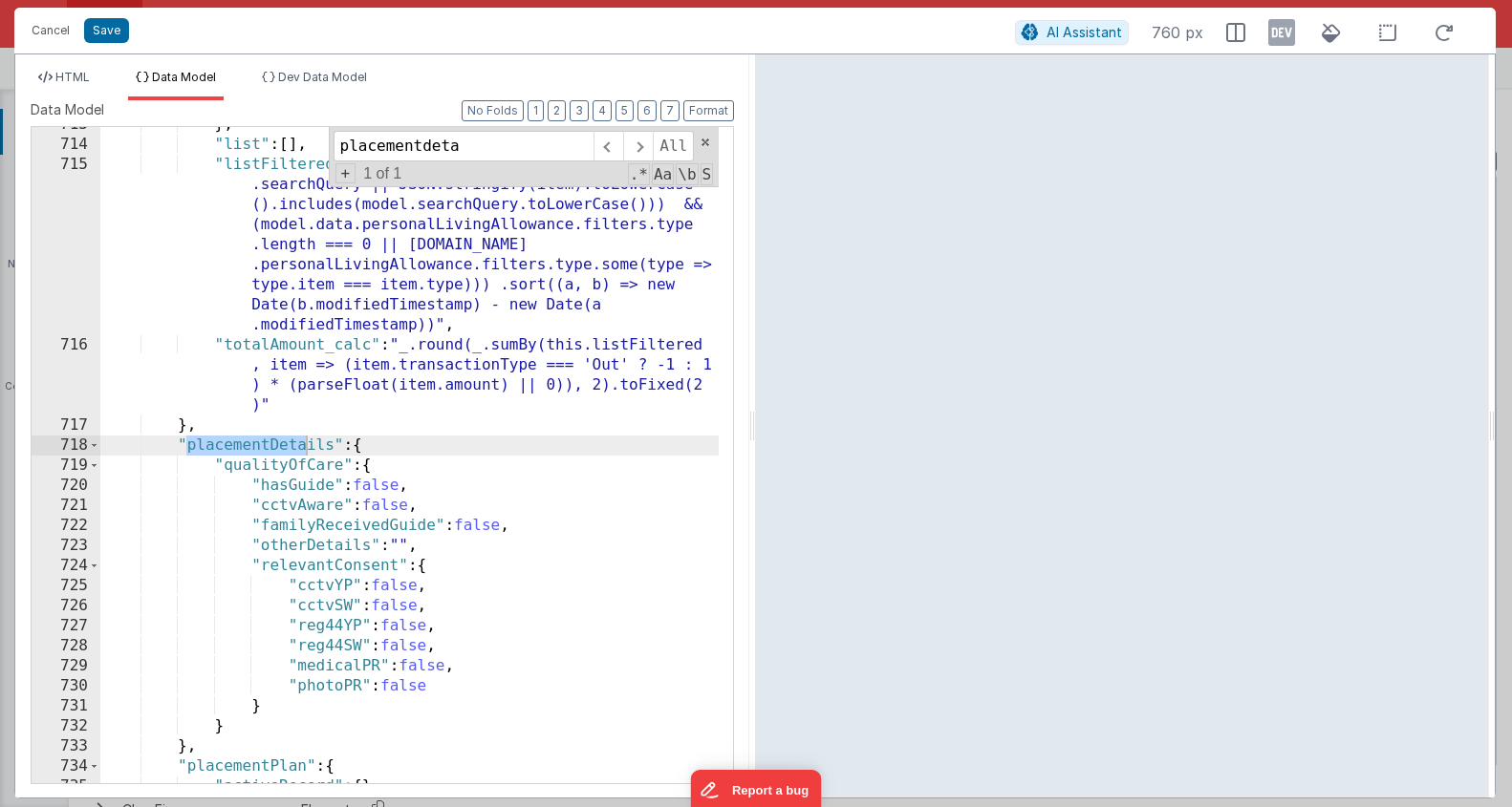
type input "placementdeta"
click at [357, 442] on div "} , "list" : [ ] , "listFiltered_calc" : "this.list.filter(item => (!model .sea…" at bounding box center [409, 462] width 619 height 697
click at [361, 443] on div "} , "list" : [ ] , "listFiltered_calc" : "this.list.filter(item => (!model .sea…" at bounding box center [409, 462] width 619 height 697
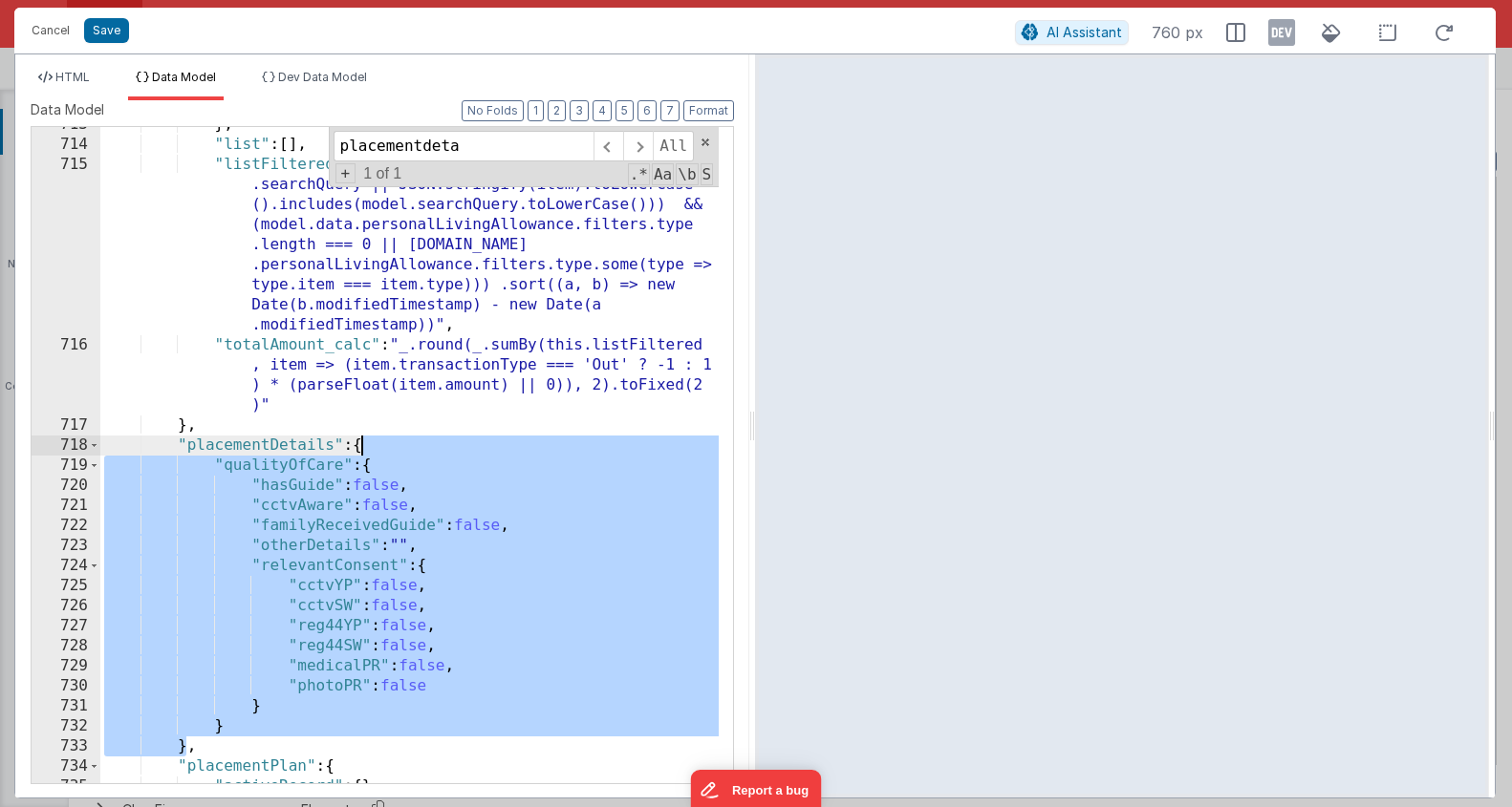
click at [236, 445] on div "} , "list" : [ ] , "listFiltered_calc" : "this.list.filter(item => (!model .sea…" at bounding box center [409, 462] width 619 height 697
drag, startPoint x: 170, startPoint y: 446, endPoint x: 228, endPoint y: 751, distance: 310.5
click at [228, 751] on div "} , "list" : [ ] , "listFiltered_calc" : "this.list.filter(item => (!model .sea…" at bounding box center [409, 462] width 619 height 697
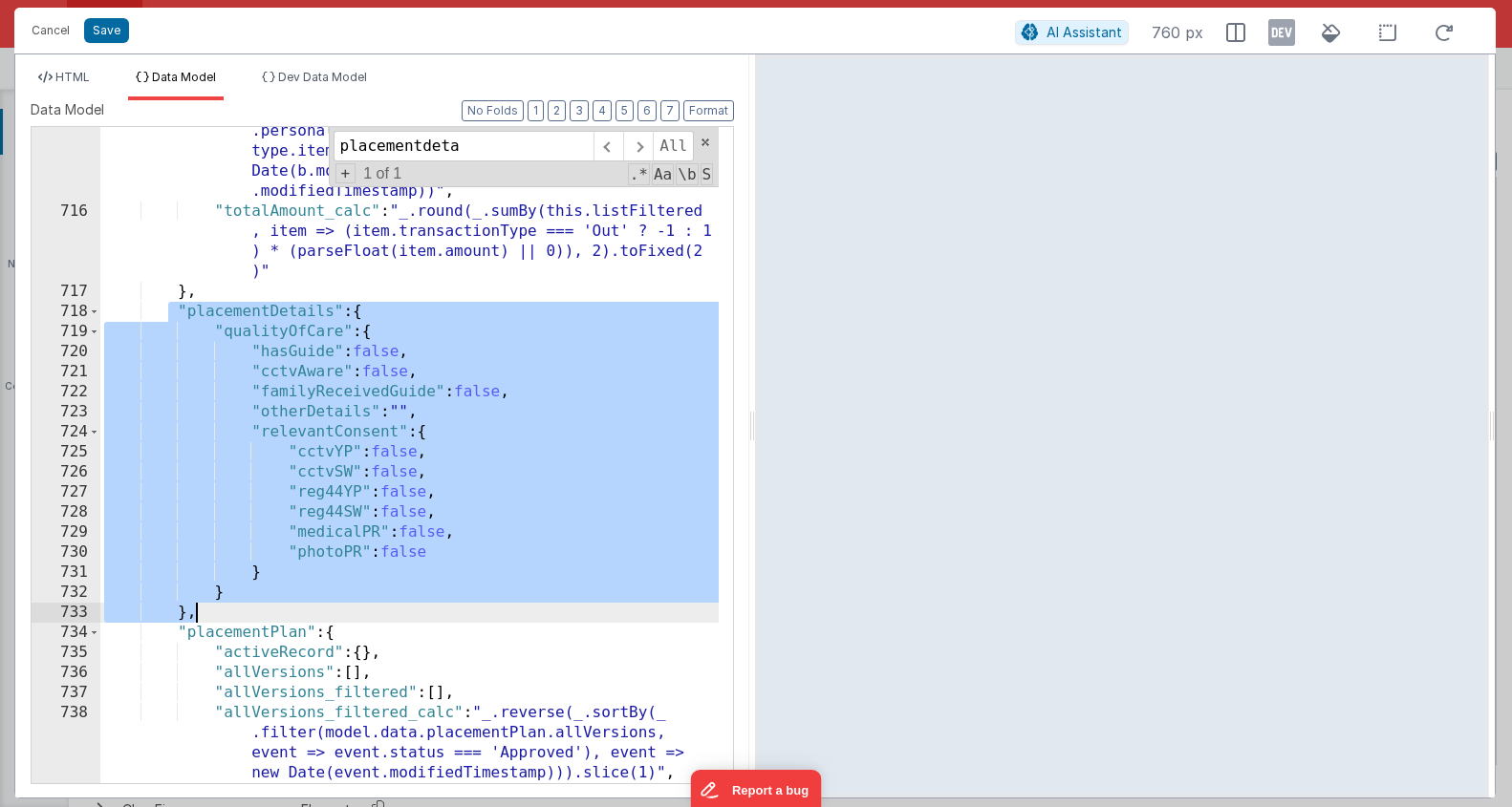
paste textarea
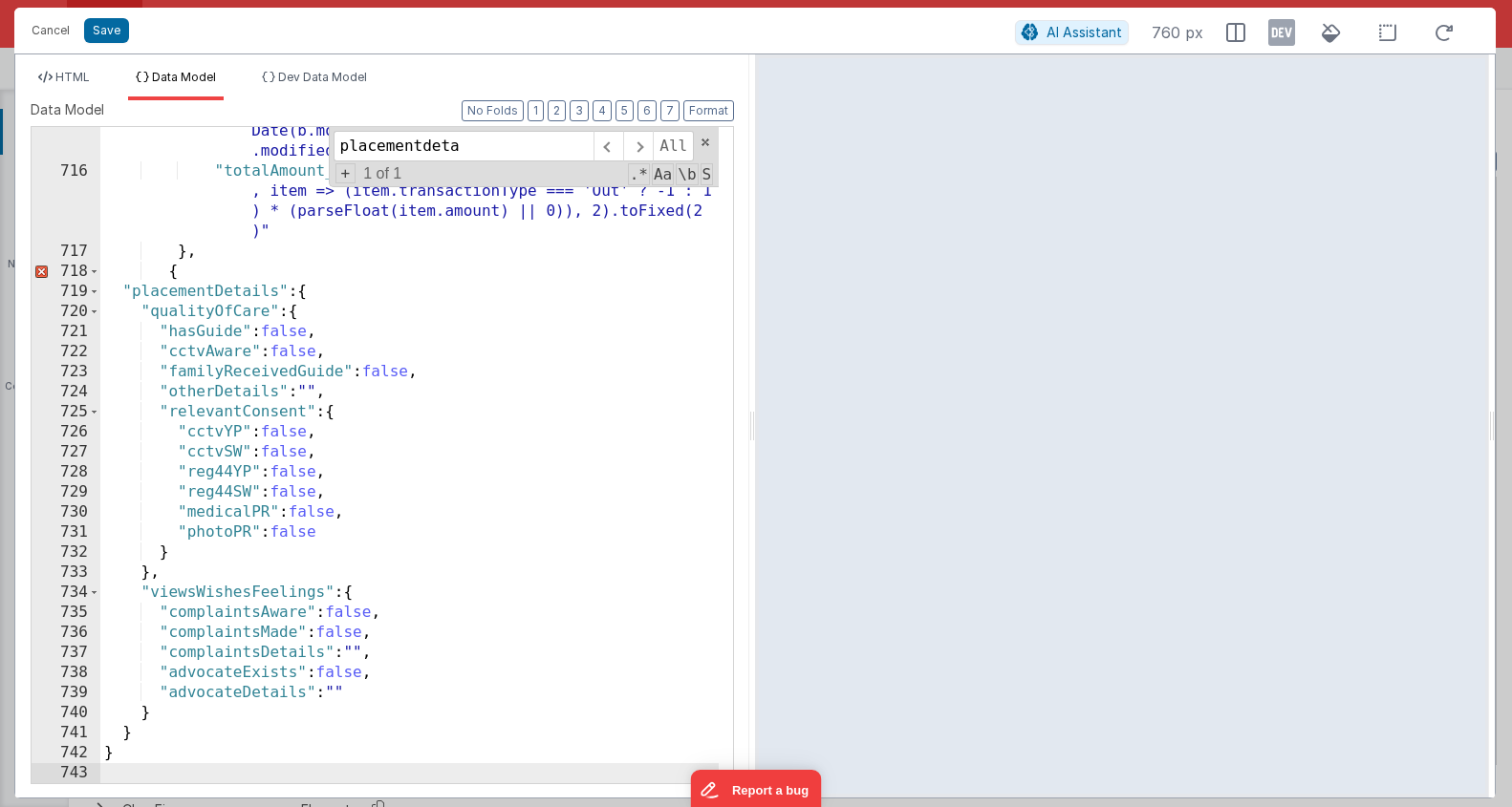
click at [158, 751] on div ""listFiltered_calc" : "this.list.filter(item => (!model .searchQuery || JSON.st…" at bounding box center [409, 409] width 619 height 857
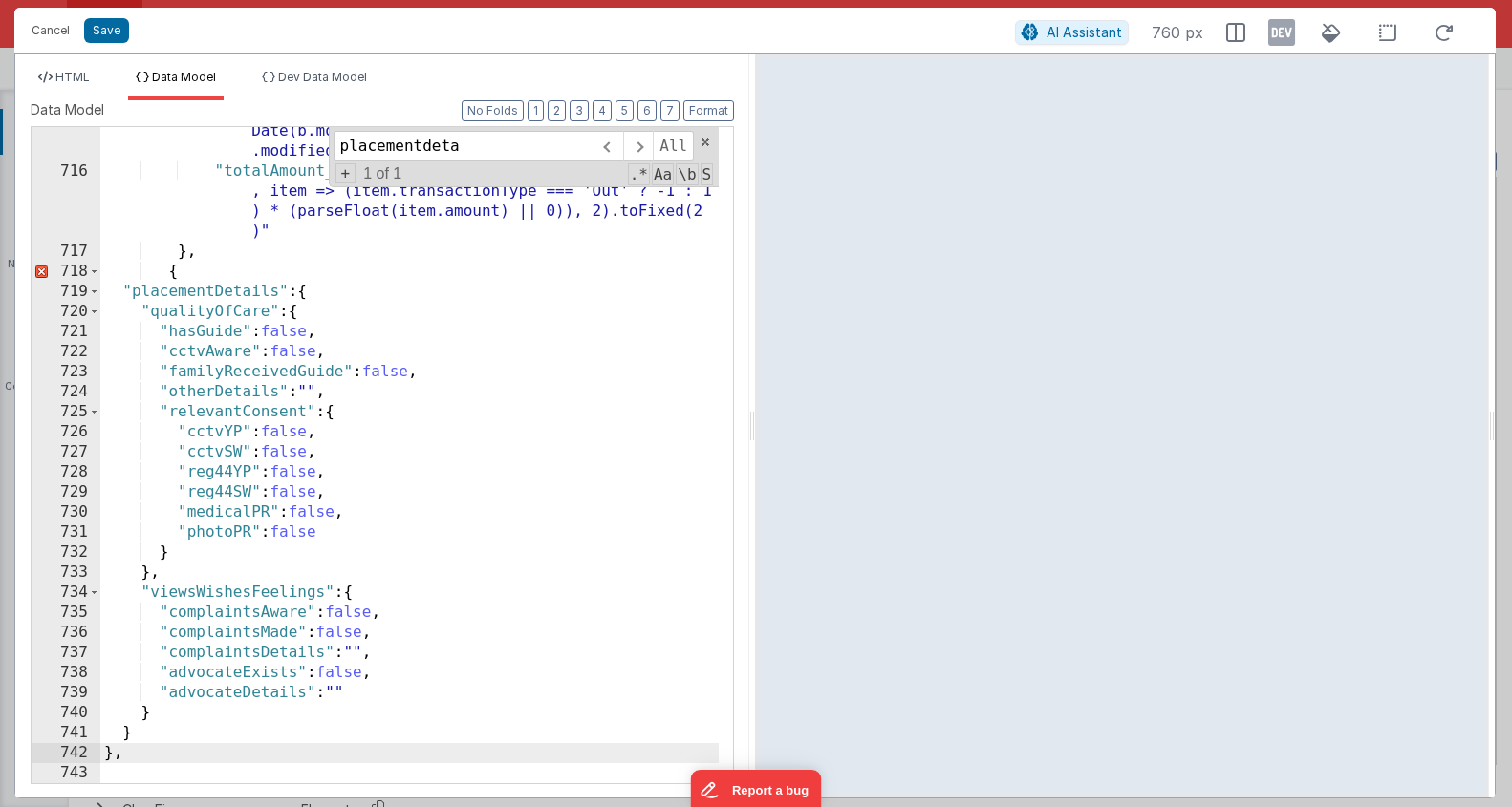
click at [226, 274] on div ""listFiltered_calc" : "this.list.filter(item => (!model .searchQuery || JSON.st…" at bounding box center [409, 409] width 619 height 857
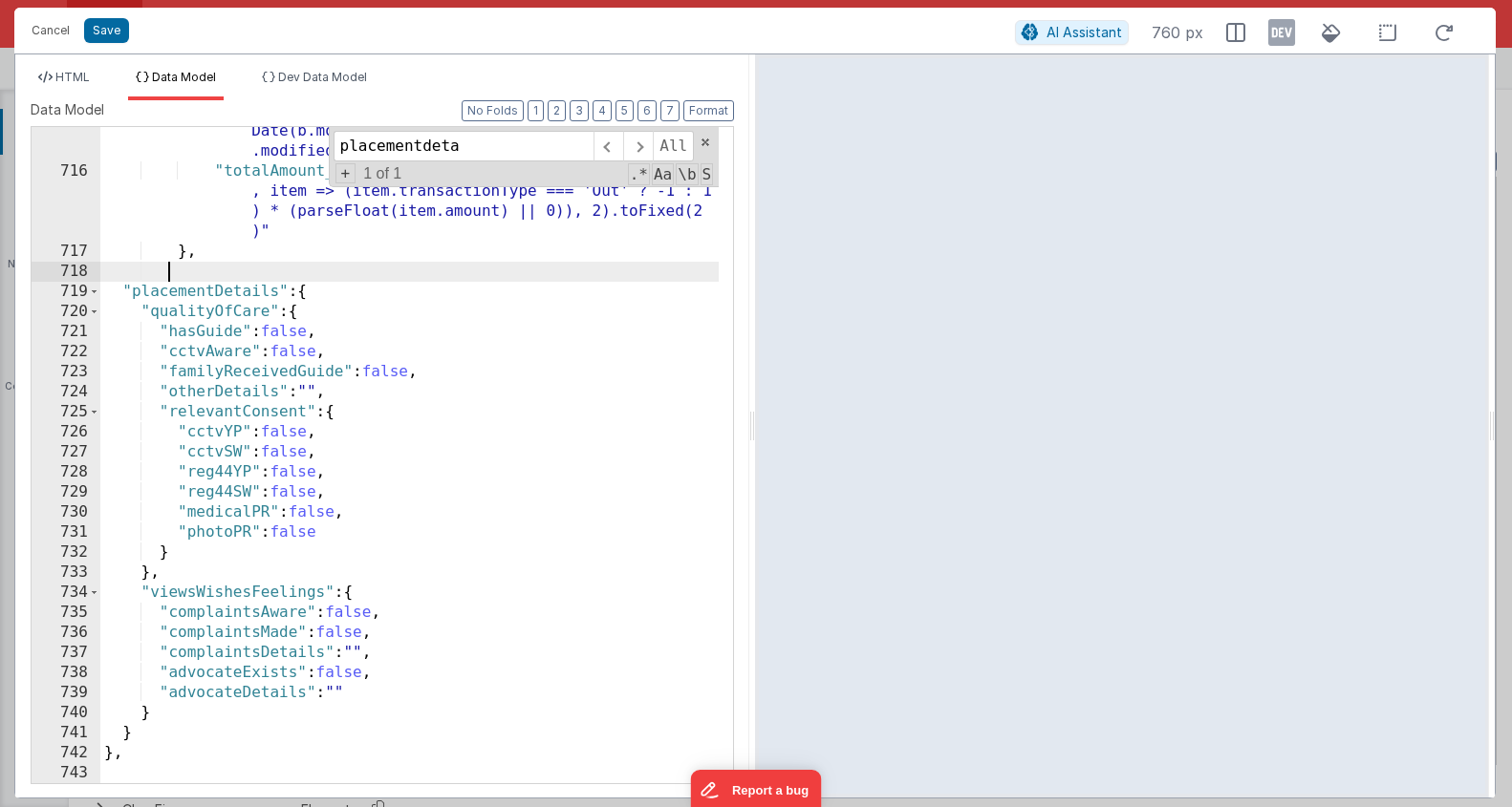
click at [162, 765] on div ""listFiltered_calc" : "this.list.filter(item => (!model .searchQuery || JSON.st…" at bounding box center [409, 409] width 619 height 857
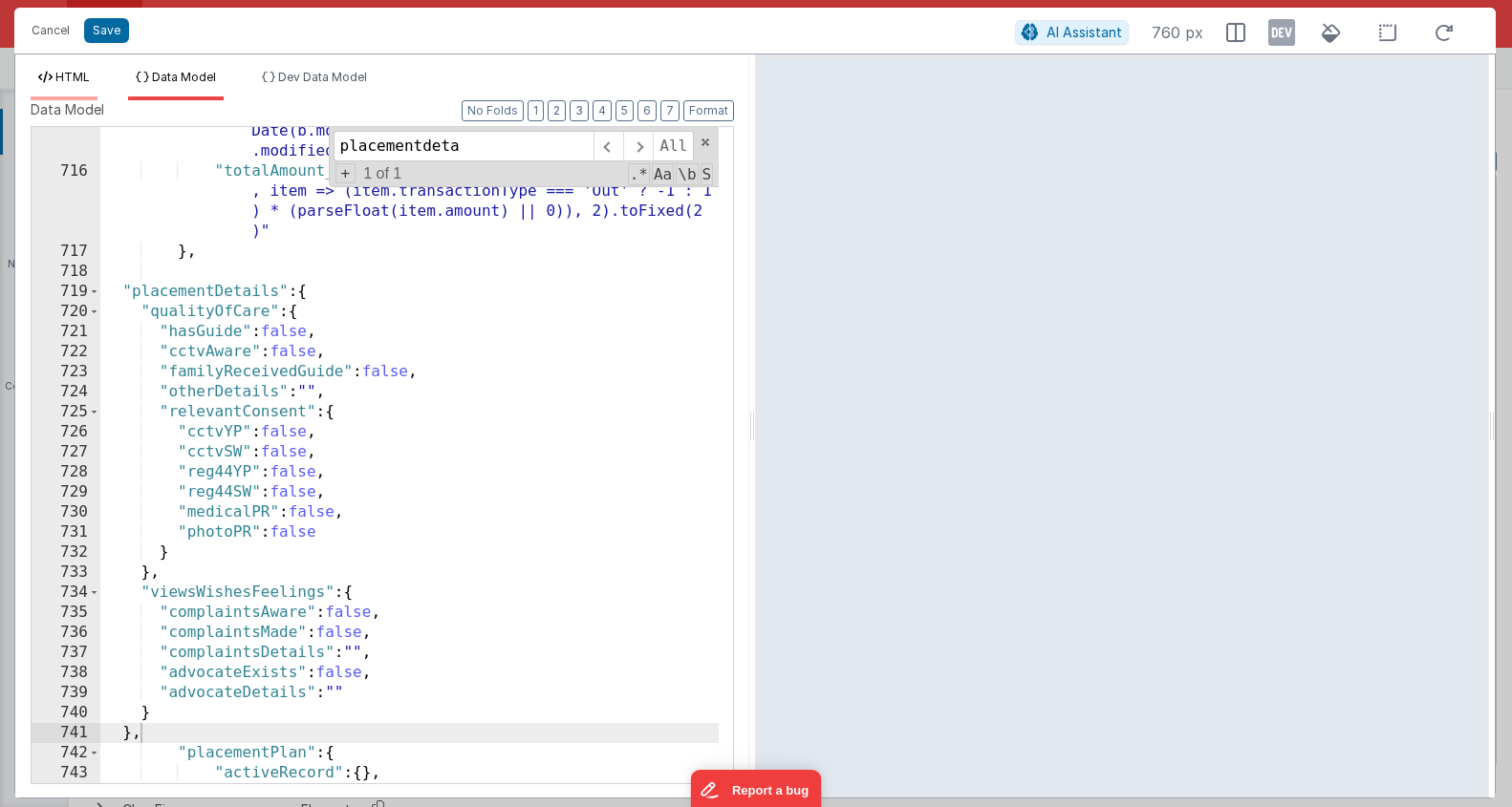
click at [56, 88] on li "HTML" at bounding box center [64, 86] width 67 height 31
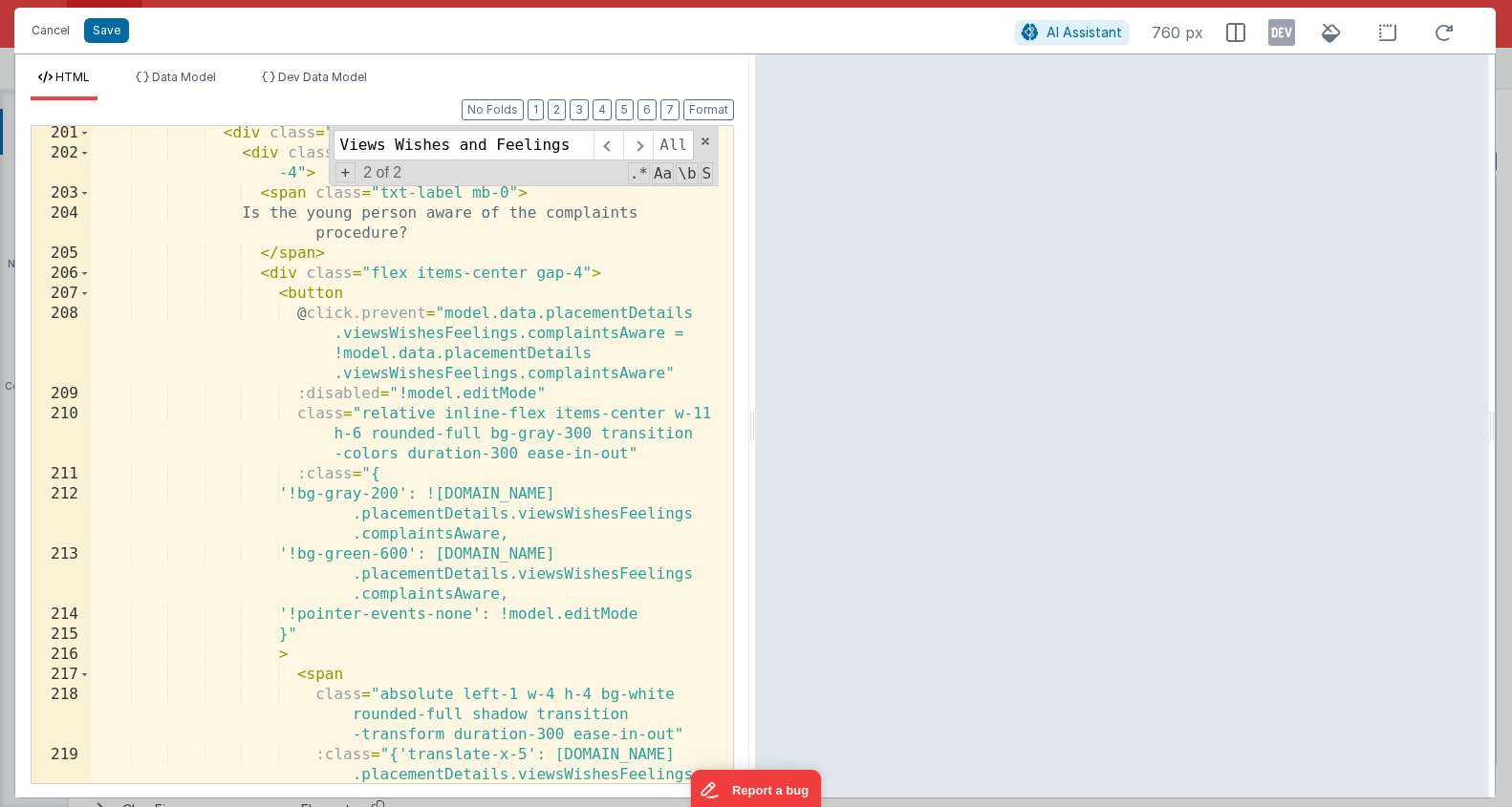
click at [532, 467] on div "< div class = "p-3 space-y-6" > < div class = "flex justify-between items-cente…" at bounding box center [404, 492] width 628 height 738
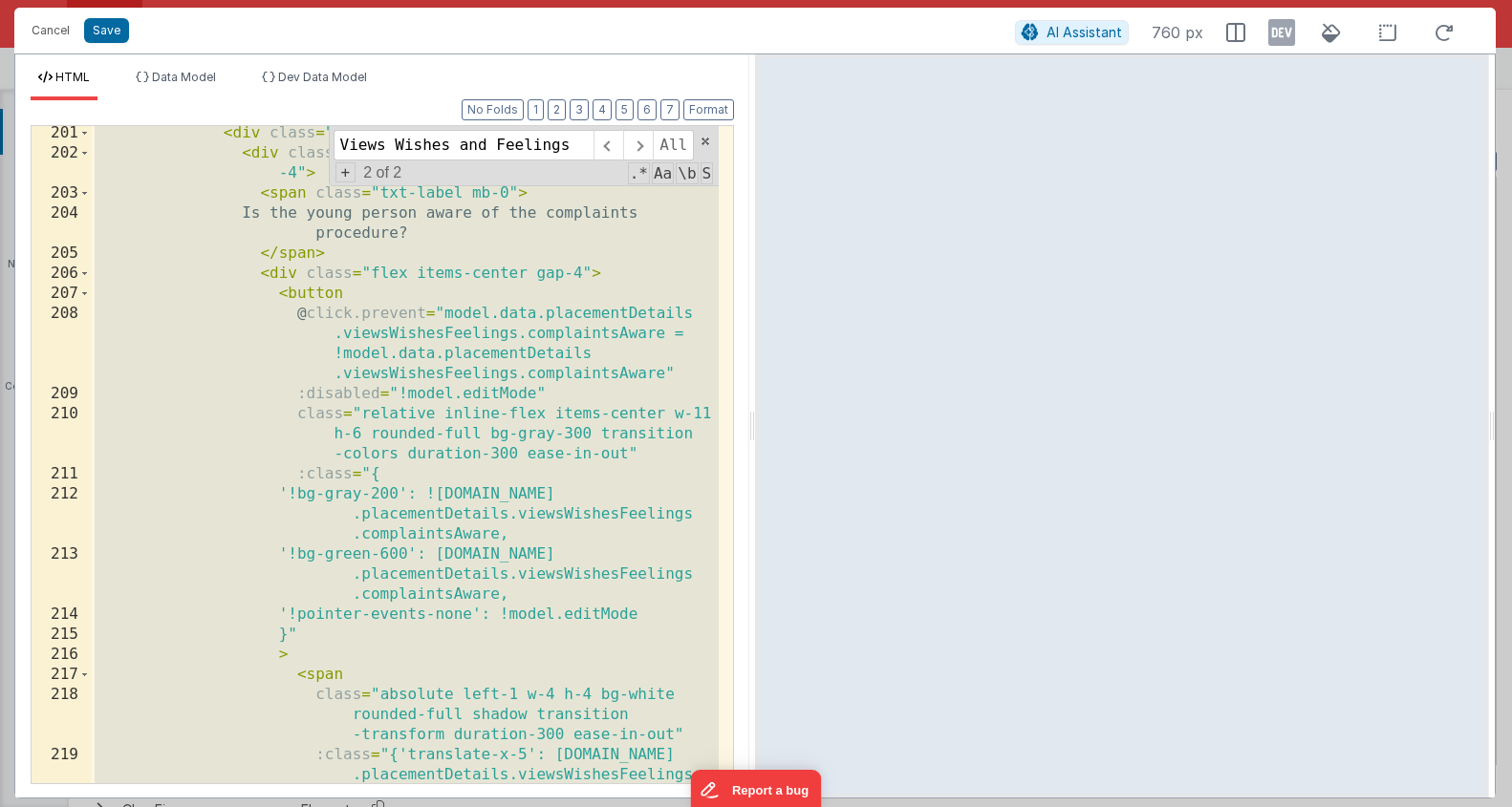
click at [534, 446] on div "< div class = "p-3 space-y-6" > < div class = "flex justify-between items-cente…" at bounding box center [404, 492] width 628 height 738
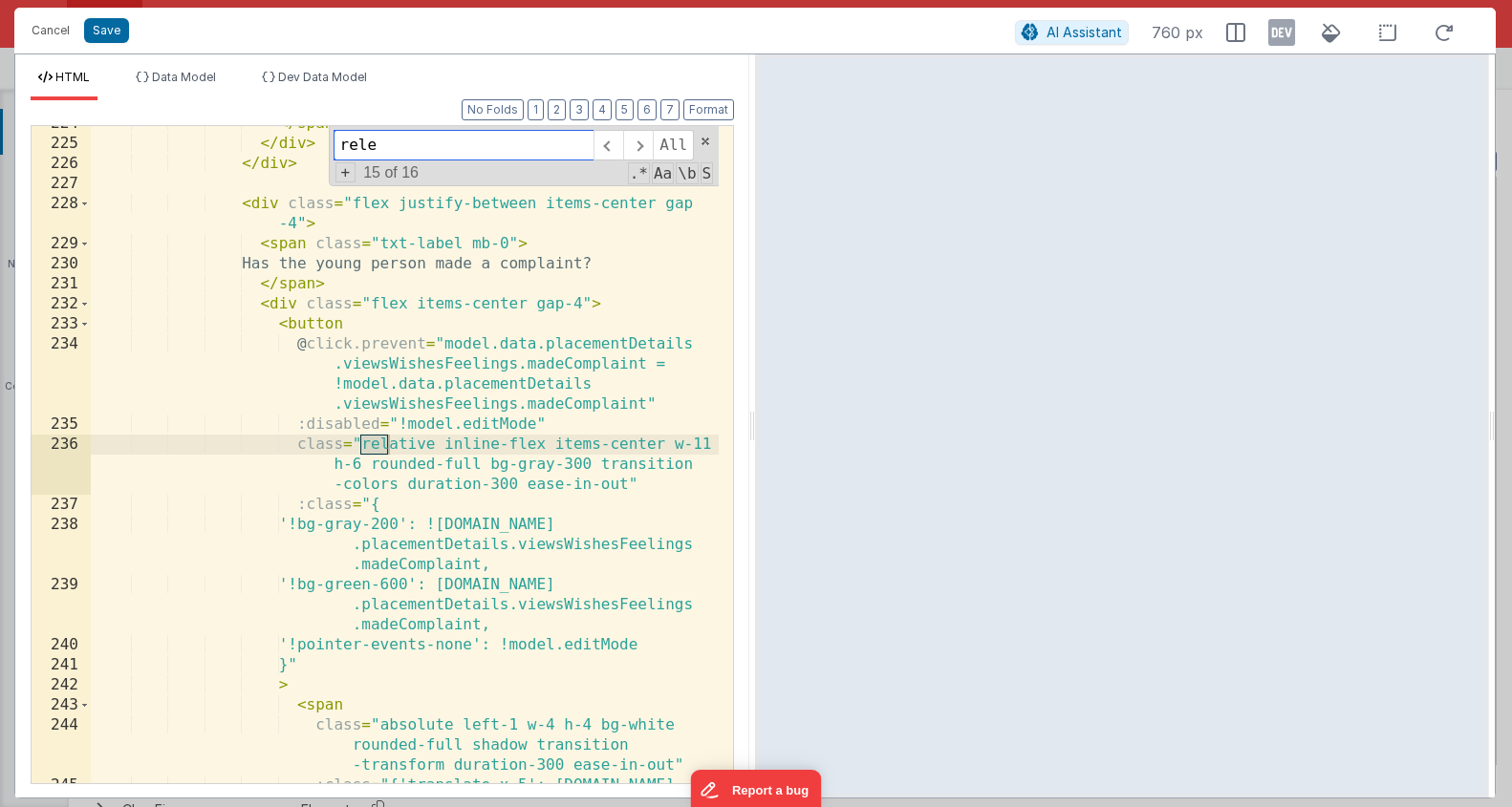
scroll to position [3684, 0]
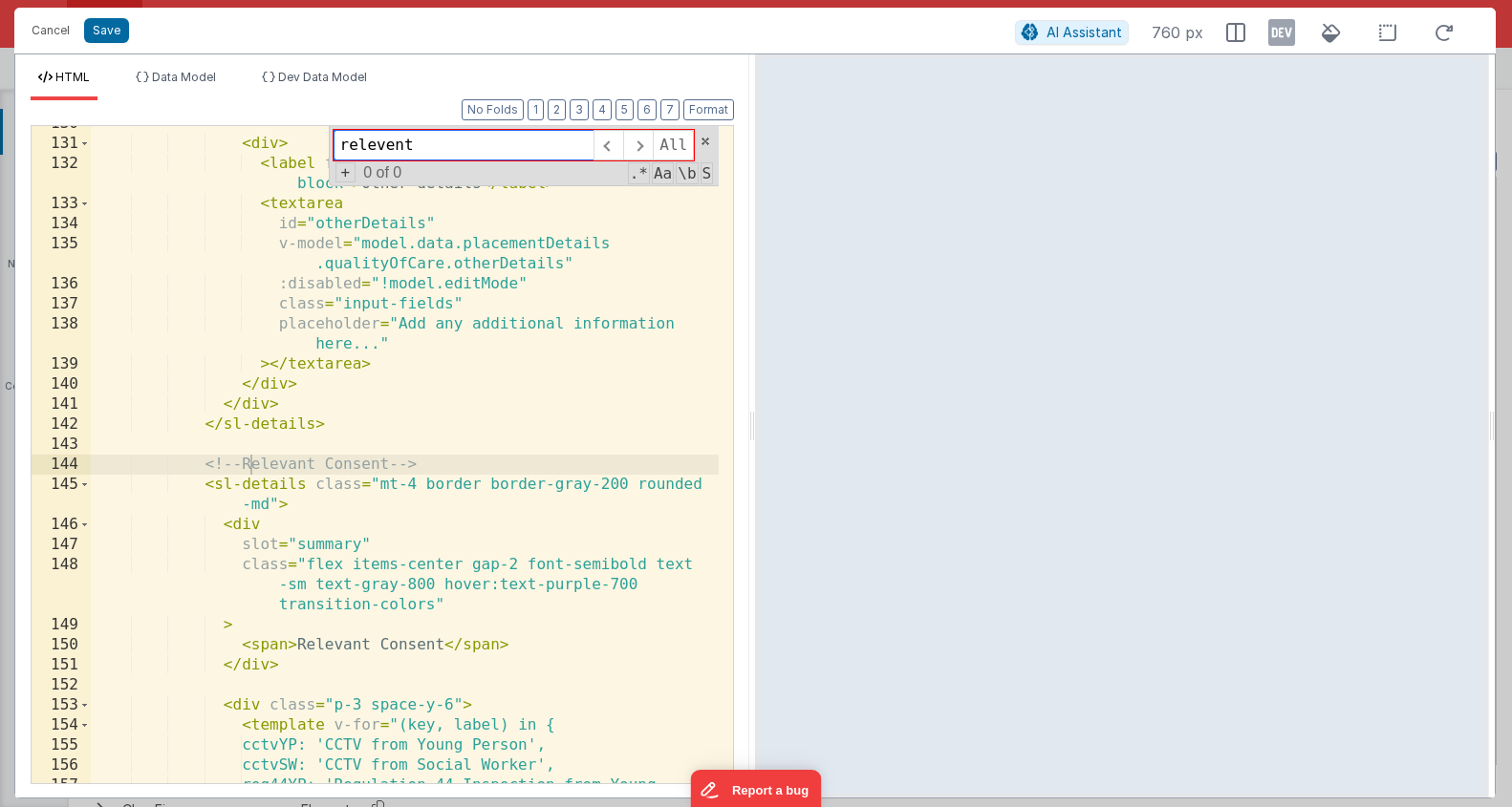
type input "relevent"
click at [79, 483] on div "145" at bounding box center [62, 495] width 60 height 40
click at [79, 487] on div "145" at bounding box center [62, 495] width 60 height 40
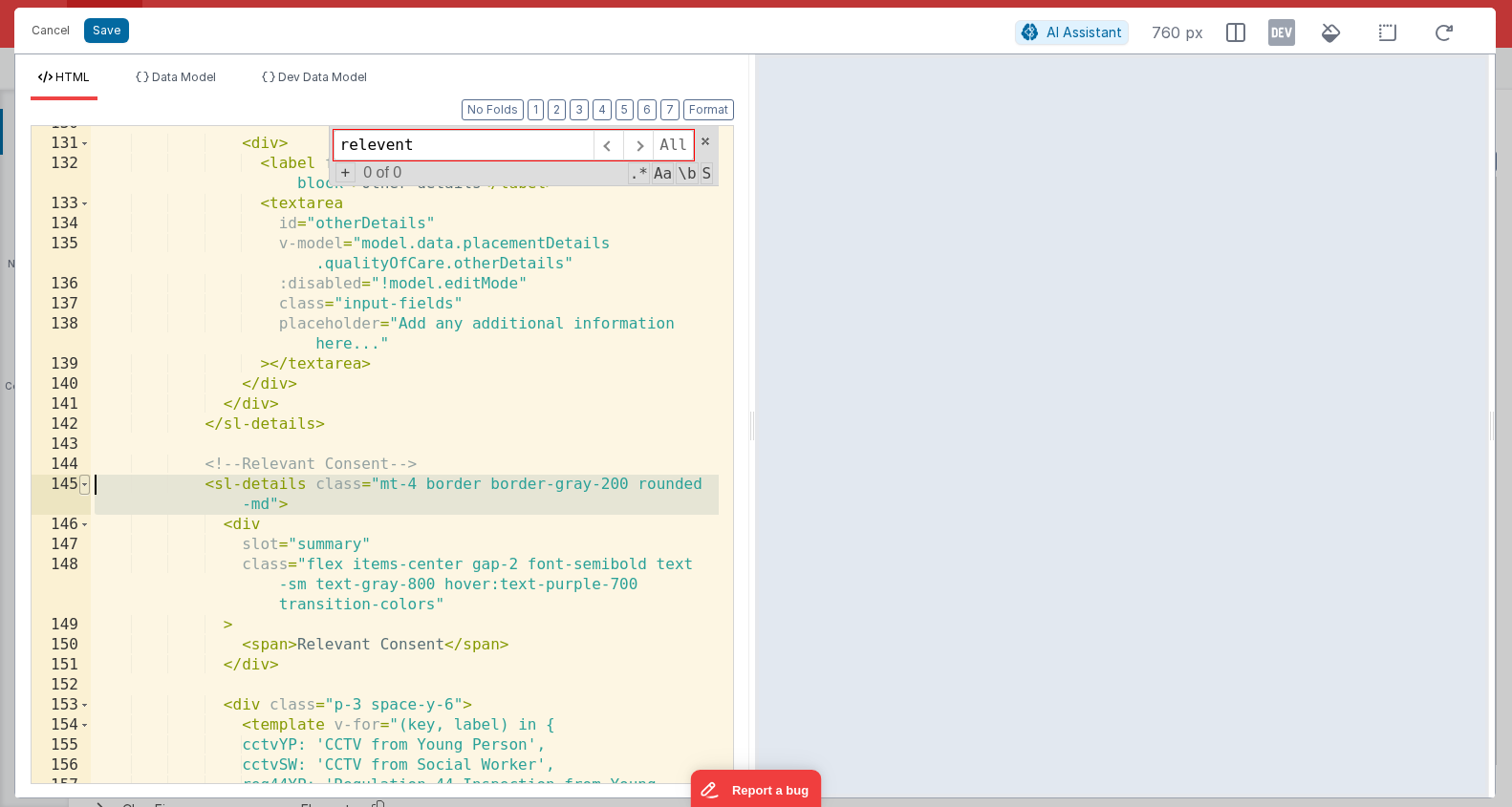
click at [86, 487] on span at bounding box center [85, 484] width 11 height 20
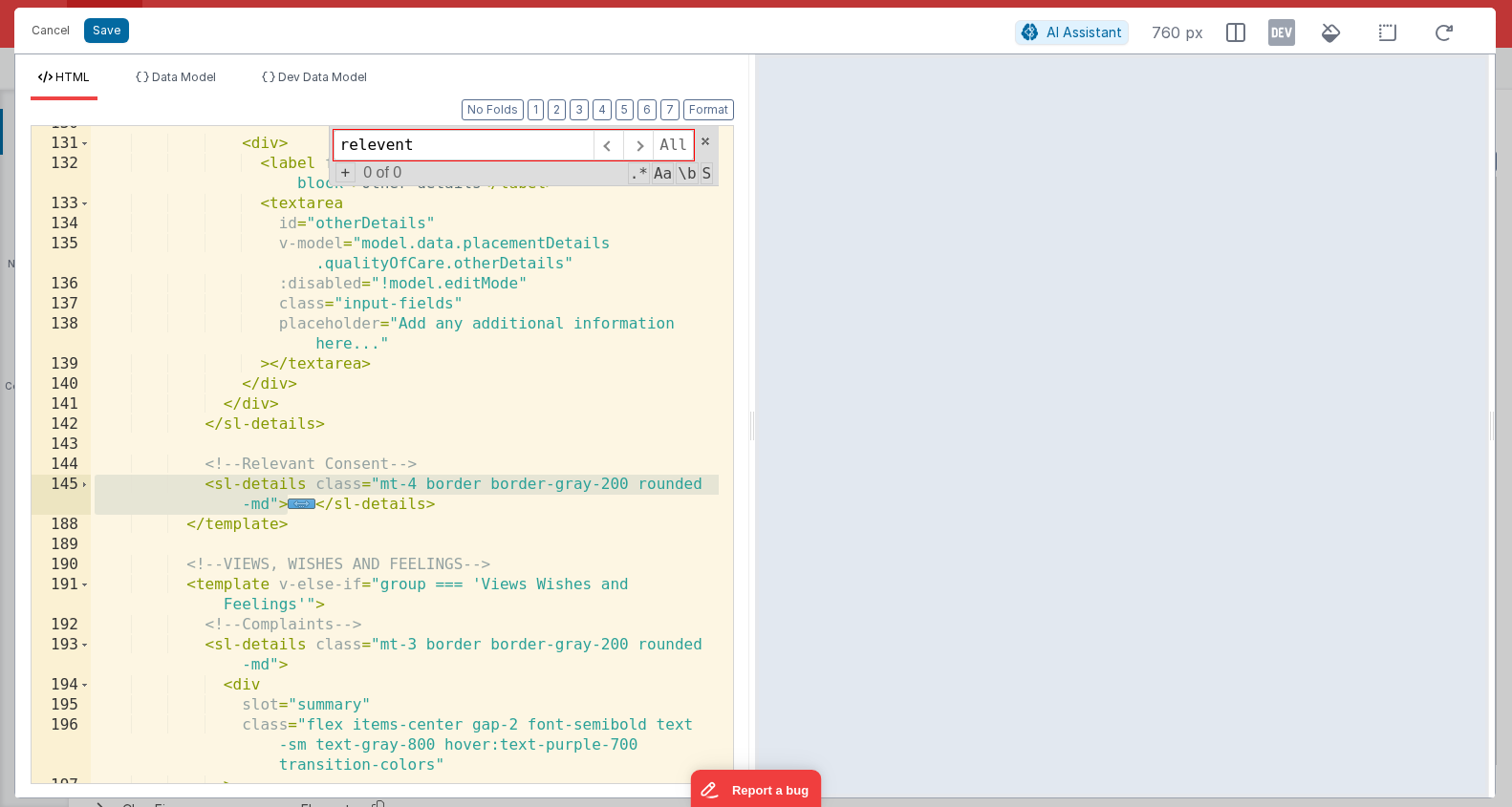
click at [209, 500] on div "< div > < label for = "otherDetails" class = "txt-label mb-1 block" > Other det…" at bounding box center [404, 462] width 628 height 697
drag, startPoint x: 203, startPoint y: 468, endPoint x: 510, endPoint y: 505, distance: 309.2
click at [512, 505] on div "< div > < label for = "otherDetails" class = "txt-label mb-1 block" > Other det…" at bounding box center [404, 462] width 628 height 697
click at [489, 506] on div "< div > < label for = "otherDetails" class = "txt-label mb-1 block" > Other det…" at bounding box center [404, 462] width 628 height 697
drag, startPoint x: 461, startPoint y: 506, endPoint x: 211, endPoint y: 483, distance: 251.1
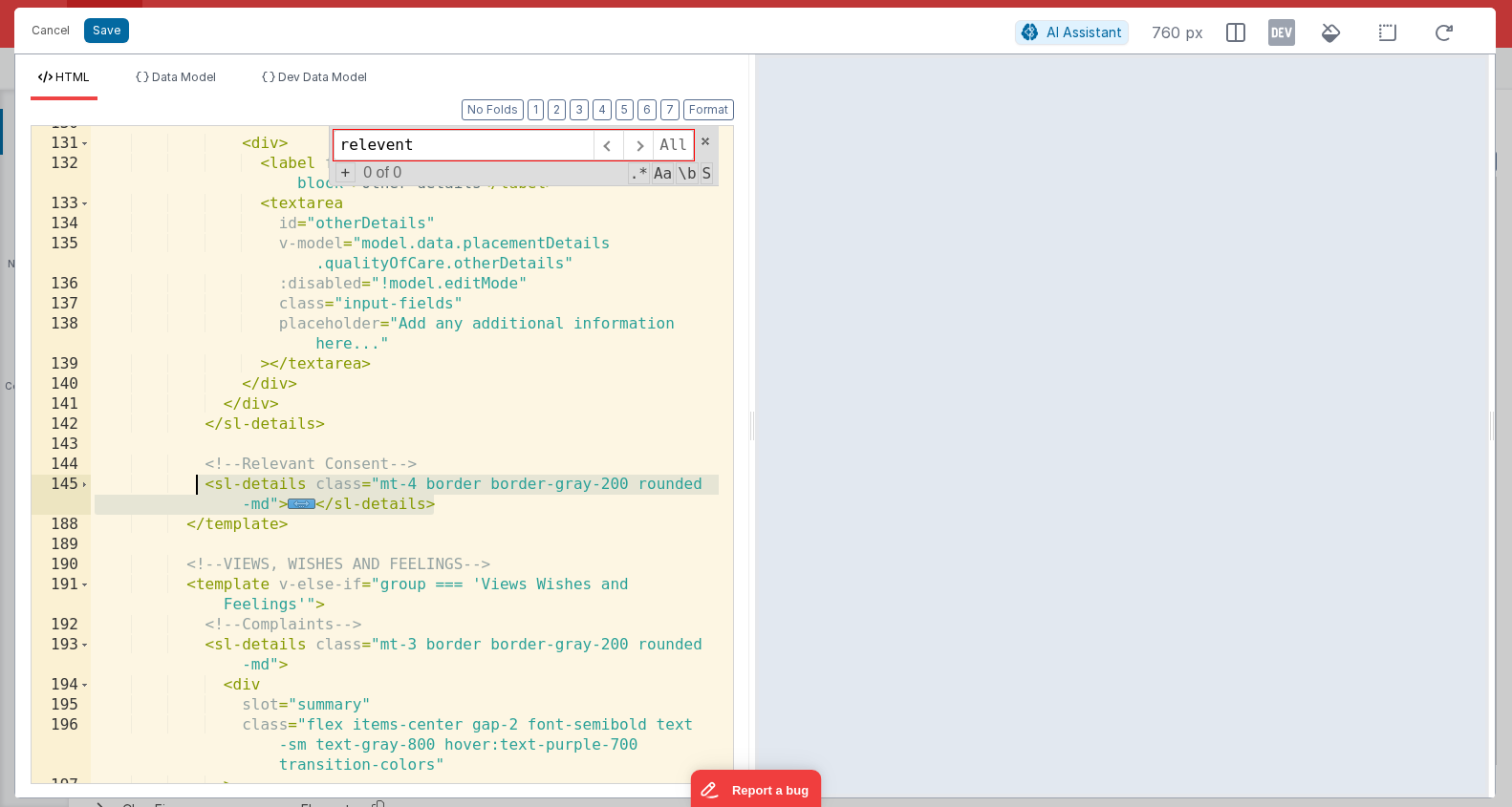
click at [206, 484] on div "< div > < label for = "otherDetails" class = "txt-label mb-1 block" > Other det…" at bounding box center [404, 462] width 628 height 697
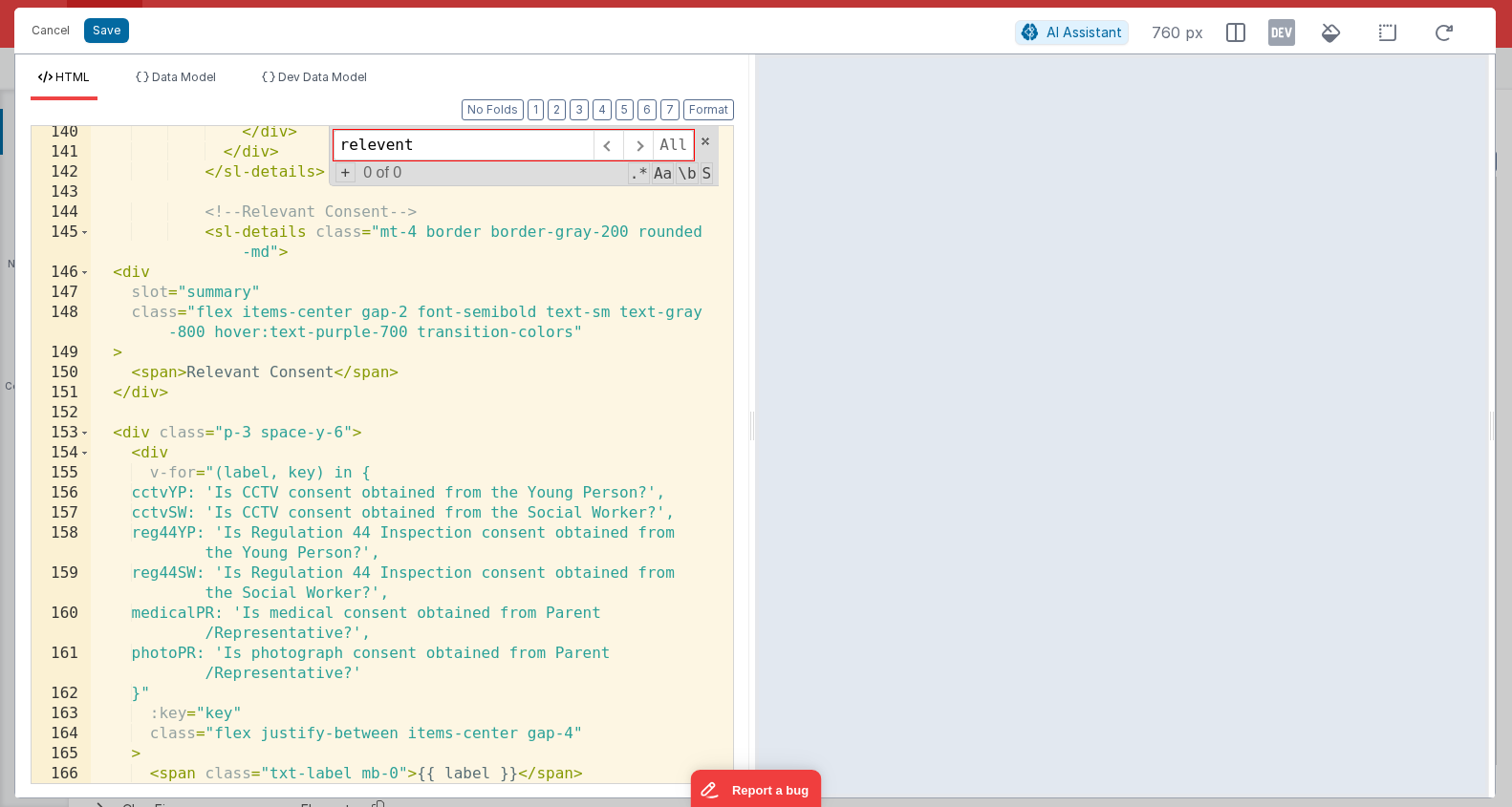
scroll to position [3937, 0]
click at [329, 462] on div "</ div > </ div > </ sl-details > <!-- Relevant Consent --> < sl-details class …" at bounding box center [404, 471] width 628 height 697
click at [281, 492] on div "</ div > </ div > </ sl-details > <!-- Relevant Consent --> < sl-details class …" at bounding box center [404, 471] width 628 height 697
click at [281, 515] on div "</ div > </ div > </ sl-details > <!-- Relevant Consent --> < sl-details class …" at bounding box center [404, 471] width 628 height 697
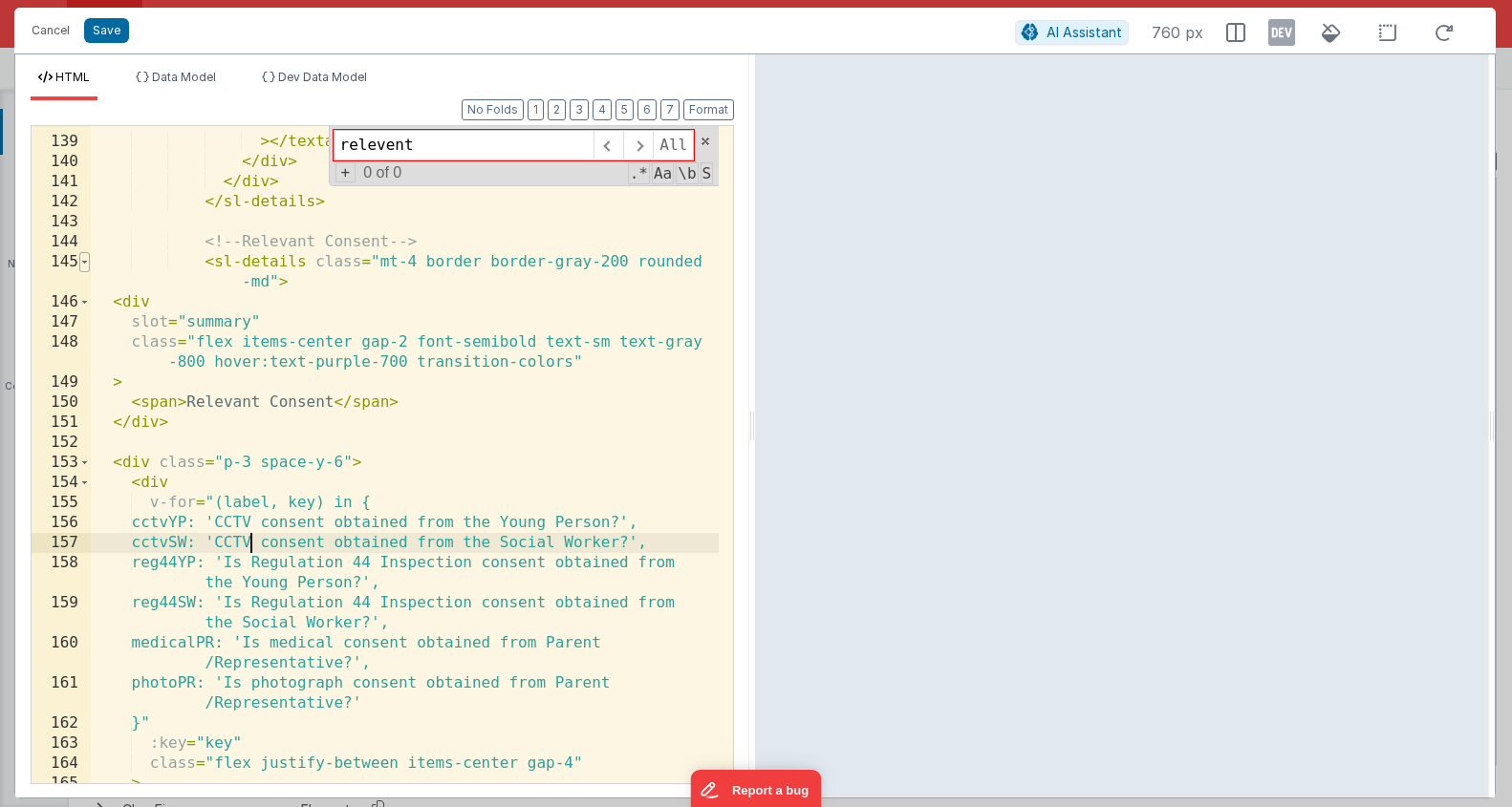
click at [84, 264] on span at bounding box center [85, 262] width 11 height 20
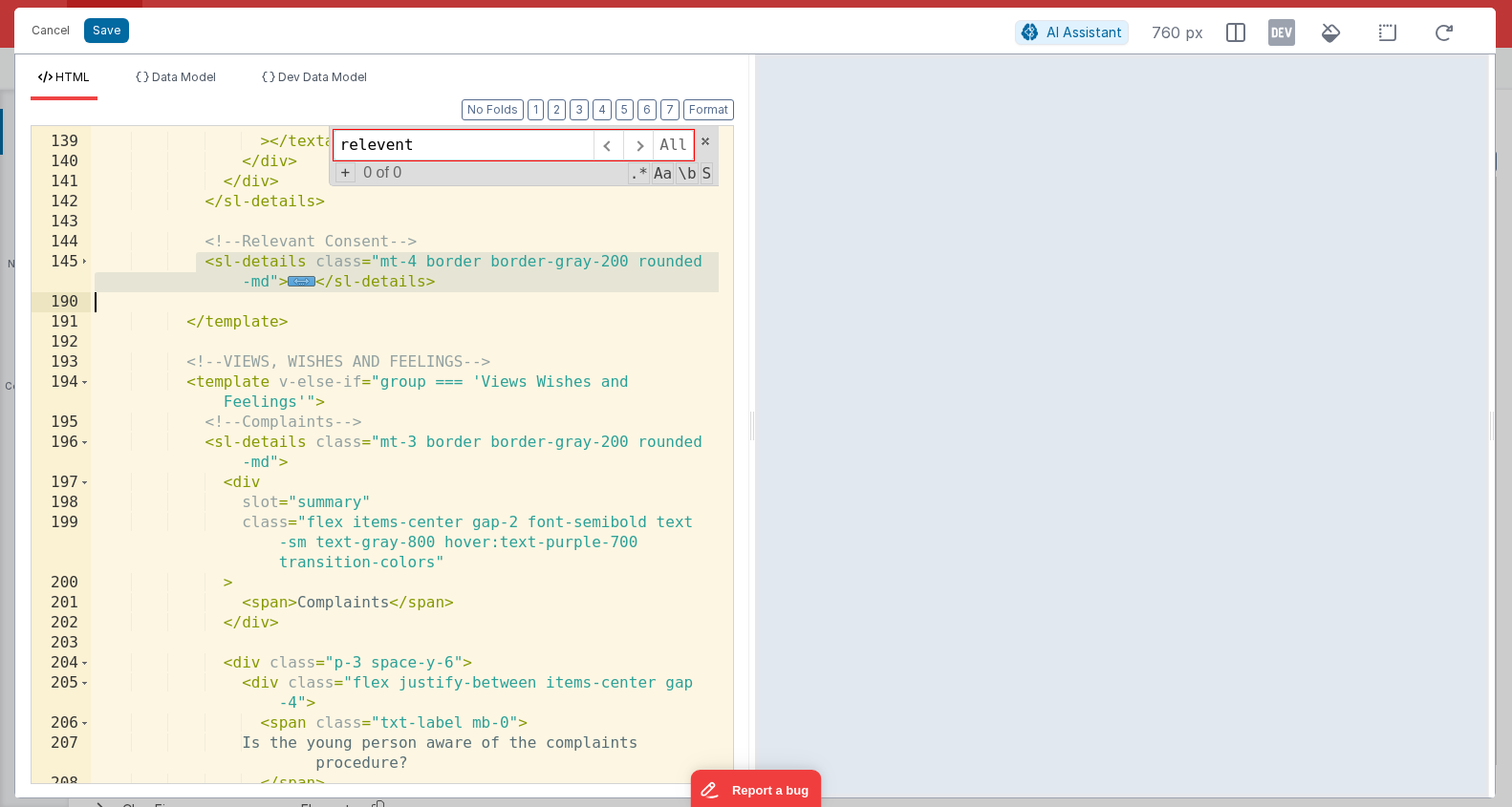
drag, startPoint x: 252, startPoint y: 264, endPoint x: 483, endPoint y: 292, distance: 232.7
click at [483, 292] on div "placeholder = "Add any additional information here..." > </ textarea > </ div >…" at bounding box center [404, 450] width 628 height 718
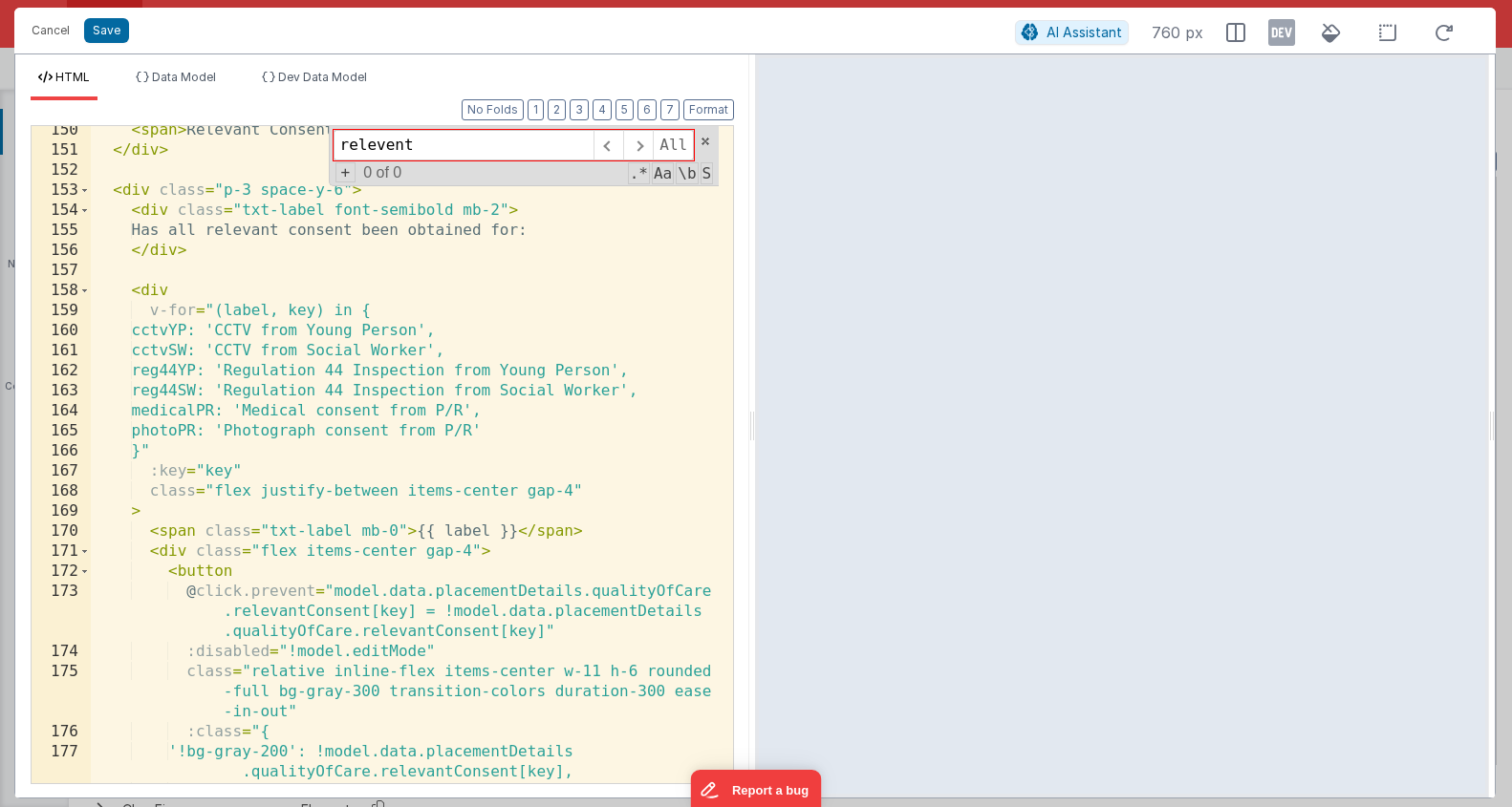
scroll to position [4173, 0]
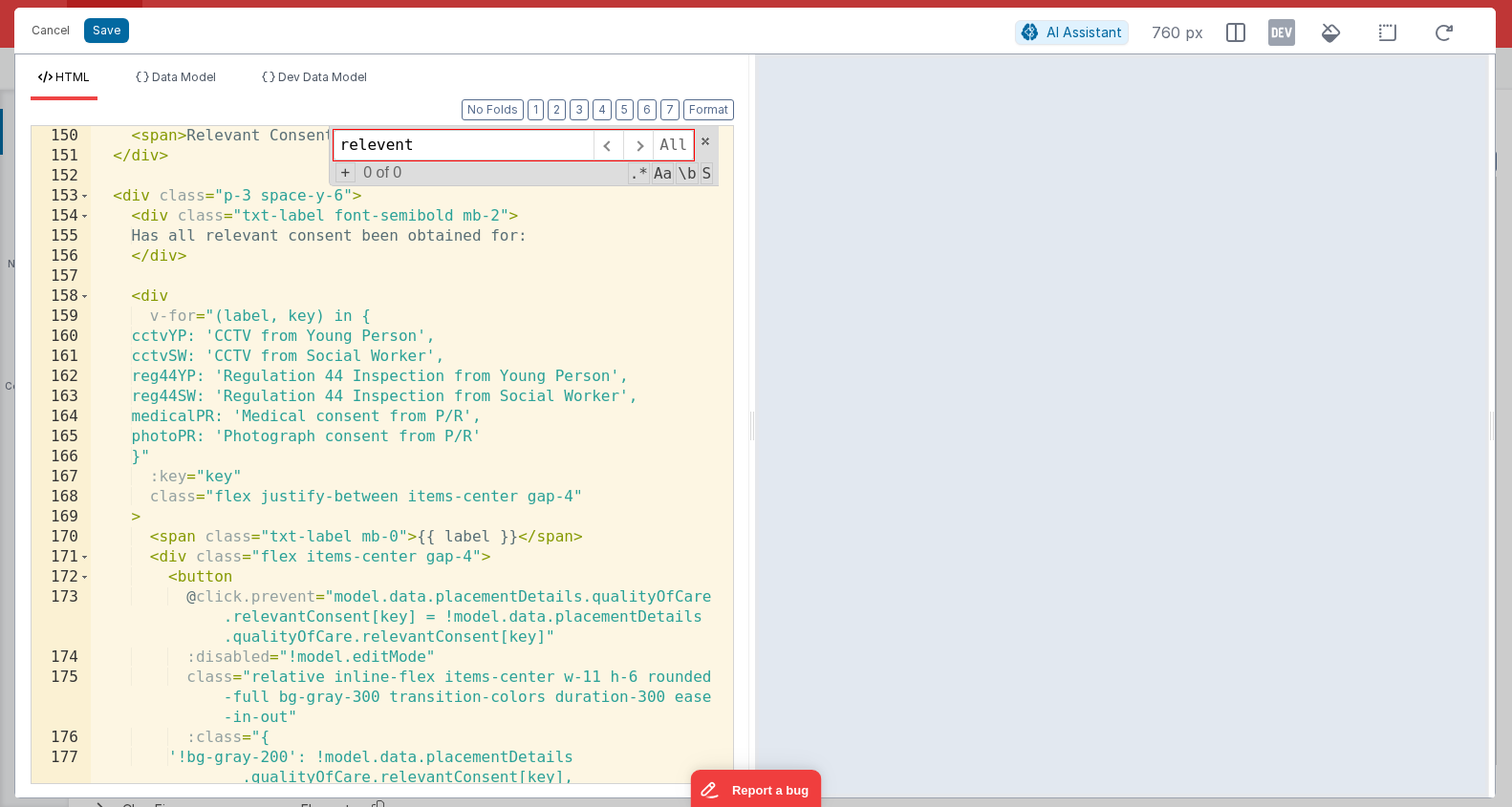
click at [322, 217] on div "< span > Relevant Consent </ span > </ div > < div class = "p-3 space-y-6" > < …" at bounding box center [404, 484] width 628 height 718
click at [418, 216] on div "< span > Relevant Consent </ span > </ div > < div class = "p-3 space-y-6" > < …" at bounding box center [404, 484] width 628 height 718
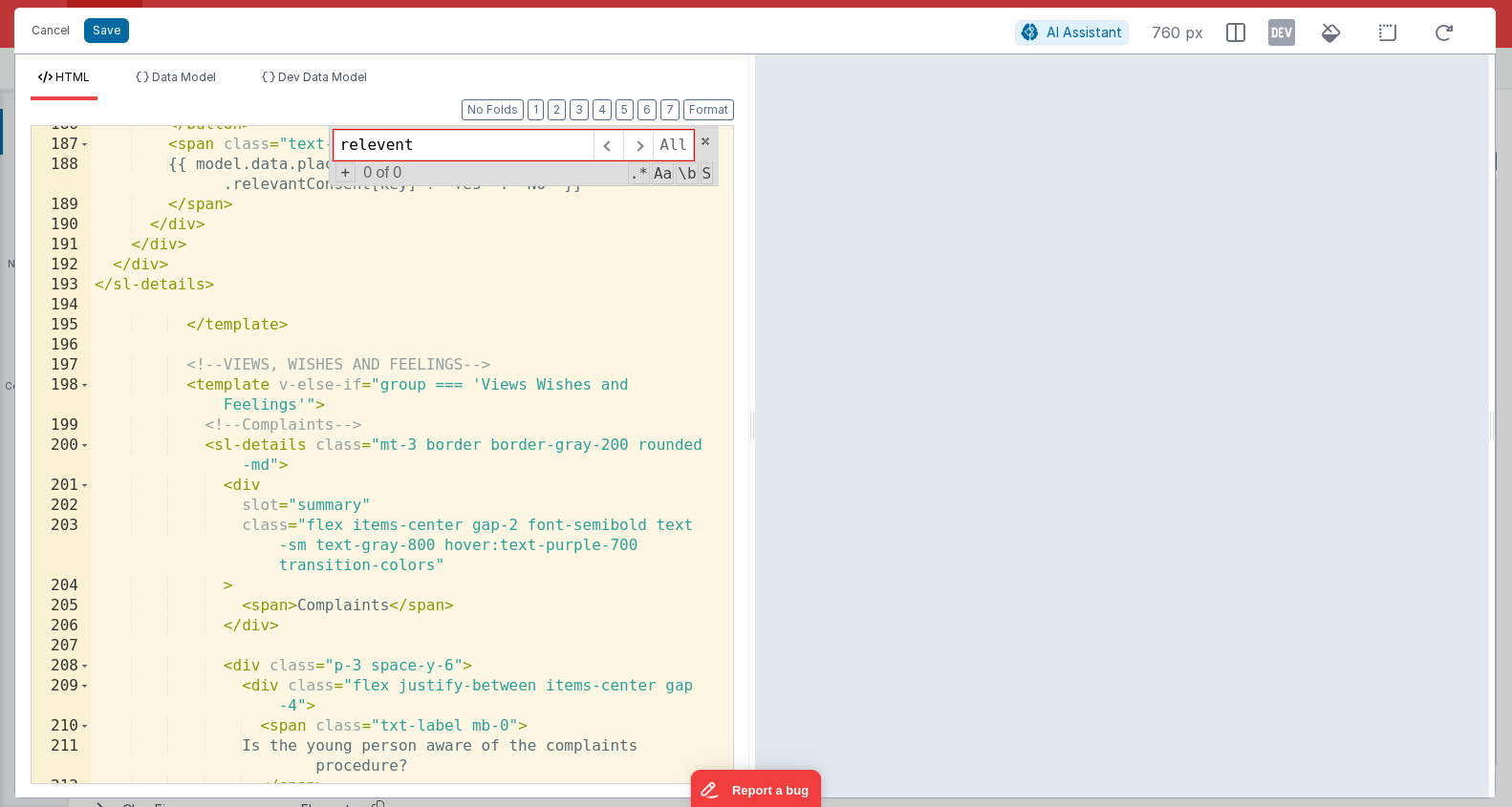
scroll to position [5124, 0]
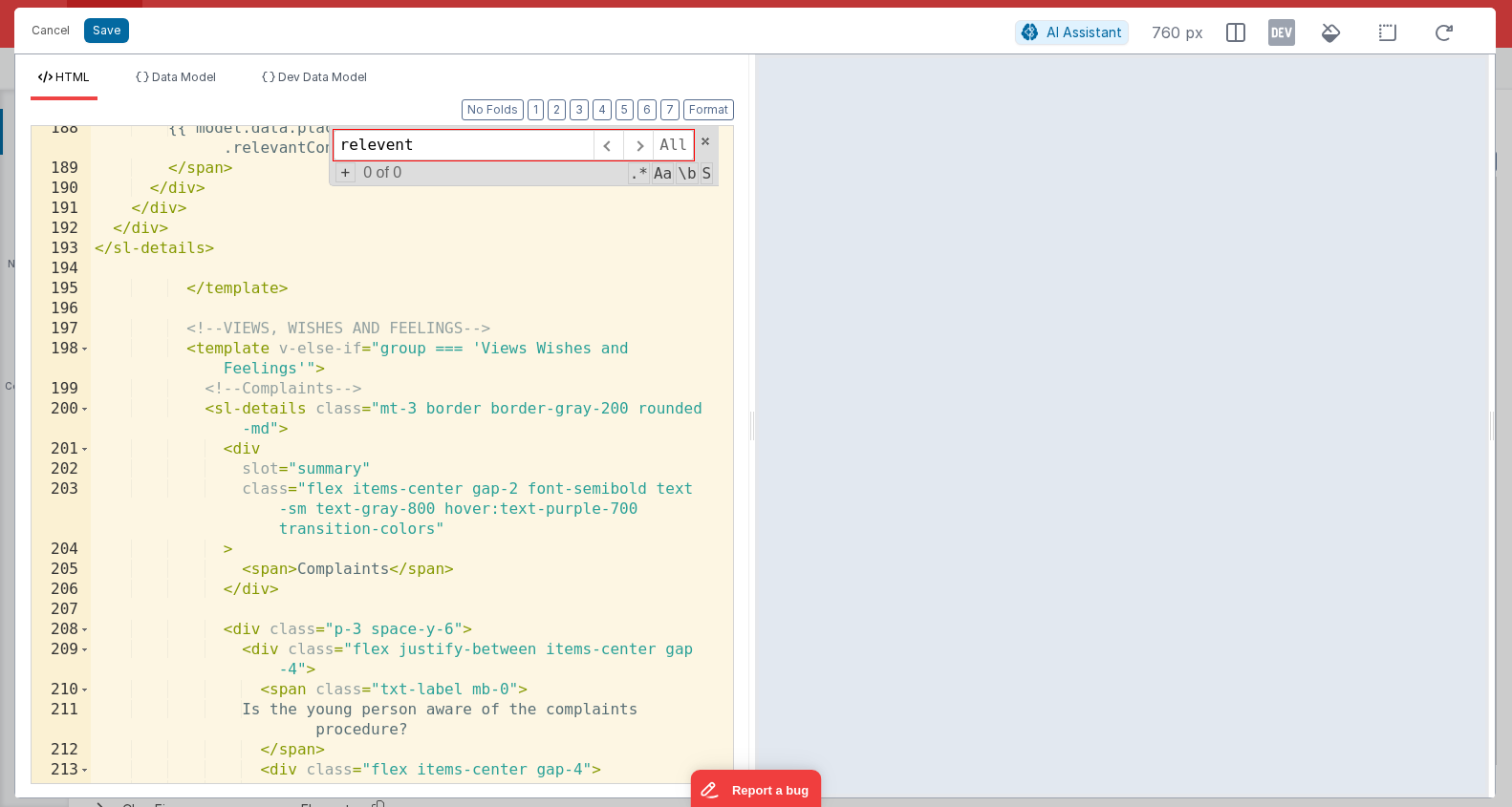
click at [1085, 0] on html "Cancel Save AI Assistant 760 px HTML Data Model Dev Data Model Format 7 6 5 4 3…" at bounding box center [756, 404] width 1512 height 807
click at [85, 351] on span at bounding box center [85, 349] width 11 height 20
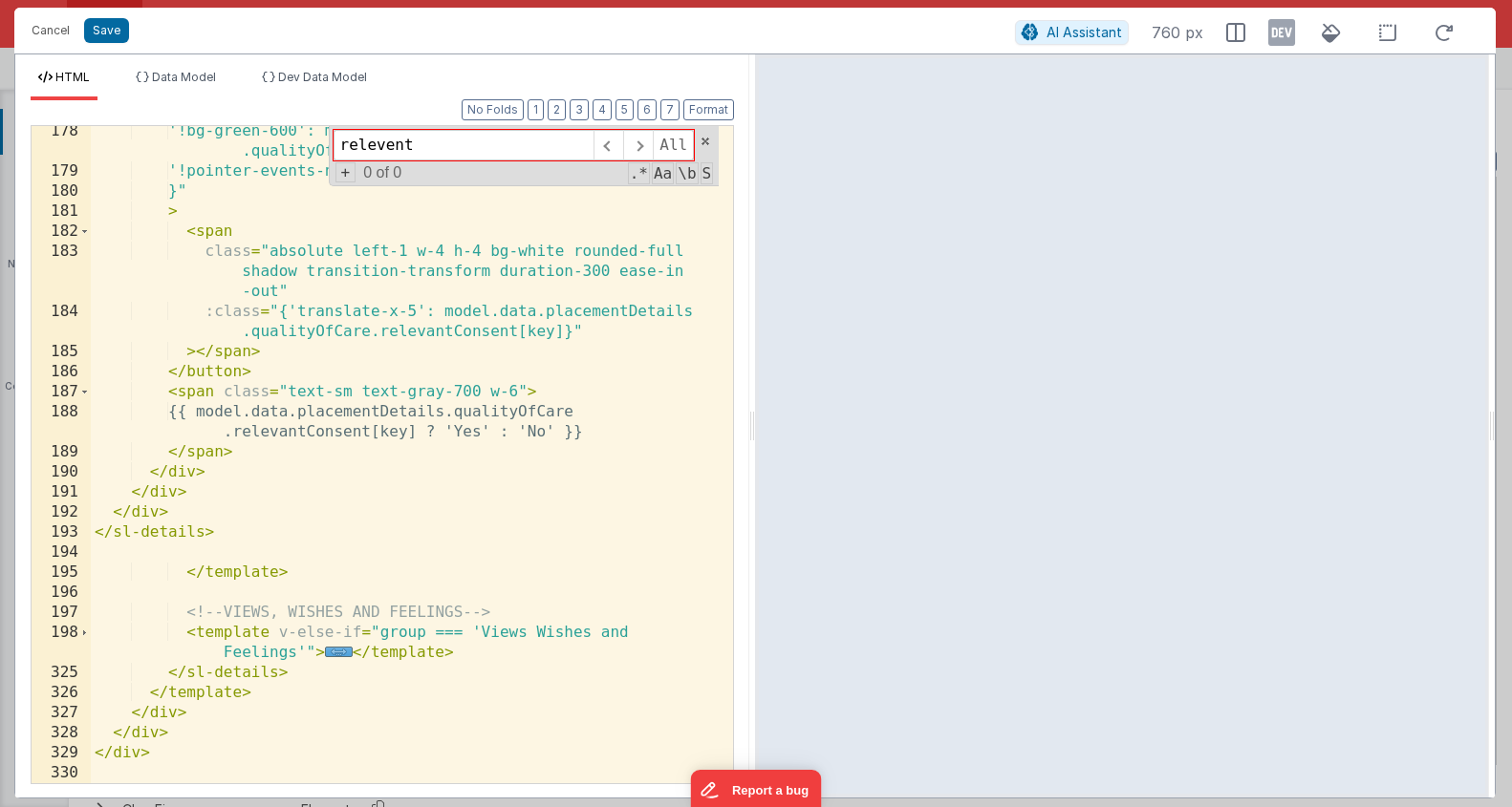
scroll to position [4841, 0]
click at [237, 690] on div "'!bg-green-600': model.data.placementDetails .qualityOfCare.relevantConsent[key…" at bounding box center [404, 479] width 628 height 718
click at [218, 623] on div "'!bg-green-600': model.data.placementDetails .qualityOfCare.relevantConsent[key…" at bounding box center [404, 479] width 628 height 718
click at [214, 638] on div "'!bg-green-600': model.data.placementDetails .qualityOfCare.relevantConsent[key…" at bounding box center [404, 479] width 628 height 718
click at [524, 655] on div "'!bg-green-600': model.data.placementDetails .qualityOfCare.relevantConsent[key…" at bounding box center [404, 479] width 628 height 718
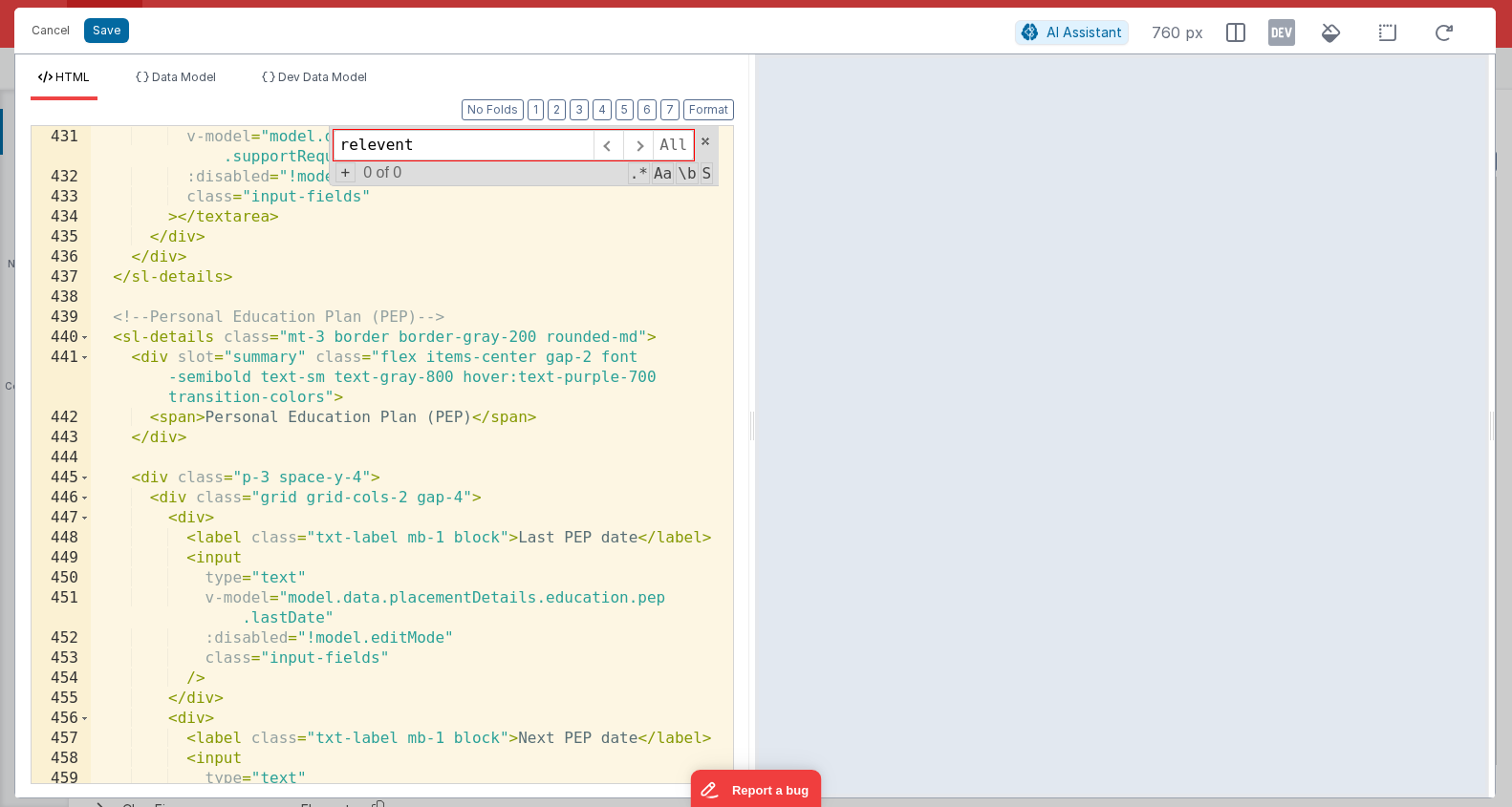
scroll to position [7931, 0]
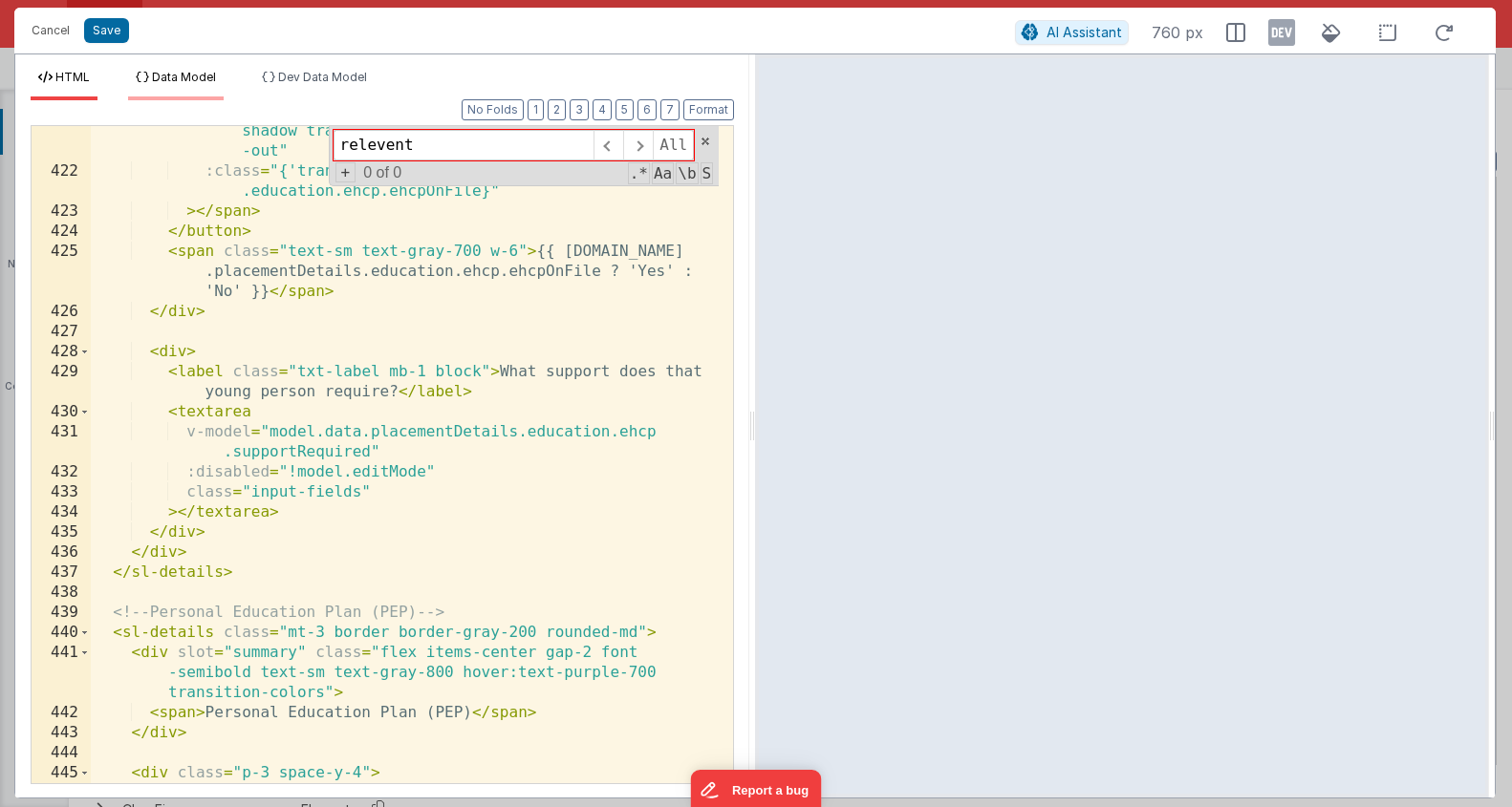
click at [199, 99] on div "HTML Data Model Dev Data Model Format 7 6 5 4 3 2 1 No Folds 421 422 423 424 42…" at bounding box center [383, 434] width 734 height 728
click at [197, 91] on li "Data Model" at bounding box center [175, 86] width 95 height 31
drag, startPoint x: 197, startPoint y: 91, endPoint x: 219, endPoint y: 124, distance: 39.7
click at [197, 91] on li "Data Model" at bounding box center [175, 86] width 95 height 31
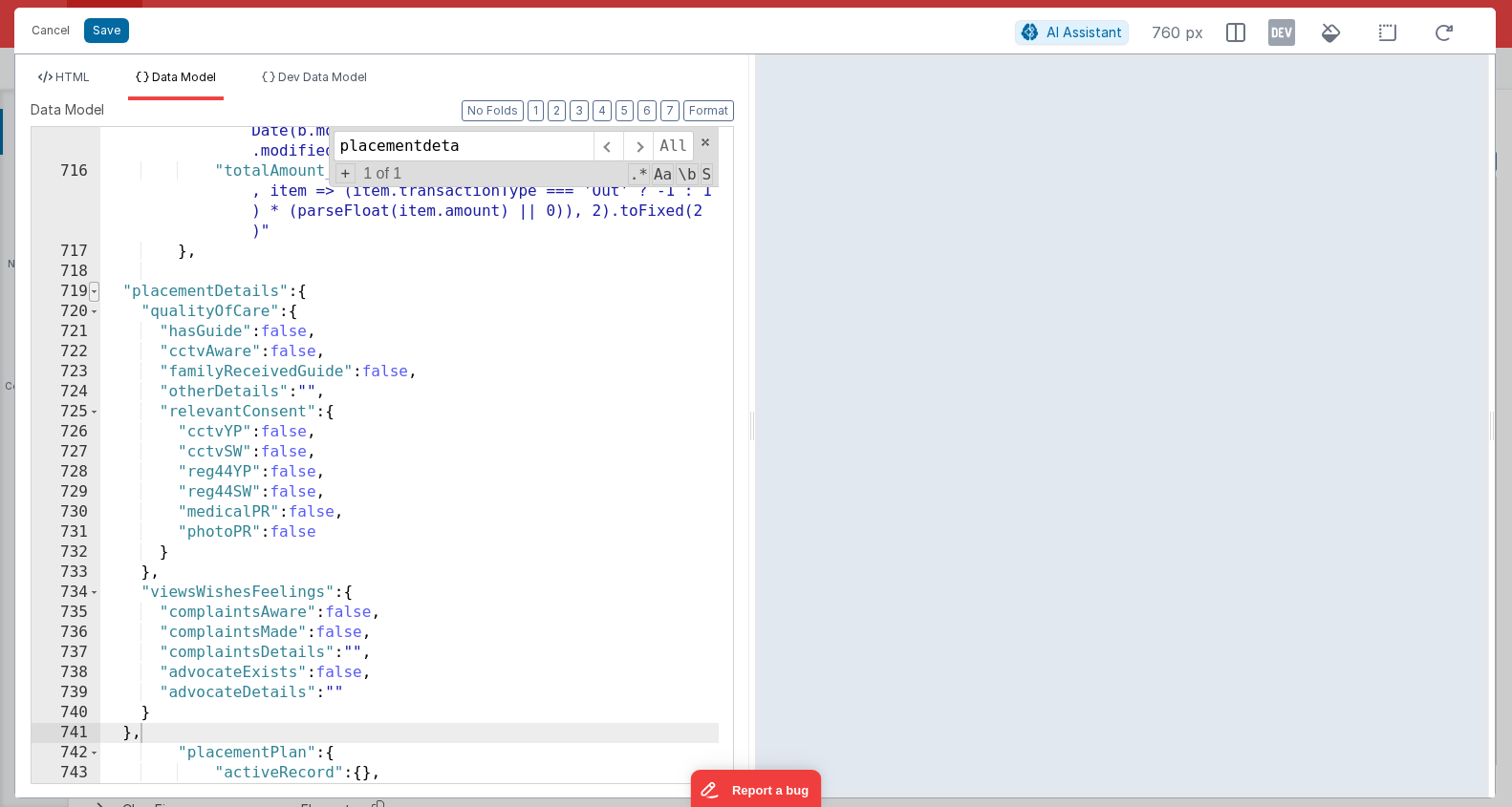
click at [96, 292] on span at bounding box center [93, 291] width 11 height 20
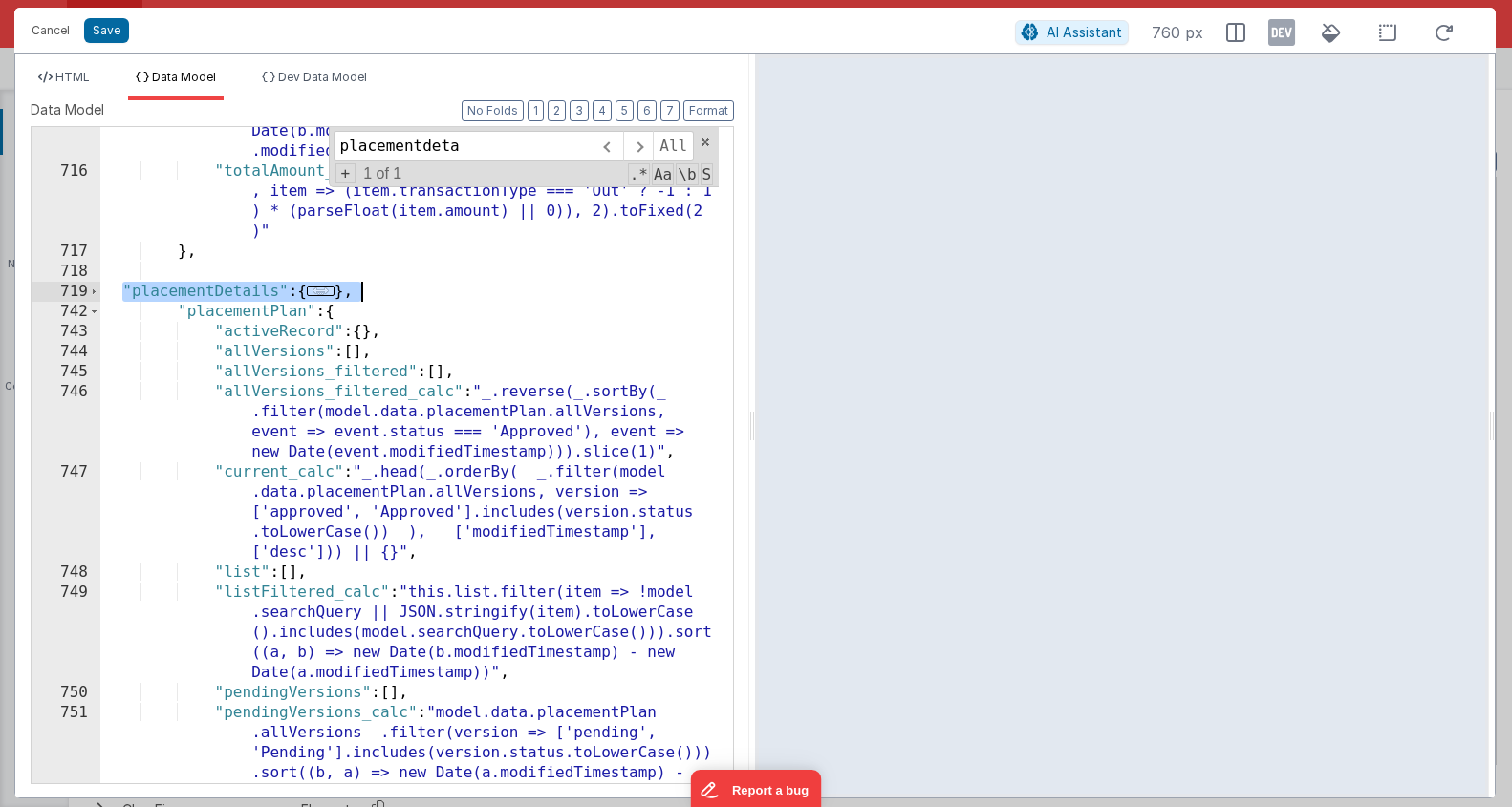
drag, startPoint x: 118, startPoint y: 289, endPoint x: 411, endPoint y: 289, distance: 293.0
click at [411, 289] on div ""listFiltered_calc" : "this.list.filter(item => (!model .searchQuery || JSON.st…" at bounding box center [409, 450] width 619 height 938
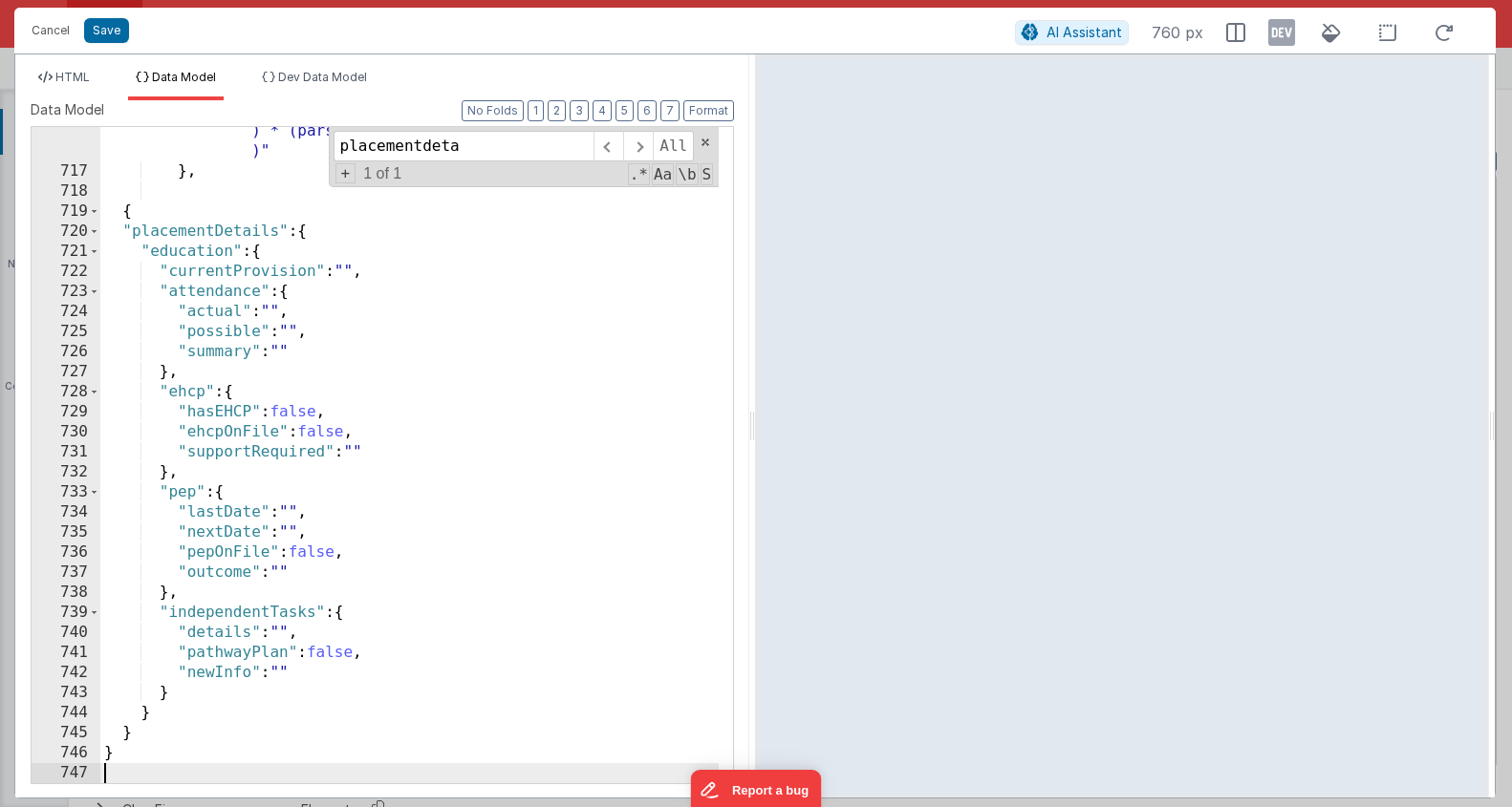
scroll to position [15379, 0]
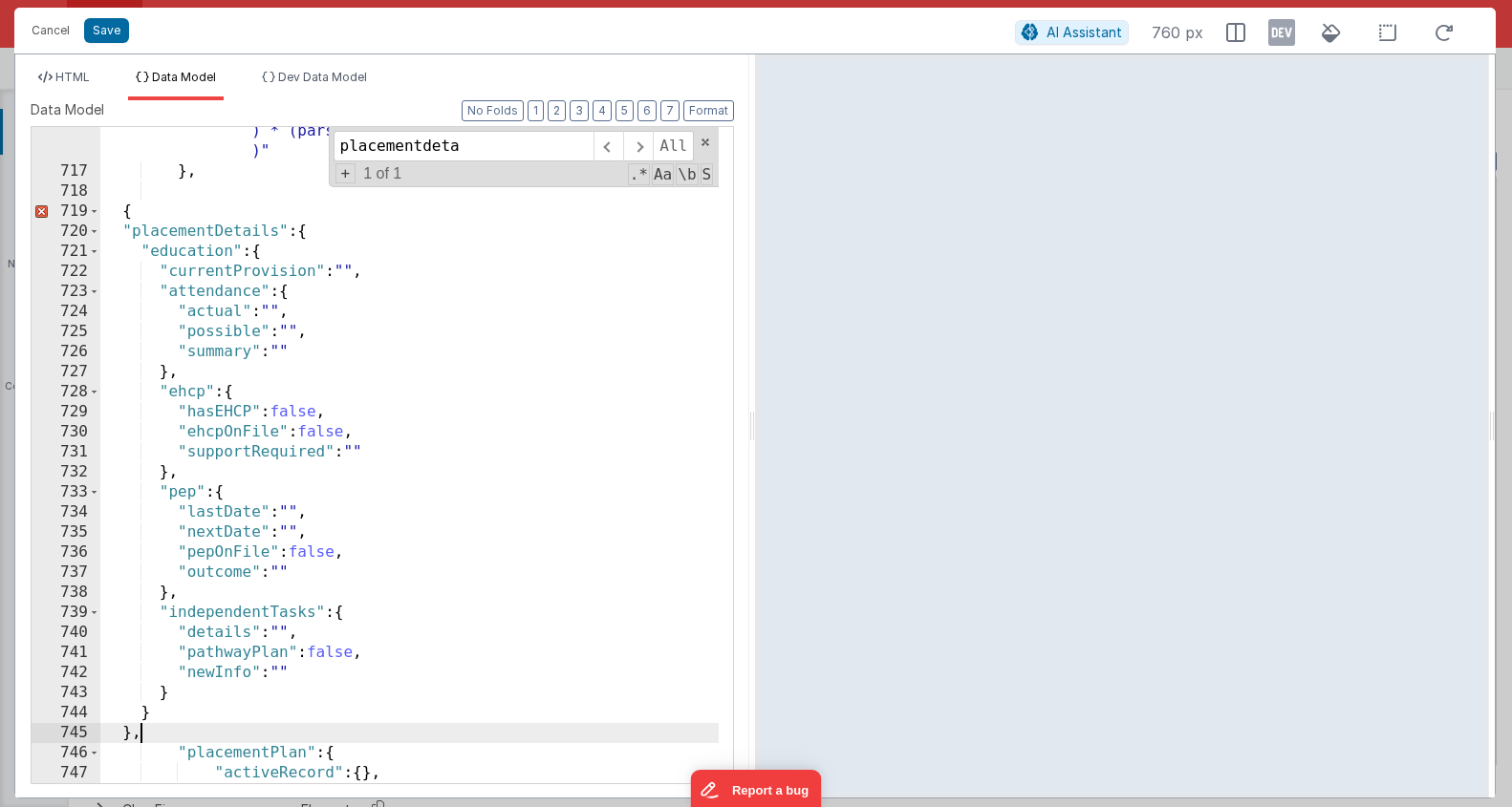
click at [172, 221] on div ""totalAmount_calc" : "_.round(_.sumBy(this.listFiltered , item => (item.transac…" at bounding box center [409, 460] width 619 height 757
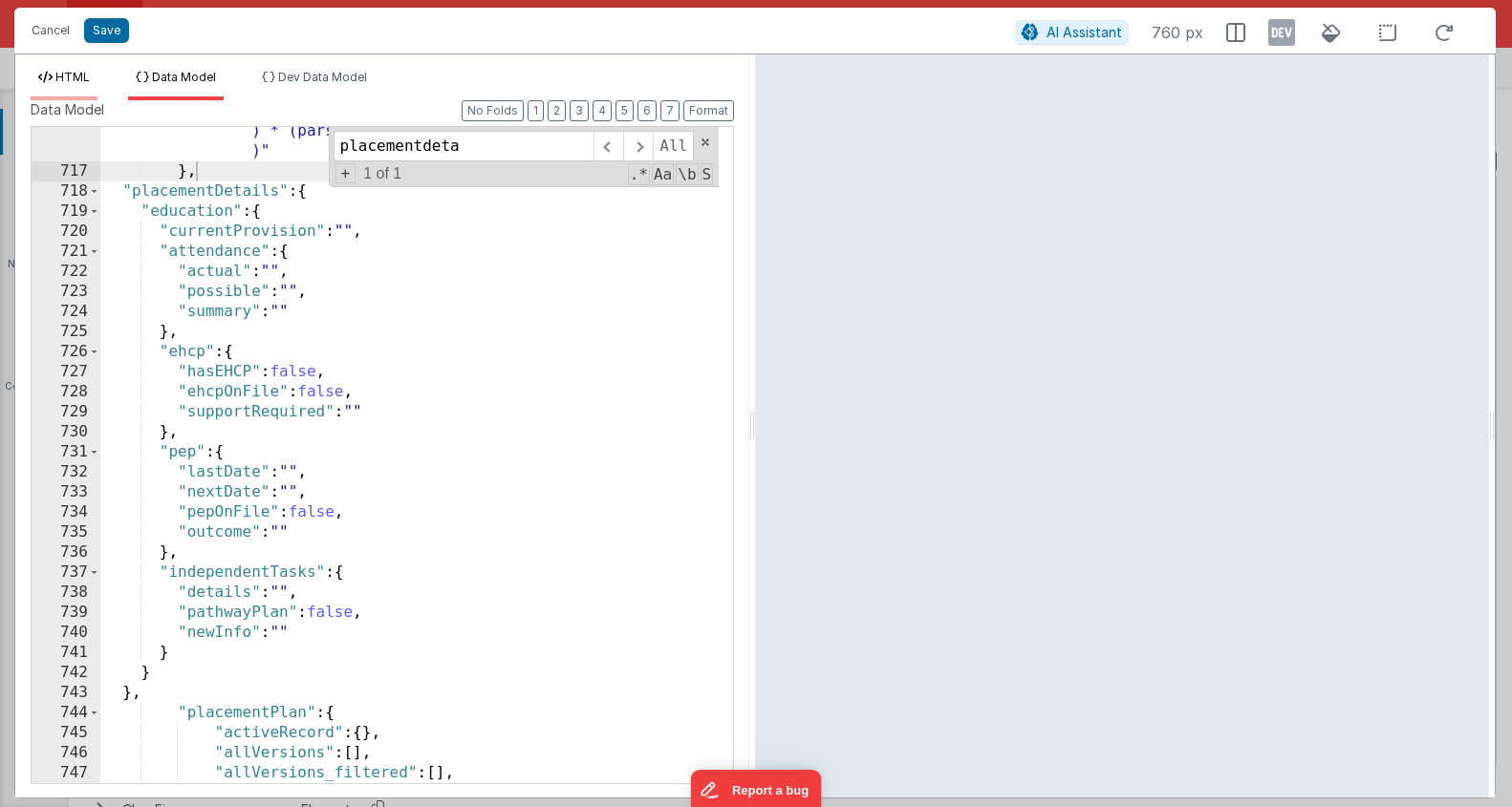
click at [43, 82] on icon at bounding box center [45, 78] width 14 height 12
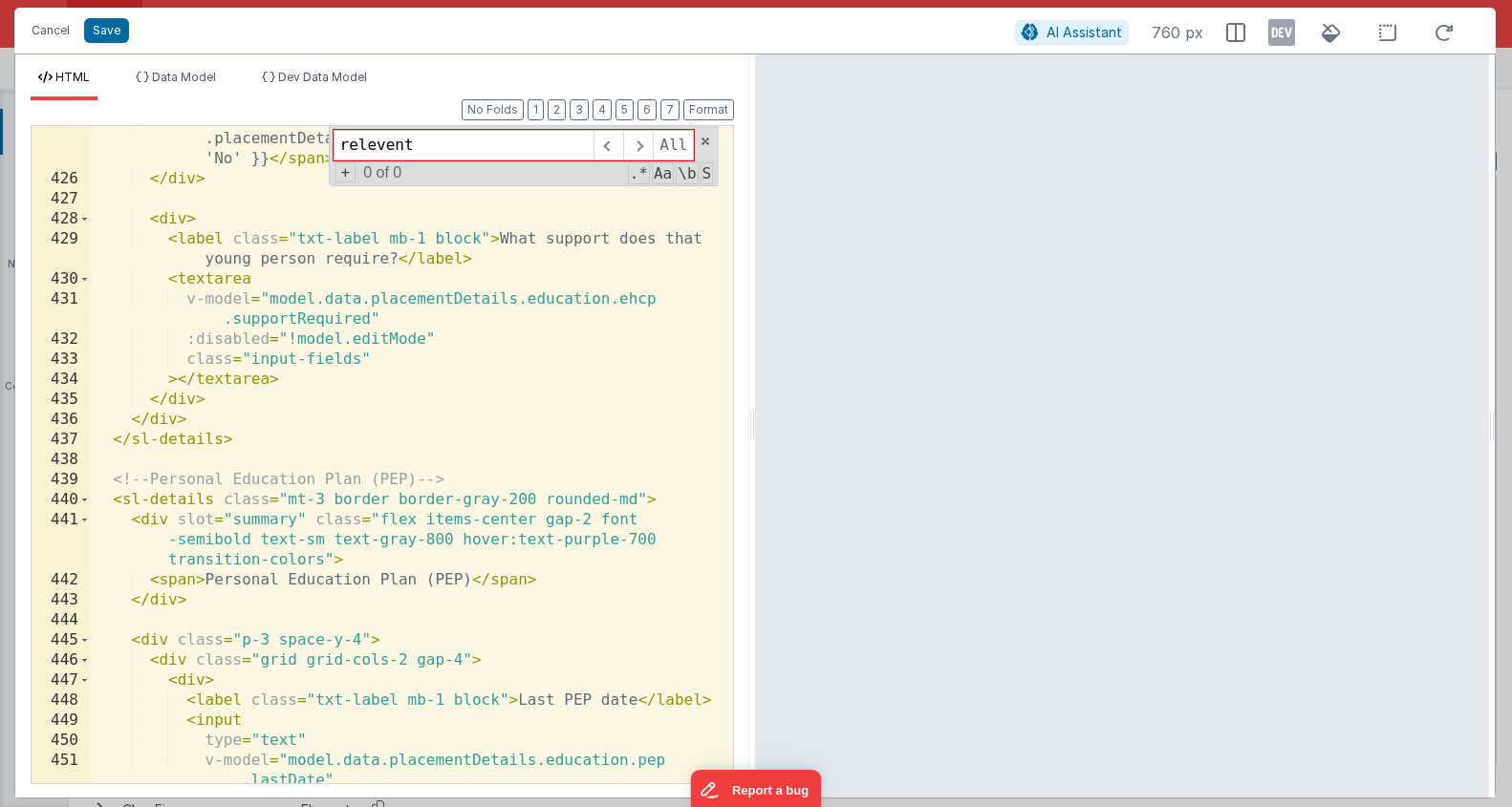
scroll to position [8324, 0]
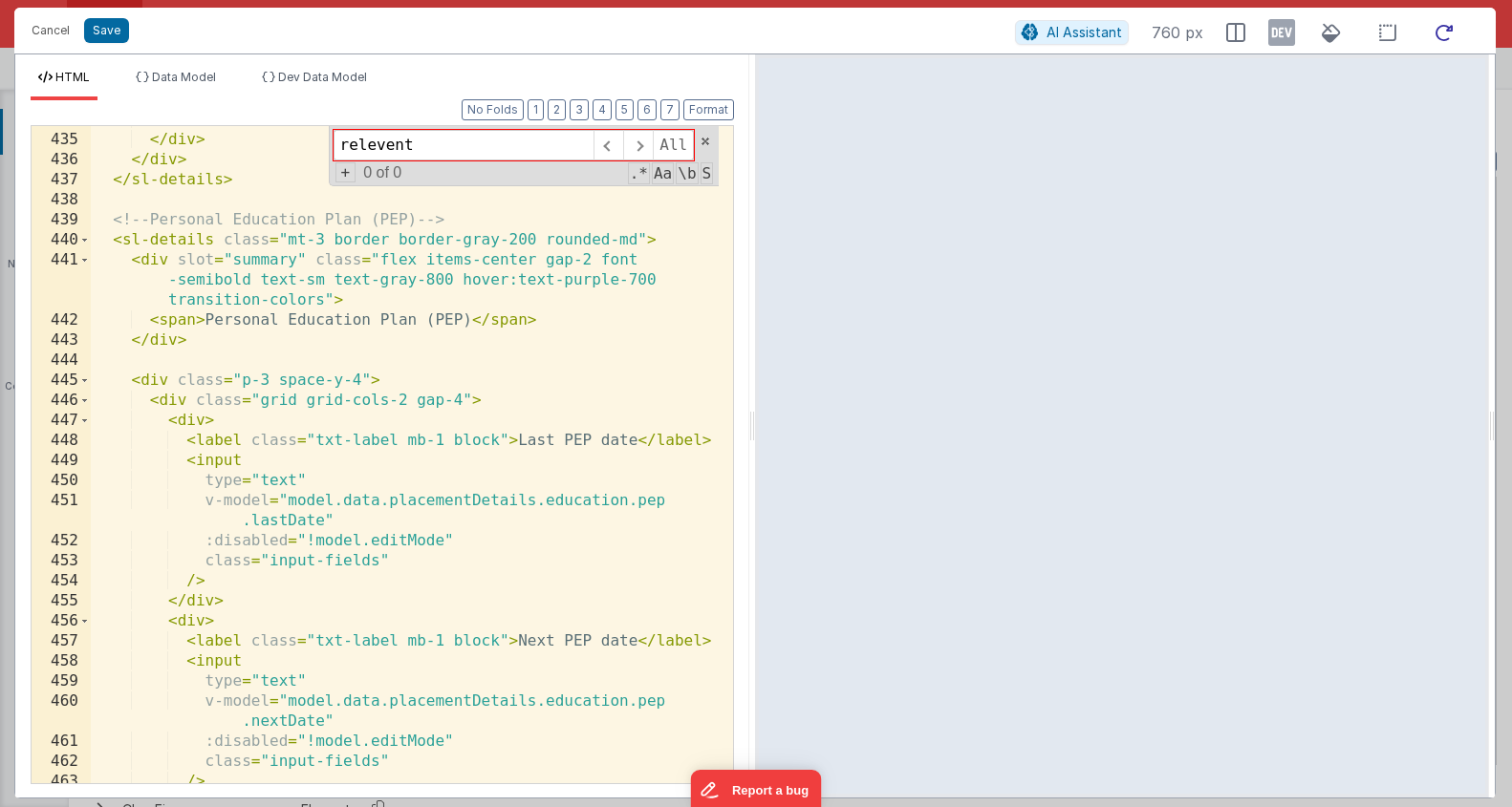
click at [1436, 29] on icon at bounding box center [1445, 33] width 42 height 24
click at [136, 86] on li "Data Model" at bounding box center [175, 86] width 95 height 31
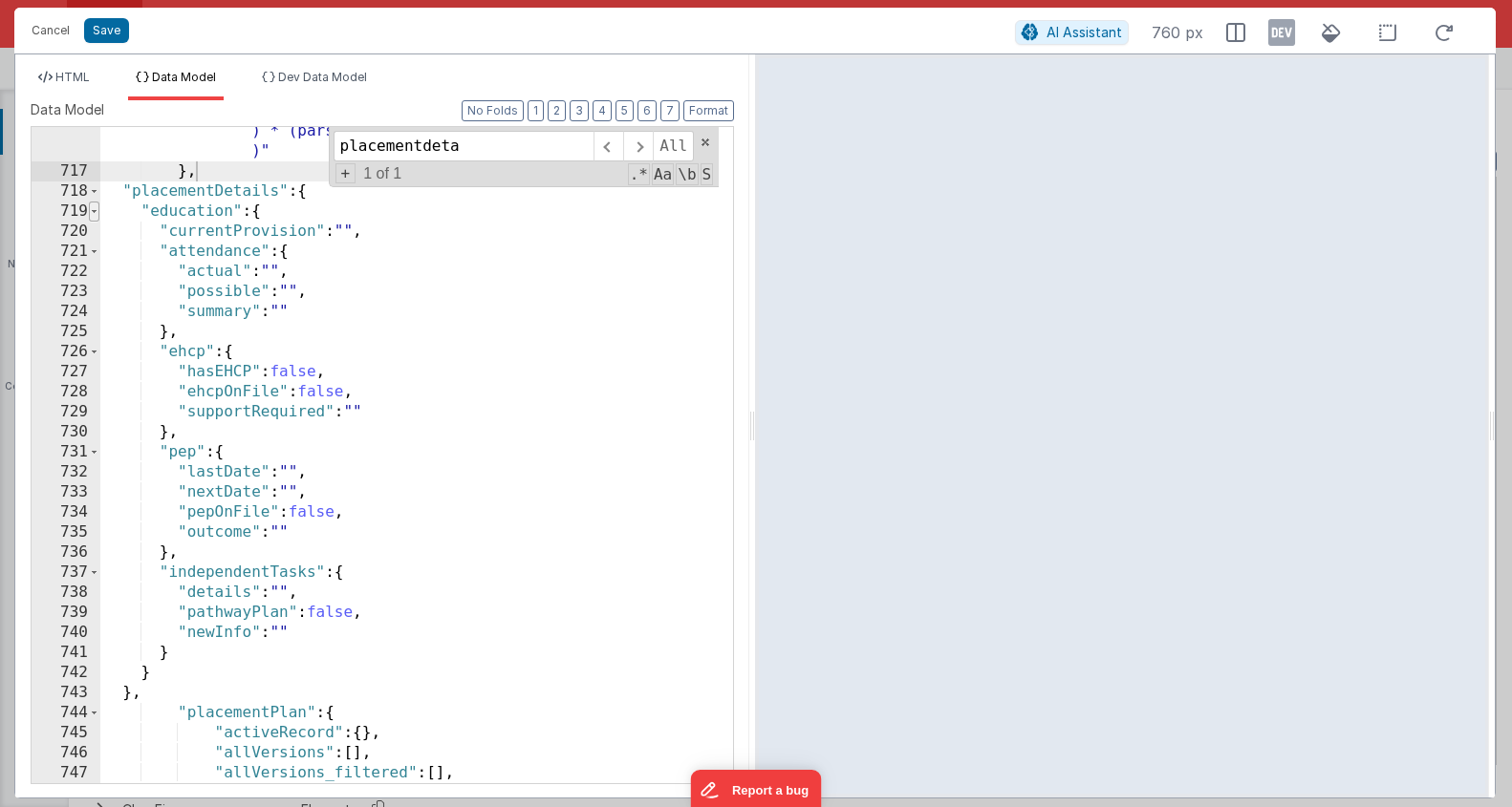
click at [88, 212] on span at bounding box center [93, 211] width 11 height 20
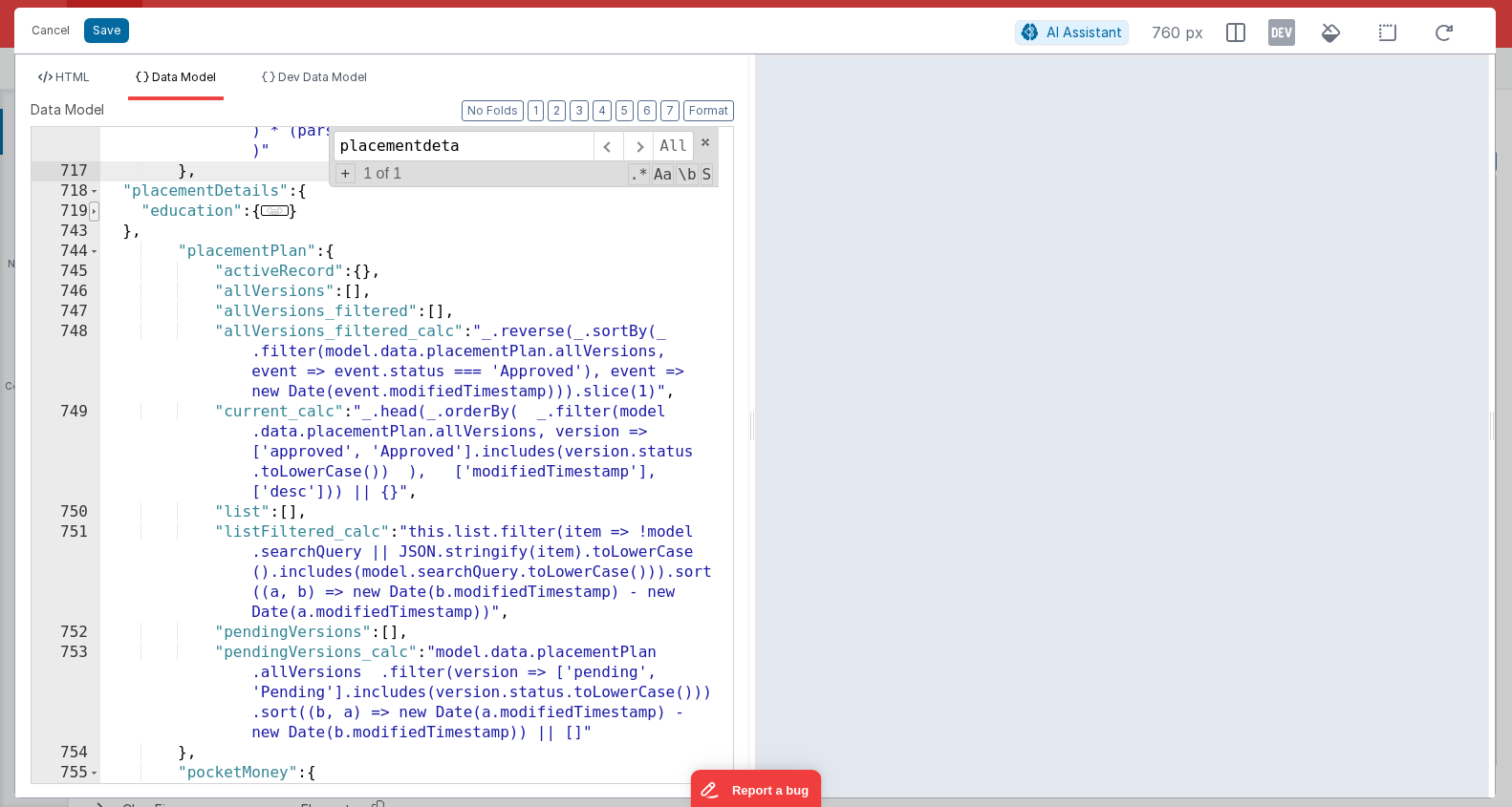
click at [88, 218] on span at bounding box center [93, 211] width 11 height 20
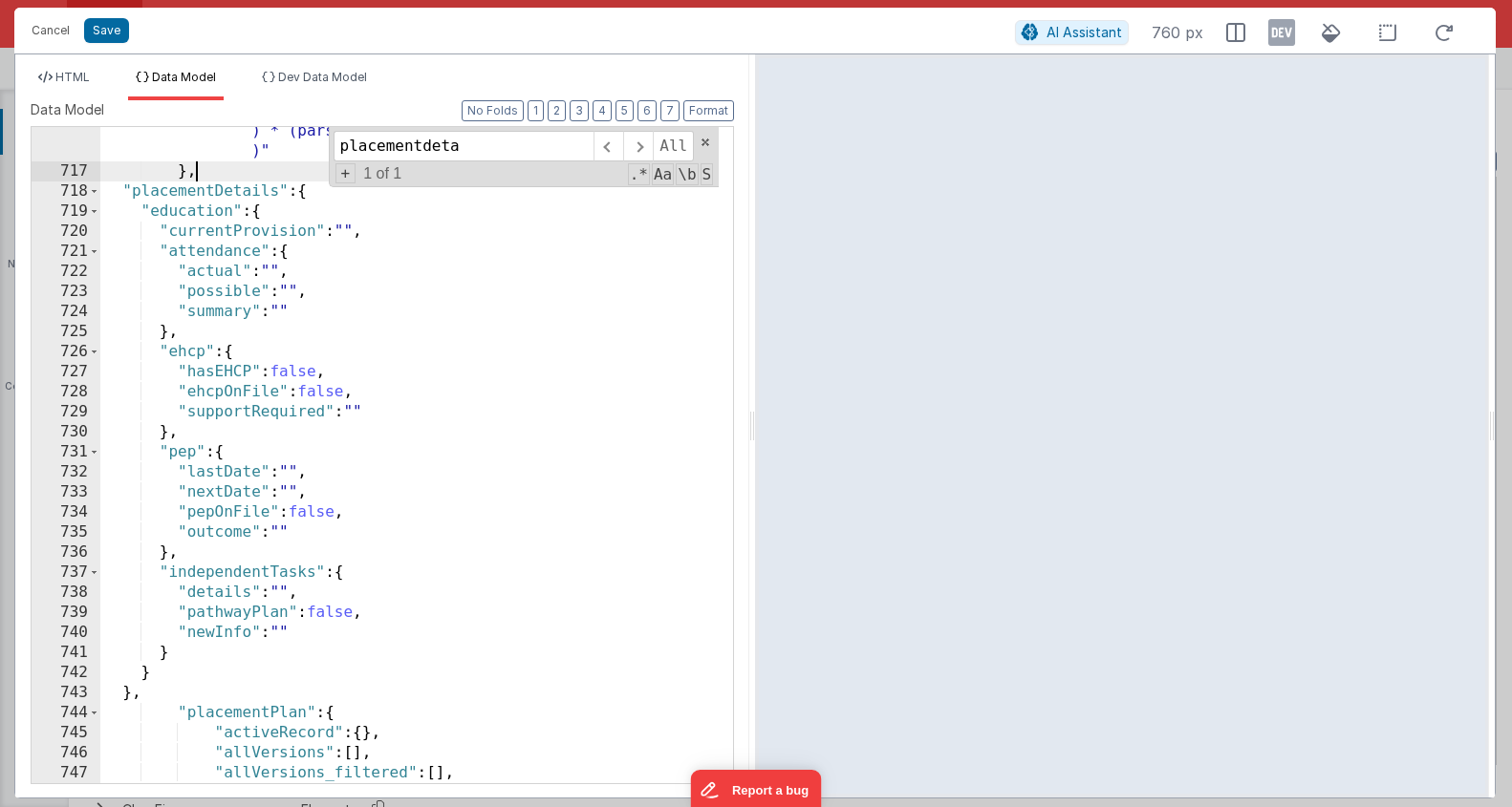
click at [399, 460] on div ""totalAmount_calc" : "_.round(_.sumBy(this.listFiltered , item => (item.transac…" at bounding box center [409, 490] width 619 height 817
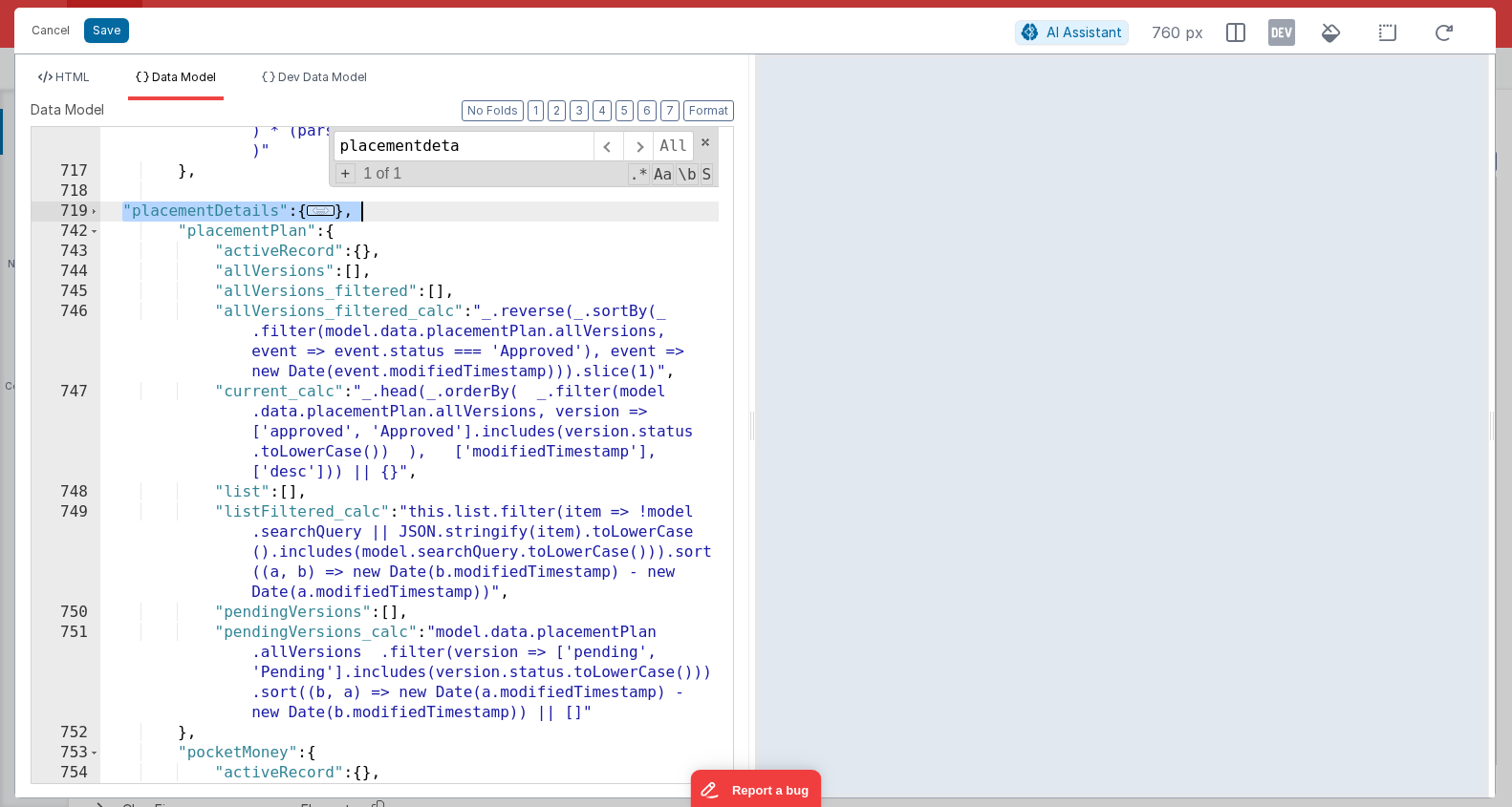
click at [319, 208] on span "..." at bounding box center [320, 210] width 28 height 11
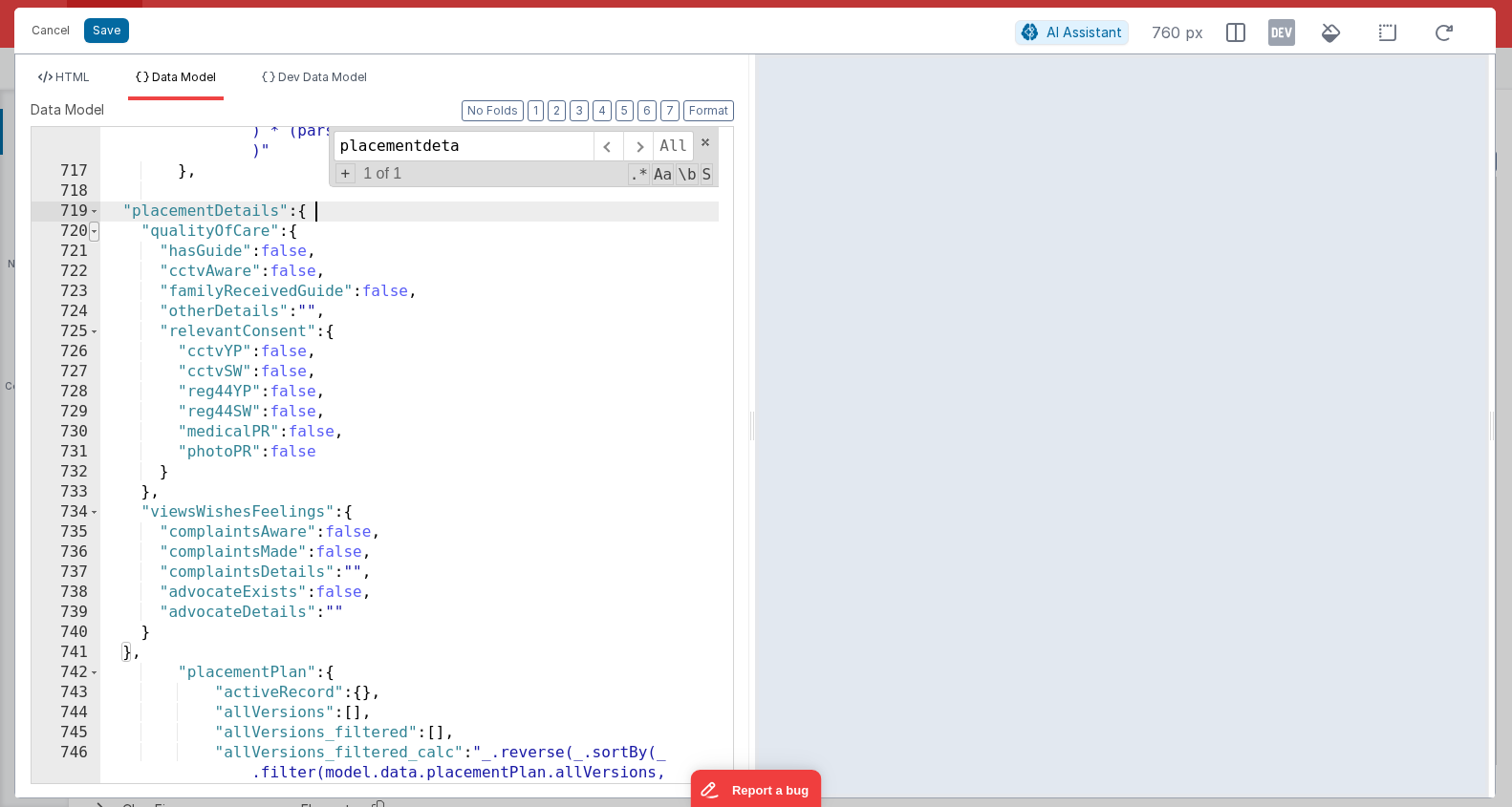
click at [94, 234] on span at bounding box center [93, 232] width 11 height 20
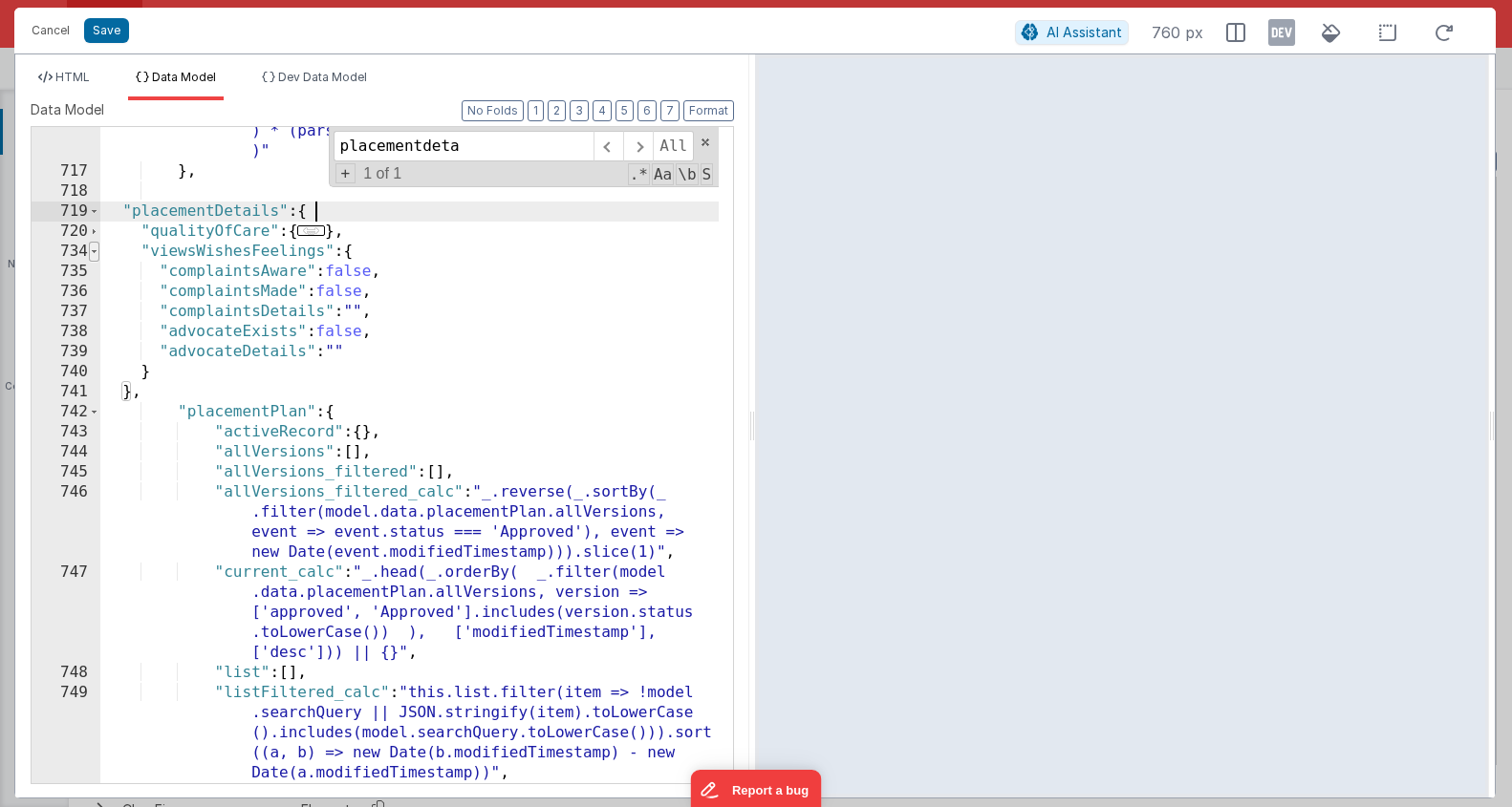
click at [94, 255] on span at bounding box center [93, 252] width 11 height 20
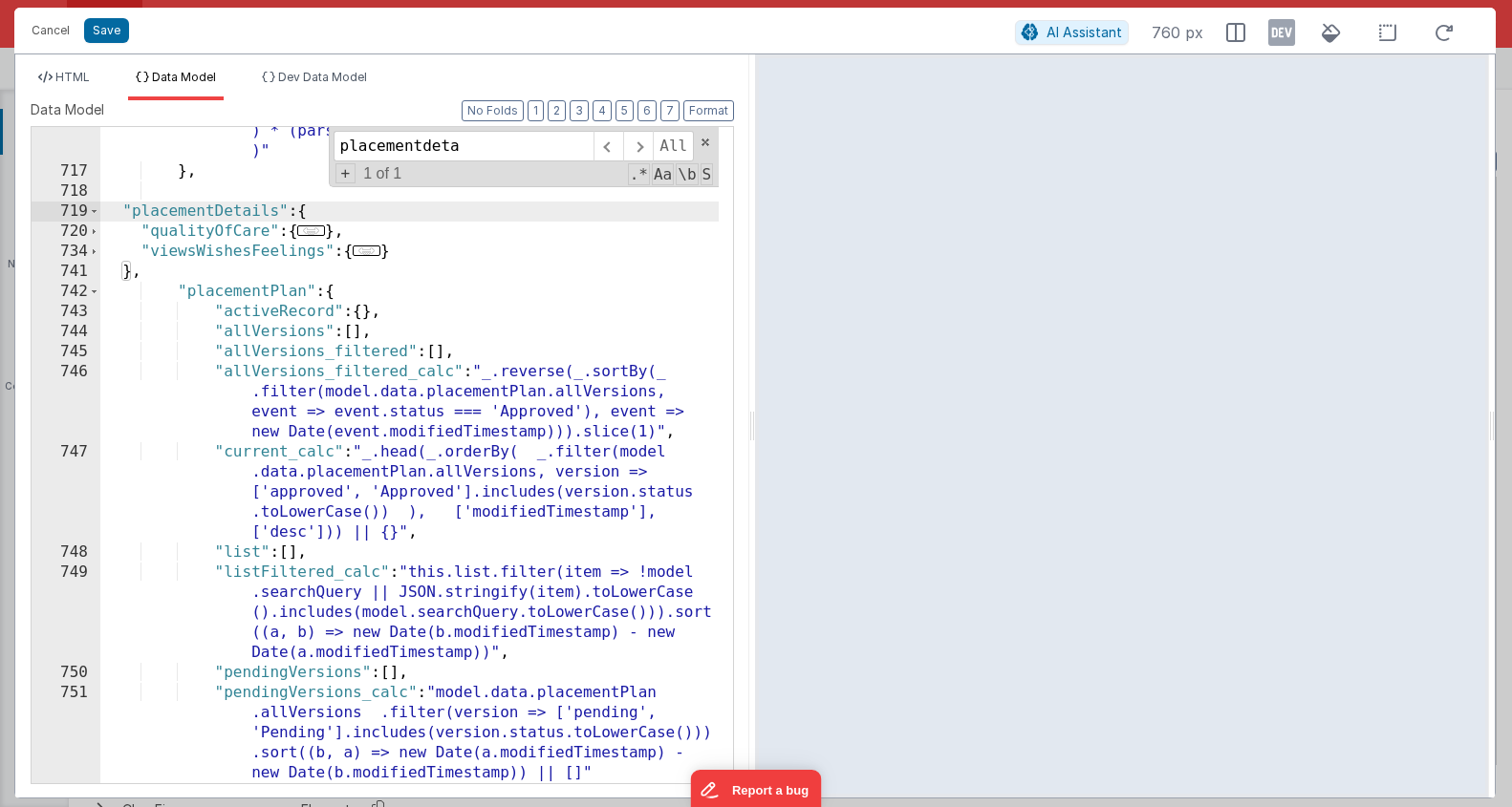
click at [440, 246] on div ""totalAmount_calc" : "_.round(_.sumBy(this.listFiltered , item => (item.transac…" at bounding box center [409, 460] width 619 height 757
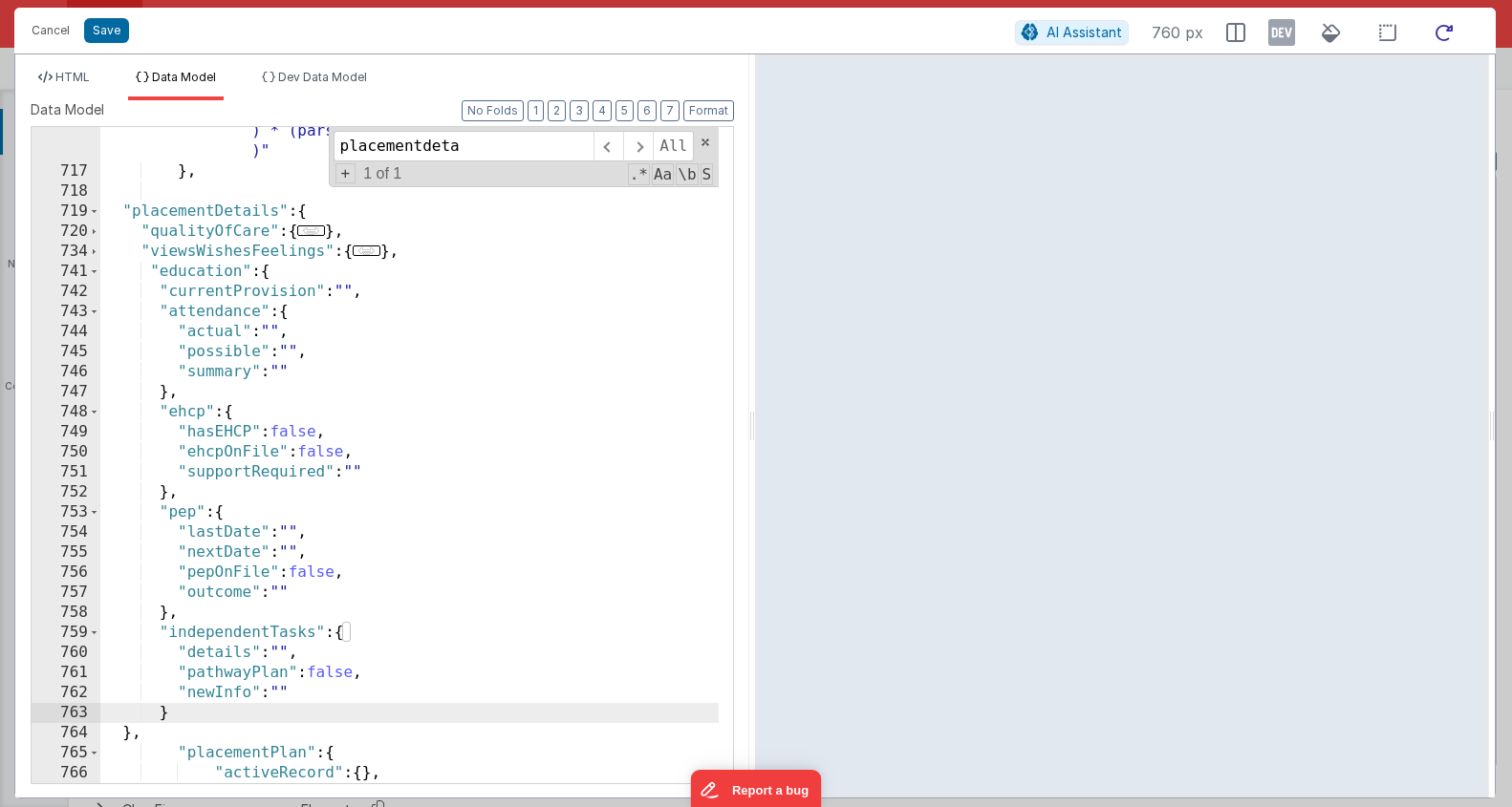
click at [1456, 37] on icon at bounding box center [1445, 33] width 42 height 24
click at [161, 276] on div ""totalAmount_calc" : "_.round(_.sumBy(this.listFiltered , item => (item.transac…" at bounding box center [409, 460] width 619 height 757
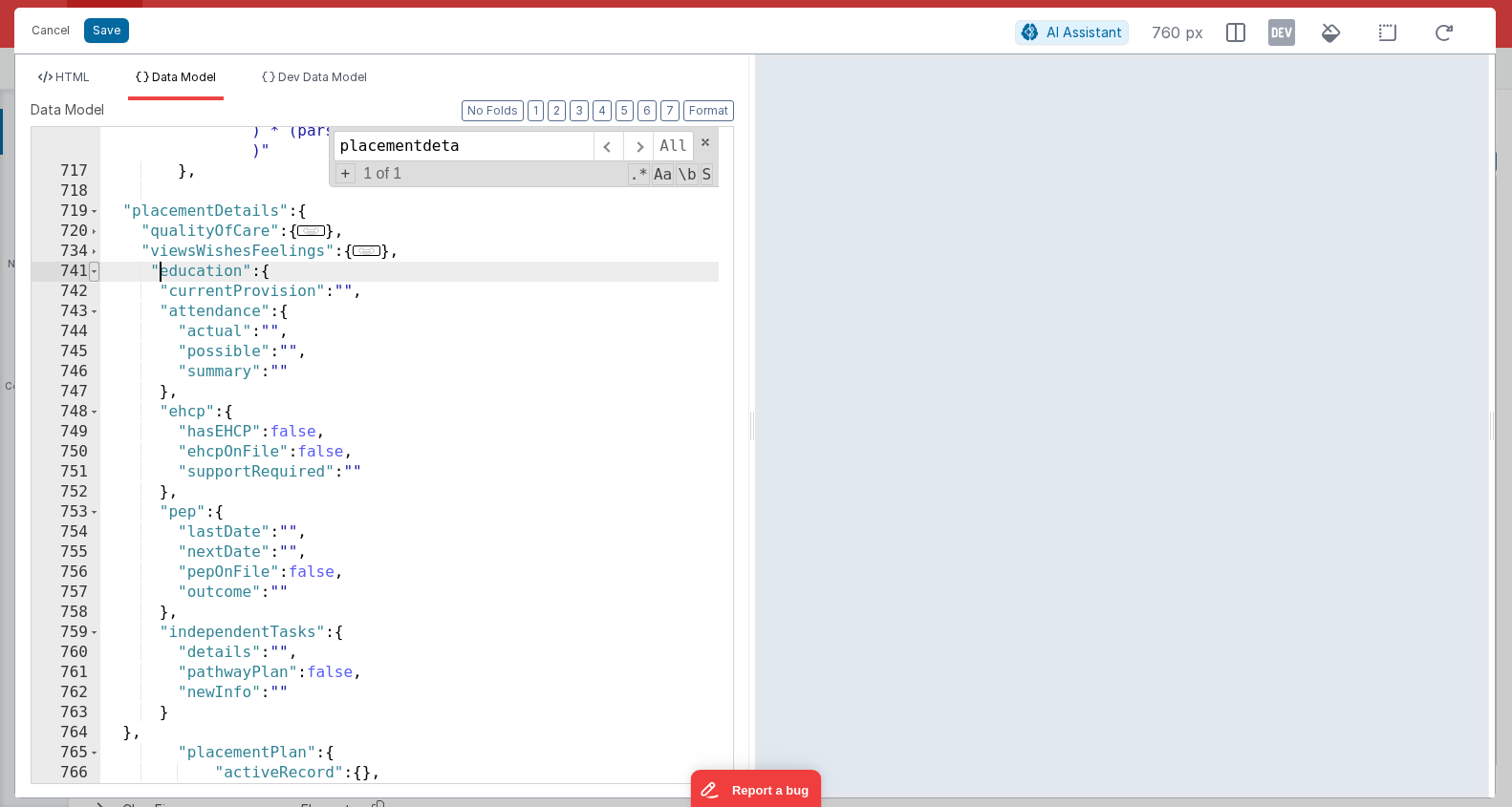
click at [93, 275] on span at bounding box center [93, 272] width 11 height 20
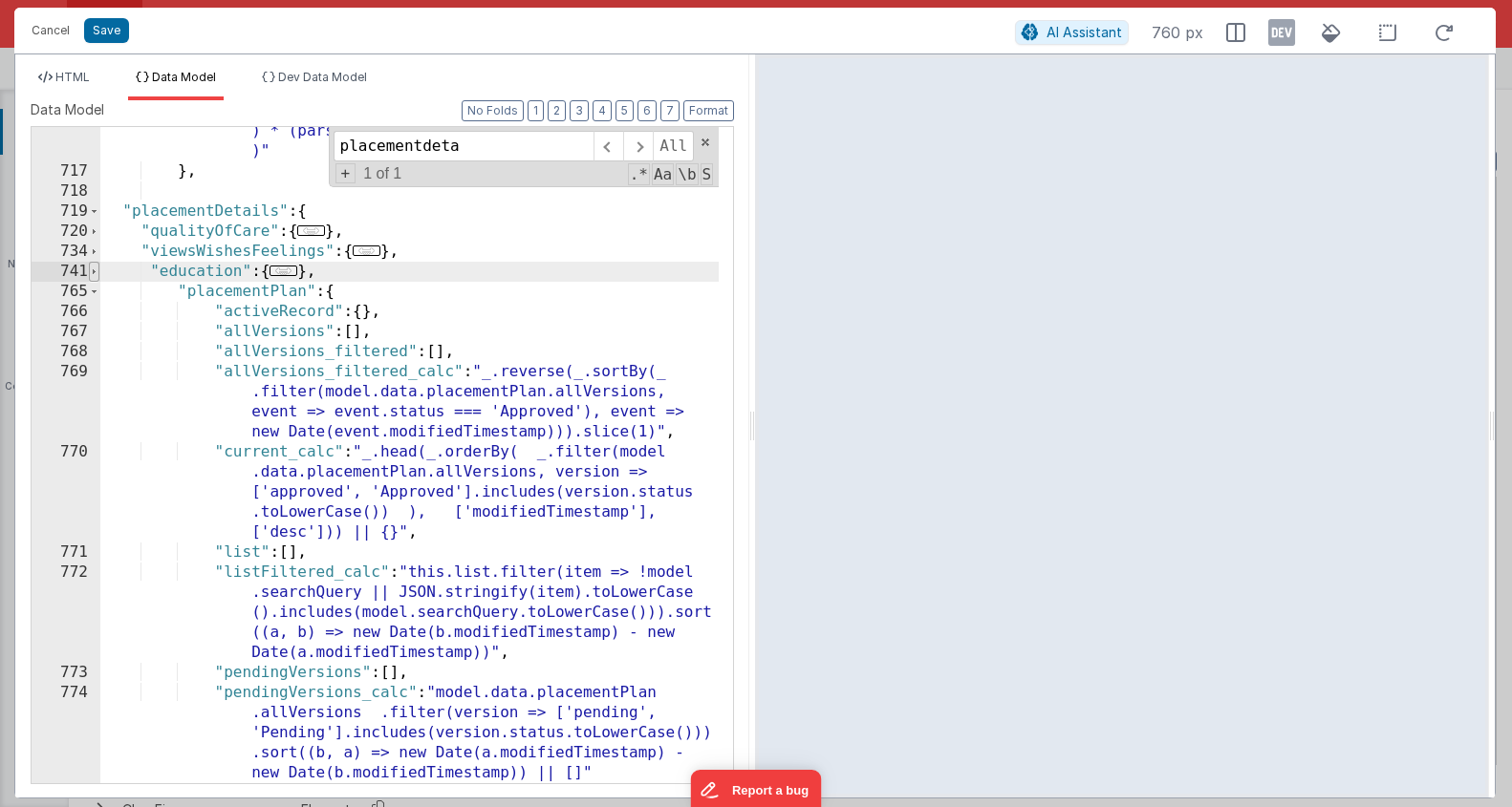
click at [93, 274] on span at bounding box center [93, 272] width 11 height 20
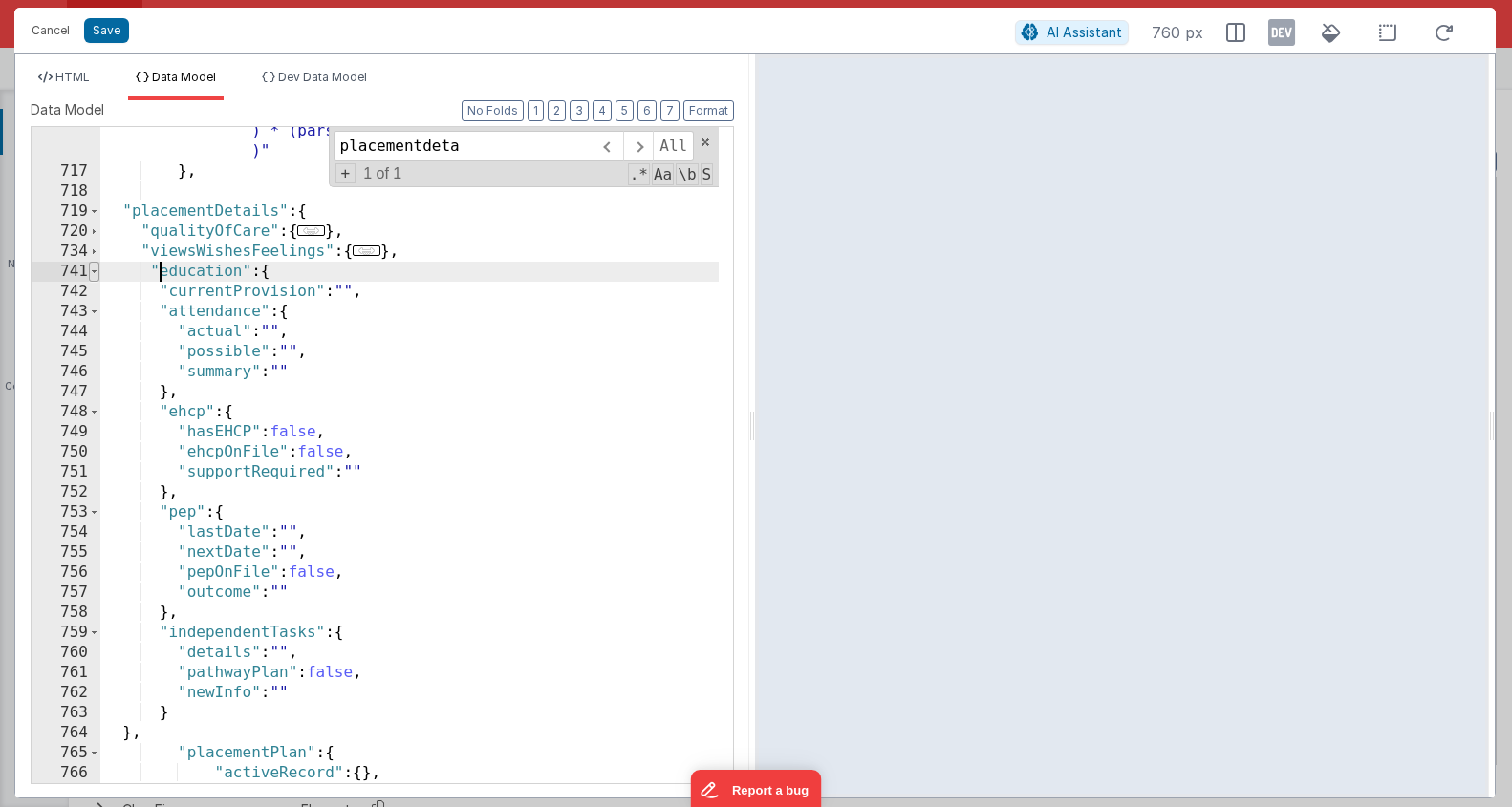
click at [93, 274] on span at bounding box center [93, 272] width 11 height 20
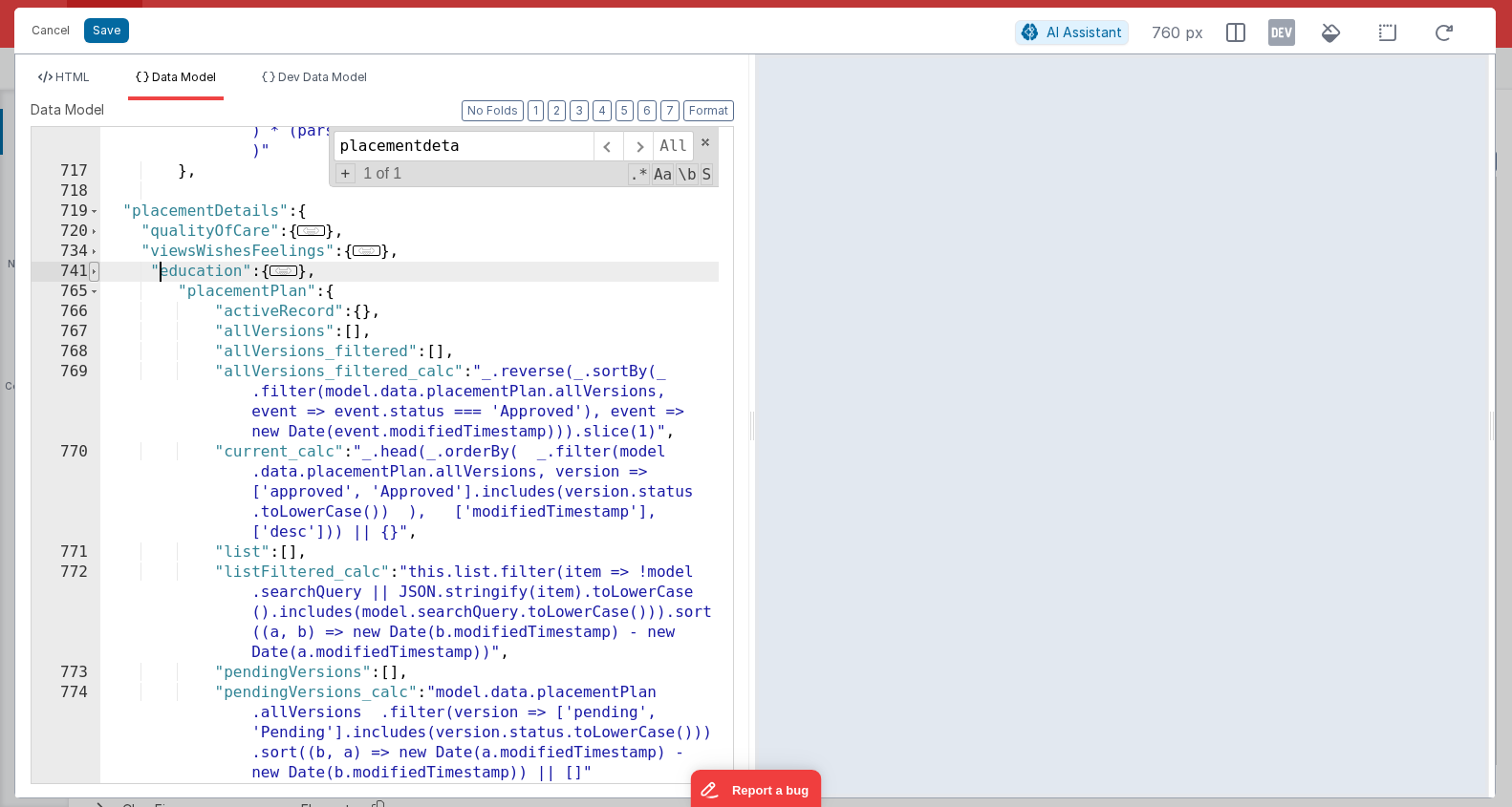
click at [93, 274] on span at bounding box center [93, 272] width 11 height 20
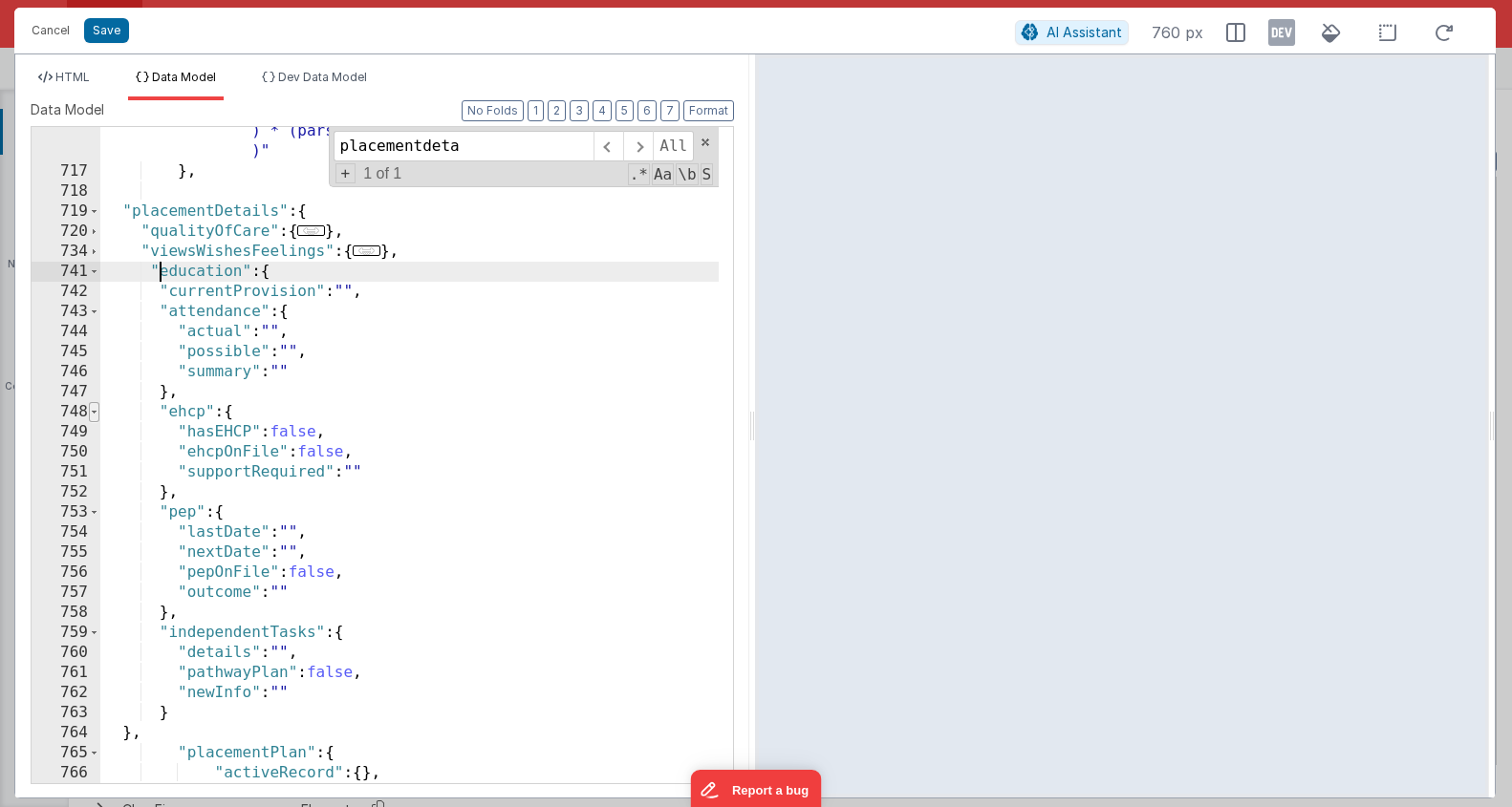
click at [92, 414] on span at bounding box center [93, 412] width 11 height 20
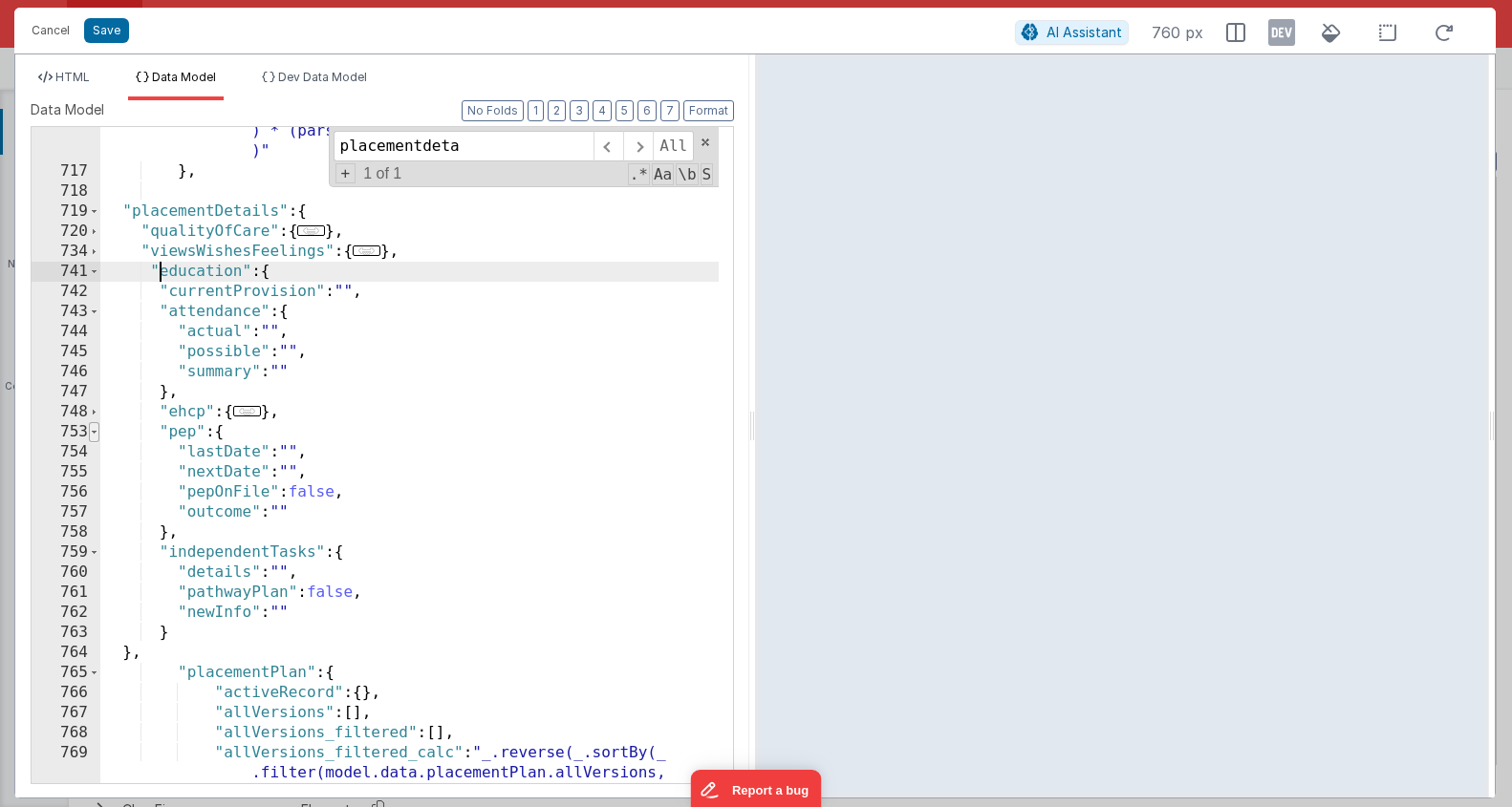
click at [95, 442] on span at bounding box center [93, 432] width 11 height 20
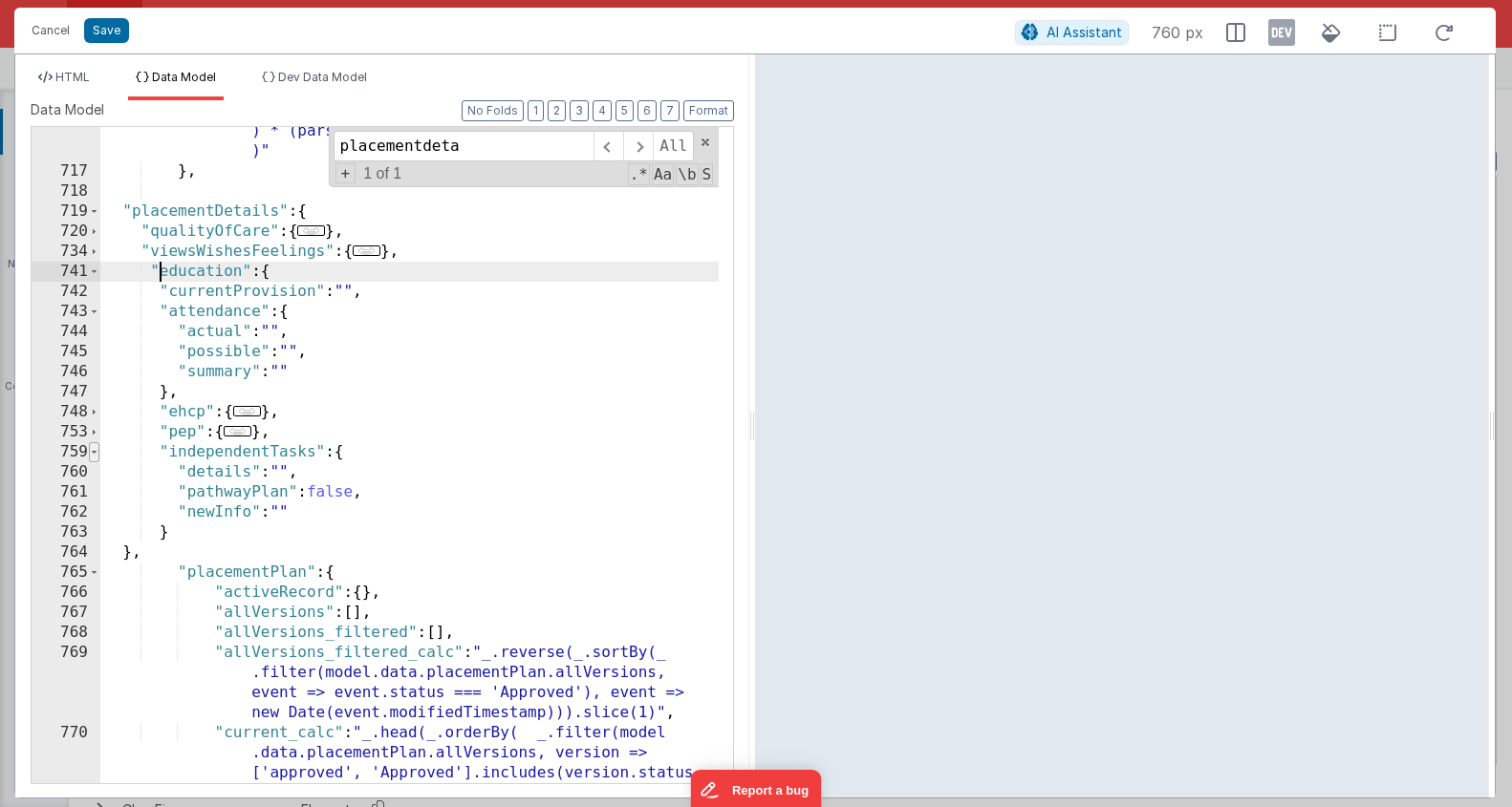
click at [95, 450] on span at bounding box center [93, 452] width 11 height 20
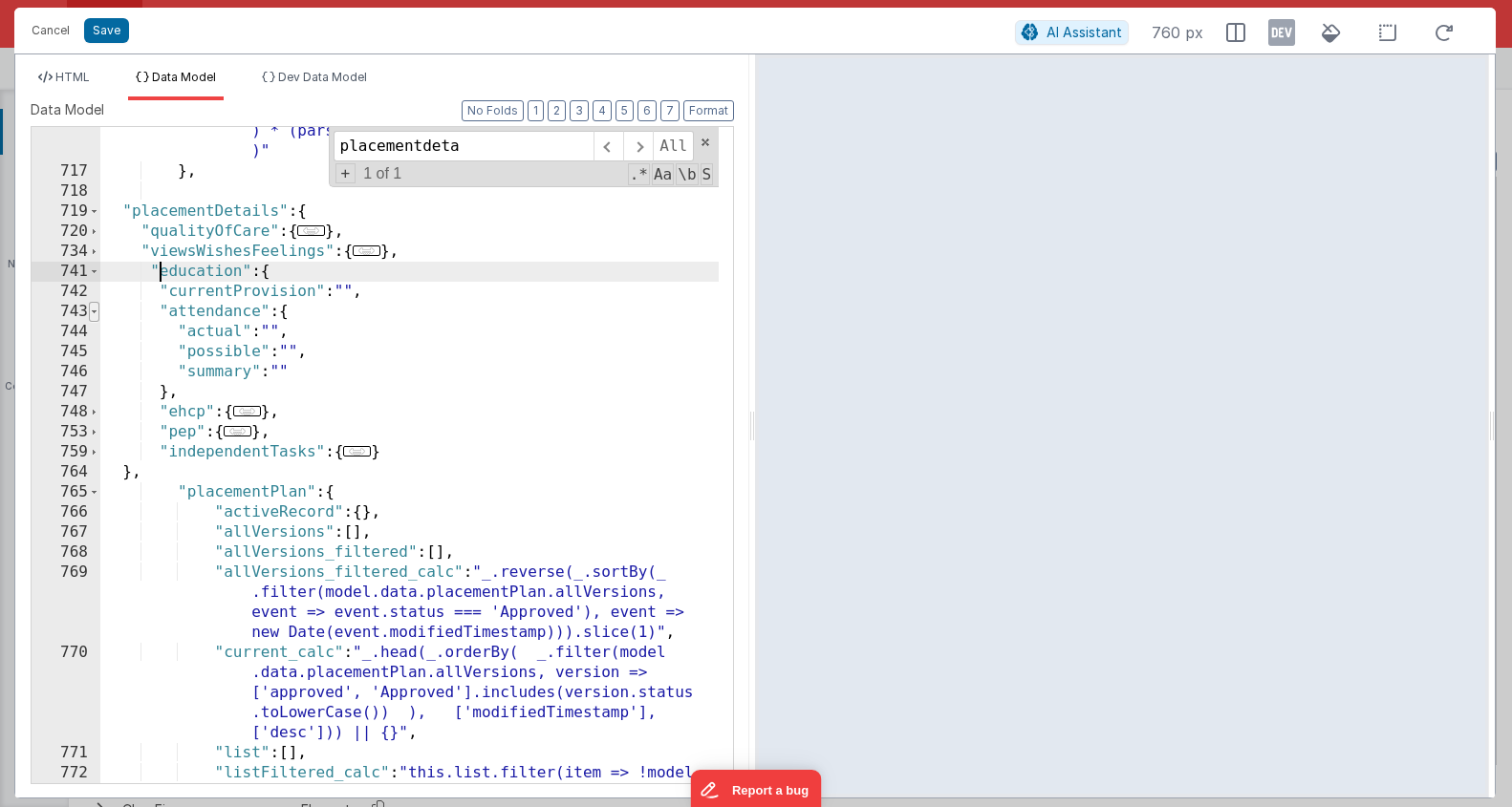
click at [98, 317] on span at bounding box center [93, 311] width 11 height 20
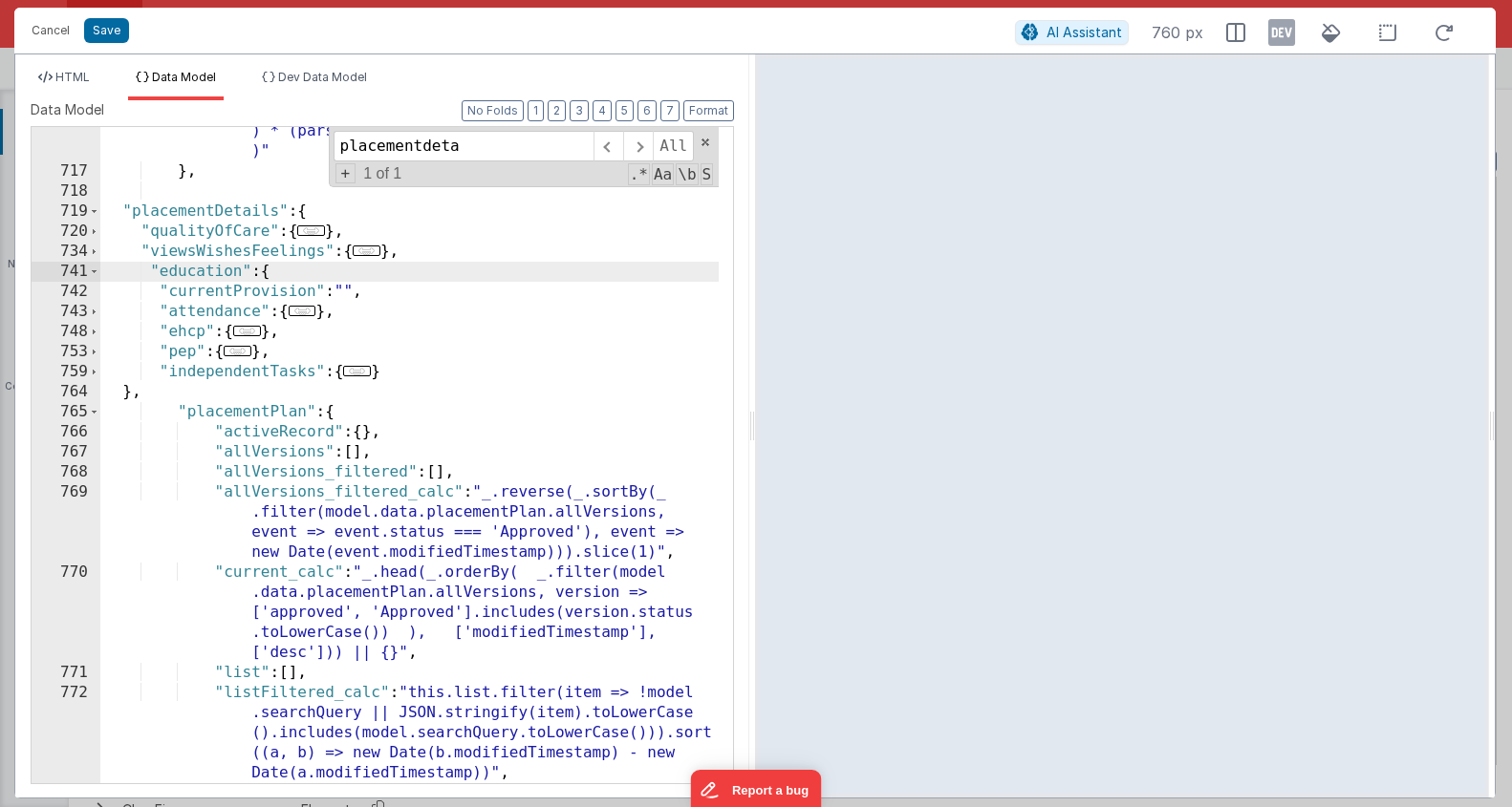
click at [367, 372] on span "..." at bounding box center [357, 371] width 28 height 11
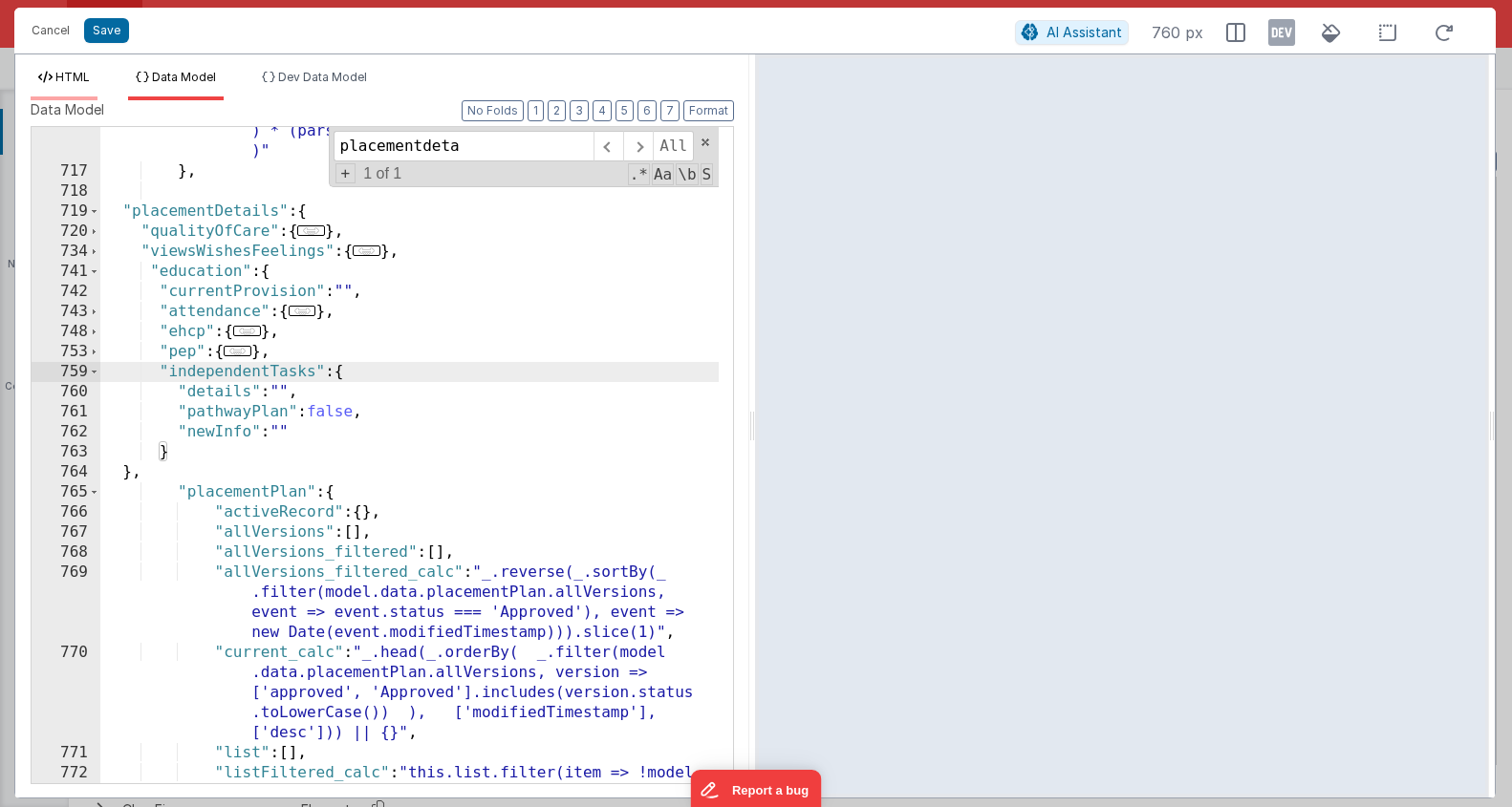
click at [83, 86] on li "HTML" at bounding box center [64, 86] width 67 height 31
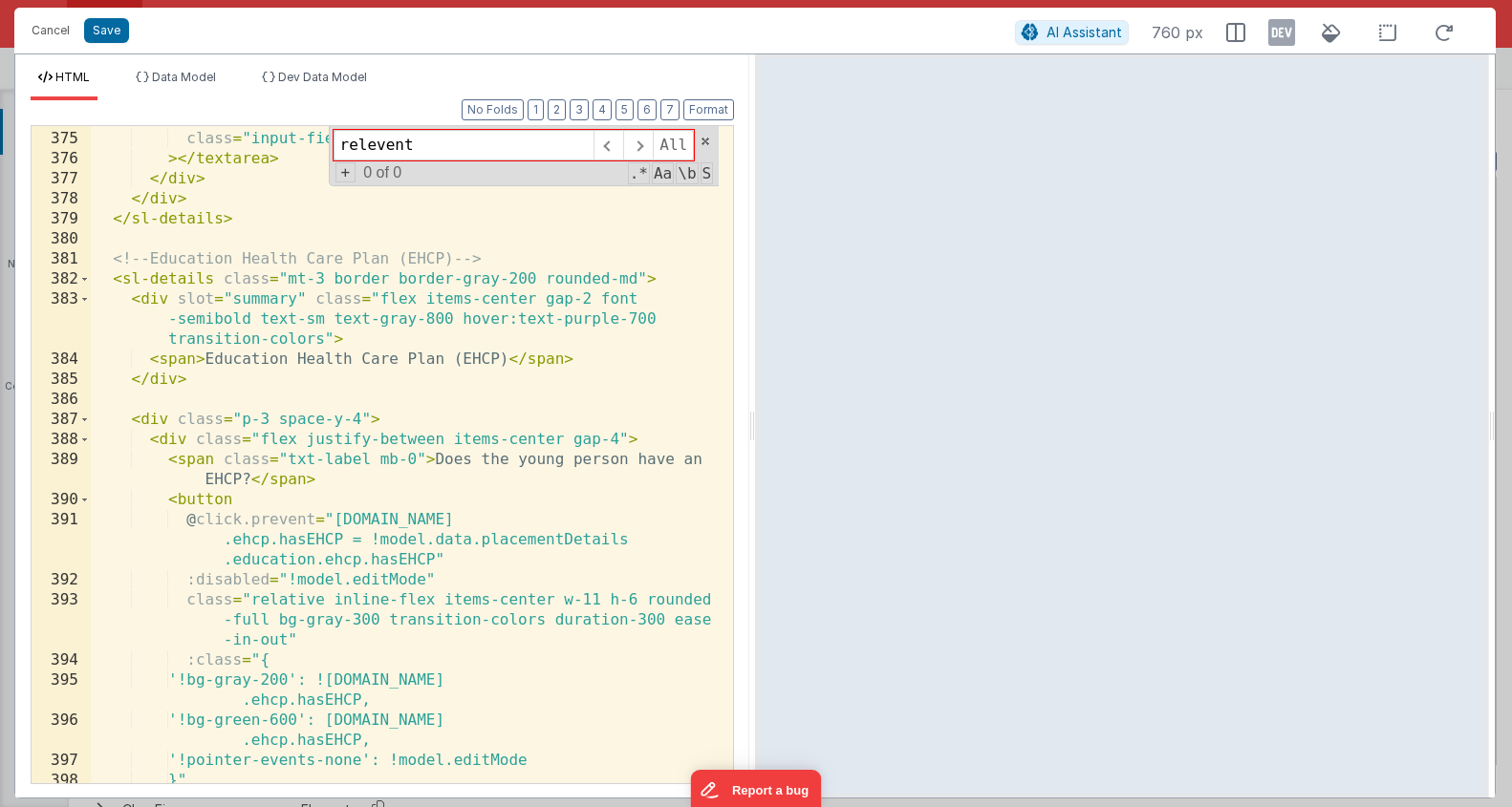
scroll to position [6553, 0]
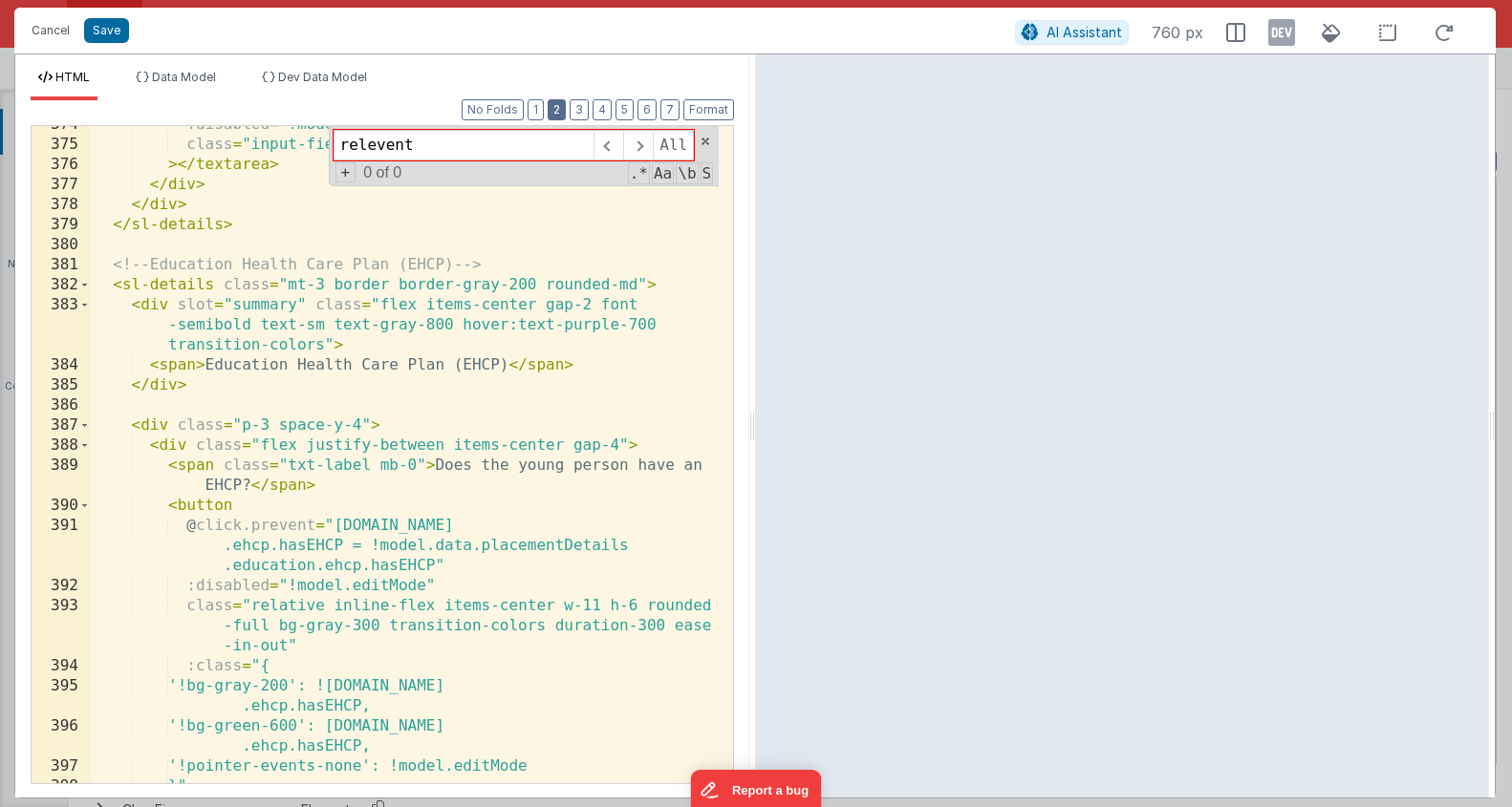
click at [557, 113] on button "2" at bounding box center [557, 110] width 18 height 21
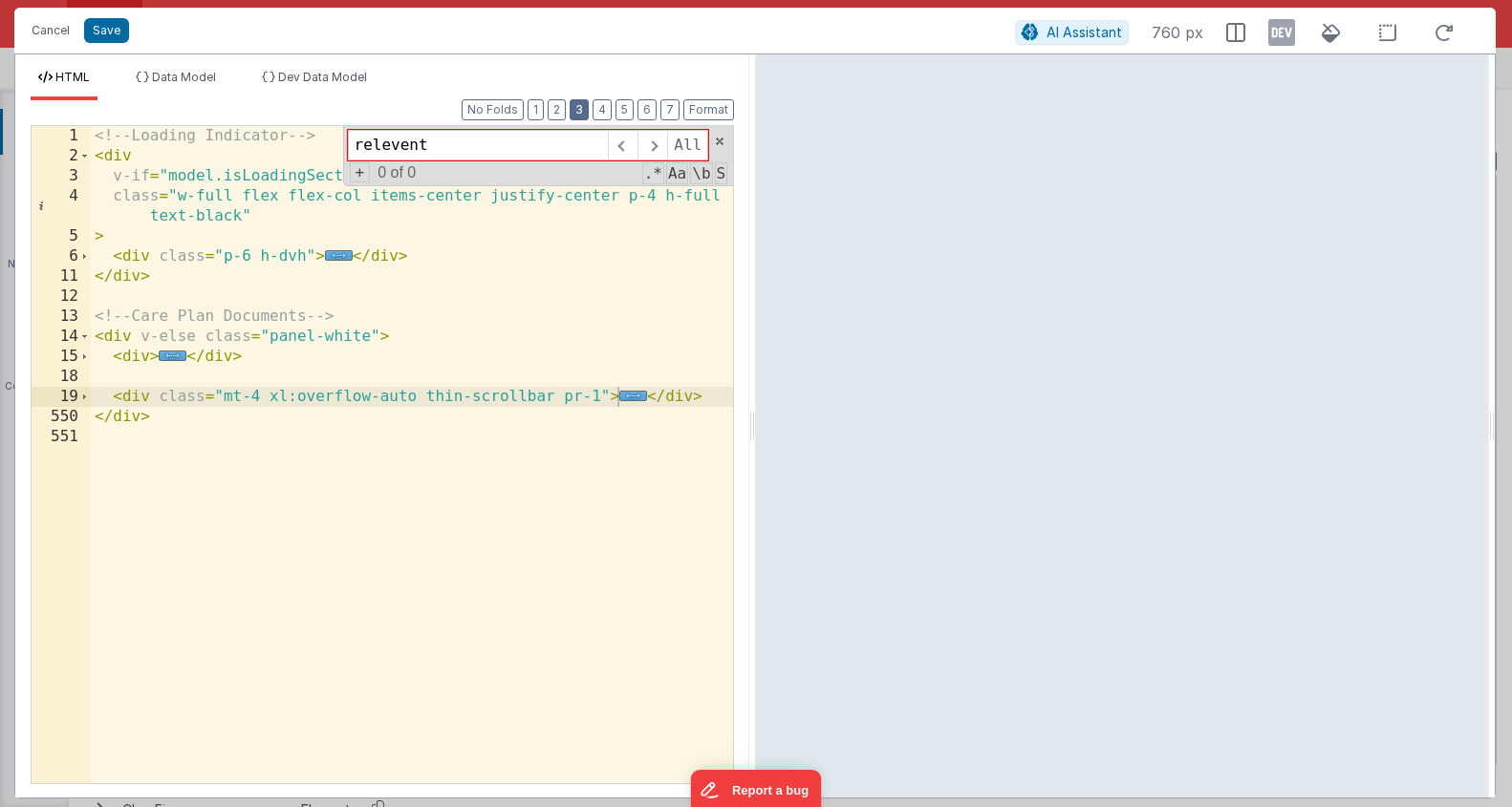
click at [579, 110] on button "3" at bounding box center [580, 110] width 19 height 21
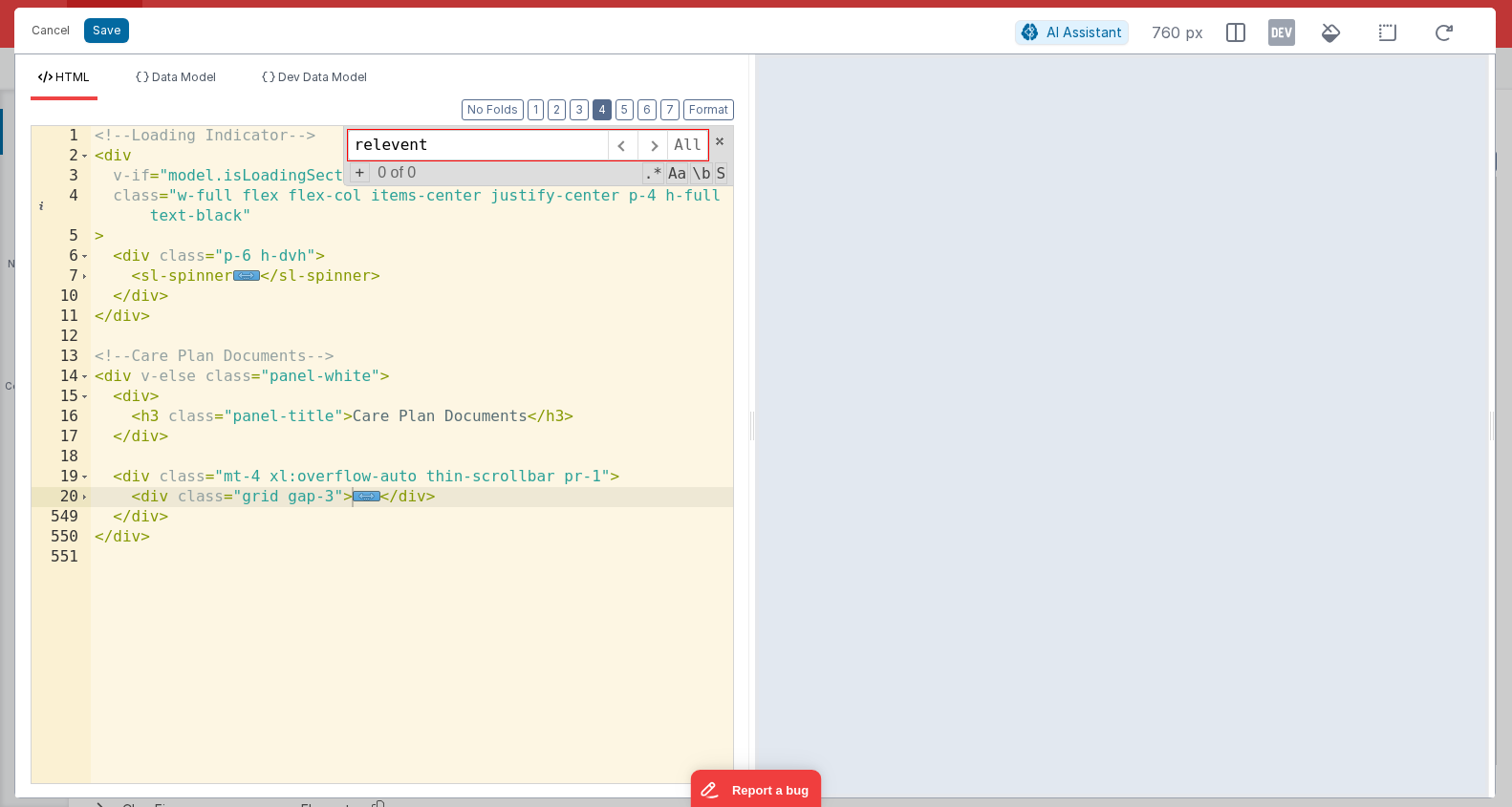
click at [599, 108] on button "4" at bounding box center [603, 110] width 19 height 21
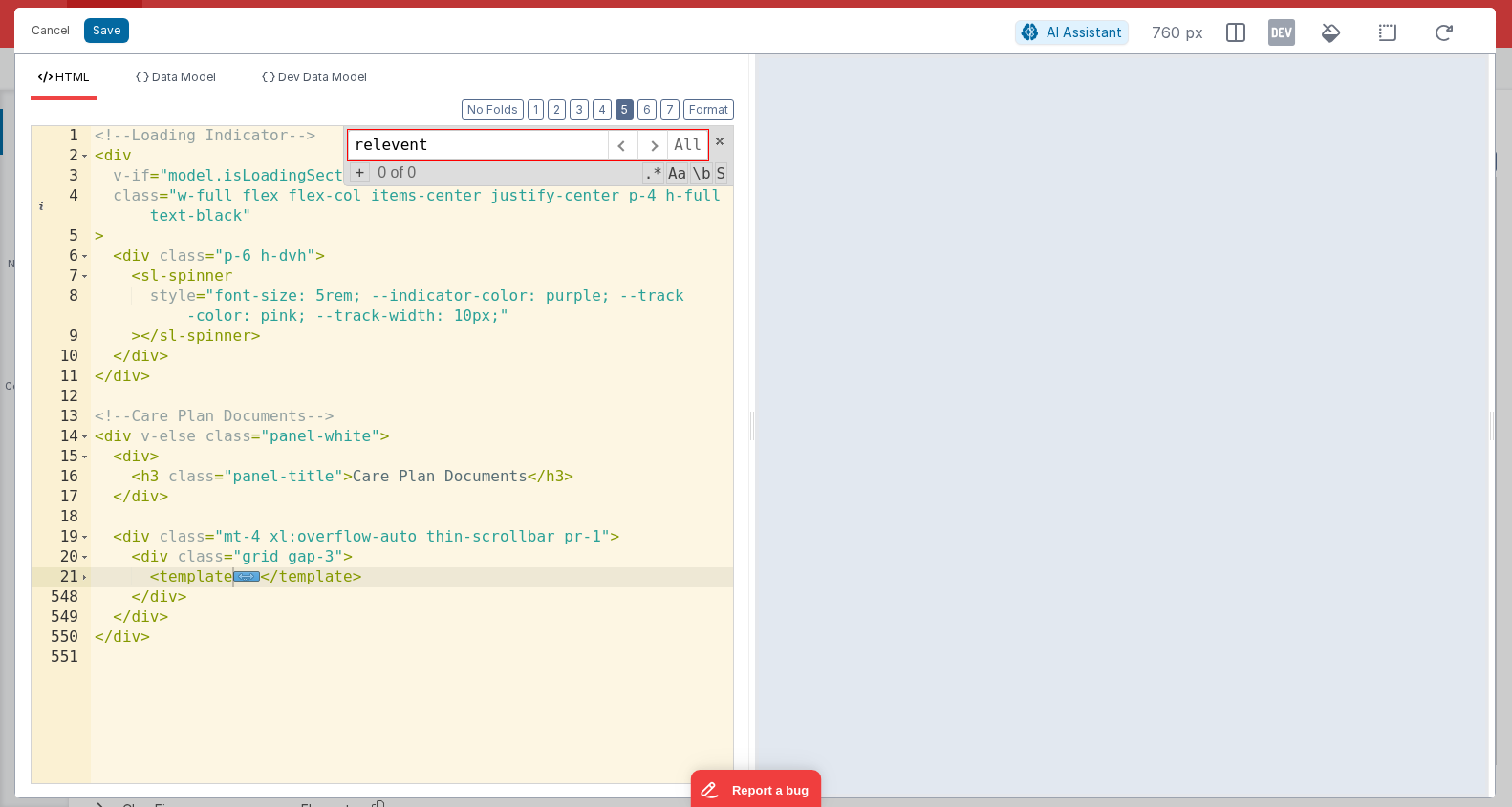
click at [629, 110] on button "5" at bounding box center [625, 110] width 18 height 21
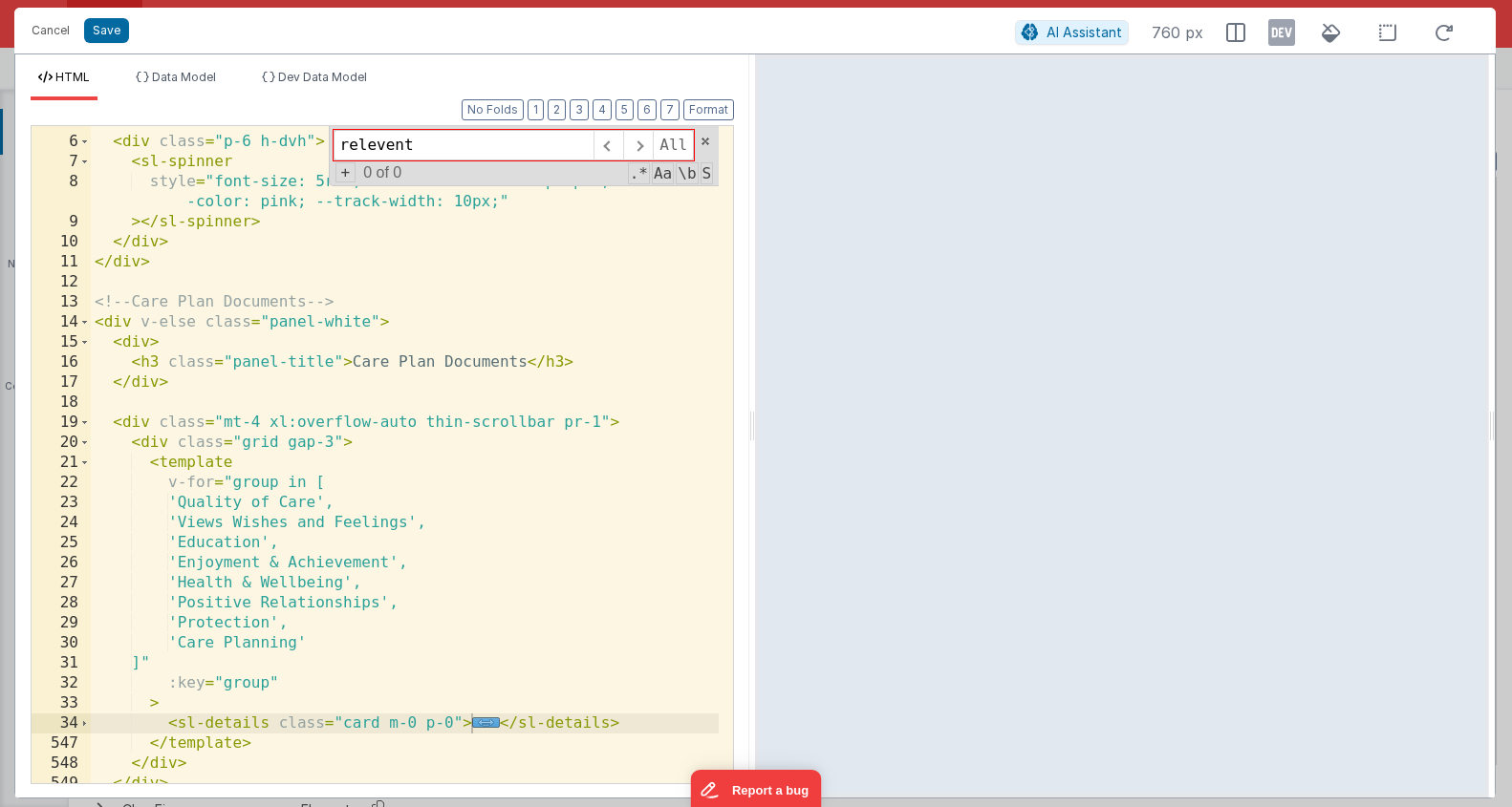
scroll to position [165, 0]
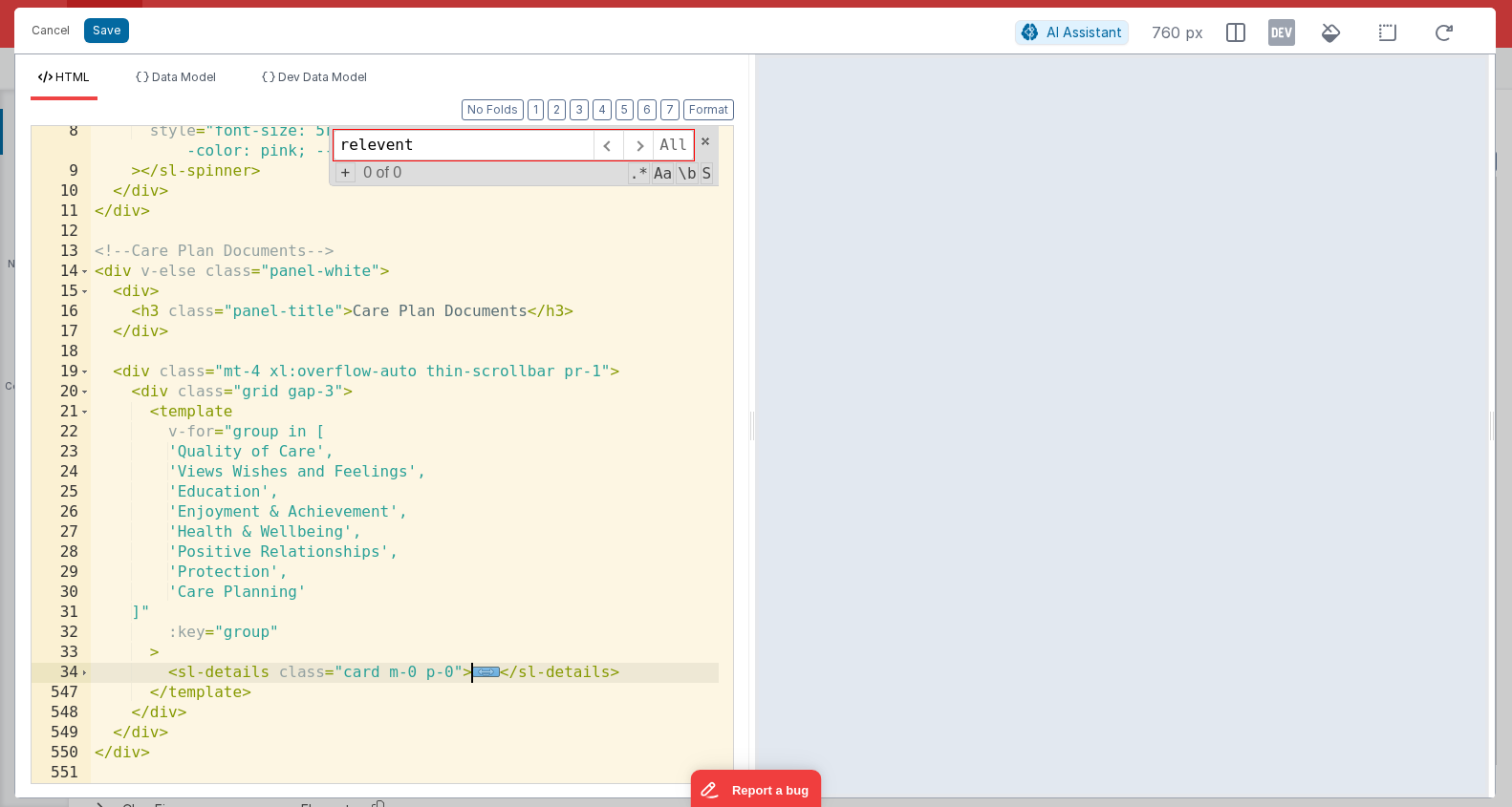
click at [489, 674] on span "..." at bounding box center [485, 672] width 28 height 11
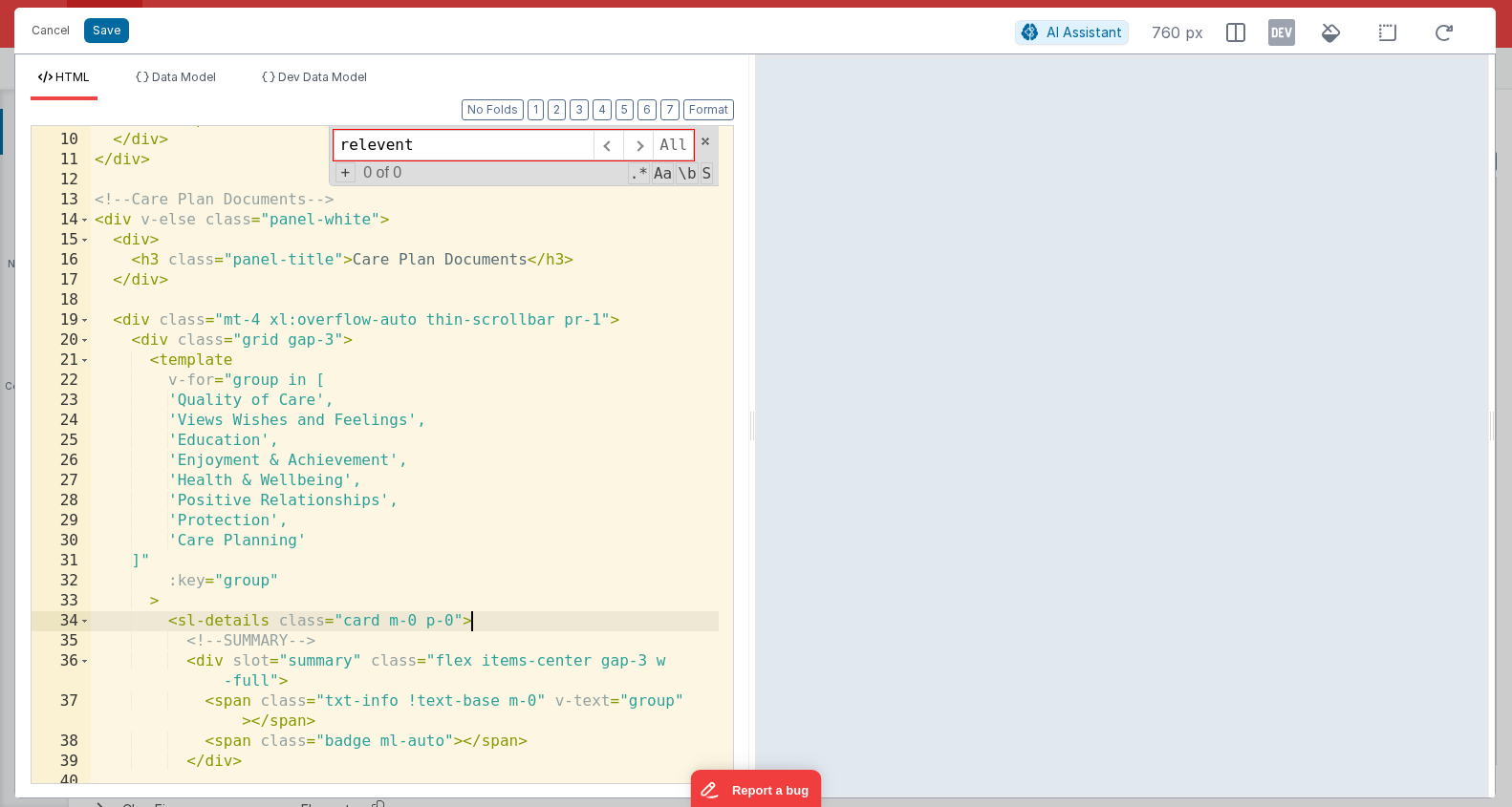
scroll to position [424, 0]
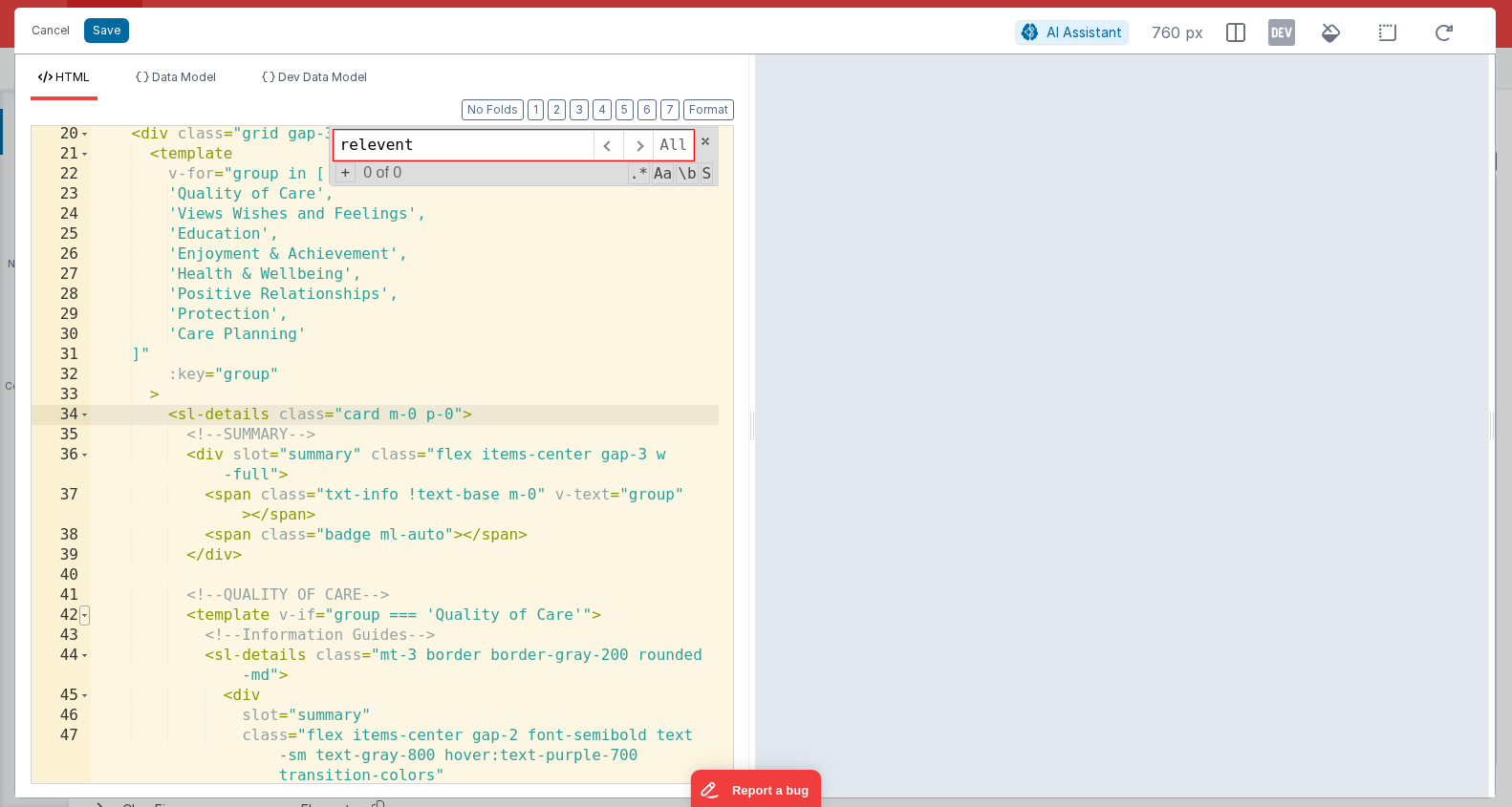
click at [88, 610] on span at bounding box center [85, 616] width 11 height 20
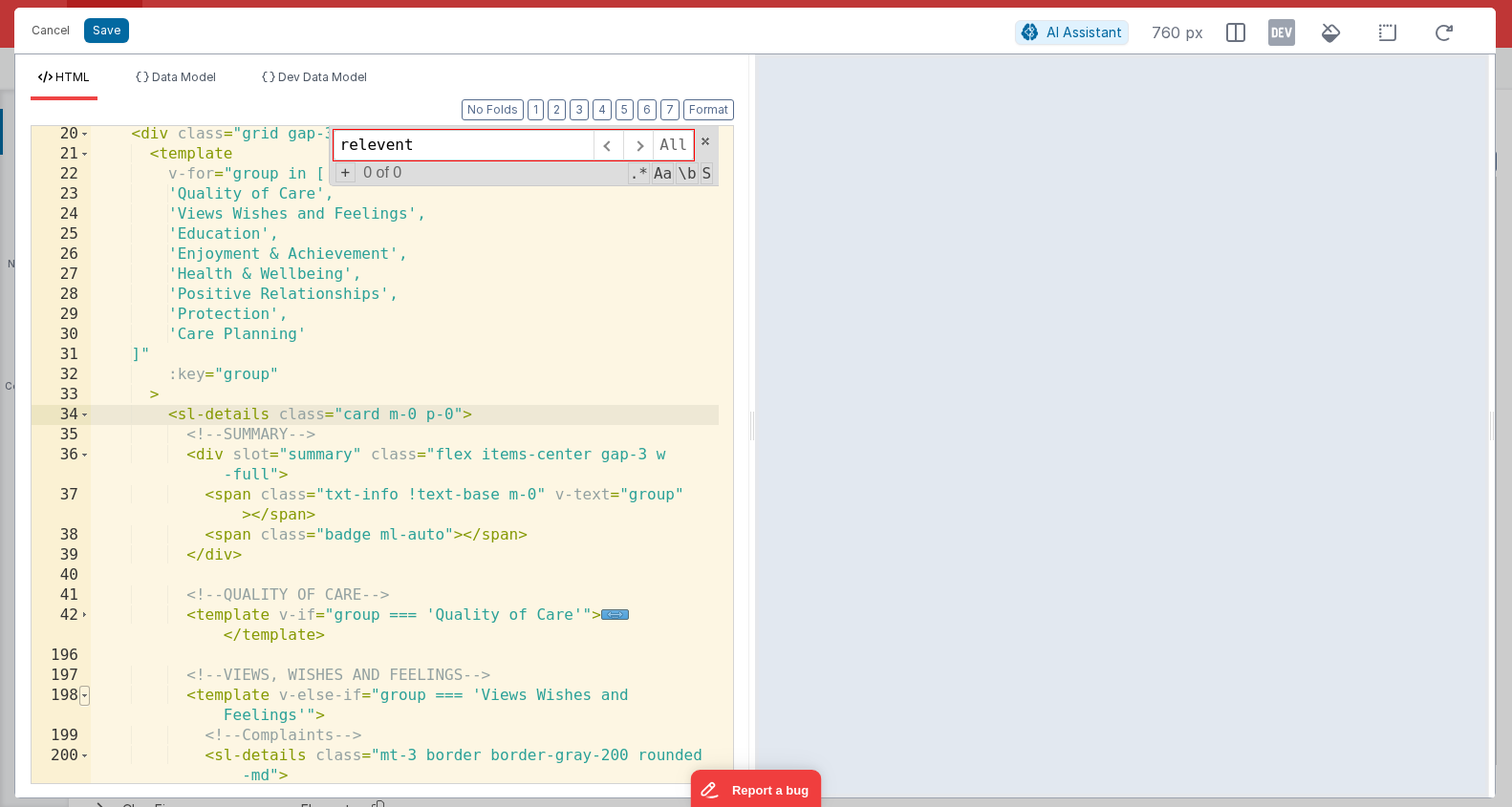
click at [88, 692] on span at bounding box center [85, 696] width 11 height 20
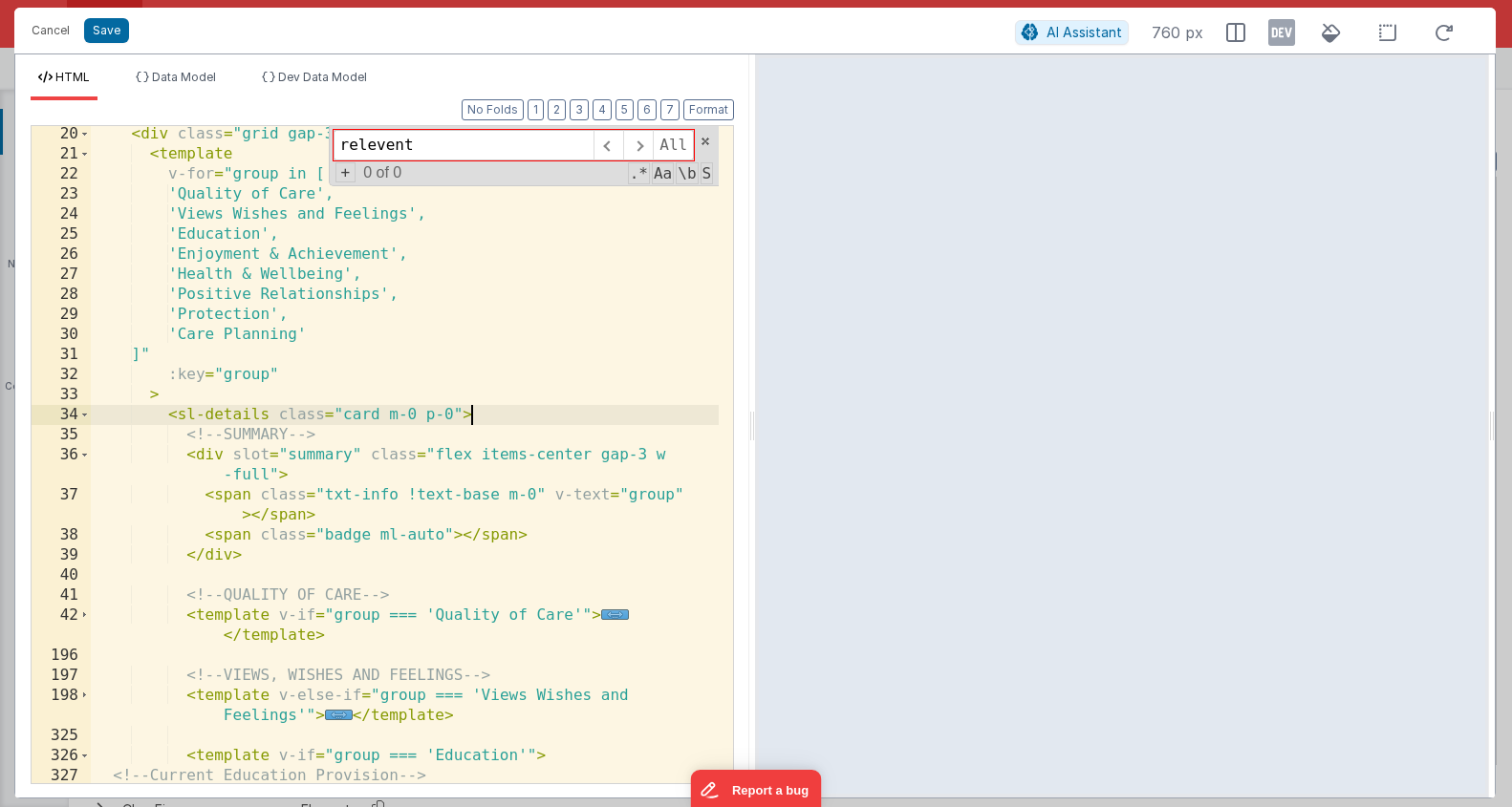
scroll to position [763, 0]
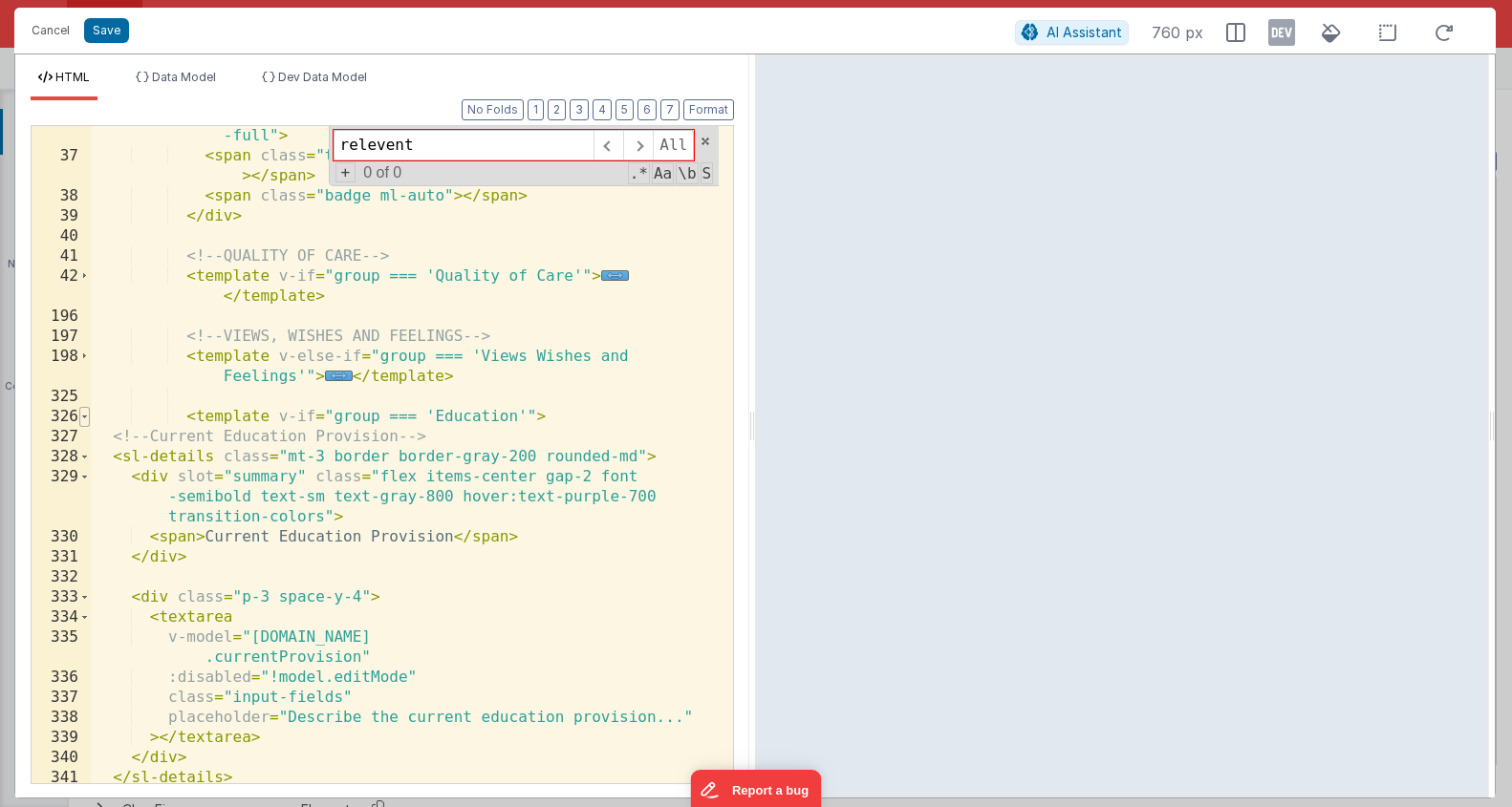
click at [86, 422] on span at bounding box center [85, 417] width 11 height 20
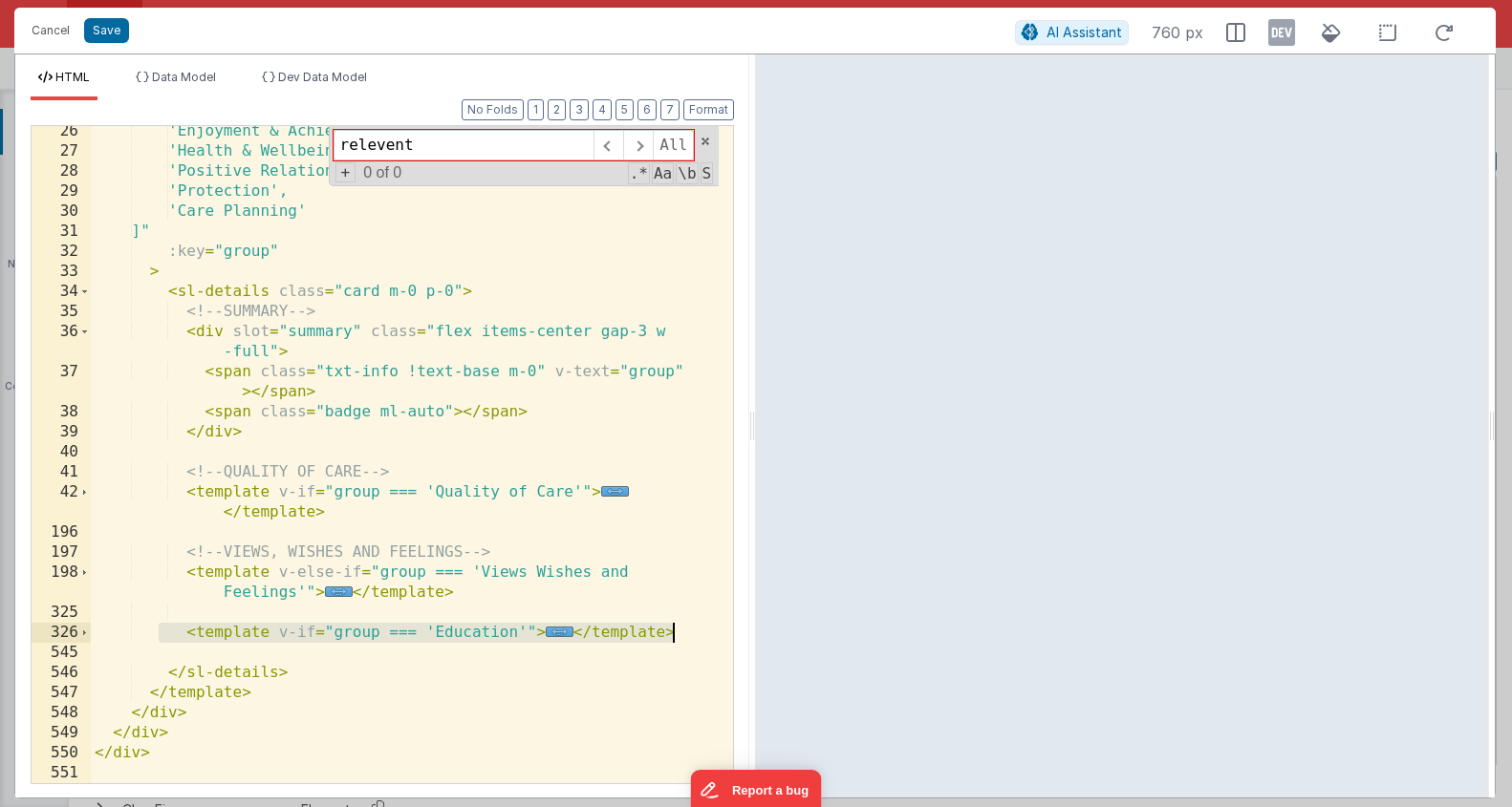
drag, startPoint x: 161, startPoint y: 629, endPoint x: 725, endPoint y: 637, distance: 564.1
click at [725, 637] on div "26 27 28 29 30 31 32 33 34 35 36 37 38 39 40 41 42 196 197 198 325 326 545 546 …" at bounding box center [383, 454] width 704 height 659
click at [551, 636] on span "..." at bounding box center [559, 631] width 28 height 11
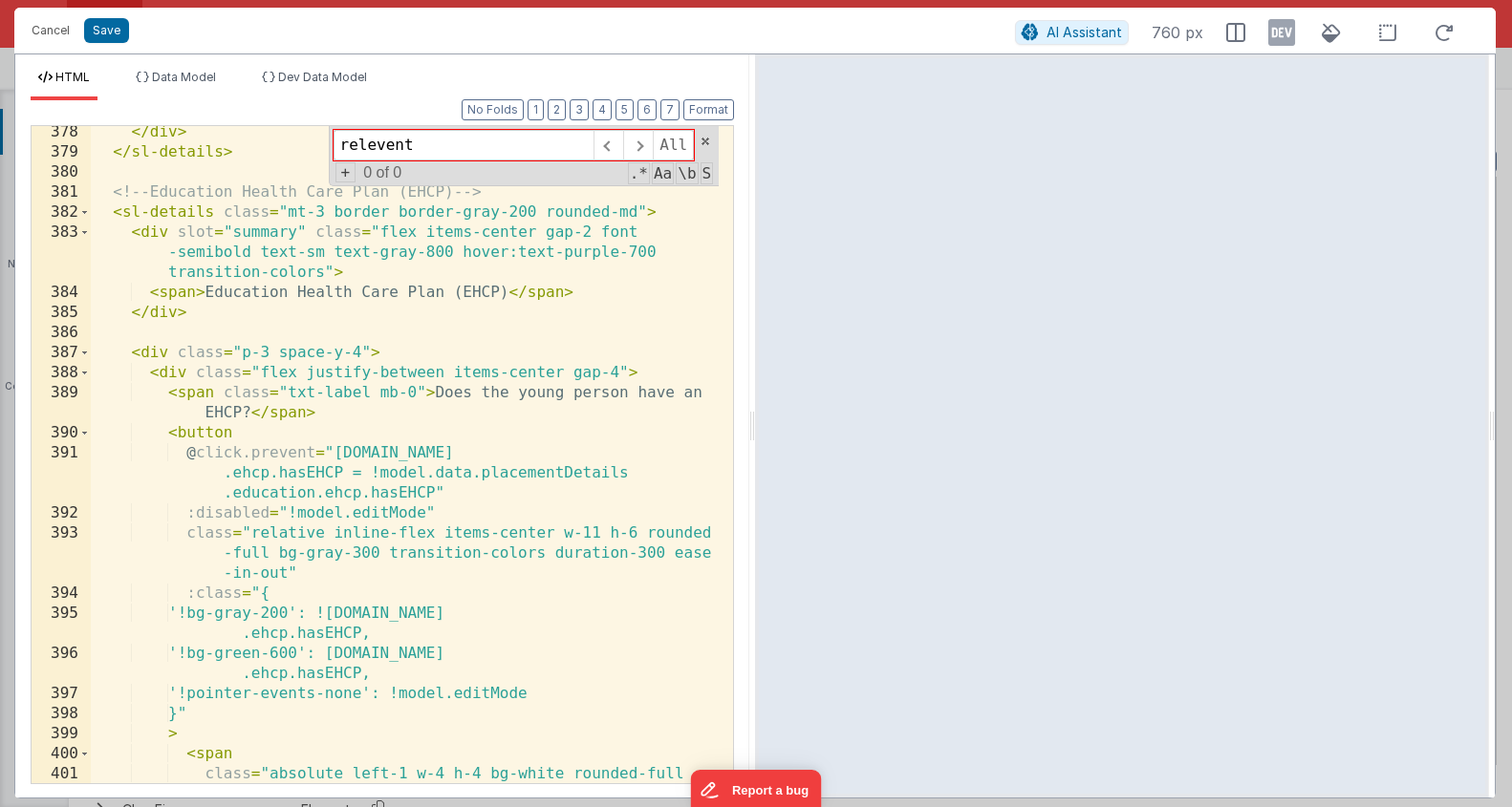
scroll to position [2409, 0]
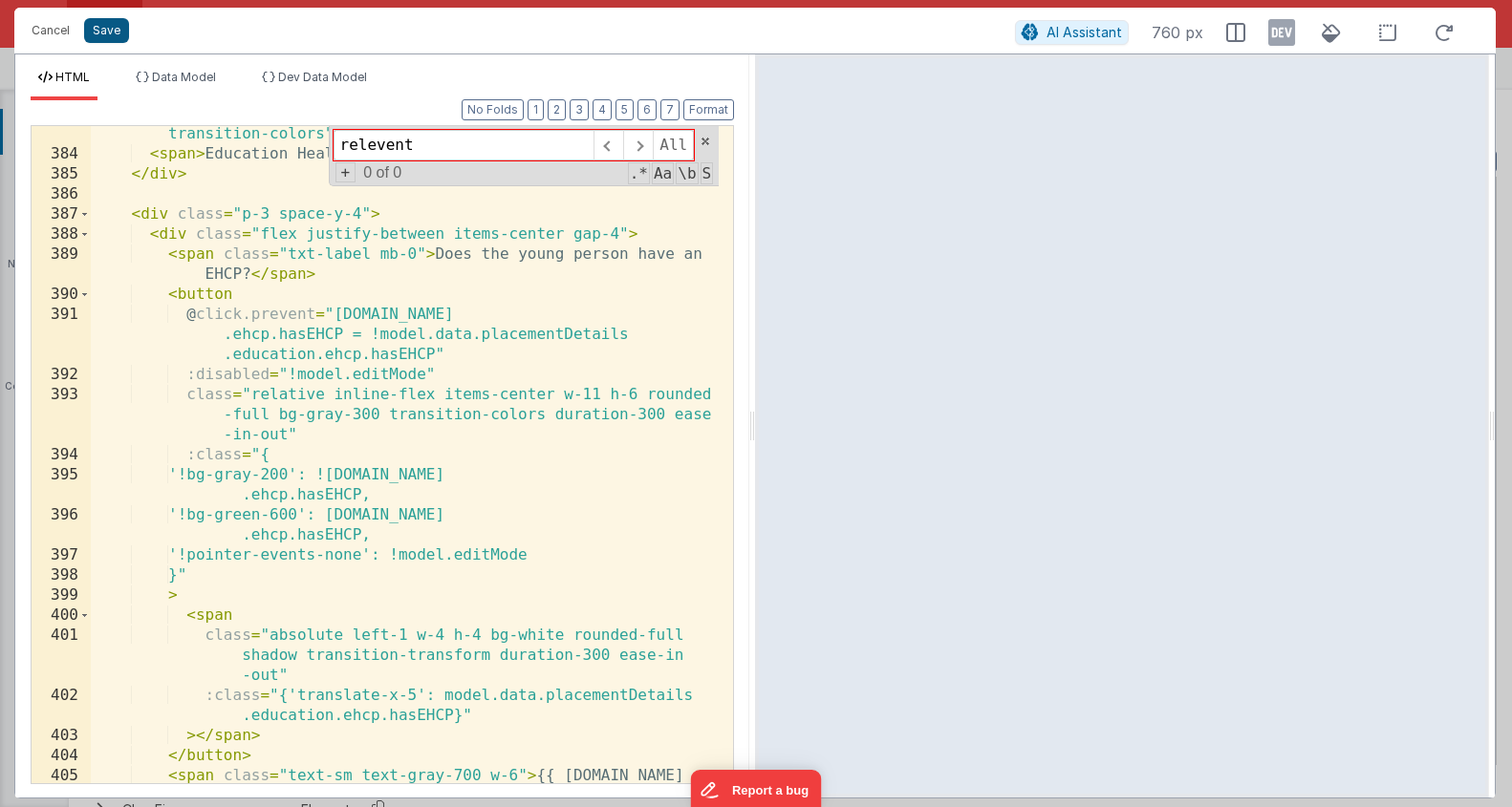
click at [88, 40] on button "Save" at bounding box center [107, 31] width 45 height 25
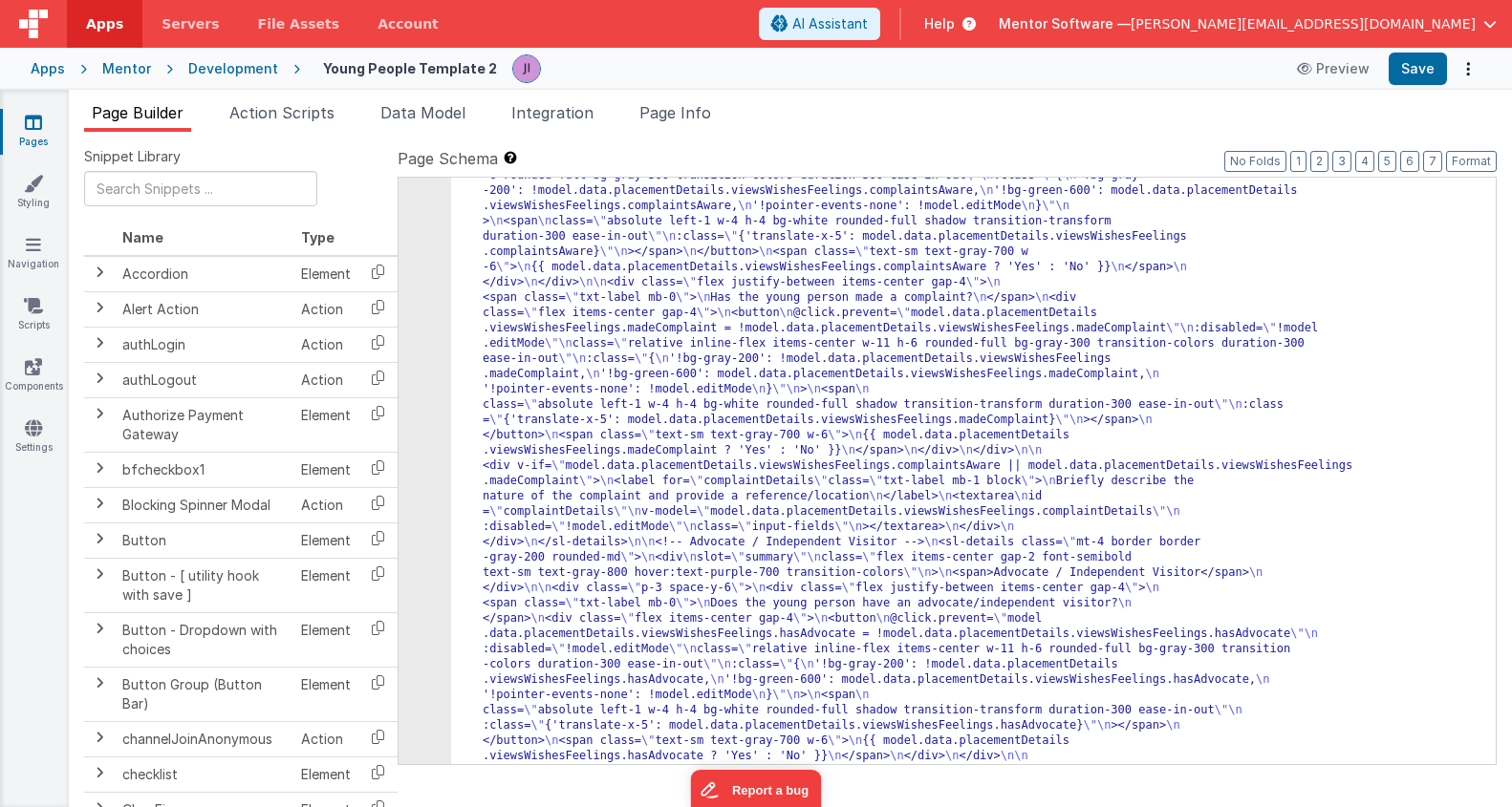
scroll to position [18682, 0]
click at [1449, 71] on div "Preview Save" at bounding box center [1384, 69] width 196 height 33
click at [1439, 68] on button "Save" at bounding box center [1418, 69] width 59 height 33
click at [309, 108] on span "Action Scripts" at bounding box center [282, 112] width 105 height 19
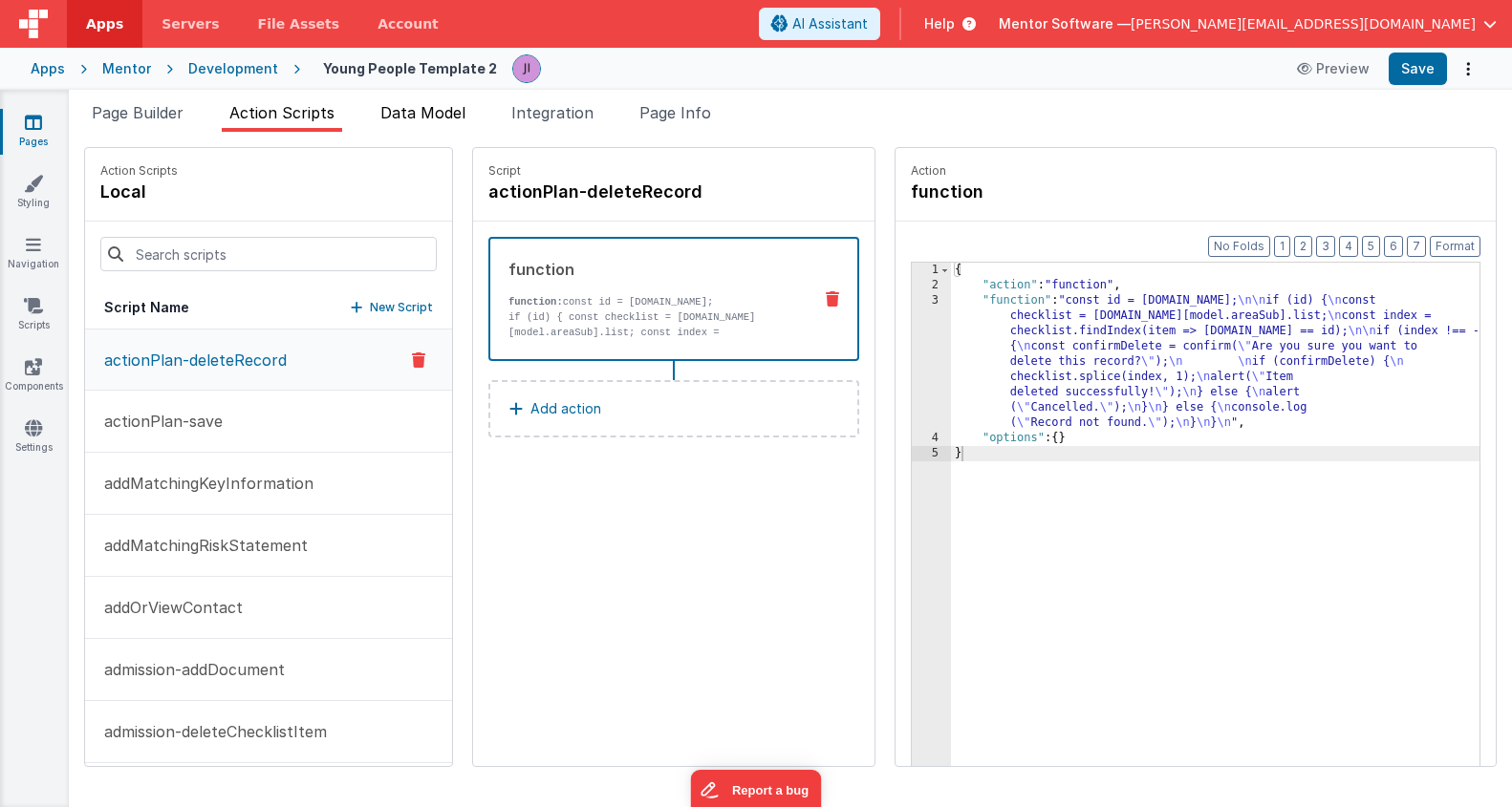
click at [410, 110] on span "Data Model" at bounding box center [423, 112] width 86 height 19
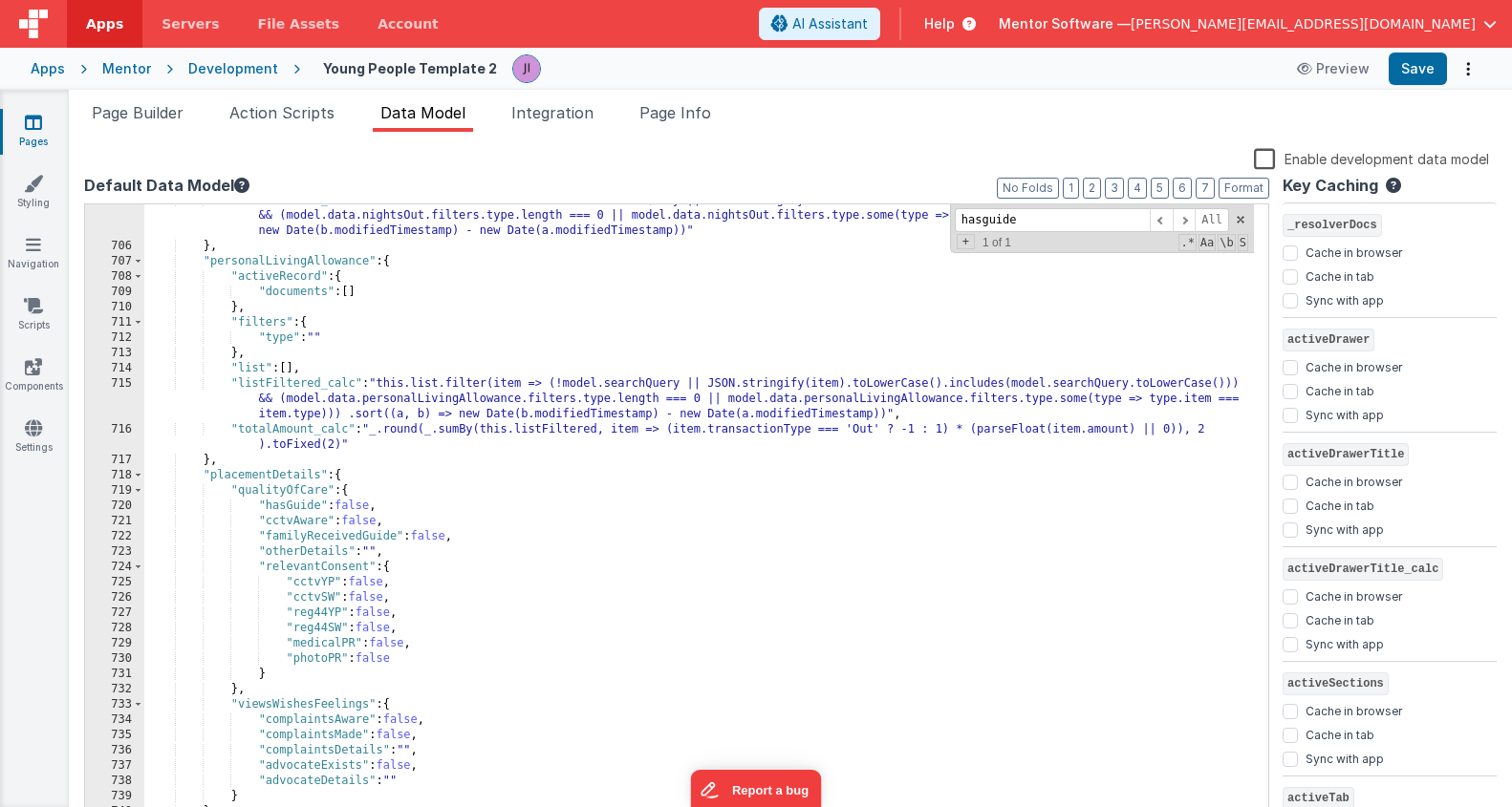
click at [462, 371] on div ""listFiltered_calc" : "this.list.filter(item => (!model.searchQuery || JSON.str…" at bounding box center [699, 532] width 1110 height 679
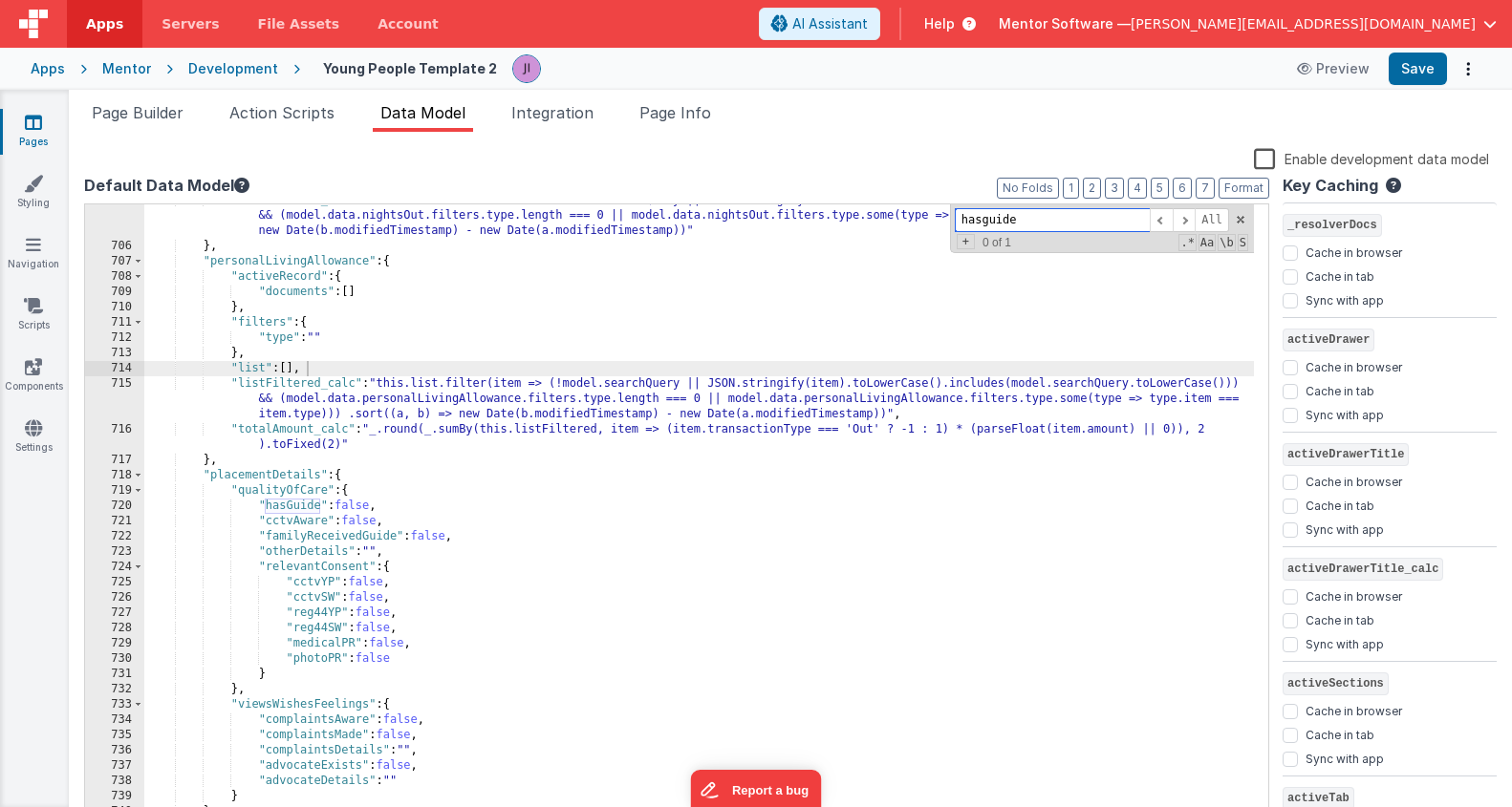
paste input "model.data.placementDetails.education.currentProvision"
drag, startPoint x: 814, startPoint y: 206, endPoint x: 250, endPoint y: 194, distance: 564.1
click at [250, 194] on div "Default Data Model Format 7 6 5 4 3 2 1 No Folds 705 706 707 708 709 710 711 71…" at bounding box center [677, 498] width 1185 height 648
type input "currentProvision"
click at [539, 404] on div ""listFiltered_calc" : "this.list.filter(item => (!model.searchQuery || JSON.str…" at bounding box center [699, 532] width 1110 height 679
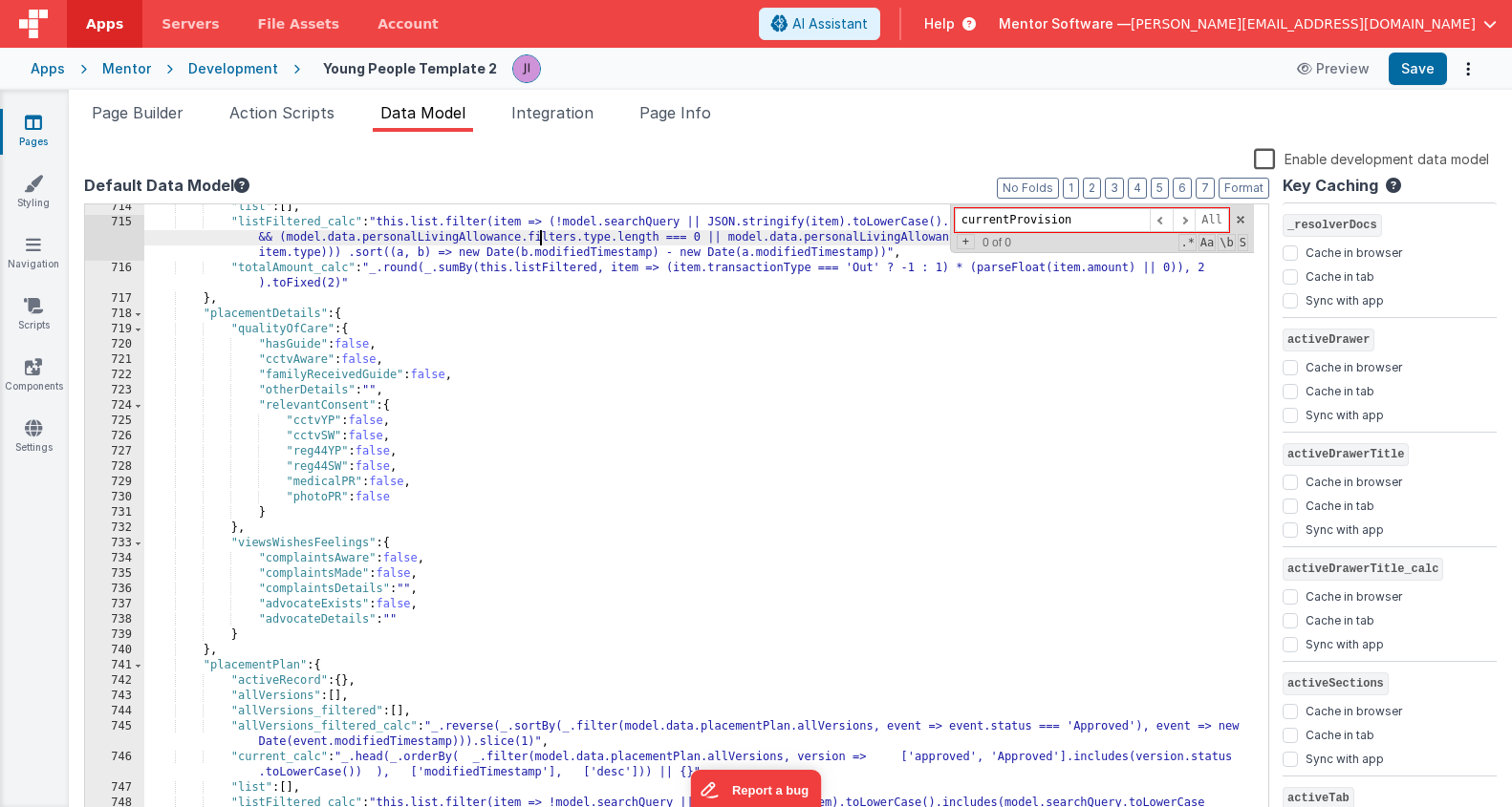
scroll to position [11747, 0]
click at [255, 641] on div ""list" : [ ] , "listFiltered_calc" : "this.list.filter(item => (!model.searchQu…" at bounding box center [699, 524] width 1110 height 648
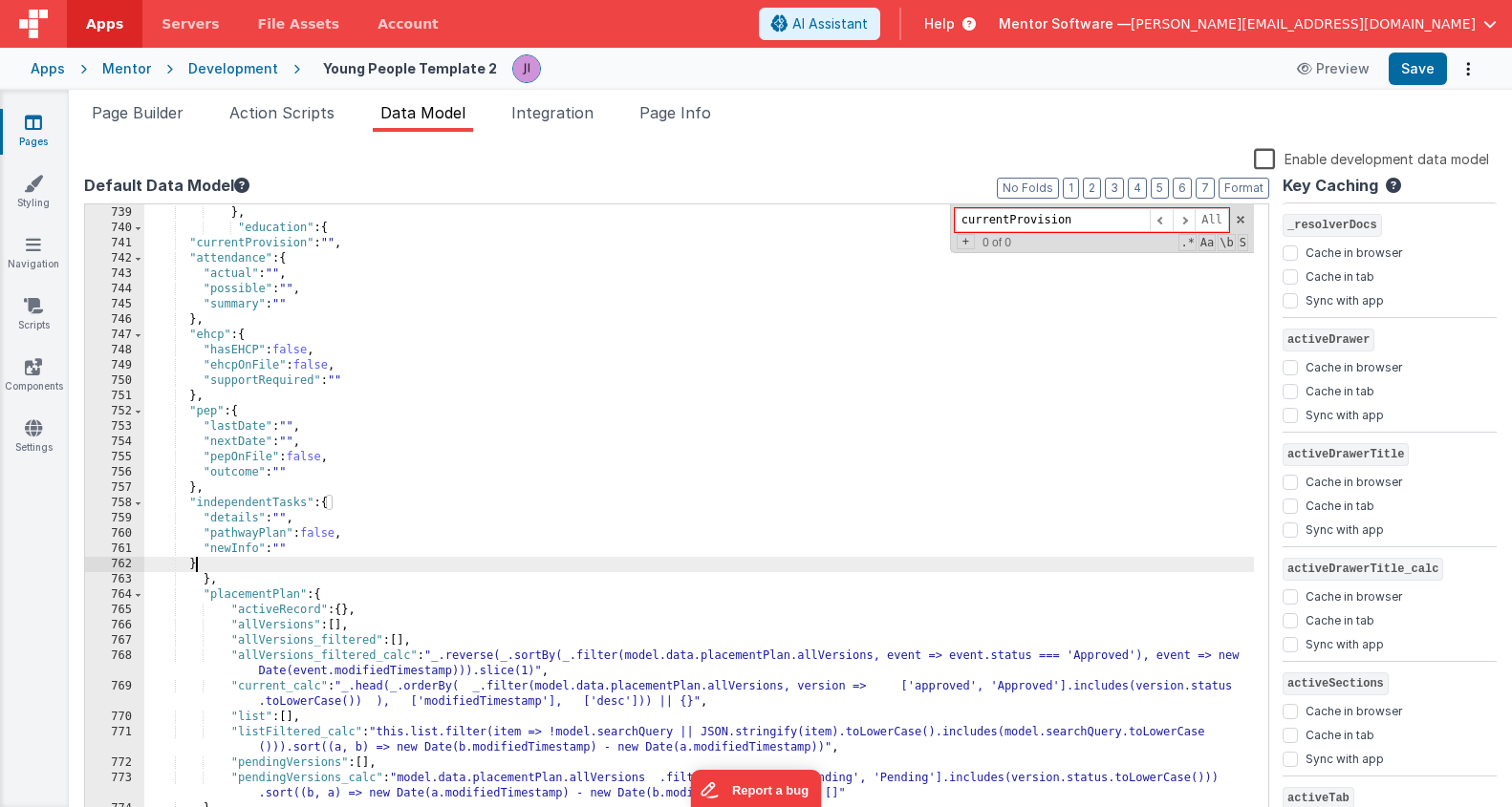
scroll to position [12168, 0]
click at [210, 583] on div ""advocateDetails" : "" } , "education" : { "currentProvision" : "" , "attendanc…" at bounding box center [699, 514] width 1110 height 648
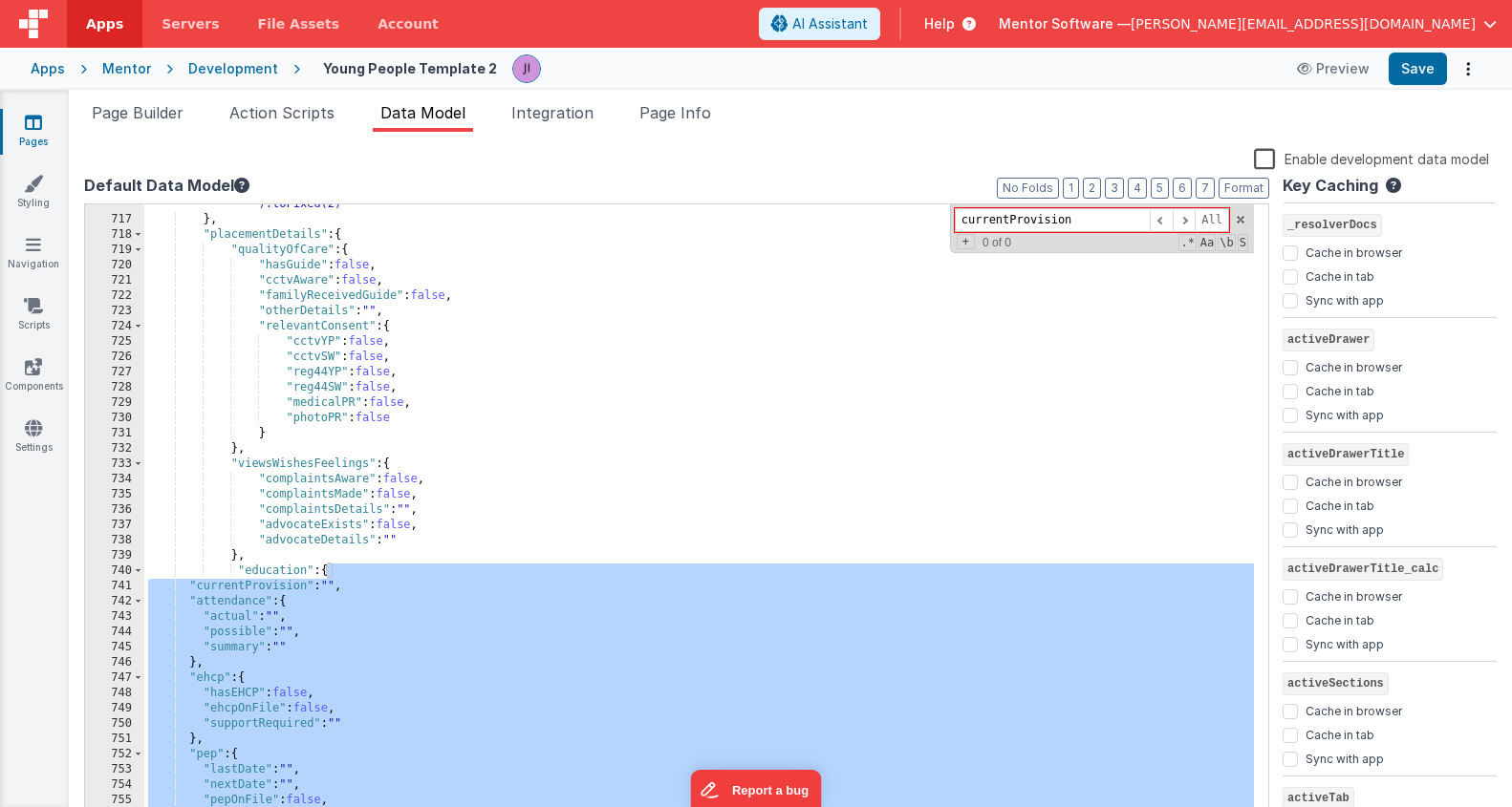
scroll to position [13060, 0]
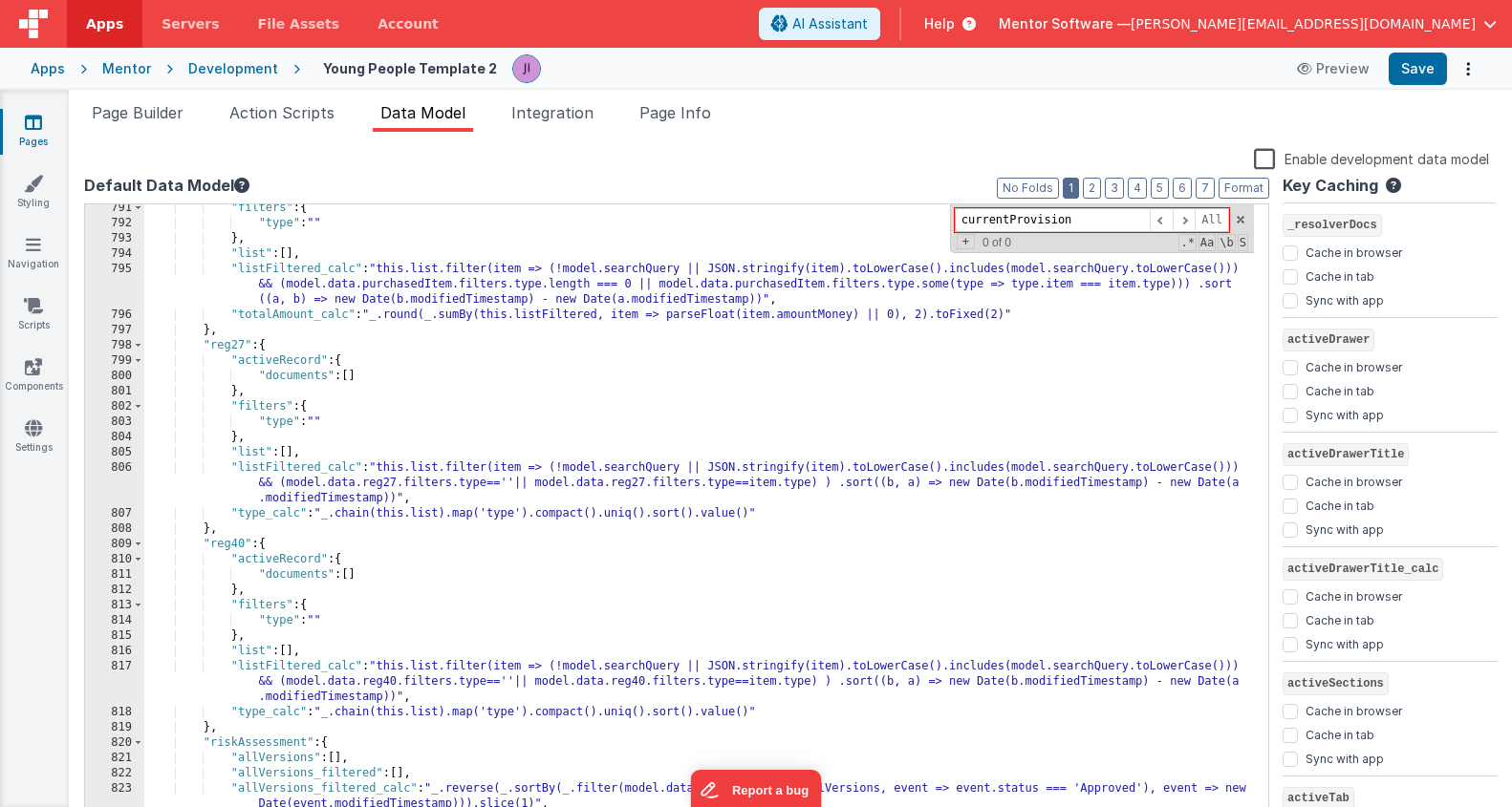
click at [1079, 192] on button "1" at bounding box center [1071, 188] width 16 height 21
click at [1095, 183] on button "2" at bounding box center [1092, 188] width 18 height 21
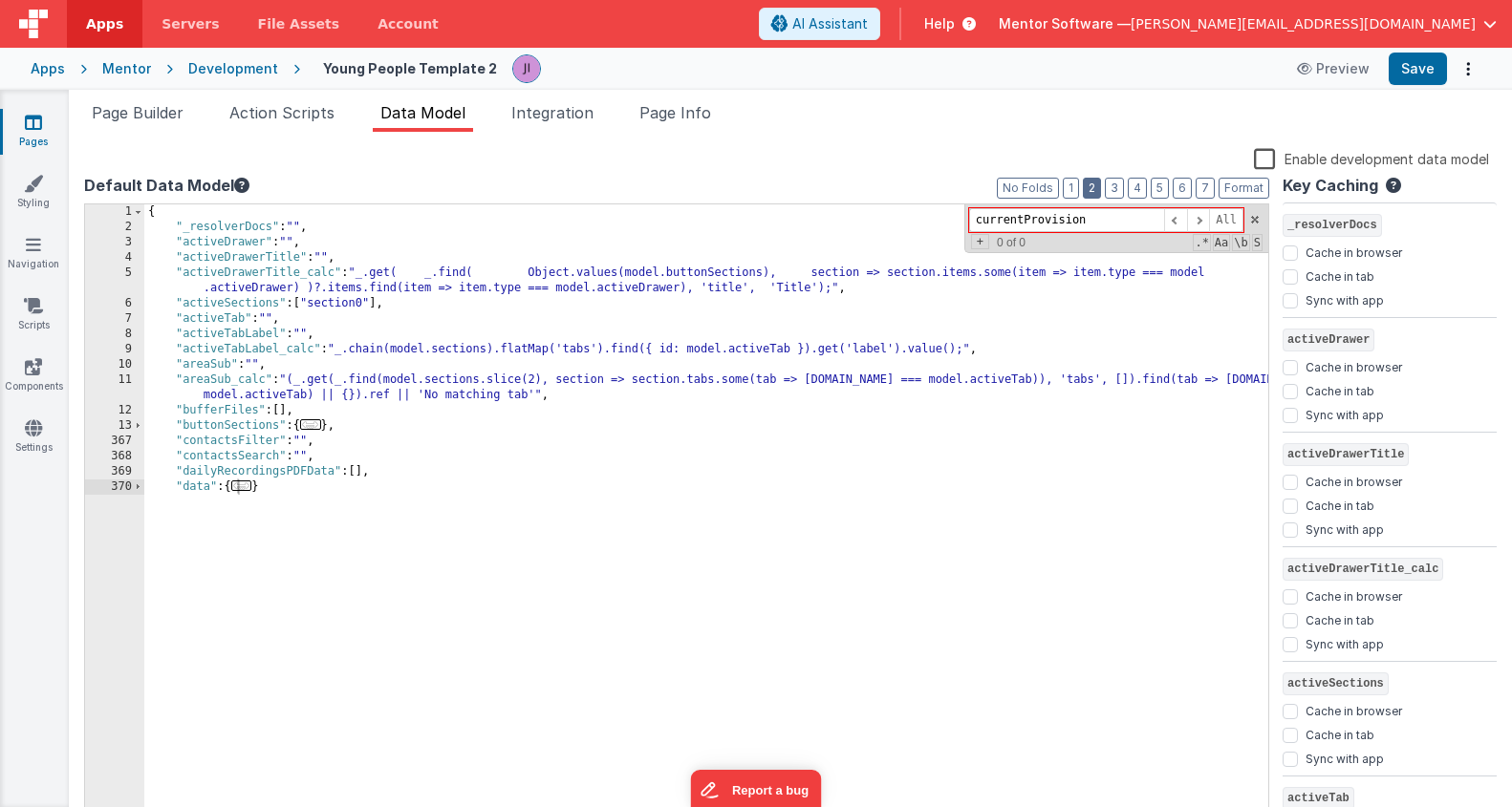
scroll to position [1216, 0]
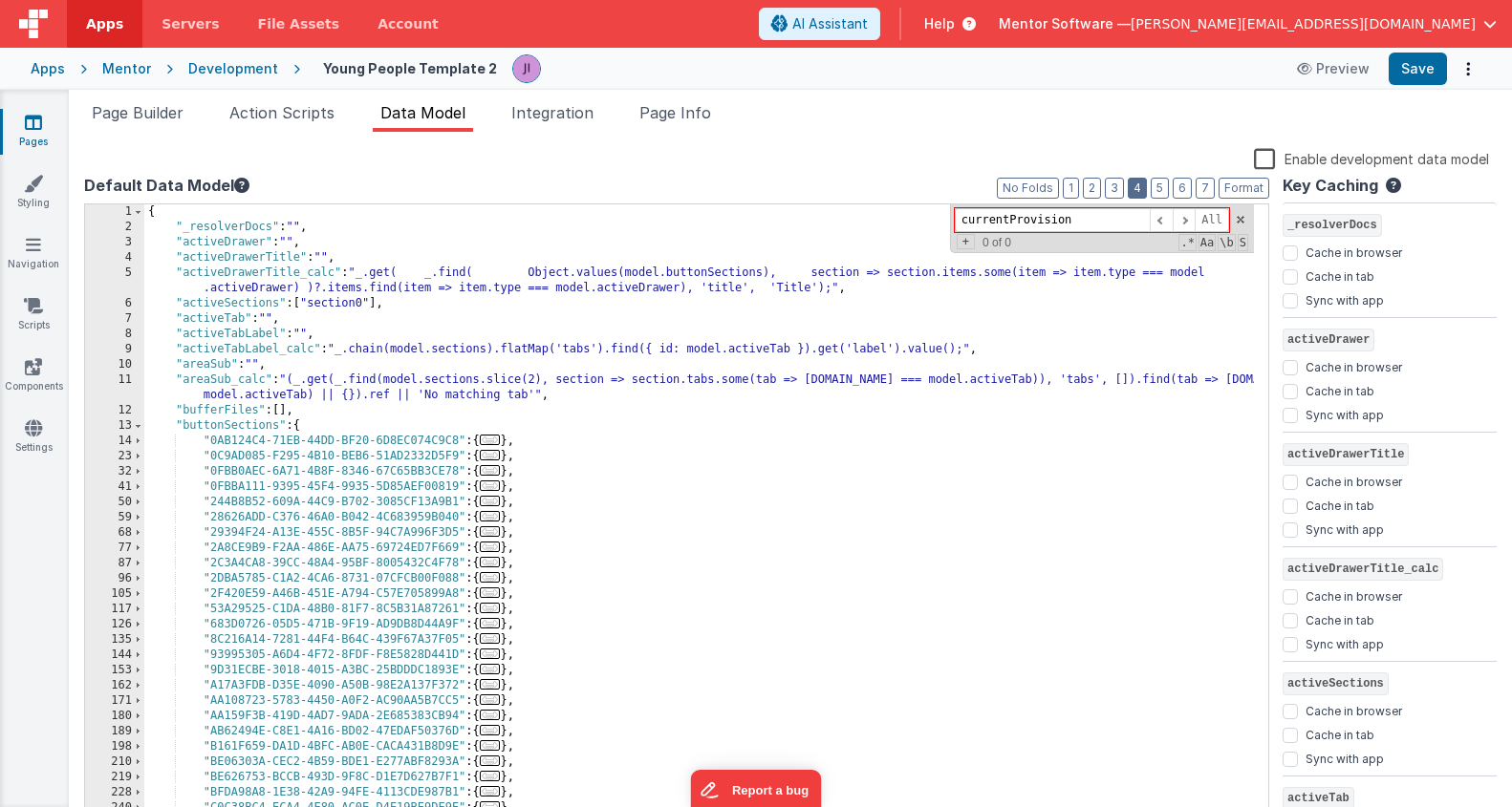
click at [1131, 188] on button "4" at bounding box center [1138, 188] width 19 height 21
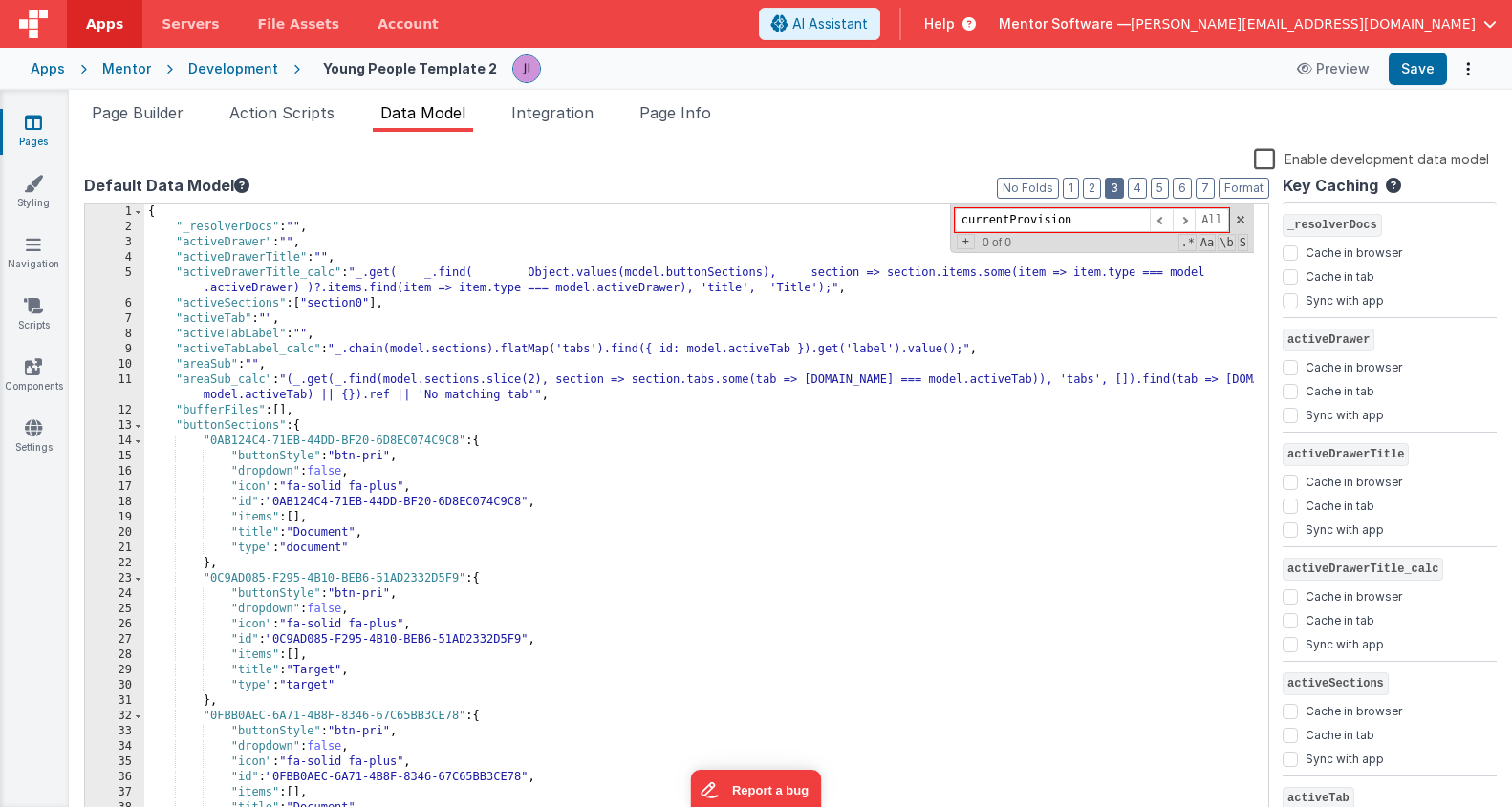
click at [1122, 186] on button "3" at bounding box center [1115, 188] width 19 height 21
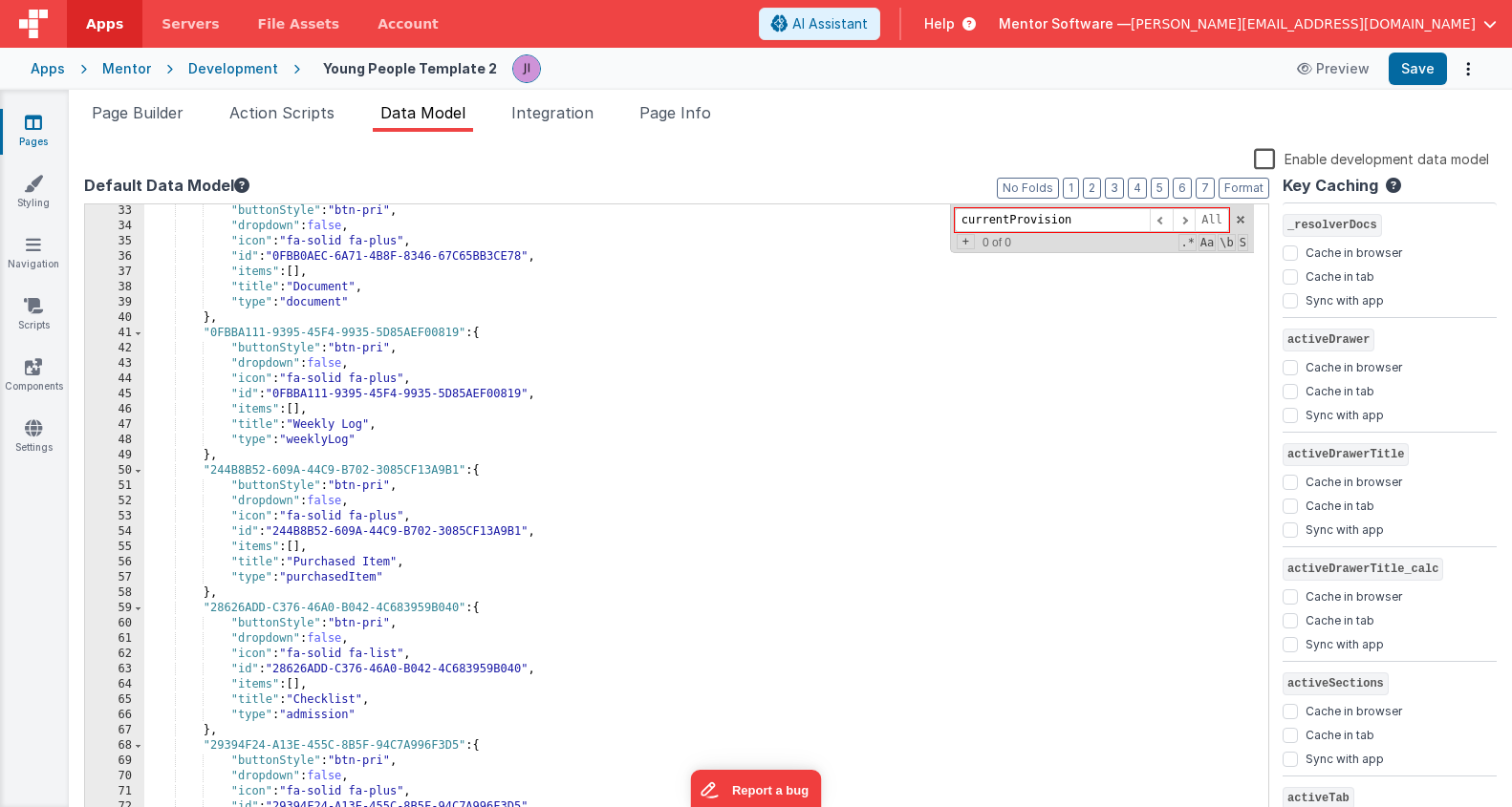
scroll to position [0, 0]
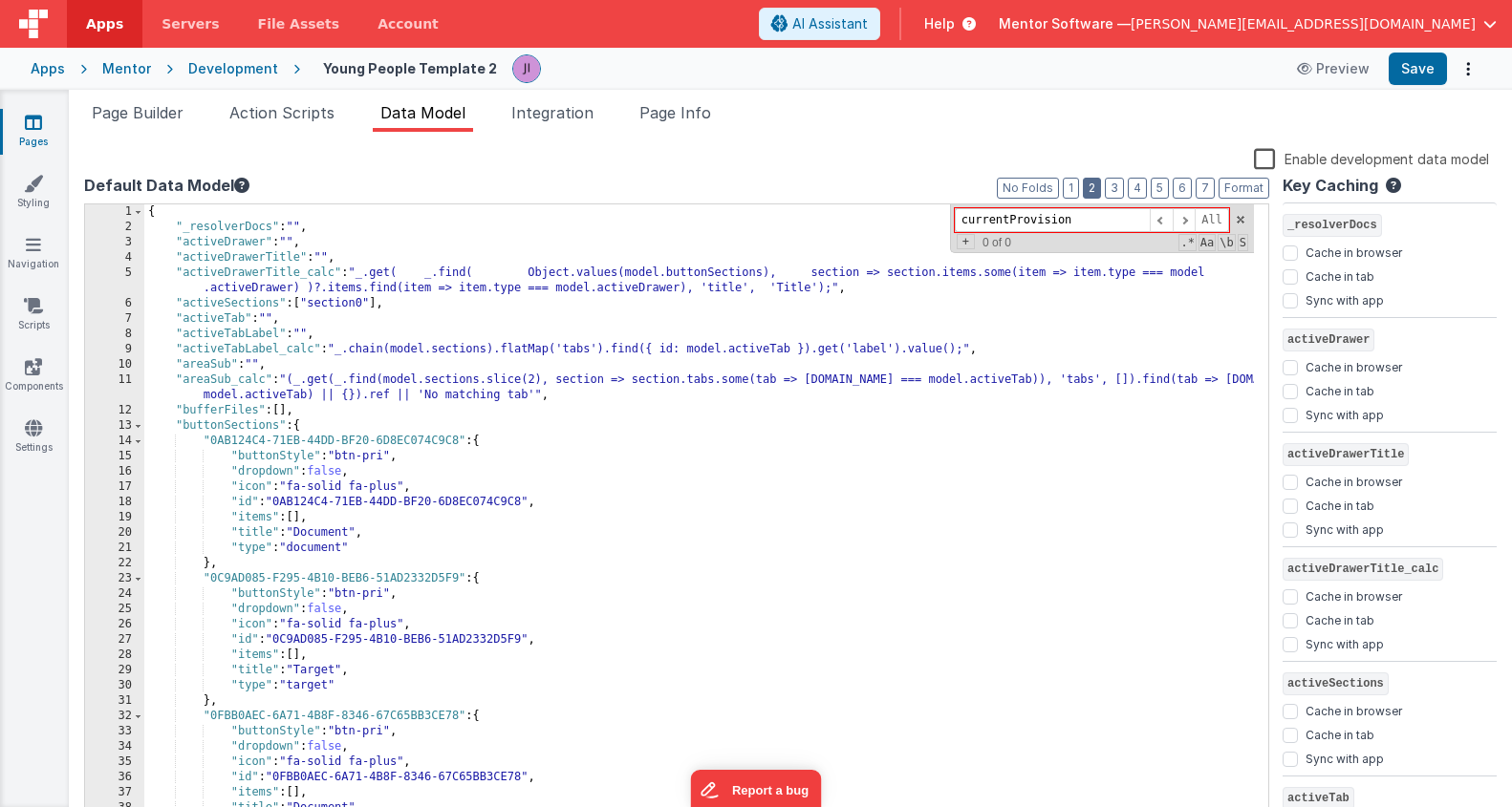
click at [1100, 185] on button "2" at bounding box center [1092, 188] width 18 height 21
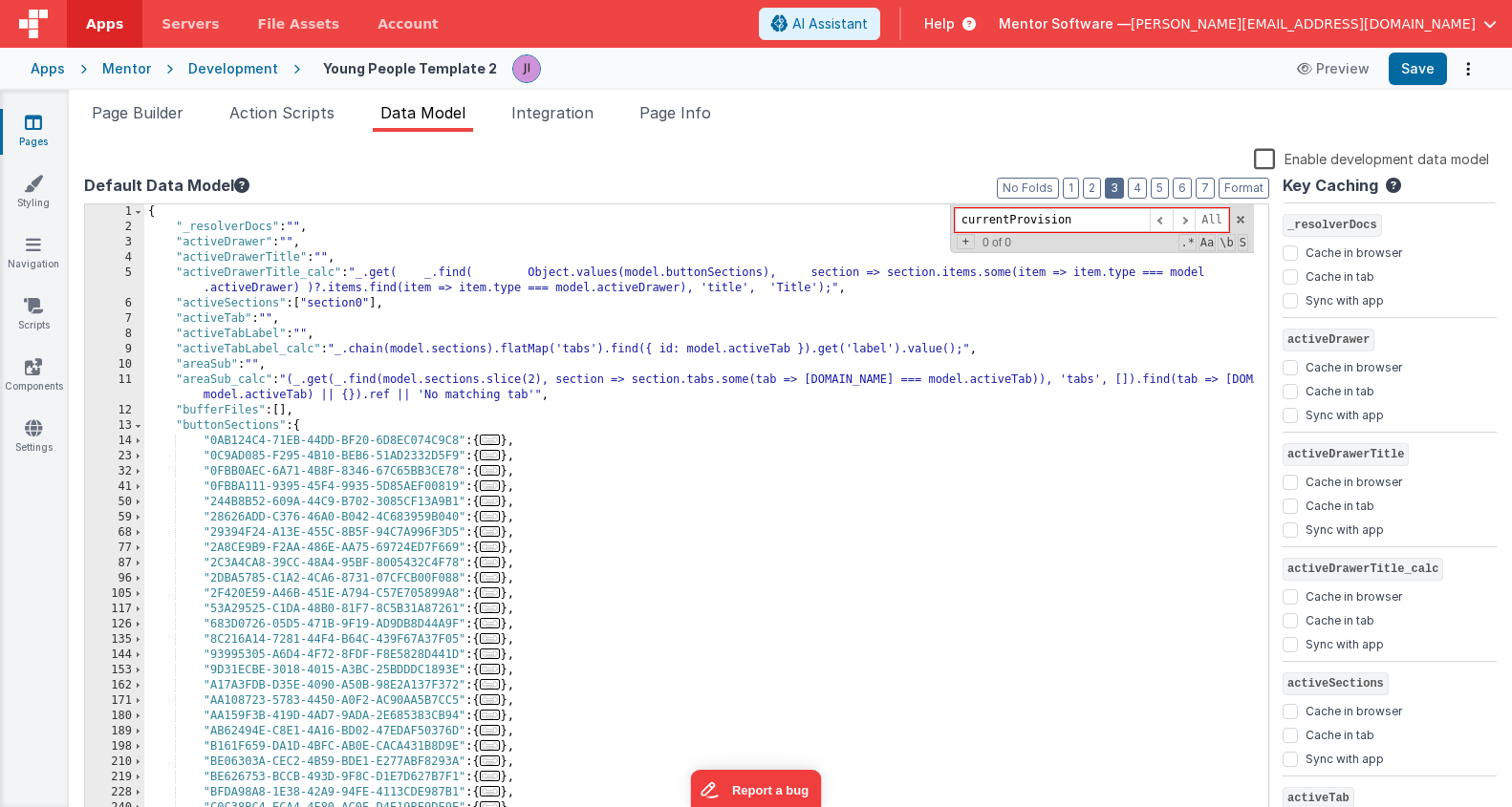
click at [1114, 186] on button "3" at bounding box center [1115, 188] width 19 height 21
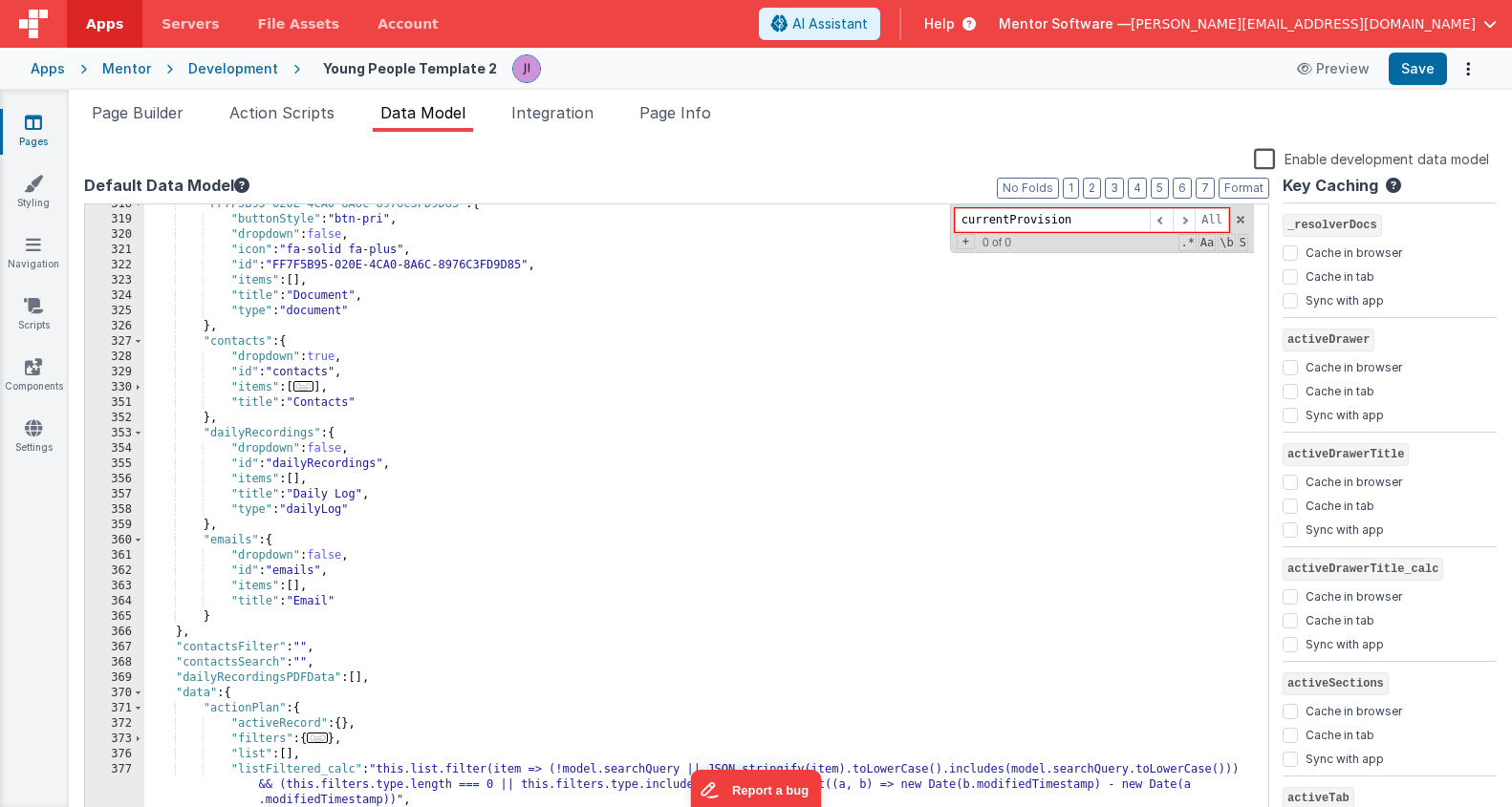
click at [588, 530] on div ""FF7F5B95-020E-4CA0-8A6C-8976C3FD9D85" : { "buttonStyle" : "btn-pri" , "dropdow…" at bounding box center [699, 521] width 1110 height 648
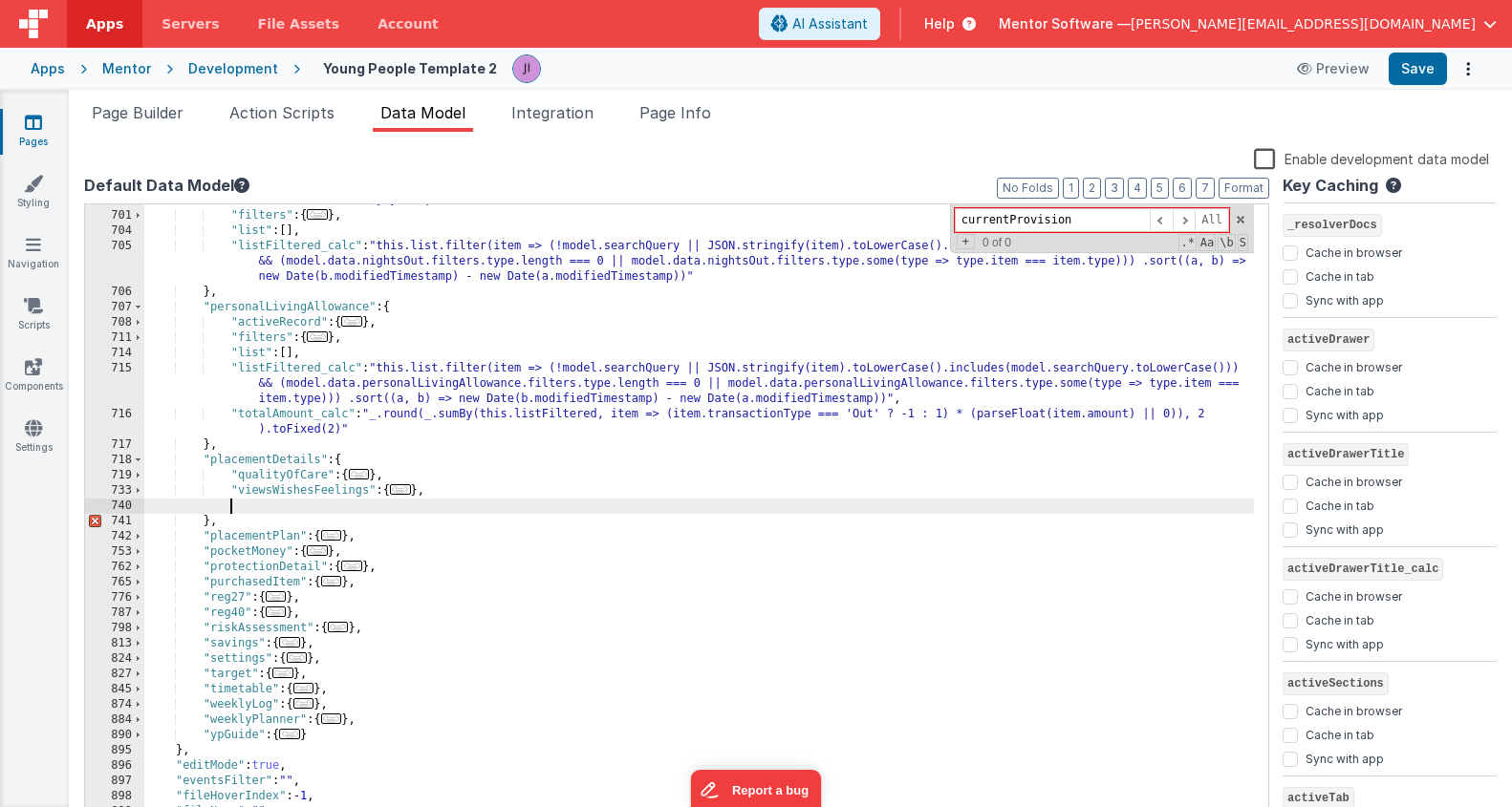
scroll to position [8204, 0]
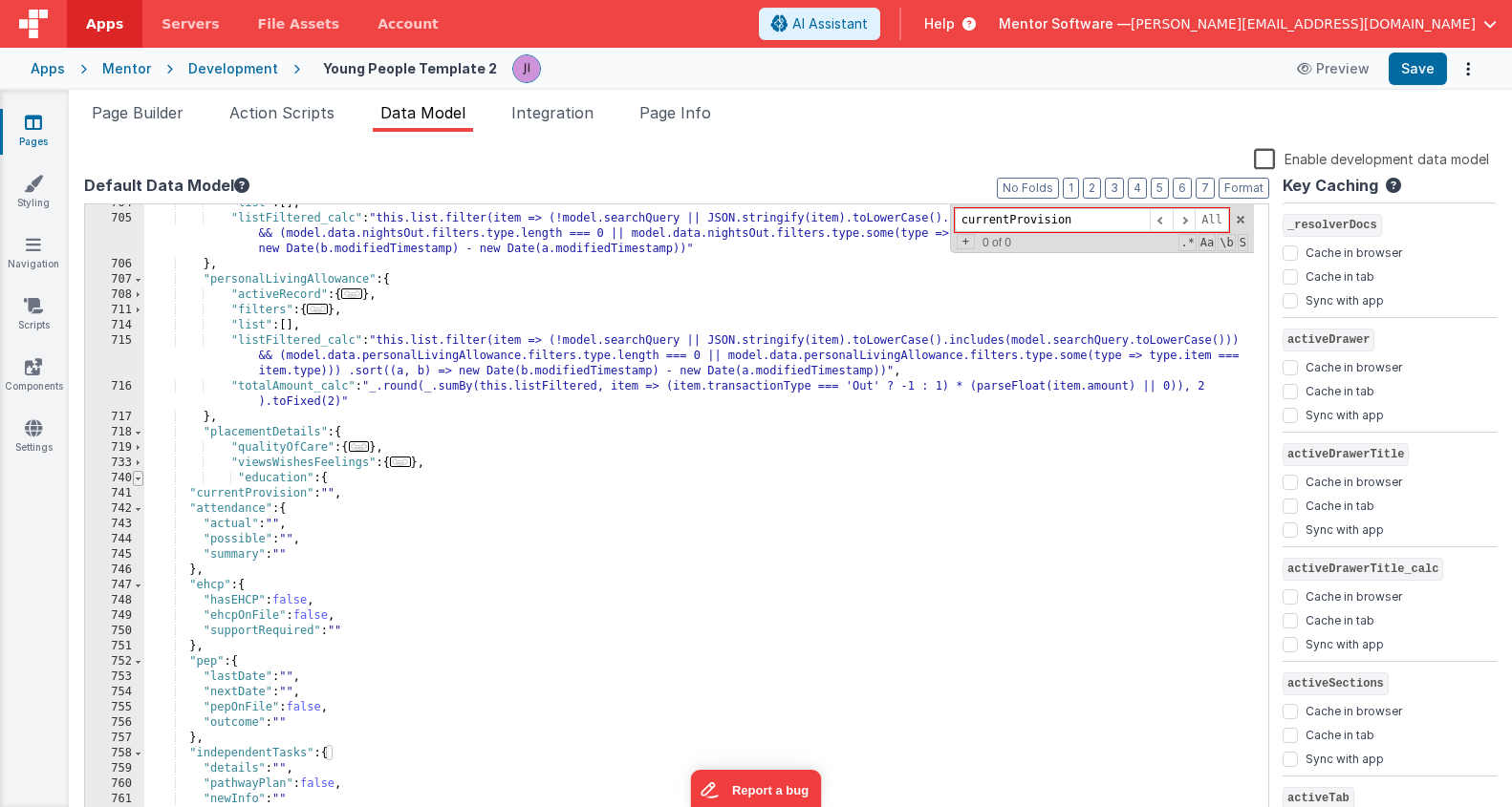
click at [136, 479] on span at bounding box center [137, 478] width 11 height 15
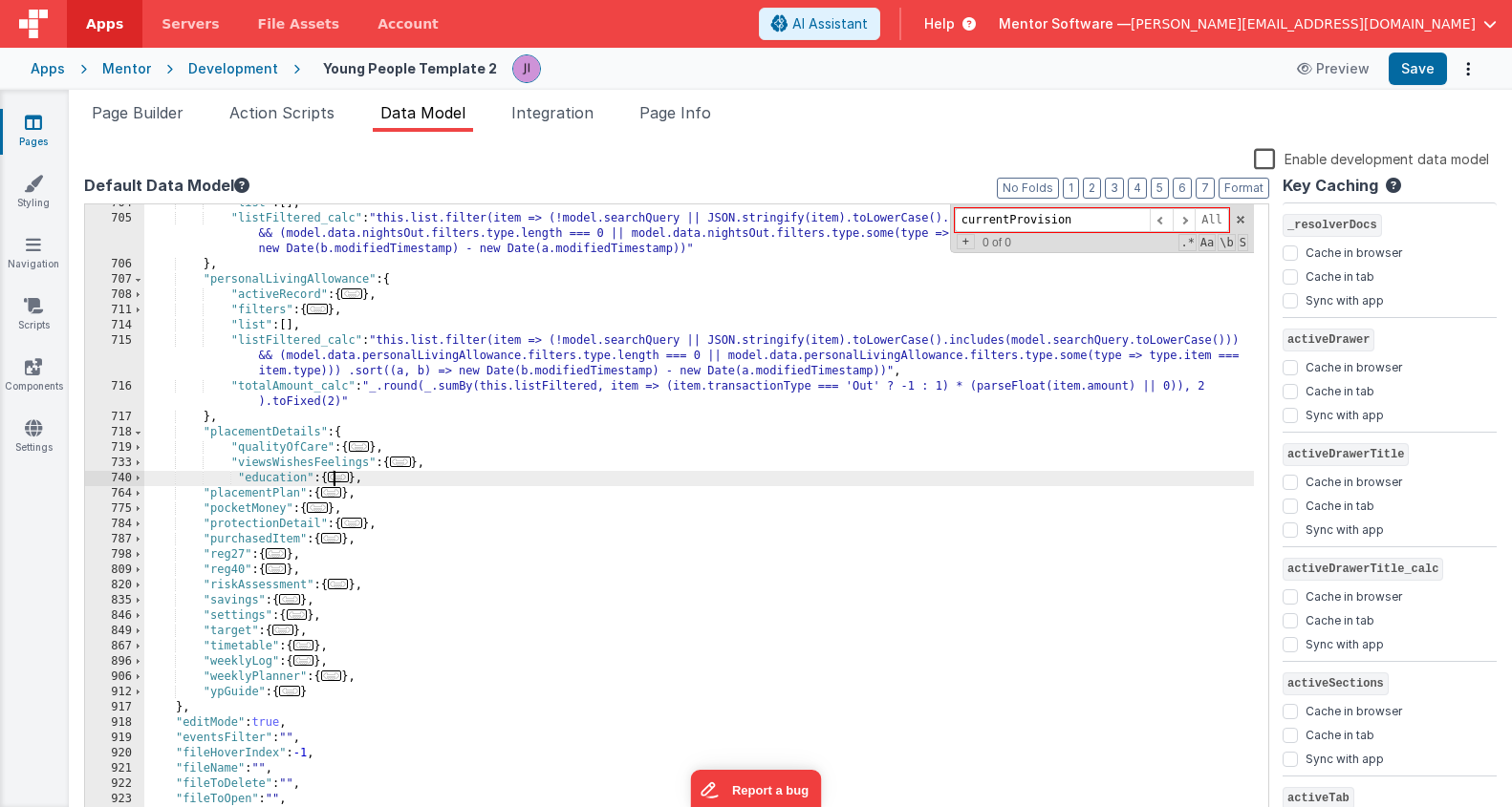
click at [384, 477] on div ""list" : [ ] , "listFiltered_calc" : "this.list.filter(item => (!model.searchQu…" at bounding box center [699, 520] width 1110 height 648
click at [1122, 191] on button "3" at bounding box center [1115, 188] width 19 height 21
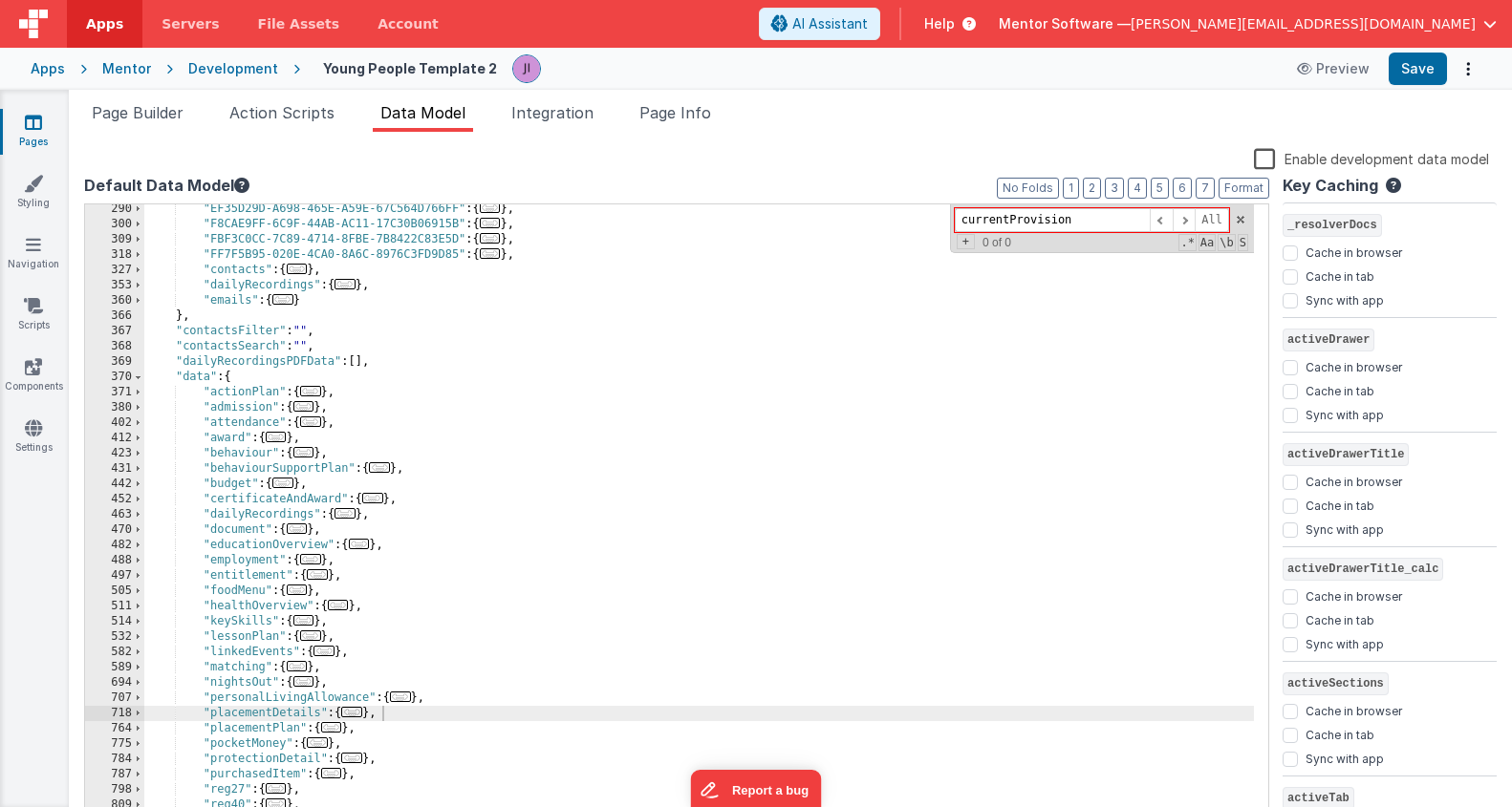
scroll to position [741, 0]
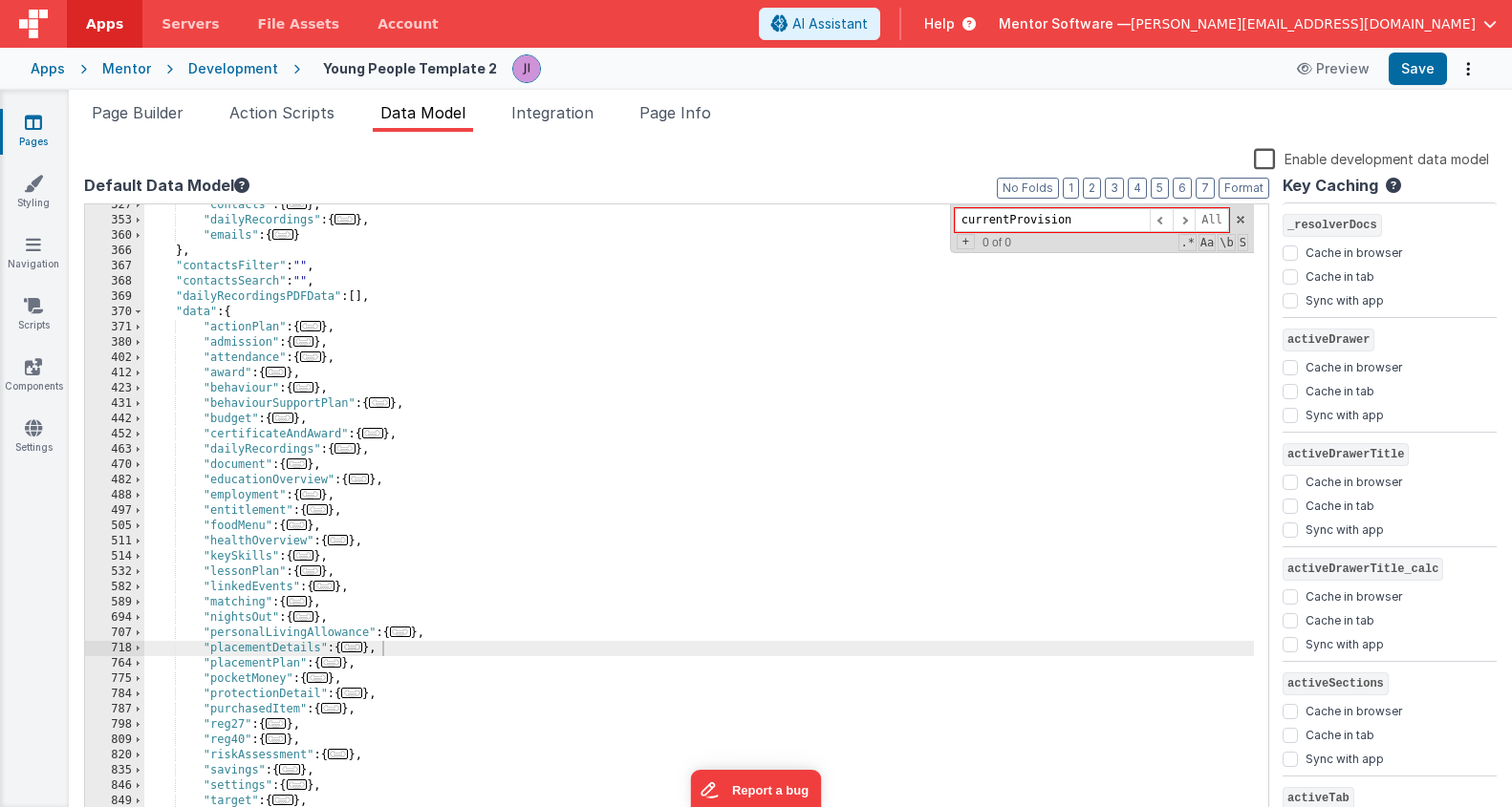
click at [362, 651] on span "..." at bounding box center [352, 647] width 21 height 11
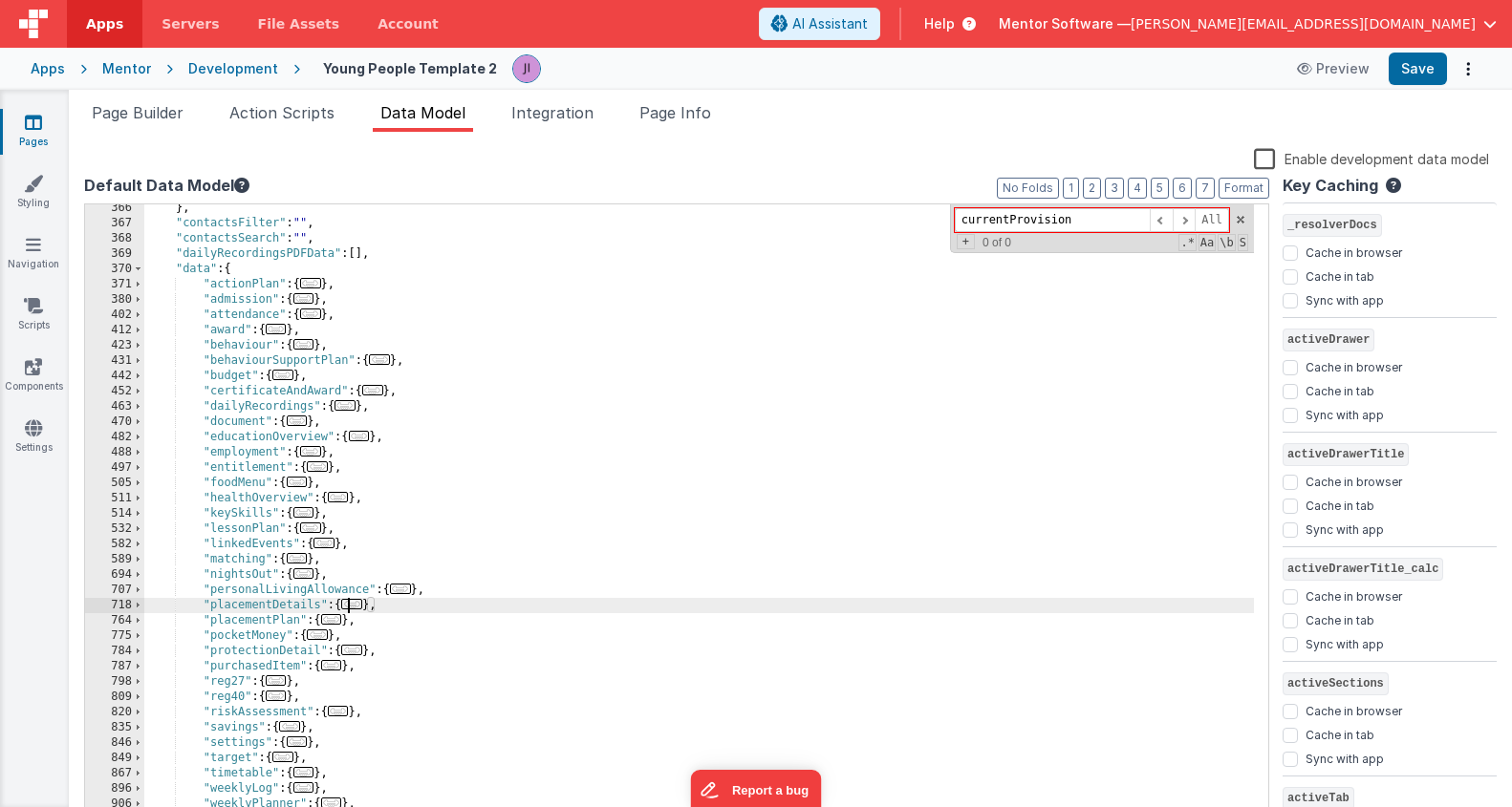
click at [356, 609] on span "..." at bounding box center [352, 604] width 21 height 11
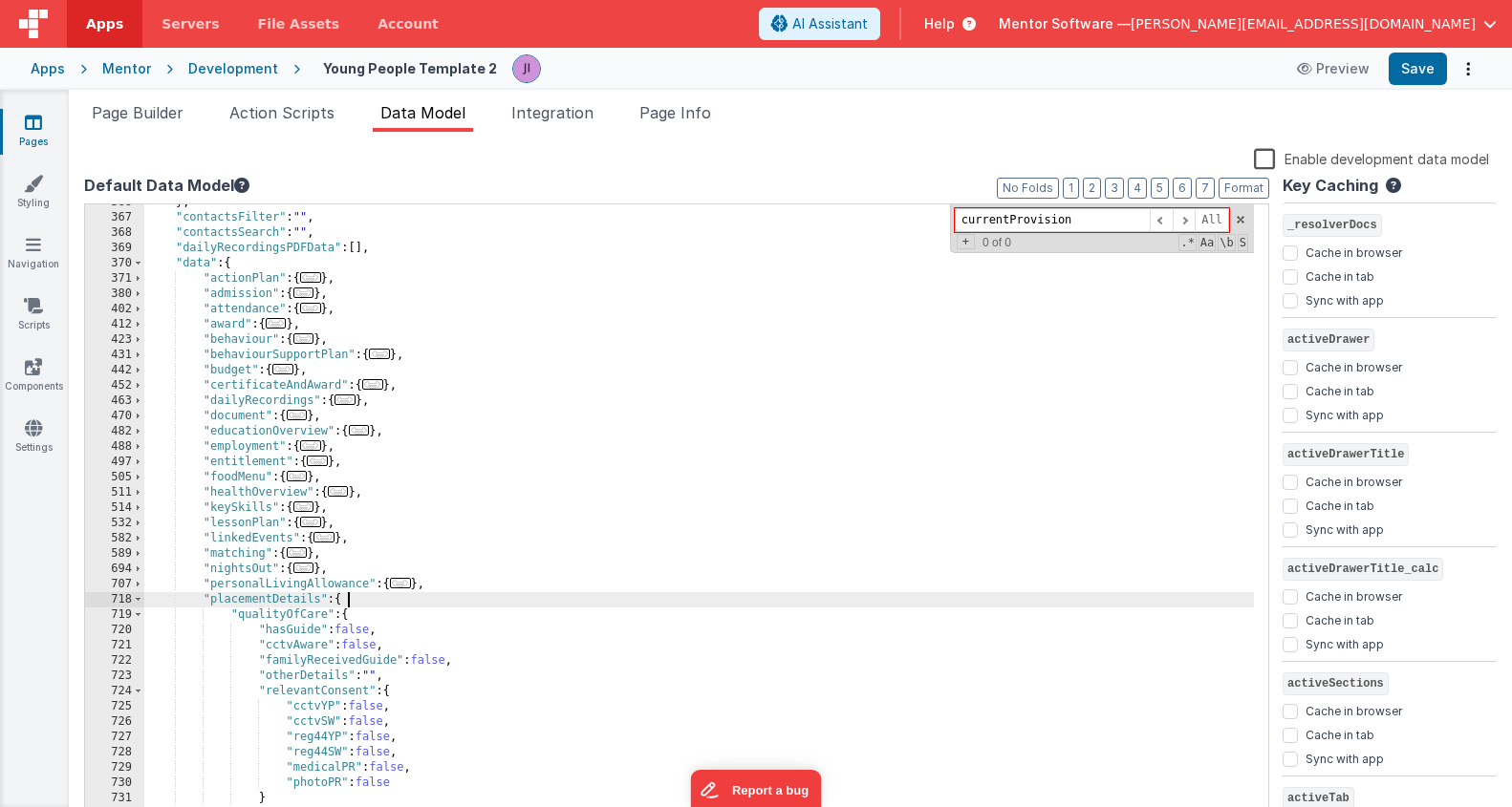
scroll to position [790, 0]
click at [140, 616] on span at bounding box center [137, 616] width 11 height 15
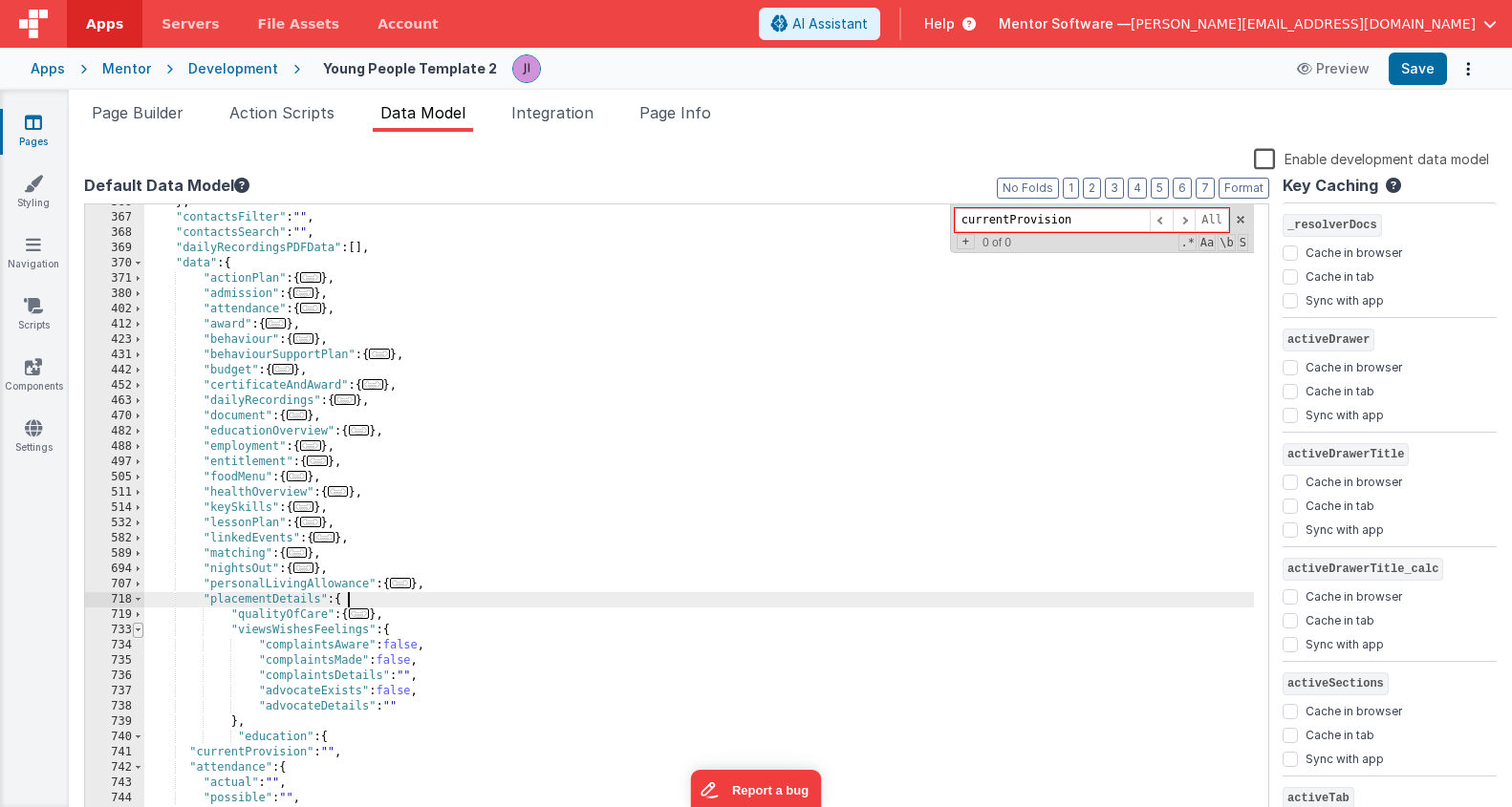
click at [140, 632] on span at bounding box center [137, 630] width 11 height 15
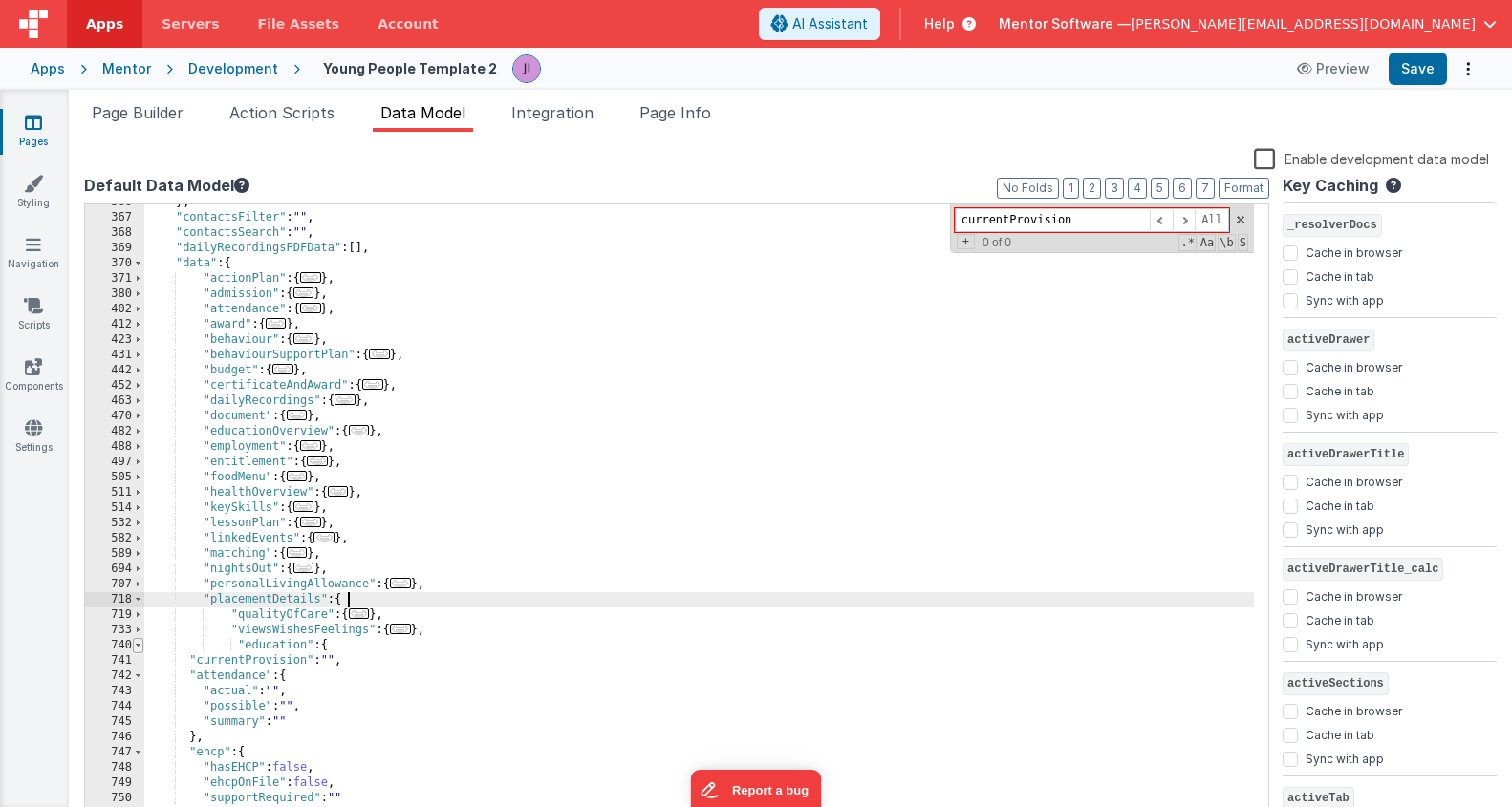
click at [141, 647] on span at bounding box center [137, 646] width 11 height 15
click at [362, 647] on div "} , "contactsFilter" : "" , "contactsSearch" : "" , "dailyRecordingsPDFData" : …" at bounding box center [699, 519] width 1110 height 648
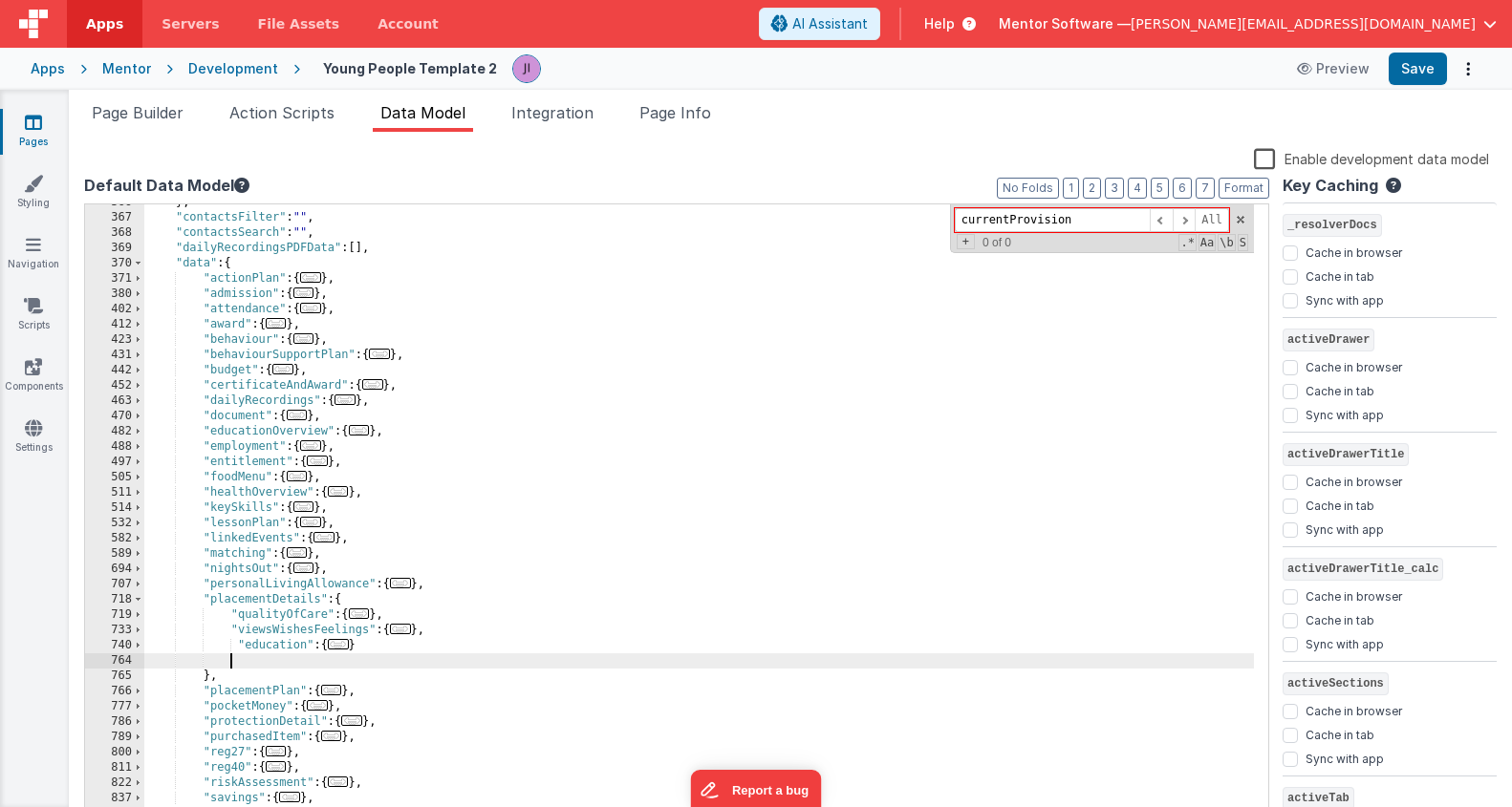
click at [335, 648] on span "..." at bounding box center [338, 644] width 21 height 11
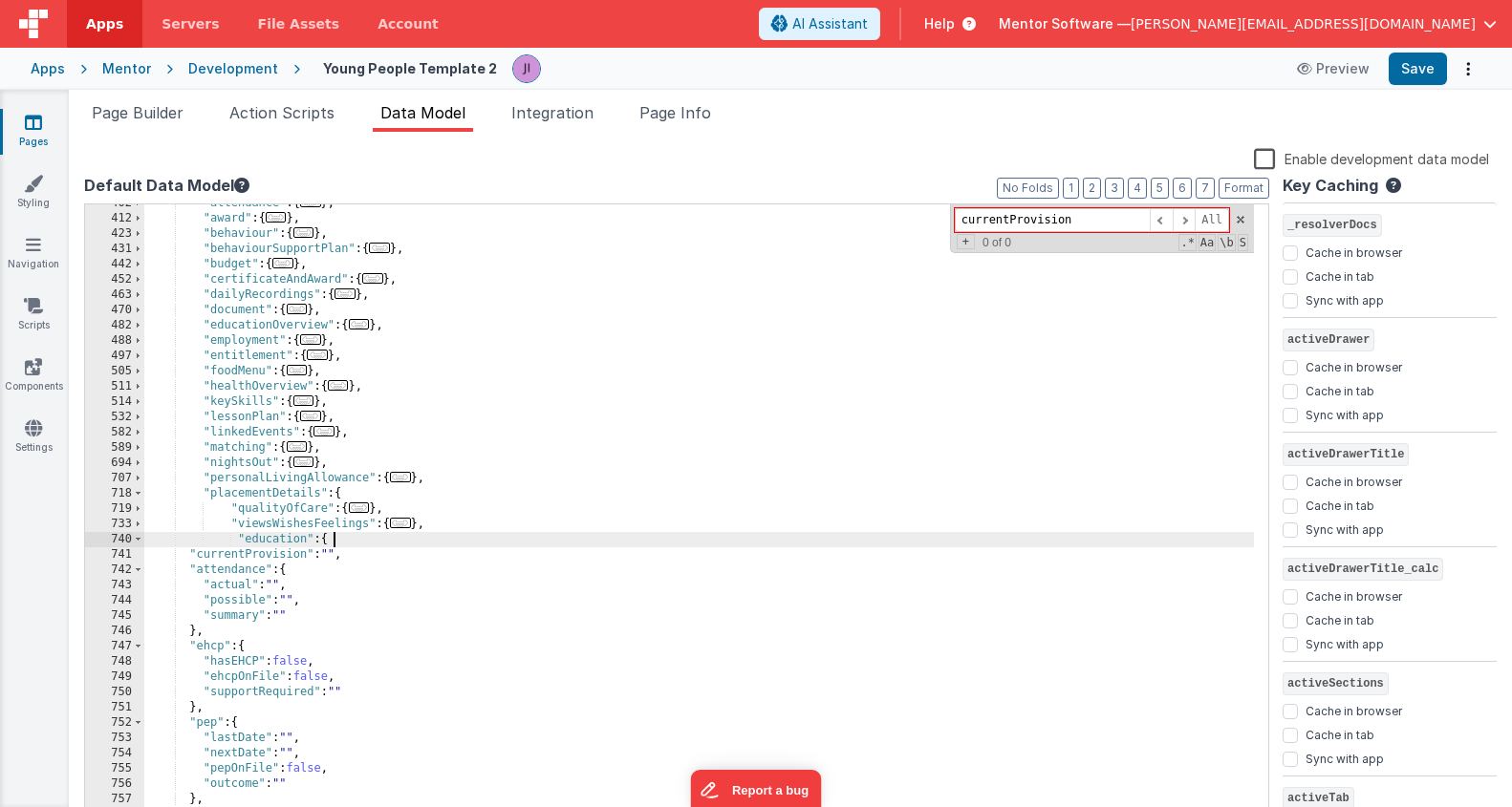
scroll to position [1094, 0]
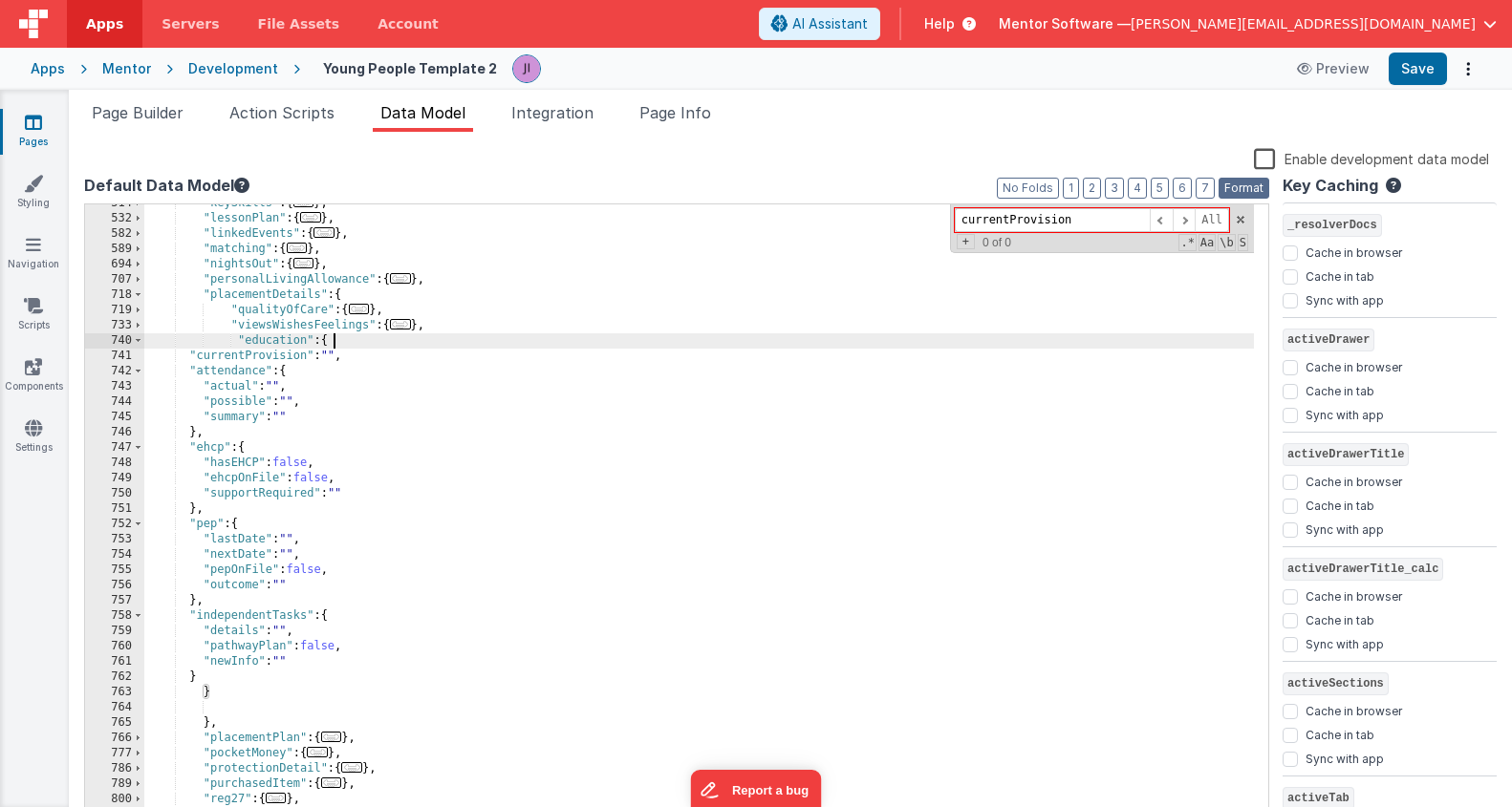
click at [1241, 192] on button "Format" at bounding box center [1244, 188] width 51 height 21
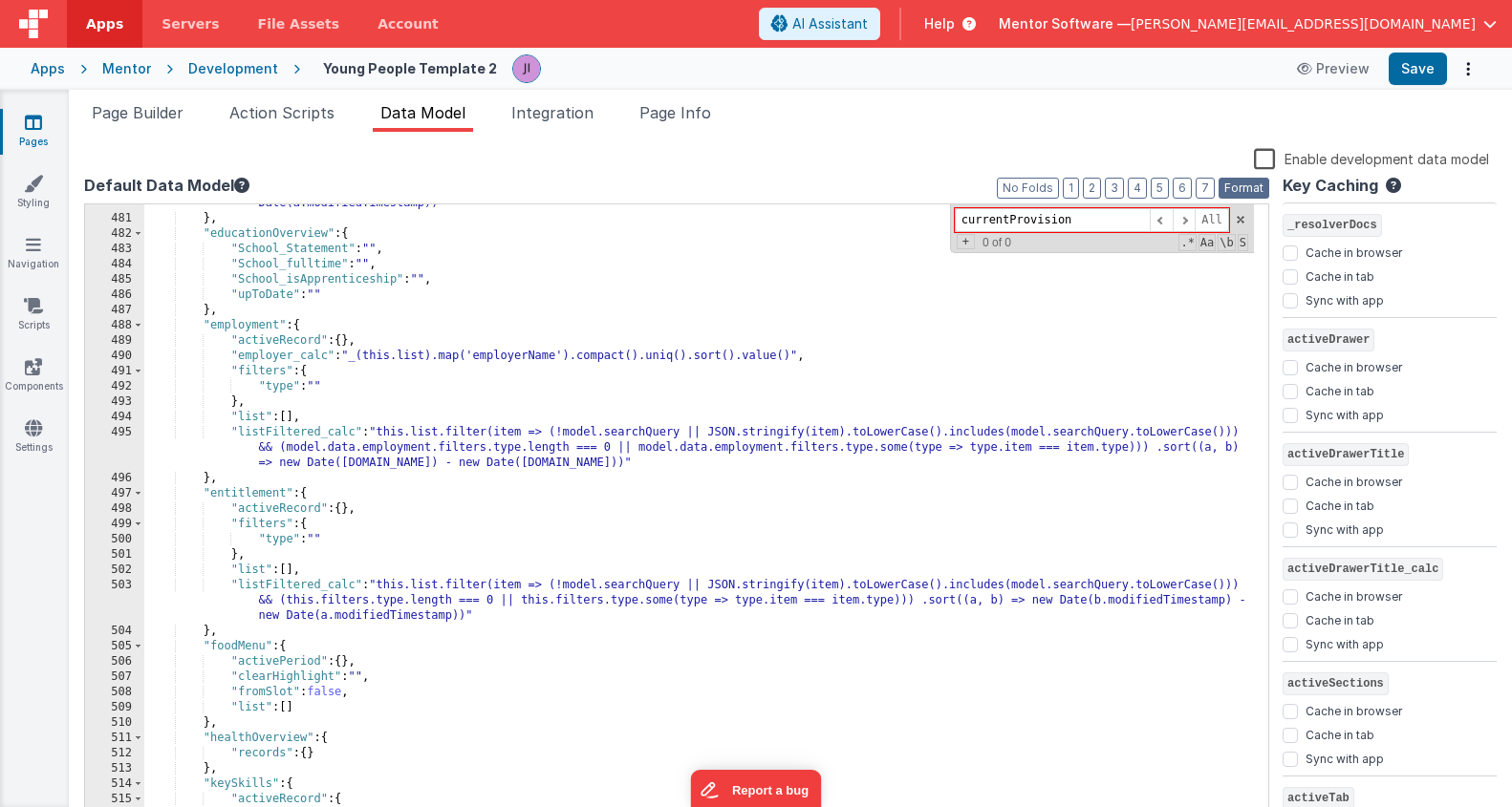
scroll to position [7882, 0]
click at [1120, 187] on button "3" at bounding box center [1115, 188] width 19 height 21
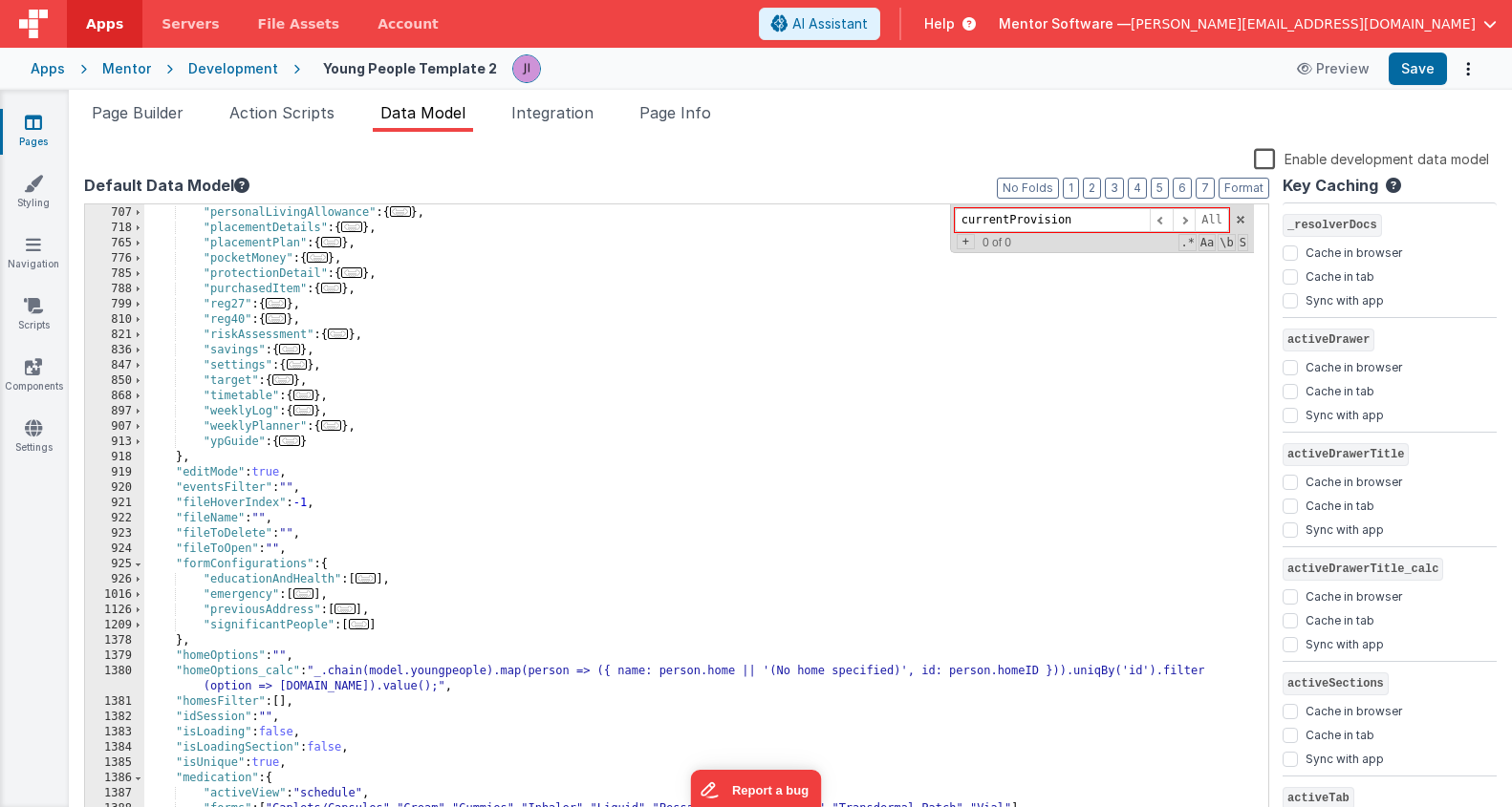
scroll to position [882, 0]
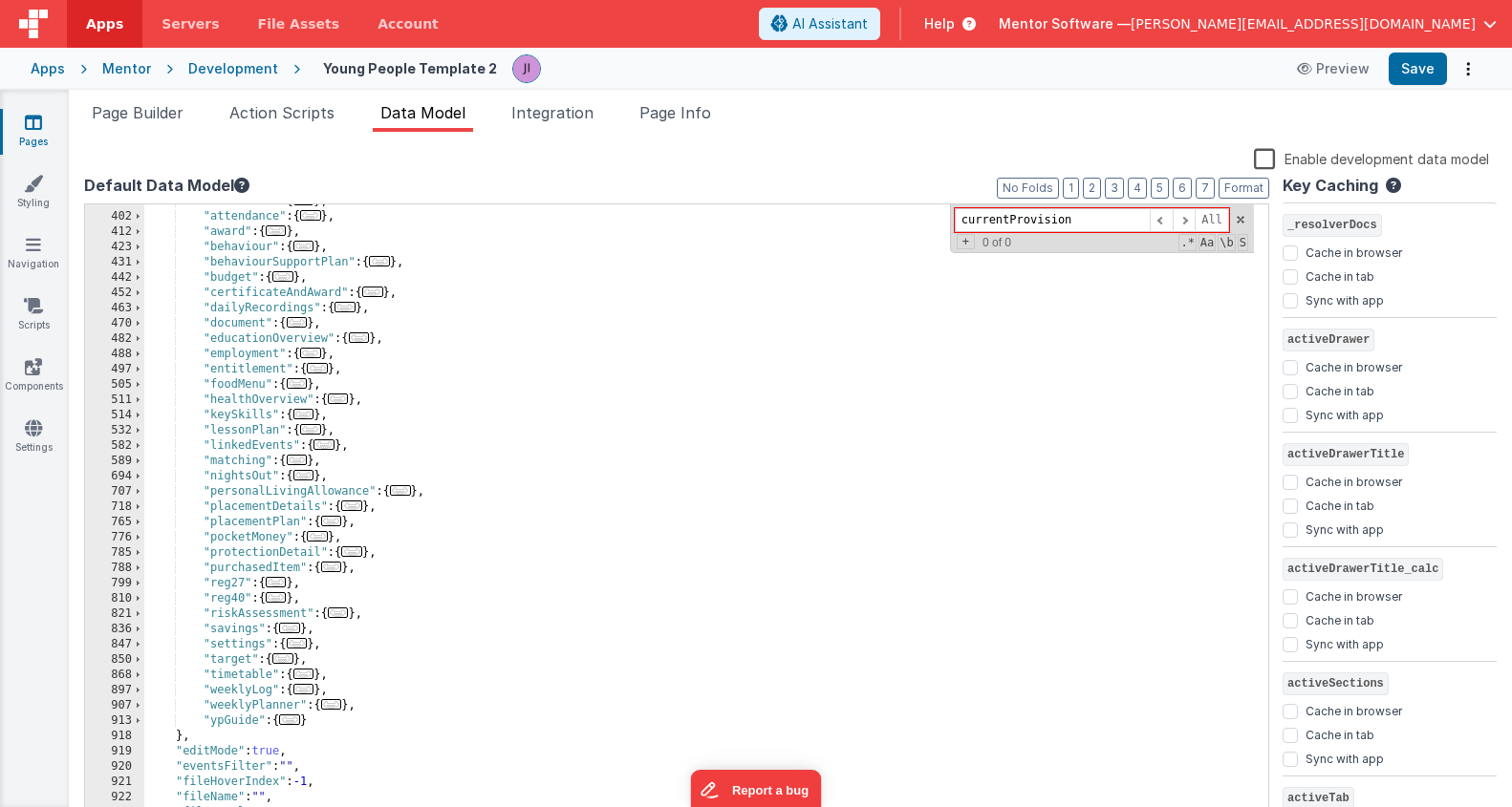
click at [355, 509] on span "..." at bounding box center [352, 505] width 21 height 11
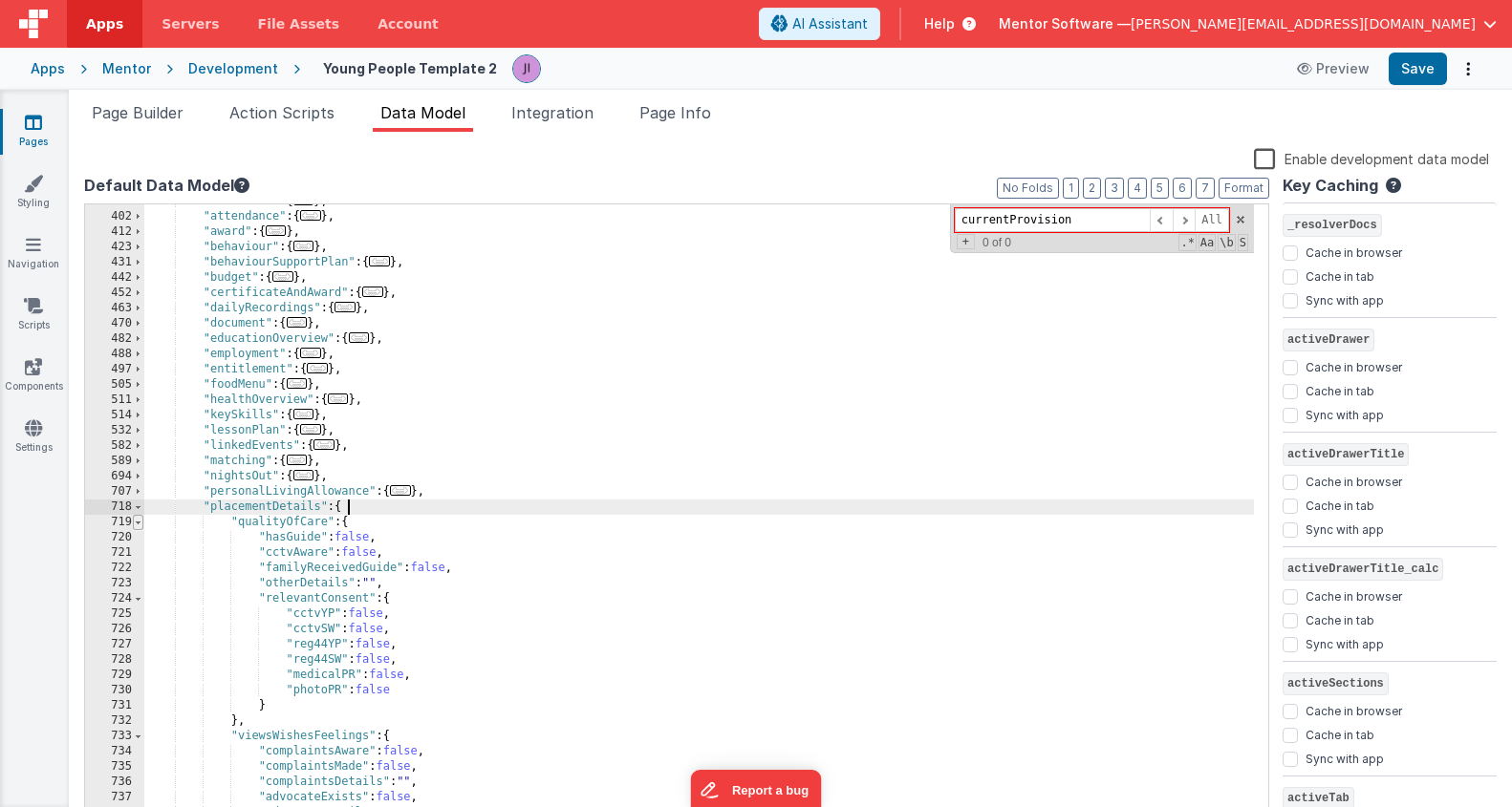
click at [141, 526] on span at bounding box center [137, 523] width 11 height 15
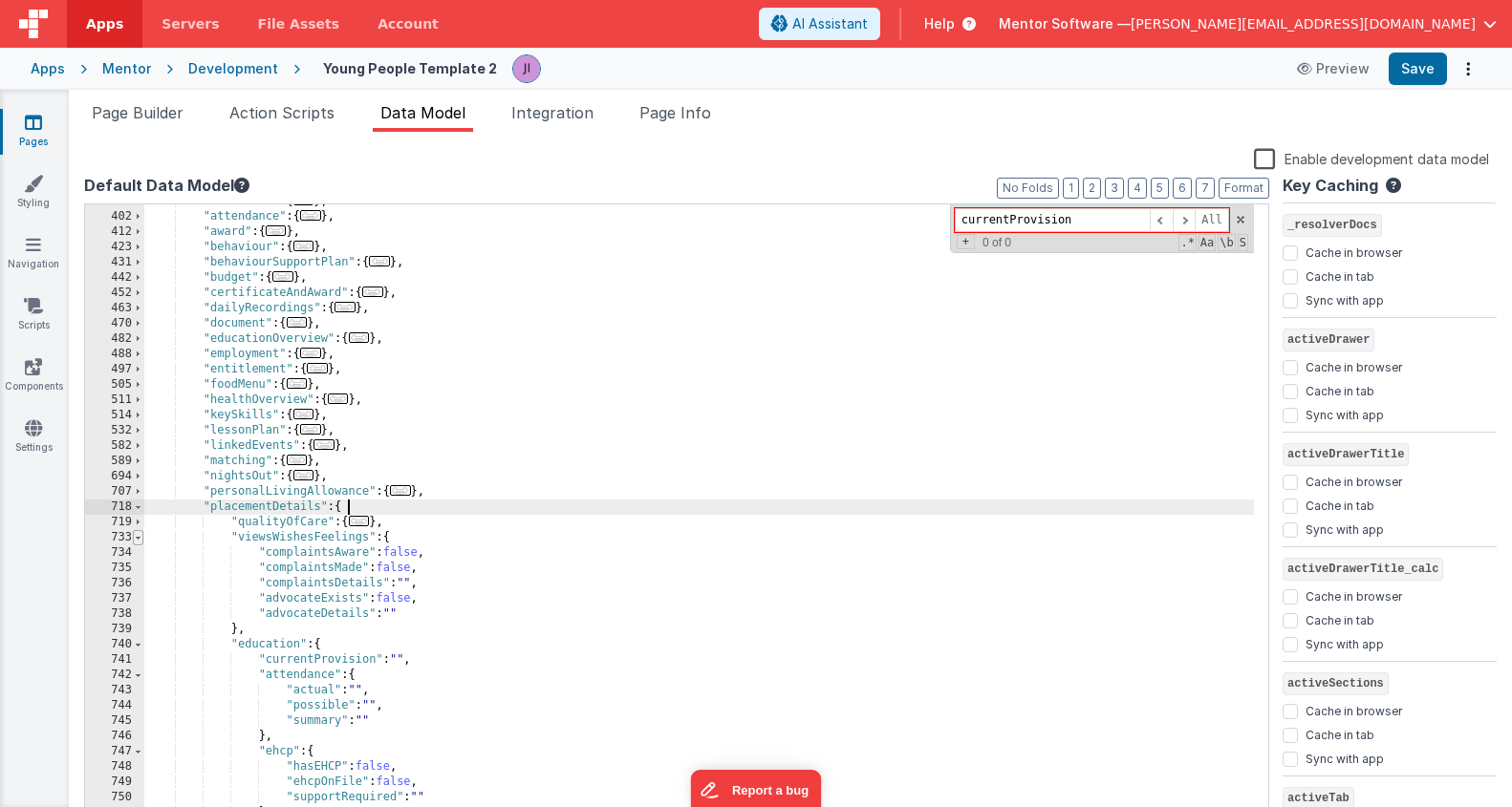
click at [138, 538] on span at bounding box center [137, 538] width 11 height 15
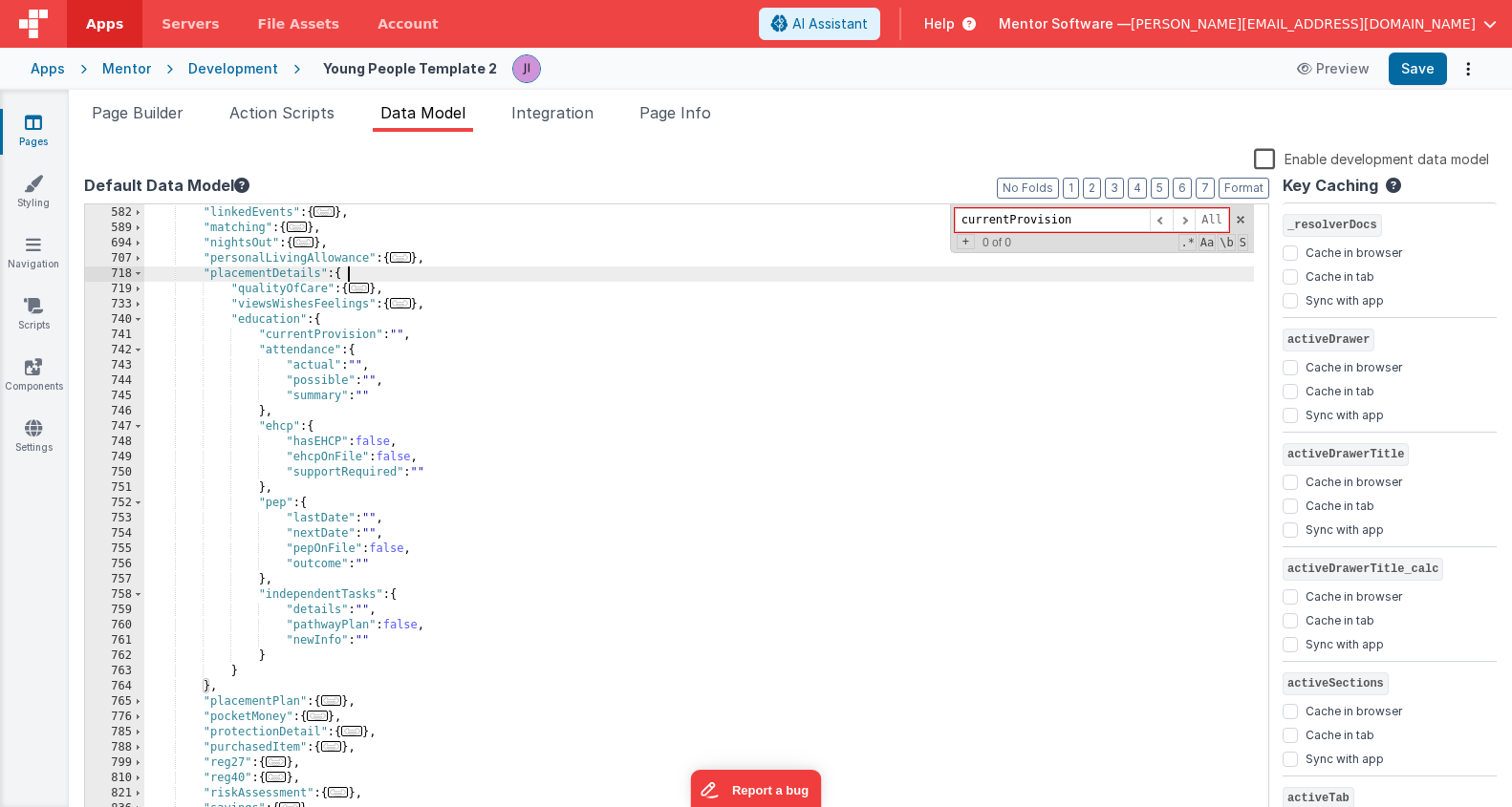
scroll to position [1167, 0]
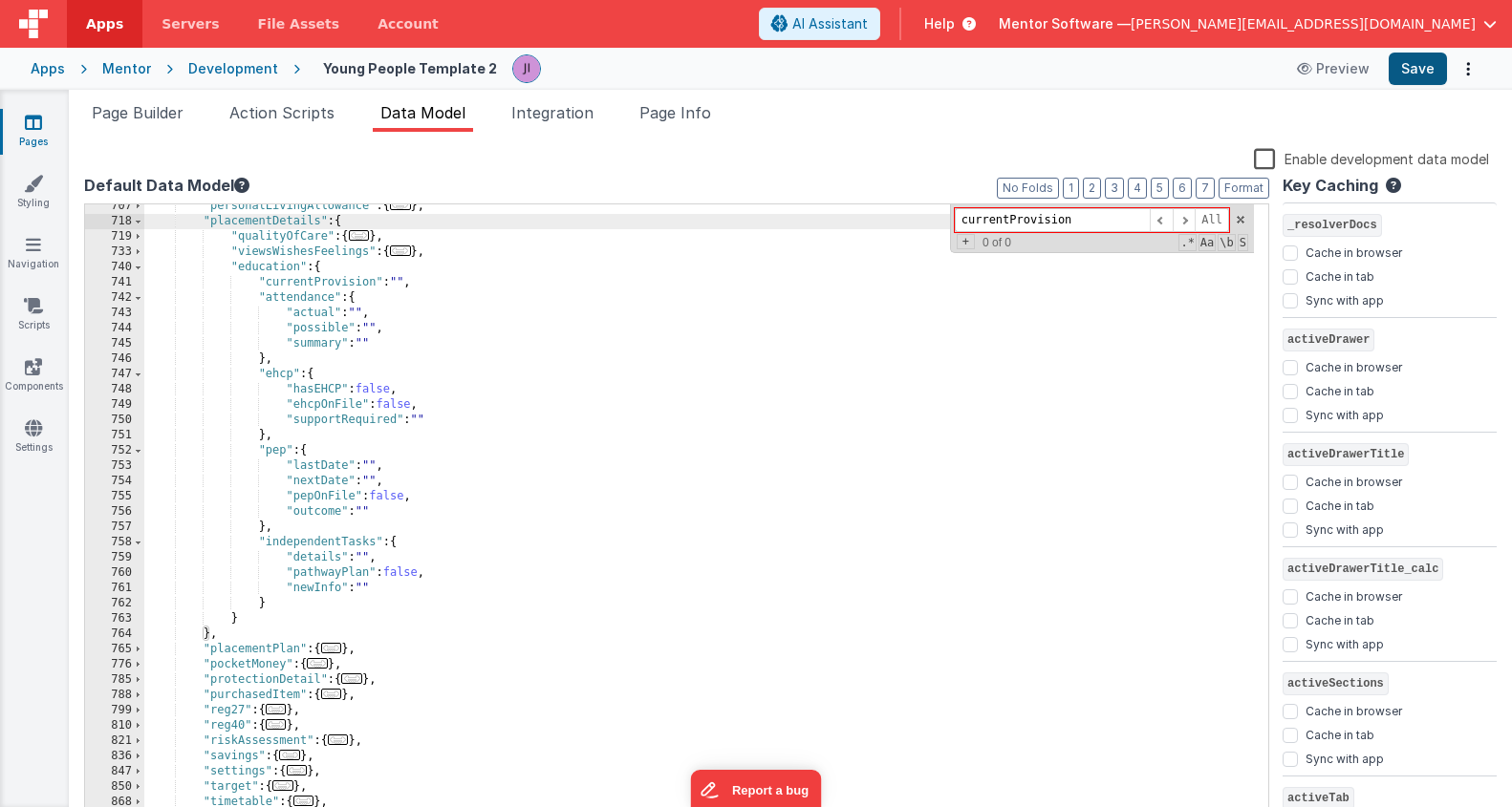
click at [1405, 67] on button "Save" at bounding box center [1418, 69] width 59 height 33
click at [489, 529] on div ""personalLivingAllowance" : { ... } , "placementDetails" : { "qualityOfCare" : …" at bounding box center [699, 523] width 1110 height 648
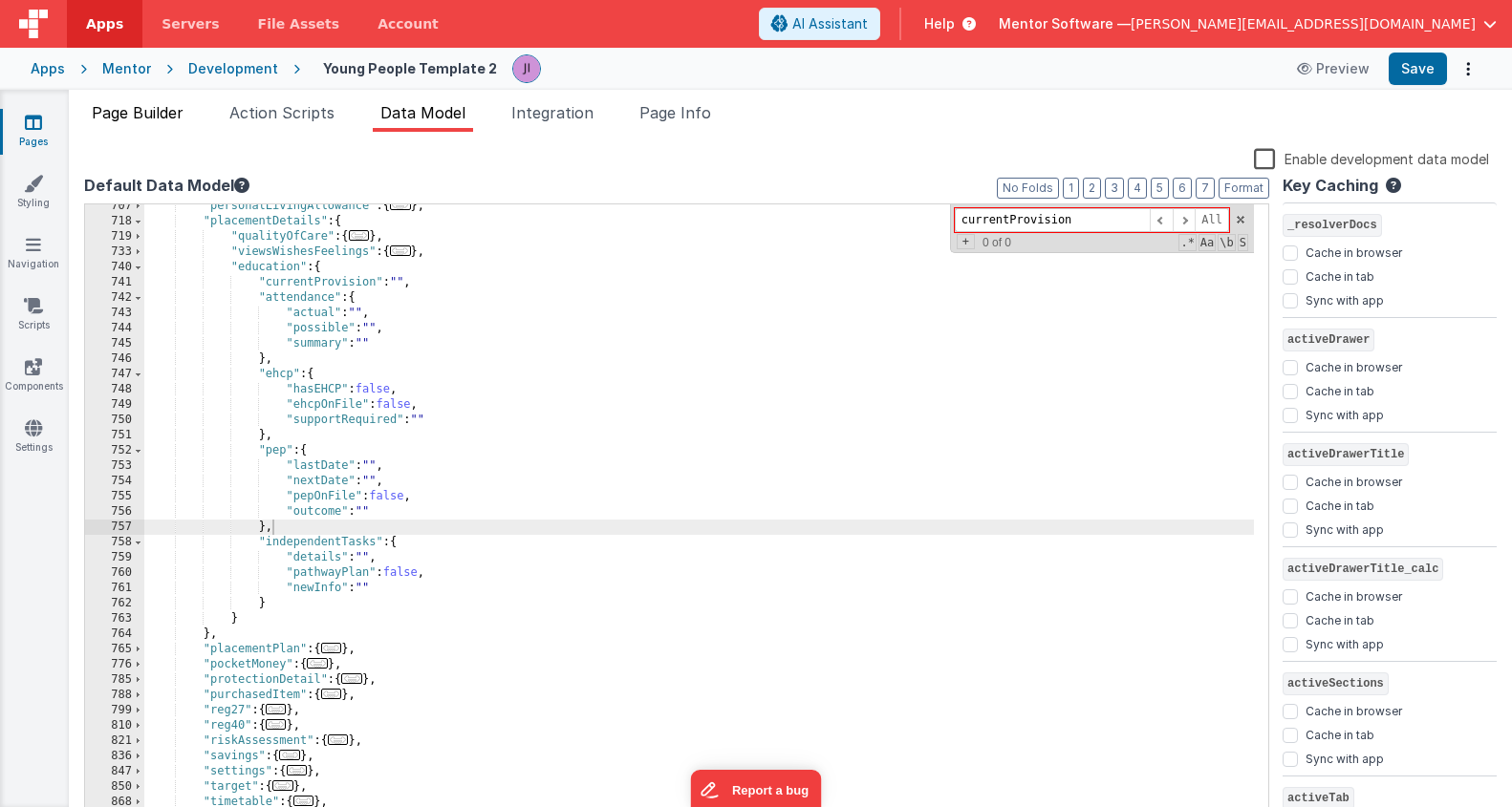
click at [146, 121] on span "Page Builder" at bounding box center [136, 112] width 91 height 19
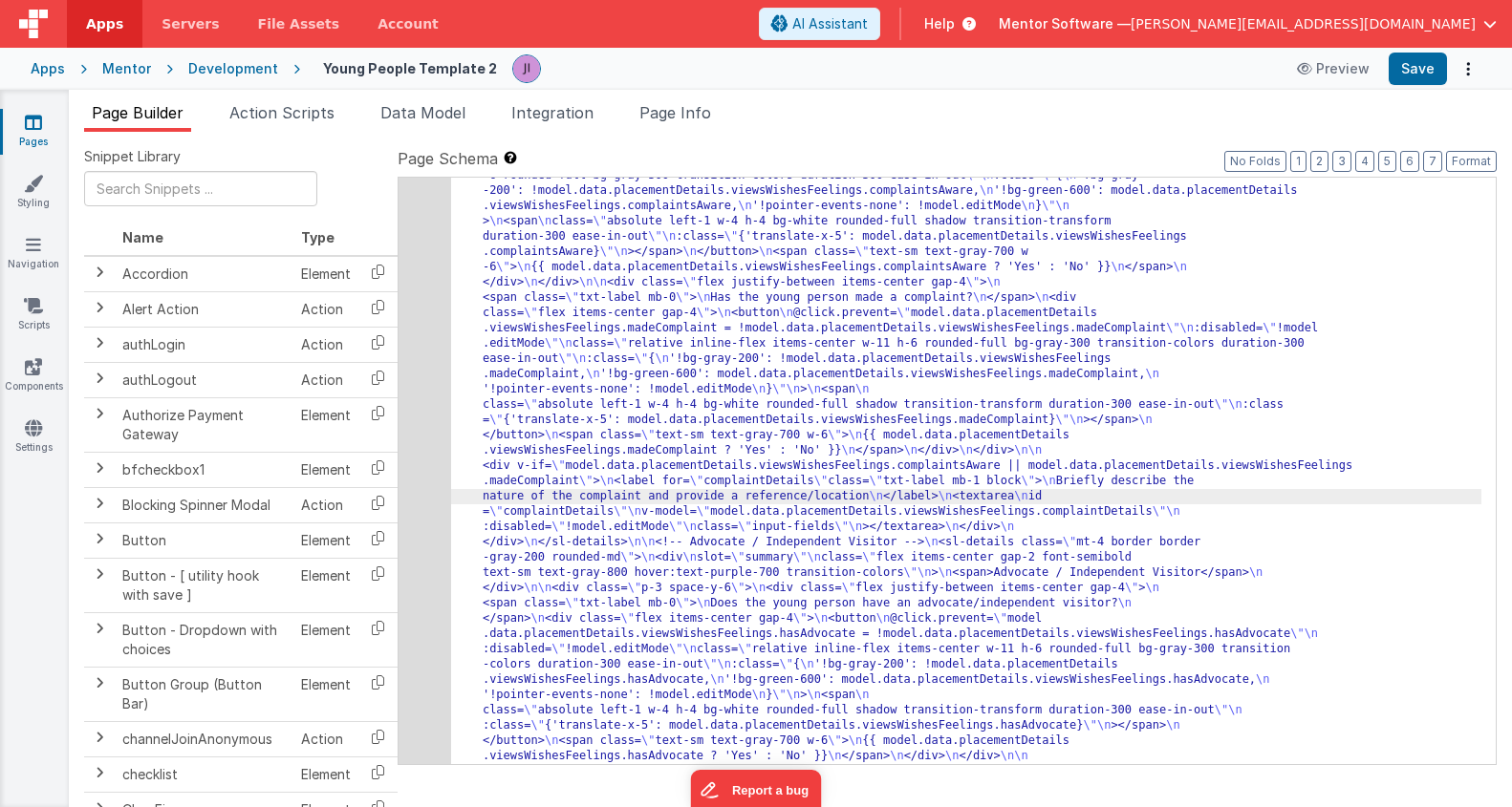
click at [423, 448] on div "500" at bounding box center [425, 474] width 53 height 2874
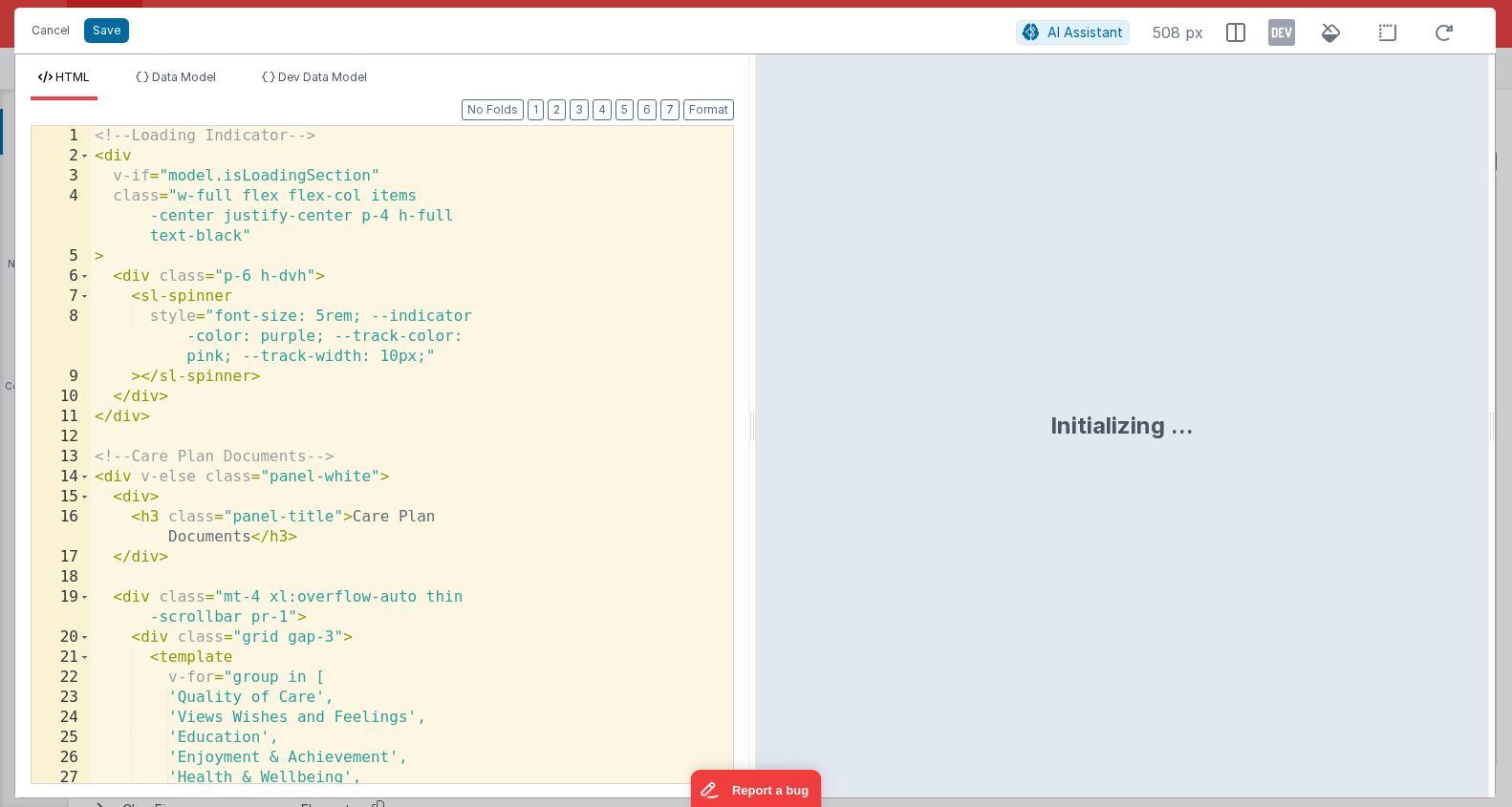
scroll to position [19439, 0]
click at [415, 442] on div "<!-- Loading Indicator --> < div v-if = "model.isLoadingSection" class = "w-ful…" at bounding box center [404, 475] width 628 height 697
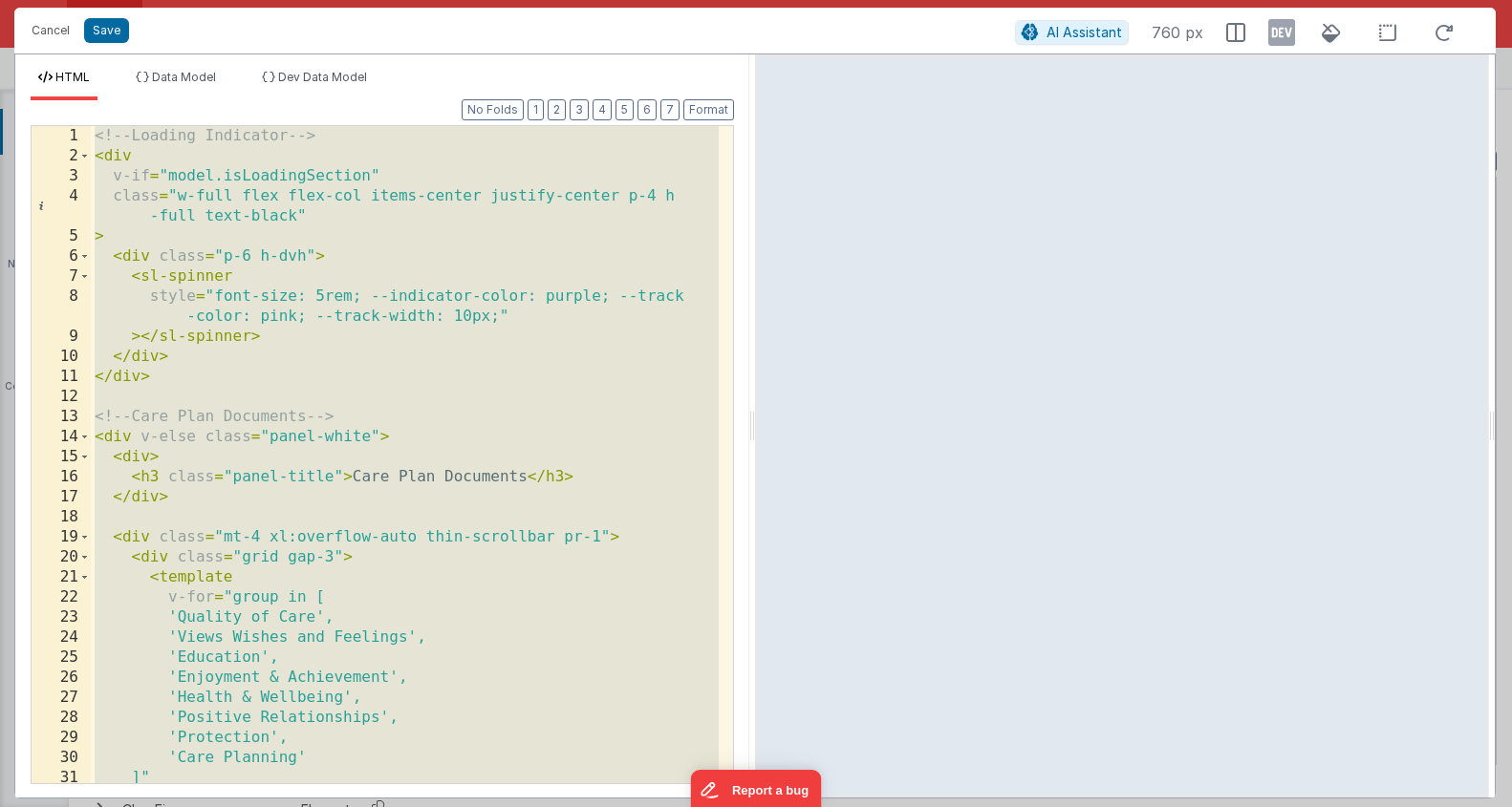
click at [486, 405] on div "<!-- Loading Indicator --> < div v-if = "model.isLoadingSection" class = "w-ful…" at bounding box center [404, 475] width 628 height 697
click at [405, 598] on div "<!-- Loading Indicator --> < div v-if = "model.isLoadingSection" class = "w-ful…" at bounding box center [404, 475] width 628 height 697
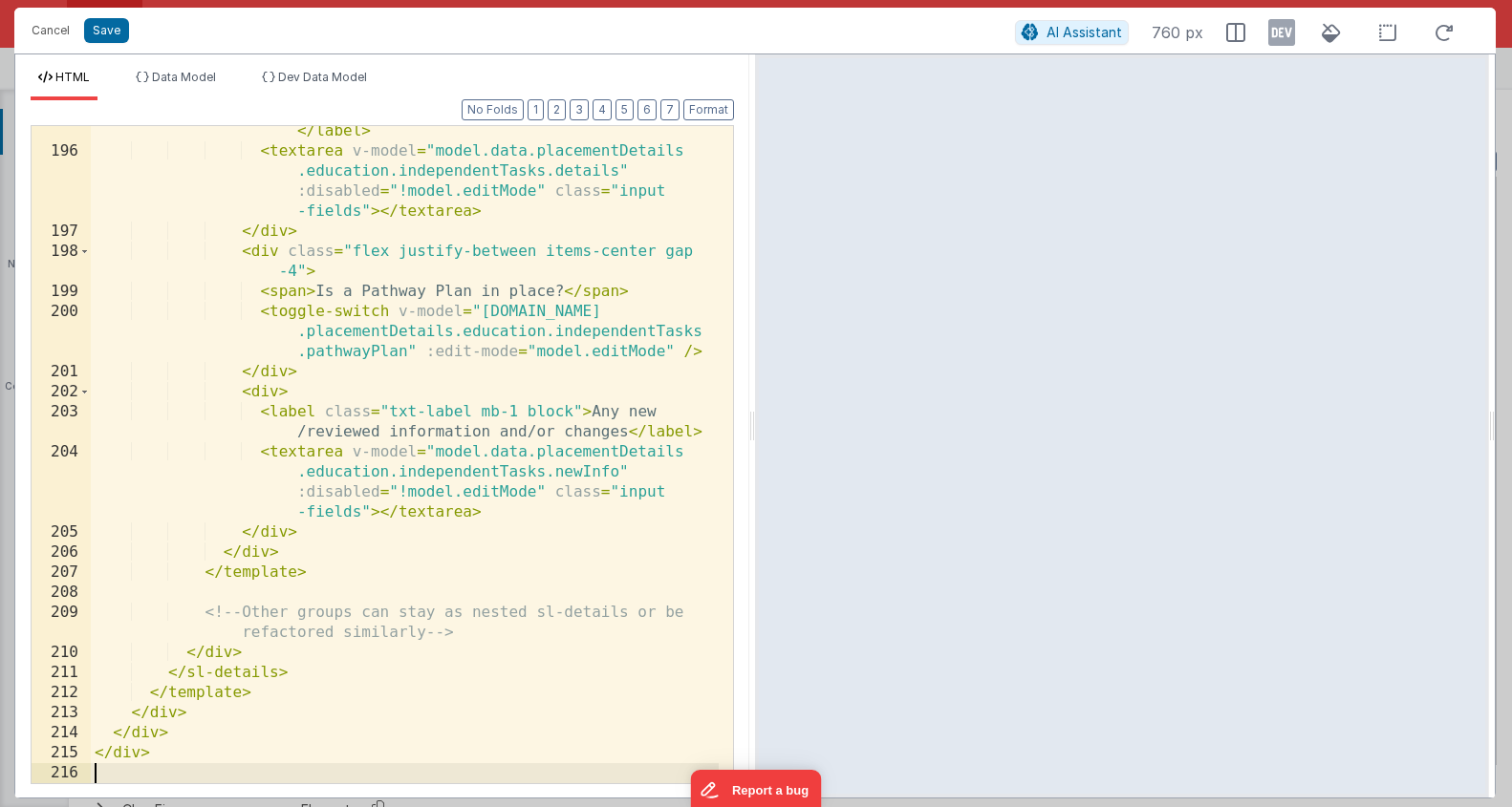
scroll to position [5864, 0]
click at [442, 539] on div "< label class = "txt-label mb-1 block" > Details </ label > < textarea v-model …" at bounding box center [404, 459] width 628 height 718
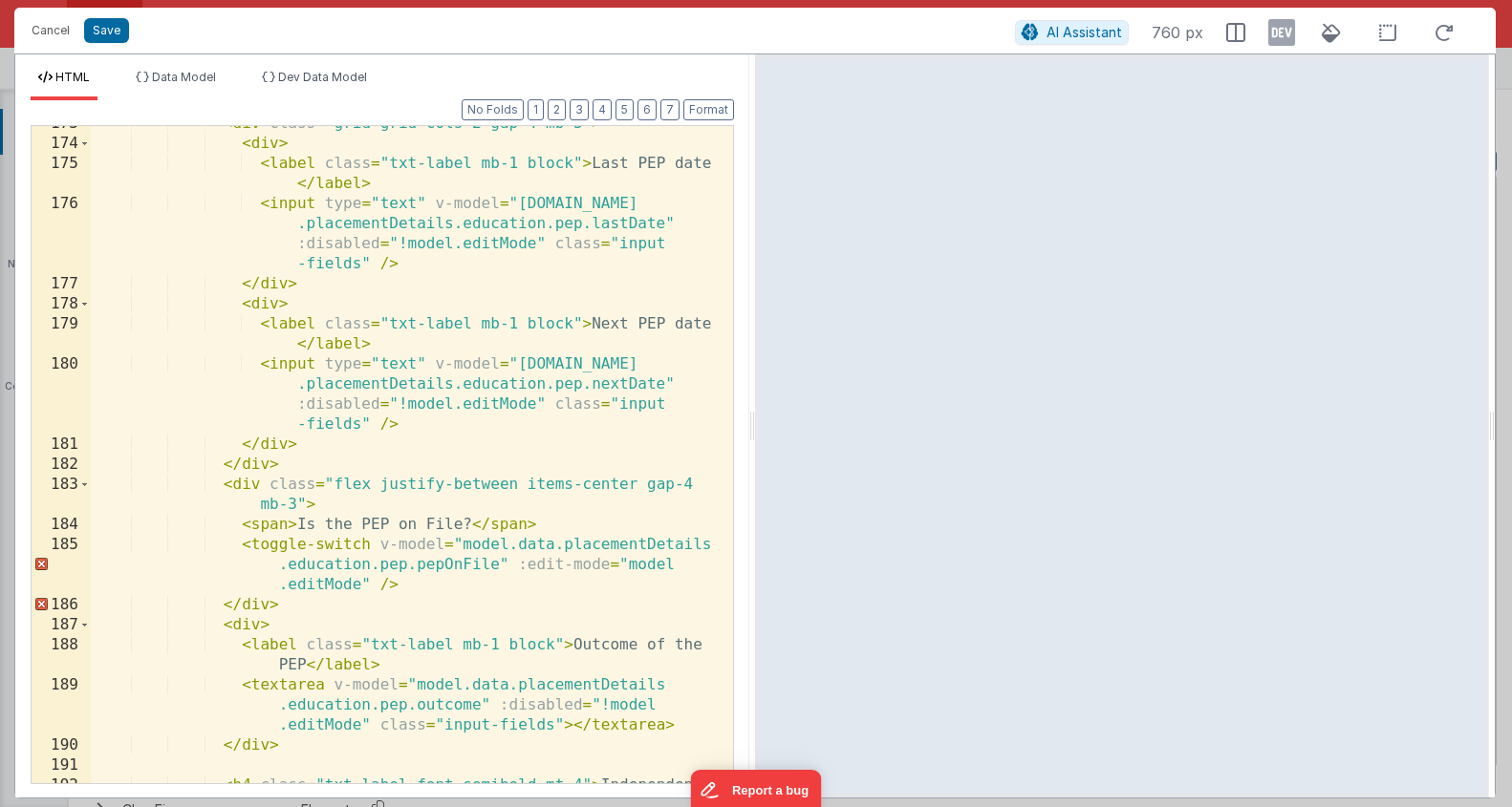
scroll to position [5049, 0]
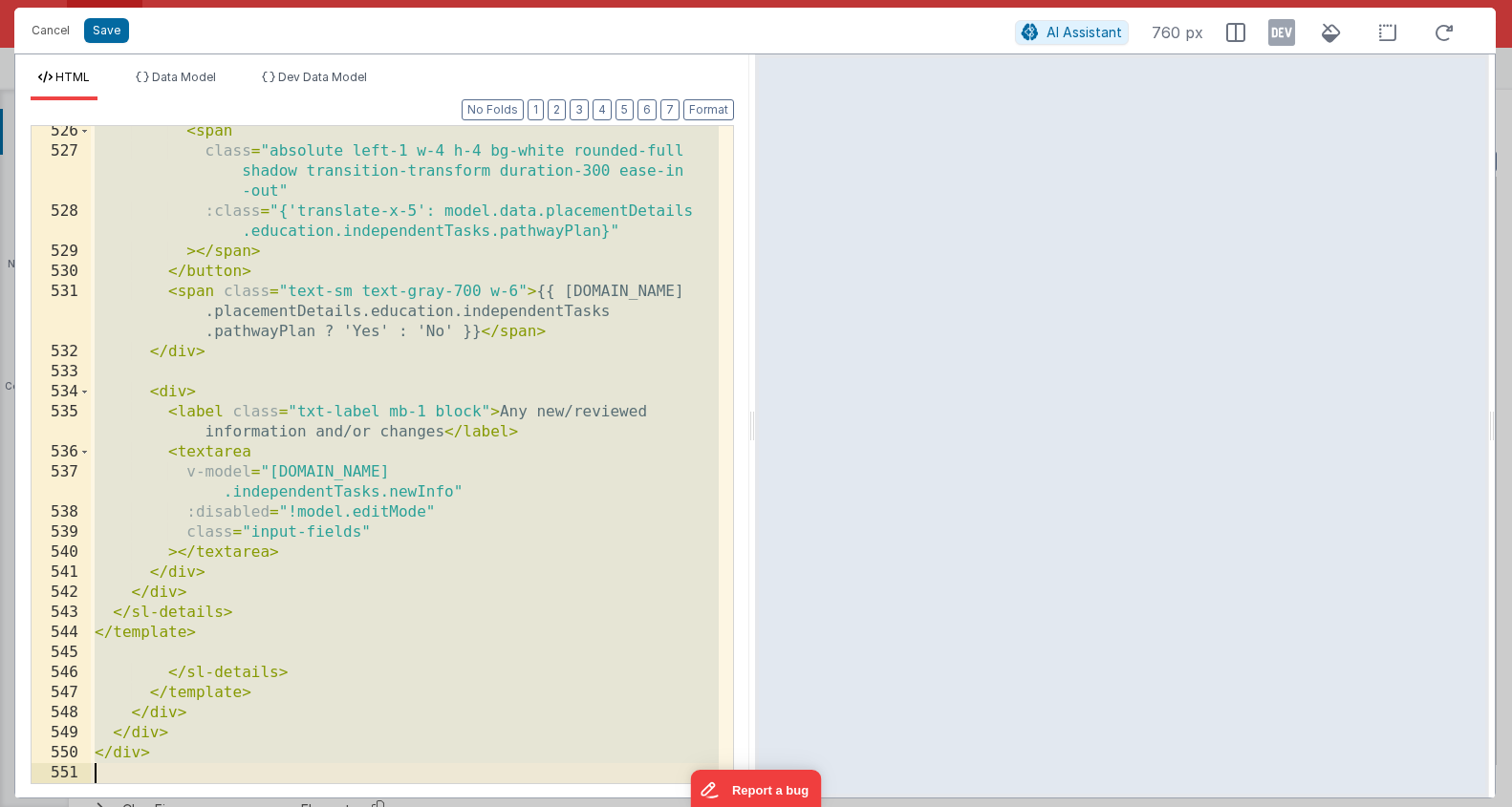
click at [423, 401] on div "< span class = "absolute left-1 w-4 h-4 bg-white rounded-full shadow transition…" at bounding box center [404, 470] width 628 height 697
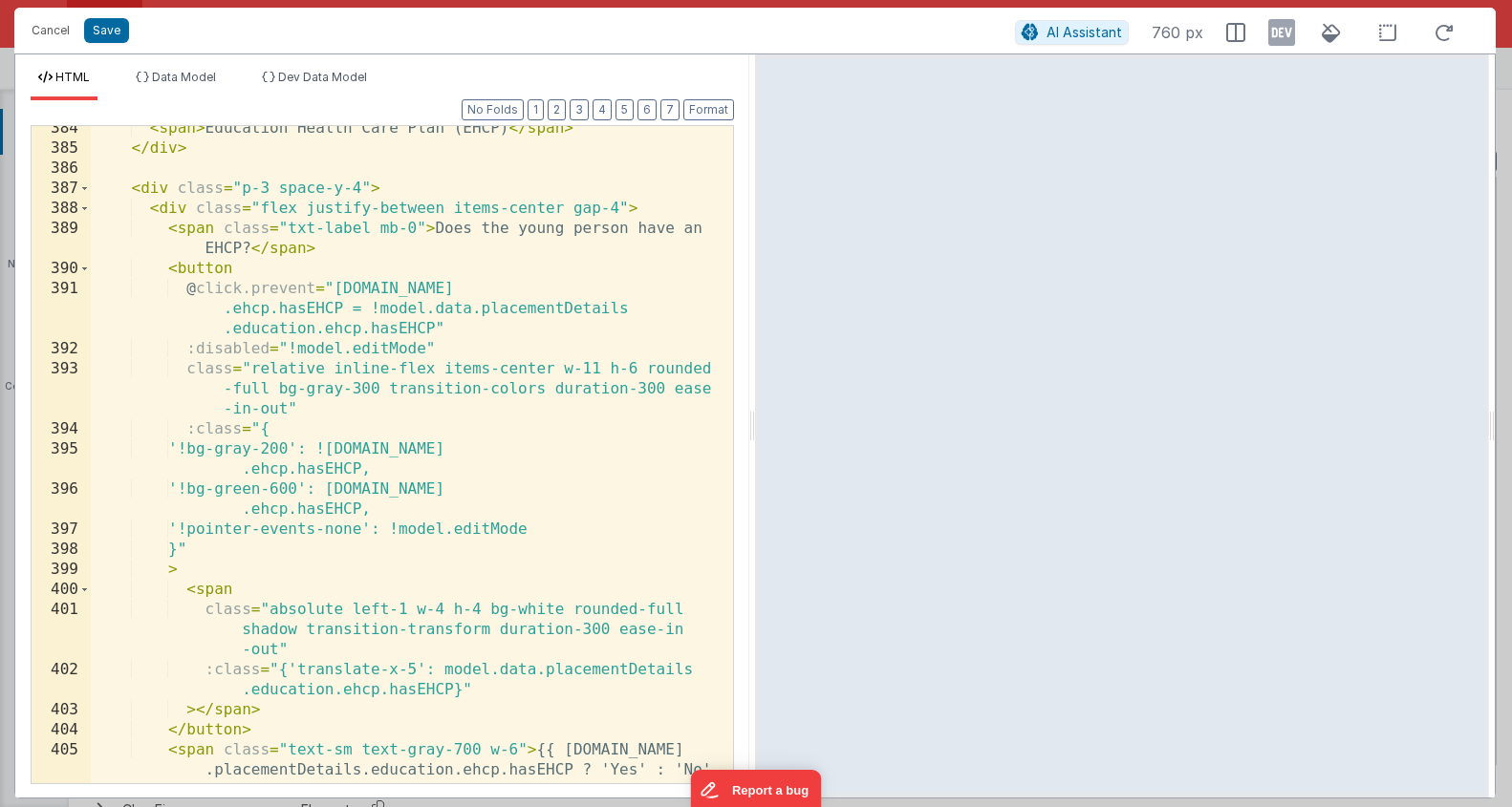
scroll to position [10014, 0]
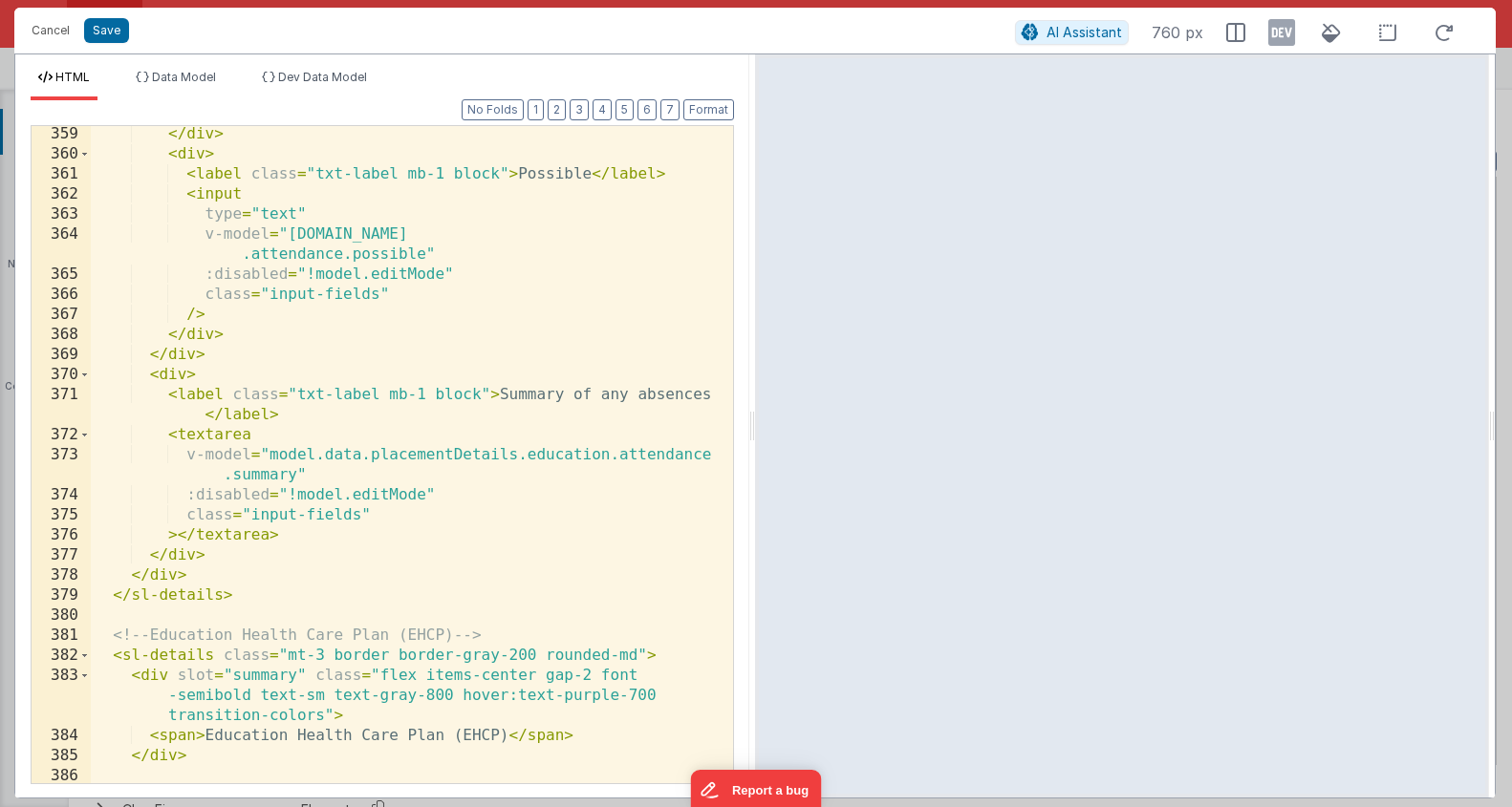
click at [459, 403] on div "</ div > < div > < label class = "txt-label mb-1 block" > Possible </ label > <…" at bounding box center [404, 473] width 628 height 697
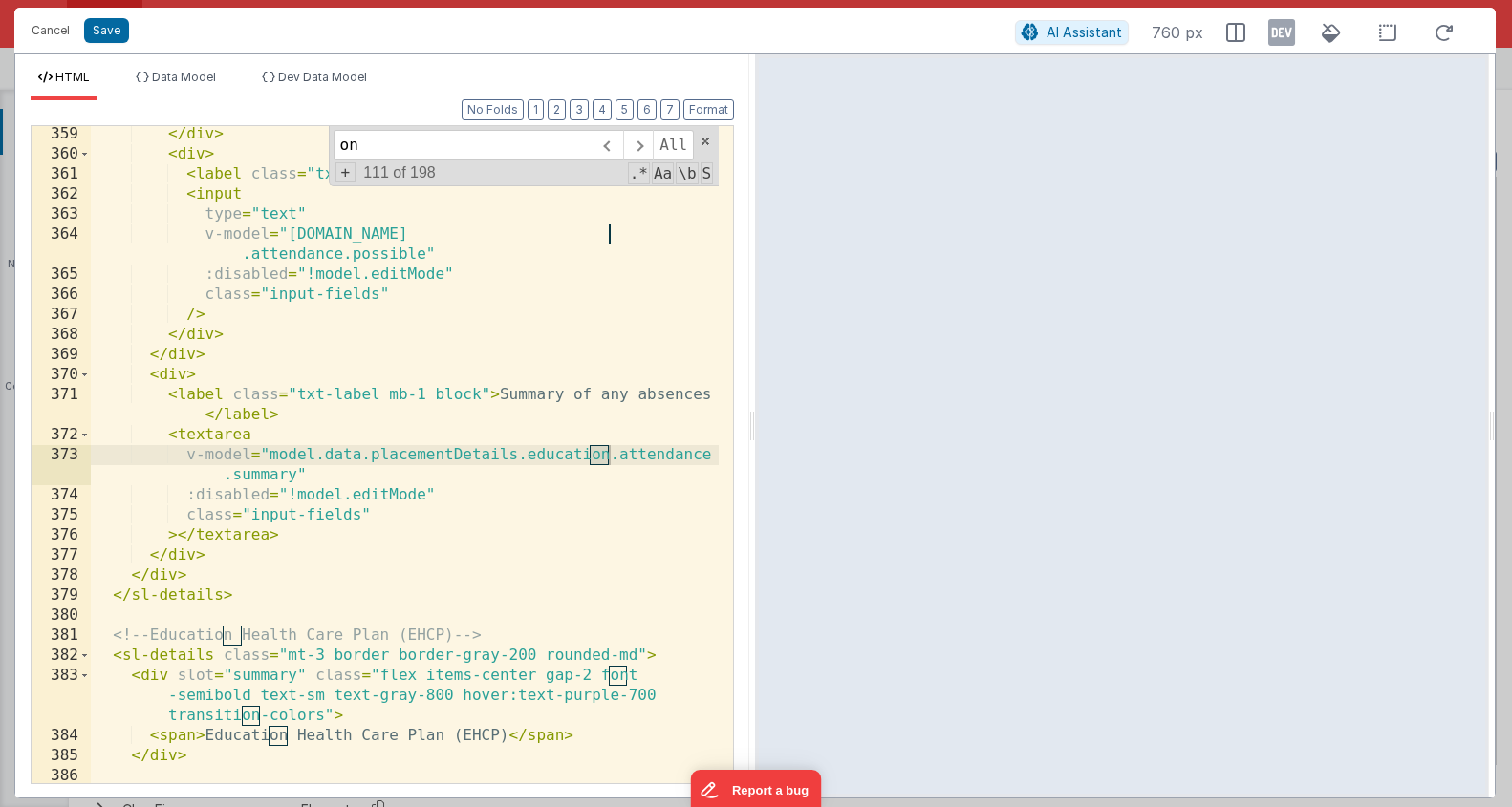
type input "o"
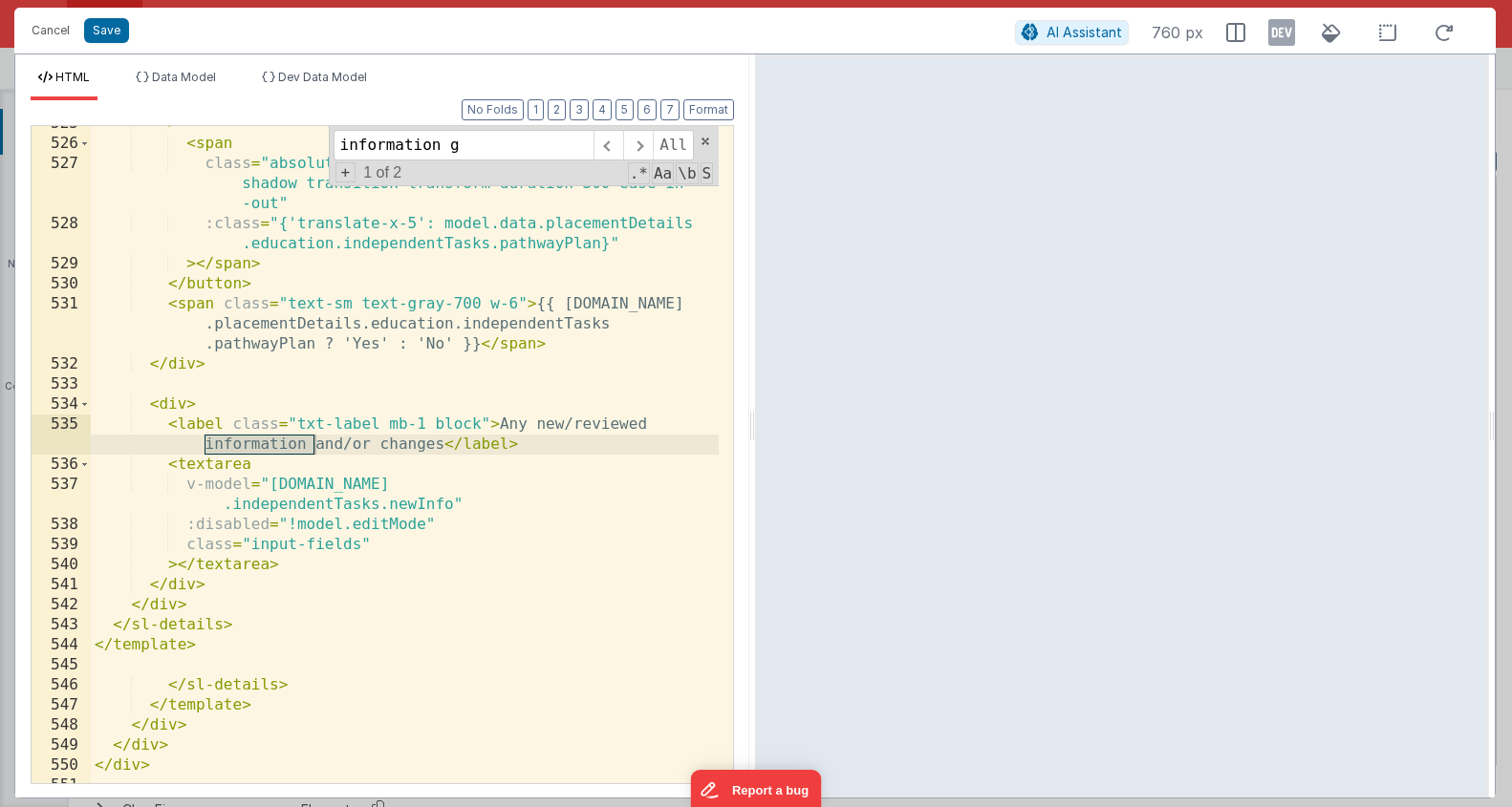
scroll to position [595, 0]
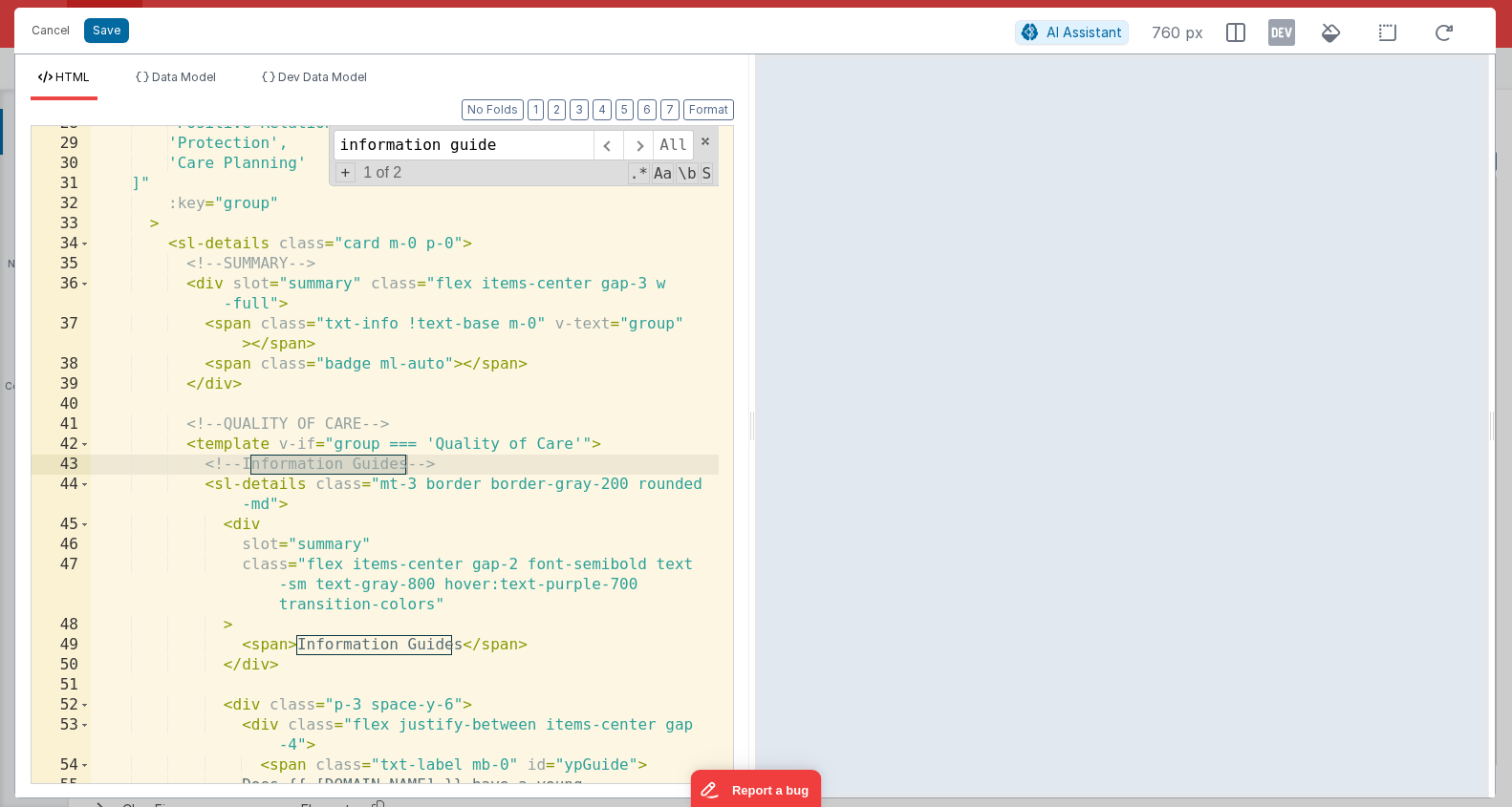
type input "information guide"
click at [322, 471] on div "'Positive Relationships', 'Protection', 'Care Planning' ]" :key = "group" > < s…" at bounding box center [404, 472] width 628 height 718
click at [261, 498] on div "'Positive Relationships', 'Protection', 'Care Planning' ]" :key = "group" > < s…" at bounding box center [404, 472] width 628 height 718
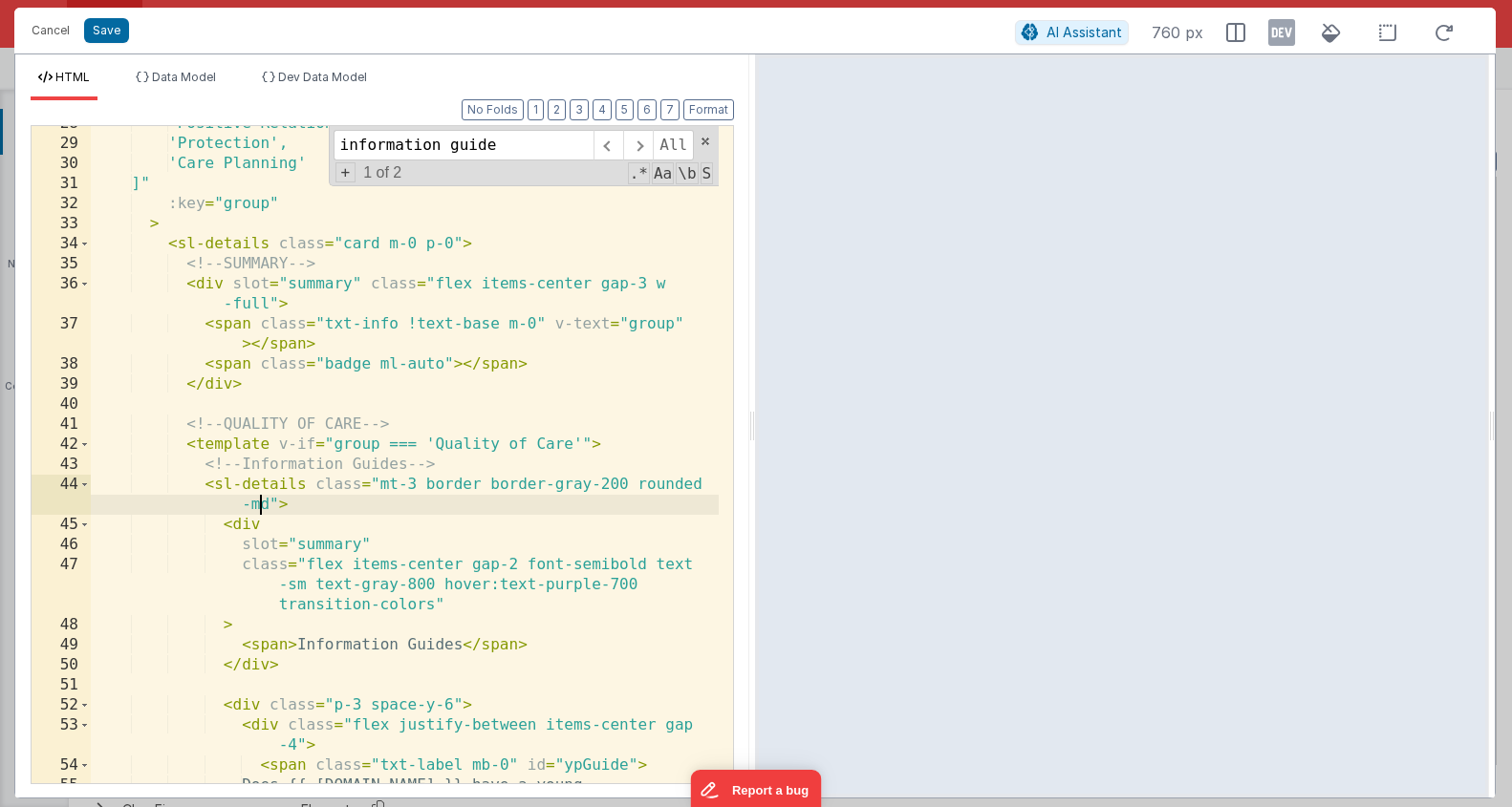
click at [224, 496] on div "'Positive Relationships', 'Protection', 'Care Planning' ]" :key = "group" > < s…" at bounding box center [404, 472] width 628 height 718
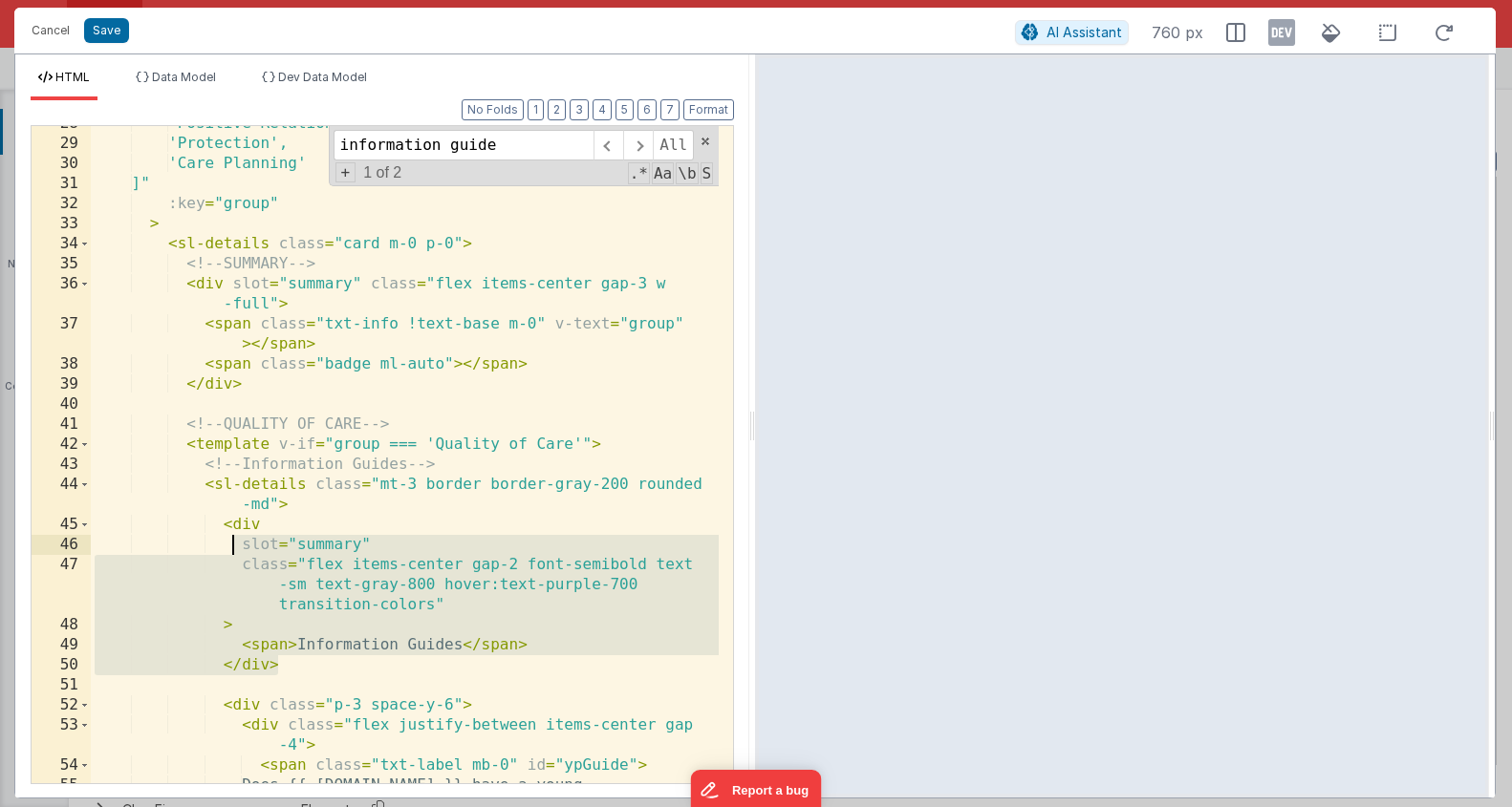
drag, startPoint x: 291, startPoint y: 664, endPoint x: 227, endPoint y: 535, distance: 144.0
click at [228, 540] on div "'Positive Relationships', 'Protection', 'Care Planning' ]" :key = "group" > < s…" at bounding box center [404, 472] width 628 height 718
click at [230, 520] on div "'Positive Relationships', 'Protection', 'Care Planning' ]" :key = "group" > < s…" at bounding box center [404, 472] width 628 height 718
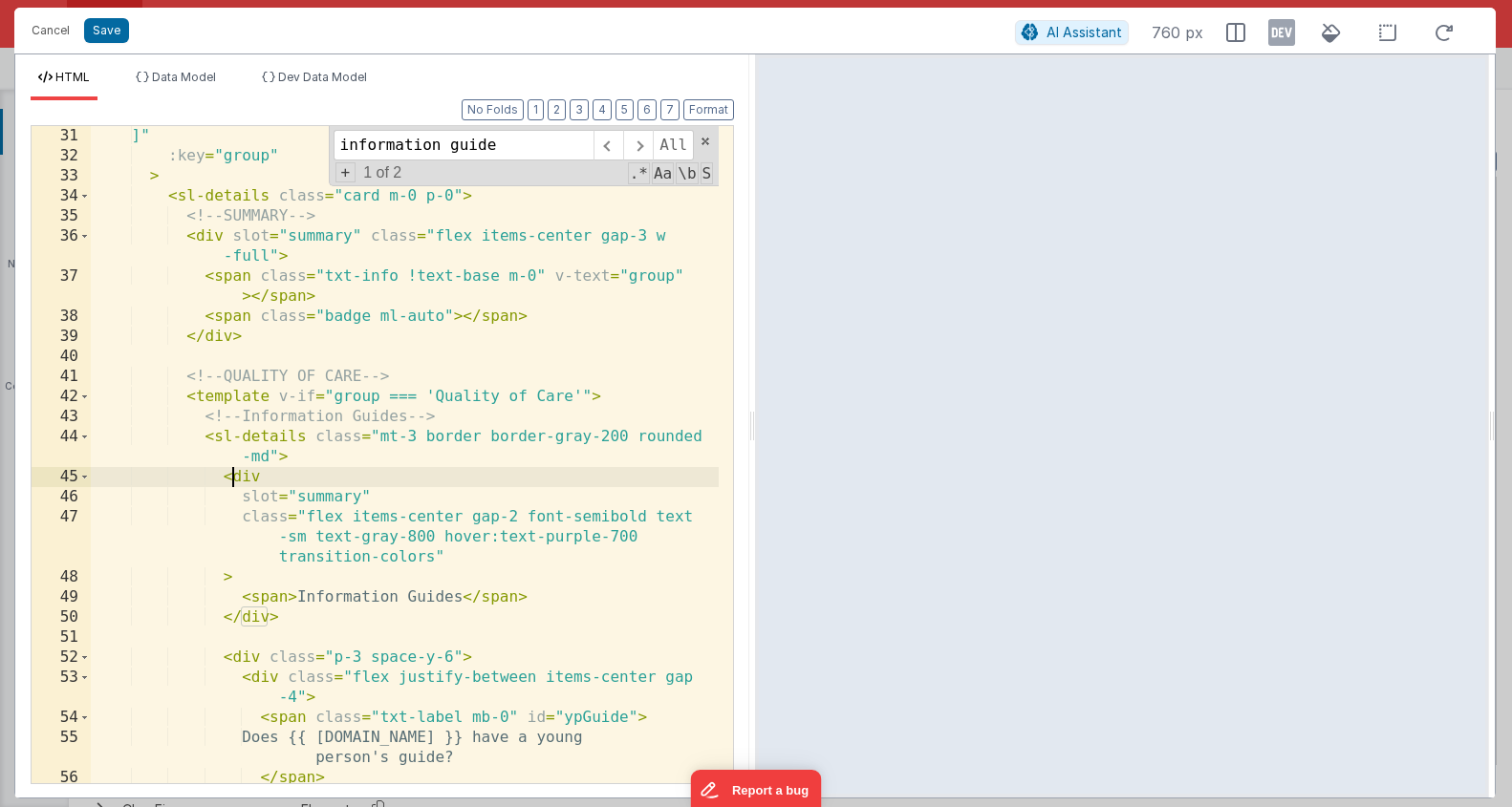
scroll to position [642, 0]
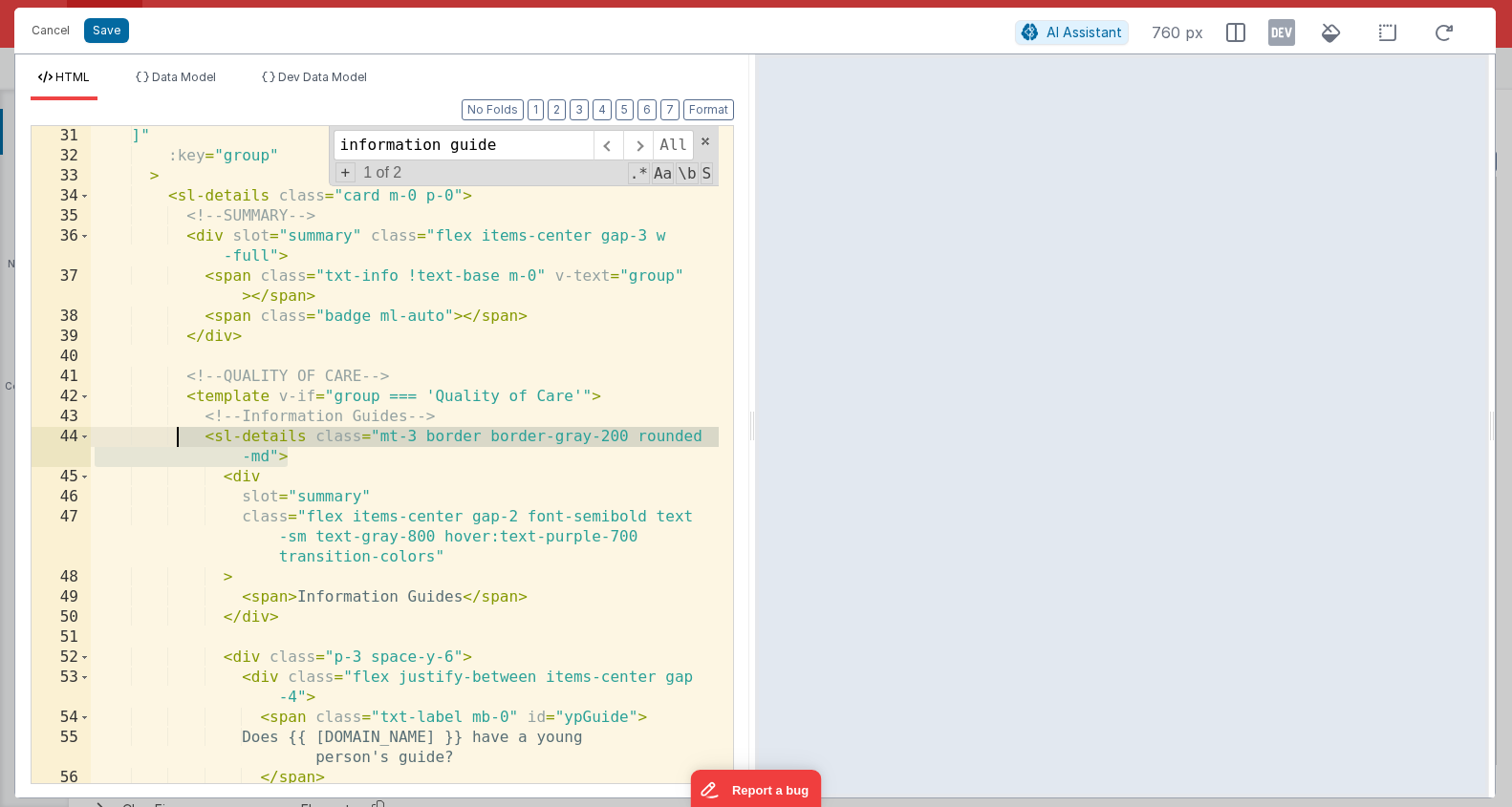
drag, startPoint x: 314, startPoint y: 463, endPoint x: 181, endPoint y: 430, distance: 137.0
click at [181, 430] on div "]" :key = "group" > < sl-details class = "card m-0 p-0" > <!-- SUMMARY --> < di…" at bounding box center [404, 475] width 628 height 697
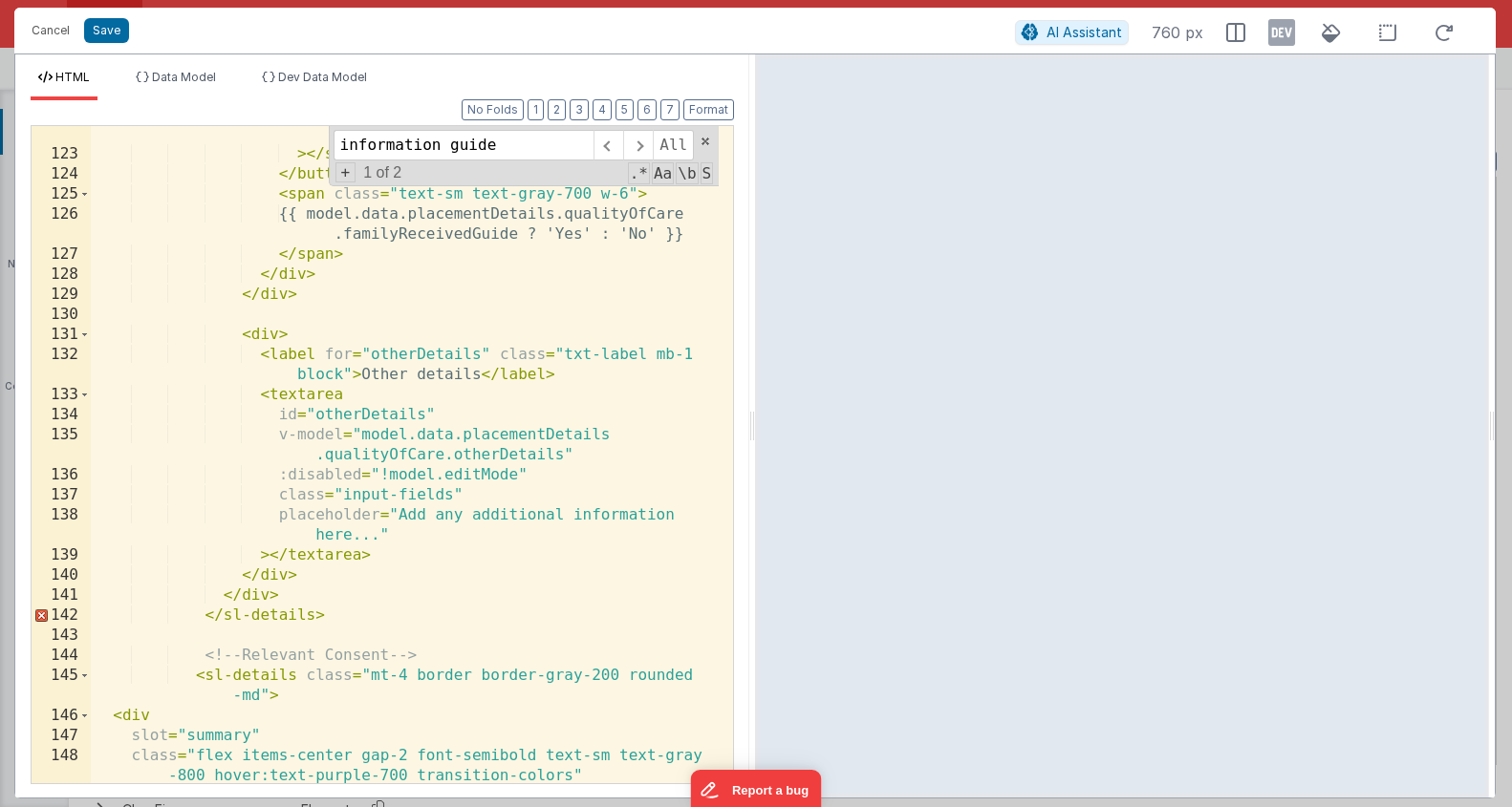
scroll to position [3479, 0]
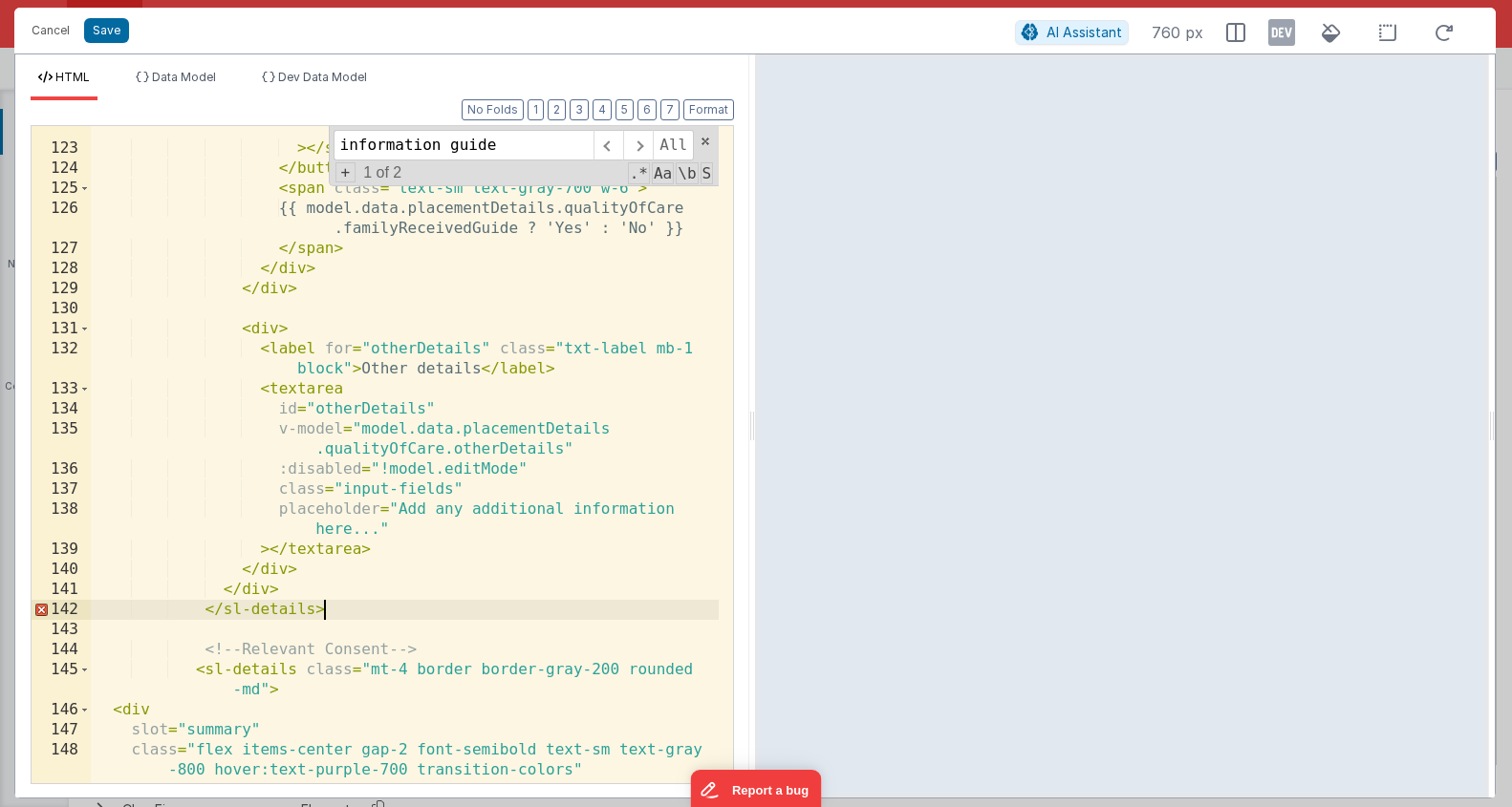
drag, startPoint x: 380, startPoint y: 612, endPoint x: 372, endPoint y: 596, distance: 17.9
click at [372, 596] on div ":class = "{'translate-x-5': model.data .placementDetails.qualityOfCare .familyR…" at bounding box center [404, 448] width 628 height 738
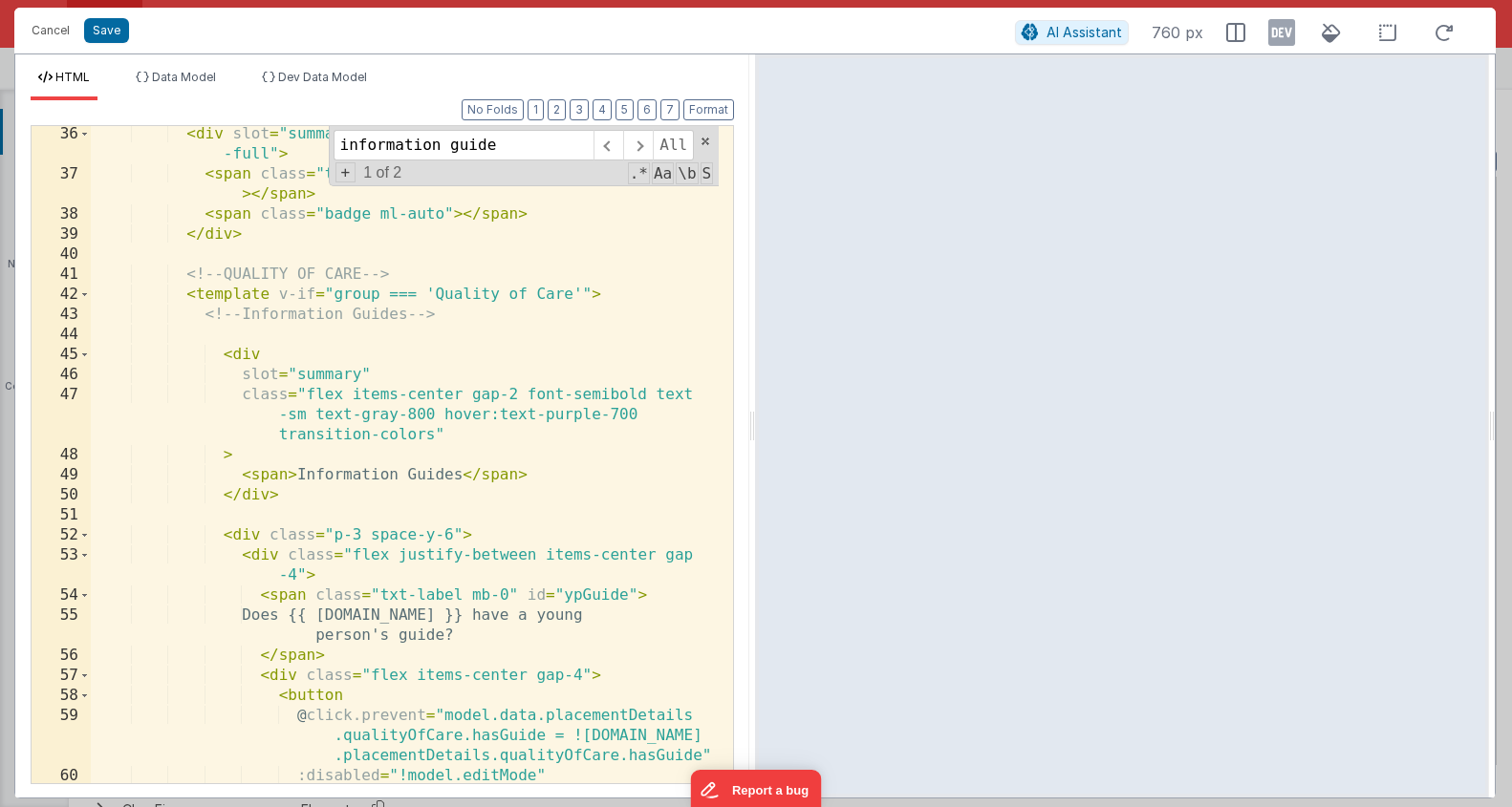
scroll to position [739, 0]
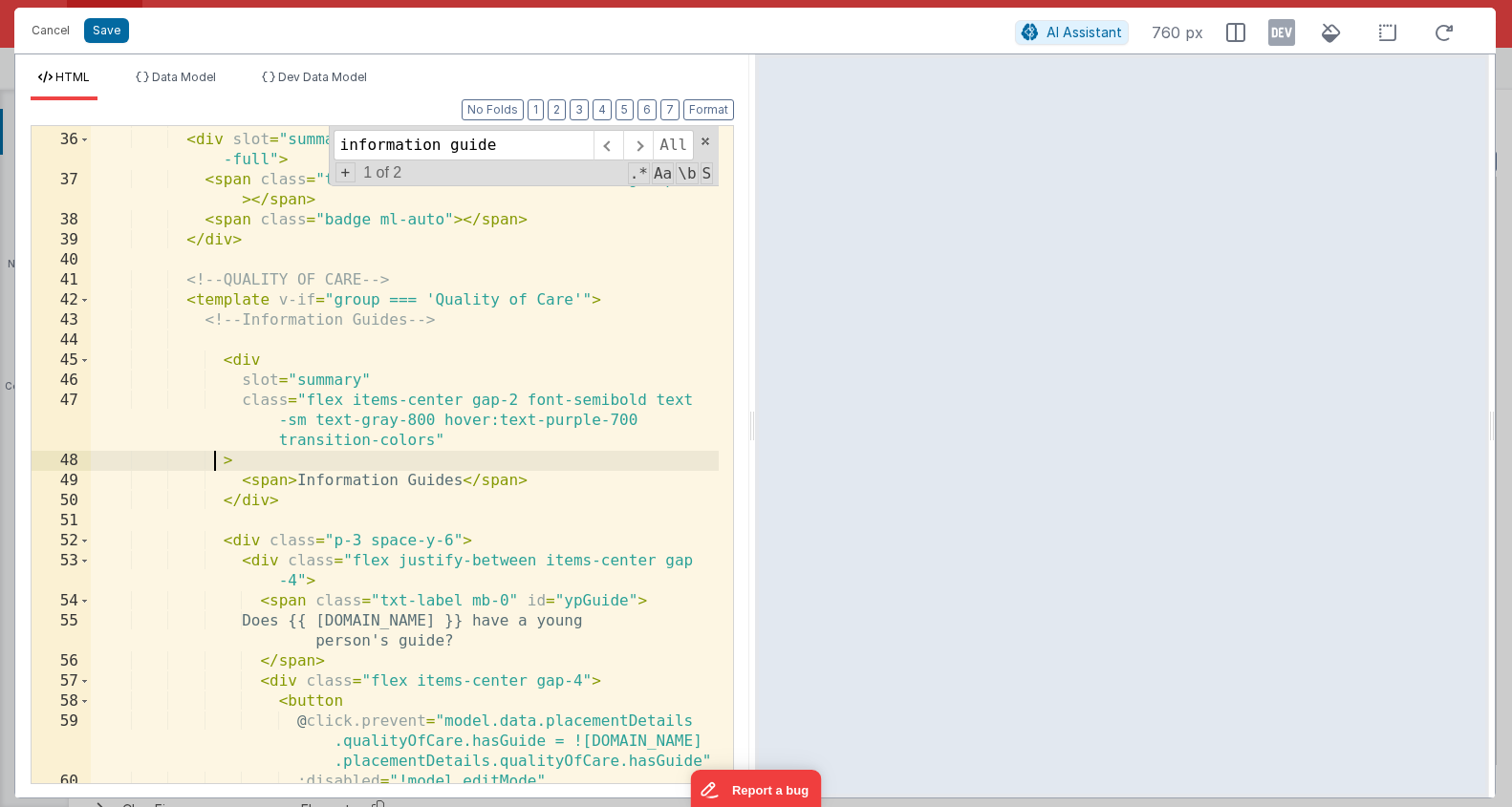
click at [217, 460] on div "<!-- SUMMARY --> < div slot = "summary" class = "flex items-center gap-3 w -ful…" at bounding box center [404, 458] width 628 height 697
click at [264, 499] on div "<!-- SUMMARY --> < div slot = "summary" class = "flex items-center gap-3 w -ful…" at bounding box center [404, 458] width 628 height 697
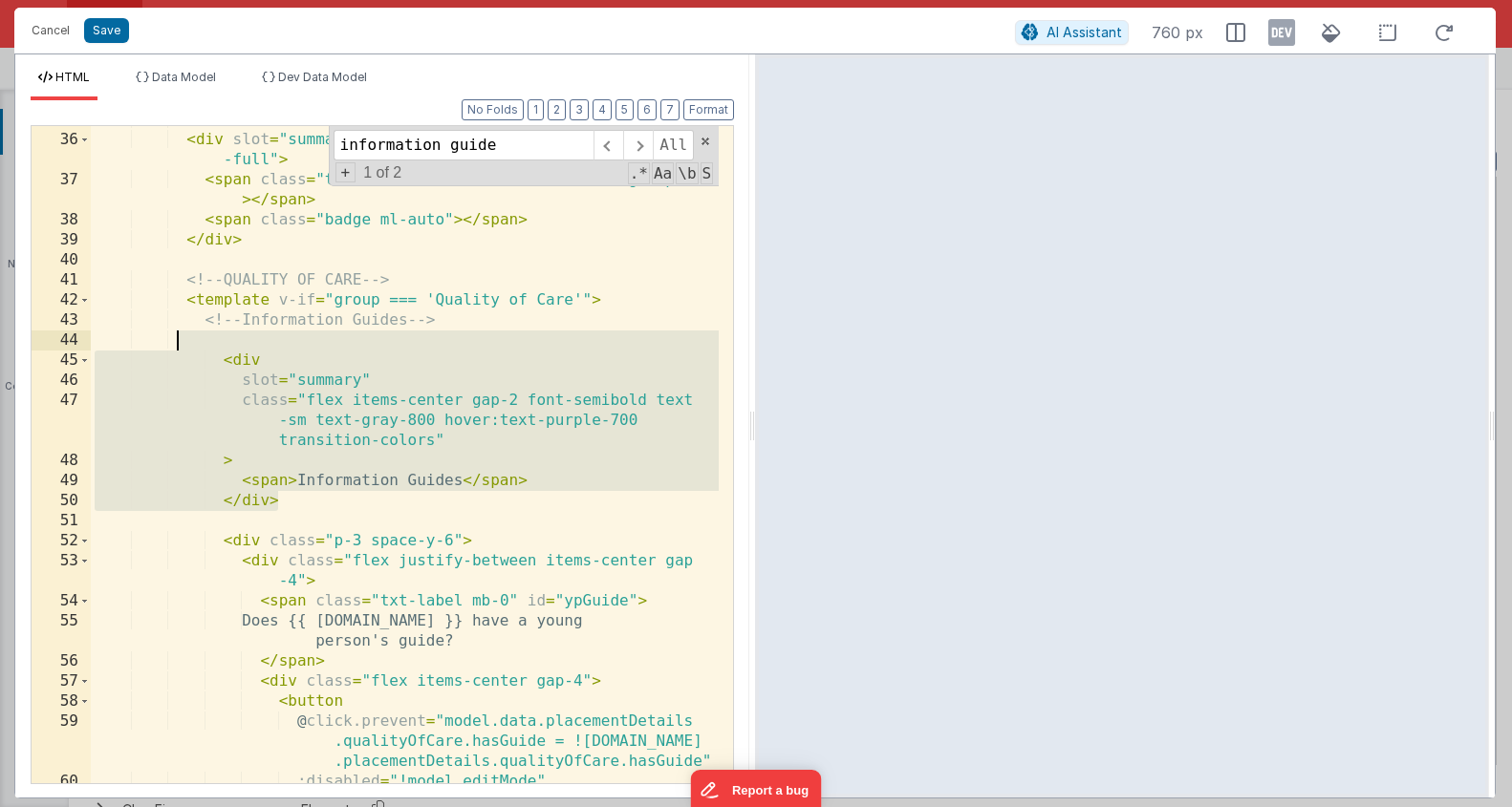
drag, startPoint x: 313, startPoint y: 506, endPoint x: 212, endPoint y: 349, distance: 186.7
click at [211, 349] on div "<!-- SUMMARY --> < div slot = "summary" class = "flex items-center gap-3 w -ful…" at bounding box center [404, 458] width 628 height 697
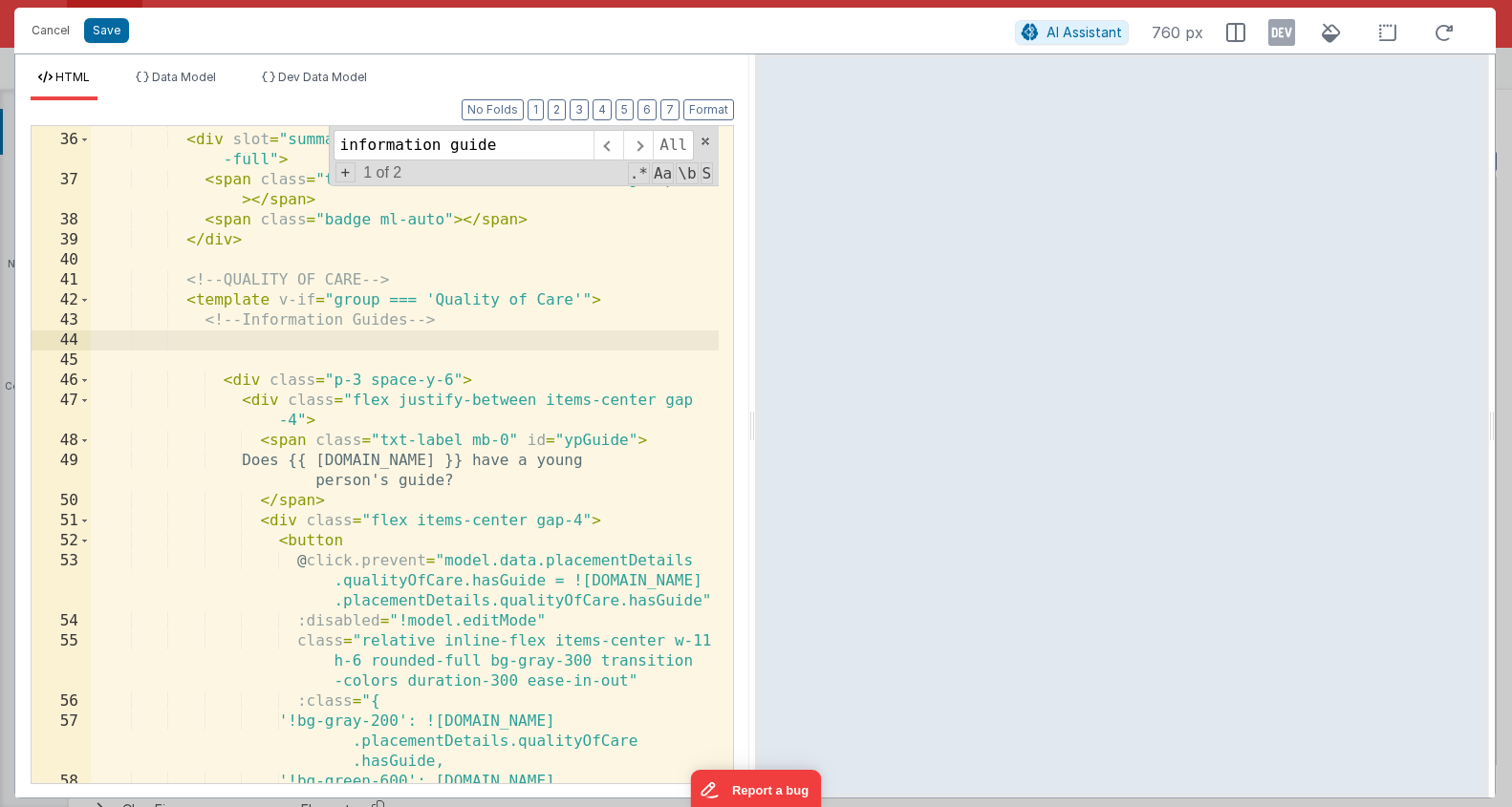
click at [483, 361] on div "<!-- SUMMARY --> < div slot = "summary" class = "flex items-center gap-3 w -ful…" at bounding box center [404, 478] width 628 height 738
click at [377, 335] on div "<!-- SUMMARY --> < div slot = "summary" class = "flex items-center gap-3 w -ful…" at bounding box center [404, 478] width 628 height 738
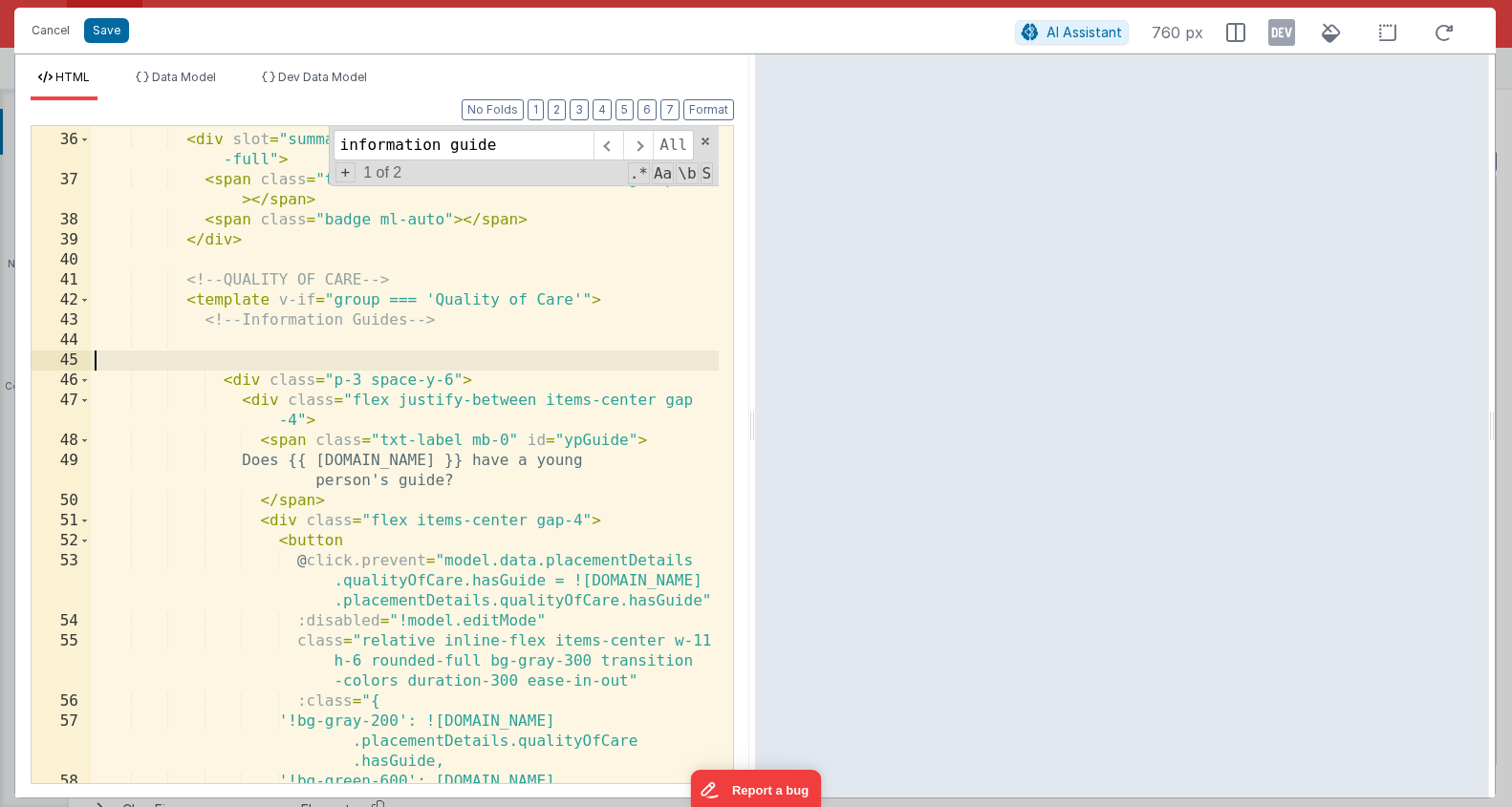
click at [382, 355] on div "<!-- SUMMARY --> < div slot = "summary" class = "flex items-center gap-3 w -ful…" at bounding box center [404, 478] width 628 height 738
click at [380, 350] on div "<!-- SUMMARY --> < div slot = "summary" class = "flex items-center gap-3 w -ful…" at bounding box center [404, 478] width 628 height 738
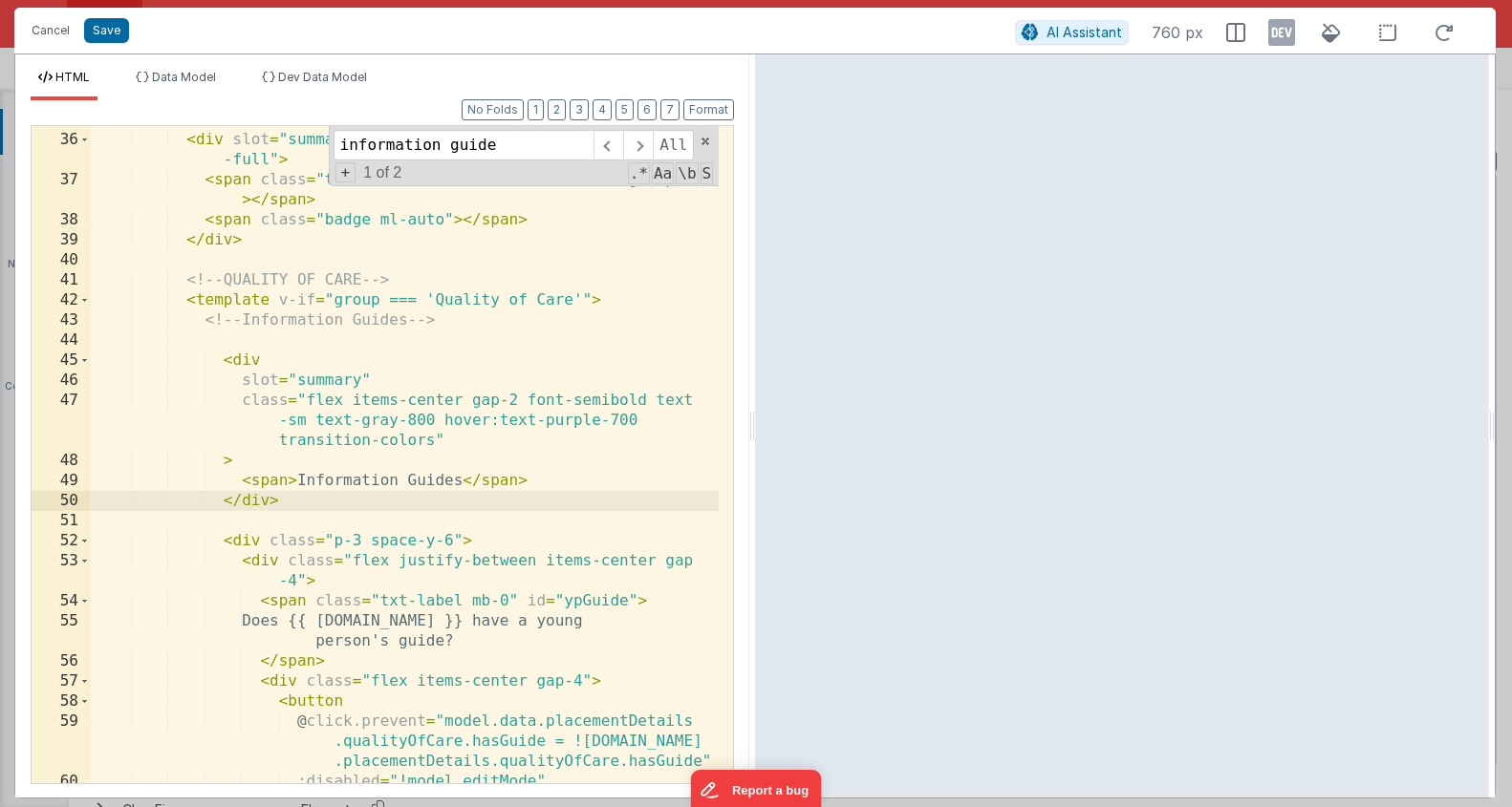
click at [285, 479] on div "<!-- SUMMARY --> < div slot = "summary" class = "flex items-center gap-3 w -ful…" at bounding box center [404, 458] width 628 height 697
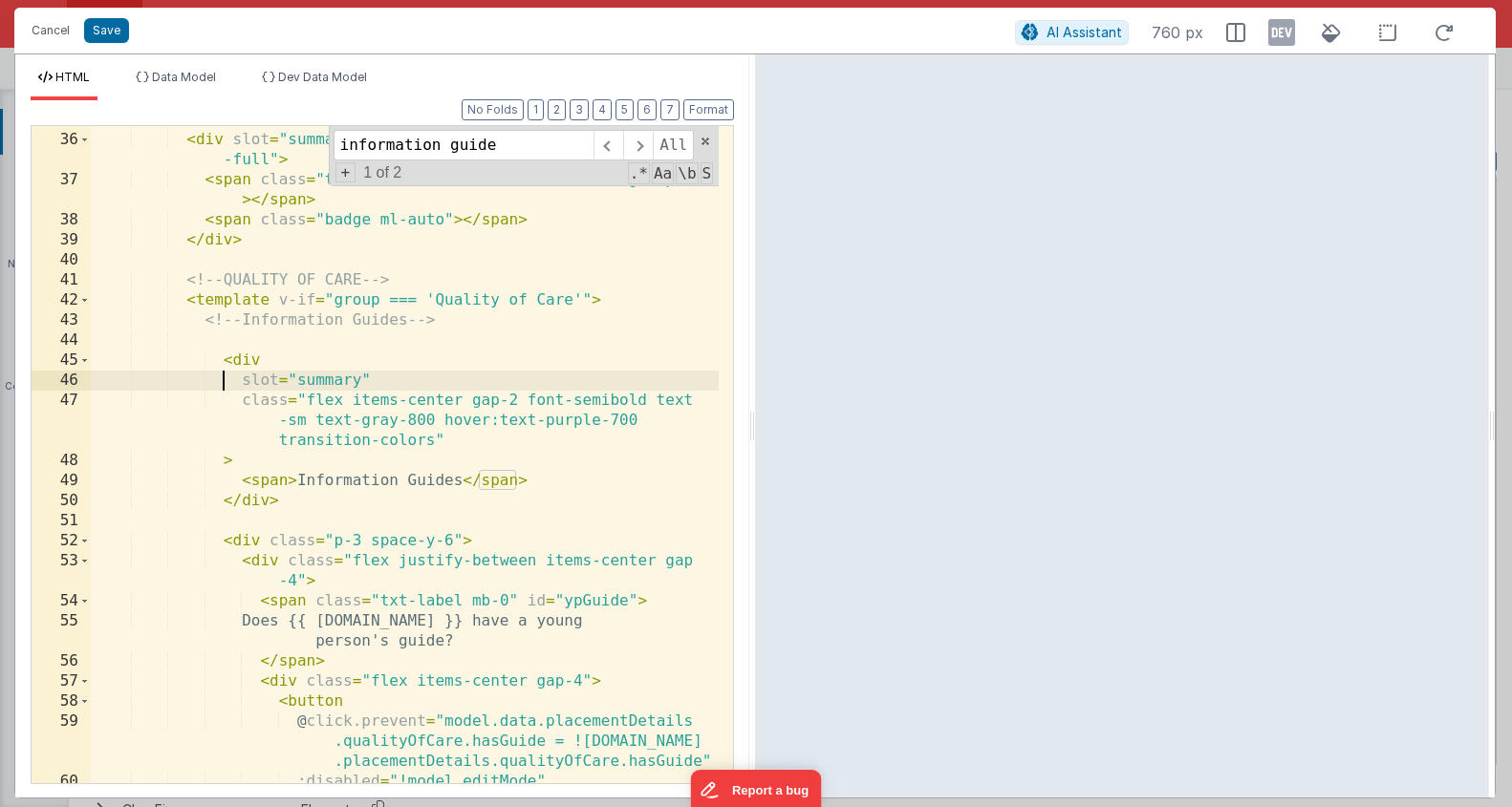
drag, startPoint x: 227, startPoint y: 381, endPoint x: 398, endPoint y: 390, distance: 171.2
click at [397, 390] on div "<!-- SUMMARY --> < div slot = "summary" class = "flex items-center gap-3 w -ful…" at bounding box center [404, 458] width 628 height 697
click at [403, 381] on div "<!-- SUMMARY --> < div slot = "summary" class = "flex items-center gap-3 w -ful…" at bounding box center [404, 458] width 628 height 697
drag, startPoint x: 401, startPoint y: 379, endPoint x: 229, endPoint y: 379, distance: 172.0
click at [229, 379] on div "<!-- SUMMARY --> < div slot = "summary" class = "flex items-center gap-3 w -ful…" at bounding box center [404, 458] width 628 height 697
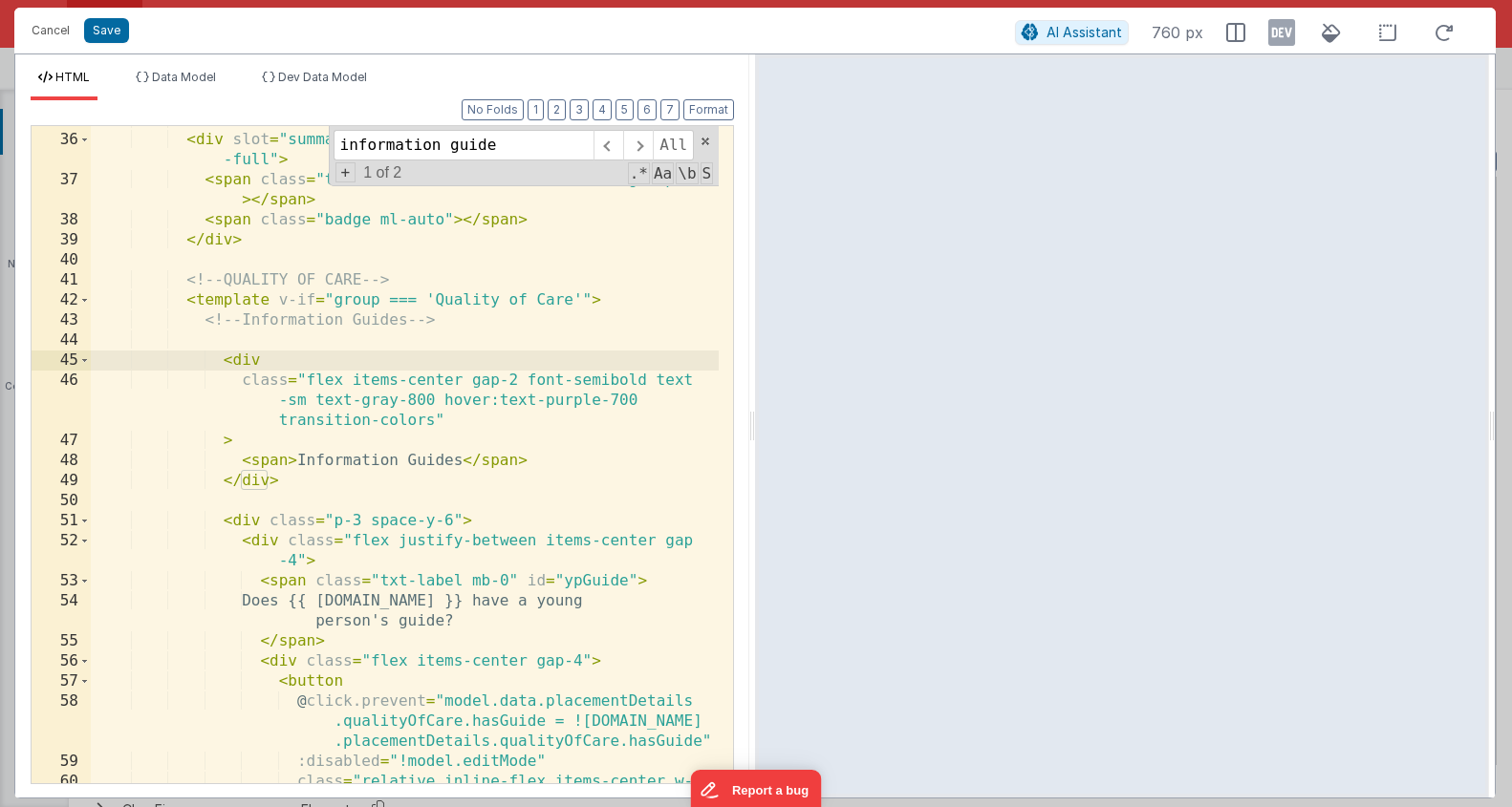
click at [387, 418] on div "<!-- SUMMARY --> < div slot = "summary" class = "flex items-center gap-3 w -ful…" at bounding box center [404, 478] width 628 height 738
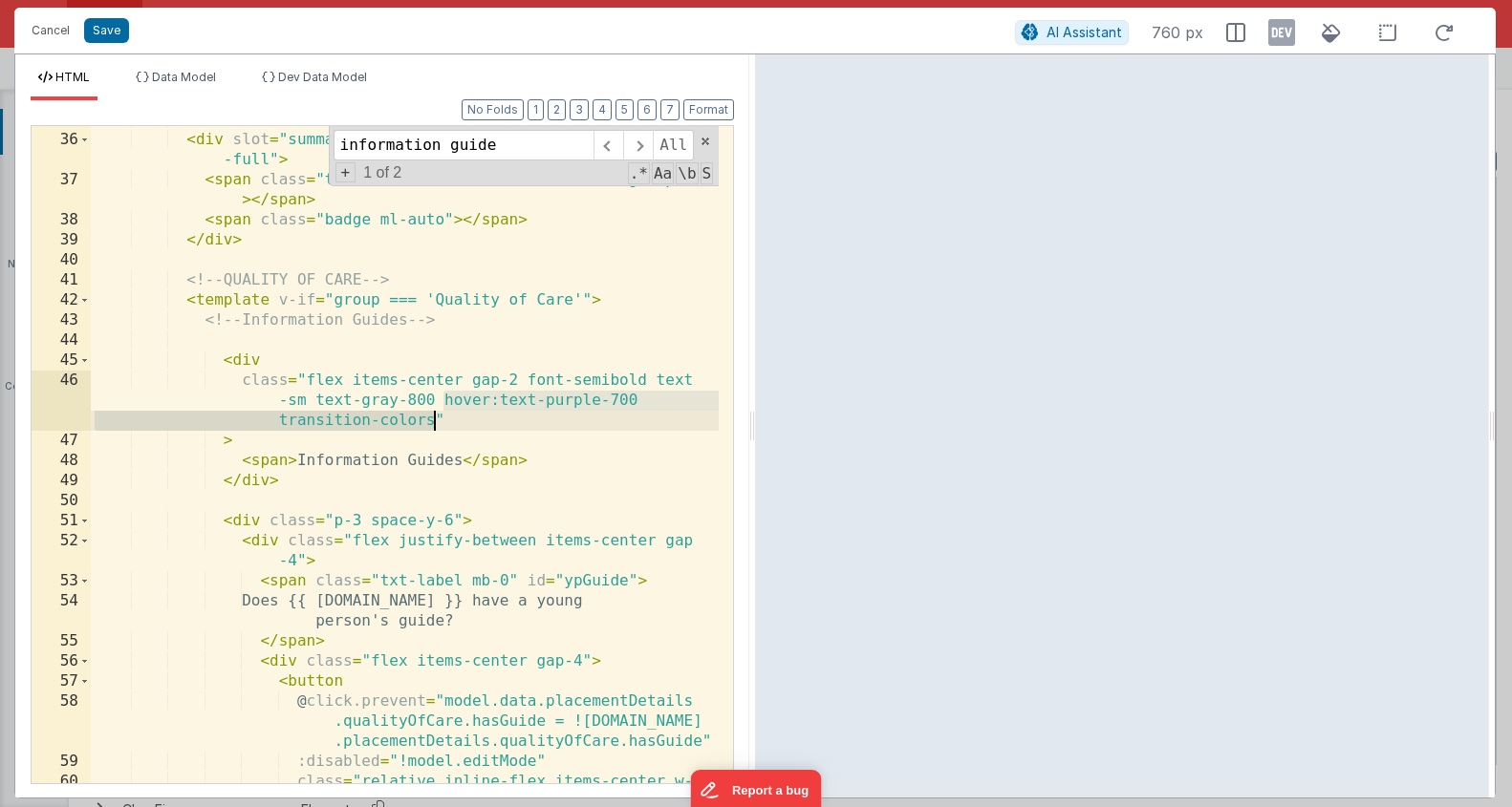
drag, startPoint x: 442, startPoint y: 400, endPoint x: 434, endPoint y: 415, distance: 17.0
click at [434, 415] on div "<!-- SUMMARY --> < div slot = "summary" class = "flex items-center gap-3 w -ful…" at bounding box center [404, 478] width 628 height 738
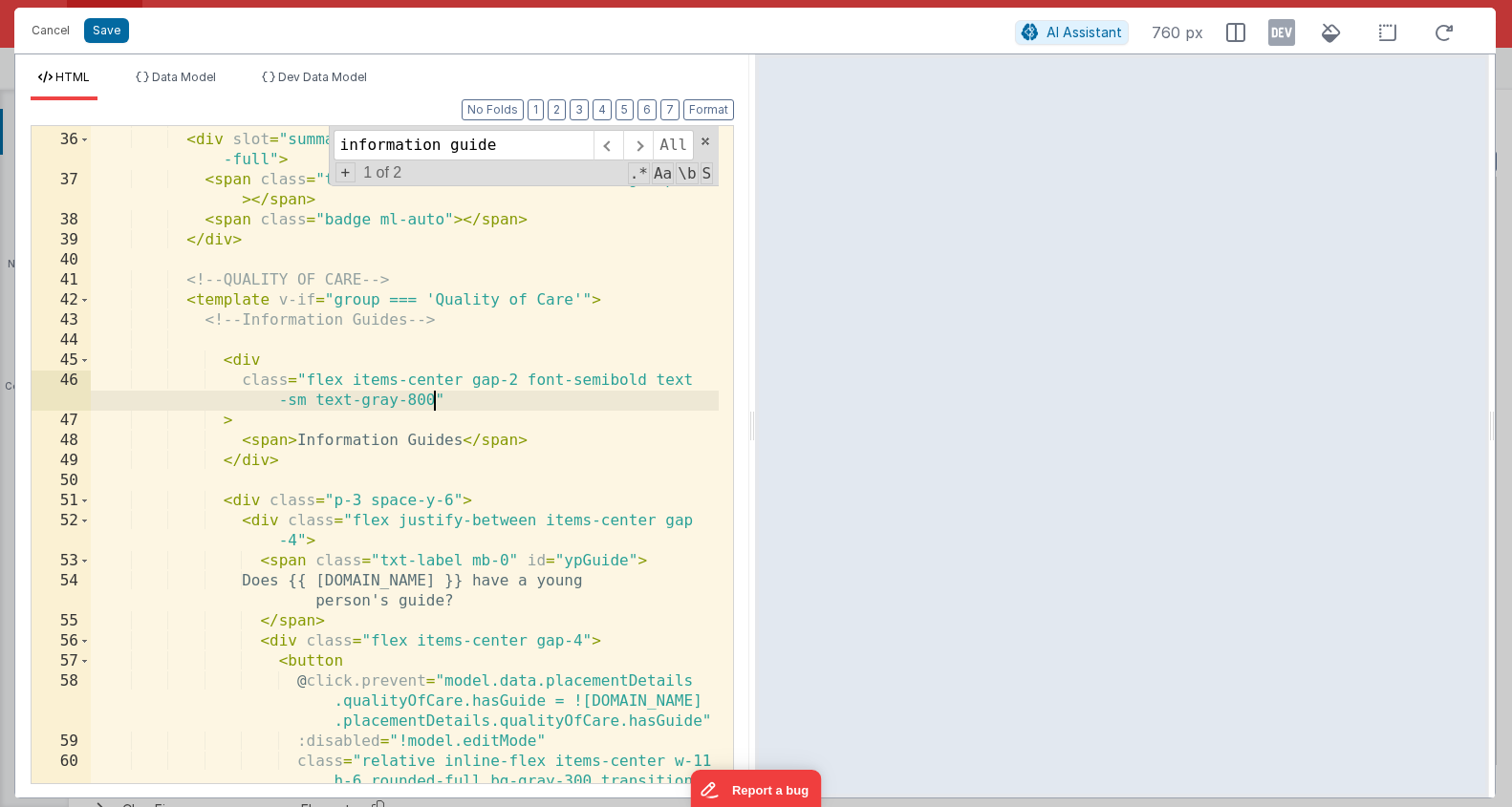
click at [325, 406] on div "<!-- SUMMARY --> < div slot = "summary" class = "flex items-center gap-3 w -ful…" at bounding box center [404, 478] width 628 height 738
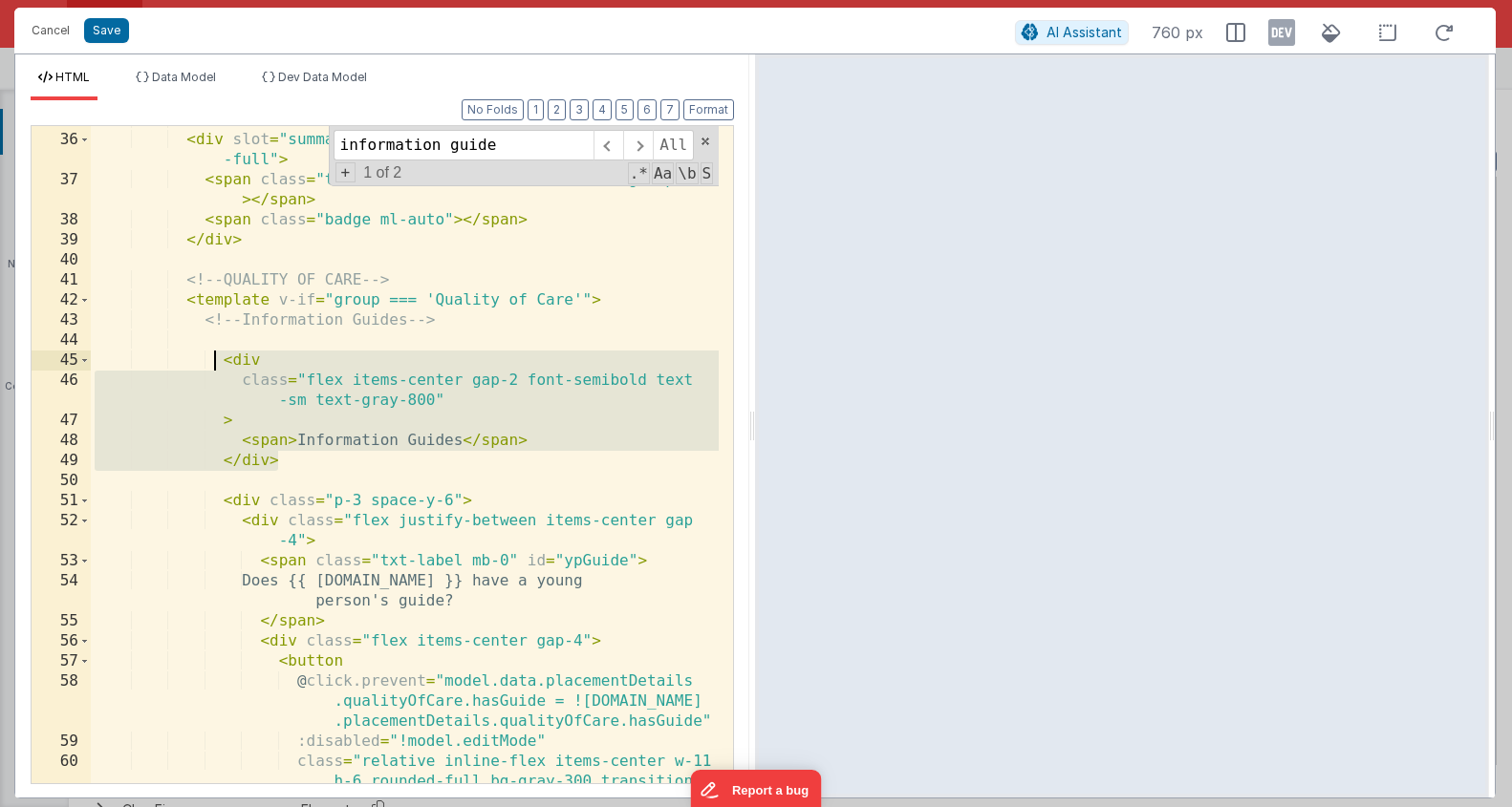
drag, startPoint x: 293, startPoint y: 465, endPoint x: 217, endPoint y: 352, distance: 136.2
click at [217, 352] on div "<!-- SUMMARY --> < div slot = "summary" class = "flex items-center gap-3 w -ful…" at bounding box center [404, 478] width 628 height 738
click at [97, 299] on div "<!-- SUMMARY --> < div slot = "summary" class = "flex items-center gap-3 w -ful…" at bounding box center [404, 478] width 628 height 738
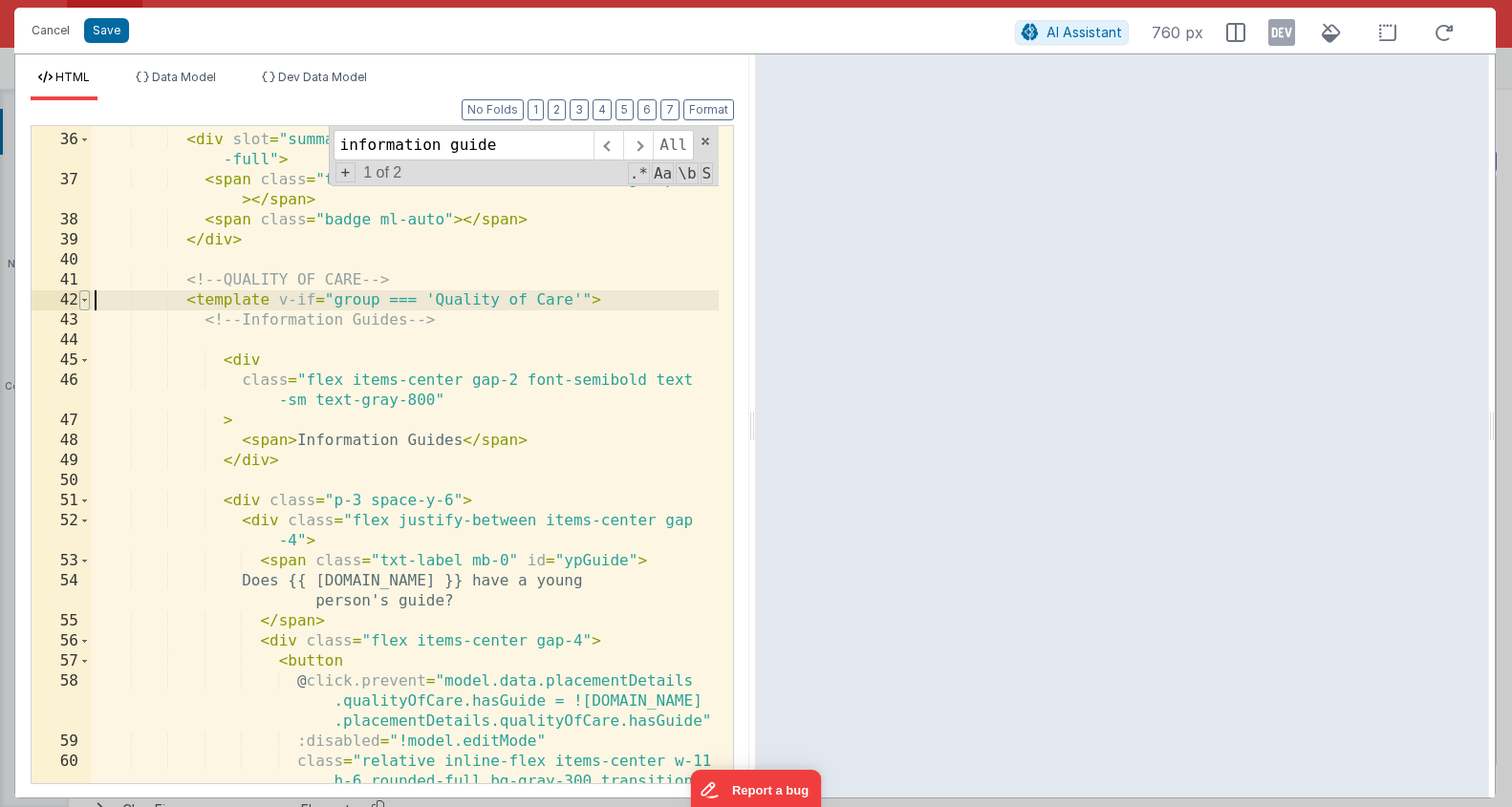
click at [85, 300] on span at bounding box center [85, 300] width 11 height 20
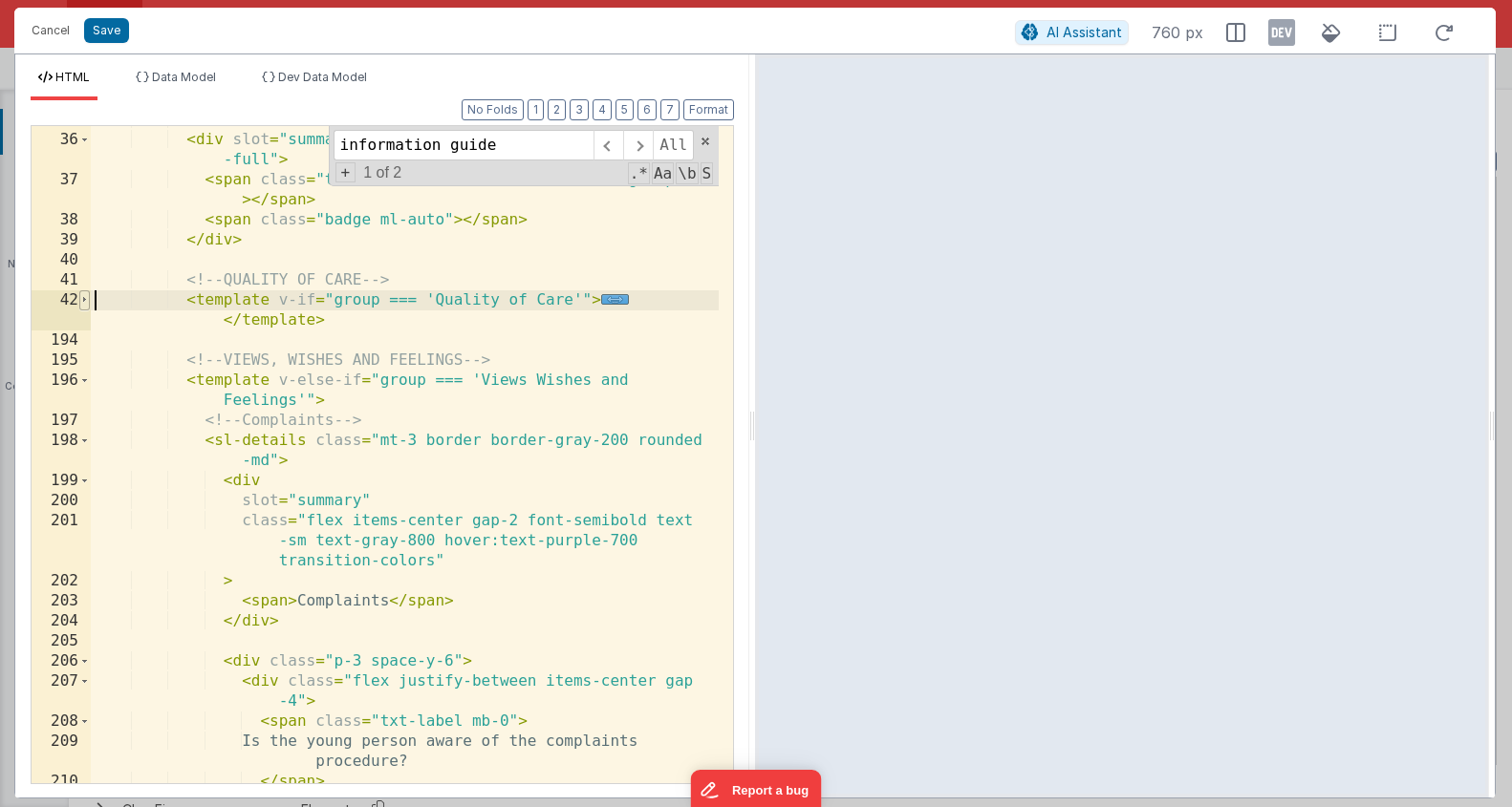
click at [85, 300] on span at bounding box center [85, 300] width 11 height 20
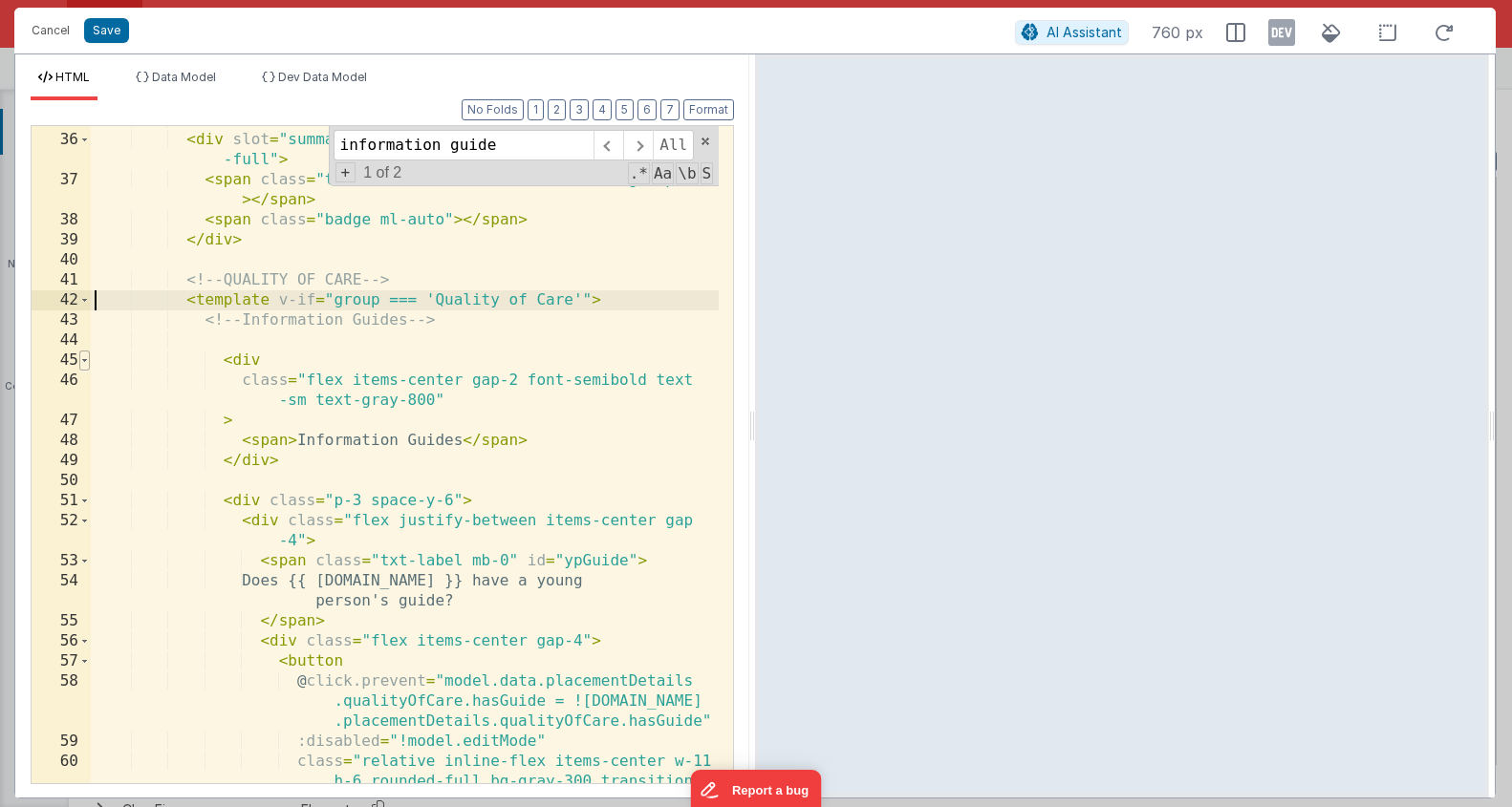
click at [84, 364] on span at bounding box center [85, 360] width 11 height 20
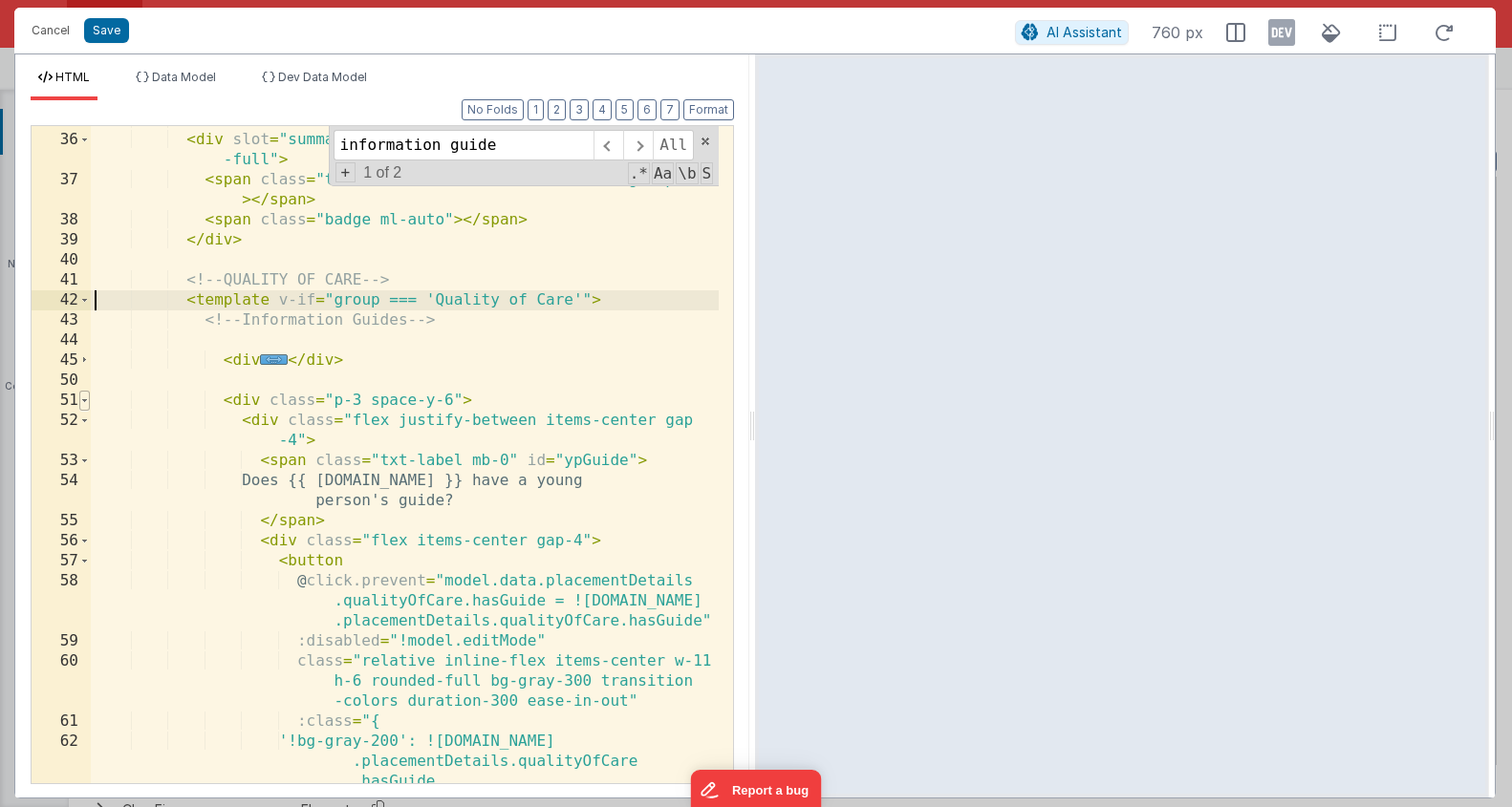
click at [82, 393] on span at bounding box center [85, 401] width 11 height 20
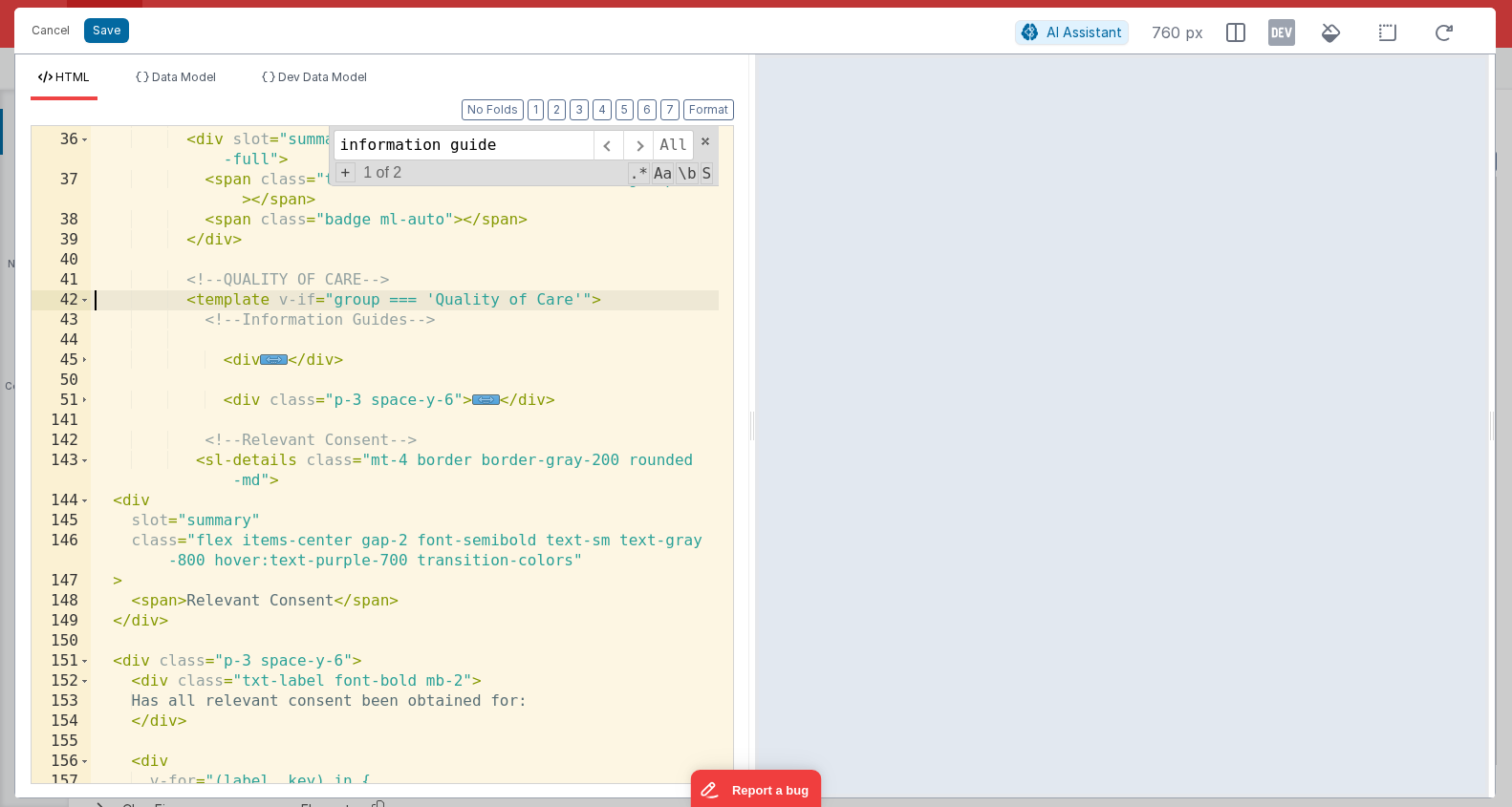
click at [272, 480] on div "<!-- SUMMARY --> < div slot = "summary" class = "flex items-center gap-3 w -ful…" at bounding box center [404, 458] width 628 height 697
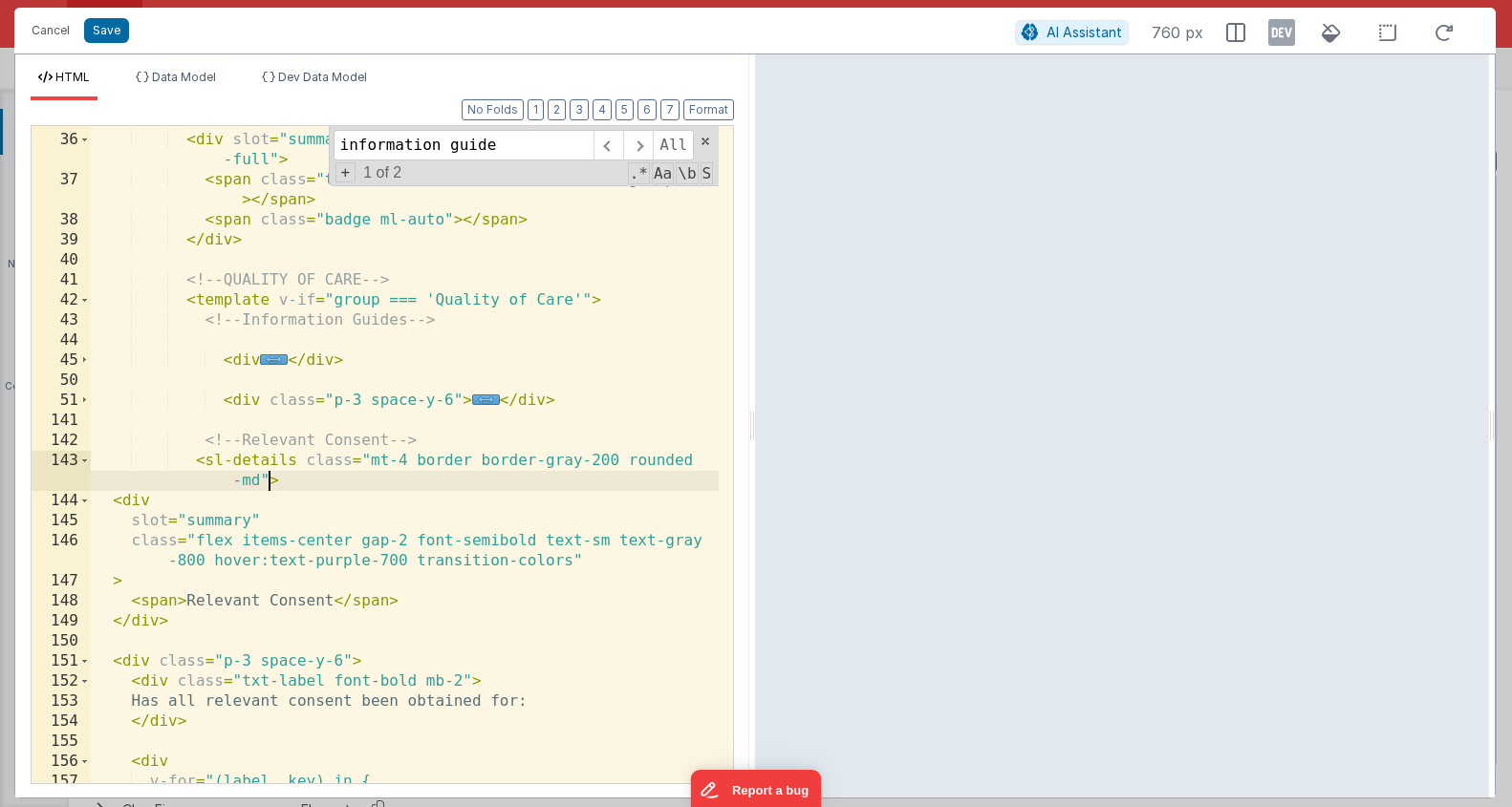
click at [234, 472] on div "<!-- SUMMARY --> < div slot = "summary" class = "flex items-center gap-3 w -ful…" at bounding box center [404, 458] width 628 height 697
click at [212, 454] on div "<!-- SUMMARY --> < div slot = "summary" class = "flex items-center gap-3 w -ful…" at bounding box center [404, 458] width 628 height 697
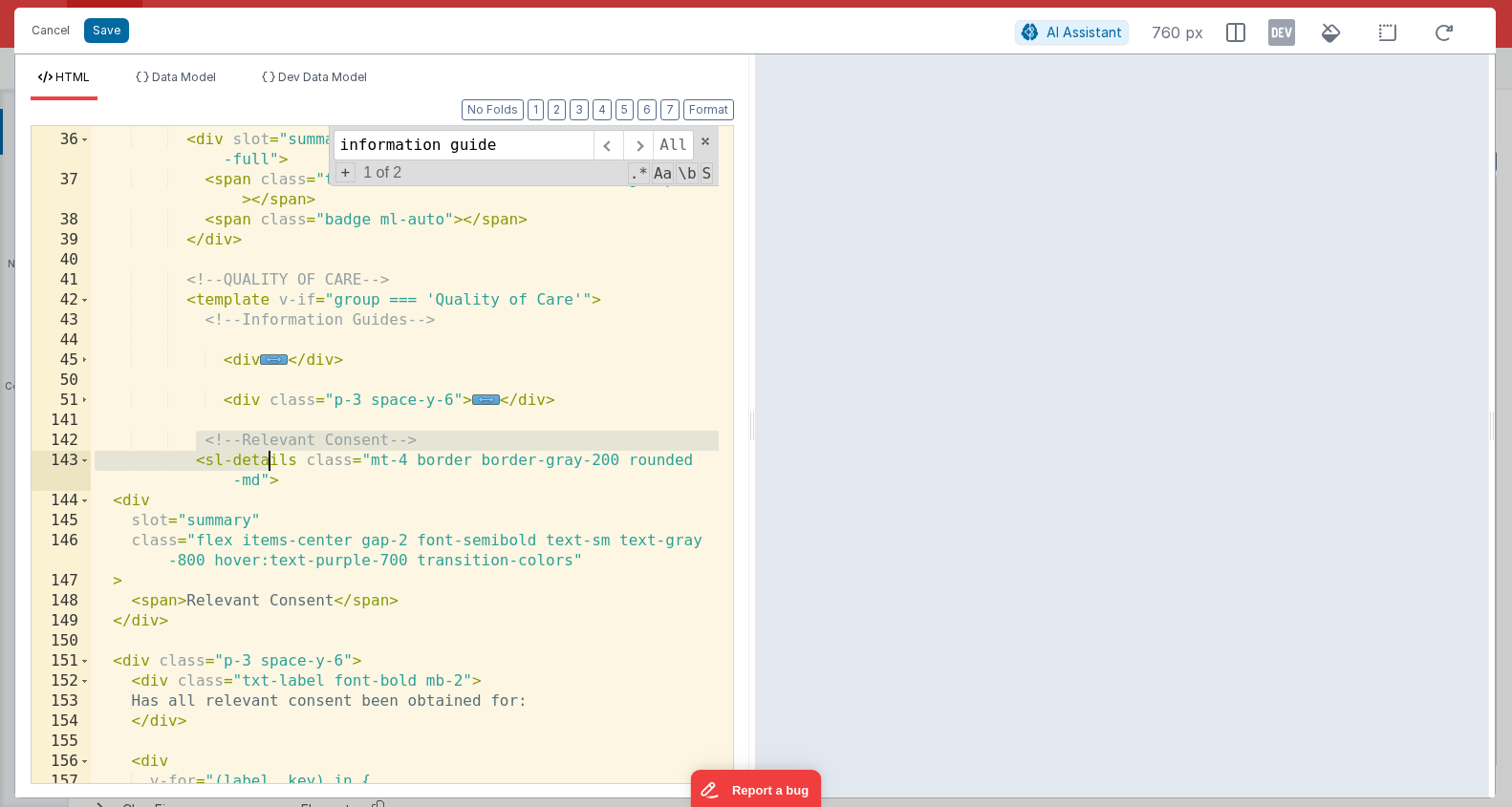
drag, startPoint x: 193, startPoint y: 440, endPoint x: 268, endPoint y: 458, distance: 77.1
click at [268, 458] on div "<!-- SUMMARY --> < div slot = "summary" class = "flex items-center gap-3 w -ful…" at bounding box center [404, 458] width 628 height 697
click at [268, 464] on div "<!-- SUMMARY --> < div slot = "summary" class = "flex items-center gap-3 w -ful…" at bounding box center [404, 458] width 628 height 697
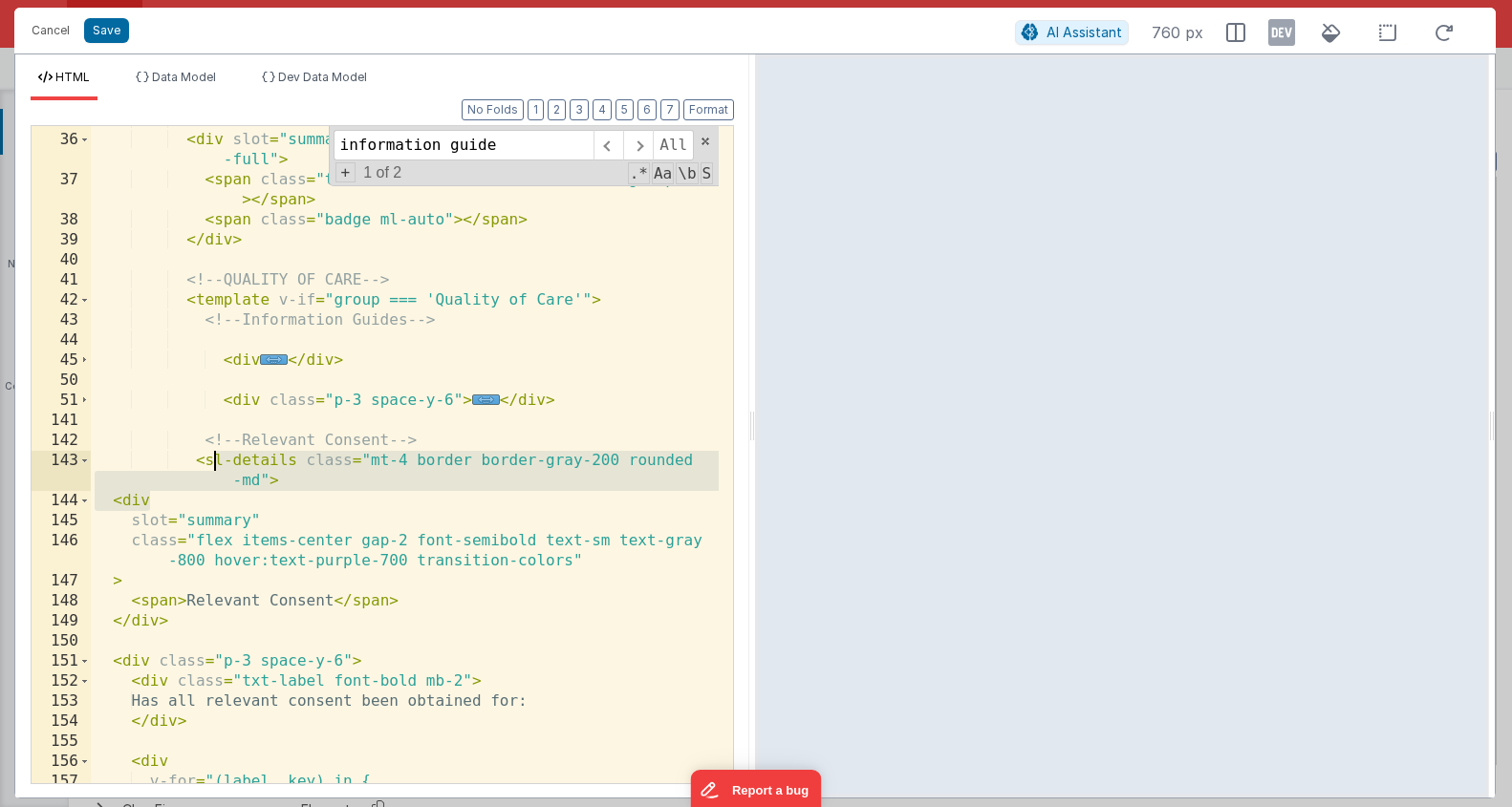
drag, startPoint x: 295, startPoint y: 496, endPoint x: 210, endPoint y: 453, distance: 95.3
click at [210, 453] on div "<!-- SUMMARY --> < div slot = "summary" class = "flex items-center gap-3 w -ful…" at bounding box center [404, 458] width 628 height 697
click at [251, 472] on div "<!-- SUMMARY --> < div slot = "summary" class = "flex items-center gap-3 w -ful…" at bounding box center [404, 458] width 628 height 697
drag, startPoint x: 289, startPoint y: 481, endPoint x: 188, endPoint y: 460, distance: 103.2
click at [188, 460] on div "<!-- SUMMARY --> < div slot = "summary" class = "flex items-center gap-3 w -ful…" at bounding box center [404, 458] width 628 height 697
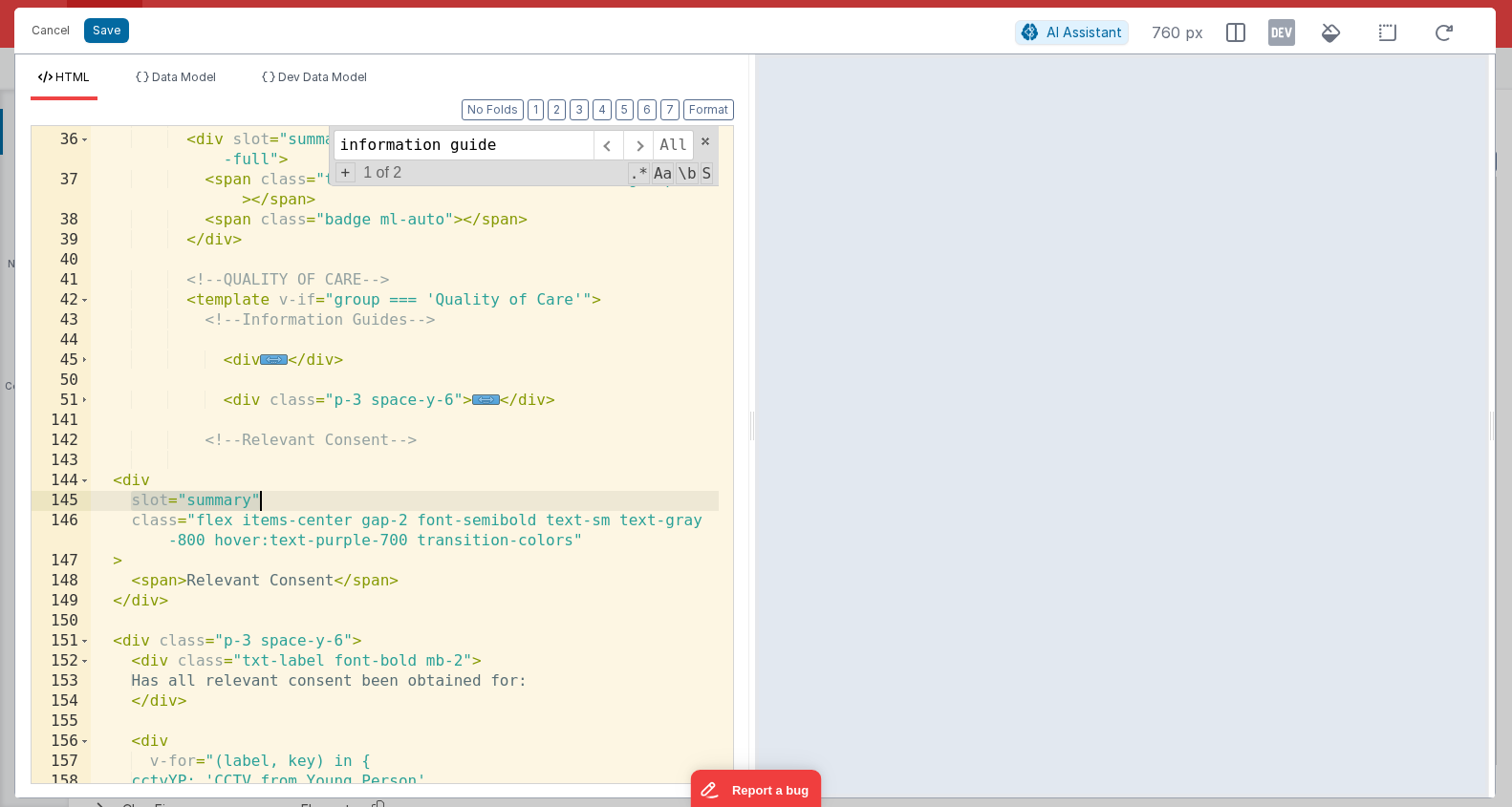
drag, startPoint x: 128, startPoint y: 504, endPoint x: 284, endPoint y: 499, distance: 156.1
click at [284, 499] on div "<!-- SUMMARY --> < div slot = "summary" class = "flex items-center gap-3 w -ful…" at bounding box center [404, 458] width 628 height 697
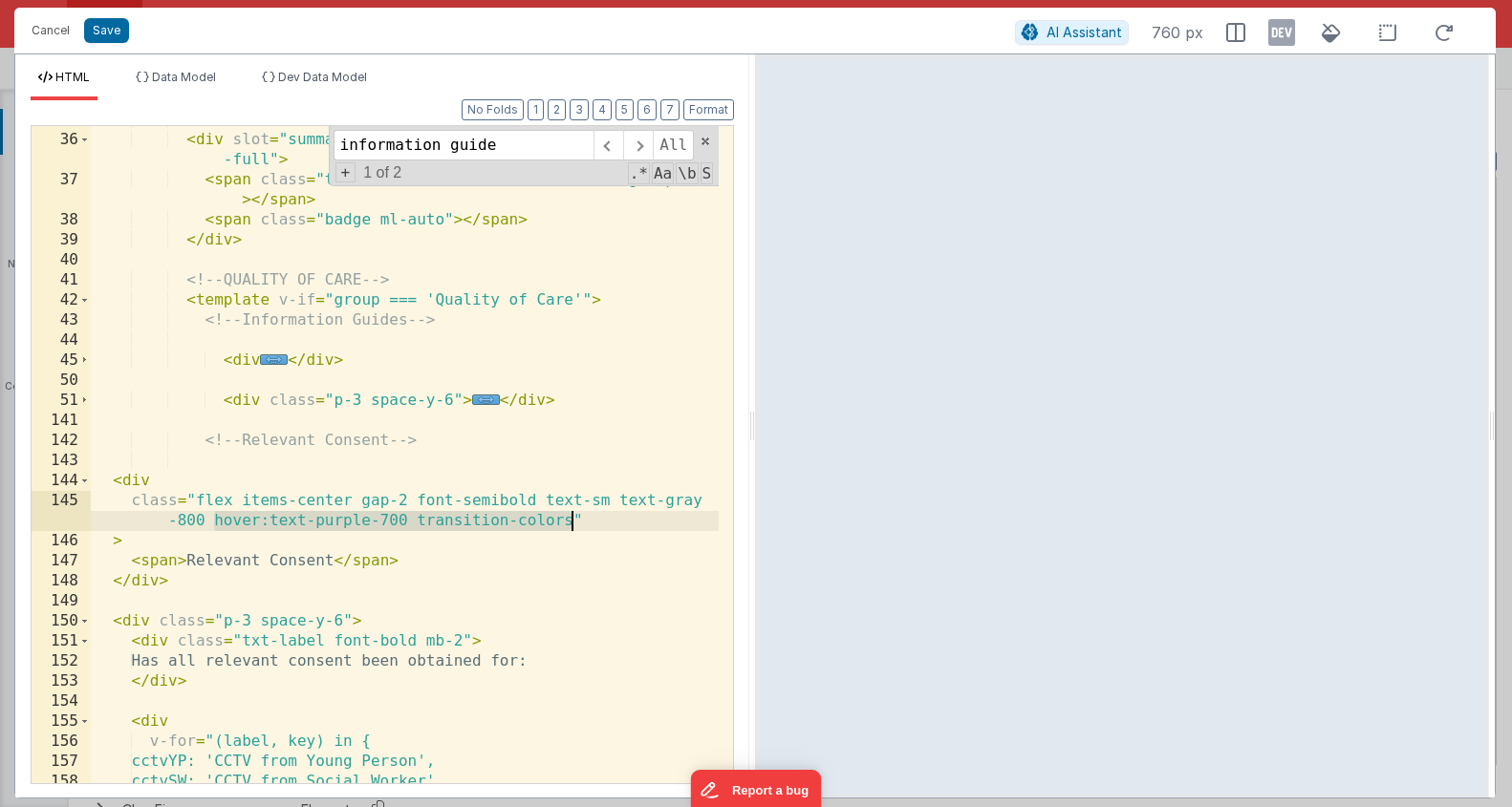
drag, startPoint x: 211, startPoint y: 526, endPoint x: 573, endPoint y: 524, distance: 362.0
click at [573, 524] on div "<!-- SUMMARY --> < div slot = "summary" class = "flex items-center gap-3 w -ful…" at bounding box center [404, 458] width 628 height 697
click at [82, 477] on span at bounding box center [85, 480] width 11 height 20
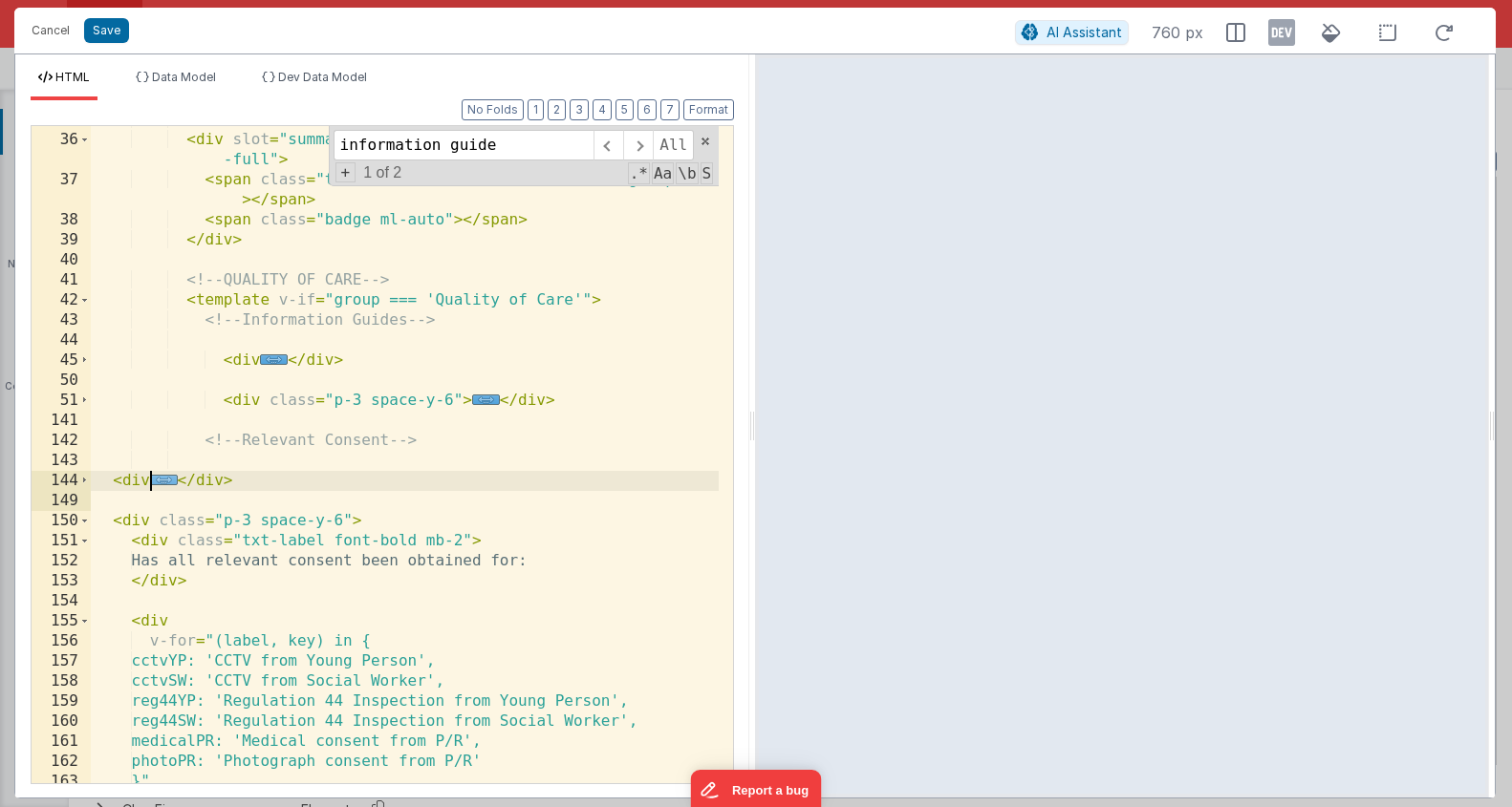
click at [156, 482] on span "..." at bounding box center [163, 479] width 28 height 11
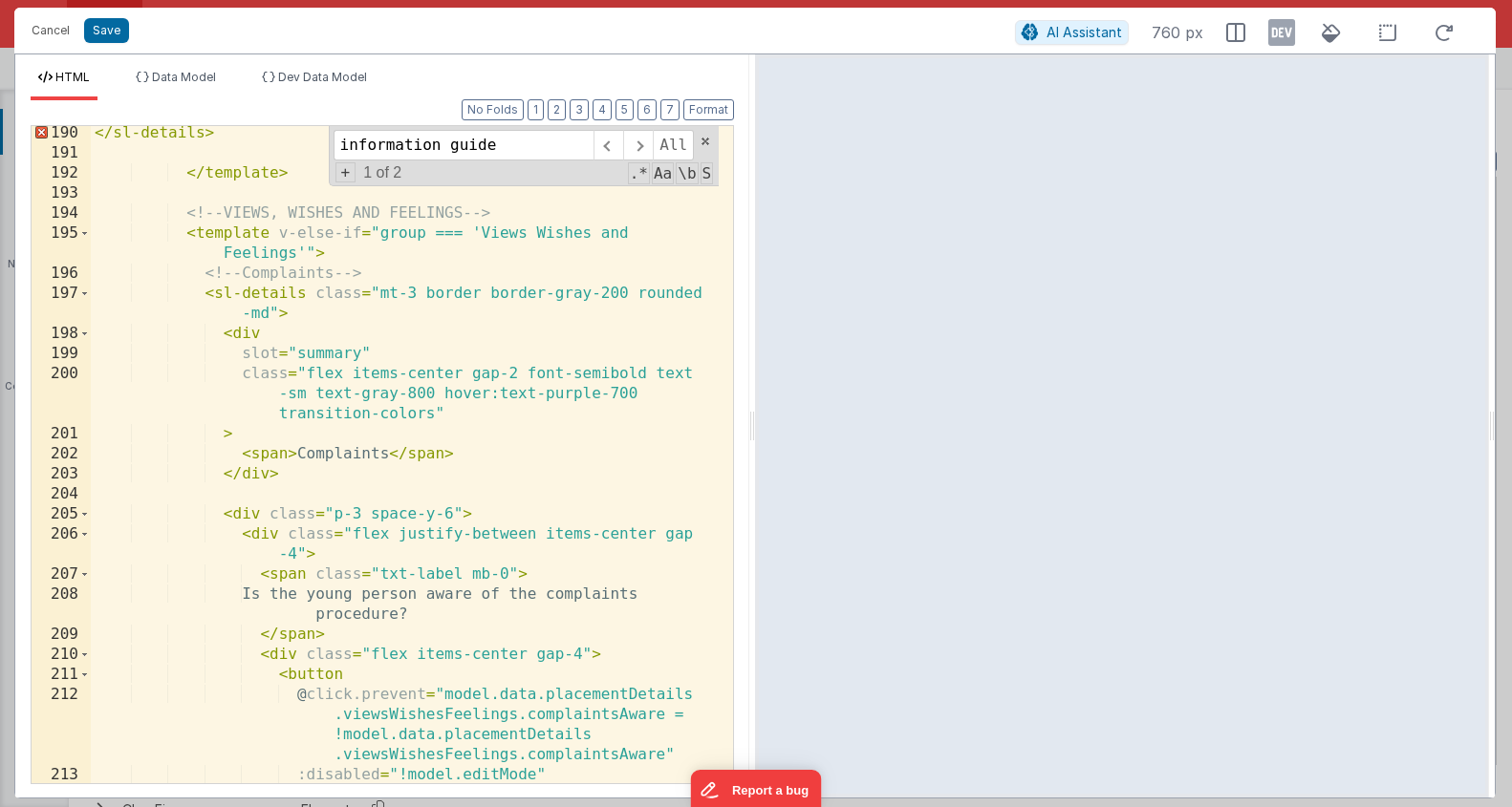
scroll to position [2032, 0]
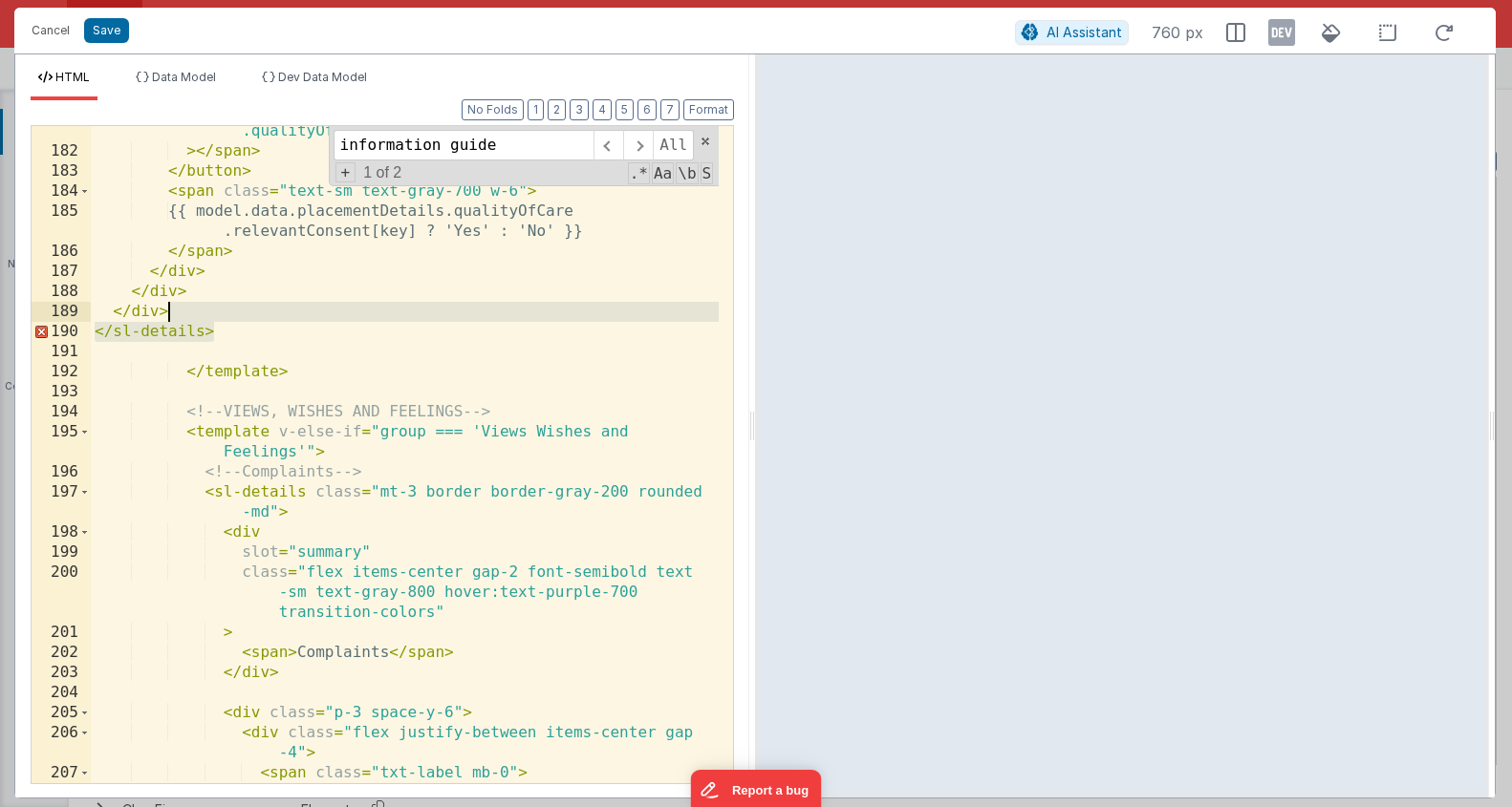
drag, startPoint x: 236, startPoint y: 312, endPoint x: 235, endPoint y: 299, distance: 13.0
click at [235, 299] on div ":class = "{'translate-x-5': model.data.placementDetails .qualityOfCare.relevant…" at bounding box center [404, 470] width 628 height 738
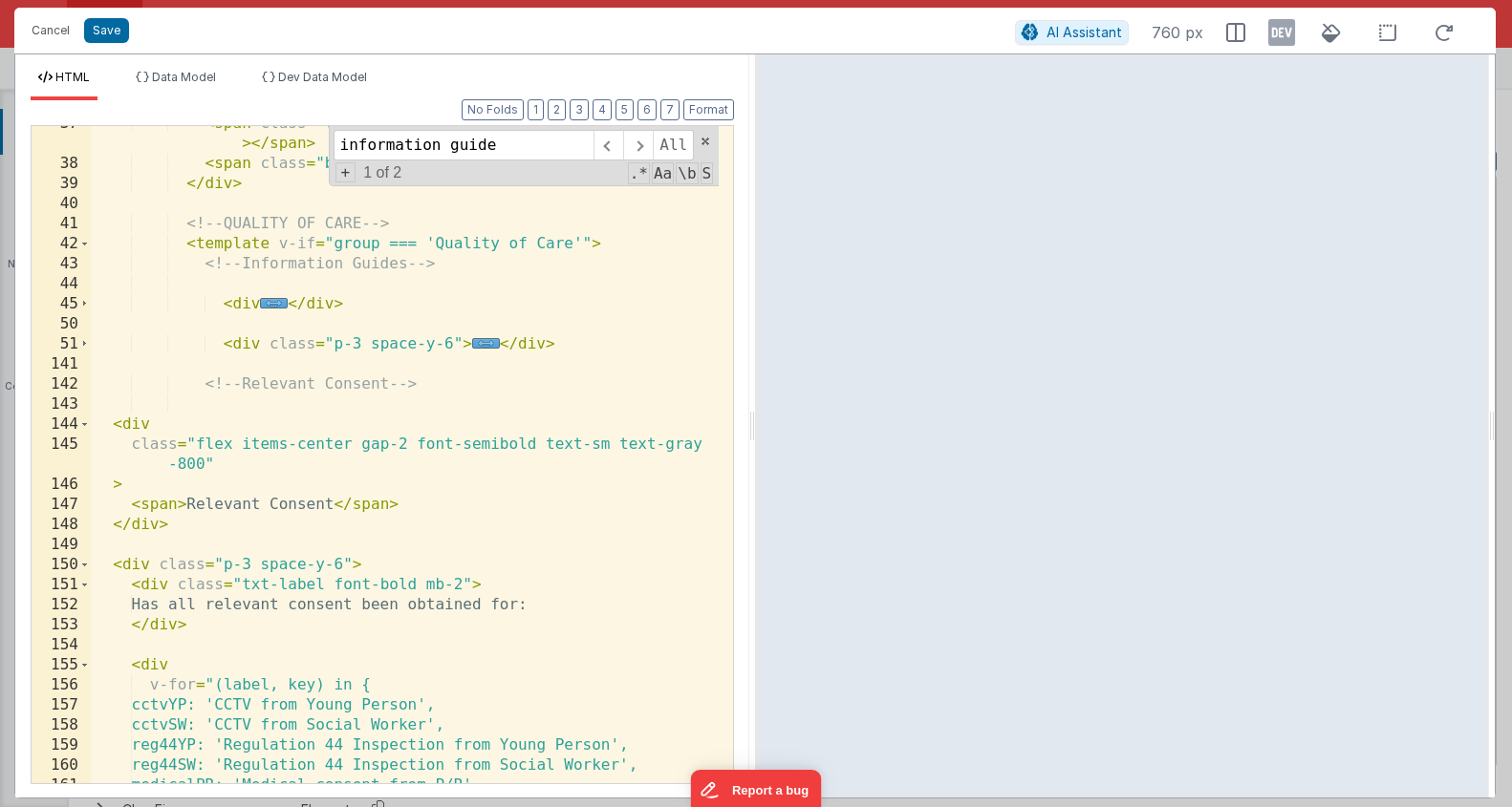
scroll to position [795, 0]
click at [87, 426] on span at bounding box center [85, 425] width 11 height 20
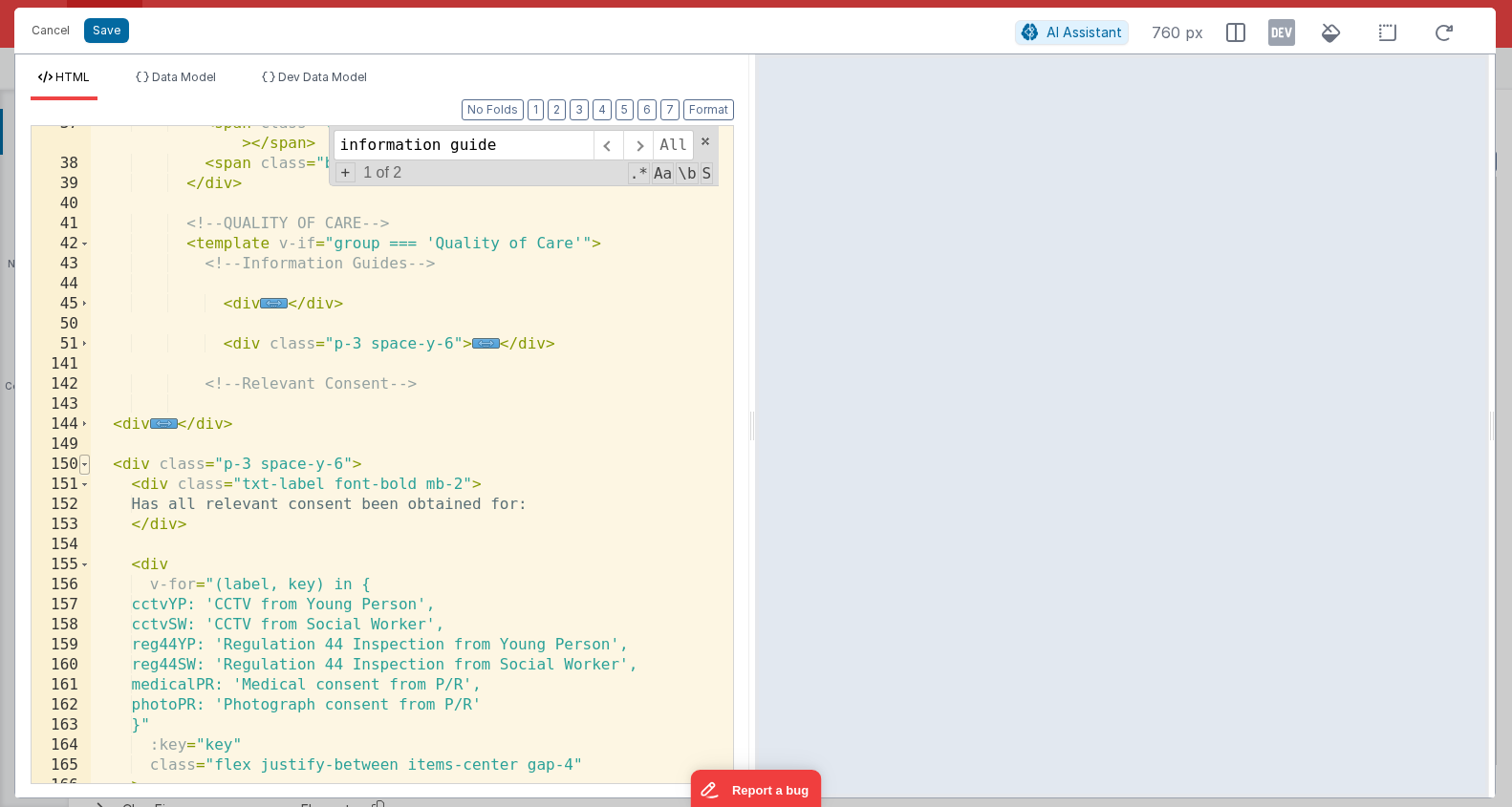
click at [82, 468] on span at bounding box center [85, 464] width 11 height 20
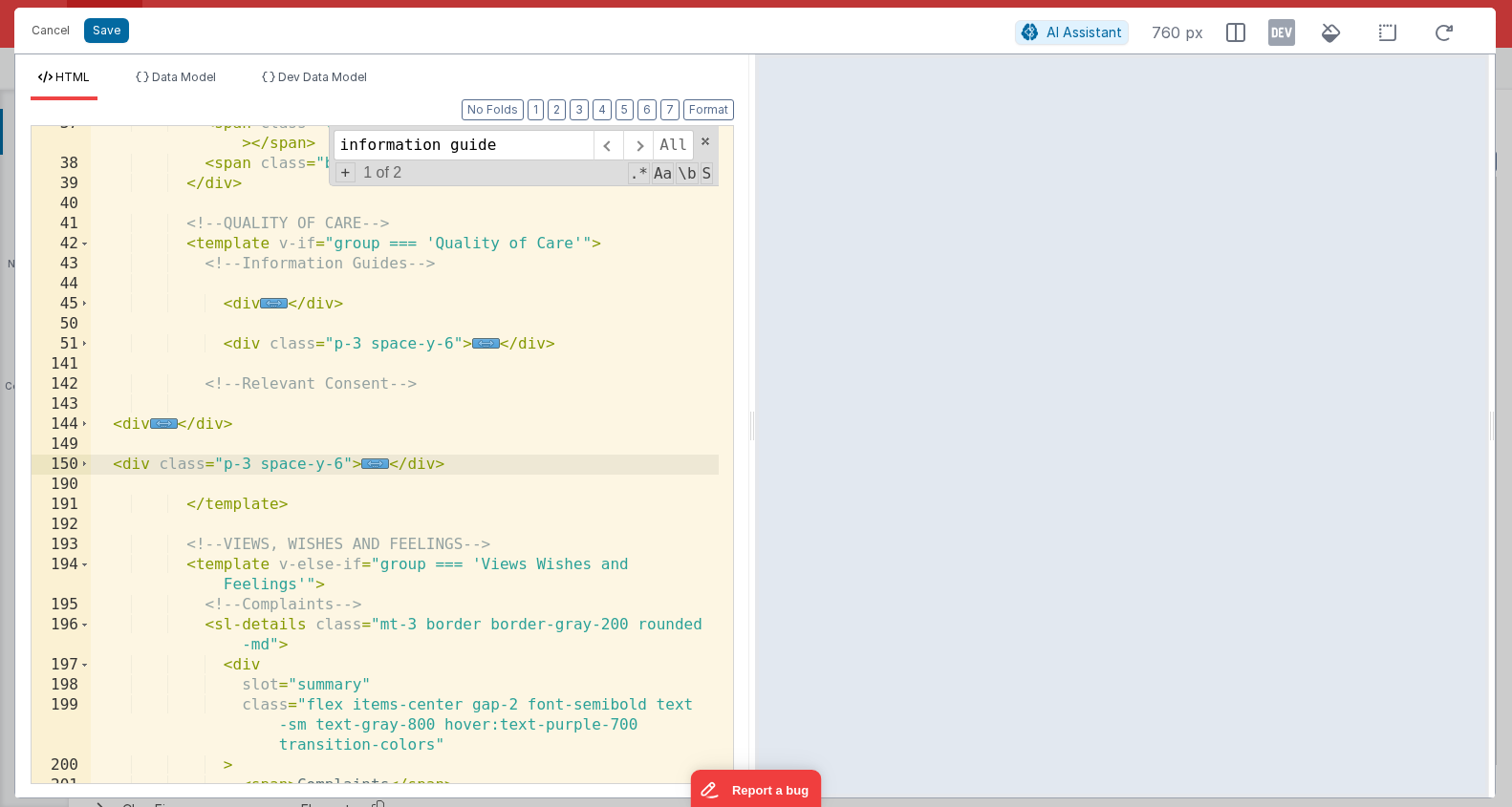
click at [226, 504] on div "< span class = "txt-info !text-base m-0" v-text = "group" > </ span > < span cl…" at bounding box center [404, 472] width 628 height 718
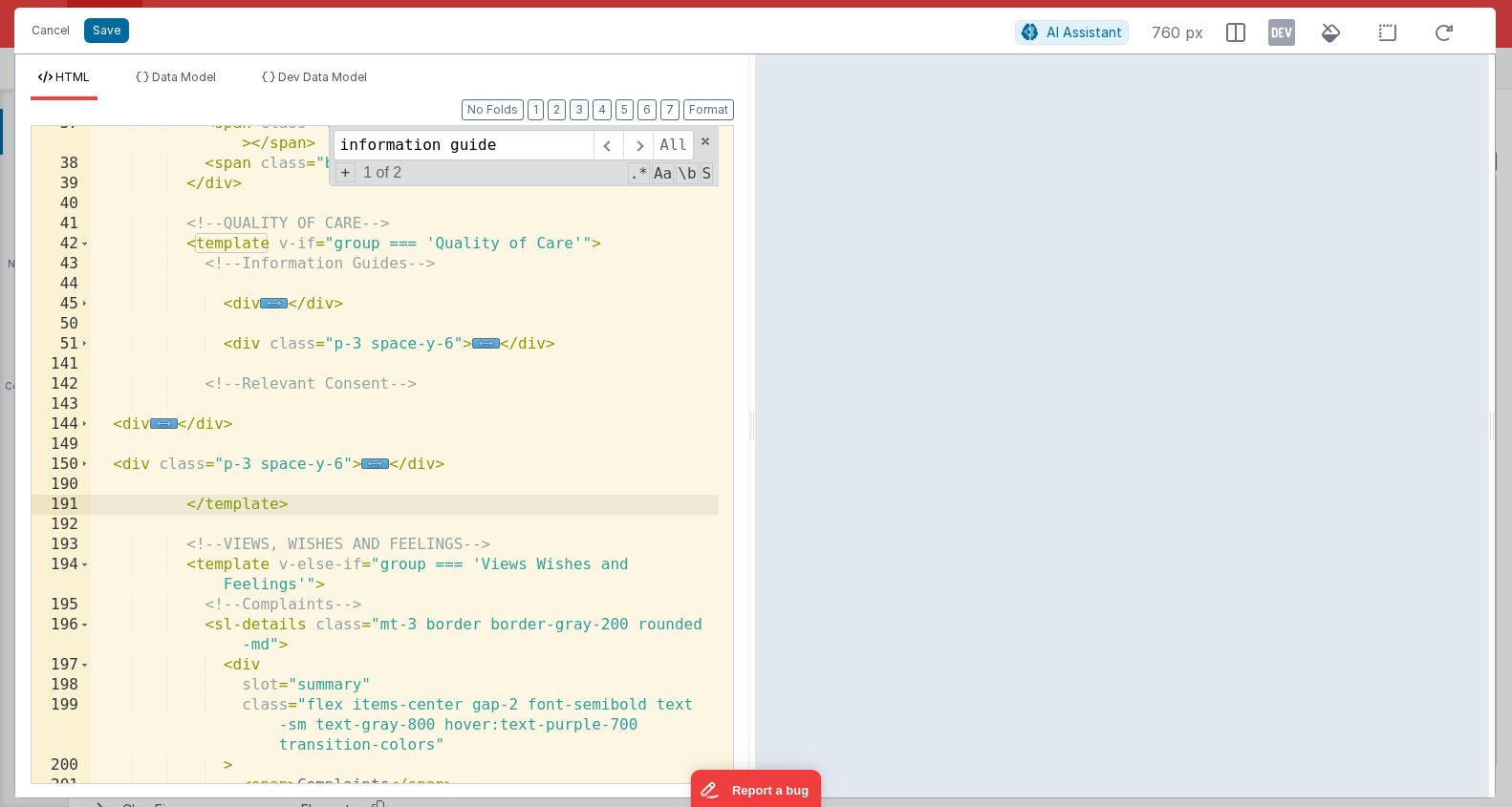
click at [280, 278] on div "< span class = "txt-info !text-base m-0" v-text = "group" > </ span > < span cl…" at bounding box center [404, 472] width 628 height 718
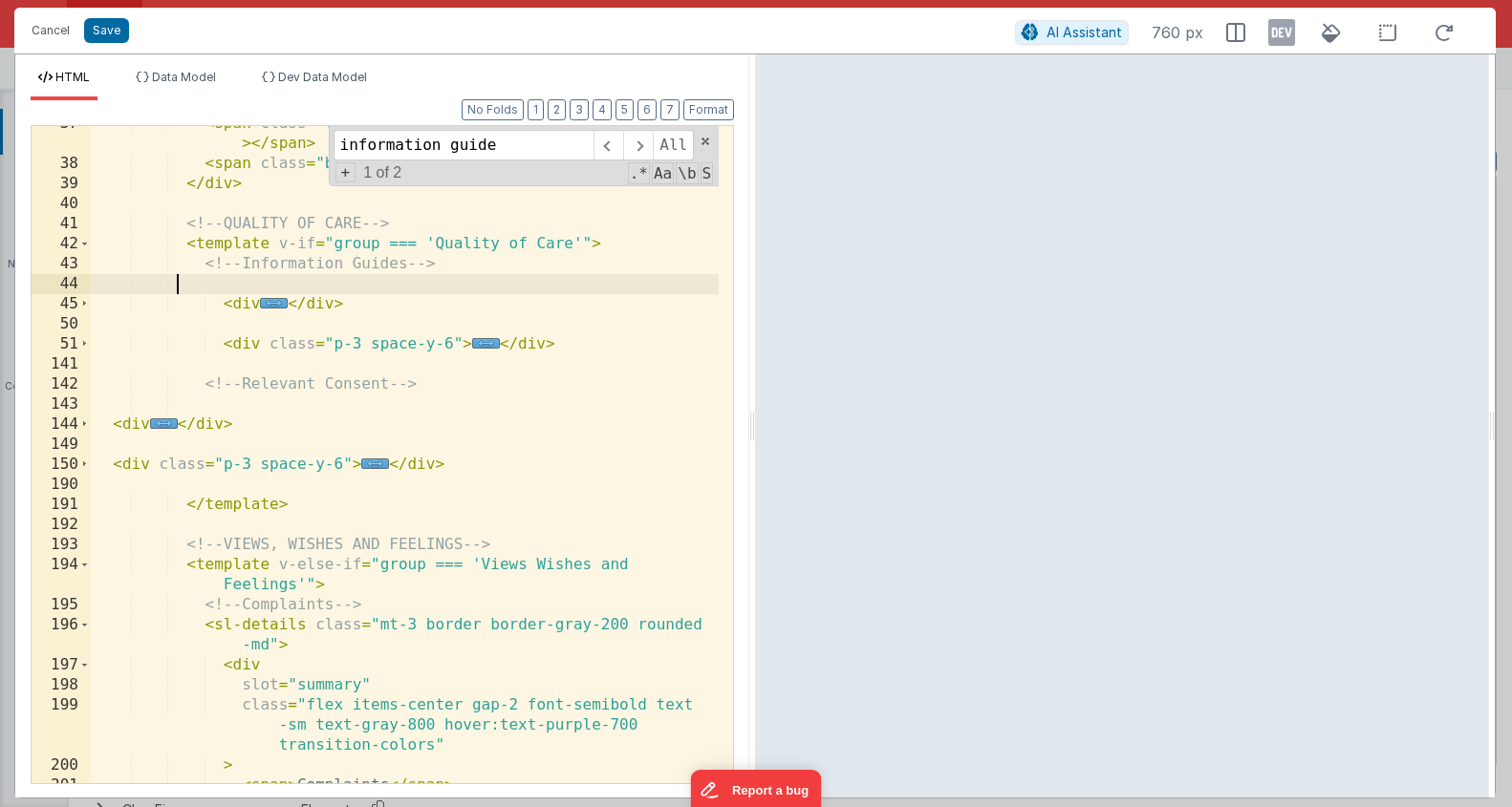
click at [468, 265] on div "< span class = "txt-info !text-base m-0" v-text = "group" > </ span > < span cl…" at bounding box center [404, 472] width 628 height 718
click at [612, 240] on div "< span class = "txt-info !text-base m-0" v-text = "group" > </ span > < span cl…" at bounding box center [404, 472] width 628 height 718
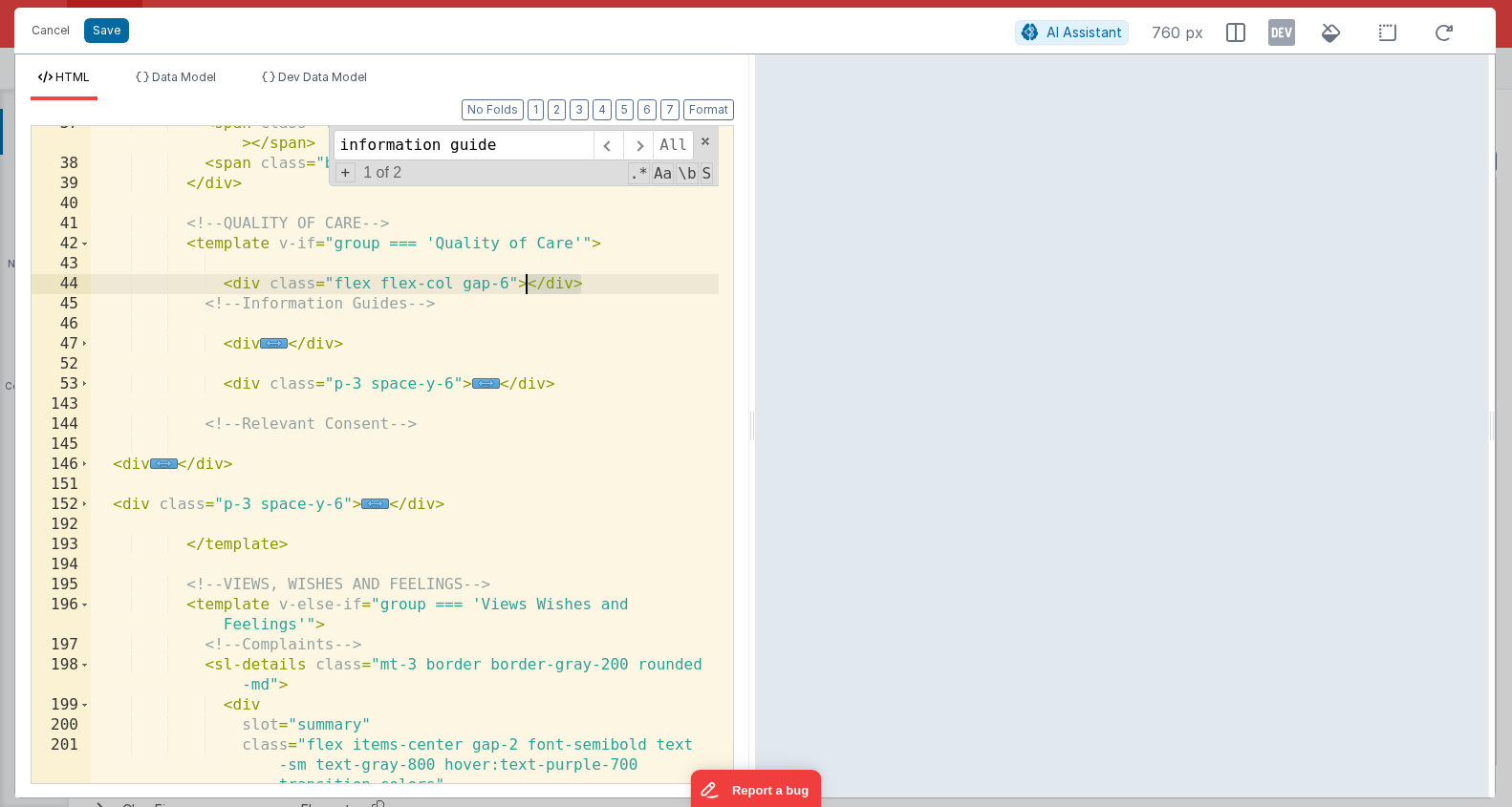
drag, startPoint x: 602, startPoint y: 292, endPoint x: 529, endPoint y: 285, distance: 73.3
click at [529, 285] on div "< span class = "txt-info !text-base m-0" v-text = "group" > </ span > < span cl…" at bounding box center [404, 492] width 628 height 758
click at [260, 465] on div "< span class = "txt-info !text-base m-0" v-text = "group" > </ span > < span cl…" at bounding box center [404, 492] width 628 height 758
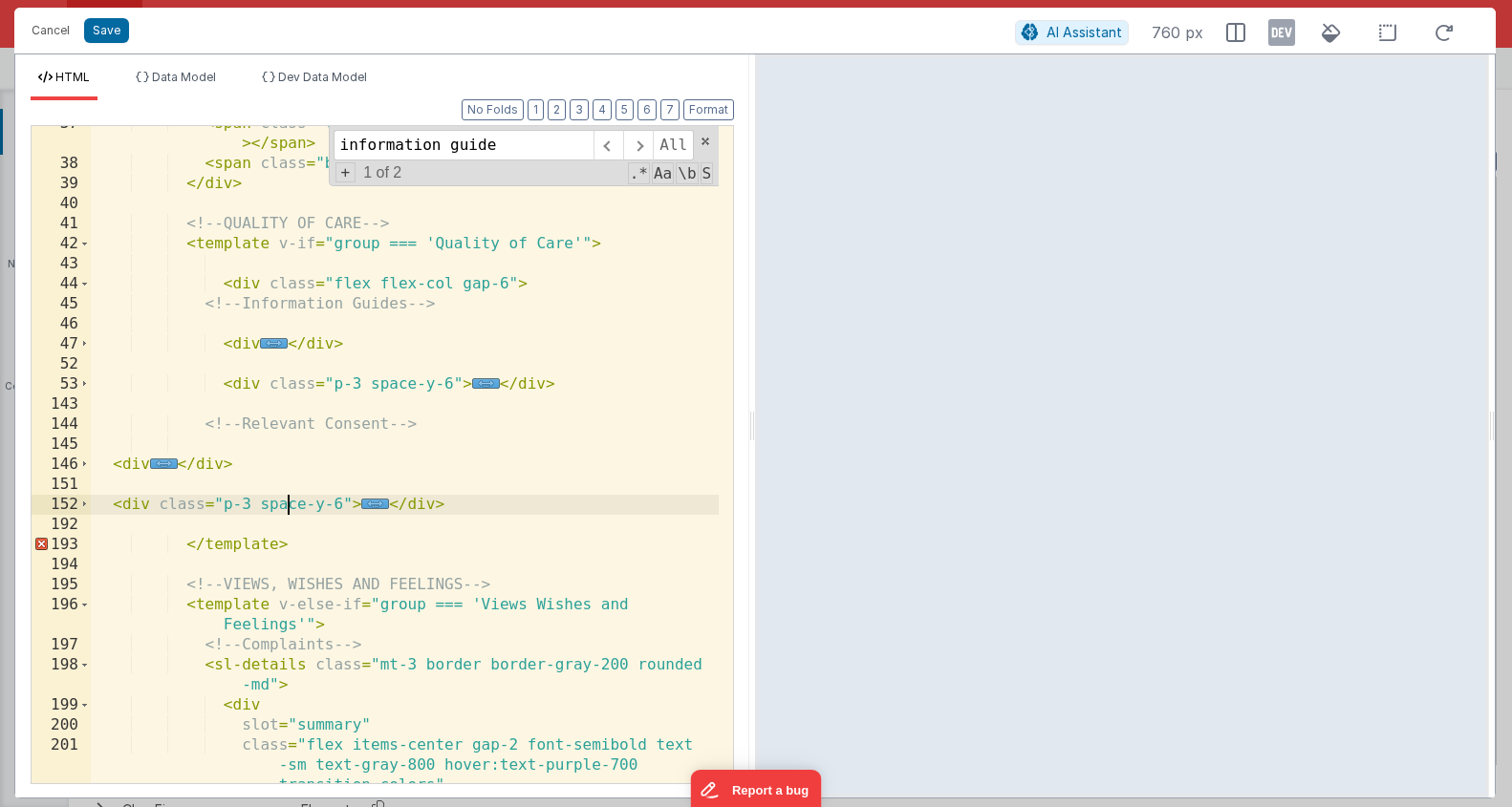
click at [285, 506] on div "< span class = "txt-info !text-base m-0" v-text = "group" > </ span > < span cl…" at bounding box center [404, 492] width 628 height 758
click at [459, 512] on div "< span class = "txt-info !text-base m-0" v-text = "group" > </ span > < span cl…" at bounding box center [404, 492] width 628 height 758
click at [412, 544] on div "< span class = "txt-info !text-base m-0" v-text = "group" > </ span > < span cl…" at bounding box center [404, 492] width 628 height 758
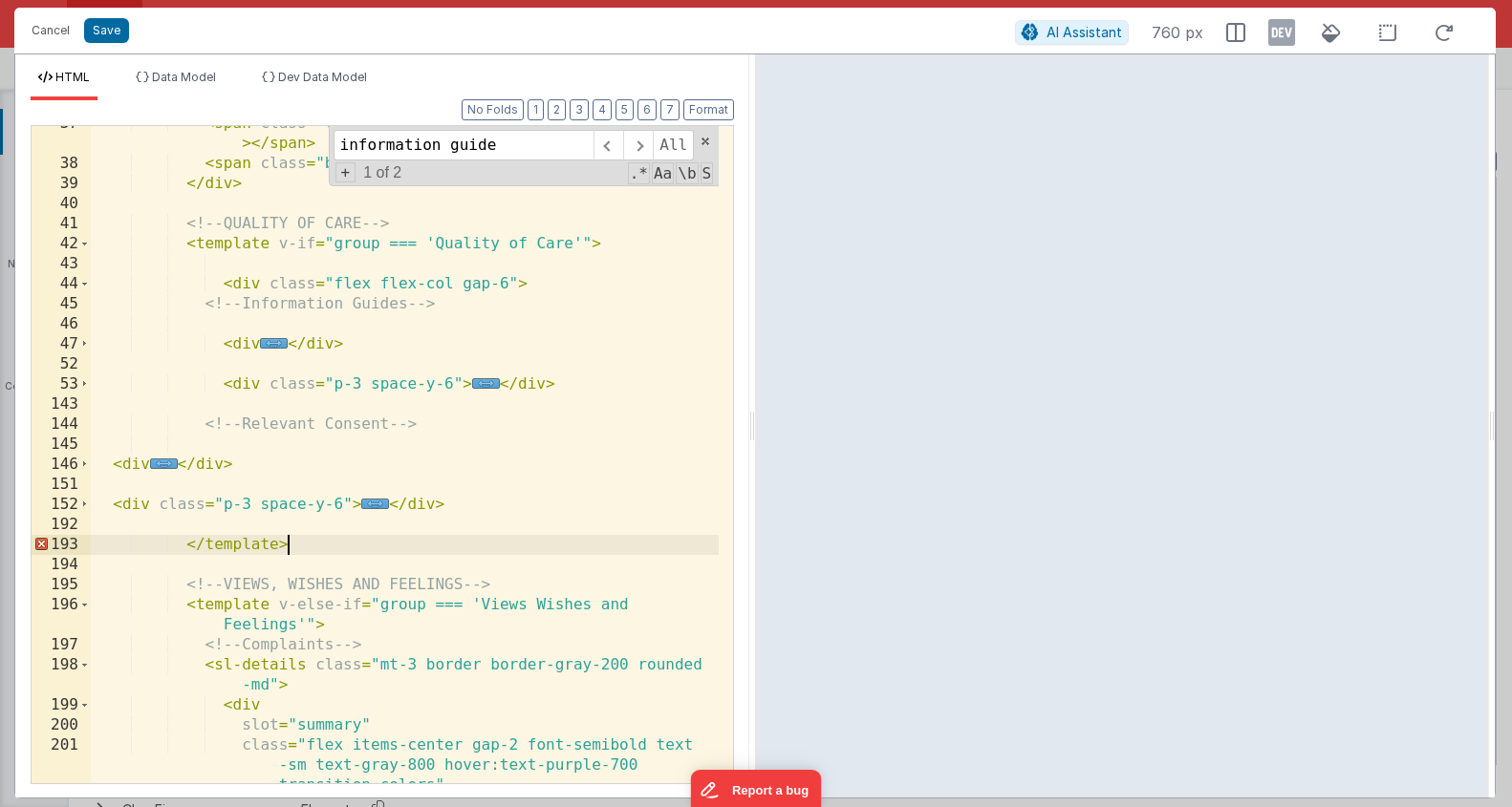
click at [513, 500] on div "< span class = "txt-info !text-base m-0" v-text = "group" > </ span > < span cl…" at bounding box center [404, 492] width 628 height 758
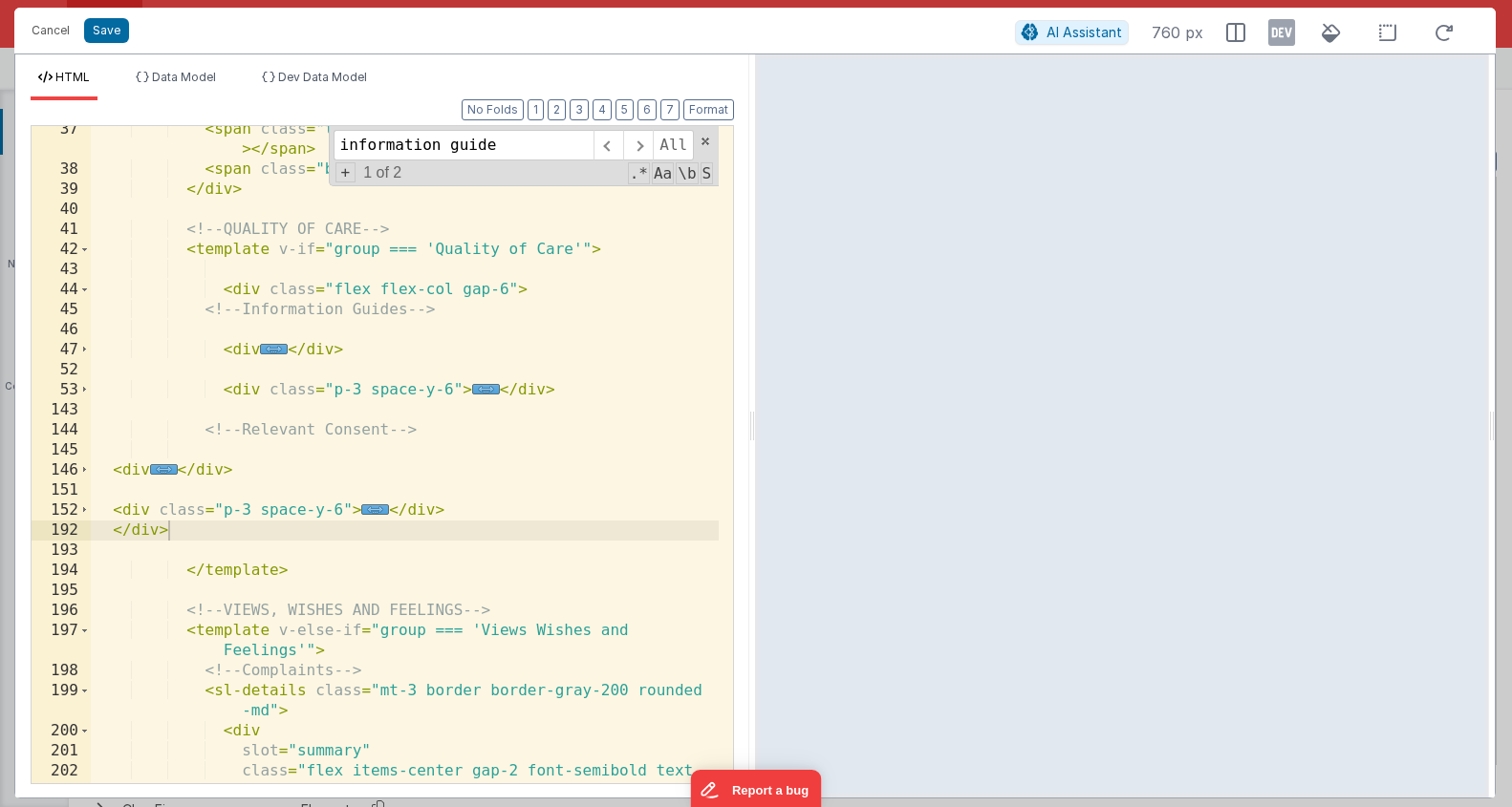
scroll to position [759, 0]
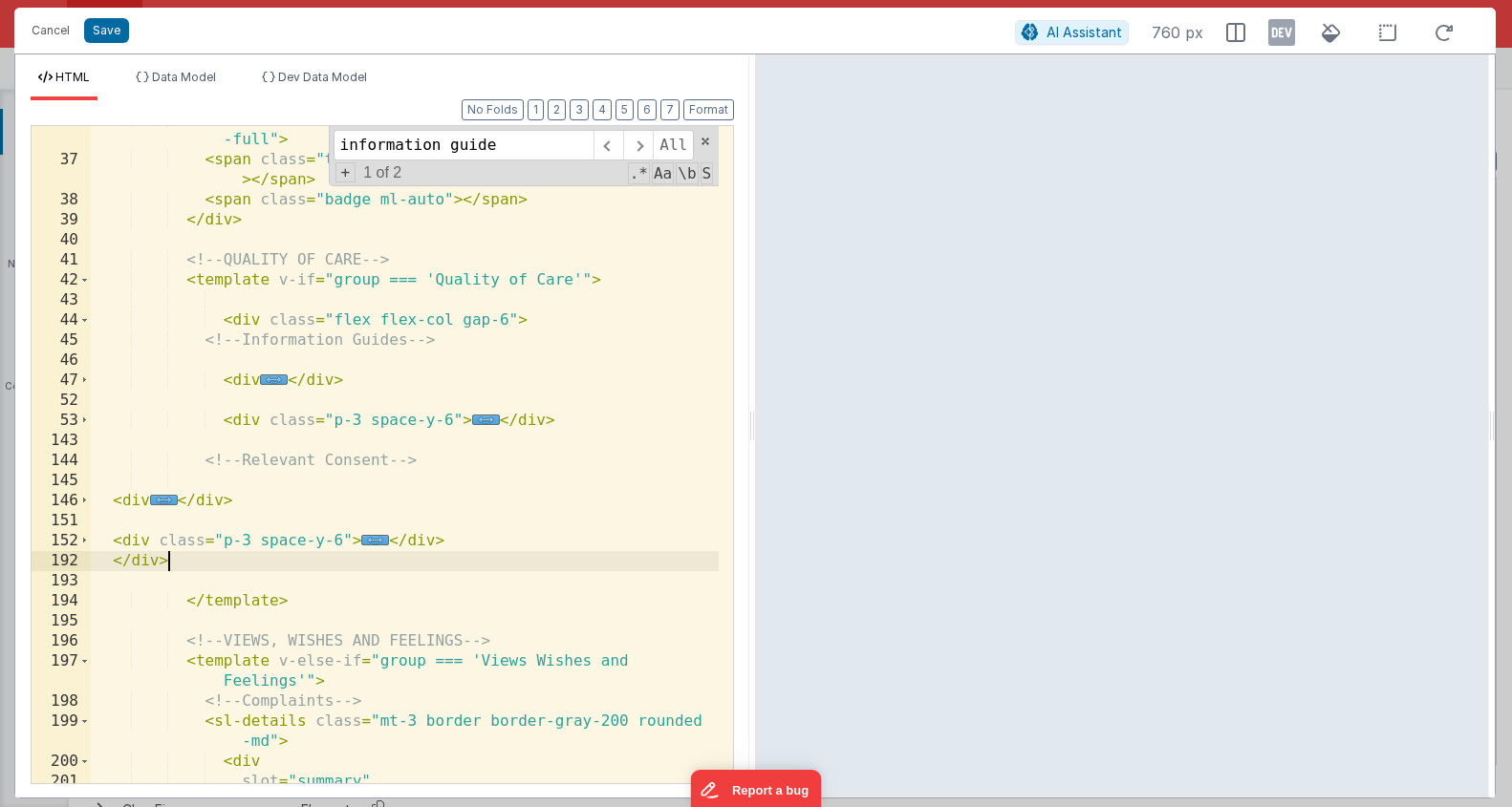
click at [312, 476] on div "< div slot = "summary" class = "flex items-center gap-3 w -full" > < span class…" at bounding box center [404, 468] width 628 height 718
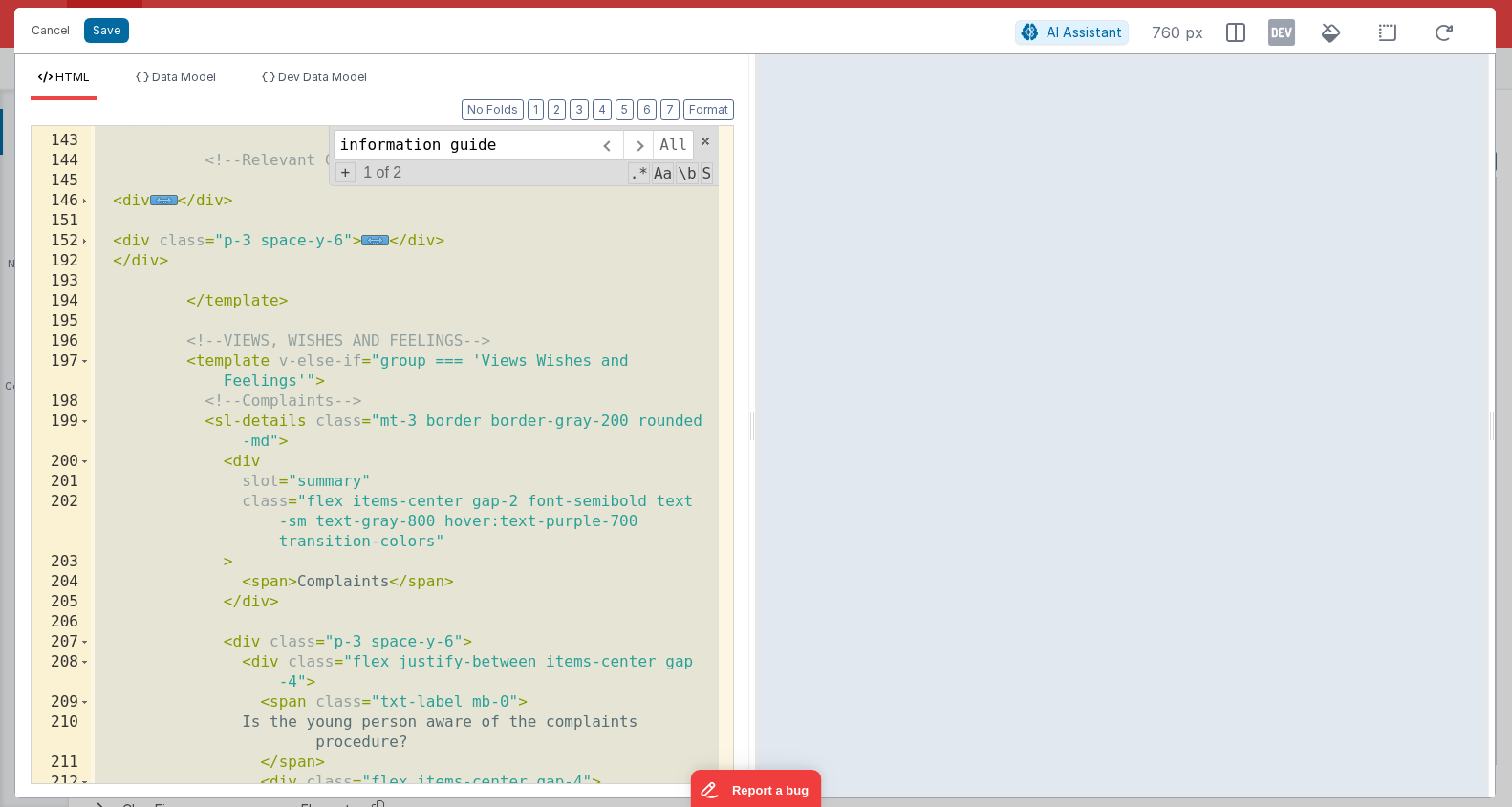
scroll to position [1015, 0]
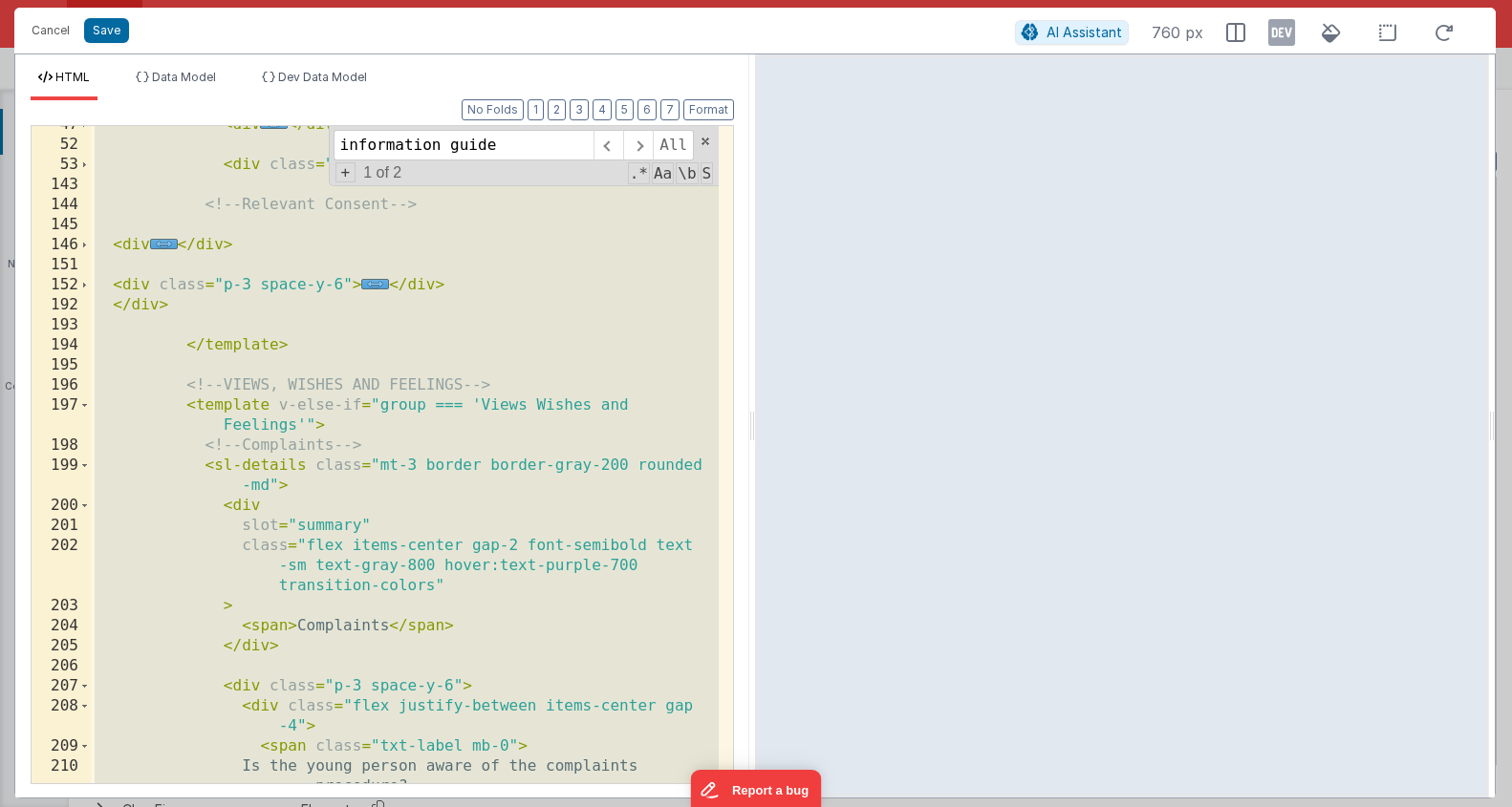
click at [385, 556] on div "< div ... </ div > < div class = "p-3 space-y-6" > ... </ div > <!-- Relevant C…" at bounding box center [404, 473] width 628 height 718
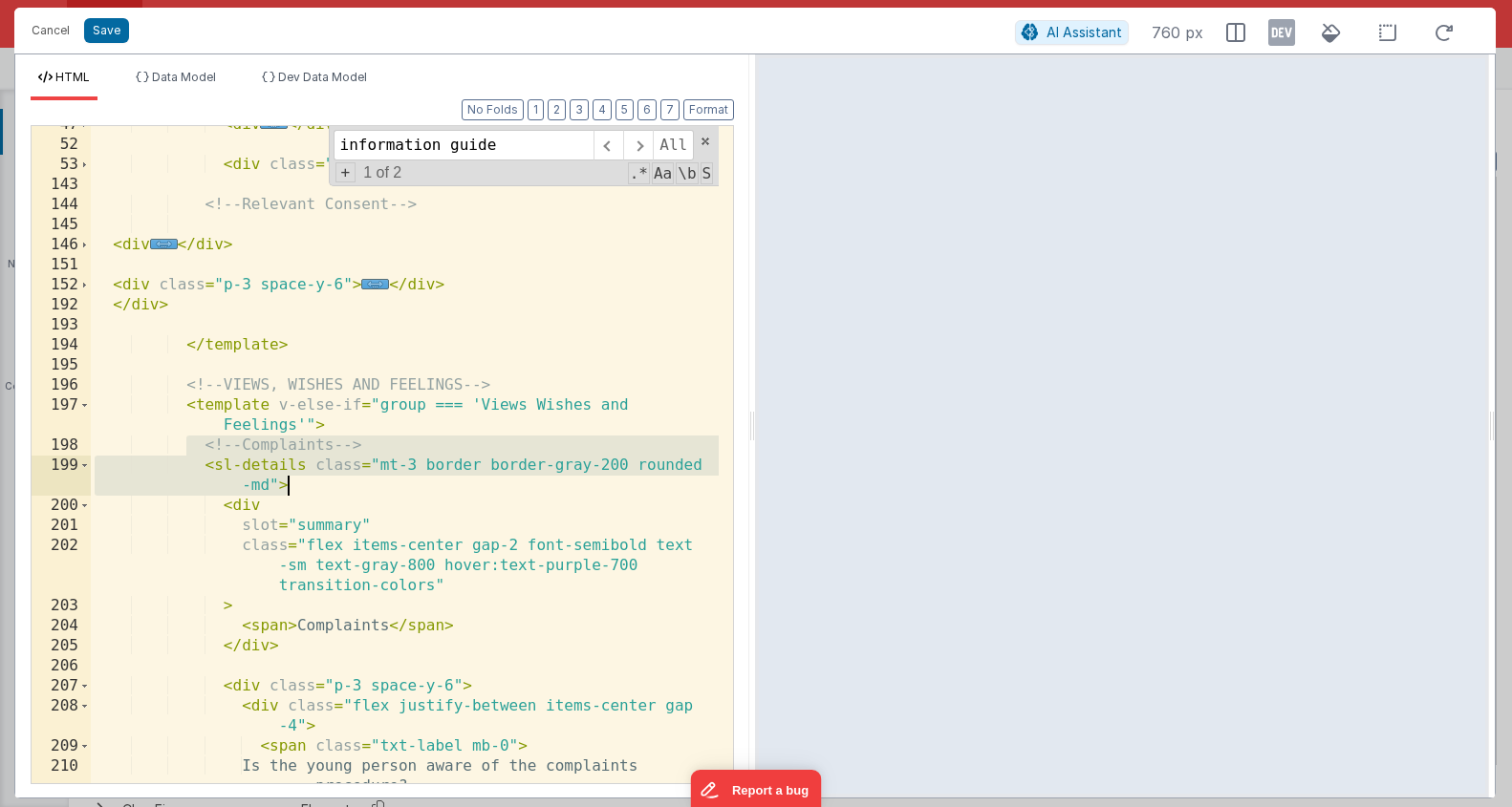
drag, startPoint x: 192, startPoint y: 449, endPoint x: 365, endPoint y: 495, distance: 179.0
click at [365, 495] on div "< div ... </ div > < div class = "p-3 space-y-6" > ... </ div > <!-- Relevant C…" at bounding box center [404, 473] width 628 height 718
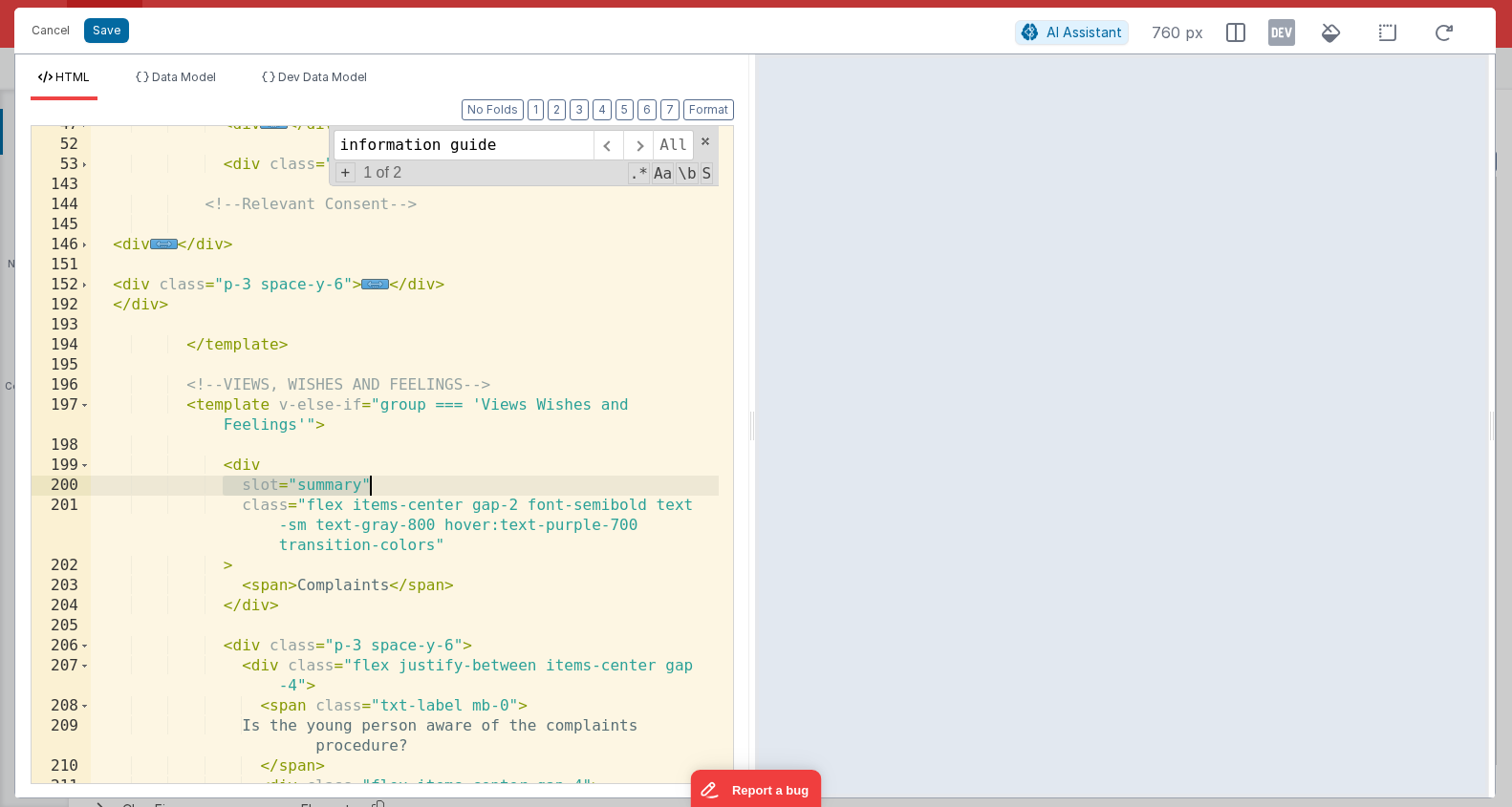
drag, startPoint x: 223, startPoint y: 490, endPoint x: 426, endPoint y: 487, distance: 203.0
click at [426, 487] on div "< div ... </ div > < div class = "p-3 space-y-6" > ... </ div > <!-- Relevant C…" at bounding box center [404, 463] width 628 height 697
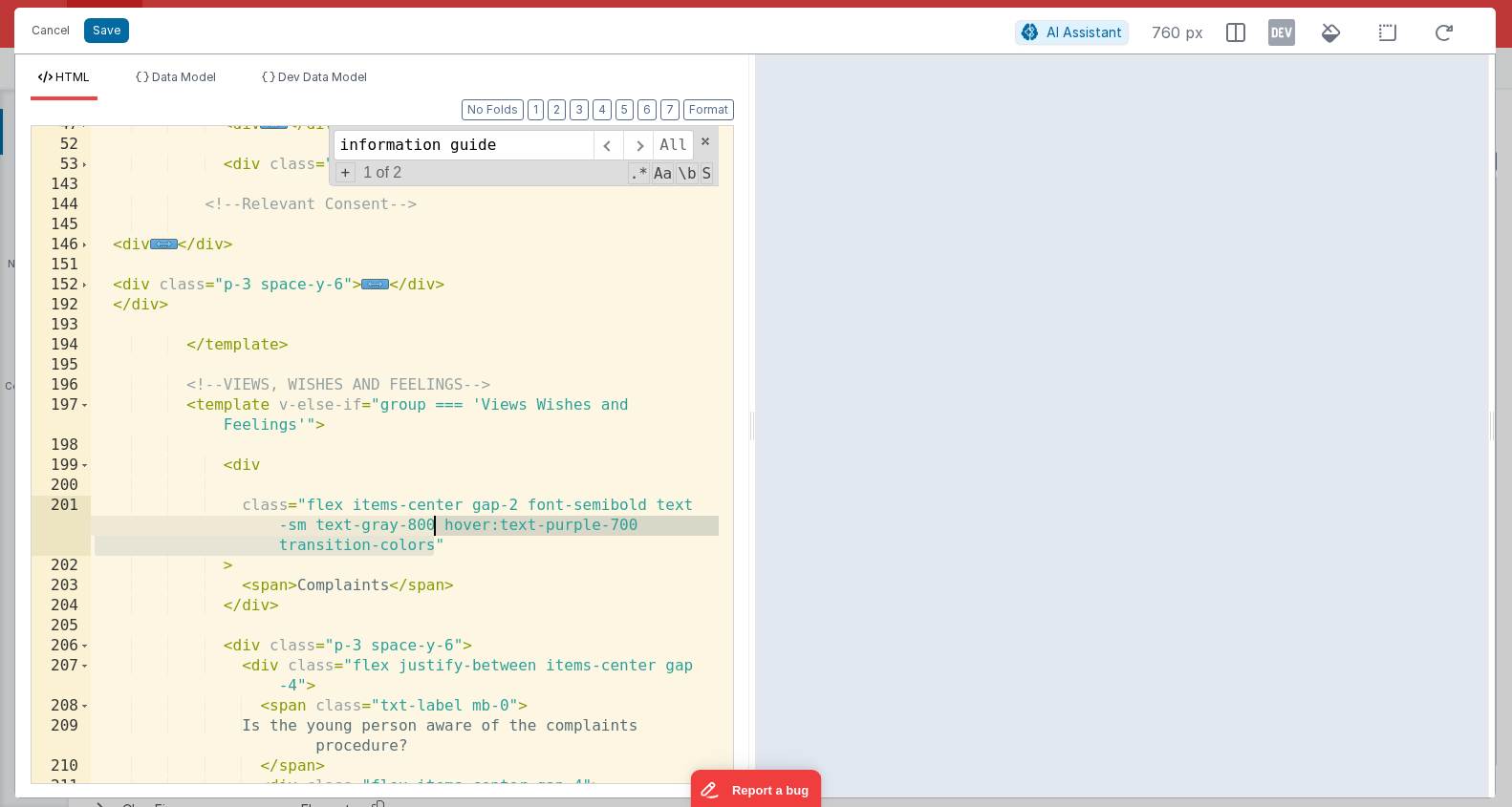
drag, startPoint x: 432, startPoint y: 546, endPoint x: 438, endPoint y: 528, distance: 19.0
click at [438, 528] on div "< div ... </ div > < div class = "p-3 space-y-6" > ... </ div > <!-- Relevant C…" at bounding box center [404, 463] width 628 height 697
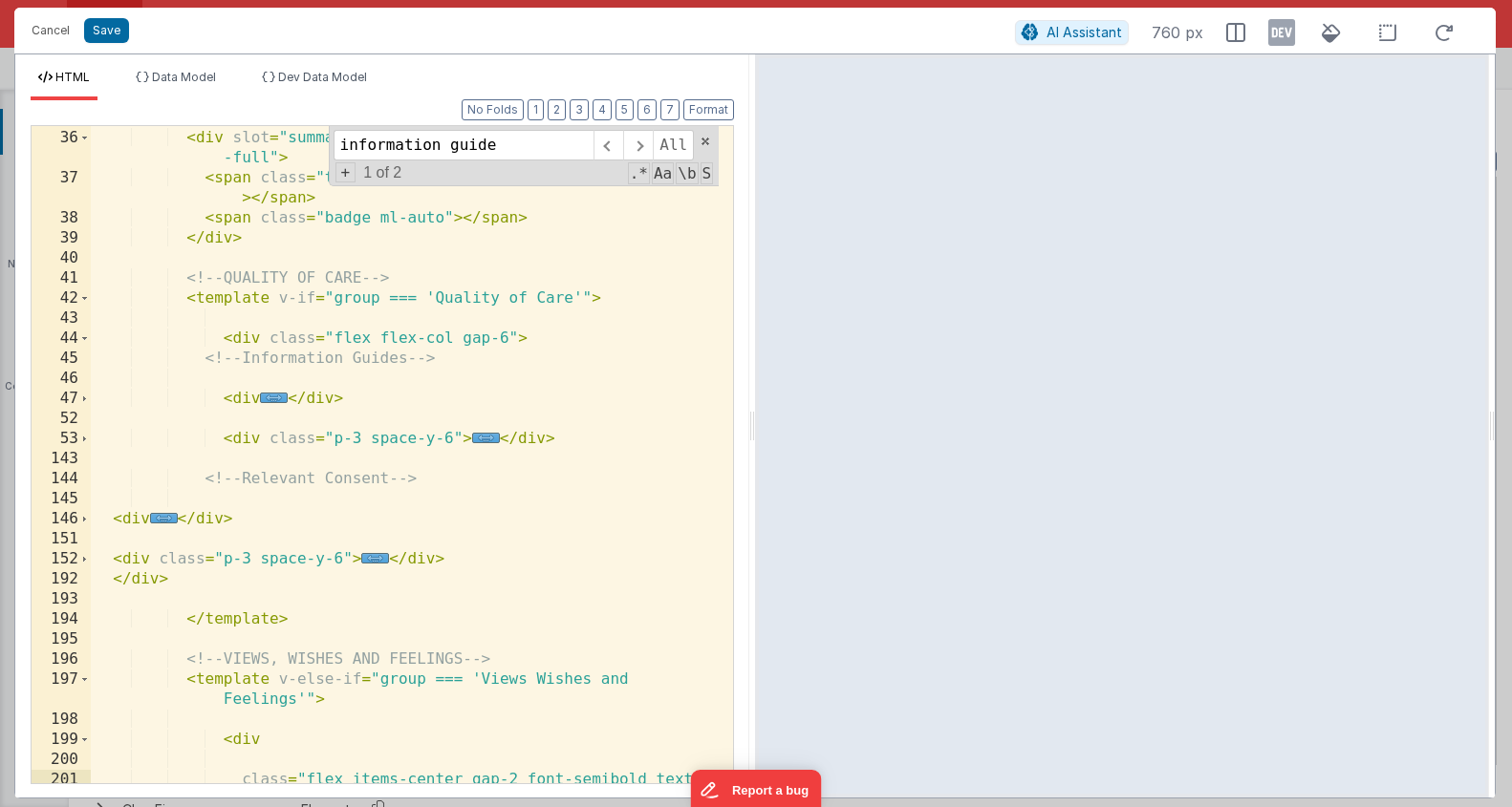
scroll to position [741, 0]
drag, startPoint x: 196, startPoint y: 340, endPoint x: 542, endPoint y: 339, distance: 346.0
click at [542, 339] on div "<!-- SUMMARY --> < div slot = "summary" class = "flex items-center gap-3 w -ful…" at bounding box center [404, 466] width 628 height 718
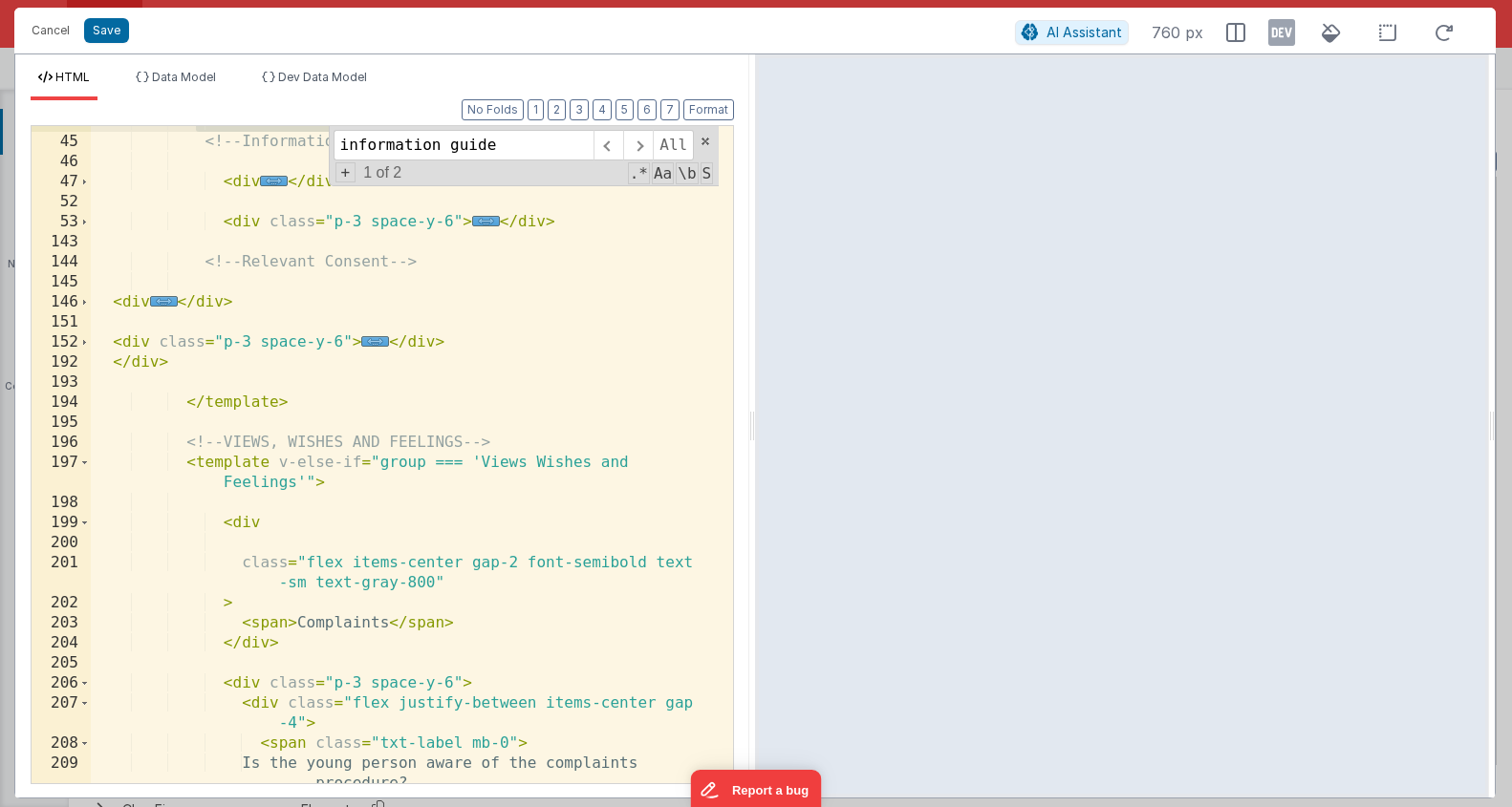
scroll to position [958, 0]
click at [301, 526] on div "< div class = "flex flex-col gap-6" > <!-- Information Guides --> < div ... </ …" at bounding box center [404, 470] width 628 height 718
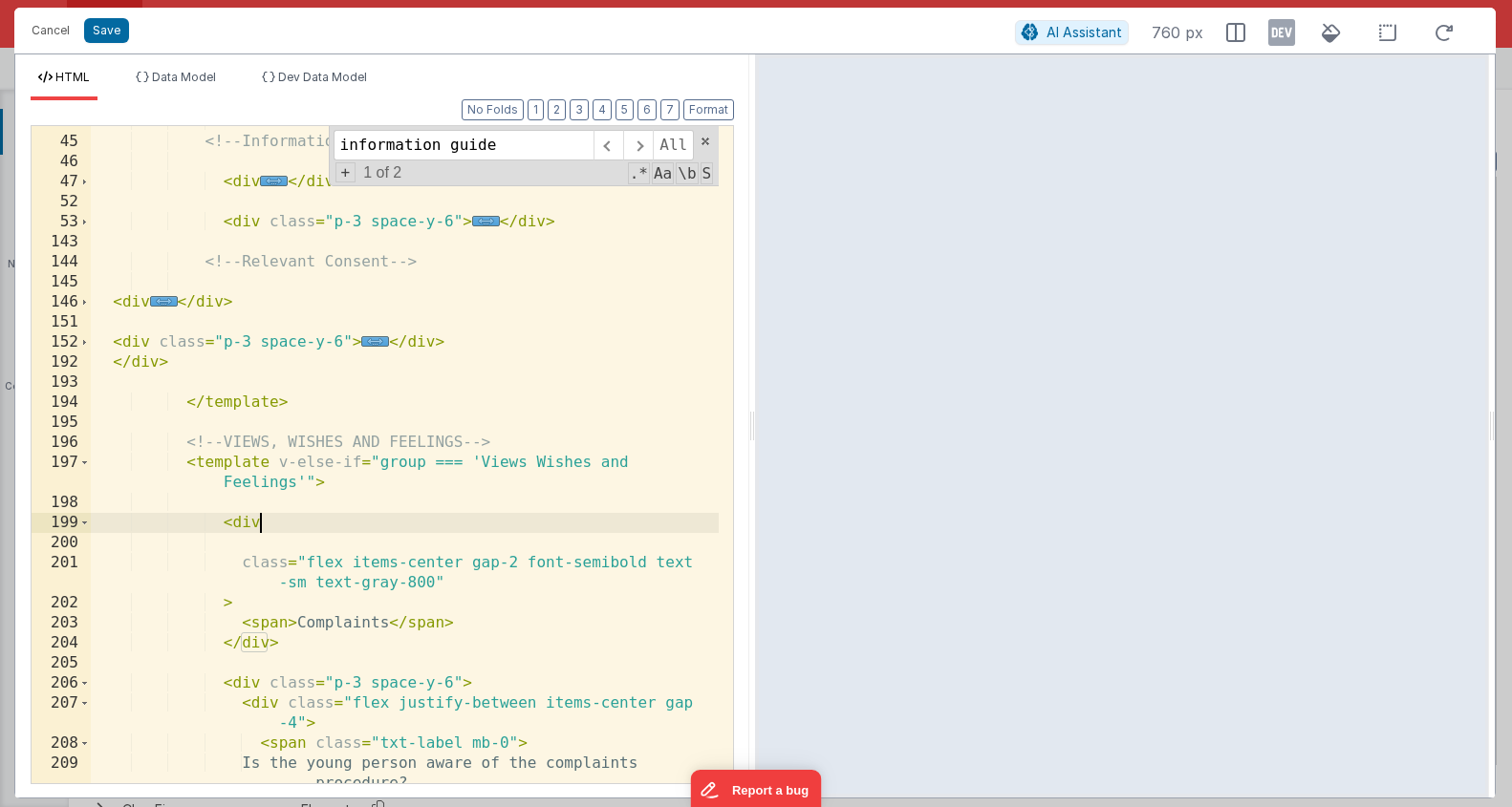
click at [374, 480] on div "< div class = "flex flex-col gap-6" > <!-- Information Guides --> < div ... </ …" at bounding box center [404, 470] width 628 height 718
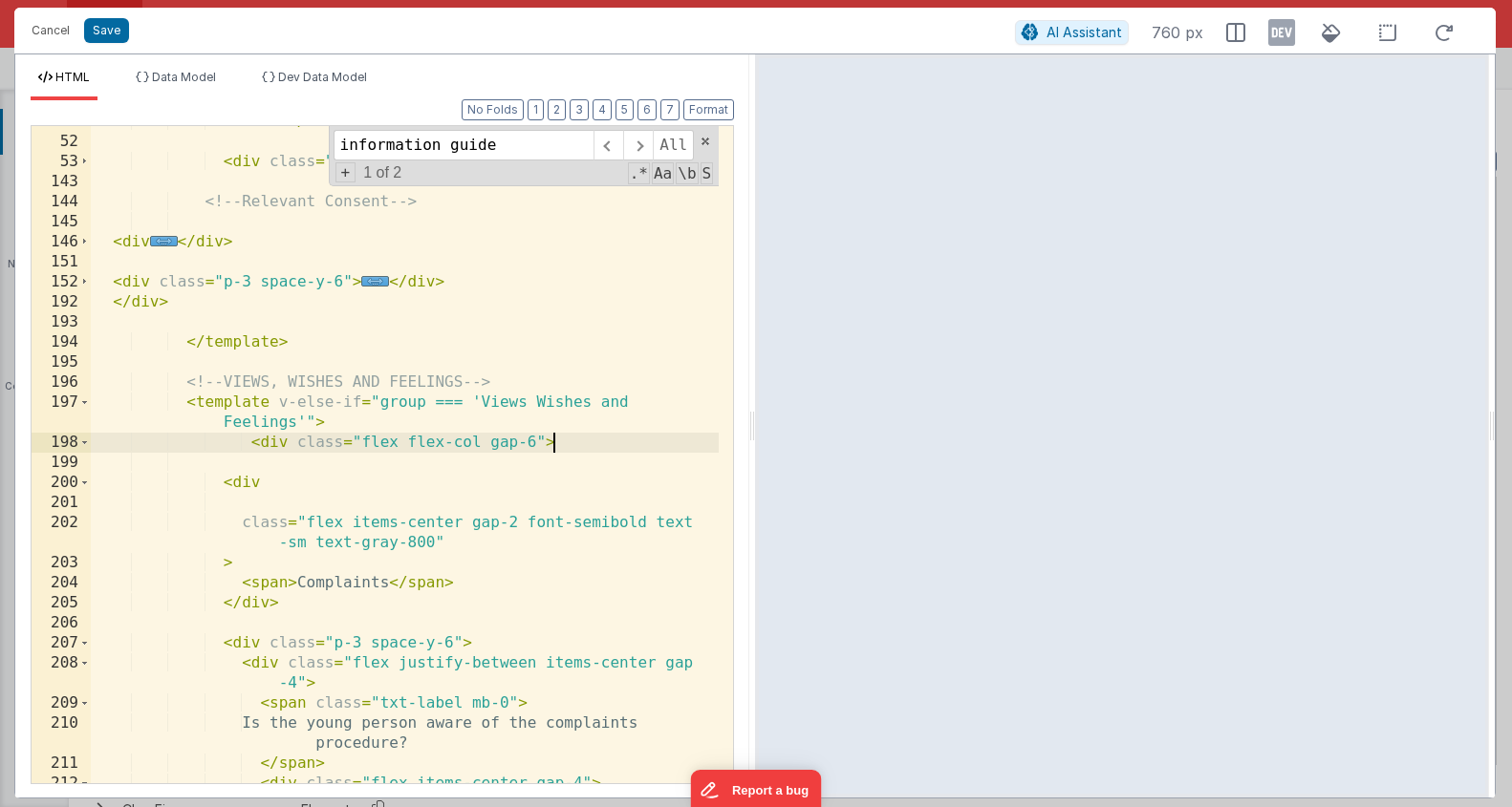
scroll to position [1054, 0]
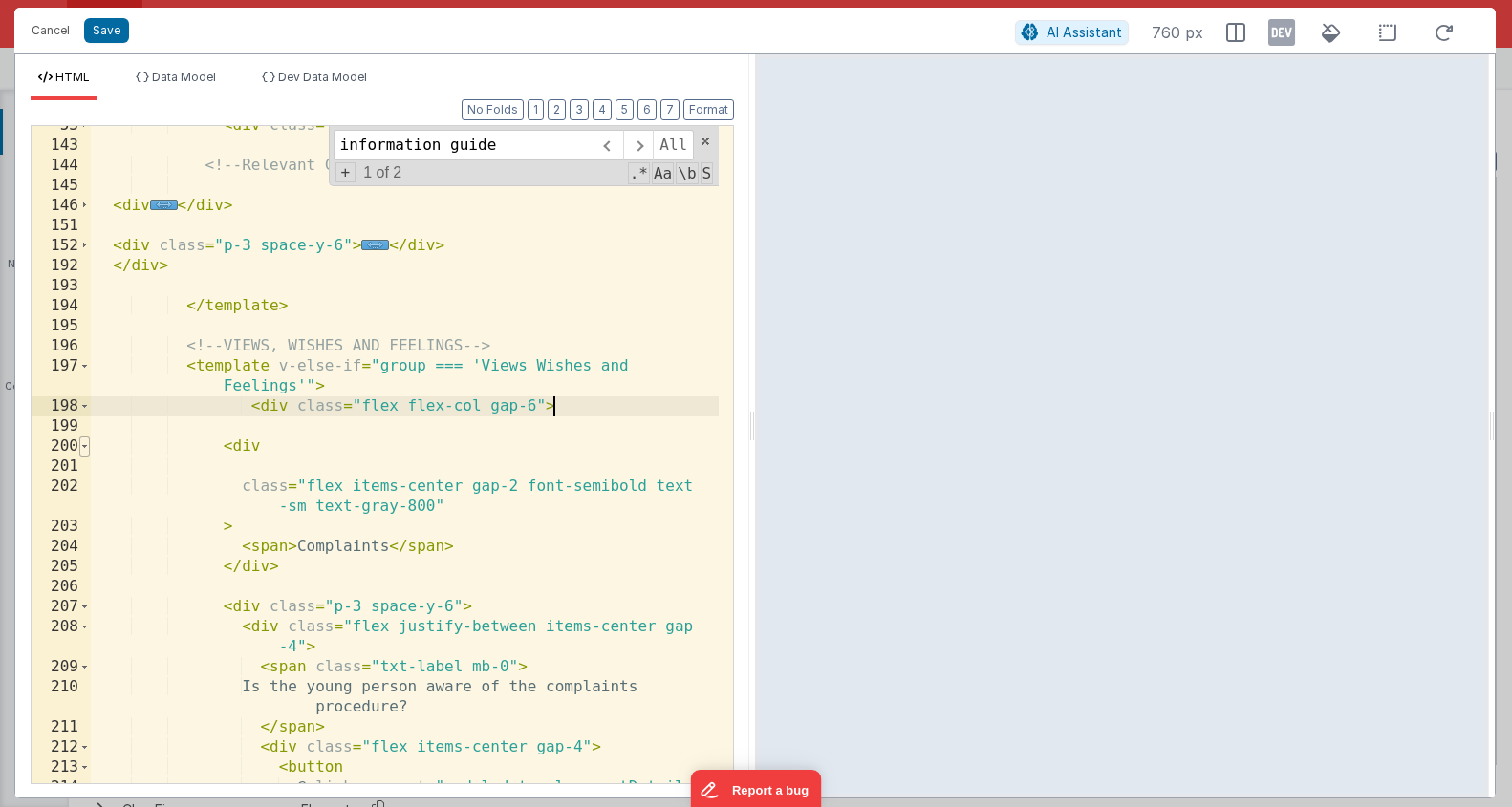
click at [86, 447] on span at bounding box center [85, 447] width 11 height 20
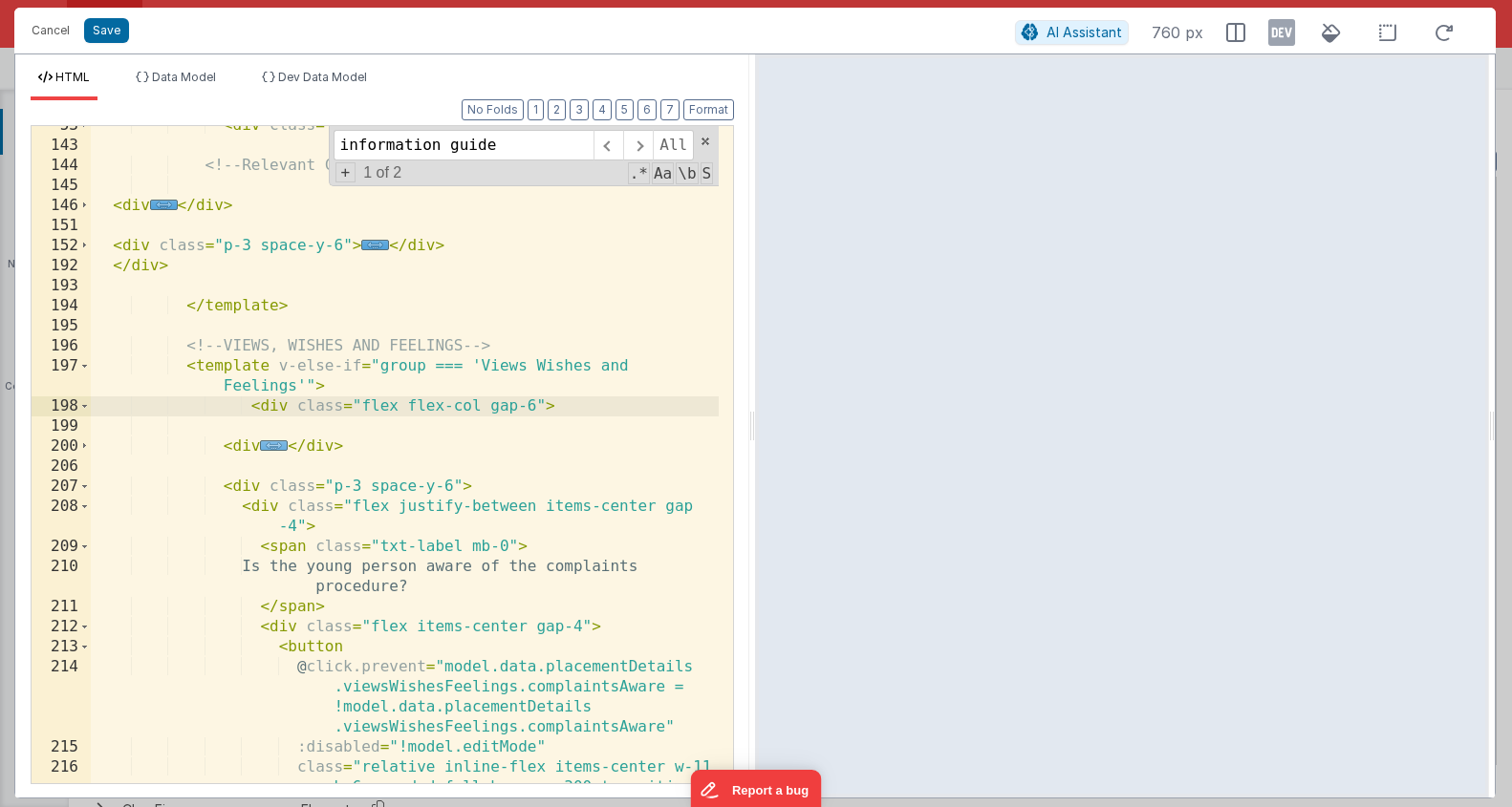
click at [270, 451] on span "..." at bounding box center [274, 446] width 28 height 11
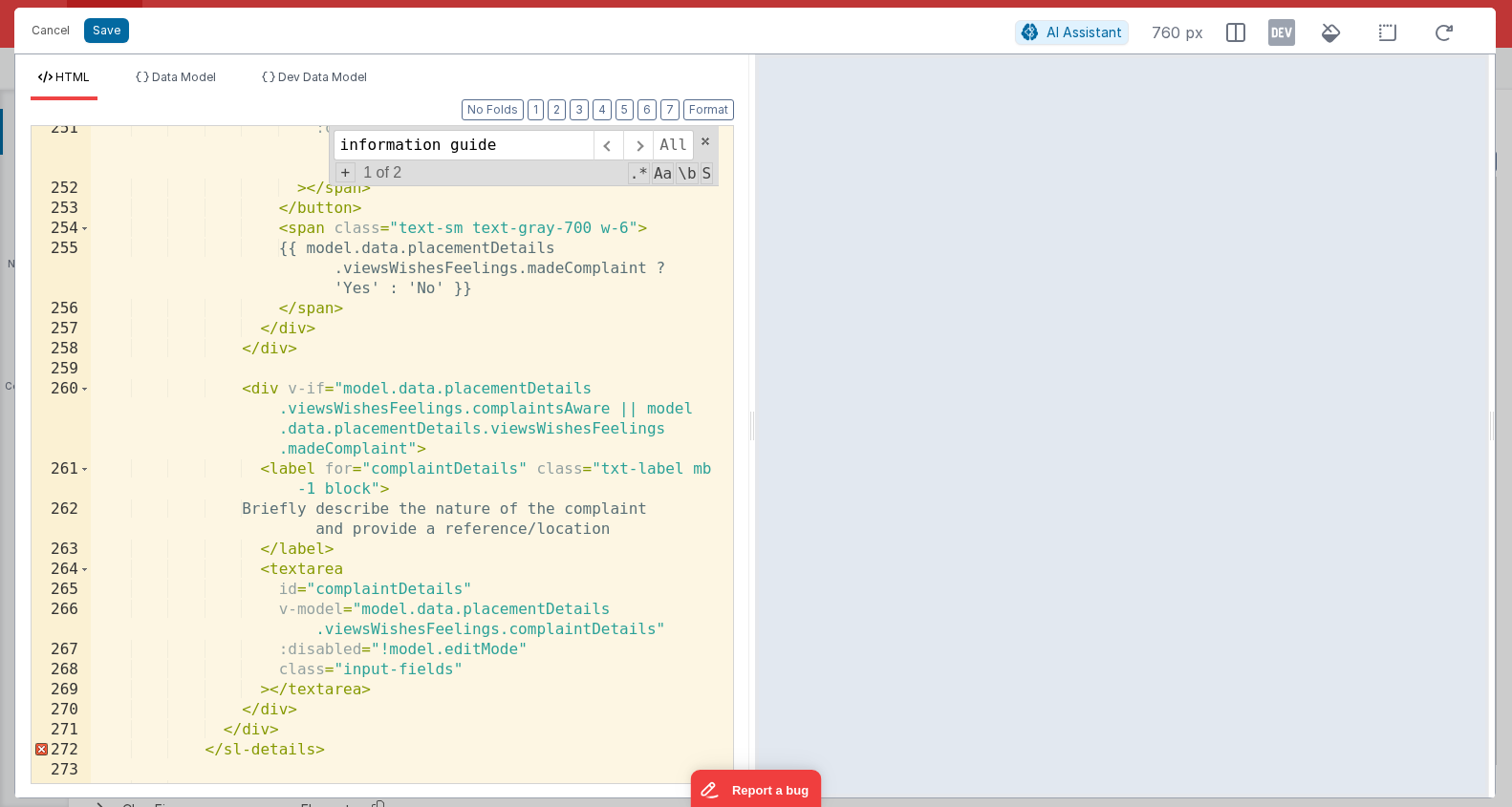
scroll to position [3360, 0]
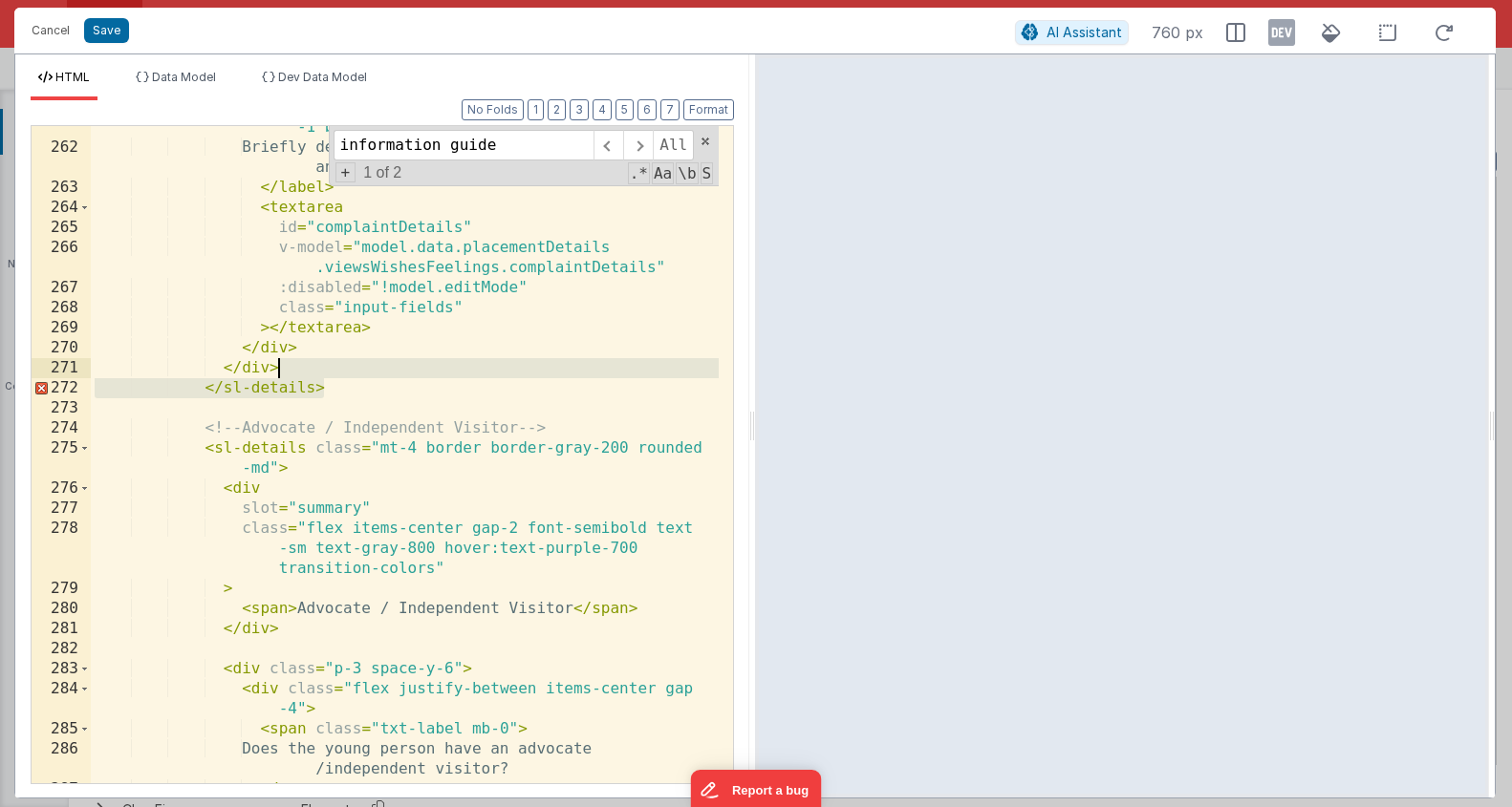
drag, startPoint x: 344, startPoint y: 383, endPoint x: 343, endPoint y: 371, distance: 12.0
click at [343, 371] on div "< label for = "complaintDetails" class = "txt-label mb -1 block" > Briefly desc…" at bounding box center [404, 455] width 628 height 718
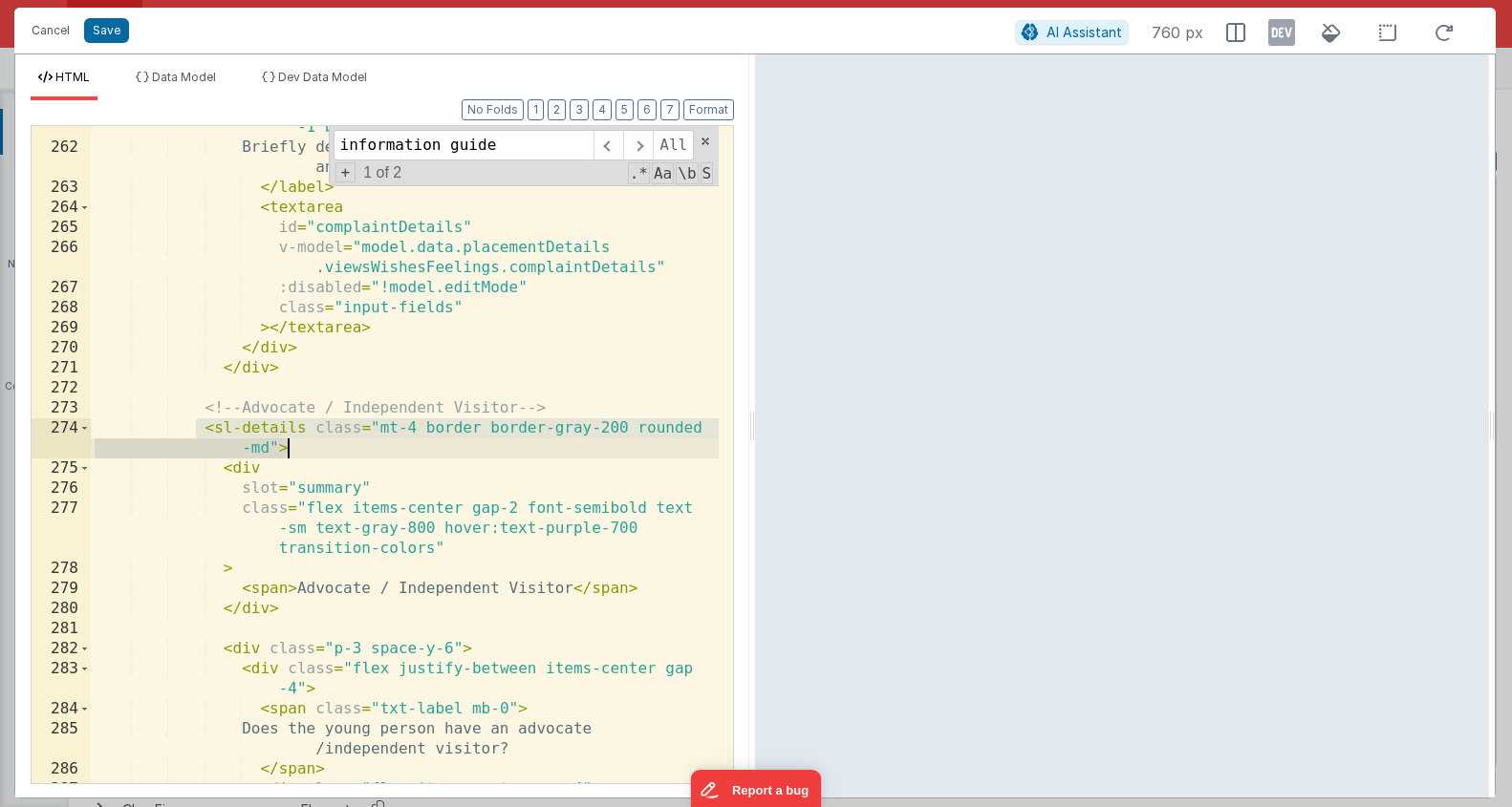
drag, startPoint x: 200, startPoint y: 432, endPoint x: 294, endPoint y: 452, distance: 96.1
click at [294, 452] on div "< label for = "complaintDetails" class = "txt-label mb -1 block" > Briefly desc…" at bounding box center [404, 455] width 628 height 718
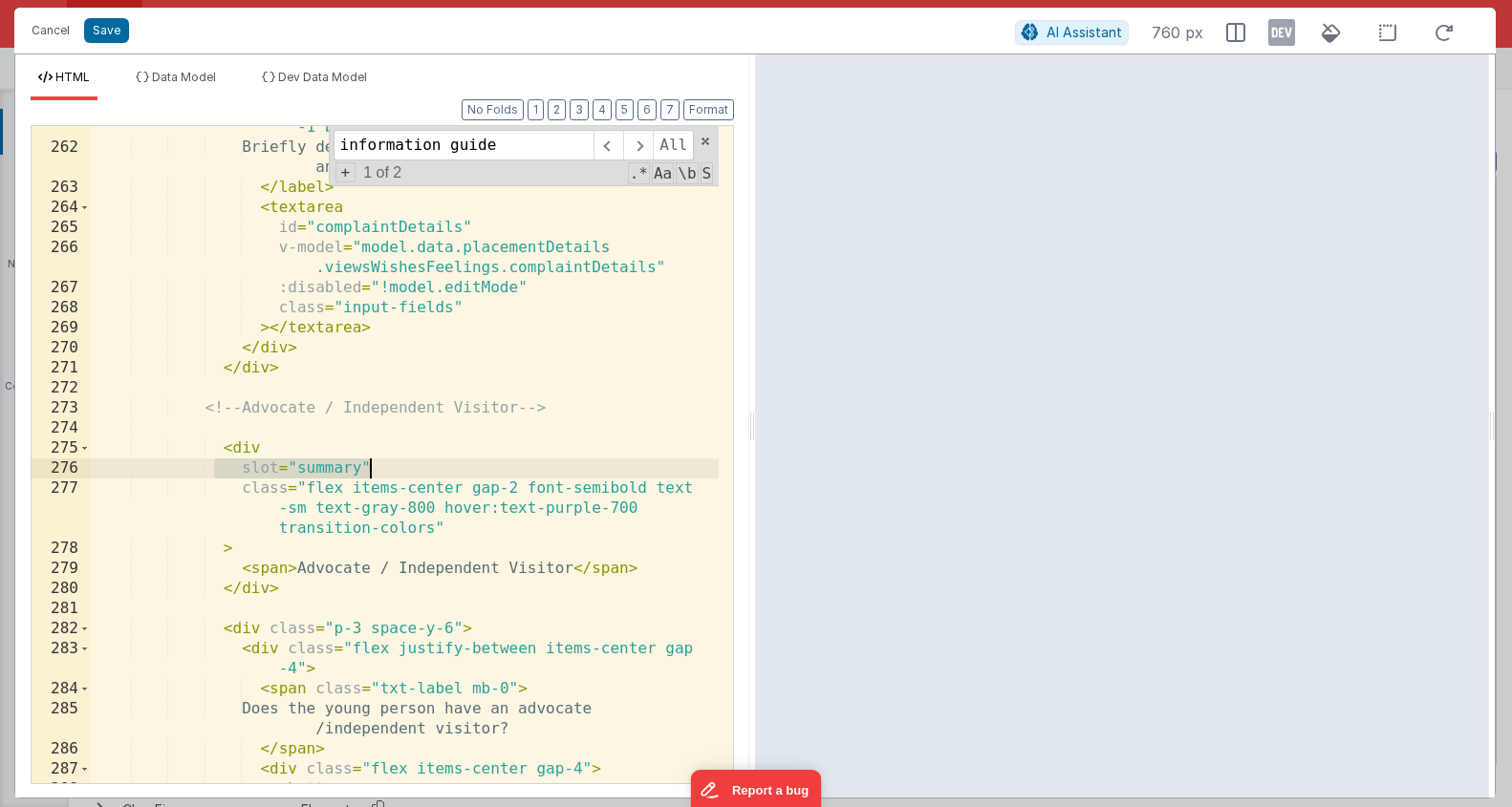
drag, startPoint x: 217, startPoint y: 469, endPoint x: 377, endPoint y: 459, distance: 160.3
click at [377, 459] on div "< label for = "complaintDetails" class = "txt-label mb -1 block" > Briefly desc…" at bounding box center [404, 455] width 628 height 718
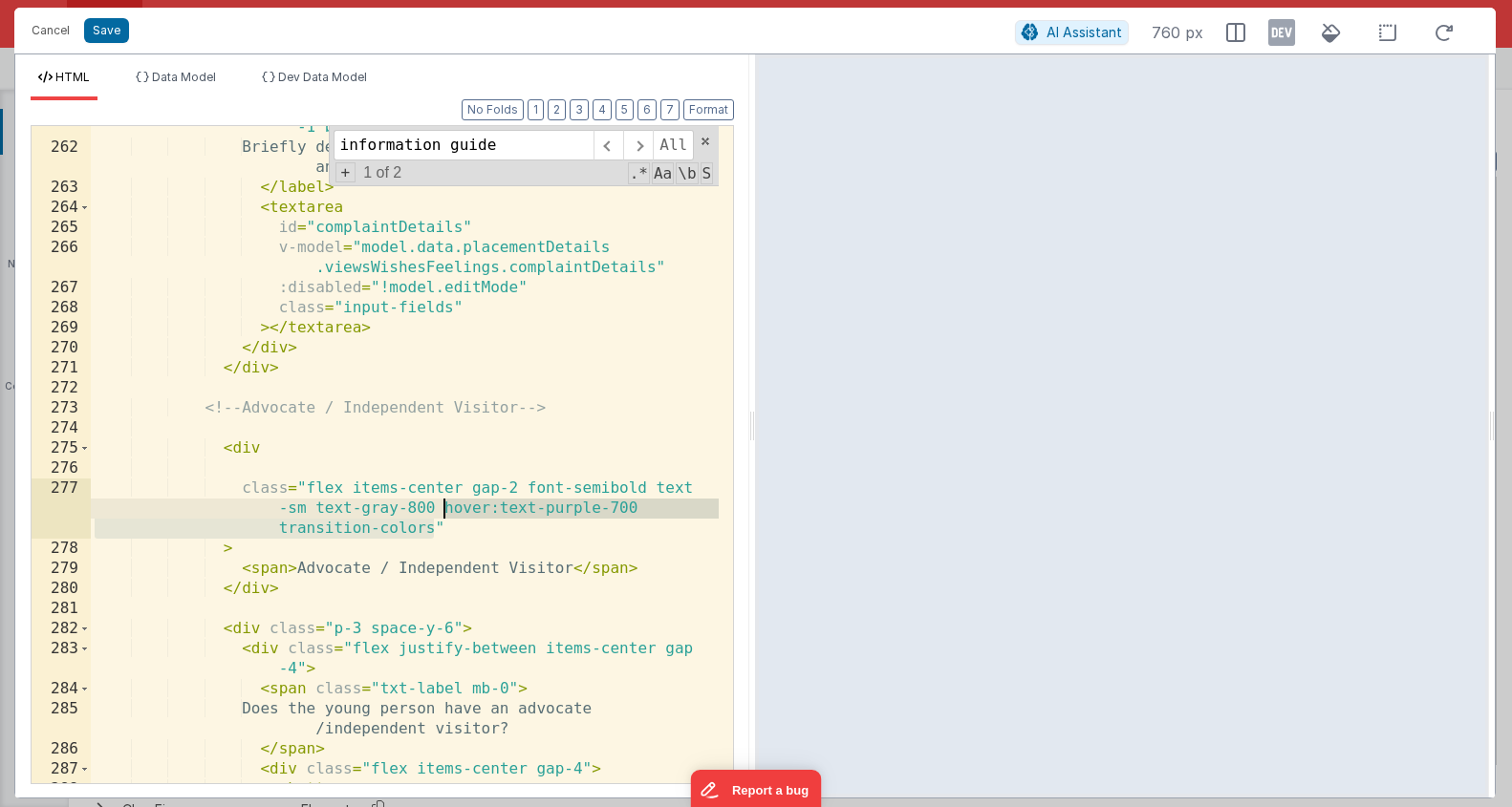
drag, startPoint x: 436, startPoint y: 529, endPoint x: 440, endPoint y: 512, distance: 17.5
click at [440, 512] on div "< label for = "complaintDetails" class = "txt-label mb -1 block" > Briefly desc…" at bounding box center [404, 455] width 628 height 718
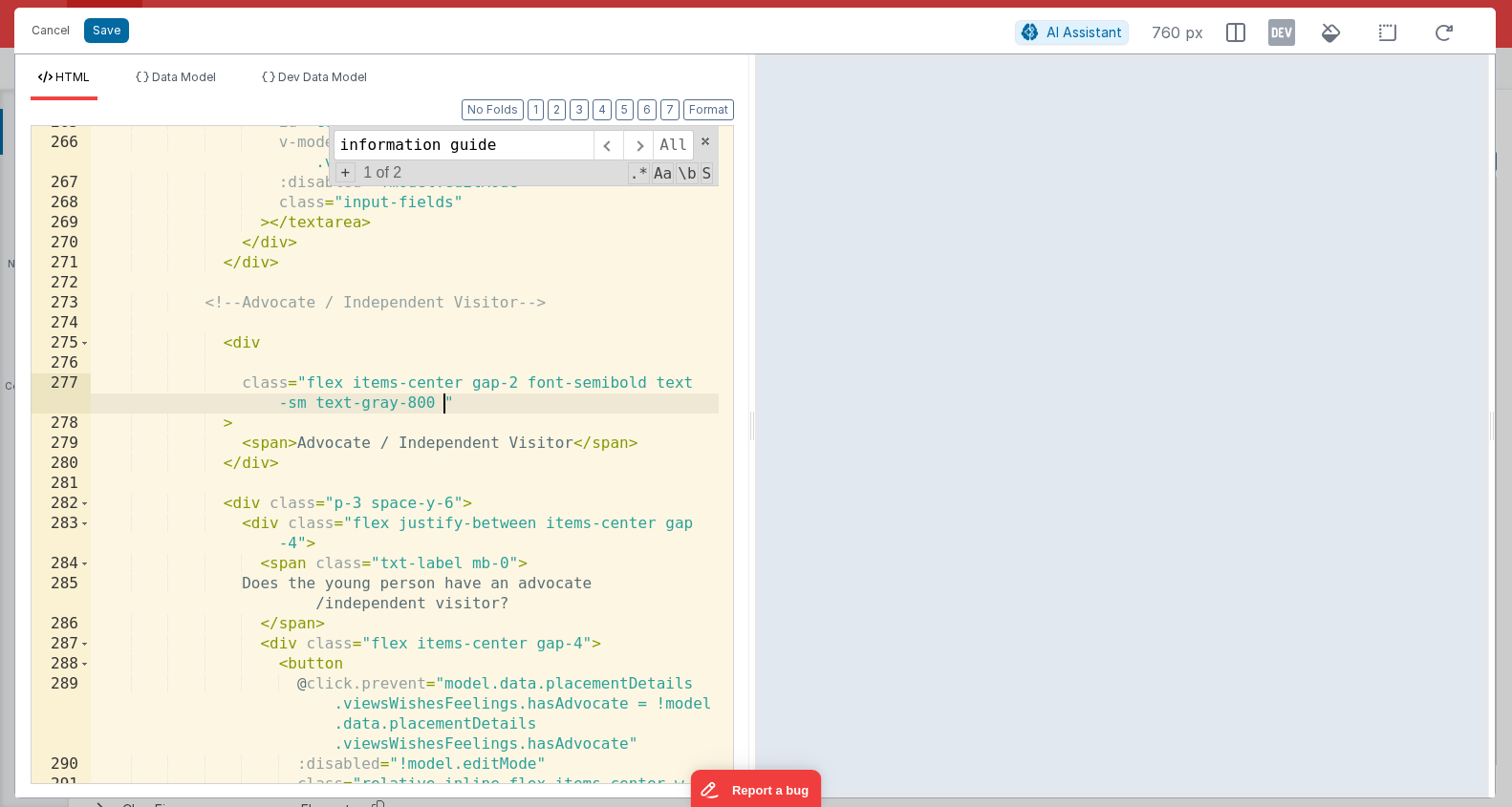
scroll to position [3464, 0]
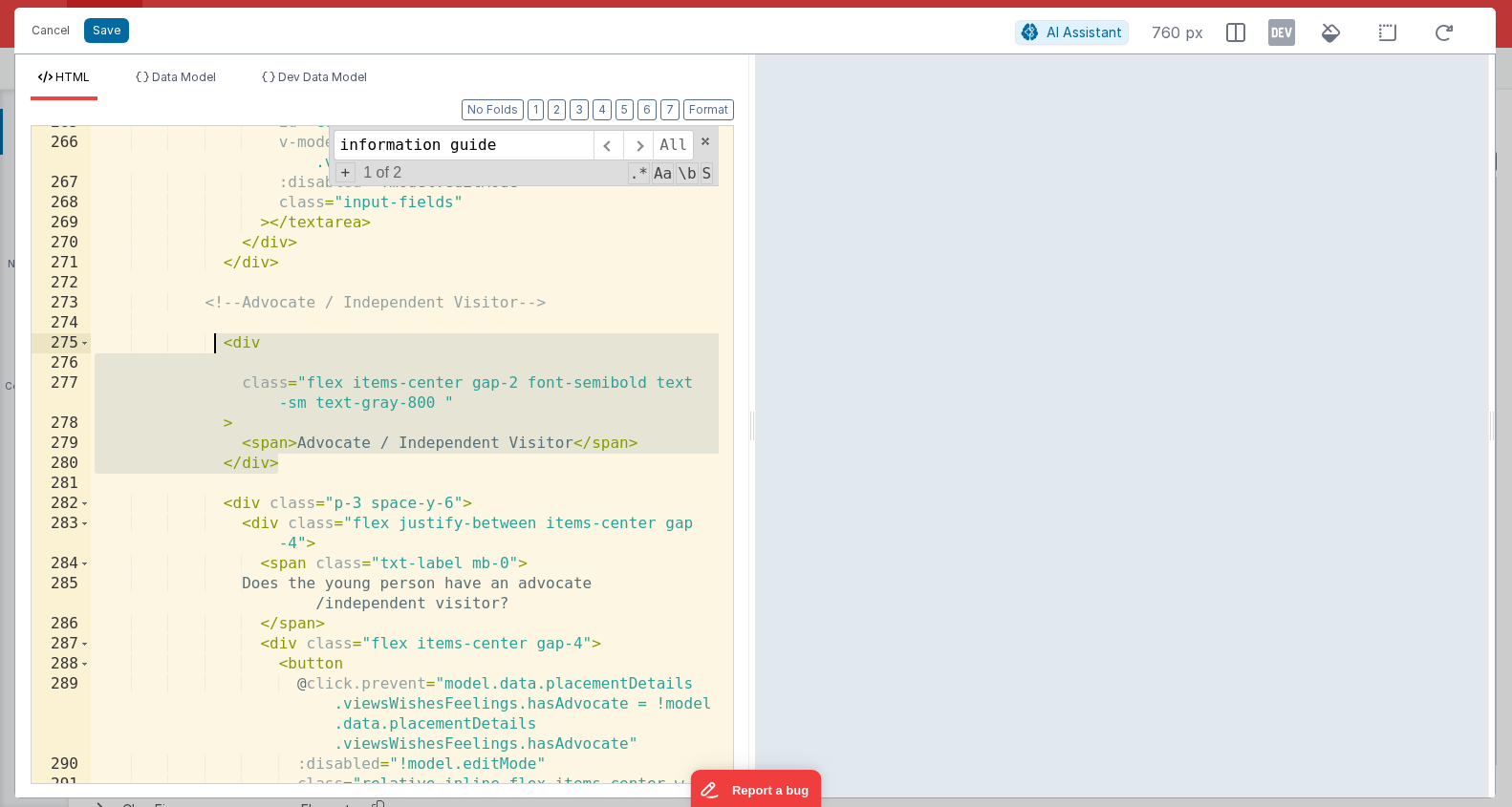
drag, startPoint x: 316, startPoint y: 463, endPoint x: 215, endPoint y: 337, distance: 161.5
click at [215, 337] on div "id = "complaintDetails" v-model = "model.data.placementDetails .viewsWishesFeel…" at bounding box center [404, 481] width 628 height 738
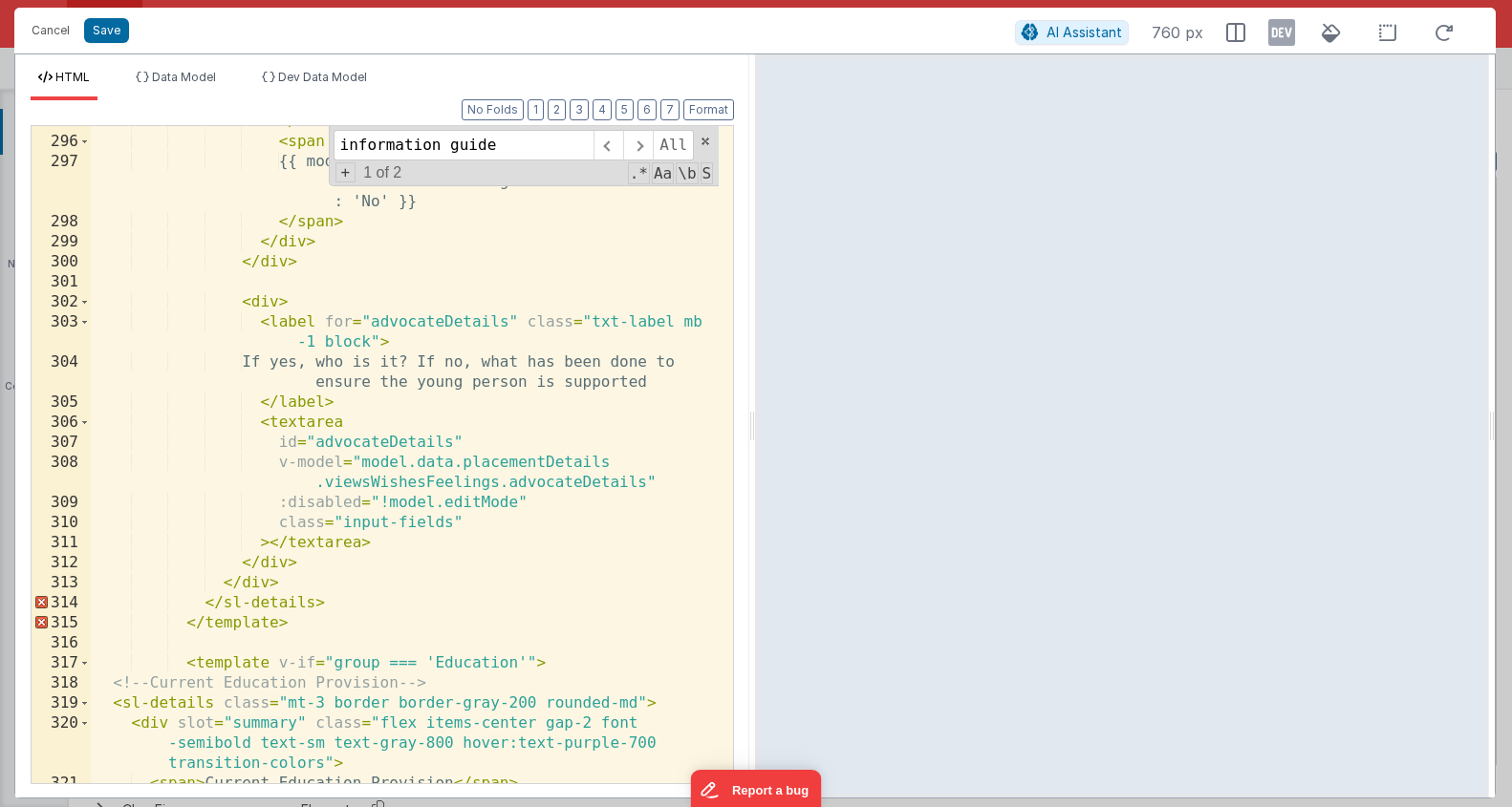
scroll to position [4389, 0]
drag, startPoint x: 322, startPoint y: 602, endPoint x: 327, endPoint y: 589, distance: 13.9
click at [327, 589] on div "</ button > < span class = "text-sm text-gray-700 w-6" > {{ model.data.placemen…" at bounding box center [404, 460] width 628 height 697
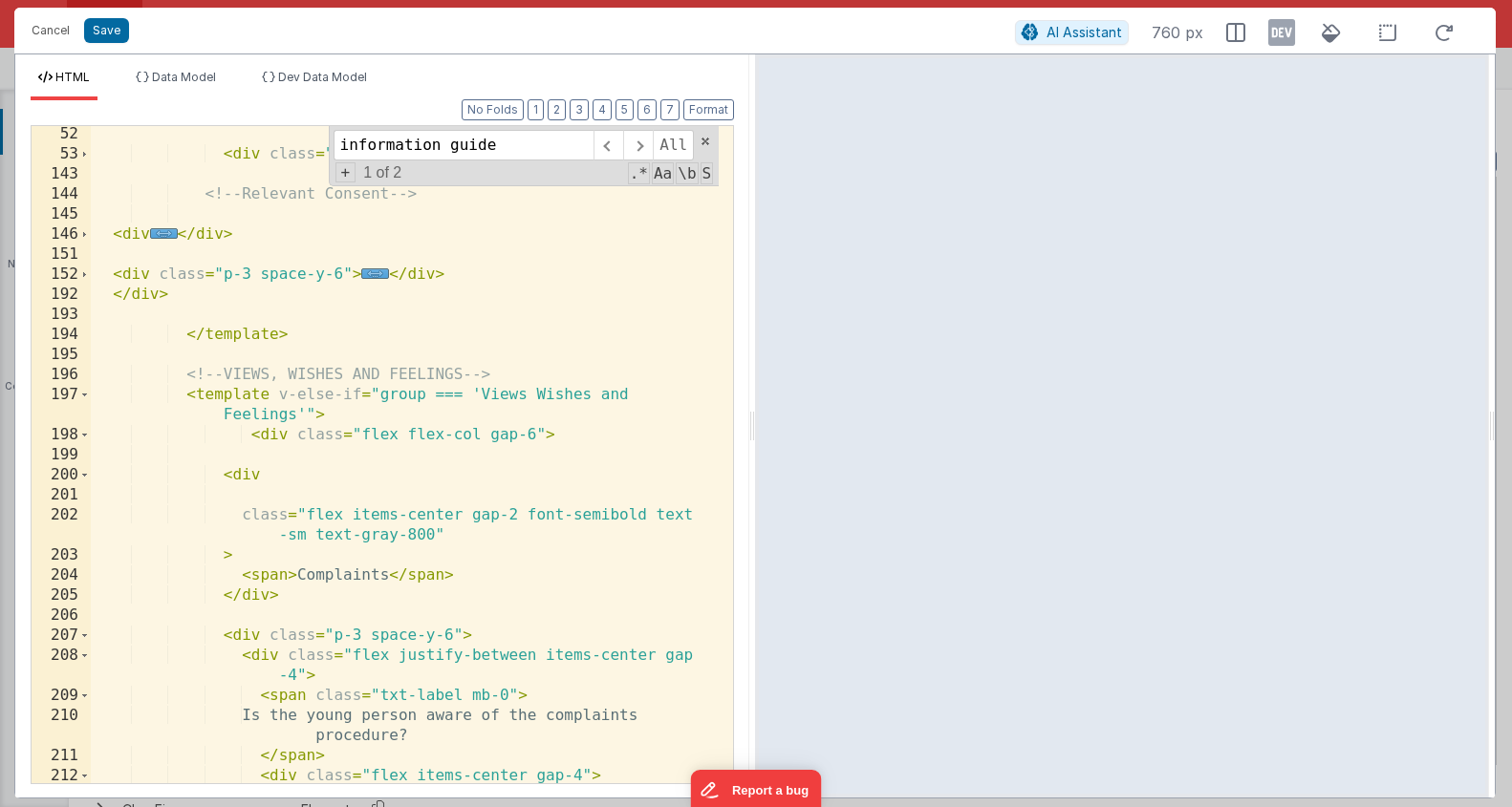
scroll to position [1031, 0]
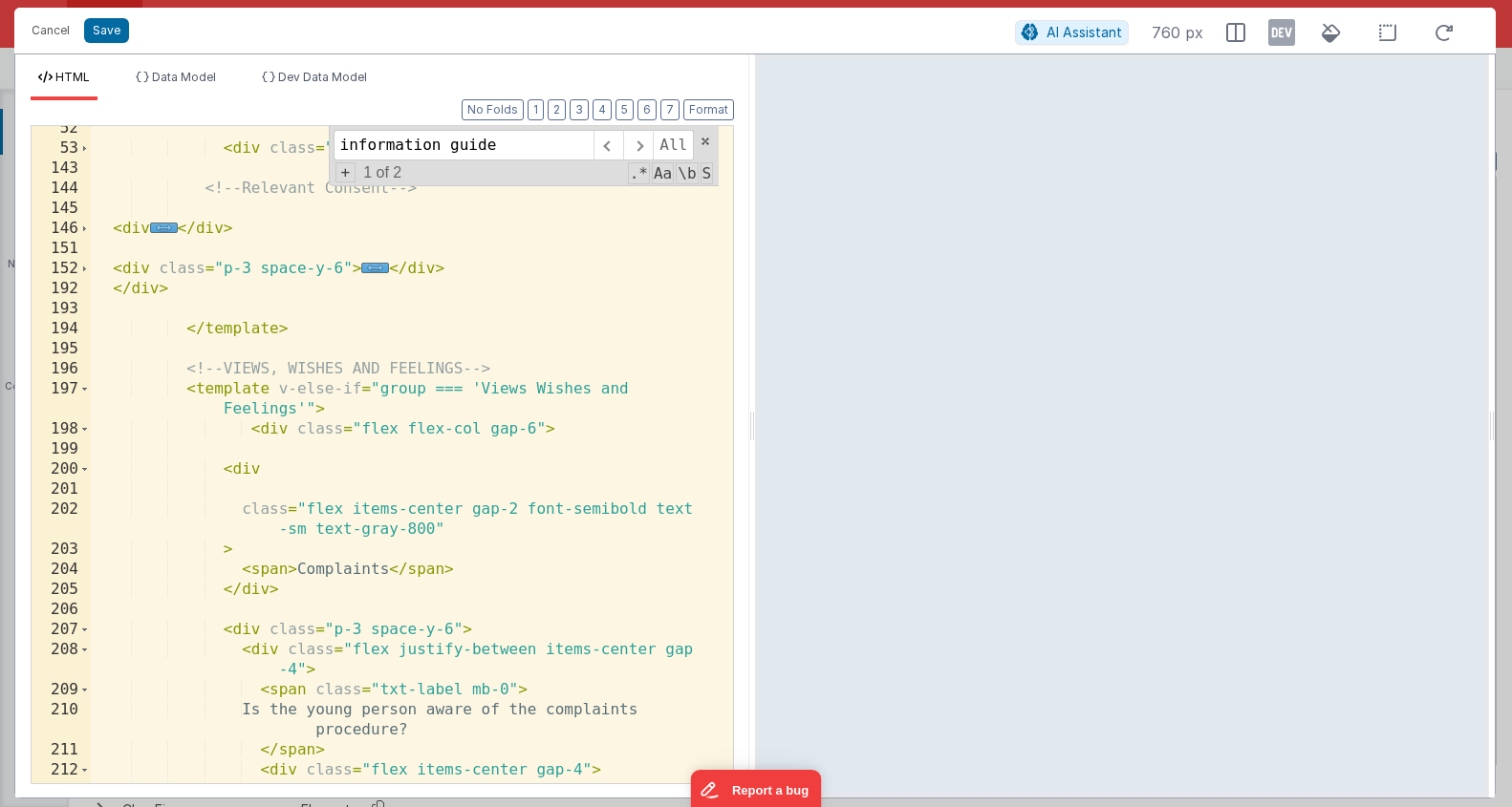
click at [434, 529] on div "< div class = "p-3 space-y-6" > ... </ div > <!-- Relevant Consent --> < div ..…" at bounding box center [404, 467] width 628 height 697
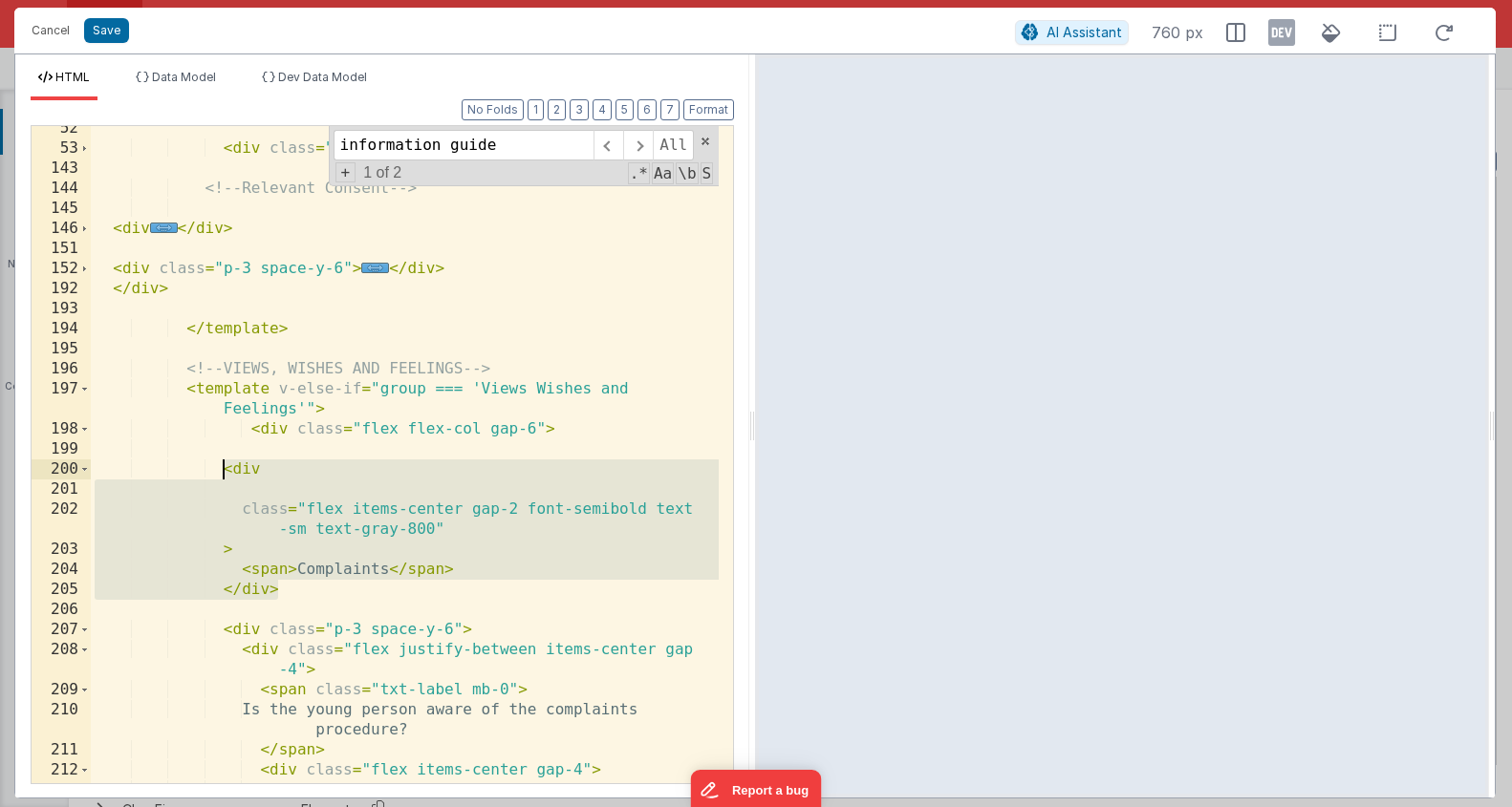
drag, startPoint x: 276, startPoint y: 568, endPoint x: 222, endPoint y: 468, distance: 113.6
click at [222, 468] on div "< div class = "p-3 space-y-6" > ... </ div > <!-- Relevant Consent --> < div ..…" at bounding box center [404, 467] width 628 height 697
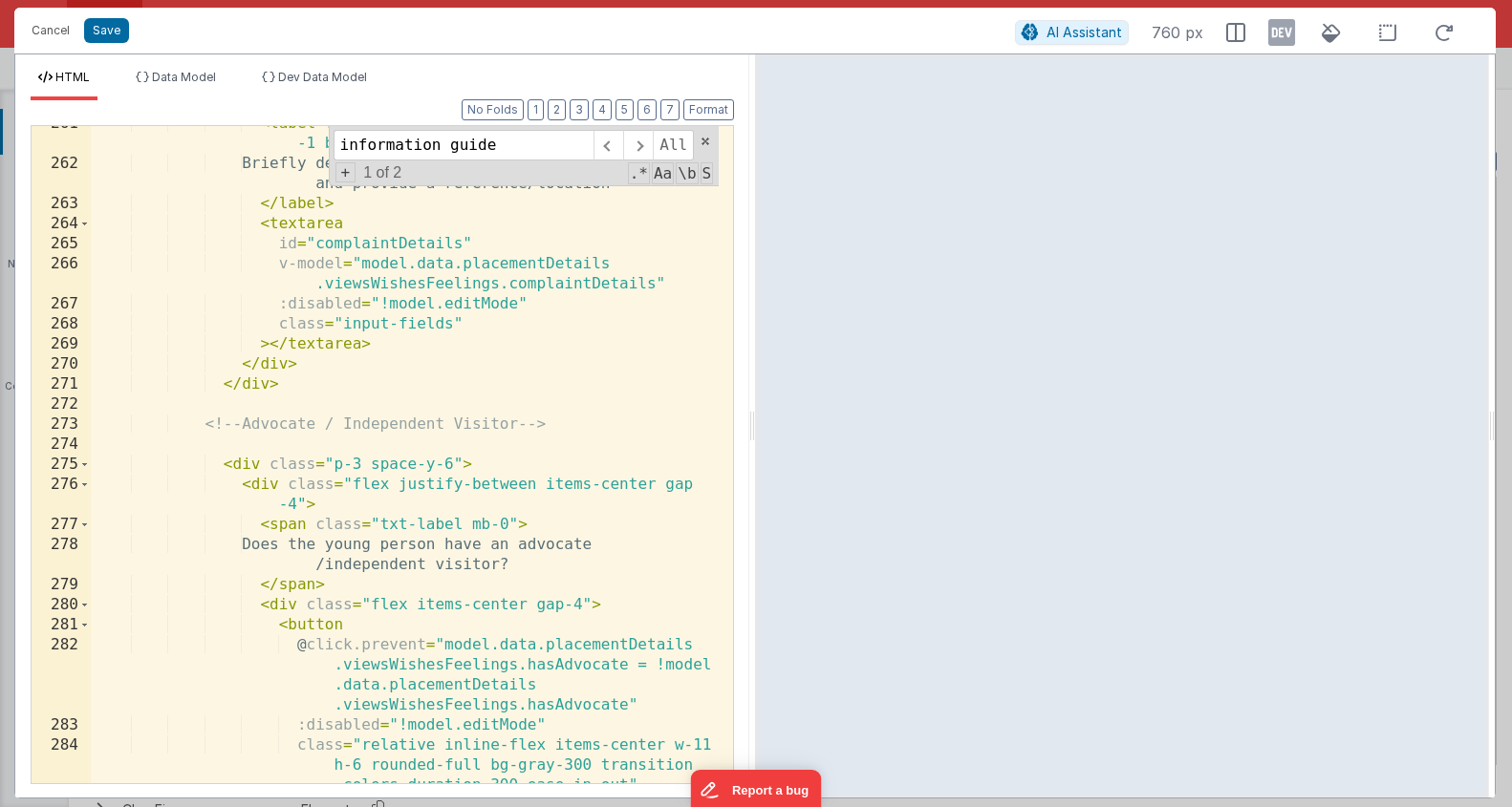
scroll to position [3429, 0]
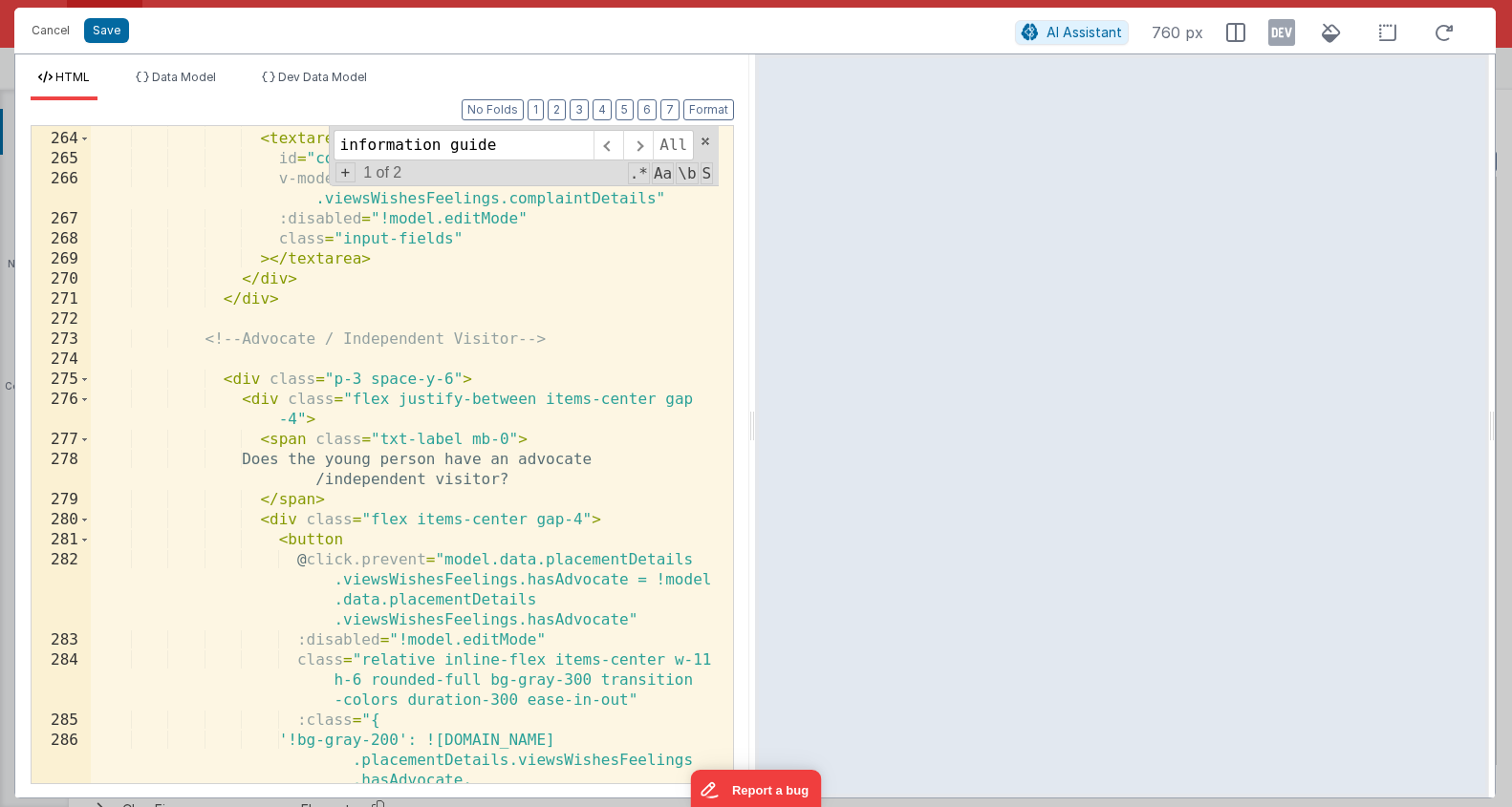
click at [656, 338] on div "</ label > < textarea id = "complaintDetails" v-model = "model.data.placementDe…" at bounding box center [404, 477] width 628 height 738
click at [634, 361] on div "</ label > < textarea id = "complaintDetails" v-model = "model.data.placementDe…" at bounding box center [404, 477] width 628 height 738
click at [632, 344] on div "</ label > < textarea id = "complaintDetails" v-model = "model.data.placementDe…" at bounding box center [404, 477] width 628 height 738
click at [619, 372] on div "</ label > < textarea id = "complaintDetails" v-model = "model.data.placementDe…" at bounding box center [404, 477] width 628 height 738
click at [619, 344] on div "</ label > < textarea id = "complaintDetails" v-model = "model.data.placementDe…" at bounding box center [404, 477] width 628 height 738
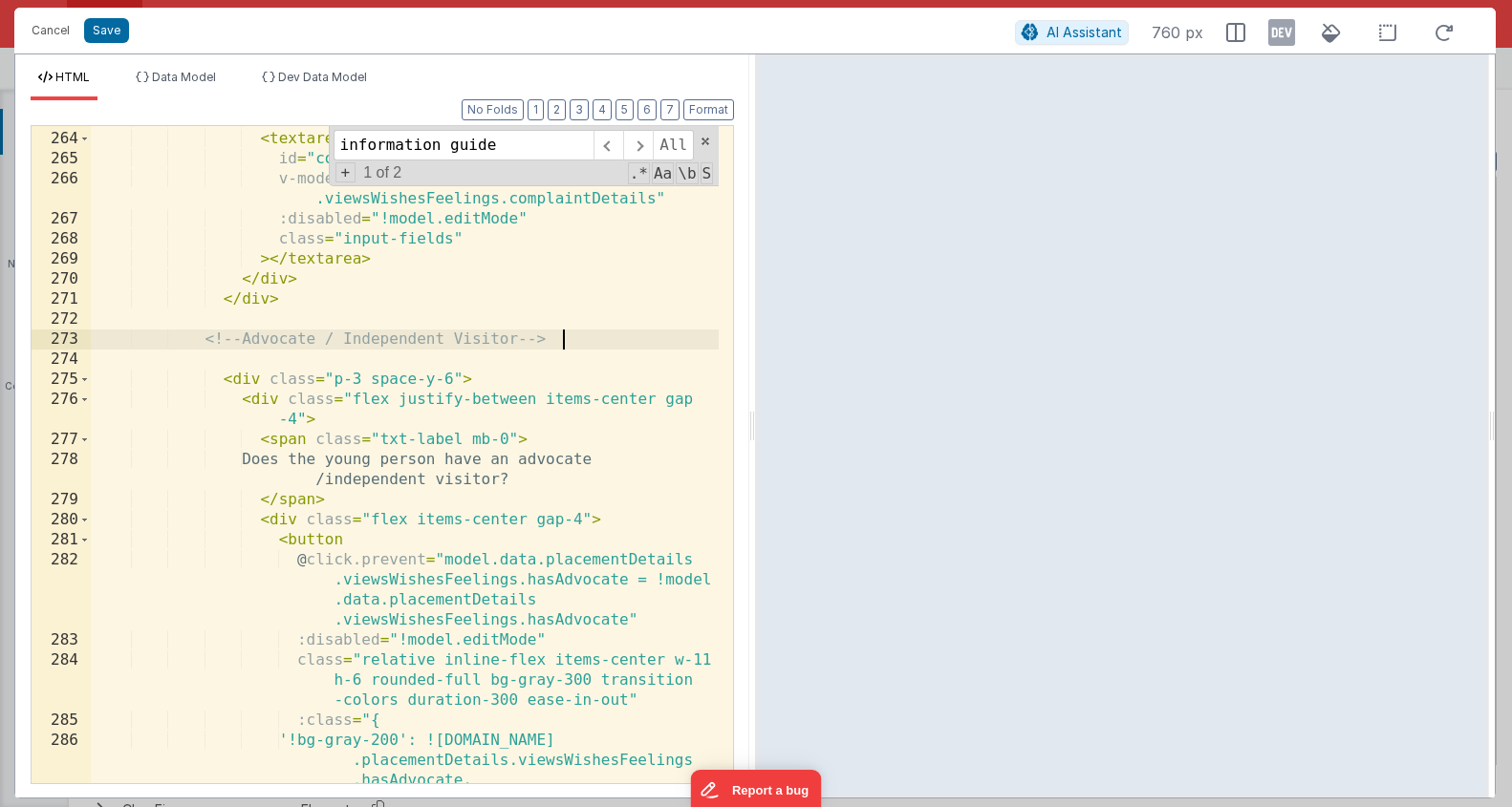
click at [626, 367] on div "</ label > < textarea id = "complaintDetails" v-model = "model.data.placementDe…" at bounding box center [404, 477] width 628 height 738
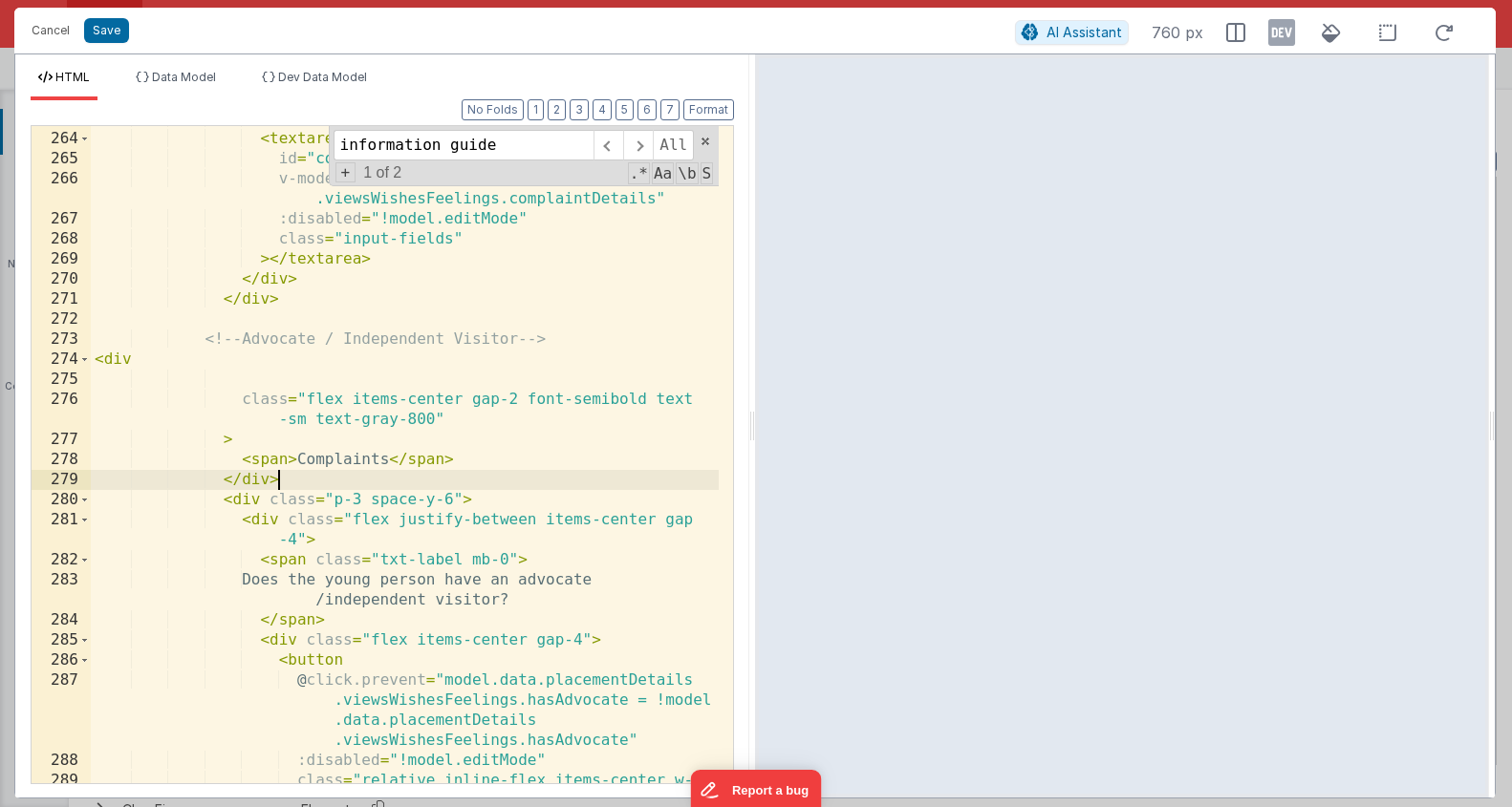
click at [333, 454] on div "</ label > < textarea id = "complaintDetails" v-model = "model.data.placementDe…" at bounding box center [404, 477] width 628 height 738
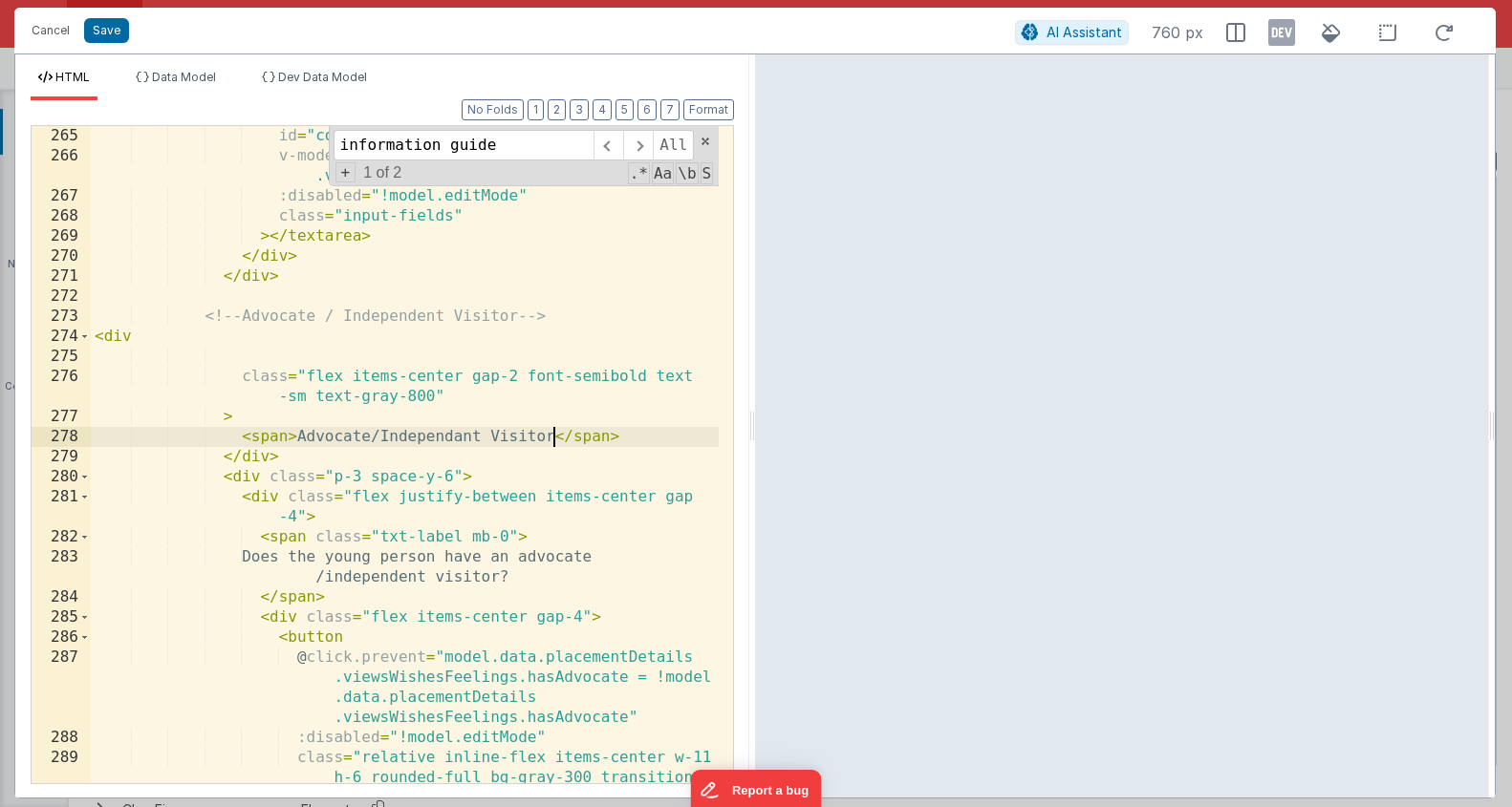
scroll to position [3496, 0]
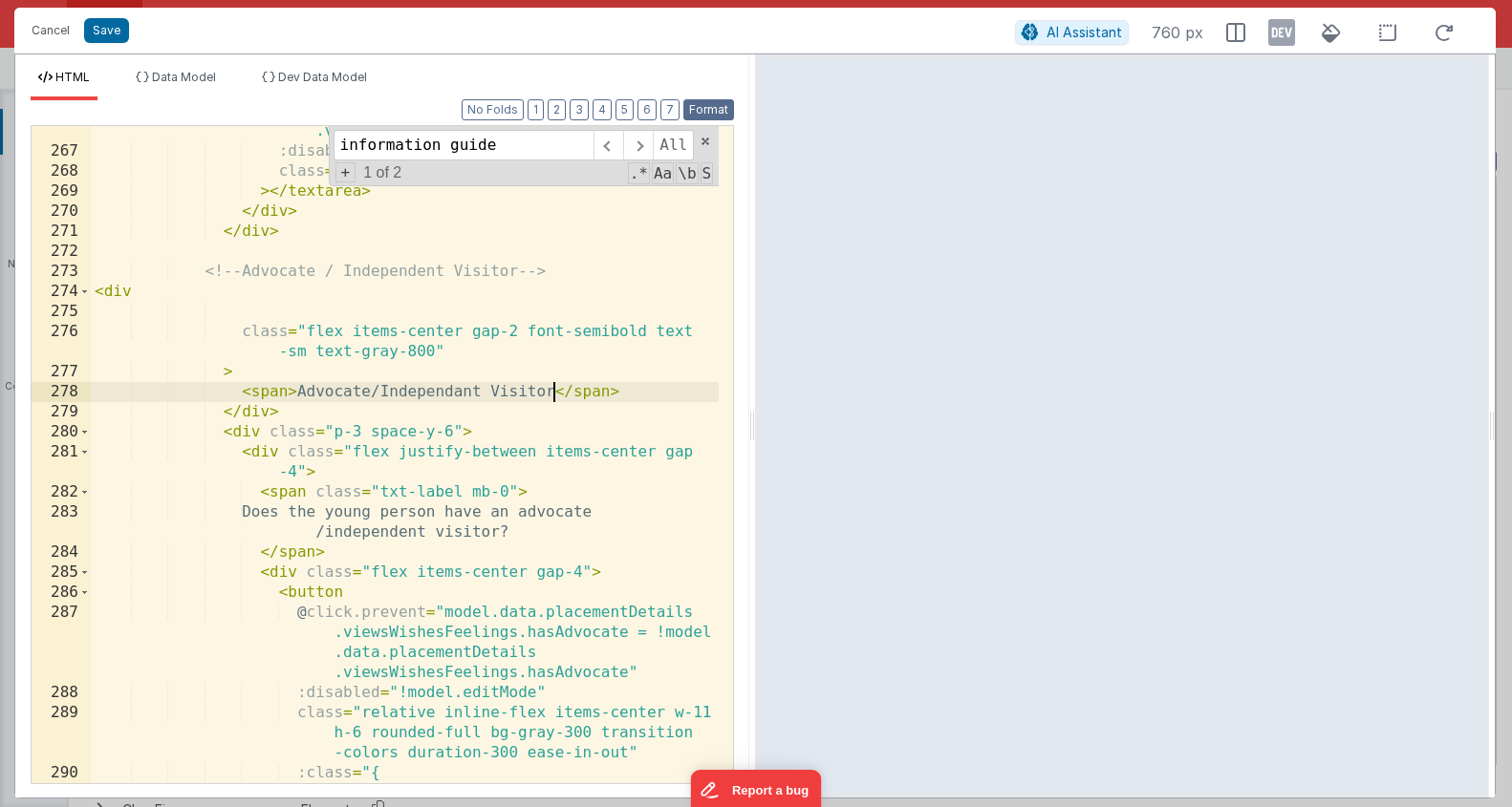
click at [697, 100] on button "Format" at bounding box center [708, 110] width 51 height 21
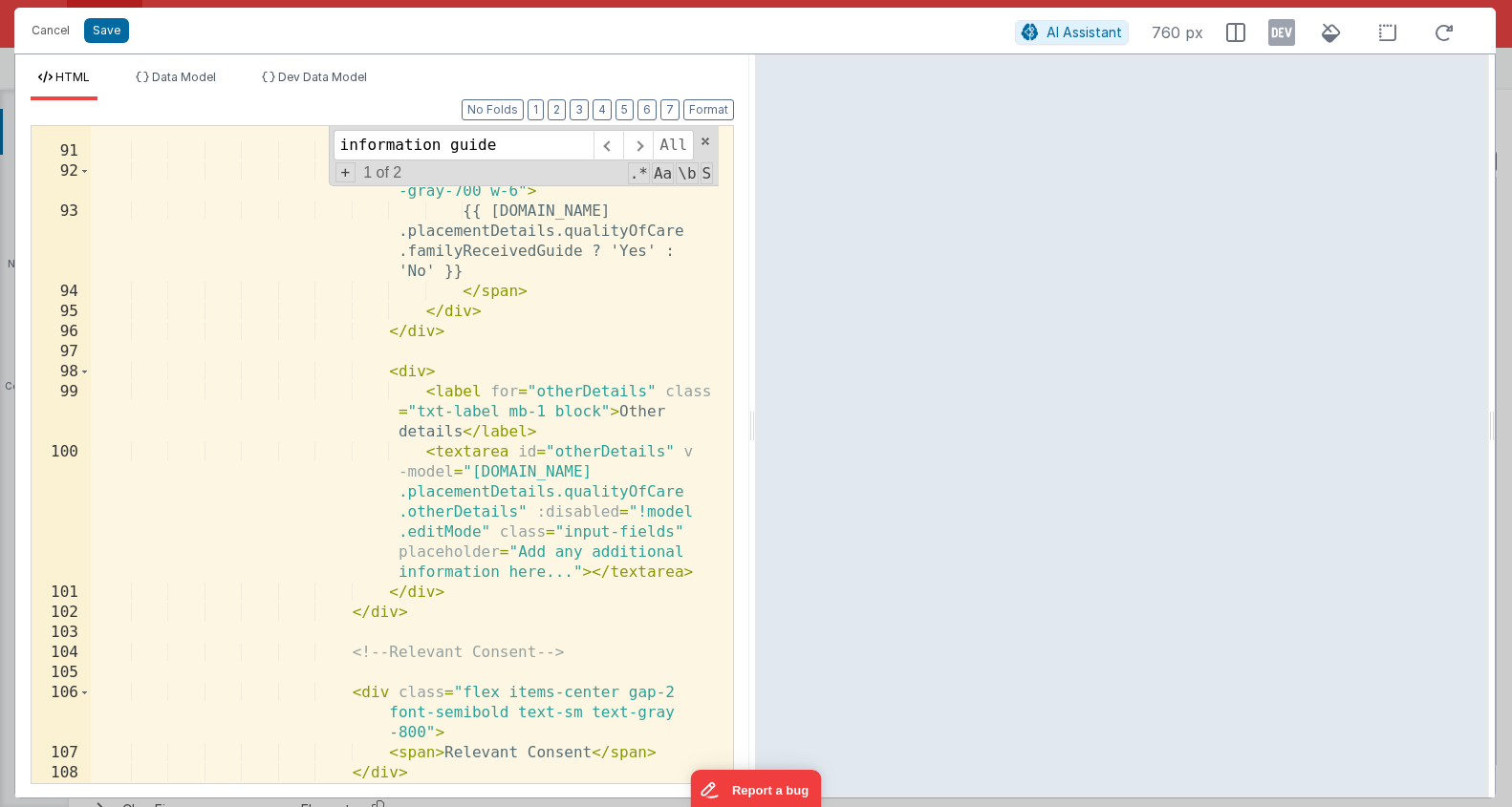
click at [563, 447] on div "< span class = "absolute left-1 w-4 h-4 bg-white rounded -full shadow transitio…" at bounding box center [404, 409] width 628 height 818
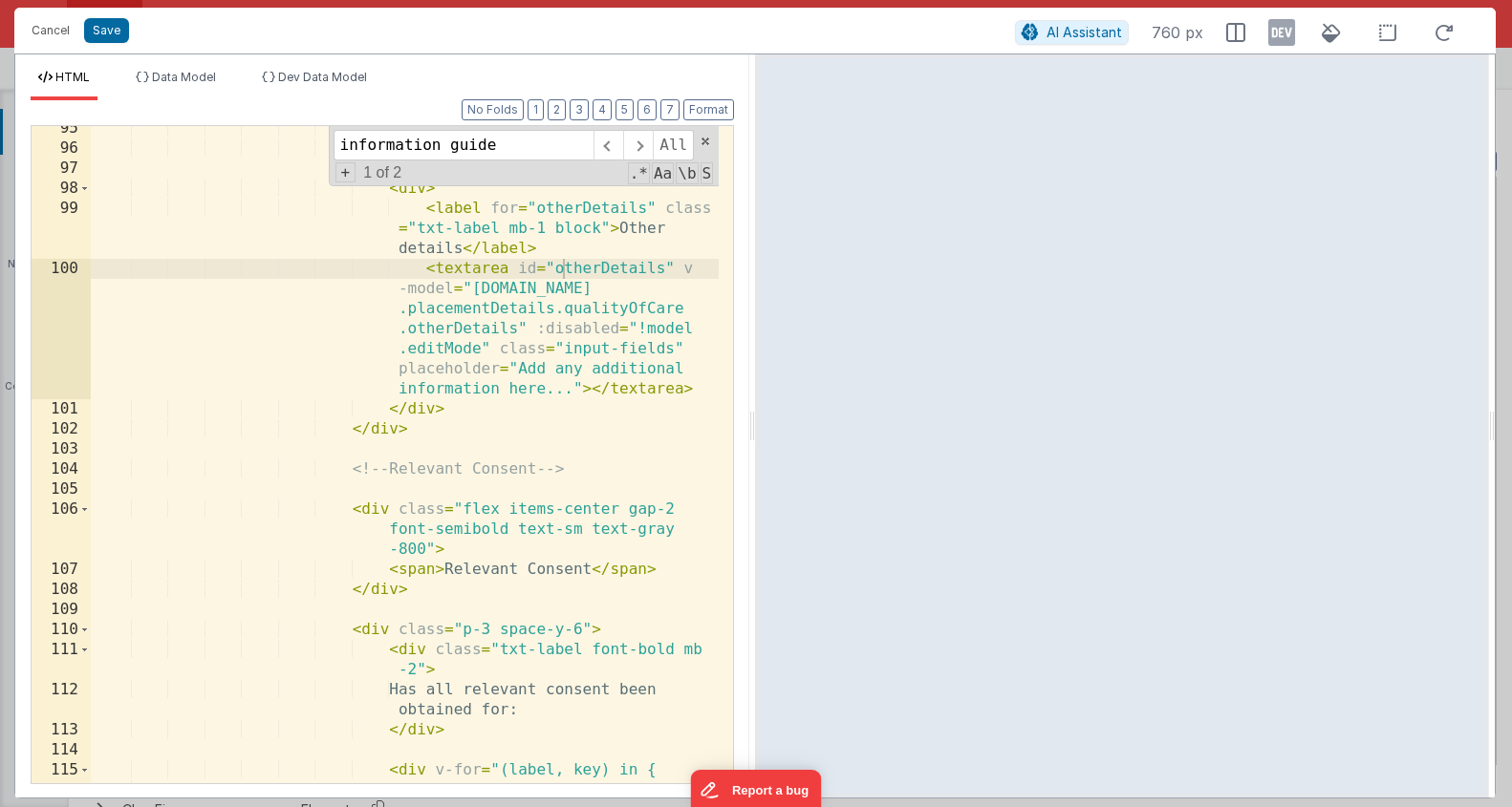
scroll to position [4194, 0]
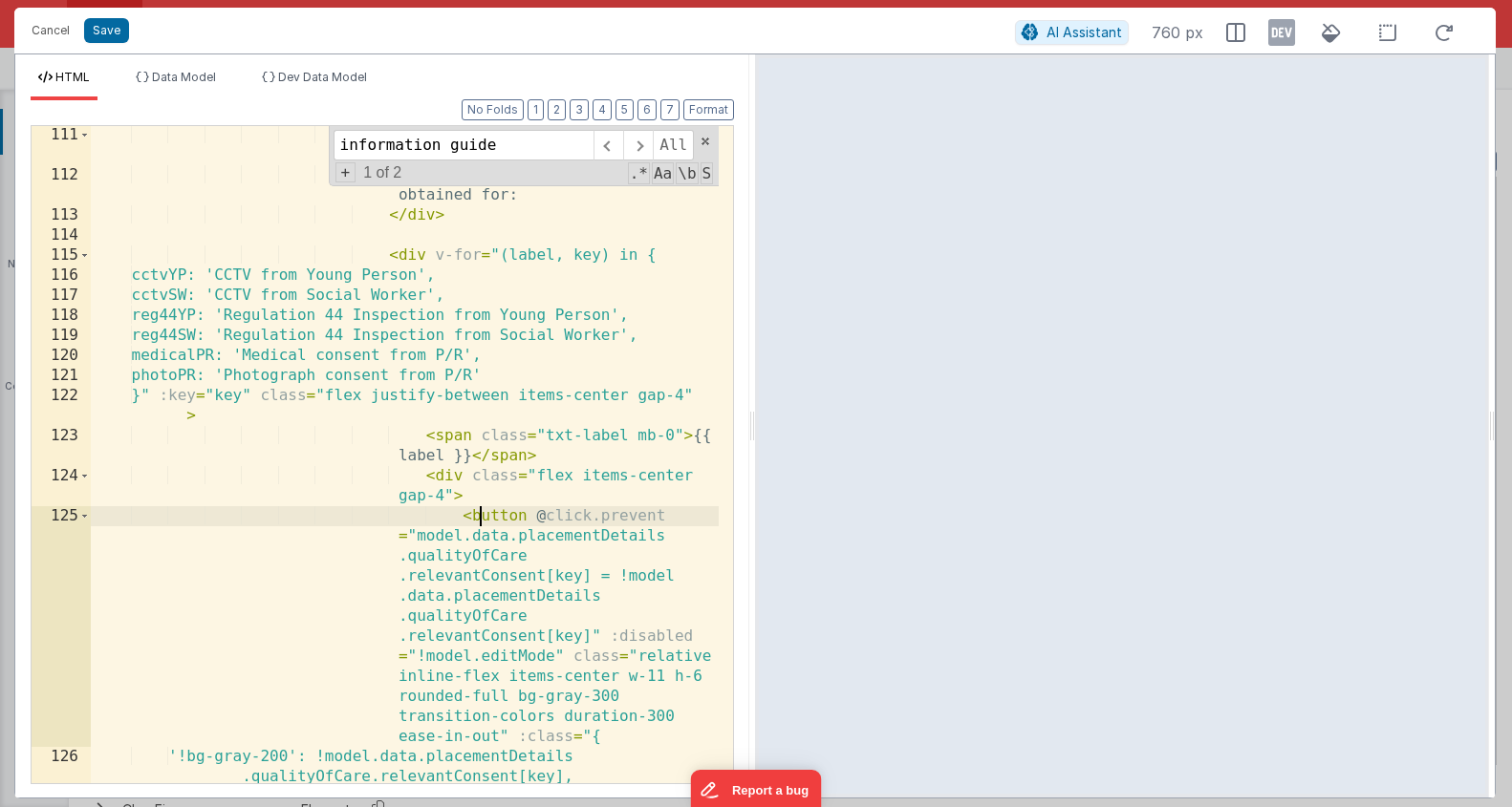
click at [484, 517] on div "< div class = "txt-label font-bold mb -2" > Has all relevant consent been obtai…" at bounding box center [404, 494] width 628 height 738
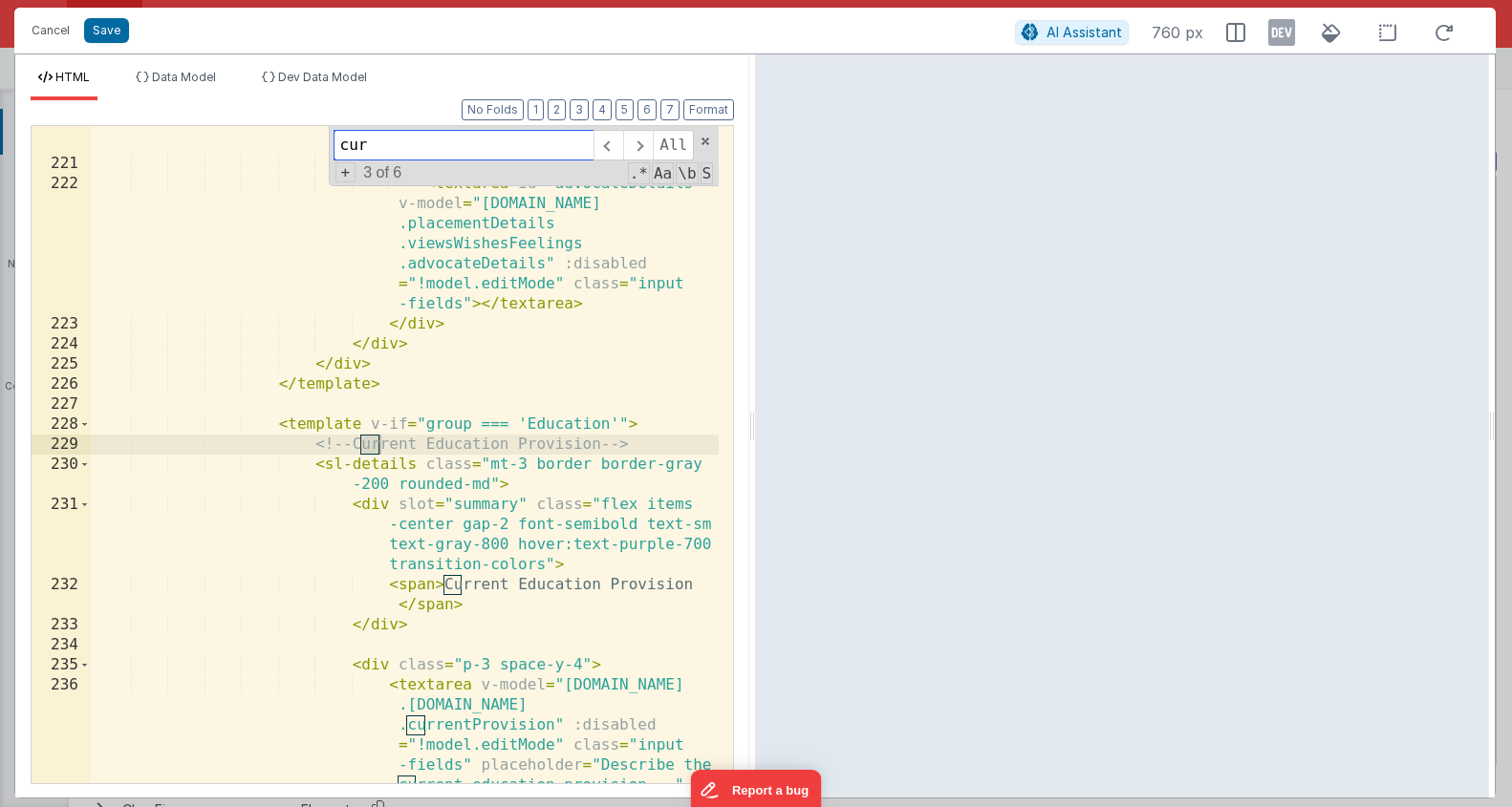
scroll to position [9122, 0]
type input "current ed"
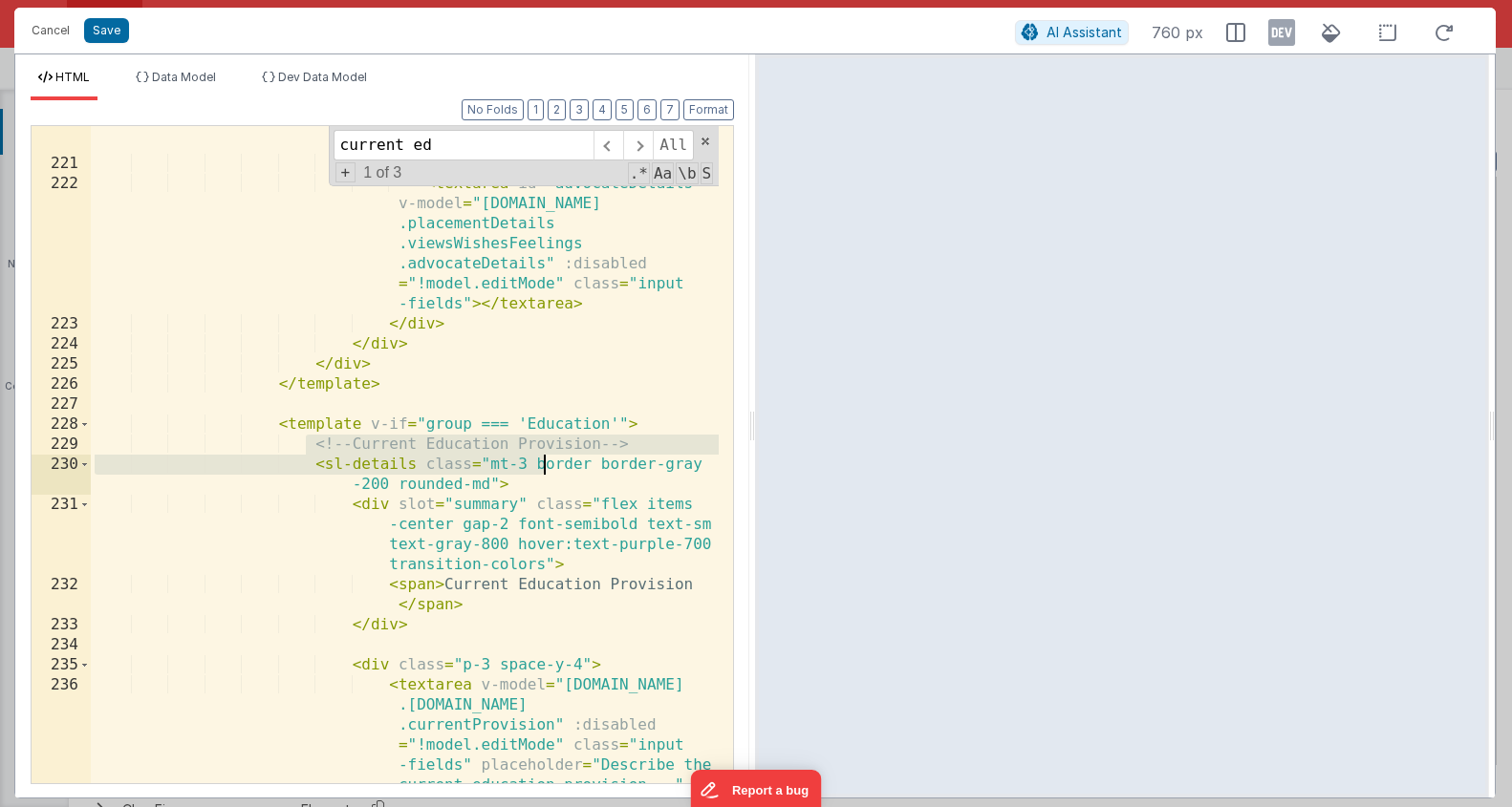
drag, startPoint x: 308, startPoint y: 454, endPoint x: 540, endPoint y: 478, distance: 233.2
click at [543, 474] on div "If yes, who is it? If no, what has been done to ensure the young person is supp…" at bounding box center [404, 522] width 628 height 858
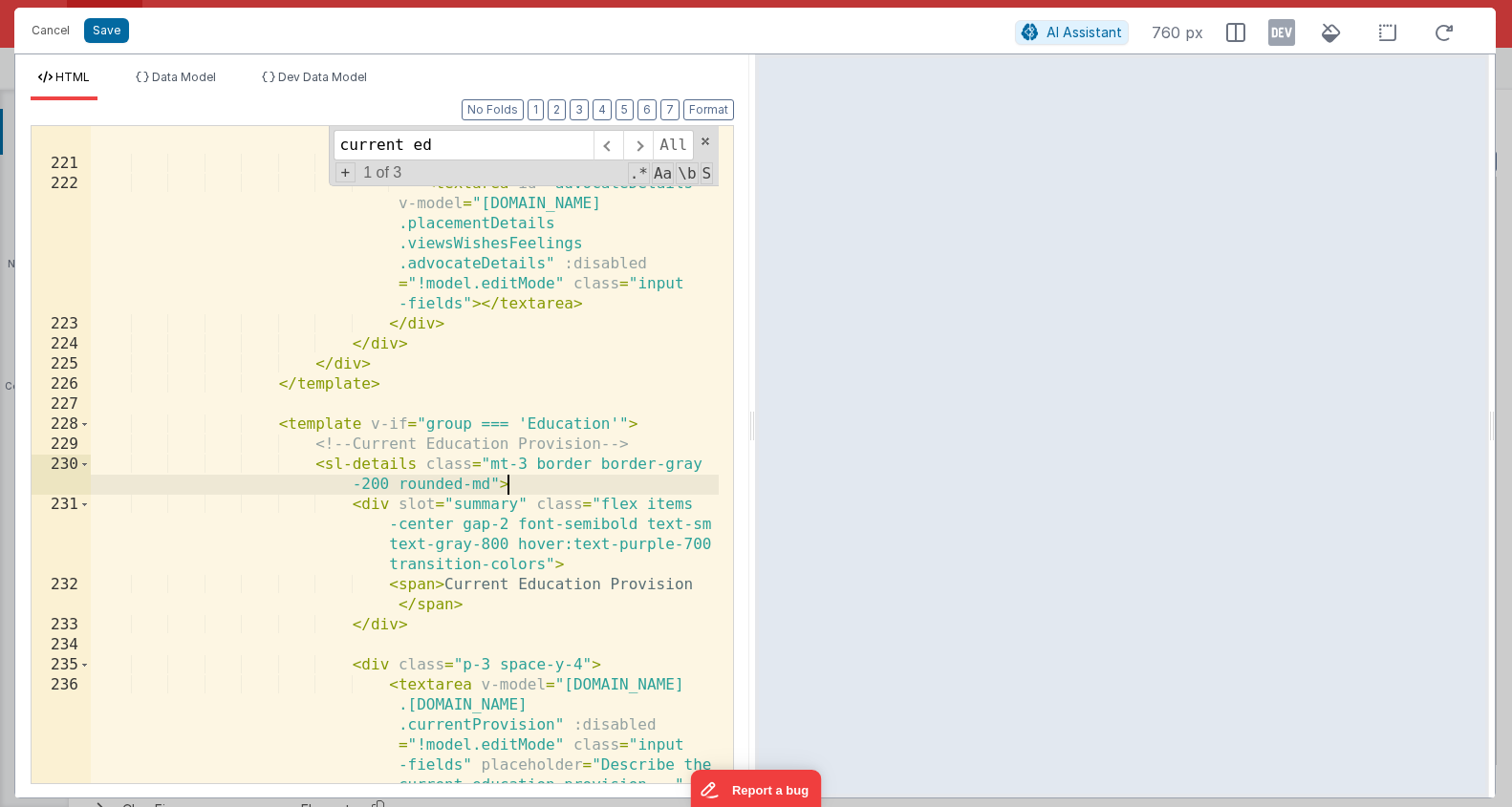
click at [536, 481] on div "If yes, who is it? If no, what has been done to ensure the young person is supp…" at bounding box center [404, 522] width 628 height 858
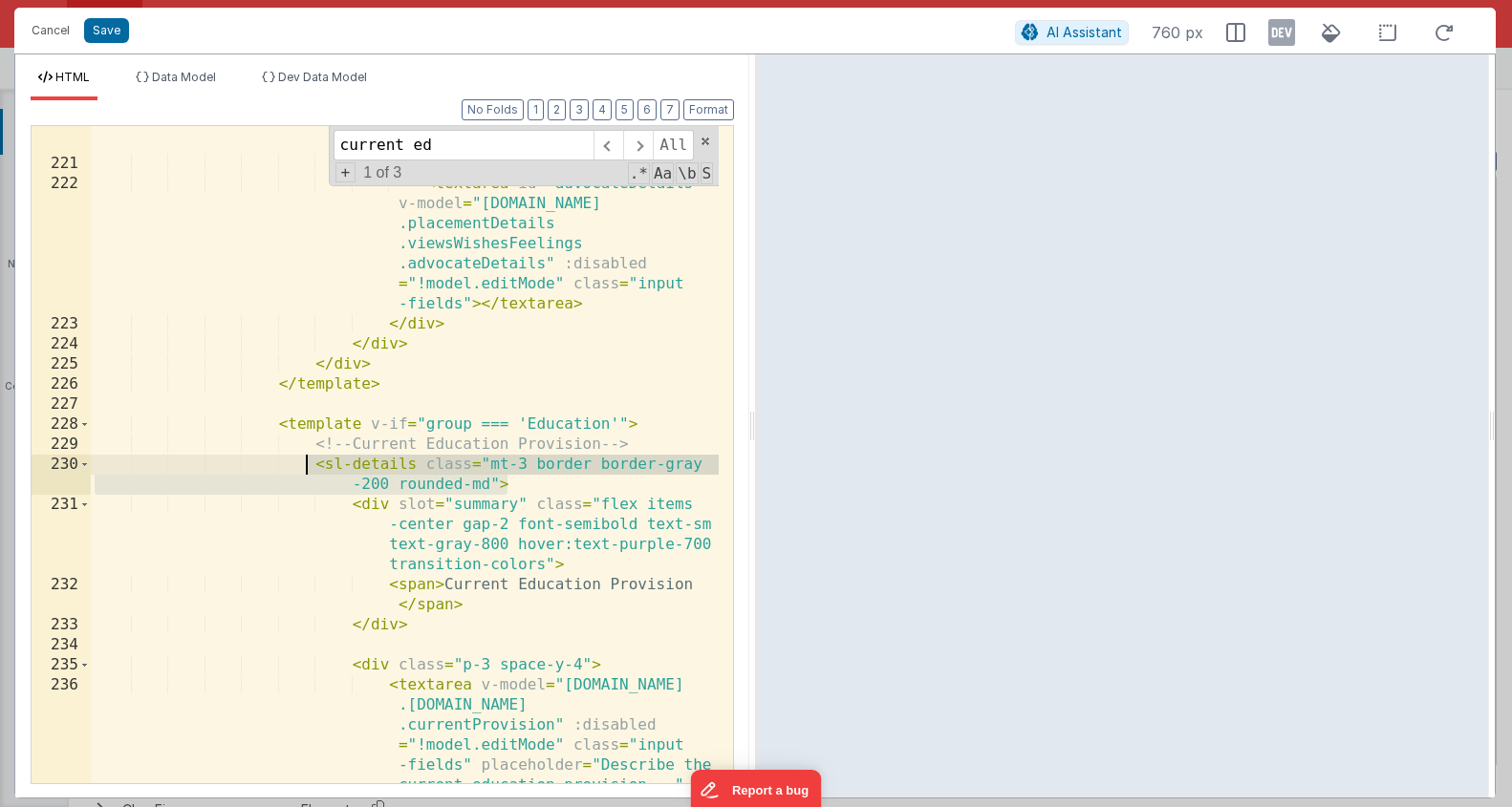
drag, startPoint x: 529, startPoint y: 488, endPoint x: 305, endPoint y: 462, distance: 225.5
click at [305, 462] on div "If yes, who is it? If no, what has been done to ensure the young person is supp…" at bounding box center [404, 522] width 628 height 858
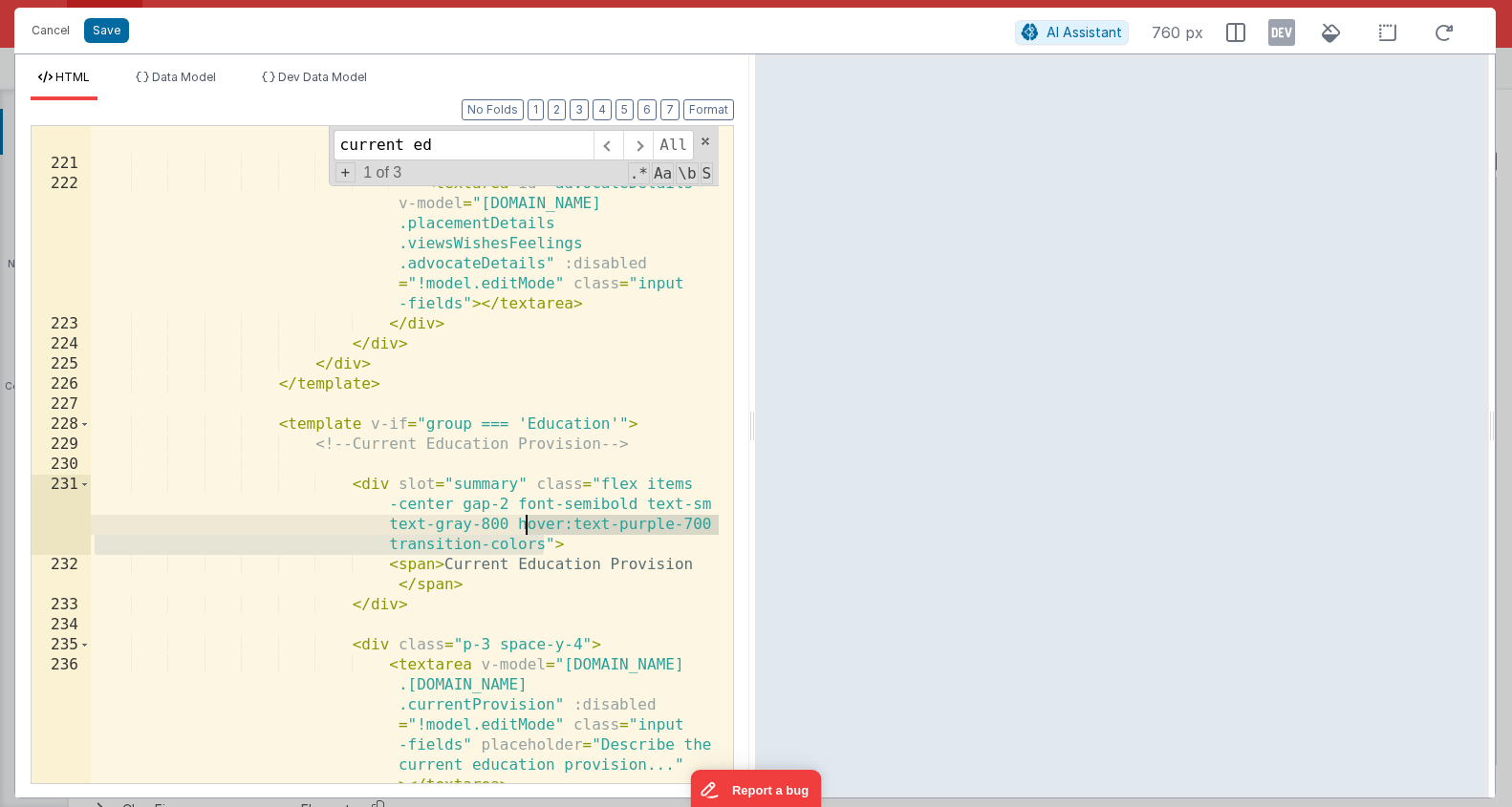
drag, startPoint x: 542, startPoint y: 545, endPoint x: 517, endPoint y: 526, distance: 31.4
click at [517, 526] on div "If yes, who is it? If no, what has been done to ensure the young person is supp…" at bounding box center [404, 522] width 628 height 858
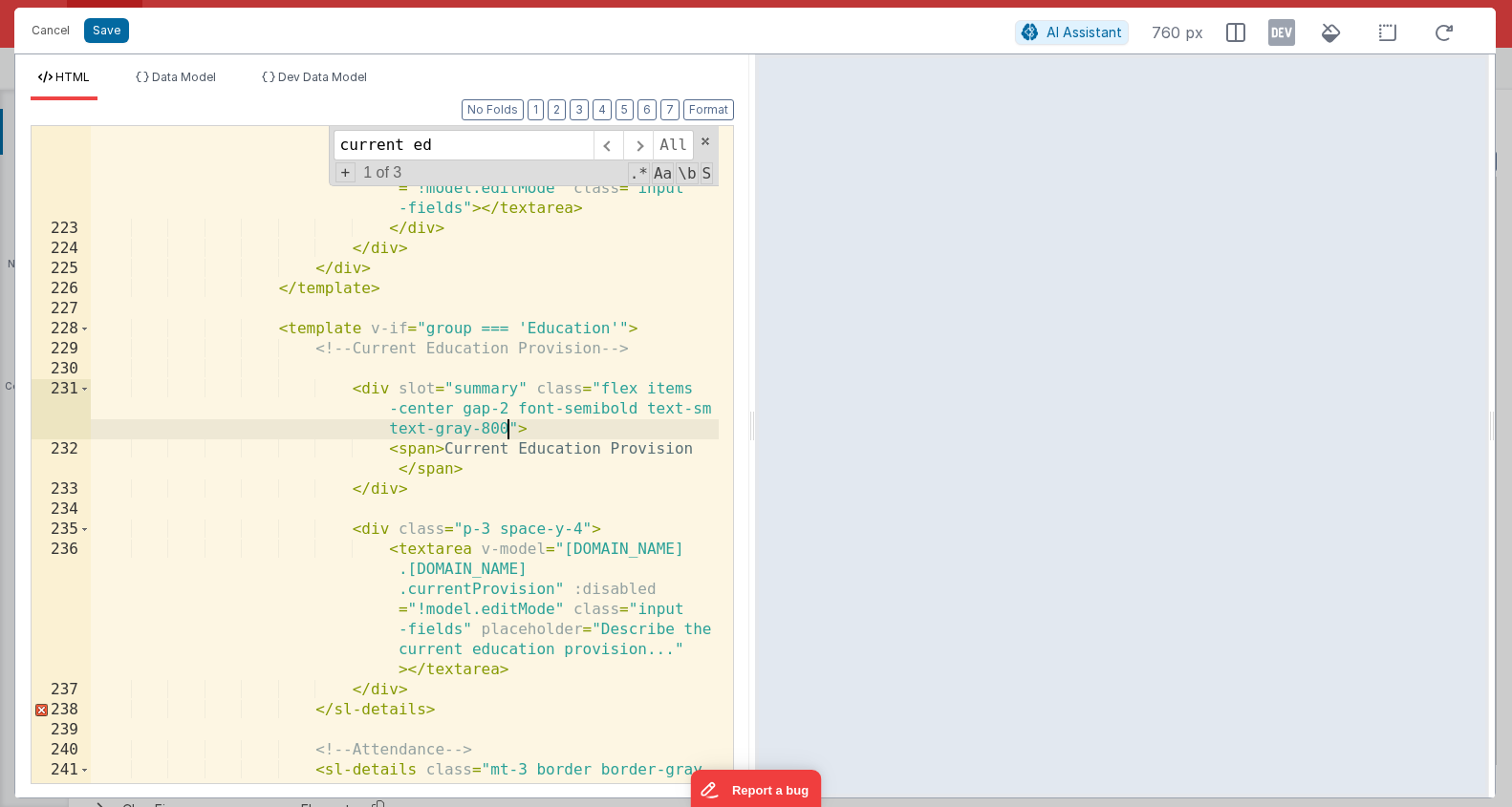
scroll to position [9218, 0]
click at [624, 434] on div "< textarea id = "advocateDetails" v-model = "model.data .placementDetails .view…" at bounding box center [404, 498] width 628 height 838
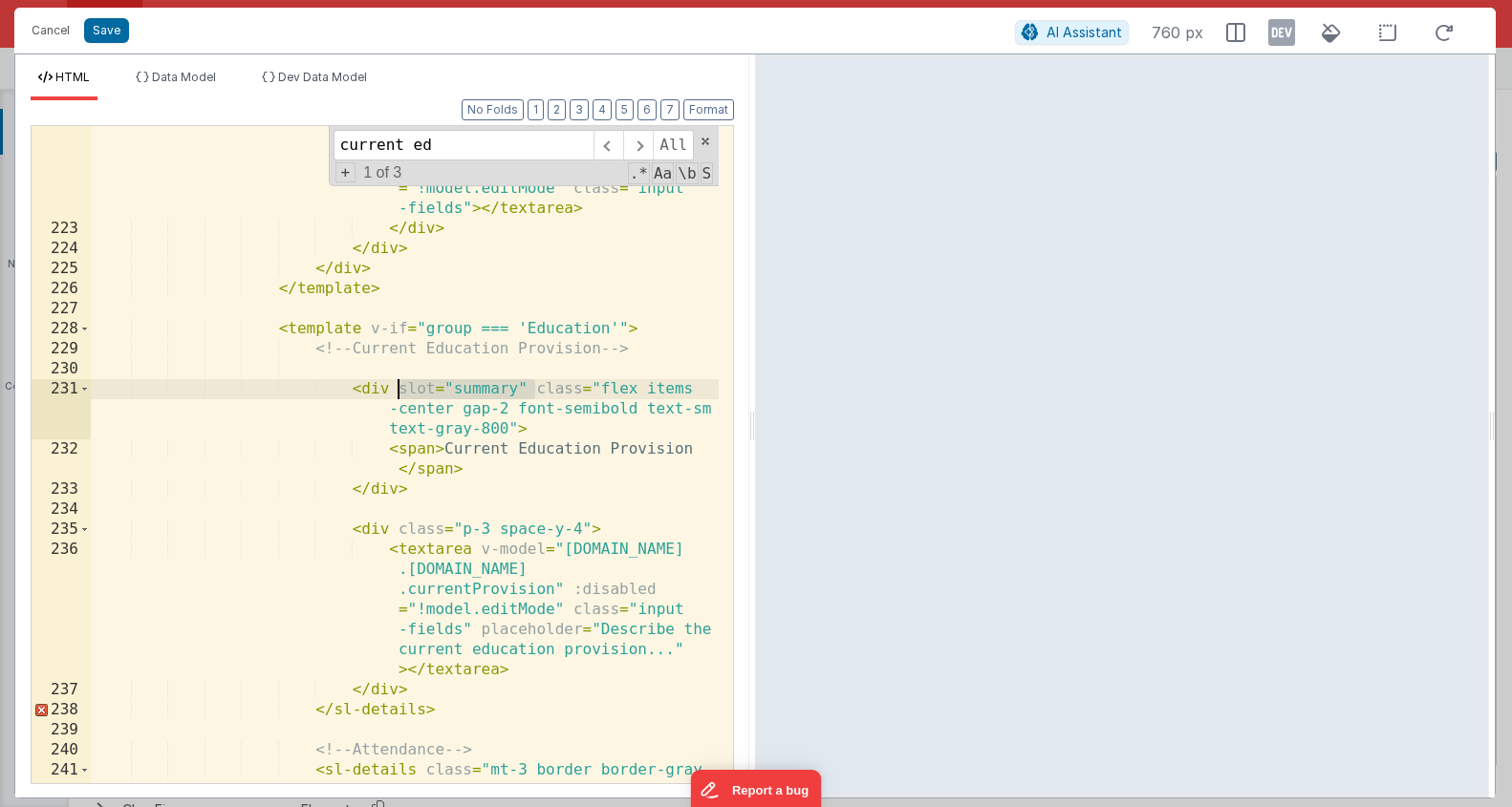
drag, startPoint x: 533, startPoint y: 390, endPoint x: 398, endPoint y: 391, distance: 135.0
click at [398, 391] on div "< textarea id = "advocateDetails" v-model = "model.data .placementDetails .view…" at bounding box center [404, 498] width 628 height 838
click at [670, 355] on div "< textarea id = "advocateDetails" v-model = "model.data .placementDetails .view…" at bounding box center [404, 498] width 628 height 838
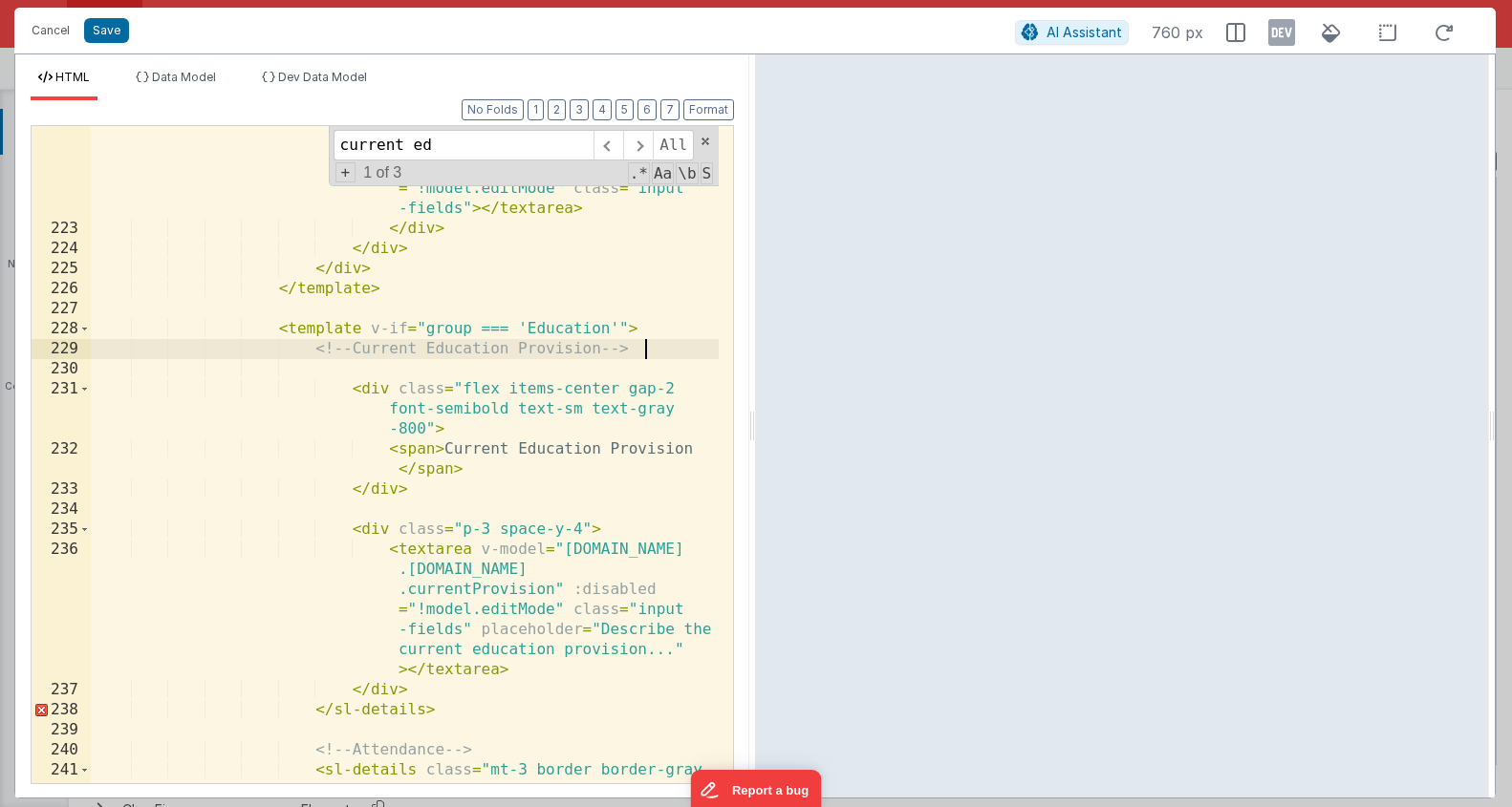
click at [679, 339] on div "< textarea id = "advocateDetails" v-model = "model.data .placementDetails .view…" at bounding box center [404, 498] width 628 height 838
click at [681, 326] on div "< textarea id = "advocateDetails" v-model = "model.data .placementDetails .view…" at bounding box center [404, 498] width 628 height 838
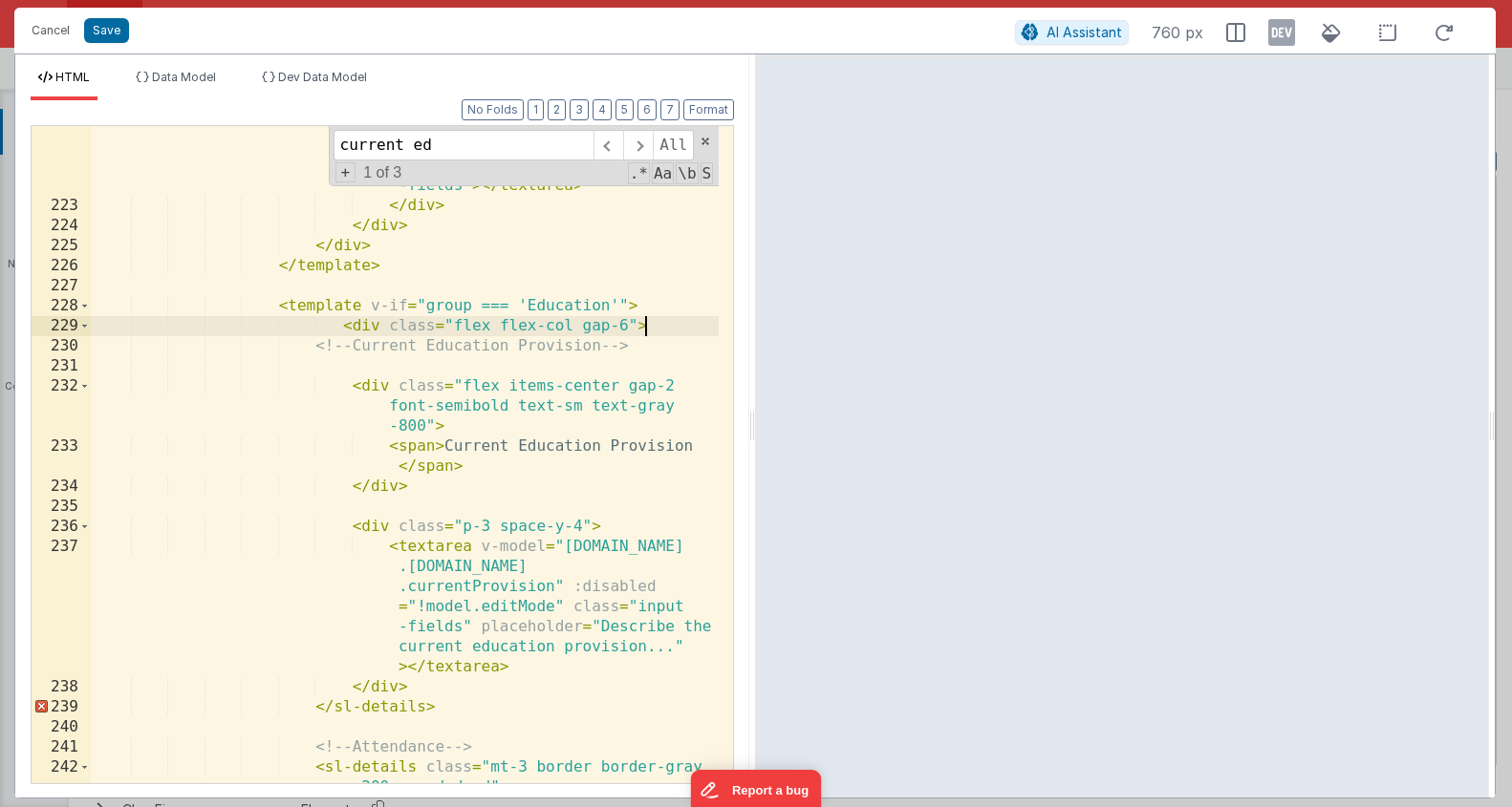
scroll to position [9347, 0]
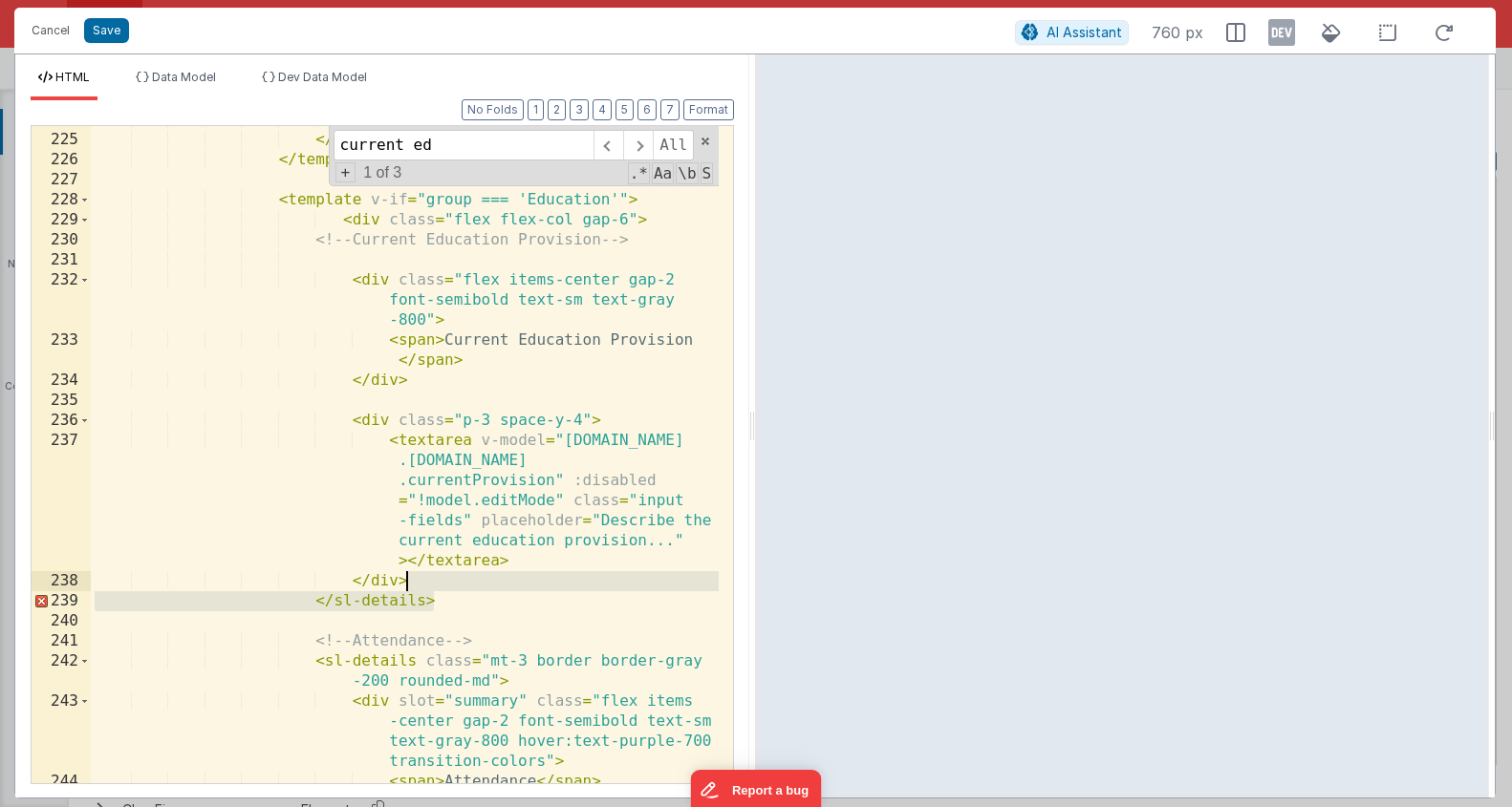
drag, startPoint x: 505, startPoint y: 607, endPoint x: 505, endPoint y: 584, distance: 23.0
click at [504, 584] on div "</ div > </ div > </ template > < template v-if = "group === 'Education'" > < d…" at bounding box center [404, 458] width 628 height 697
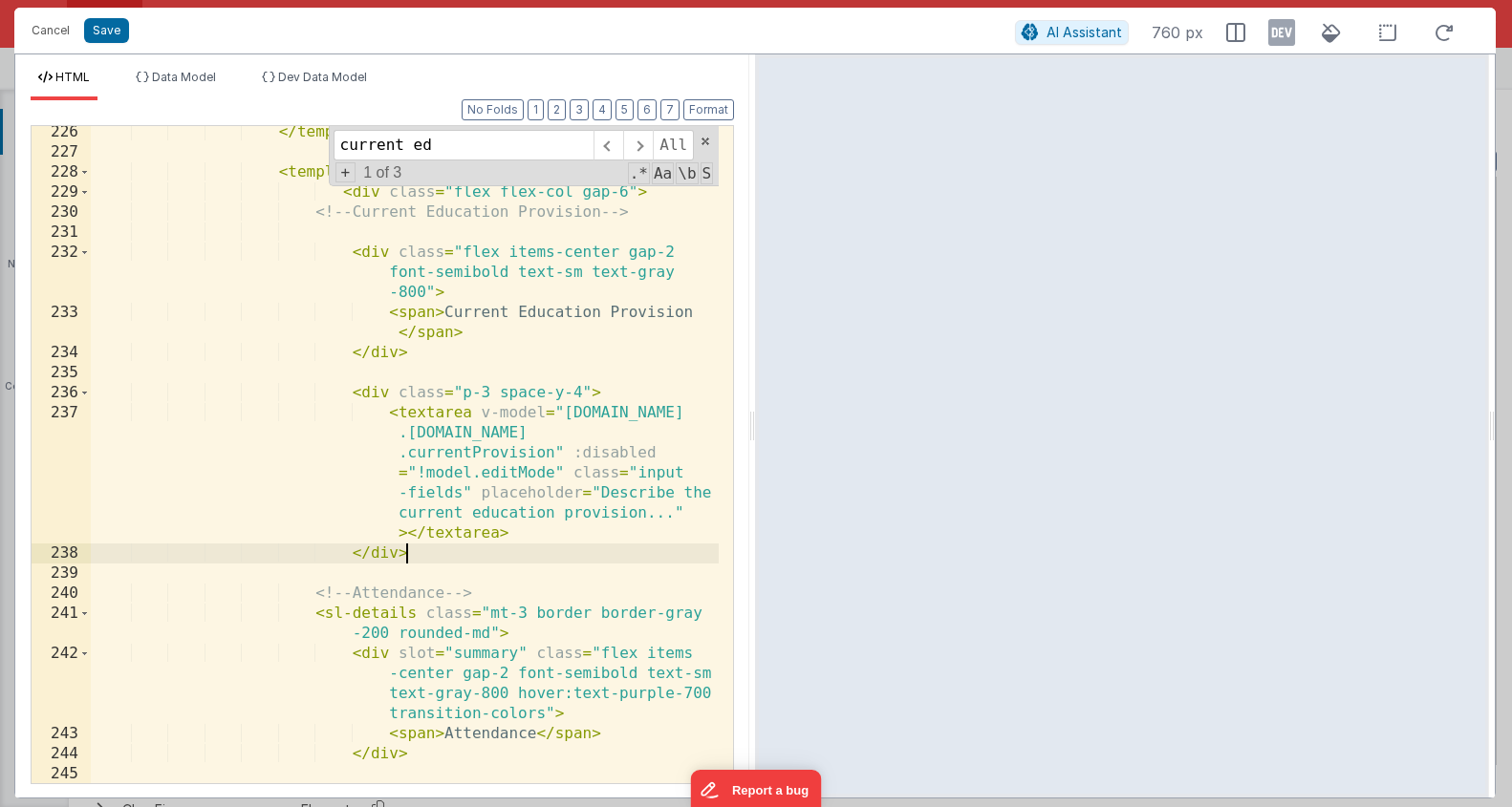
scroll to position [9380, 0]
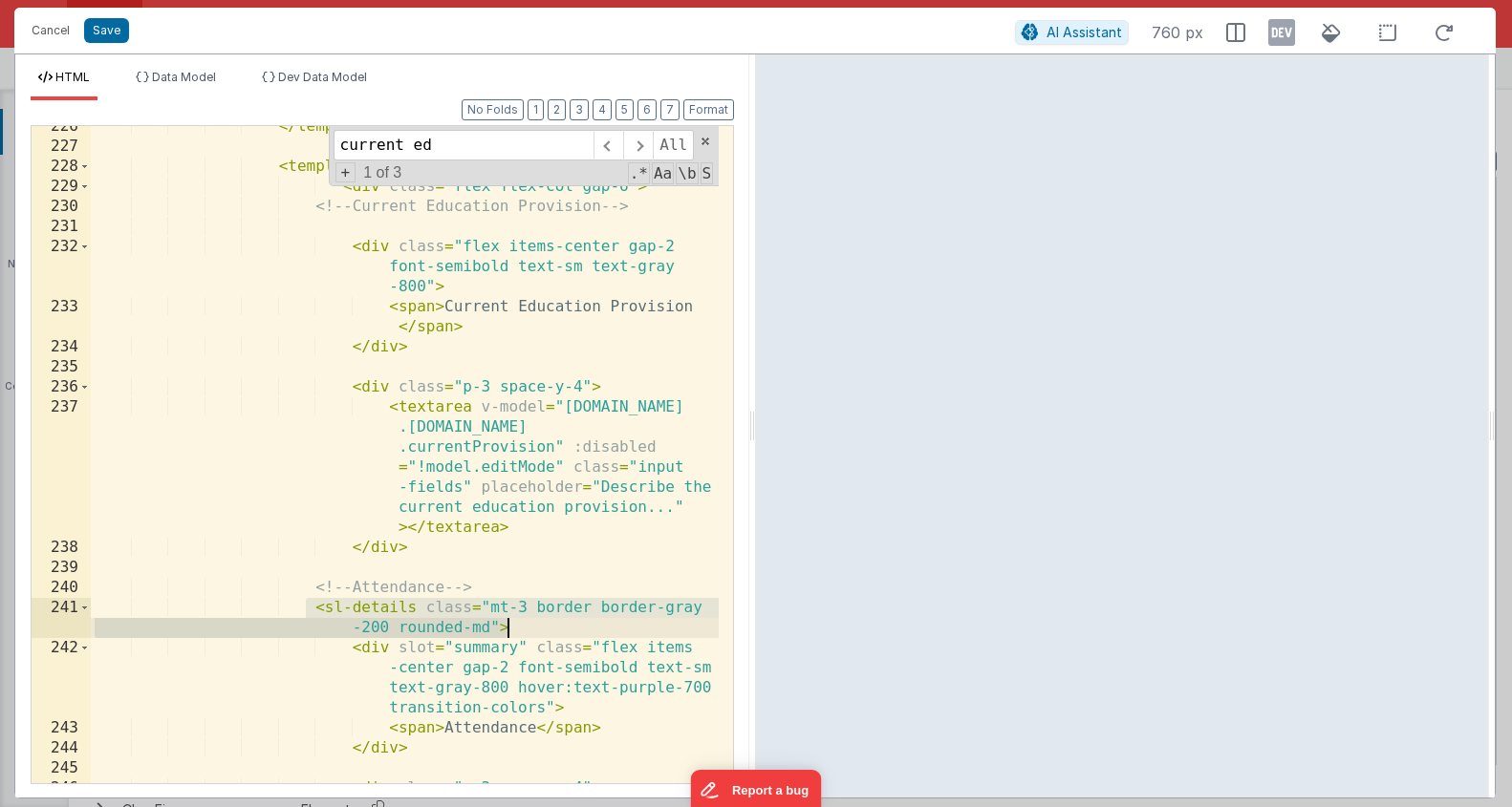
drag, startPoint x: 309, startPoint y: 606, endPoint x: 557, endPoint y: 624, distance: 248.7
click at [557, 624] on div "</ template > < template v-if = "group === 'Education'" > < div class = "flex f…" at bounding box center [404, 465] width 628 height 697
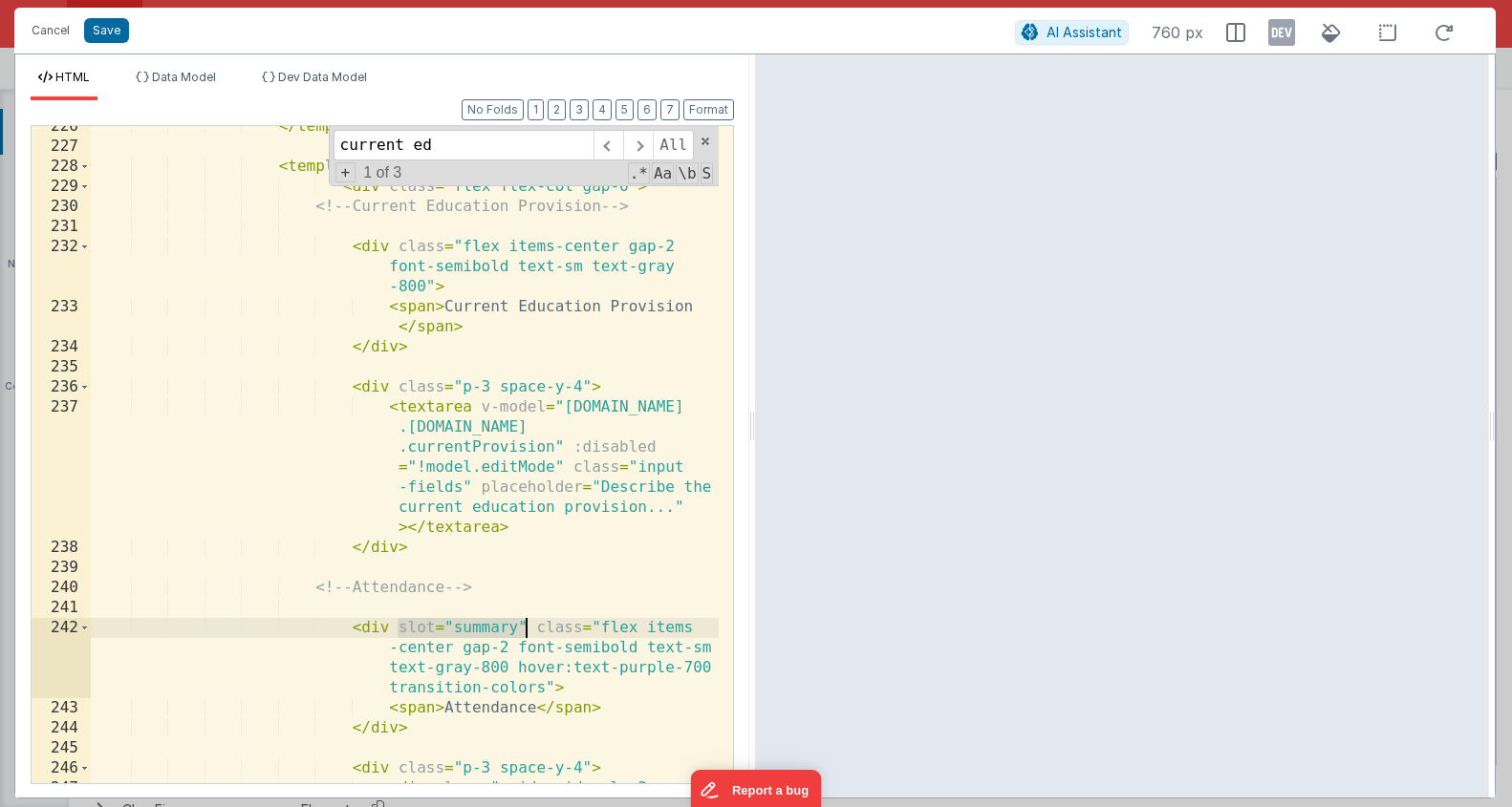
drag, startPoint x: 400, startPoint y: 633, endPoint x: 528, endPoint y: 627, distance: 128.1
click at [528, 627] on div "</ template > < template v-if = "group === 'Education'" > < div class = "flex f…" at bounding box center [404, 475] width 628 height 718
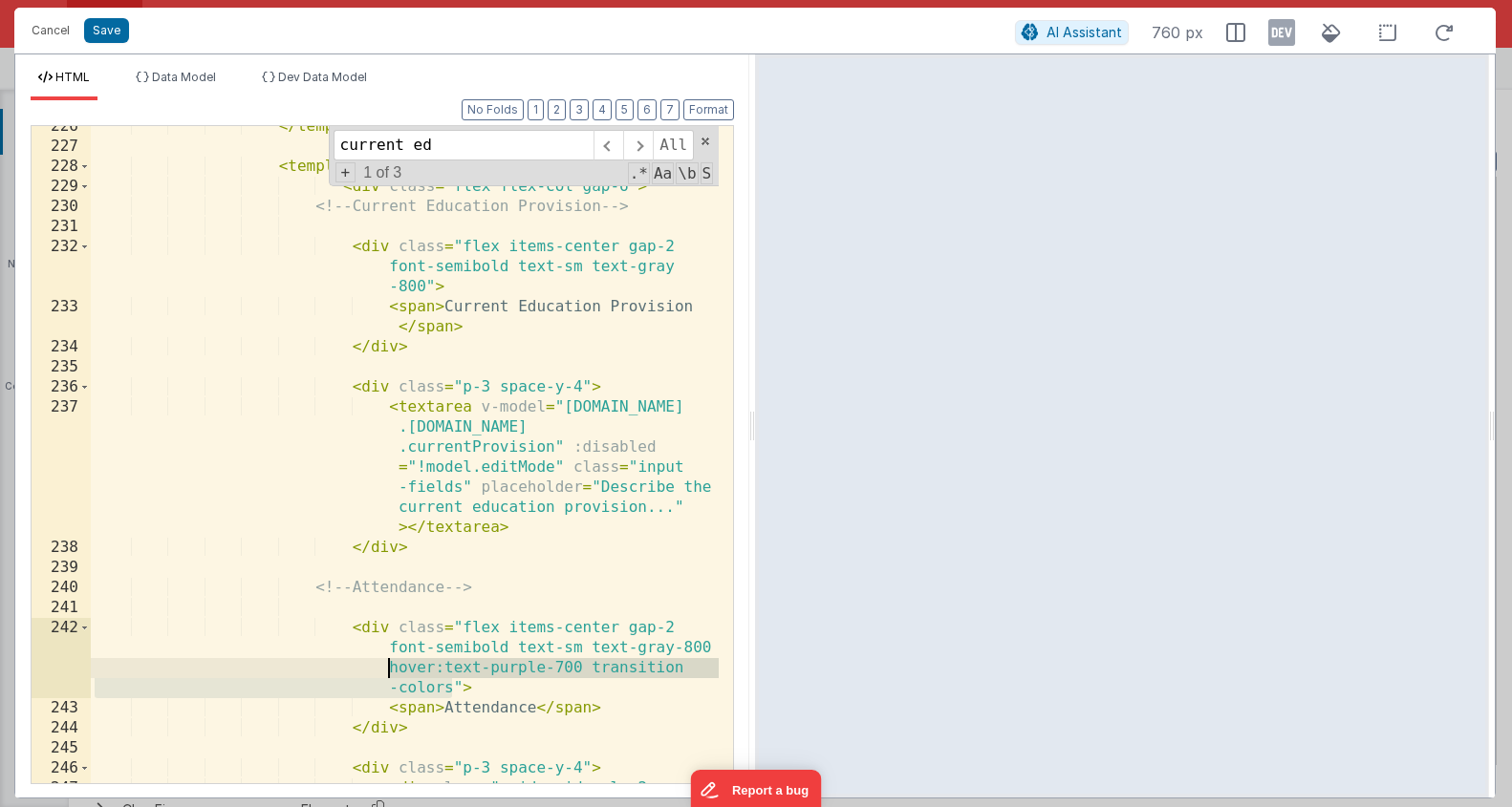
drag, startPoint x: 451, startPoint y: 682, endPoint x: 384, endPoint y: 675, distance: 67.4
click at [384, 675] on div "</ template > < template v-if = "group === 'Education'" > < div class = "flex f…" at bounding box center [404, 475] width 628 height 718
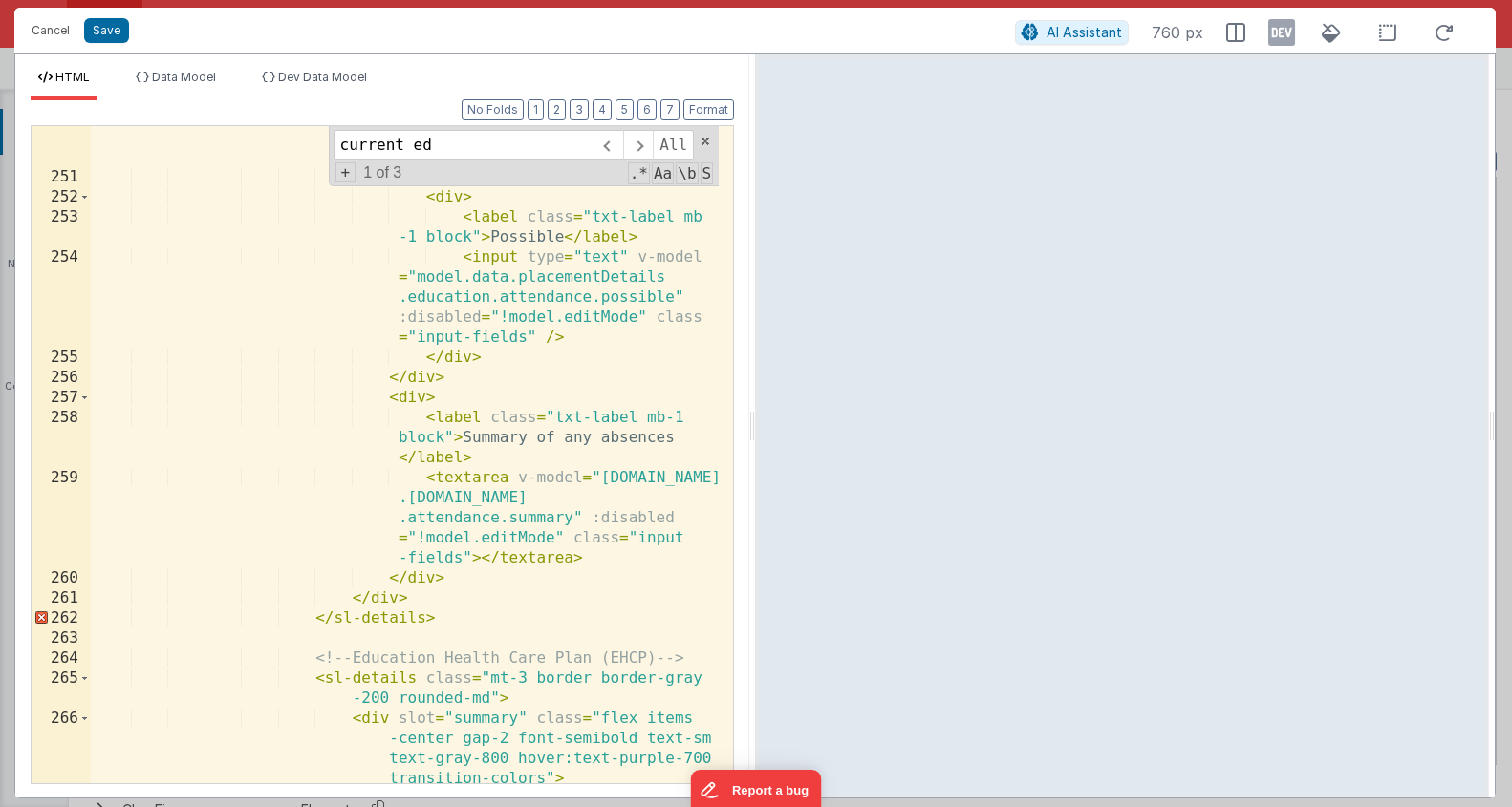
scroll to position [10178, 0]
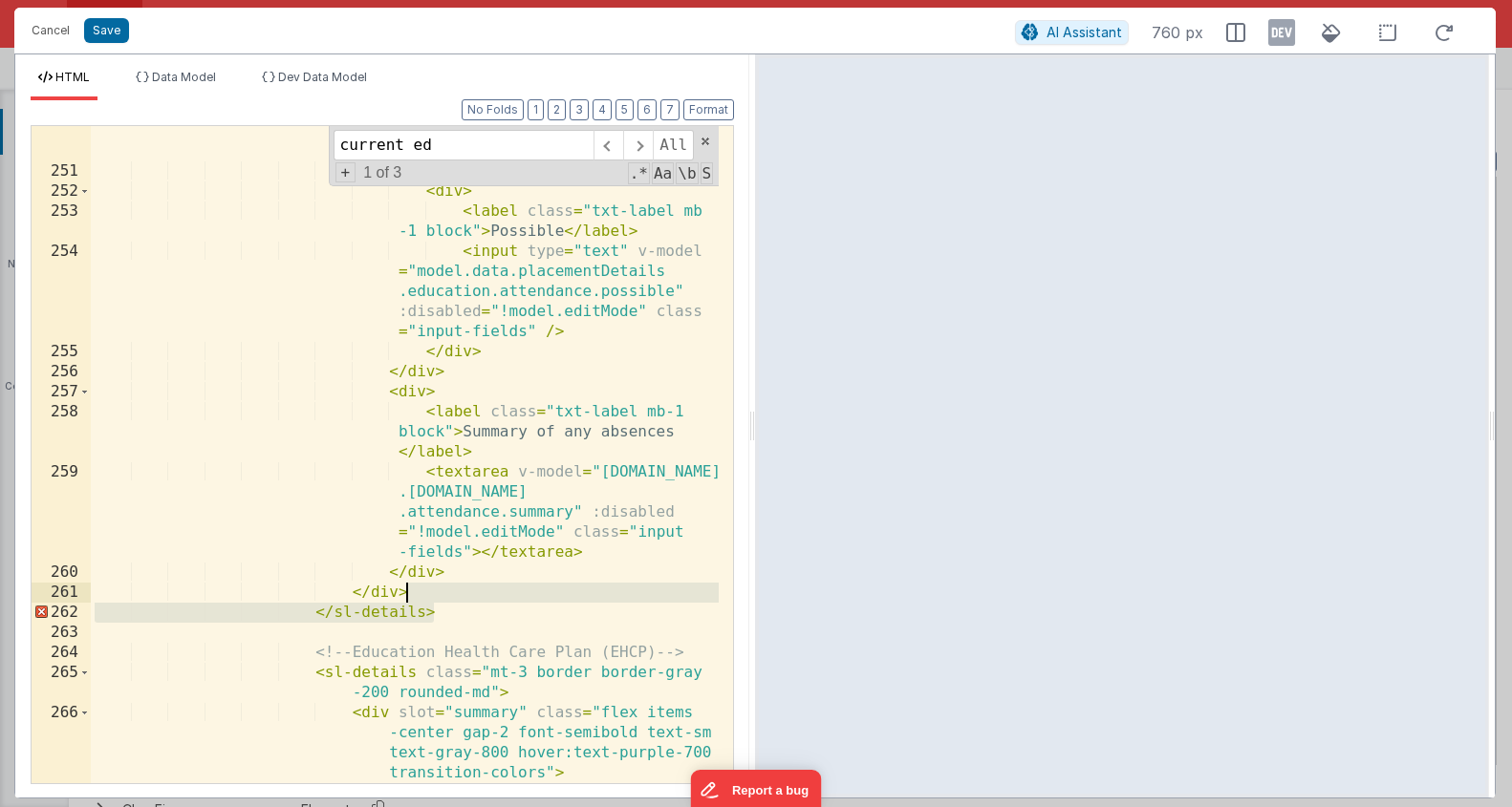
click at [459, 599] on div "< input type = "text" v-model = "model.data.placementDetails .education.attenda…" at bounding box center [404, 460] width 628 height 797
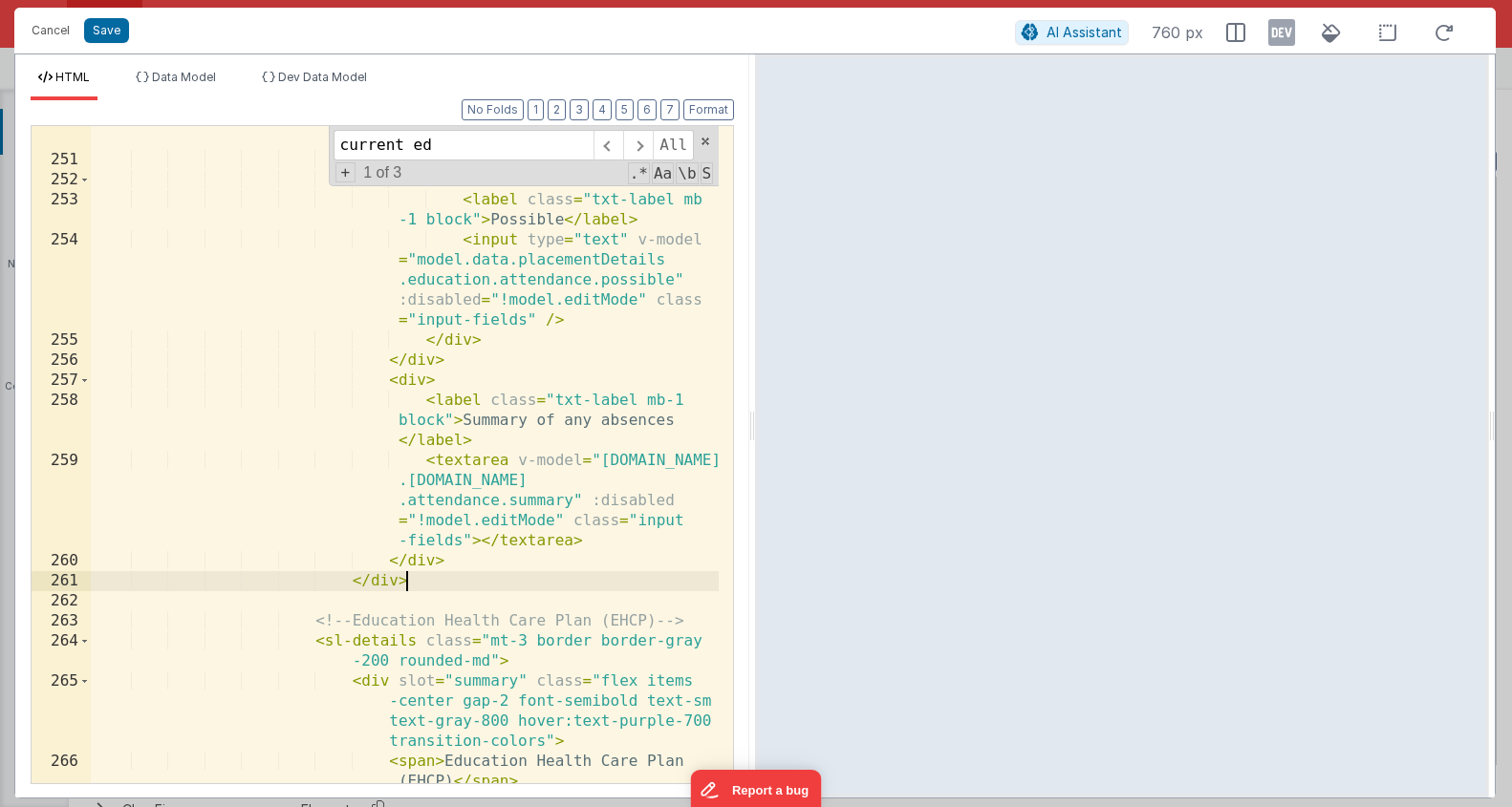
scroll to position [10195, 0]
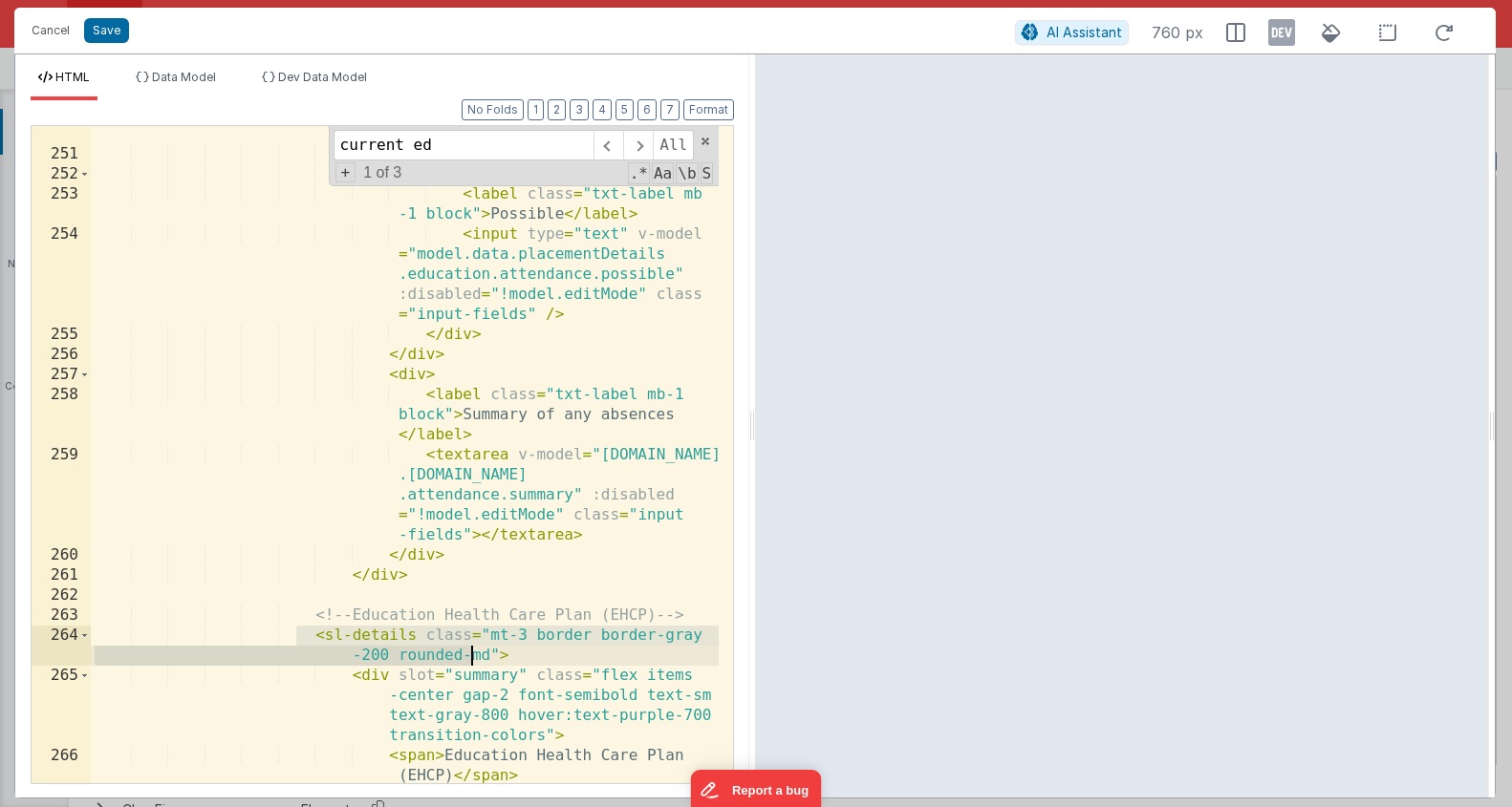
drag, startPoint x: 301, startPoint y: 631, endPoint x: 568, endPoint y: 653, distance: 267.9
click at [568, 653] on div "< input type = "text" v-model = "model.data.placementDetails .education.attenda…" at bounding box center [404, 433] width 628 height 778
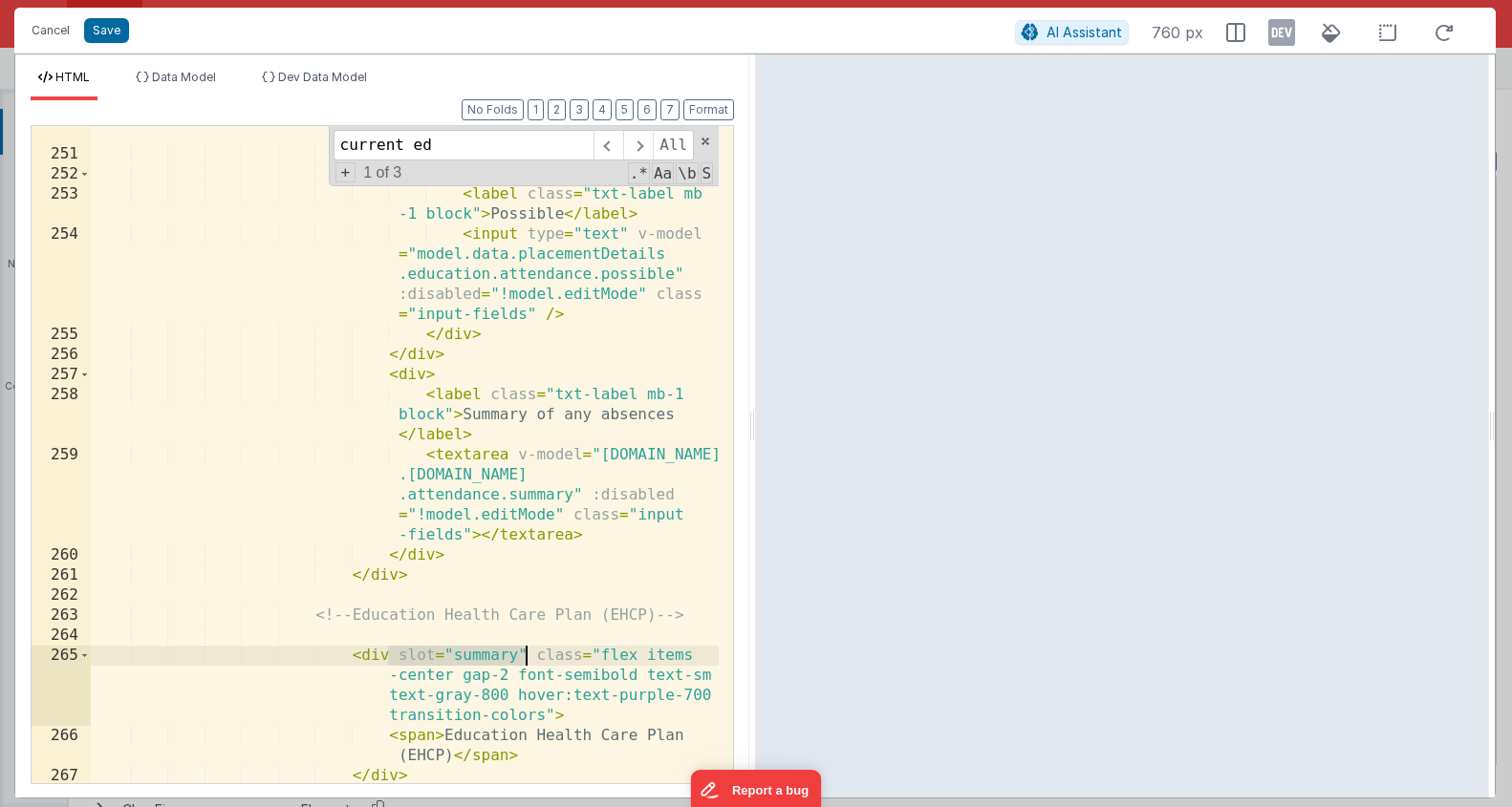
drag, startPoint x: 426, startPoint y: 658, endPoint x: 527, endPoint y: 657, distance: 101.0
click at [527, 657] on div "< input type = "text" v-model = "model.data.placementDetails .education.attenda…" at bounding box center [404, 433] width 628 height 778
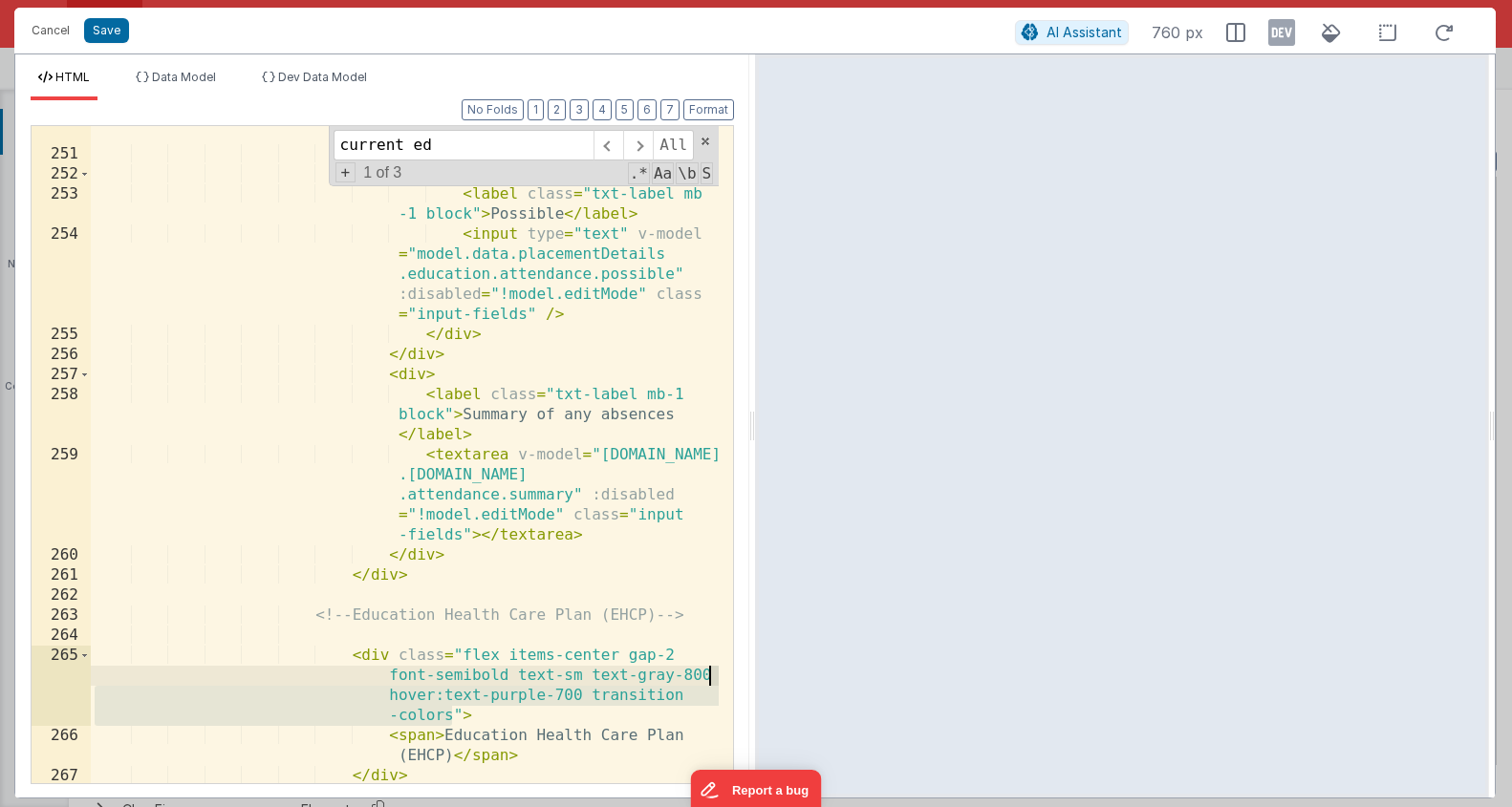
drag, startPoint x: 455, startPoint y: 716, endPoint x: 712, endPoint y: 670, distance: 261.1
click at [712, 670] on div "< input type = "text" v-model = "model.data.placementDetails .education.attenda…" at bounding box center [404, 433] width 628 height 778
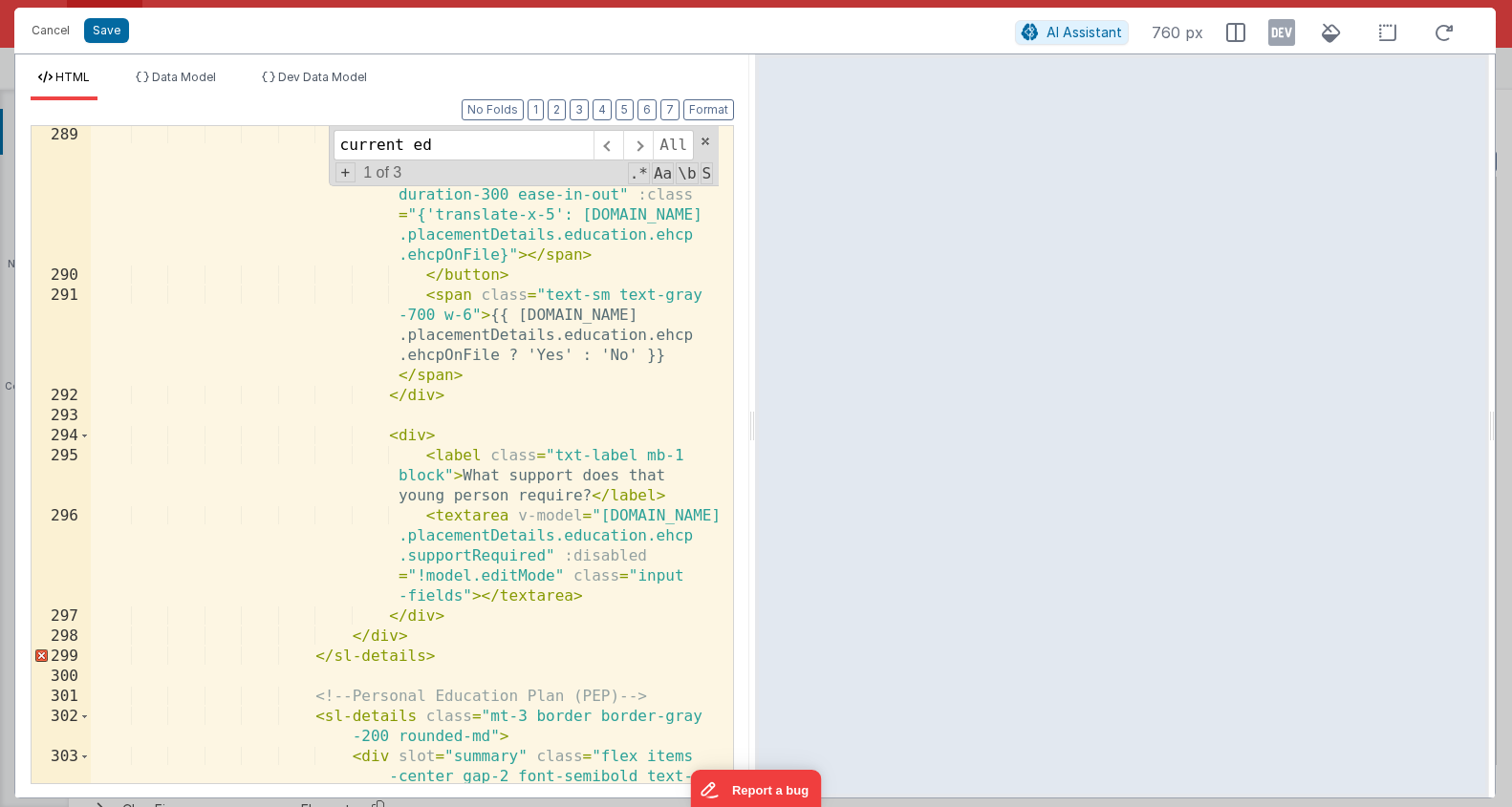
scroll to position [11986, 0]
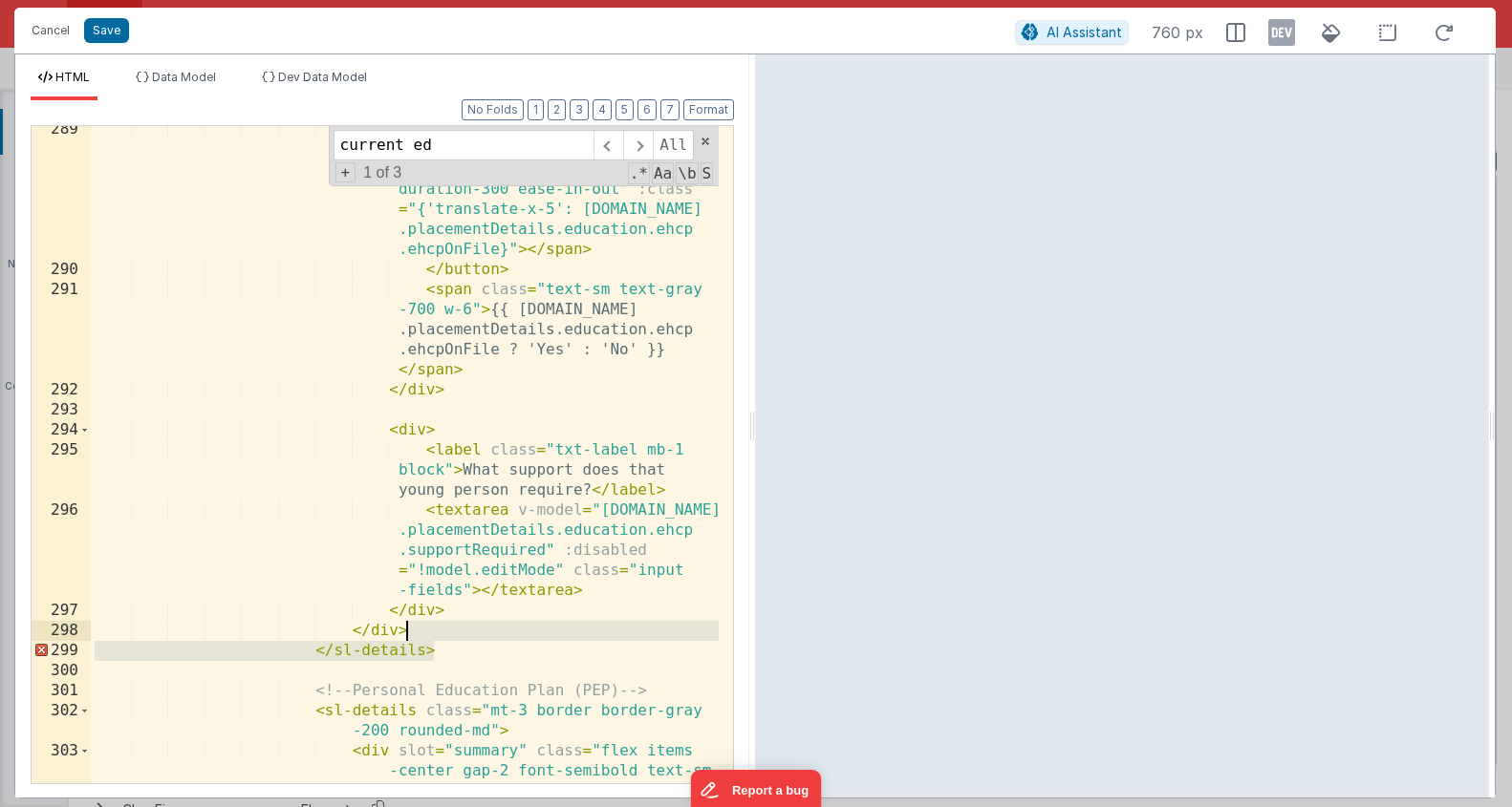
drag, startPoint x: 439, startPoint y: 648, endPoint x: 440, endPoint y: 629, distance: 19.0
click at [440, 629] on div "< span class = "absolute left -1 w-4 h-4 bg-white rounded-full shadow transitio…" at bounding box center [404, 558] width 628 height 878
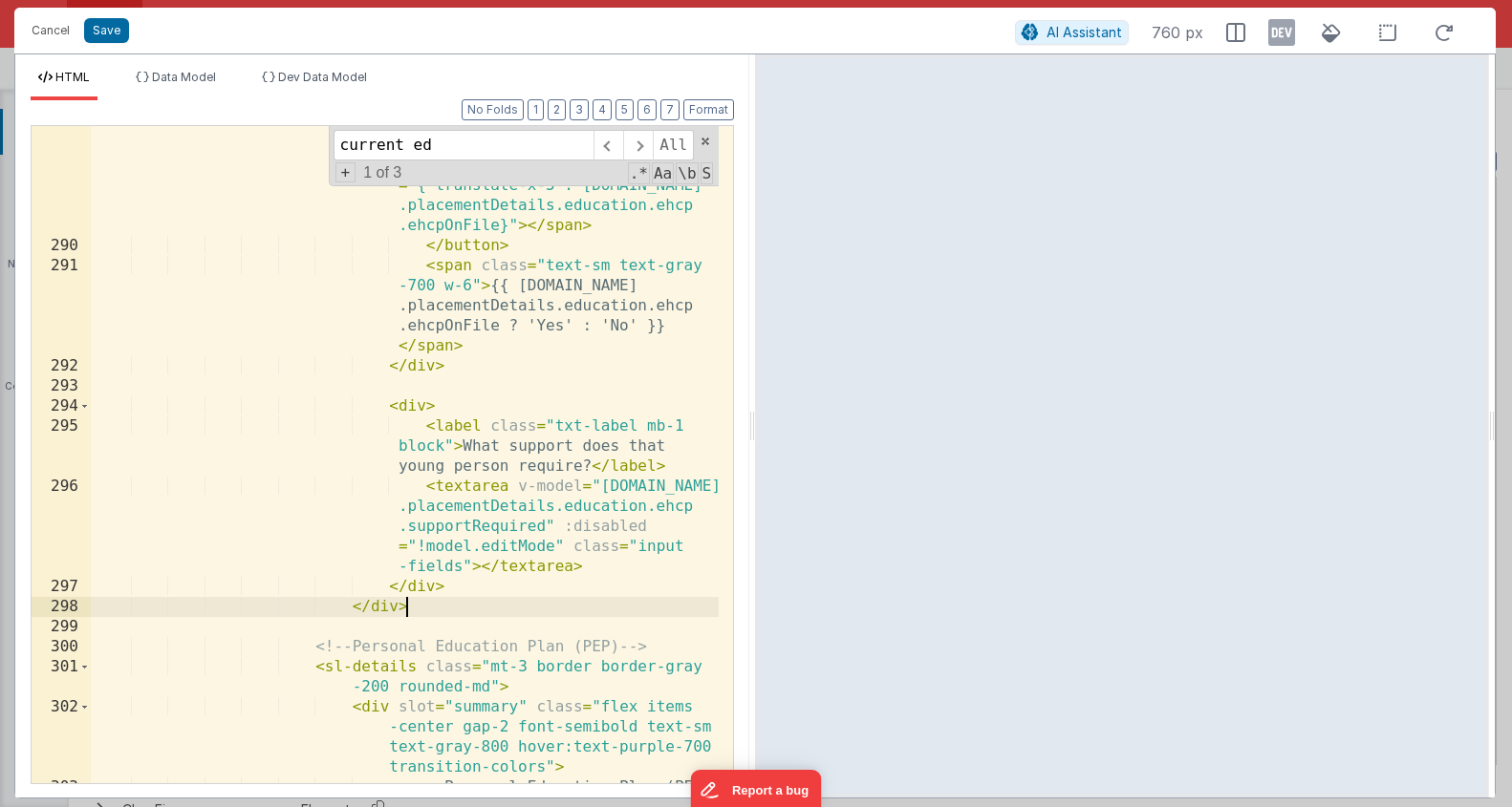
scroll to position [12010, 0]
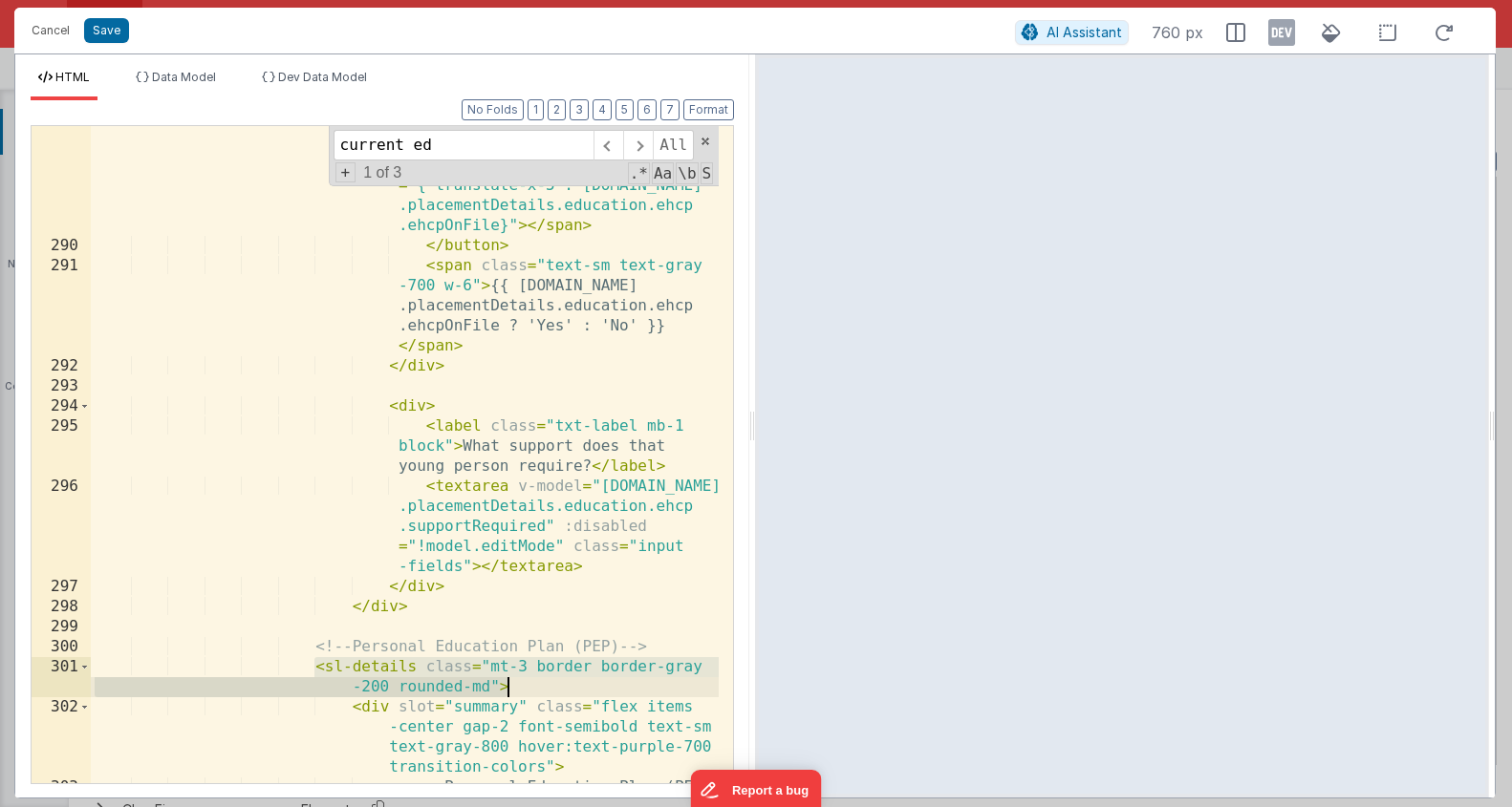
drag, startPoint x: 382, startPoint y: 668, endPoint x: 533, endPoint y: 687, distance: 152.2
click at [533, 687] on div "< span class = "absolute left -1 w-4 h-4 bg-white rounded-full shadow transitio…" at bounding box center [404, 514] width 628 height 838
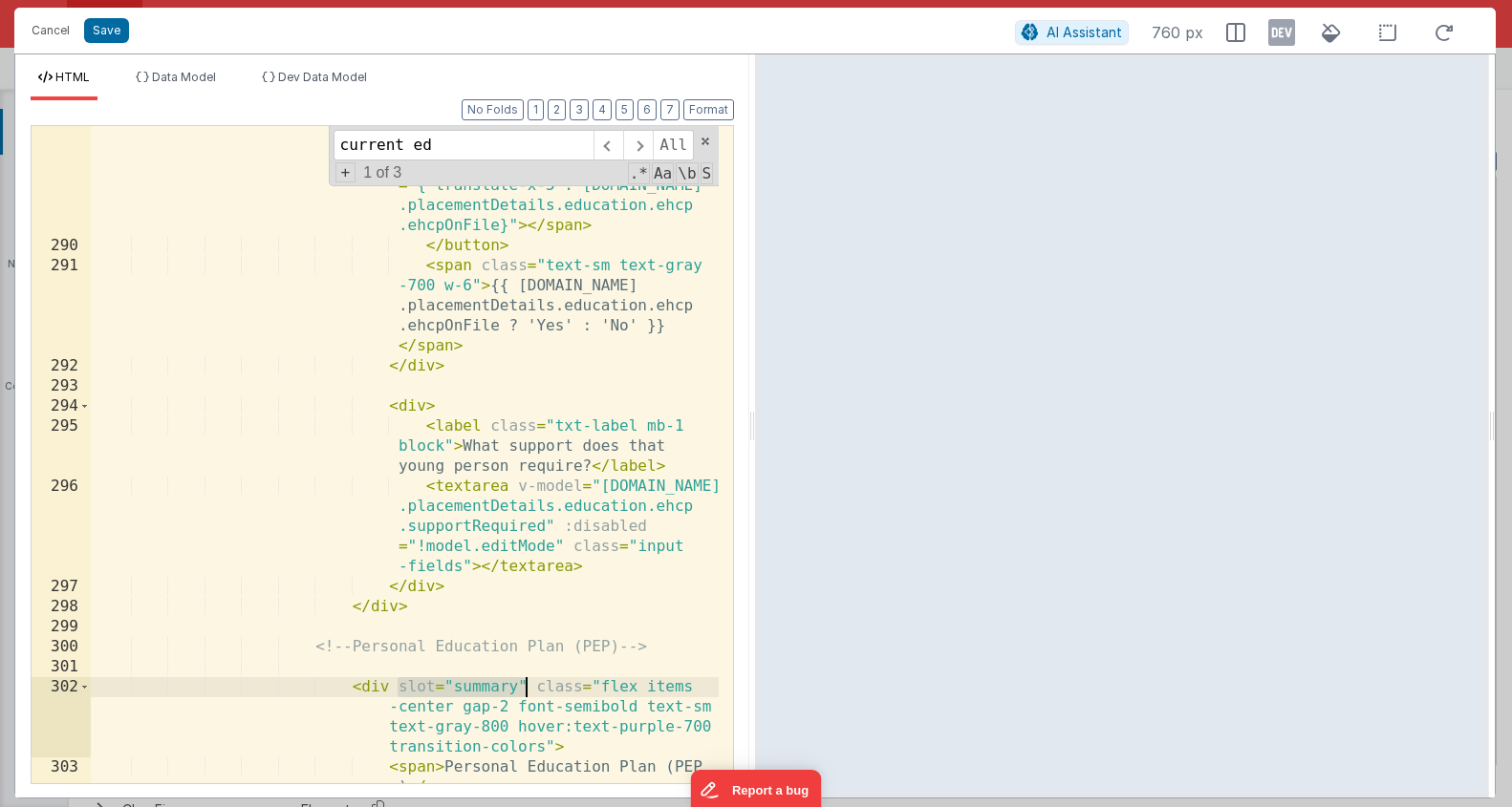
drag, startPoint x: 396, startPoint y: 690, endPoint x: 524, endPoint y: 689, distance: 128.0
click at [524, 689] on div "< span class = "absolute left -1 w-4 h-4 bg-white rounded-full shadow transitio…" at bounding box center [404, 514] width 628 height 838
click at [460, 719] on div "< span class = "absolute left -1 w-4 h-4 bg-white rounded-full shadow transitio…" at bounding box center [404, 514] width 628 height 838
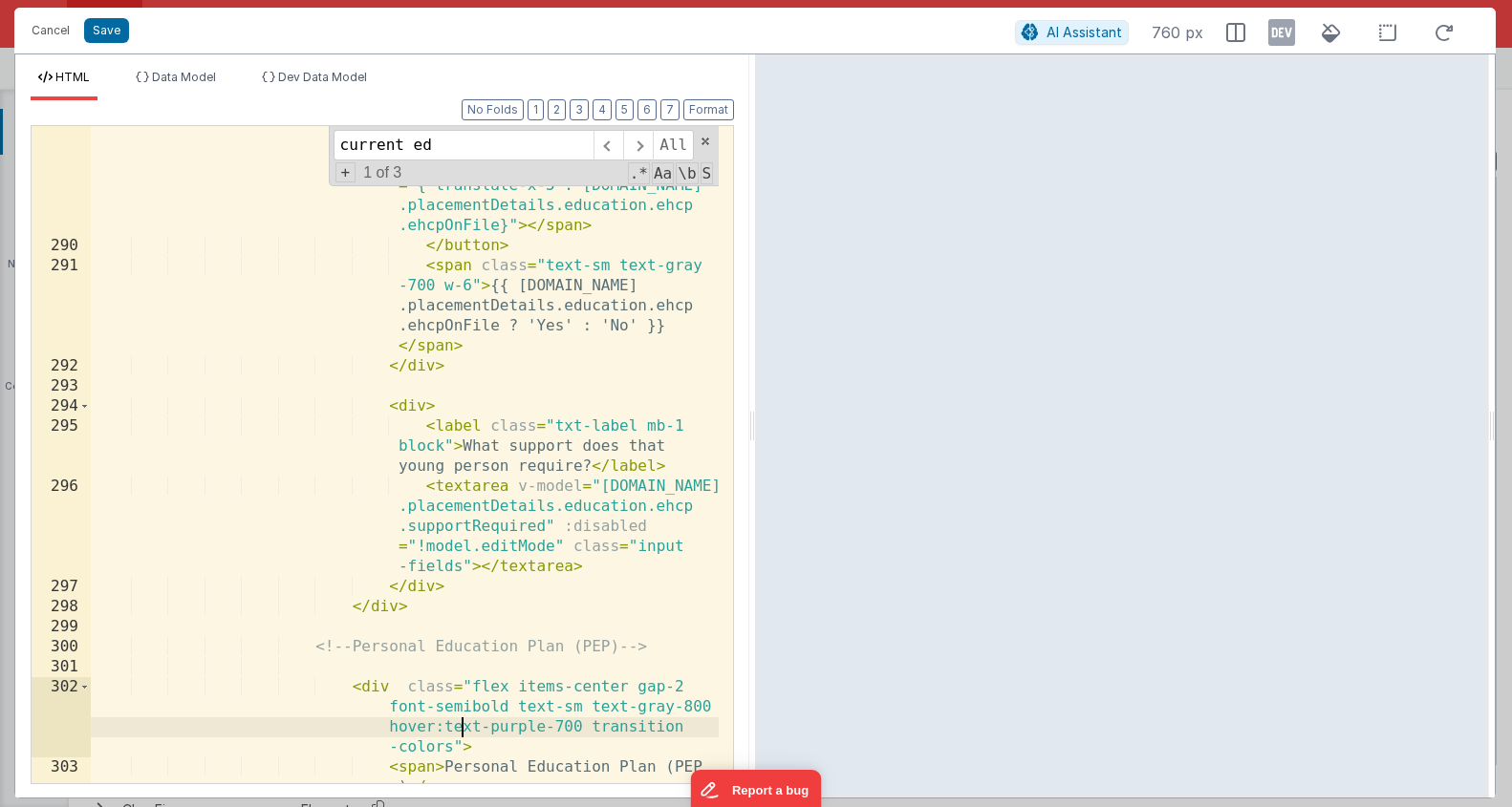
scroll to position [12016, 0]
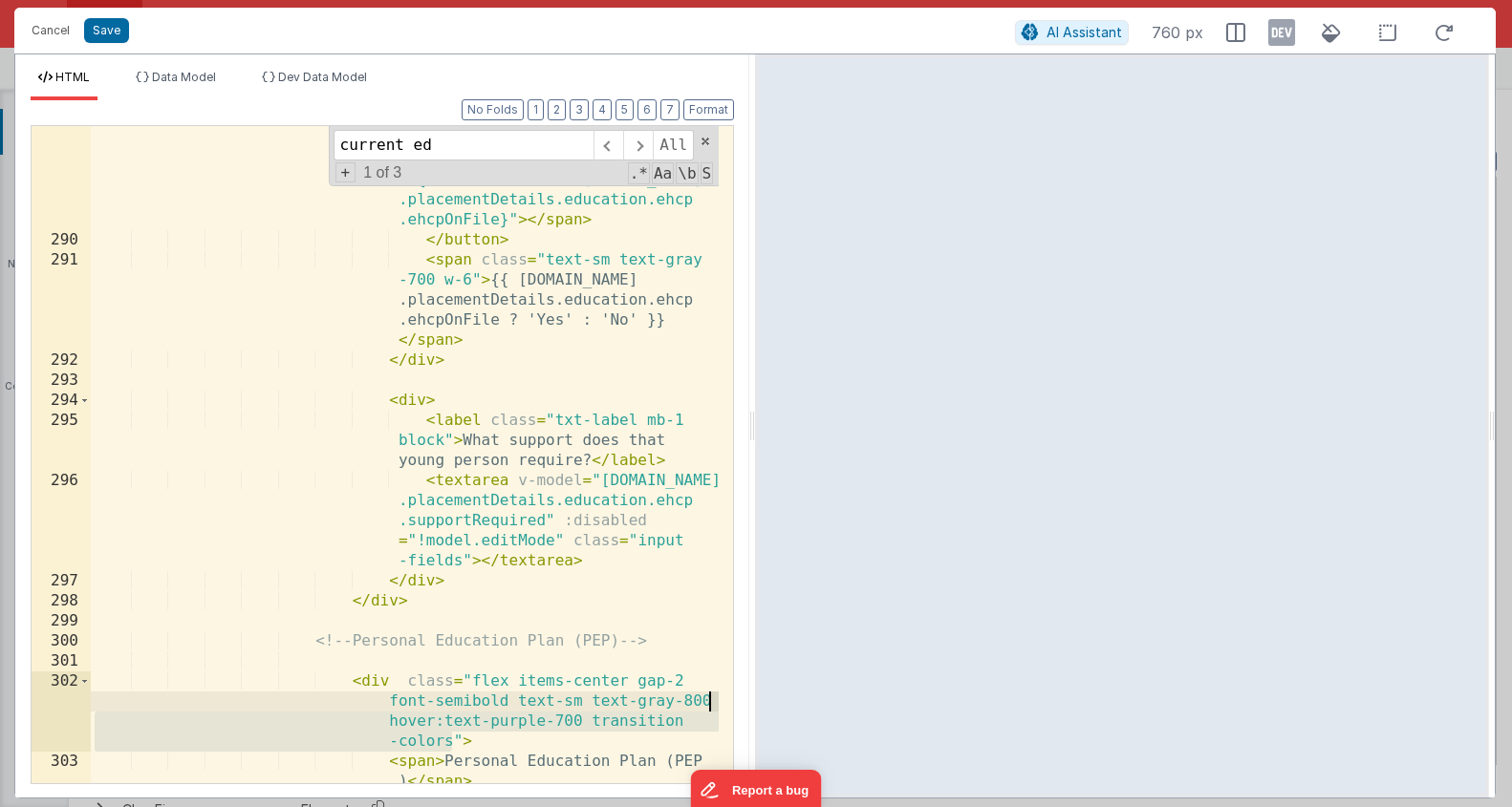
drag, startPoint x: 453, startPoint y: 744, endPoint x: 728, endPoint y: 697, distance: 279.0
click at [728, 697] on div "289 290 291 292 293 294 295 296 297 298 299 300 301 302 303 304 305 < span clas…" at bounding box center [383, 454] width 704 height 659
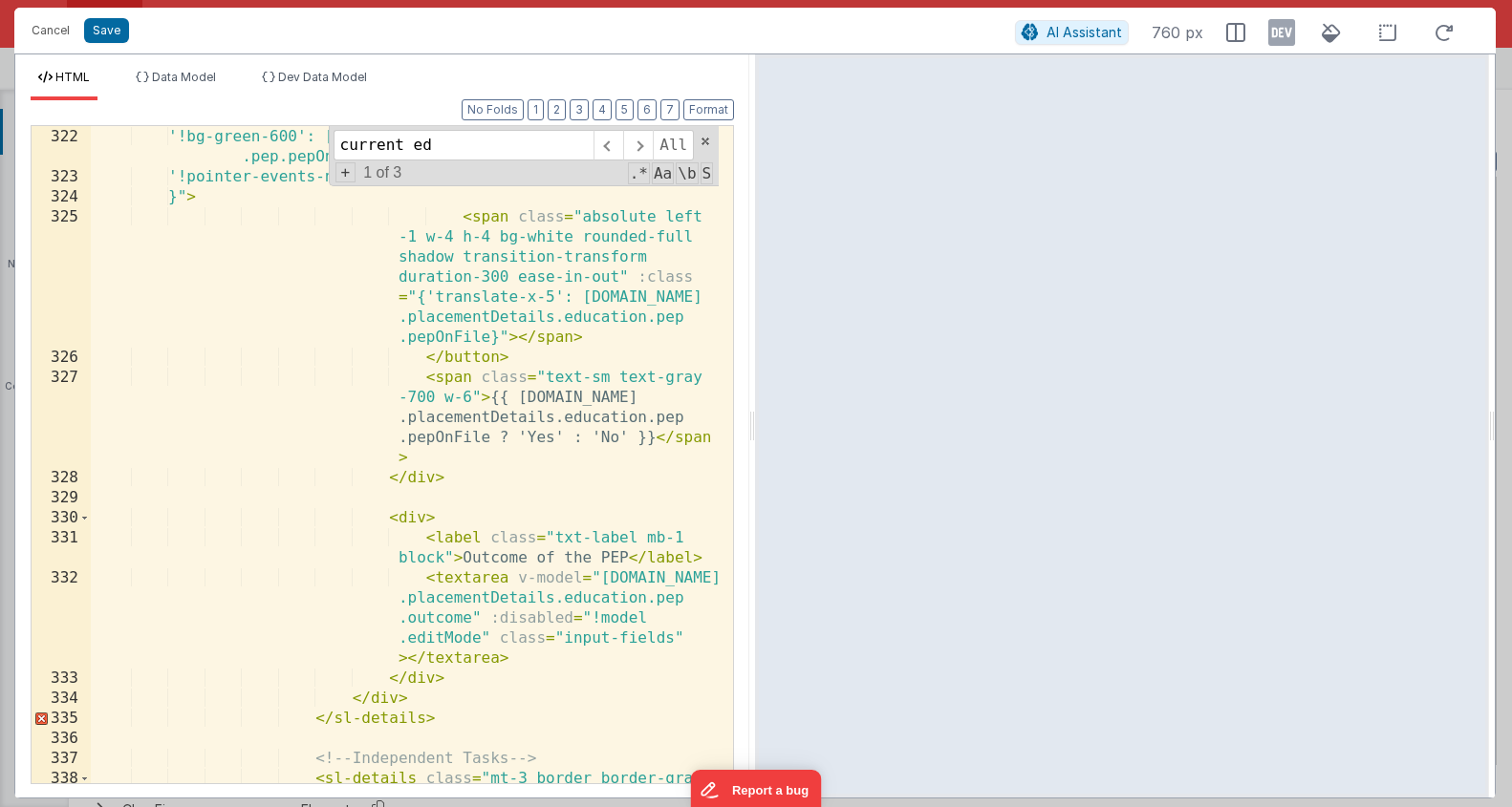
scroll to position [13722, 0]
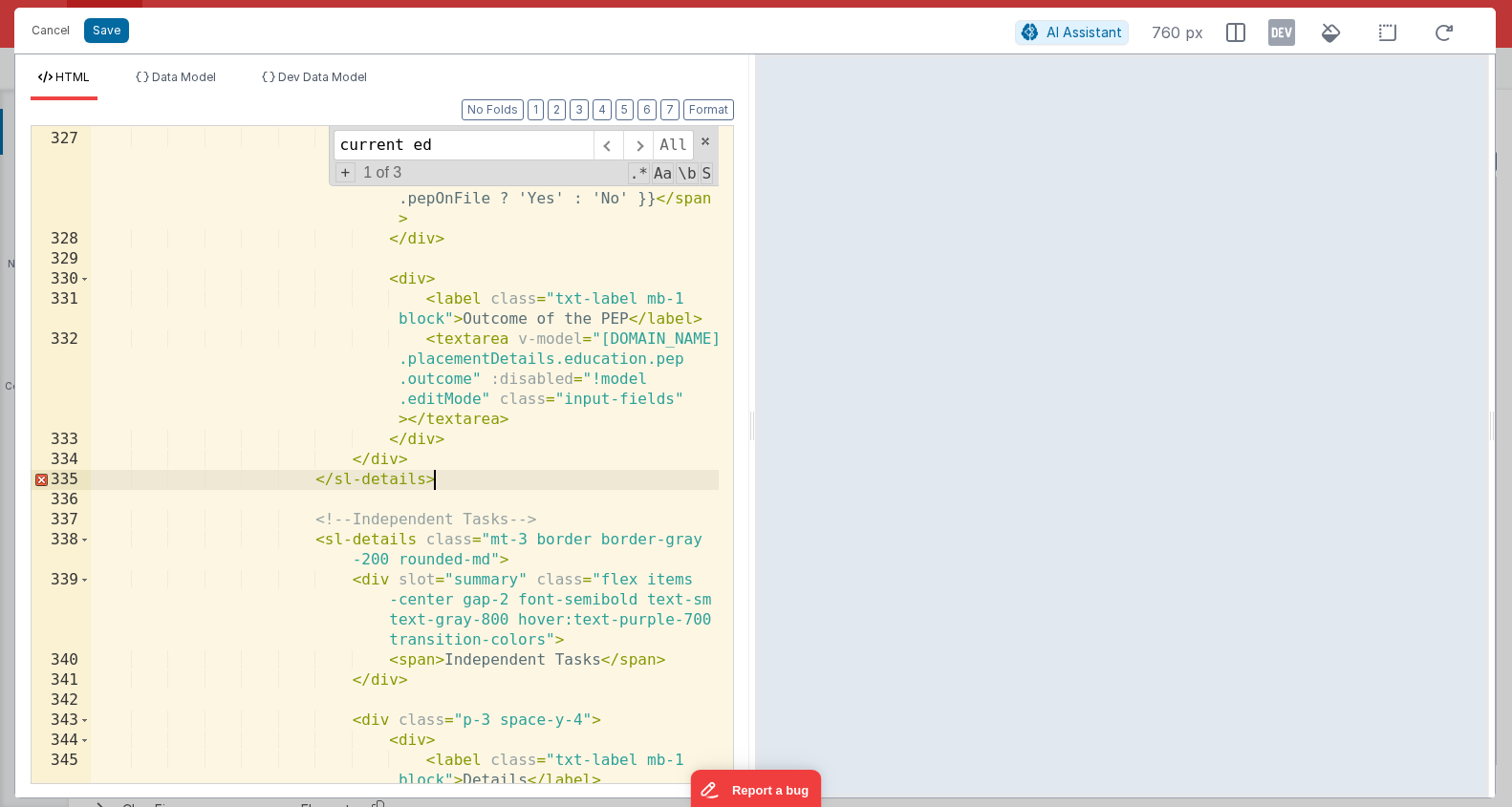
drag, startPoint x: 441, startPoint y: 481, endPoint x: 444, endPoint y: 466, distance: 15.3
click at [444, 466] on div "</ button > < span class = "text-sm text-gray -700 w-6" > {{ model.data .placem…" at bounding box center [404, 467] width 628 height 718
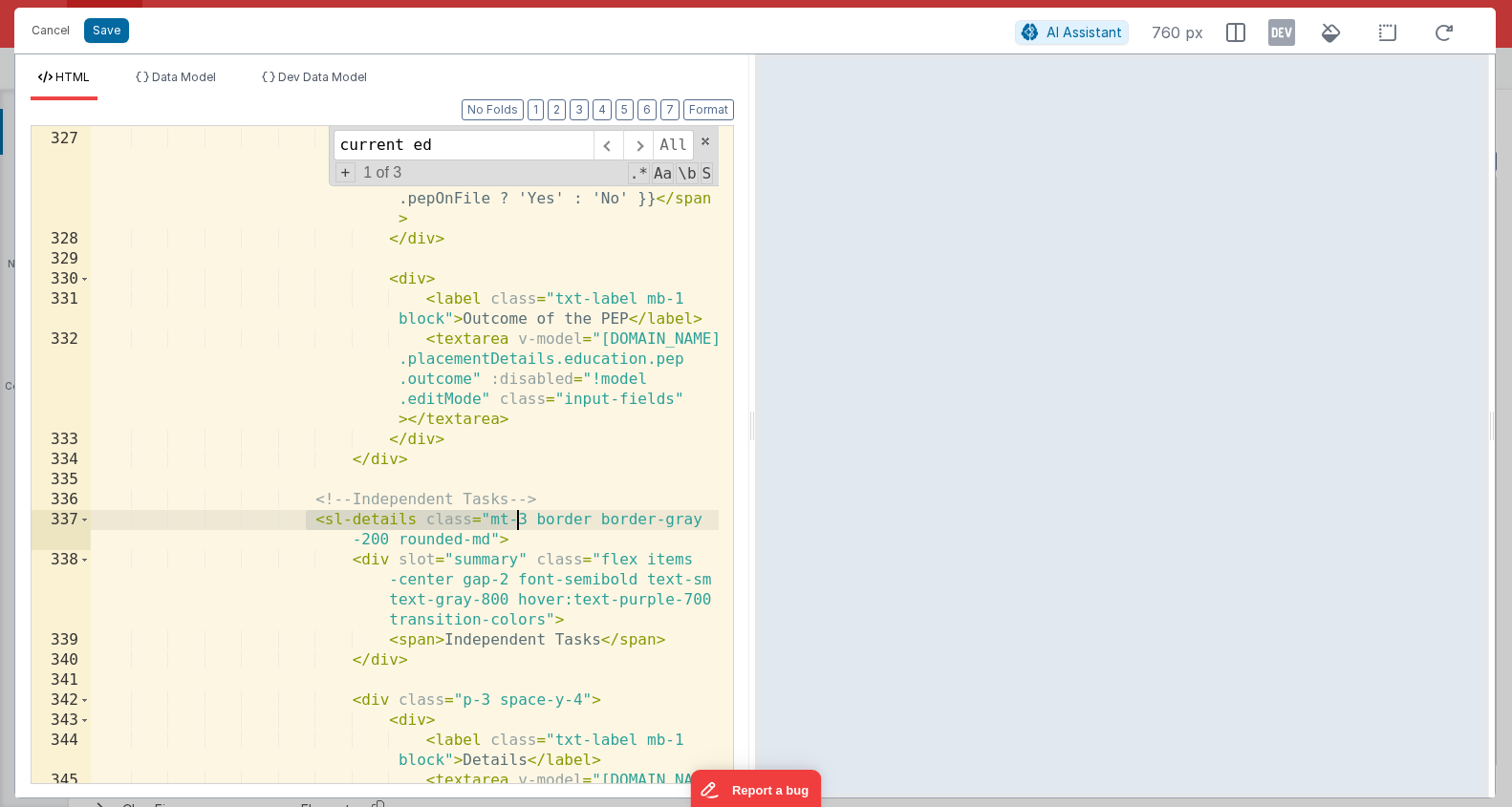
drag, startPoint x: 310, startPoint y: 524, endPoint x: 518, endPoint y: 527, distance: 208.0
click at [518, 527] on div "</ button > < span class = "text-sm text-gray -700 w-6" > {{ model.data .placem…" at bounding box center [404, 498] width 628 height 778
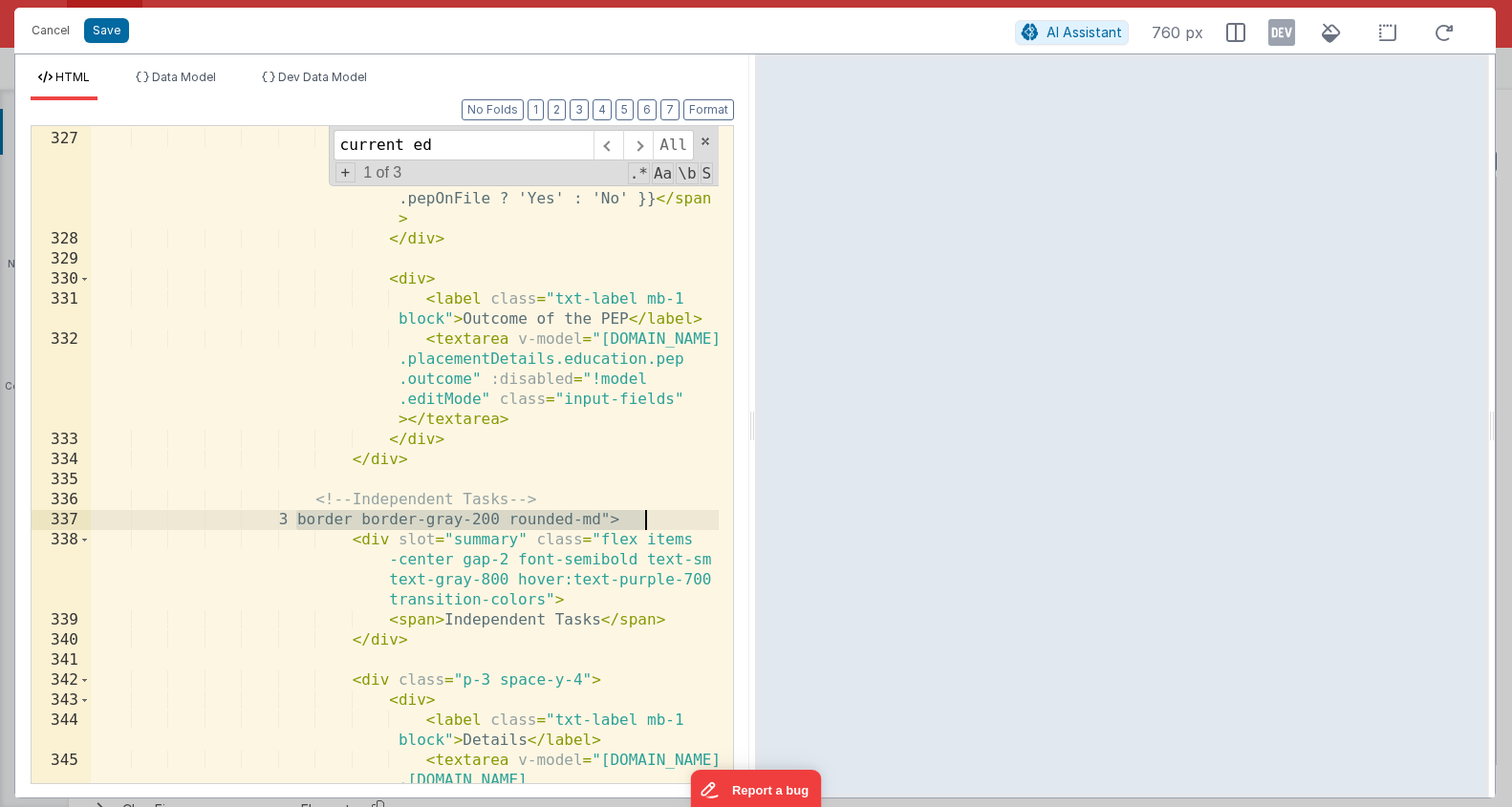
drag, startPoint x: 299, startPoint y: 519, endPoint x: 663, endPoint y: 526, distance: 364.1
click at [663, 526] on div "</ button > < span class = "text-sm text-gray -700 w-6" > {{ model.data .placem…" at bounding box center [404, 498] width 628 height 778
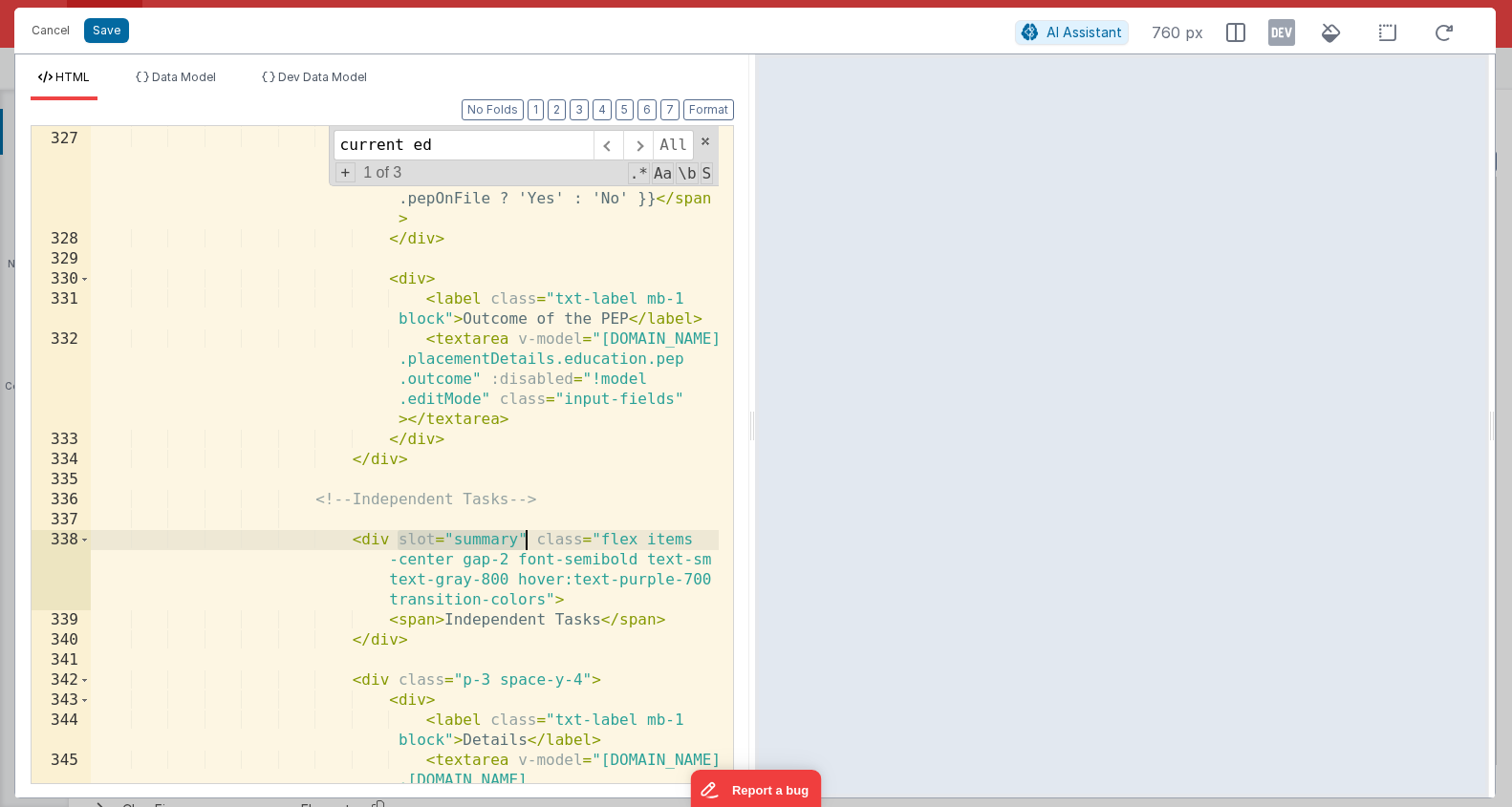
drag, startPoint x: 398, startPoint y: 542, endPoint x: 531, endPoint y: 540, distance: 133.0
click at [531, 540] on div "</ button > < span class = "text-sm text-gray -700 w-6" > {{ model.data .placem…" at bounding box center [404, 498] width 628 height 778
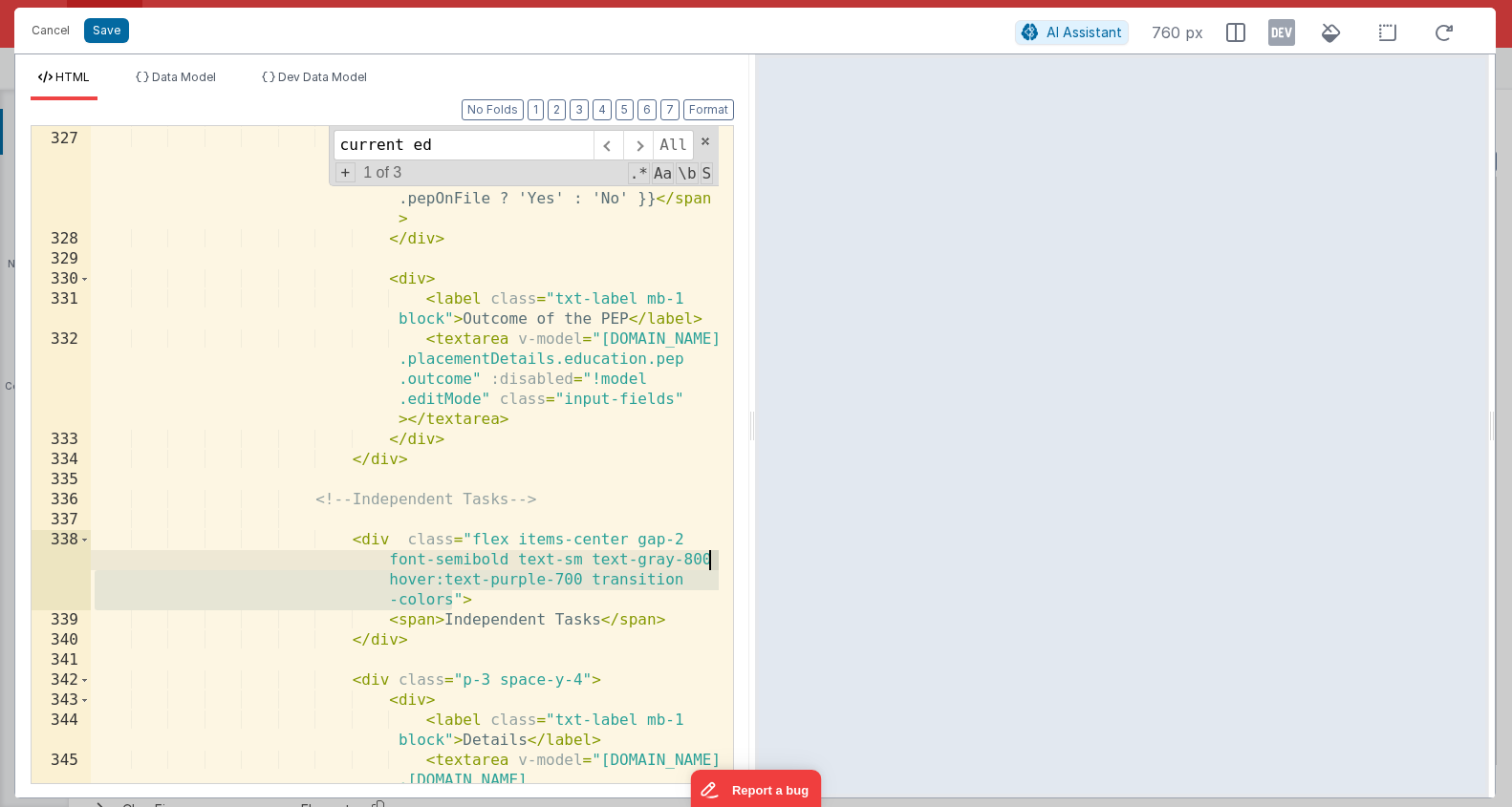
drag, startPoint x: 451, startPoint y: 605, endPoint x: 710, endPoint y: 555, distance: 263.8
click at [710, 555] on div "</ button > < span class = "text-sm text-gray -700 w-6" > {{ model.data .placem…" at bounding box center [404, 498] width 628 height 778
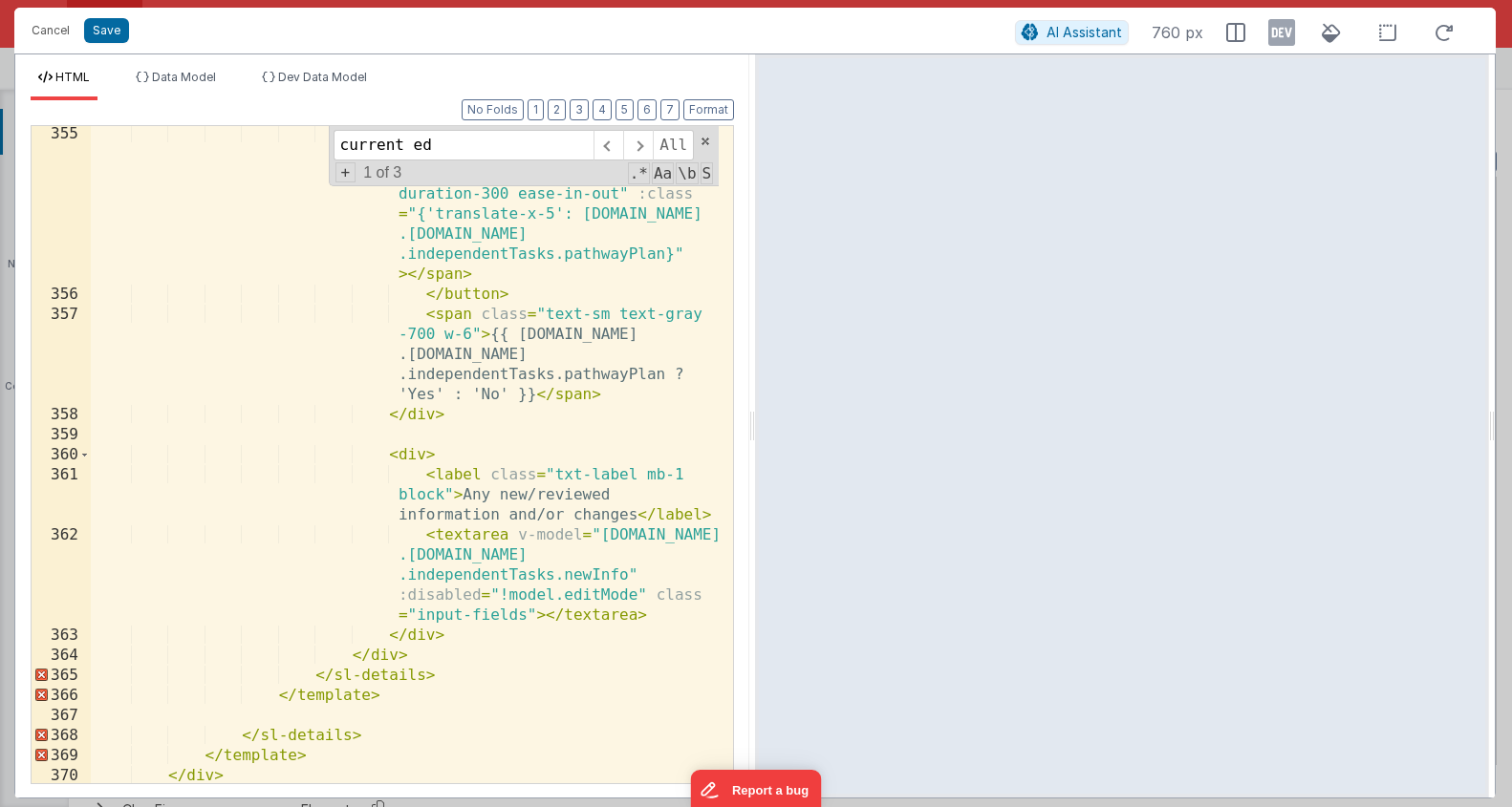
scroll to position [14891, 0]
click at [439, 660] on div "< span class = "absolute left -1 w-4 h-4 bg-white rounded-full shadow transitio…" at bounding box center [404, 543] width 628 height 838
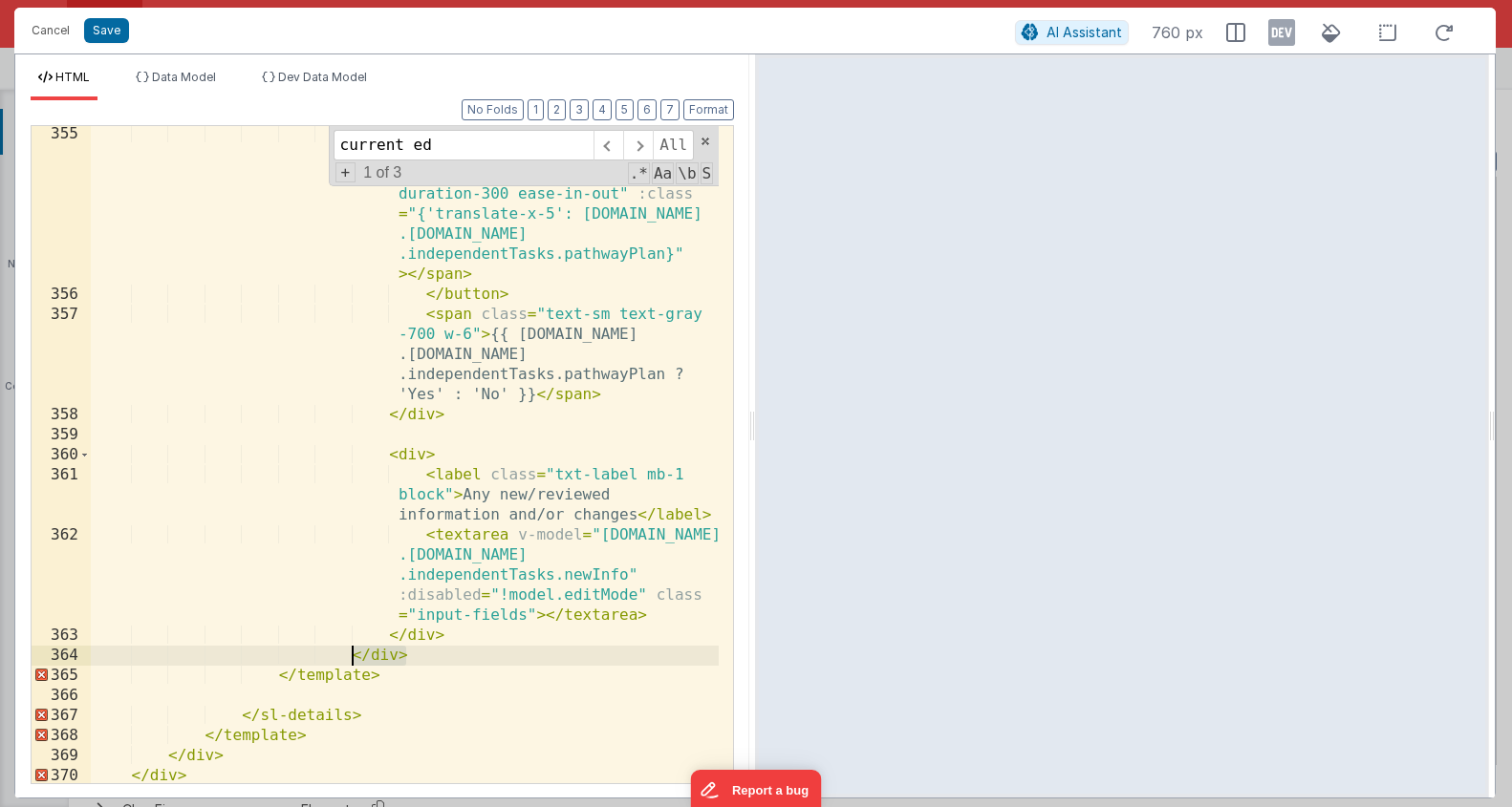
drag, startPoint x: 411, startPoint y: 654, endPoint x: 351, endPoint y: 663, distance: 60.7
click at [351, 663] on div "< span class = "absolute left -1 w-4 h-4 bg-white rounded-full shadow transitio…" at bounding box center [404, 543] width 628 height 838
click at [420, 658] on div "< span class = "absolute left -1 w-4 h-4 bg-white rounded-full shadow transitio…" at bounding box center [404, 543] width 628 height 838
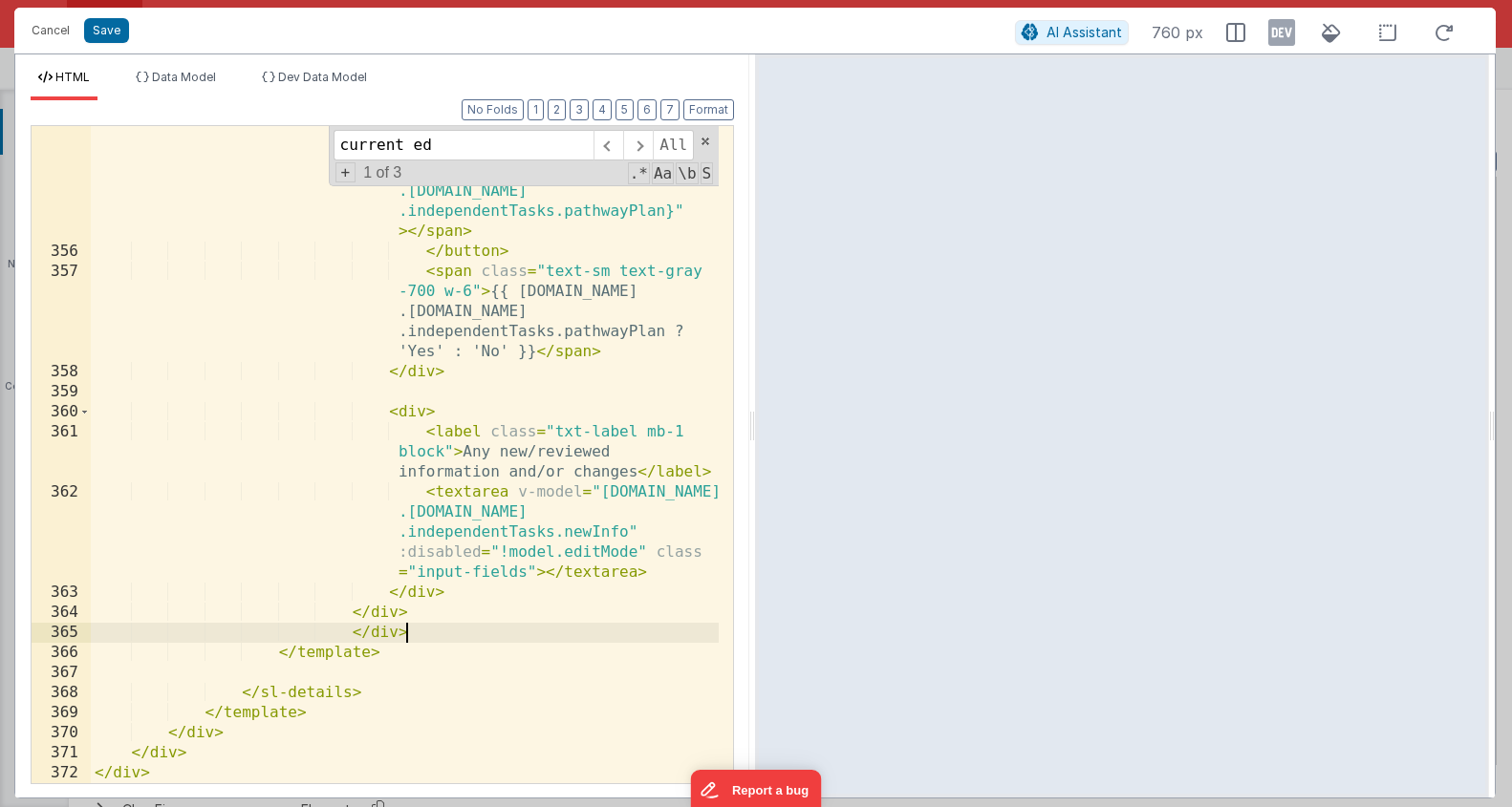
scroll to position [14246, 0]
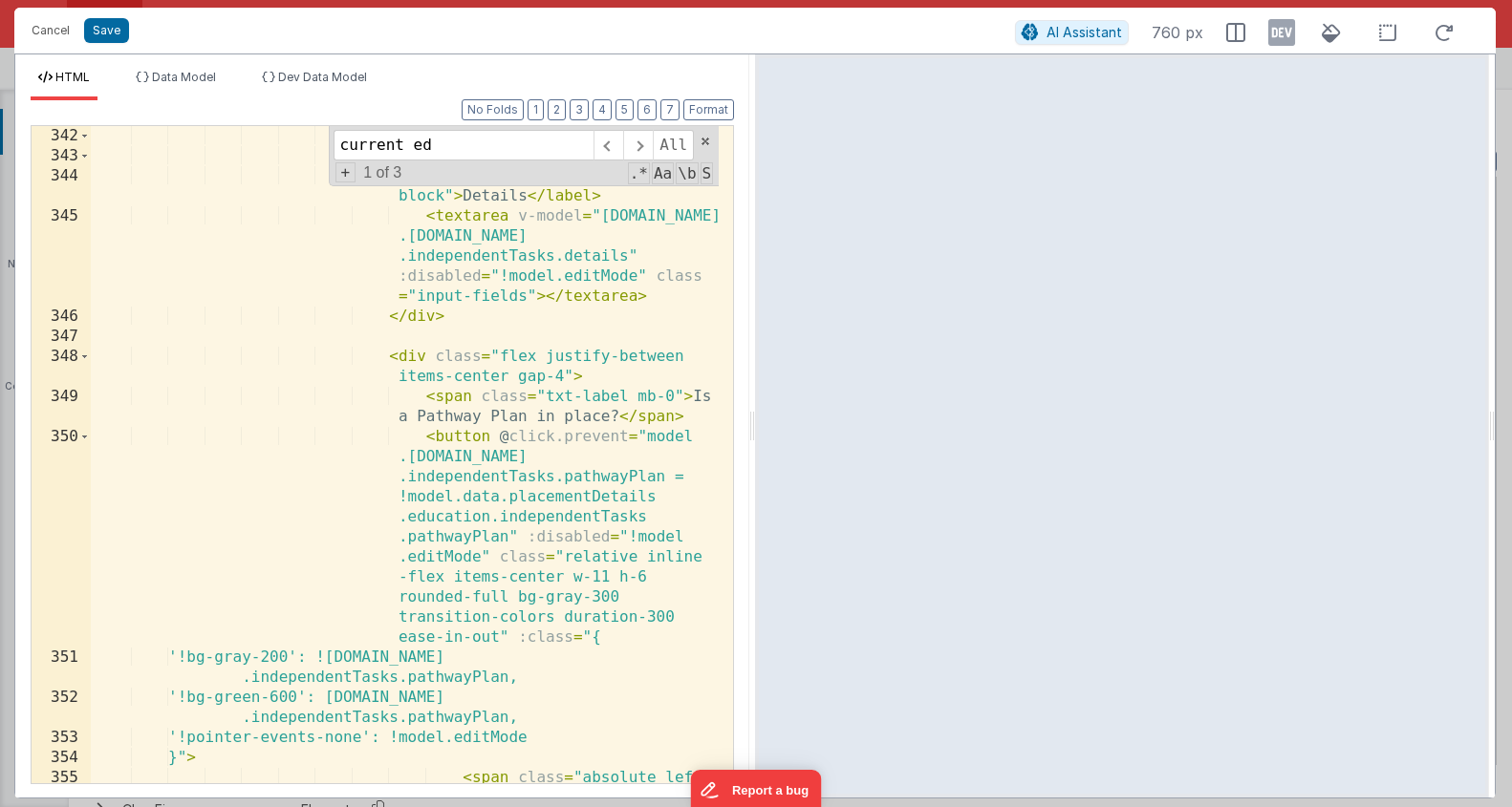
click at [428, 389] on div "< div class = "p-3 space-y-4" > < div > < label class = "txt-label mb-1 block" …" at bounding box center [404, 545] width 628 height 838
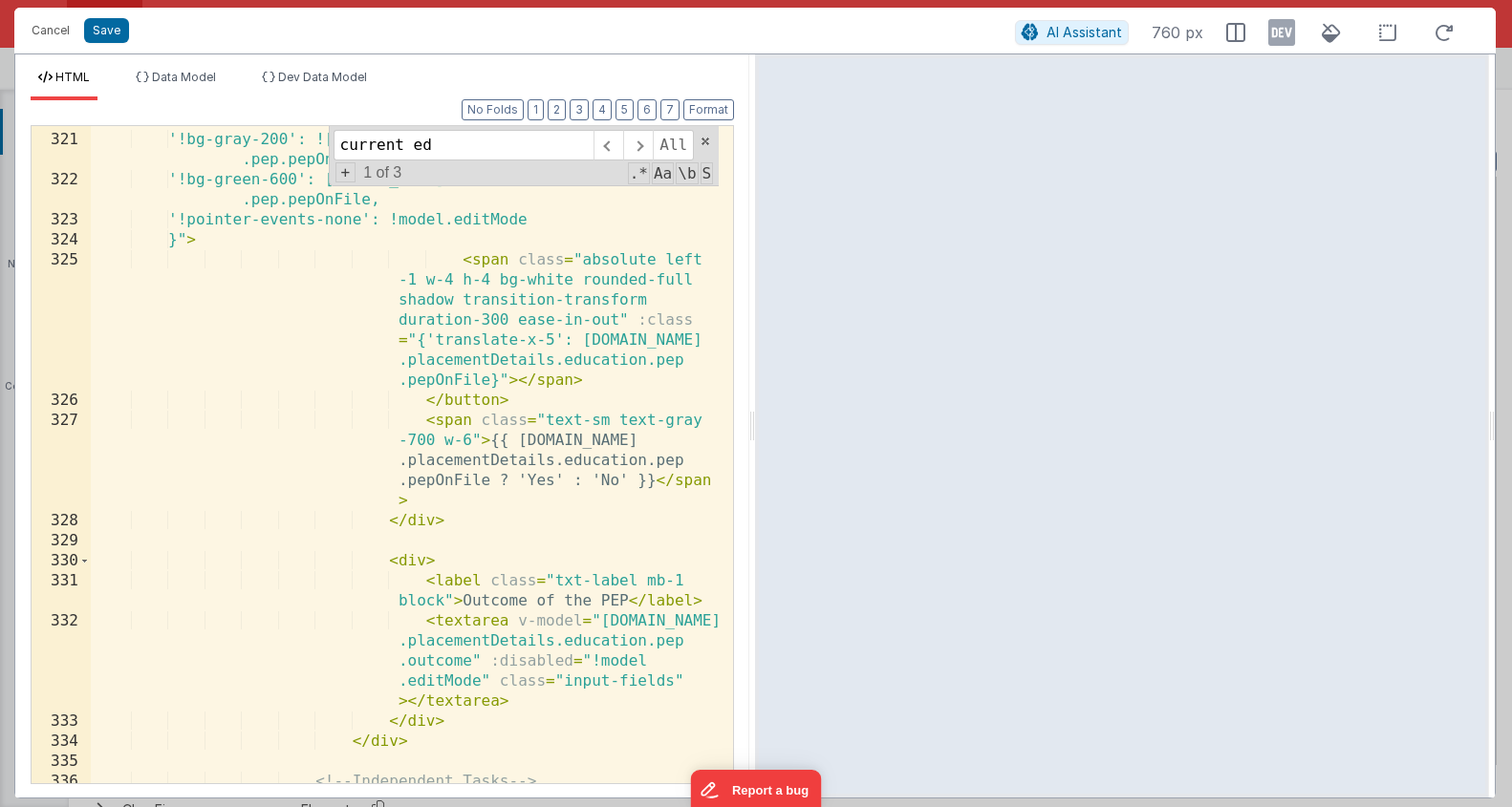
scroll to position [13440, 0]
click at [461, 463] on div "< button @ click.prevent = "model .data.placementDetails.education .pep.pepOnFi…" at bounding box center [404, 368] width 628 height 878
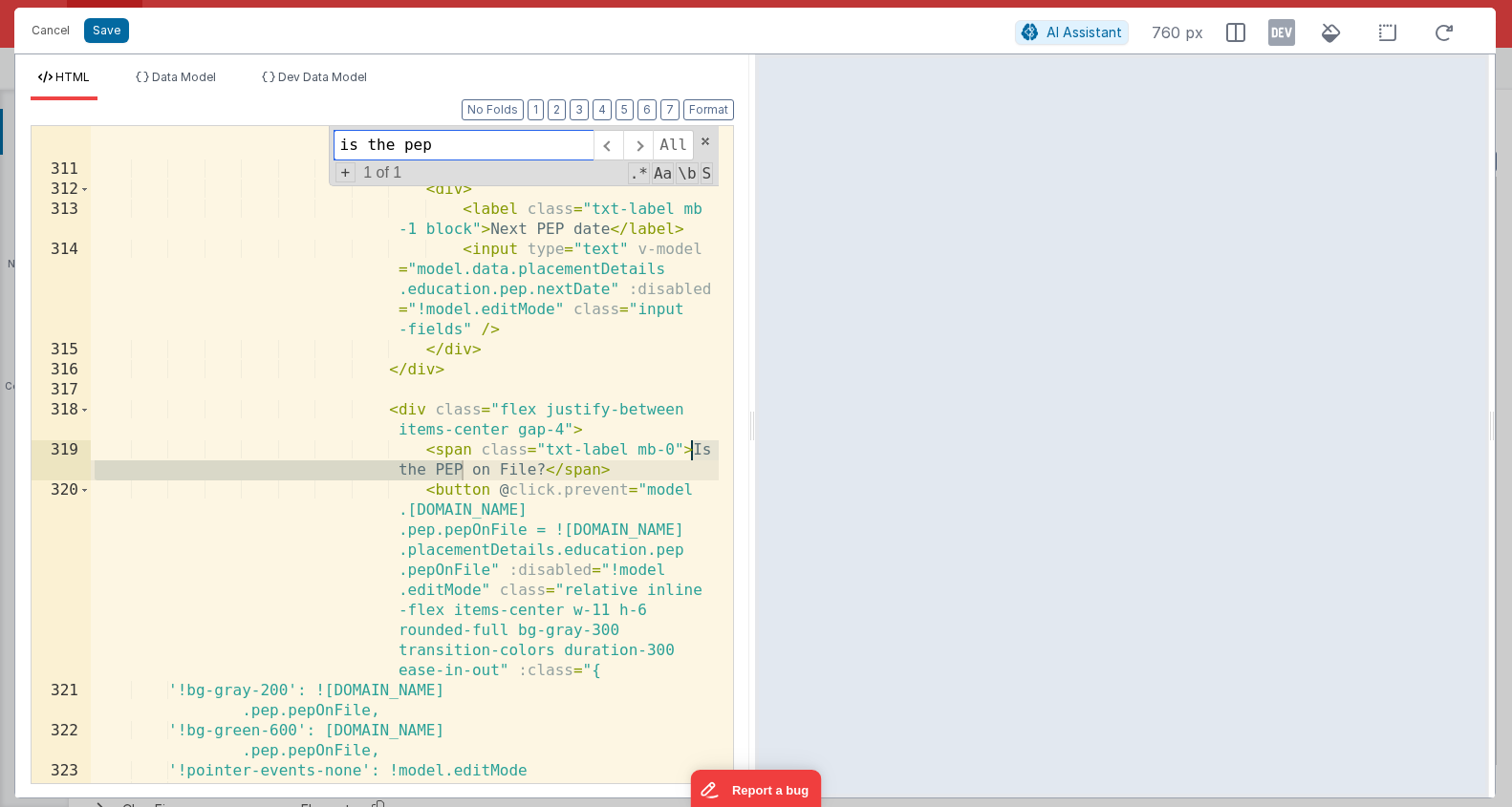
scroll to position [12889, 0]
type input "is the pep"
click at [465, 434] on div "< input type = "text" v-model = "model.data.placementDetails .education.pep.las…" at bounding box center [404, 449] width 628 height 778
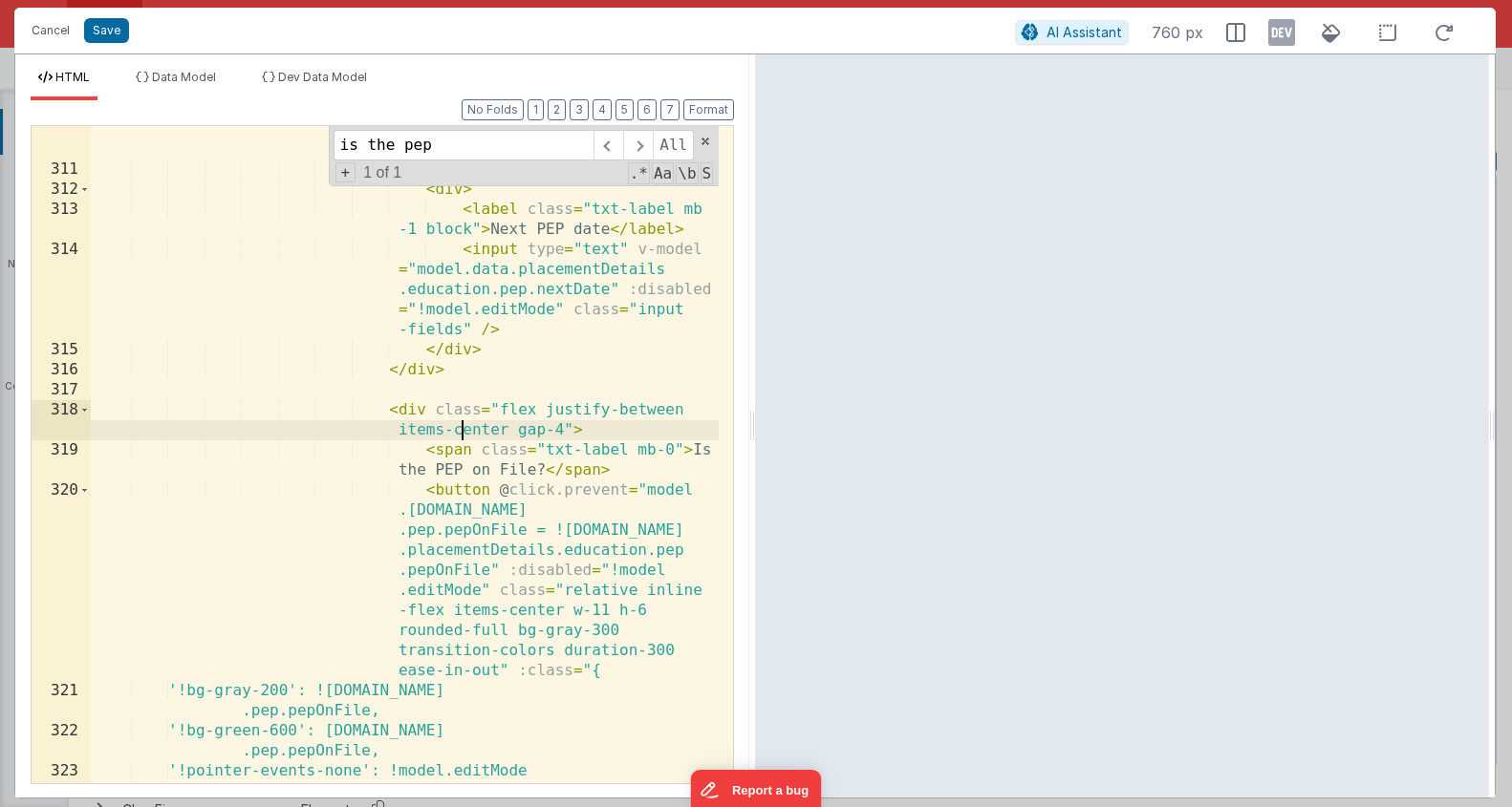
click at [465, 434] on div "< input type = "text" v-model = "model.data.placementDetails .education.pep.las…" at bounding box center [404, 449] width 628 height 778
click at [661, 411] on div "< input type = "text" v-model = "model.data.placementDetails .education.pep.las…" at bounding box center [404, 449] width 628 height 778
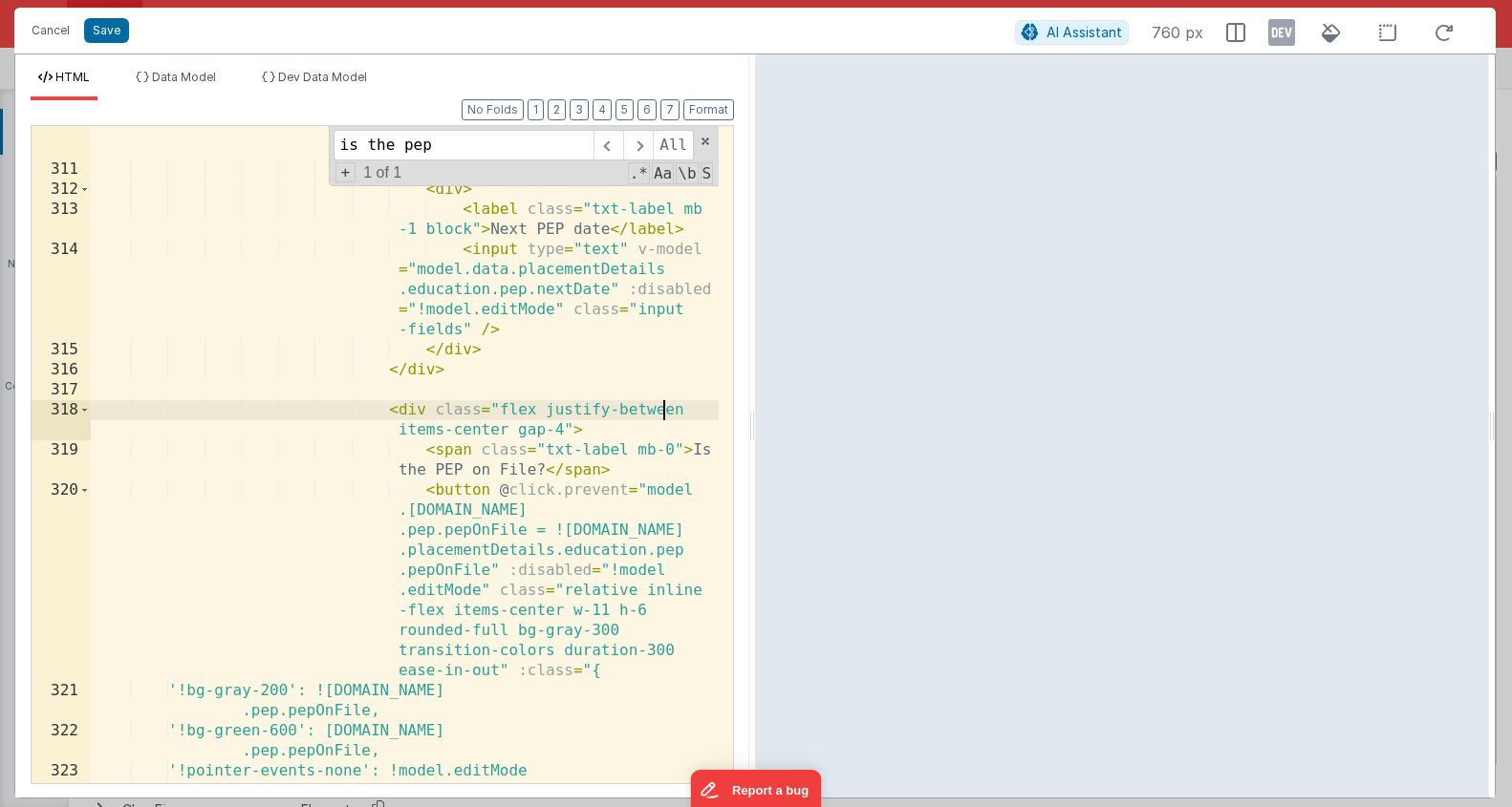
click at [661, 411] on div "< input type = "text" v-model = "model.data.placementDetails .education.pep.las…" at bounding box center [404, 449] width 628 height 778
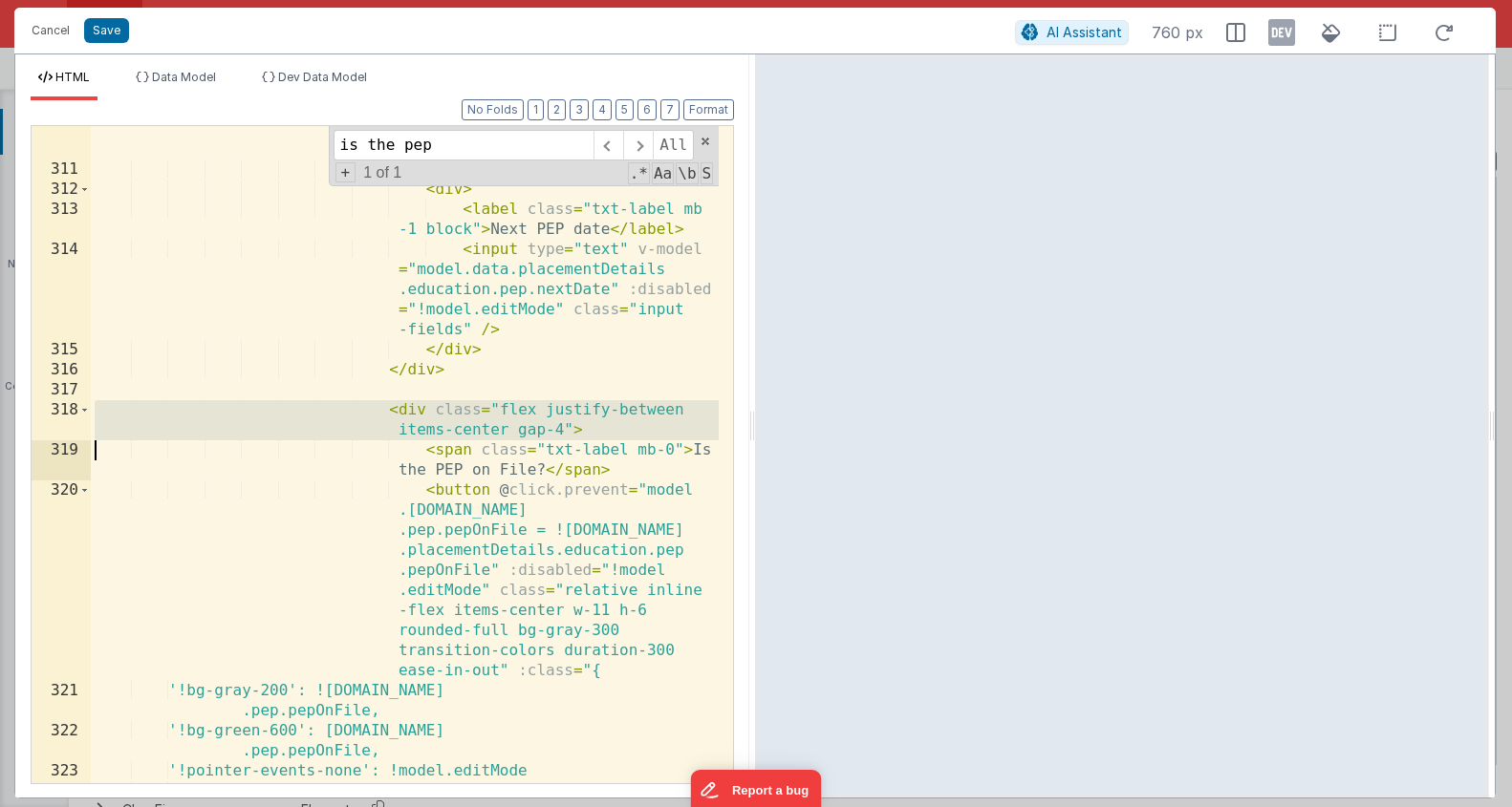
click at [661, 411] on div "< input type = "text" v-model = "model.data.placementDetails .education.pep.las…" at bounding box center [404, 449] width 628 height 778
click at [659, 411] on div "< input type = "text" v-model = "model.data.placementDetails .education.pep.las…" at bounding box center [404, 449] width 628 height 778
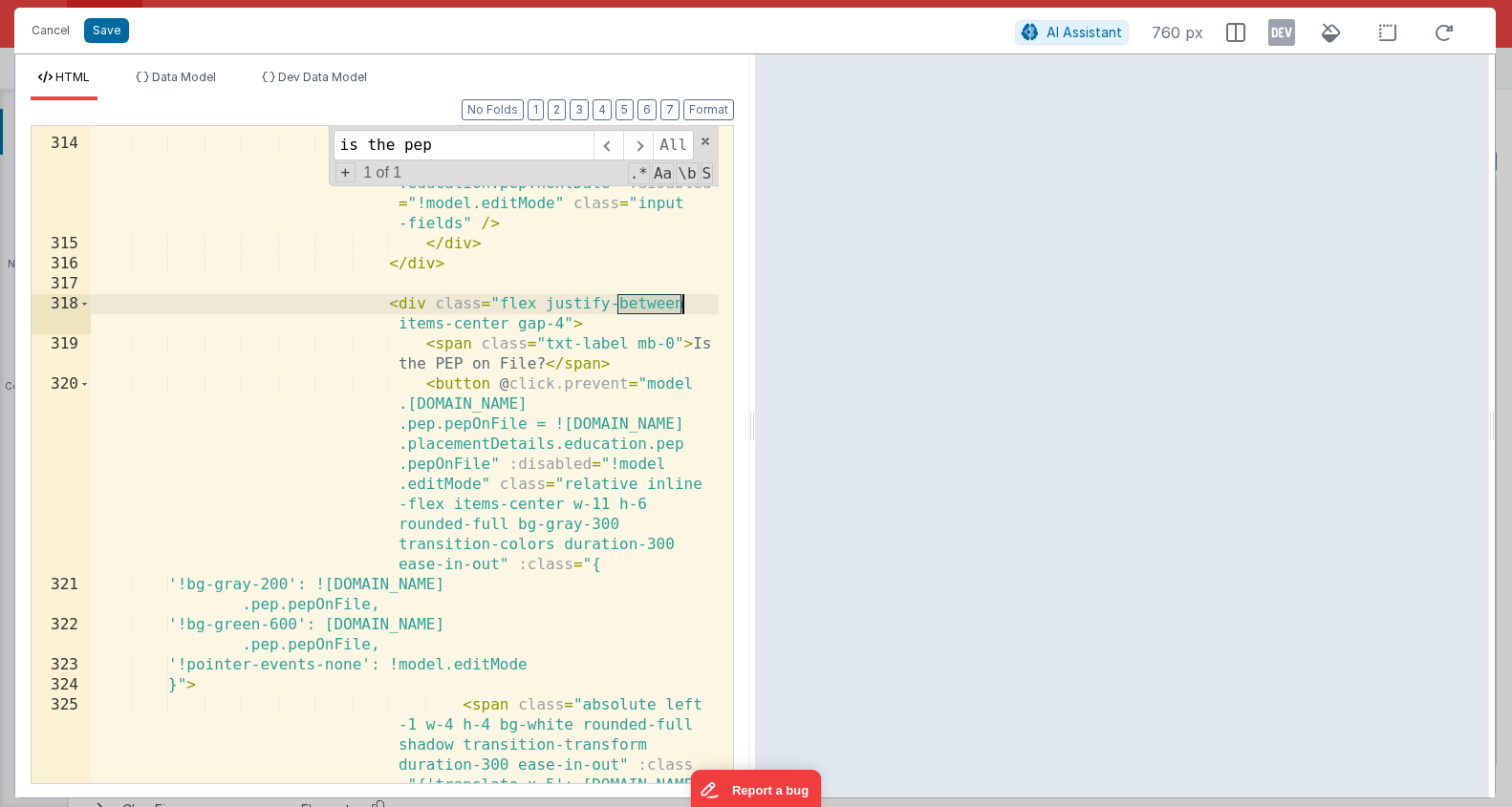
scroll to position [12265, 0]
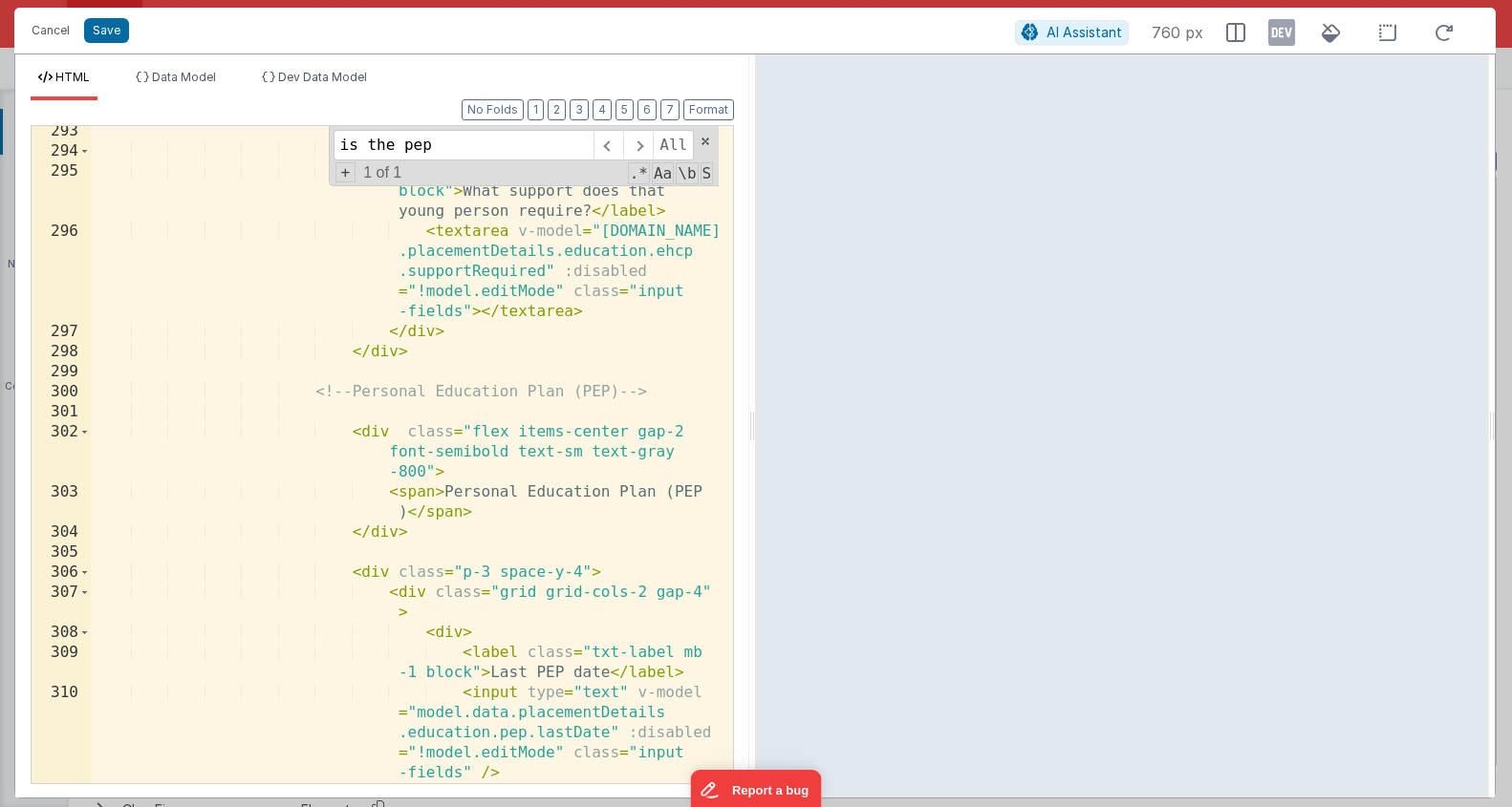
click at [621, 286] on div "< div > < label class = "txt-label mb-1 block" > What support does that young p…" at bounding box center [404, 470] width 628 height 697
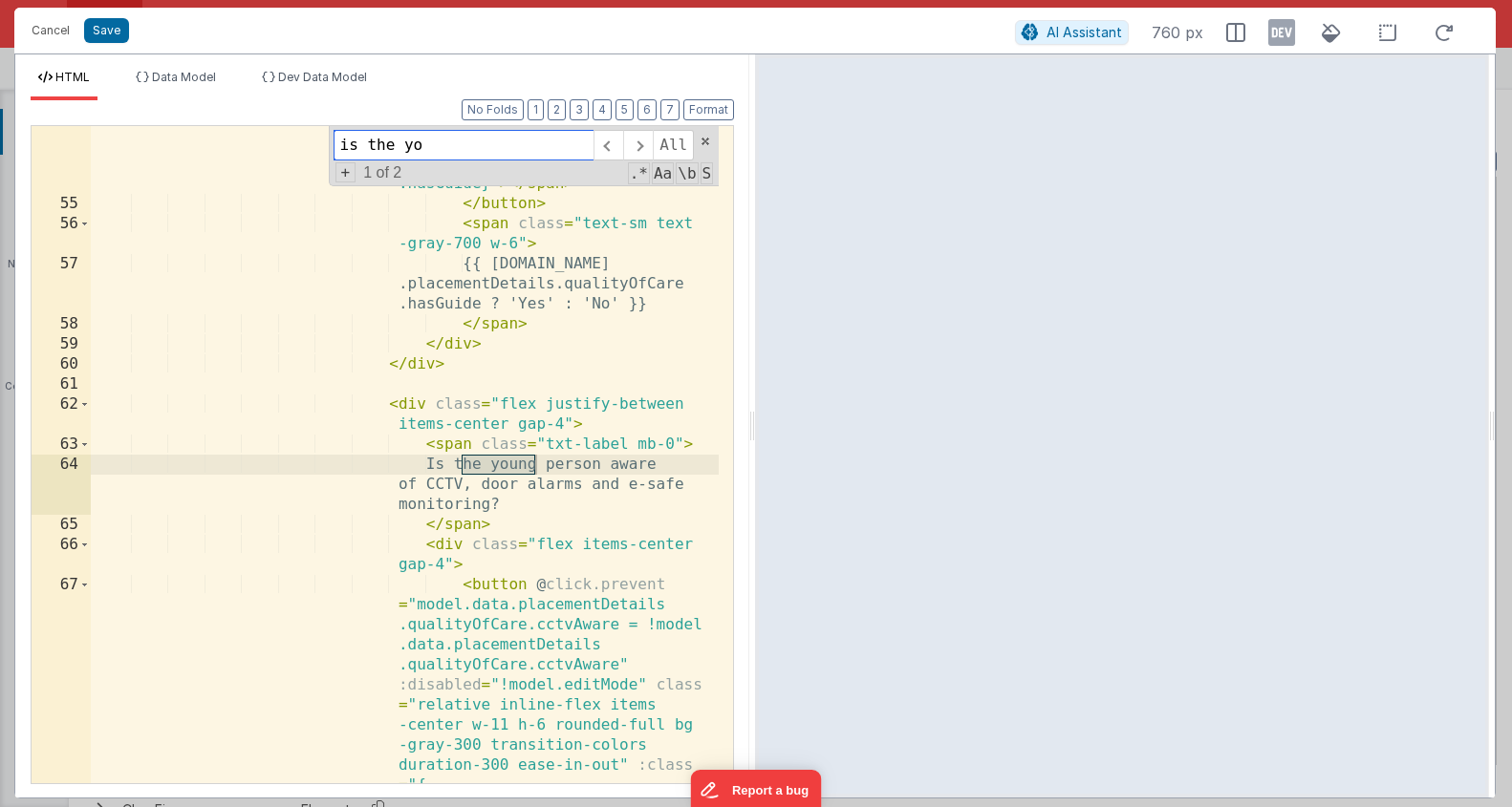
scroll to position [1638, 0]
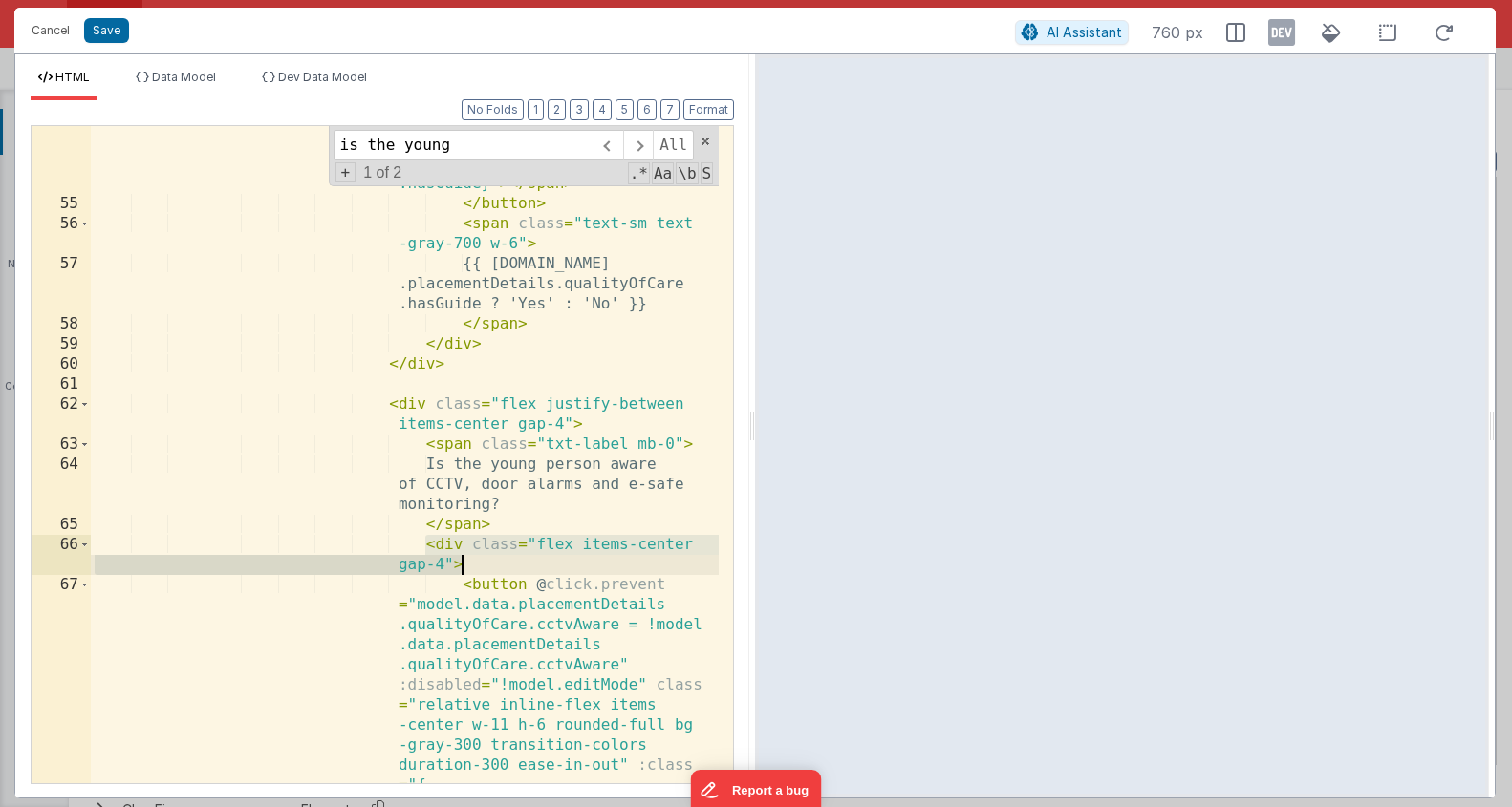
drag, startPoint x: 423, startPoint y: 550, endPoint x: 470, endPoint y: 561, distance: 48.3
click at [470, 561] on div "< span class = "absolute left-1 w-4 h-4 bg-white rounded -full shadow transitio…" at bounding box center [404, 563] width 628 height 1018
click at [474, 558] on div "< span class = "absolute left-1 w-4 h-4 bg-white rounded -full shadow transitio…" at bounding box center [404, 563] width 628 height 1018
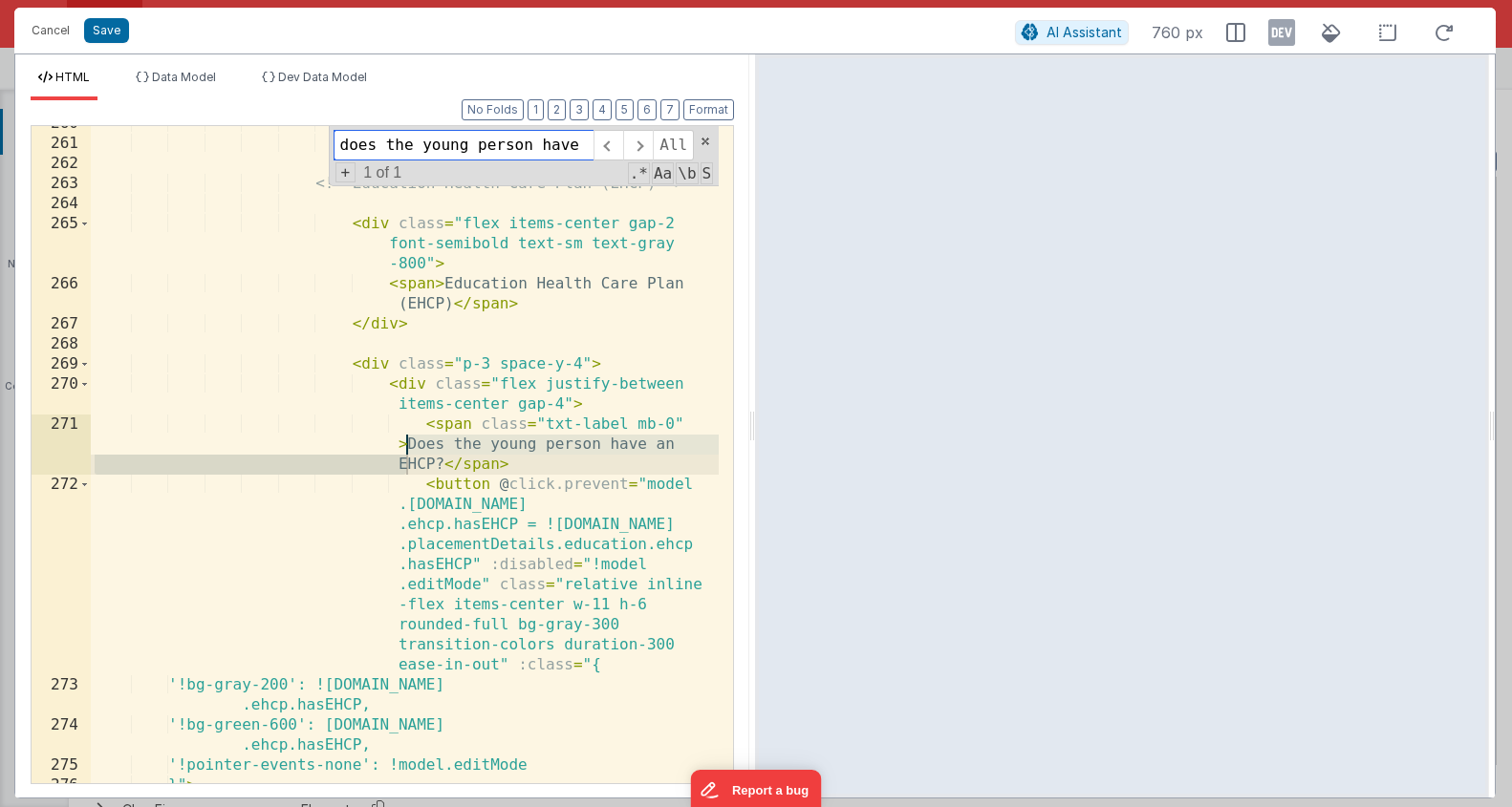
scroll to position [10627, 0]
type input "does the young person have an e"
click at [651, 563] on div "</ div > </ div > <!-- Education Health Care Plan (EHCP) --> < div class = "fle…" at bounding box center [404, 462] width 628 height 697
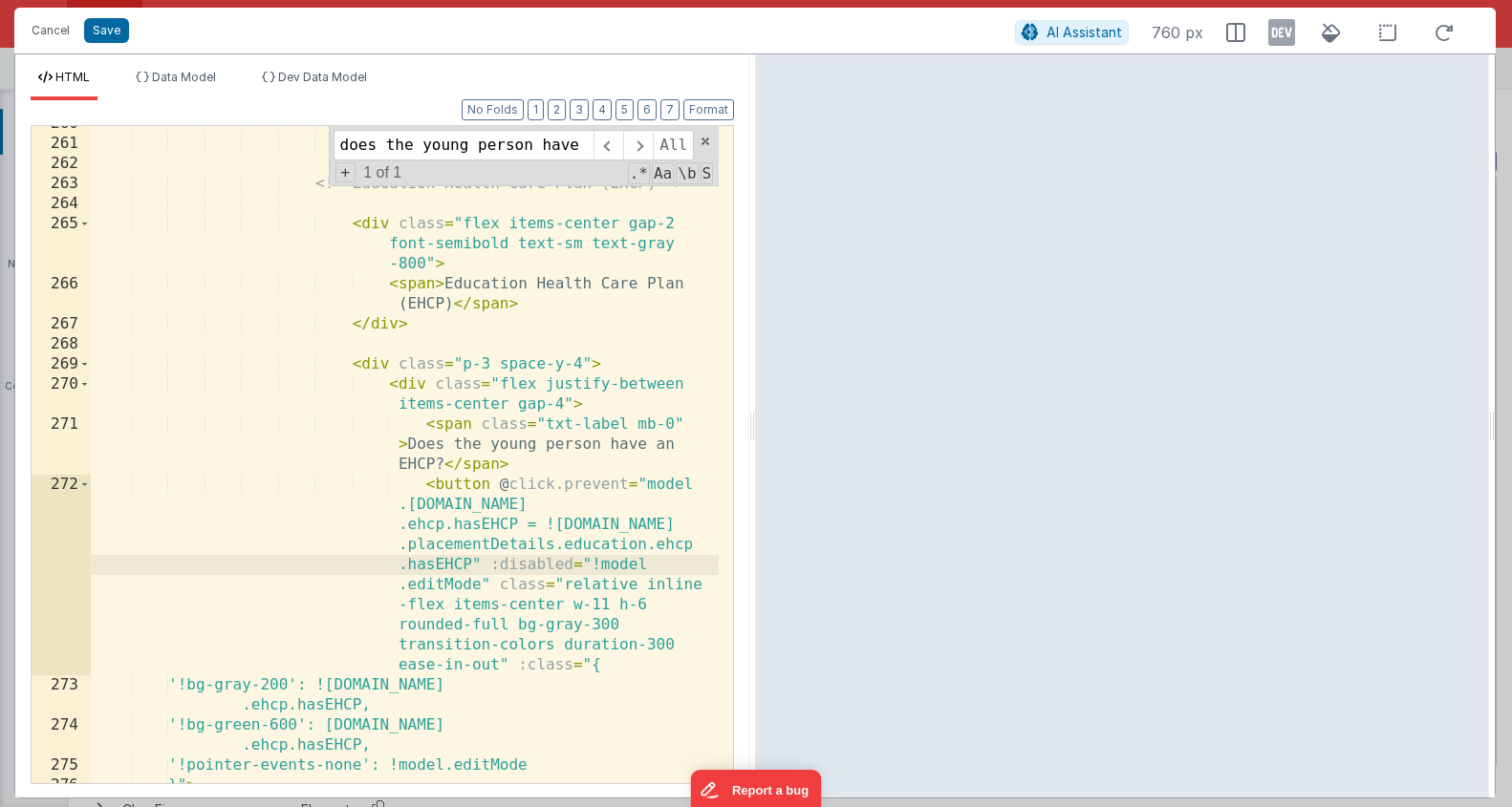
click at [524, 459] on div "</ div > </ div > <!-- Education Health Care Plan (EHCP) --> < div class = "fle…" at bounding box center [404, 462] width 628 height 697
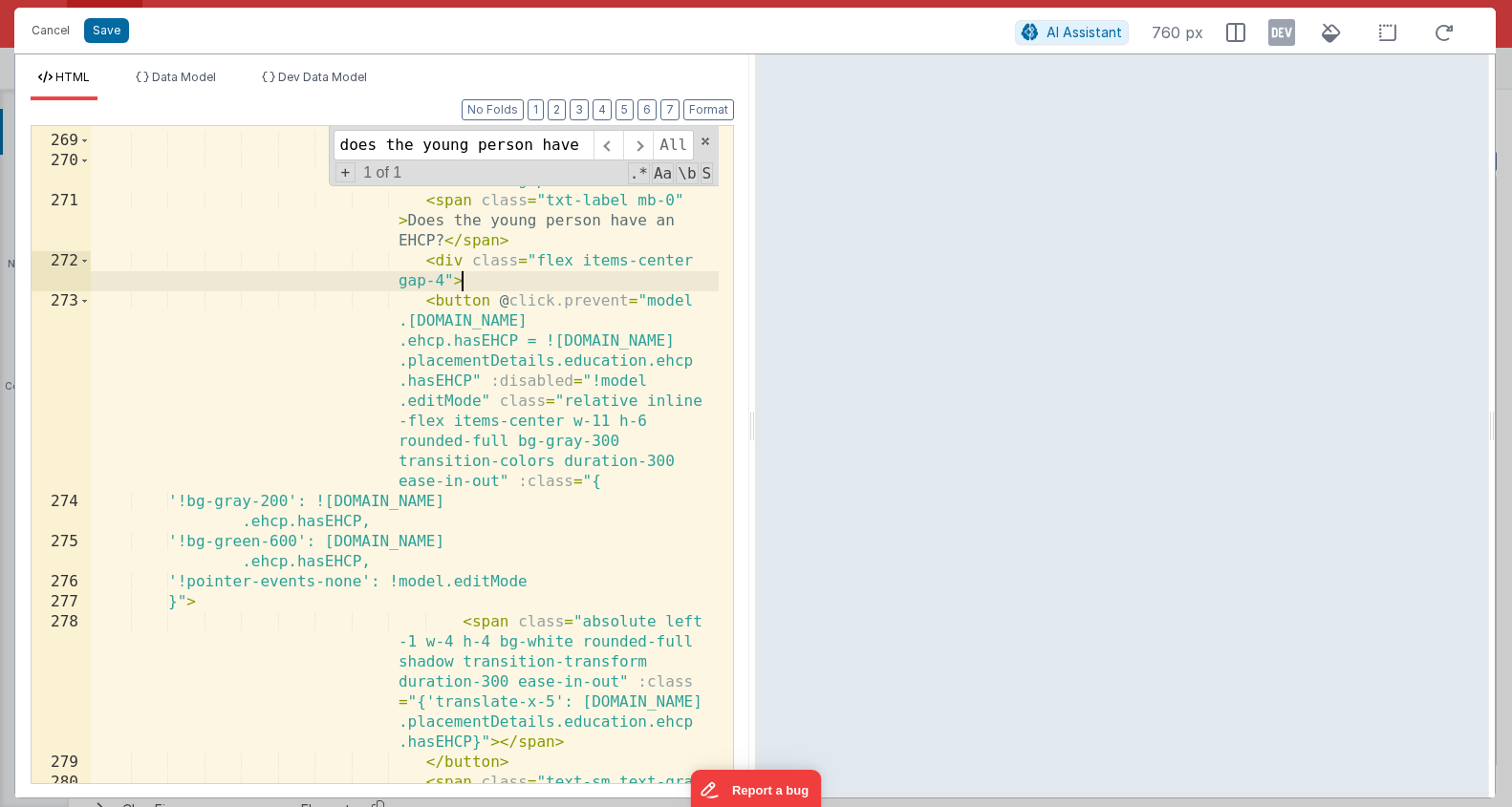
scroll to position [10981, 0]
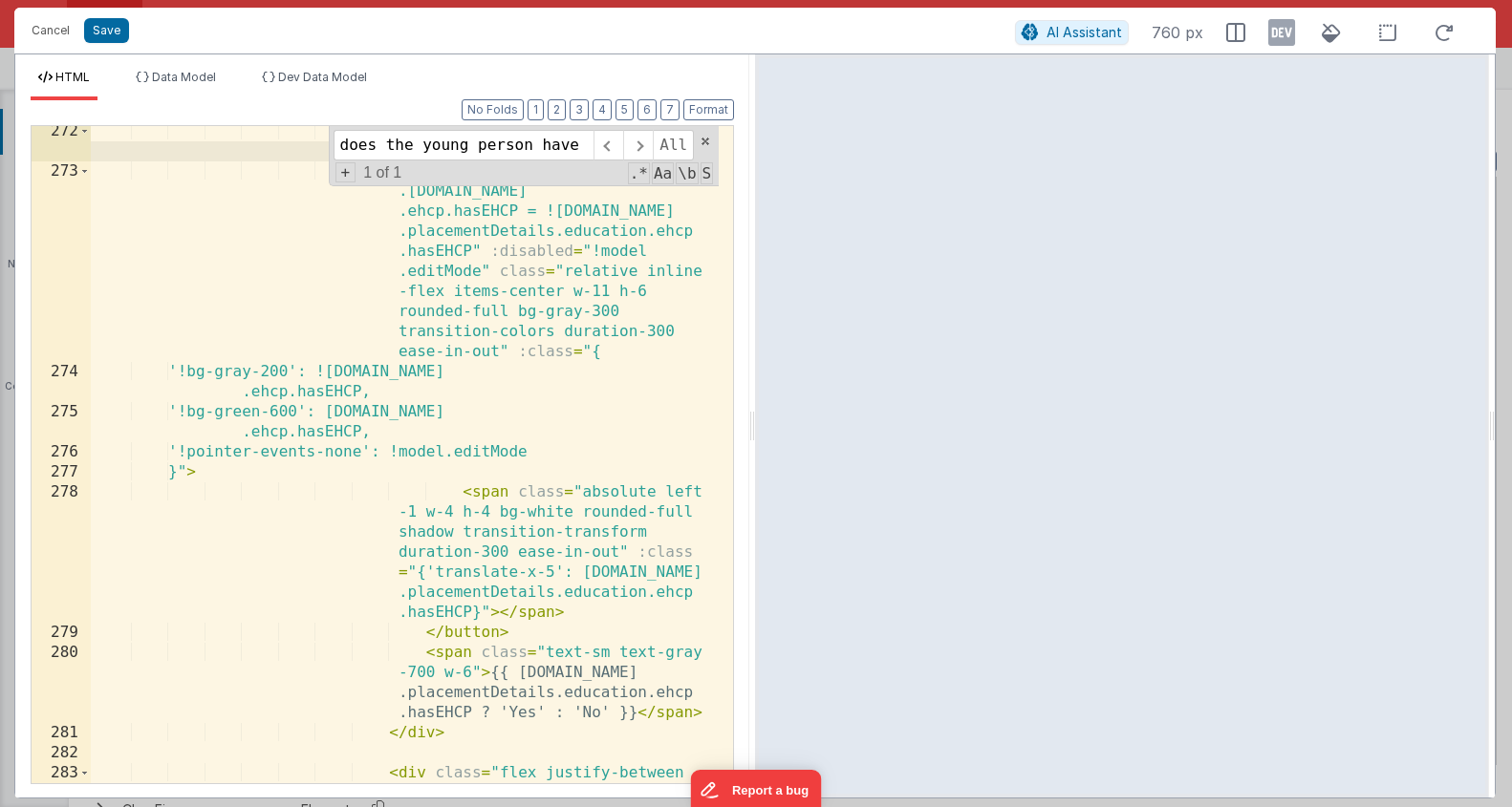
click at [434, 734] on div "< div class = "flex items-center gap-4" > < button @ click.prevent = "model .da…" at bounding box center [404, 490] width 628 height 738
click at [462, 733] on div "< div class = "flex items-center gap-4" > < button @ click.prevent = "model .da…" at bounding box center [404, 490] width 628 height 738
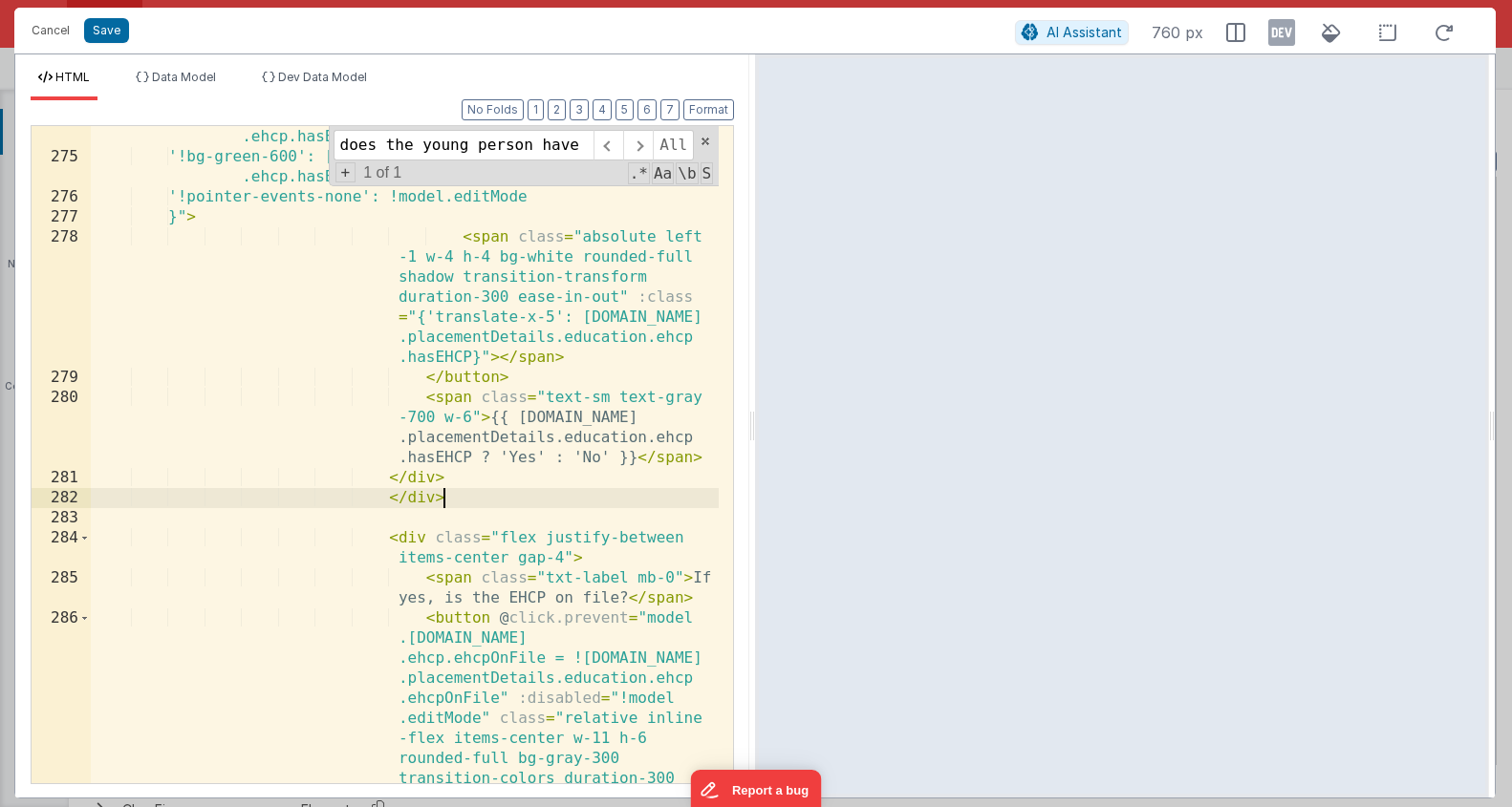
scroll to position [11530, 0]
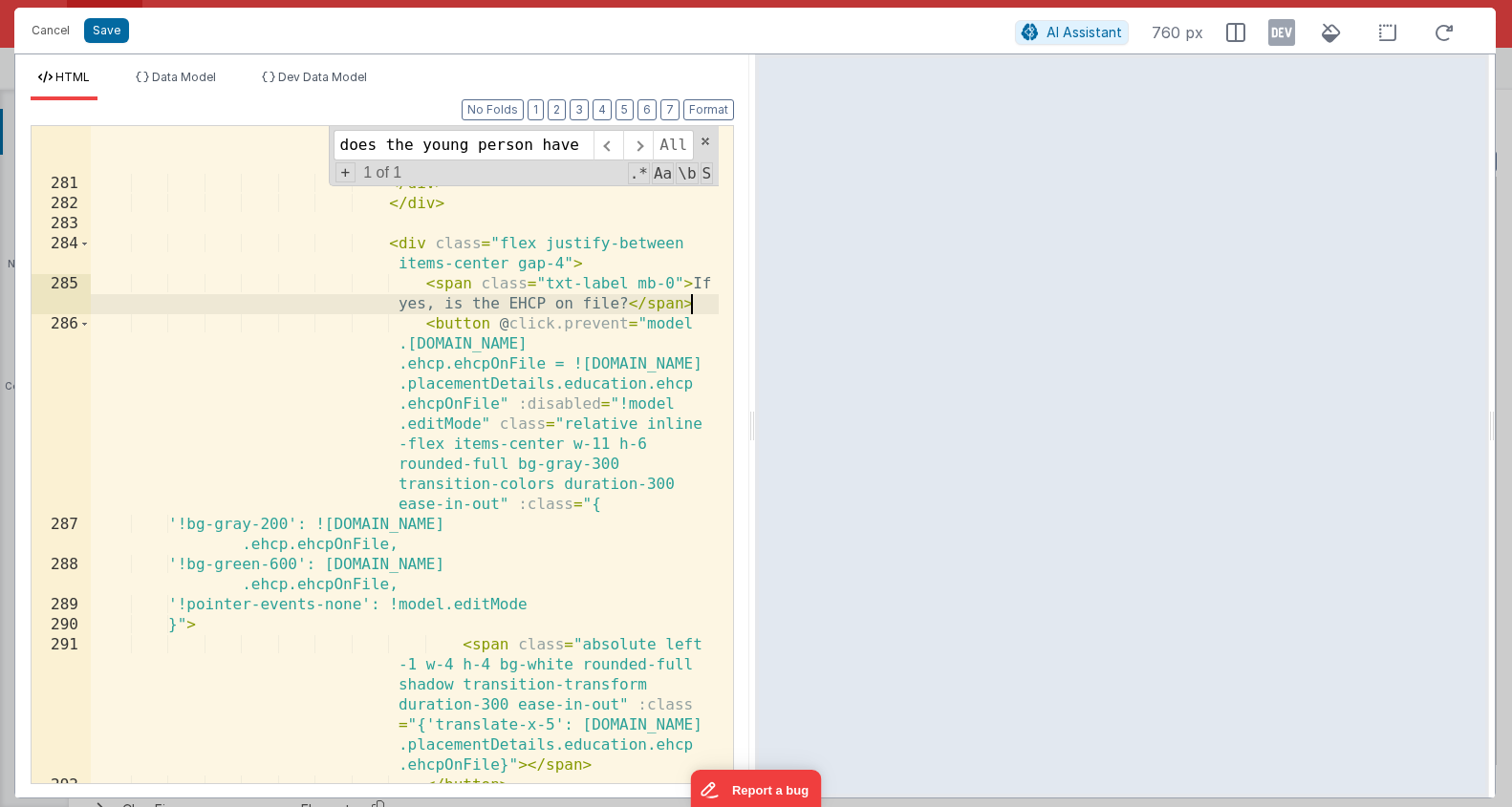
click at [699, 306] on div "< span class = "text-sm text-gray -700 w-6" > {{ model.data .placementDetails.e…" at bounding box center [404, 472] width 628 height 758
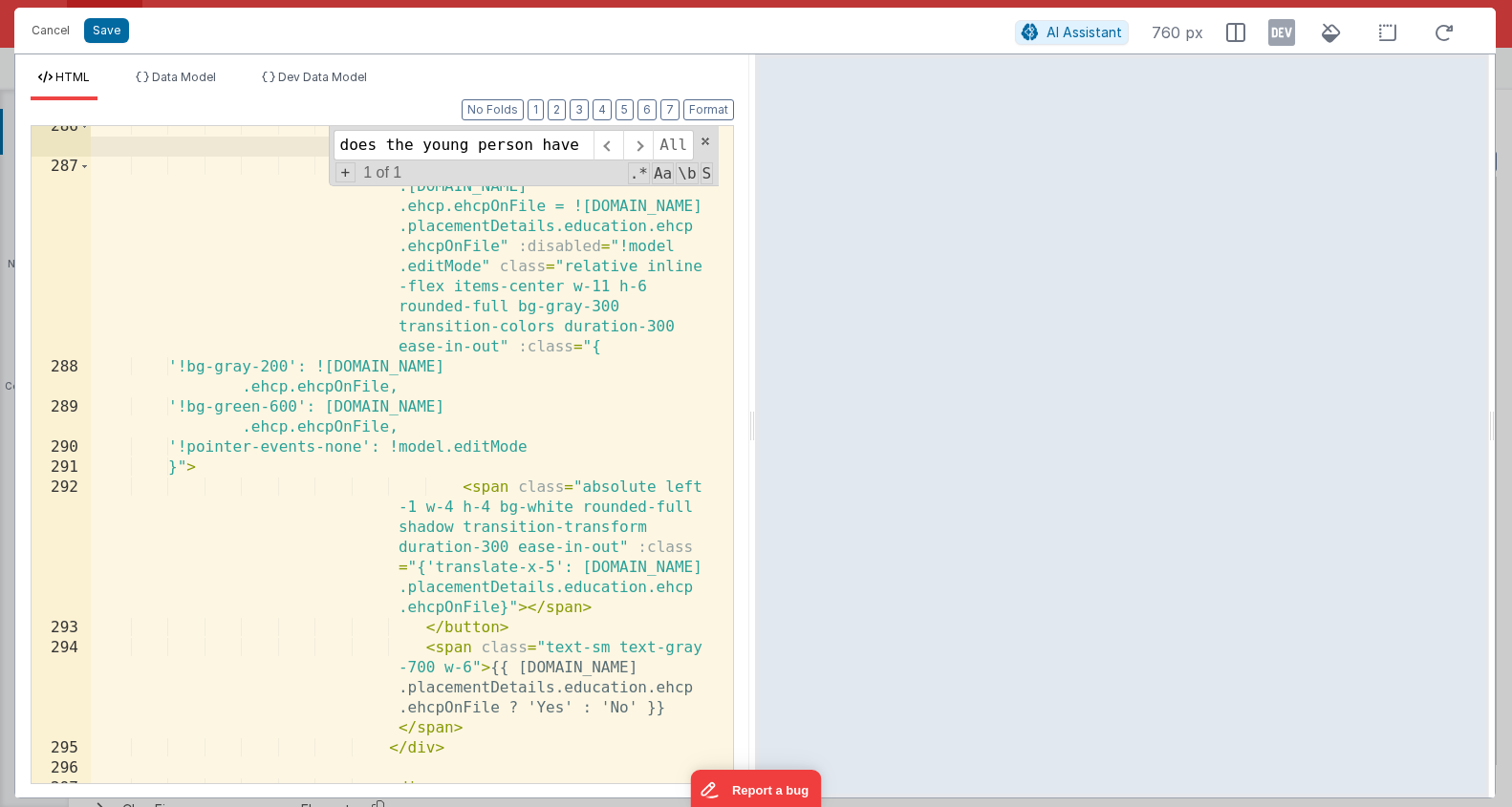
scroll to position [11946, 0]
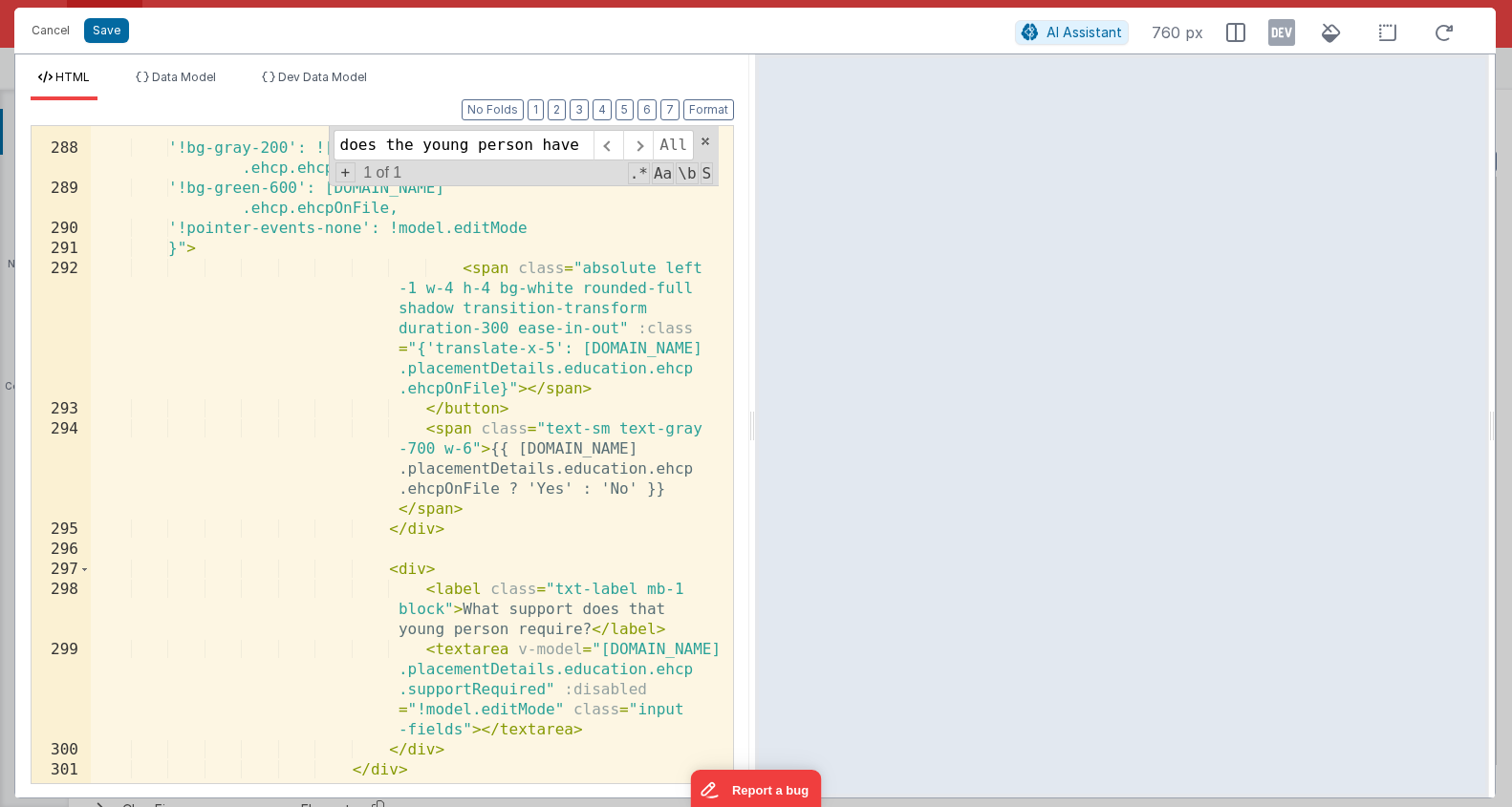
click at [483, 530] on div "< button @ click.prevent = "model .data.placementDetails.education .ehcp.ehcpOn…" at bounding box center [404, 377] width 628 height 878
drag, startPoint x: 433, startPoint y: 528, endPoint x: 384, endPoint y: 531, distance: 49.1
click at [384, 531] on div "< button @ click.prevent = "model .data.placementDetails.education .ehcp.ehcpOn…" at bounding box center [404, 377] width 628 height 878
paste textarea
click at [444, 530] on div "< button @ click.prevent = "model .data.placementDetails.education .ehcp.ehcpOn…" at bounding box center [404, 377] width 628 height 878
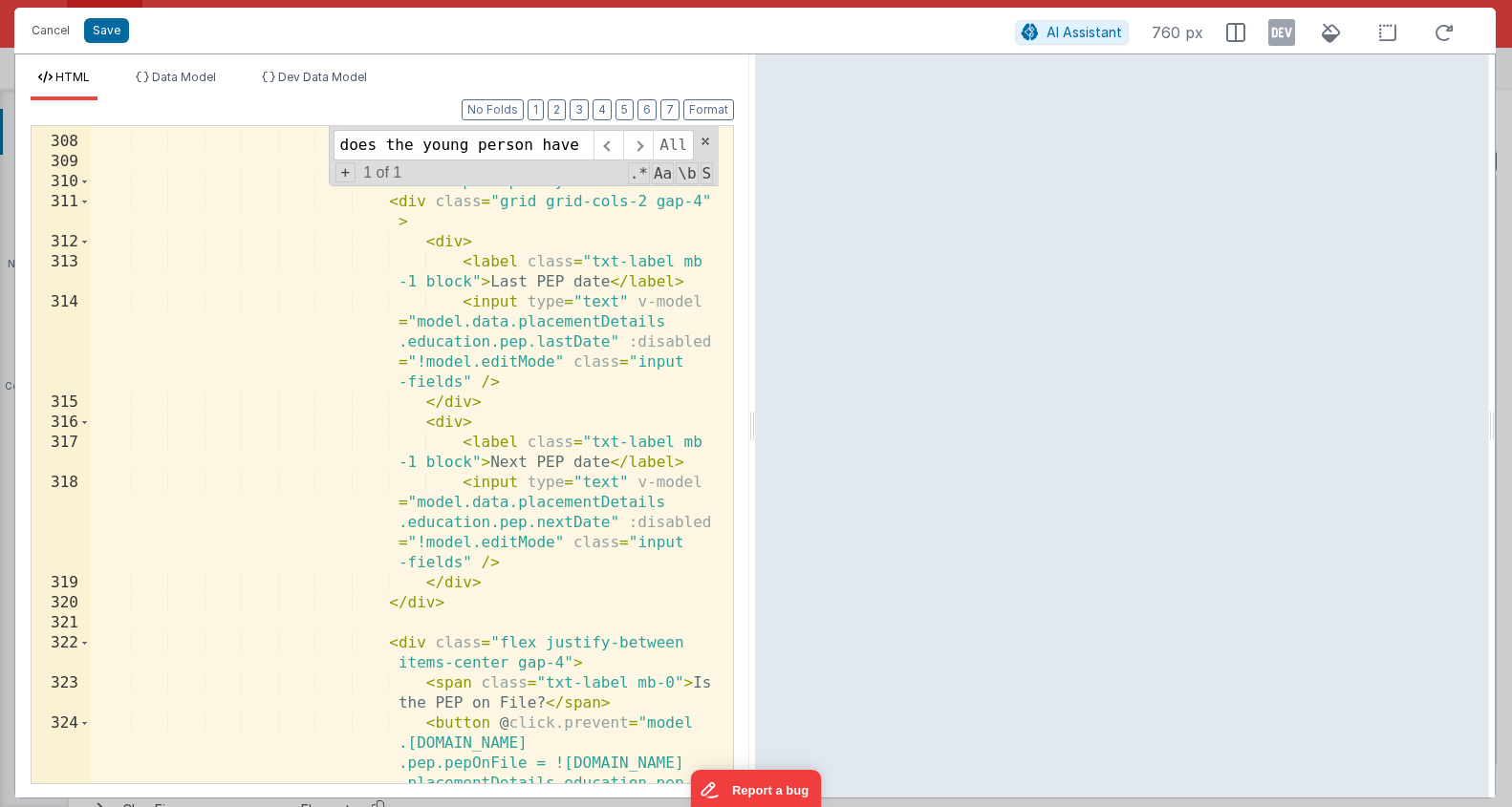
scroll to position [12877, 0]
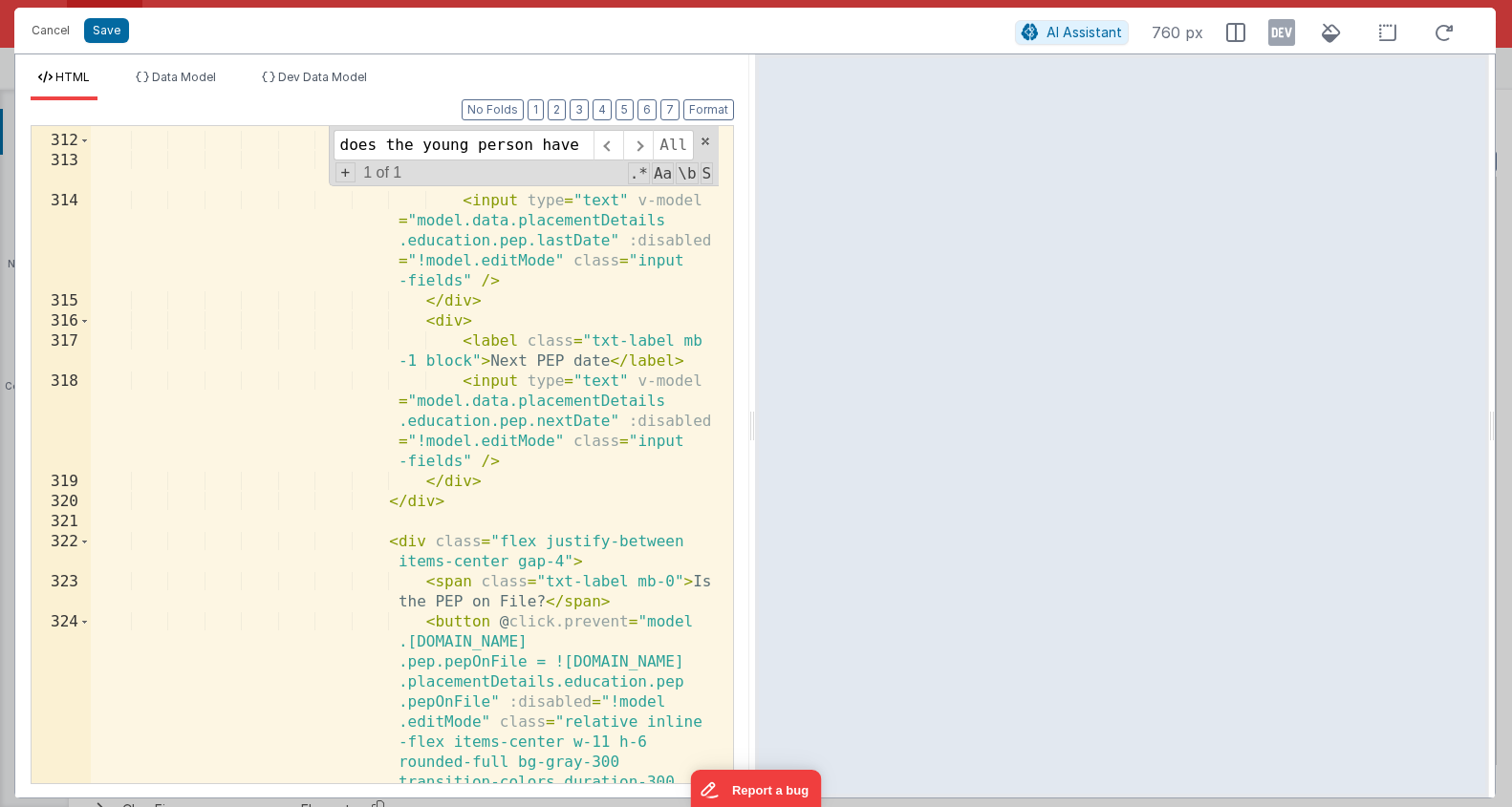
click at [655, 596] on div "< div class = "grid grid-cols-2 gap-4" > < div > < label class = "txt-label mb …" at bounding box center [404, 539] width 628 height 898
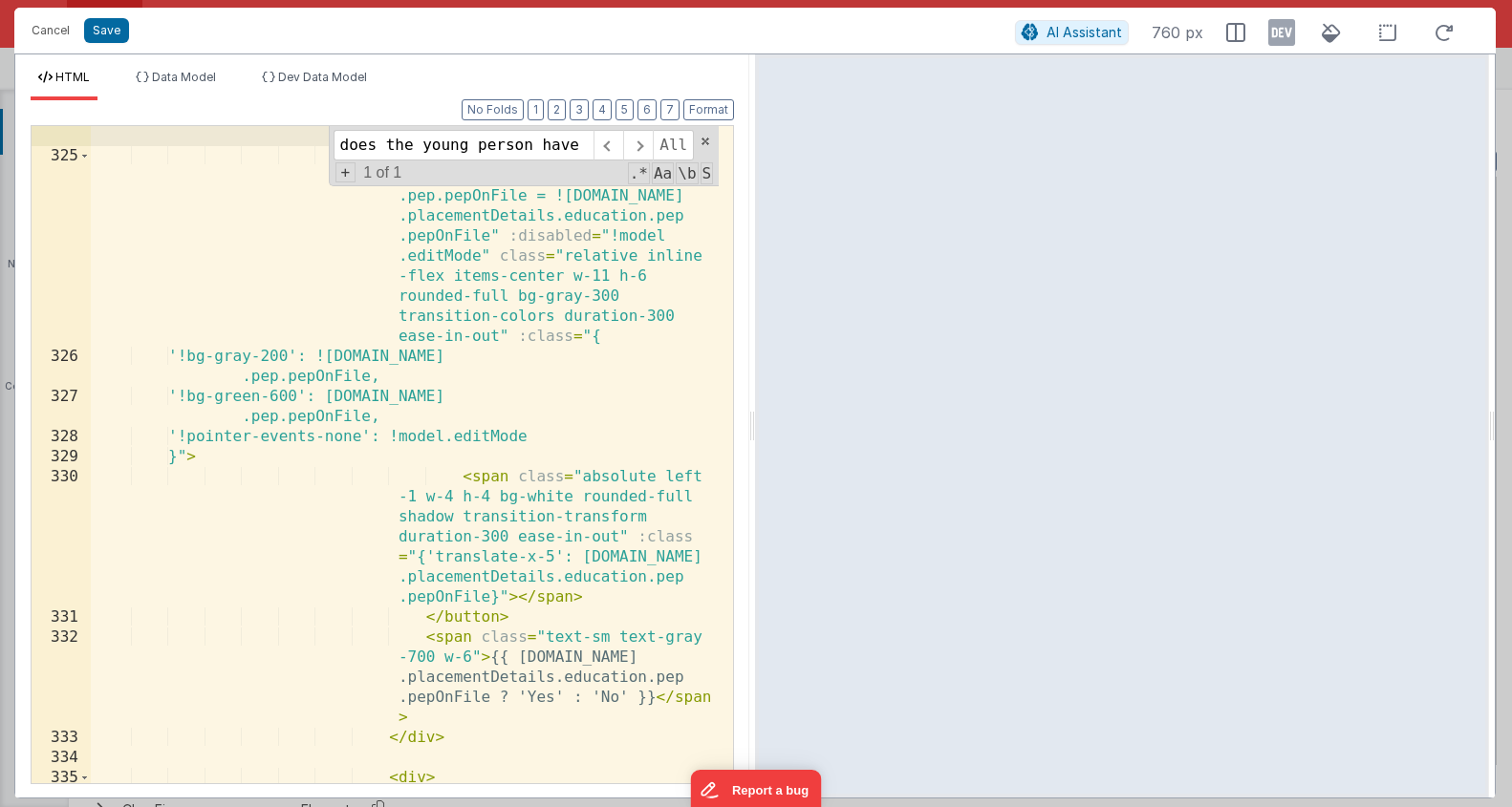
scroll to position [13384, 0]
drag, startPoint x: 450, startPoint y: 736, endPoint x: 385, endPoint y: 736, distance: 65.0
click at [384, 736] on div "< div class = "flex items-center gap-4" > < button @ click.prevent = "model .da…" at bounding box center [404, 475] width 628 height 738
click at [474, 735] on div "< div class = "flex items-center gap-4" > < button @ click.prevent = "model .da…" at bounding box center [404, 475] width 628 height 738
paste textarea
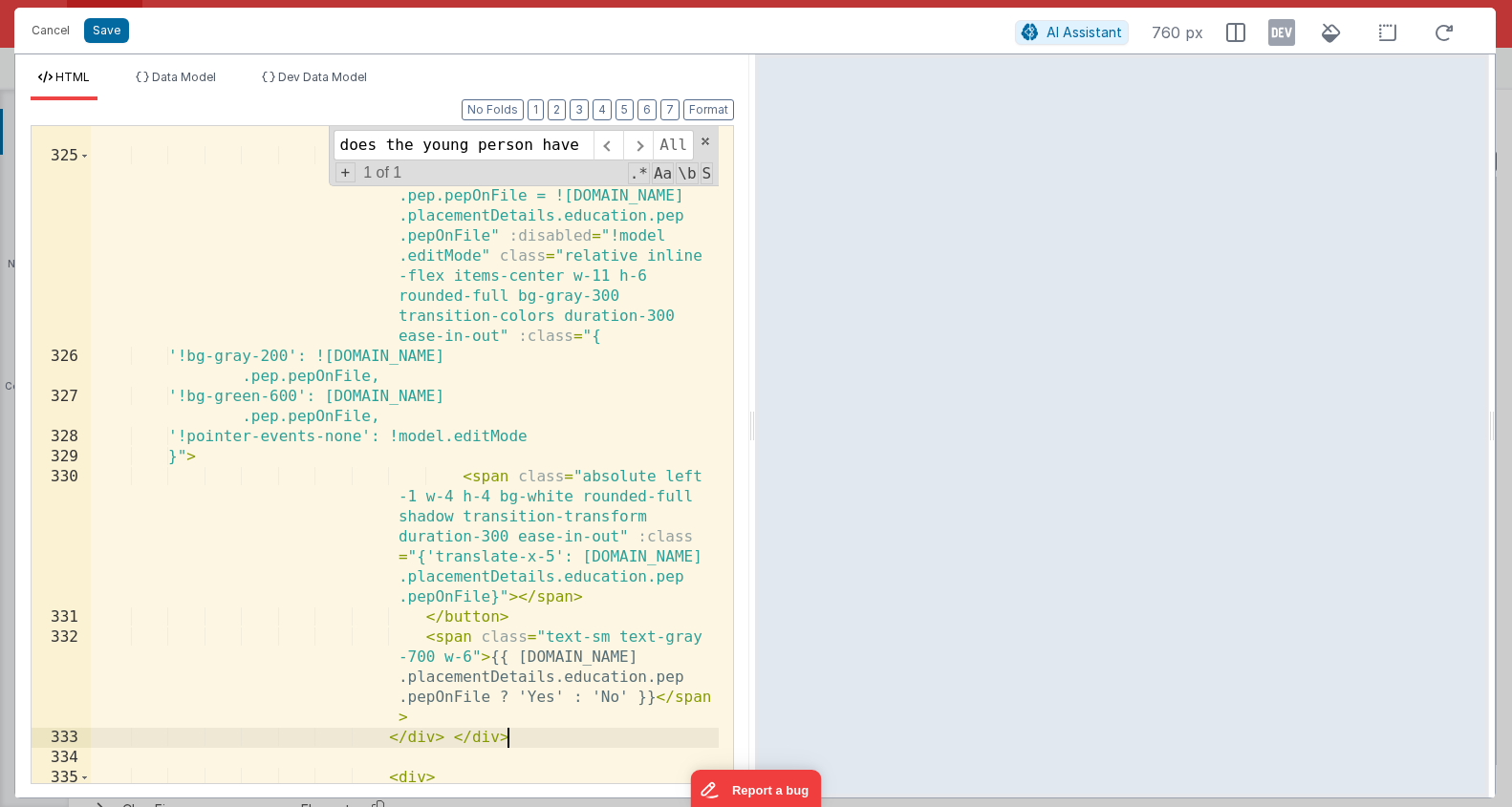
click at [453, 742] on div "< div class = "flex items-center gap-4" > < button @ click.prevent = "model .da…" at bounding box center [404, 475] width 628 height 738
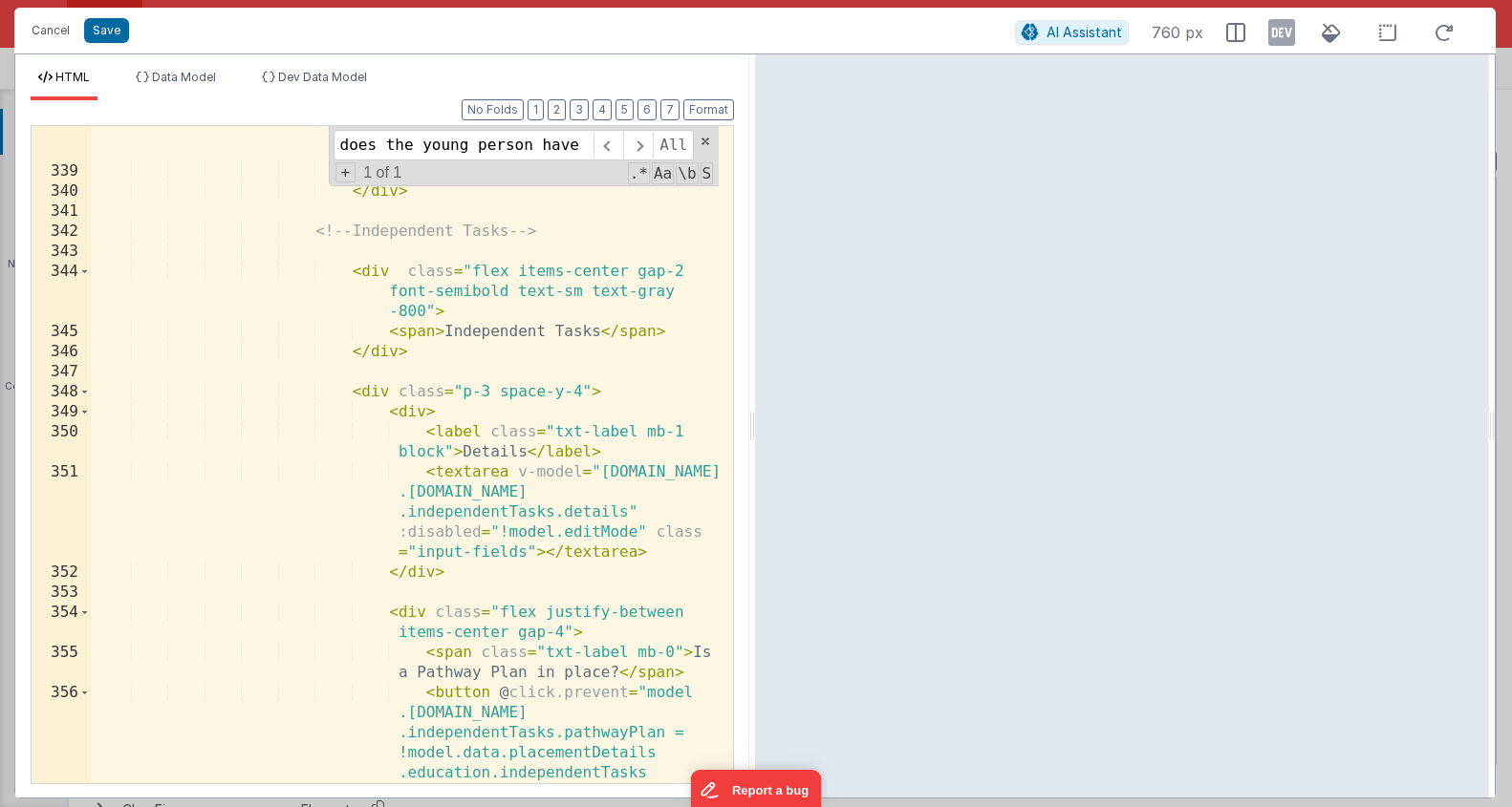
scroll to position [14217, 0]
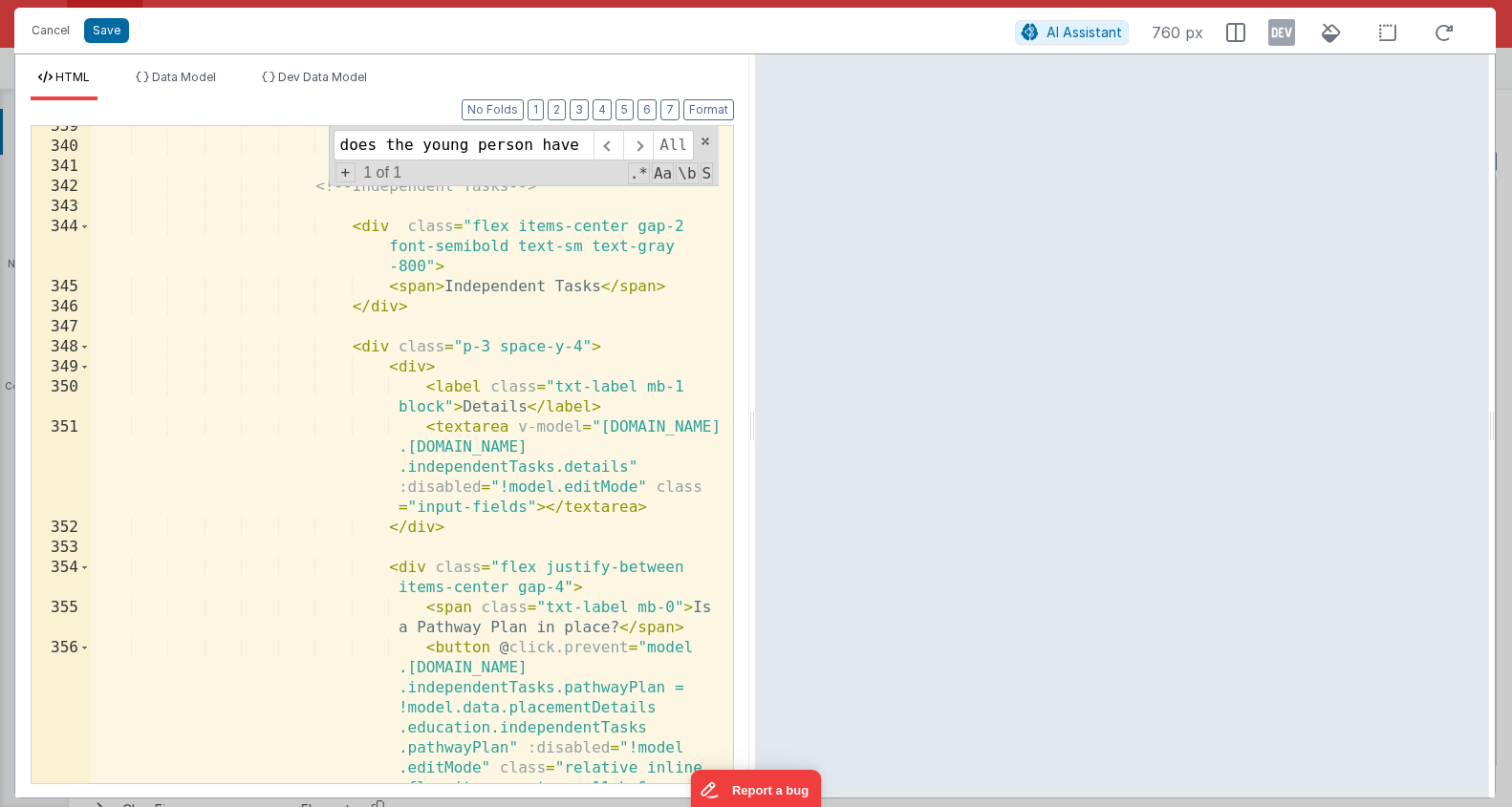
click at [709, 624] on div "</ div > </ div > <!-- Independent Tasks --> < div class = "flex items-center g…" at bounding box center [404, 565] width 628 height 898
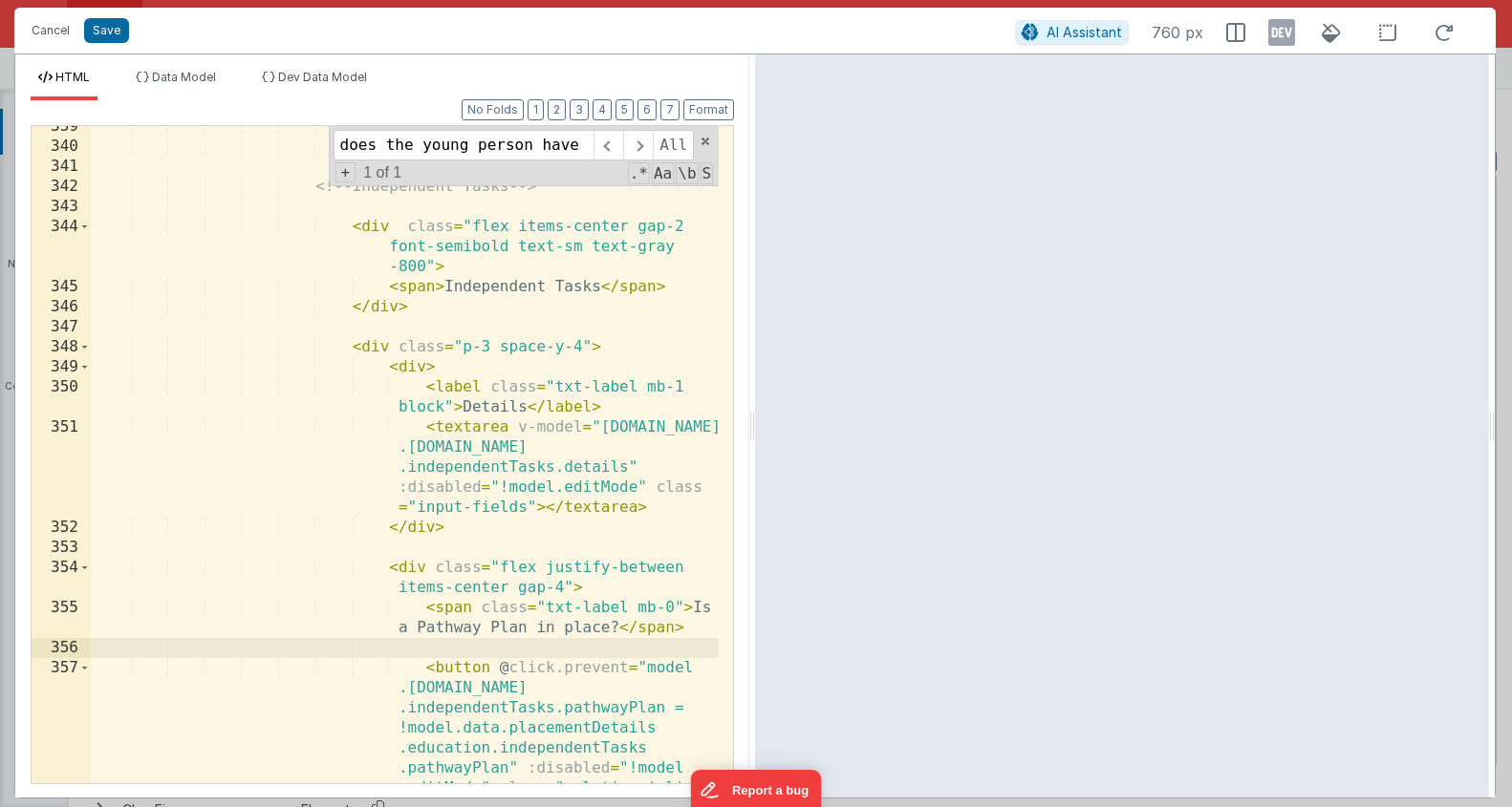
paste textarea
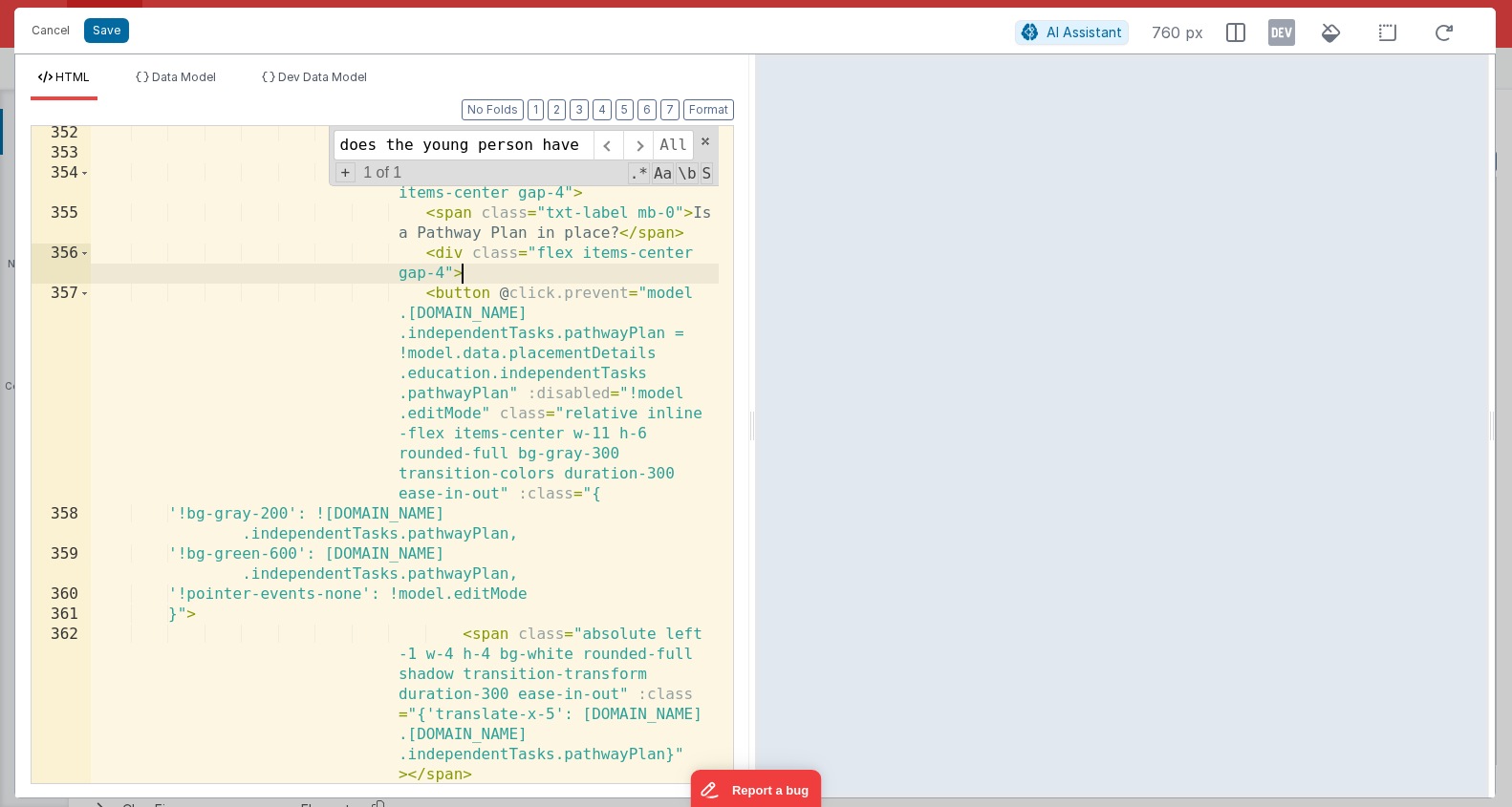
scroll to position [15041, 0]
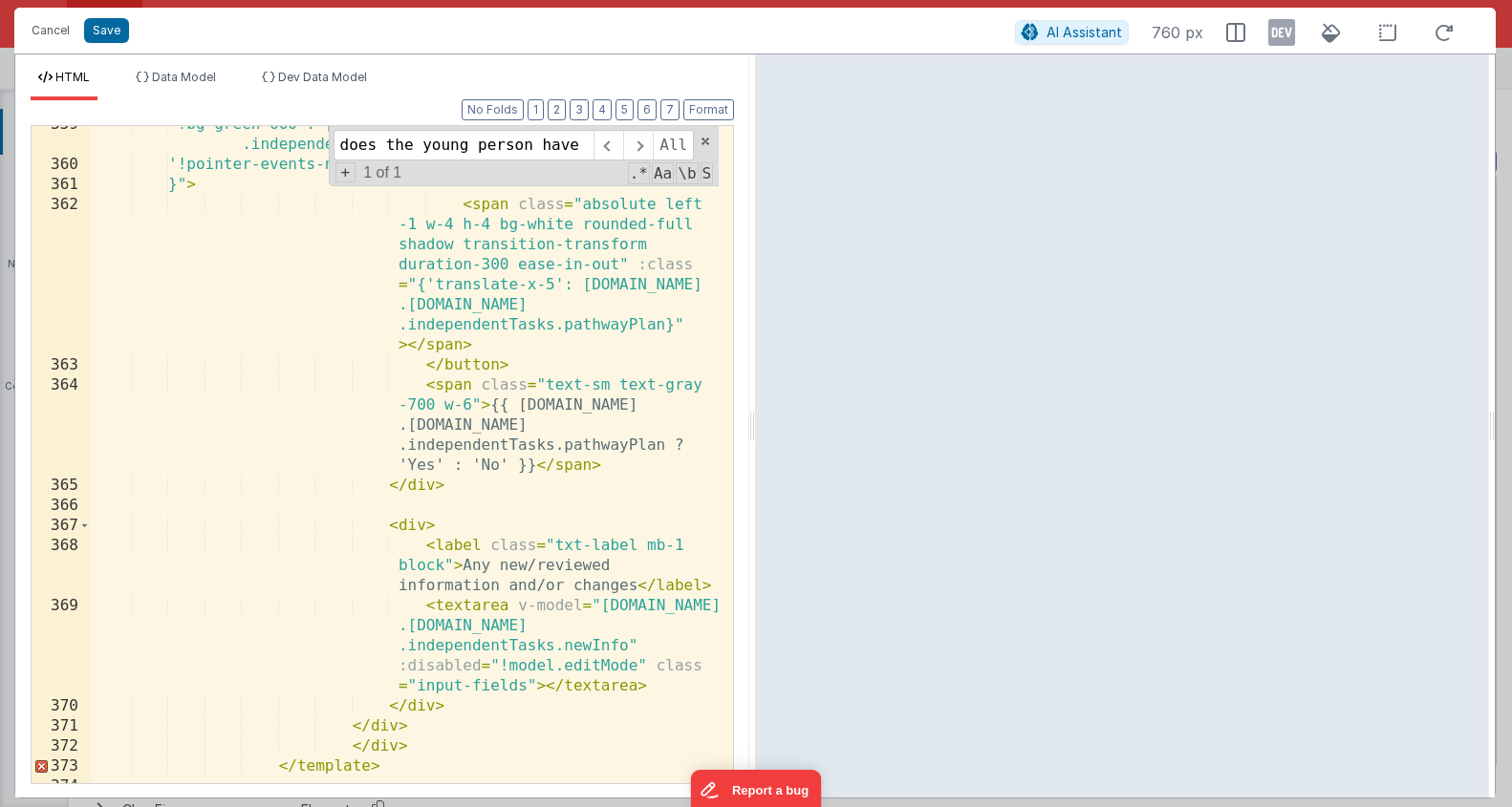
click at [495, 712] on div "'!bg-green-600': model.data.placementDetails.education .independentTasks.pathwa…" at bounding box center [404, 473] width 628 height 718
drag, startPoint x: 453, startPoint y: 493, endPoint x: 386, endPoint y: 487, distance: 67.3
click at [386, 487] on div "'!bg-green-600': model.data.placementDetails.education .independentTasks.pathwa…" at bounding box center [404, 473] width 628 height 718
click at [475, 487] on div "'!bg-green-600': model.data.placementDetails.education .independentTasks.pathwa…" at bounding box center [404, 473] width 628 height 718
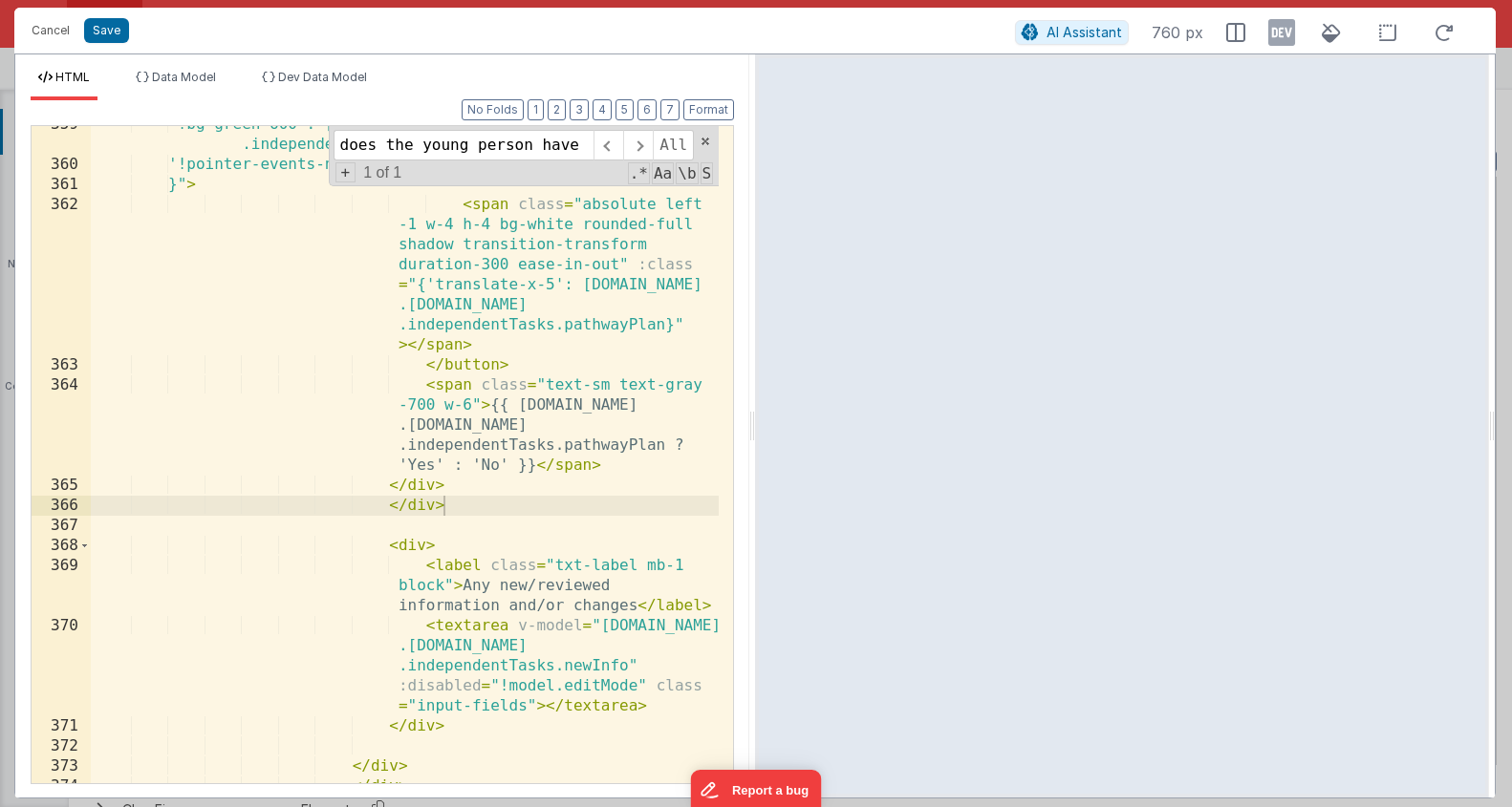
click at [375, 480] on div "'!bg-green-600': model.data.placementDetails.education .independentTasks.pathwa…" at bounding box center [404, 473] width 628 height 718
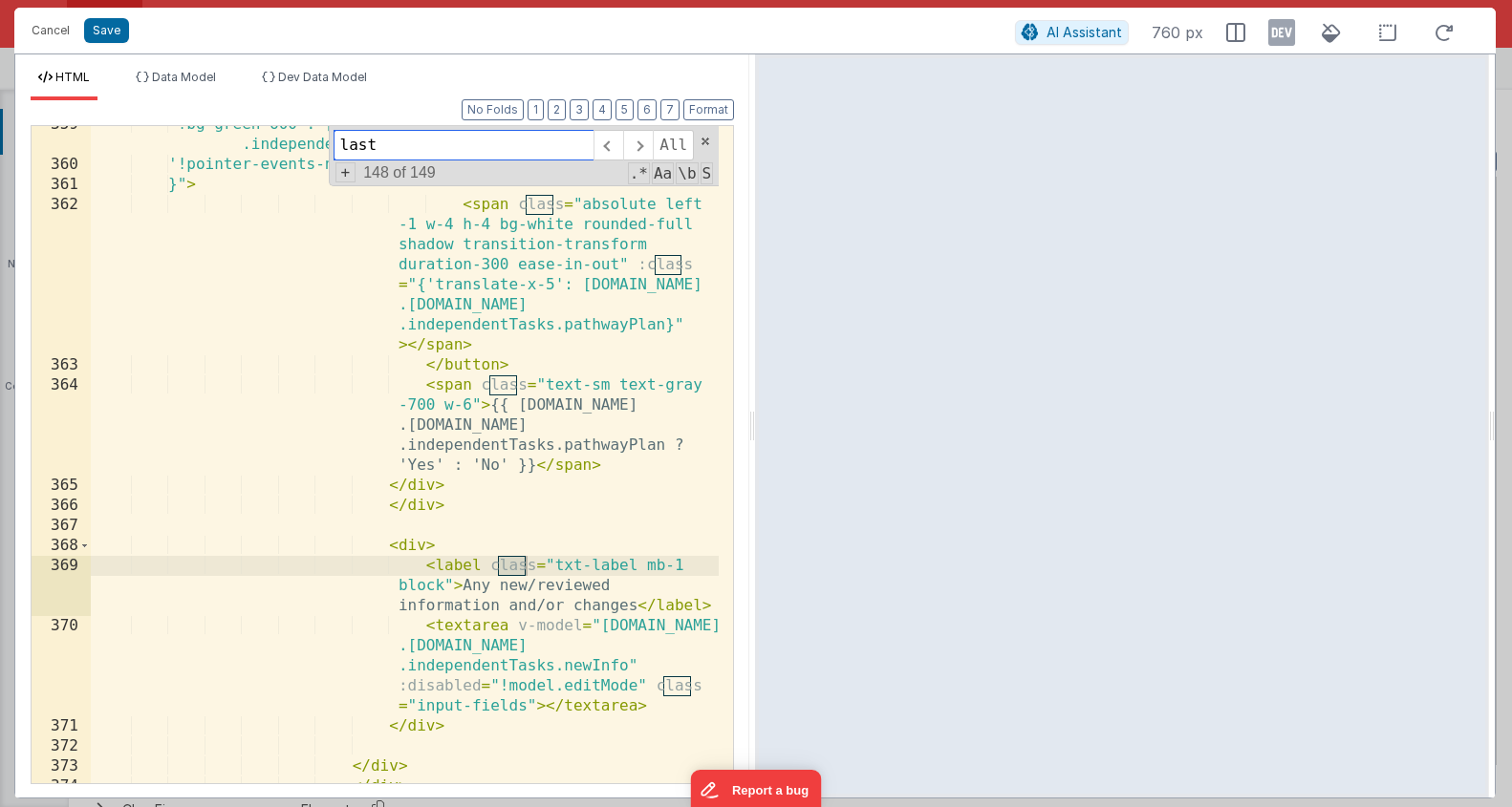
scroll to position [12594, 0]
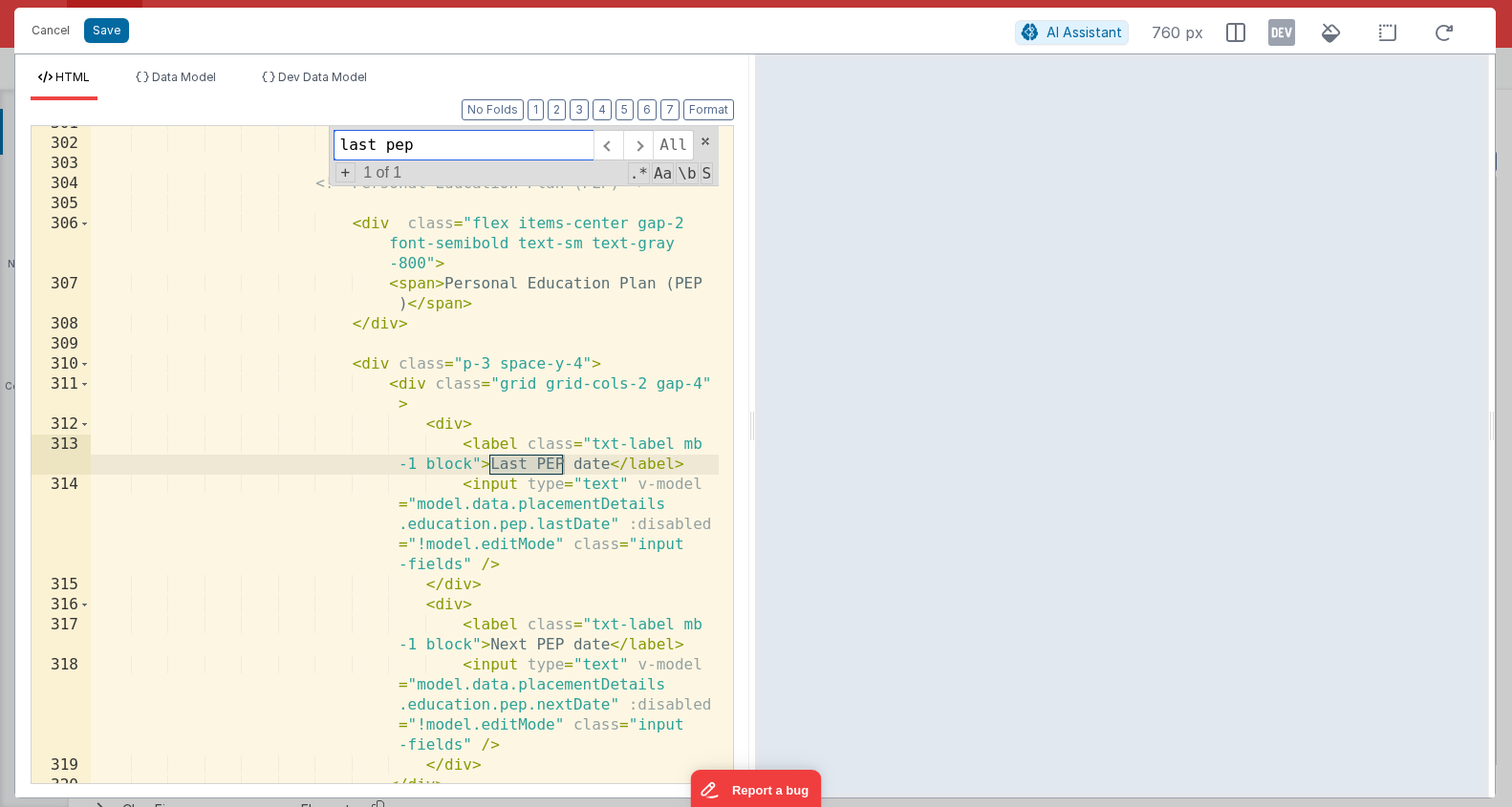
type input "last pep"
click at [600, 475] on div "</ div > </ div > <!-- Personal Education Plan (PEP) --> < div class = "flex it…" at bounding box center [404, 462] width 628 height 697
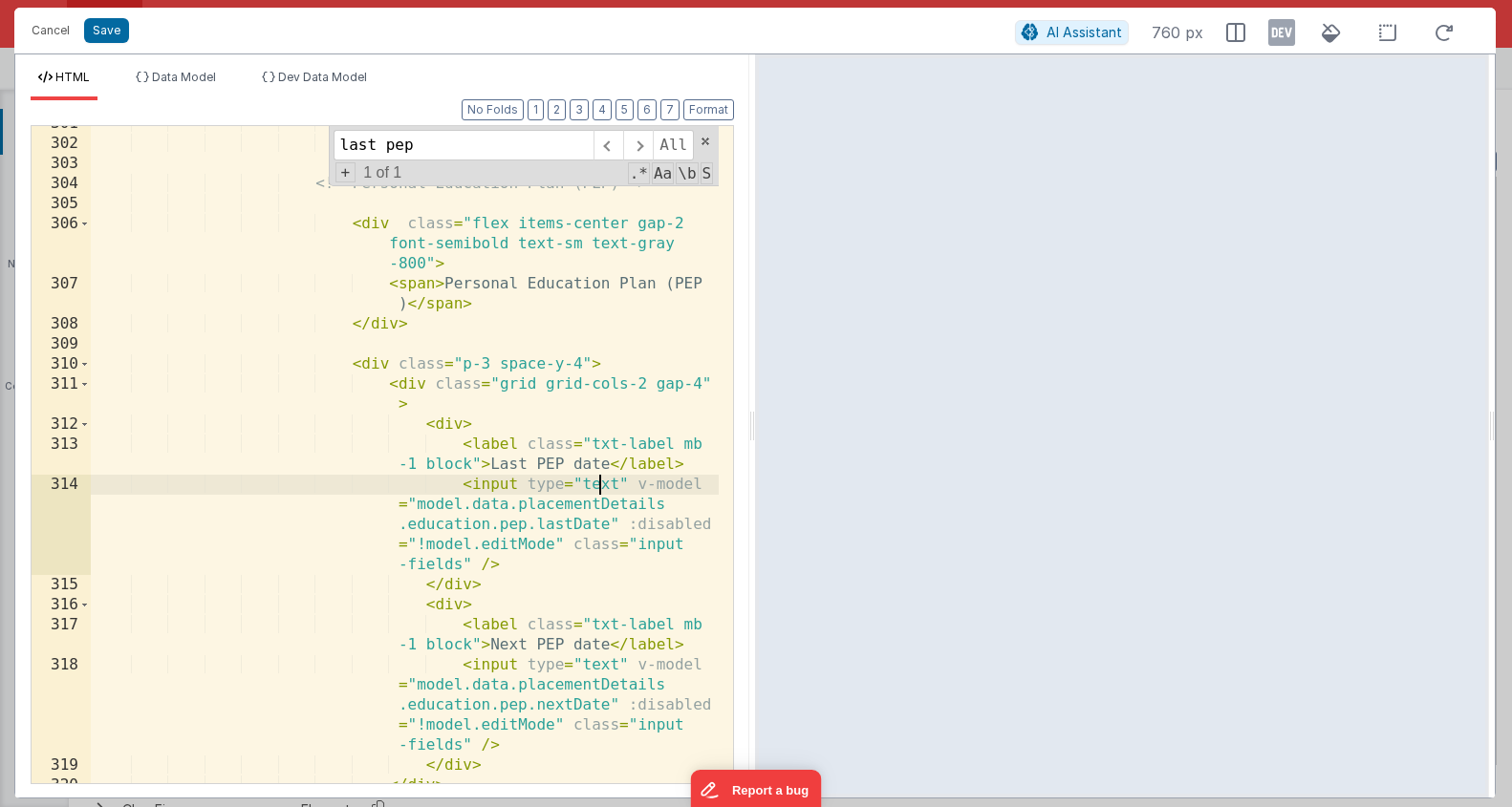
click at [600, 475] on div "</ div > </ div > <!-- Personal Education Plan (PEP) --> < div class = "flex it…" at bounding box center [404, 462] width 628 height 697
click at [588, 669] on div "</ div > </ div > <!-- Personal Education Plan (PEP) --> < div class = "flex it…" at bounding box center [404, 462] width 628 height 697
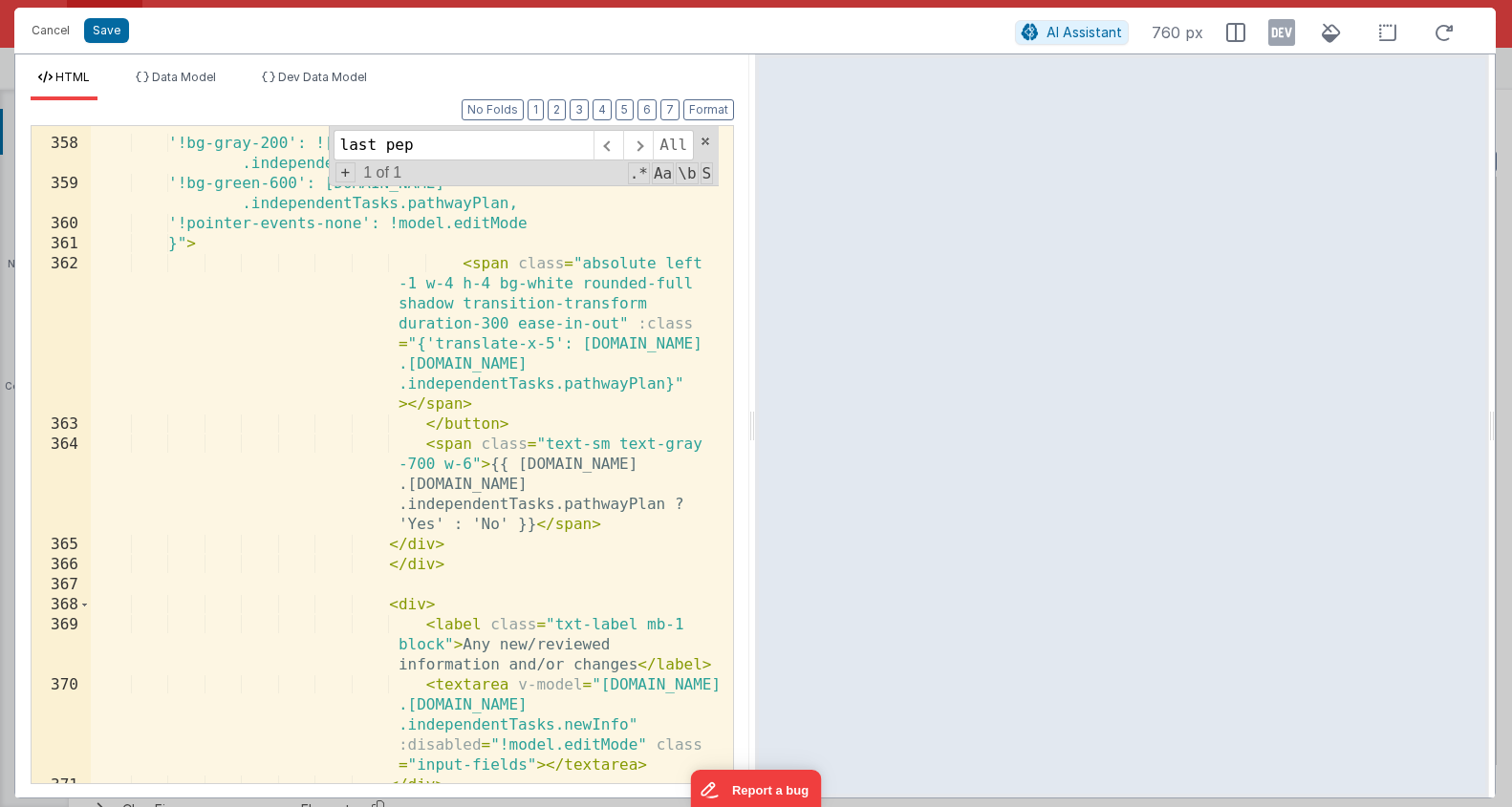
scroll to position [15195, 0]
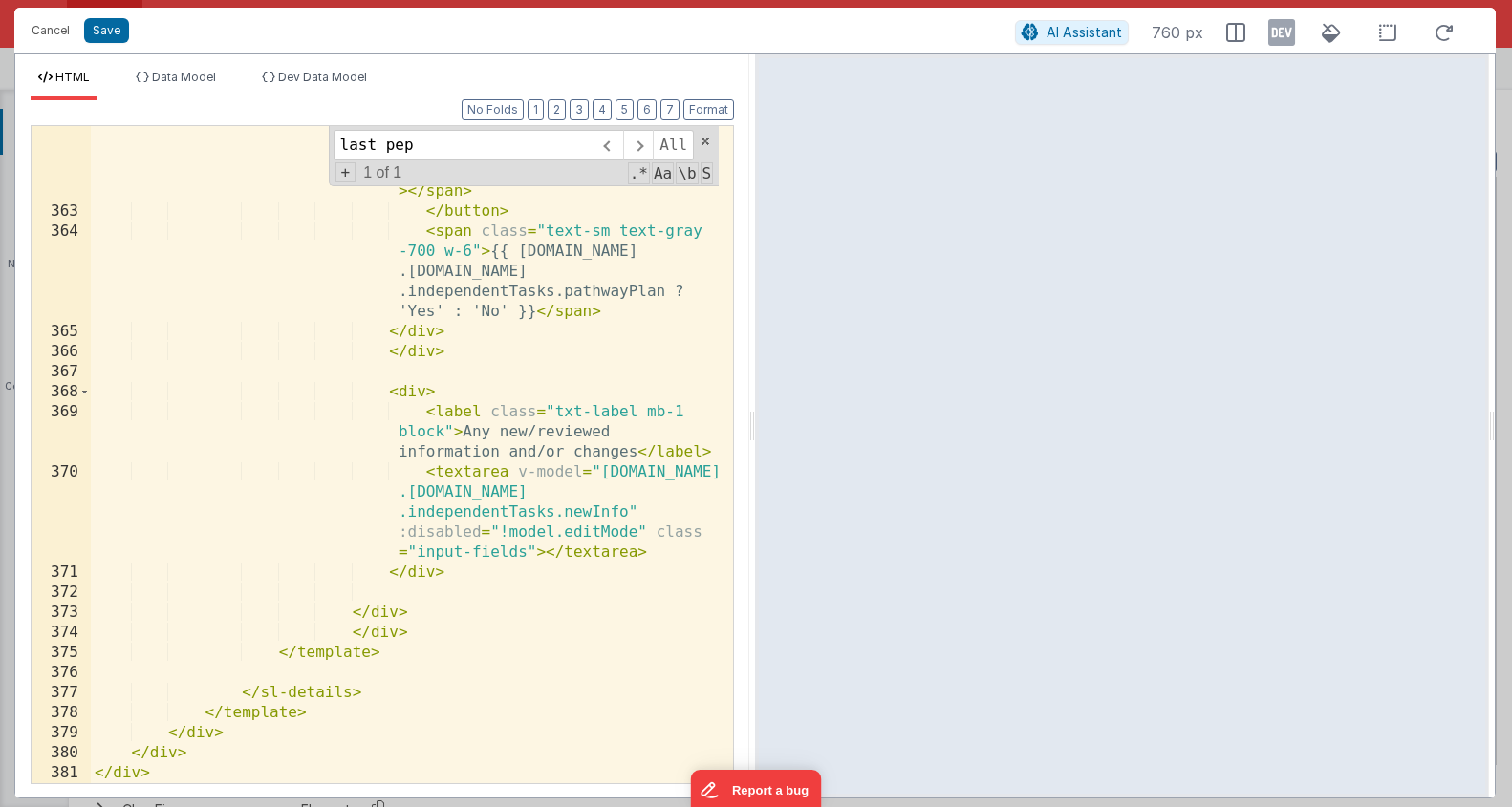
click at [667, 581] on div "< span class = "absolute left -1 w-4 h-4 bg-white rounded-full shadow transitio…" at bounding box center [404, 460] width 628 height 838
click at [575, 448] on div "< span class = "absolute left -1 w-4 h-4 bg-white rounded-full shadow transitio…" at bounding box center [404, 460] width 628 height 838
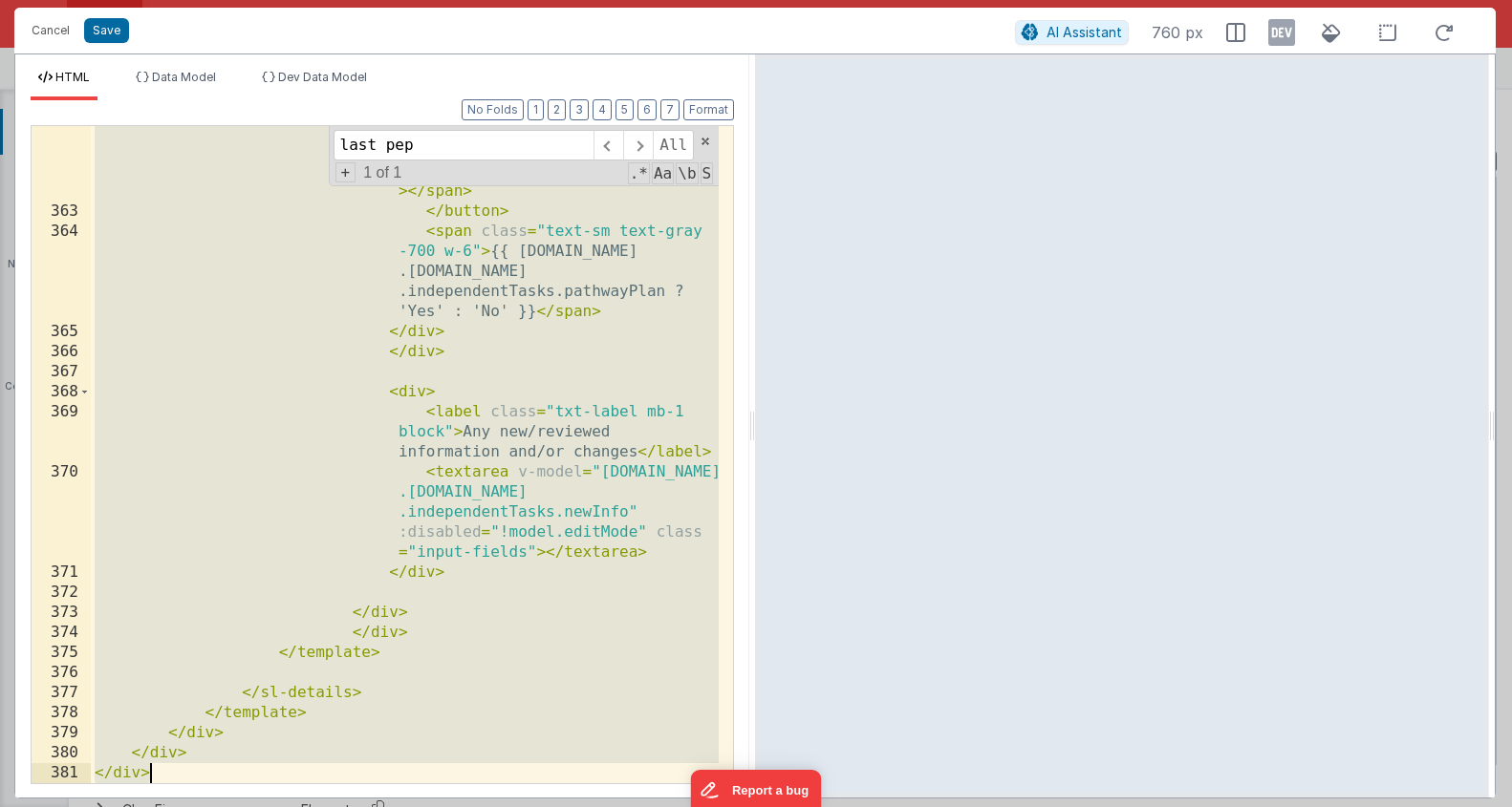
drag, startPoint x: 563, startPoint y: 618, endPoint x: 536, endPoint y: 634, distance: 31.4
click at [563, 617] on div "< span class = "absolute left -1 w-4 h-4 bg-white rounded-full shadow transitio…" at bounding box center [404, 460] width 628 height 838
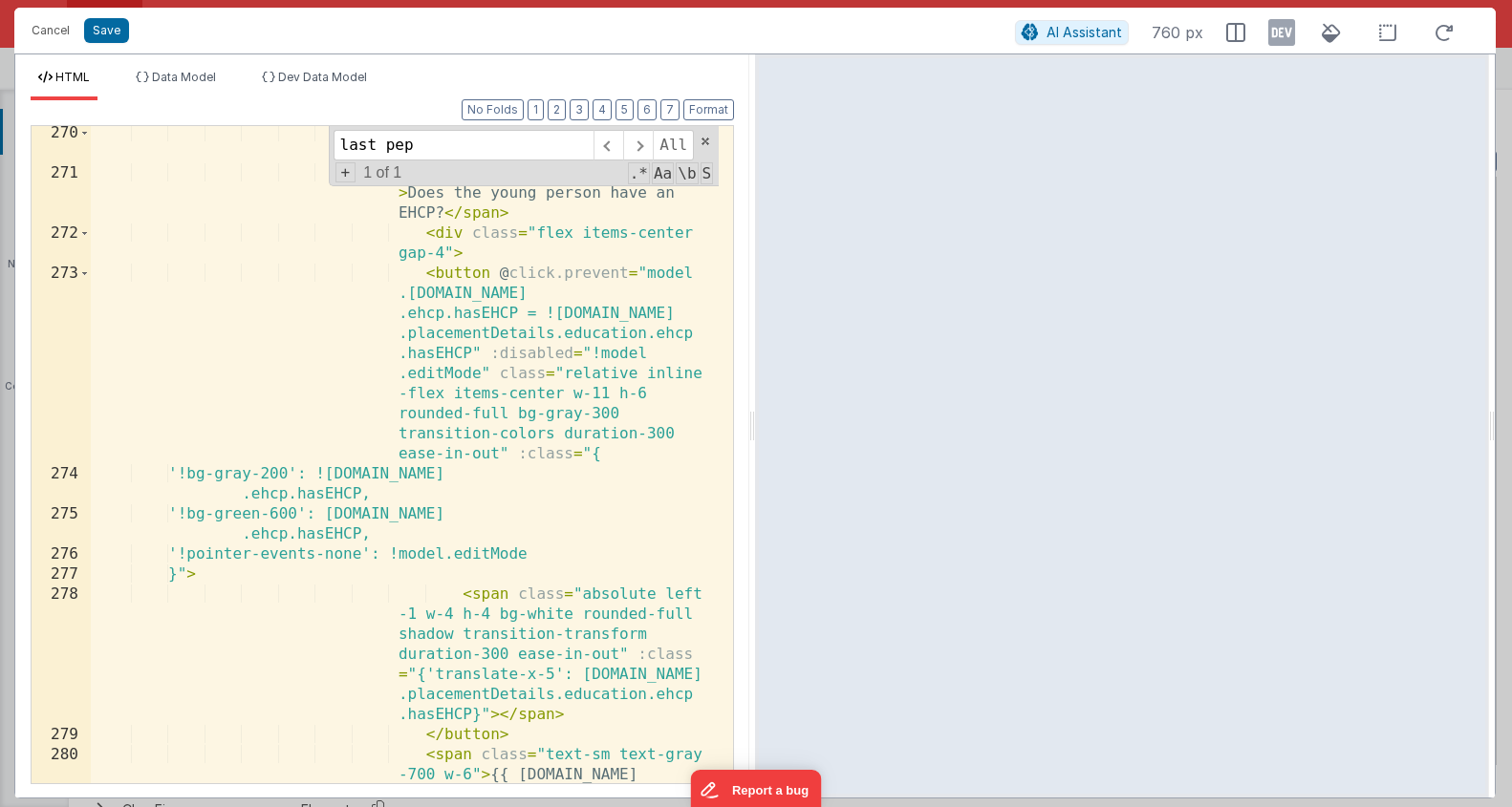
scroll to position [10878, 0]
drag, startPoint x: 560, startPoint y: 107, endPoint x: 582, endPoint y: 107, distance: 22.0
click at [560, 107] on button "2" at bounding box center [557, 110] width 18 height 21
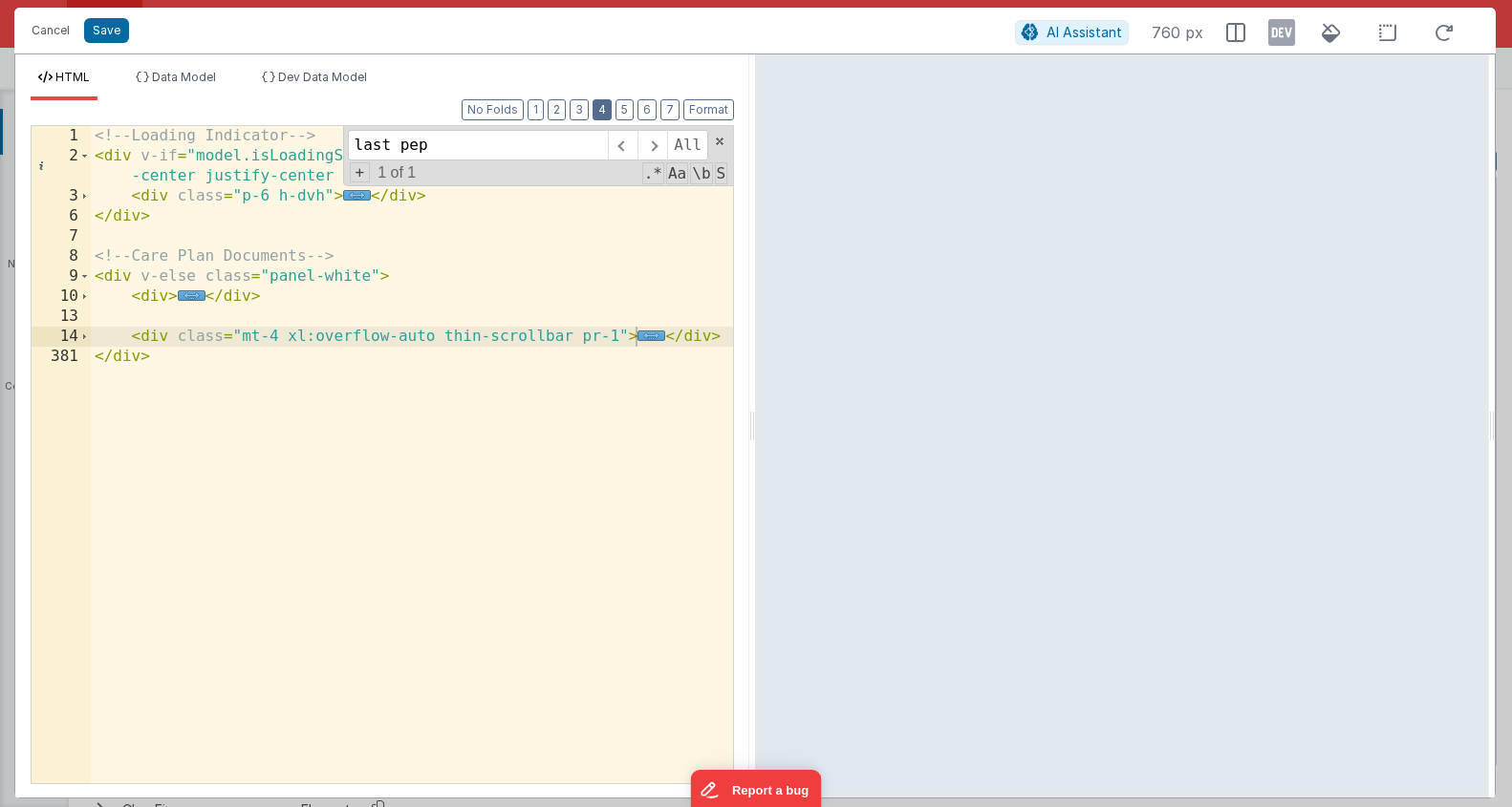
click at [597, 107] on button "4" at bounding box center [603, 110] width 19 height 21
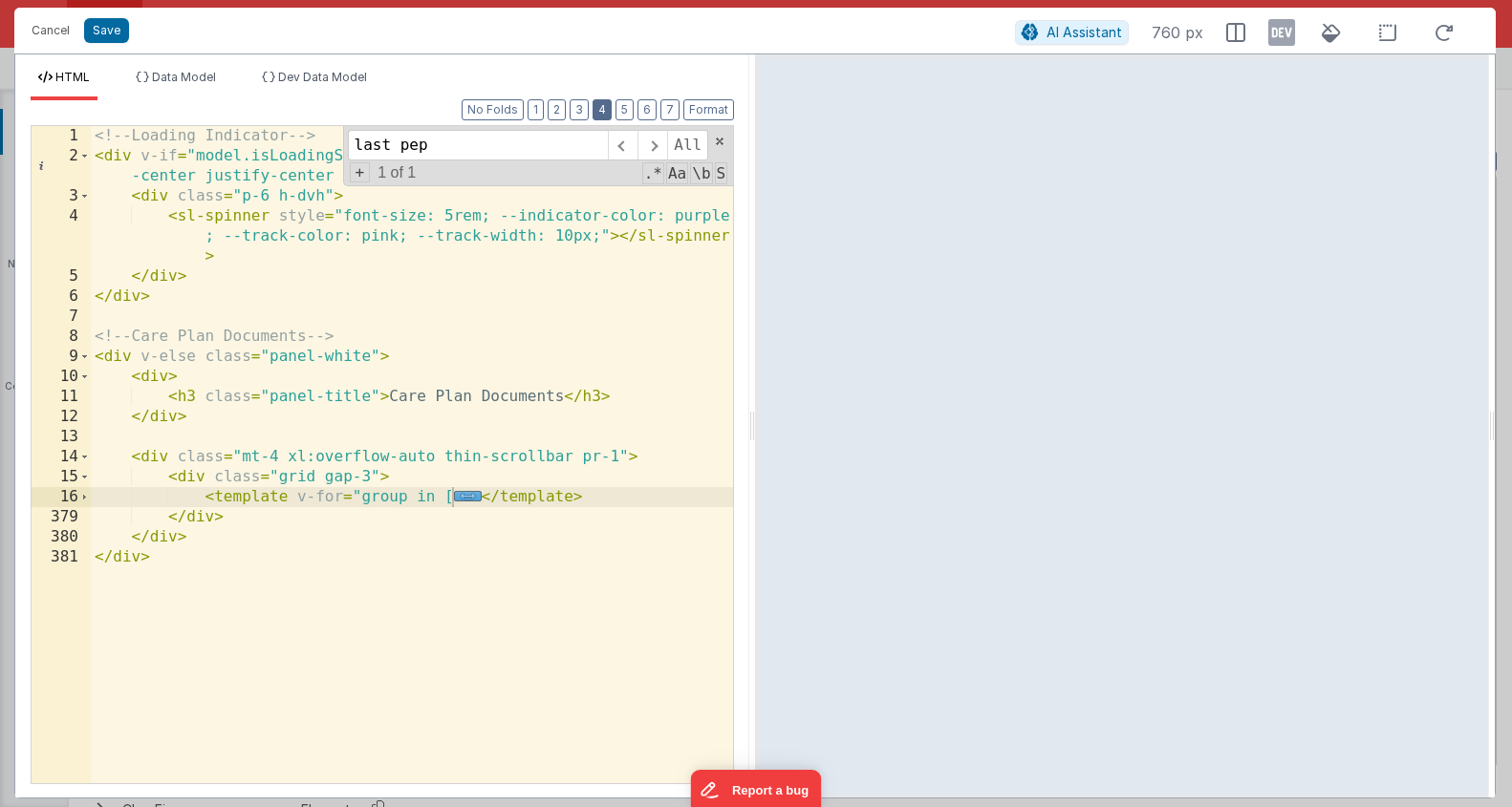
click at [612, 105] on button "4" at bounding box center [603, 110] width 19 height 21
click at [625, 106] on button "5" at bounding box center [625, 110] width 18 height 21
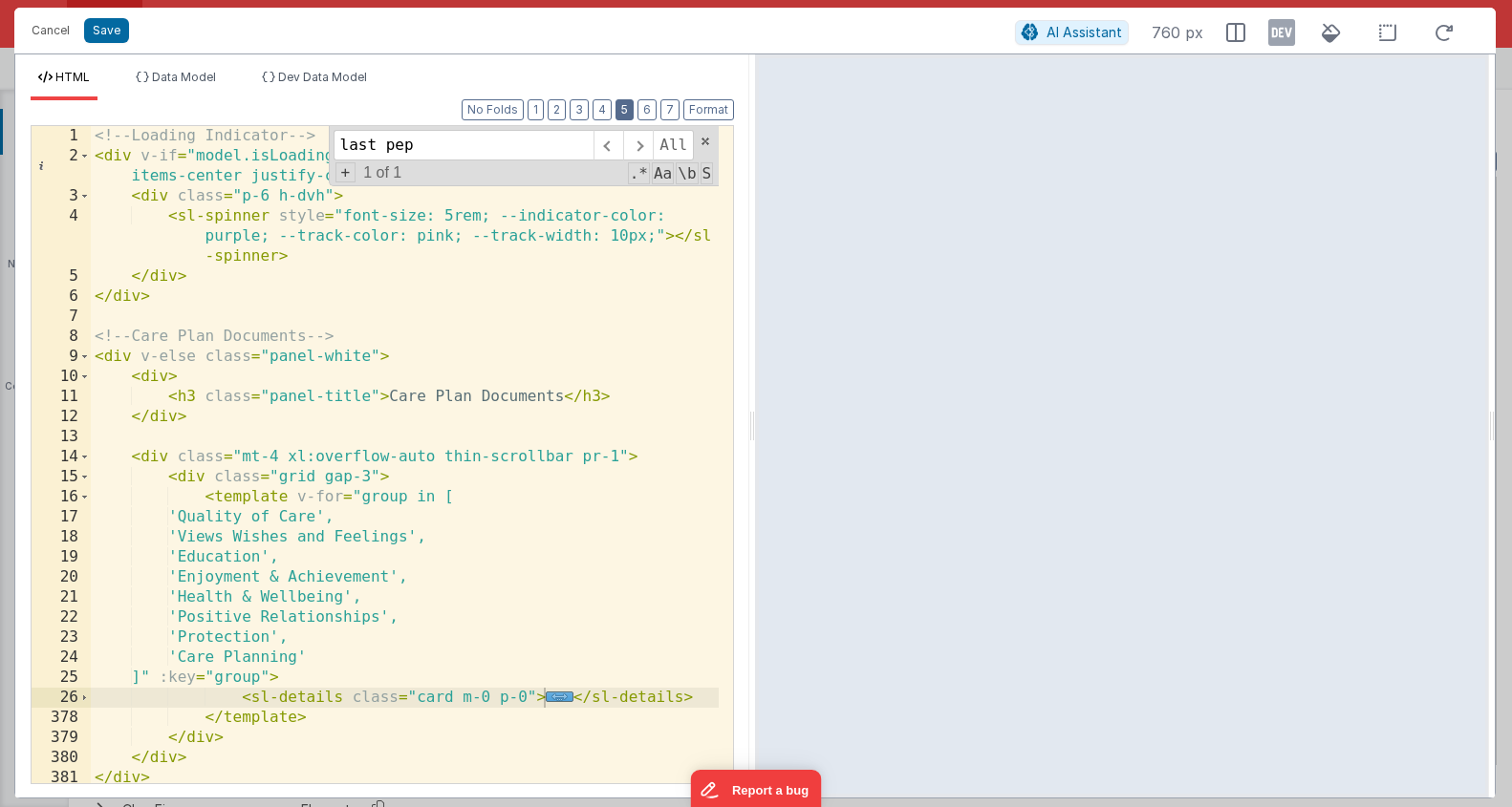
scroll to position [5, 0]
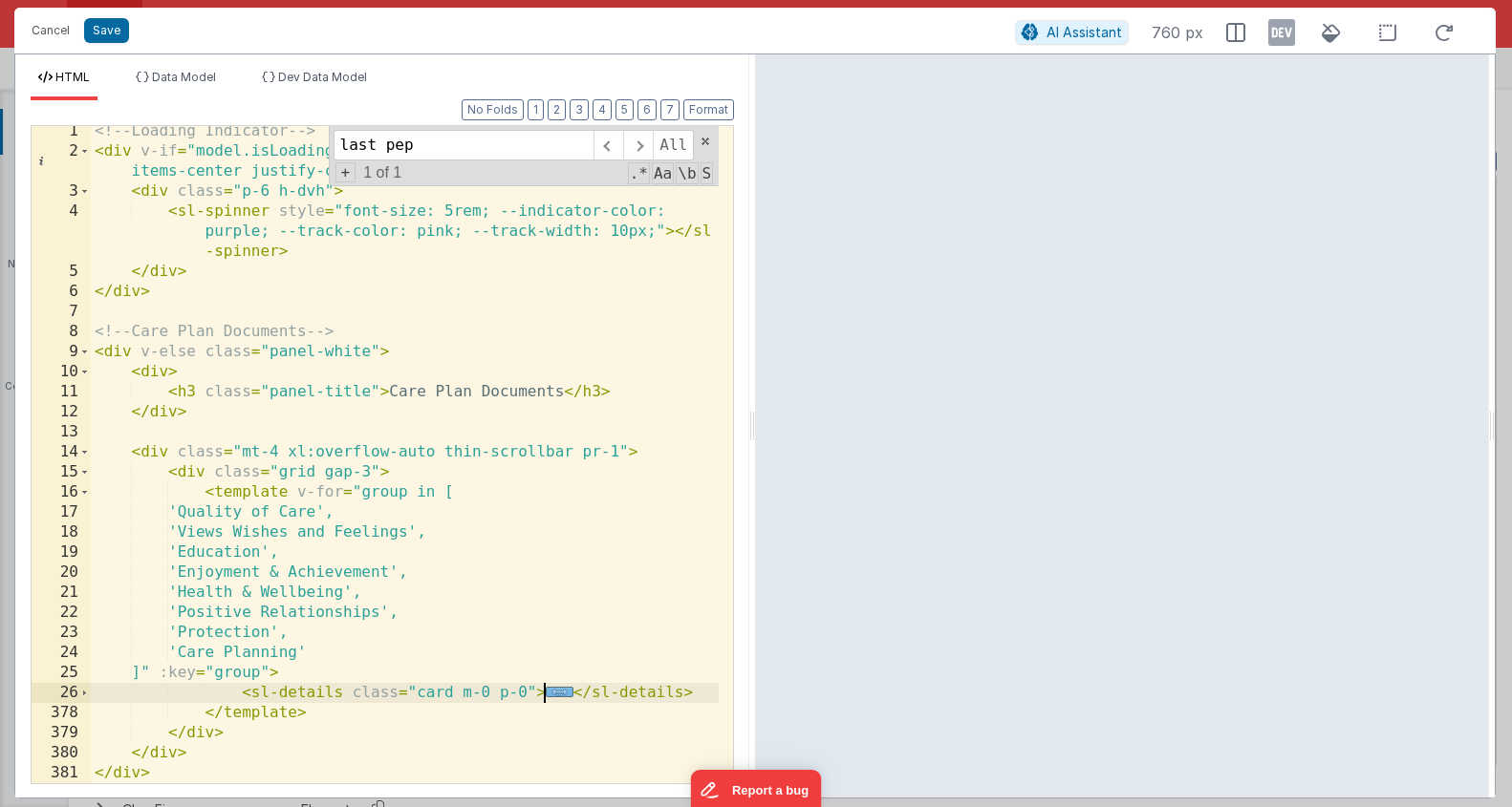
click at [560, 692] on span "..." at bounding box center [559, 692] width 28 height 11
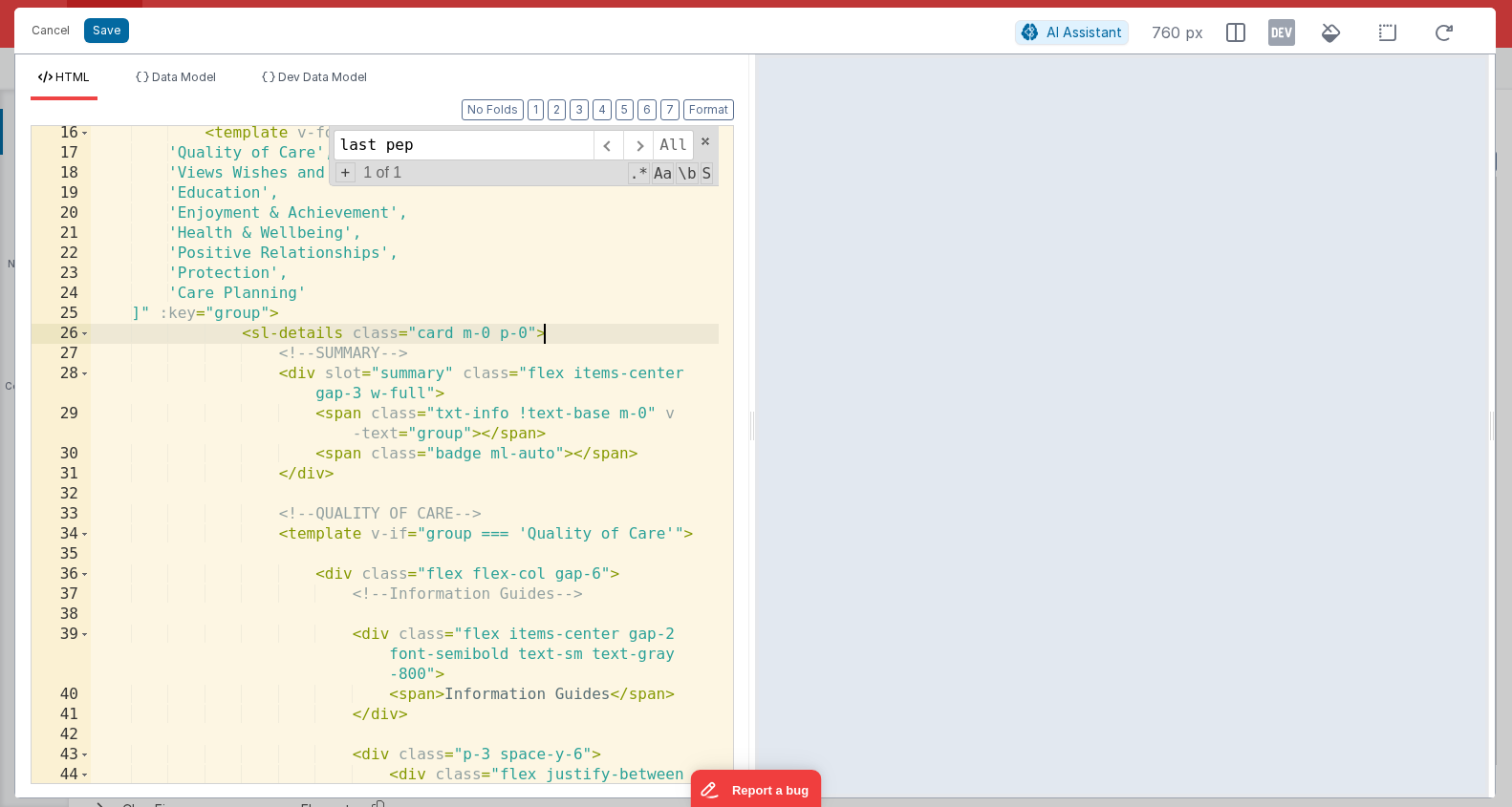
scroll to position [370, 0]
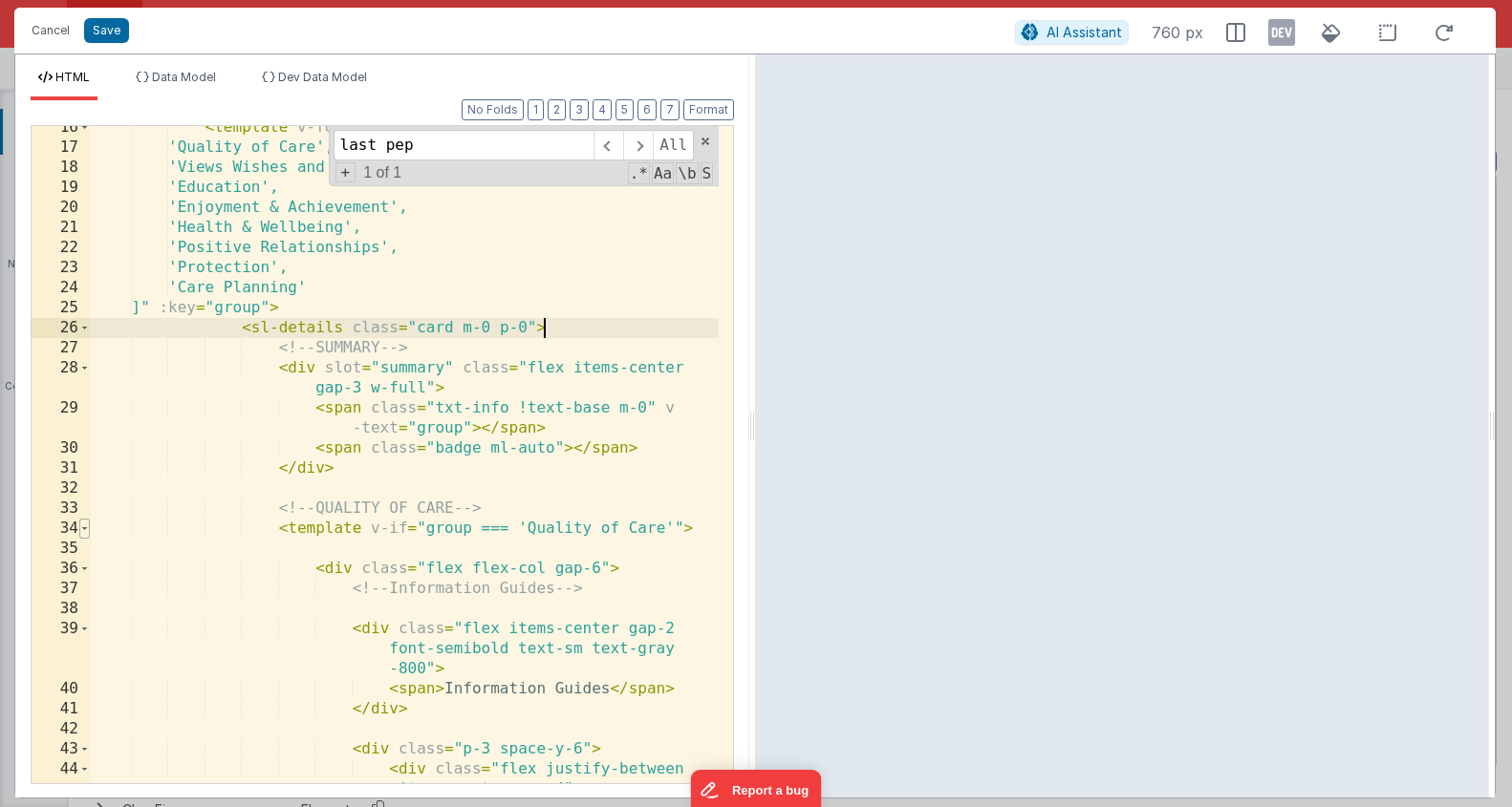
click at [87, 526] on span at bounding box center [85, 528] width 11 height 20
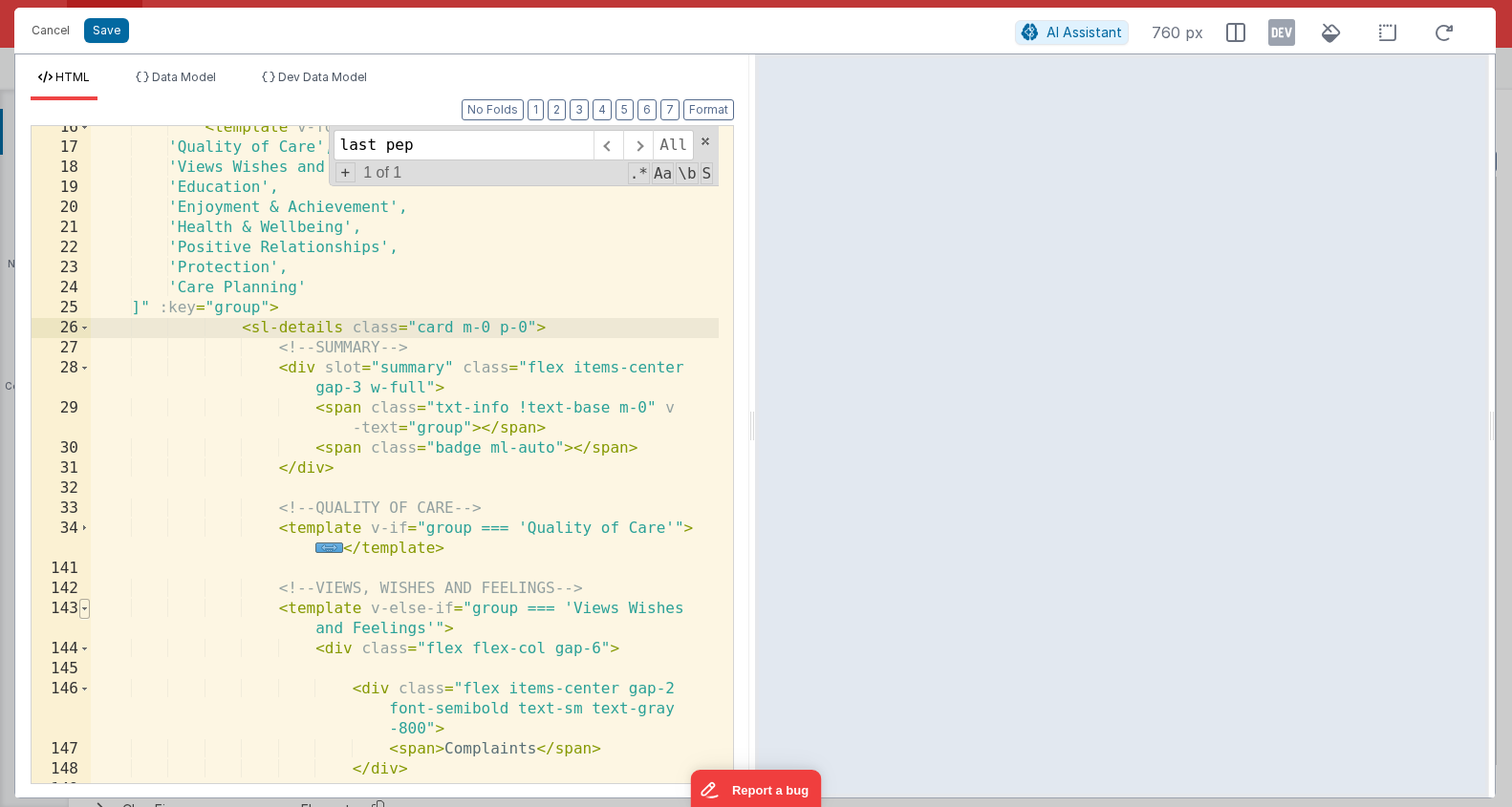
click at [85, 608] on span at bounding box center [85, 609] width 11 height 20
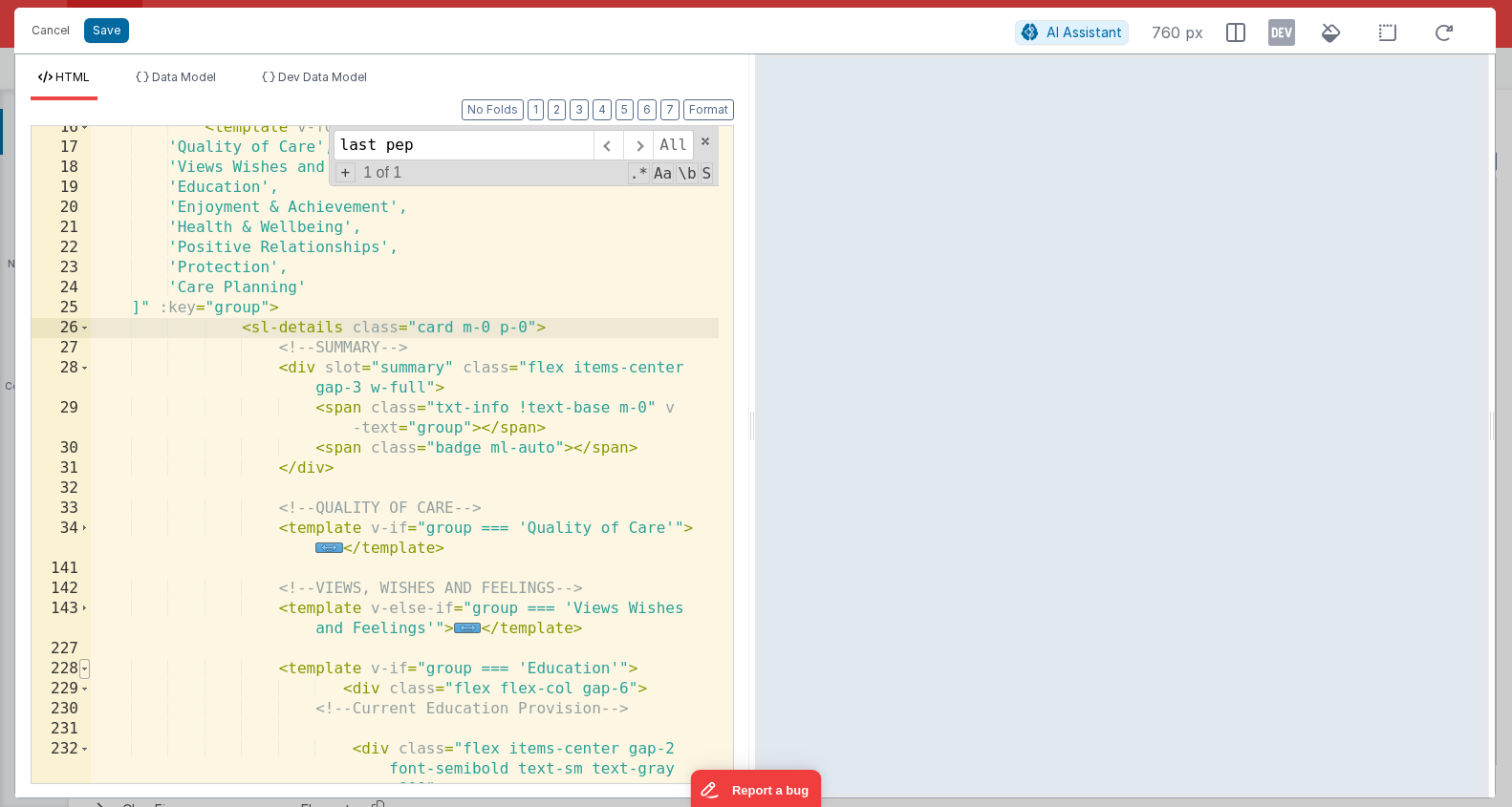
click at [87, 671] on span at bounding box center [85, 669] width 11 height 20
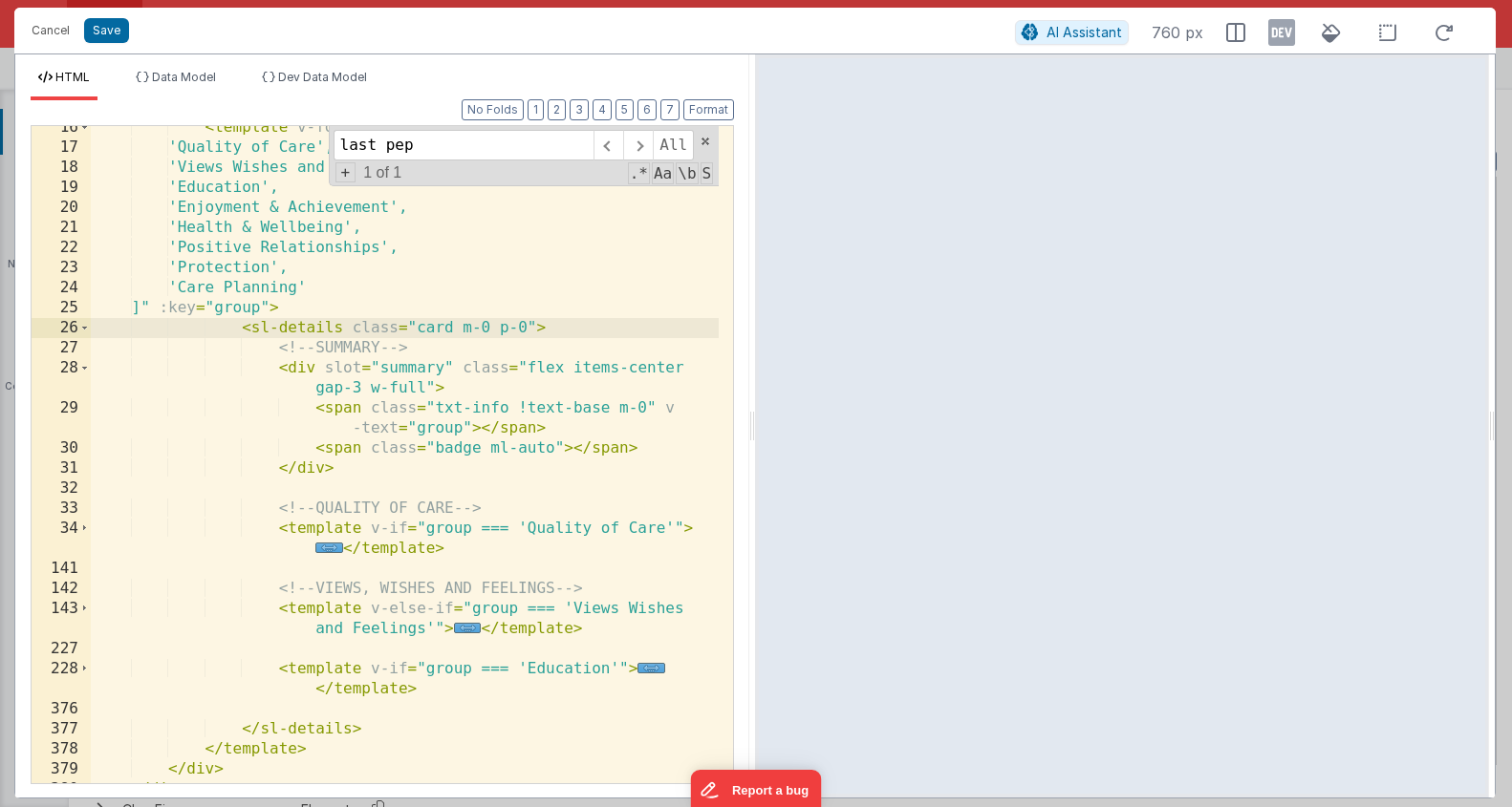
click at [445, 691] on div "< template v-for = "group in [ 'Quality of Care', 'Views Wishes and Feelings', …" at bounding box center [404, 466] width 628 height 697
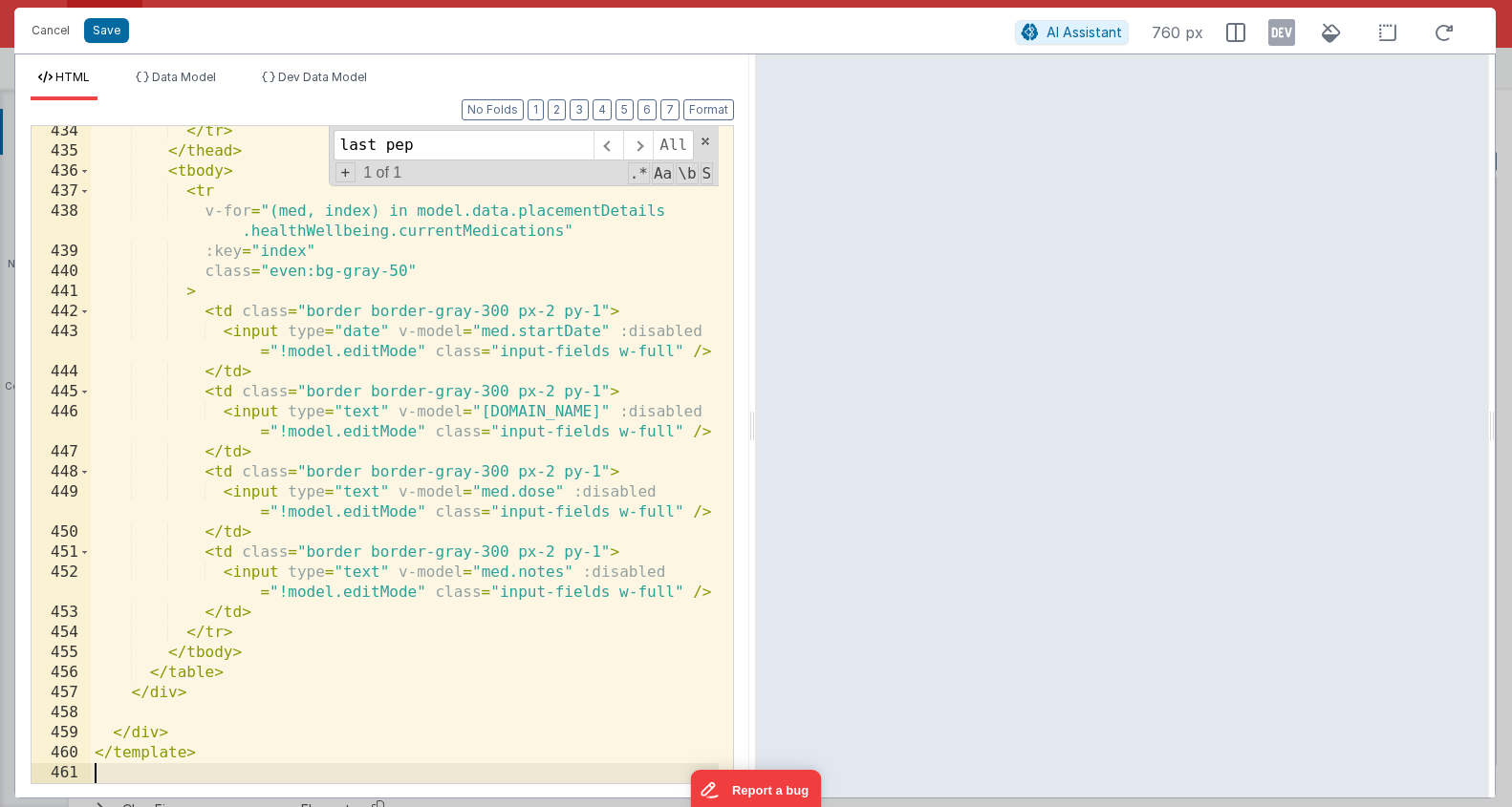
scroll to position [2392, 0]
click at [113, 33] on button "Save" at bounding box center [107, 31] width 45 height 25
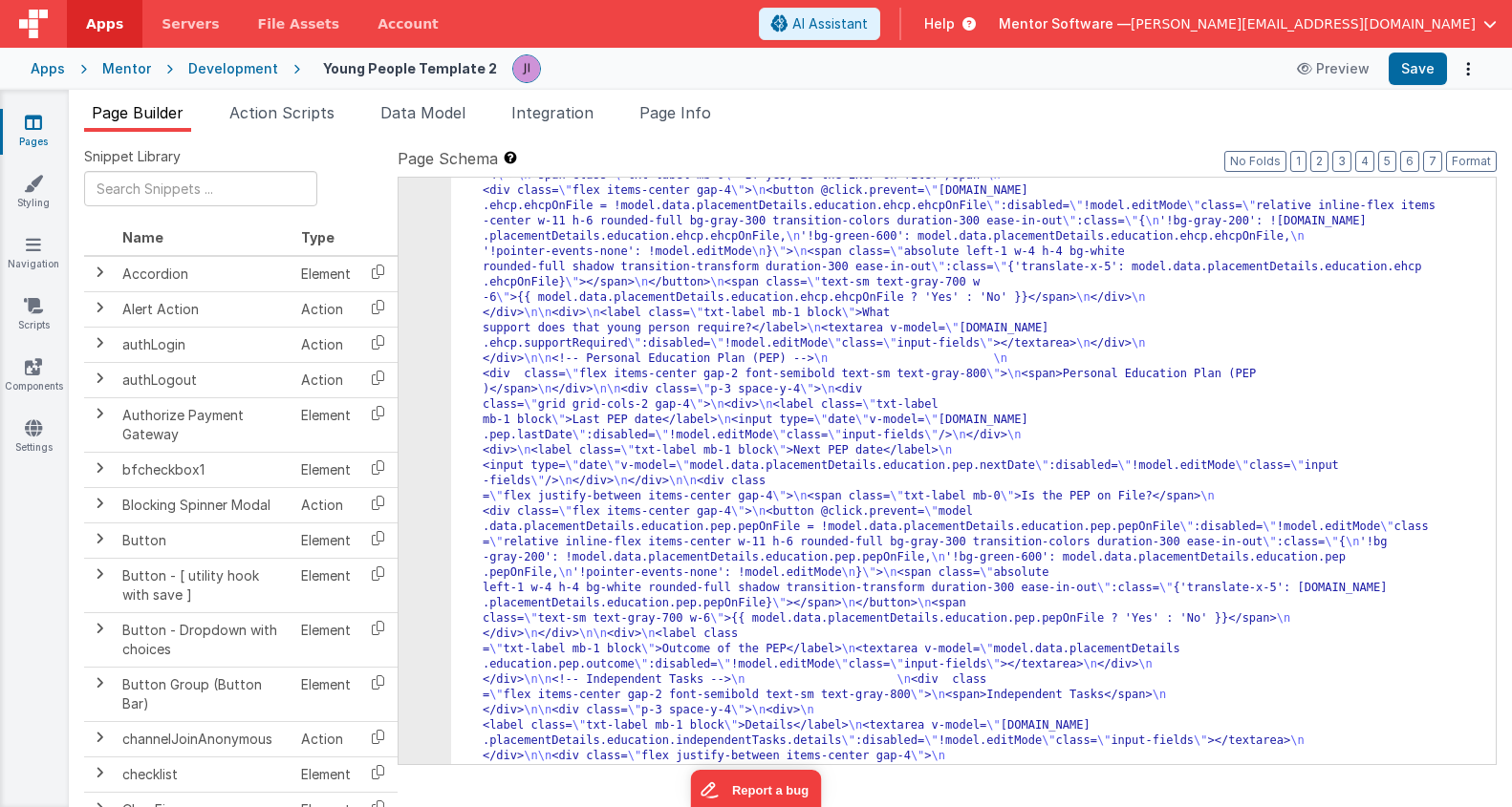
scroll to position [19188, 0]
click at [1445, 67] on button "Save" at bounding box center [1418, 69] width 59 height 33
click at [318, 0] on html "Apps Servers File Assets Account Some FUTURE Slot AI Assistant Help Mentor Soft…" at bounding box center [756, 404] width 1512 height 807
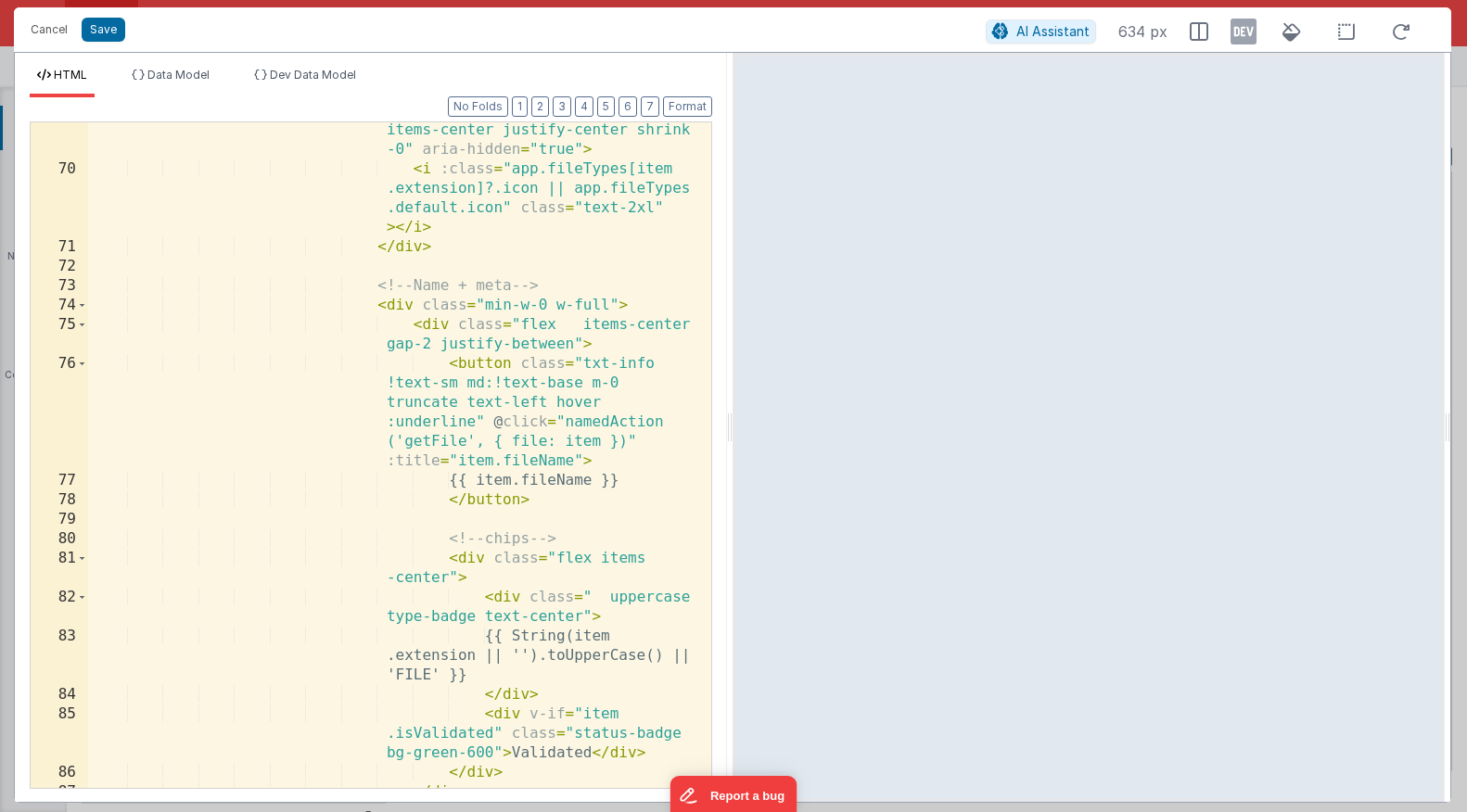
scroll to position [955, 0]
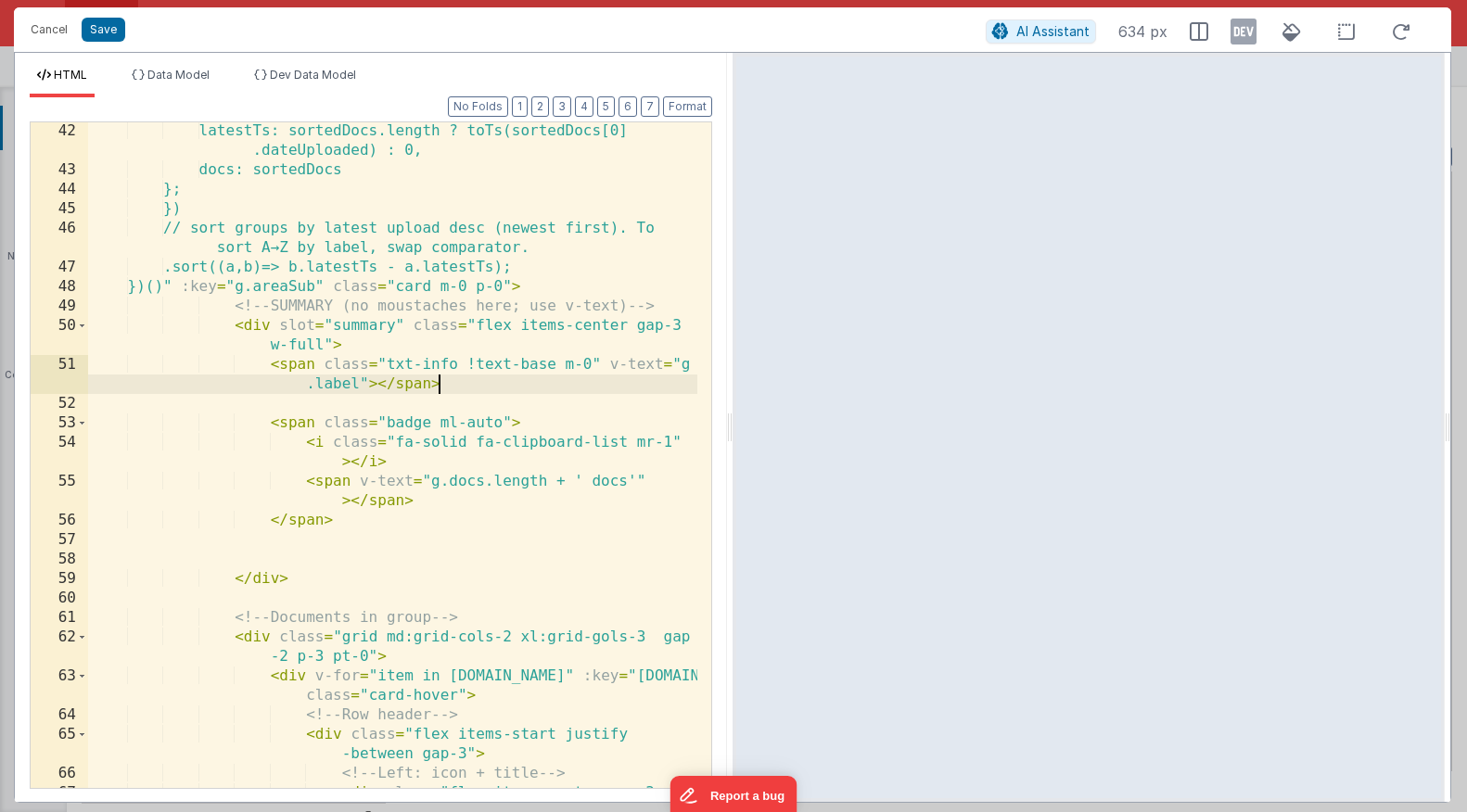
click at [555, 390] on div "latestTs: sortedDocs.length ? toTs(sortedDocs[0] .dateUploaded) : 0, docs: sort…" at bounding box center [392, 493] width 609 height 744
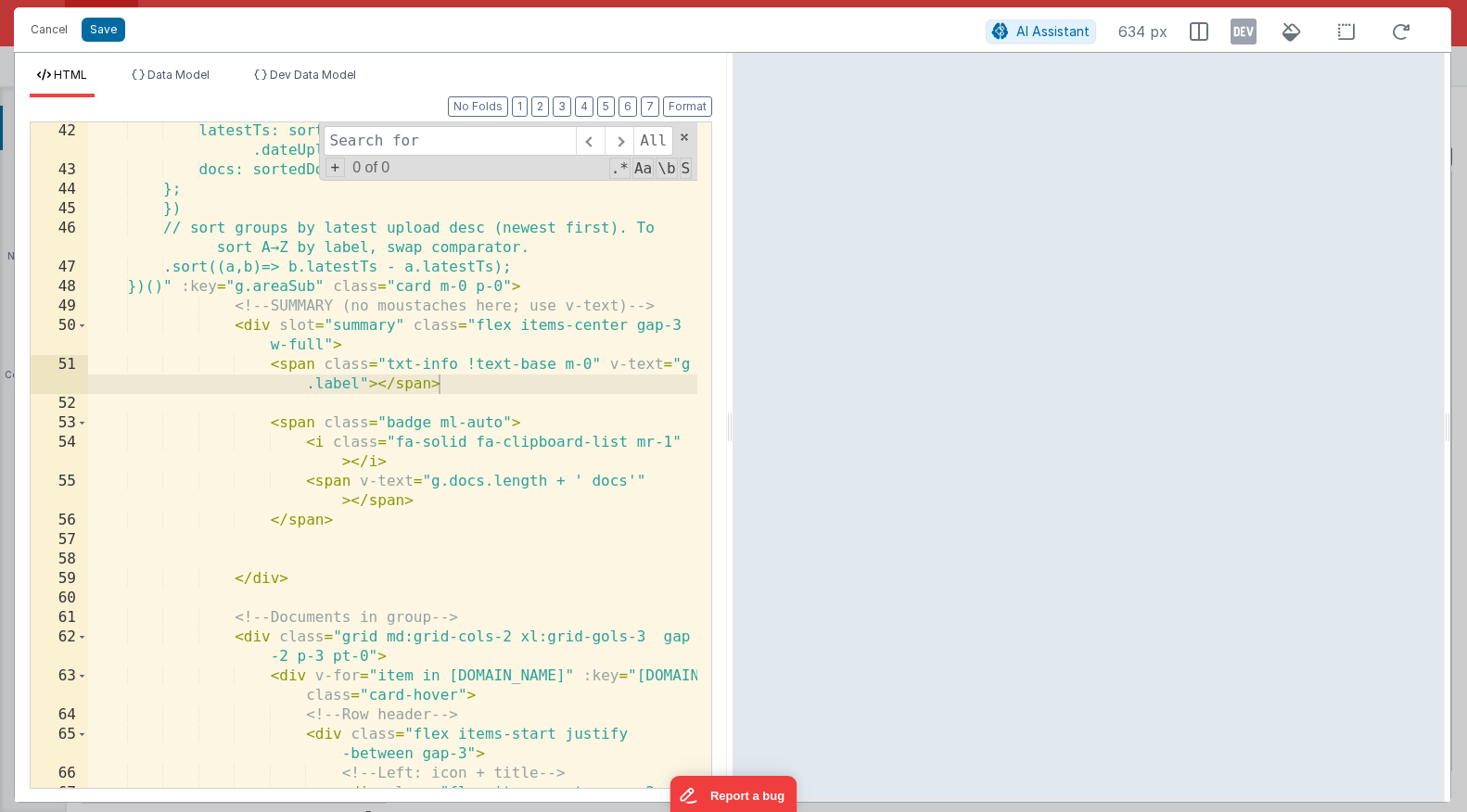
type input "e"
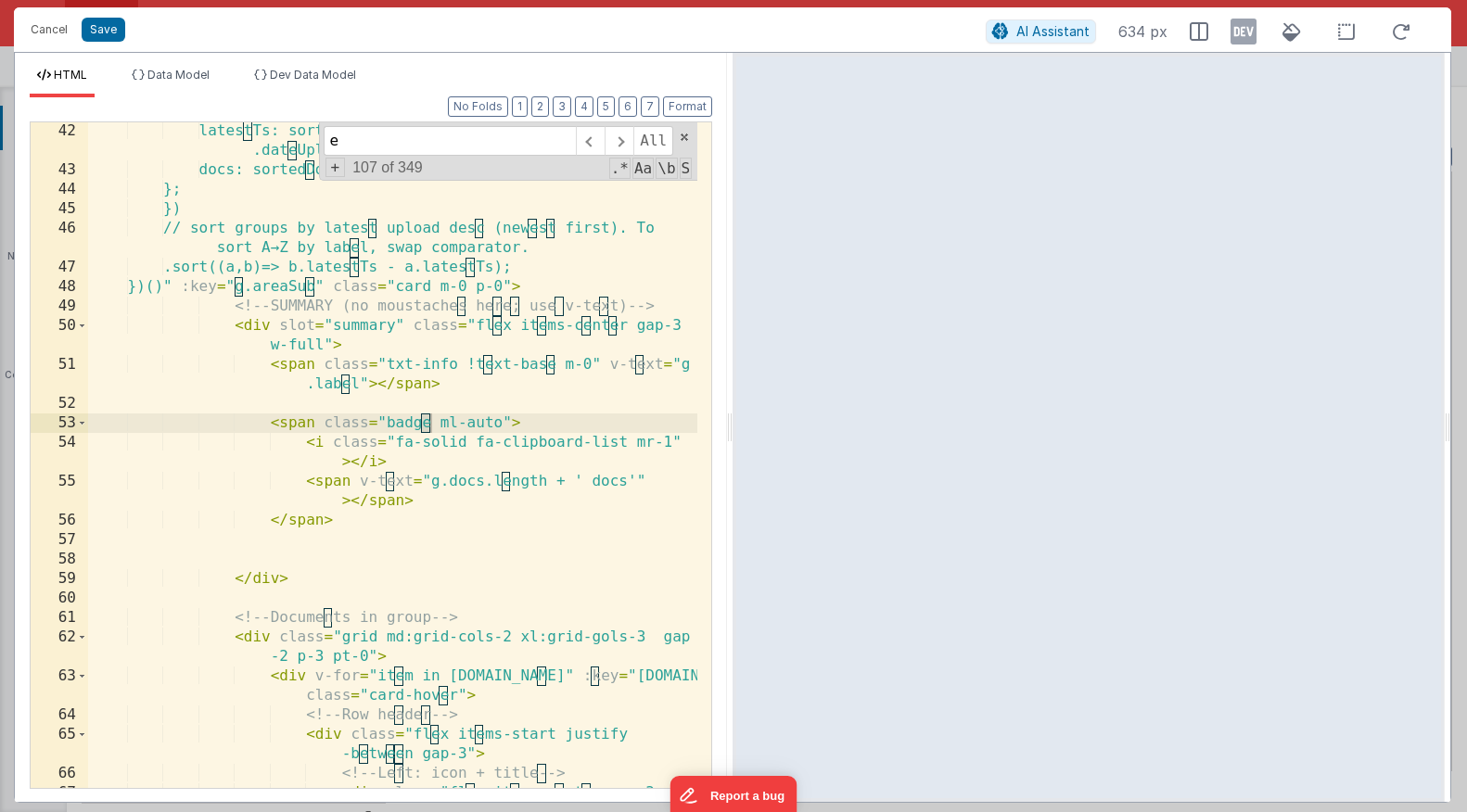
scroll to position [13150, 0]
type input "e"
click at [49, 40] on button "Cancel" at bounding box center [49, 30] width 56 height 26
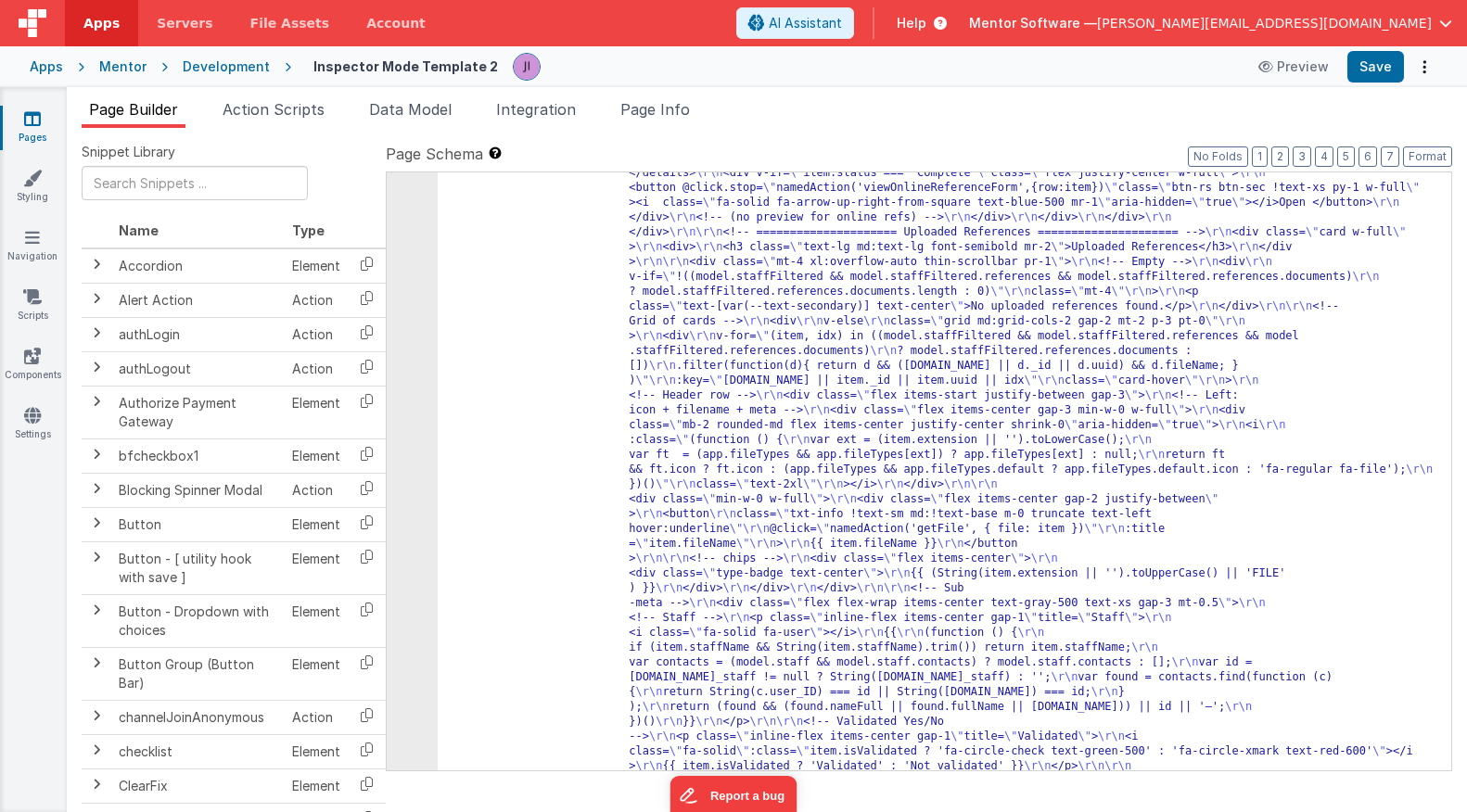
click at [146, 63] on icon at bounding box center [164, 67] width 36 height 19
click at [136, 65] on div "Mentor" at bounding box center [122, 67] width 48 height 19
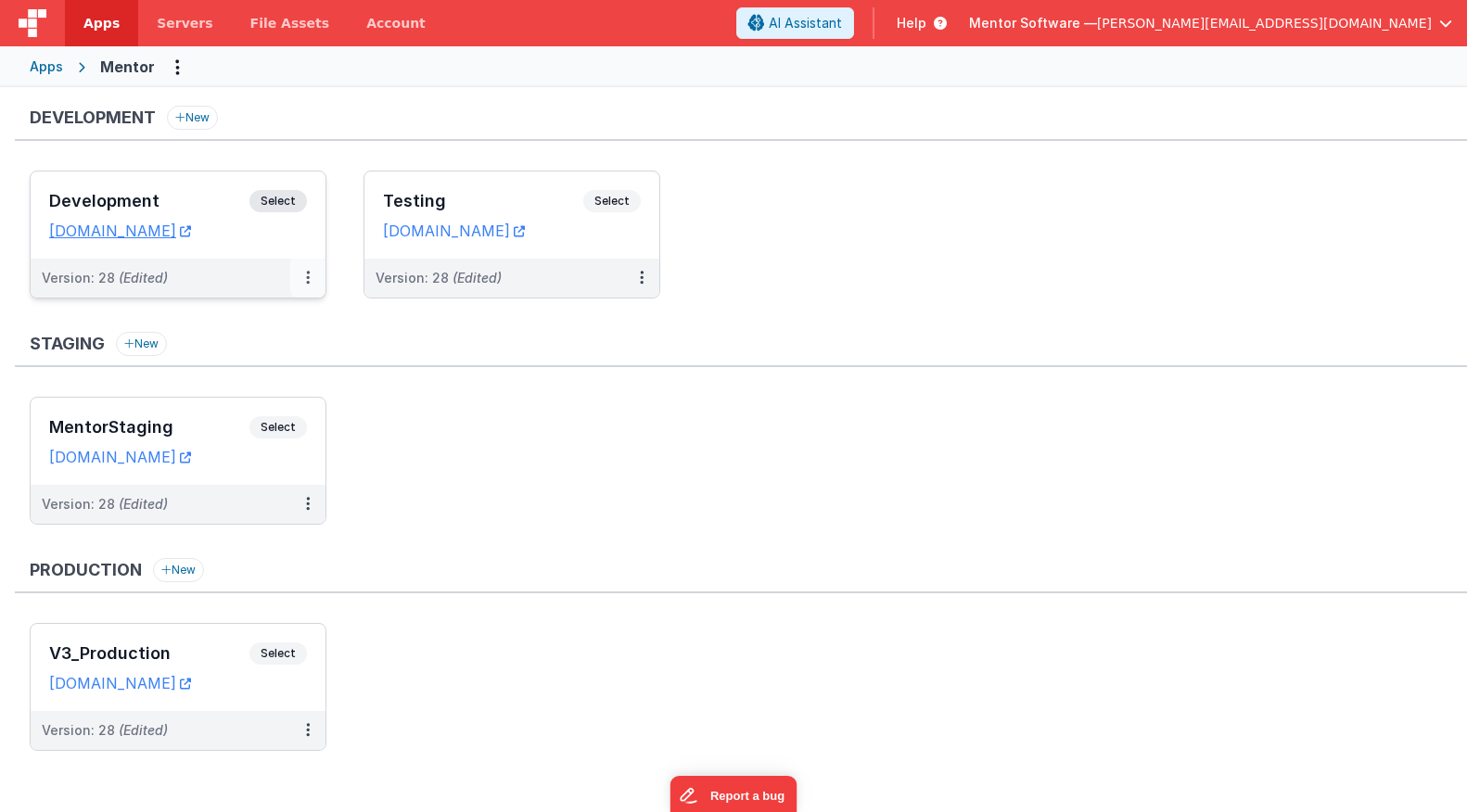
click at [309, 278] on icon at bounding box center [308, 277] width 4 height 1
click at [303, 322] on link "Edit" at bounding box center [243, 320] width 163 height 34
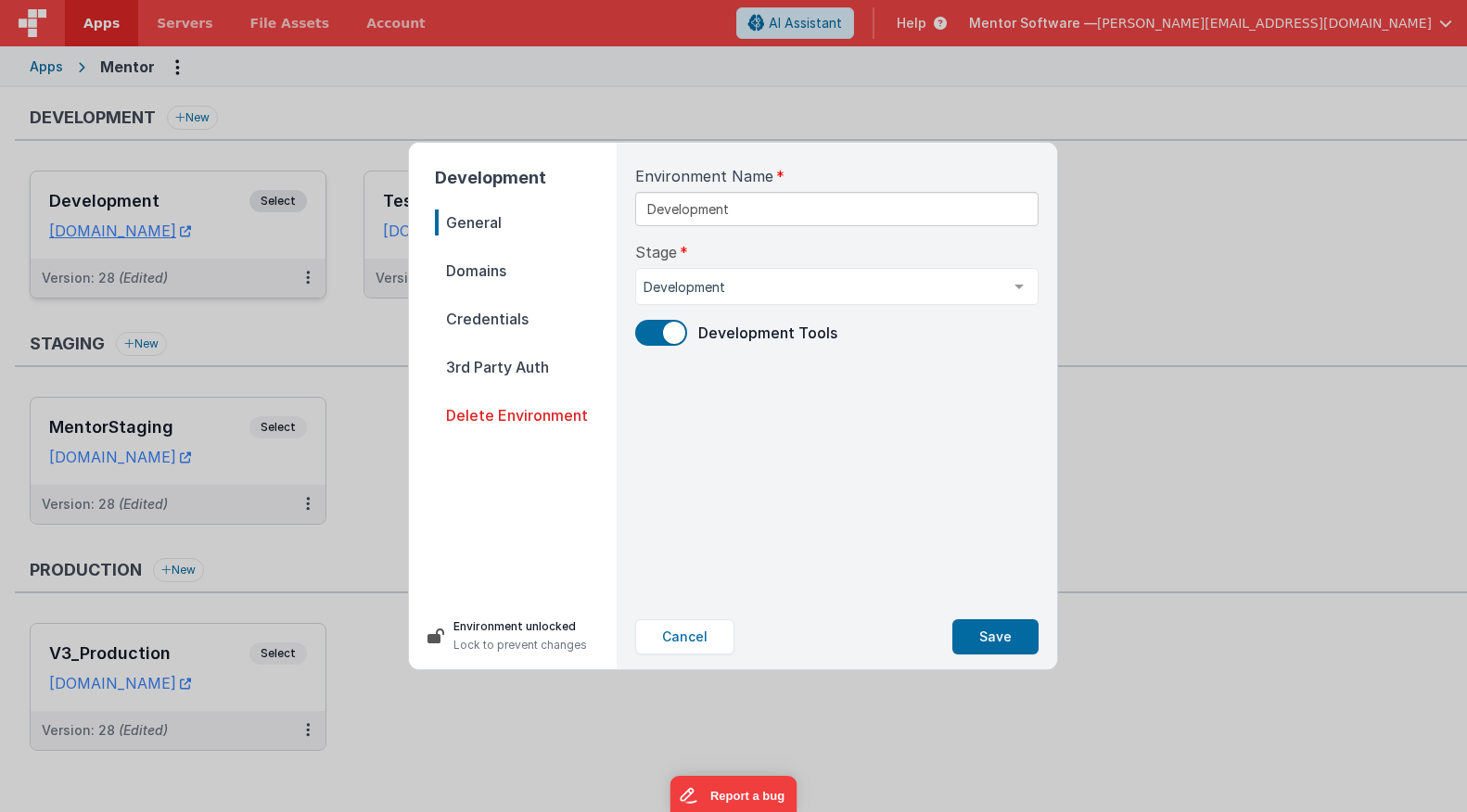
click at [548, 357] on span "3rd Party Auth" at bounding box center [525, 367] width 182 height 26
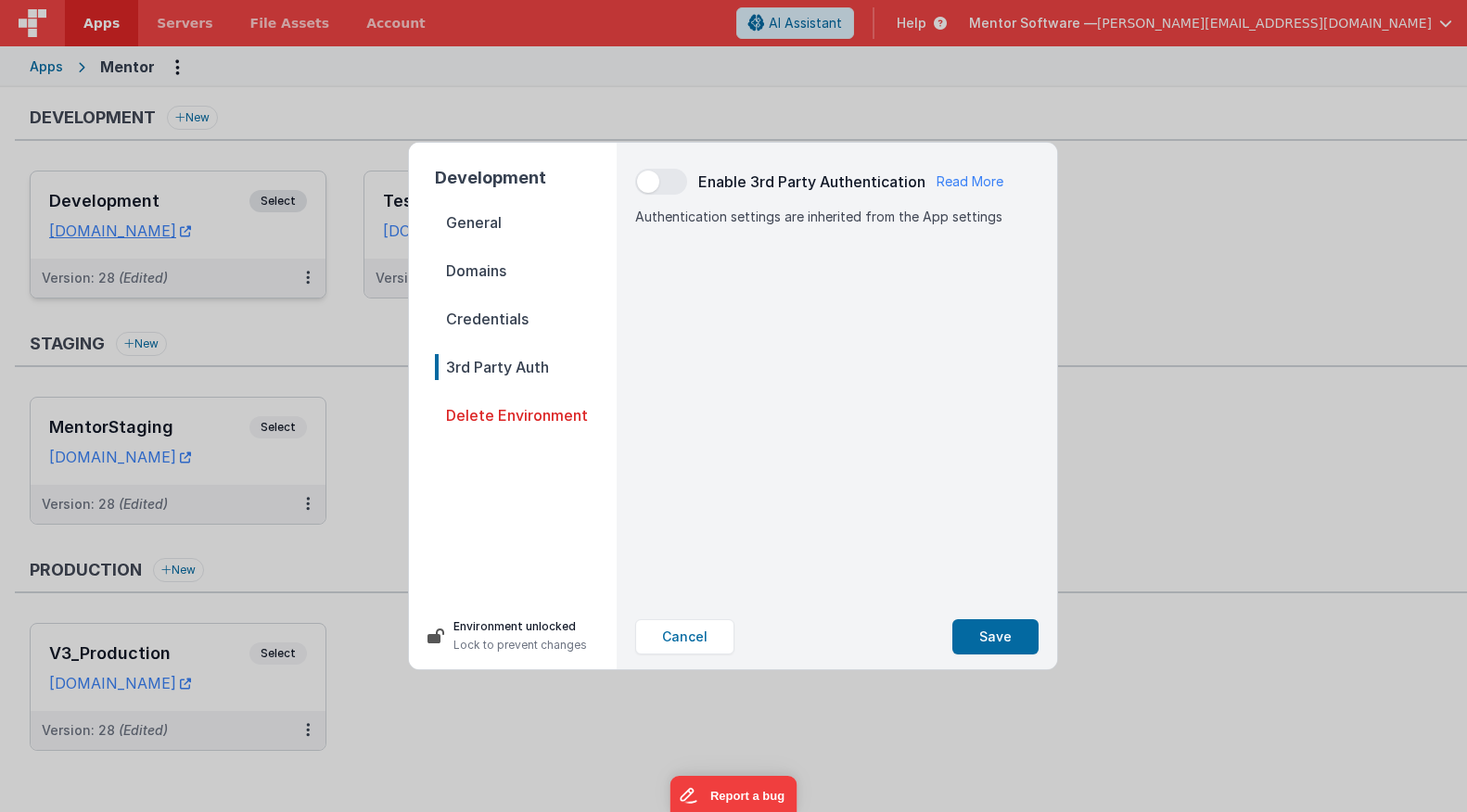
click at [533, 334] on nav "General Domains Credentials 3rd Party Auth Delete Environment" at bounding box center [525, 399] width 182 height 378
click at [531, 325] on span "Credentials" at bounding box center [525, 319] width 182 height 26
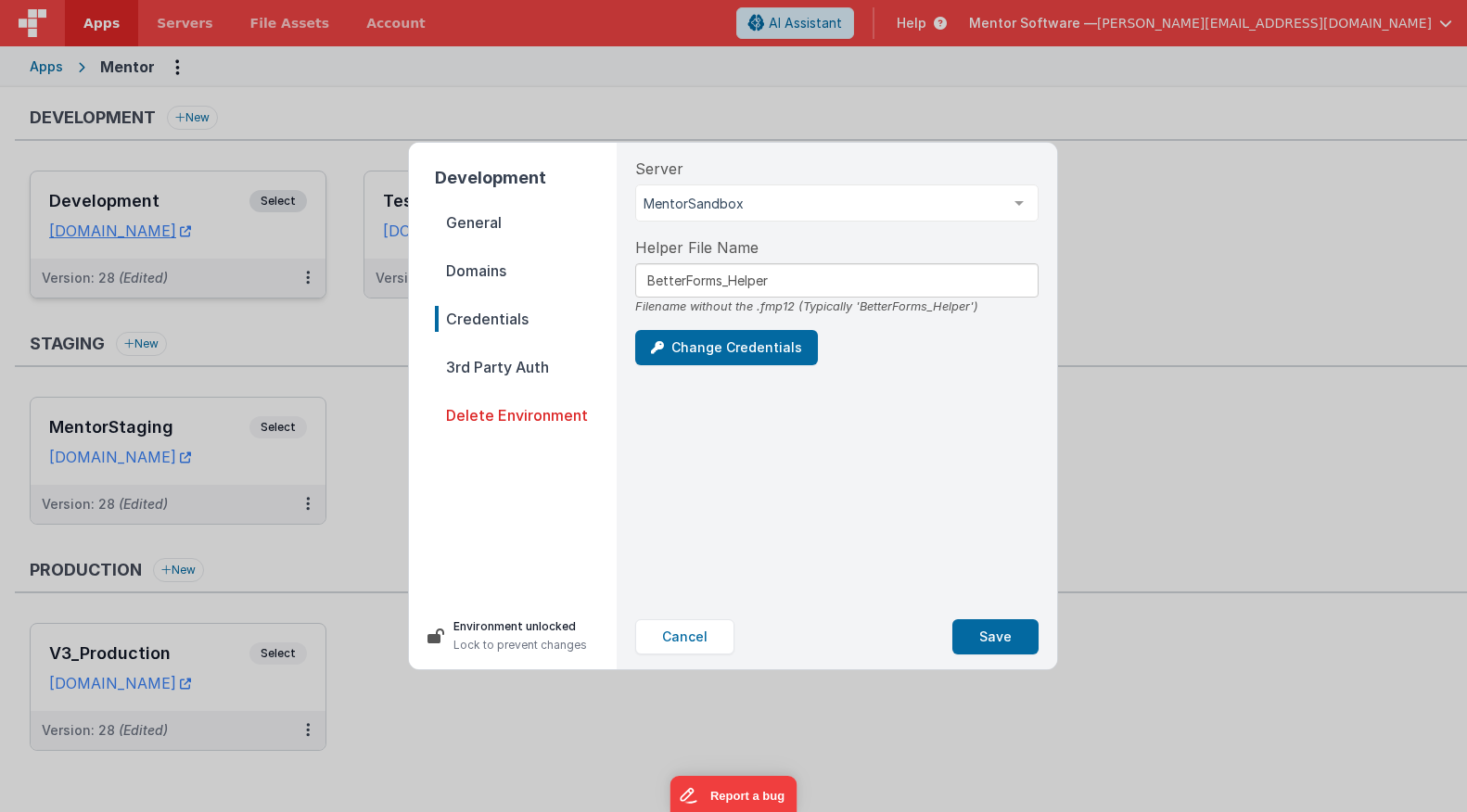
click at [499, 288] on nav "General Domains Credentials 3rd Party Auth Delete Environment" at bounding box center [525, 399] width 182 height 378
click at [494, 281] on span "Domains" at bounding box center [525, 270] width 182 height 26
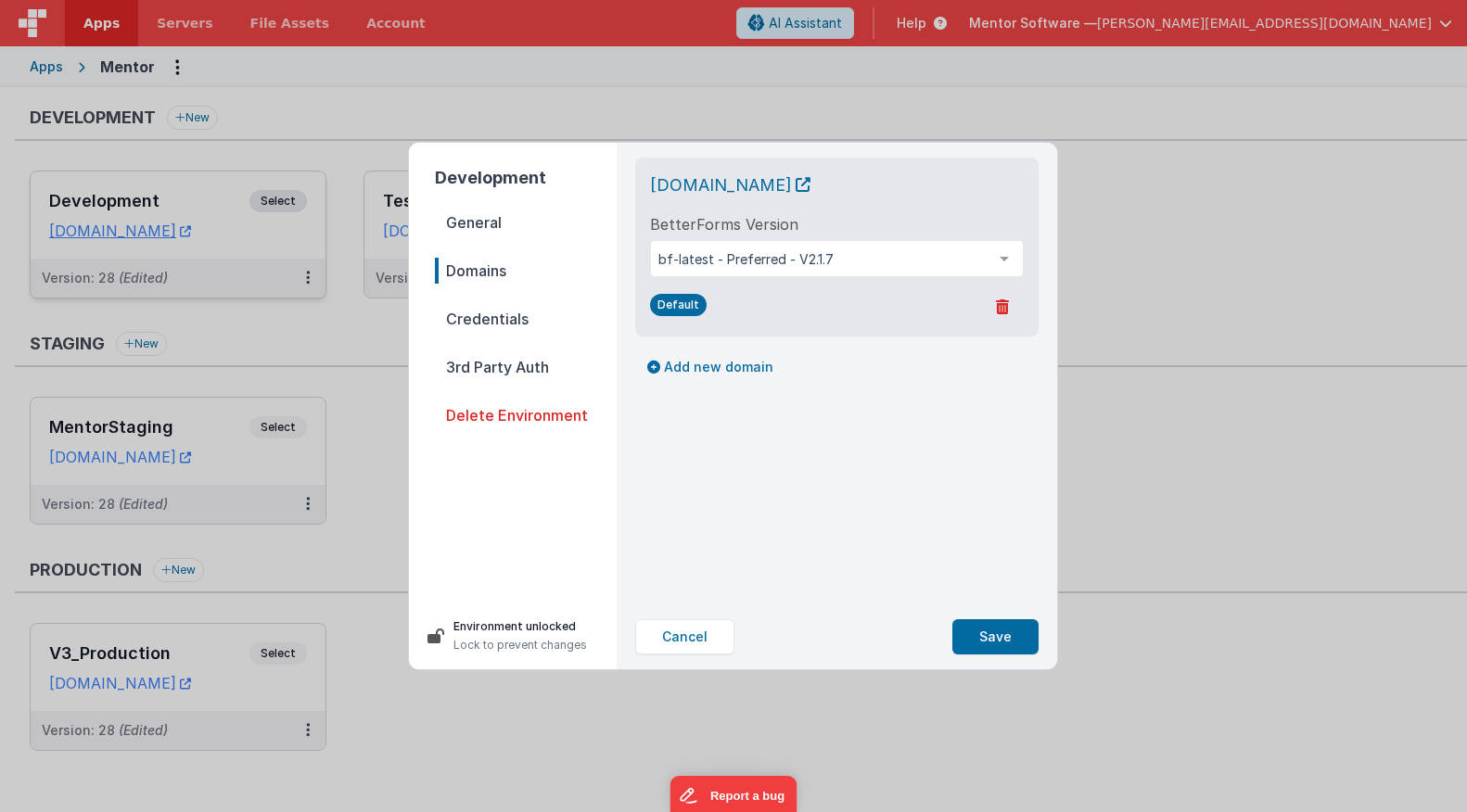
click at [486, 217] on span "General" at bounding box center [525, 223] width 182 height 26
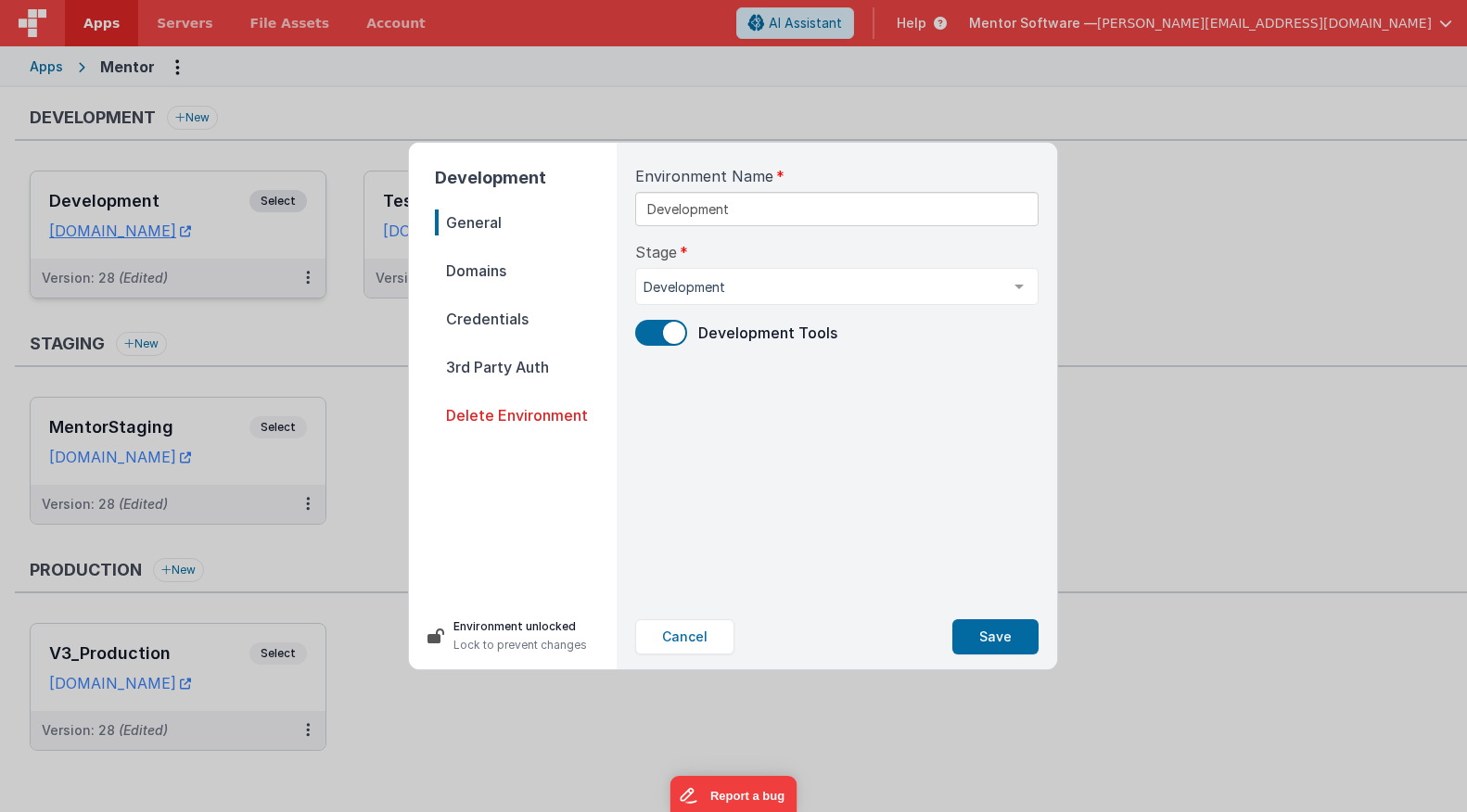
click at [493, 268] on span "Domains" at bounding box center [525, 270] width 182 height 26
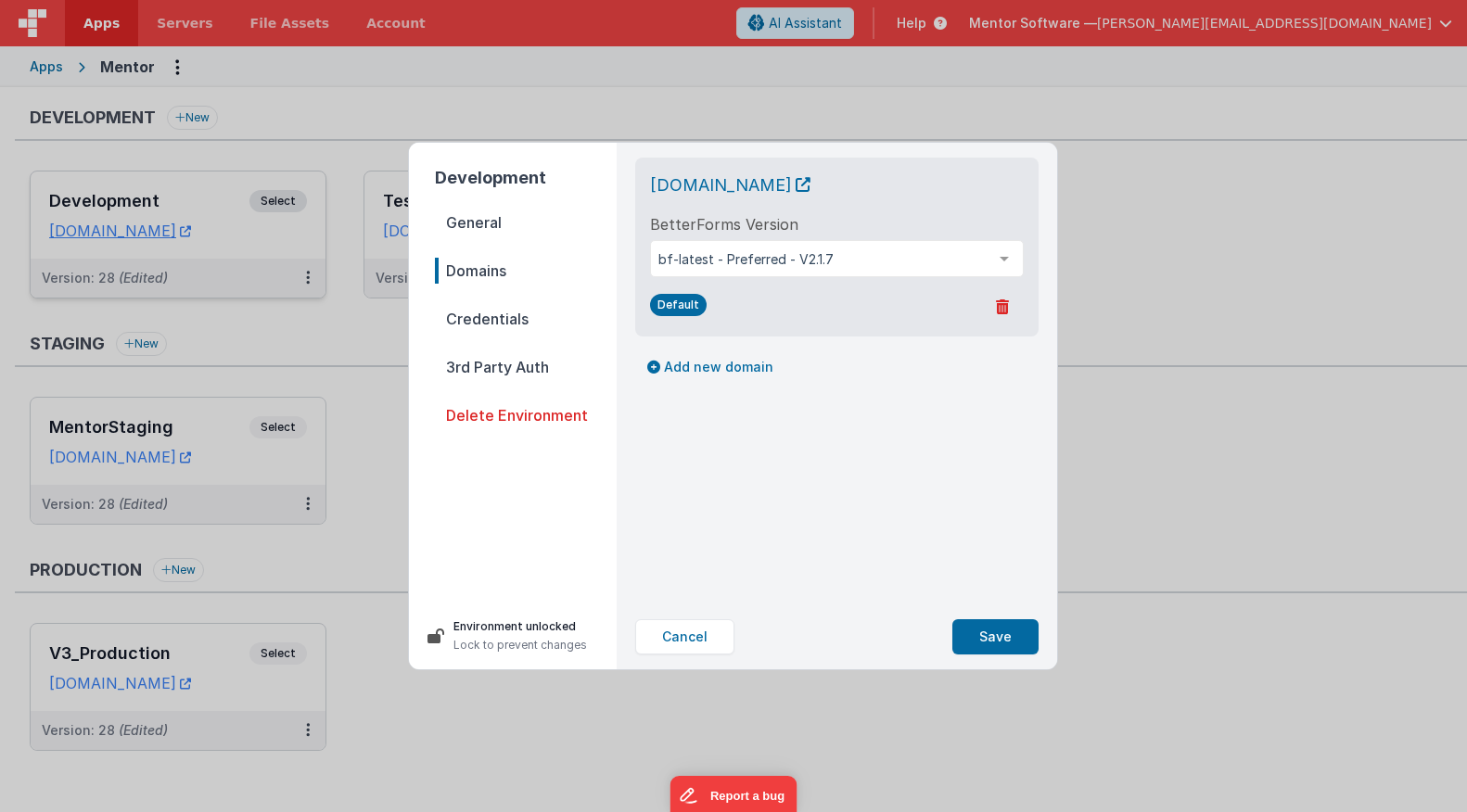
click at [493, 237] on nav "General Domains Credentials 3rd Party Auth Delete Environment" at bounding box center [525, 399] width 182 height 378
click at [494, 233] on span "General" at bounding box center [525, 223] width 182 height 26
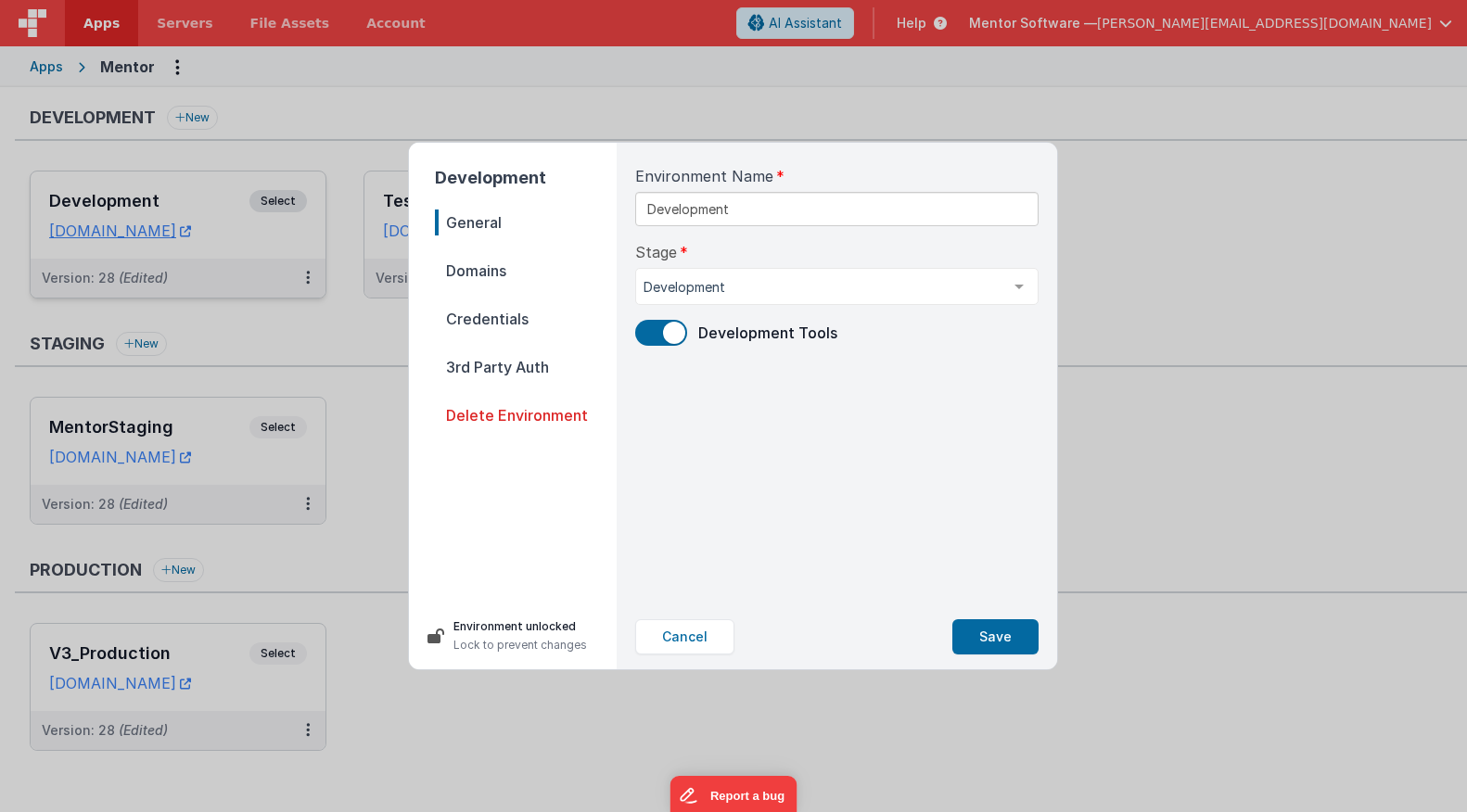
click at [485, 263] on span "Domains" at bounding box center [525, 270] width 182 height 26
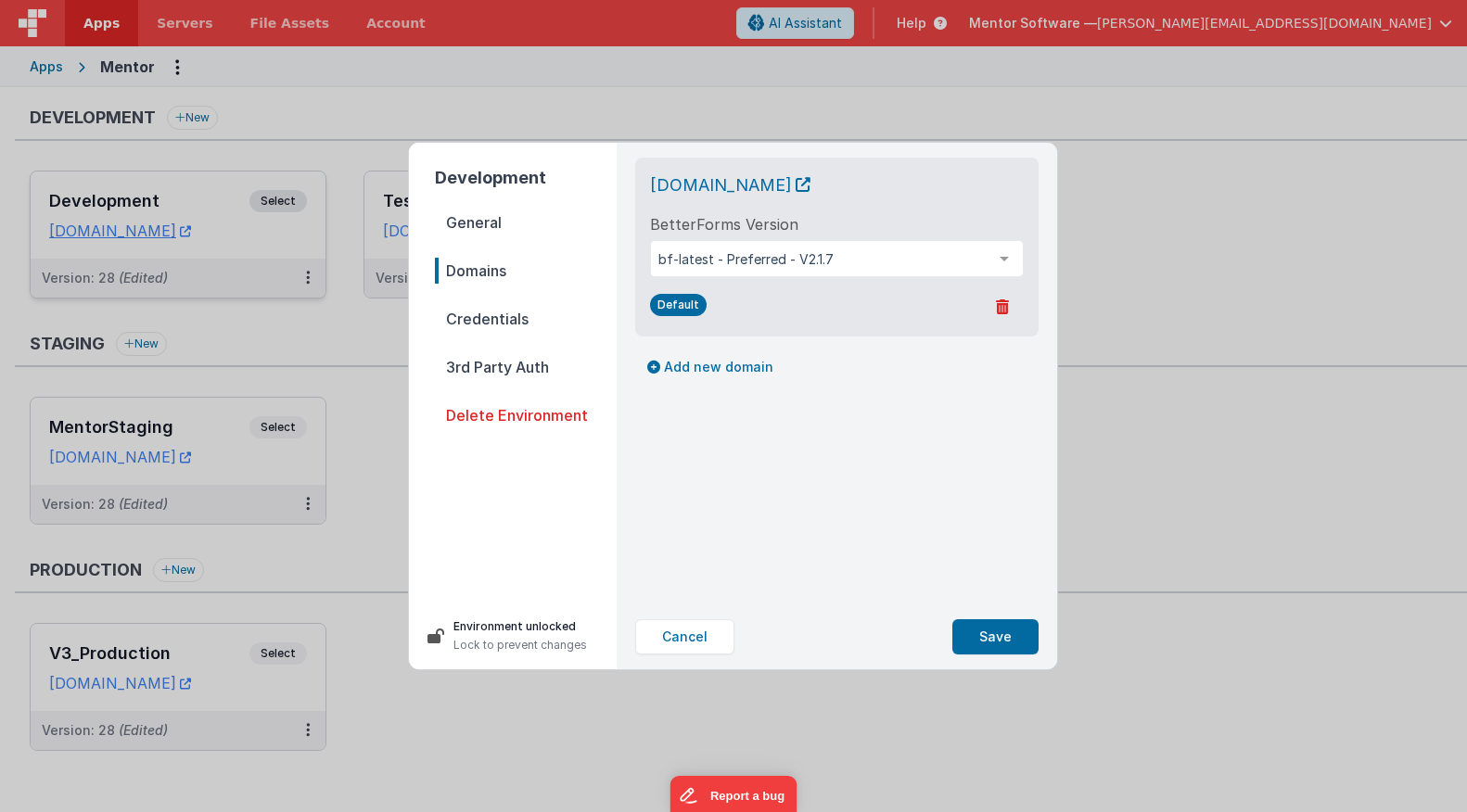
click at [492, 315] on span "Credentials" at bounding box center [525, 319] width 182 height 26
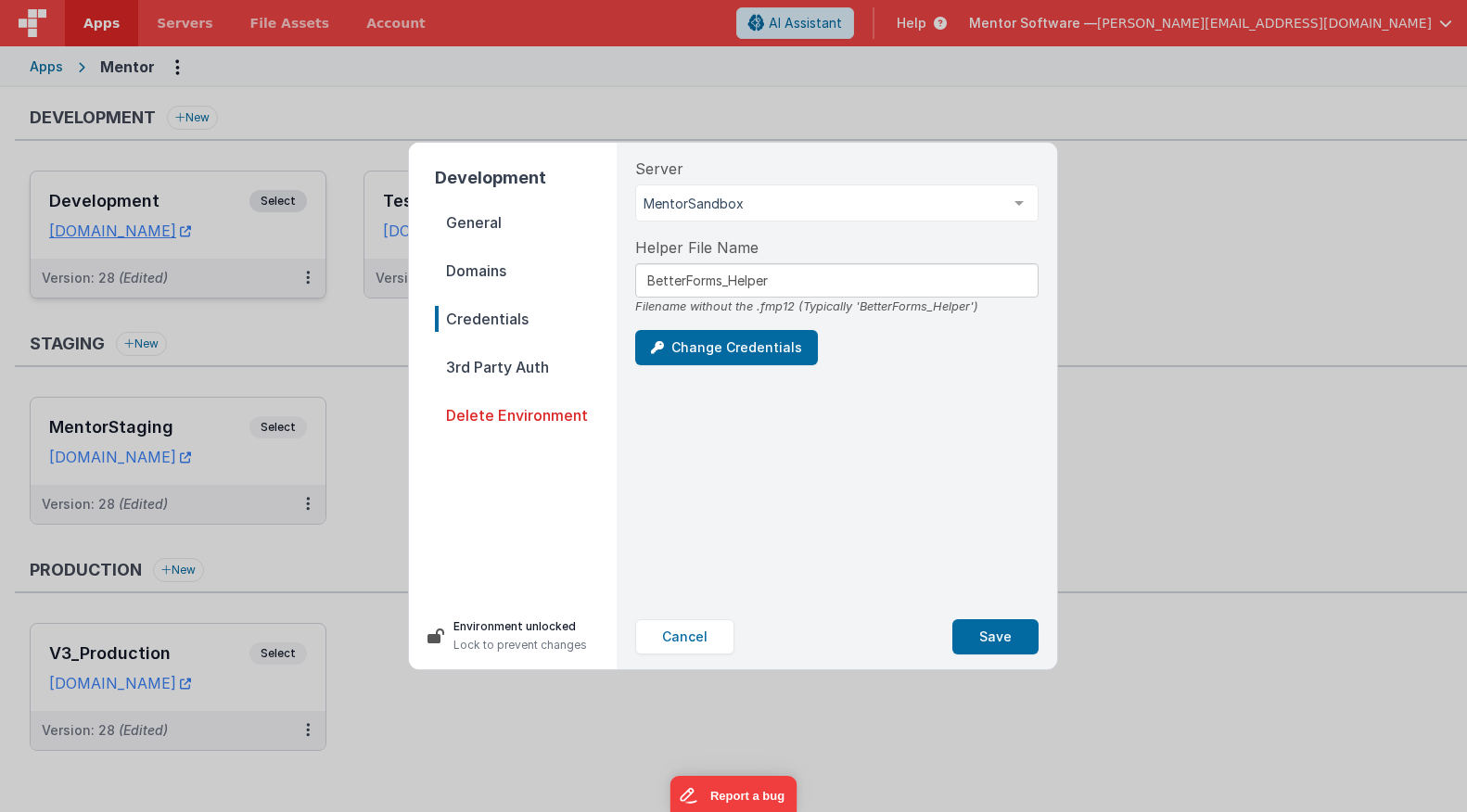
click at [491, 371] on span "3rd Party Auth" at bounding box center [525, 367] width 182 height 26
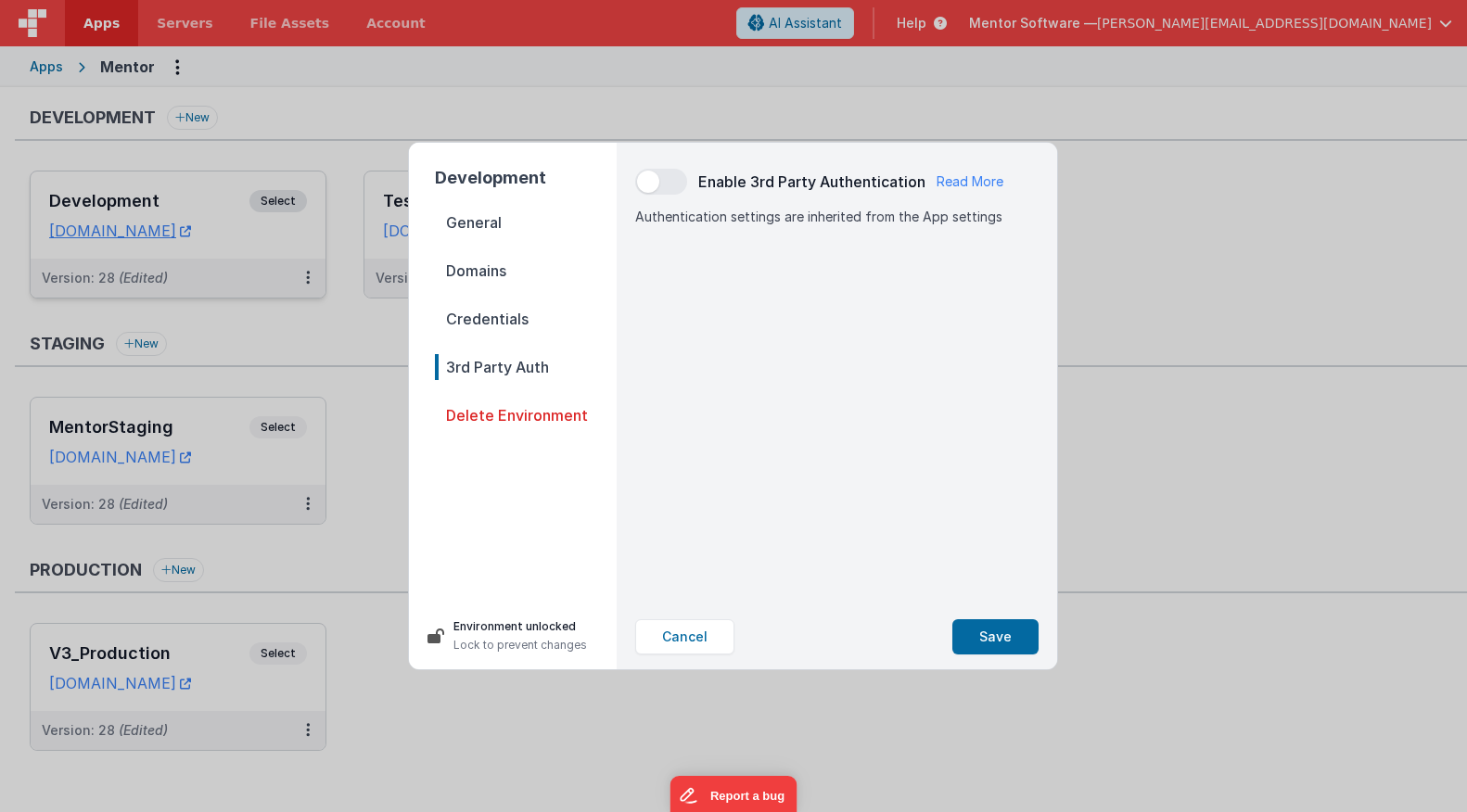
click at [485, 310] on span "Credentials" at bounding box center [525, 319] width 182 height 26
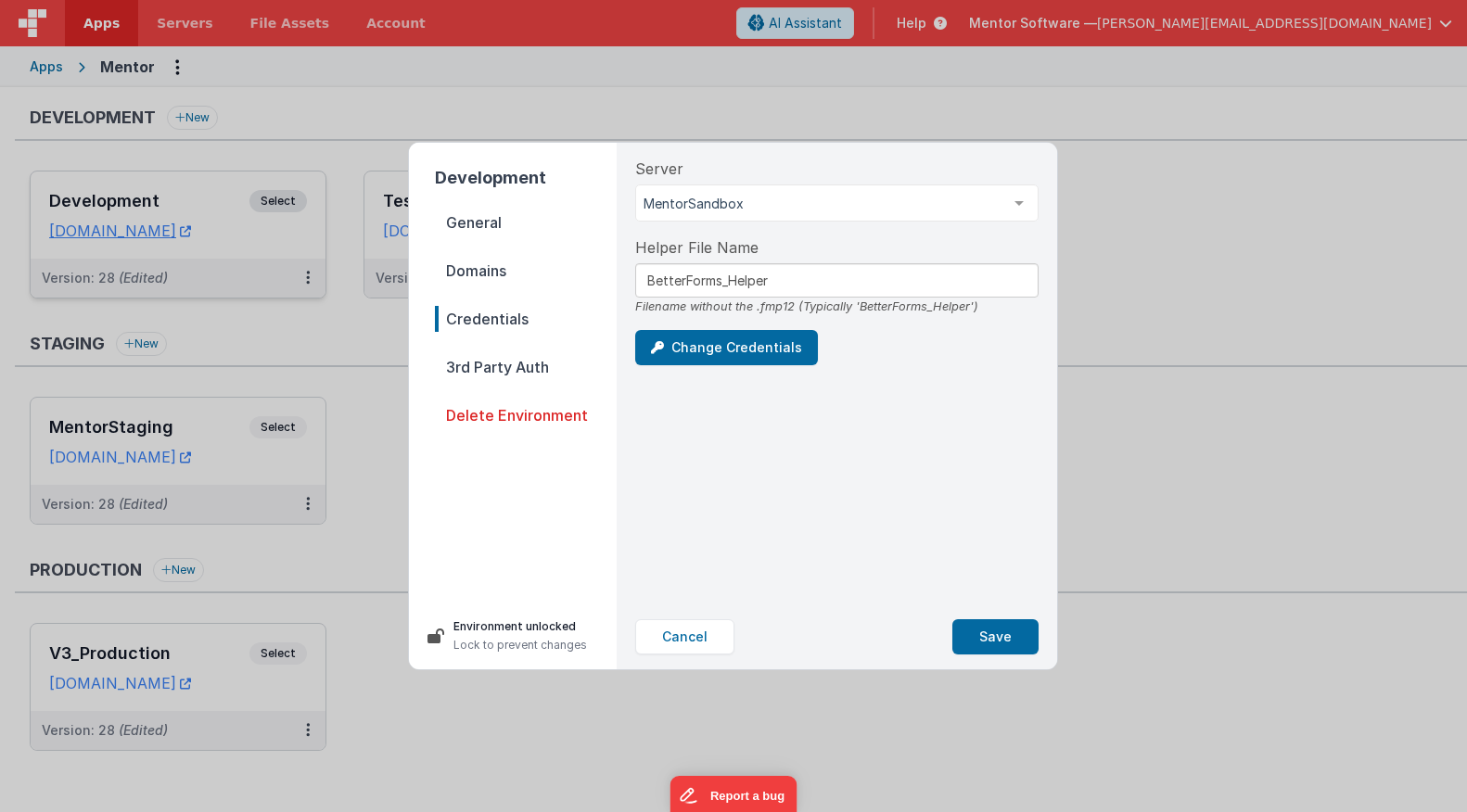
click at [486, 274] on span "Domains" at bounding box center [525, 270] width 182 height 26
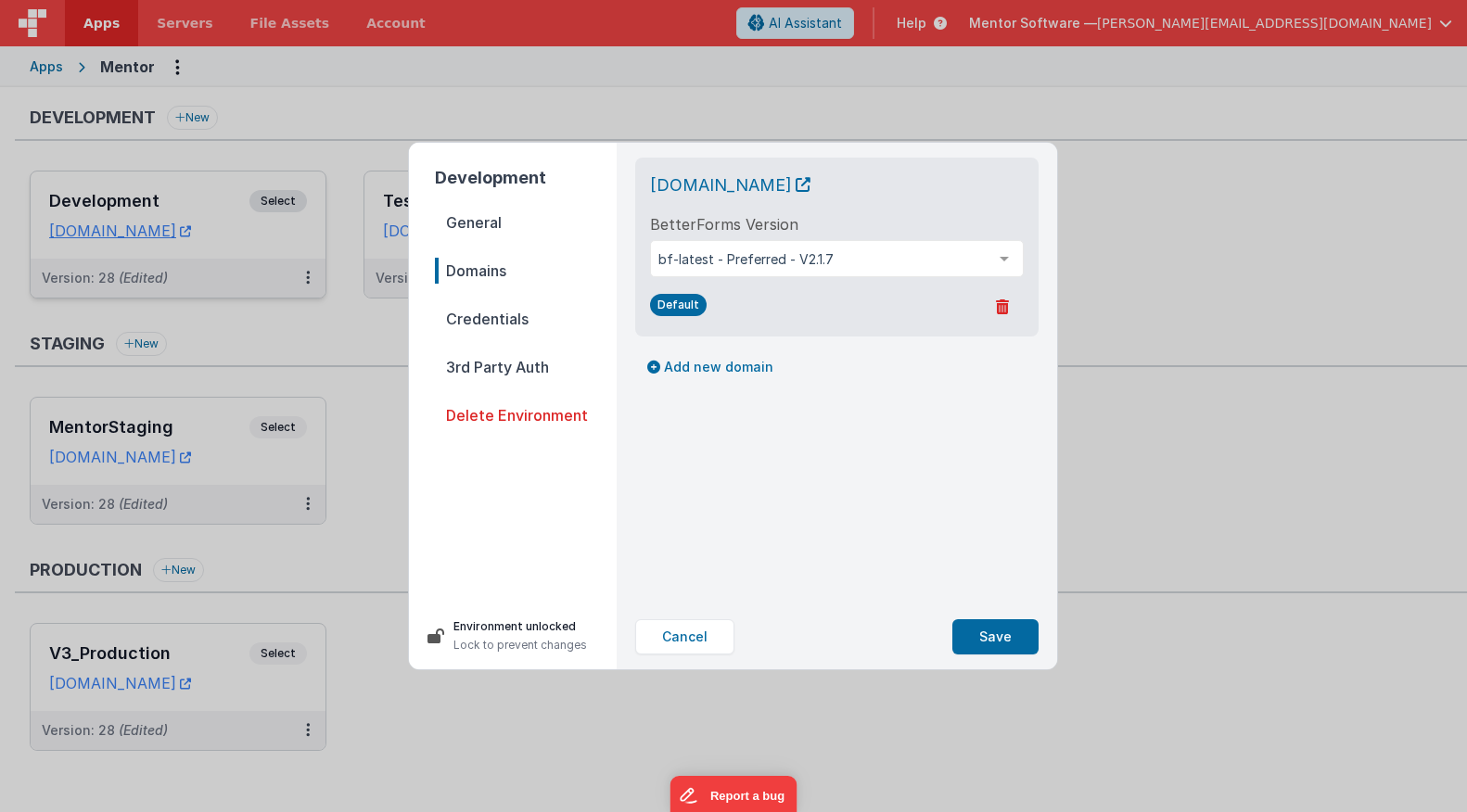
click at [491, 198] on div "Development General Domains Credentials 3rd Party Auth Delete Environment" at bounding box center [513, 365] width 208 height 445
click at [683, 641] on button "Cancel" at bounding box center [685, 637] width 99 height 35
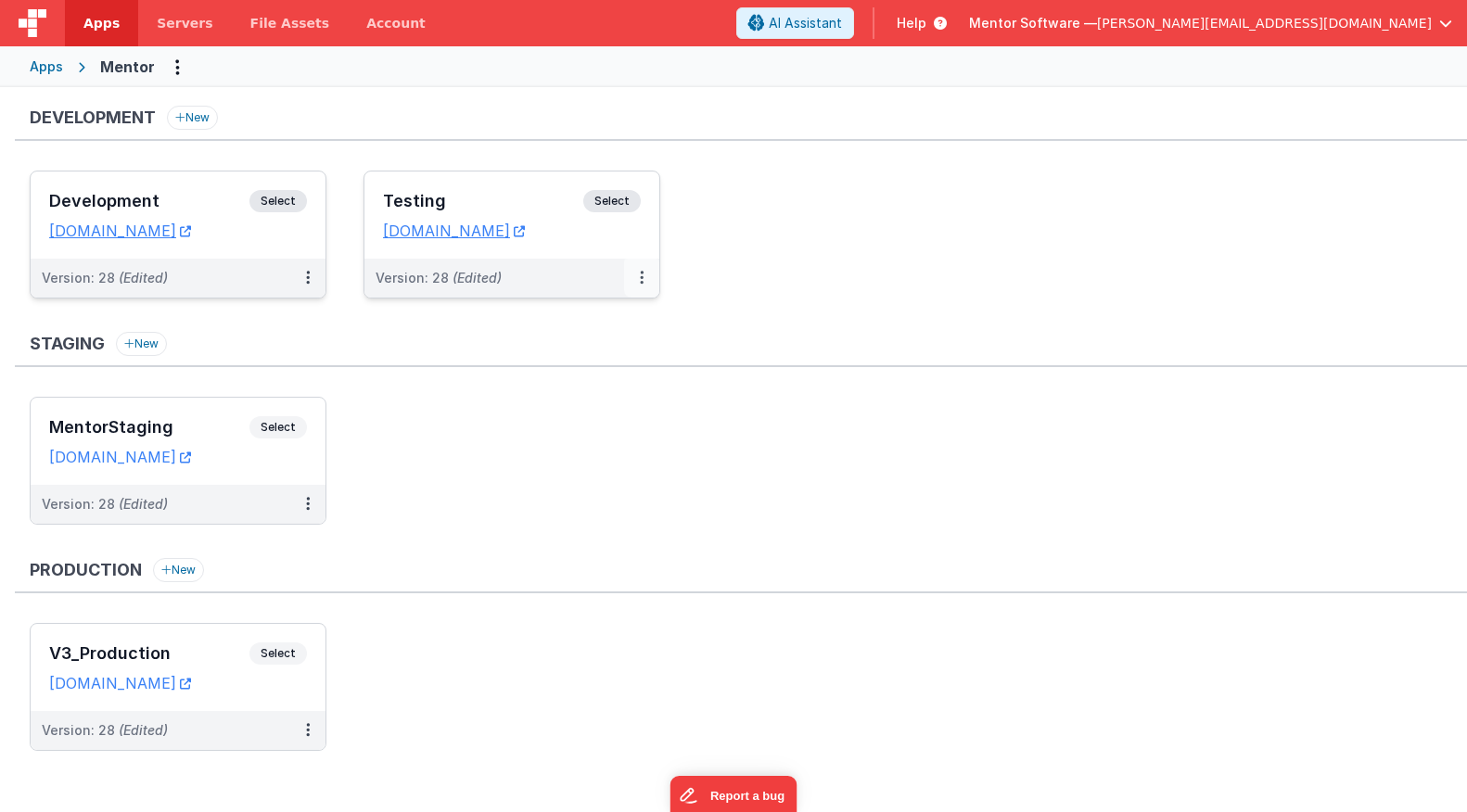
click at [646, 282] on button at bounding box center [642, 278] width 35 height 39
click at [644, 278] on button at bounding box center [642, 278] width 35 height 39
click at [630, 317] on link "Edit" at bounding box center [577, 320] width 163 height 34
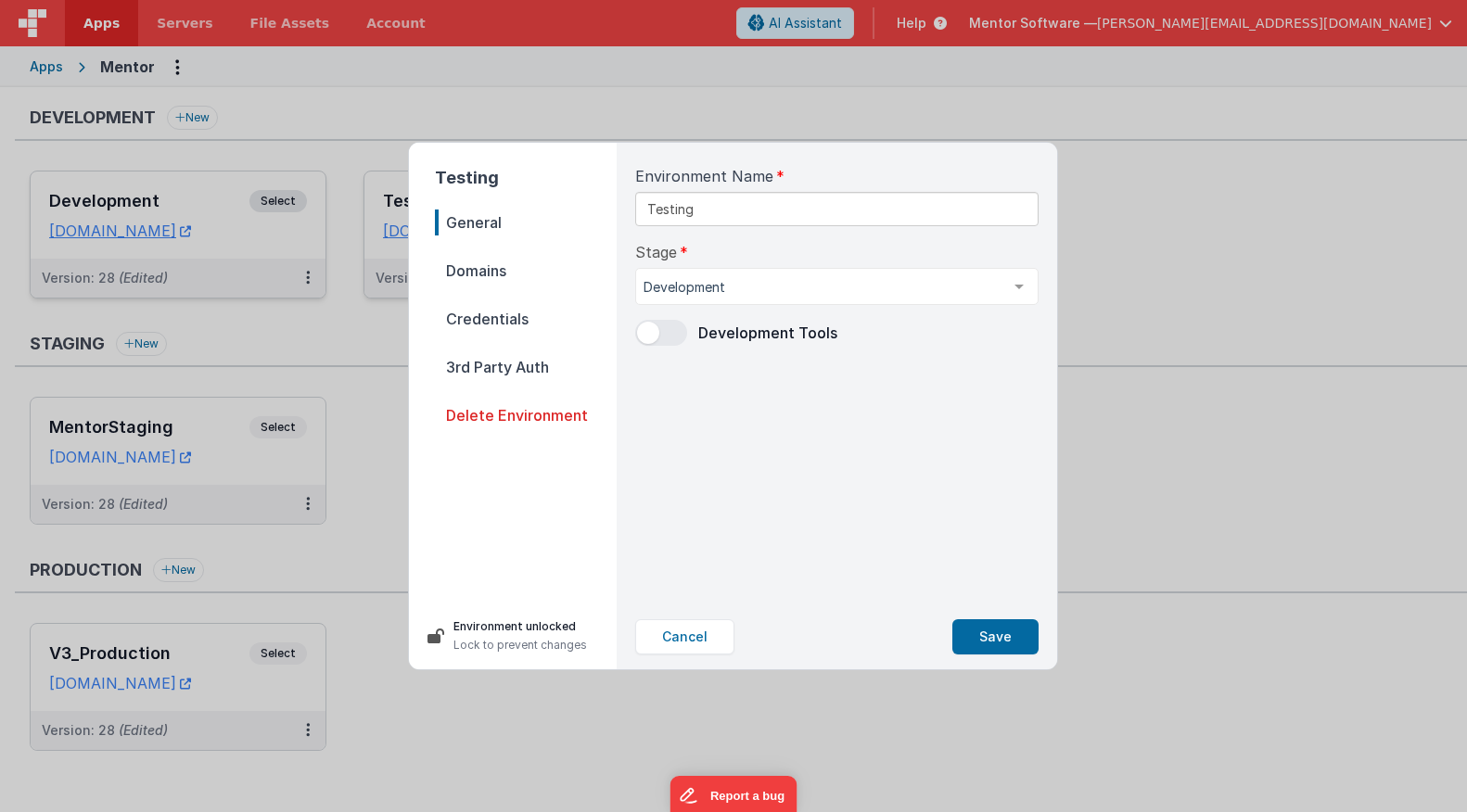
click at [569, 238] on nav "General Domains Credentials 3rd Party Auth Delete Environment" at bounding box center [525, 399] width 182 height 378
click at [560, 274] on span "Domains" at bounding box center [525, 270] width 182 height 26
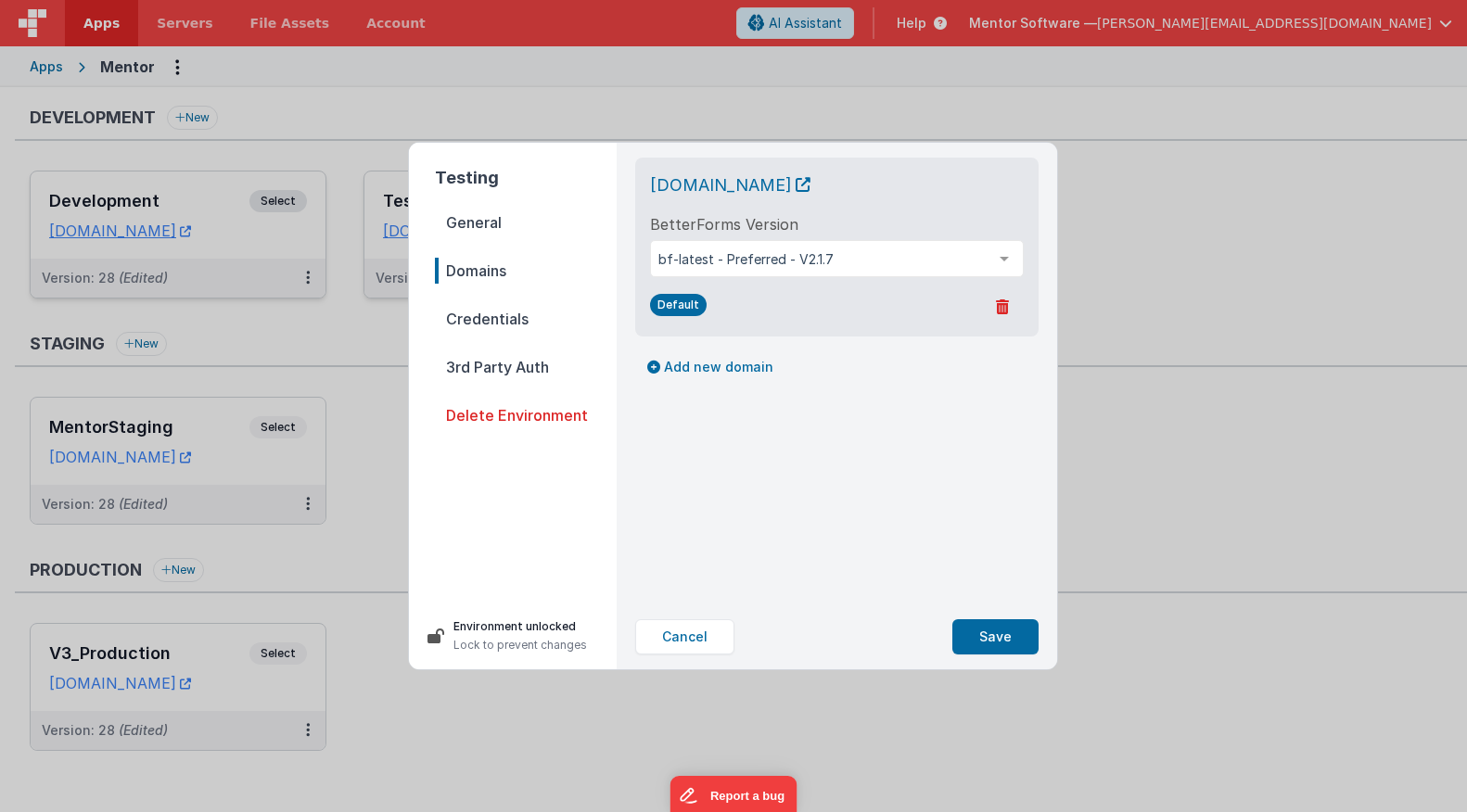
click at [555, 299] on nav "General Domains Credentials 3rd Party Auth Delete Environment" at bounding box center [525, 399] width 182 height 378
click at [553, 310] on span "Credentials" at bounding box center [525, 319] width 182 height 26
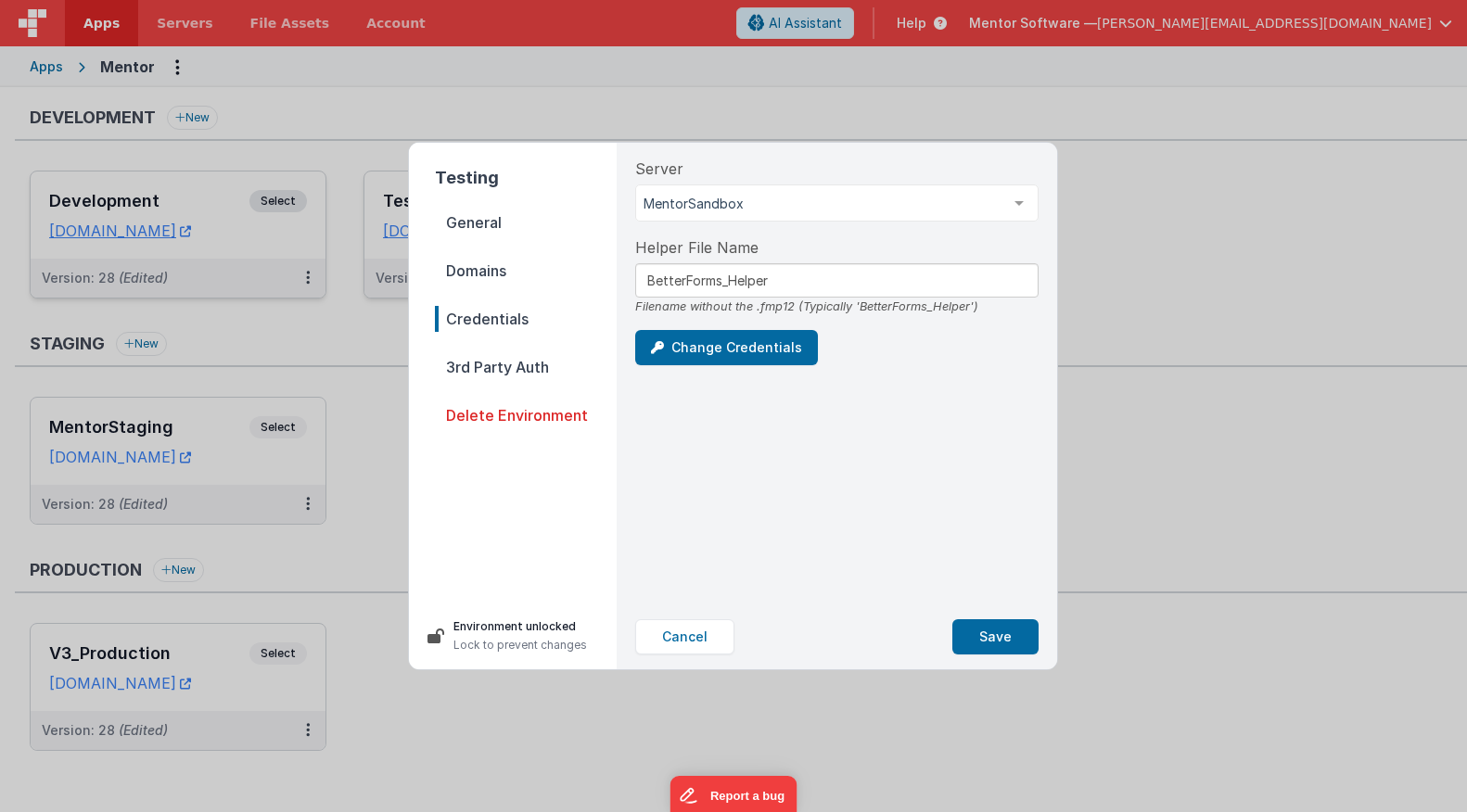
click at [495, 357] on span "3rd Party Auth" at bounding box center [525, 367] width 182 height 26
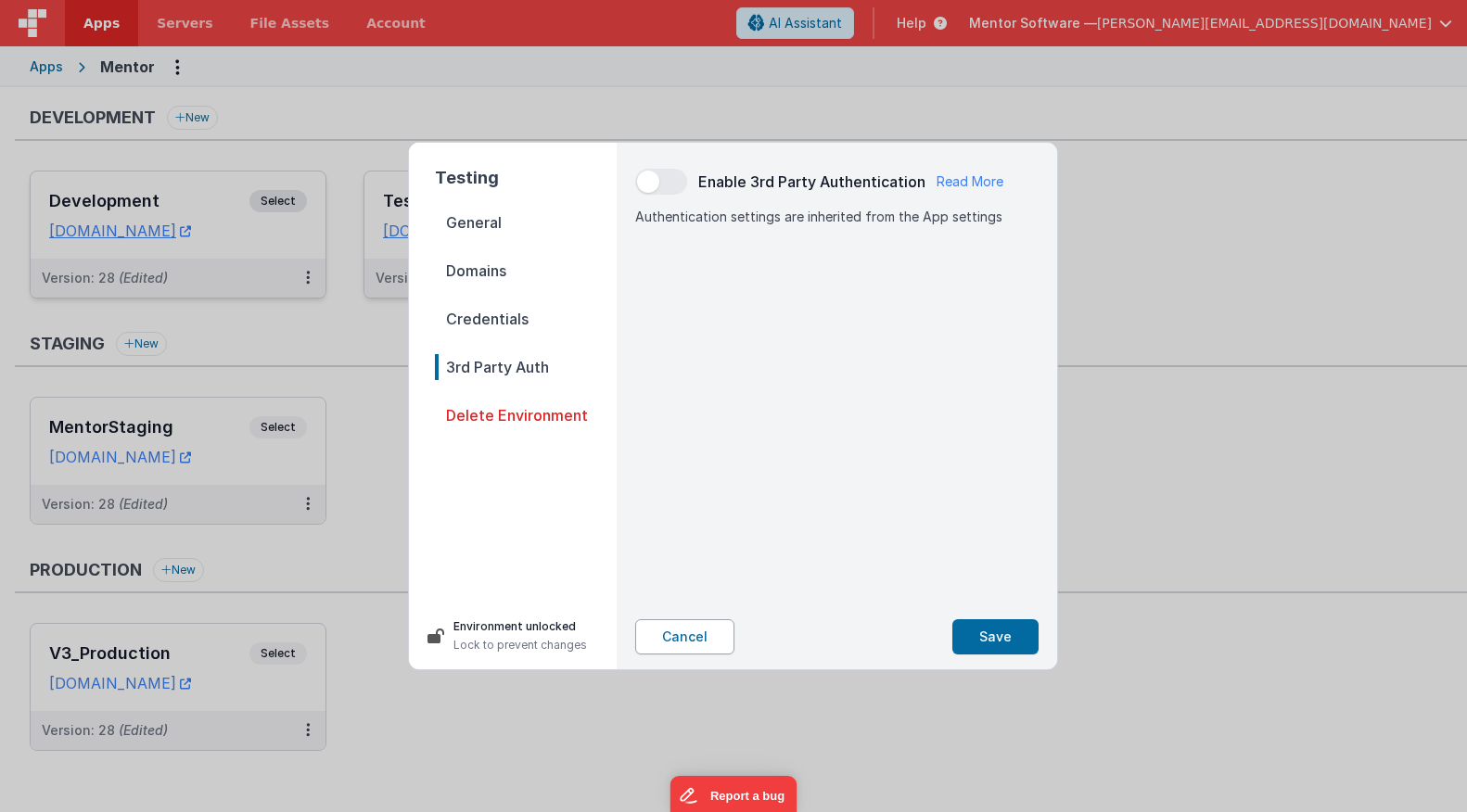
click at [654, 638] on button "Cancel" at bounding box center [685, 637] width 99 height 35
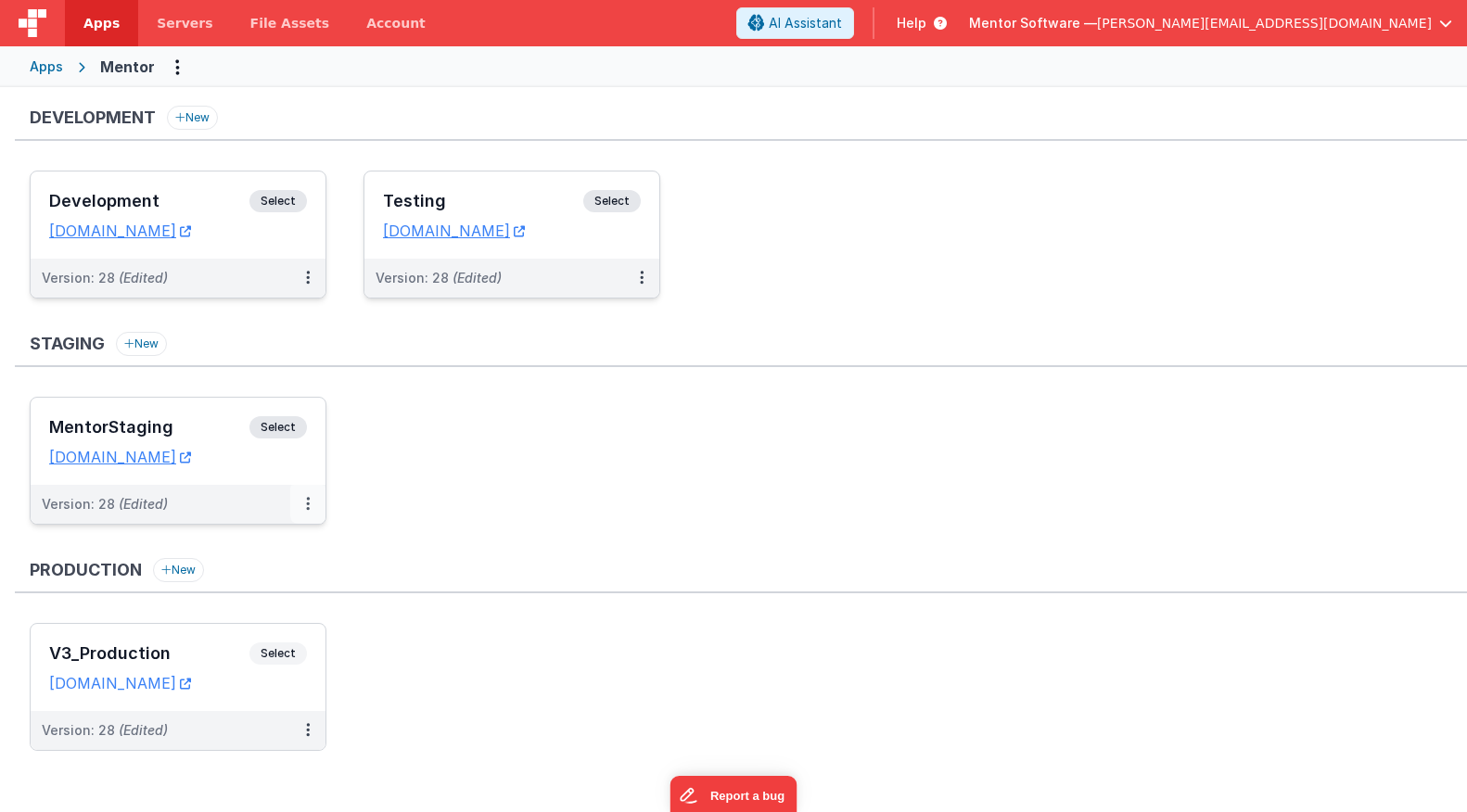
click at [311, 504] on button at bounding box center [308, 504] width 35 height 39
click at [286, 545] on link "Edit" at bounding box center [243, 546] width 163 height 34
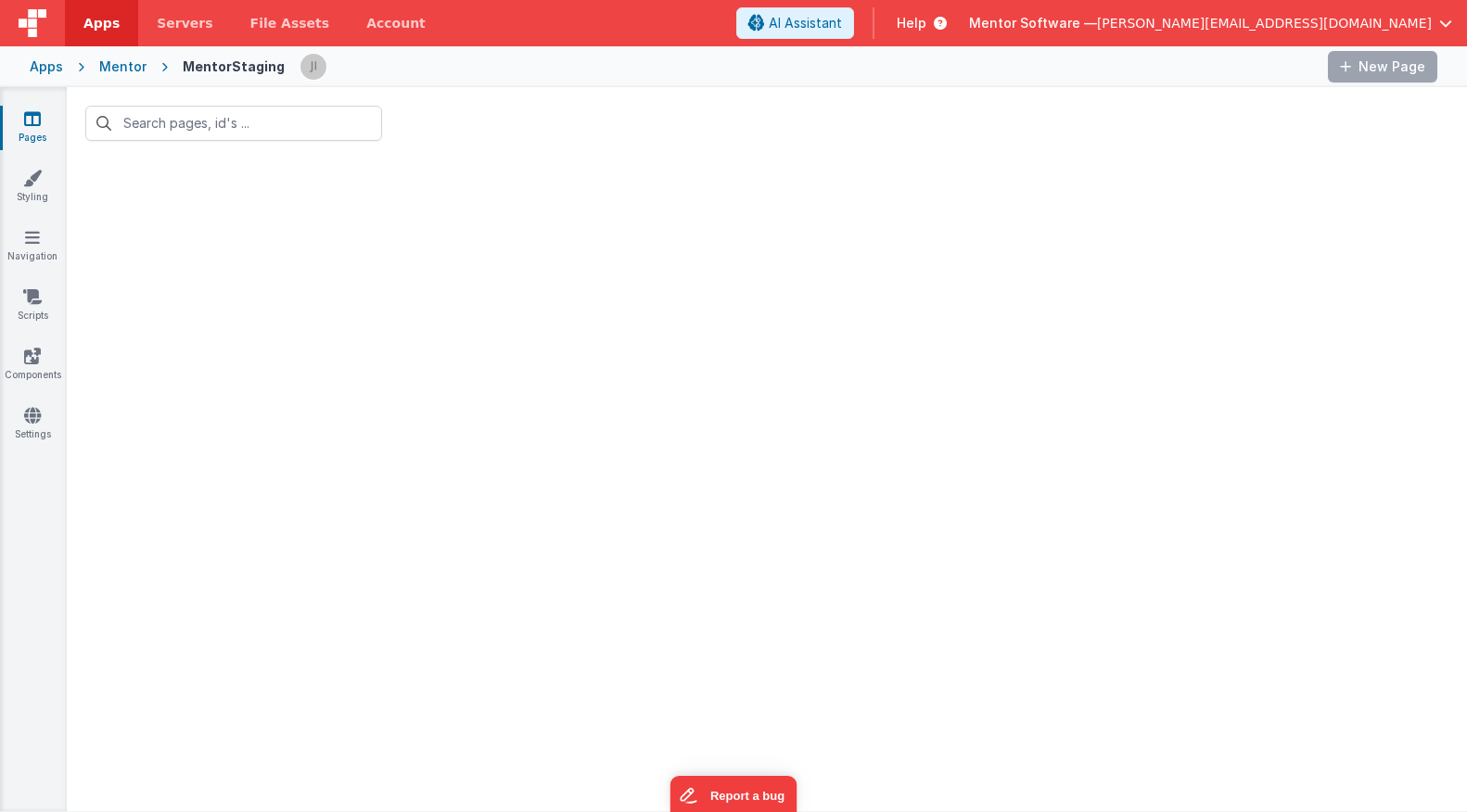
type input "inspection"
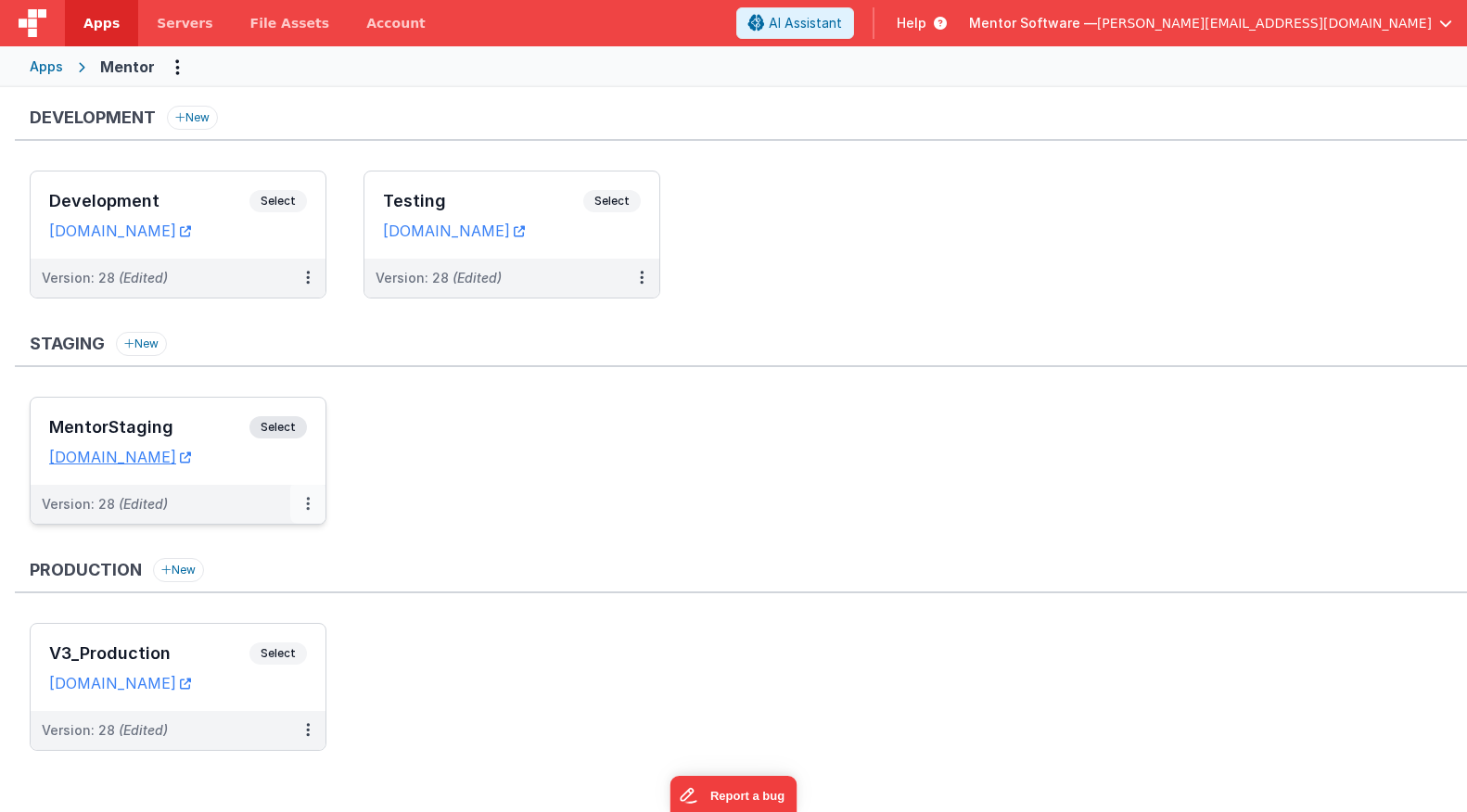
click at [313, 510] on button at bounding box center [308, 504] width 35 height 39
click at [295, 545] on link "Edit" at bounding box center [243, 546] width 163 height 34
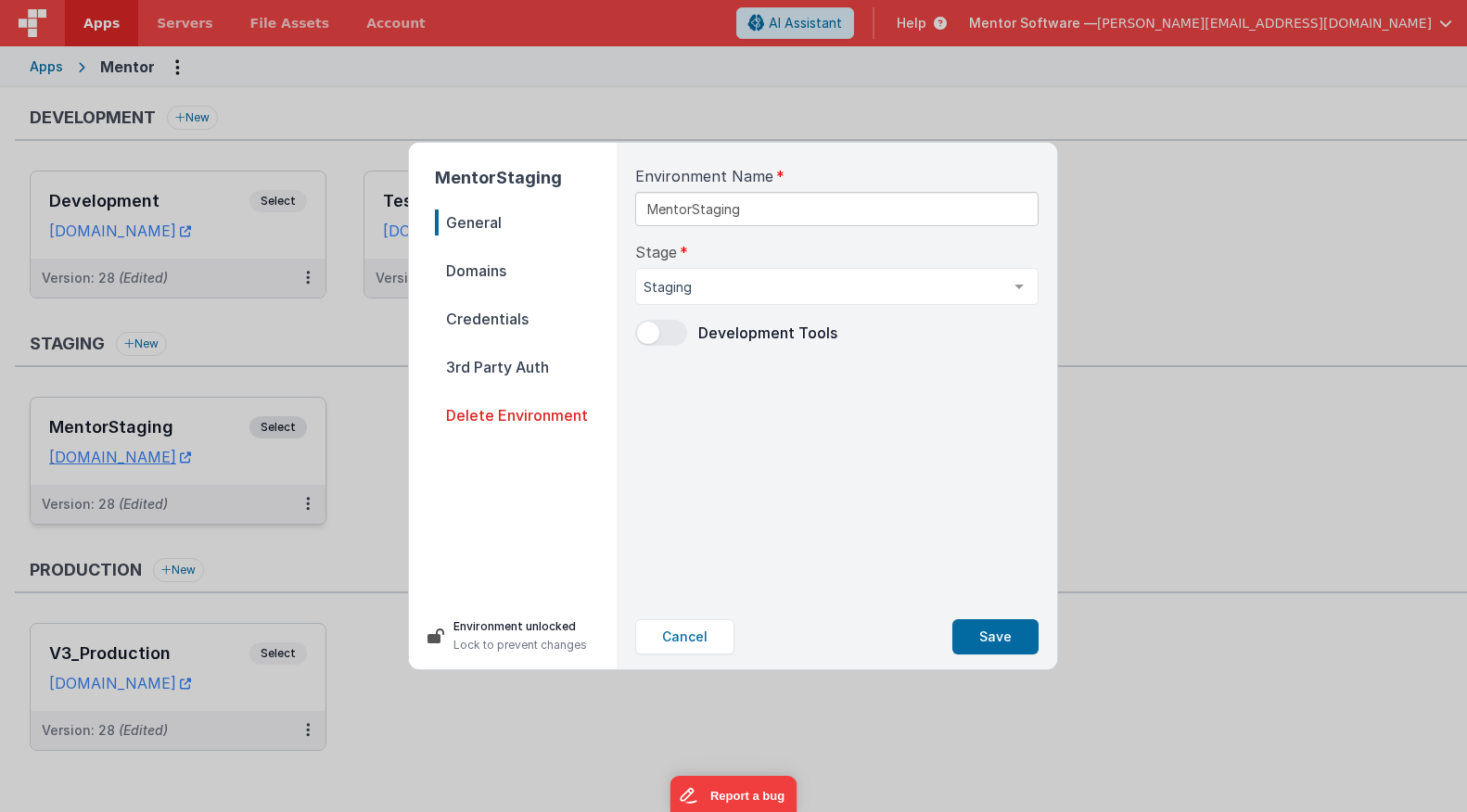
click at [519, 247] on nav "General Domains Credentials 3rd Party Auth Delete Environment" at bounding box center [525, 399] width 182 height 378
click at [515, 261] on span "Domains" at bounding box center [525, 270] width 182 height 26
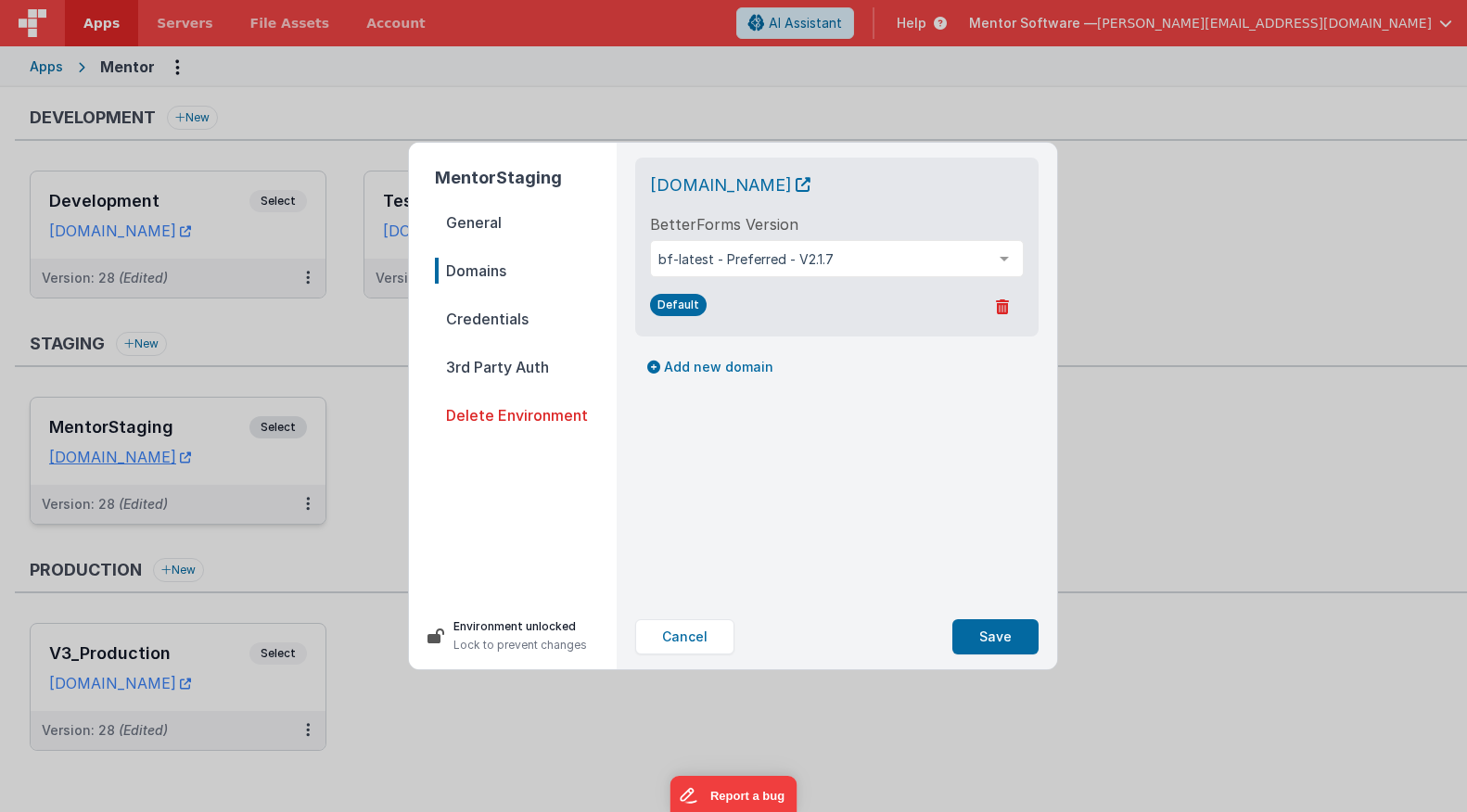
click at [507, 318] on span "Credentials" at bounding box center [525, 319] width 182 height 26
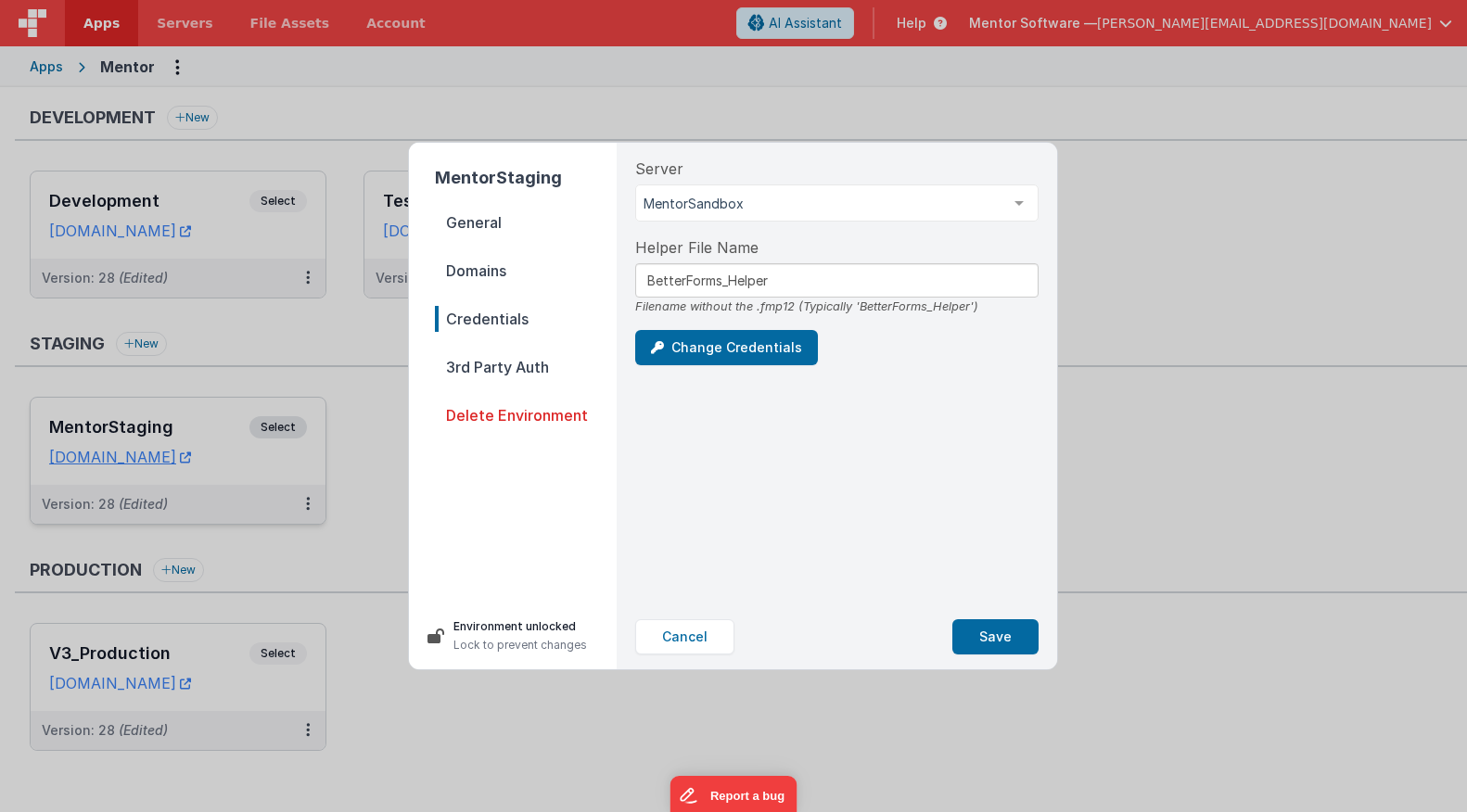
click at [800, 171] on div "Server MentorSandbox MentorSandbox V3_Production List is empty." at bounding box center [837, 189] width 404 height 64
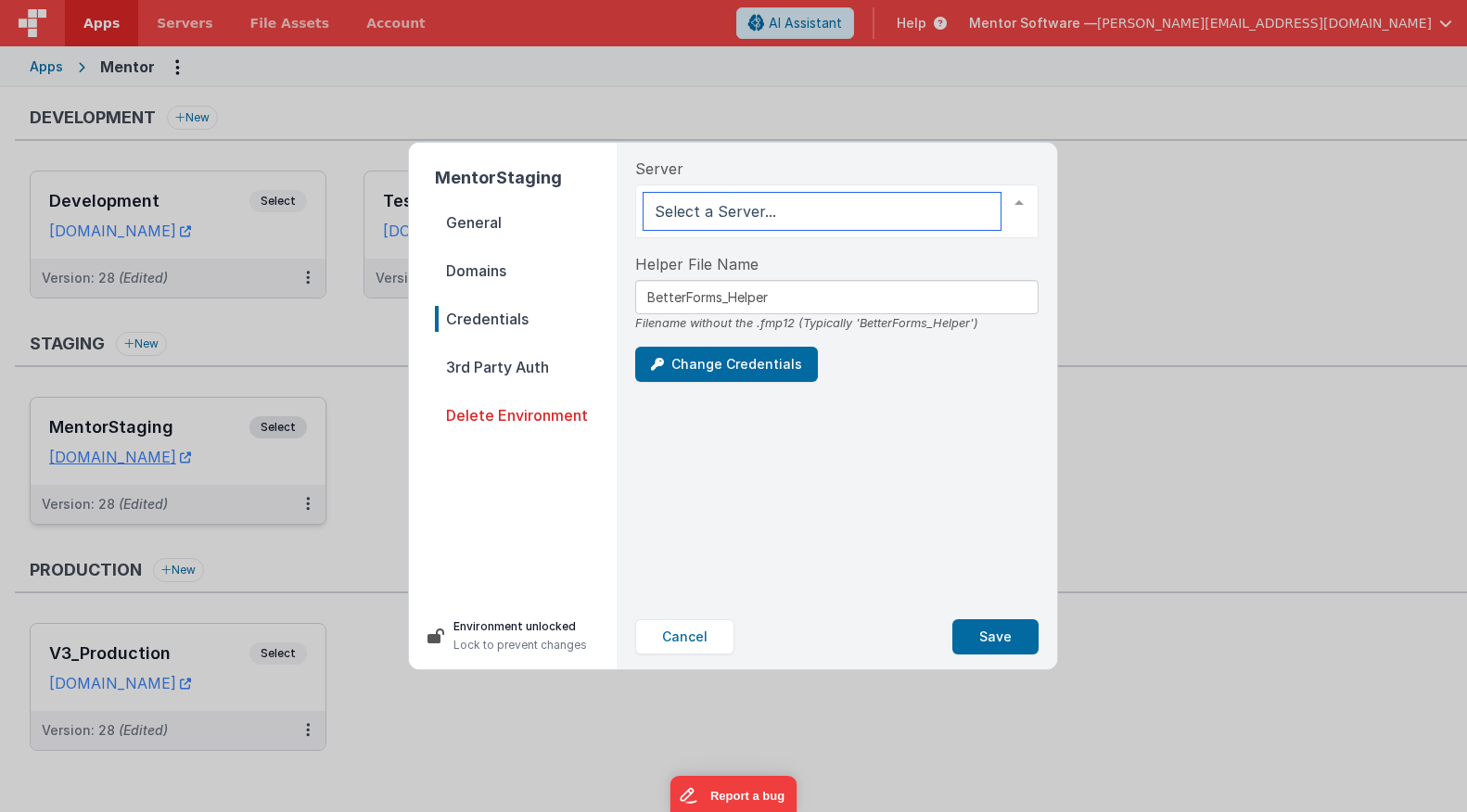
click at [794, 189] on div at bounding box center [837, 212] width 404 height 54
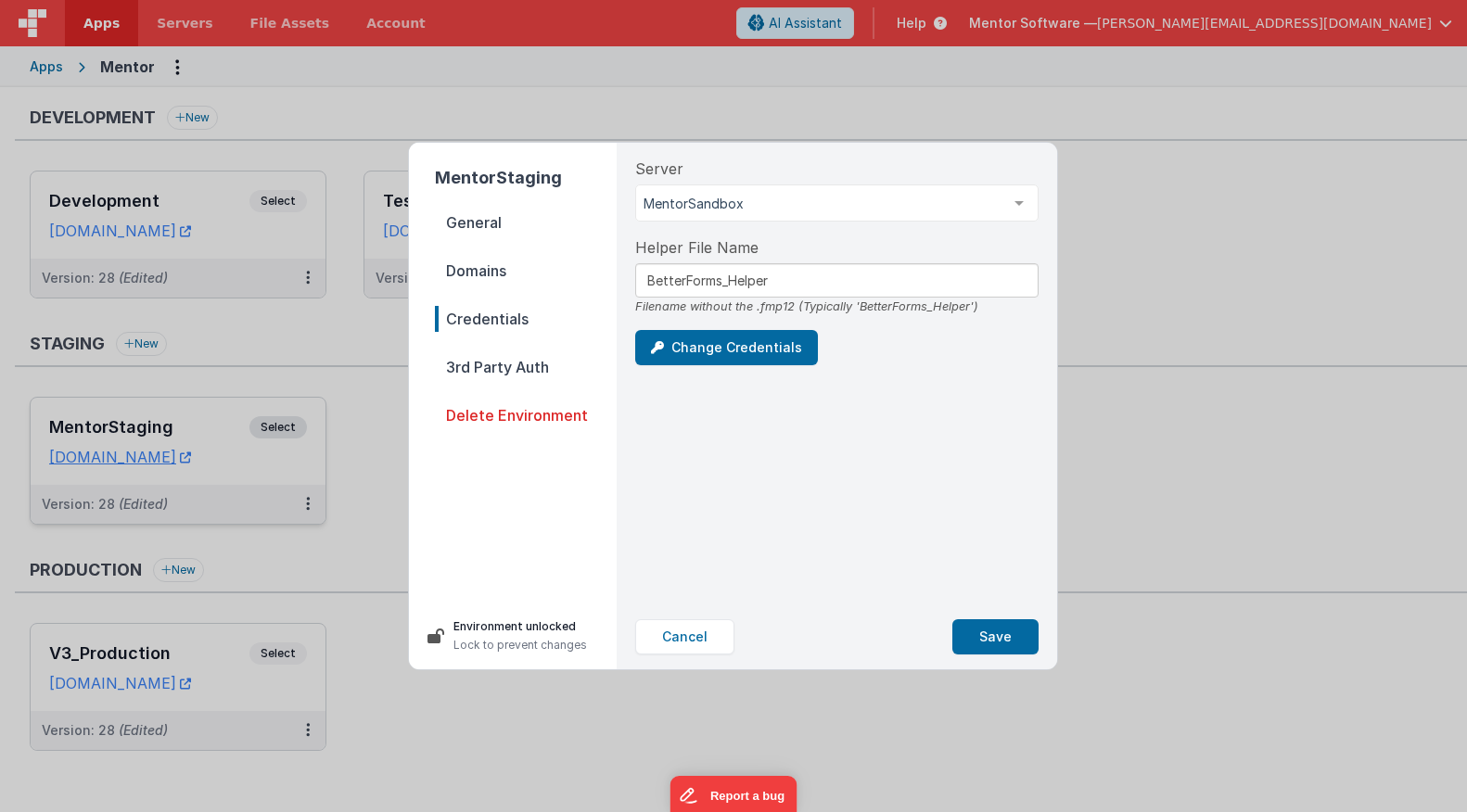
click at [686, 522] on div "Server MentorSandbox MentorSandbox V3_Production List is empty. Helper File Nam…" at bounding box center [837, 373] width 433 height 461
click at [519, 381] on nav "General Domains Credentials 3rd Party Auth Delete Environment" at bounding box center [525, 399] width 182 height 378
click at [505, 285] on nav "General Domains Credentials 3rd Party Auth Delete Environment" at bounding box center [525, 399] width 182 height 378
click at [501, 266] on span "Domains" at bounding box center [525, 270] width 182 height 26
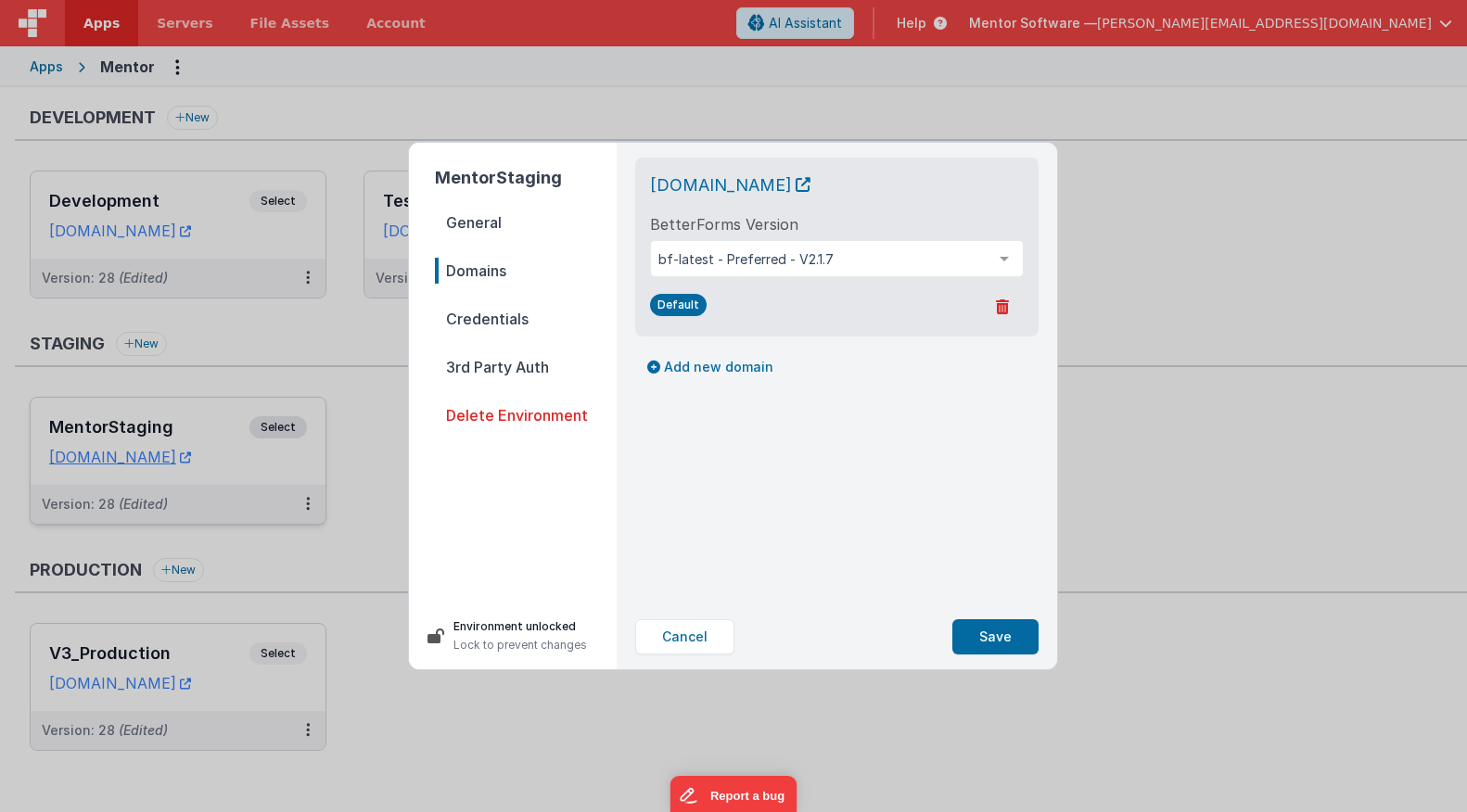
click at [491, 262] on span "Domains" at bounding box center [525, 270] width 182 height 26
click at [480, 220] on span "General" at bounding box center [525, 223] width 182 height 26
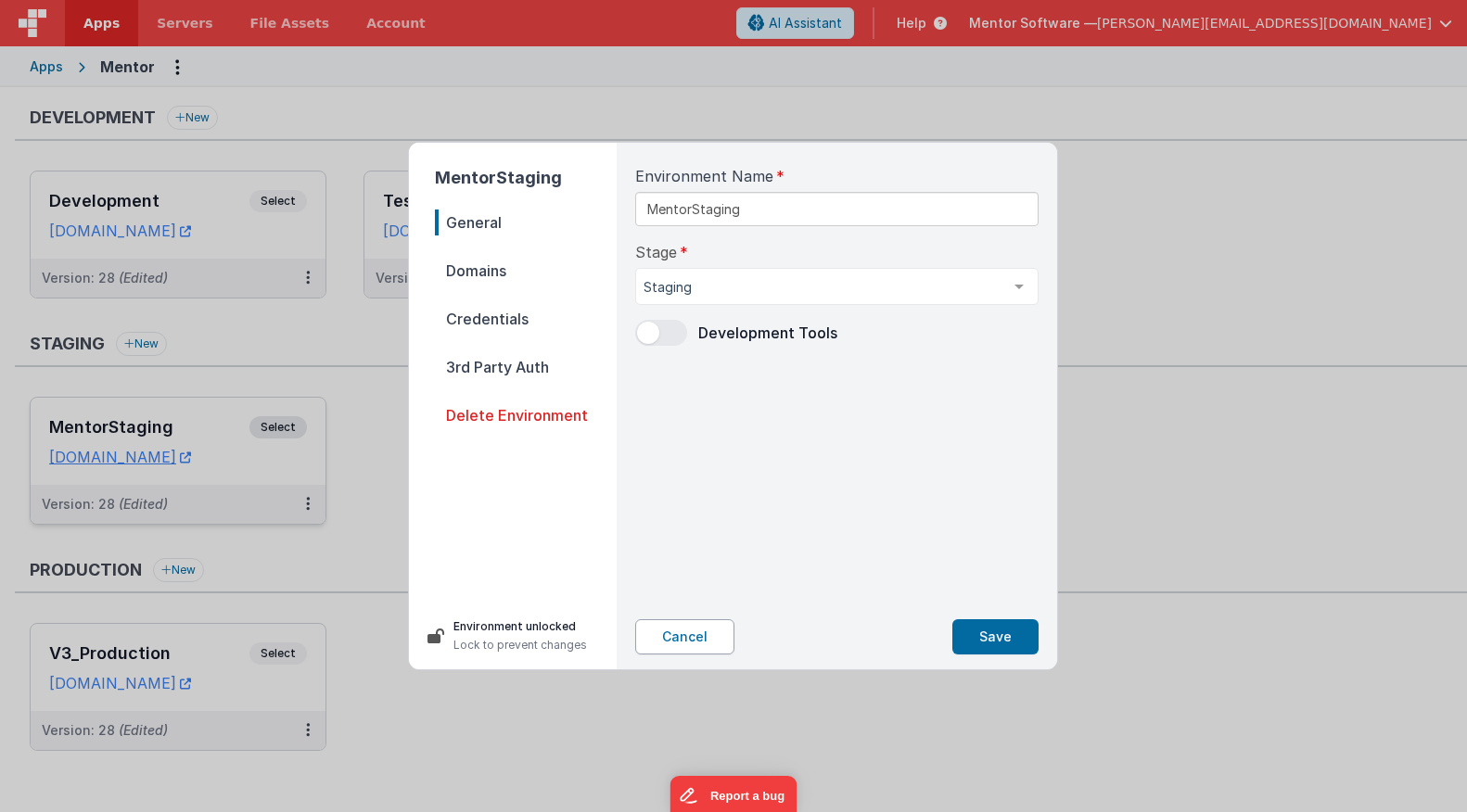
click at [690, 640] on button "Cancel" at bounding box center [685, 637] width 99 height 35
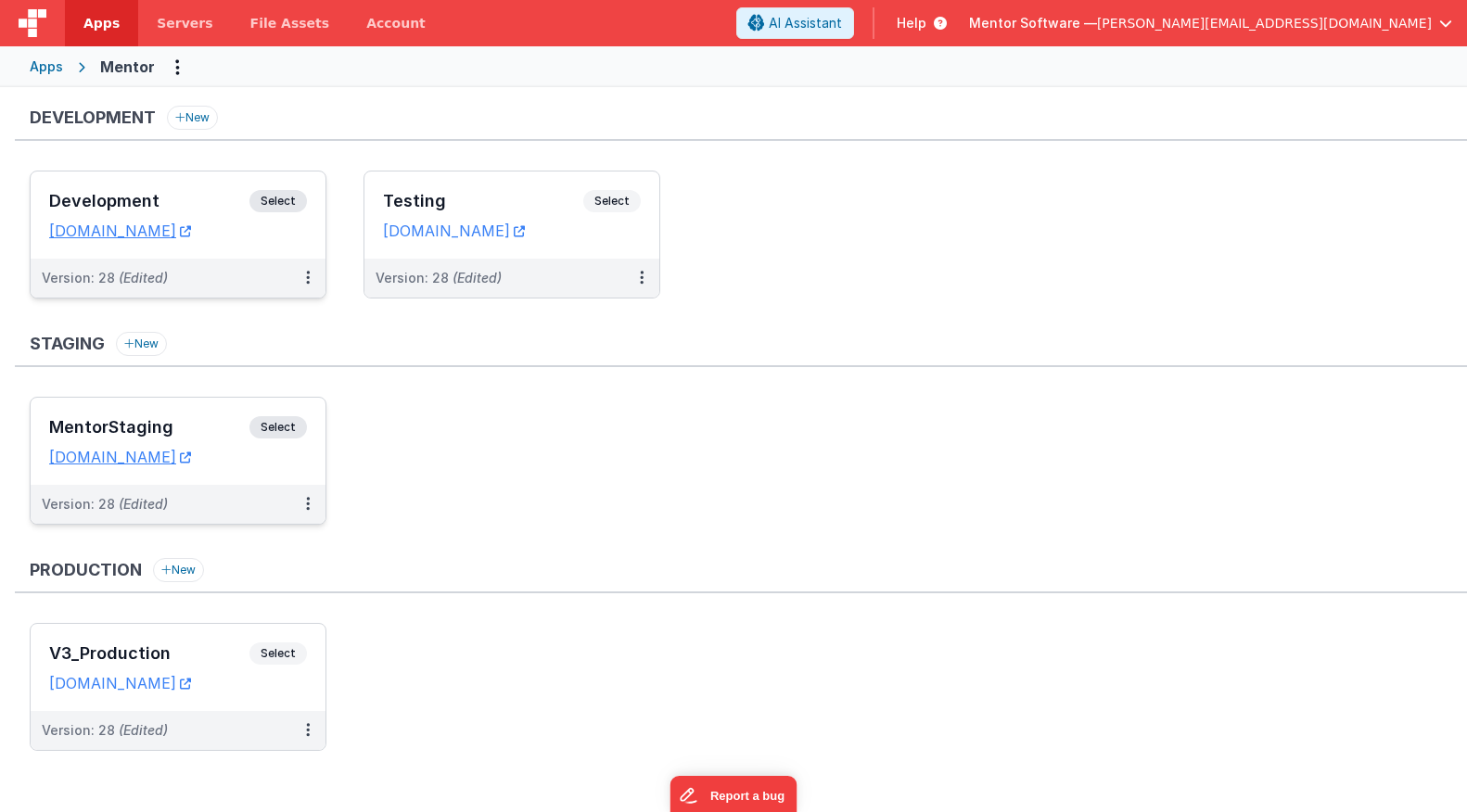
click at [280, 204] on span "Select" at bounding box center [279, 201] width 58 height 22
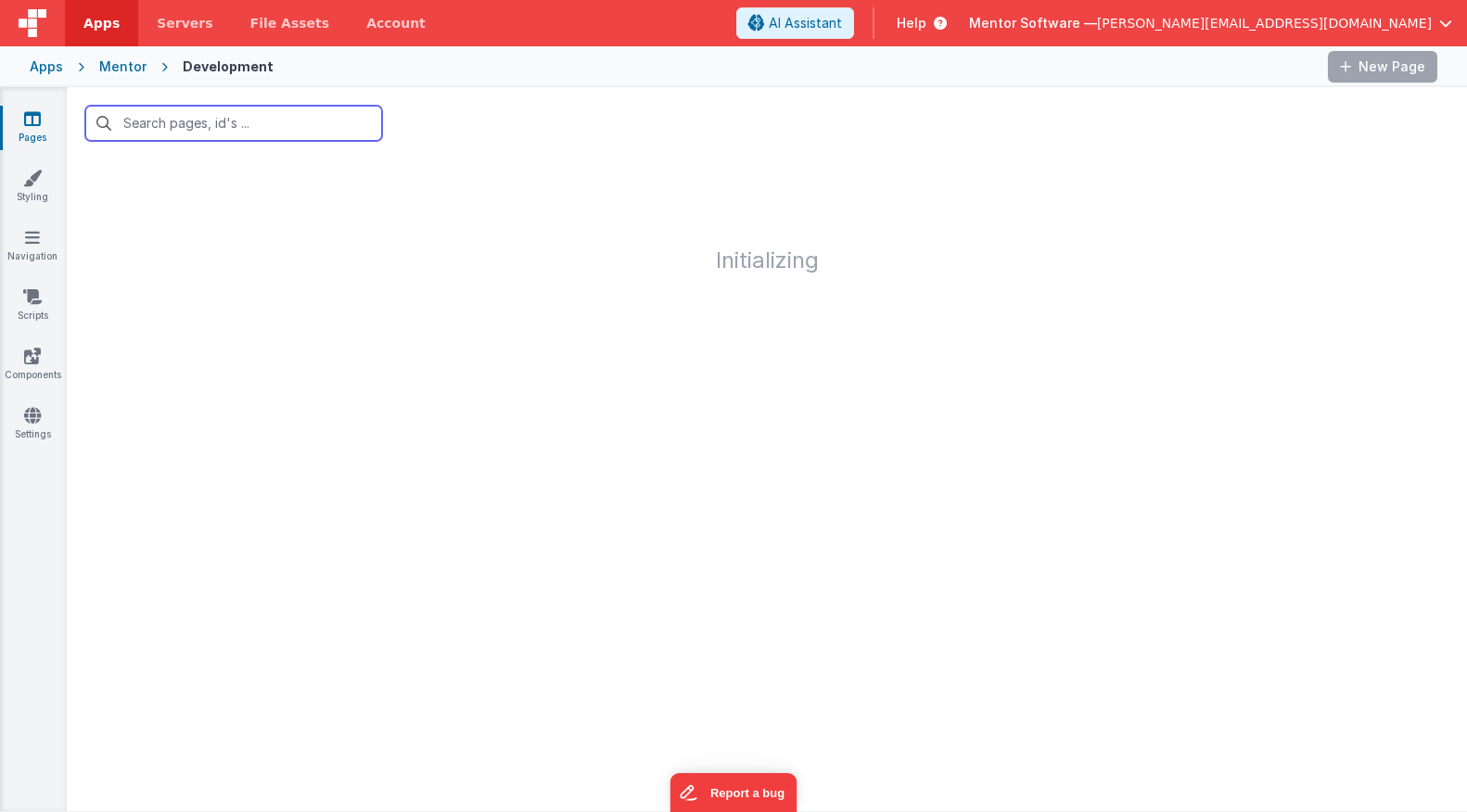
click at [173, 123] on input "text" at bounding box center [234, 123] width 297 height 35
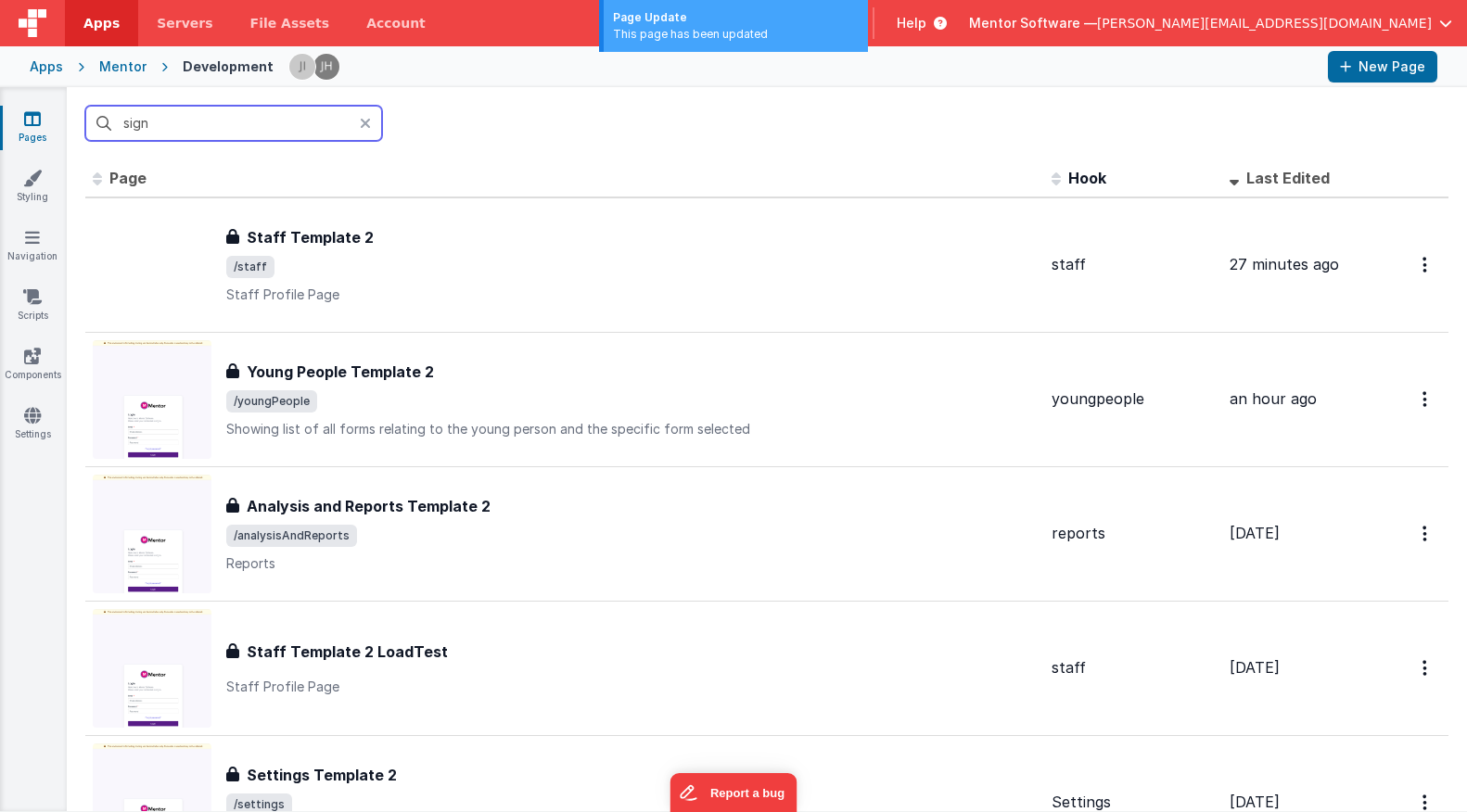
type input "sign"
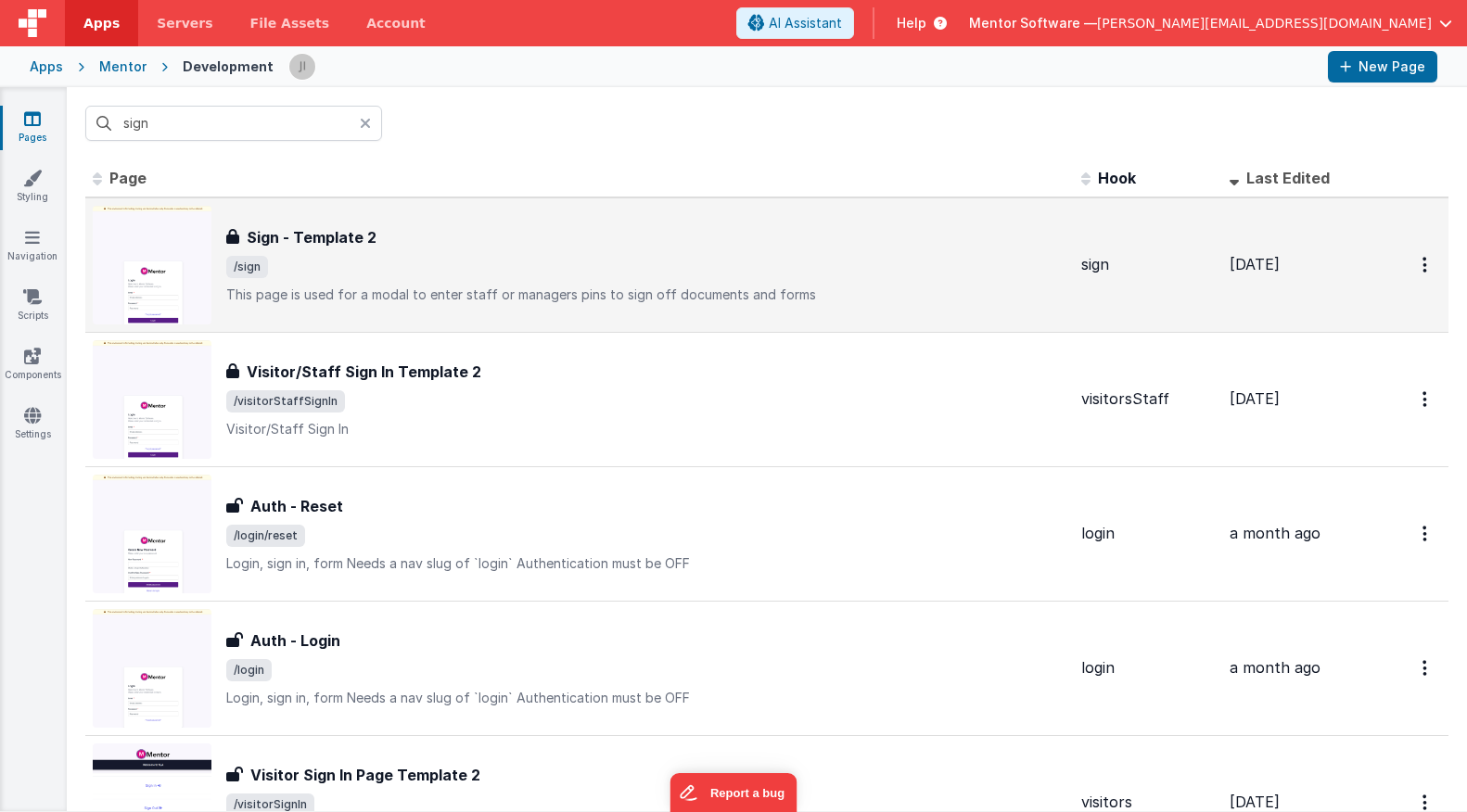
click at [600, 272] on span "/sign" at bounding box center [646, 268] width 840 height 22
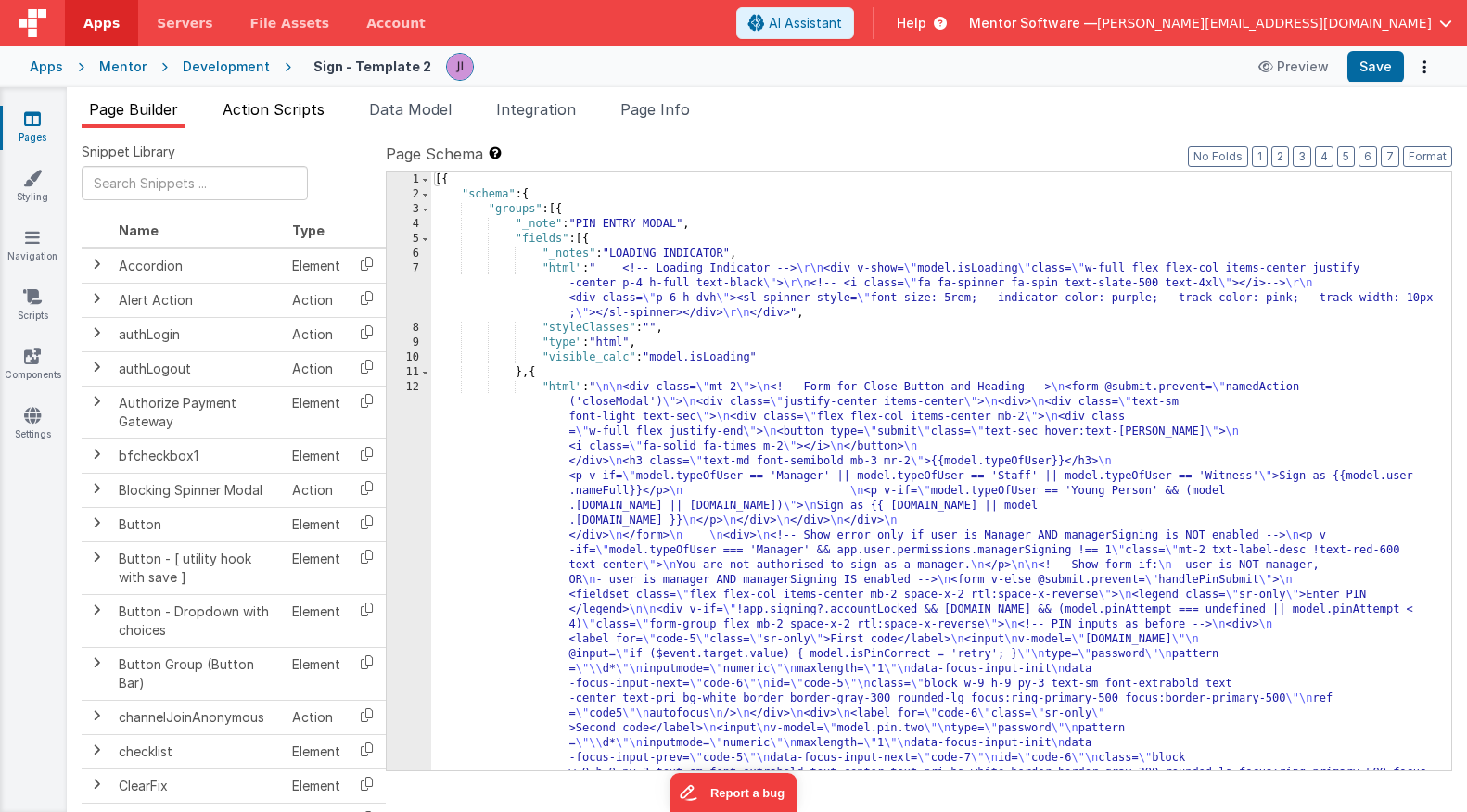
click at [277, 103] on span "Action Scripts" at bounding box center [273, 109] width 102 height 19
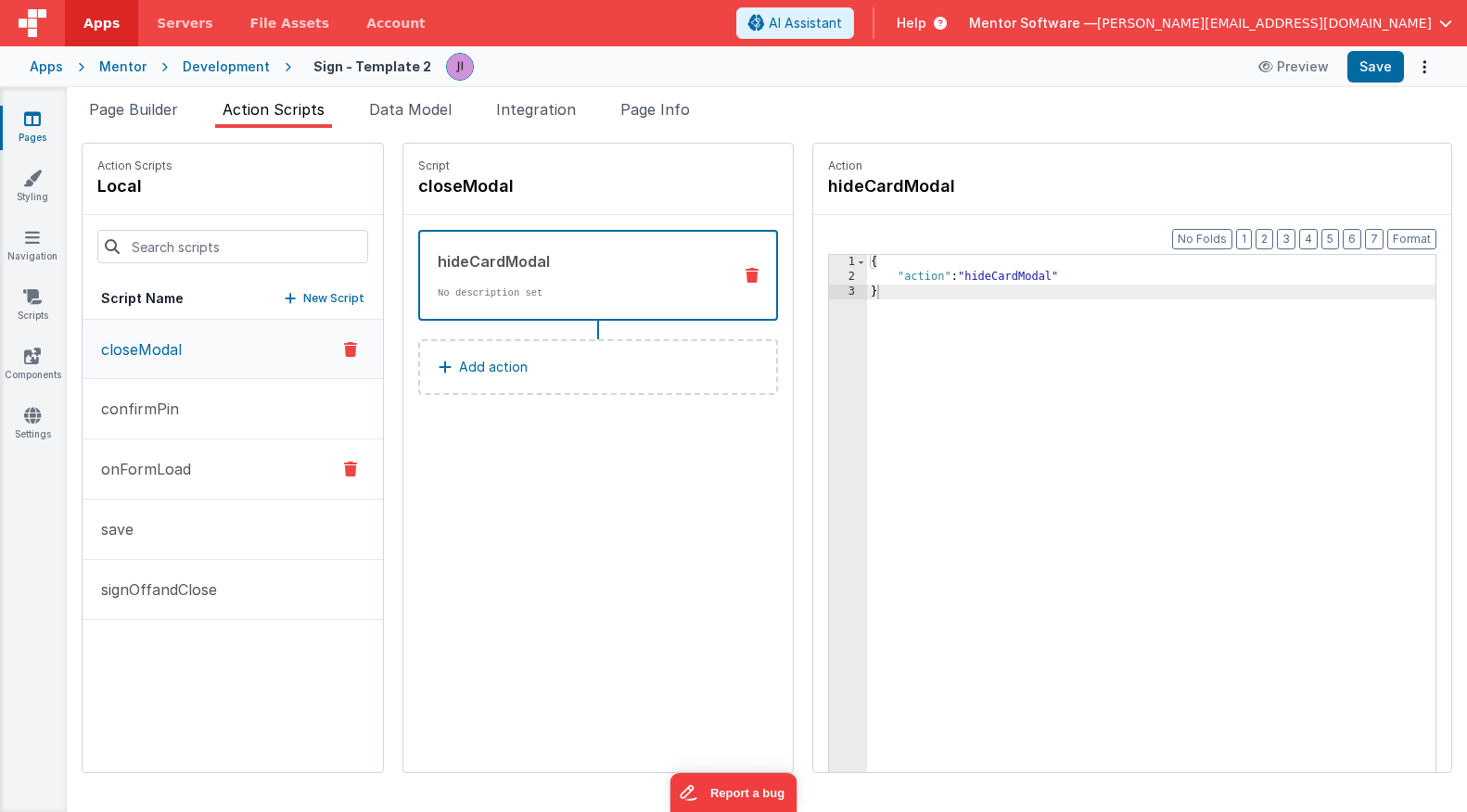
click at [200, 493] on button "onFormLoad" at bounding box center [233, 469] width 300 height 61
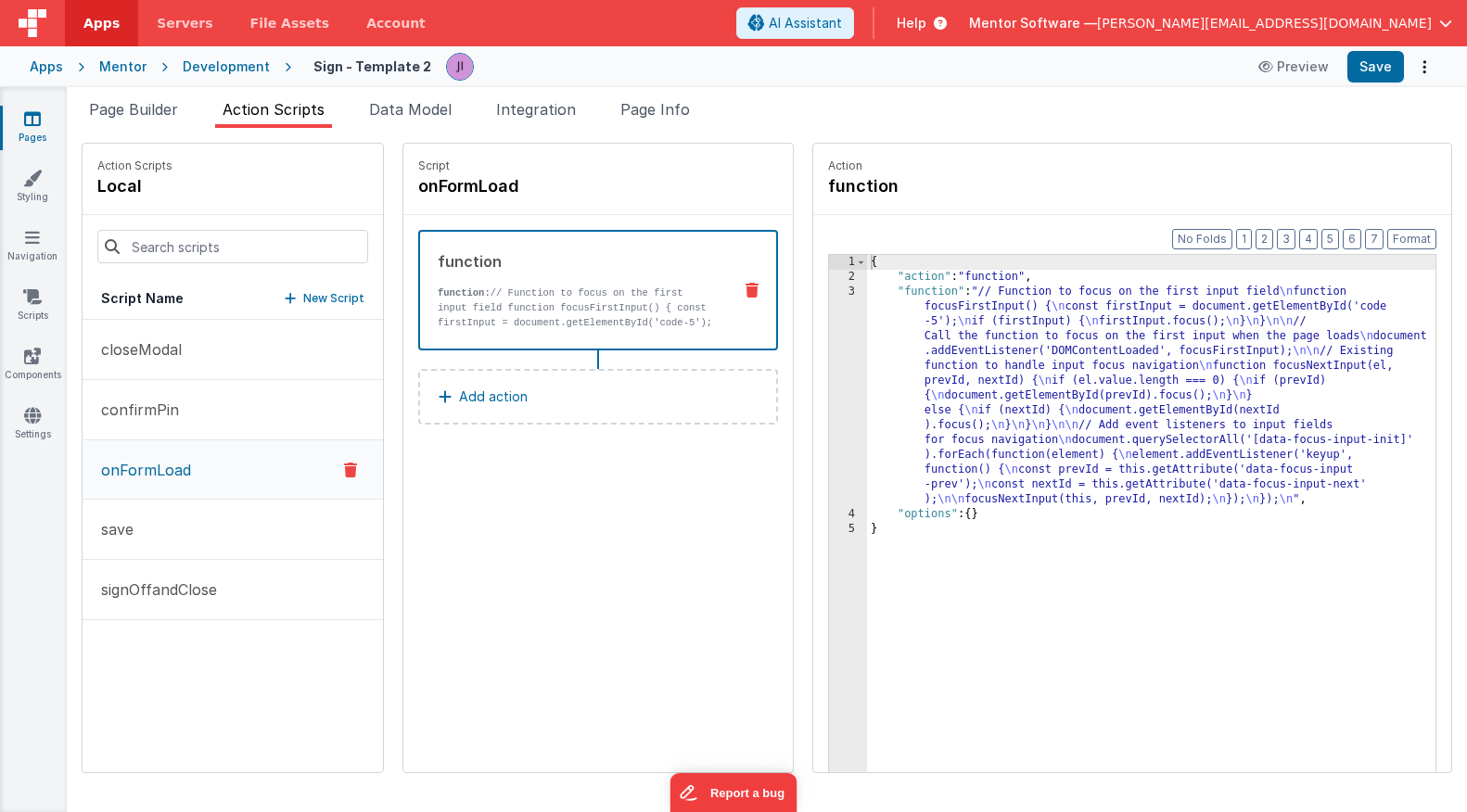
click at [210, 461] on button "onFormLoad" at bounding box center [233, 470] width 300 height 60
click at [204, 539] on button "save" at bounding box center [233, 530] width 300 height 61
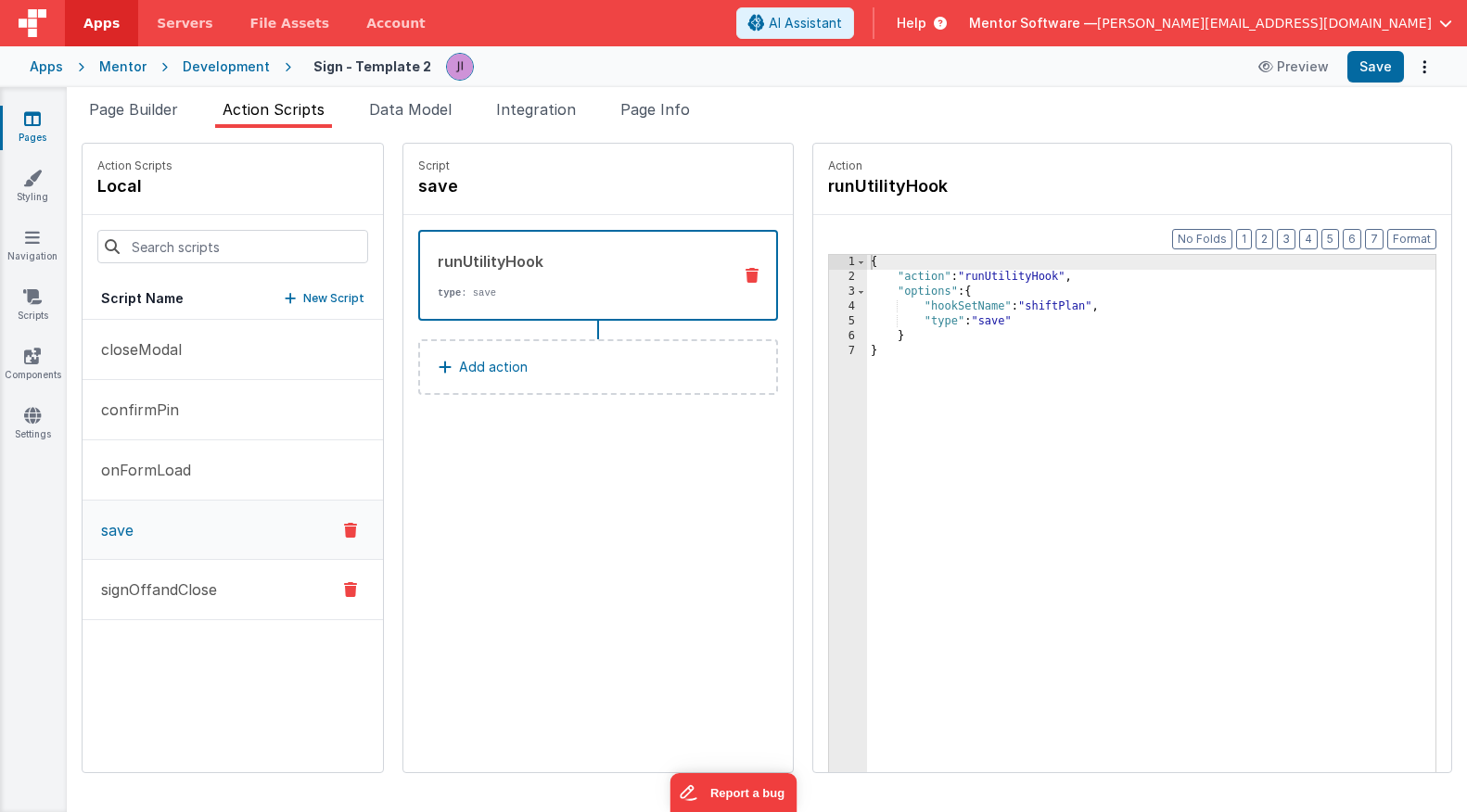
click at [212, 573] on button "signOffandClose" at bounding box center [233, 590] width 300 height 61
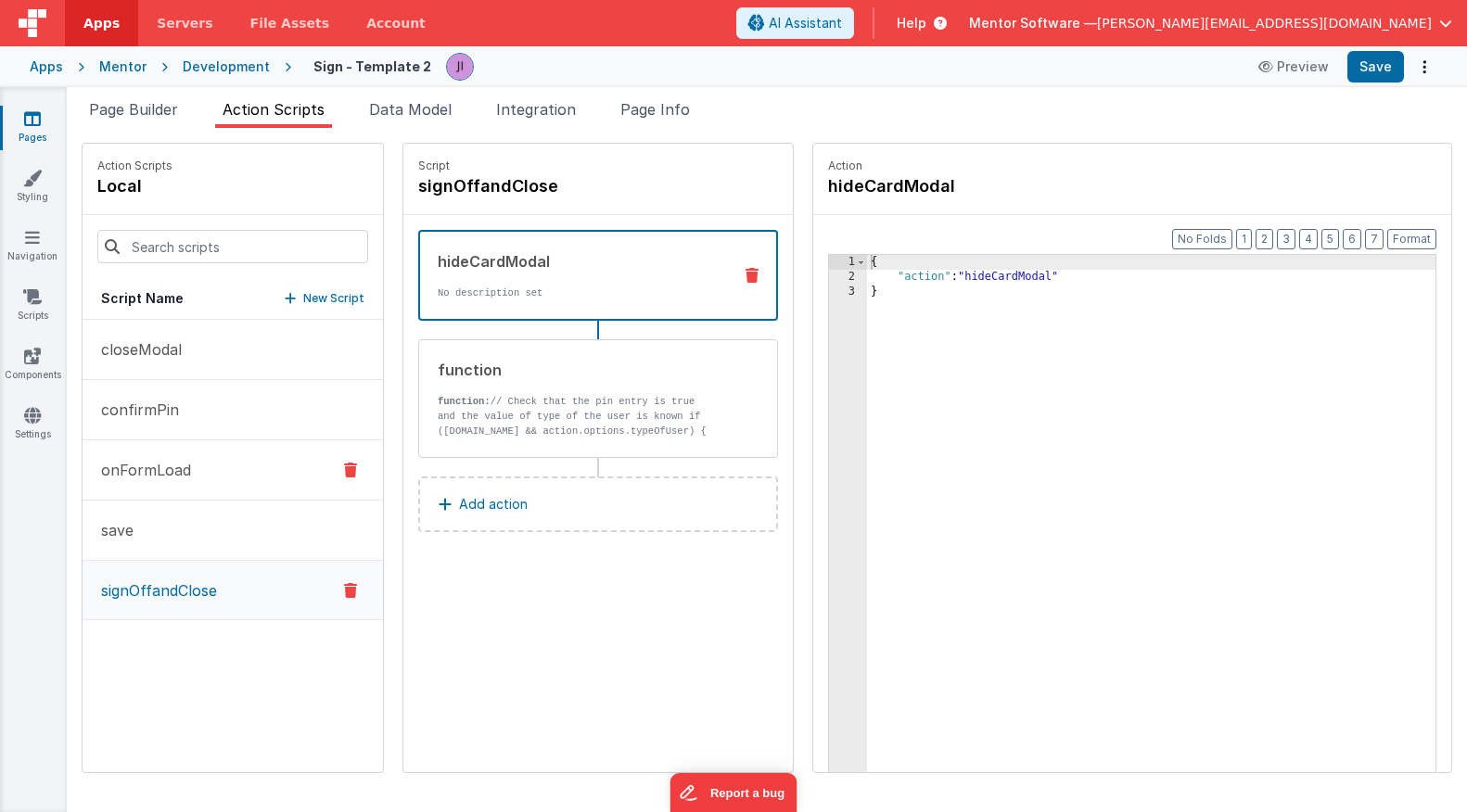
click at [220, 494] on button "onFormLoad" at bounding box center [233, 470] width 300 height 61
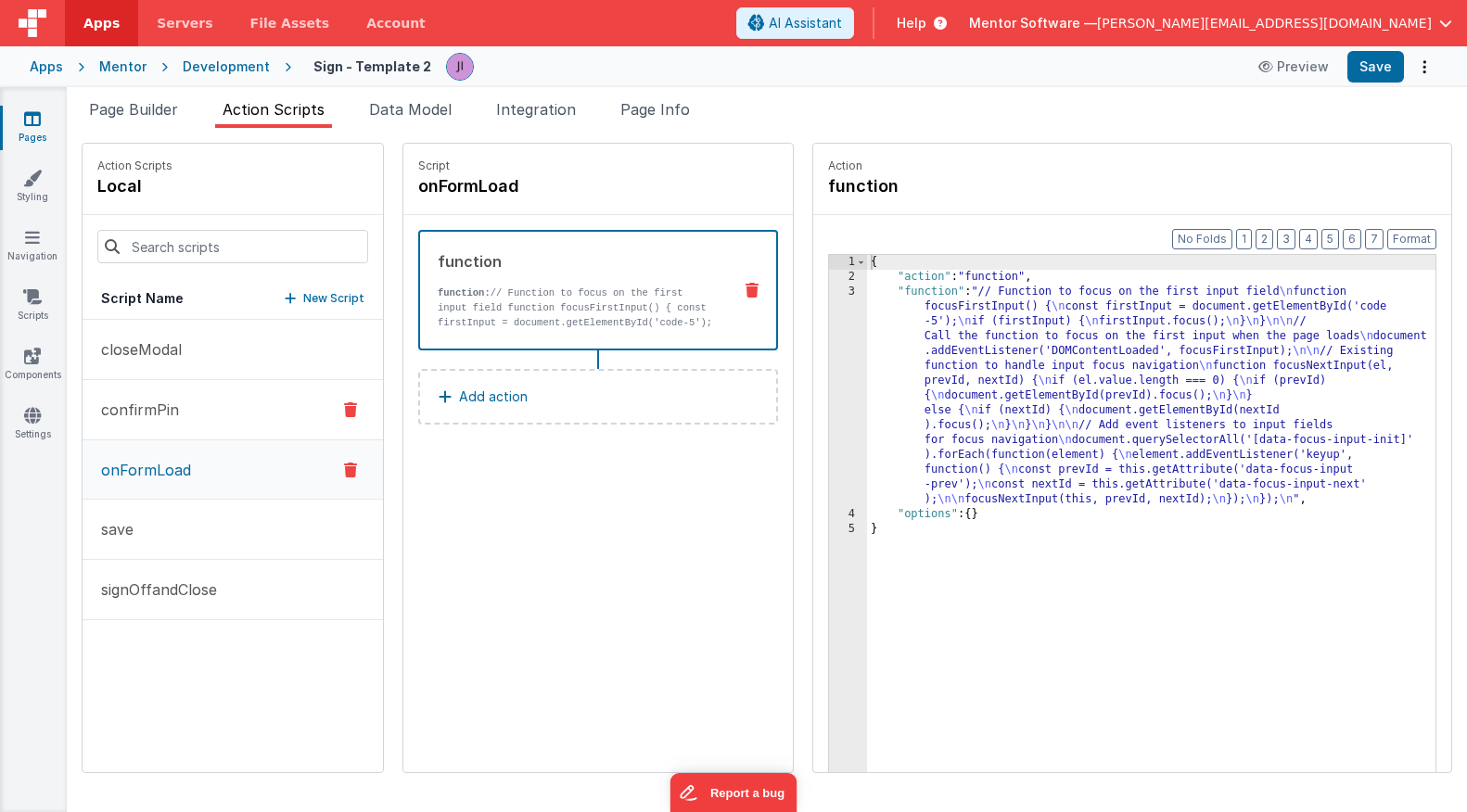
click at [222, 413] on button "confirmPin" at bounding box center [233, 410] width 300 height 61
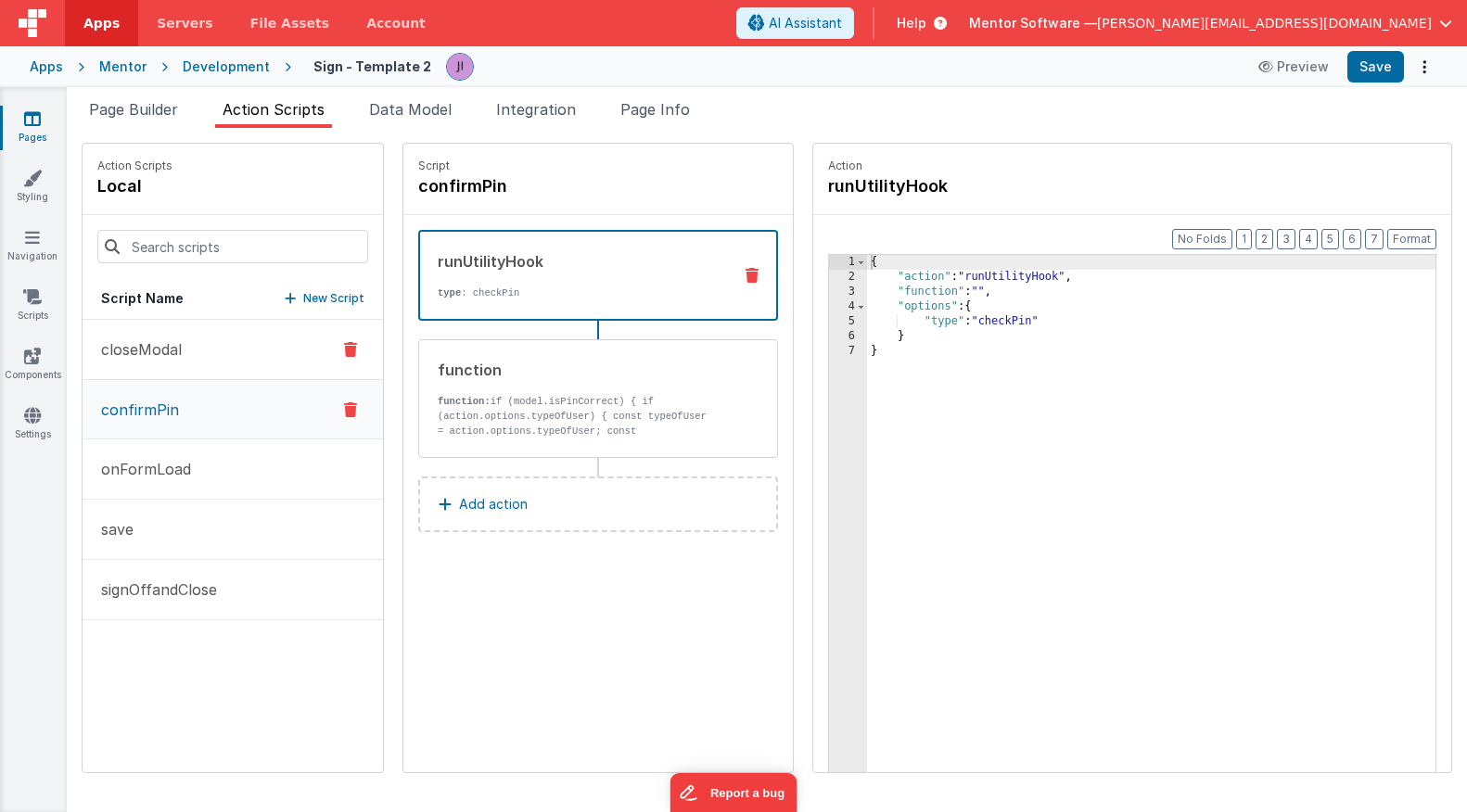
click at [207, 340] on button "closeModal" at bounding box center [233, 350] width 300 height 61
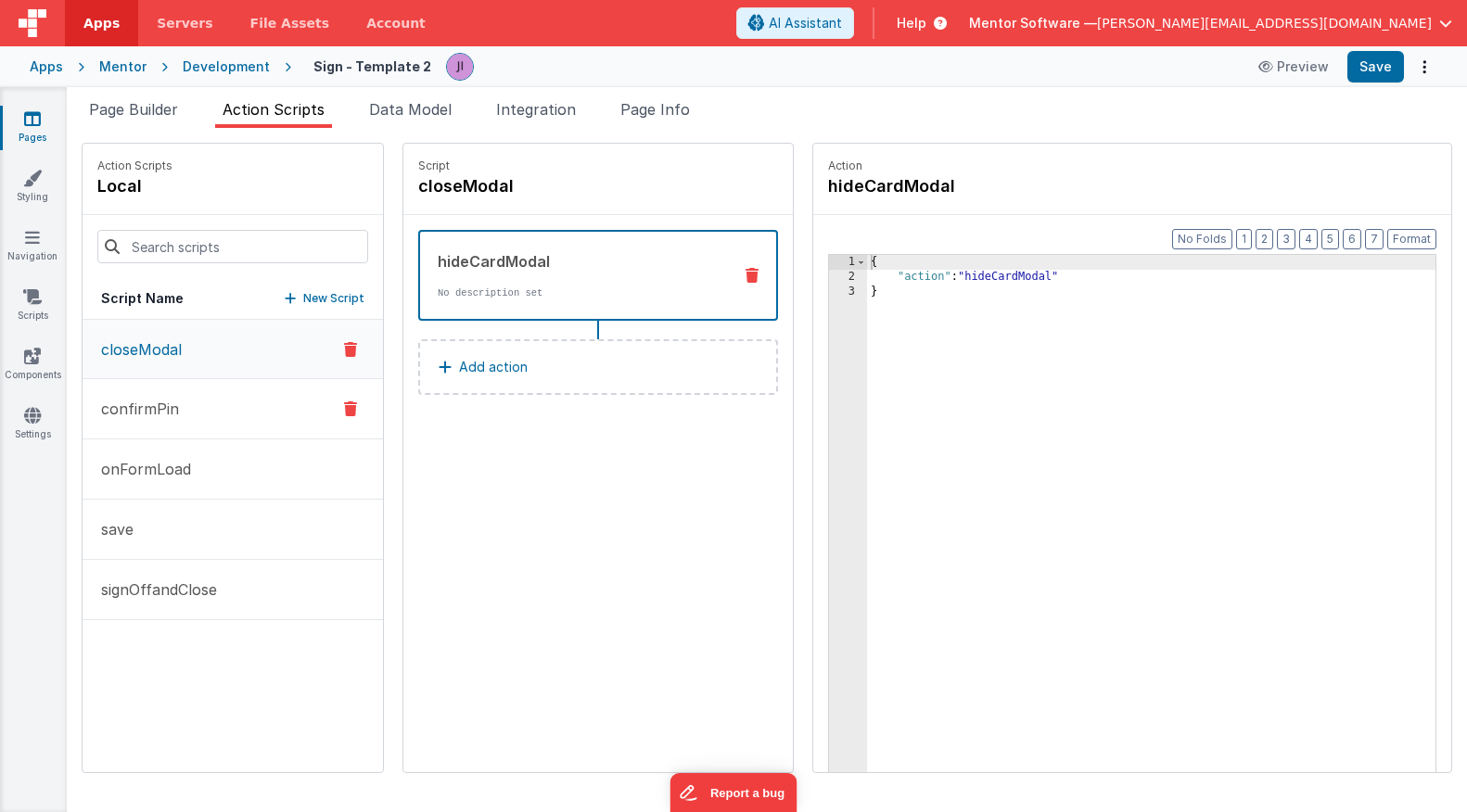
click at [215, 412] on button "confirmPin" at bounding box center [233, 409] width 300 height 61
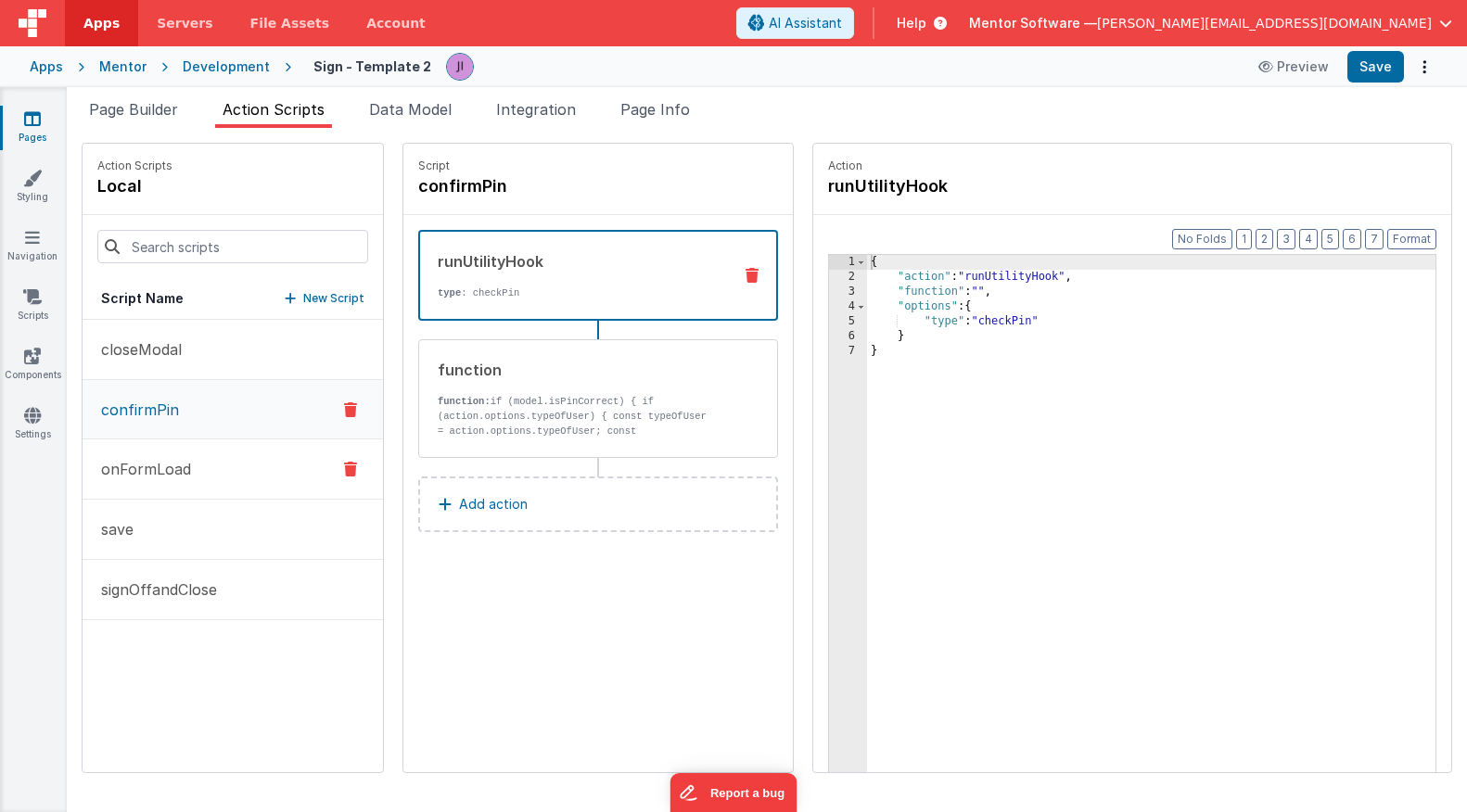
click at [230, 486] on button "onFormLoad" at bounding box center [233, 469] width 300 height 61
